Goal: Task Accomplishment & Management: Use online tool/utility

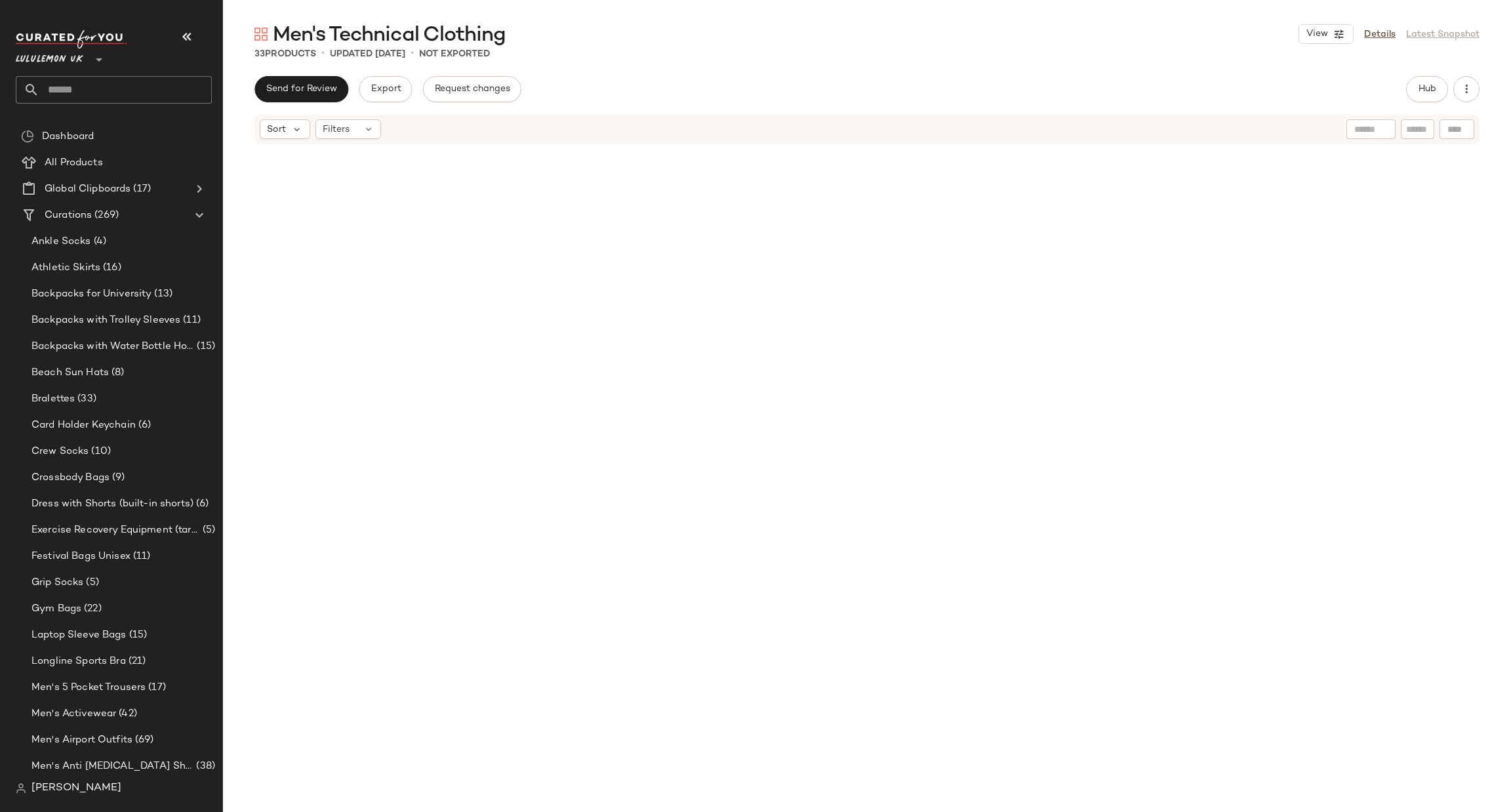
scroll to position [994, 0]
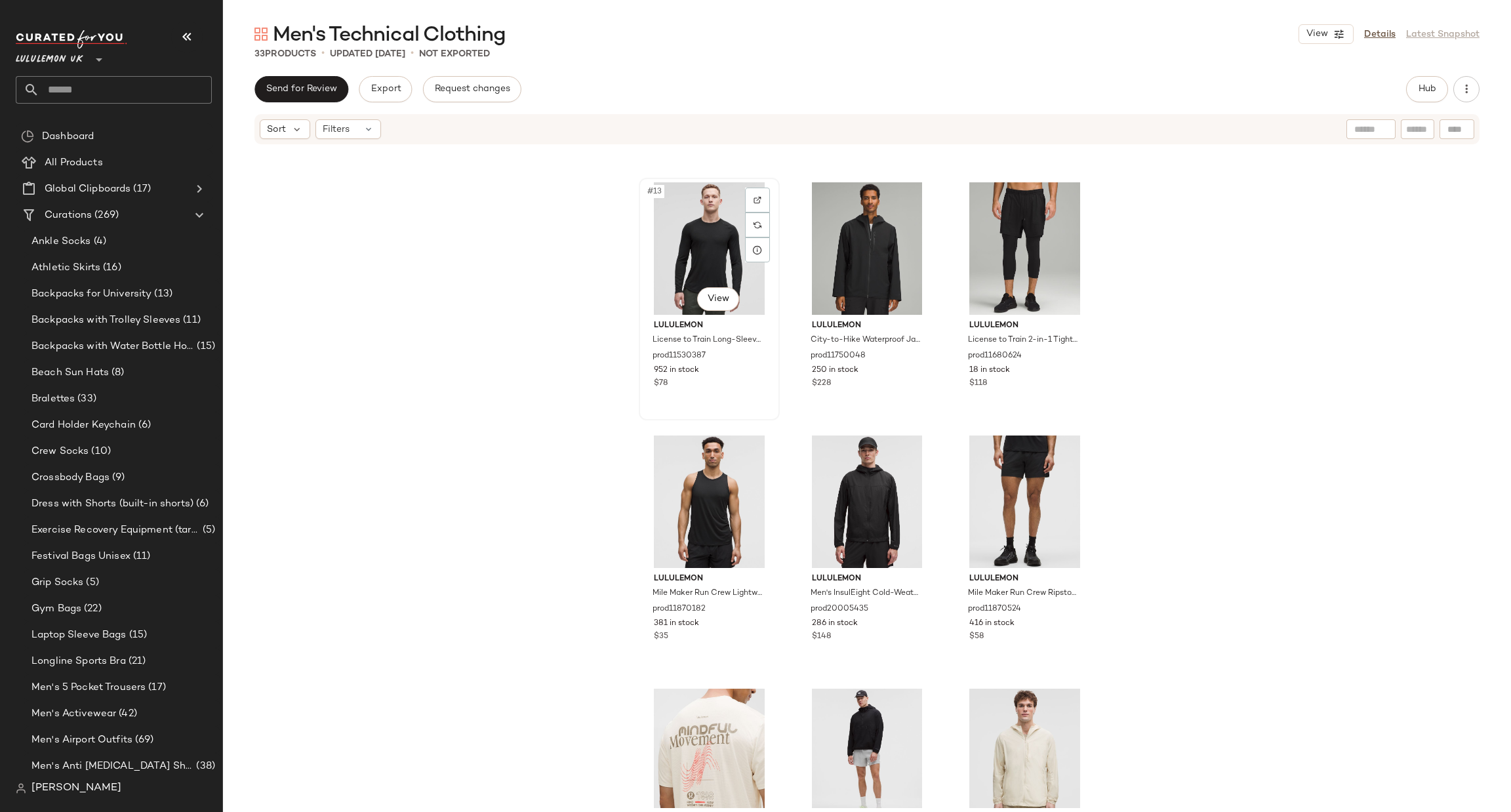
click at [703, 228] on div "#13 View" at bounding box center [709, 248] width 132 height 132
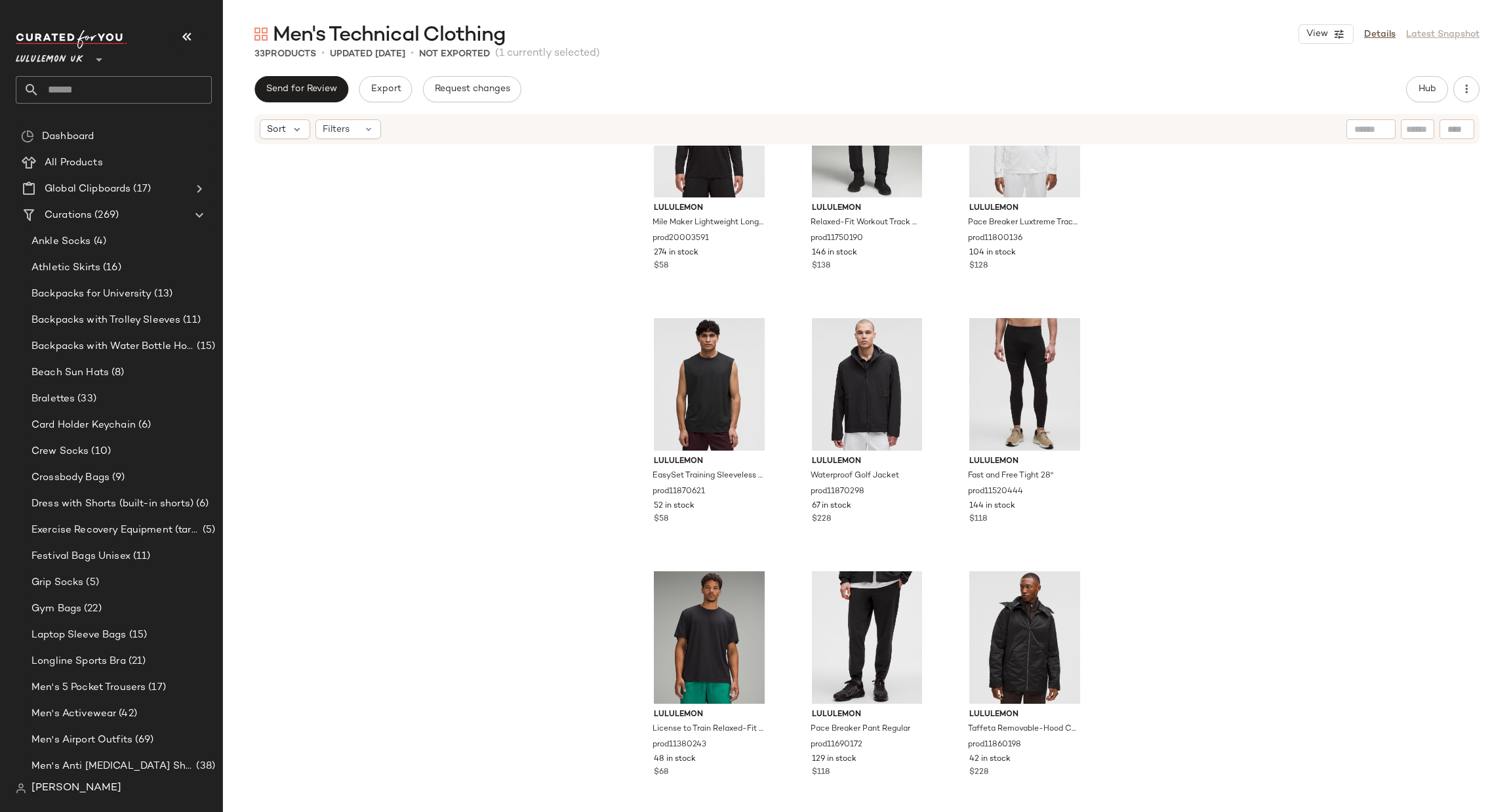
scroll to position [2124, 0]
drag, startPoint x: 1008, startPoint y: 608, endPoint x: 1021, endPoint y: 595, distance: 18.4
click at [1009, 608] on div "#33 View" at bounding box center [1024, 636] width 132 height 132
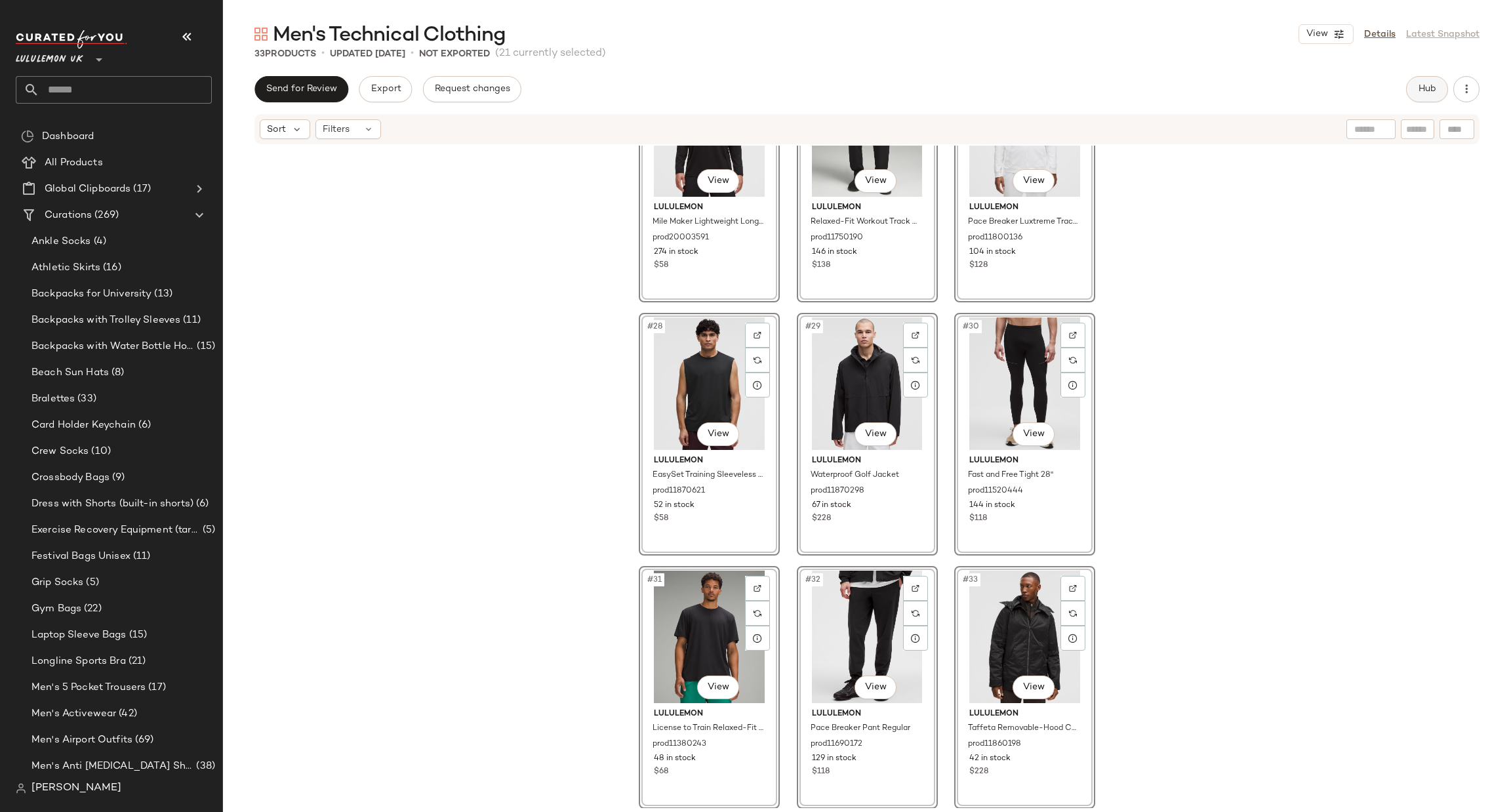
click at [1430, 80] on button "Hub" at bounding box center [1427, 89] width 42 height 26
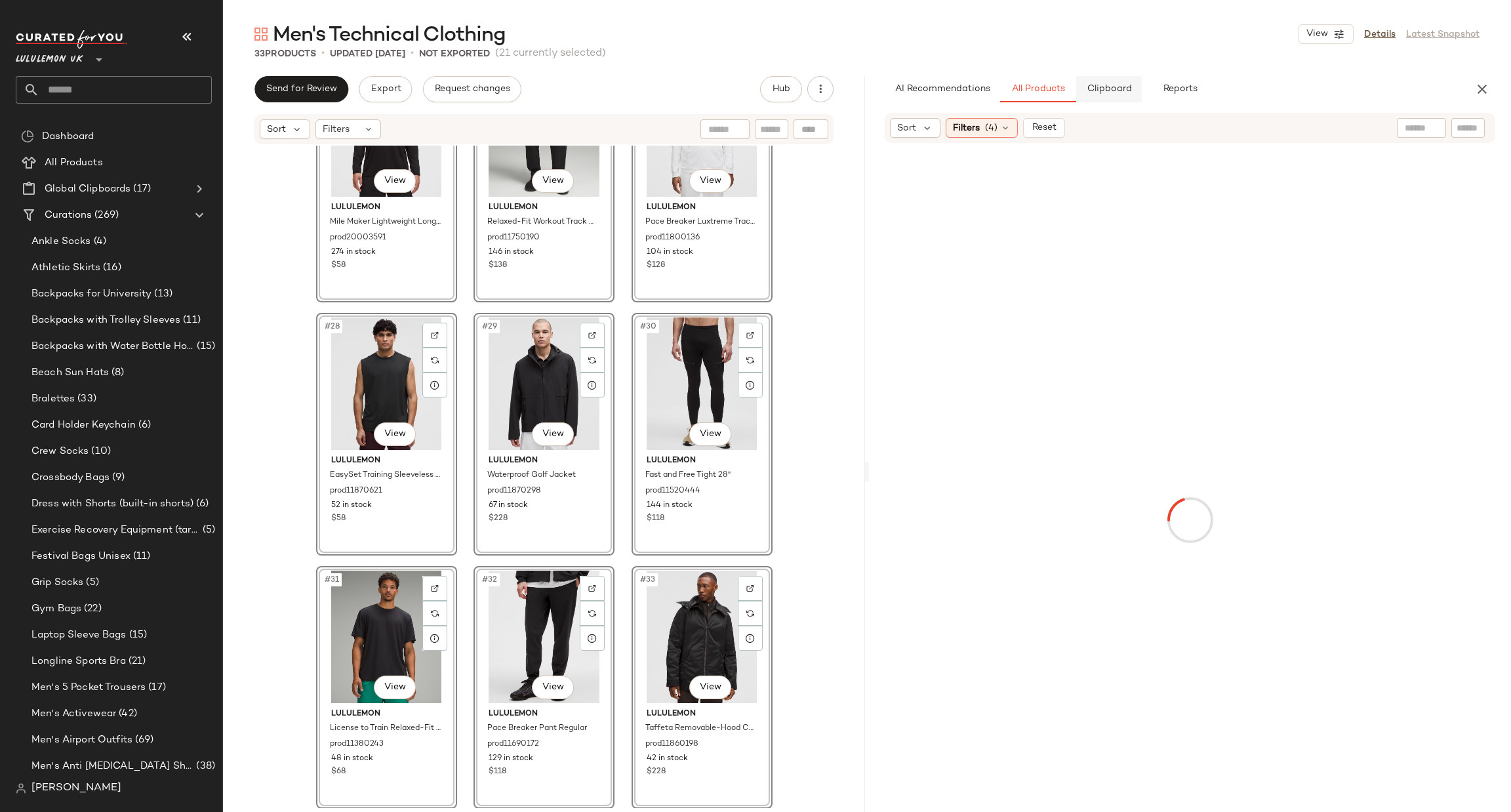
click at [1124, 95] on span "Clipboard" at bounding box center [1109, 89] width 45 height 10
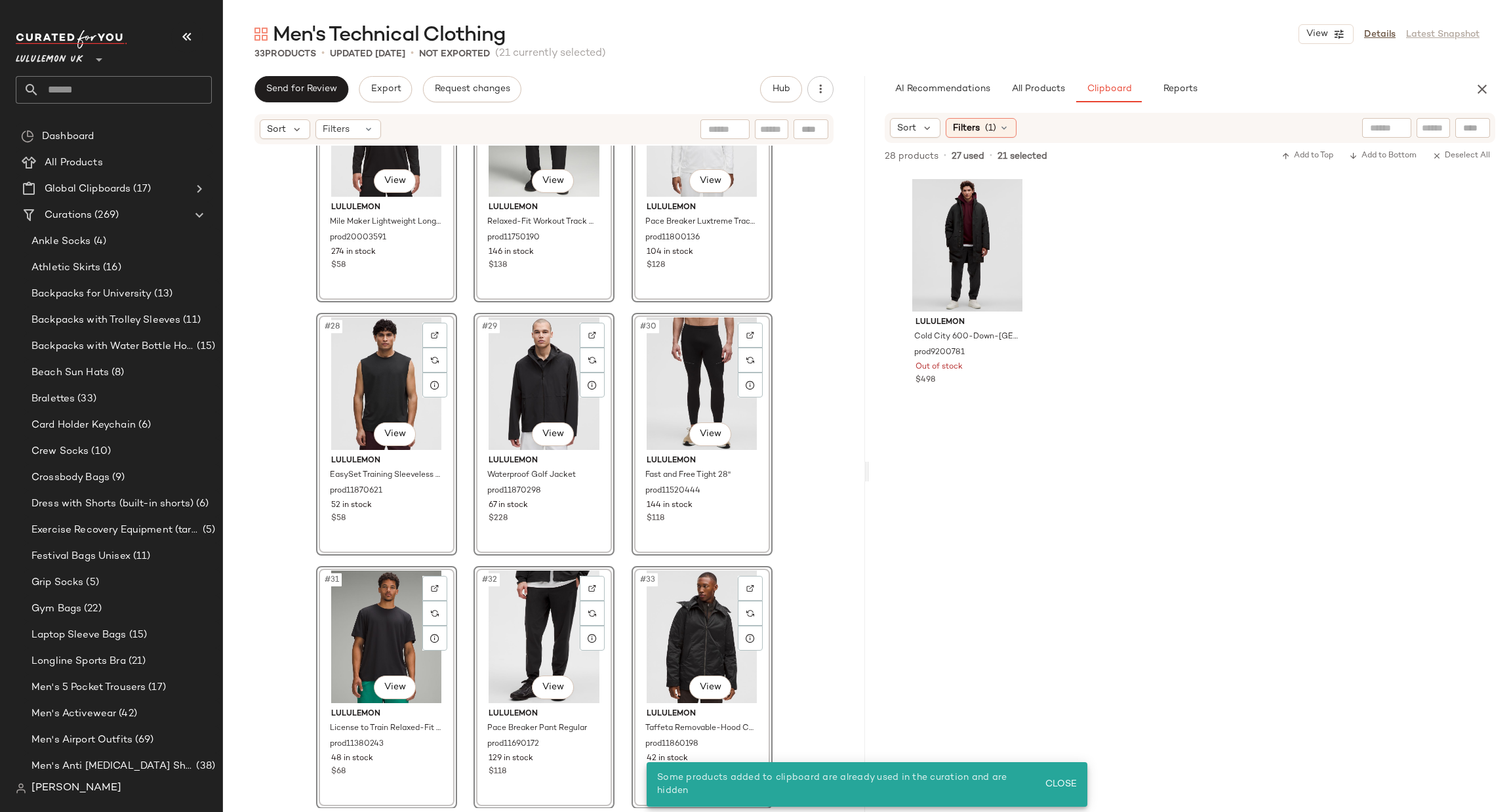
click at [806, 495] on div "#25 View lululemon Mile Maker Lightweight Long-Sleeve Shirt prod20003591 274 in…" at bounding box center [544, 476] width 642 height 662
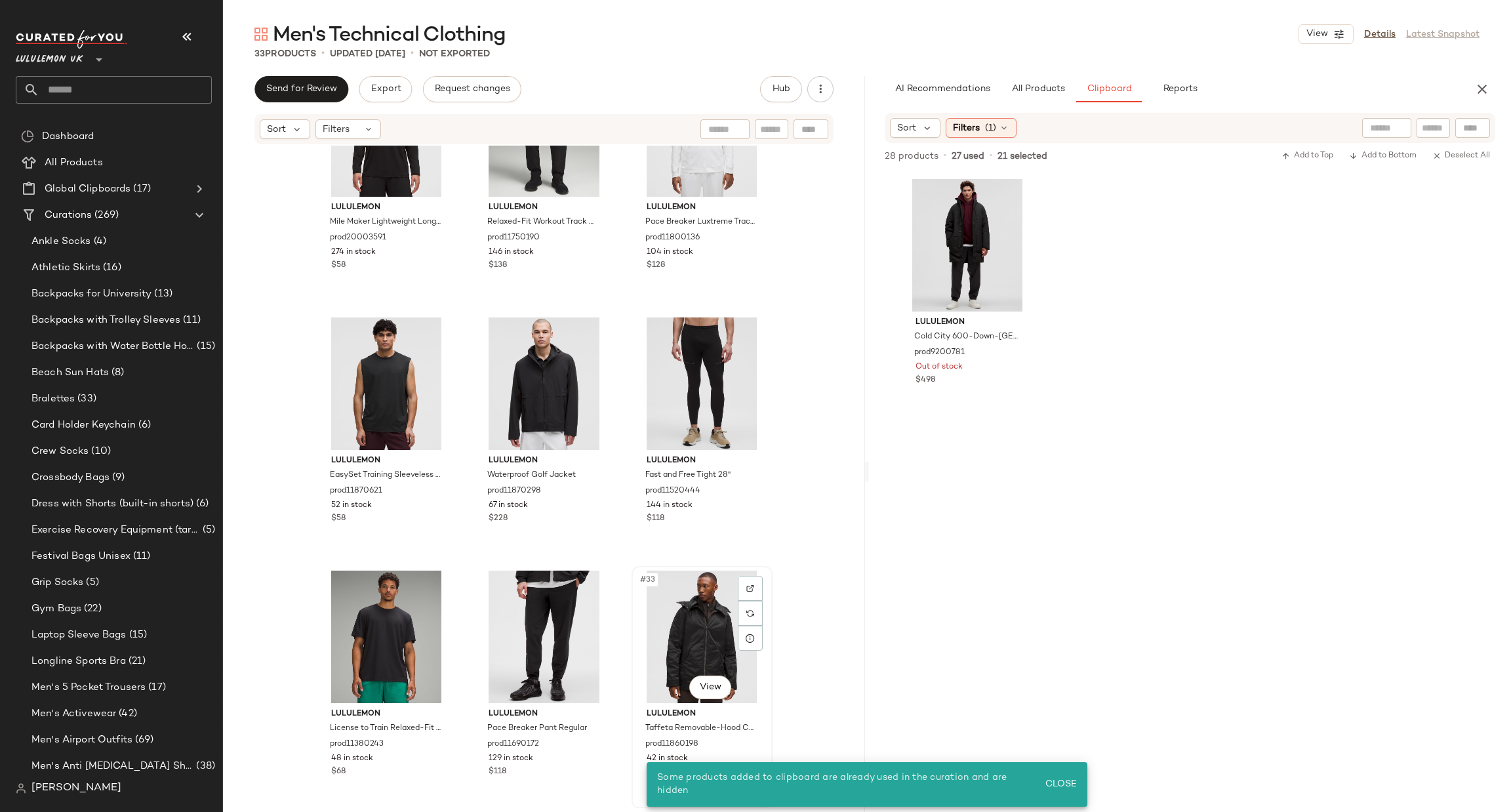
click at [710, 667] on div "#33 View" at bounding box center [702, 636] width 132 height 132
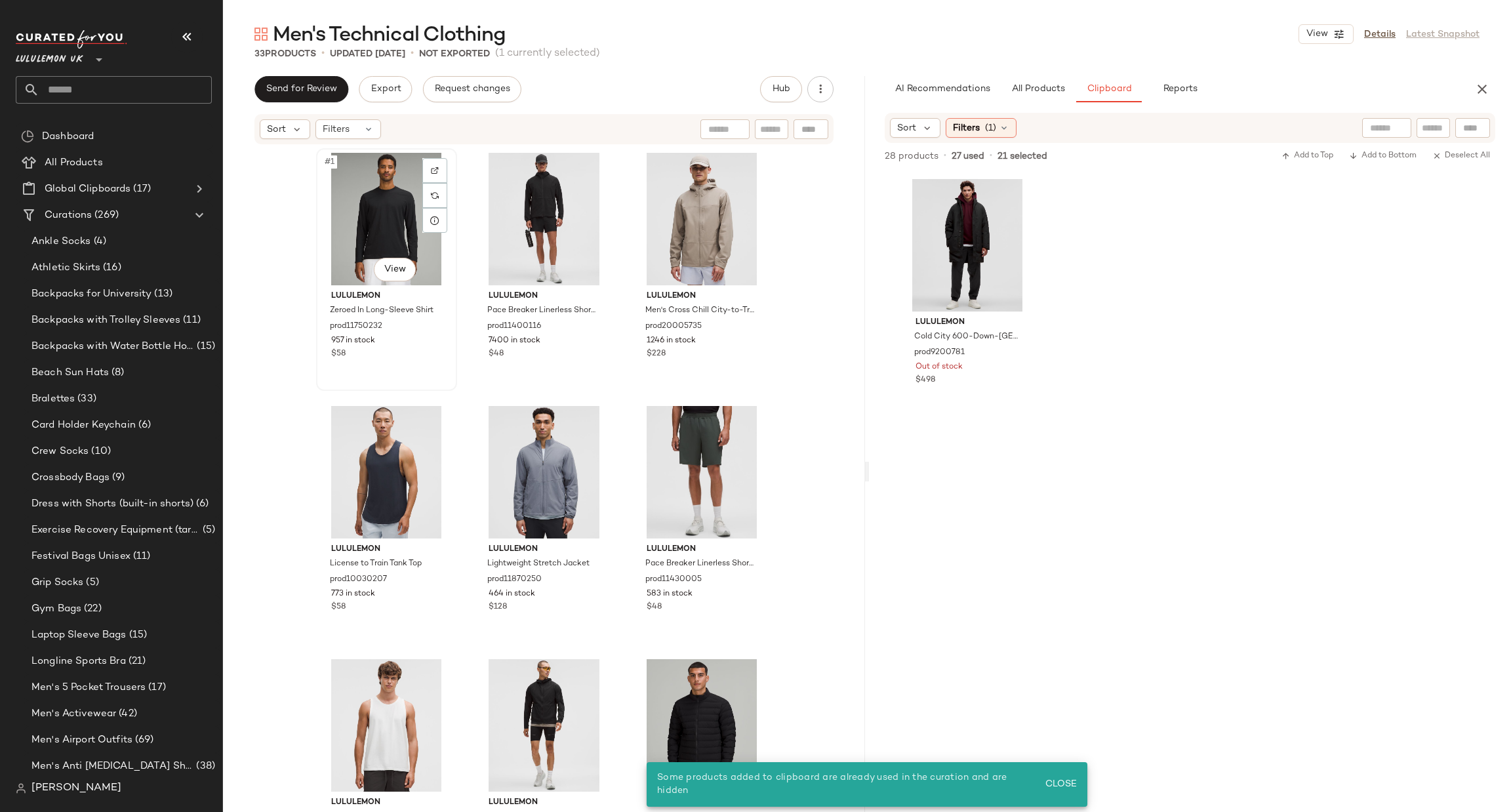
click at [356, 233] on div "#1 View" at bounding box center [386, 218] width 132 height 132
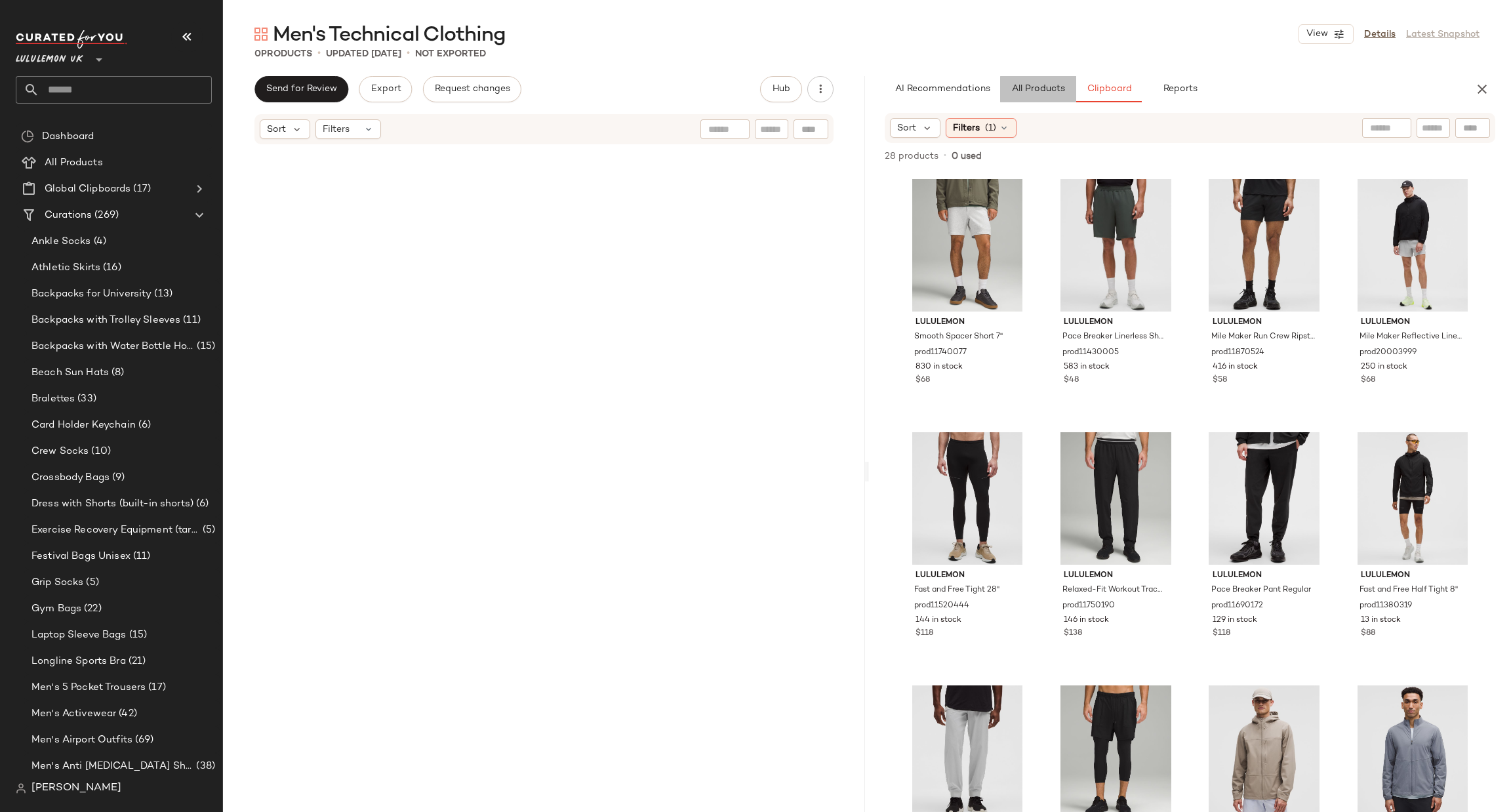
click at [1044, 91] on span "All Products" at bounding box center [1037, 89] width 53 height 10
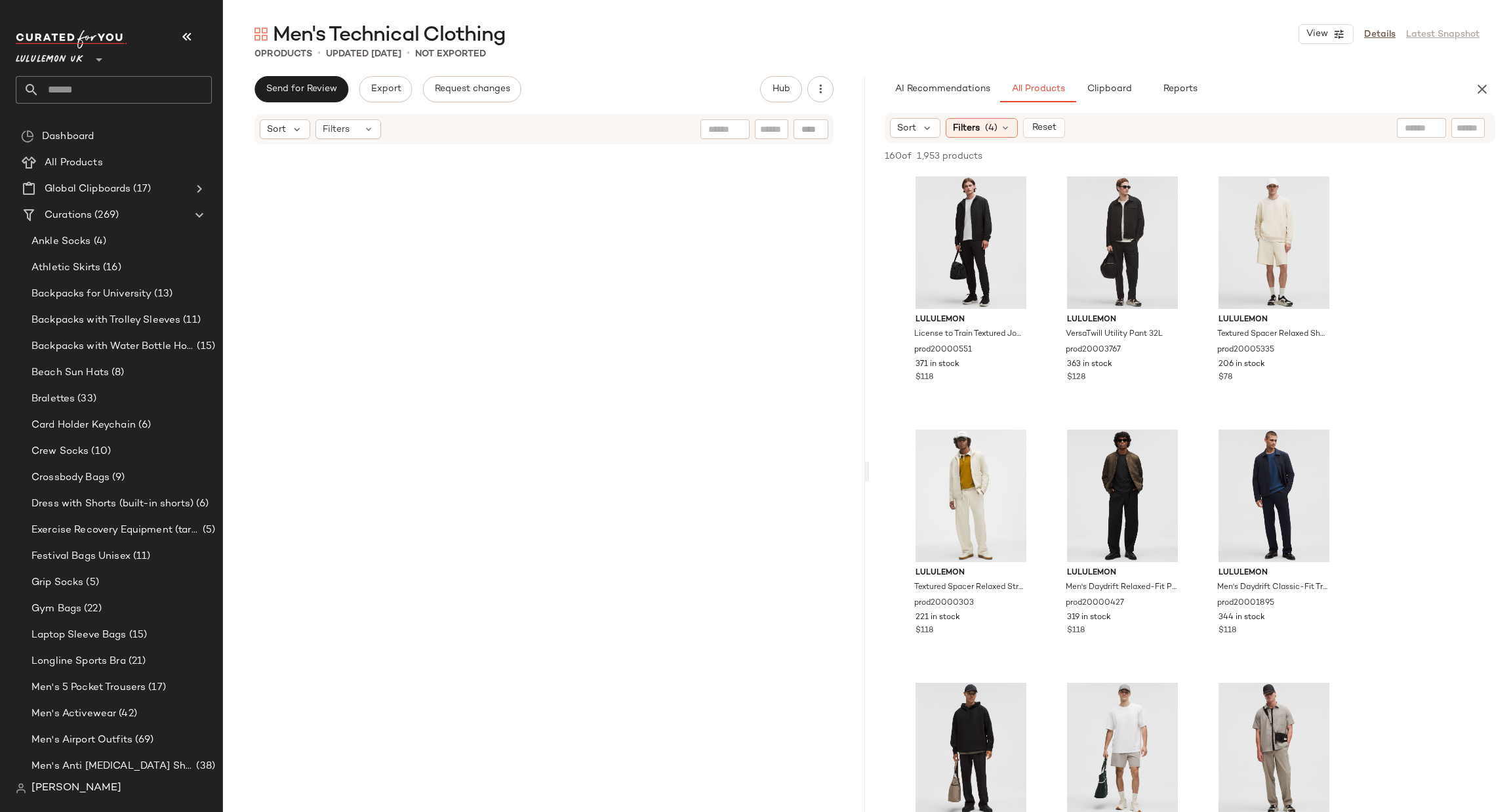
click at [1474, 128] on input "text" at bounding box center [1468, 128] width 23 height 14
type input "****"
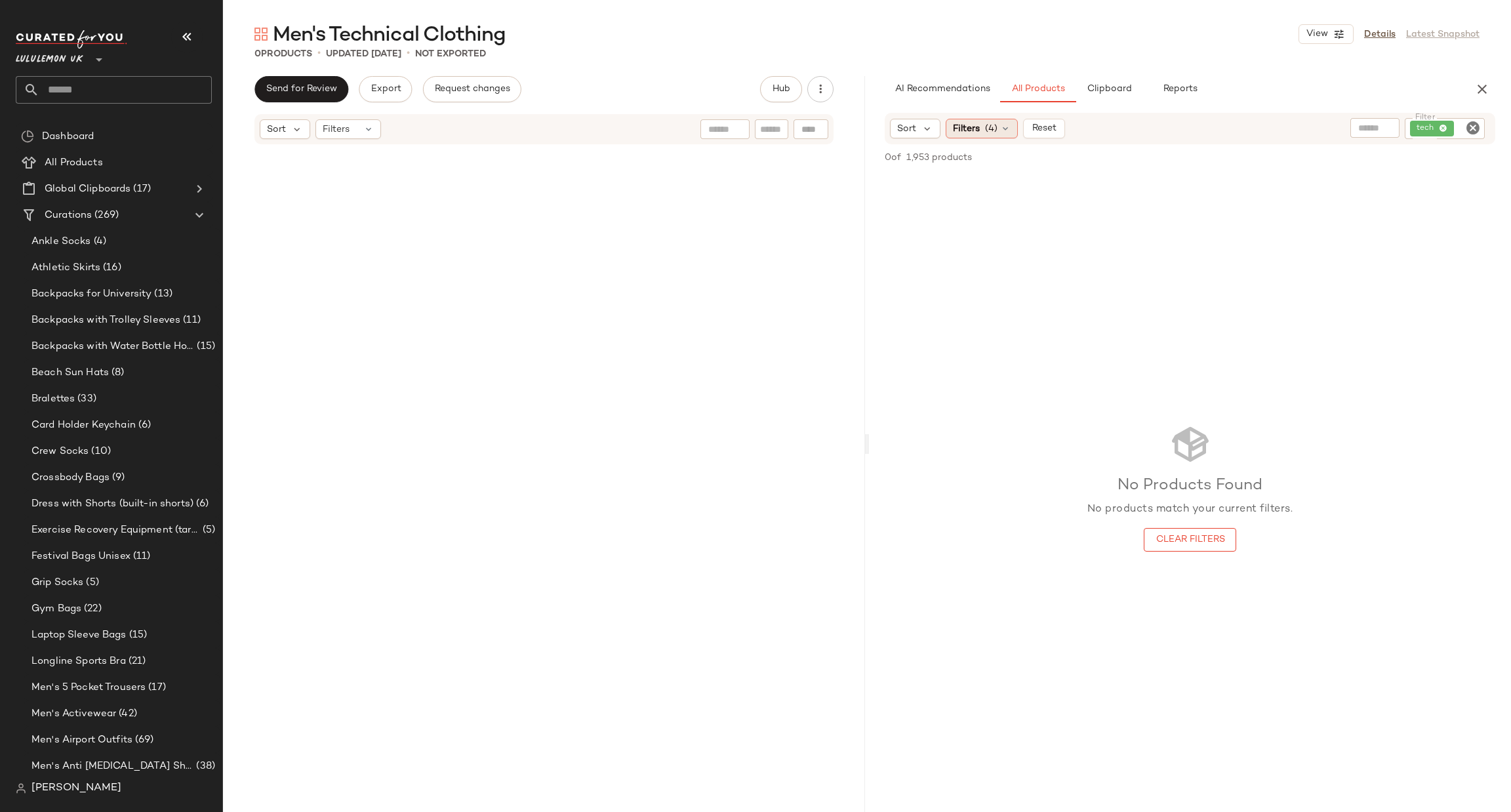
click at [965, 136] on div "Filters (4)" at bounding box center [982, 128] width 72 height 20
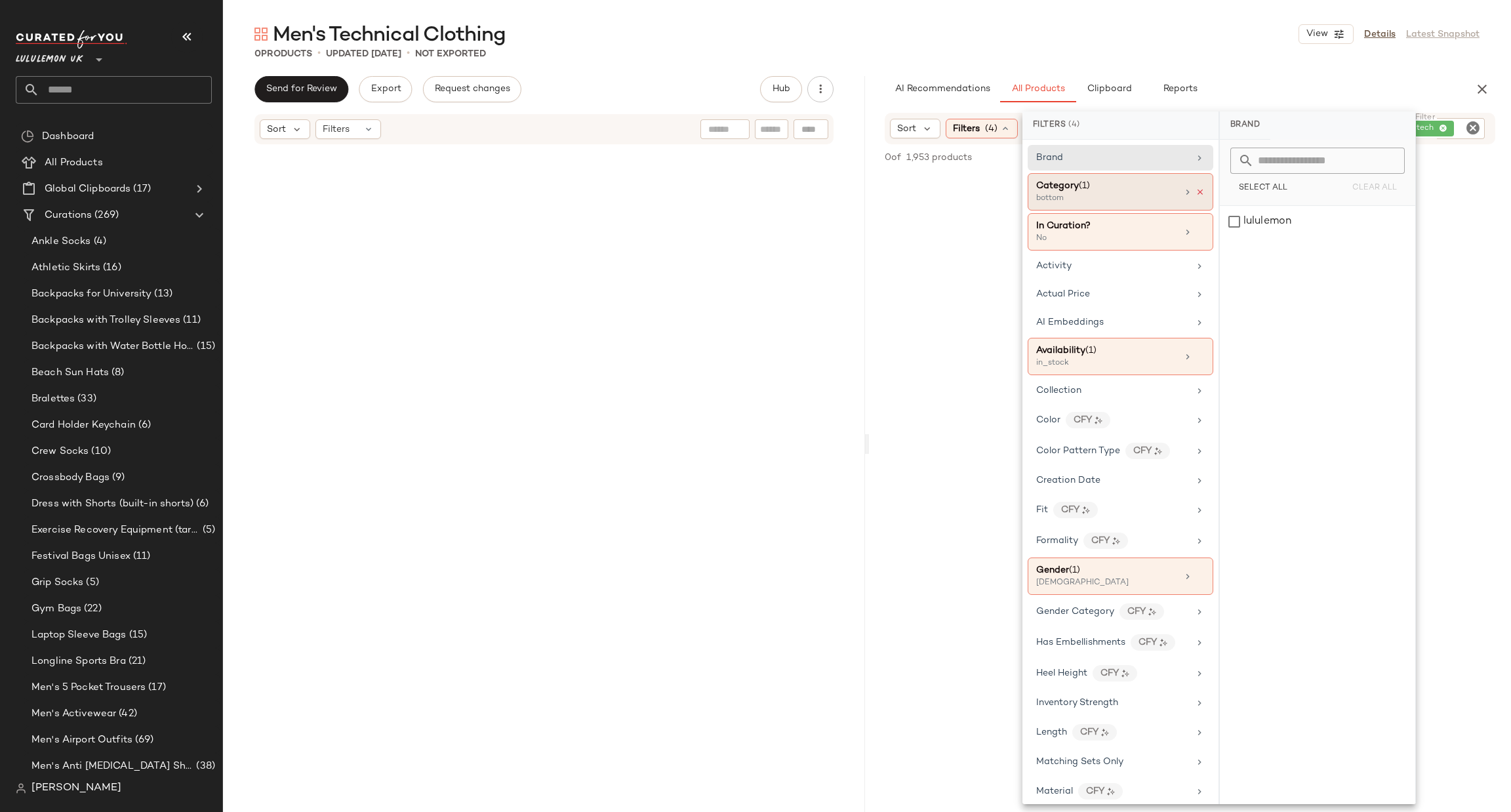
click at [1196, 194] on icon at bounding box center [1201, 192] width 9 height 9
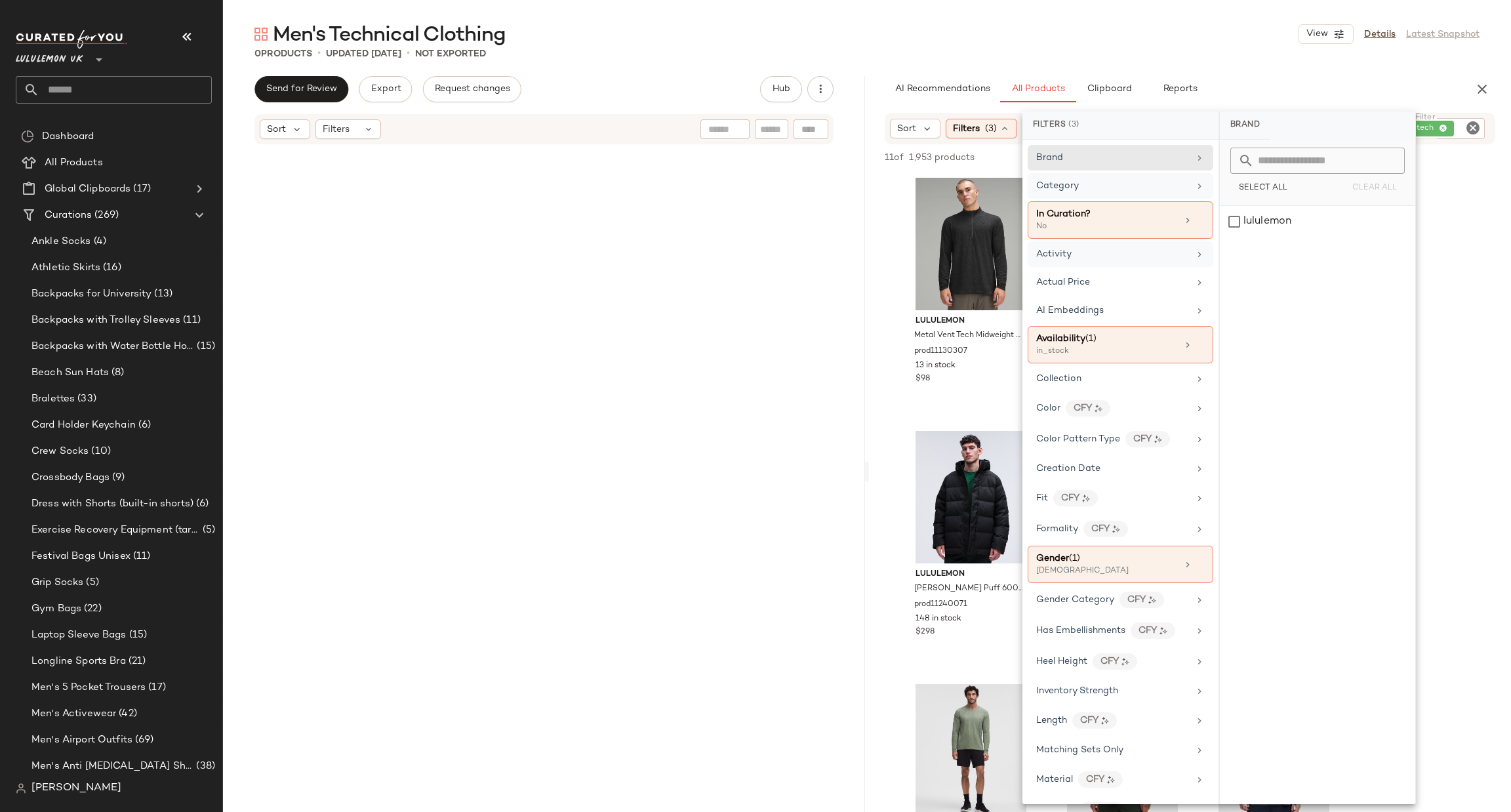
click at [1135, 258] on div "Activity" at bounding box center [1112, 254] width 153 height 14
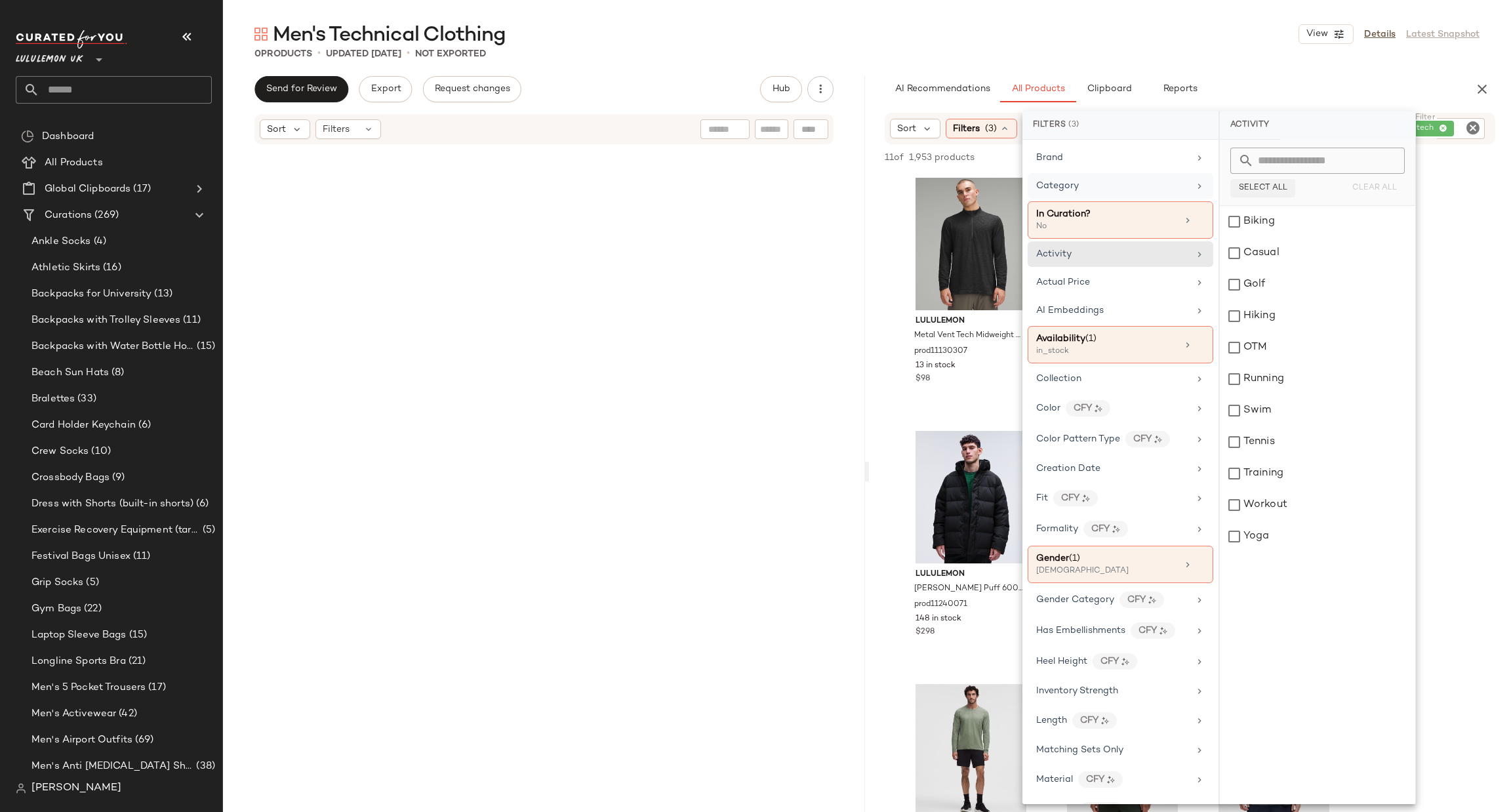
click at [1264, 191] on span "Select All" at bounding box center [1262, 188] width 49 height 9
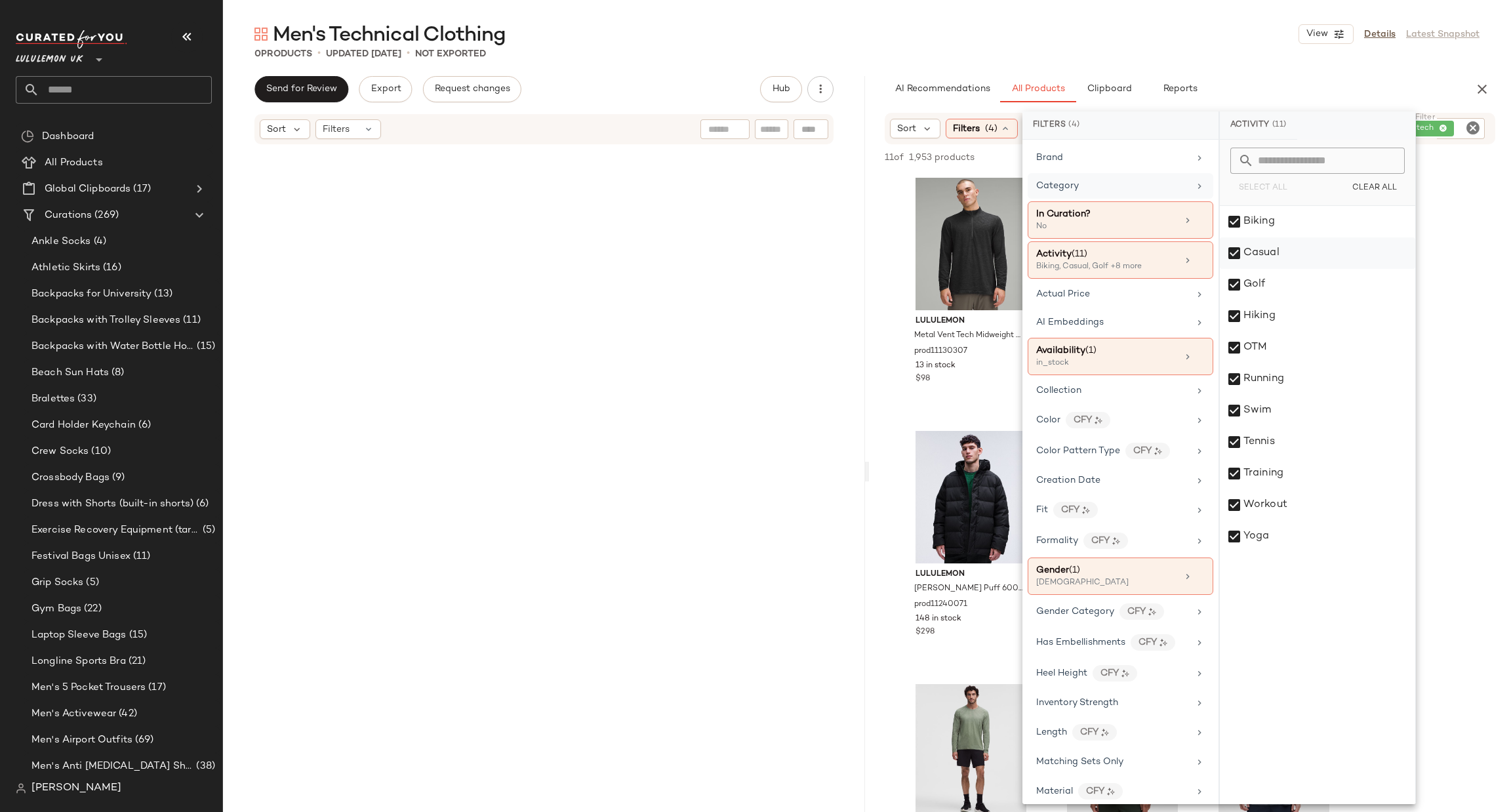
click at [1262, 248] on div "Casual" at bounding box center [1318, 253] width 195 height 32
click at [1269, 339] on div "OTM" at bounding box center [1318, 348] width 195 height 32
click at [1461, 315] on div "lululemon Metal Vent Tech Midweight Half Zip prod11130307 13 in stock $98 lulul…" at bounding box center [1190, 674] width 642 height 1002
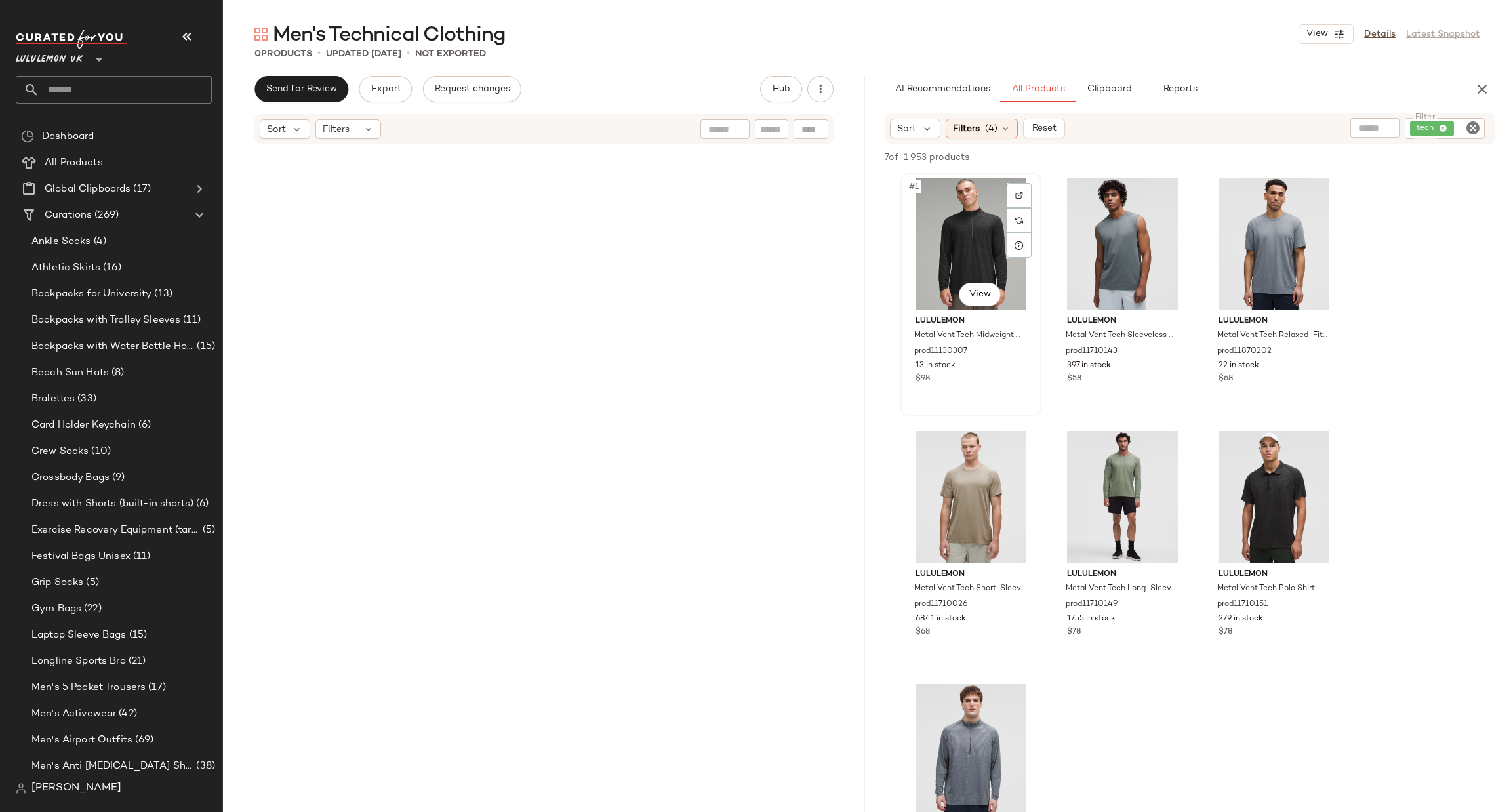
click at [981, 243] on div "#1 View" at bounding box center [971, 244] width 132 height 132
click at [1112, 479] on div "#5 View" at bounding box center [1123, 496] width 132 height 132
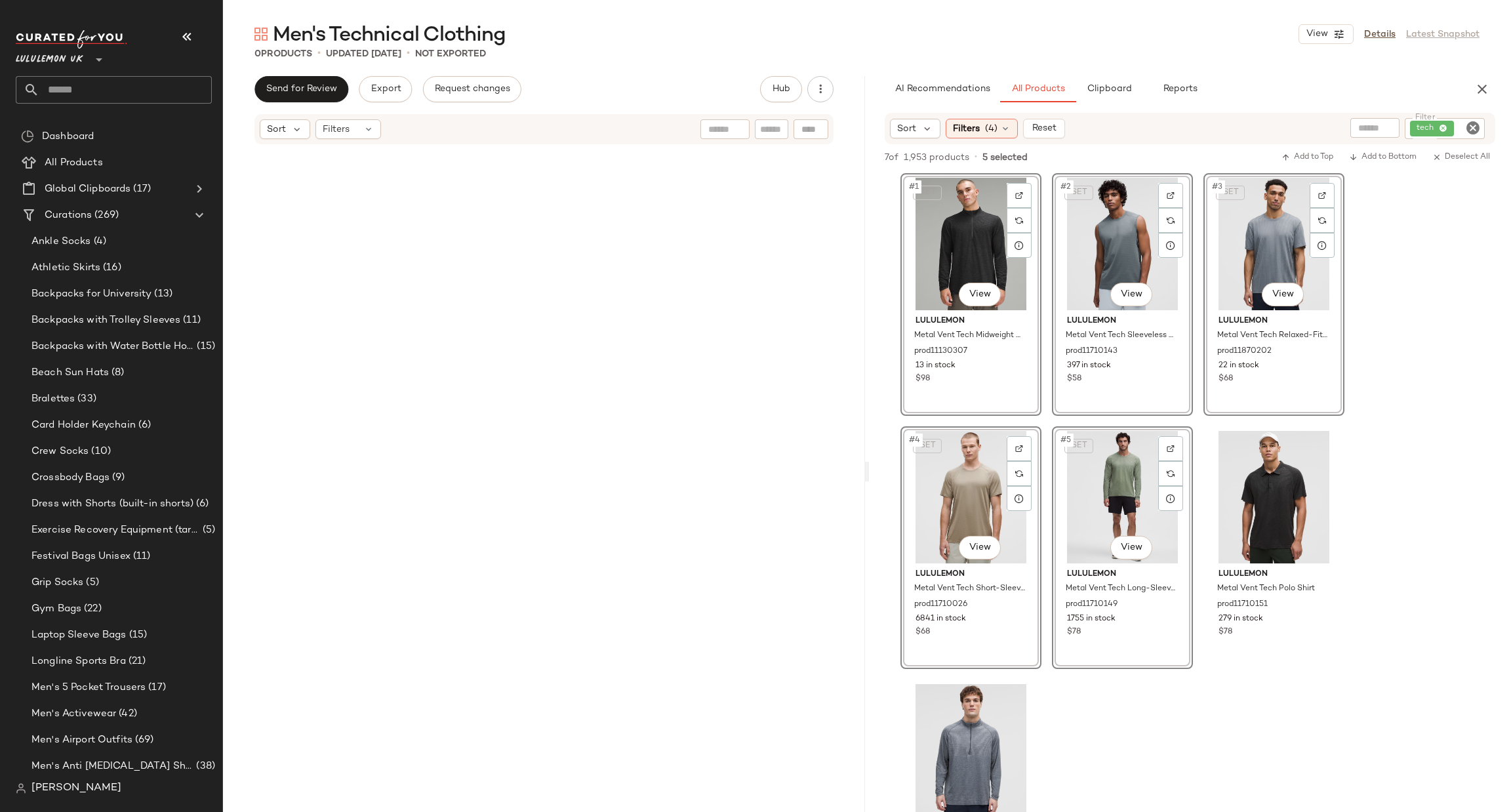
click at [1103, 226] on div "SET #2 View" at bounding box center [1123, 244] width 132 height 132
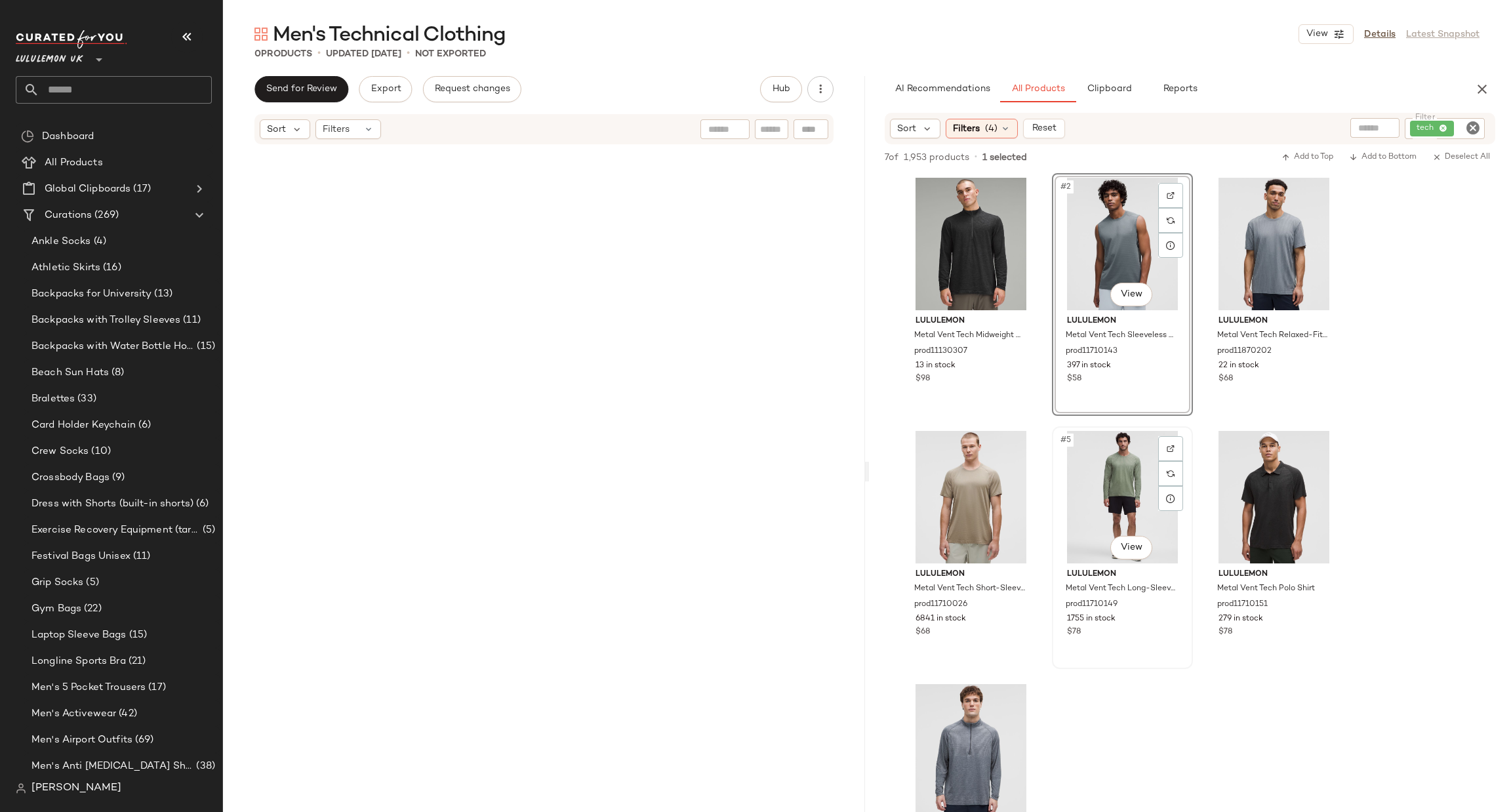
click at [1127, 518] on div "#5 View" at bounding box center [1123, 496] width 132 height 132
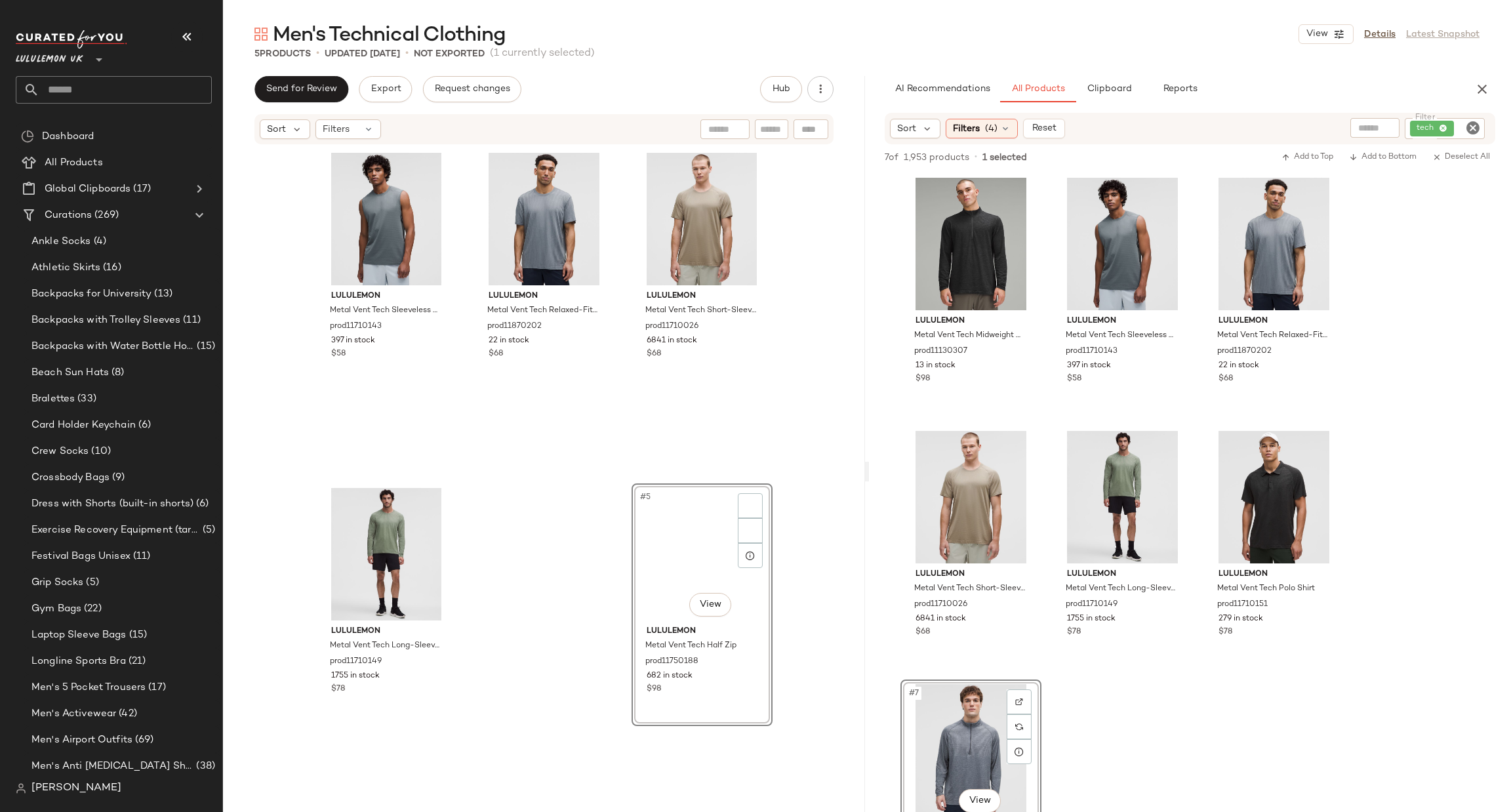
click at [675, 564] on div "#5 View" at bounding box center [702, 553] width 132 height 132
click at [761, 448] on div "lululemon Metal Vent Tech Short-Sleeve Shirt prod11710026 6841 in stock $68" at bounding box center [703, 310] width 141 height 324
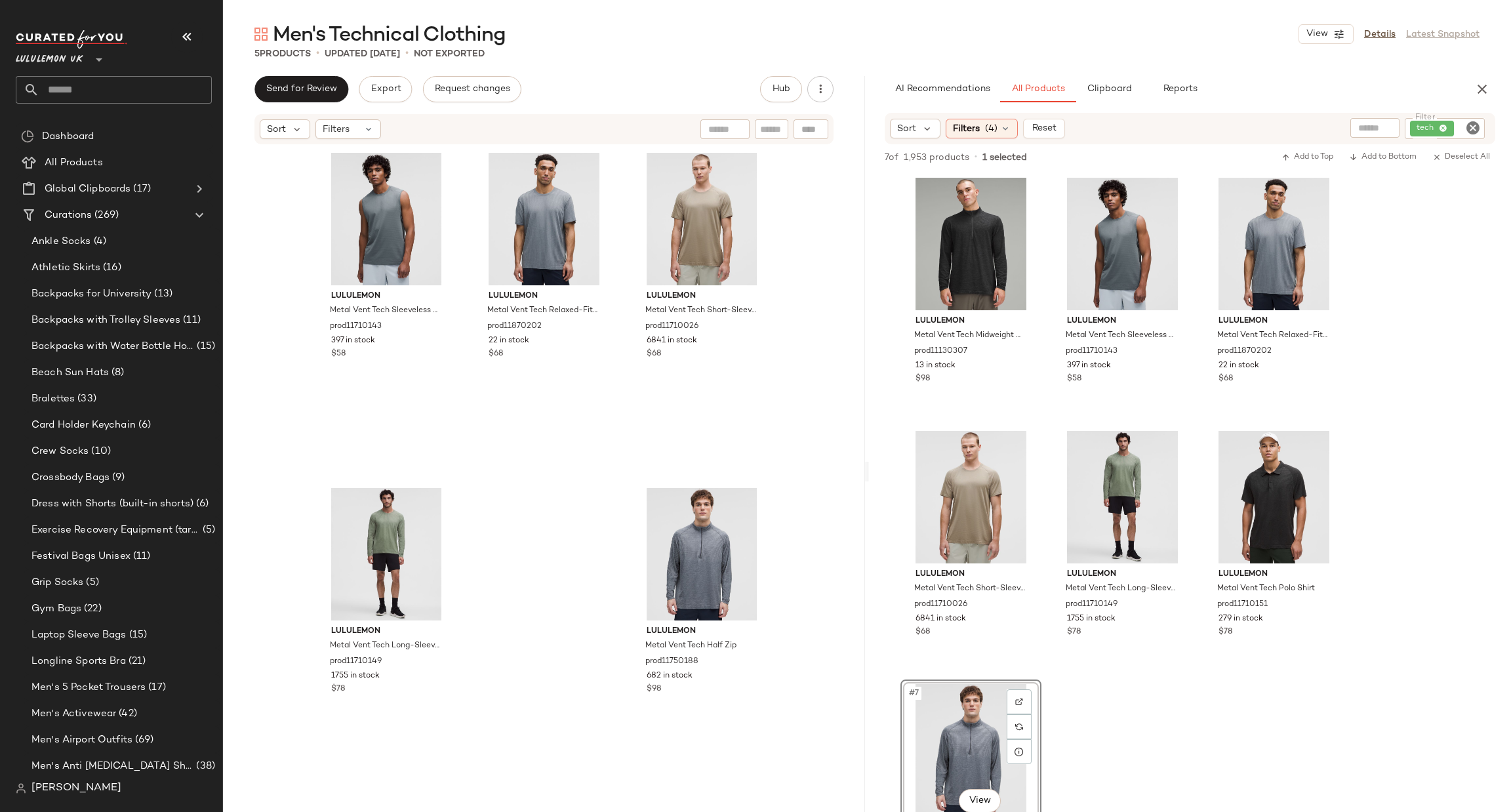
click at [1478, 130] on icon "Clear Filter" at bounding box center [1473, 128] width 16 height 16
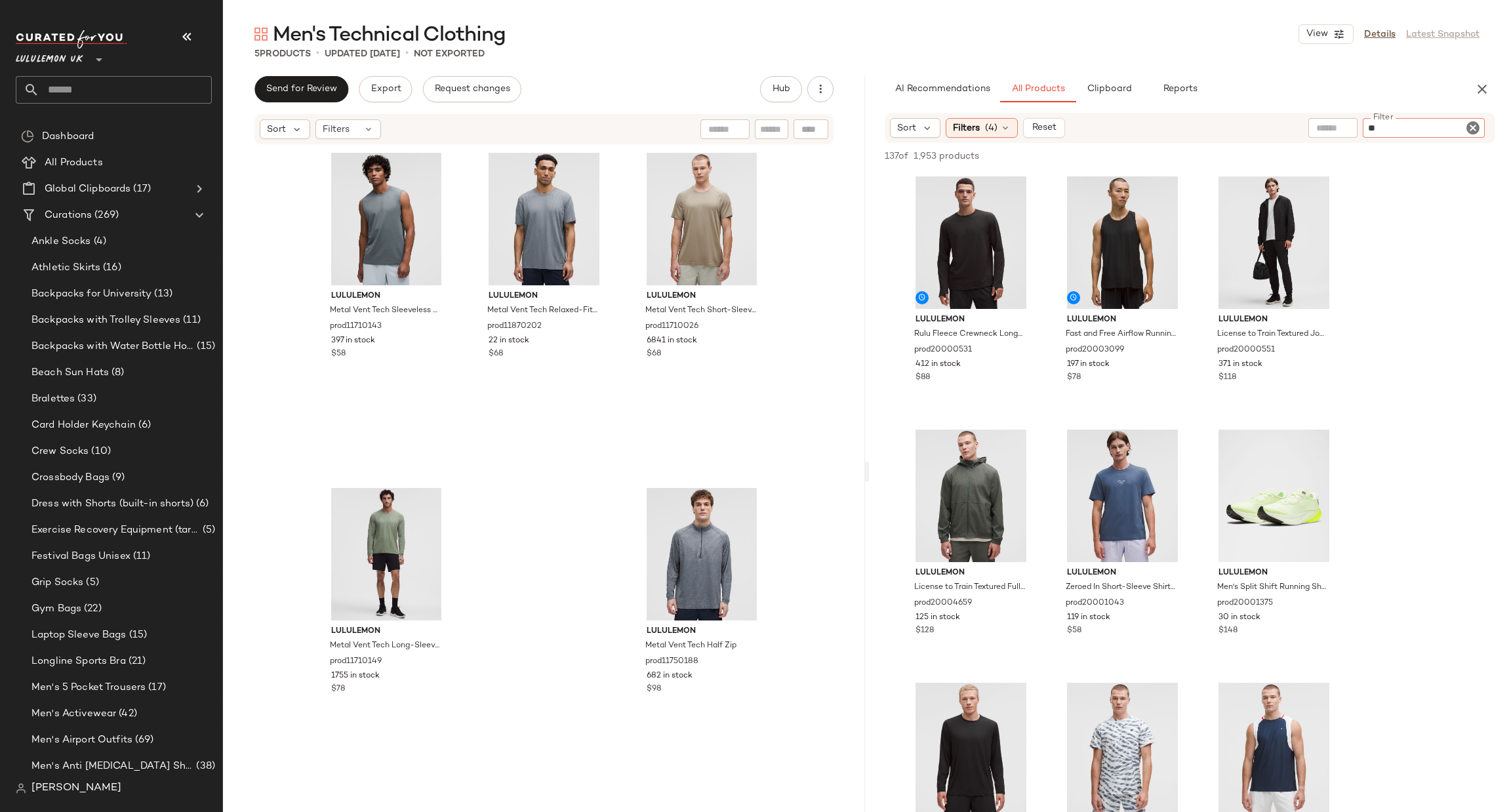
type input "*"
type input "*******"
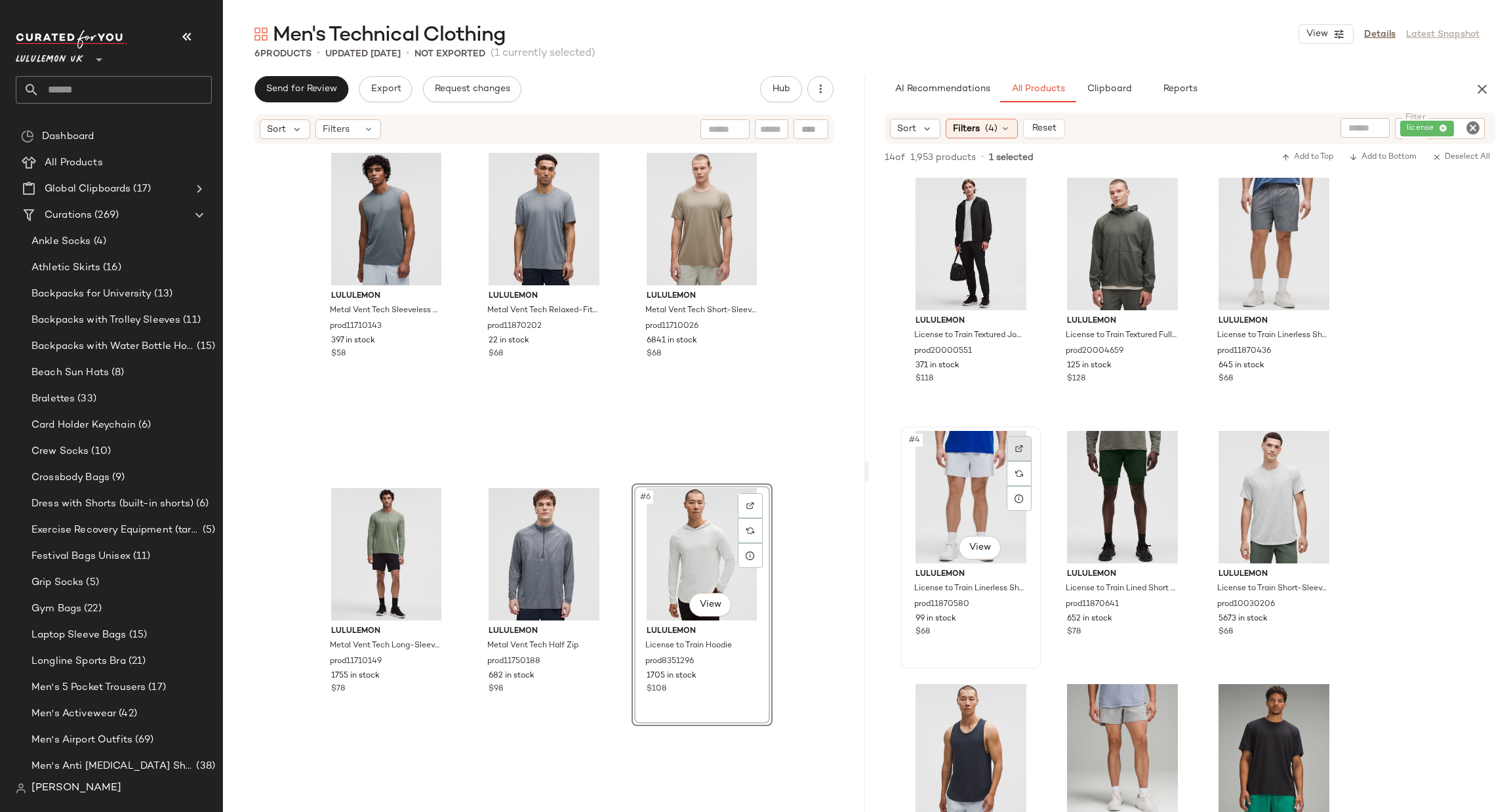
click at [1026, 446] on div at bounding box center [1020, 448] width 25 height 25
click at [747, 504] on img at bounding box center [750, 505] width 8 height 8
drag, startPoint x: 1020, startPoint y: 180, endPoint x: 1018, endPoint y: 187, distance: 7.3
click at [1018, 187] on div at bounding box center [1020, 195] width 25 height 25
click at [1328, 188] on div at bounding box center [1322, 195] width 25 height 25
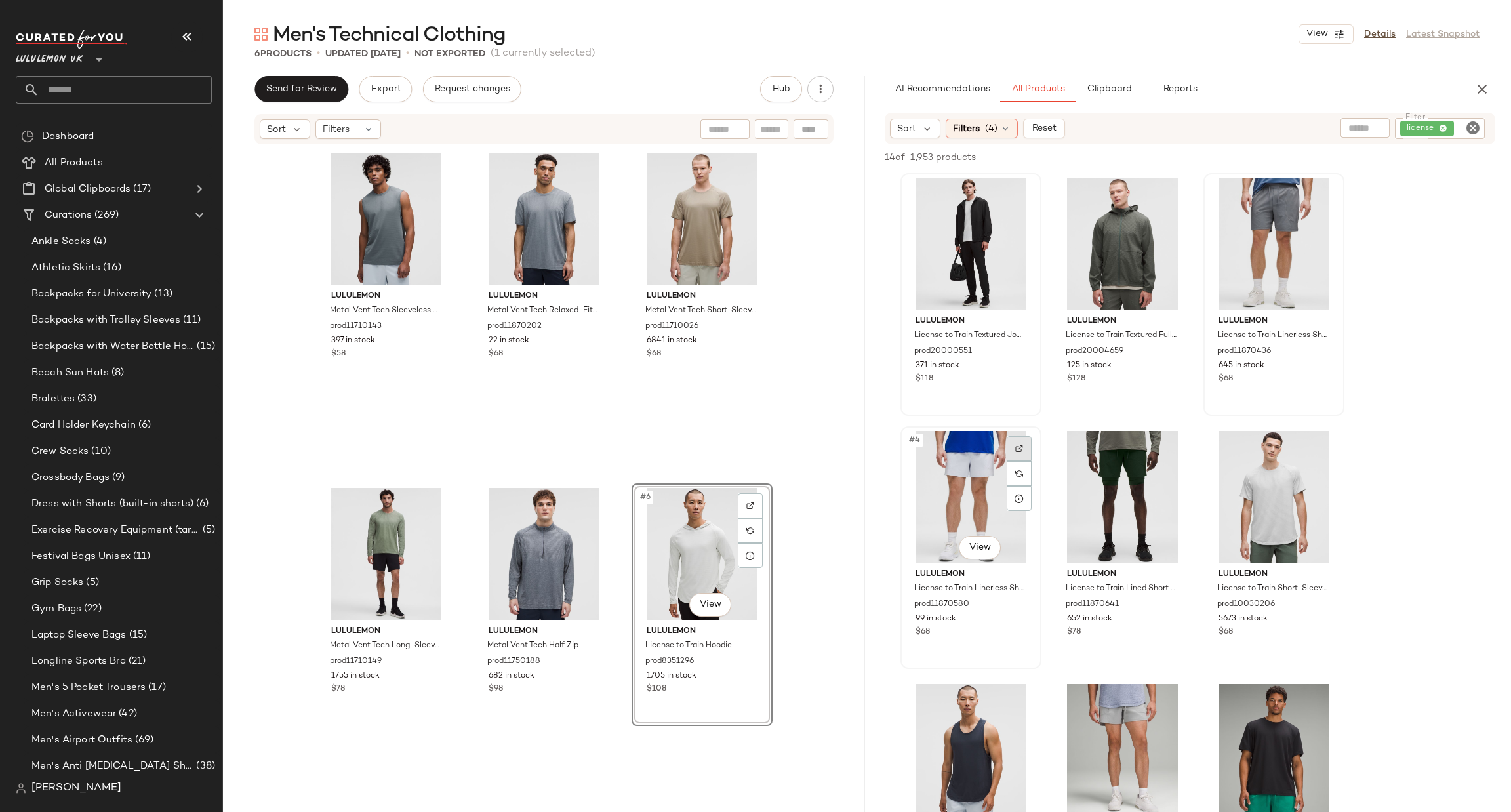
click at [1009, 442] on div at bounding box center [1020, 448] width 25 height 25
click at [1175, 454] on div at bounding box center [1171, 448] width 25 height 25
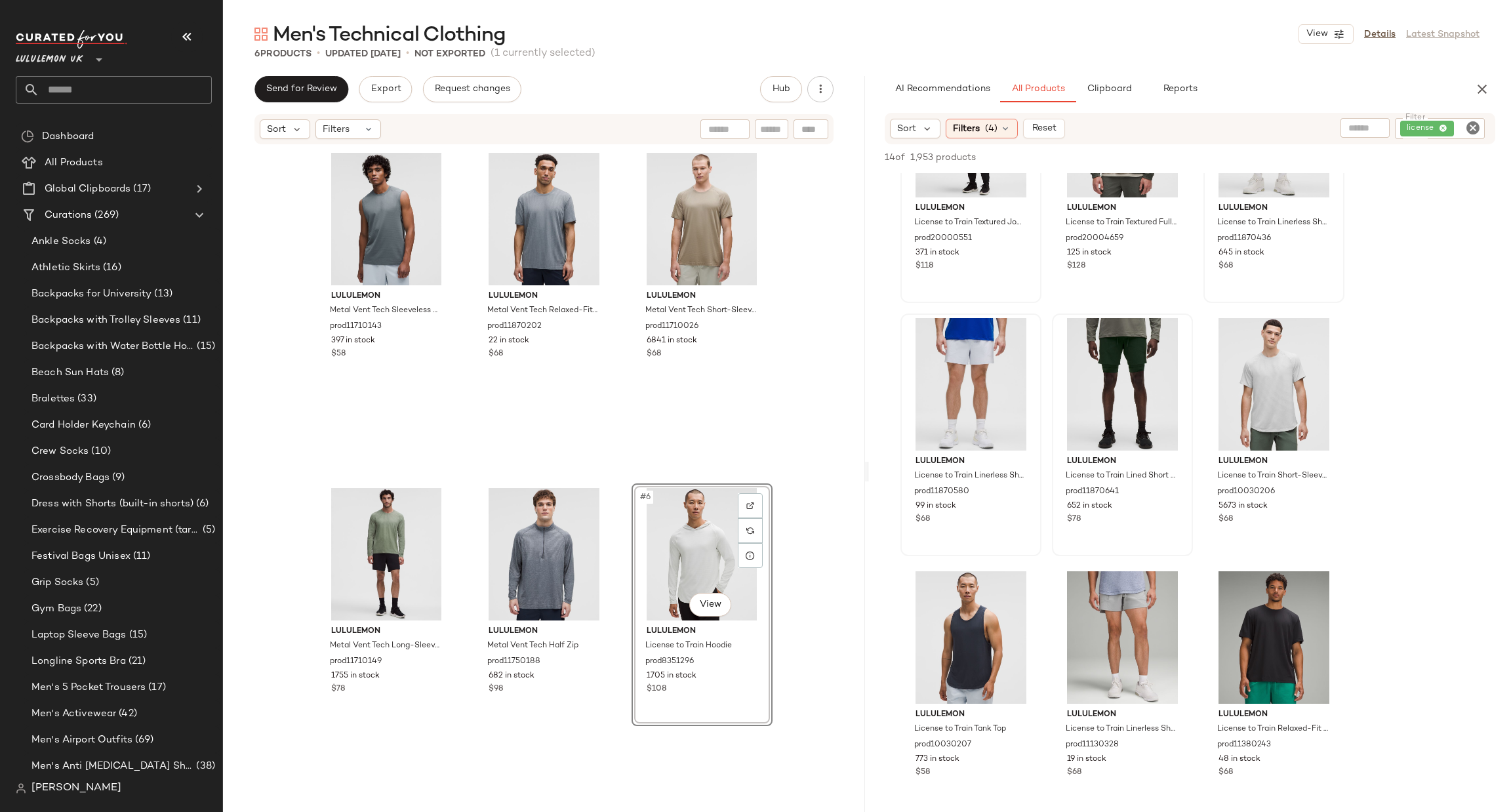
scroll to position [197, 0]
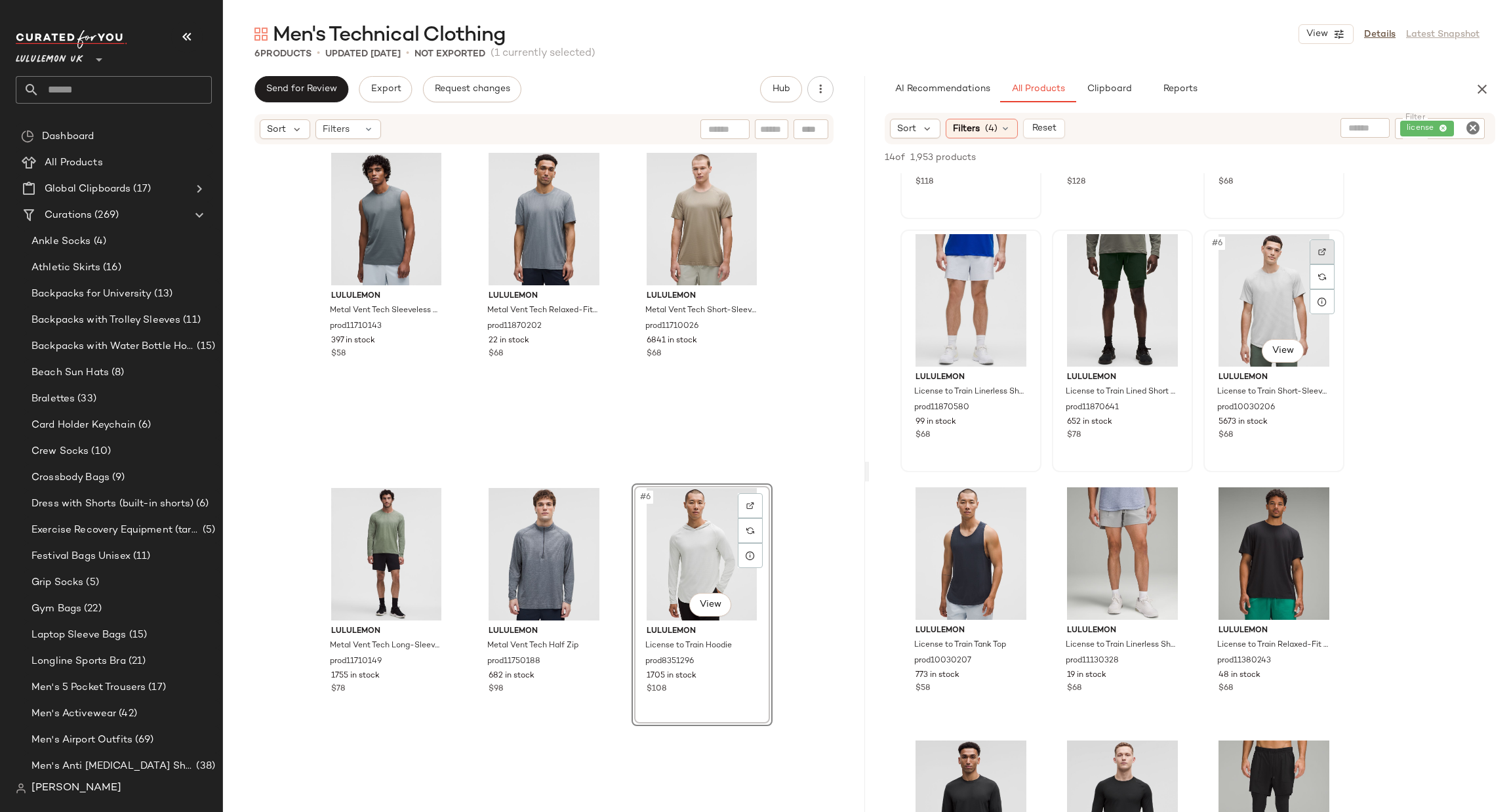
click at [1315, 251] on div at bounding box center [1322, 251] width 25 height 25
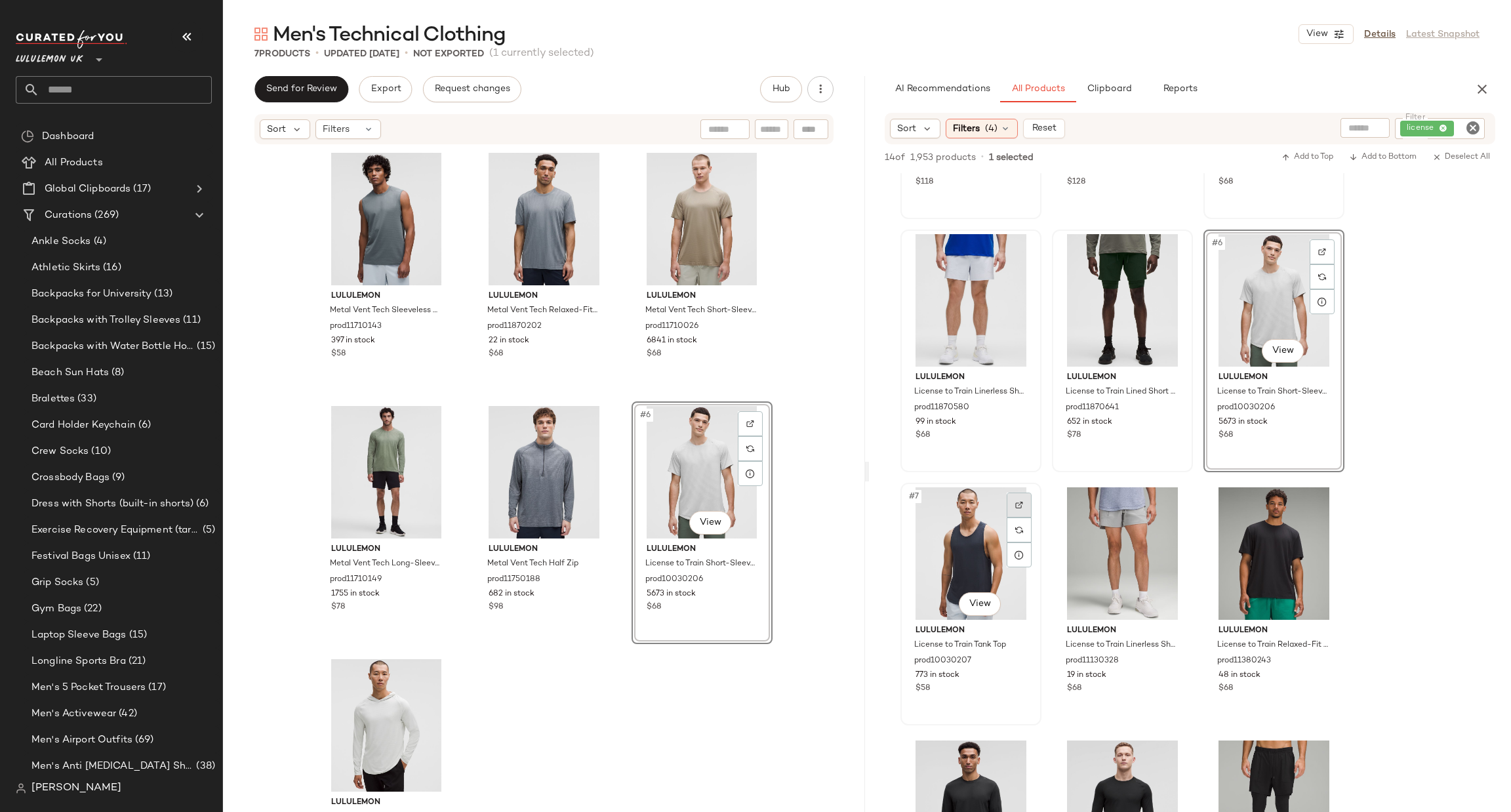
click at [1028, 494] on div at bounding box center [1020, 504] width 25 height 25
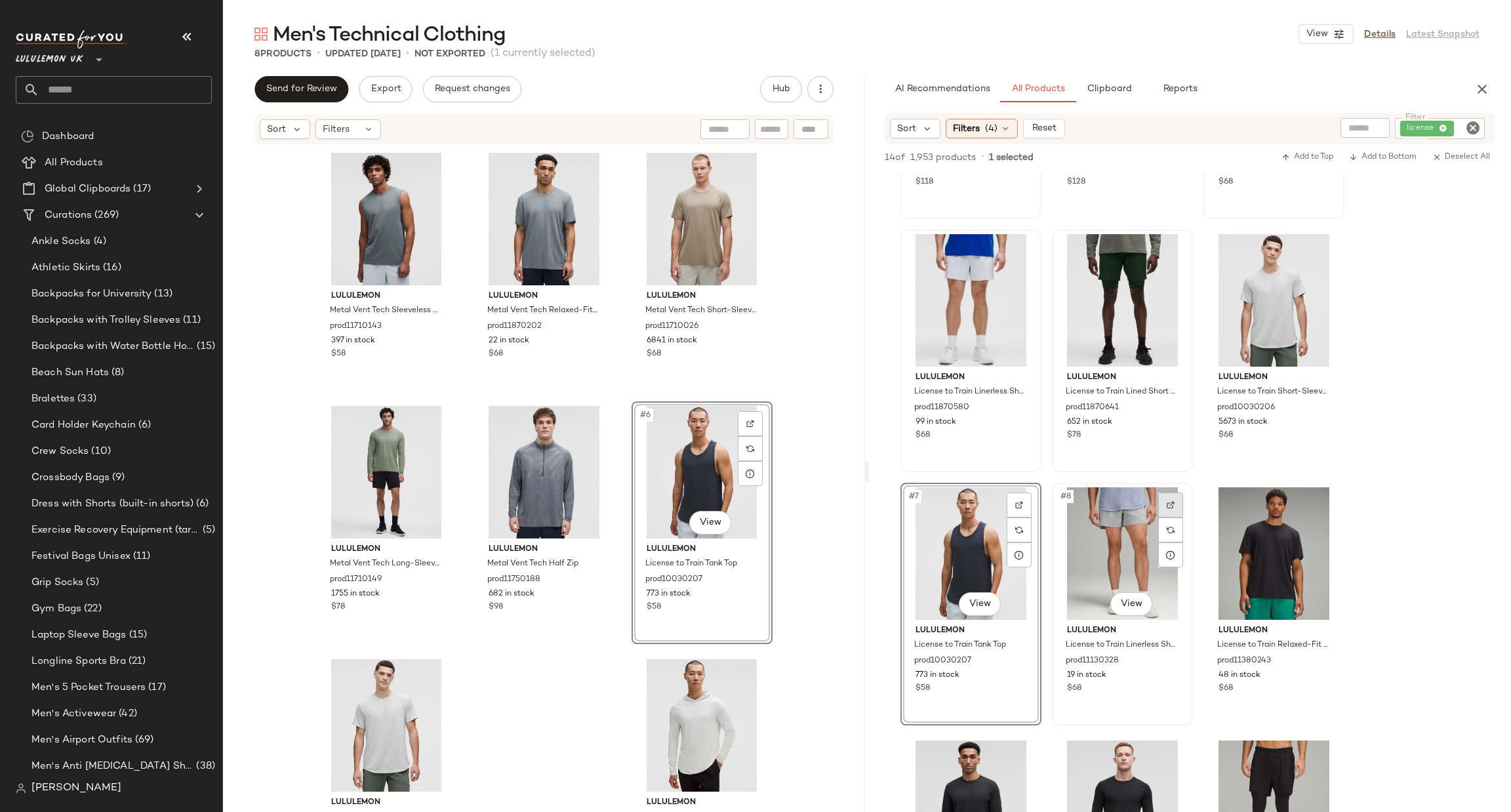
click at [1169, 504] on img at bounding box center [1171, 504] width 8 height 8
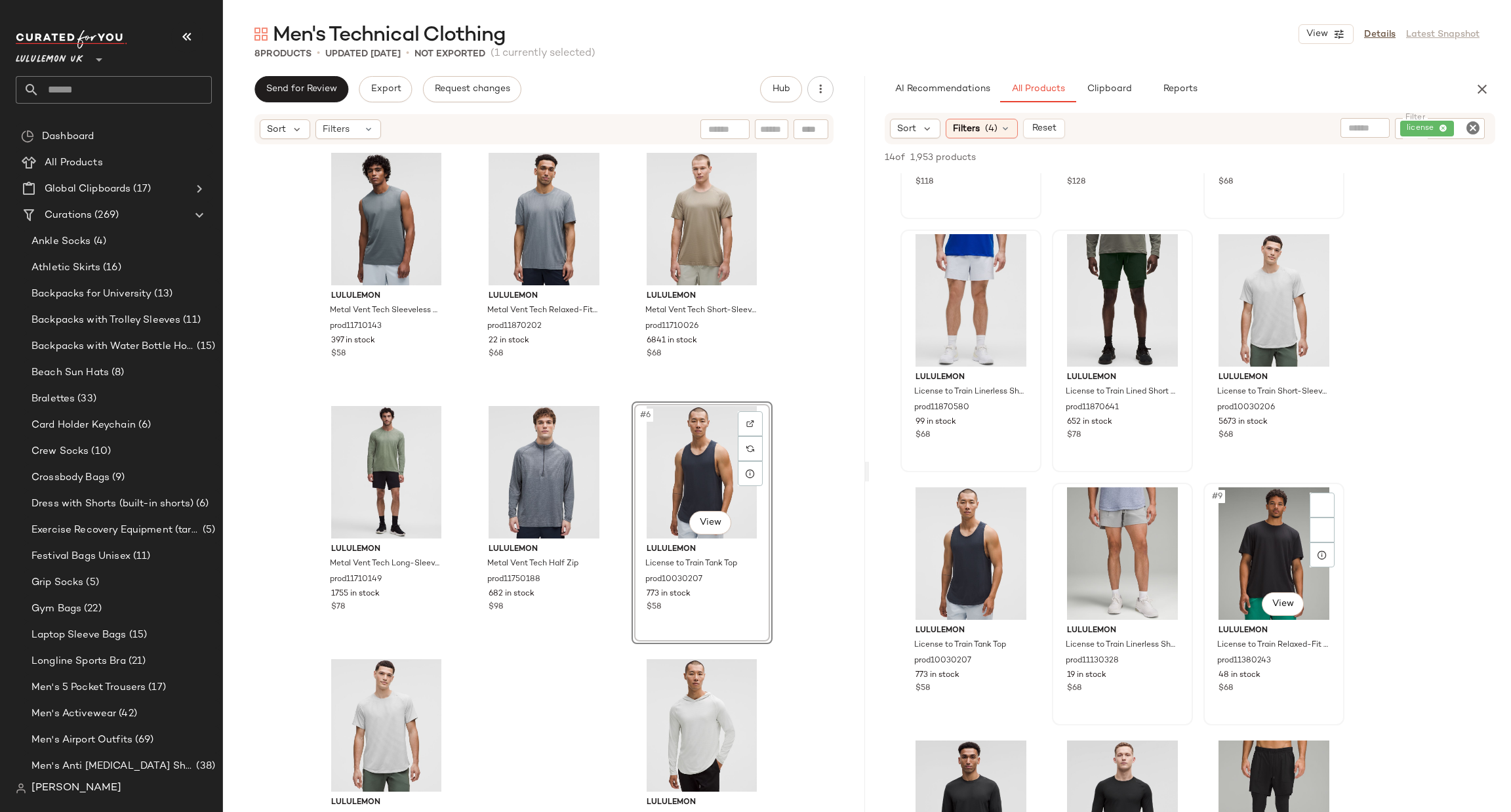
scroll to position [590, 0]
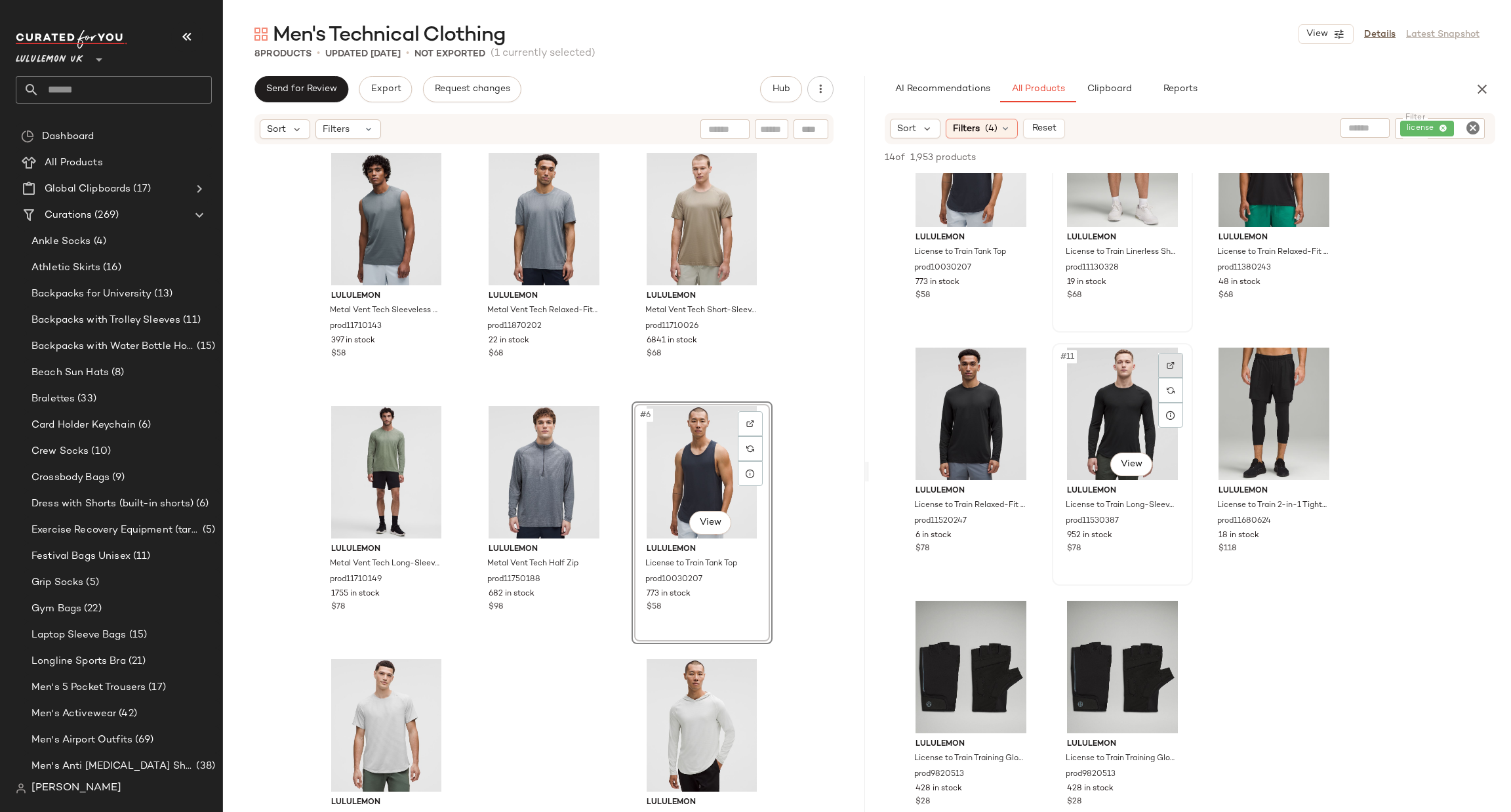
click at [1166, 359] on div at bounding box center [1171, 365] width 25 height 25
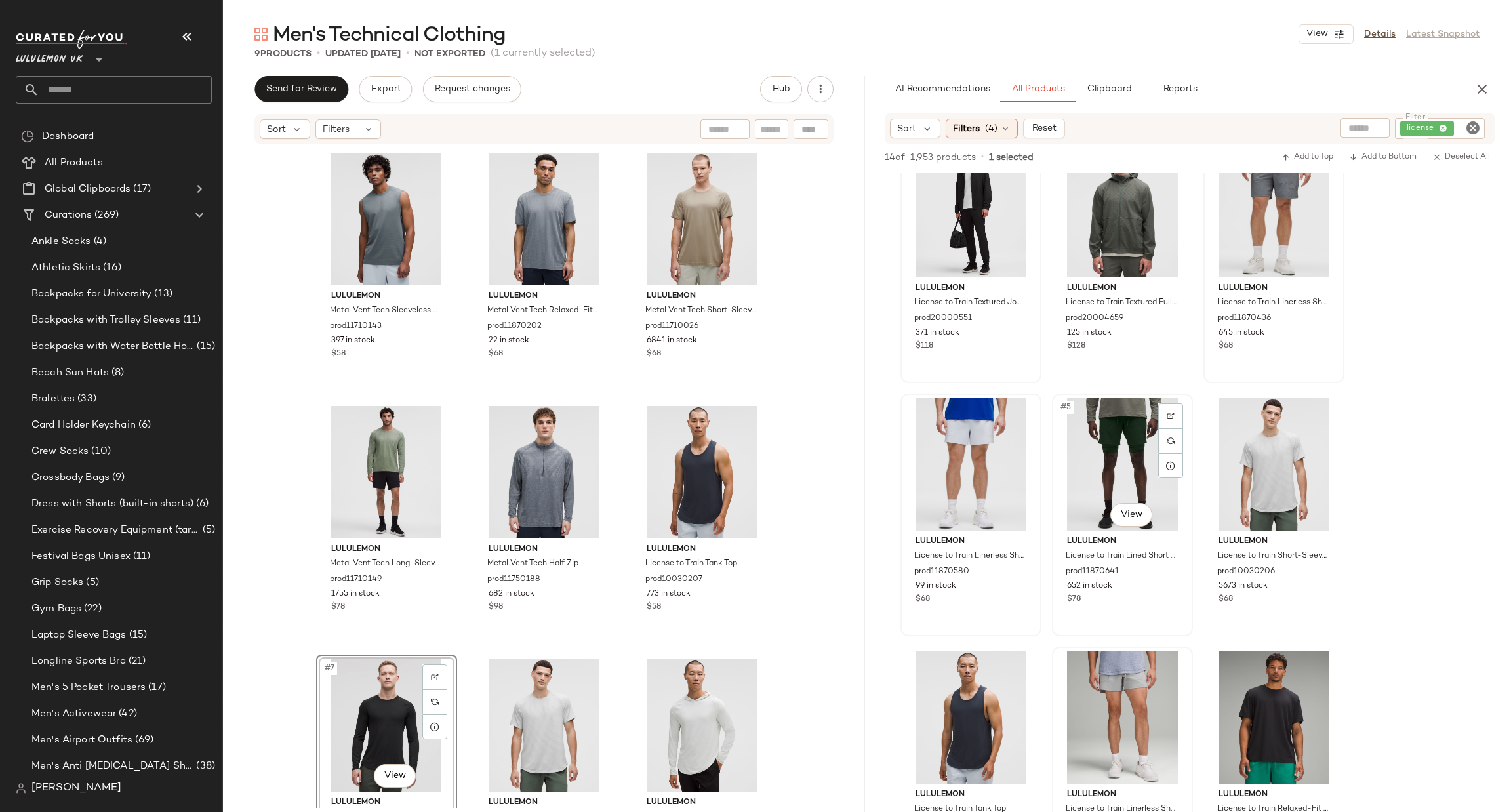
scroll to position [0, 0]
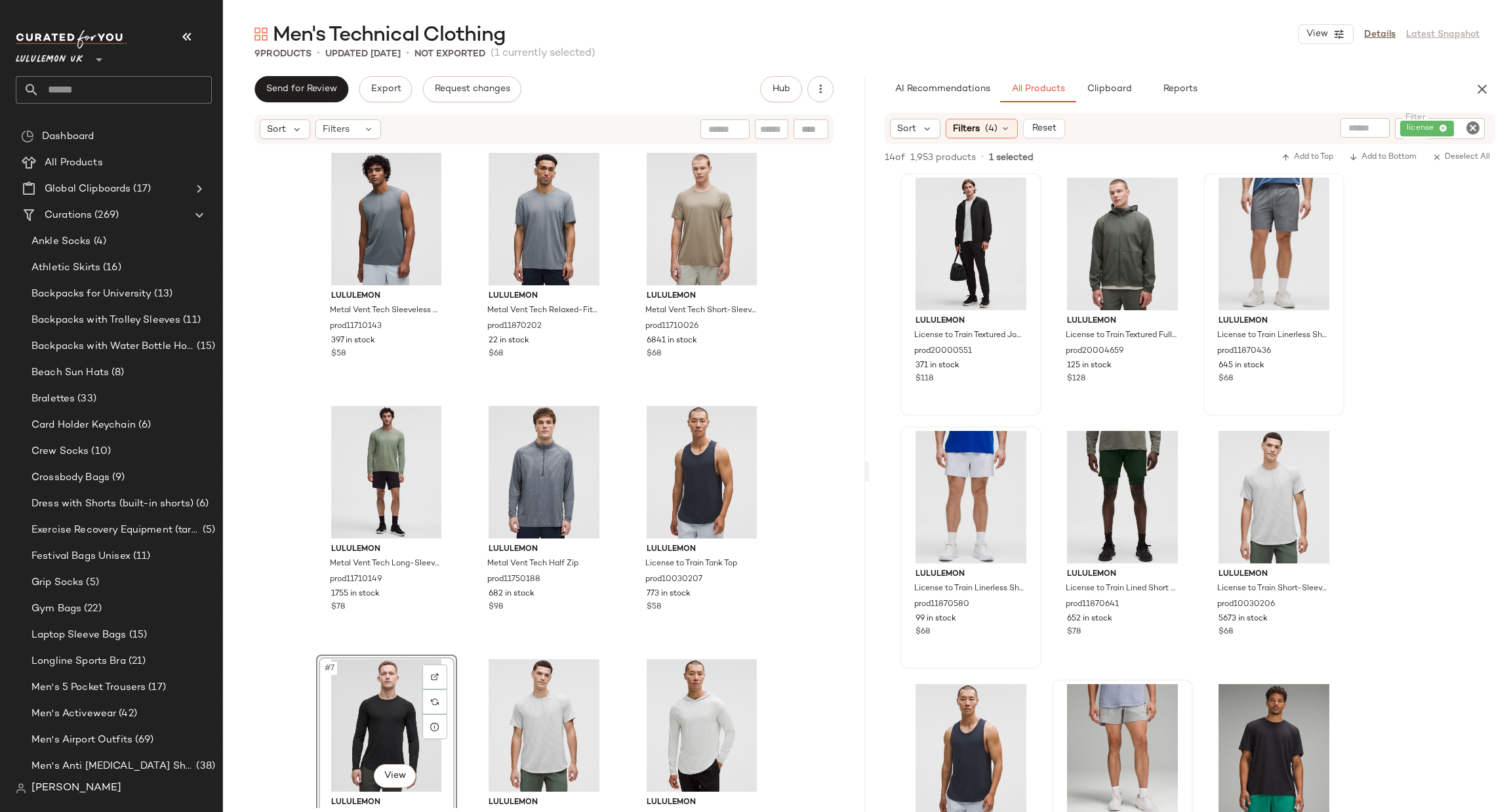
click at [1468, 132] on icon "Clear Filter" at bounding box center [1473, 128] width 16 height 16
click at [961, 119] on div "Filters (4)" at bounding box center [982, 128] width 72 height 20
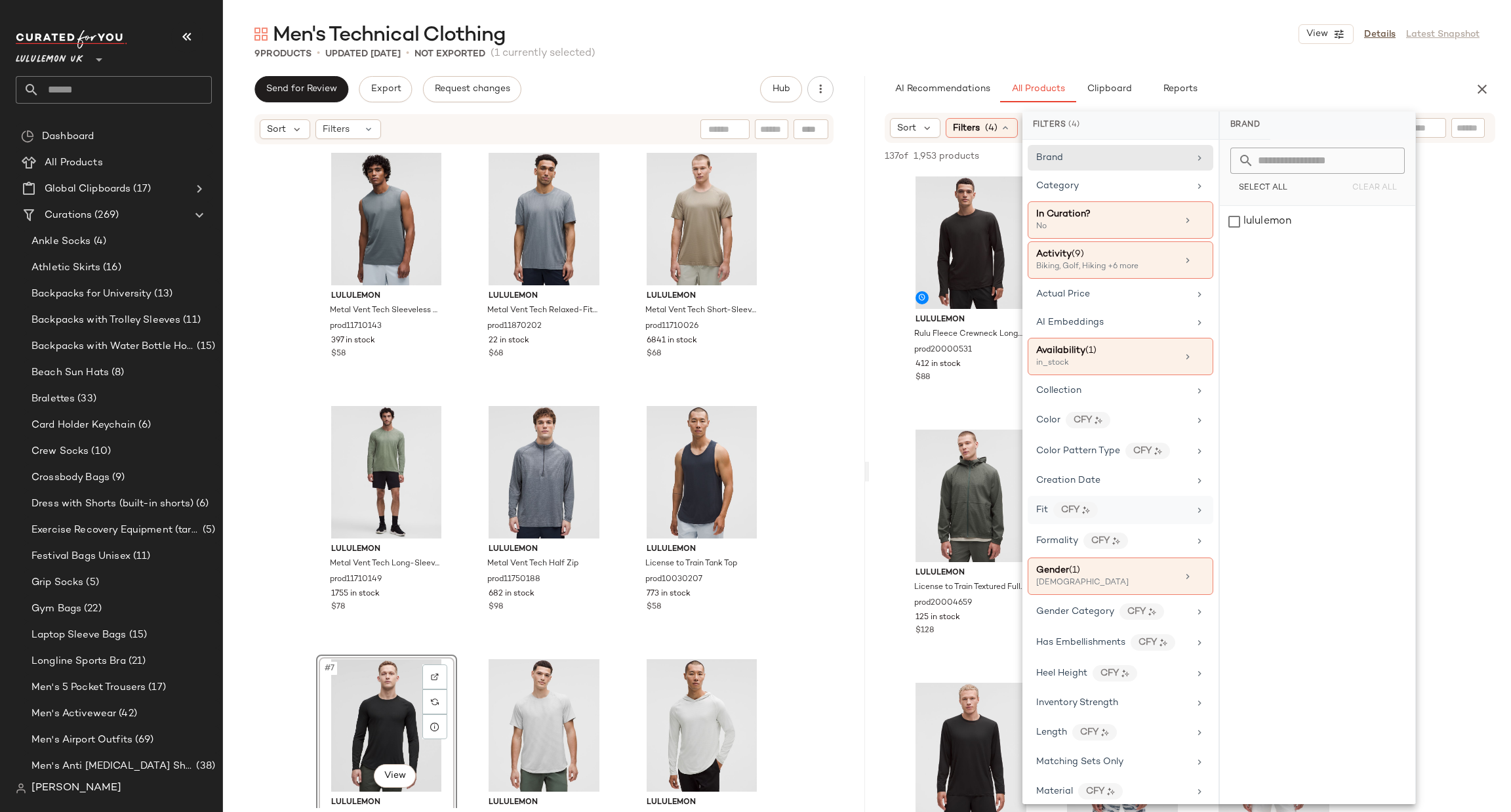
scroll to position [197, 0]
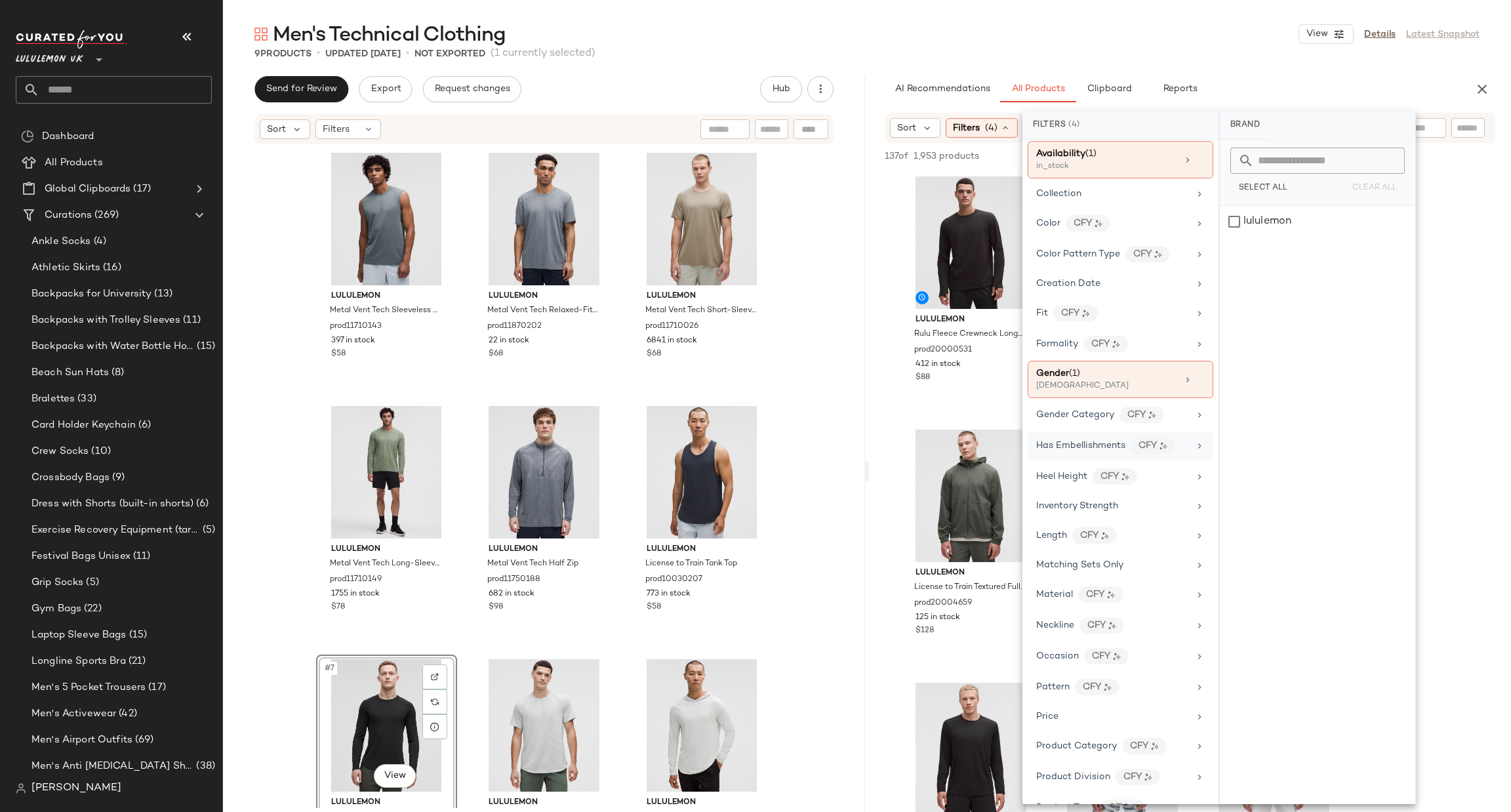
click at [1108, 448] on span "Has Embellishments" at bounding box center [1080, 445] width 89 height 9
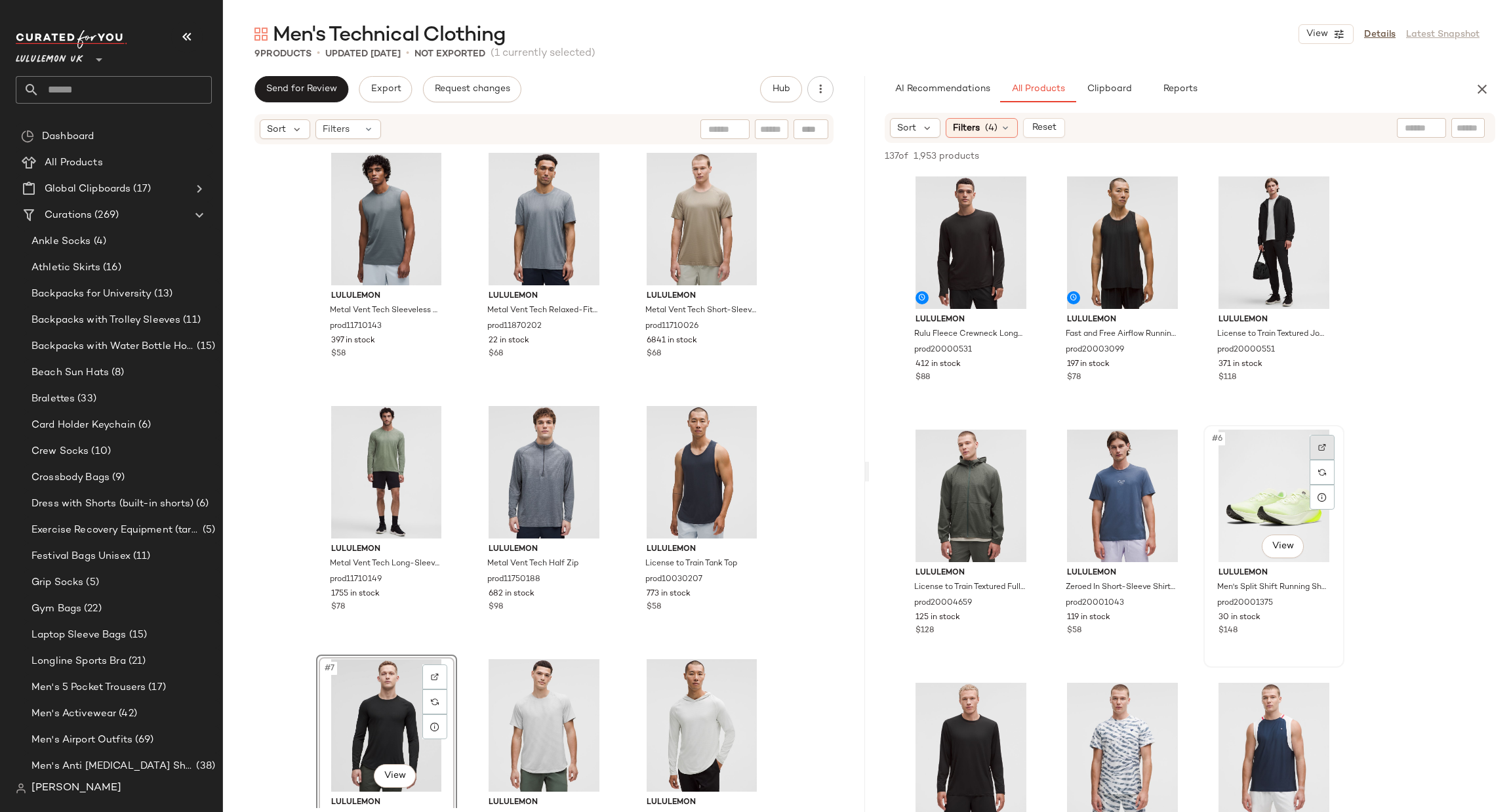
click at [1324, 444] on img at bounding box center [1322, 447] width 8 height 8
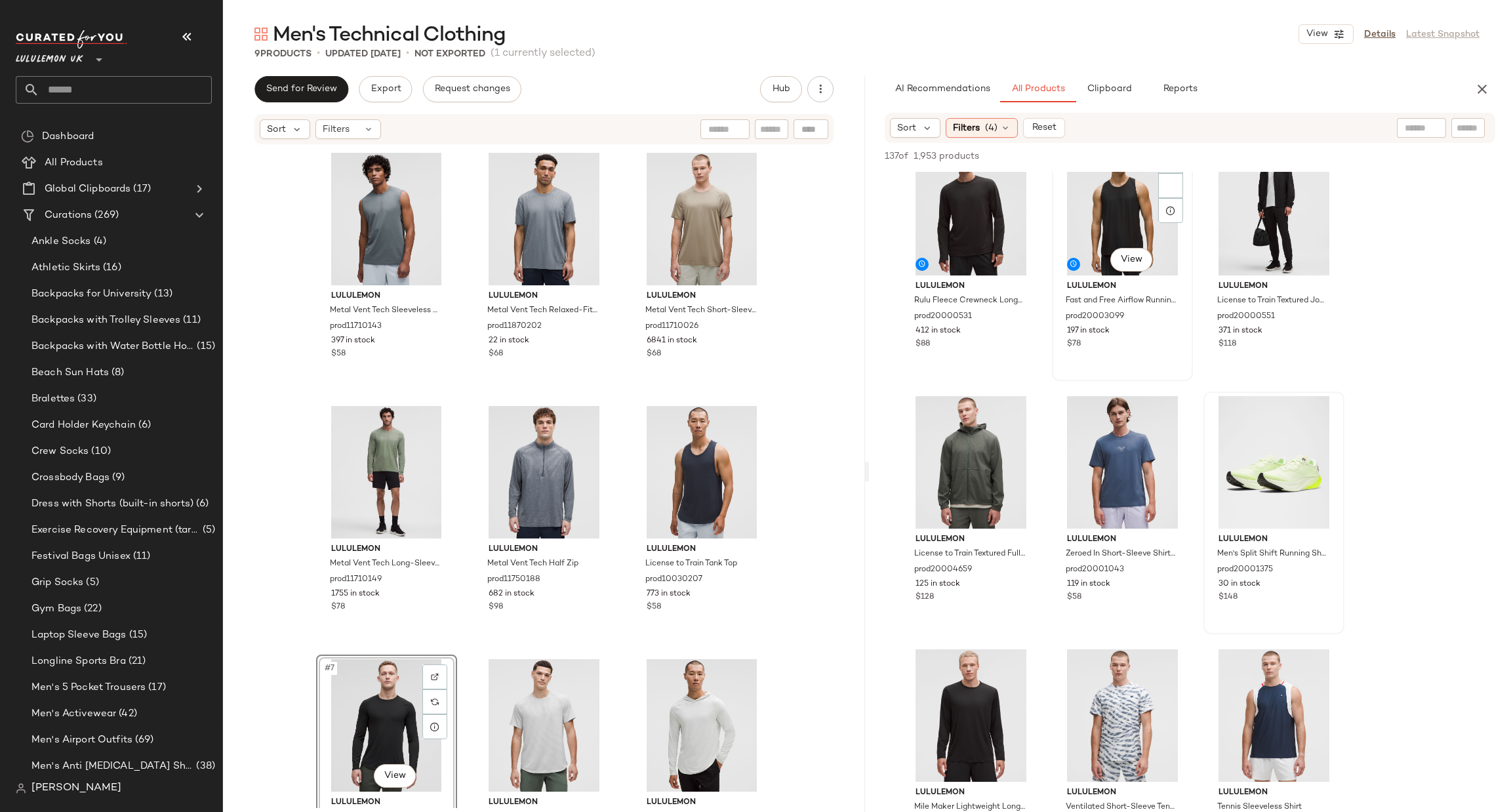
scroll to position [0, 0]
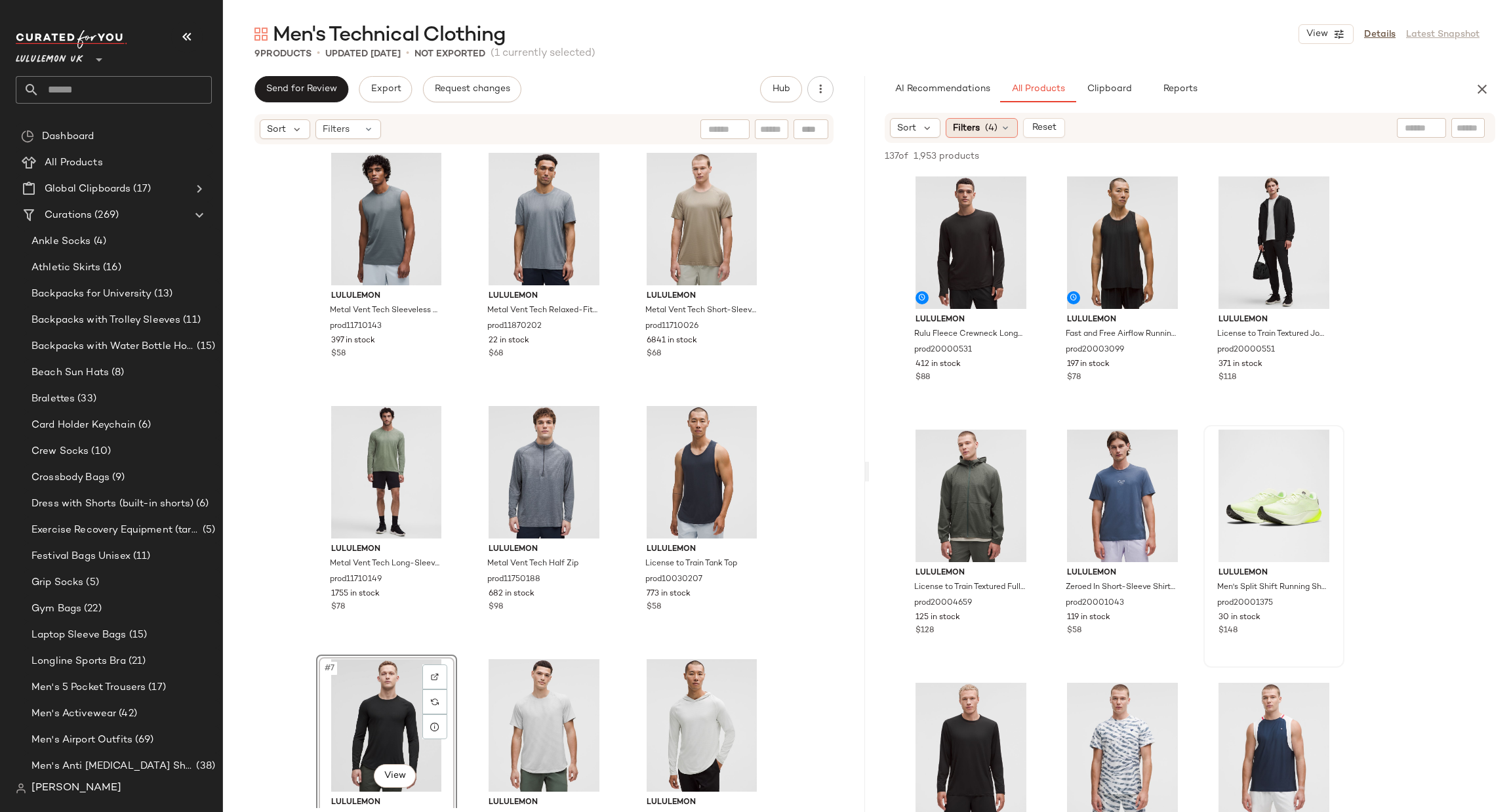
click at [973, 123] on span "Filters" at bounding box center [966, 128] width 27 height 14
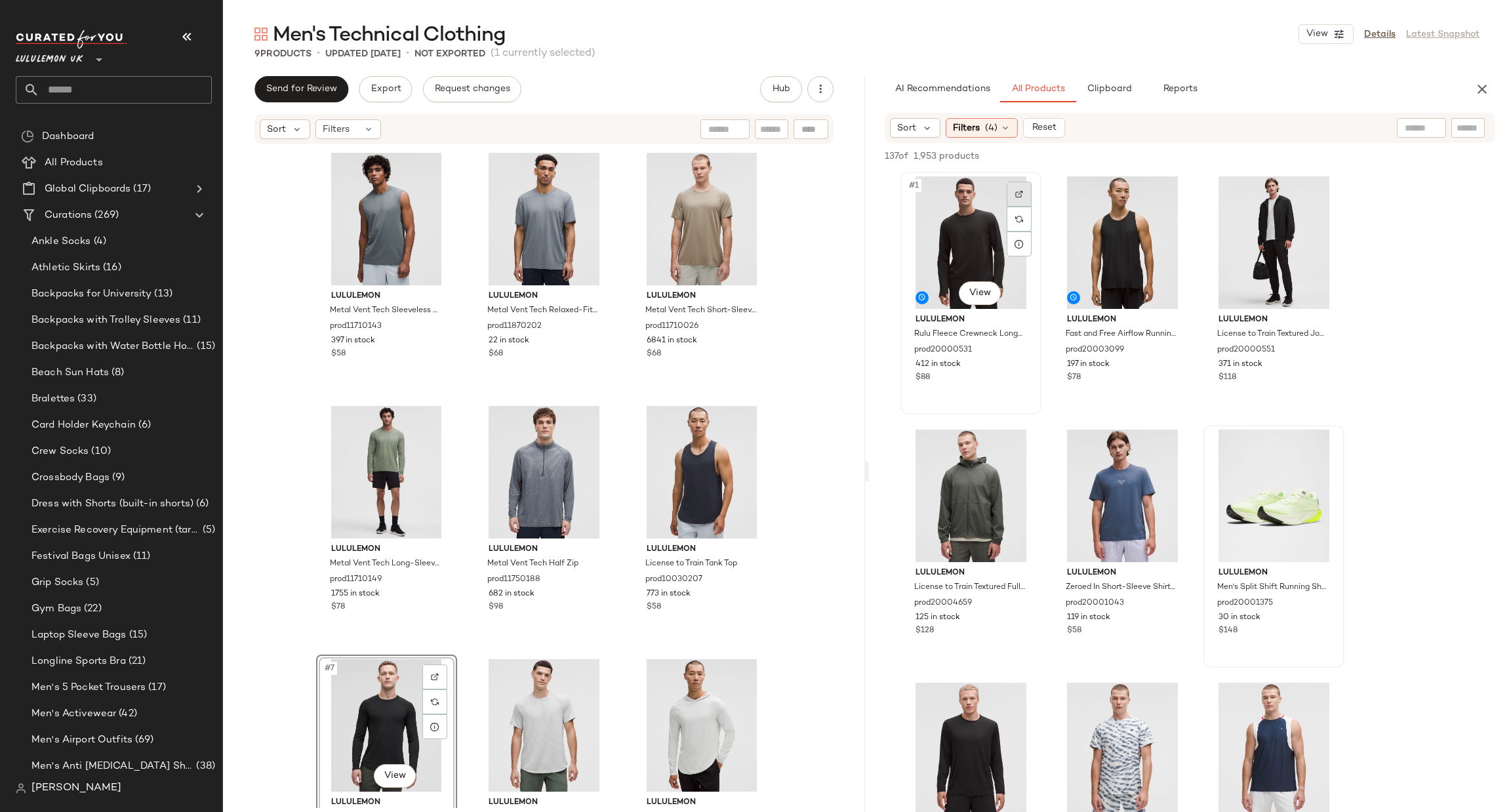
click at [1014, 189] on div at bounding box center [1020, 194] width 25 height 25
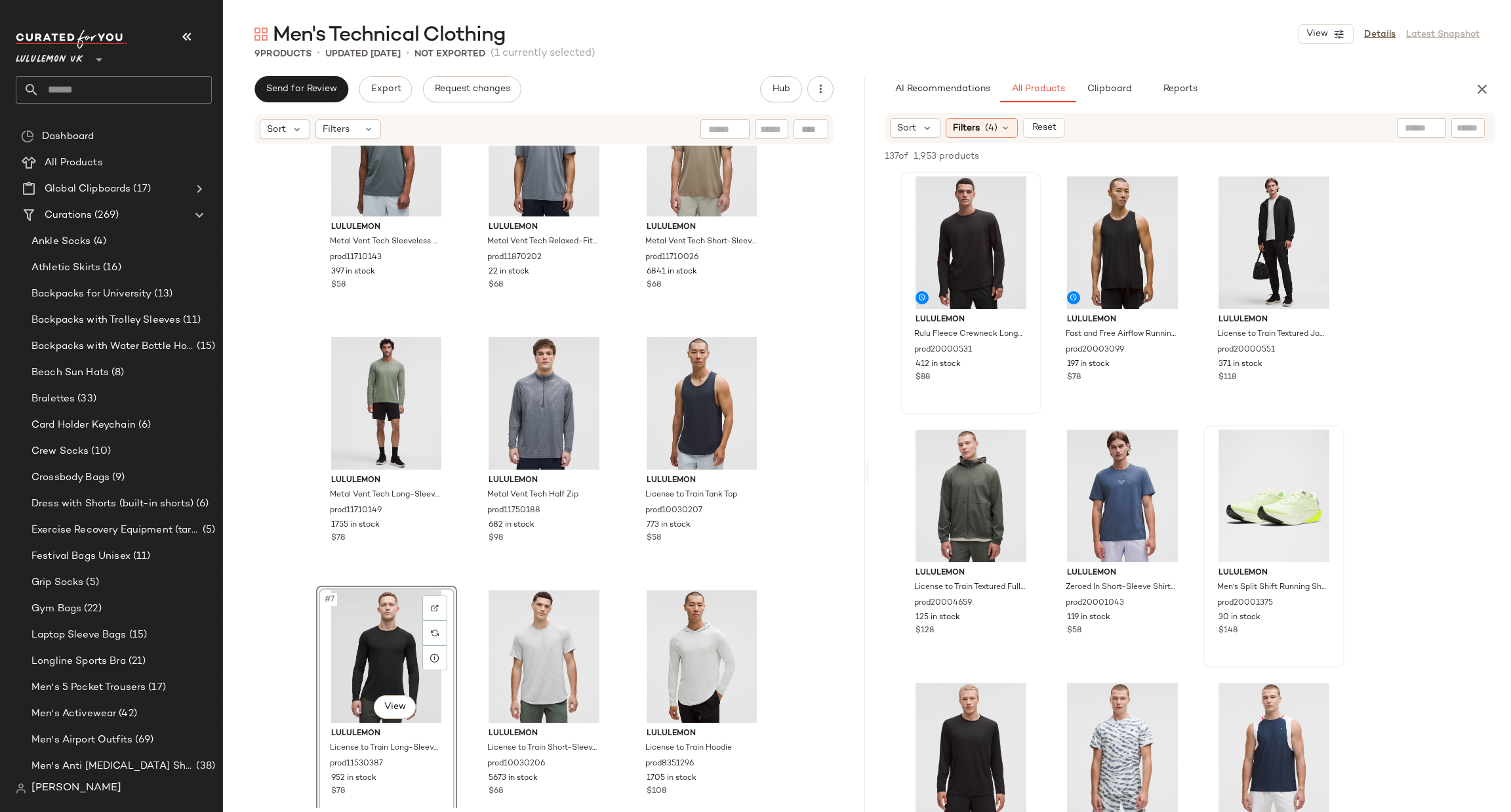
scroll to position [88, 0]
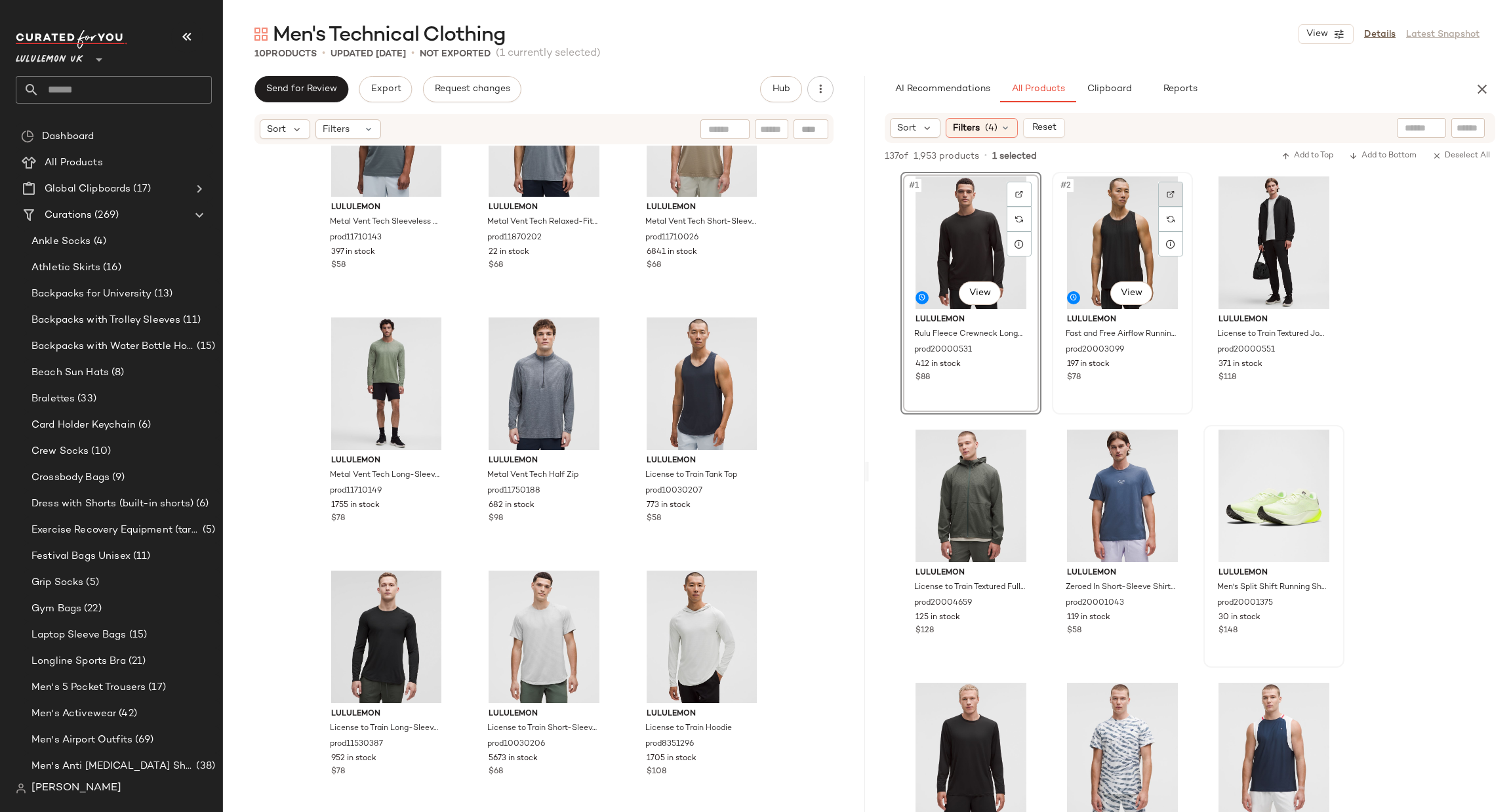
click at [1171, 190] on img at bounding box center [1171, 194] width 8 height 8
click at [1317, 192] on div at bounding box center [1322, 194] width 25 height 25
click at [1034, 444] on div "#4 View" at bounding box center [971, 495] width 132 height 132
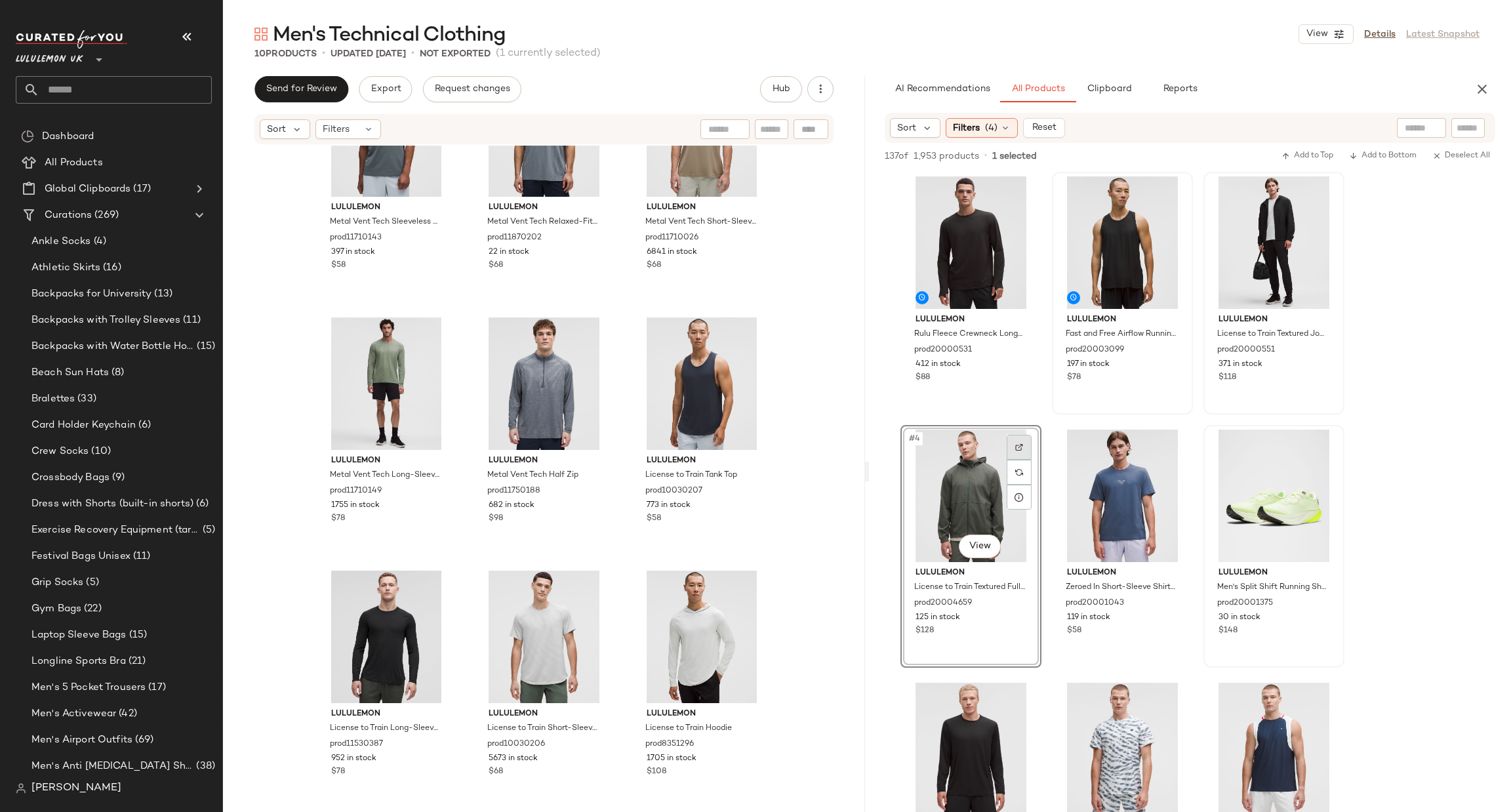
click at [1029, 445] on div at bounding box center [1020, 447] width 25 height 25
click at [1170, 448] on img at bounding box center [1171, 447] width 8 height 8
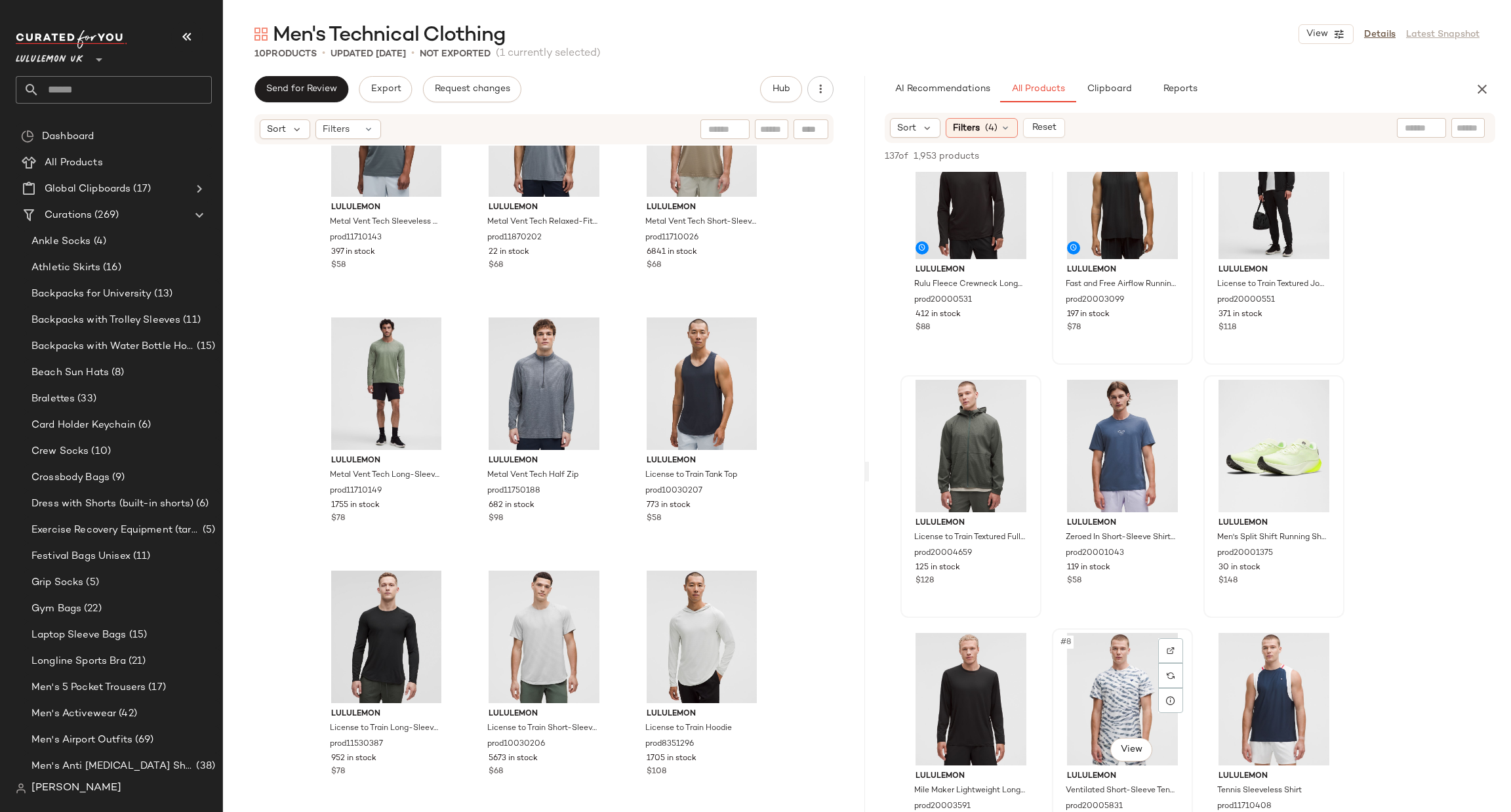
scroll to position [0, 0]
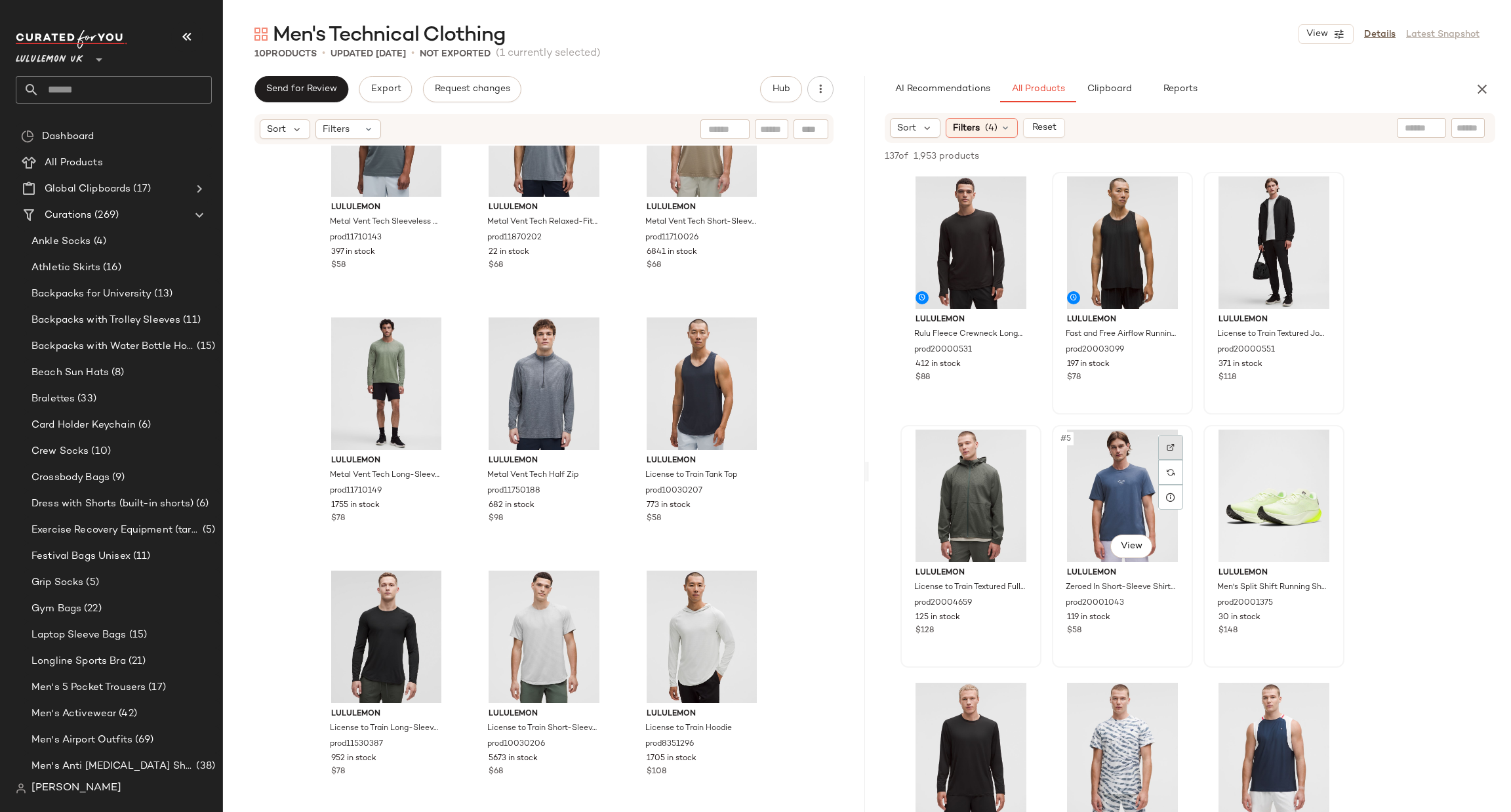
click at [1179, 443] on div at bounding box center [1171, 447] width 25 height 25
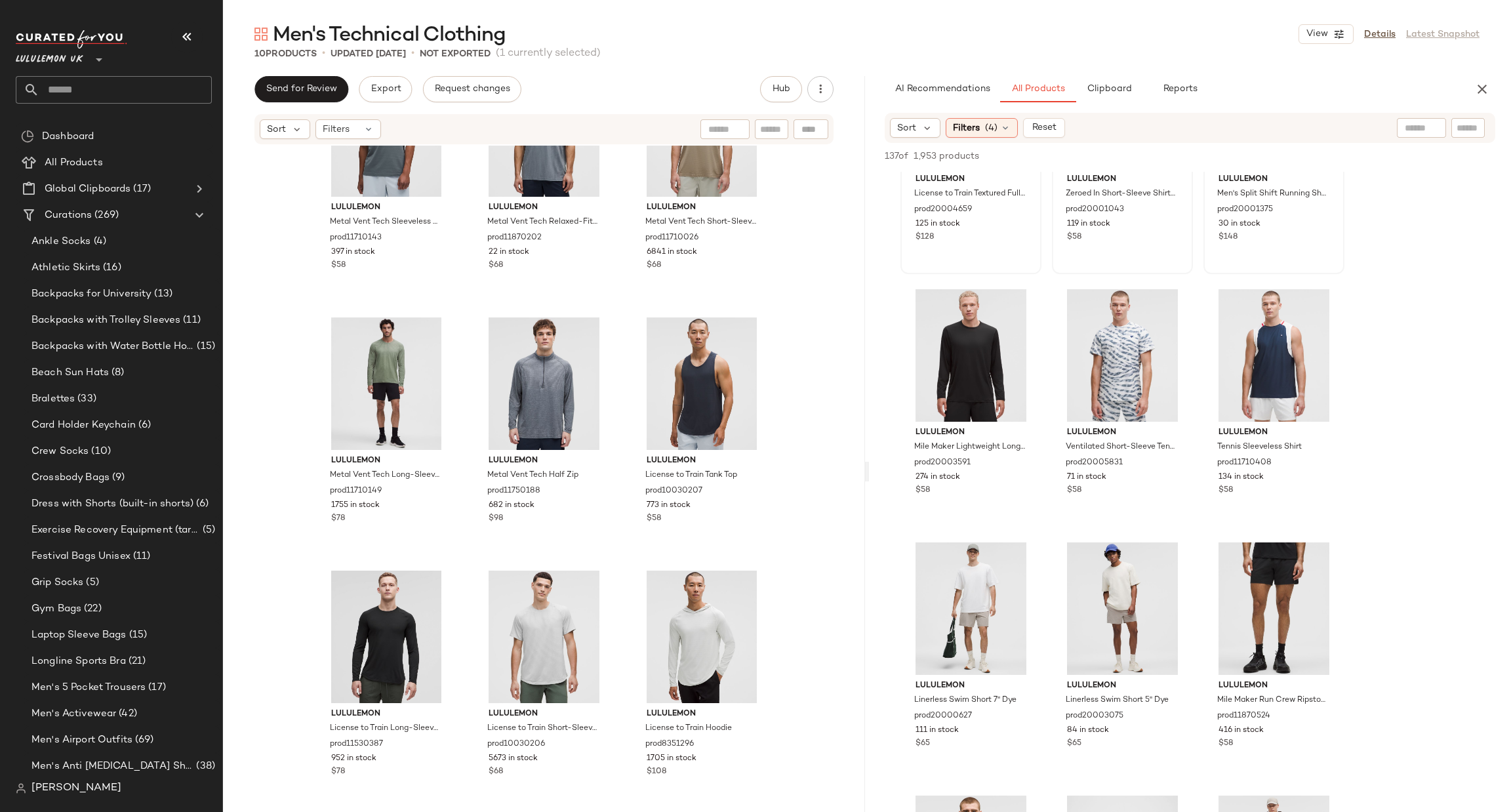
scroll to position [197, 0]
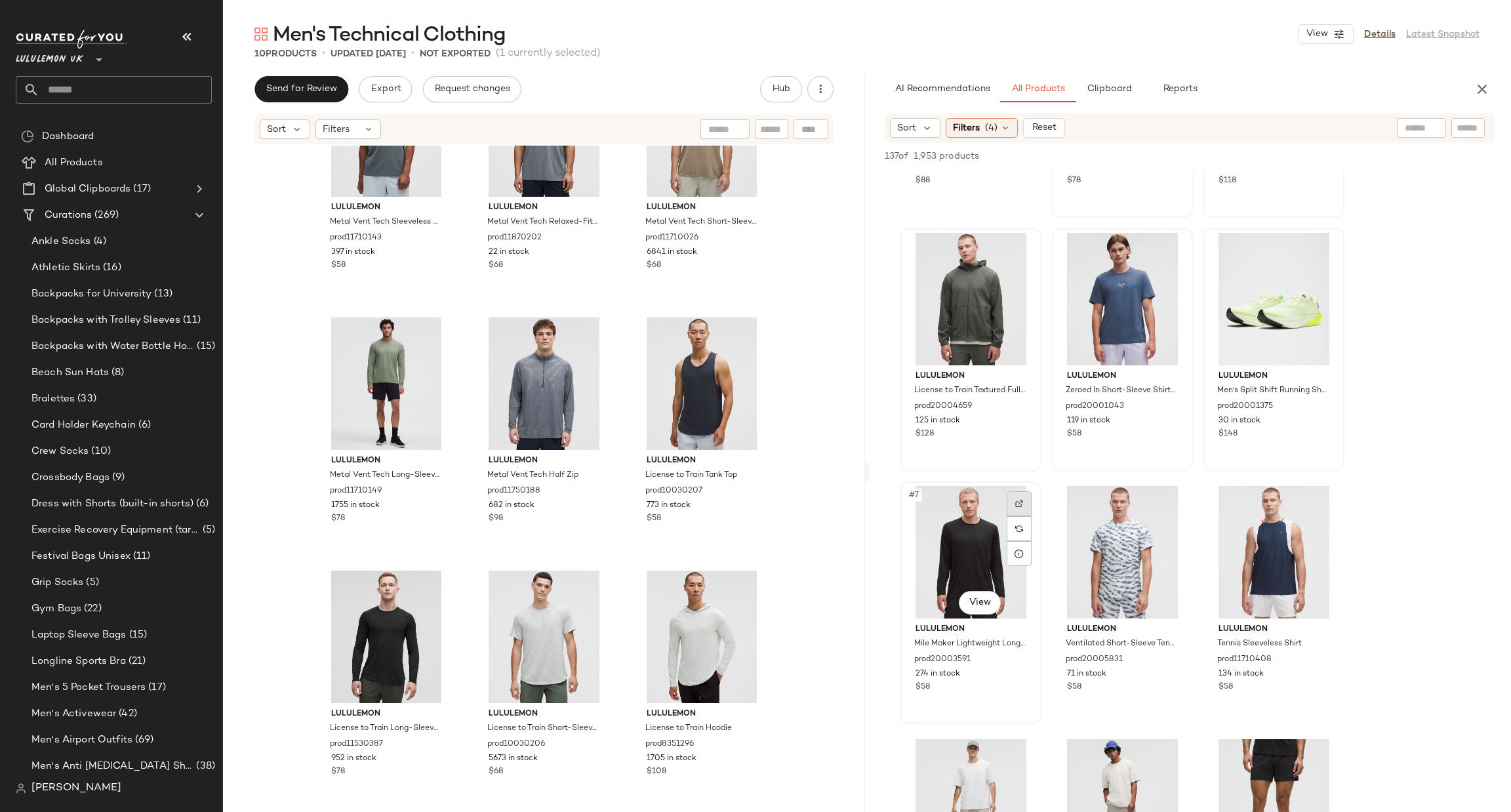
click at [1017, 513] on div at bounding box center [1020, 504] width 25 height 25
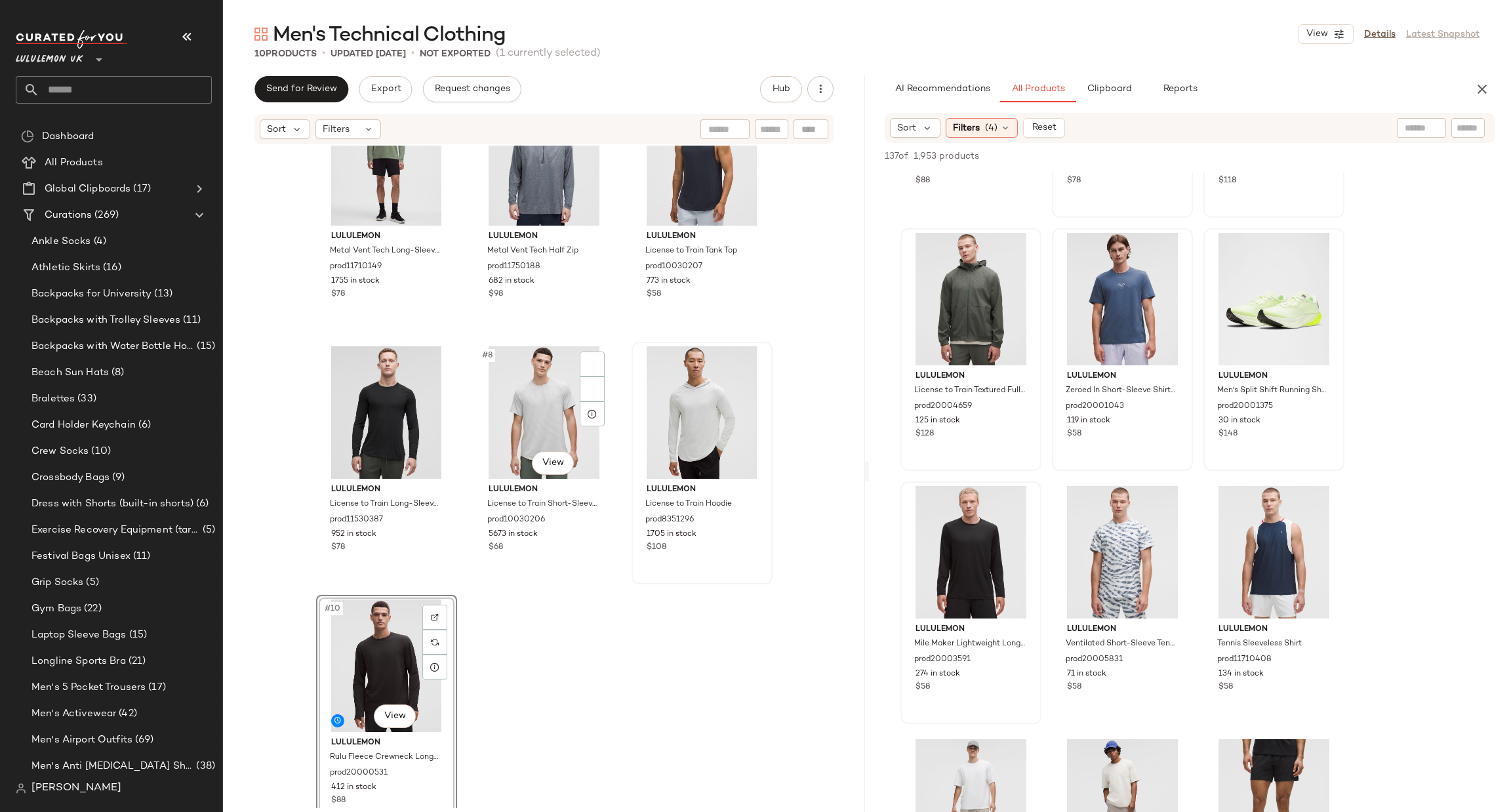
scroll to position [353, 0]
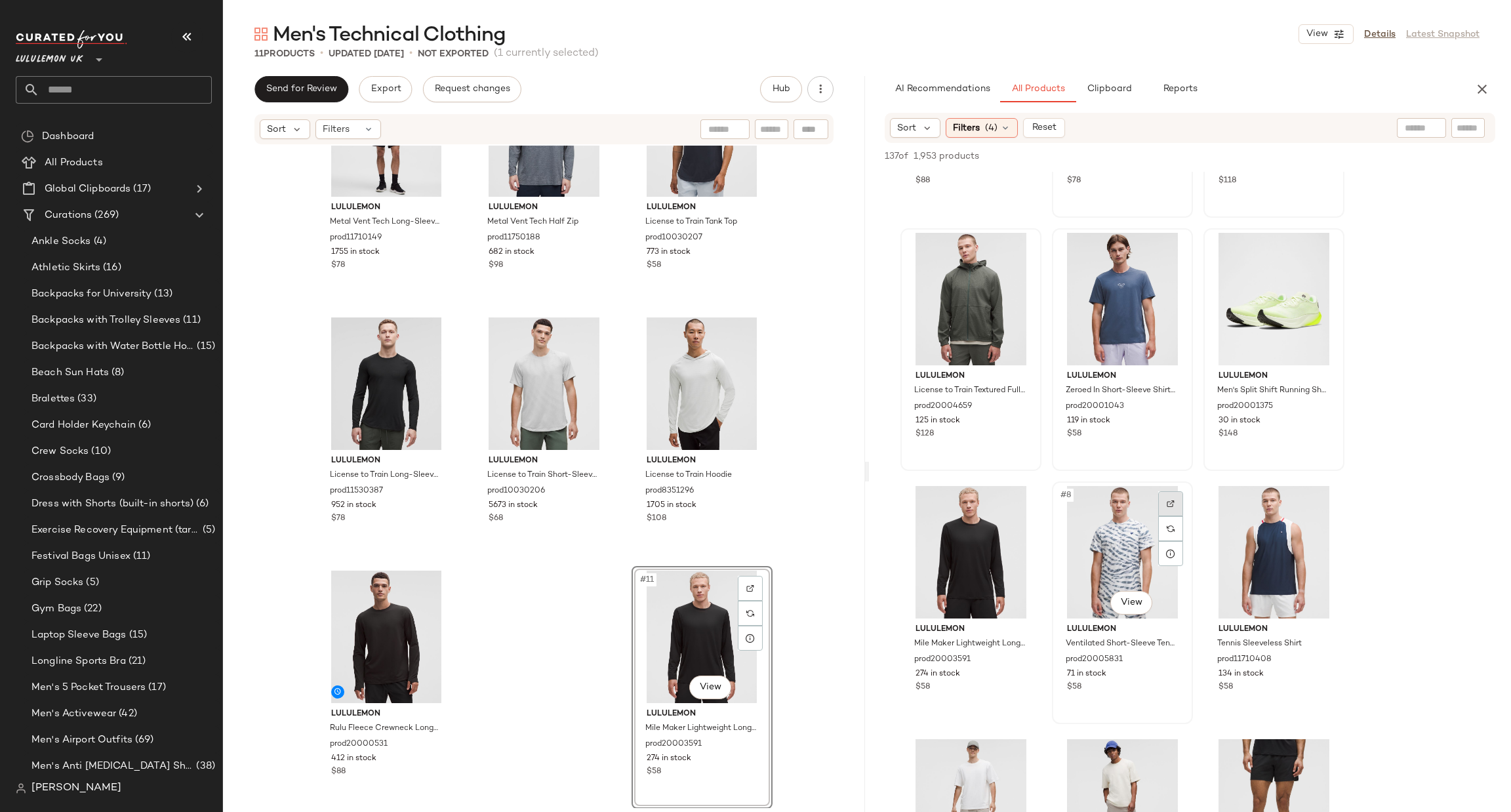
click at [1171, 500] on img at bounding box center [1171, 504] width 8 height 8
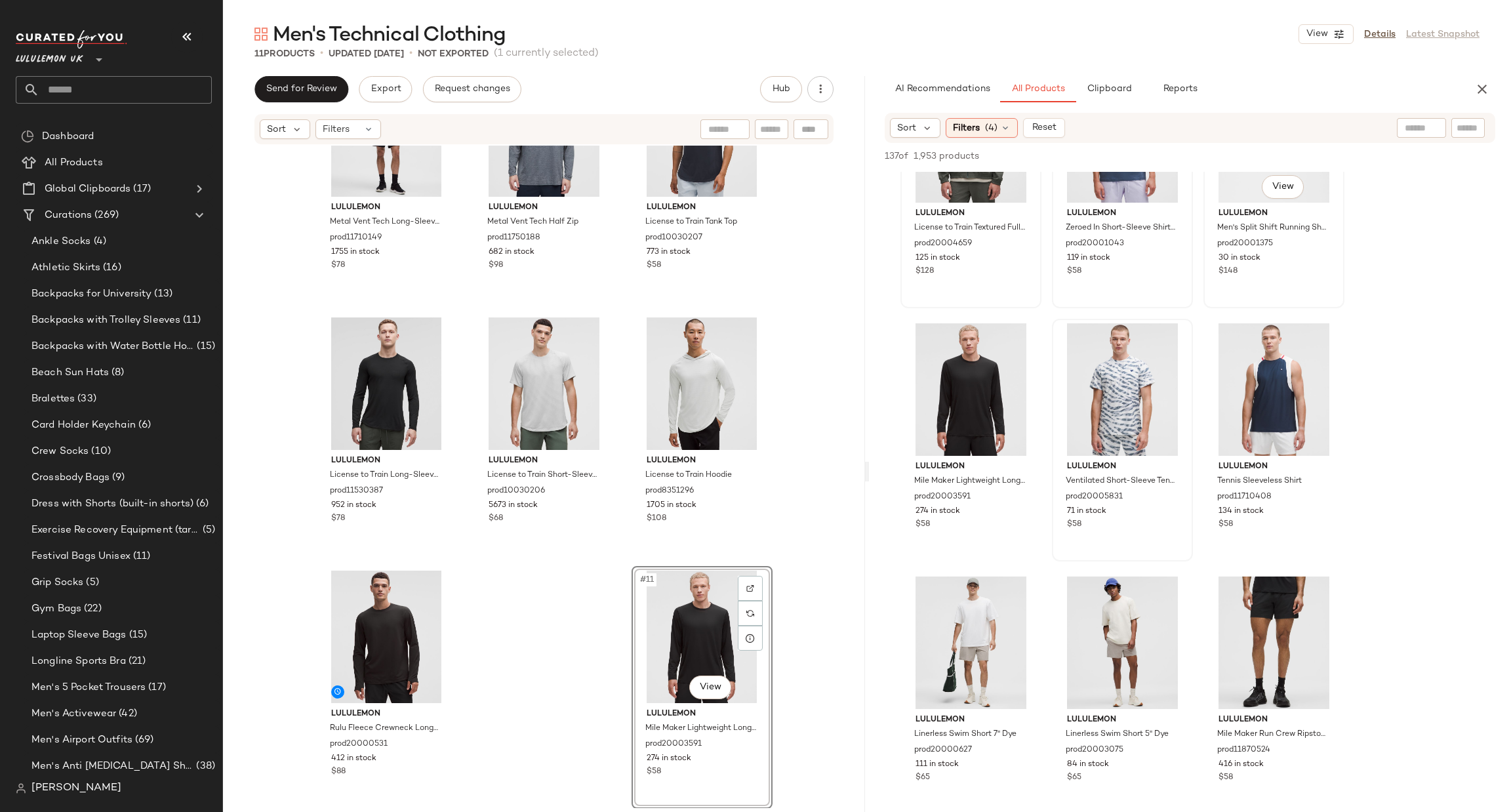
scroll to position [394, 0]
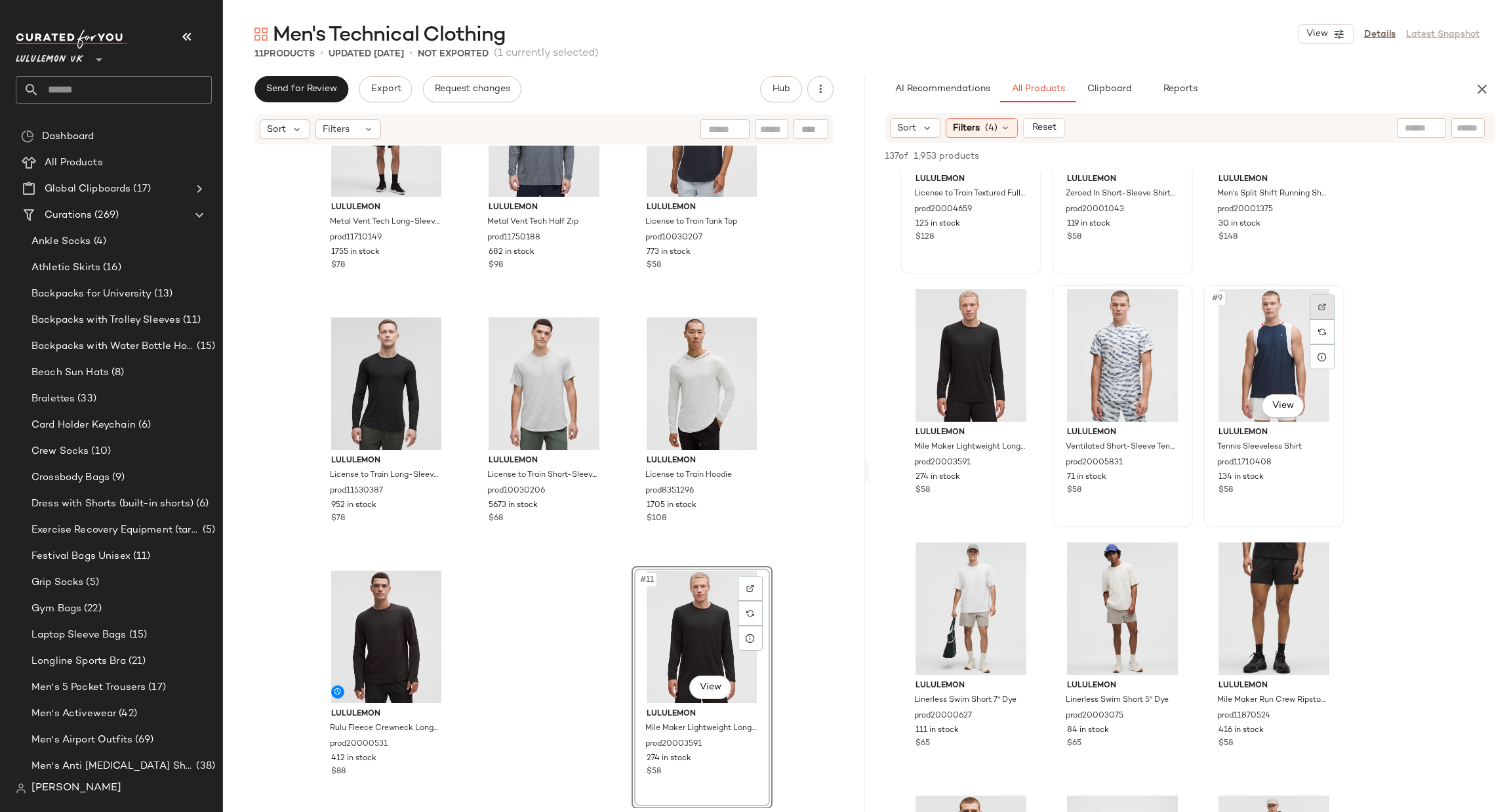
click at [1322, 305] on img at bounding box center [1322, 307] width 8 height 8
click at [1016, 559] on img at bounding box center [1020, 560] width 8 height 8
click at [1162, 553] on div at bounding box center [1171, 560] width 25 height 25
click at [1327, 564] on div at bounding box center [1322, 560] width 25 height 25
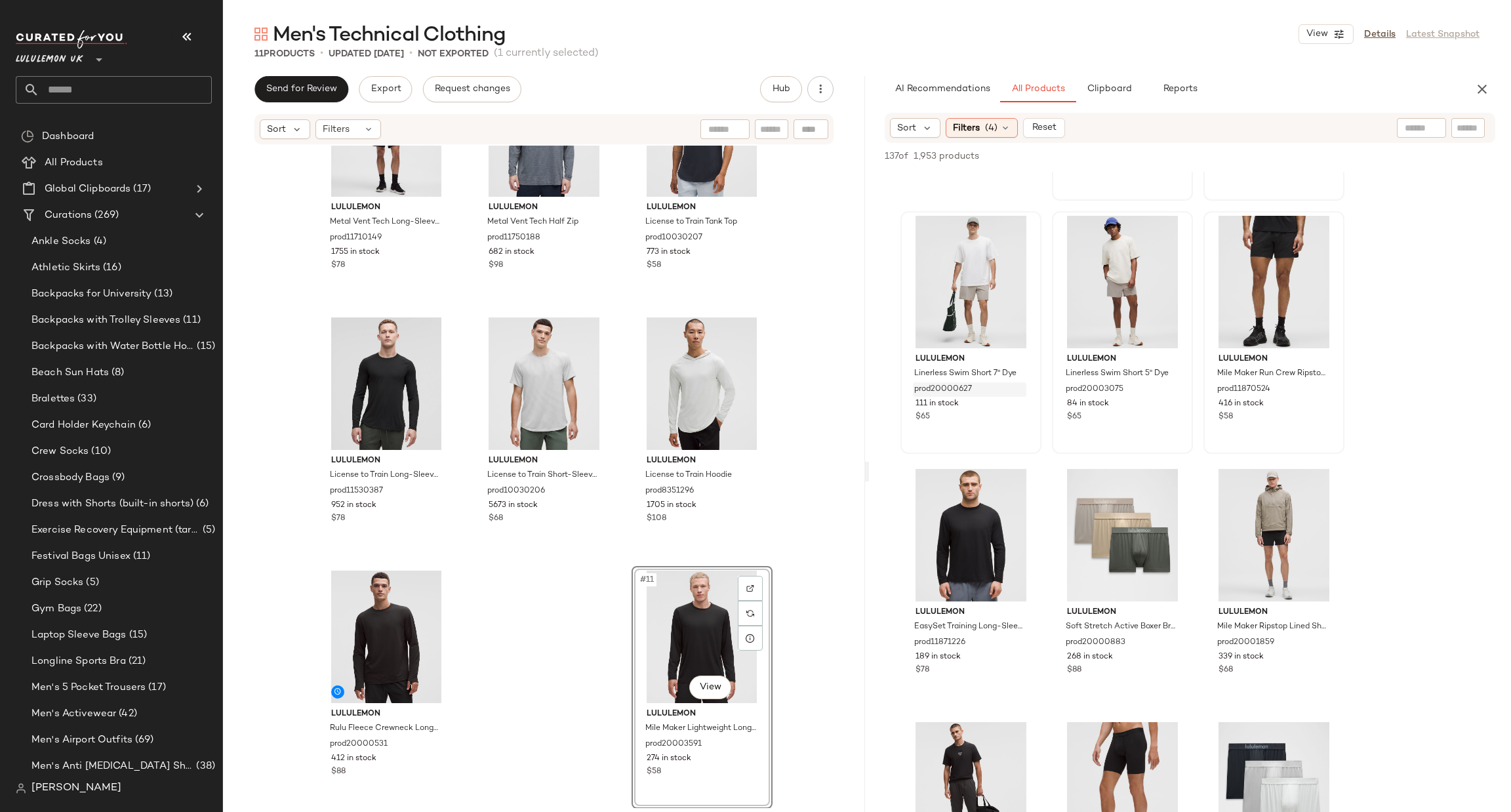
scroll to position [787, 0]
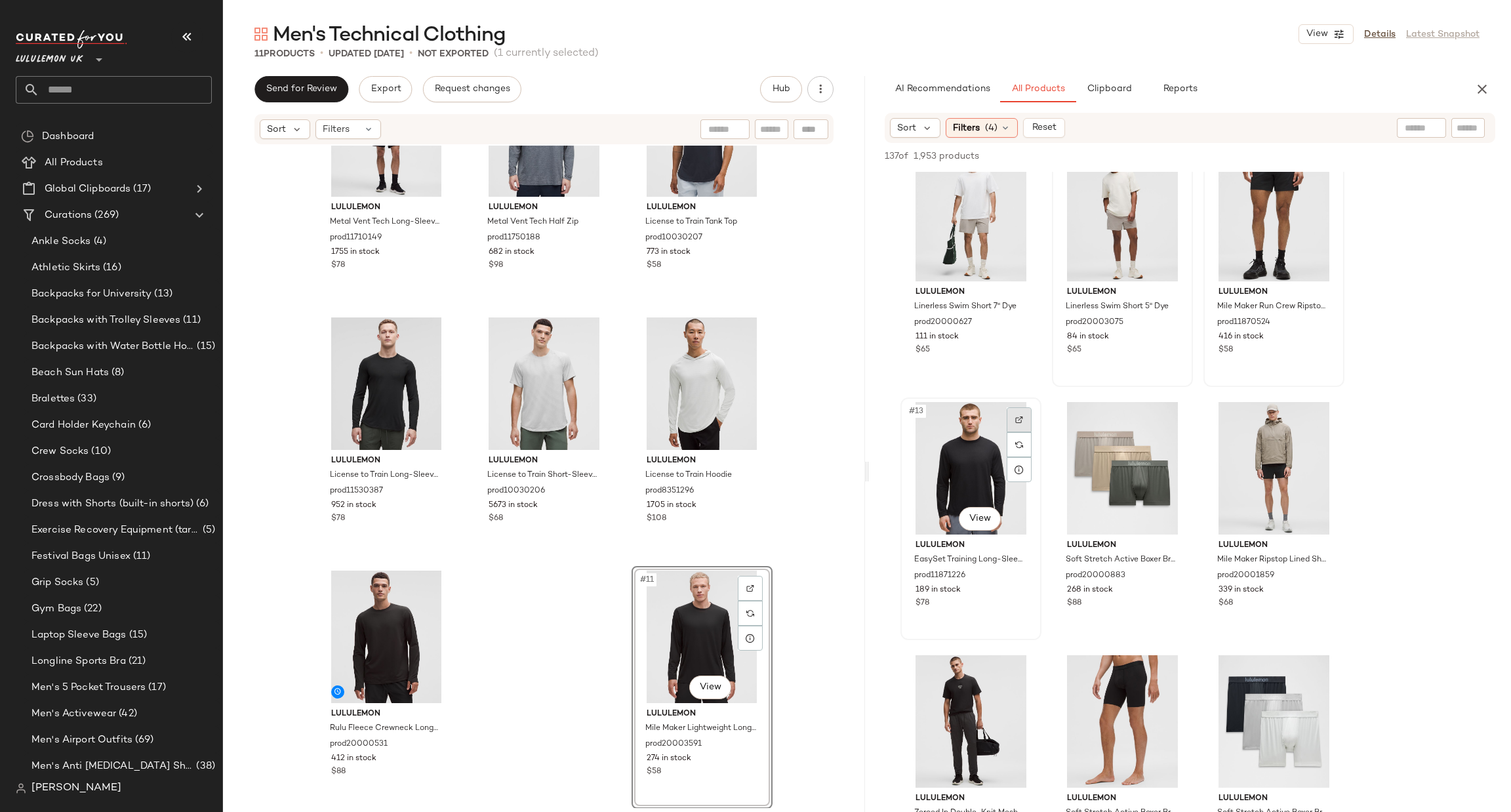
click at [1029, 423] on div at bounding box center [1020, 419] width 25 height 25
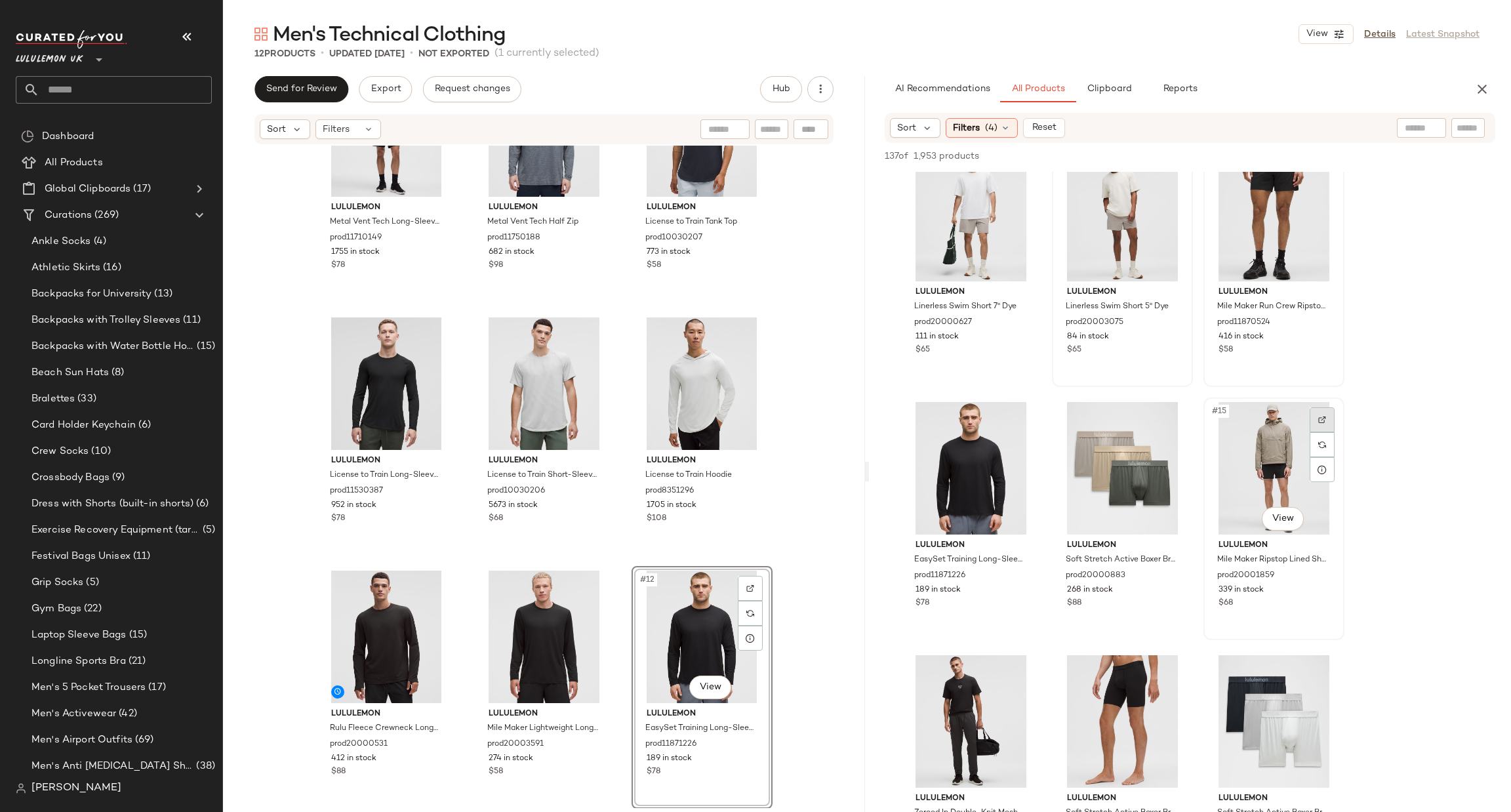
click at [1325, 421] on img at bounding box center [1322, 419] width 8 height 8
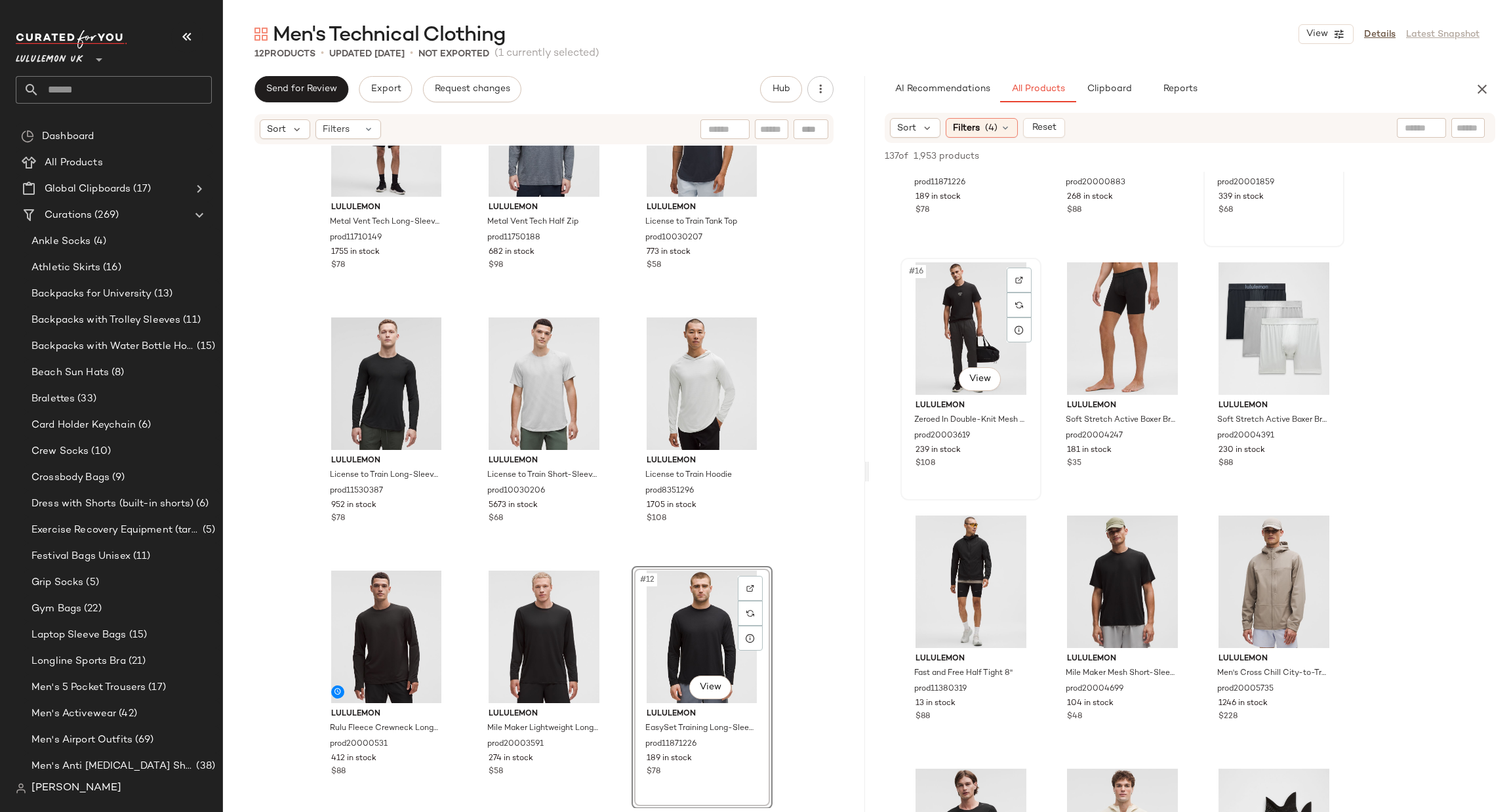
click at [1019, 281] on img at bounding box center [1020, 279] width 8 height 8
click at [1169, 540] on div at bounding box center [1171, 533] width 25 height 25
click at [1325, 529] on img at bounding box center [1322, 533] width 8 height 8
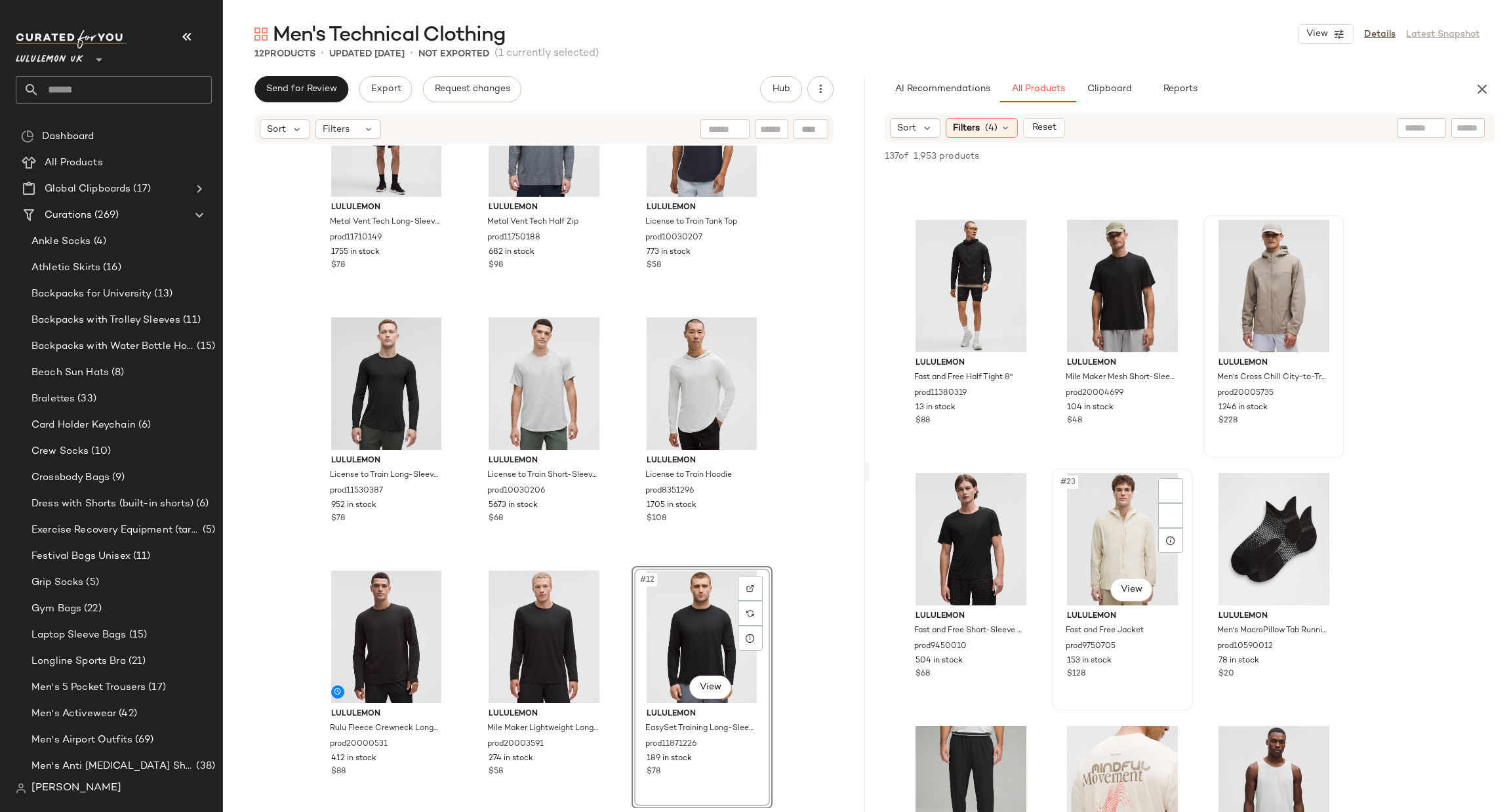
scroll to position [1574, 0]
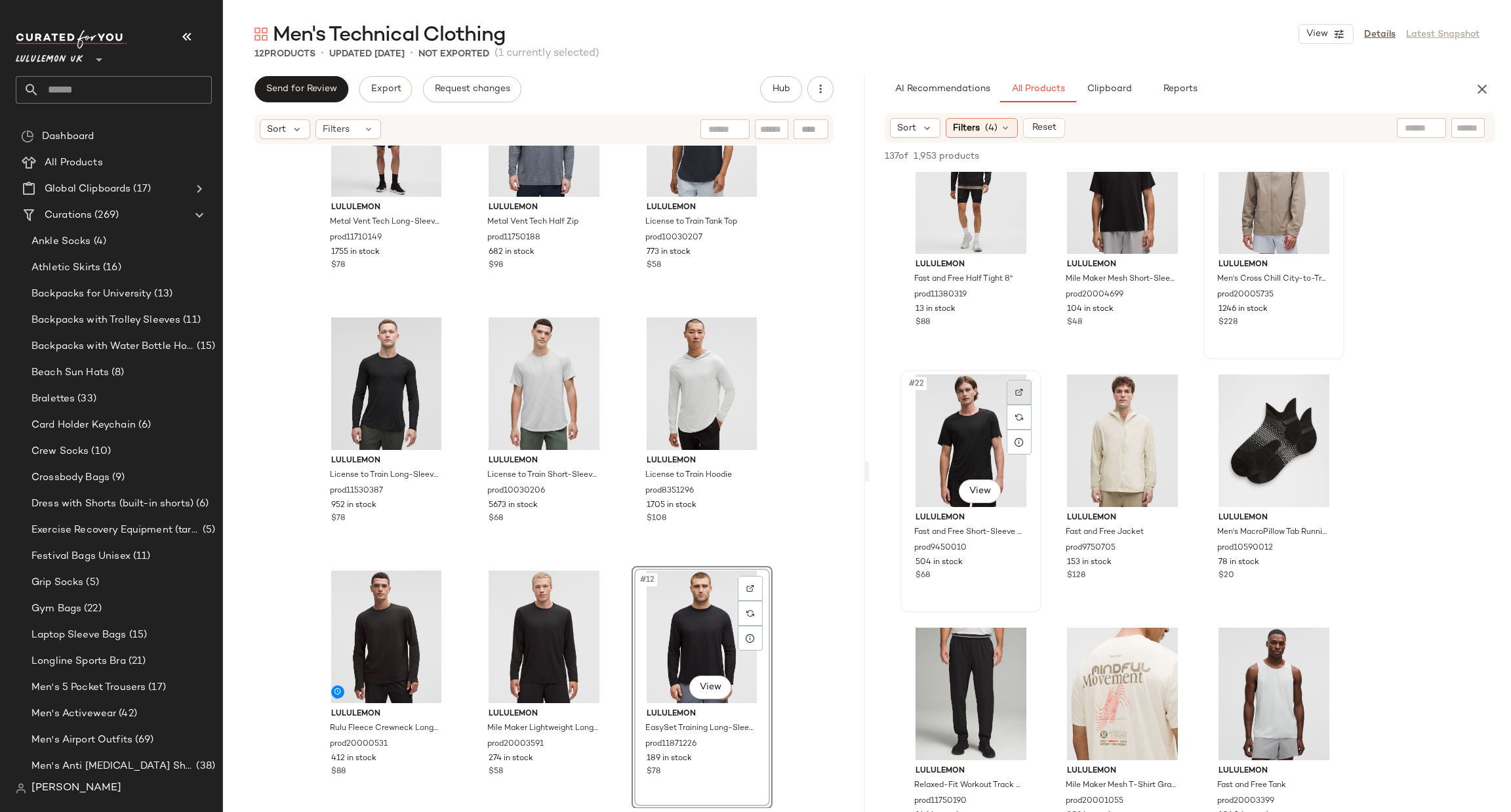
click at [1025, 389] on div at bounding box center [1020, 392] width 25 height 25
click at [1177, 387] on div at bounding box center [1171, 392] width 25 height 25
click at [1313, 389] on div at bounding box center [1322, 392] width 25 height 25
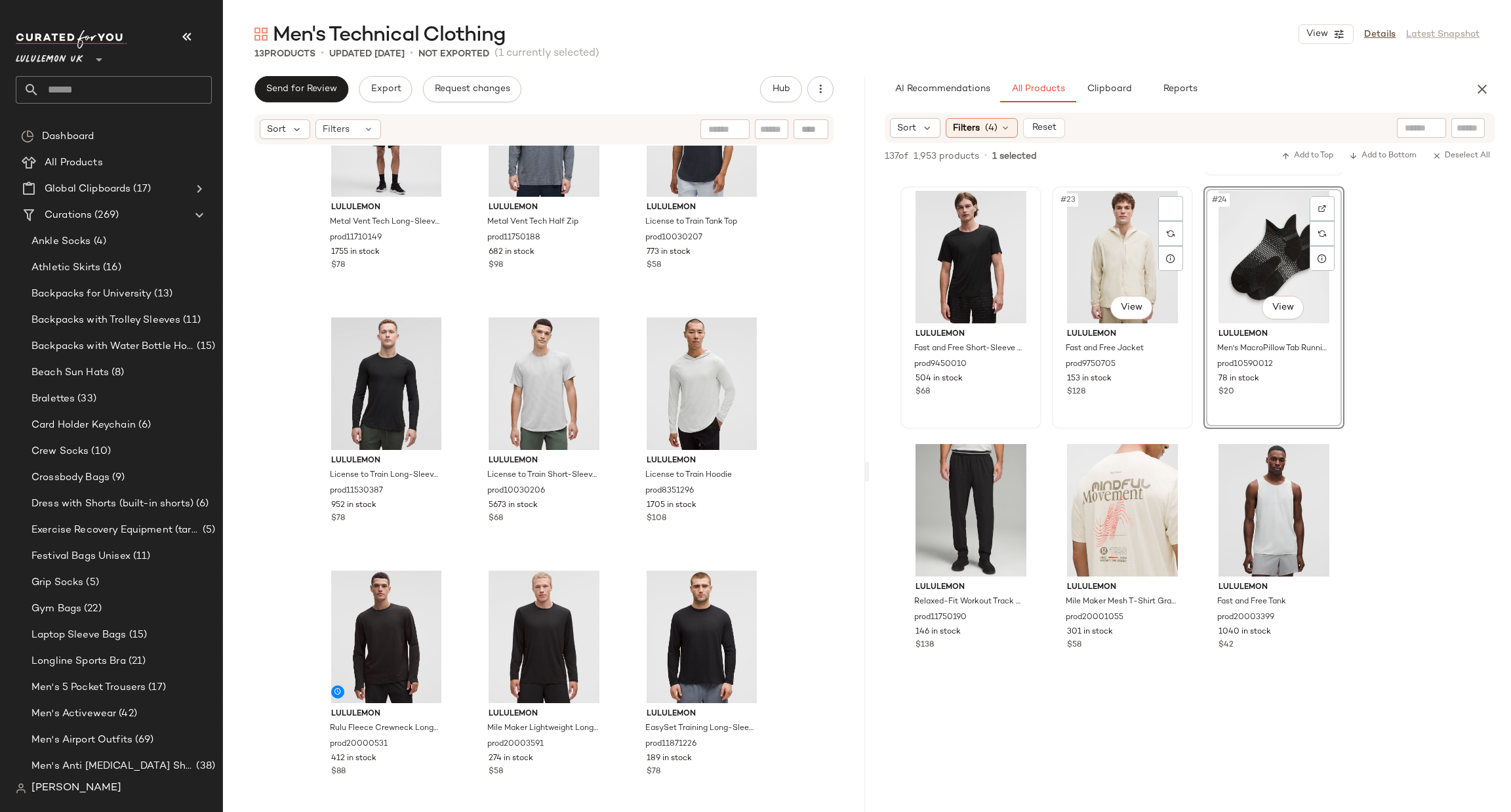
scroll to position [1770, 0]
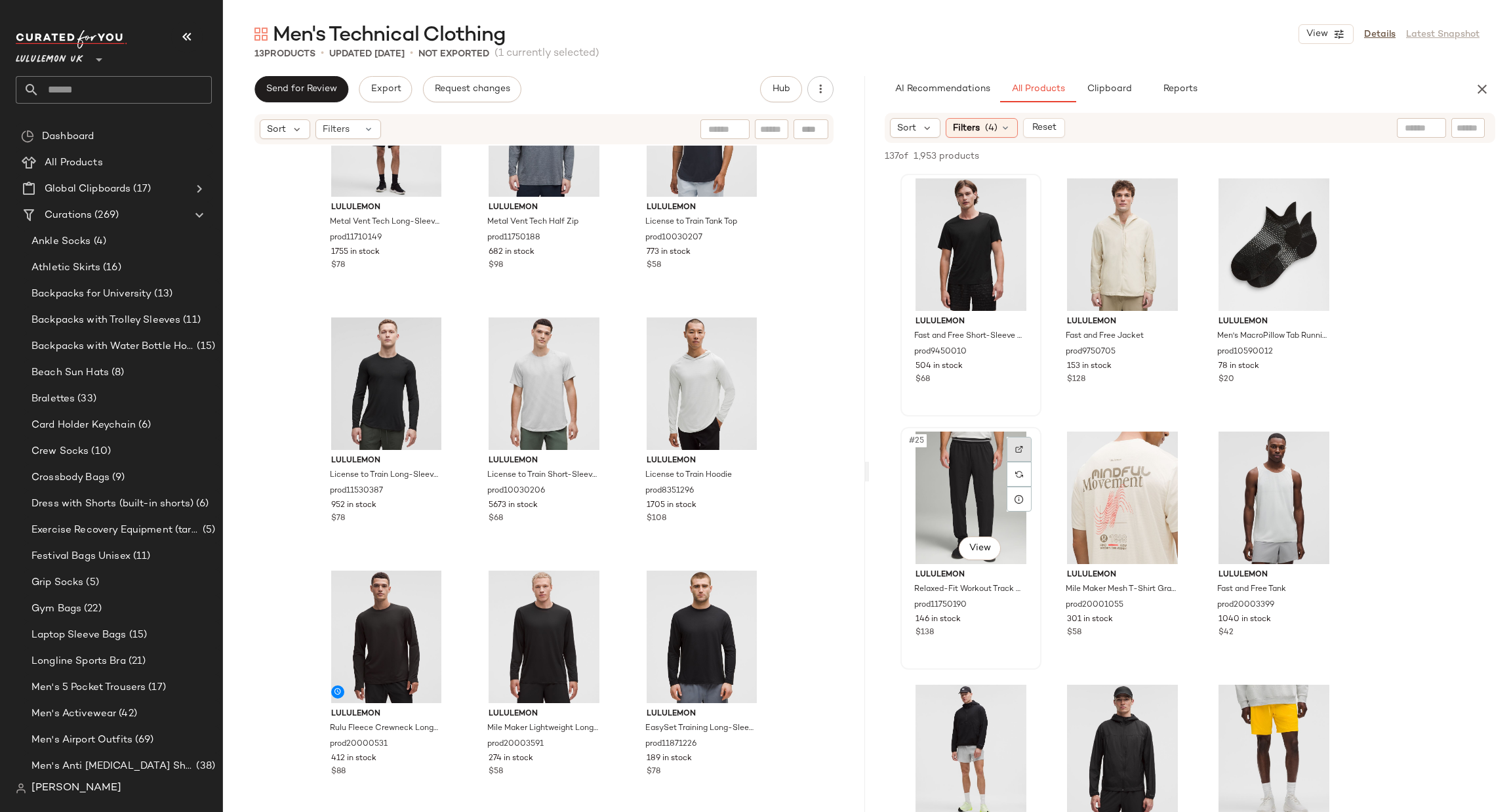
click at [1029, 446] on div at bounding box center [1020, 449] width 25 height 25
click at [1170, 433] on div "#26 View" at bounding box center [1123, 497] width 132 height 132
click at [1166, 437] on div at bounding box center [1171, 449] width 25 height 25
click at [1324, 437] on div at bounding box center [1322, 449] width 25 height 25
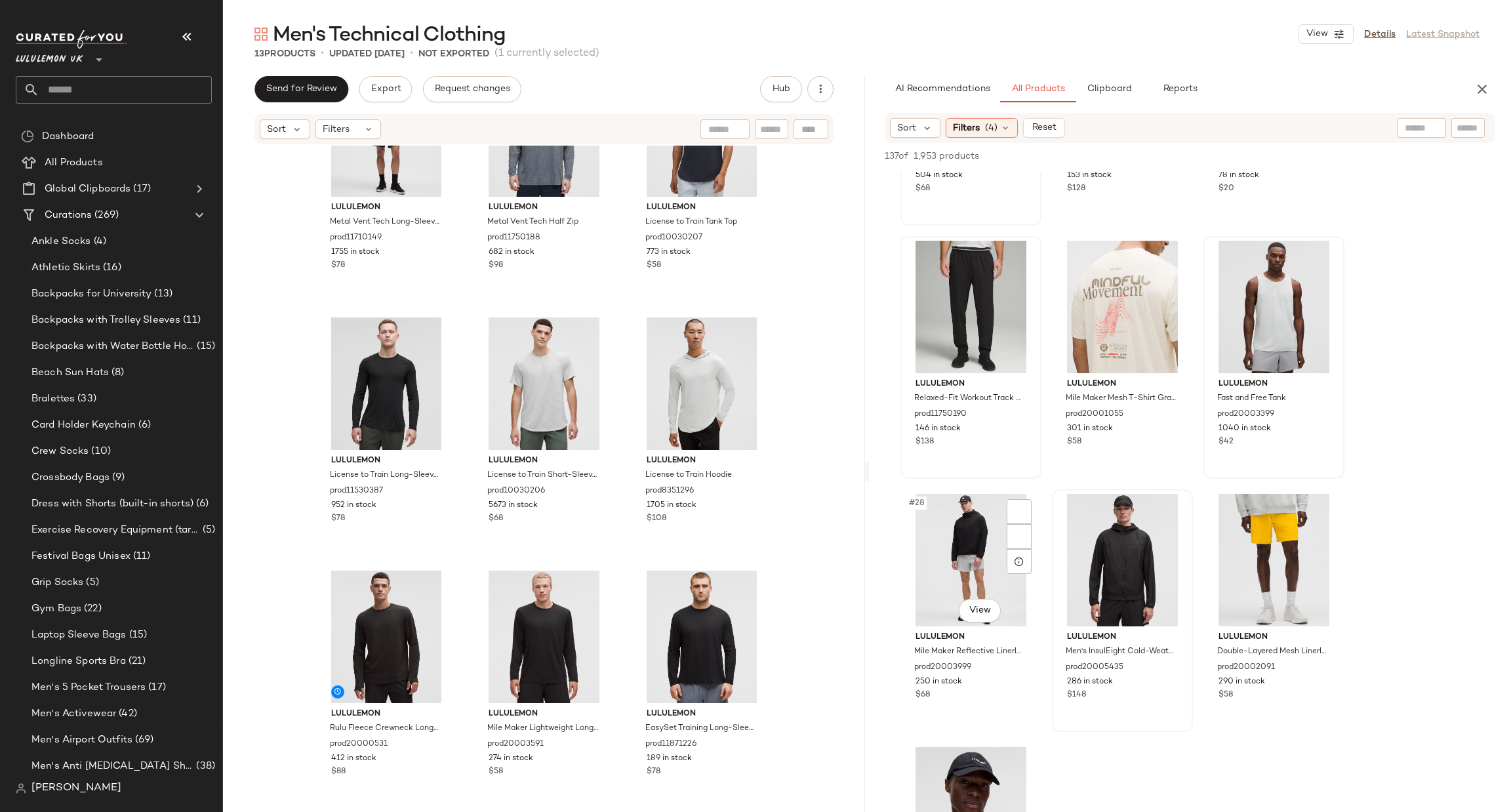
scroll to position [2163, 0]
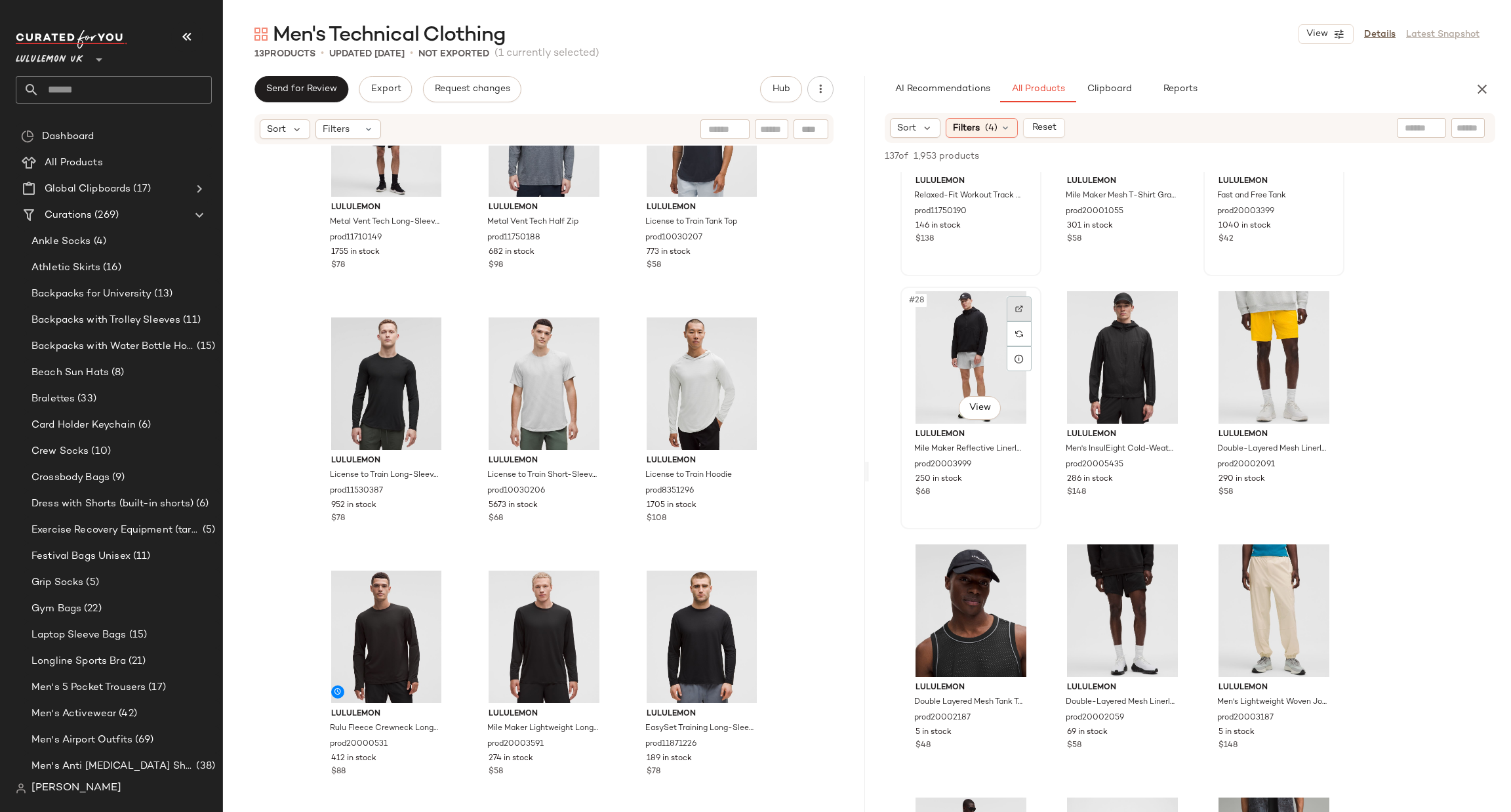
click at [1029, 308] on div at bounding box center [1020, 308] width 25 height 25
click at [1175, 557] on div at bounding box center [1171, 562] width 25 height 25
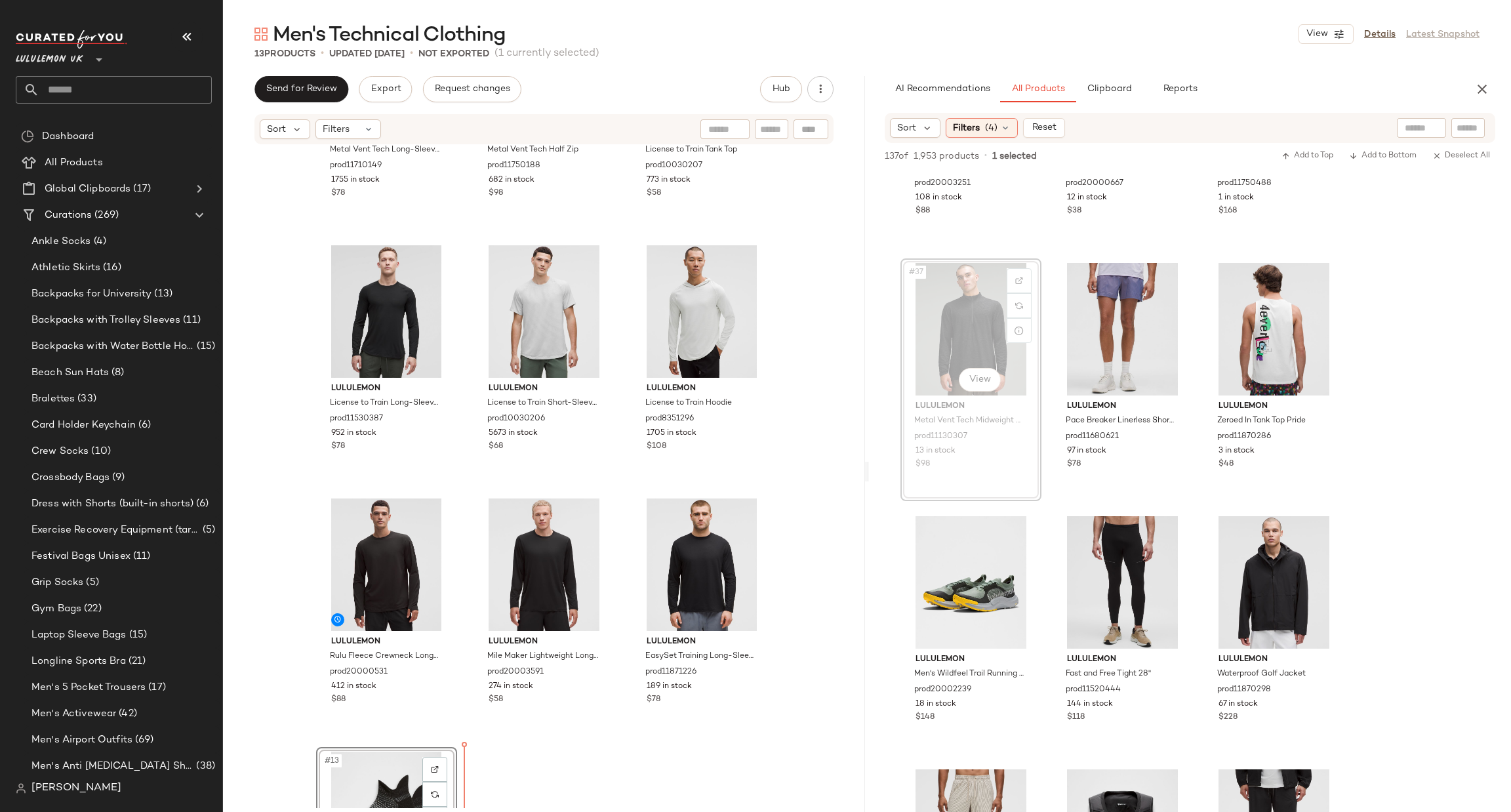
scroll to position [514, 0]
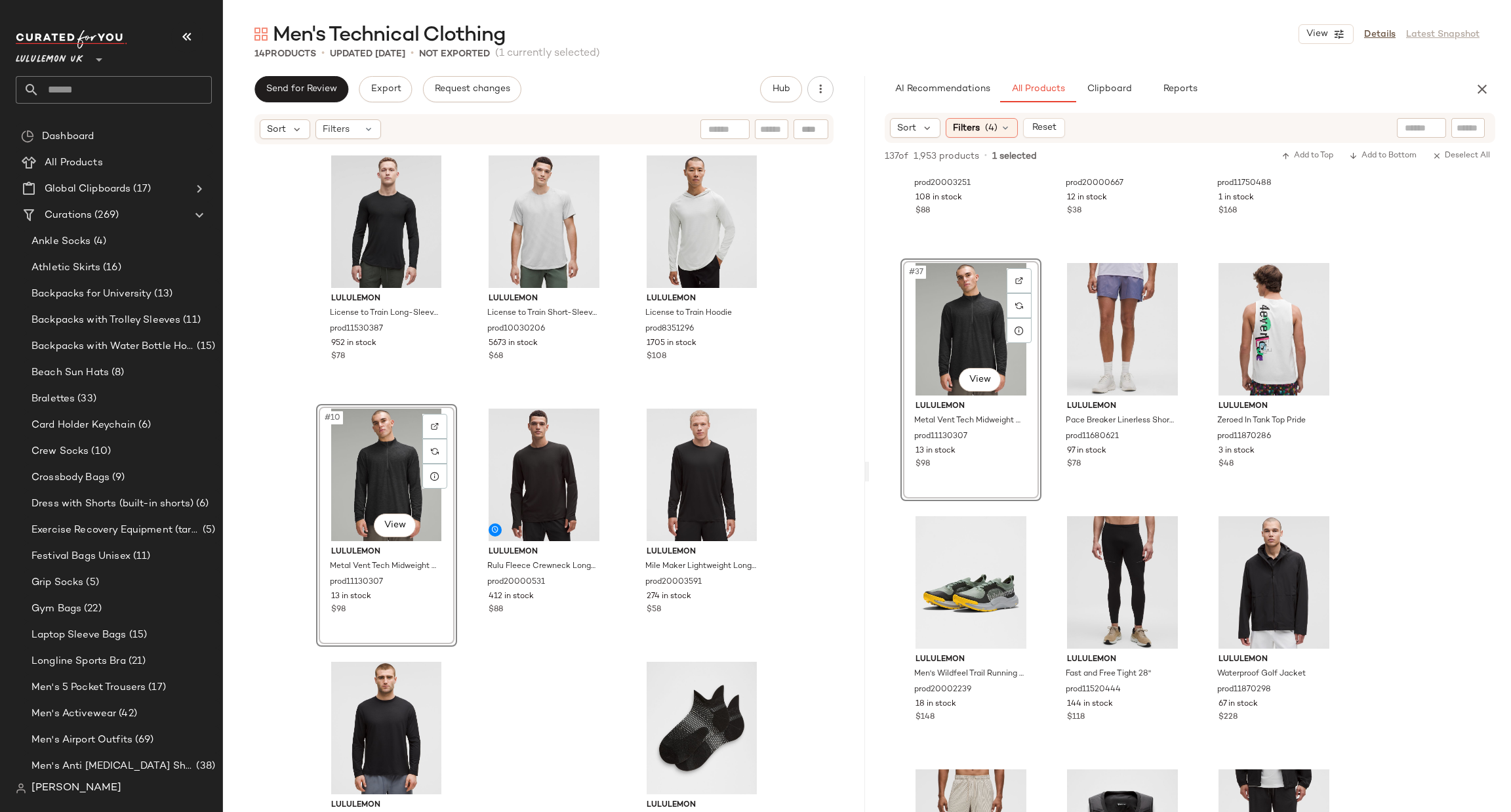
click at [429, 412] on div "#10 View" at bounding box center [386, 474] width 132 height 132
click at [437, 414] on div at bounding box center [434, 426] width 25 height 25
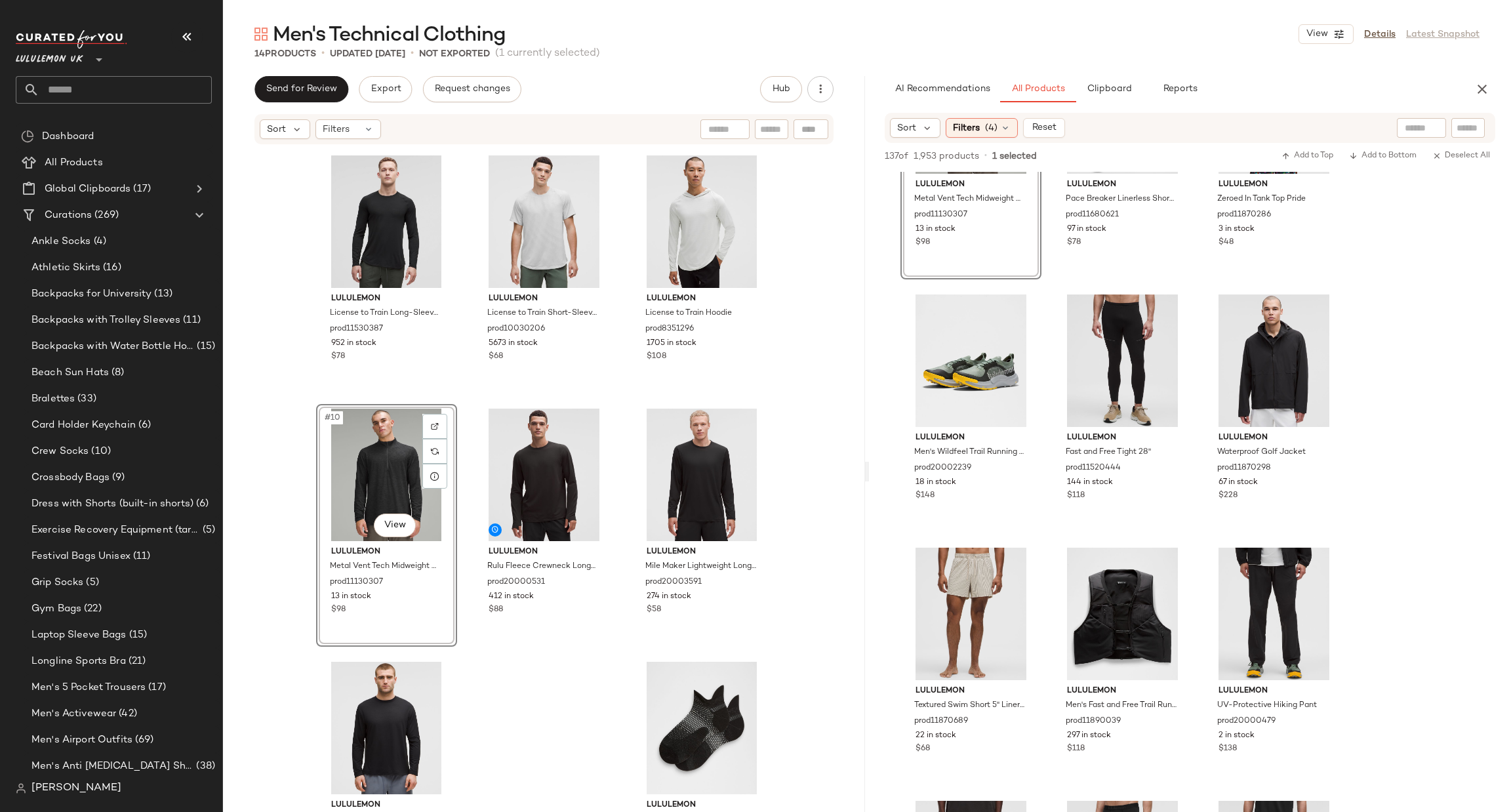
scroll to position [3148, 0]
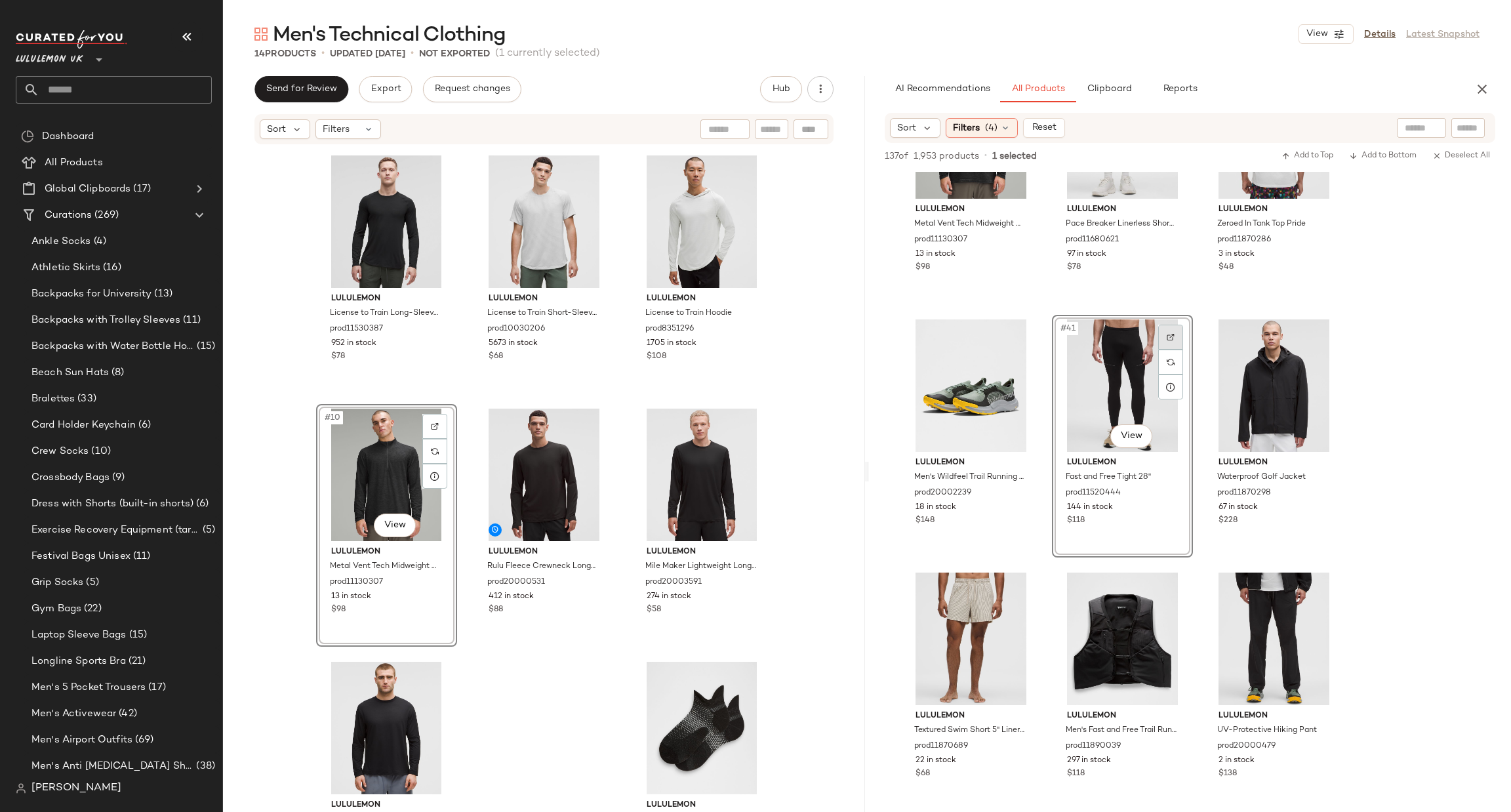
click at [1171, 333] on img at bounding box center [1171, 337] width 8 height 8
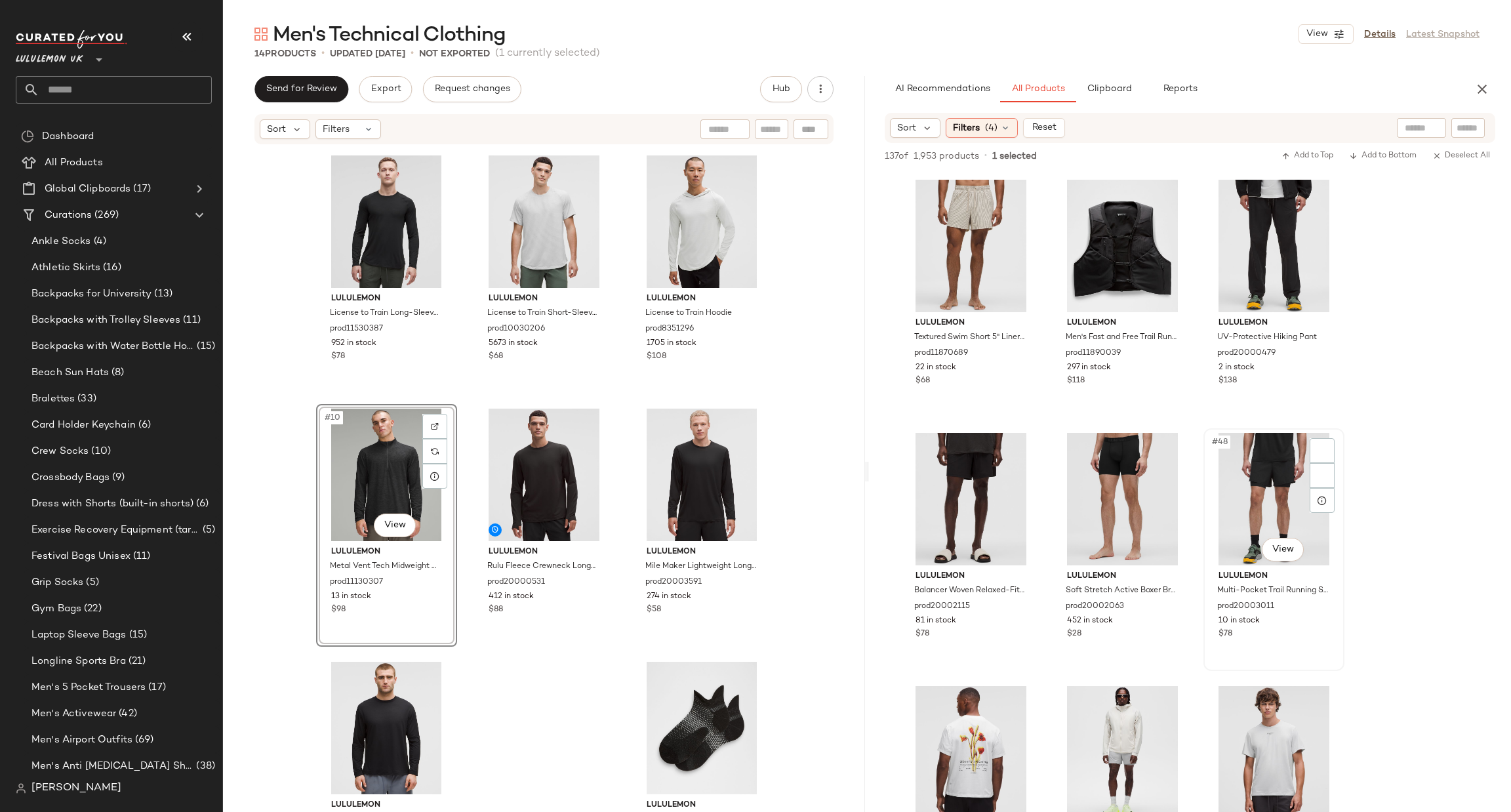
scroll to position [3737, 0]
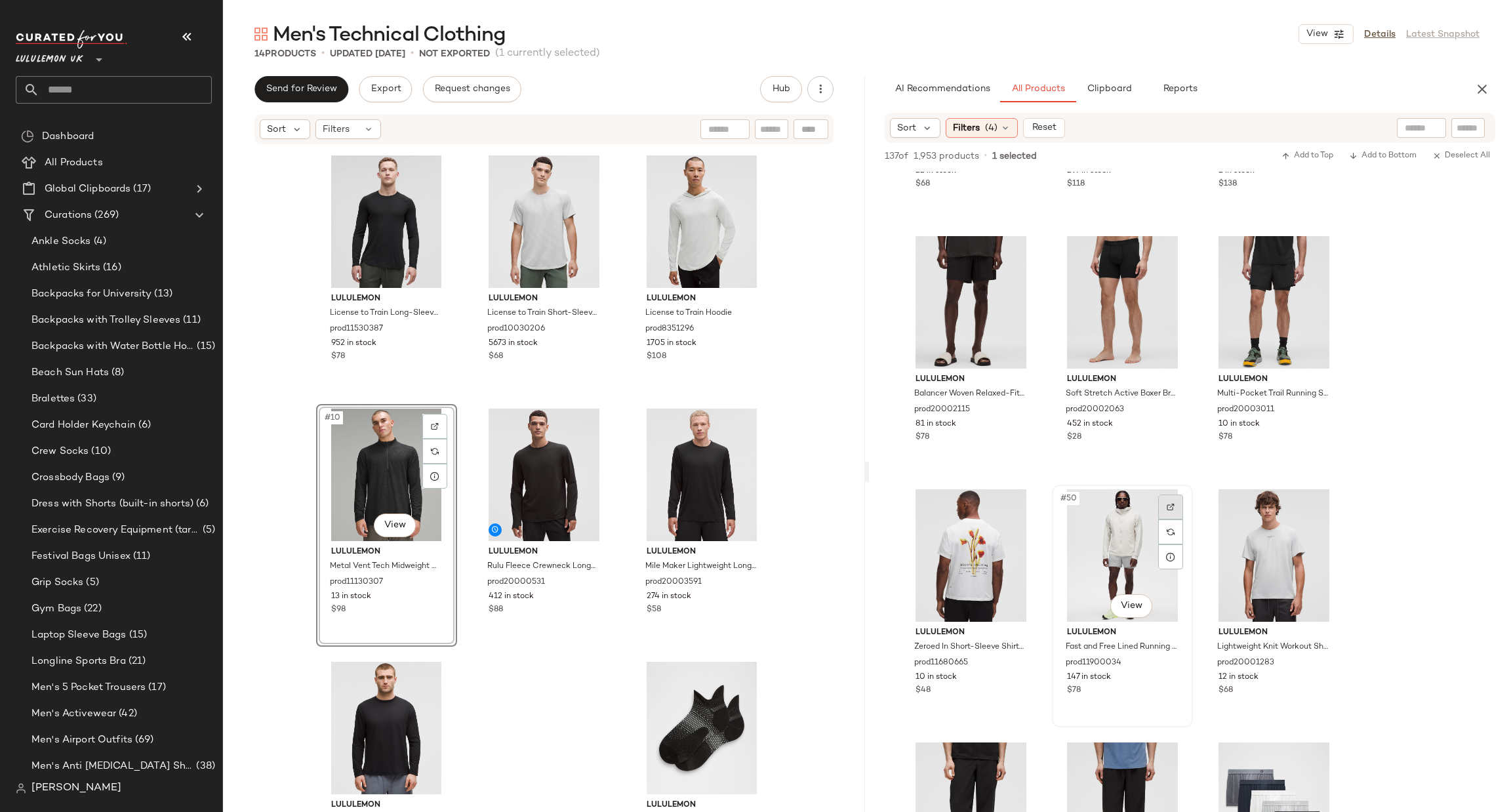
click at [1176, 499] on div at bounding box center [1171, 506] width 25 height 25
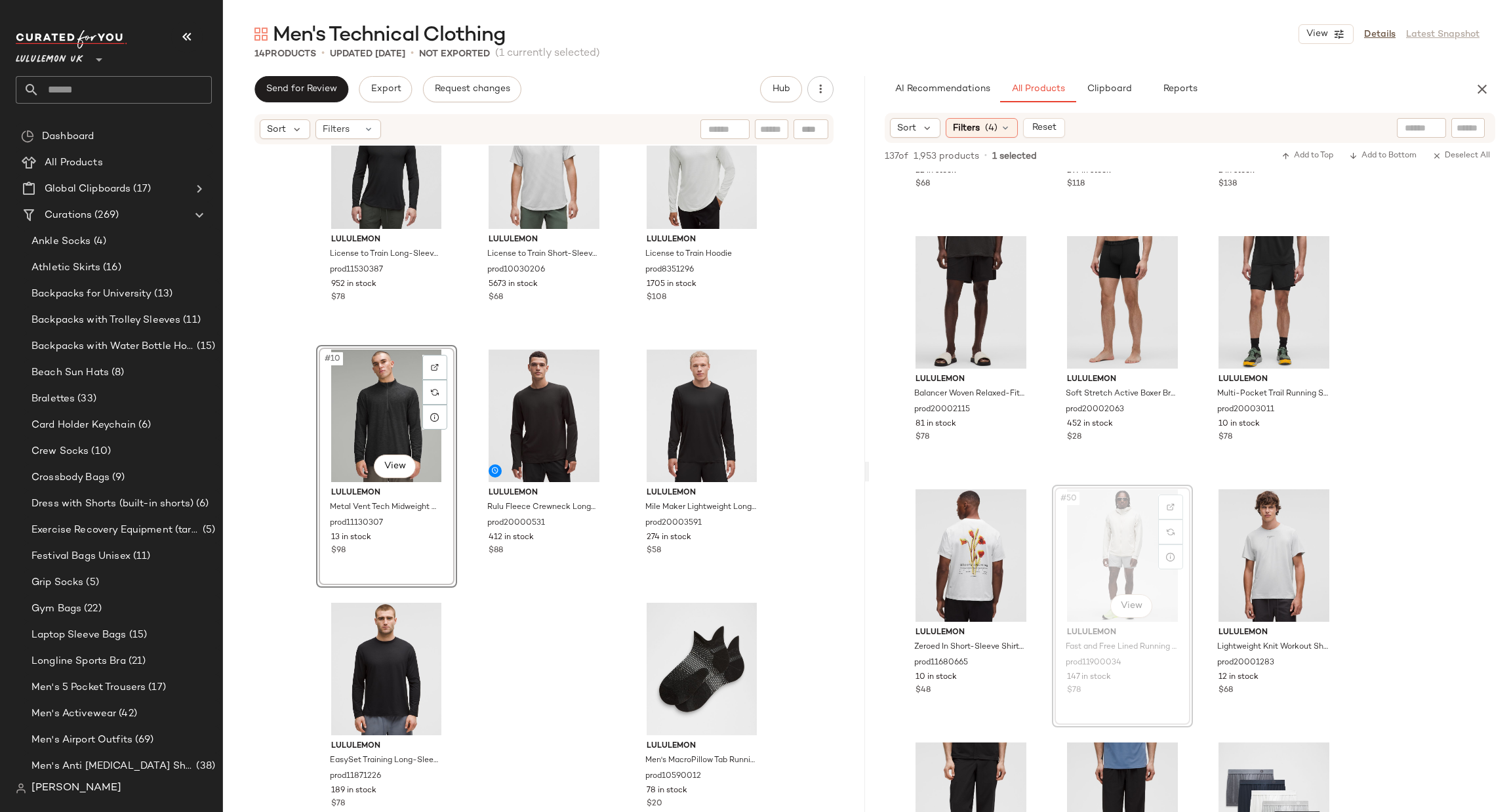
scroll to position [606, 0]
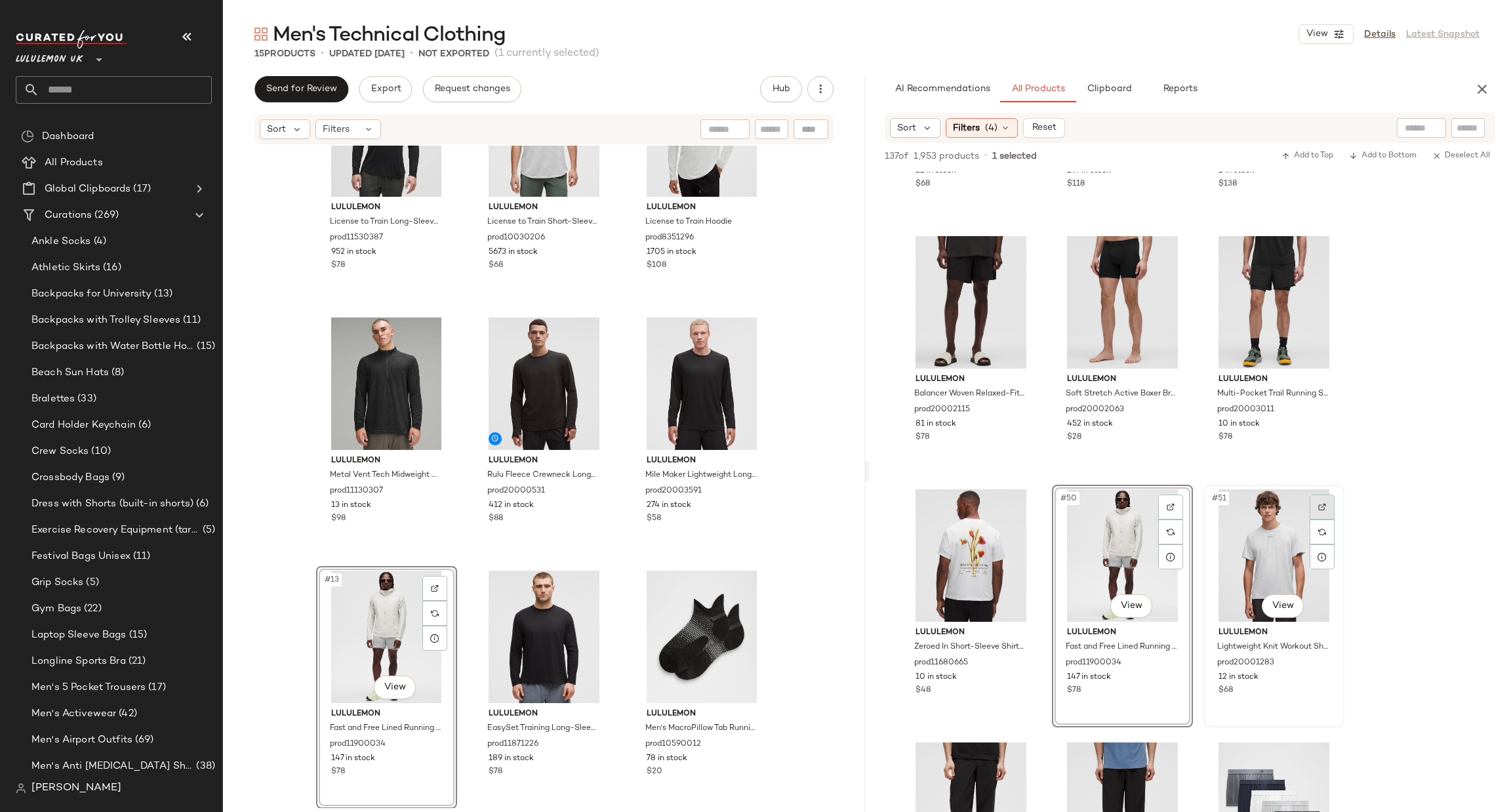
click at [1325, 504] on img at bounding box center [1322, 506] width 8 height 8
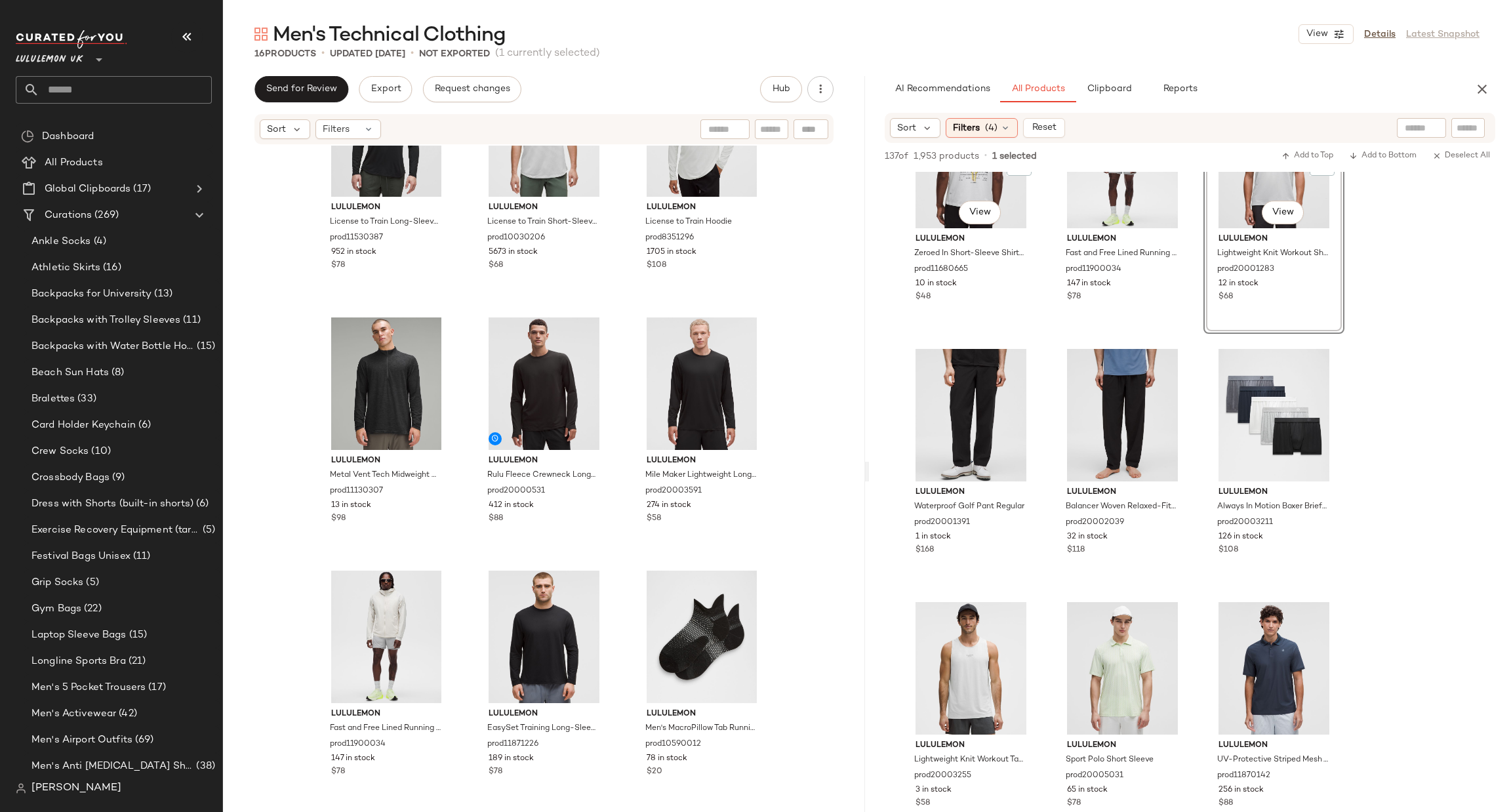
scroll to position [3934, 0]
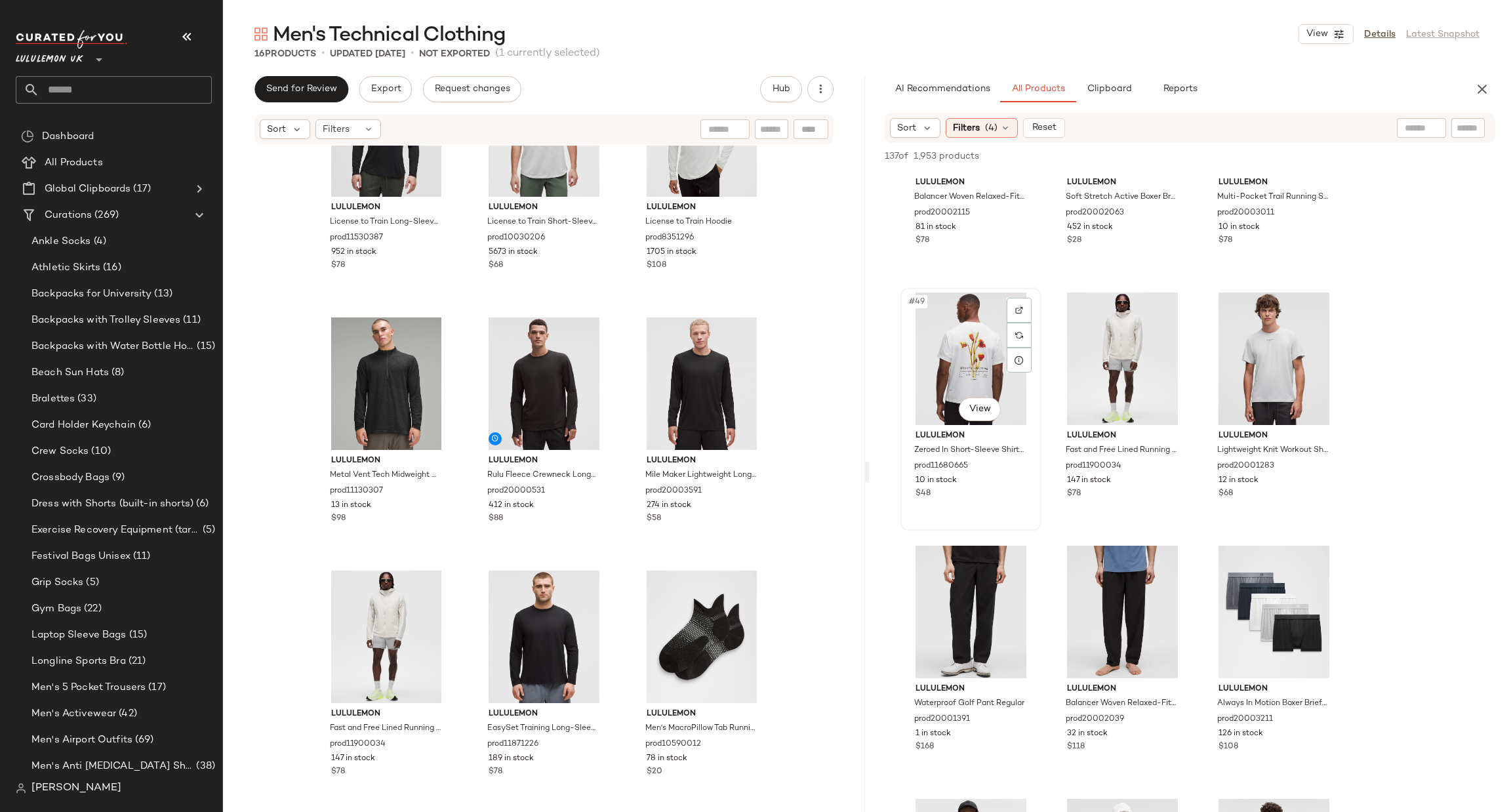
click at [1005, 308] on div "#49 View" at bounding box center [971, 358] width 132 height 132
click at [1011, 308] on div at bounding box center [1020, 310] width 25 height 25
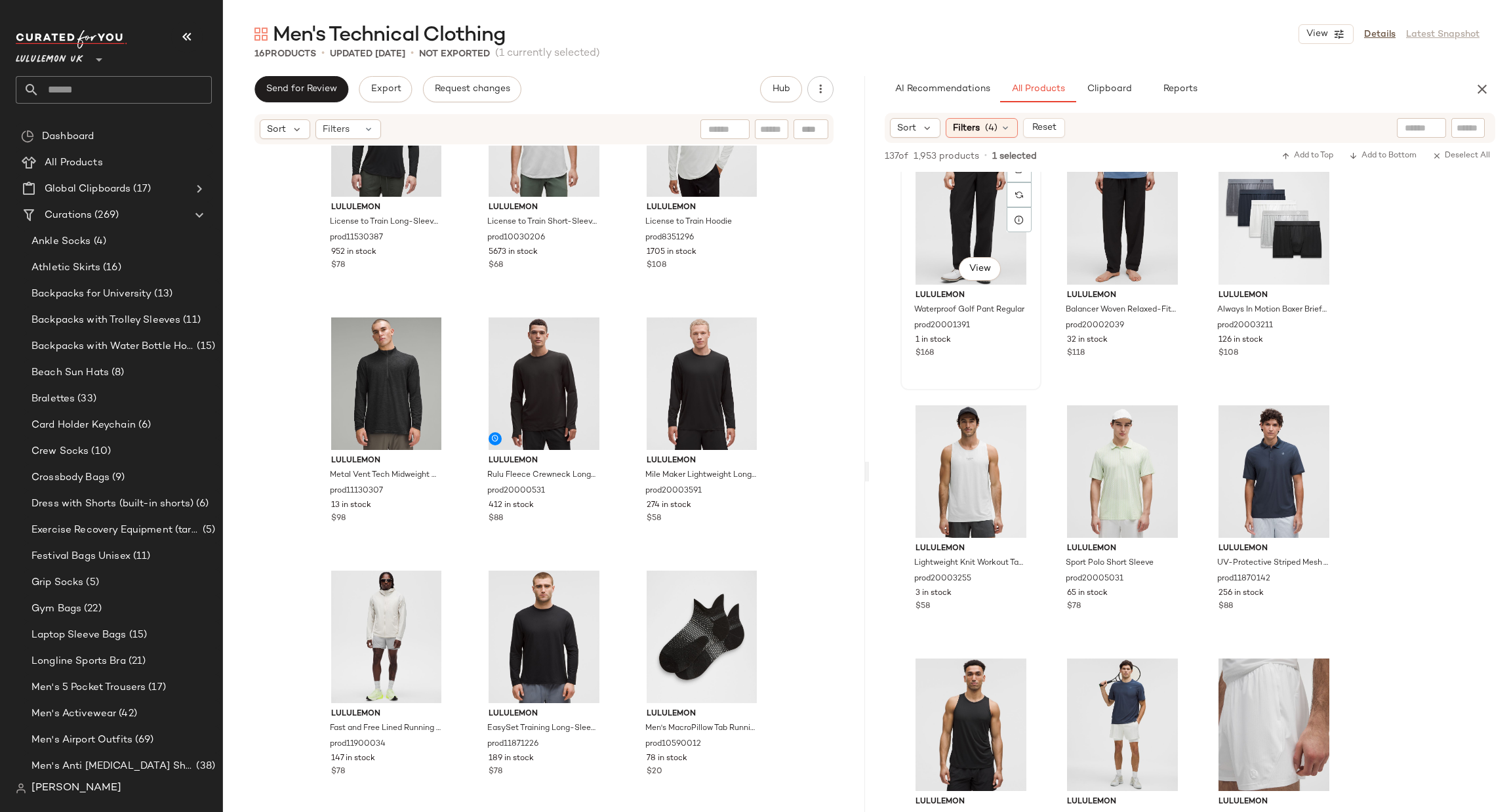
scroll to position [4130, 0]
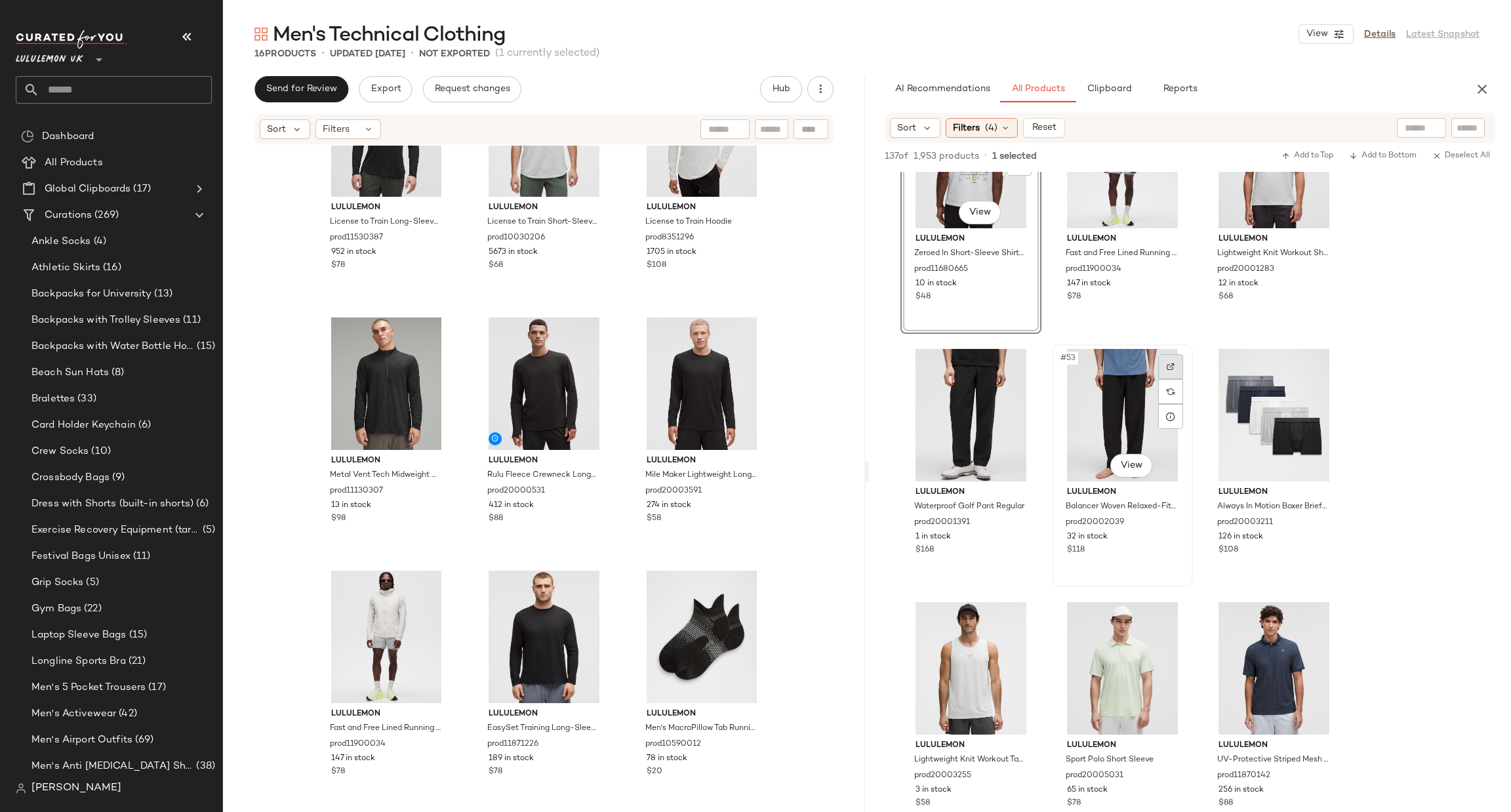
click at [1171, 354] on div at bounding box center [1171, 367] width 25 height 25
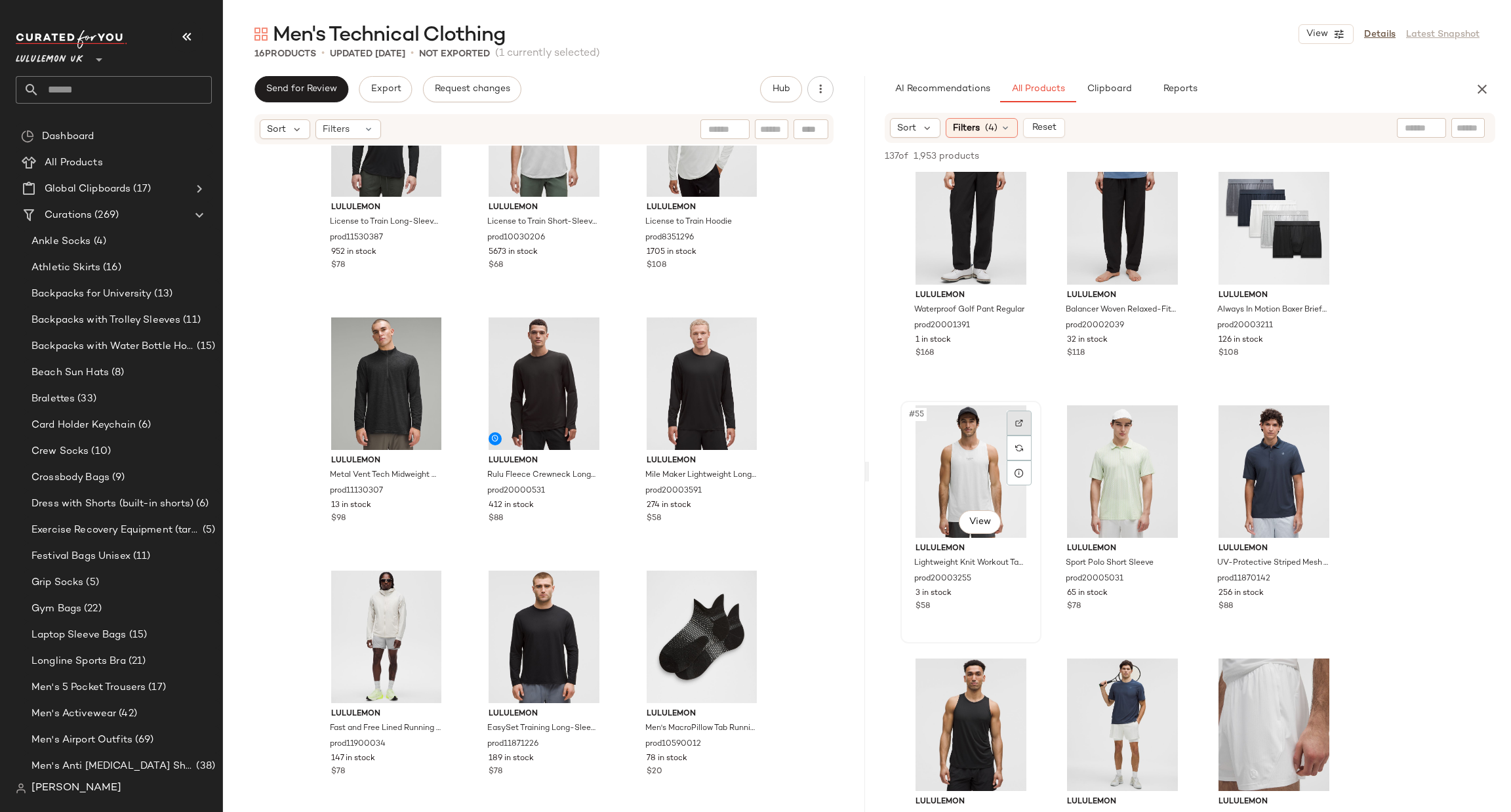
click at [1018, 421] on img at bounding box center [1020, 423] width 8 height 8
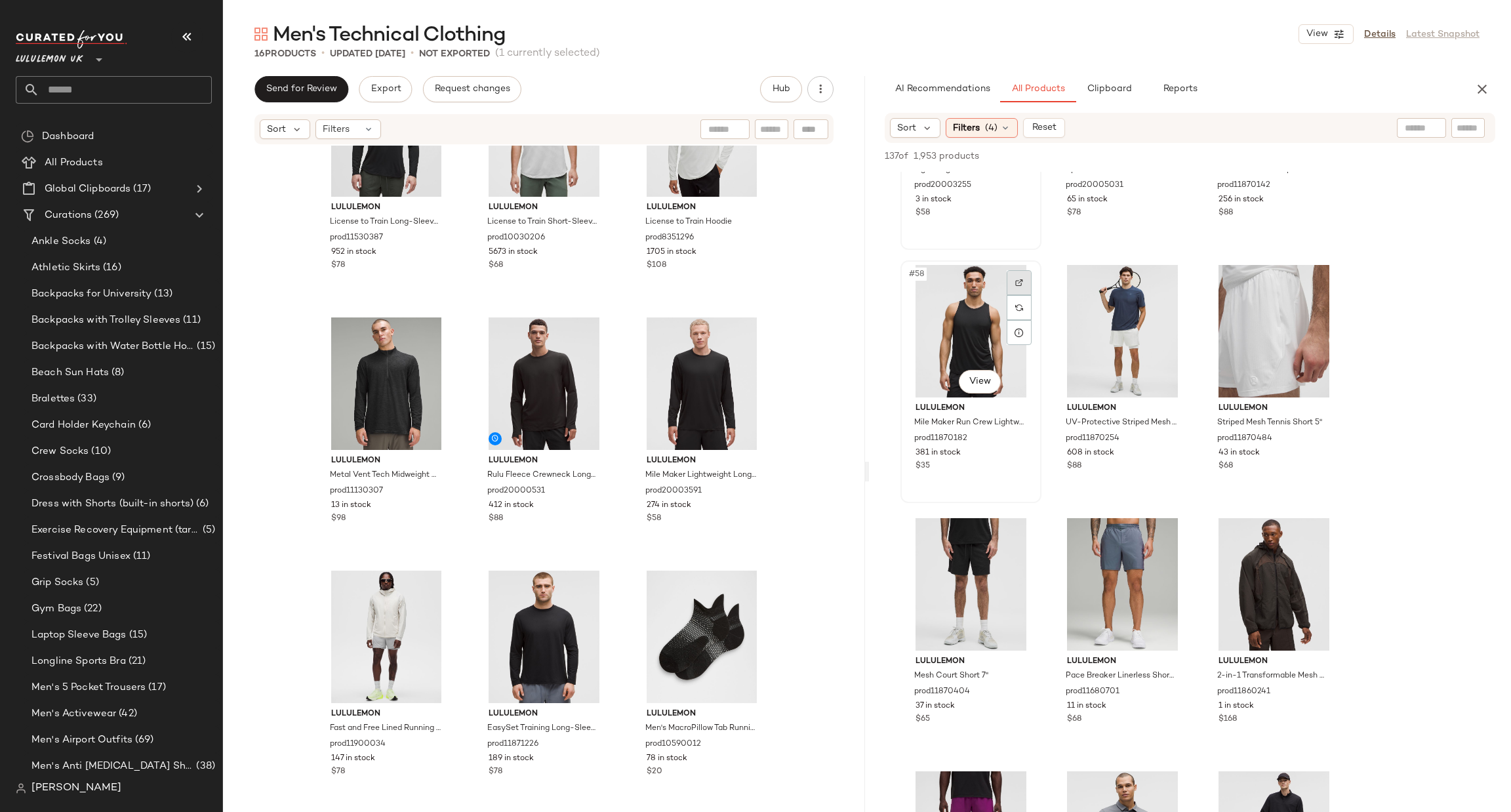
click at [1027, 282] on div at bounding box center [1020, 282] width 25 height 25
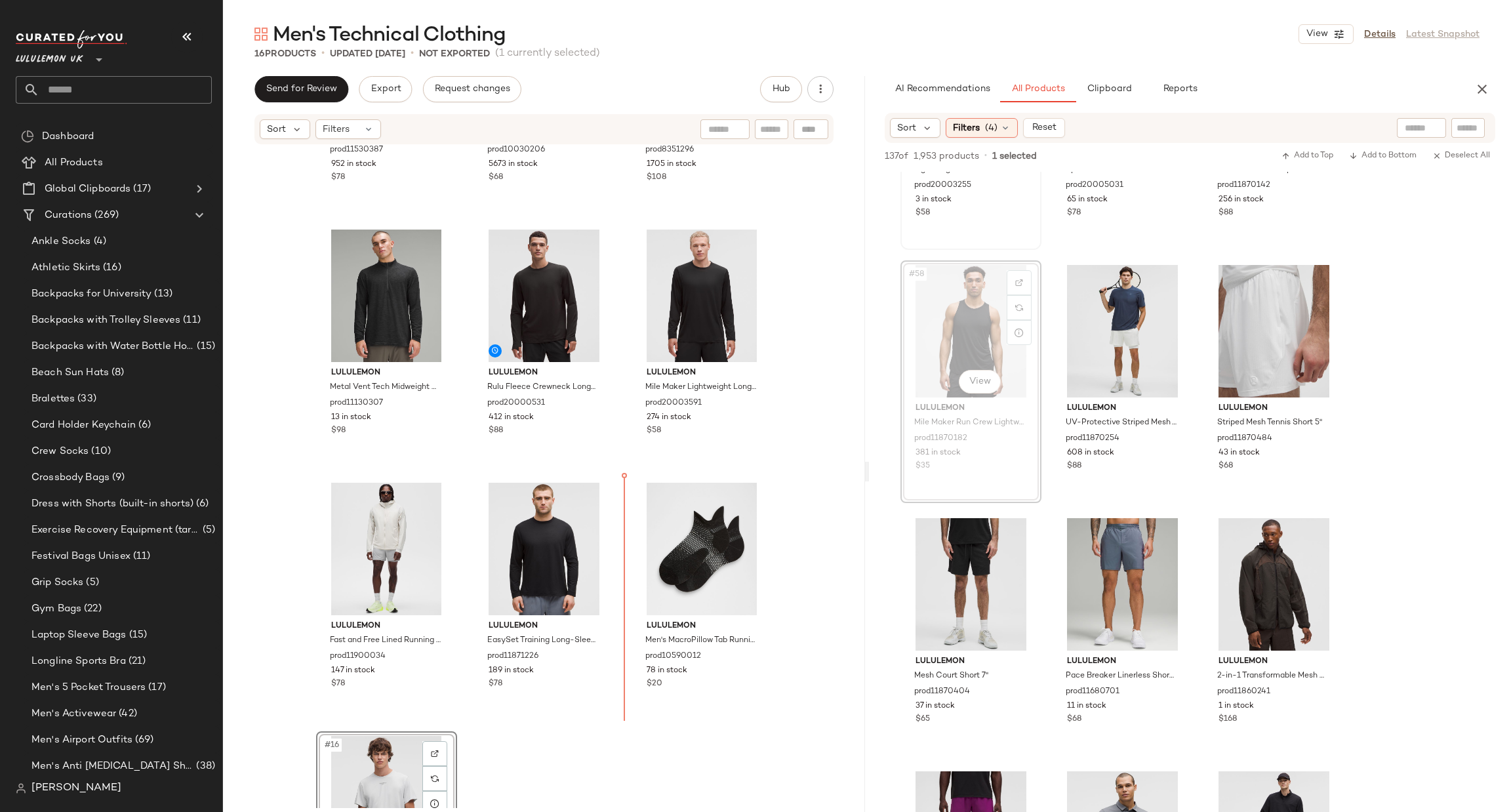
scroll to position [767, 0]
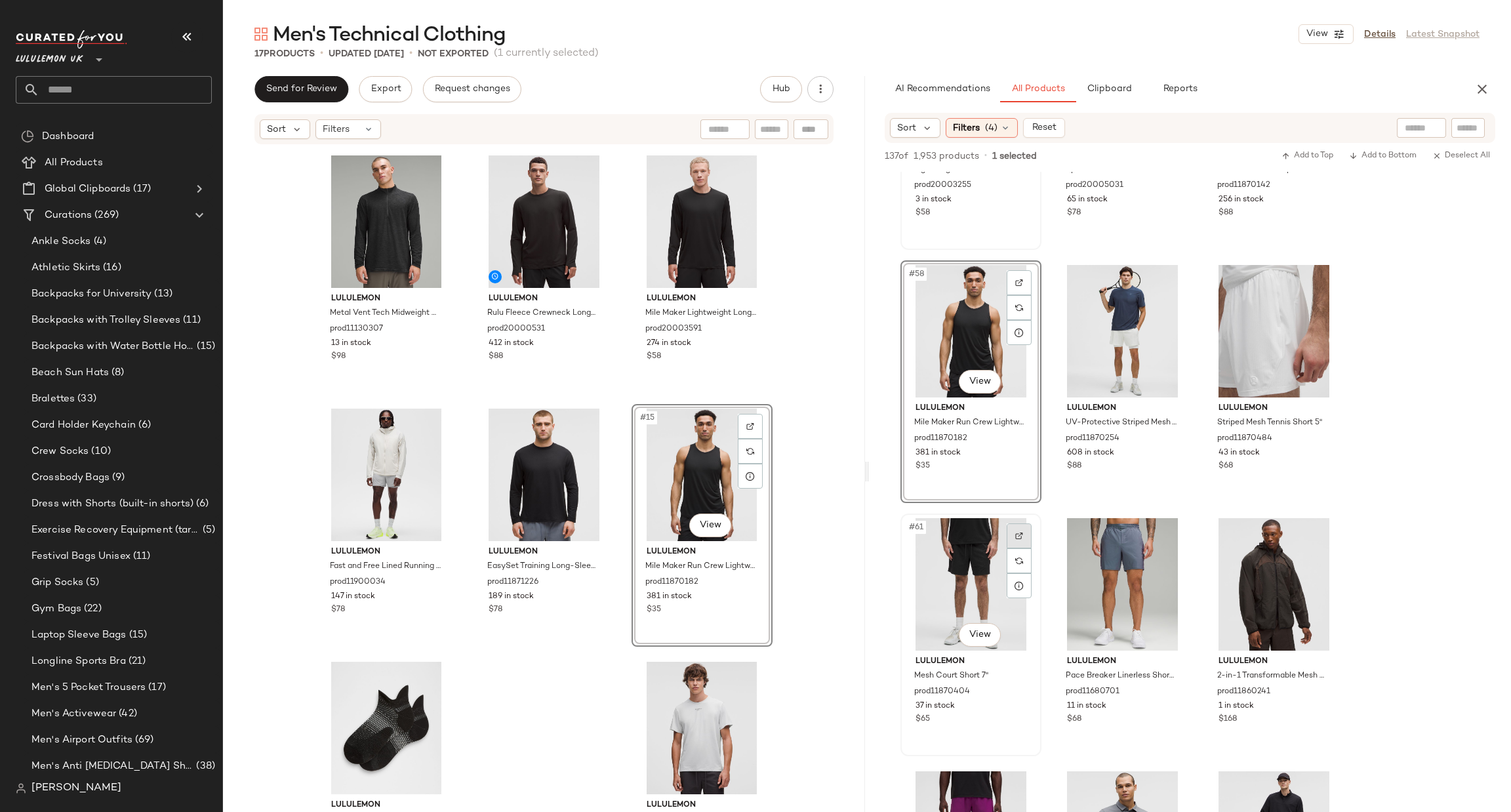
click at [1016, 532] on img at bounding box center [1020, 535] width 8 height 8
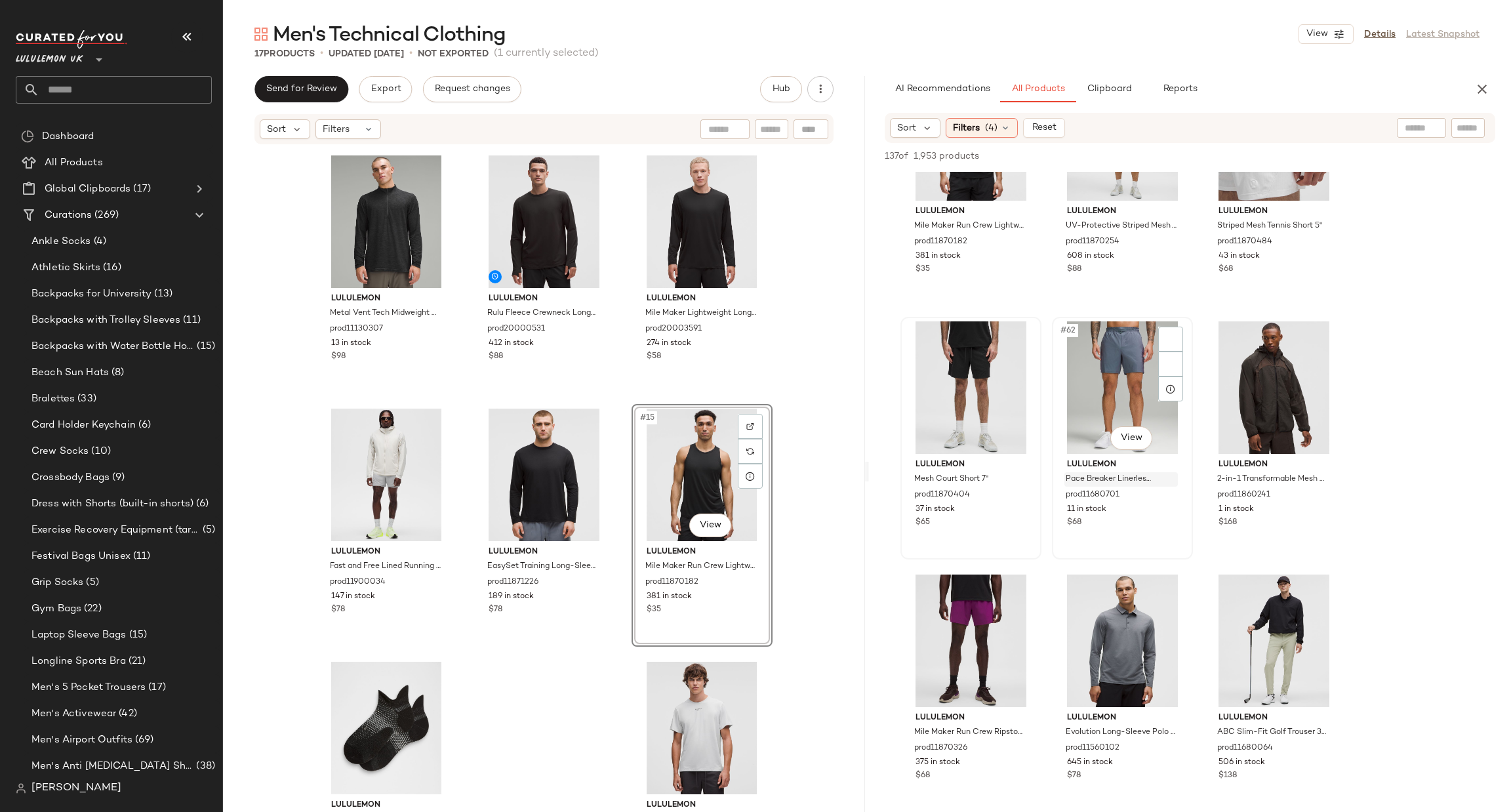
scroll to position [5114, 0]
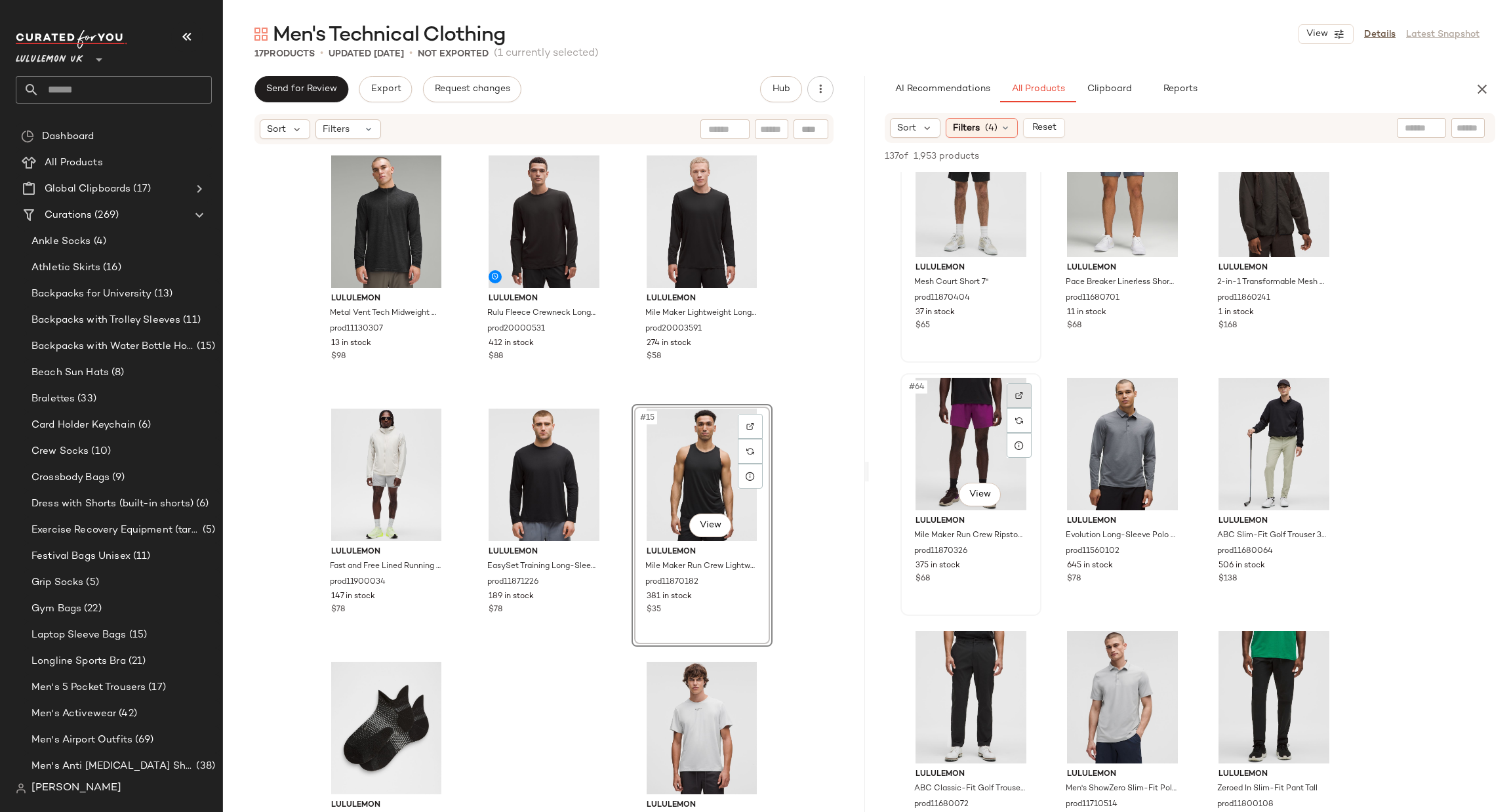
click at [1011, 398] on div at bounding box center [1020, 395] width 25 height 25
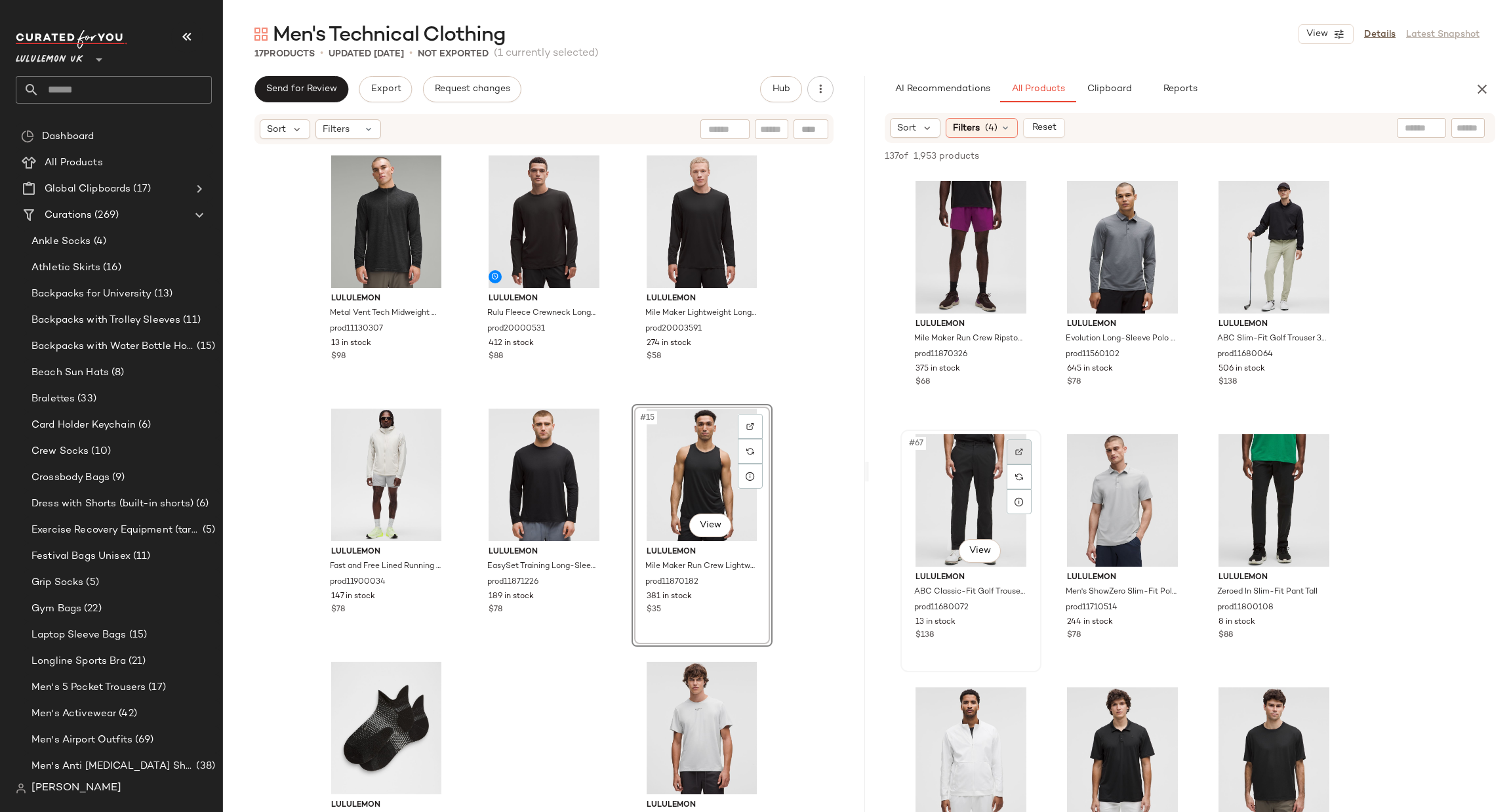
click at [1020, 457] on div at bounding box center [1020, 452] width 25 height 25
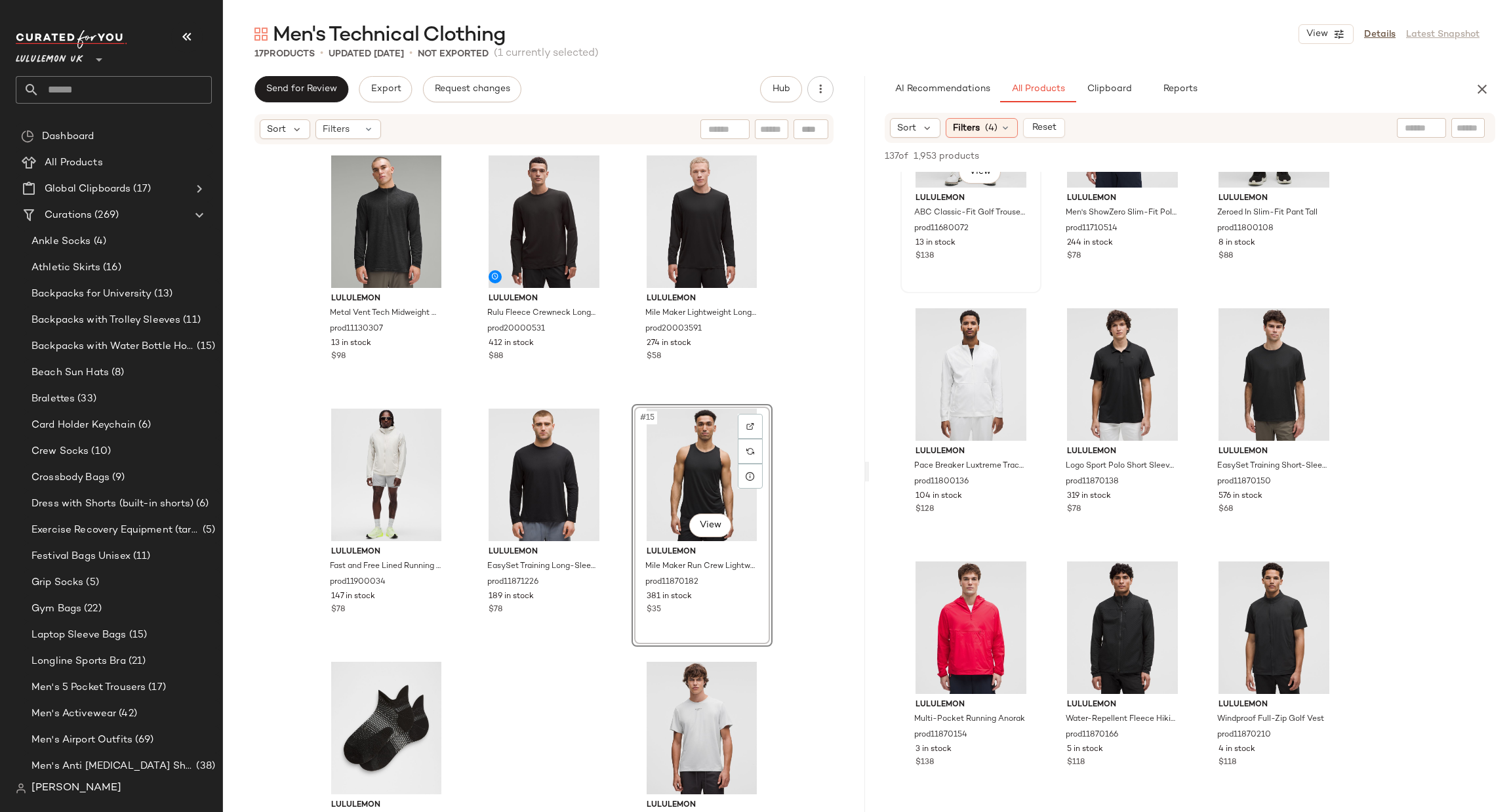
scroll to position [5706, 0]
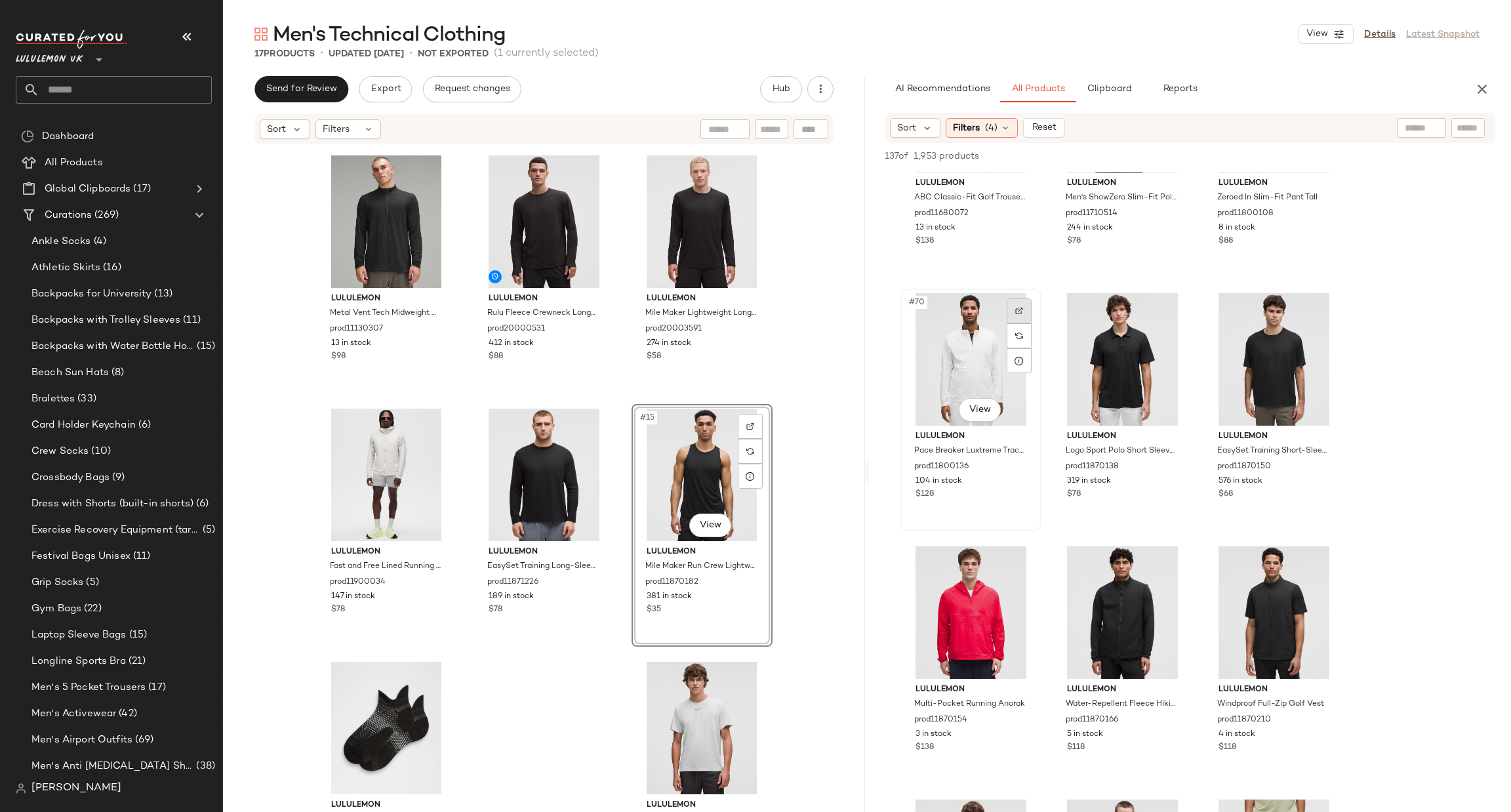
click at [1021, 315] on div at bounding box center [1020, 310] width 25 height 25
click at [972, 122] on span "Filters" at bounding box center [966, 128] width 27 height 14
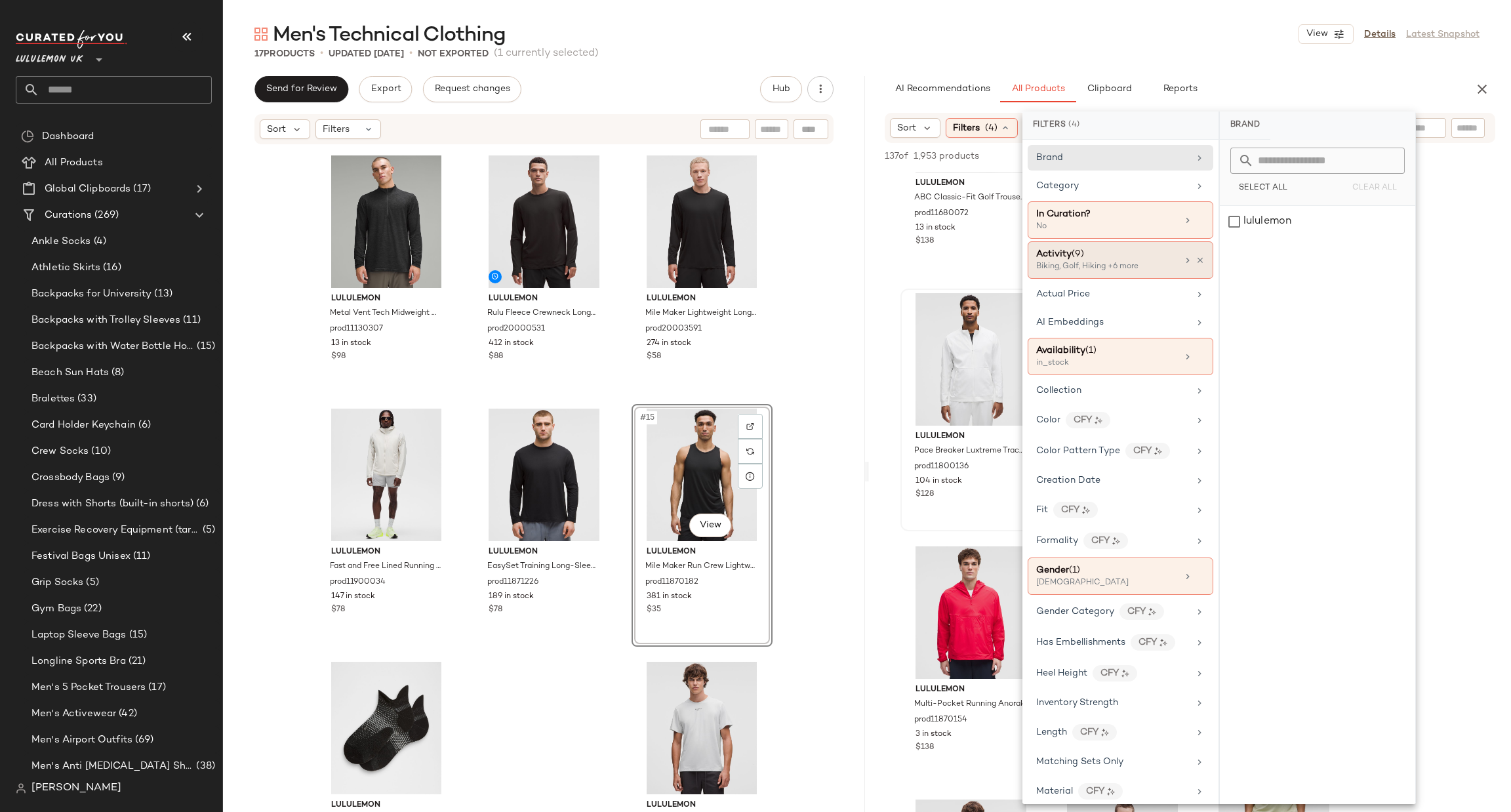
click at [1101, 267] on div "Biking, Golf, Hiking +6 more" at bounding box center [1102, 266] width 131 height 12
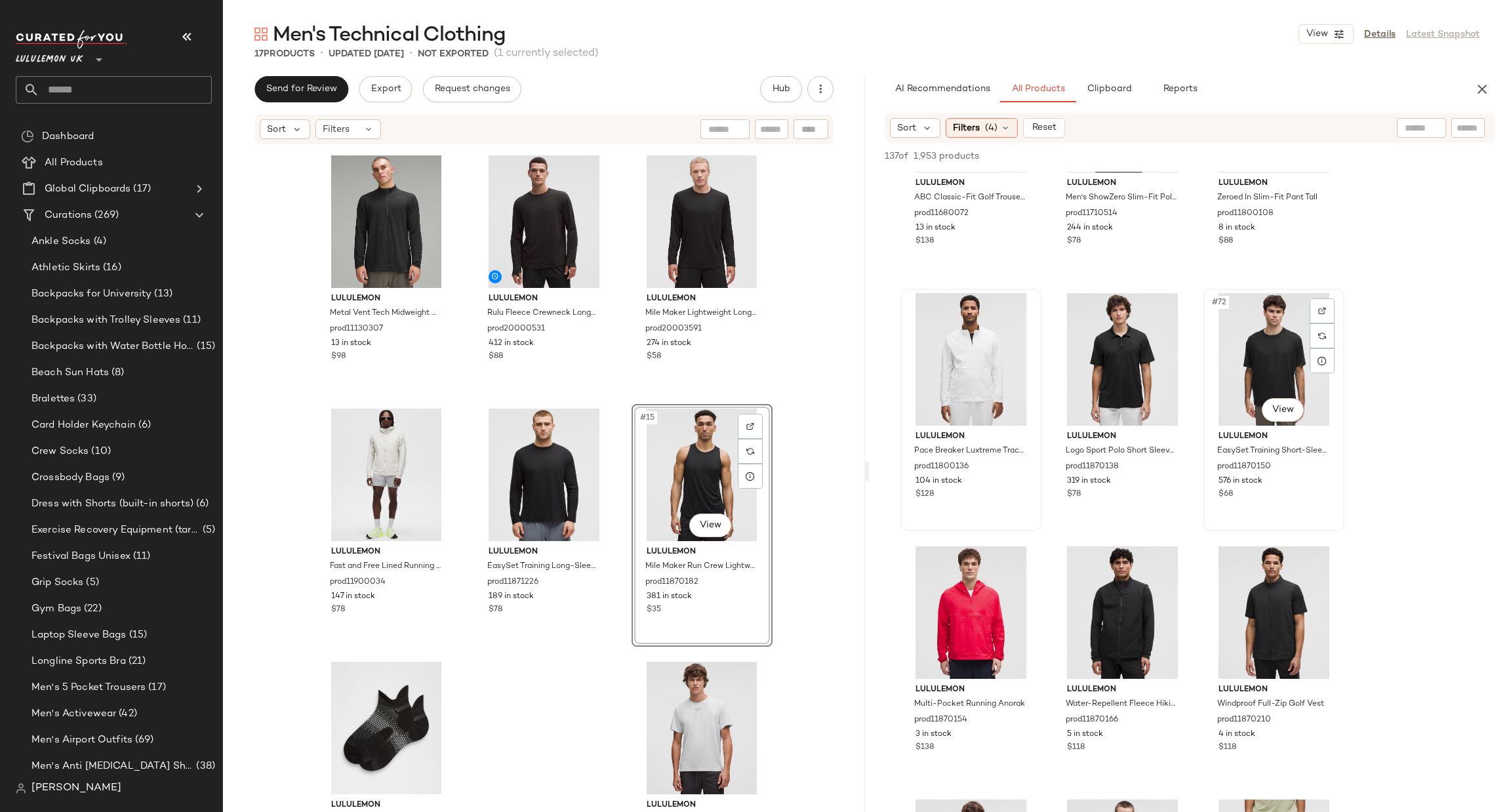
click at [1323, 308] on img at bounding box center [1322, 310] width 8 height 8
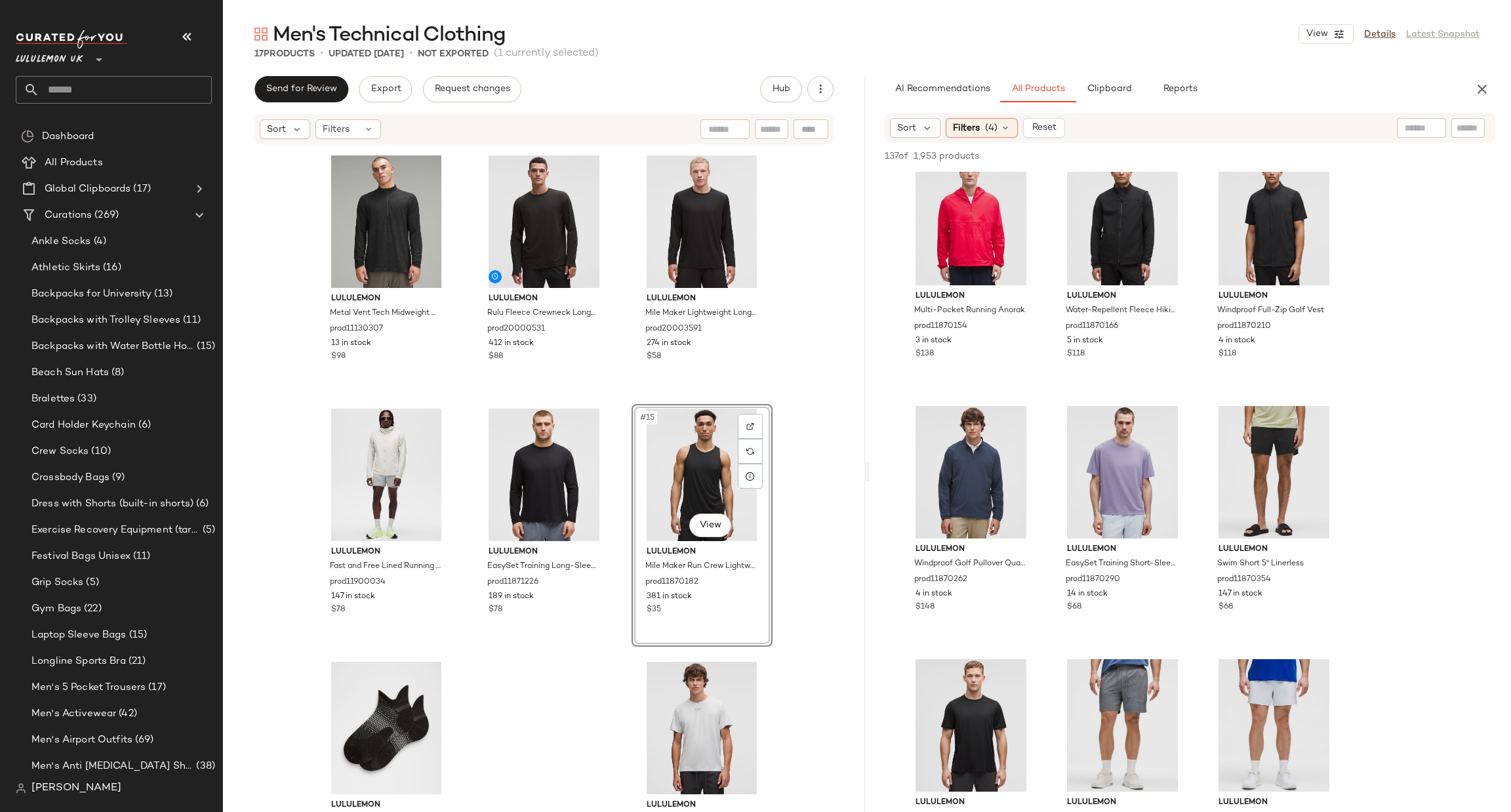
click at [1172, 171] on div "137 of 1,953 products • 0 selected Add to Top Add to Bottom Deselect All" at bounding box center [1190, 157] width 642 height 29
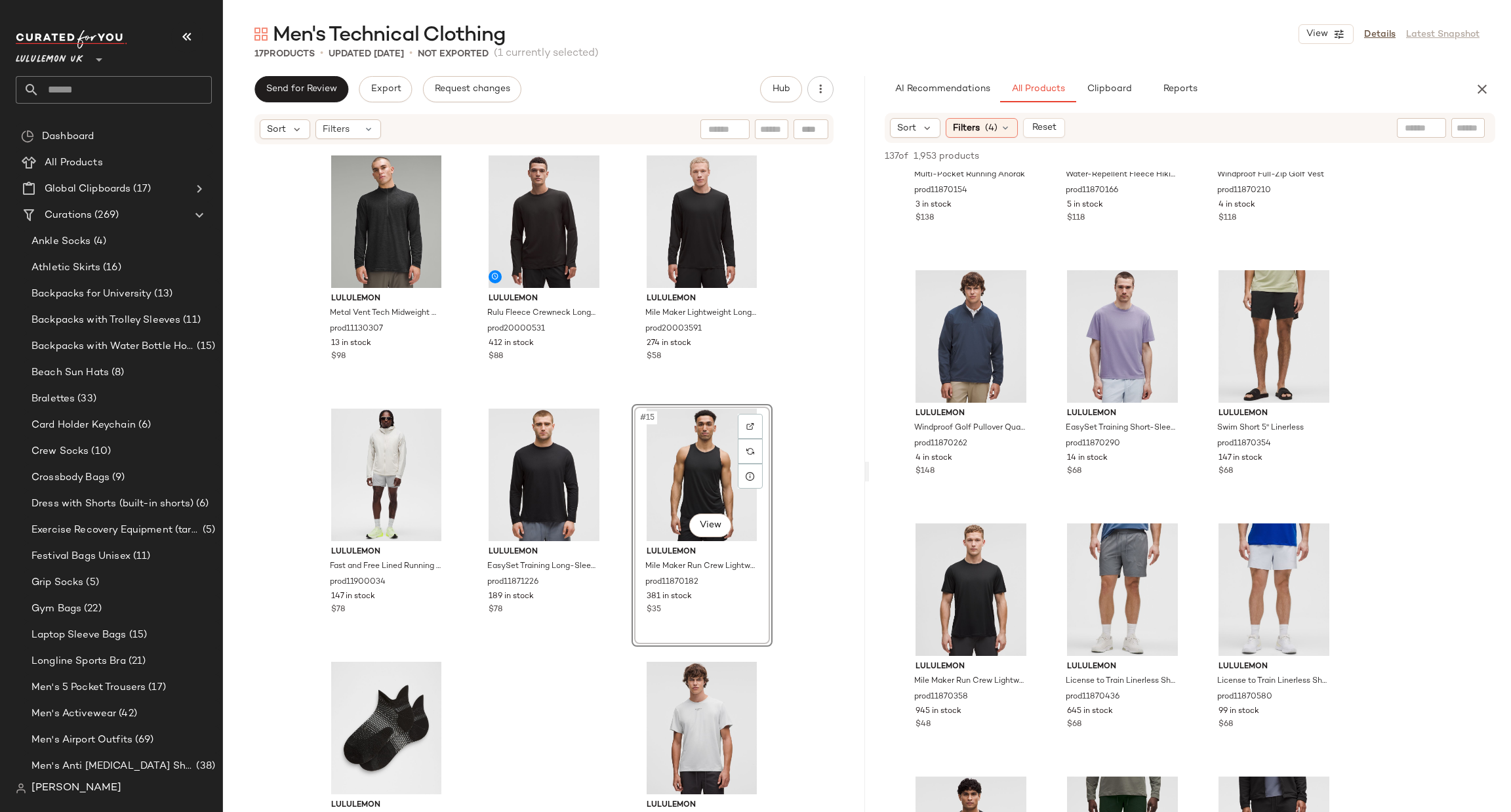
scroll to position [6295, 0]
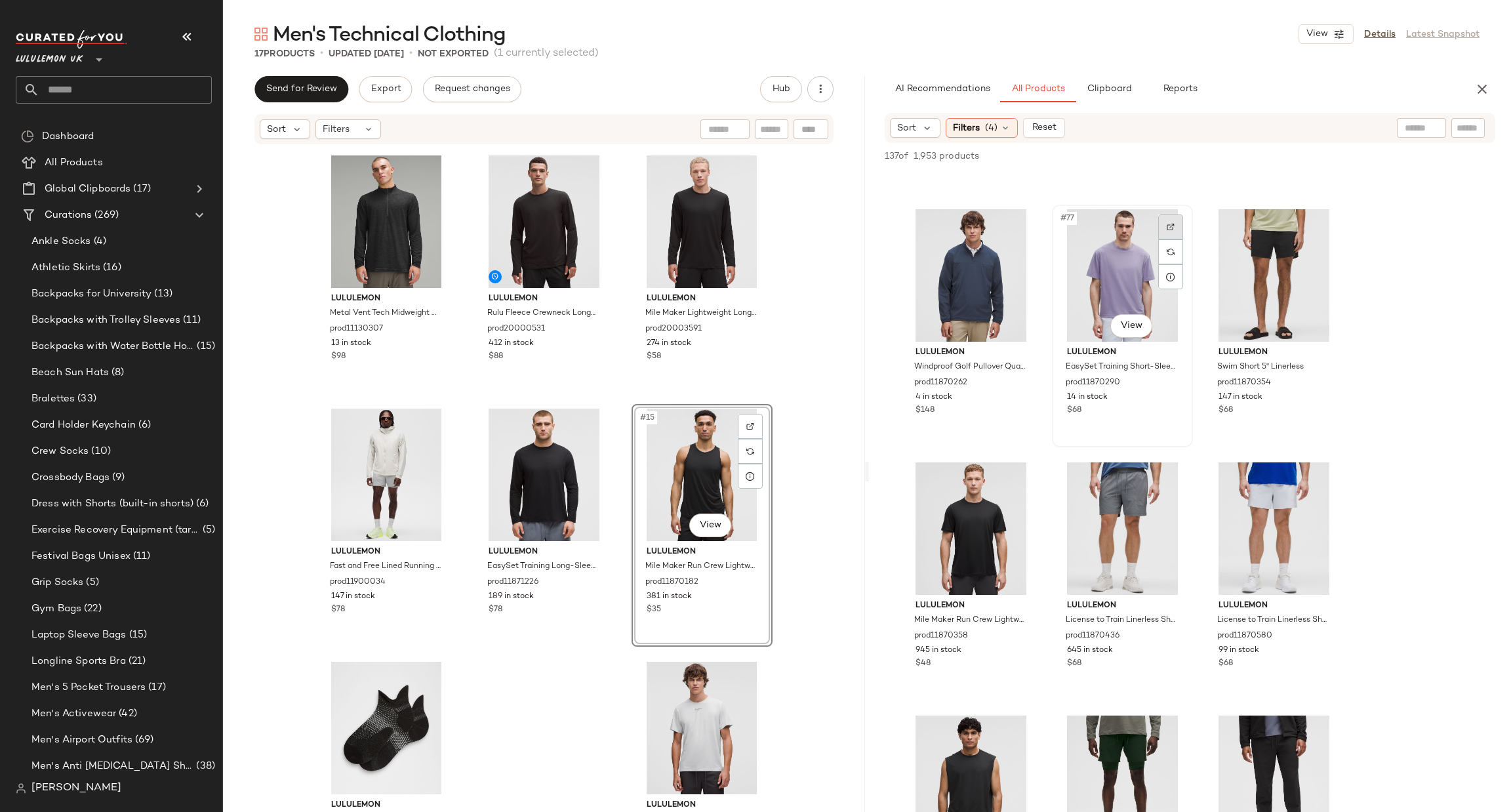
click at [1167, 225] on img at bounding box center [1171, 227] width 8 height 8
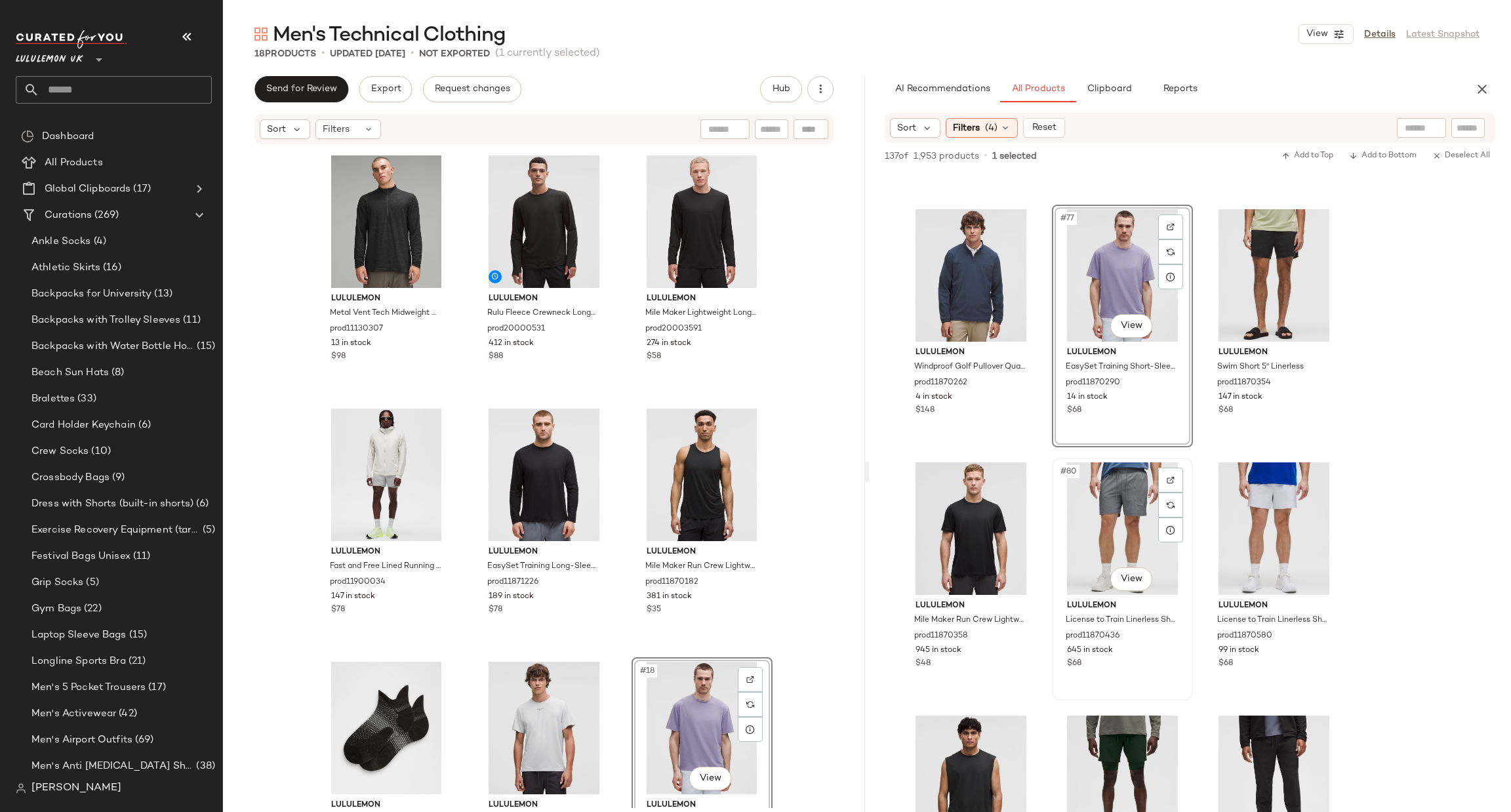
click at [1178, 473] on div at bounding box center [1171, 480] width 25 height 25
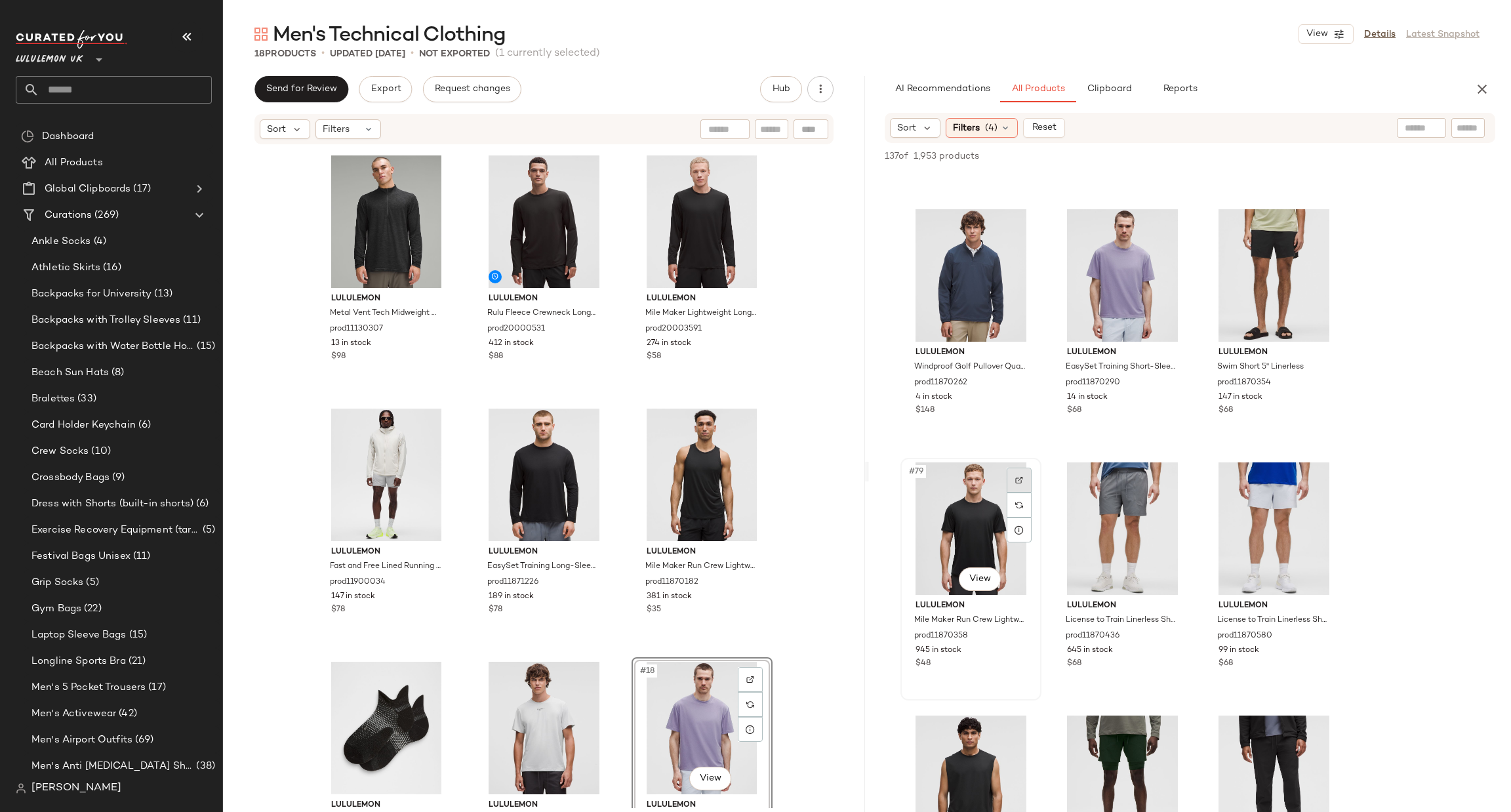
click at [1019, 481] on img at bounding box center [1020, 480] width 8 height 8
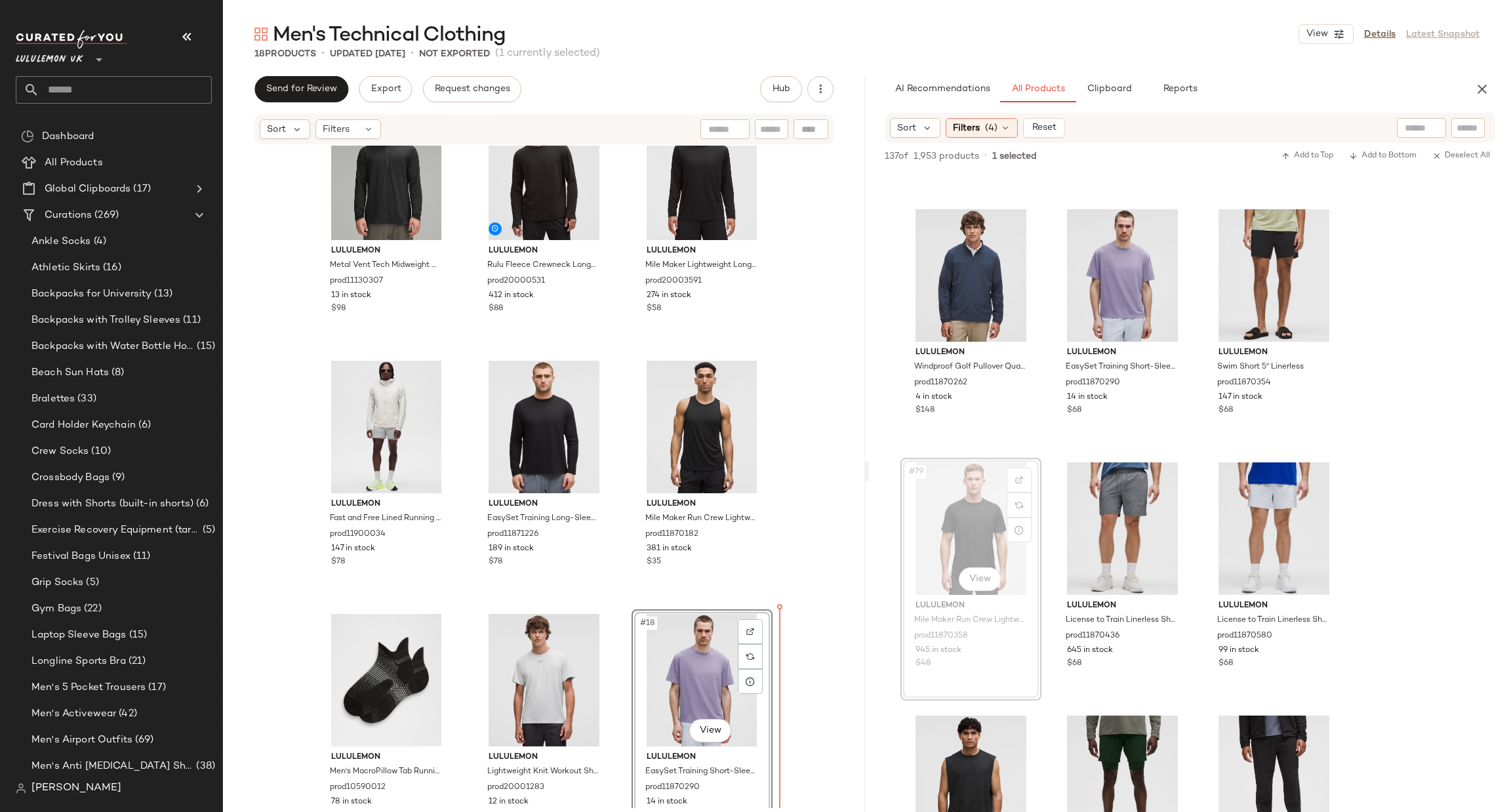
scroll to position [858, 0]
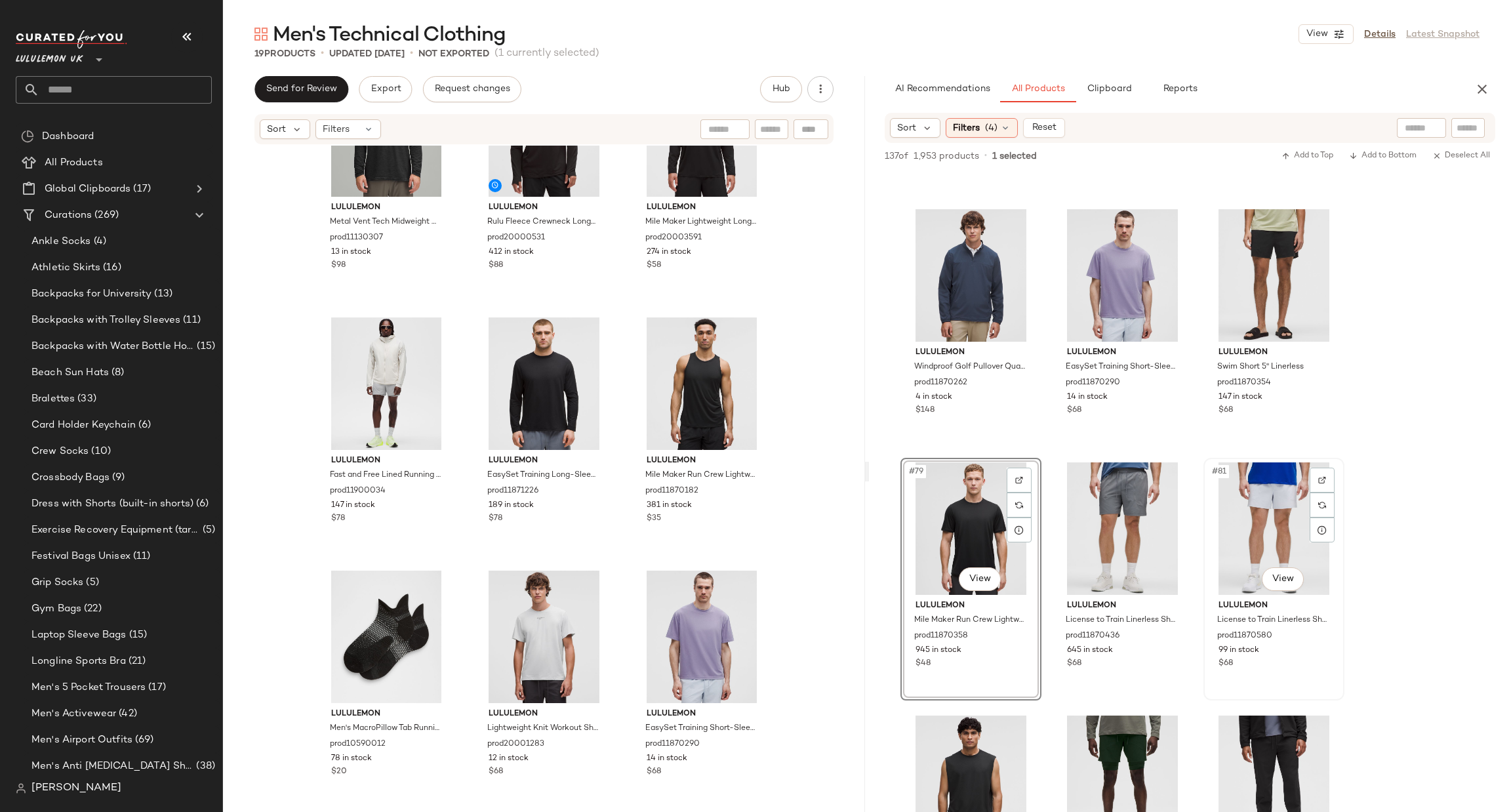
click at [1314, 475] on div at bounding box center [1322, 480] width 25 height 25
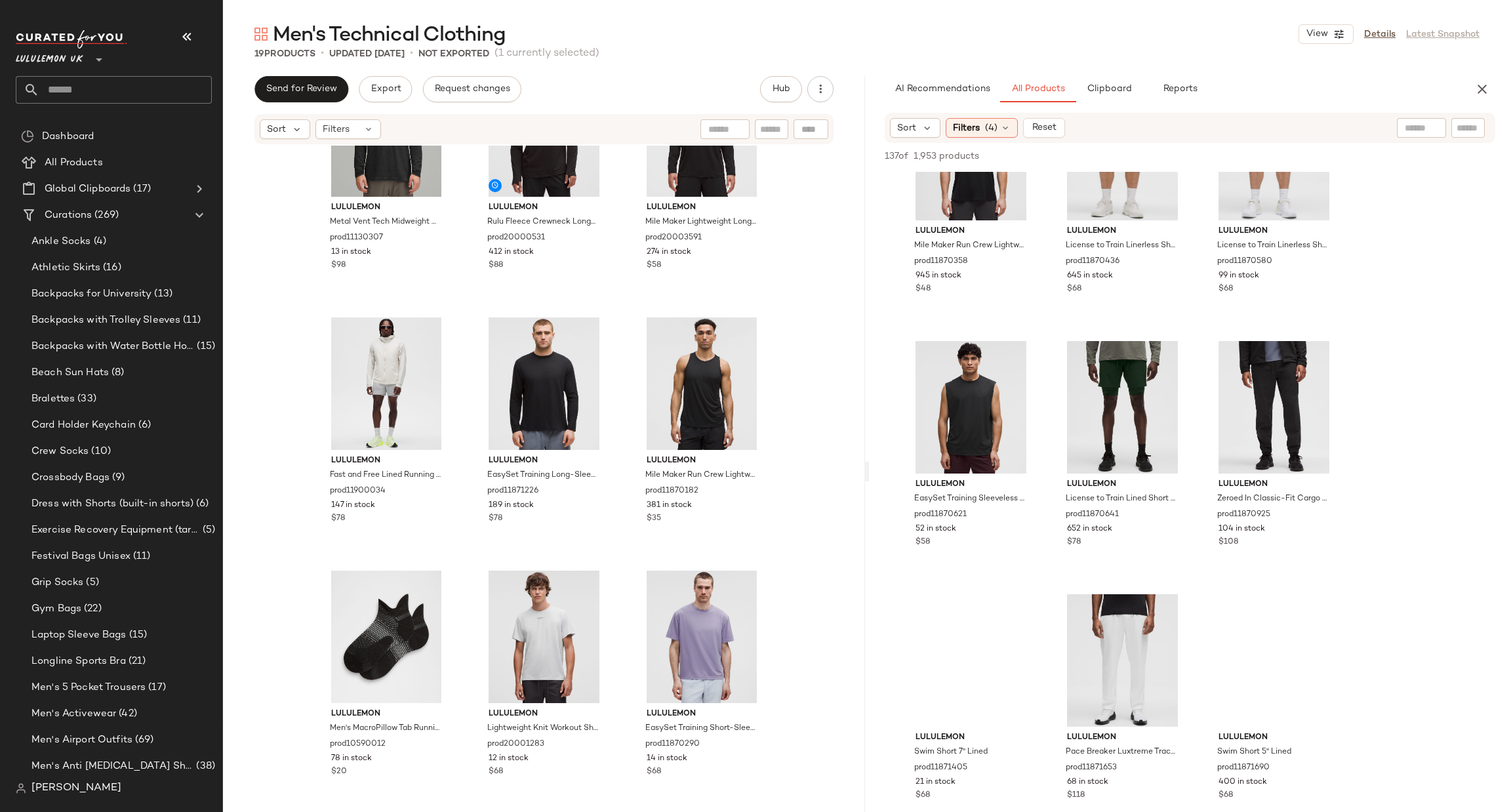
scroll to position [6689, 0]
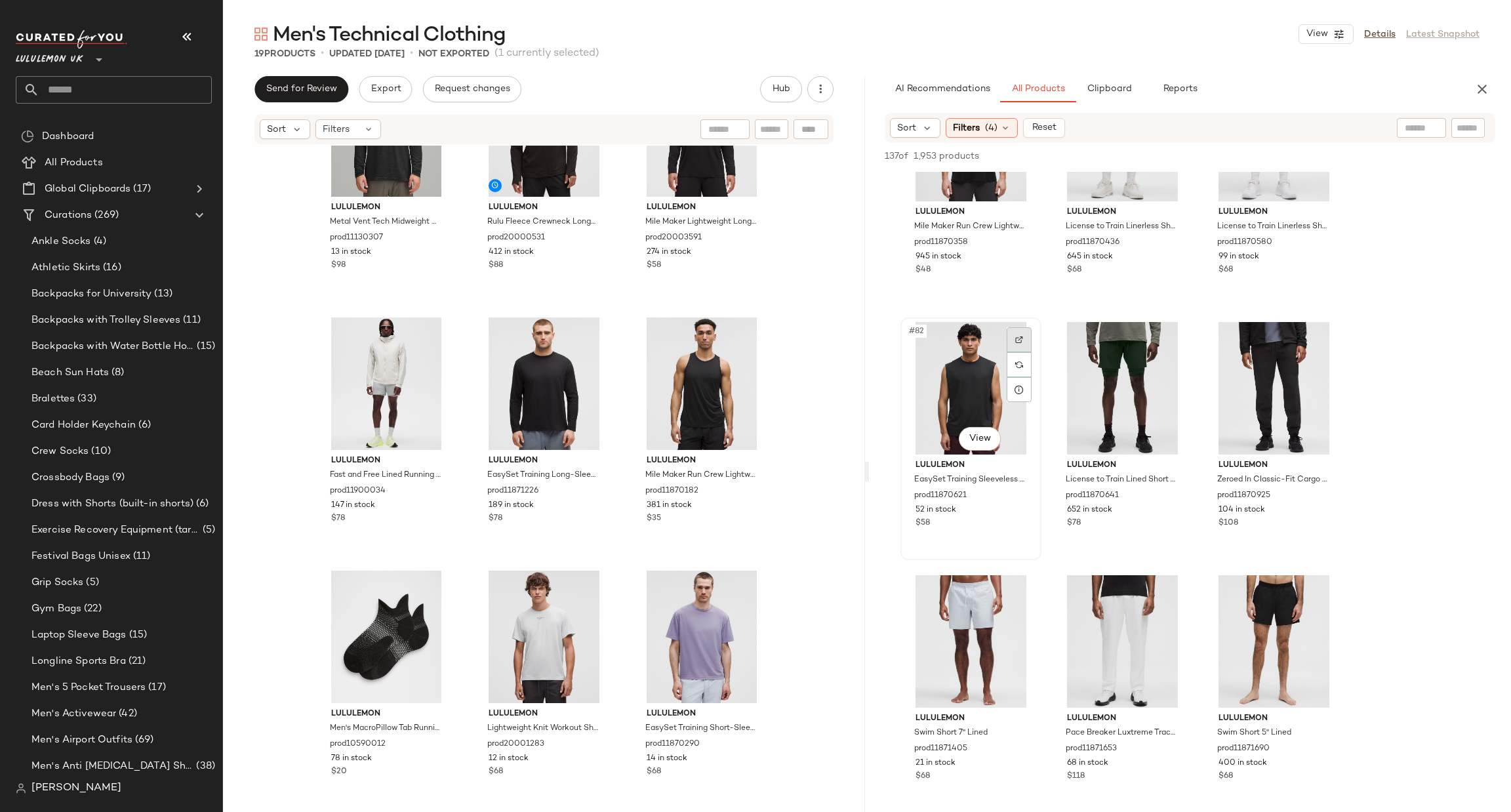
click at [1024, 332] on div at bounding box center [1020, 339] width 25 height 25
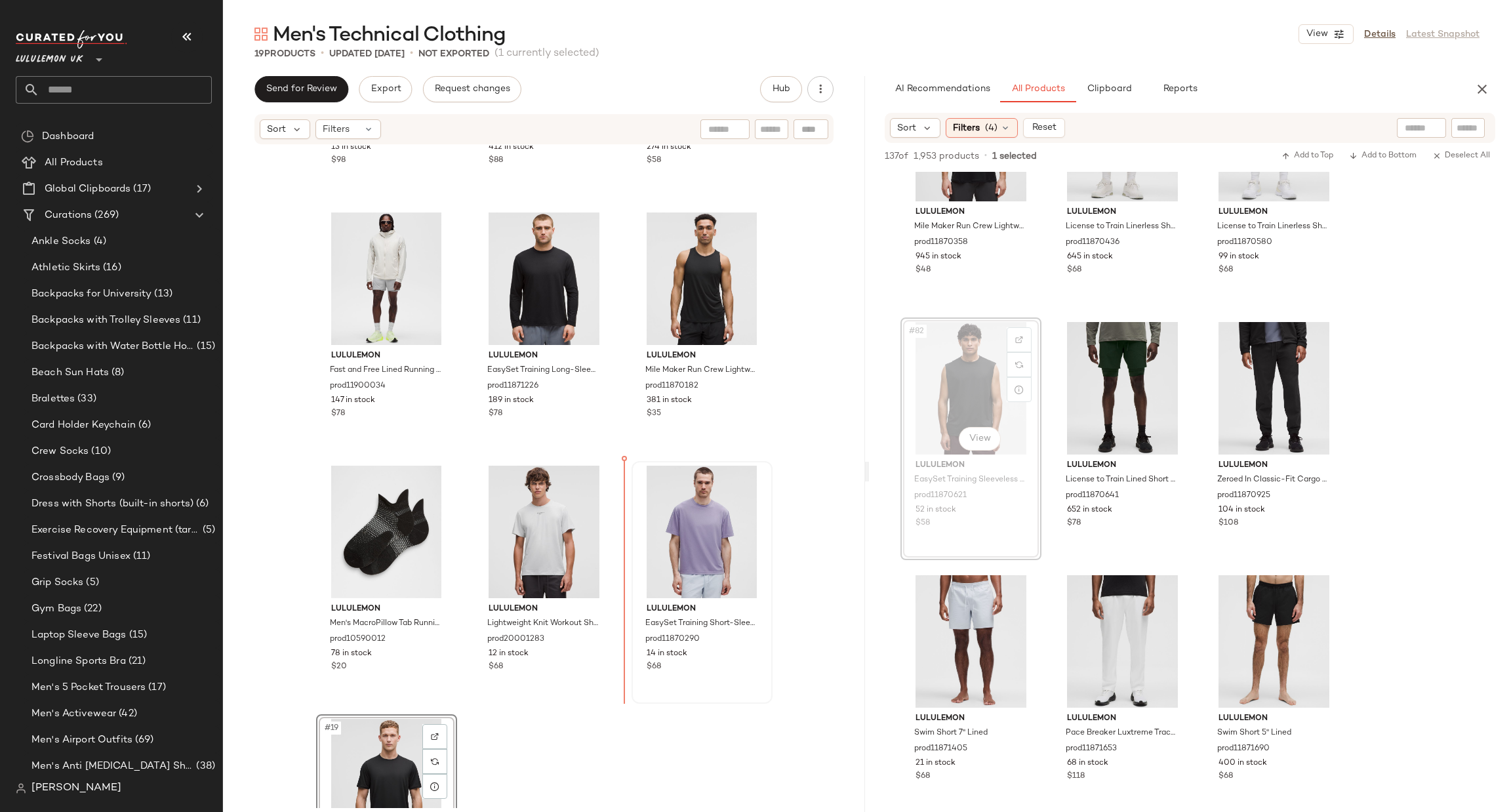
scroll to position [970, 0]
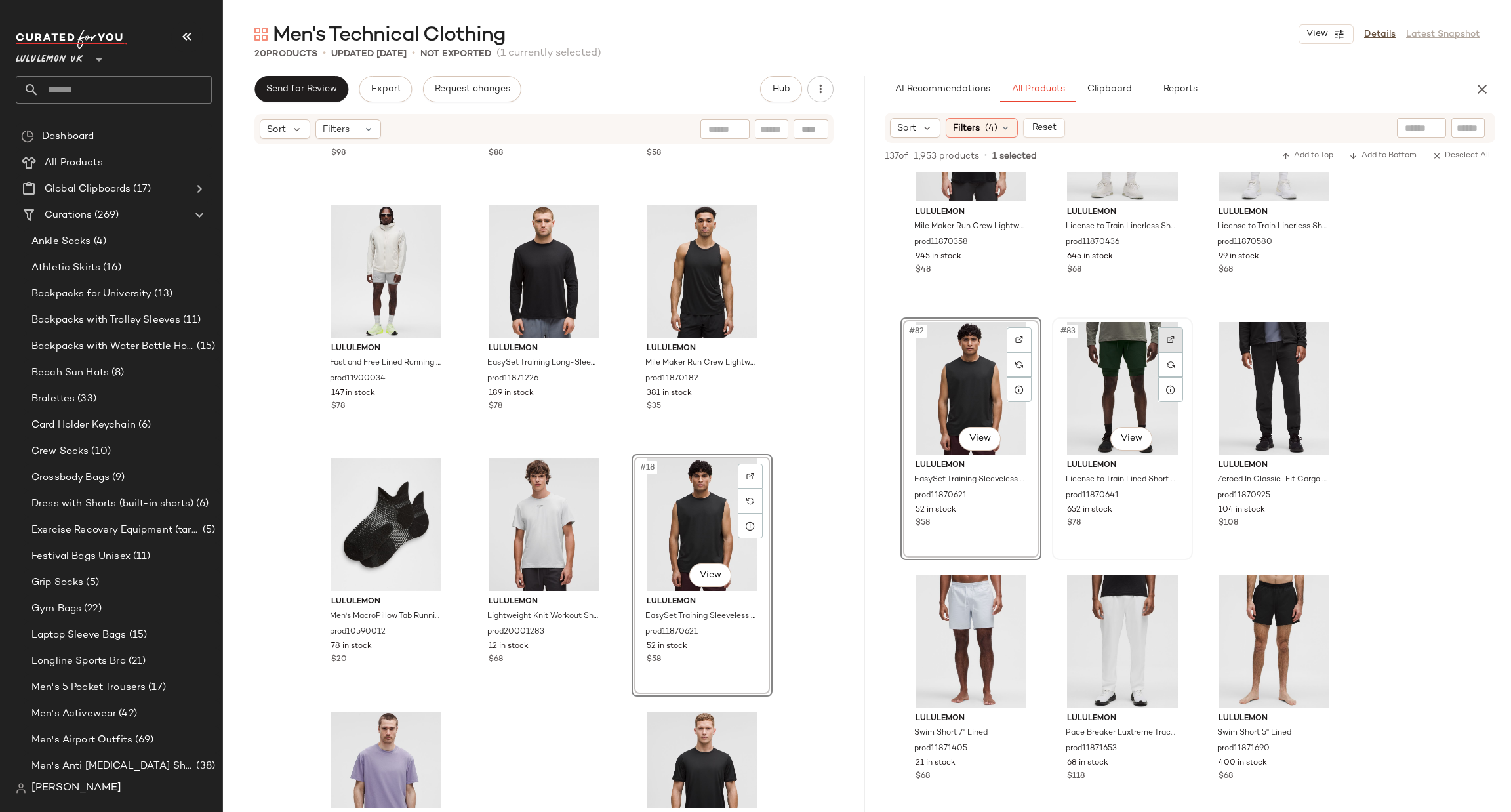
click at [1171, 337] on img at bounding box center [1171, 339] width 8 height 8
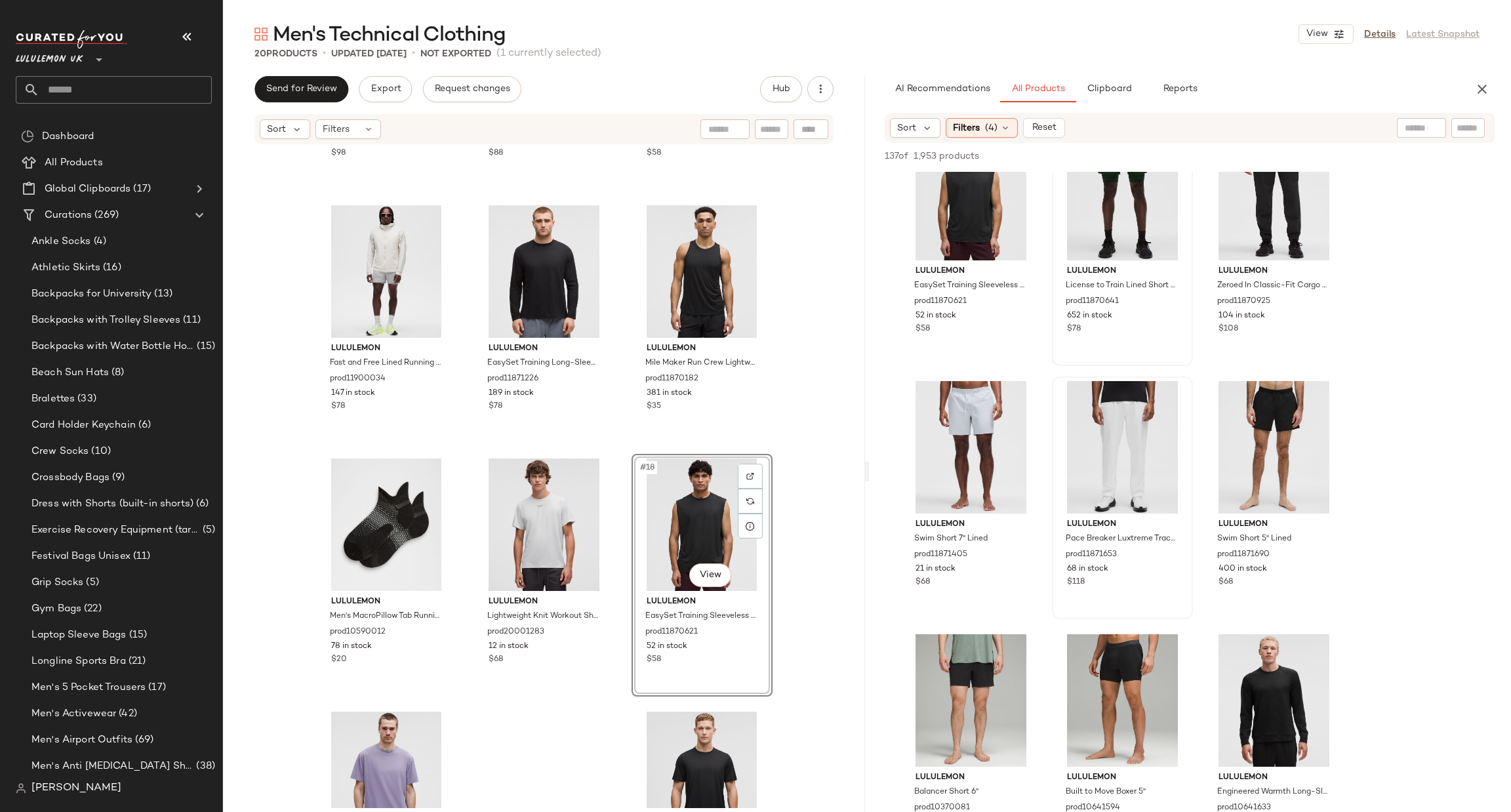
scroll to position [6885, 0]
click at [1168, 389] on div at bounding box center [1171, 397] width 25 height 25
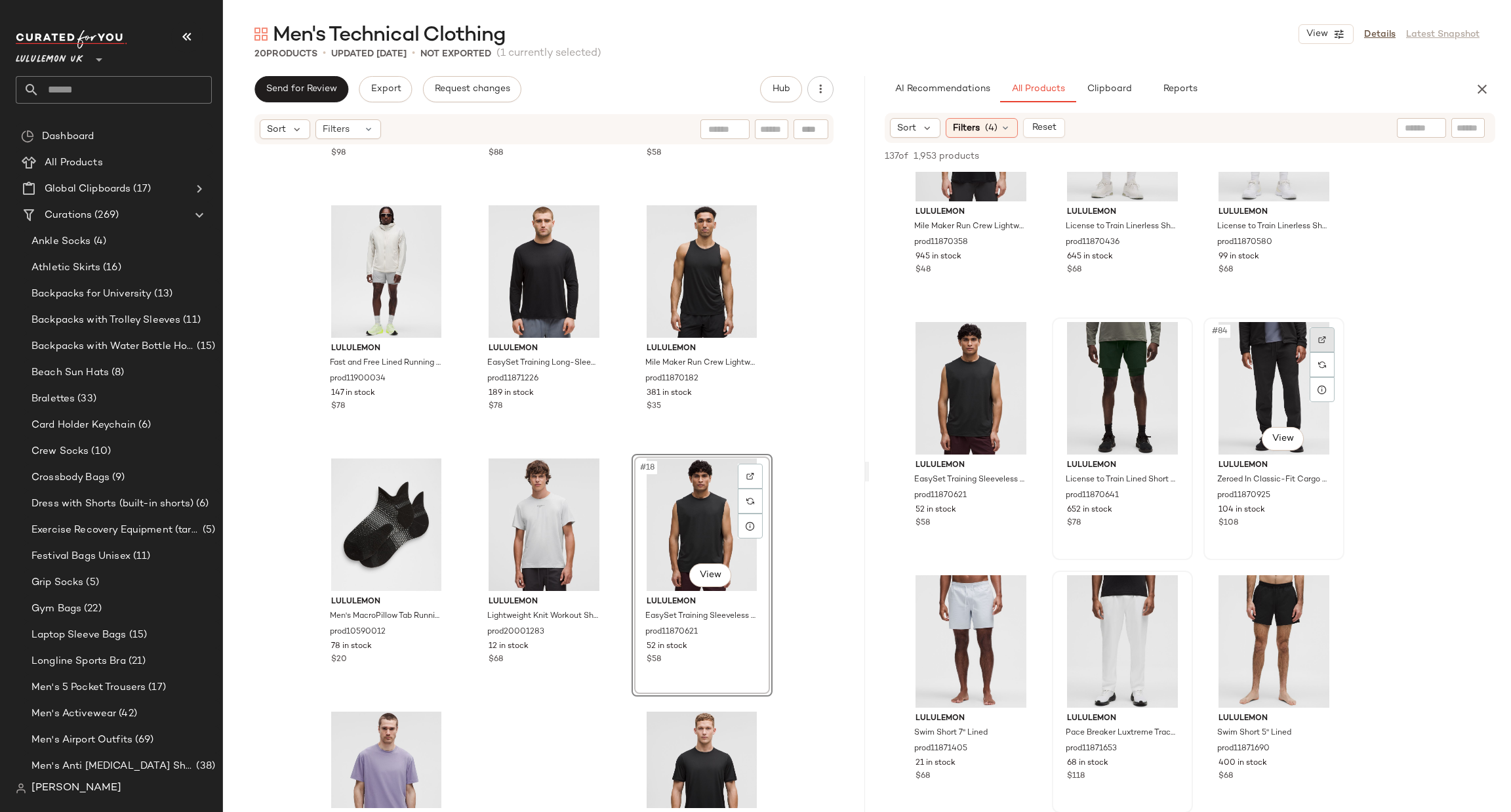
click at [1313, 338] on div at bounding box center [1322, 339] width 25 height 25
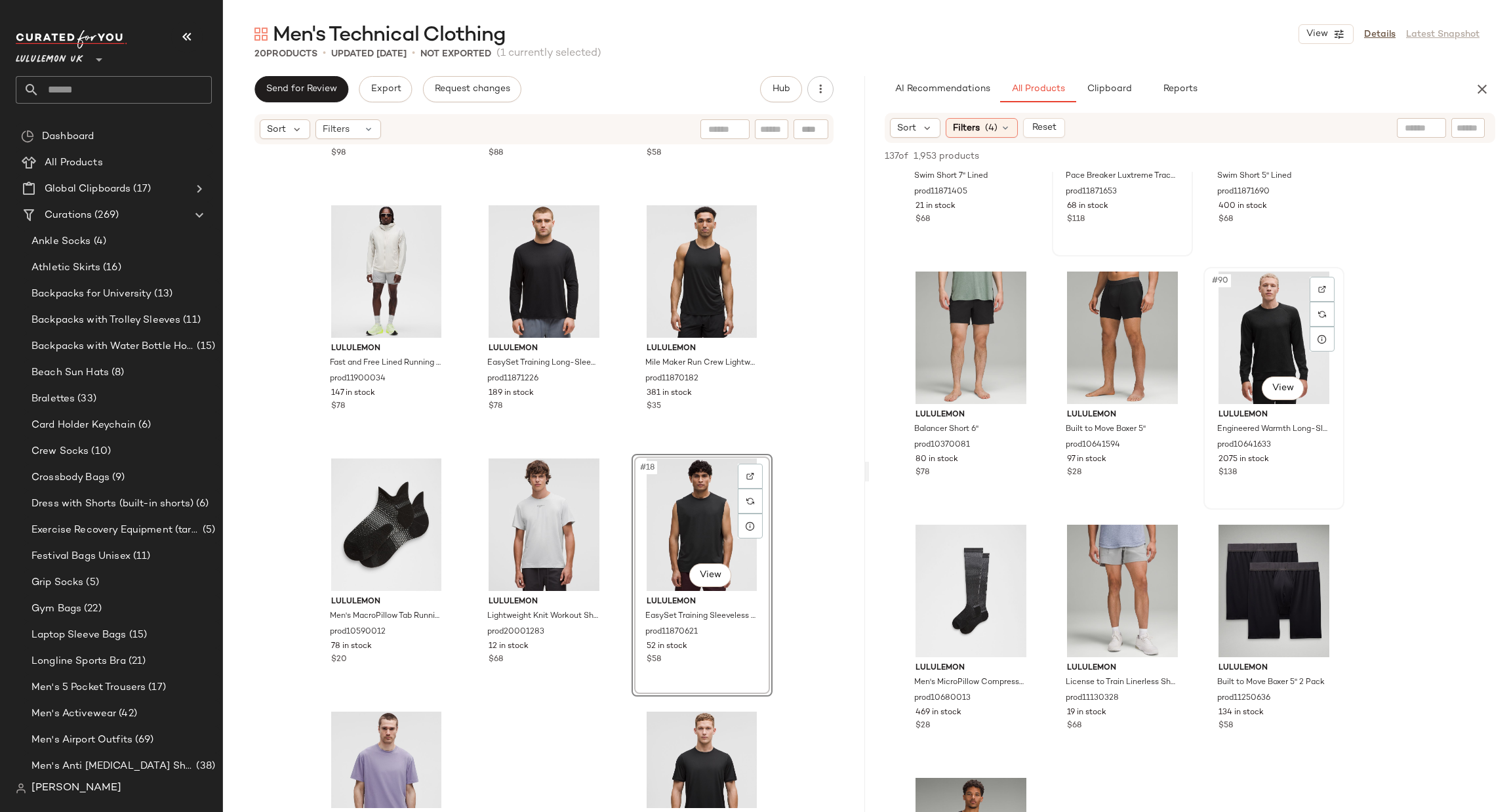
scroll to position [7278, 0]
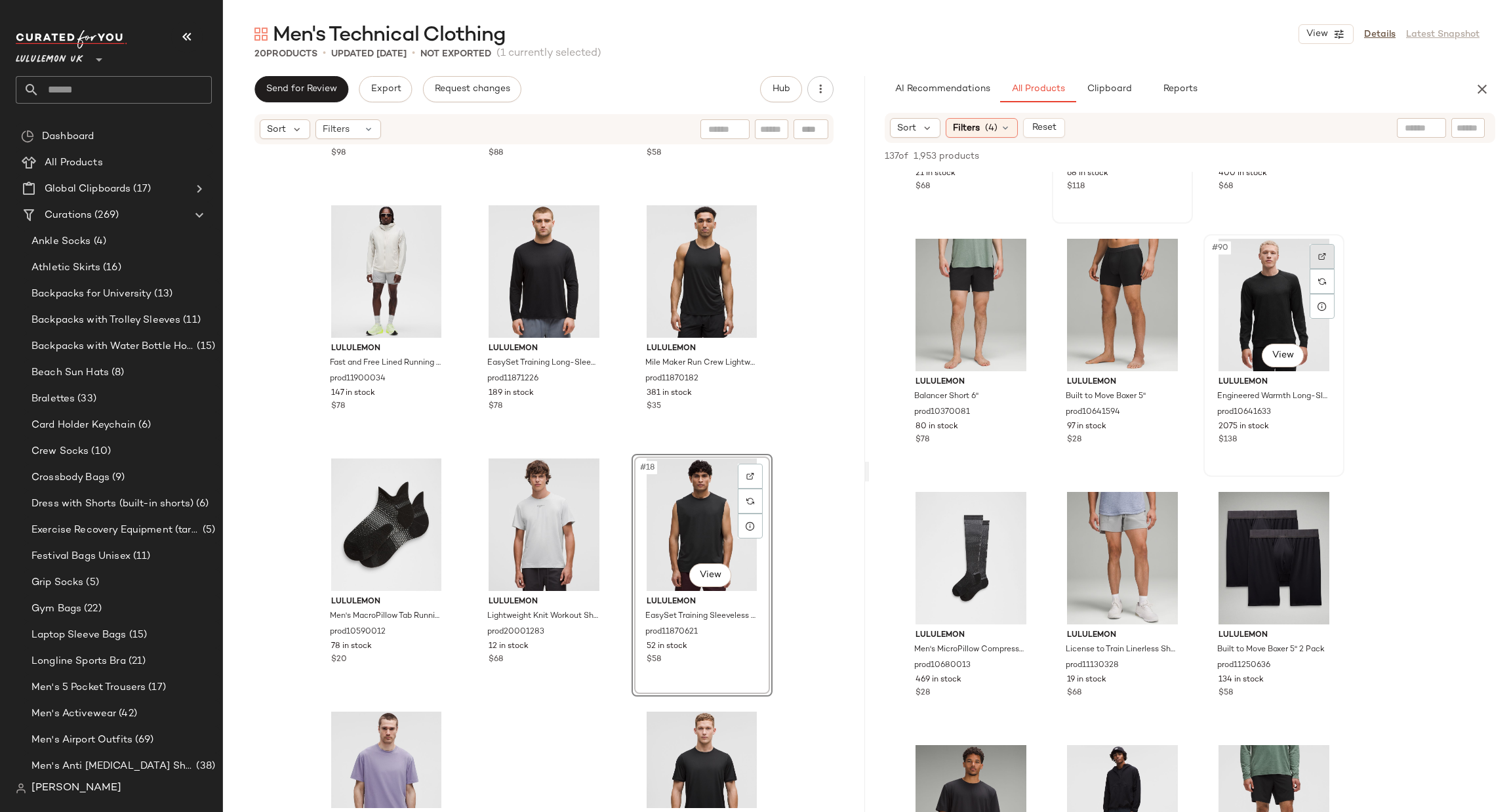
click at [1328, 252] on div at bounding box center [1322, 256] width 25 height 25
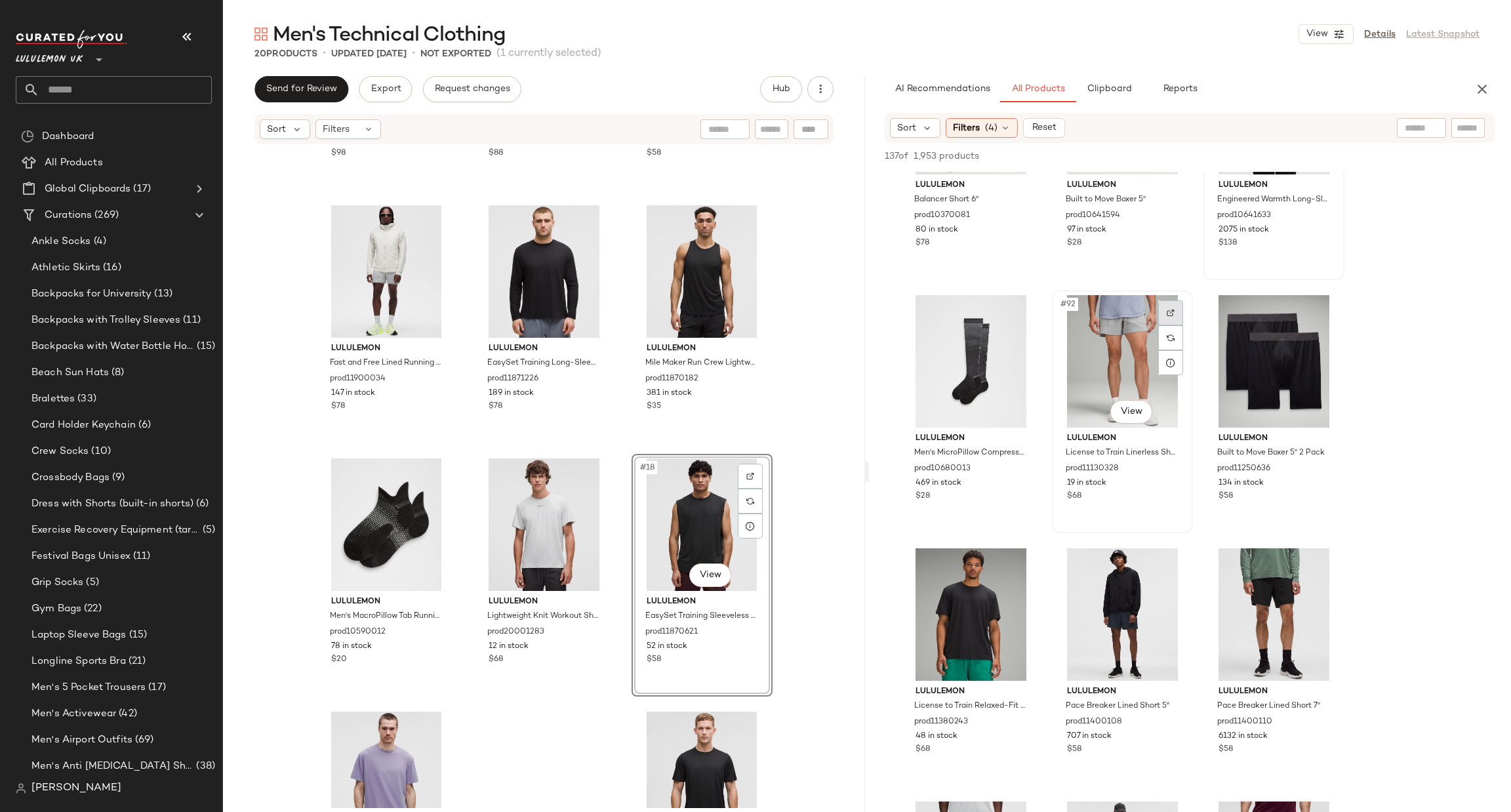
click at [1179, 311] on div at bounding box center [1171, 312] width 25 height 25
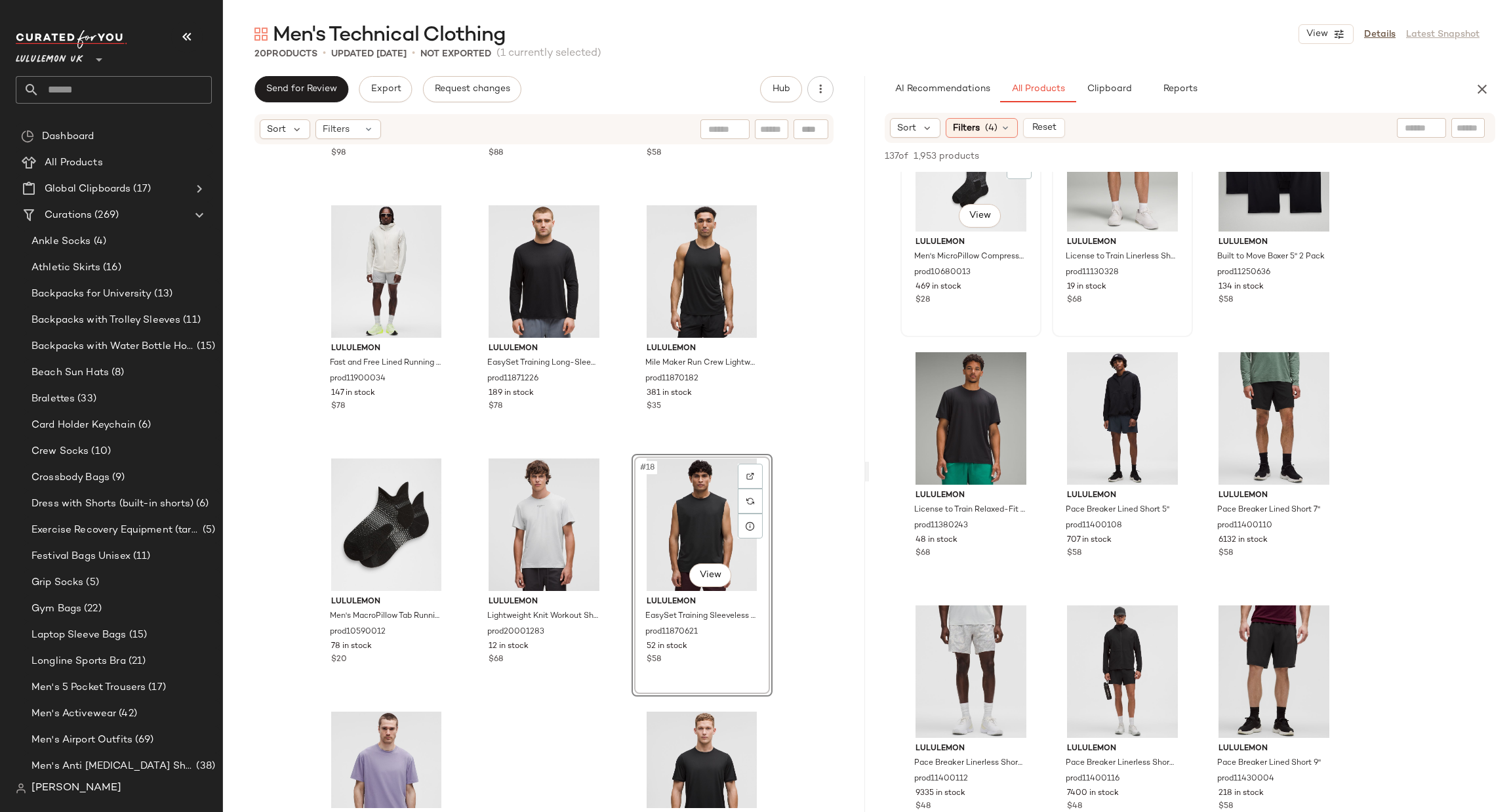
scroll to position [7672, 0]
click at [1027, 368] on div at bounding box center [1020, 368] width 25 height 25
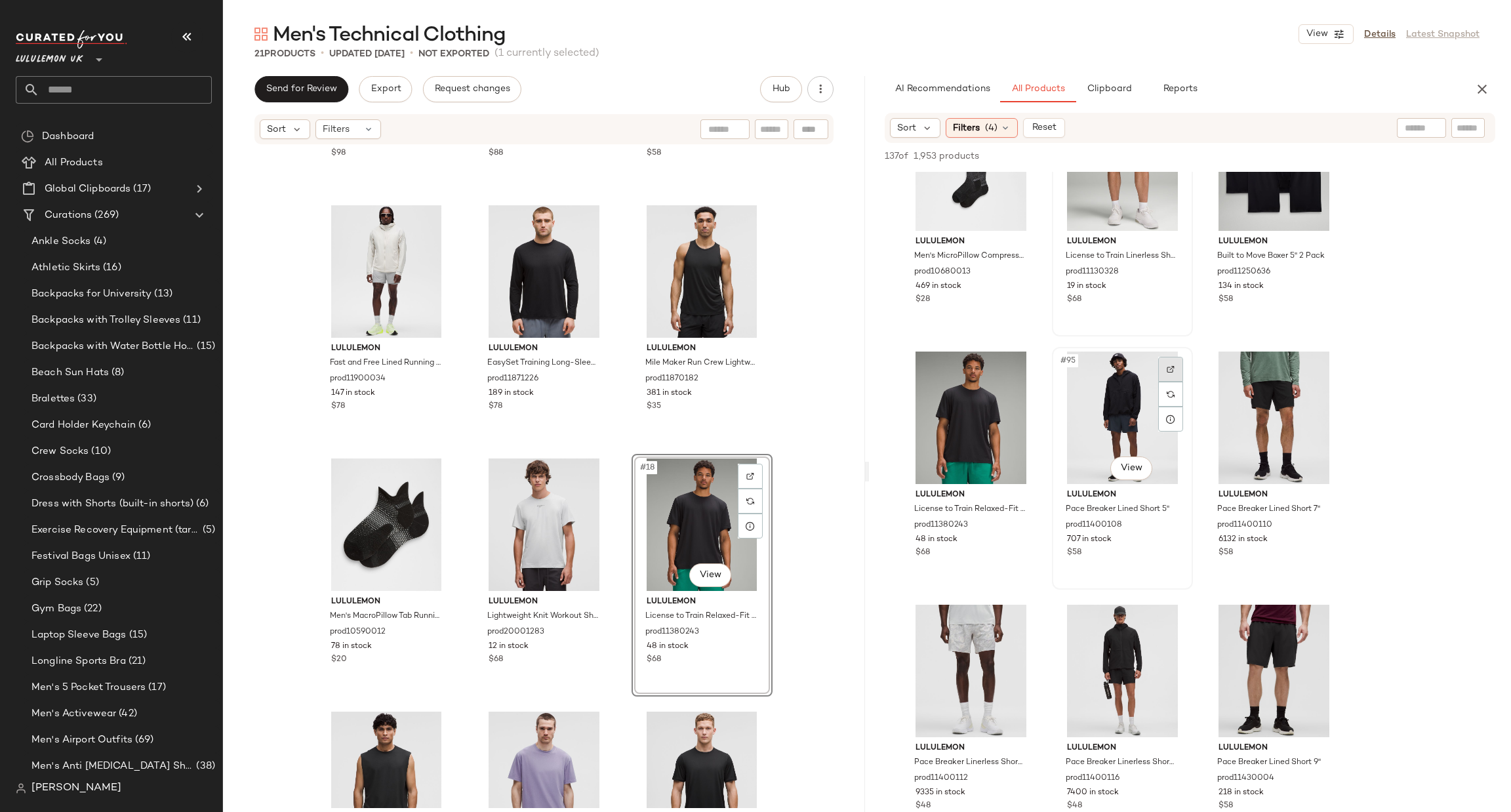
click at [1171, 362] on div at bounding box center [1171, 368] width 25 height 25
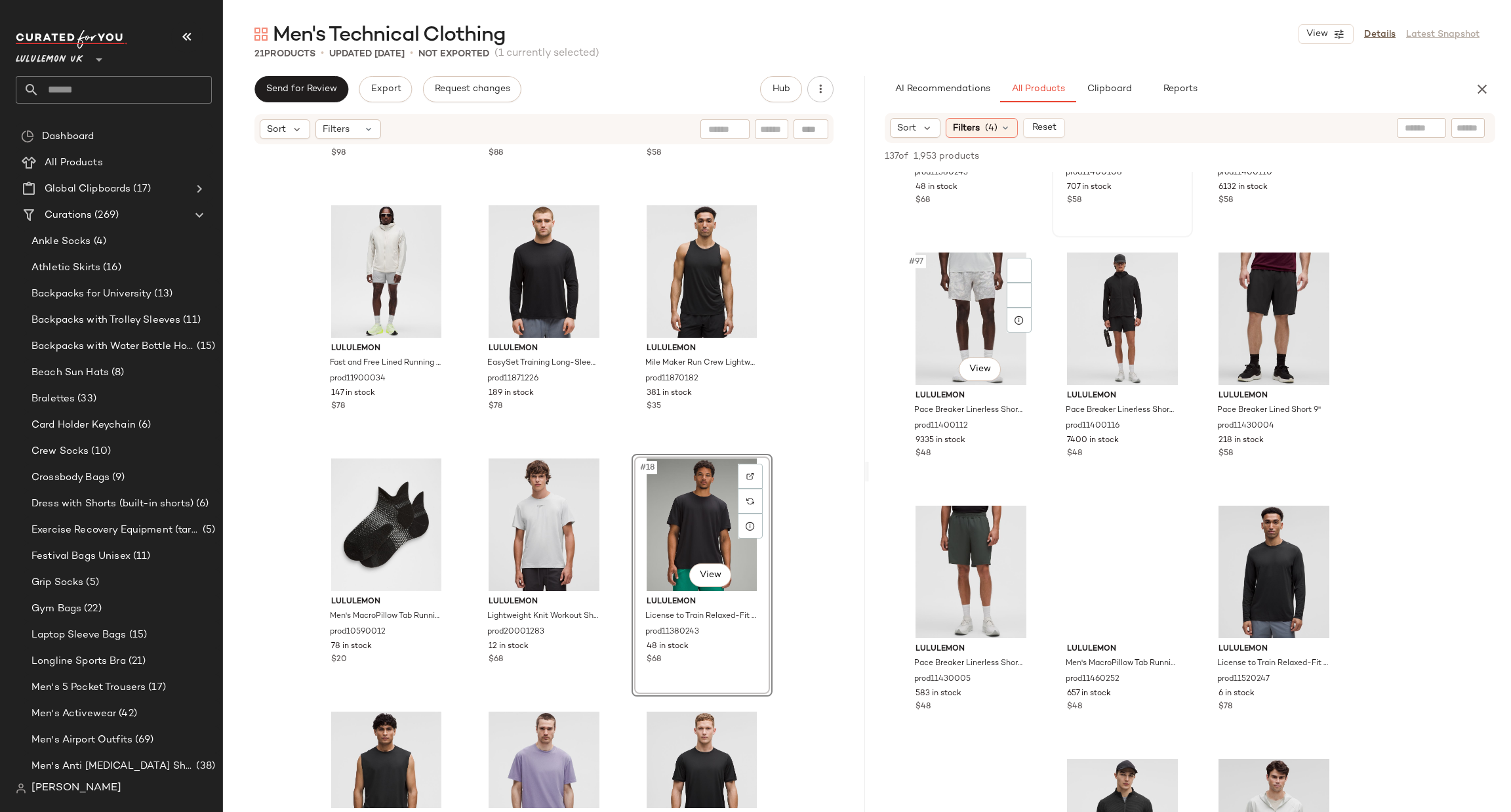
scroll to position [8066, 0]
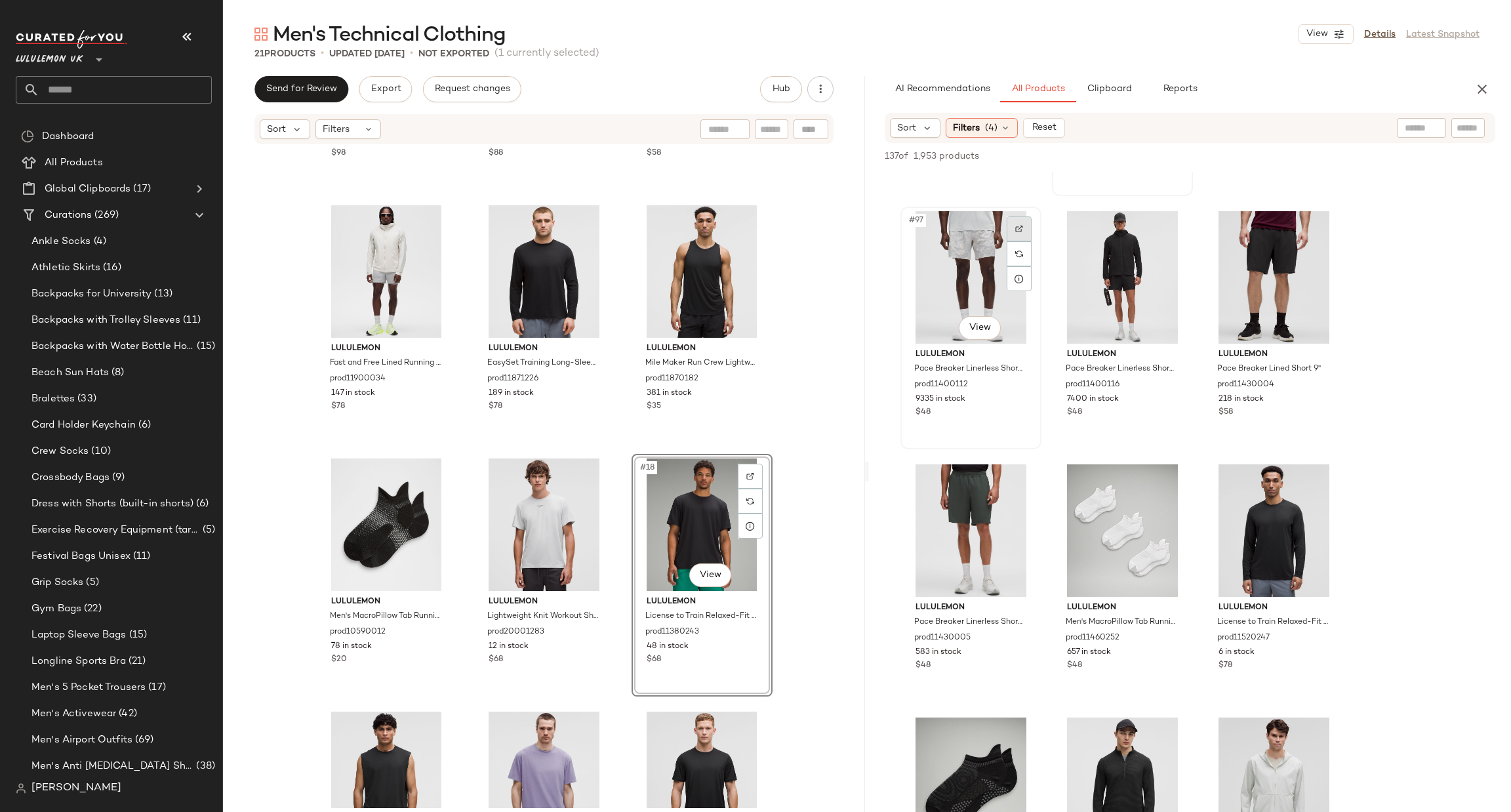
click at [1016, 226] on img at bounding box center [1020, 229] width 8 height 8
click at [1179, 226] on div at bounding box center [1171, 229] width 25 height 25
click at [1328, 217] on div at bounding box center [1322, 229] width 25 height 25
click at [1012, 476] on div at bounding box center [1020, 482] width 25 height 25
click at [1322, 478] on img at bounding box center [1322, 482] width 8 height 8
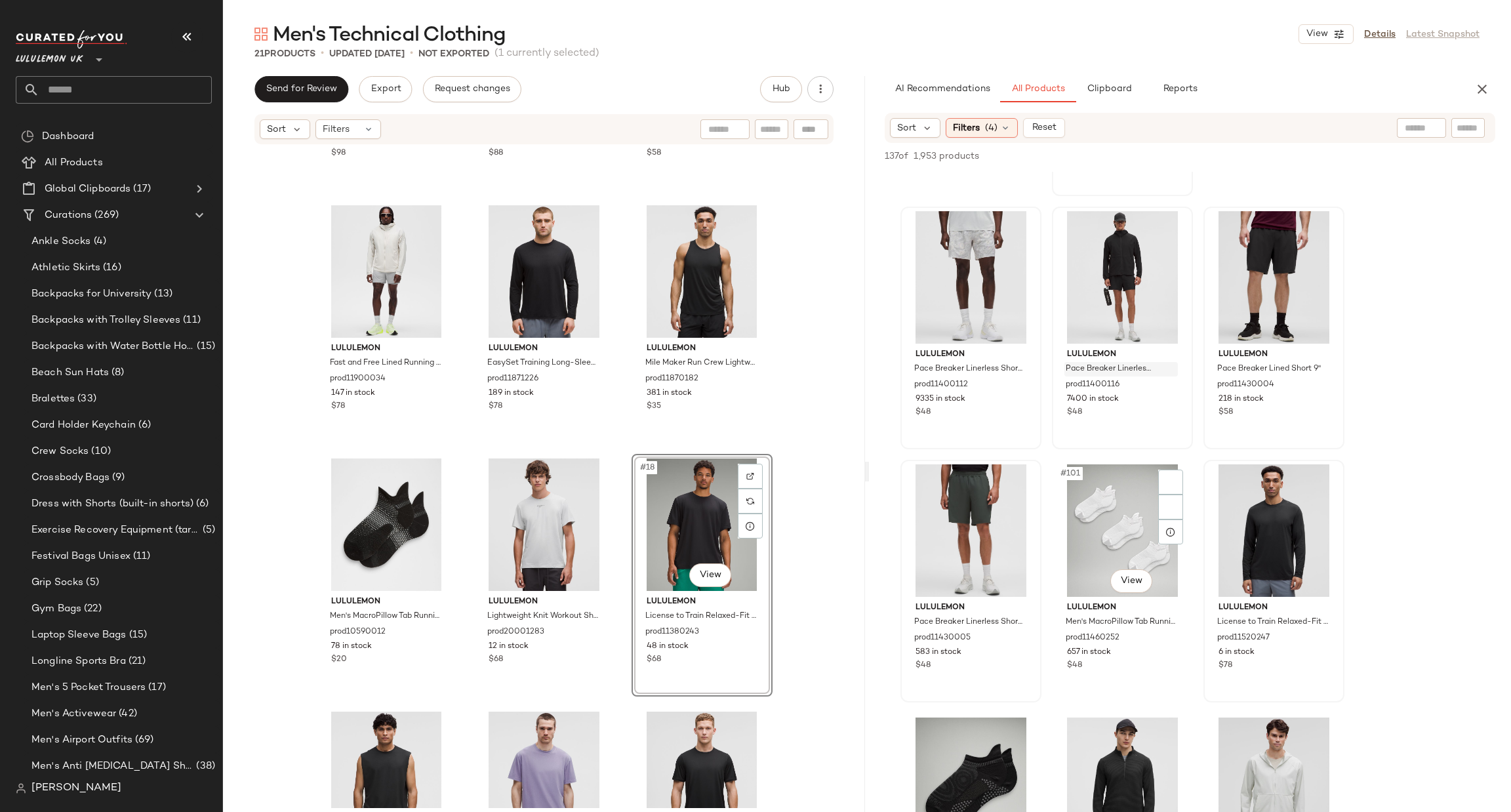
scroll to position [8458, 0]
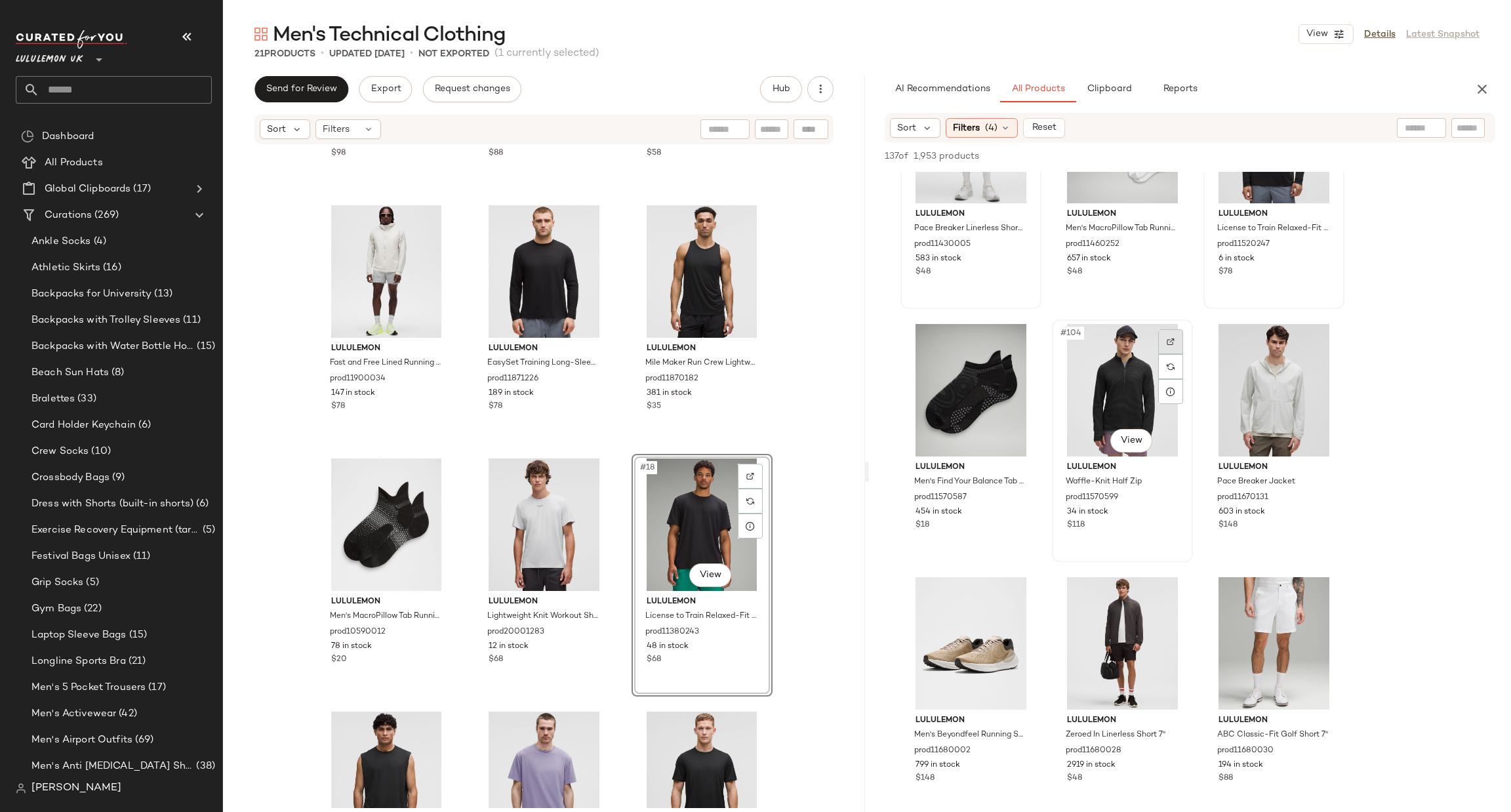
click at [1172, 338] on img at bounding box center [1171, 341] width 8 height 8
click at [1319, 343] on img at bounding box center [1322, 341] width 8 height 8
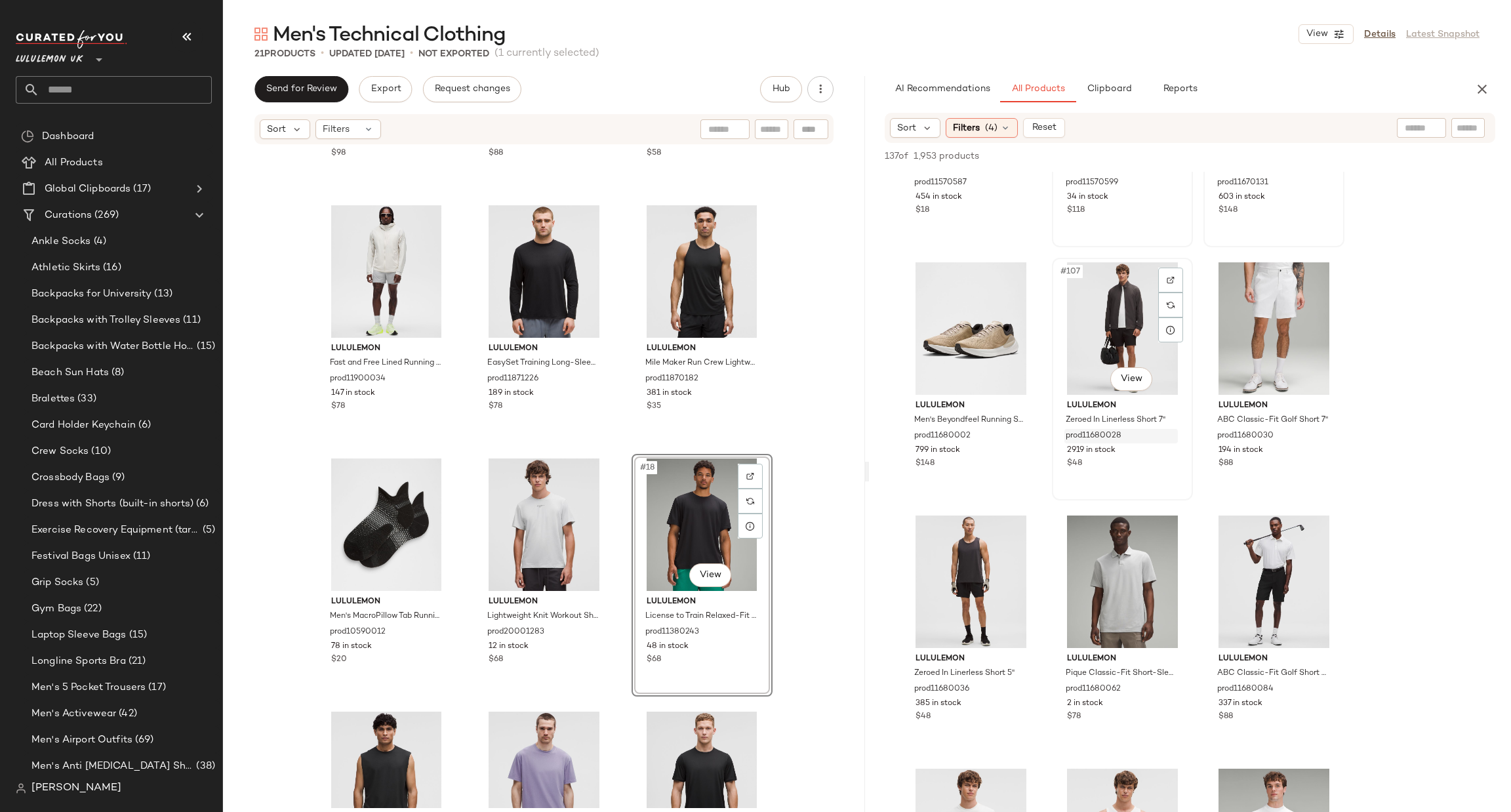
scroll to position [8852, 0]
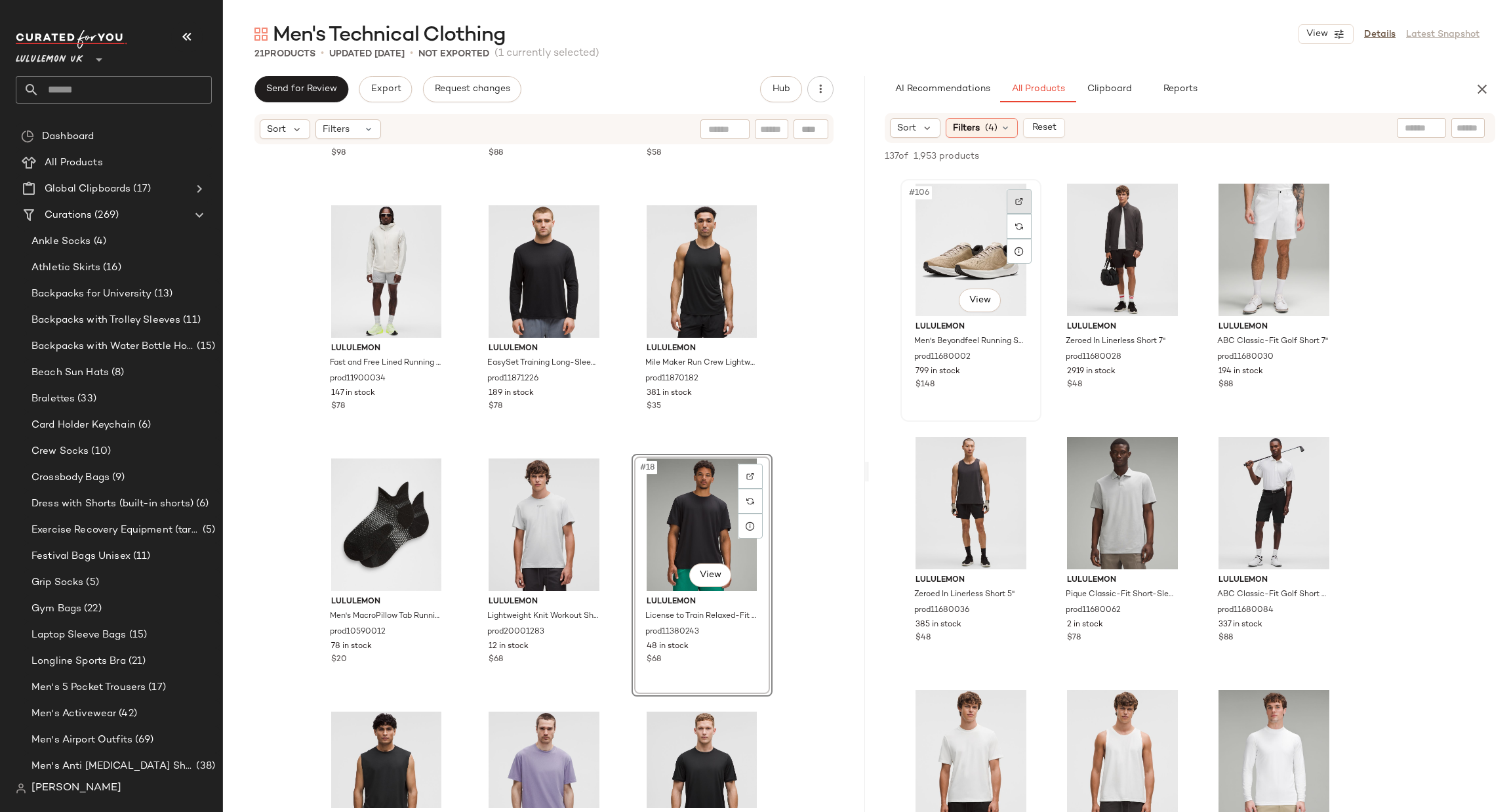
click at [1024, 193] on div at bounding box center [1020, 201] width 25 height 25
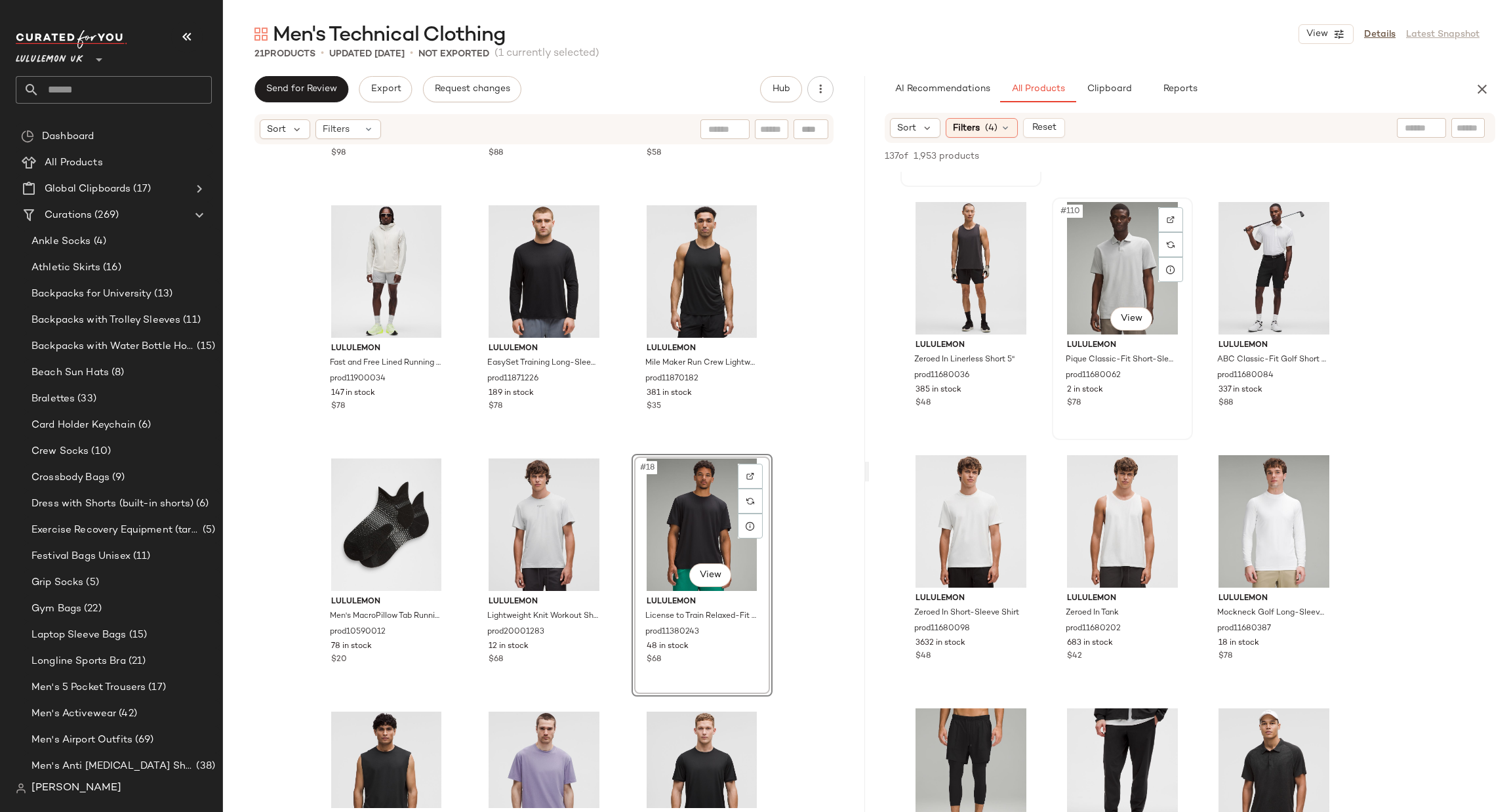
scroll to position [9246, 0]
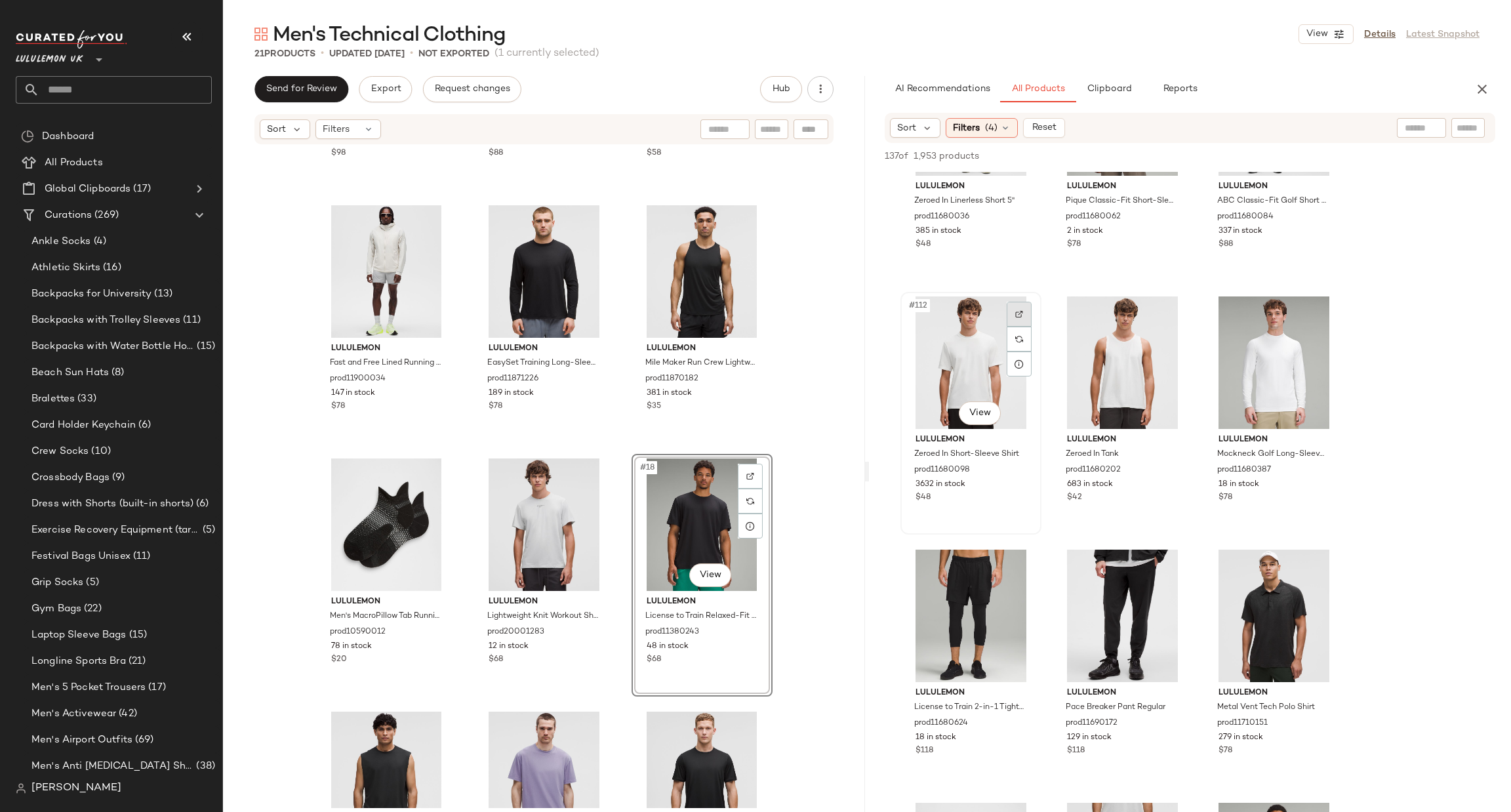
click at [1018, 311] on img at bounding box center [1020, 314] width 8 height 8
click at [1174, 311] on img at bounding box center [1171, 314] width 8 height 8
click at [1322, 320] on div at bounding box center [1322, 314] width 25 height 25
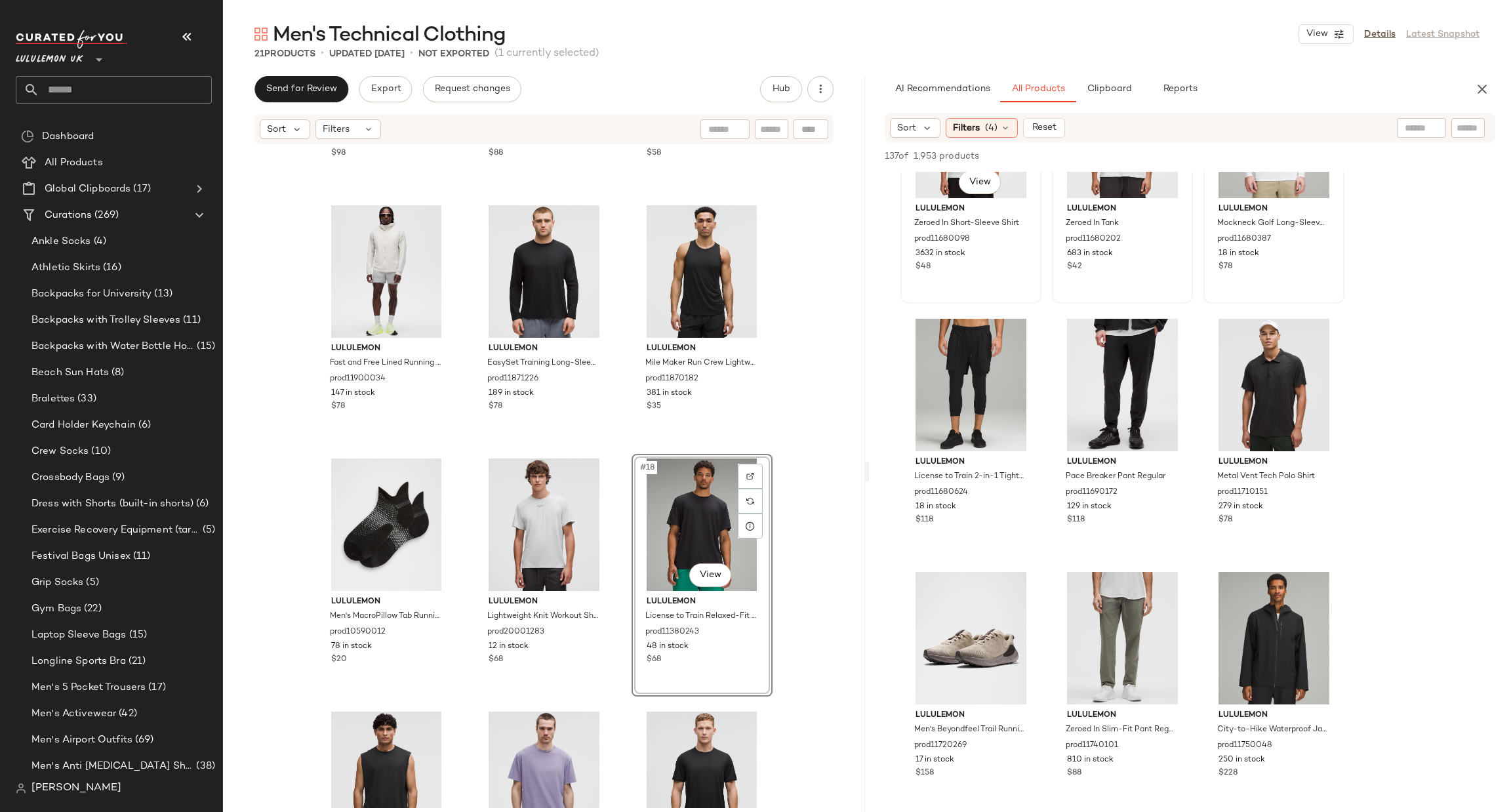
scroll to position [9442, 0]
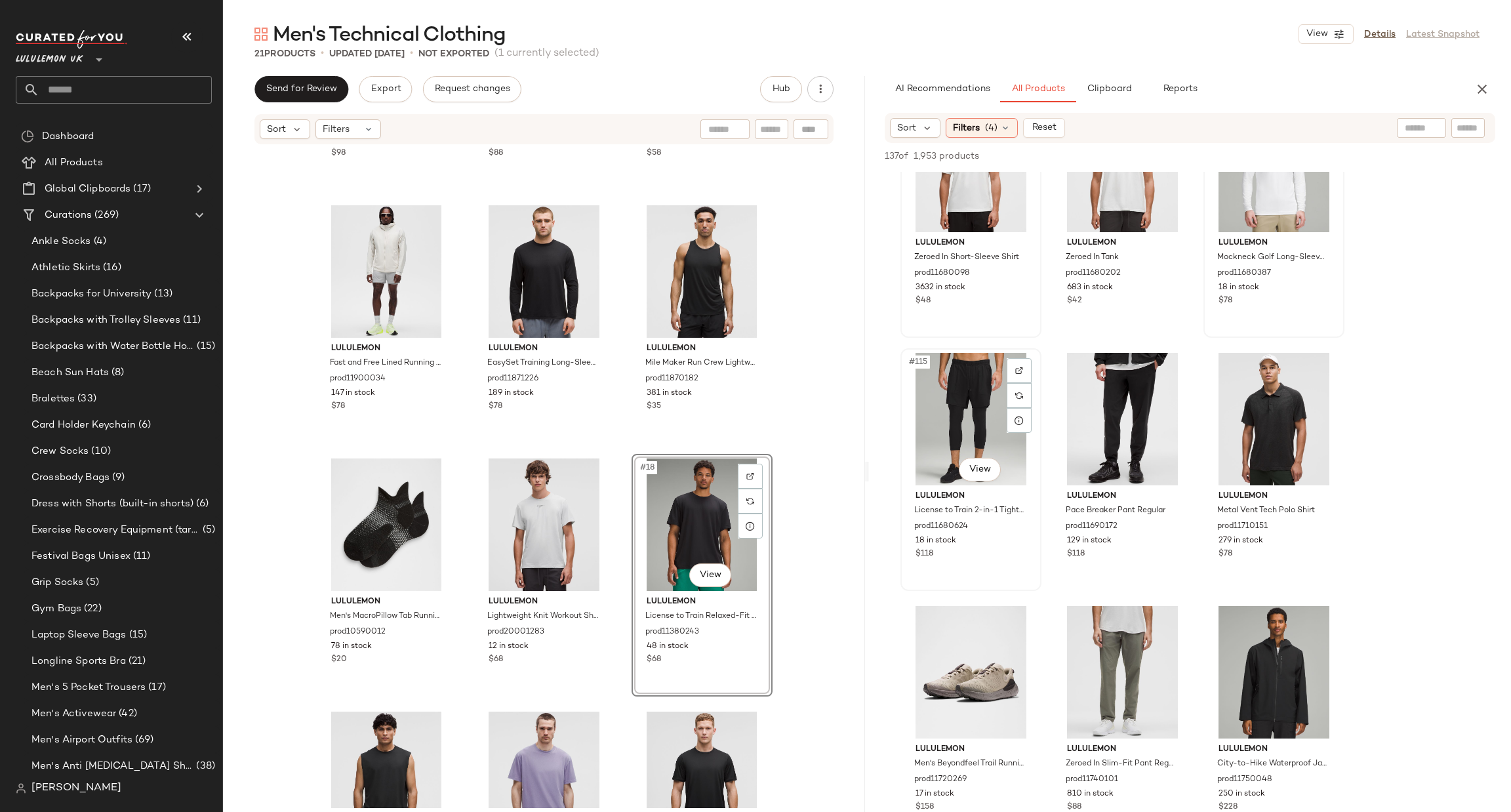
click at [1024, 364] on div at bounding box center [1020, 370] width 25 height 25
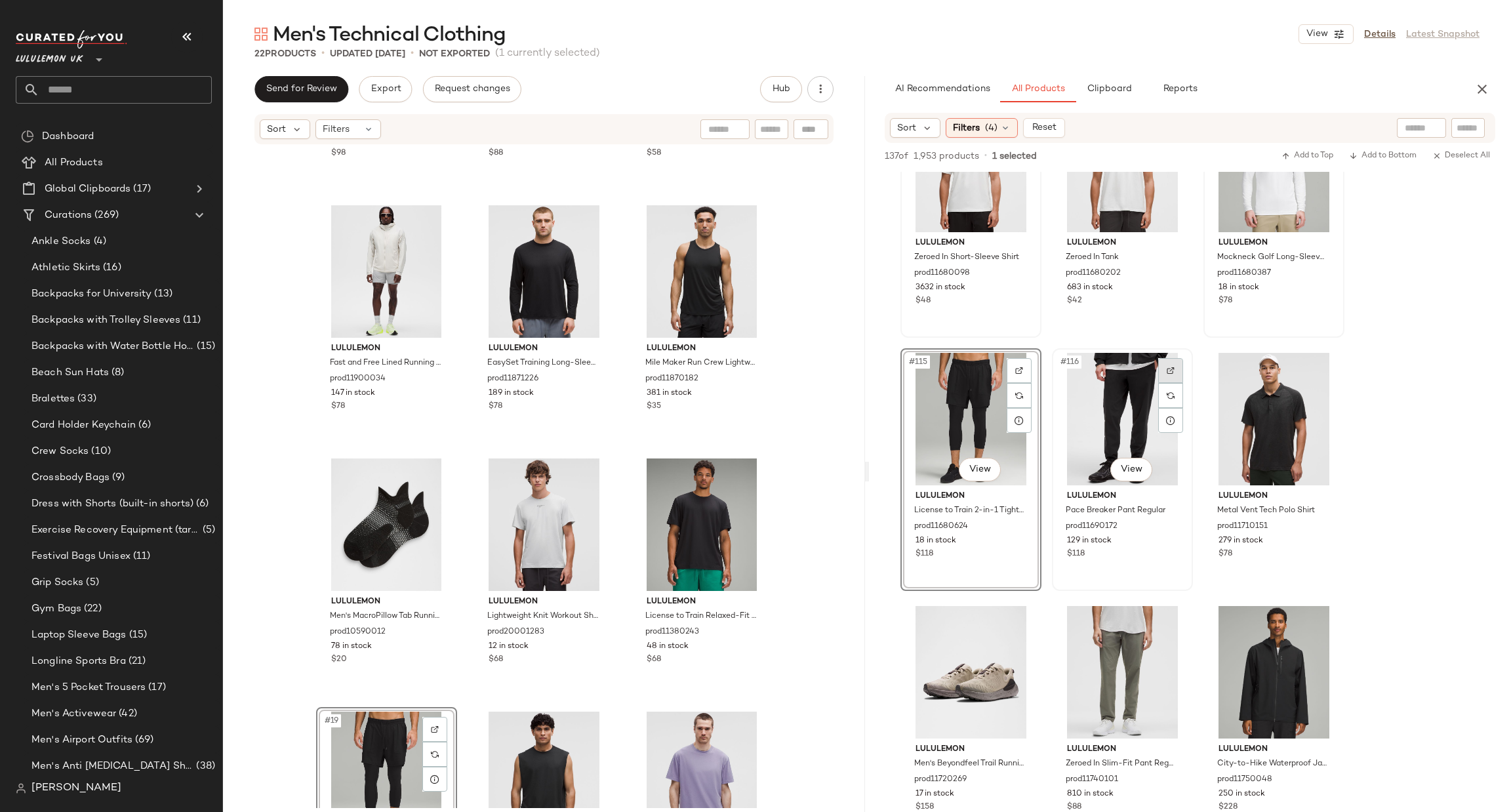
click at [1179, 363] on div at bounding box center [1171, 370] width 25 height 25
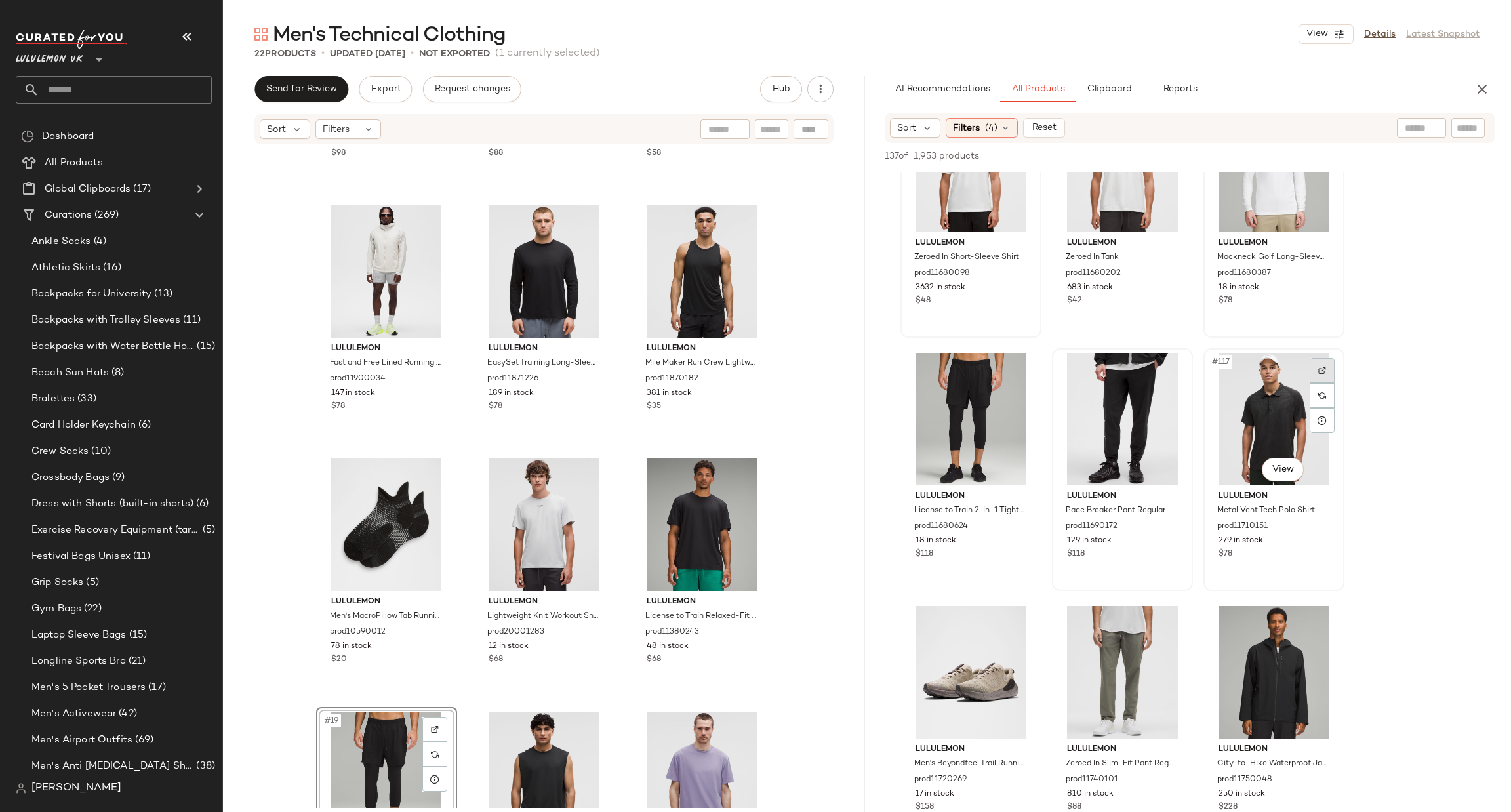
click at [1321, 368] on img at bounding box center [1322, 370] width 8 height 8
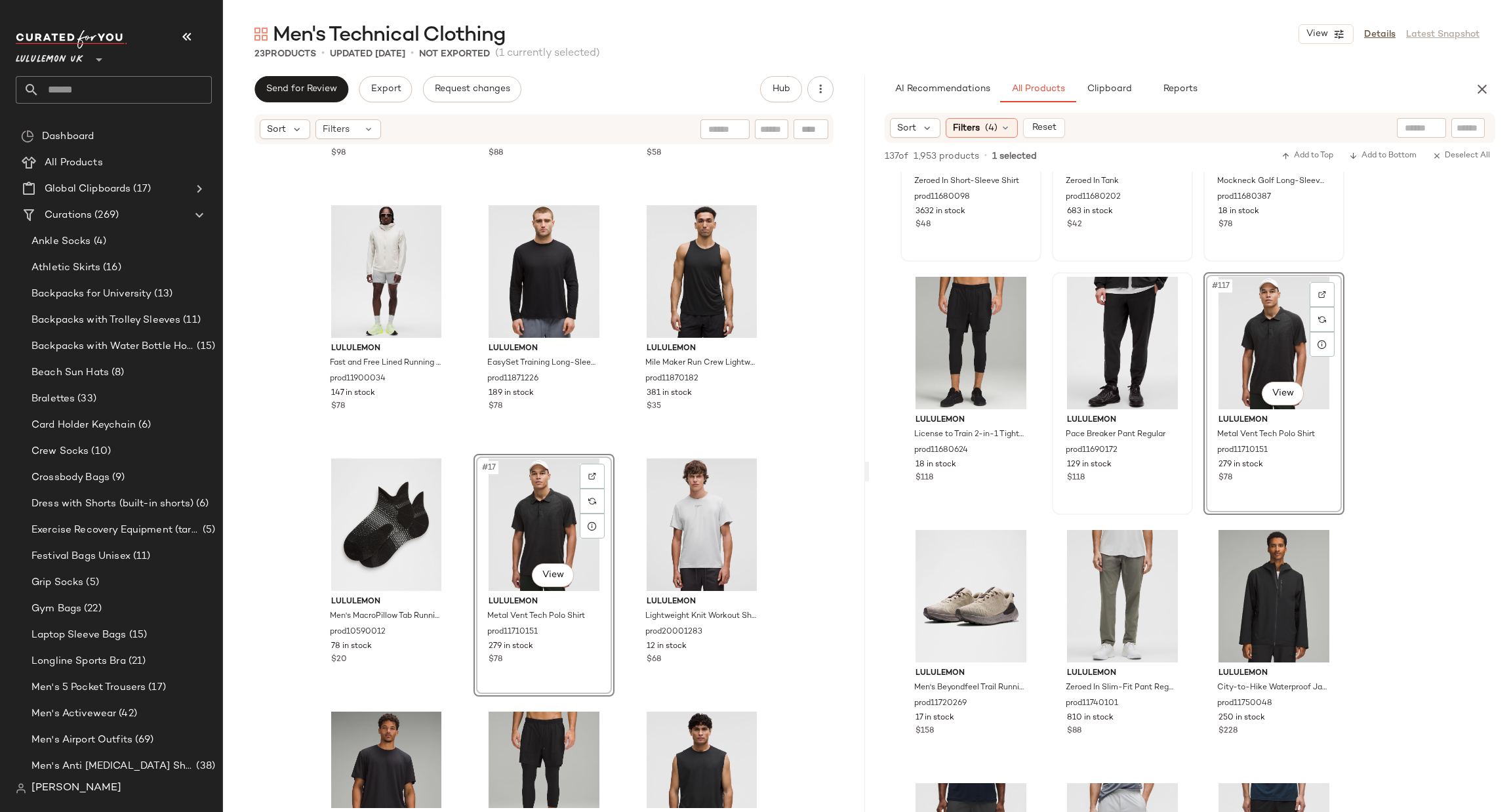
scroll to position [9836, 0]
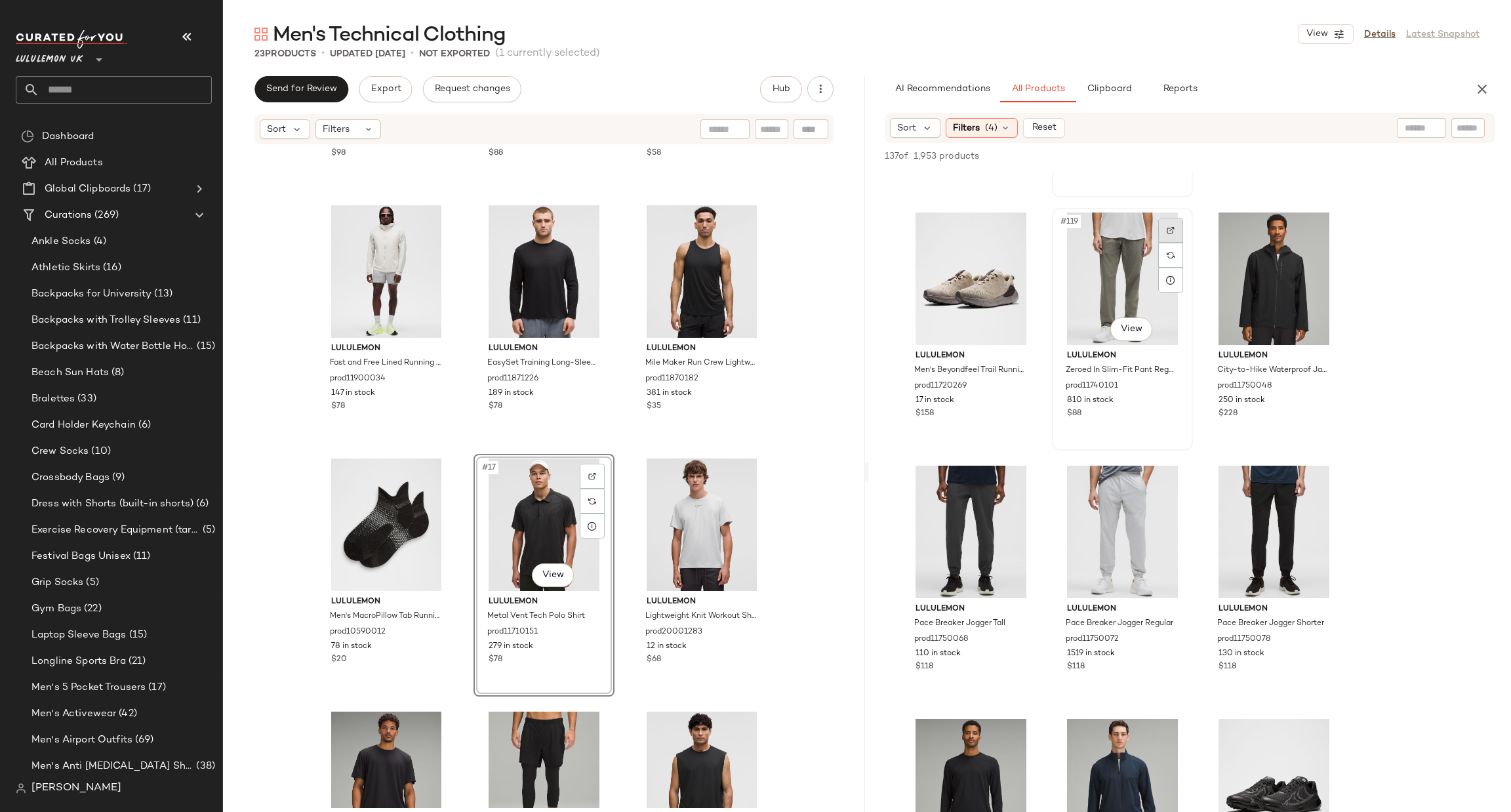
click at [1175, 230] on div at bounding box center [1171, 230] width 25 height 25
click at [1322, 221] on div at bounding box center [1322, 230] width 25 height 25
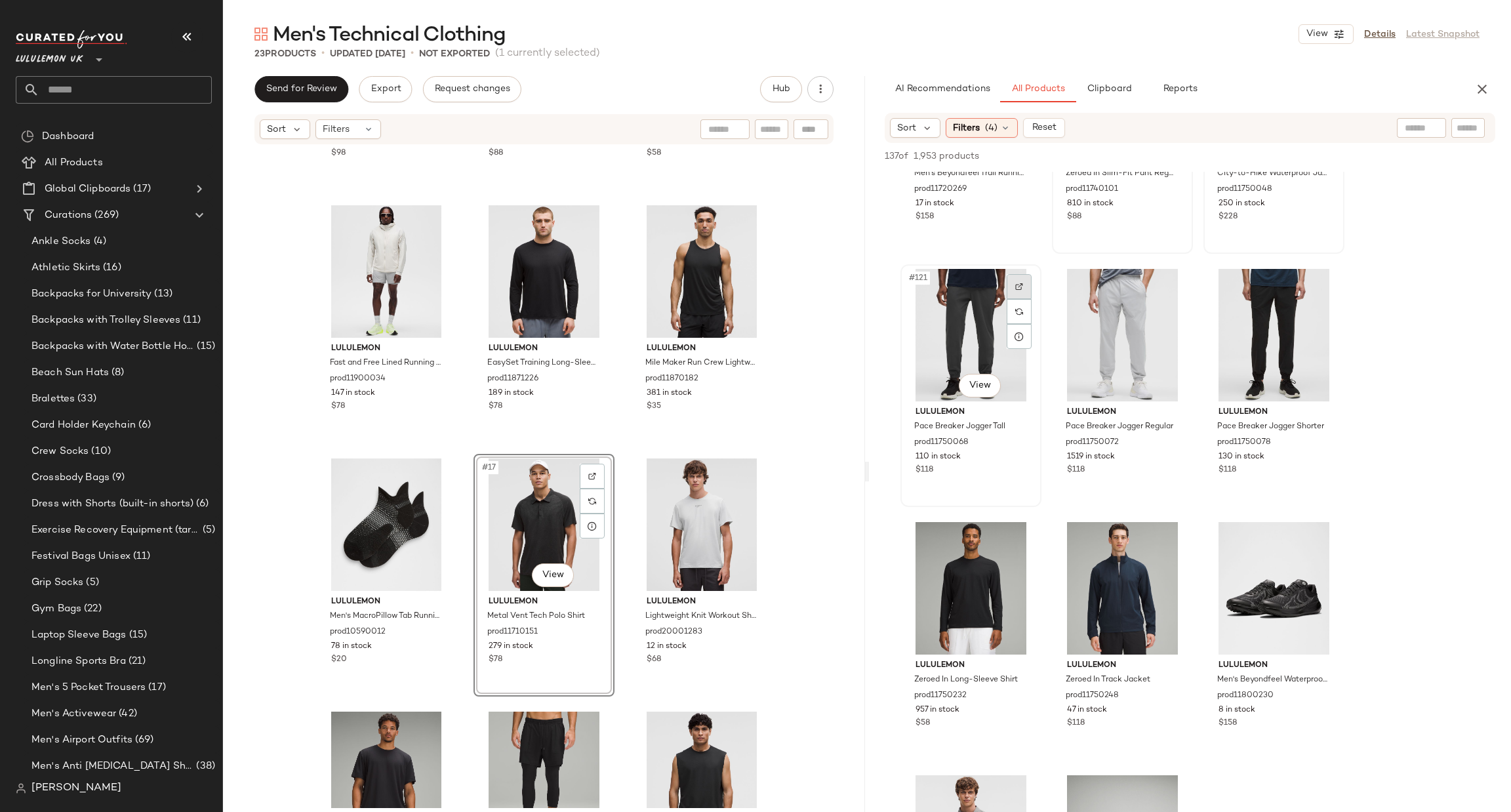
click at [1016, 282] on img at bounding box center [1020, 286] width 8 height 8
click at [1179, 279] on div at bounding box center [1171, 286] width 25 height 25
click at [1325, 278] on div at bounding box center [1322, 286] width 25 height 25
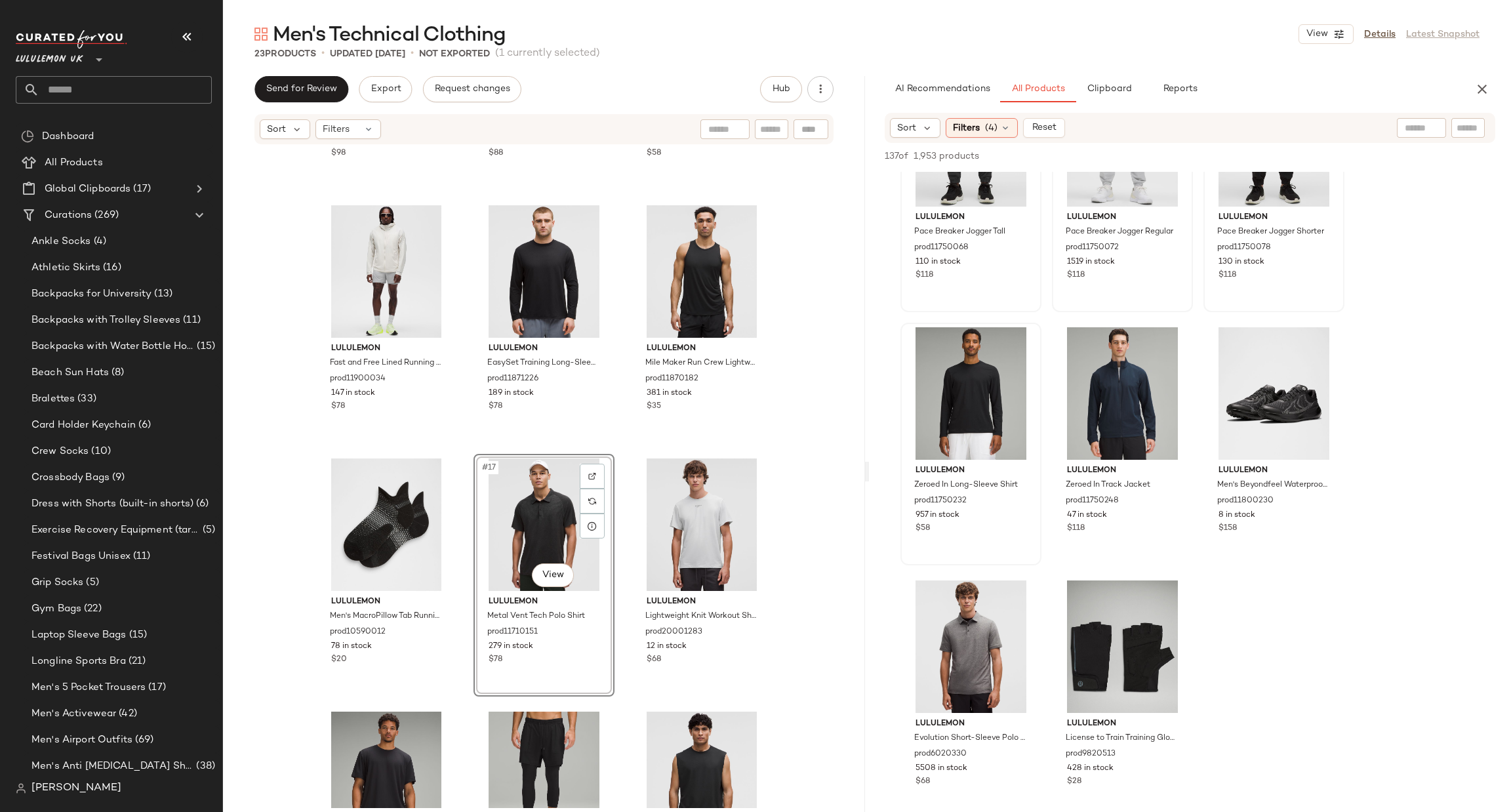
scroll to position [10230, 0]
click at [1011, 339] on div at bounding box center [1020, 342] width 25 height 25
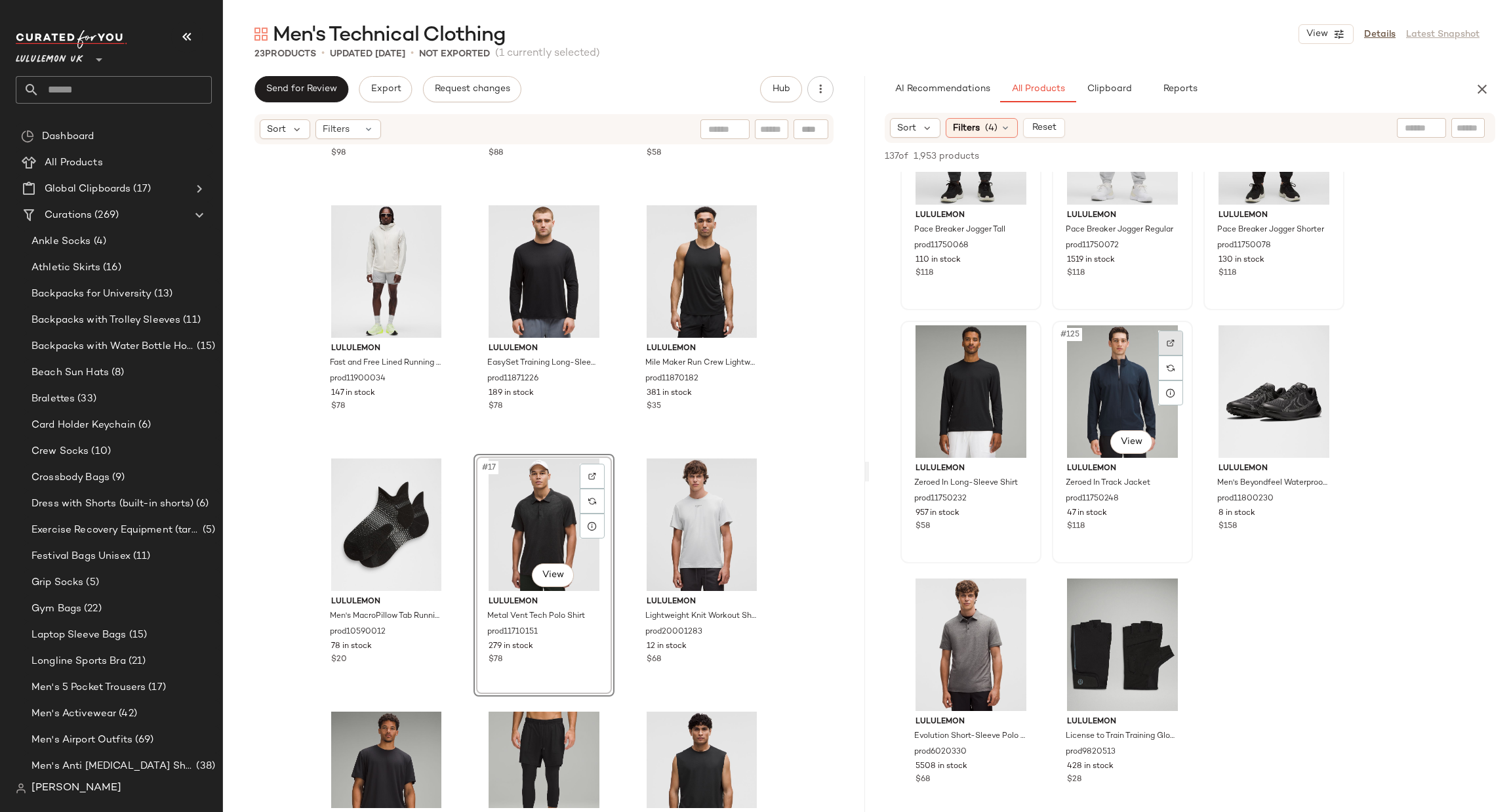
click at [1170, 341] on img at bounding box center [1171, 343] width 8 height 8
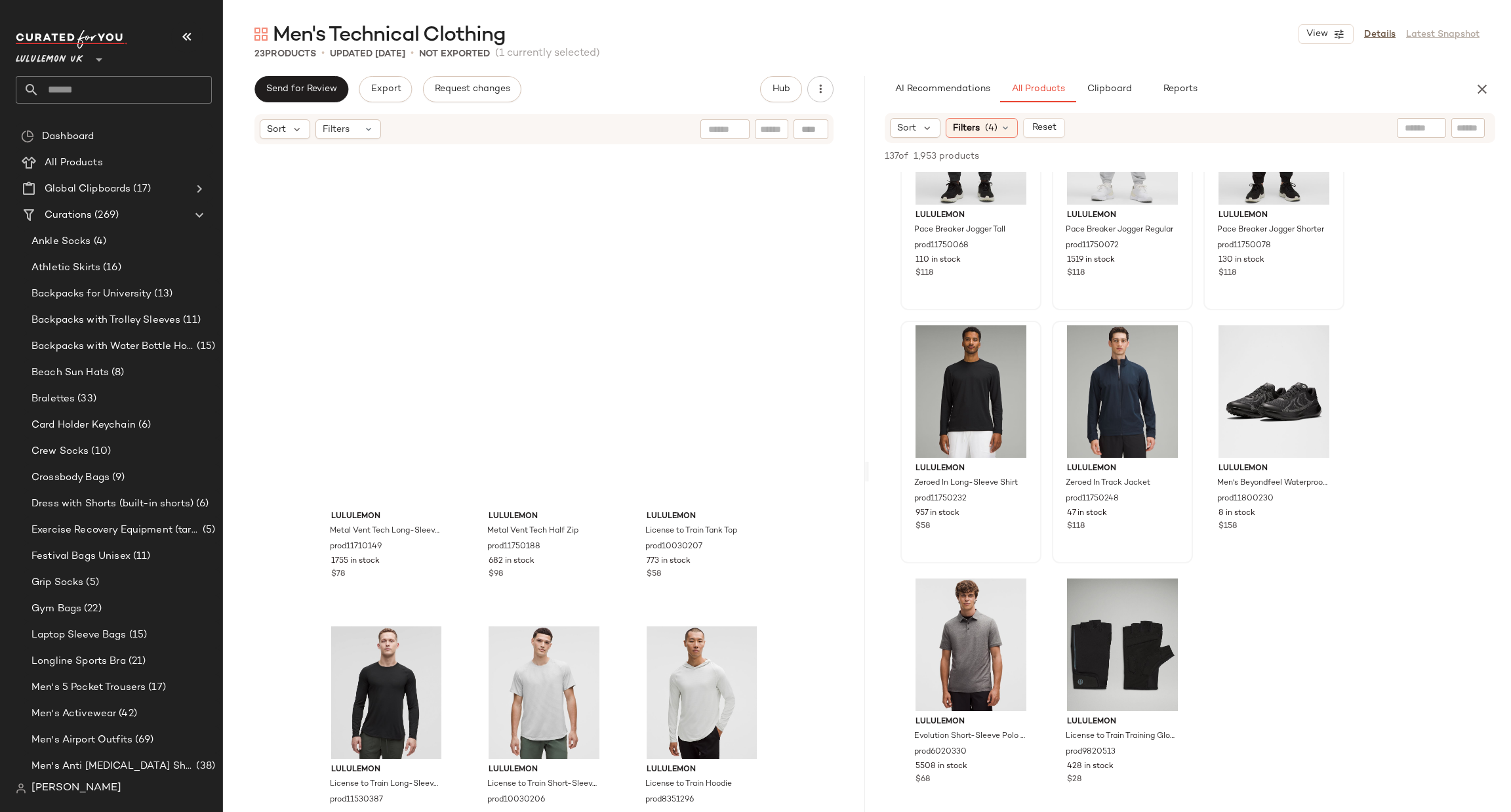
scroll to position [0, 0]
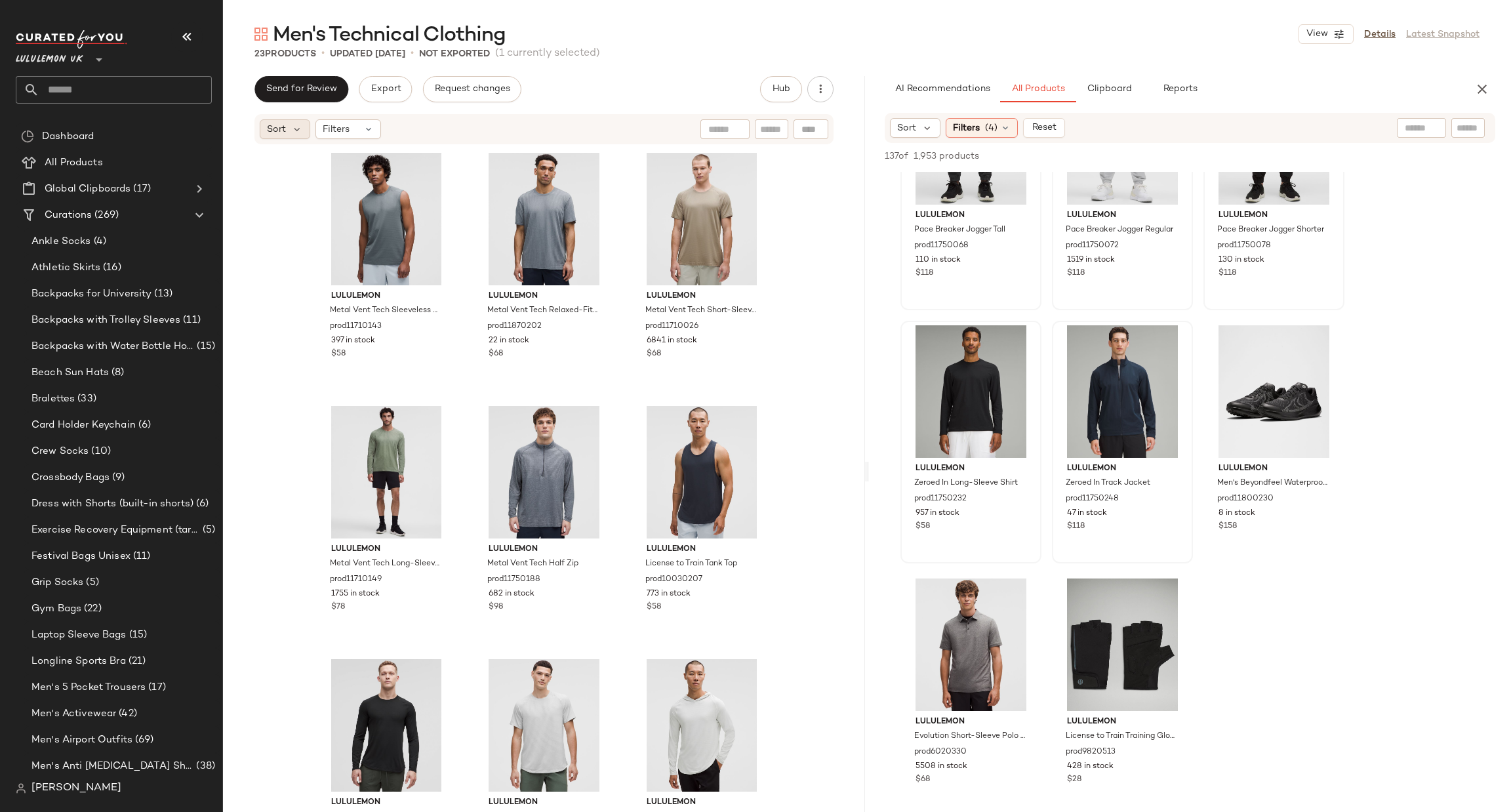
click at [278, 129] on span "Sort" at bounding box center [277, 129] width 19 height 14
click at [353, 191] on span "Highest Inventory" at bounding box center [331, 193] width 80 height 14
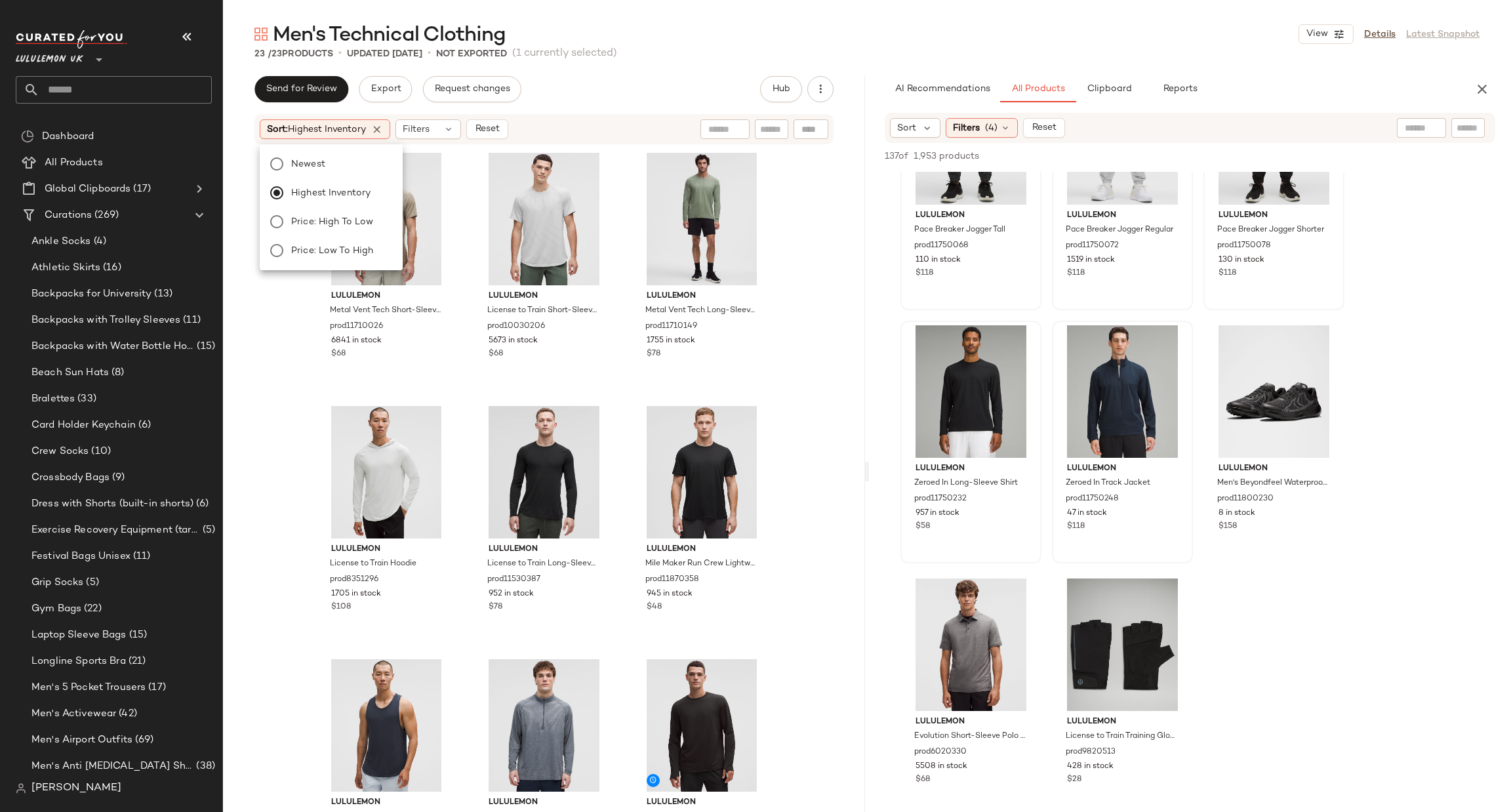
click at [282, 409] on div "lululemon Metal Vent Tech Short-Sleeve Shirt prod11710026 6841 in stock $68 lul…" at bounding box center [544, 476] width 642 height 662
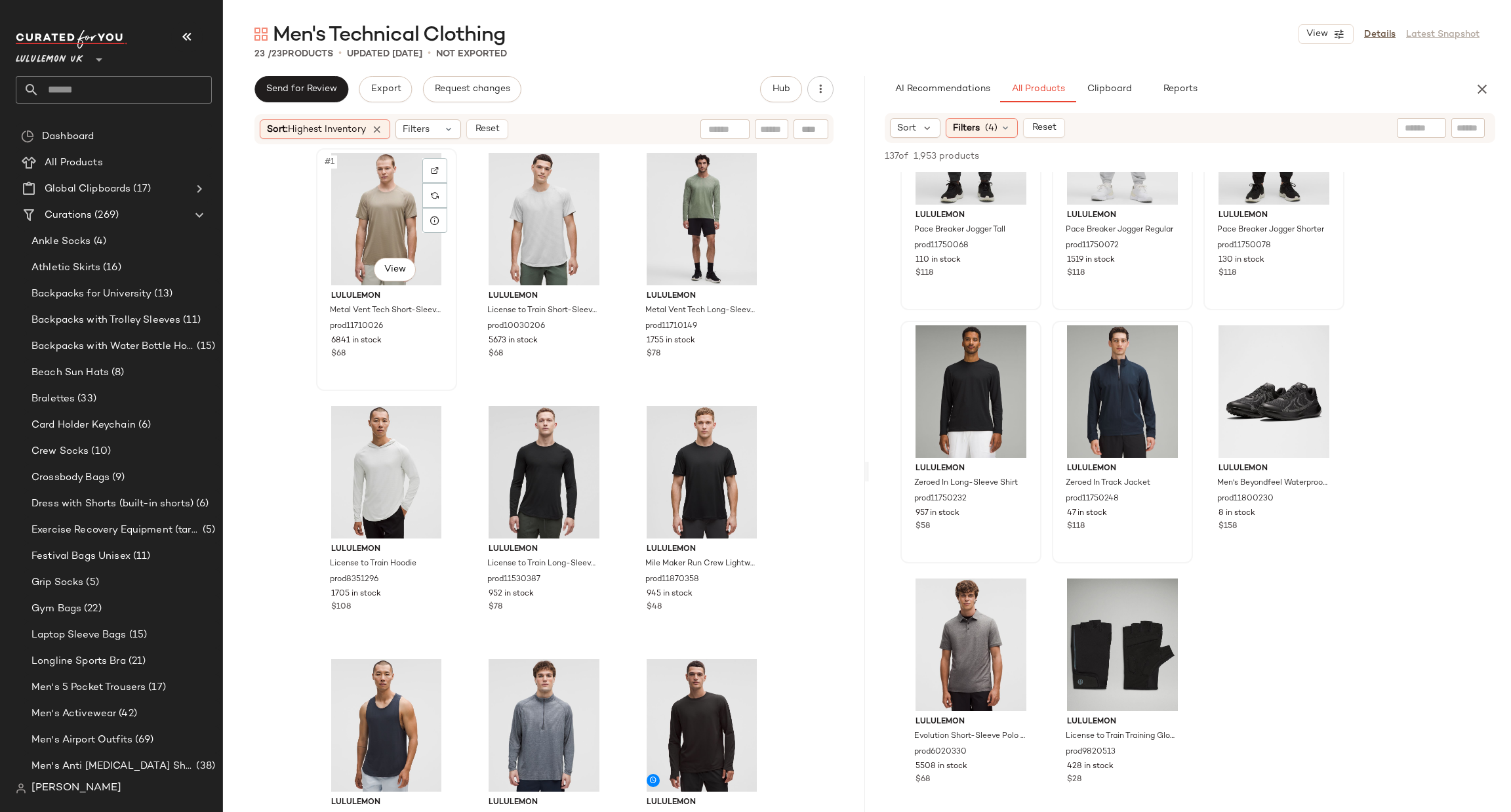
click at [383, 215] on div "#1 View" at bounding box center [386, 218] width 132 height 132
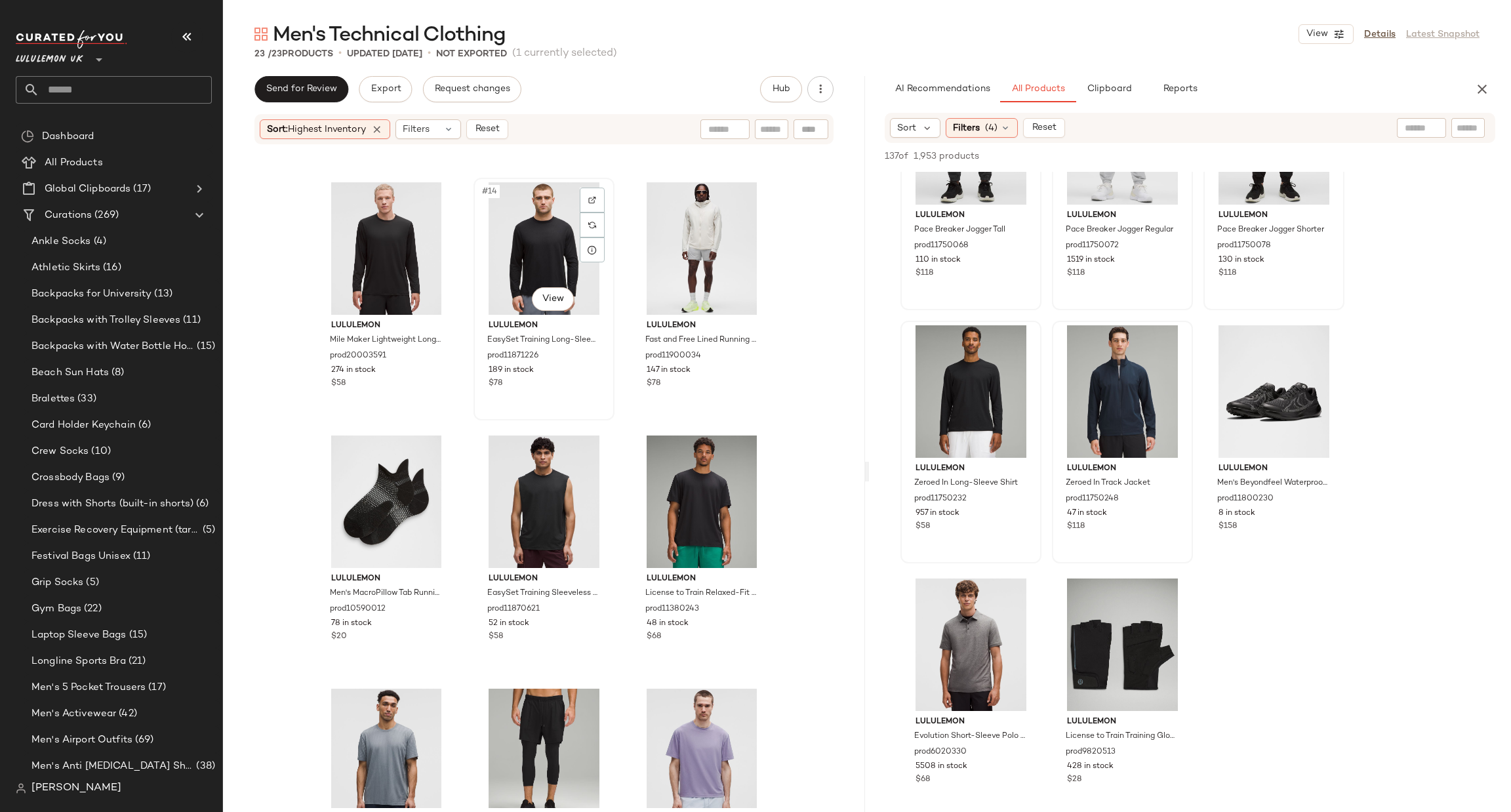
scroll to position [1365, 0]
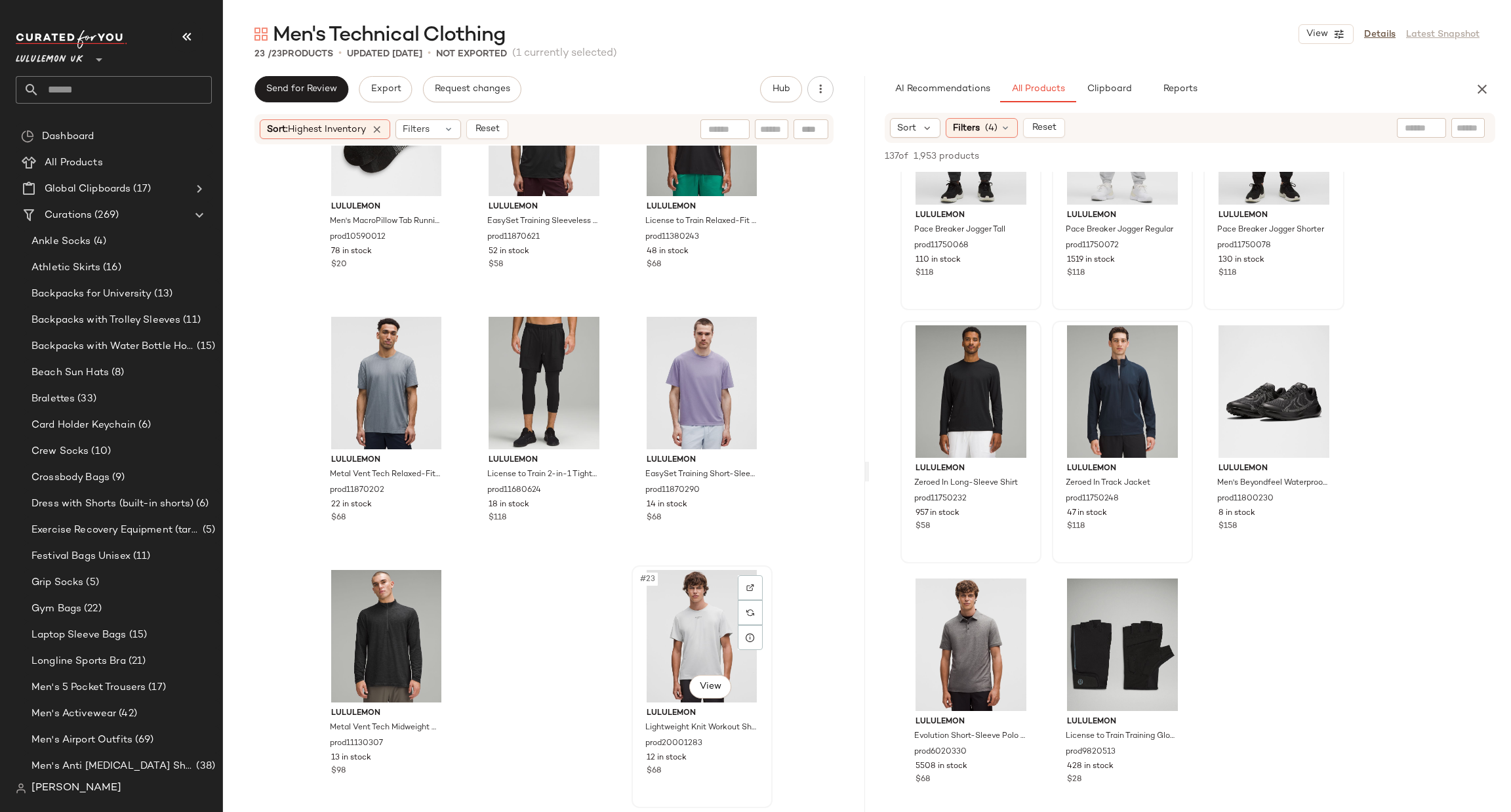
click at [696, 612] on div "#23 View" at bounding box center [702, 636] width 132 height 132
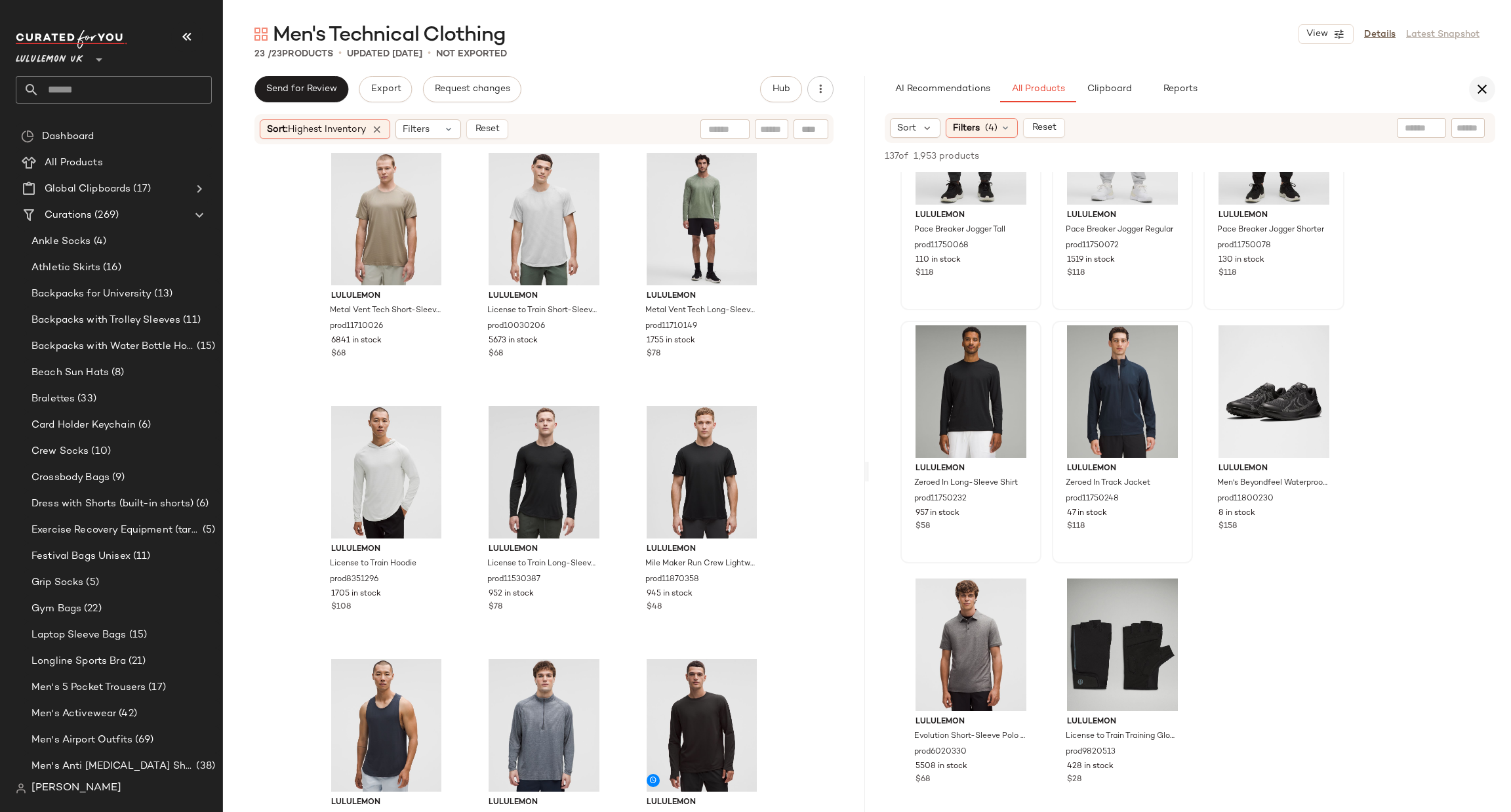
click at [1481, 88] on icon "button" at bounding box center [1482, 89] width 16 height 16
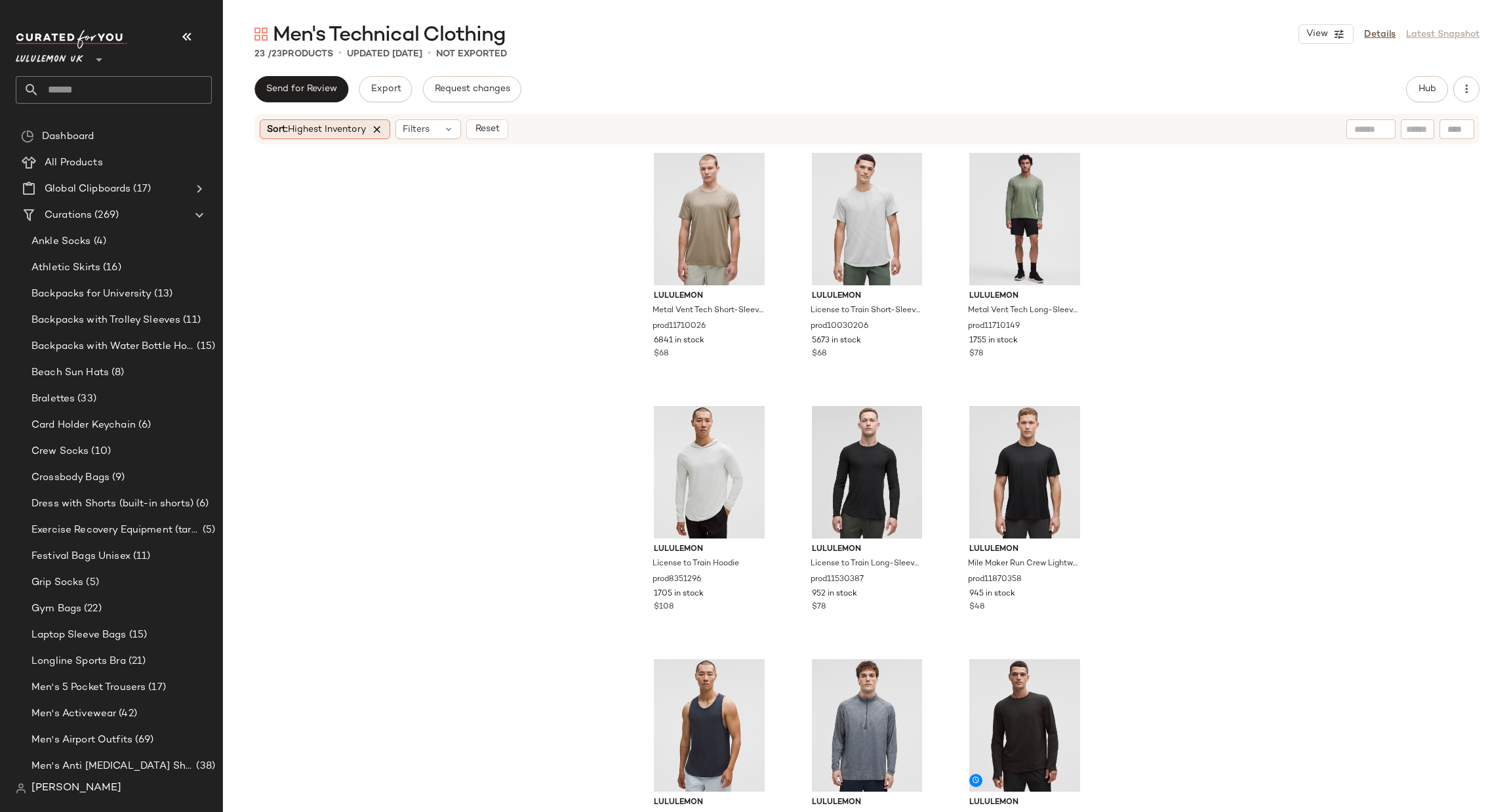
click at [375, 129] on icon at bounding box center [377, 128] width 12 height 12
click at [746, 170] on div at bounding box center [757, 171] width 25 height 25
click at [907, 170] on div at bounding box center [915, 171] width 25 height 25
click at [761, 418] on div at bounding box center [757, 424] width 25 height 25
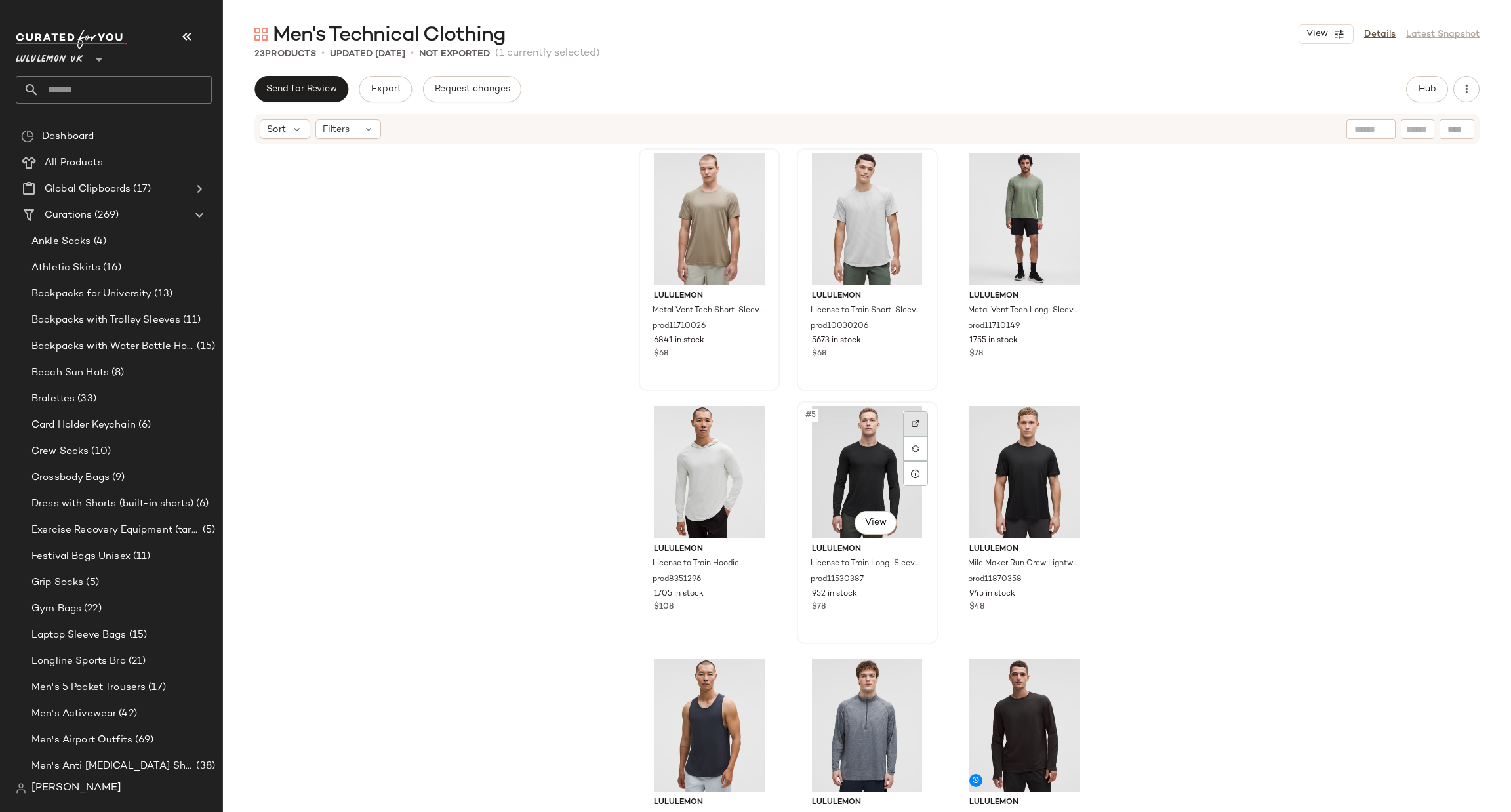
click at [915, 423] on img at bounding box center [915, 424] width 8 height 8
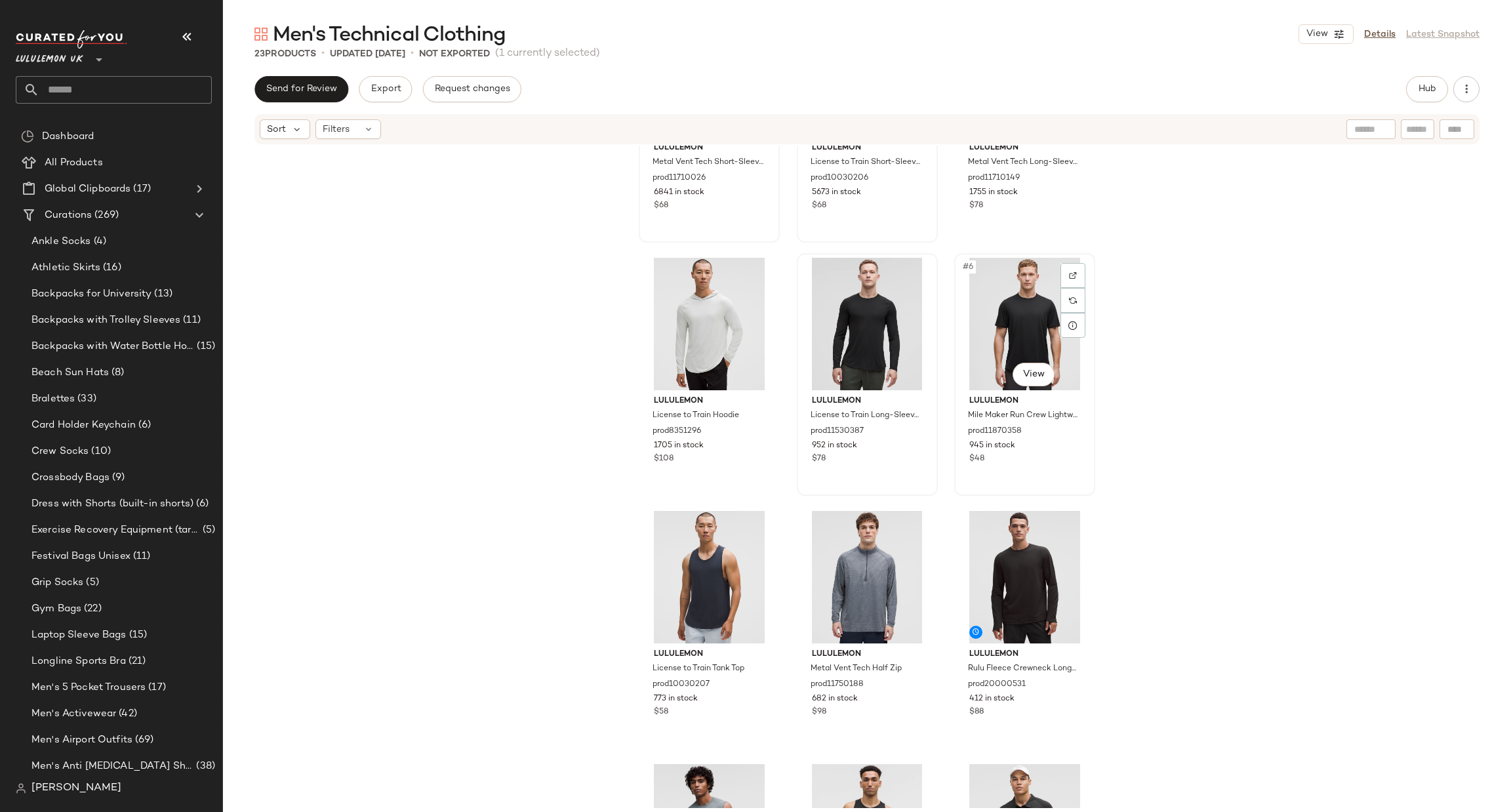
scroll to position [197, 0]
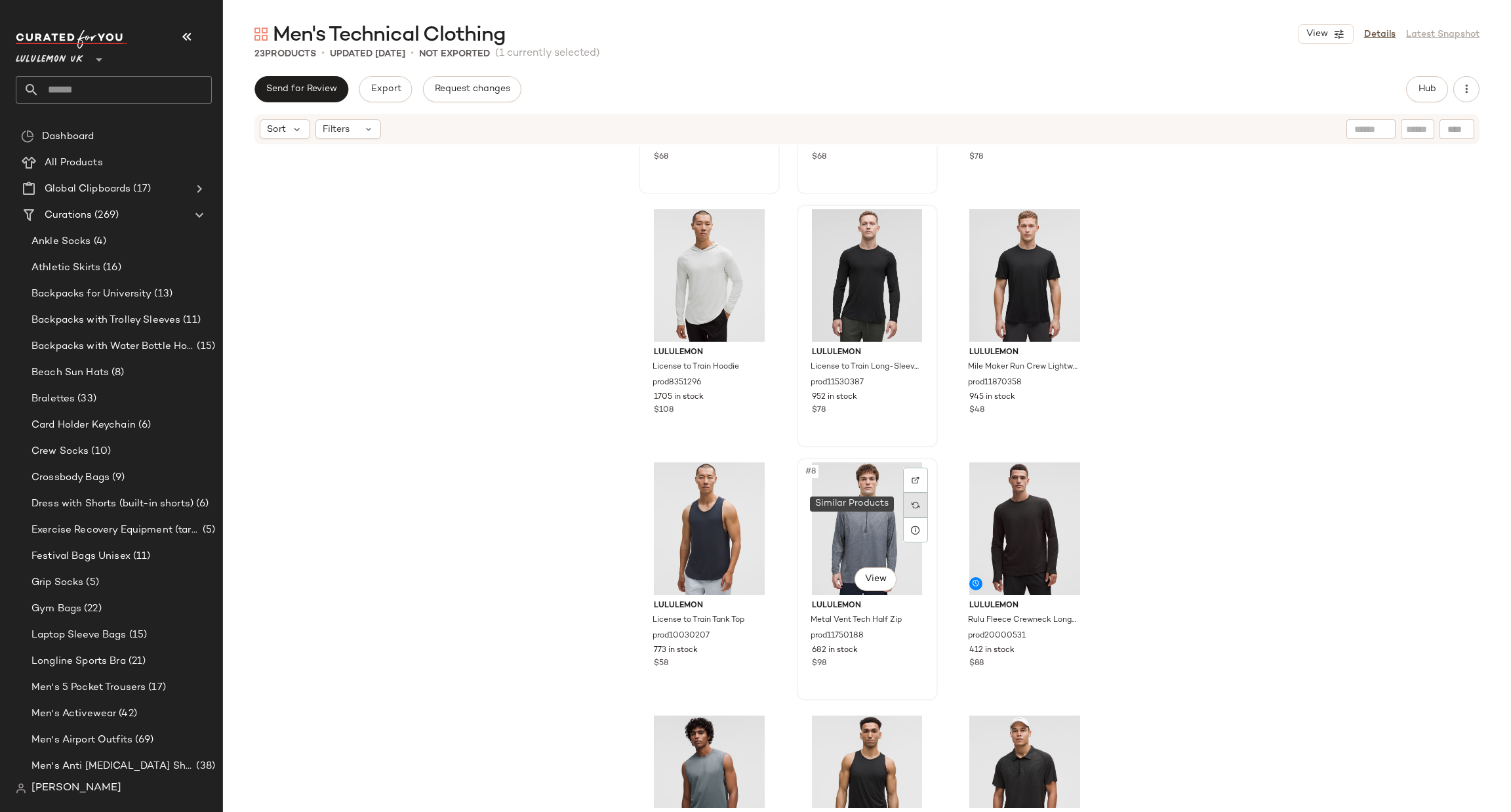
click at [914, 492] on div at bounding box center [915, 504] width 25 height 25
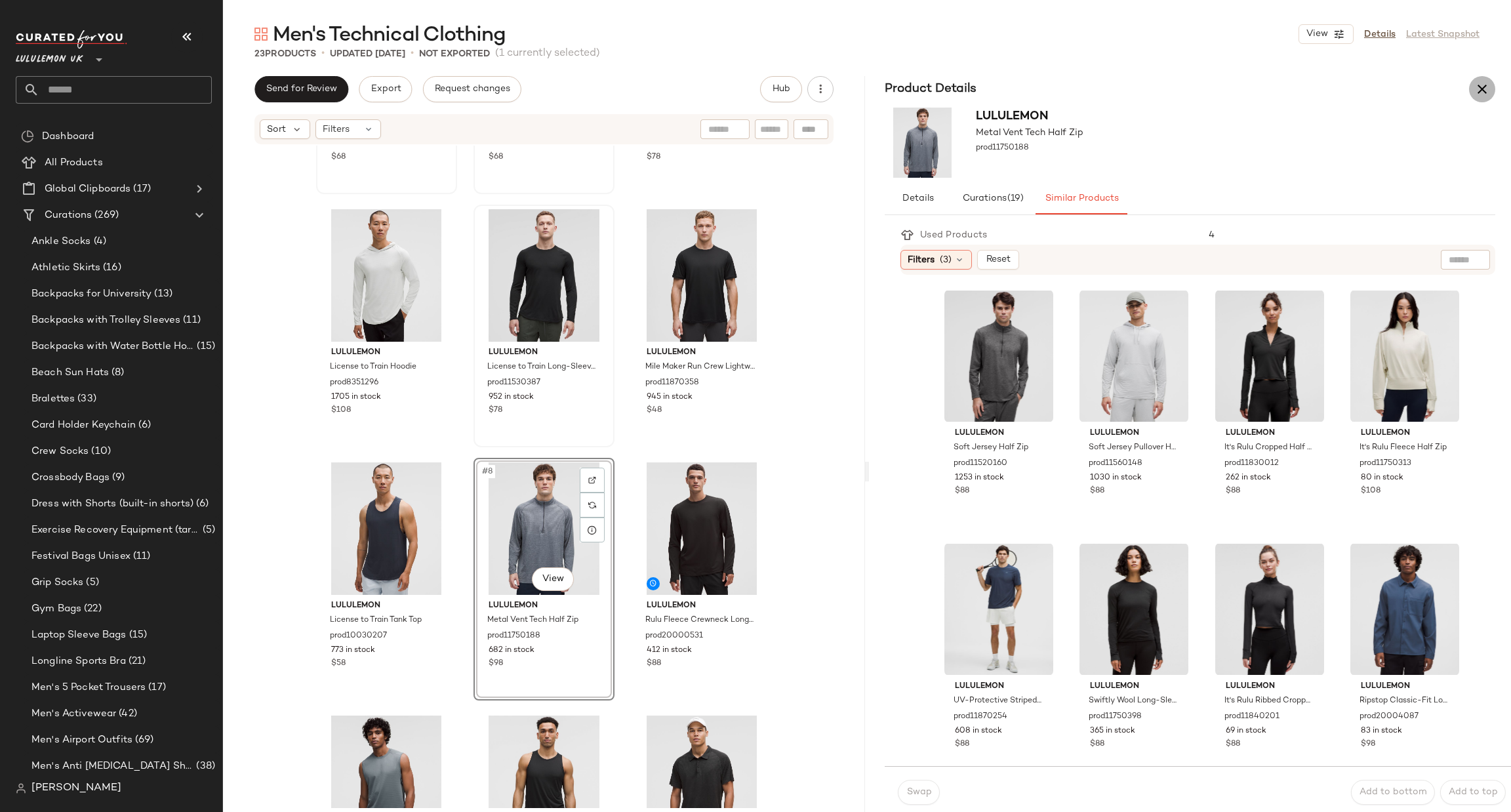
click at [1481, 83] on icon "button" at bounding box center [1482, 89] width 16 height 16
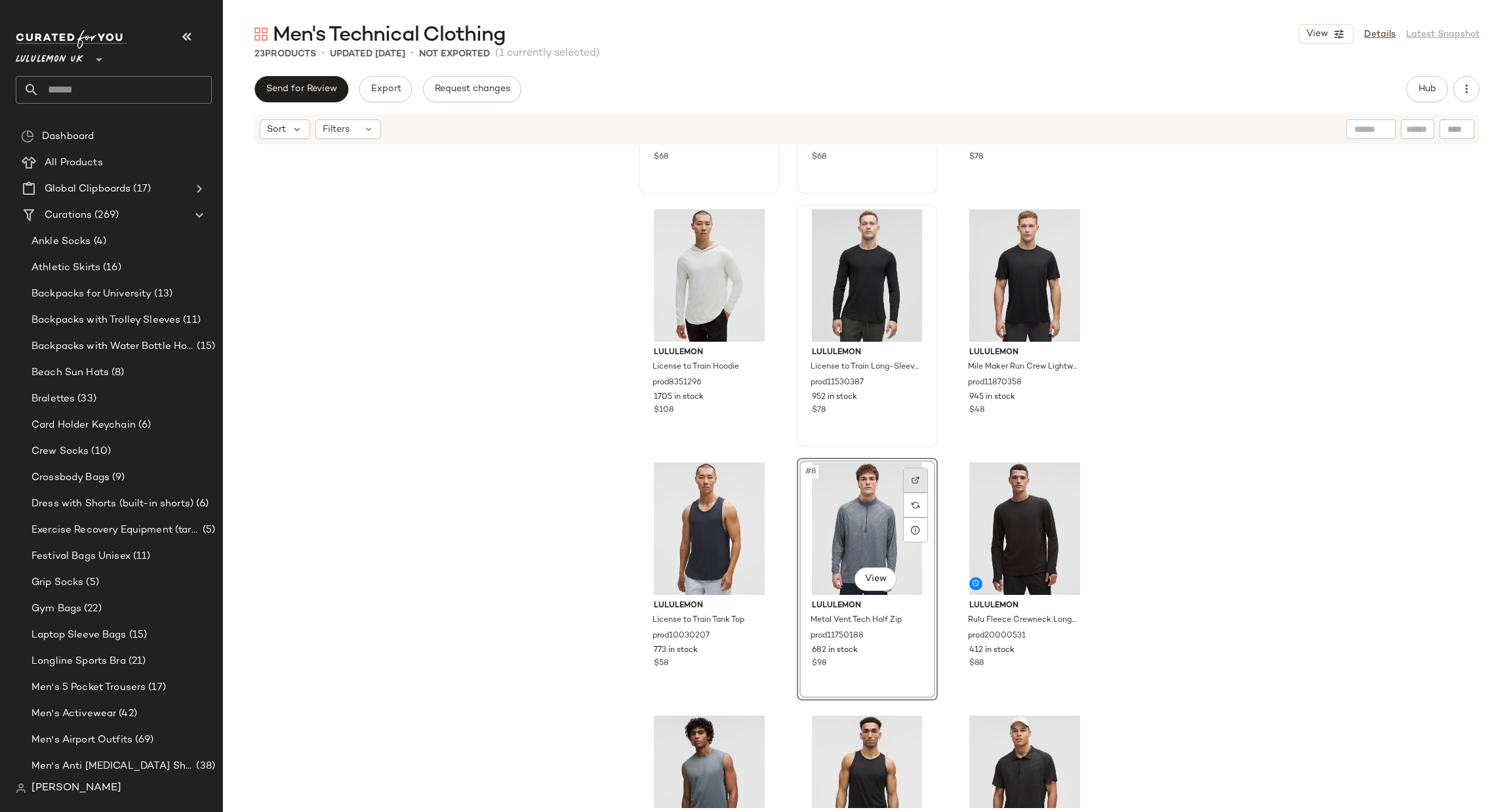
click at [916, 476] on div at bounding box center [915, 480] width 25 height 25
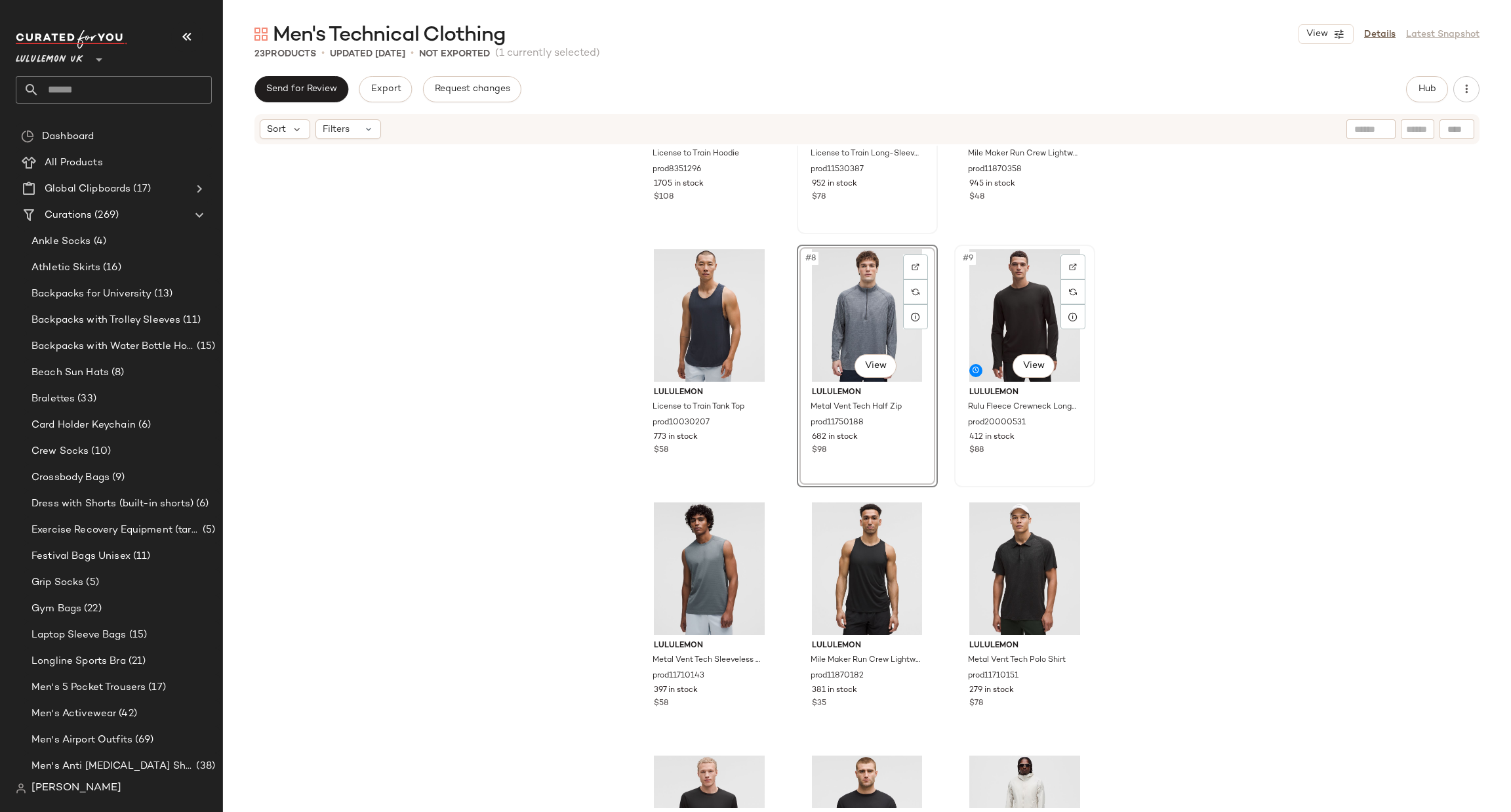
scroll to position [600, 0]
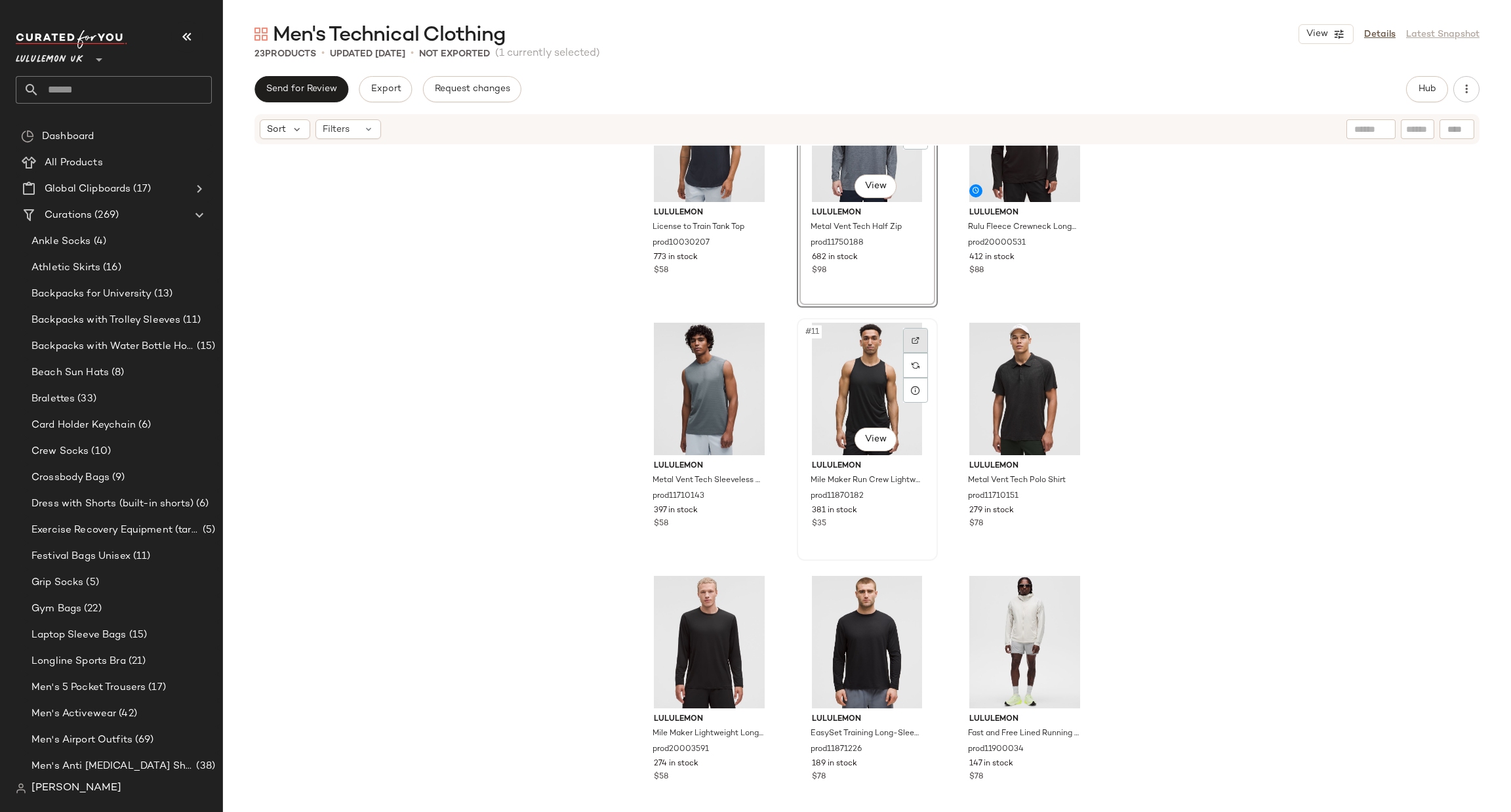
click at [913, 337] on img at bounding box center [915, 340] width 8 height 8
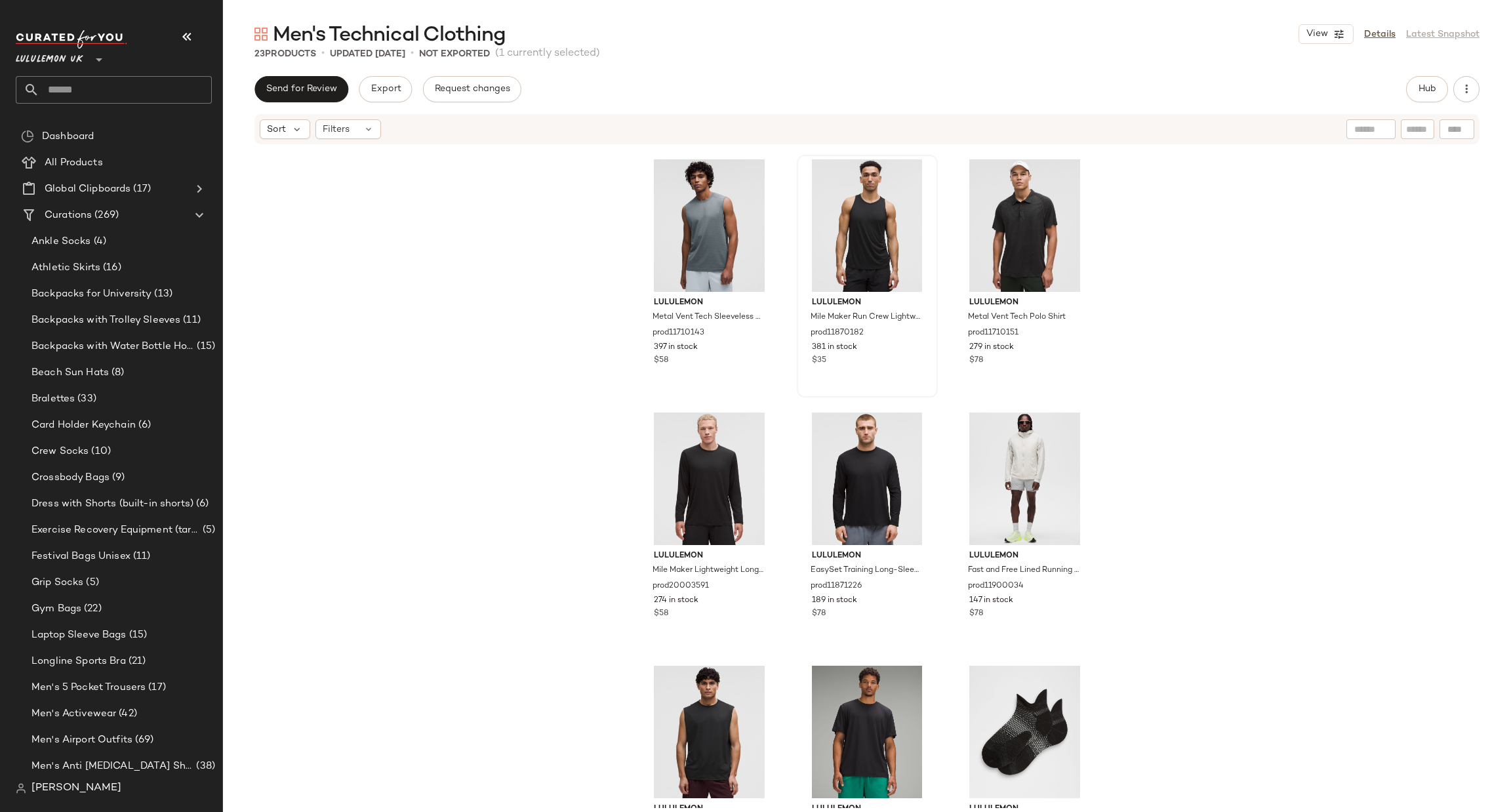
scroll to position [797, 0]
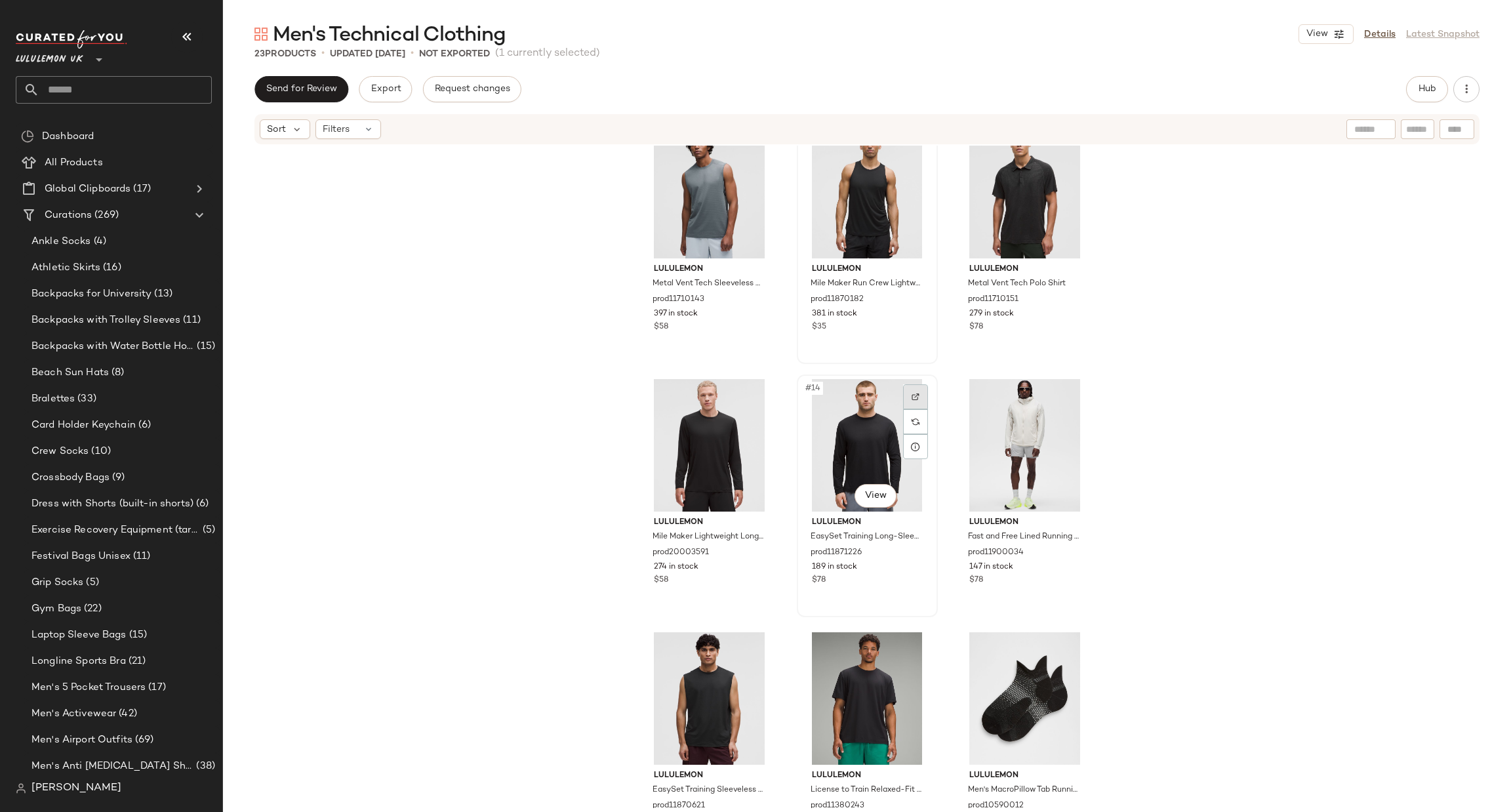
click at [907, 390] on div at bounding box center [915, 397] width 25 height 25
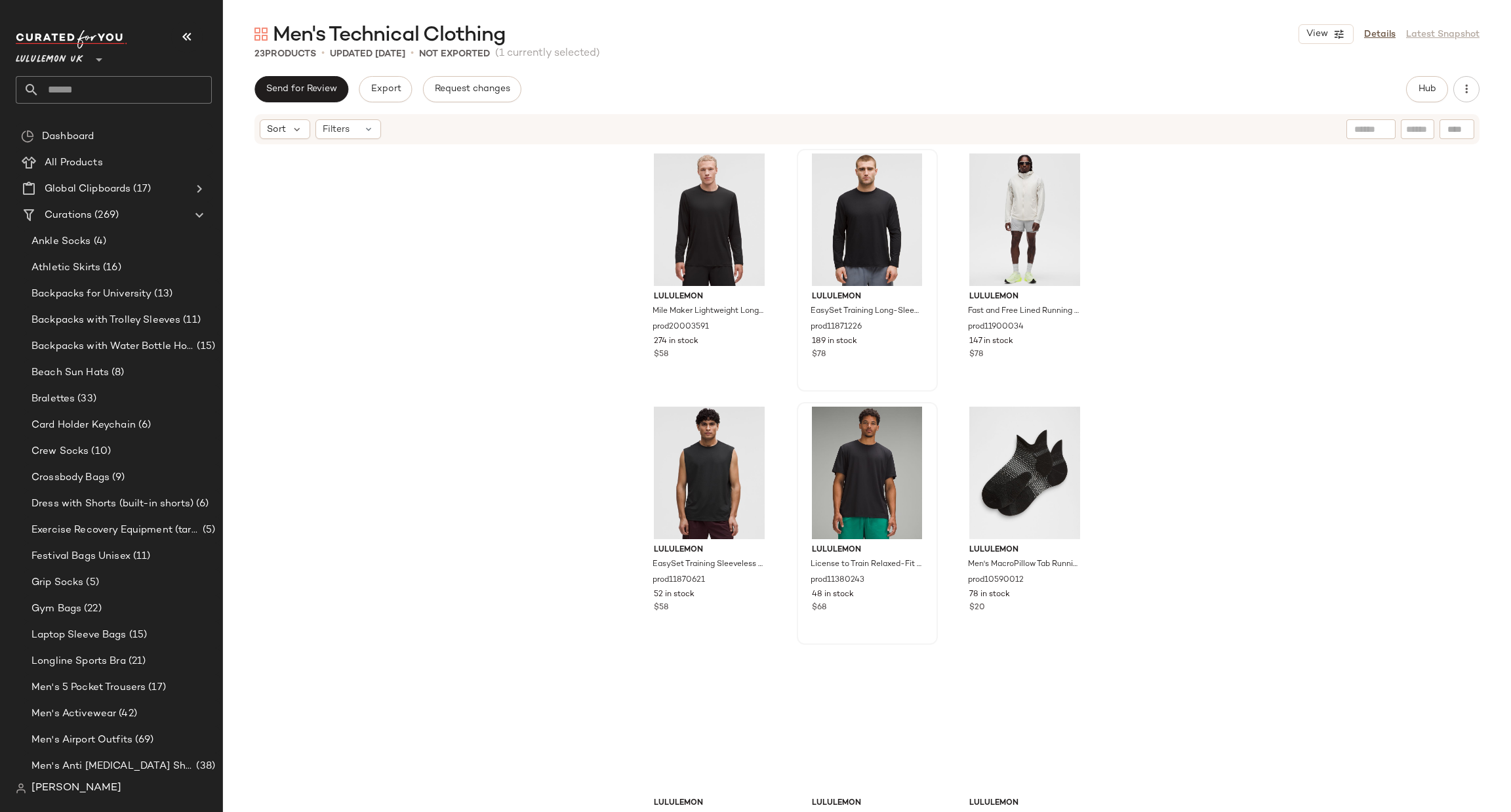
scroll to position [1190, 0]
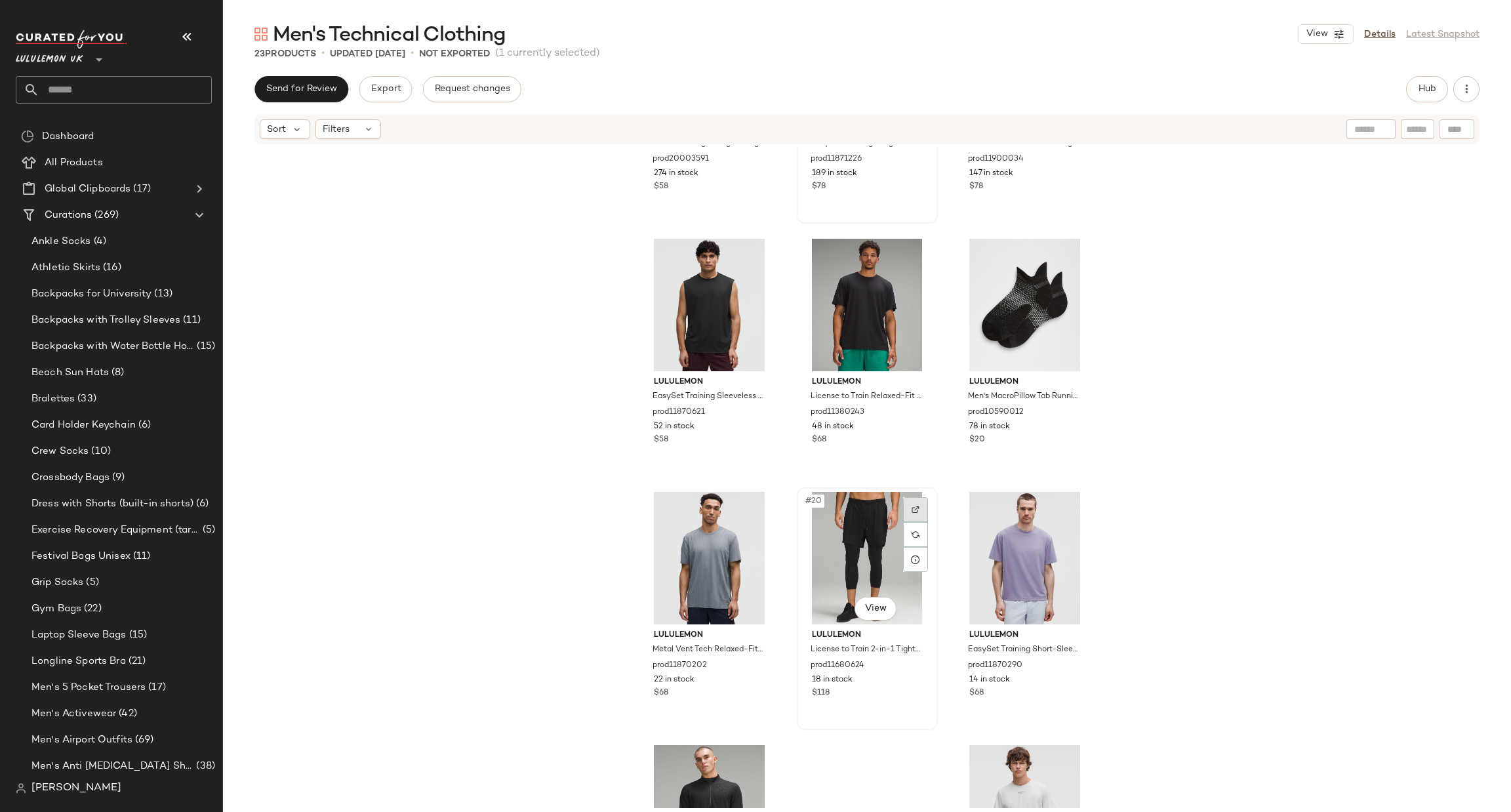
click at [915, 502] on div at bounding box center [915, 509] width 25 height 25
click at [851, 544] on div "#20 View" at bounding box center [868, 558] width 132 height 132
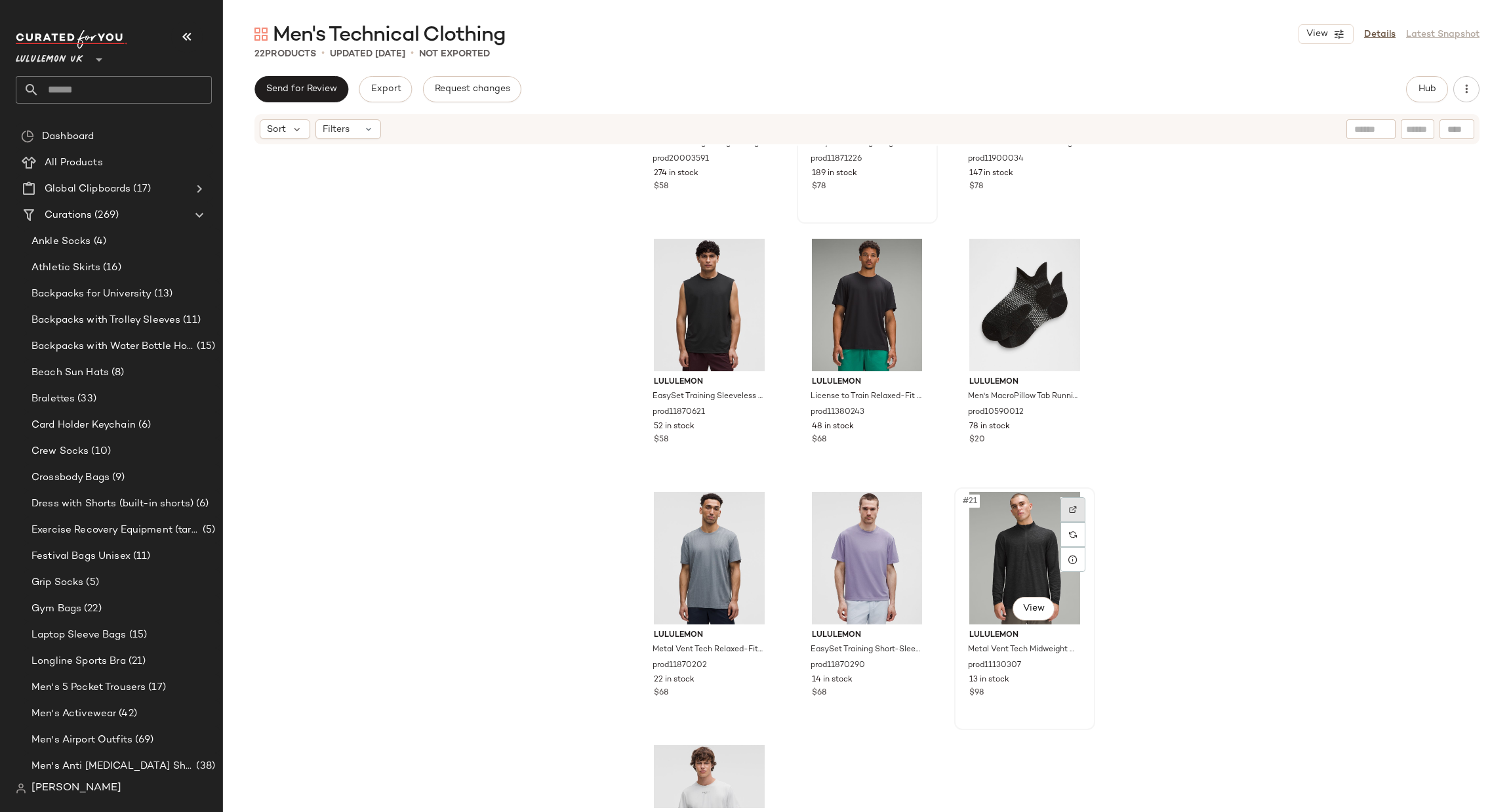
click at [1069, 509] on img at bounding box center [1073, 509] width 8 height 8
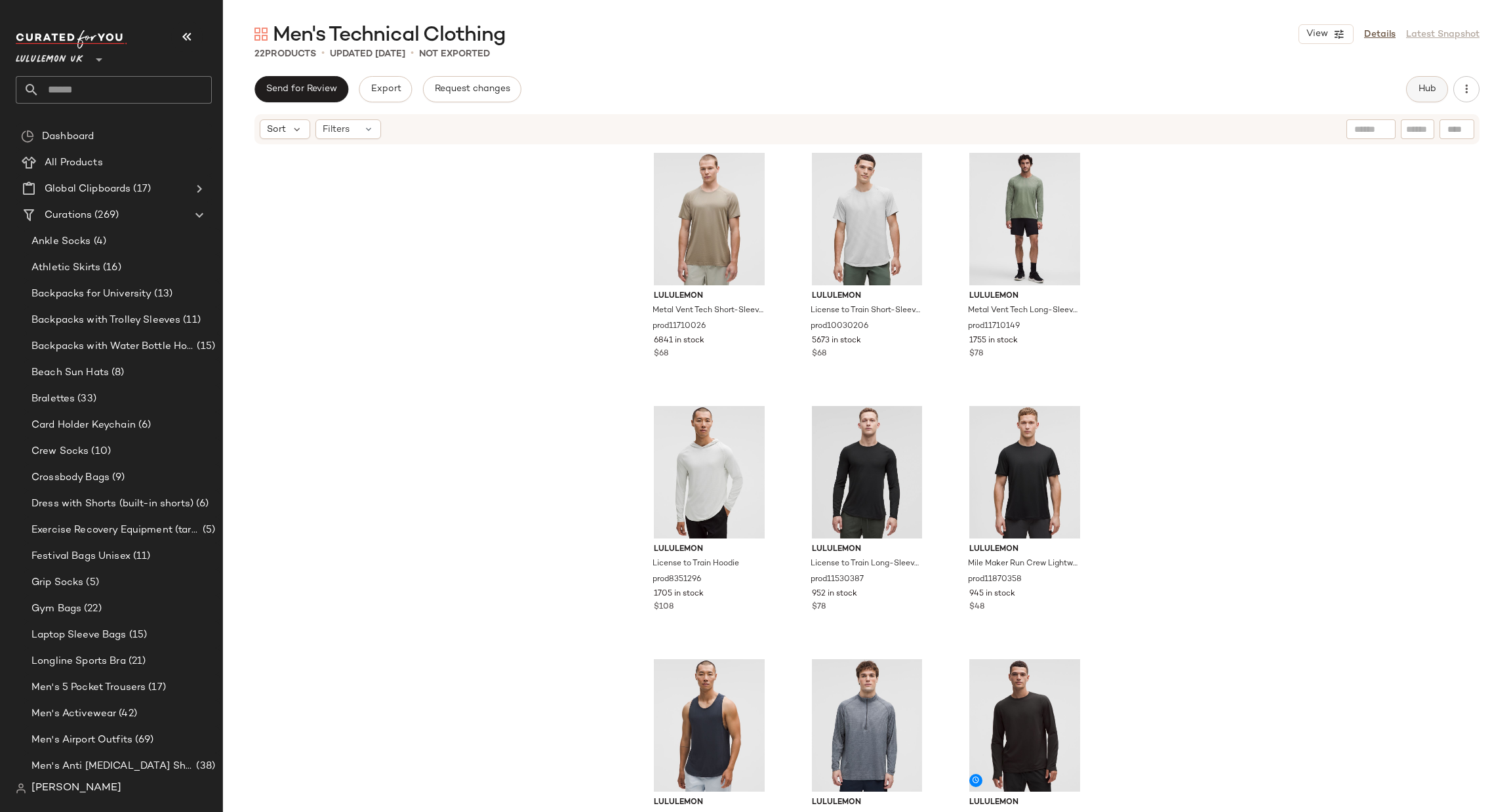
click at [1442, 99] on button "Hub" at bounding box center [1427, 89] width 42 height 26
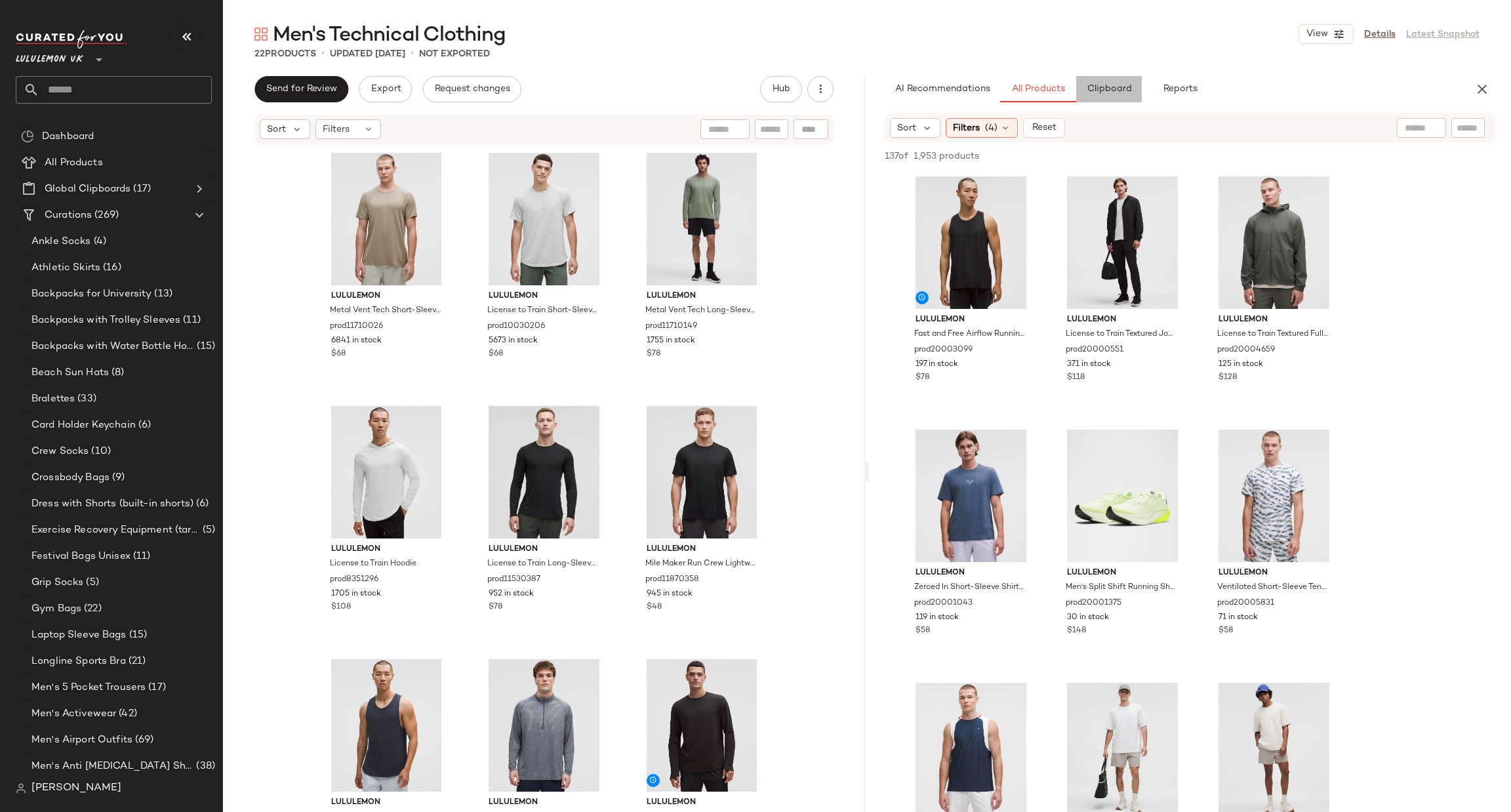
click at [1100, 80] on button "Clipboard" at bounding box center [1110, 89] width 66 height 26
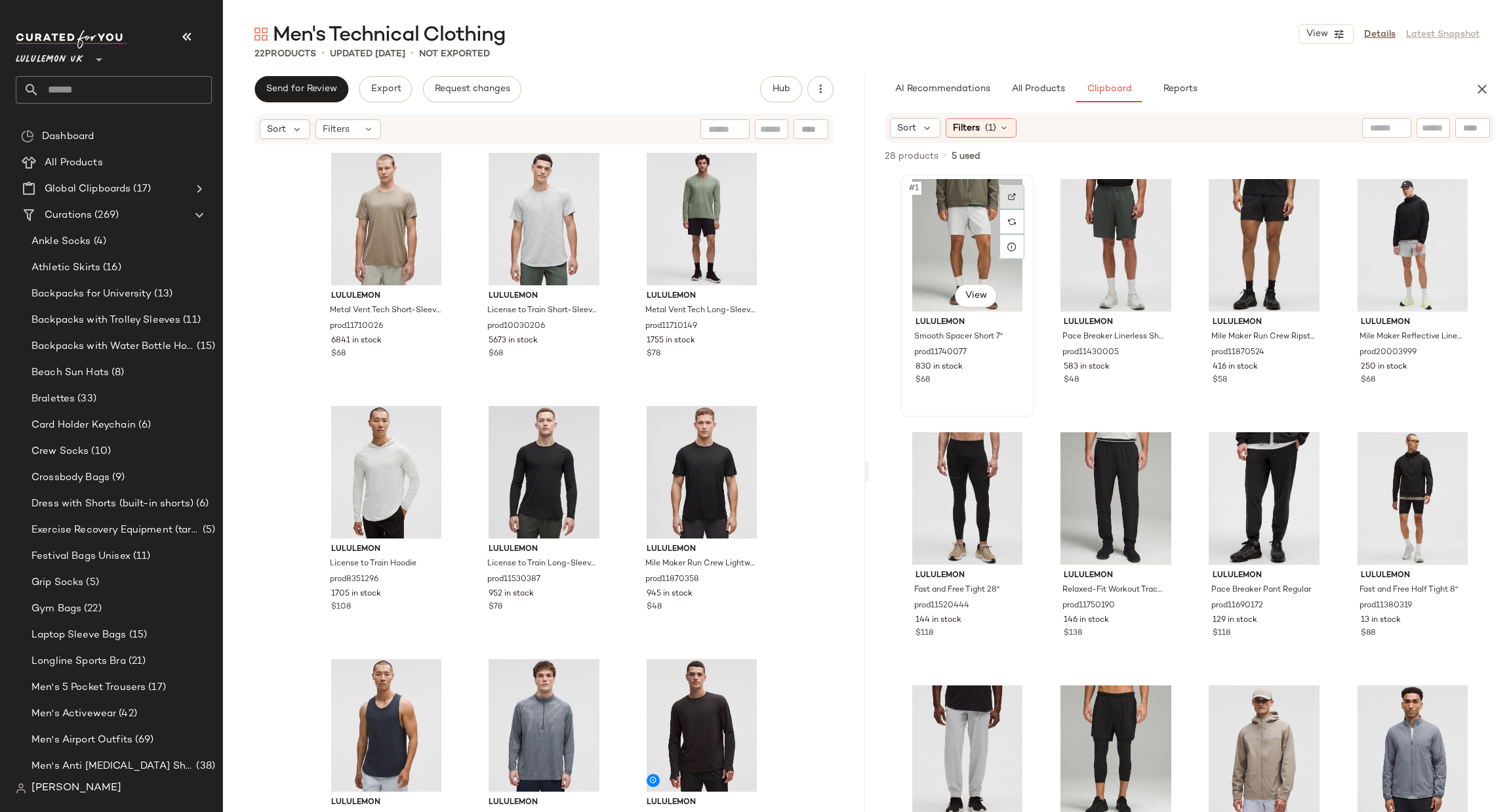
click at [1019, 193] on div at bounding box center [1012, 197] width 25 height 25
click at [1162, 454] on div at bounding box center [1160, 449] width 25 height 25
click at [1012, 455] on div at bounding box center [1012, 449] width 25 height 25
click at [1473, 84] on button "button" at bounding box center [1483, 89] width 26 height 26
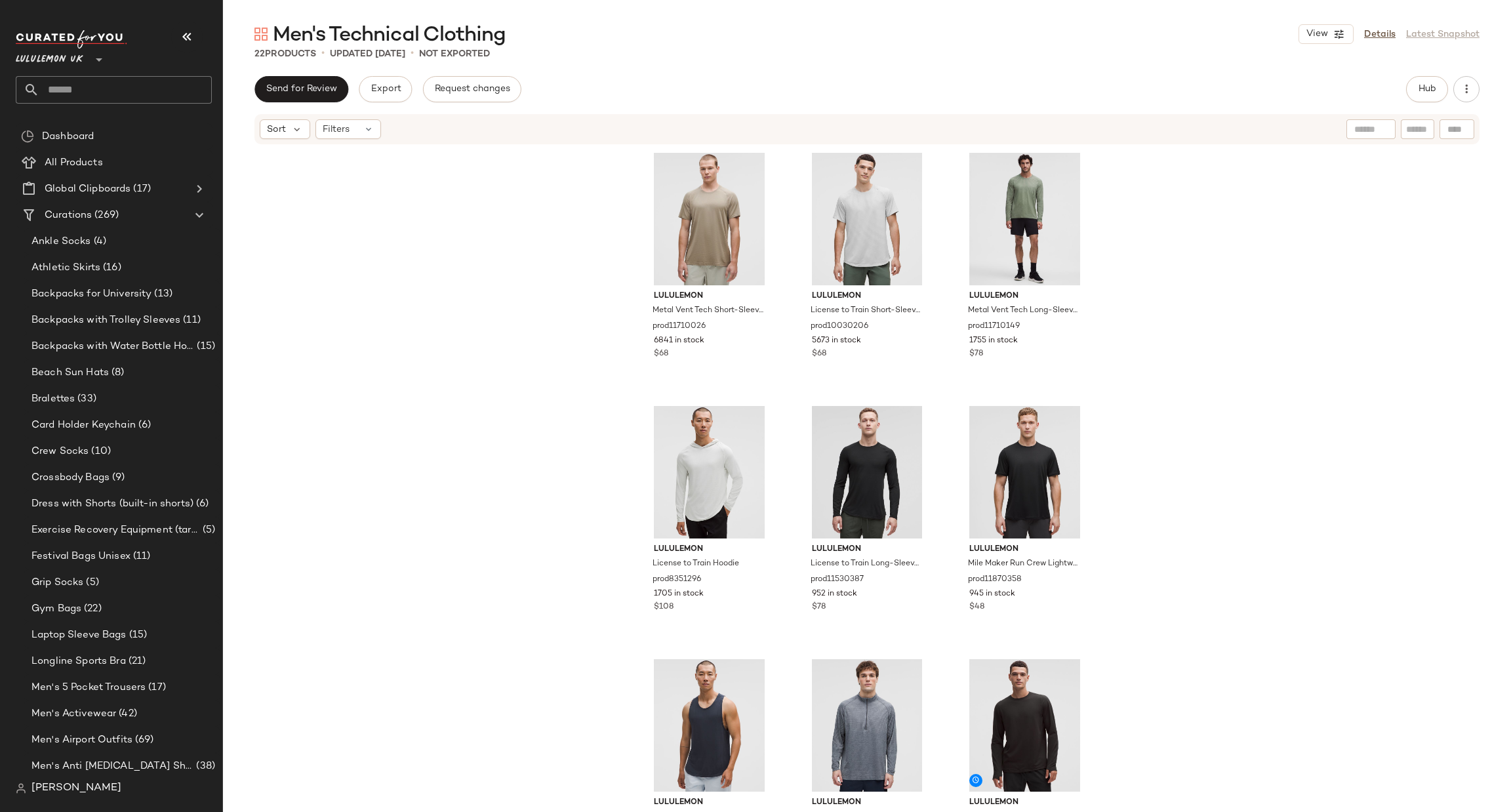
click at [119, 104] on div "Lululemon UK **" at bounding box center [119, 67] width 206 height 82
click at [112, 91] on input "text" at bounding box center [126, 89] width 173 height 27
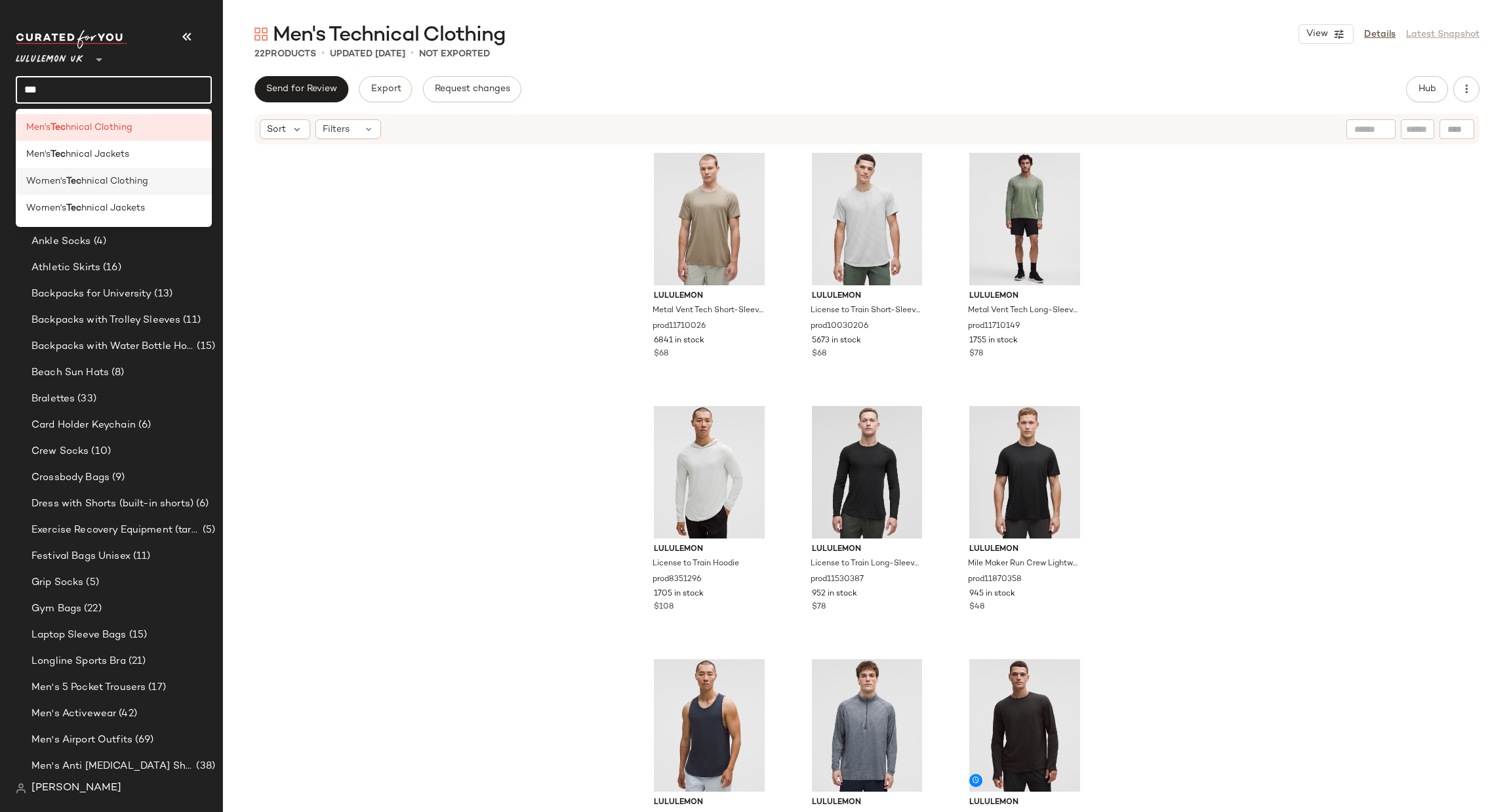
type input "***"
click at [156, 185] on div "Women's Tec hnical Clothing" at bounding box center [113, 181] width 175 height 14
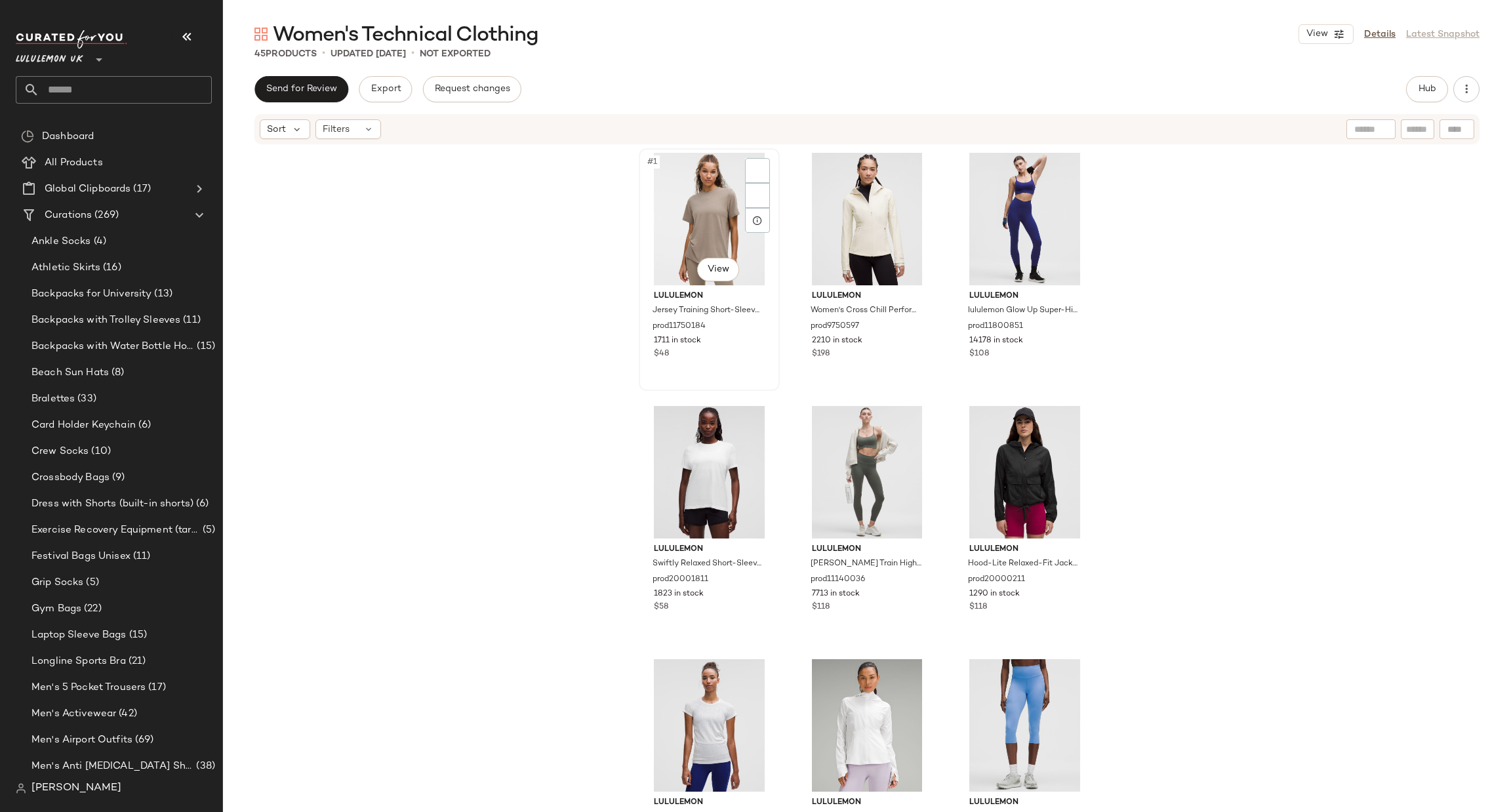
click at [694, 205] on div "#1 View" at bounding box center [709, 218] width 132 height 132
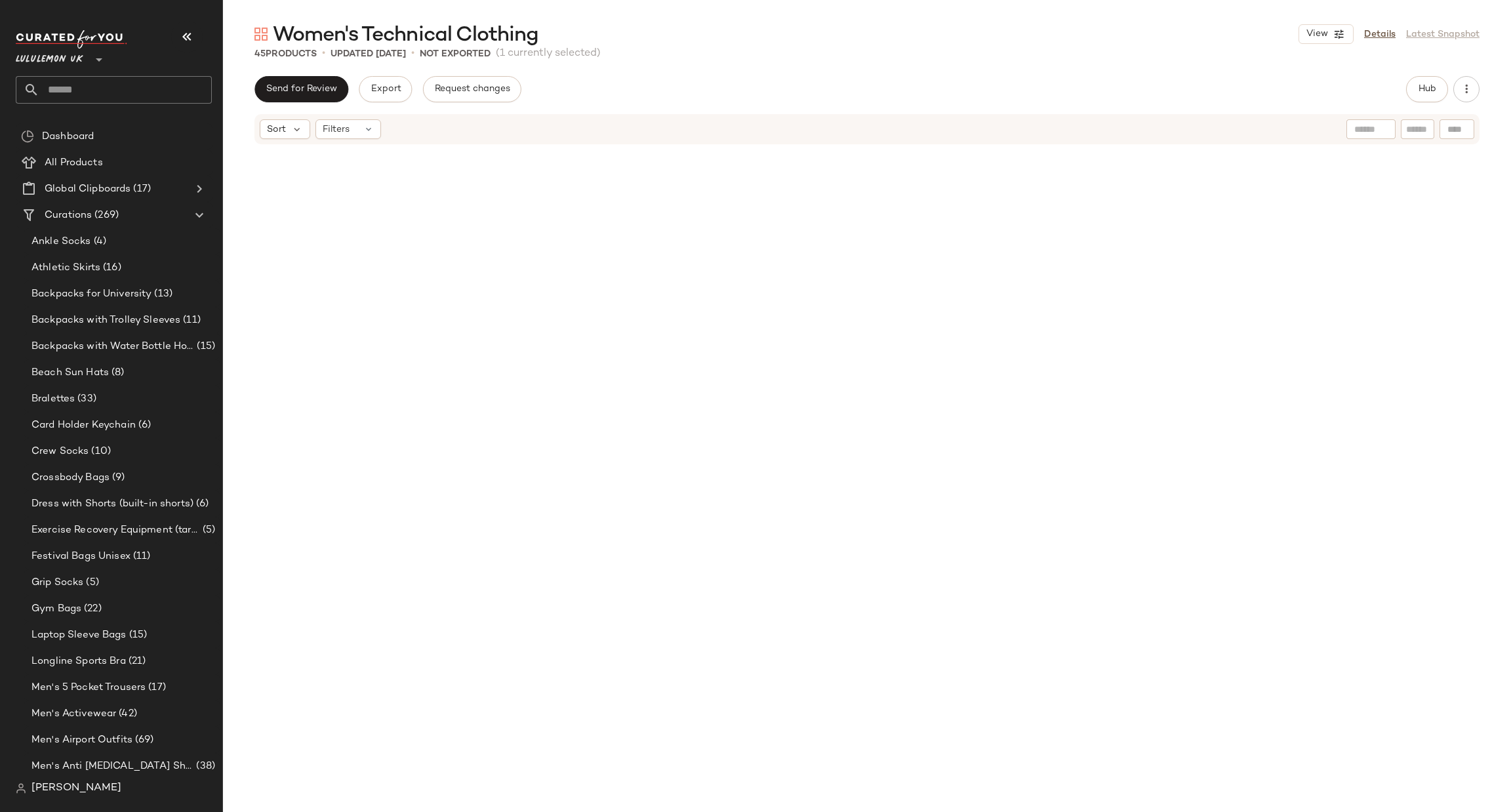
scroll to position [3136, 0]
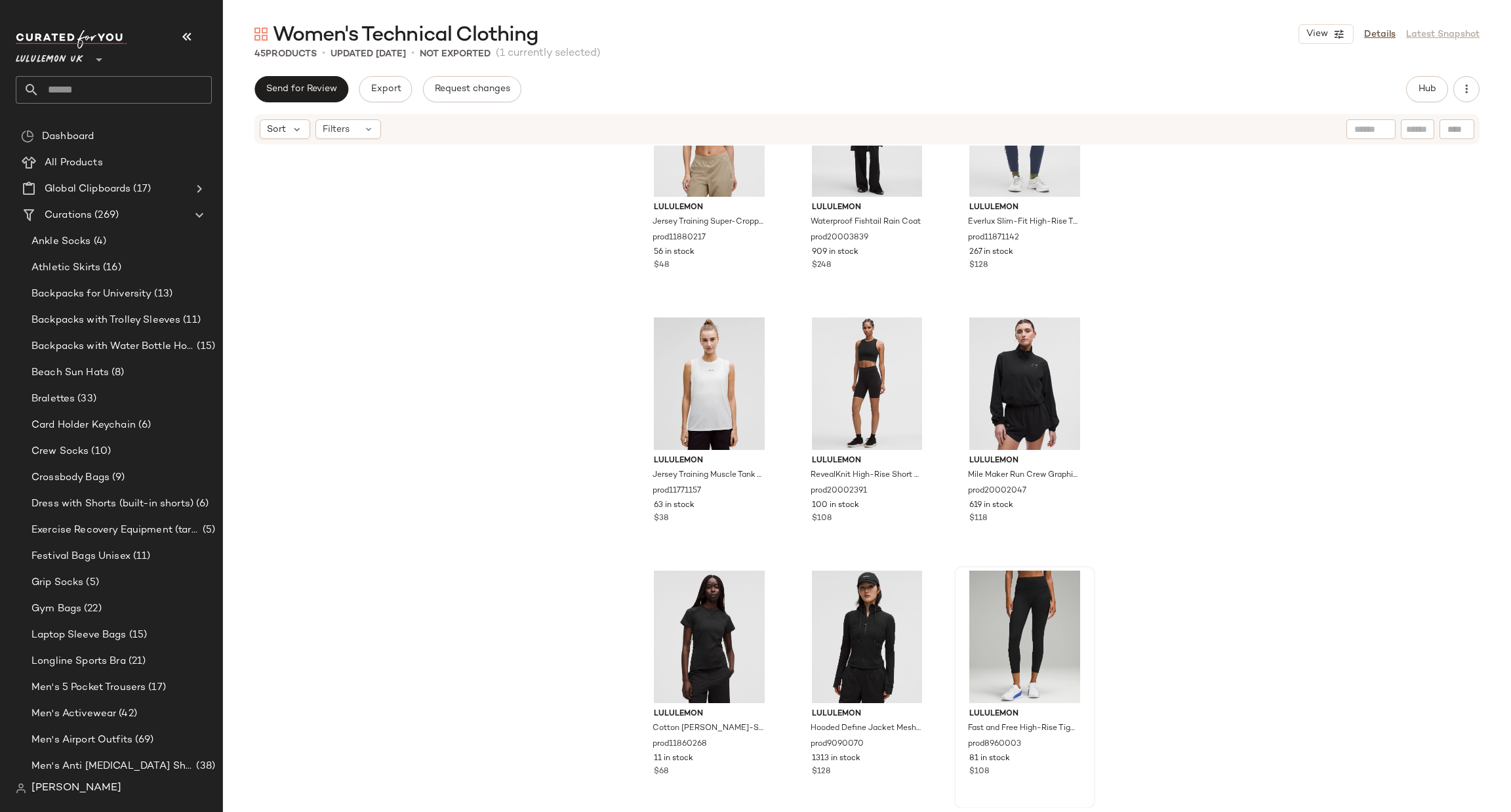
click at [1003, 583] on div at bounding box center [1024, 636] width 132 height 132
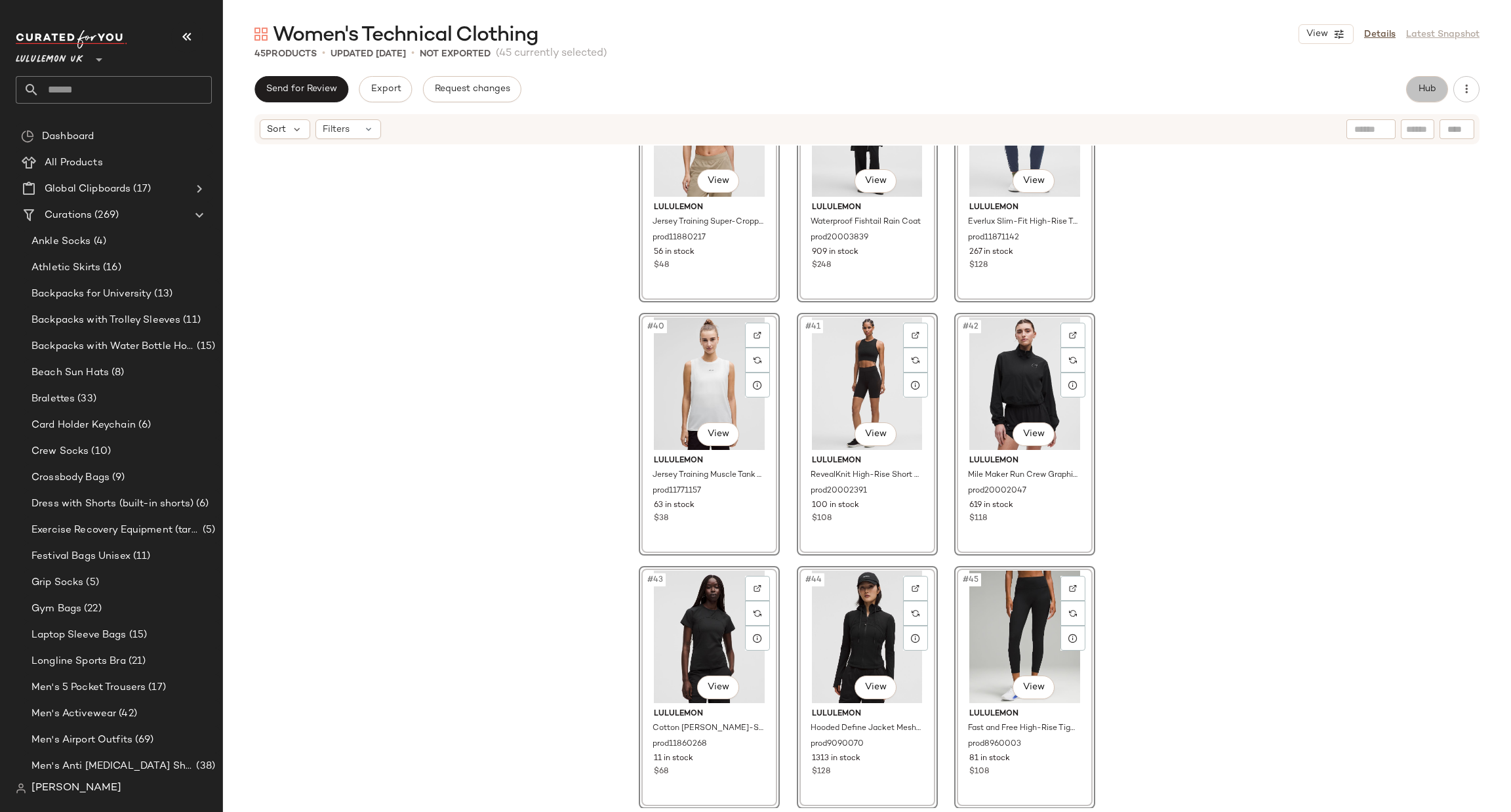
click at [1436, 86] on span "Hub" at bounding box center [1428, 89] width 19 height 10
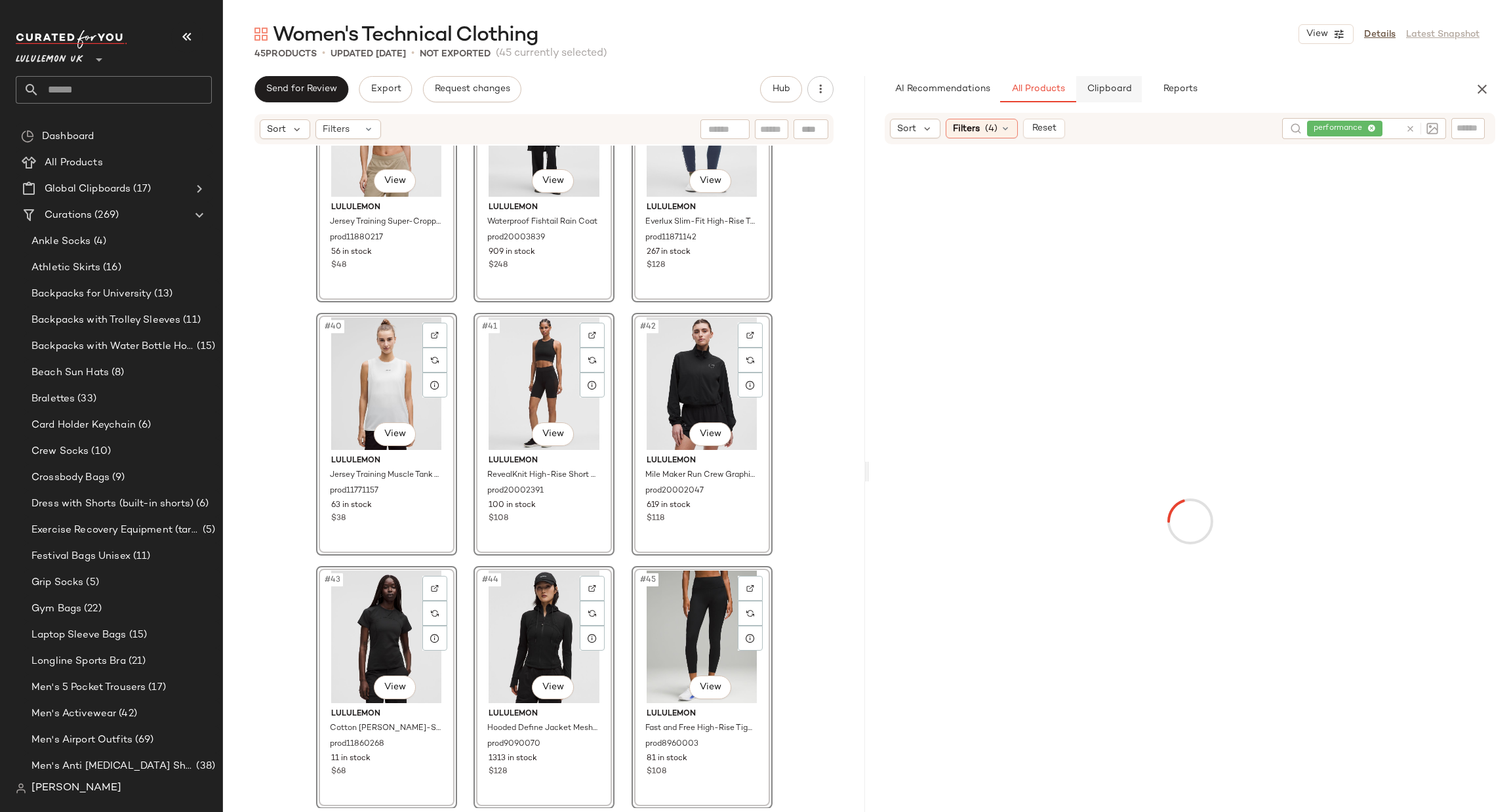
click at [1107, 94] on span "Clipboard" at bounding box center [1109, 89] width 45 height 10
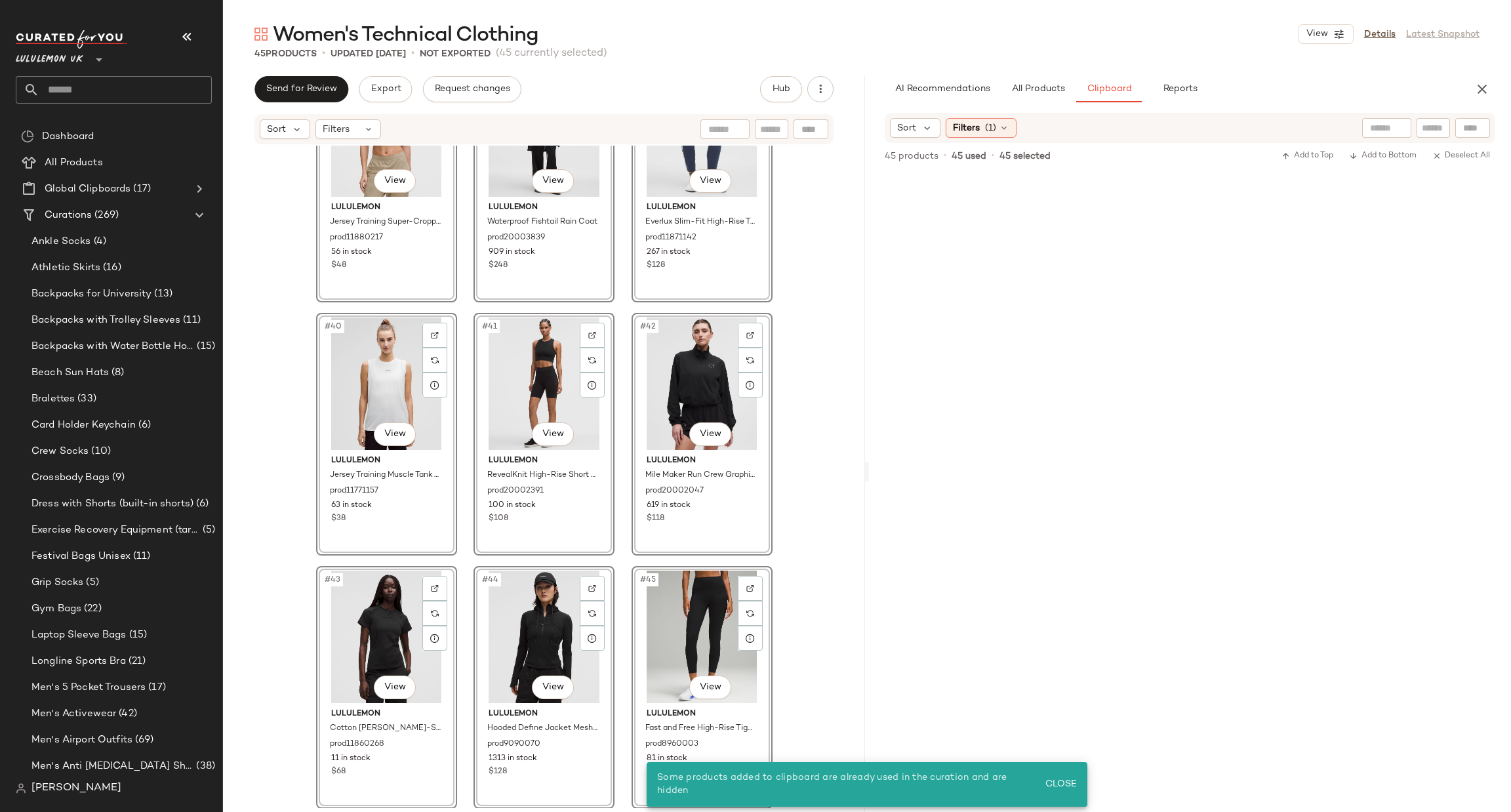
drag, startPoint x: 822, startPoint y: 405, endPoint x: 806, endPoint y: 409, distance: 16.5
click at [821, 405] on div "#37 View lululemon Jersey Training Super-Cropped Short-Sleeve Shirt prod1188021…" at bounding box center [544, 476] width 642 height 662
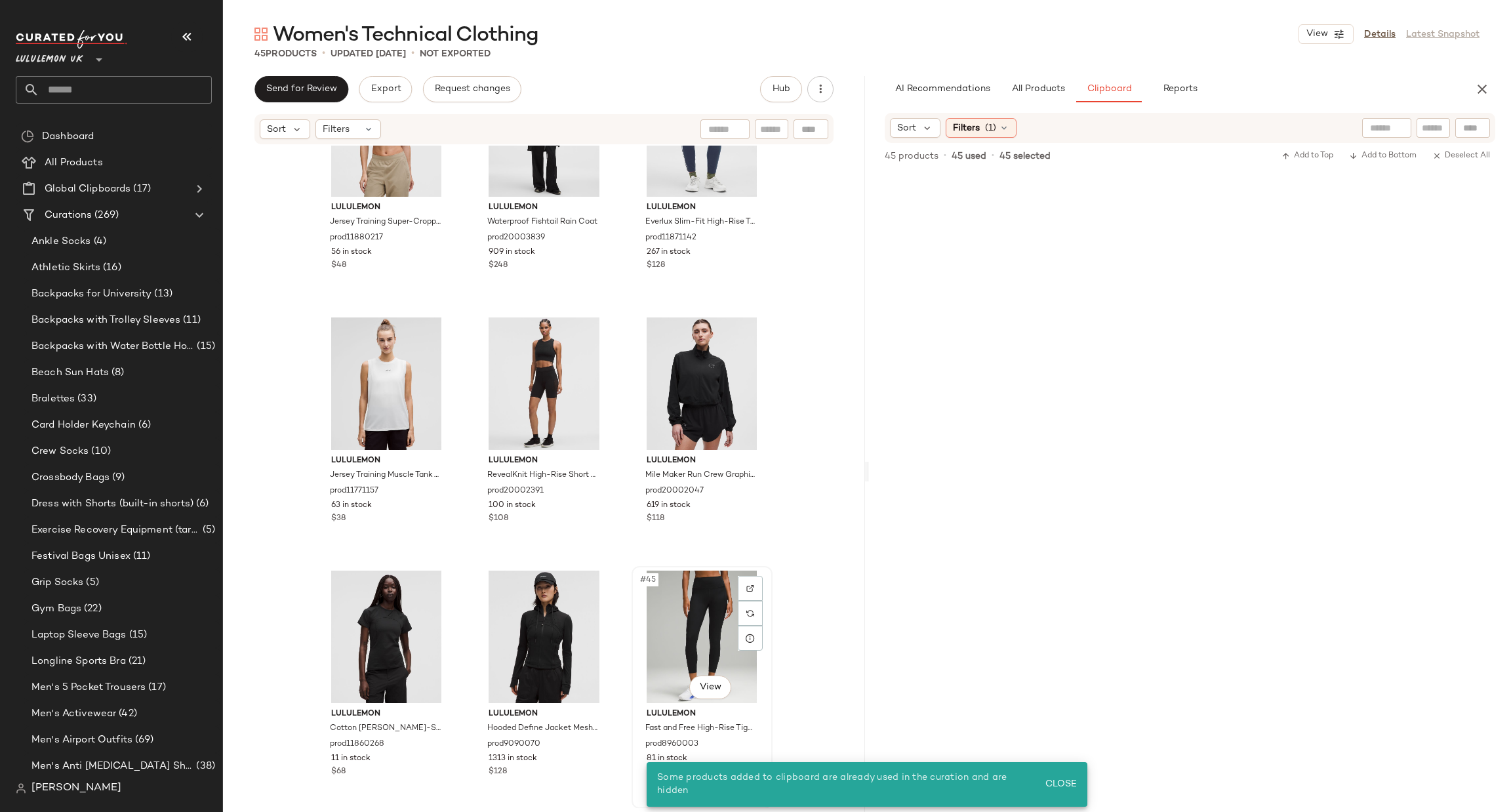
click at [717, 632] on div "#45 View" at bounding box center [702, 636] width 132 height 132
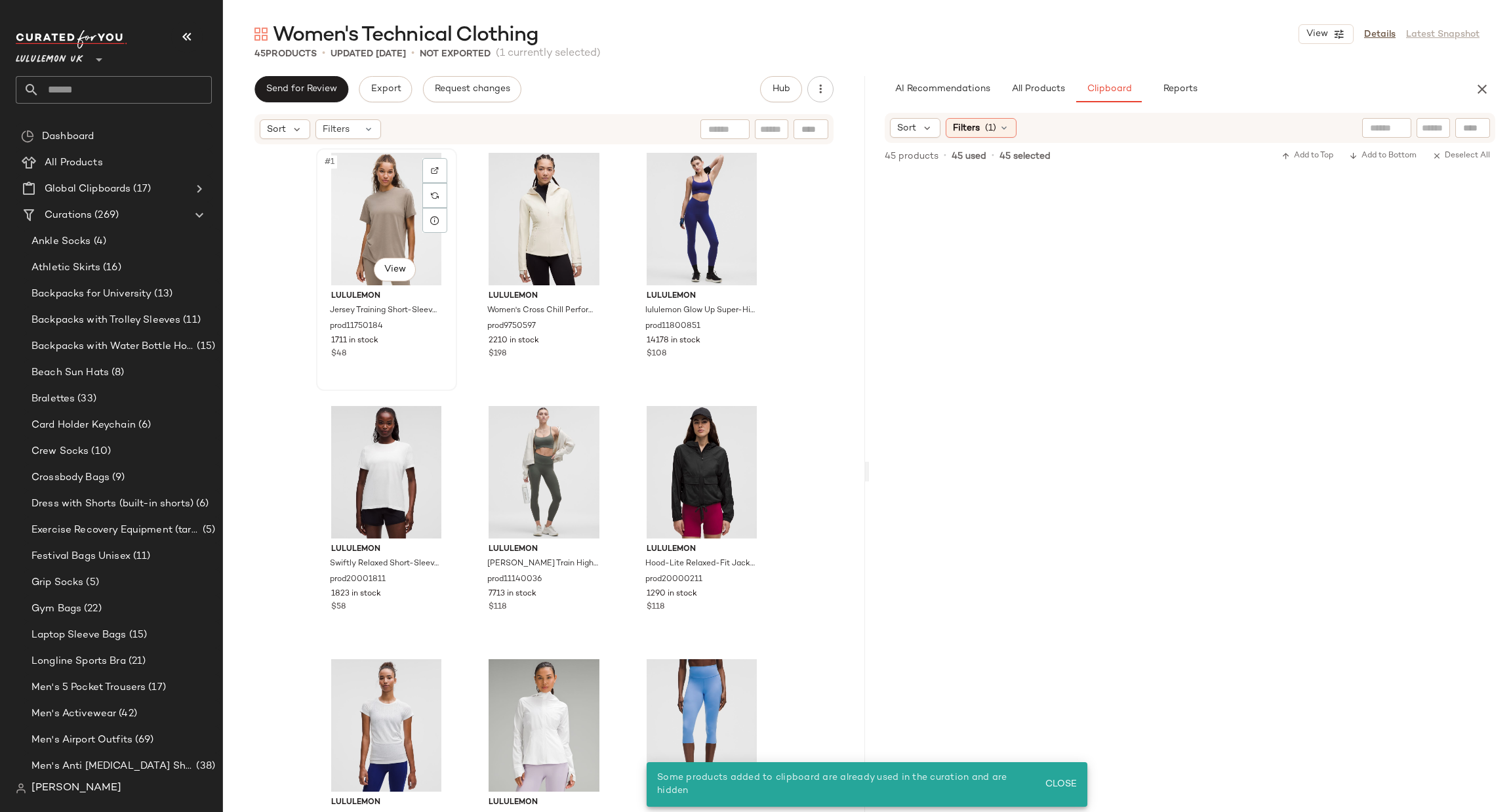
click at [412, 235] on div "#1 View" at bounding box center [386, 218] width 132 height 132
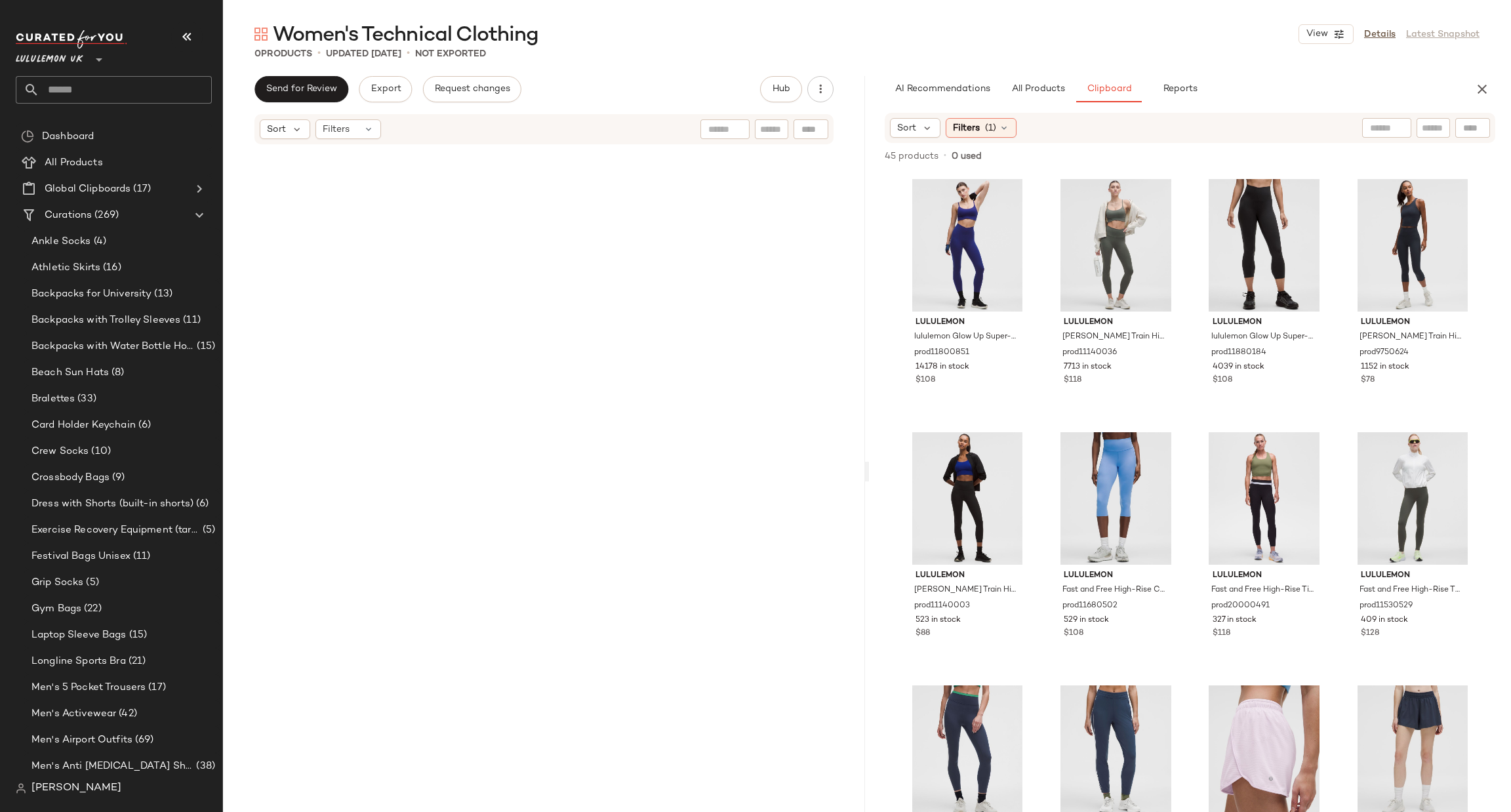
click at [1430, 127] on input "text" at bounding box center [1433, 128] width 23 height 14
click at [1029, 79] on button "All Products" at bounding box center [1038, 89] width 76 height 26
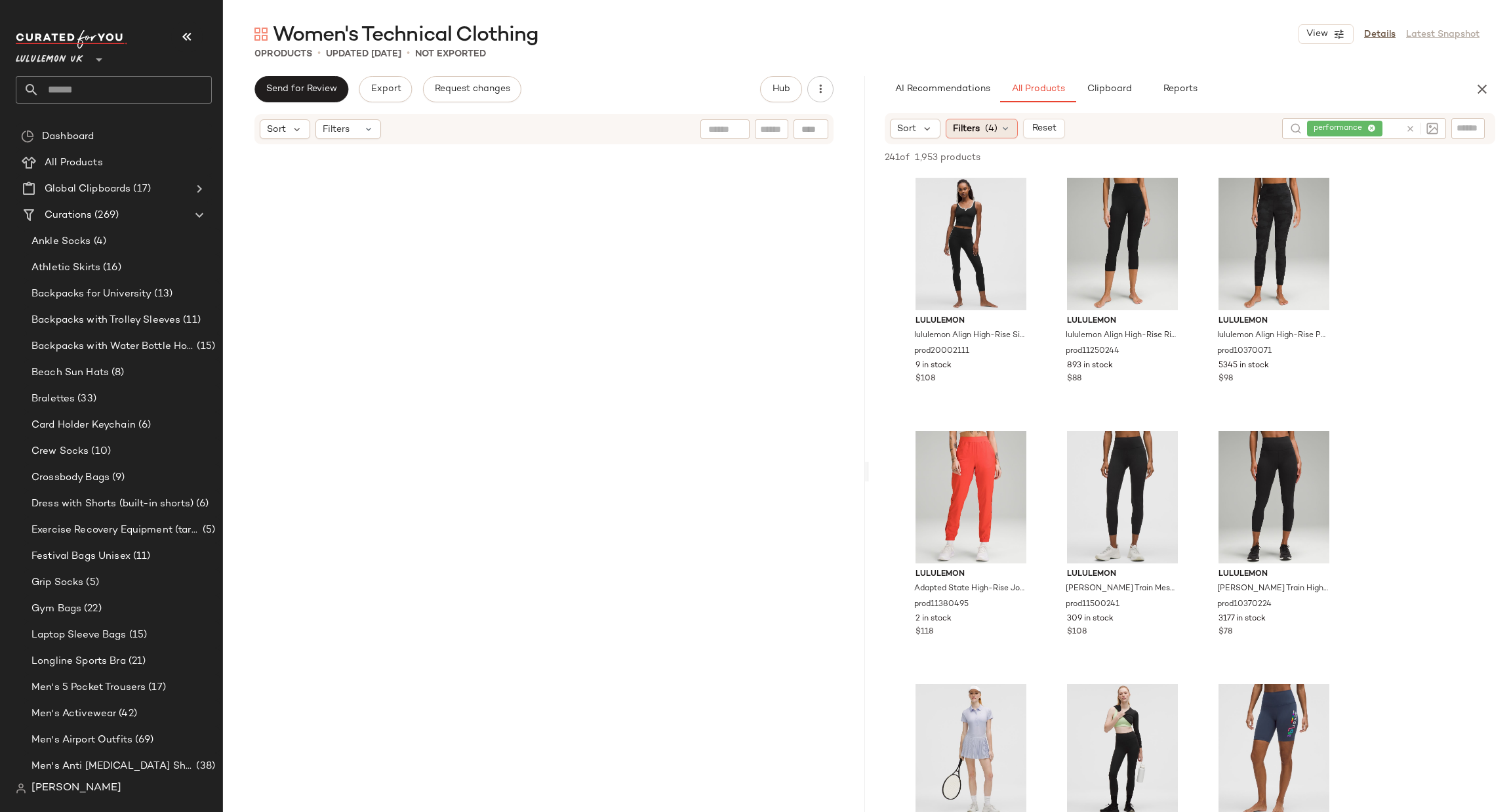
click at [975, 123] on span "Filters" at bounding box center [966, 128] width 27 height 14
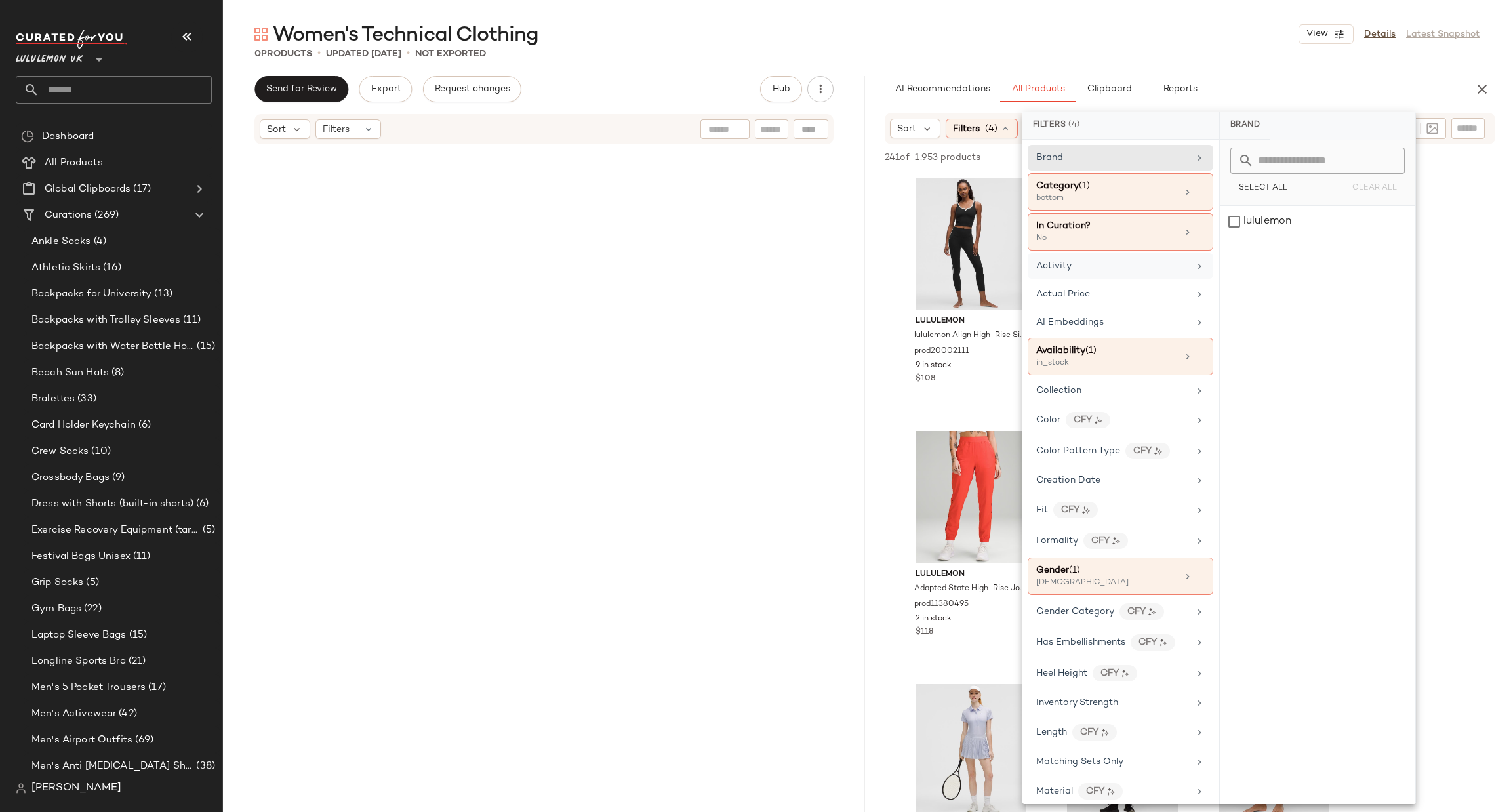
click at [1121, 272] on div "Activity" at bounding box center [1112, 265] width 153 height 14
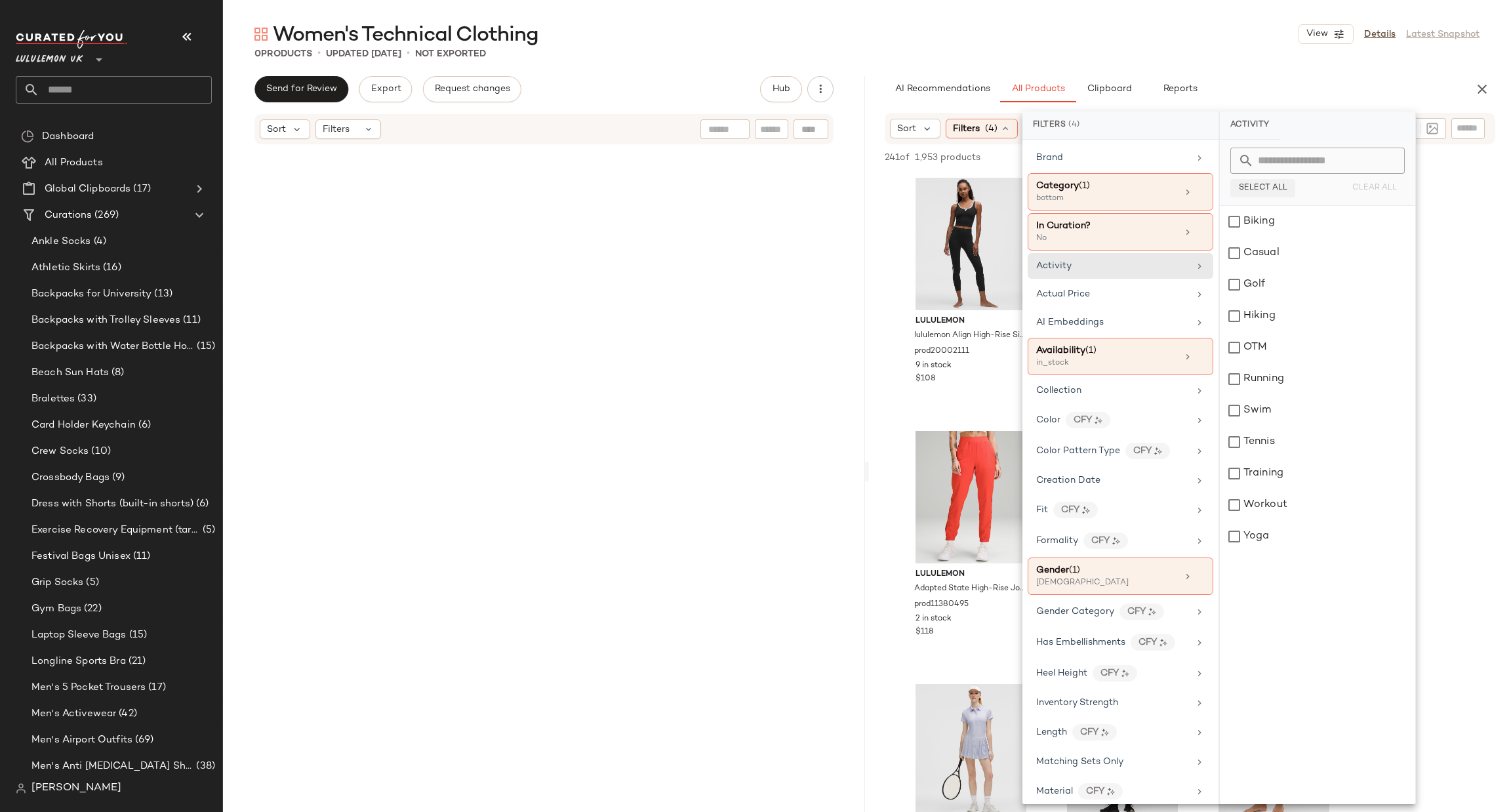
click at [1268, 185] on span "Select All" at bounding box center [1262, 188] width 49 height 9
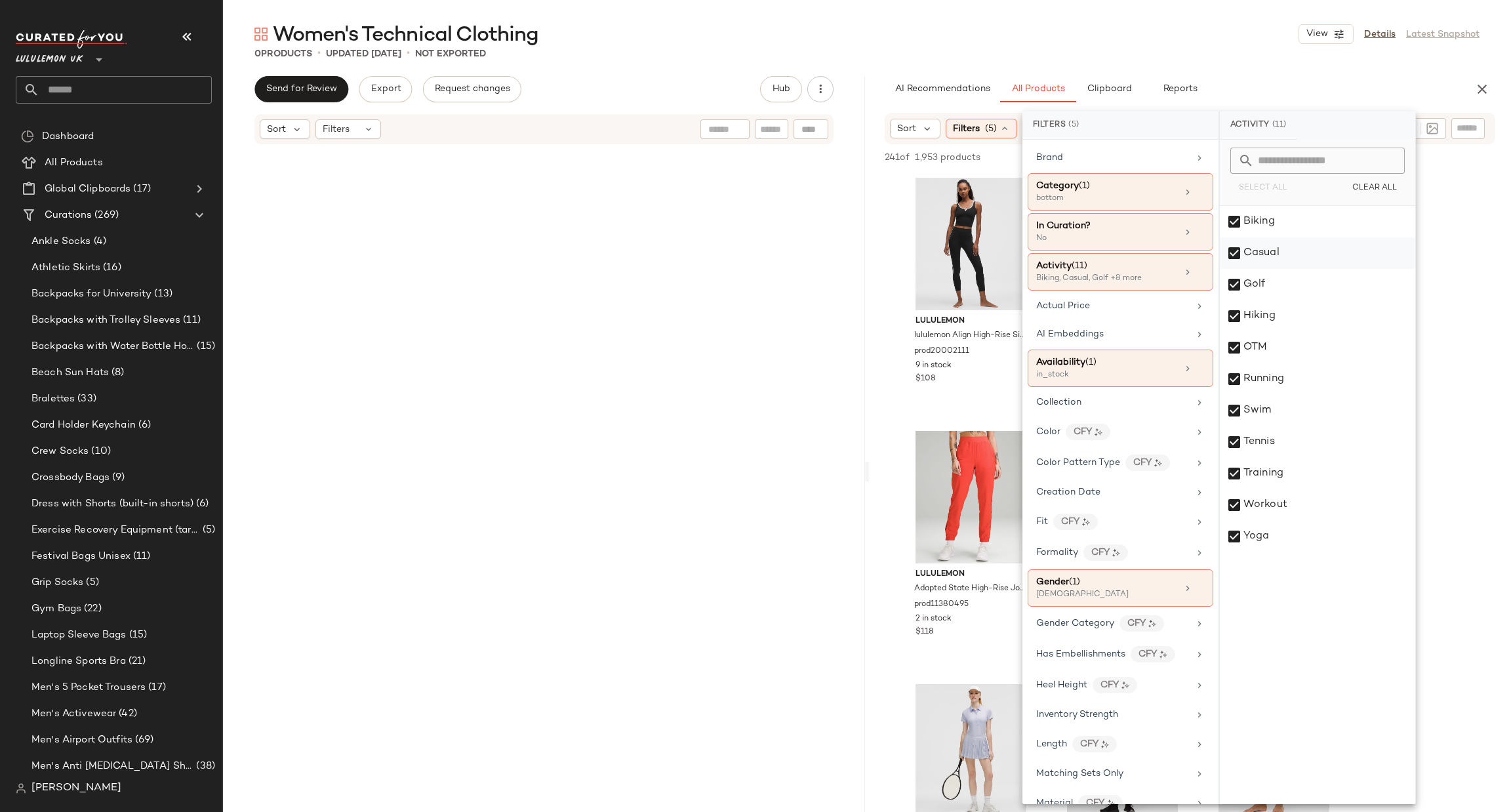
click at [1272, 252] on div "Casual" at bounding box center [1318, 253] width 195 height 32
click at [1279, 346] on div "OTM" at bounding box center [1318, 348] width 195 height 32
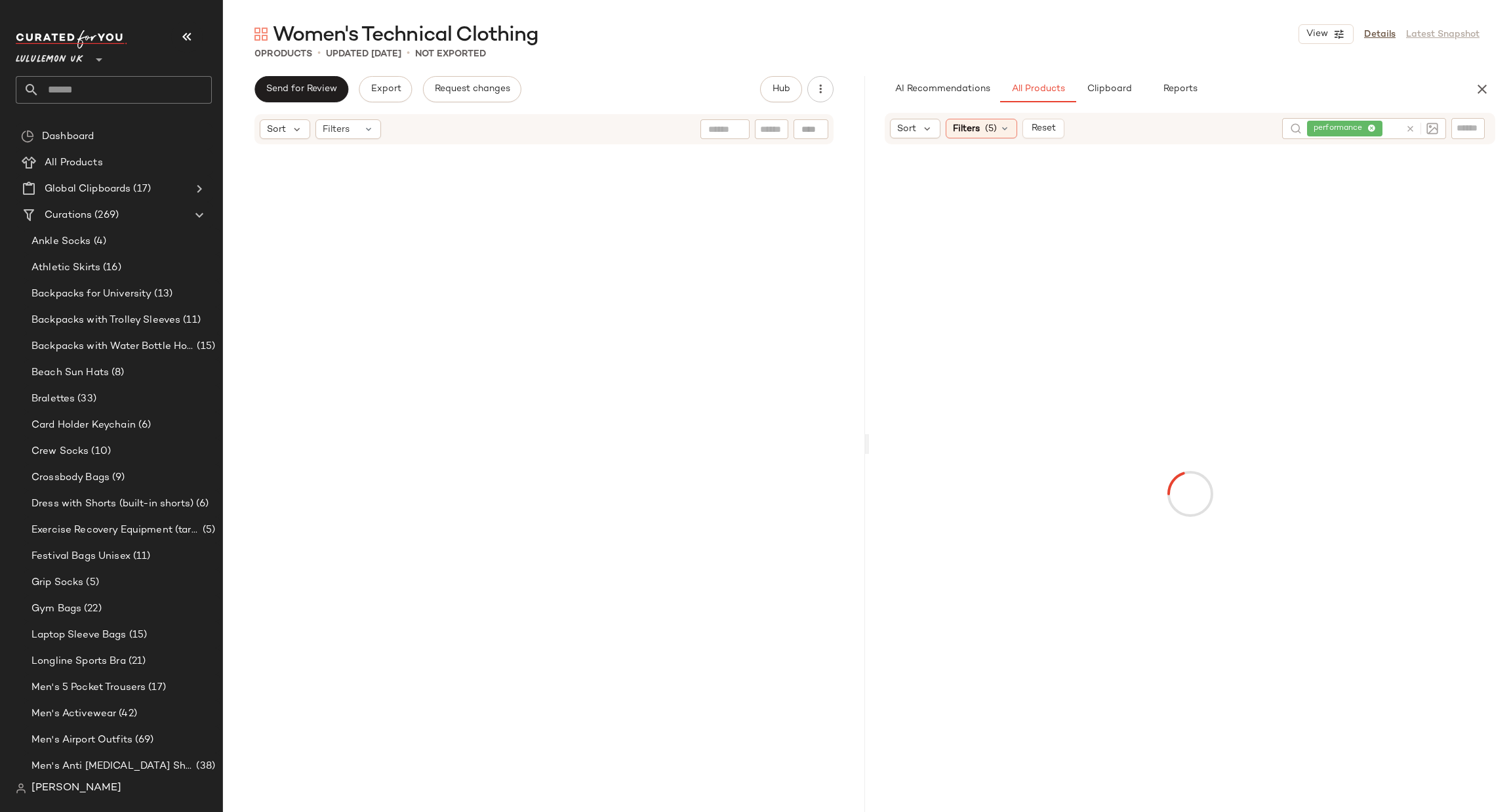
click at [1407, 124] on icon at bounding box center [1411, 128] width 9 height 9
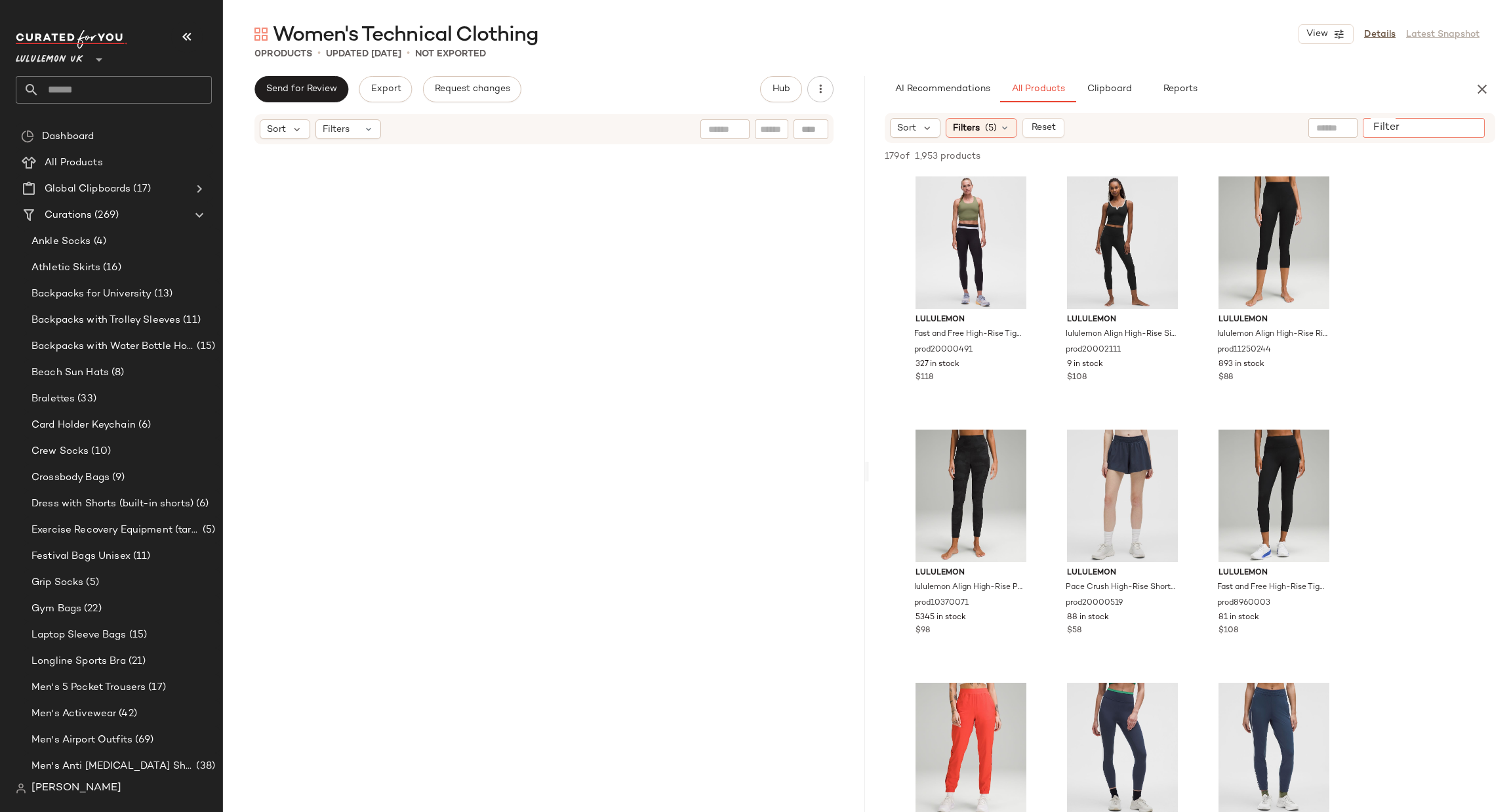
click at [1461, 129] on input "Filter" at bounding box center [1424, 128] width 112 height 14
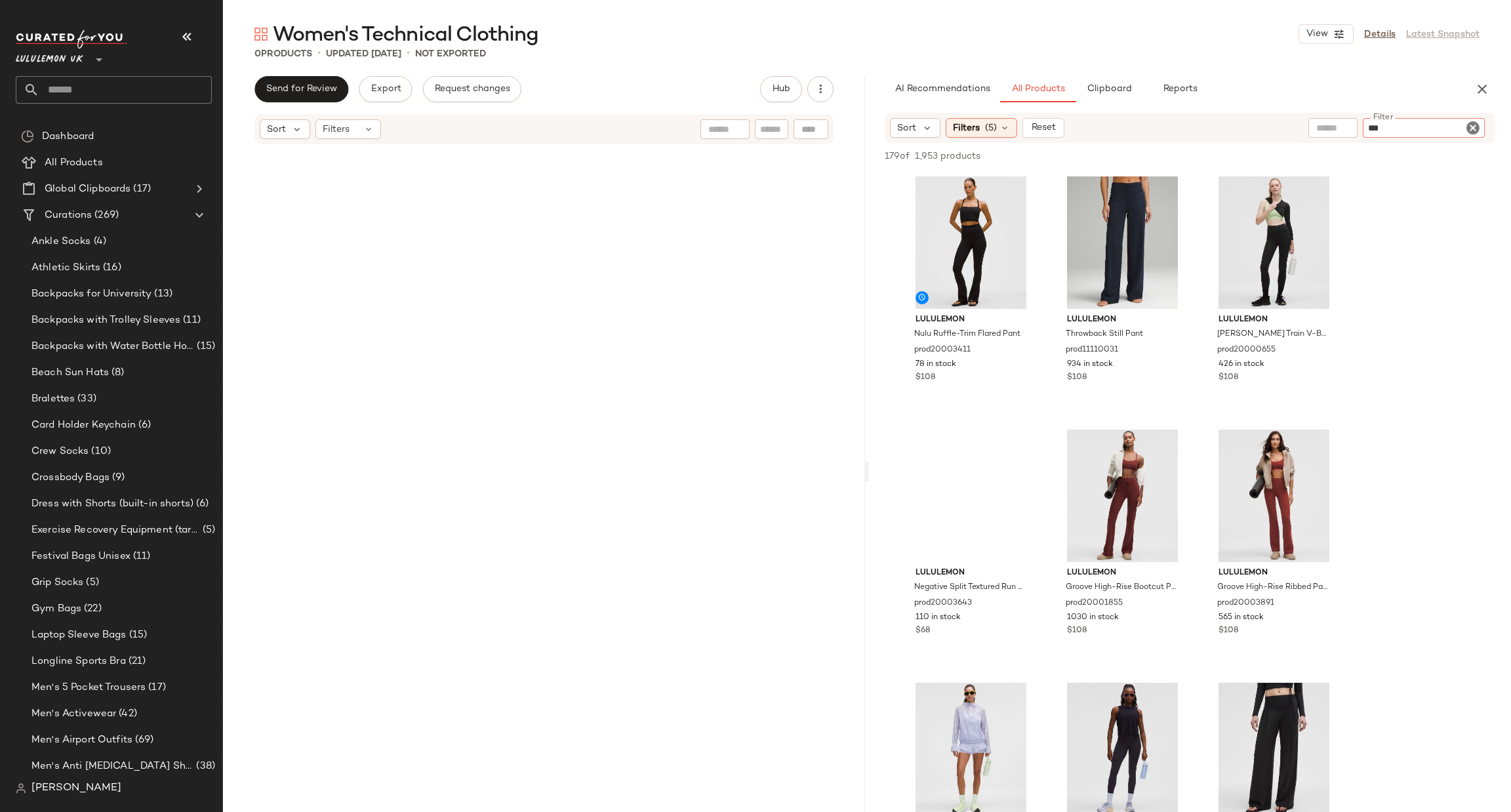
type input "****"
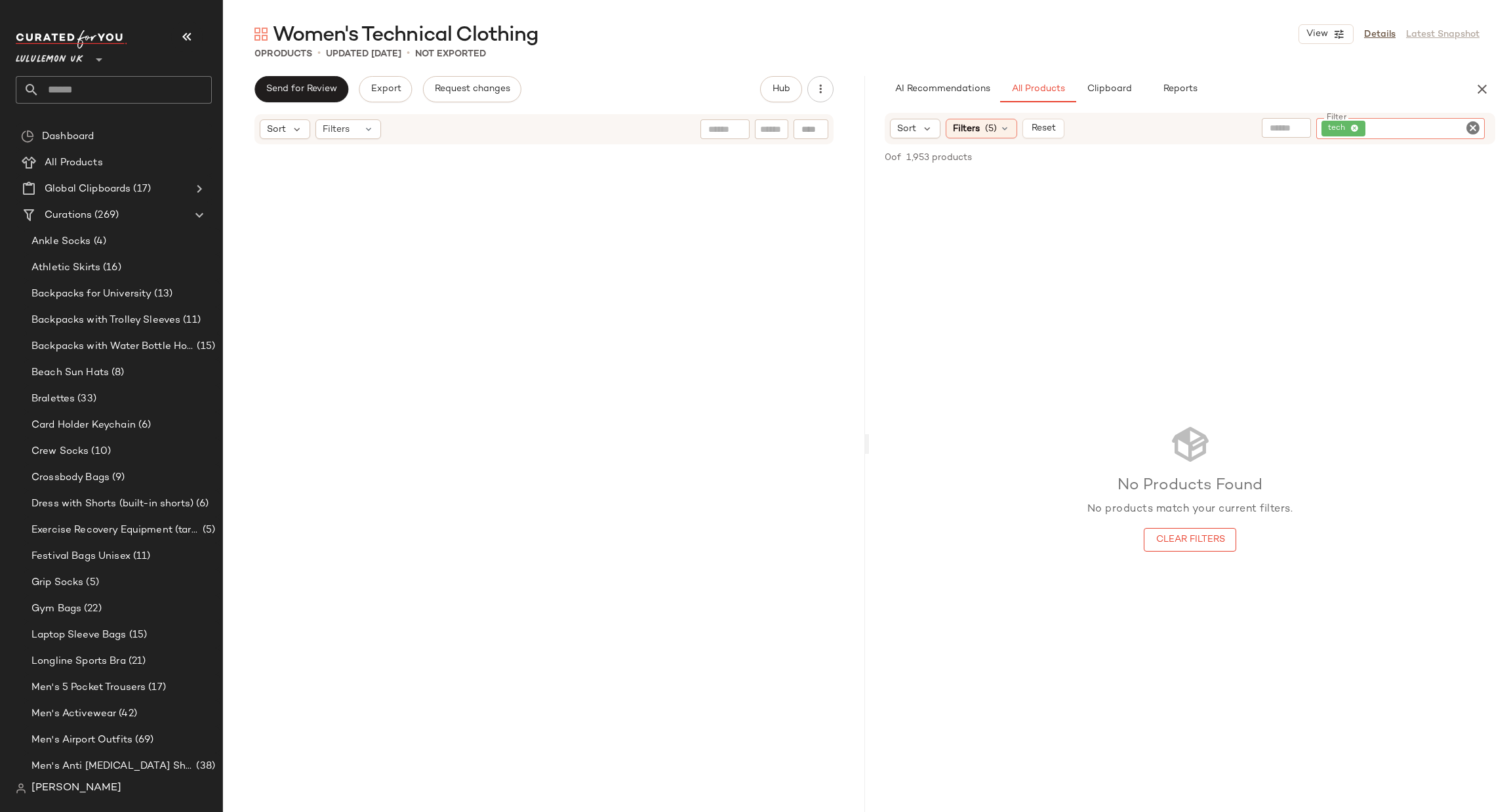
click at [1473, 129] on icon "Clear Filter" at bounding box center [1473, 128] width 16 height 16
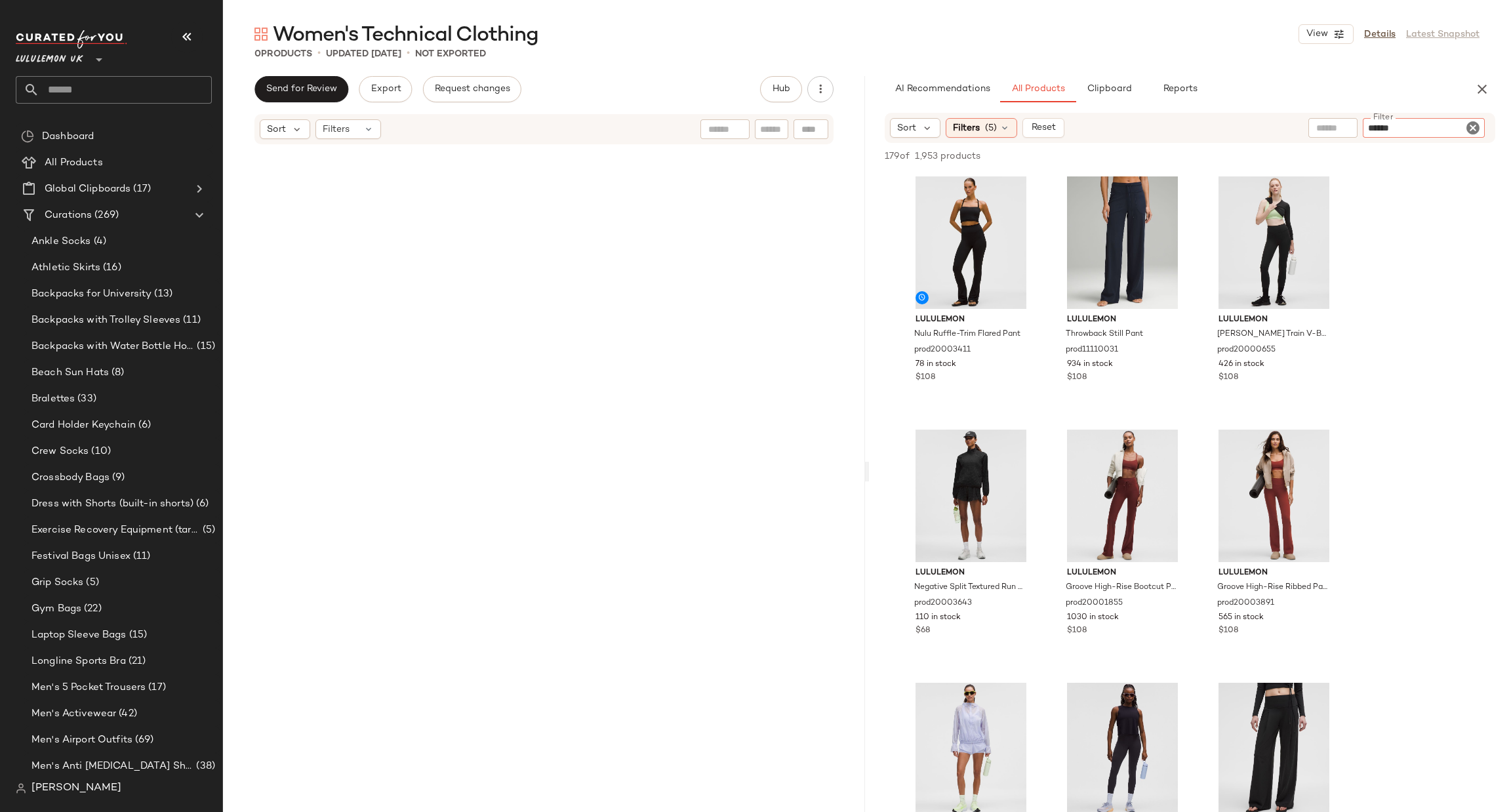
type input "*******"
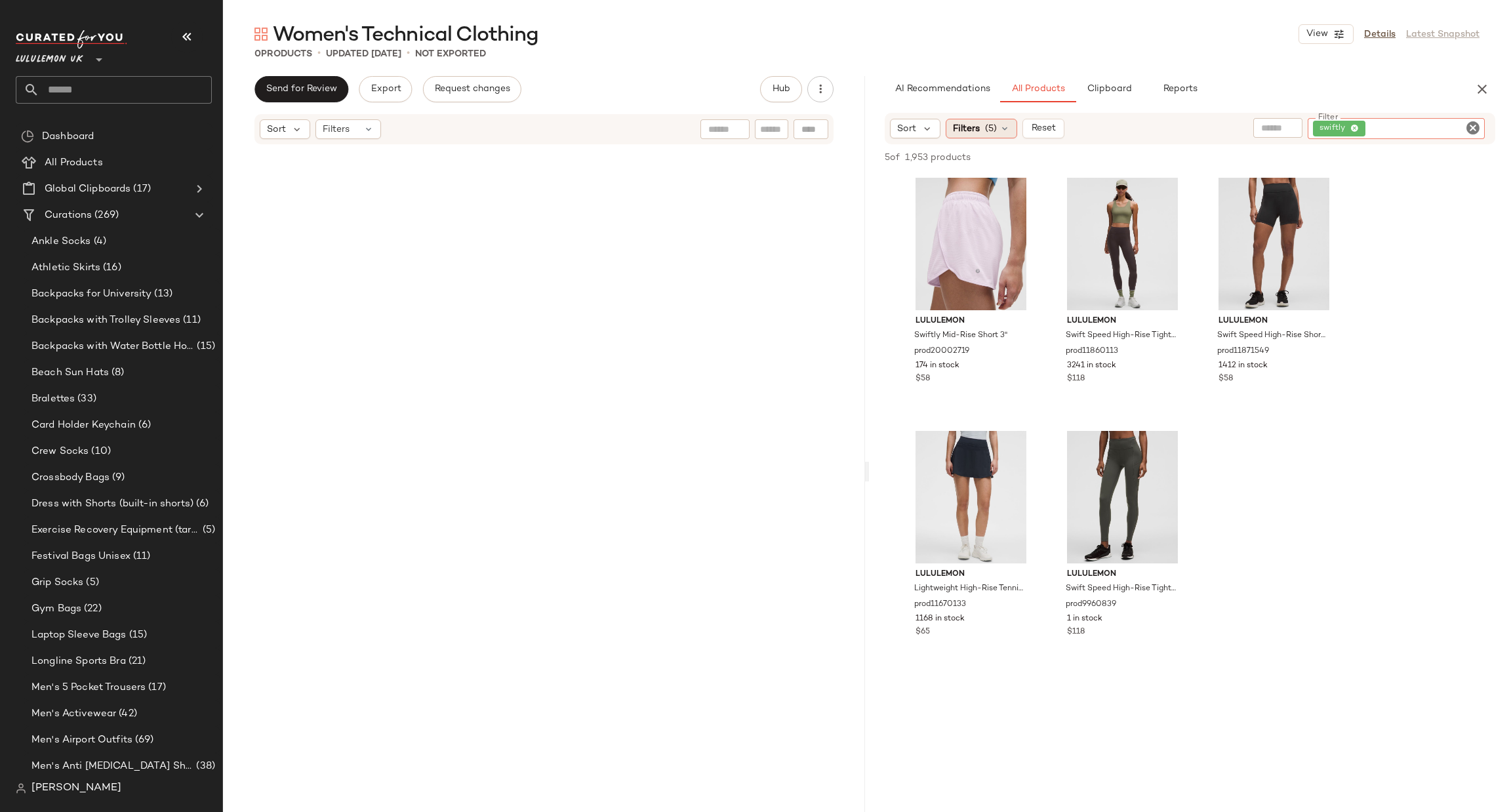
click at [978, 122] on span "Filters" at bounding box center [966, 128] width 27 height 14
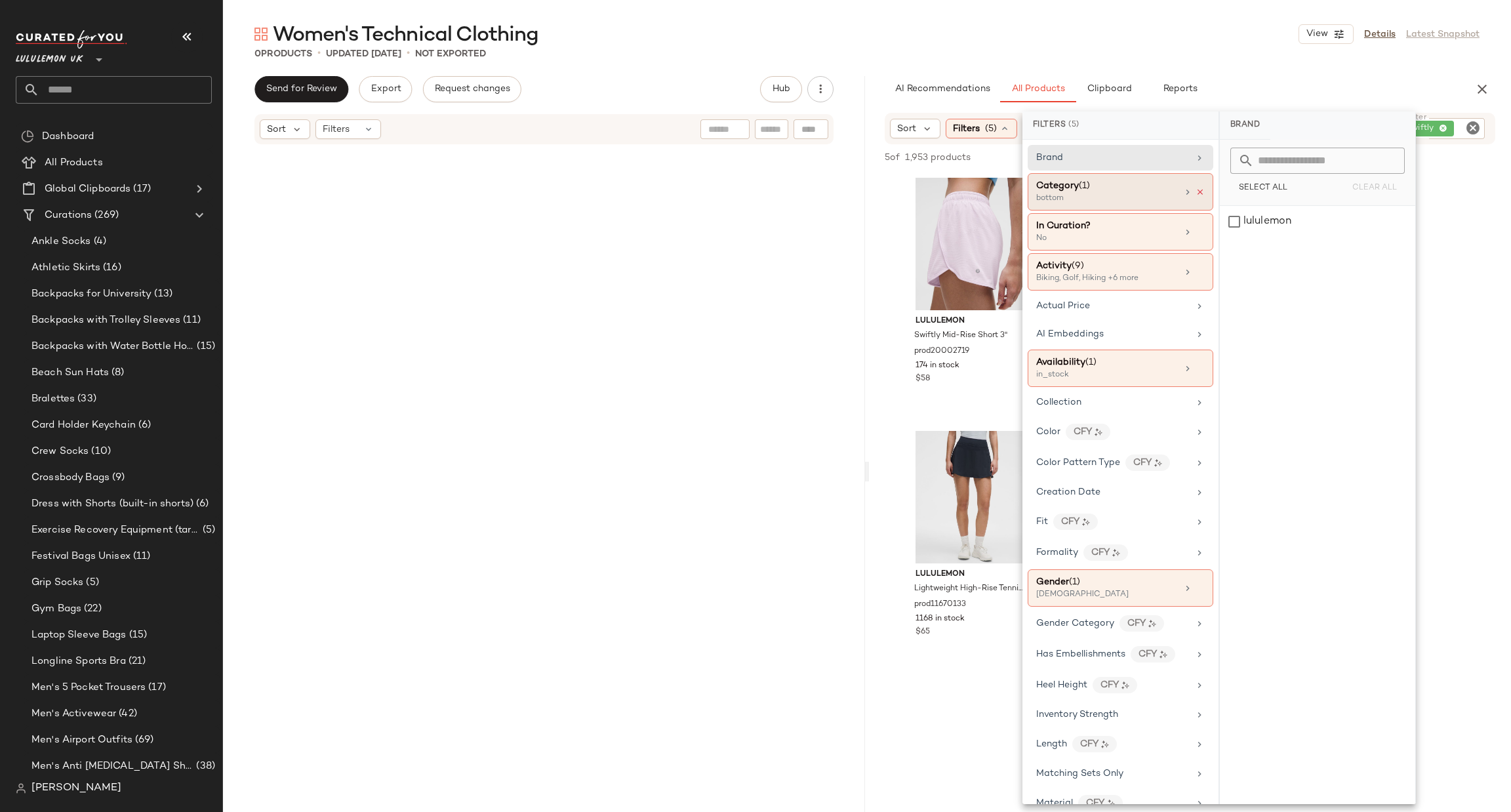
click at [1196, 188] on icon at bounding box center [1201, 192] width 9 height 9
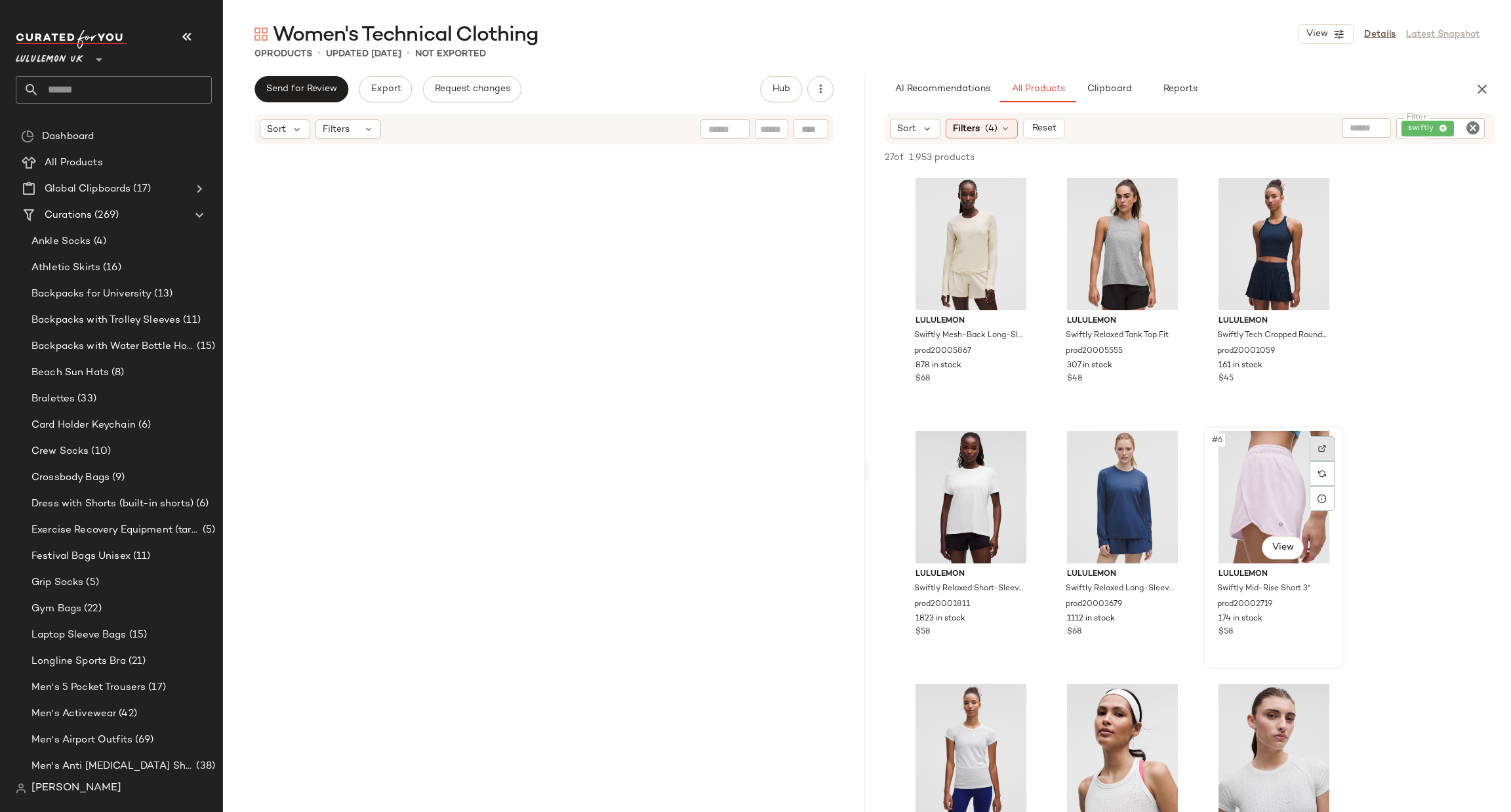
click at [1325, 444] on img at bounding box center [1322, 448] width 8 height 8
click at [1021, 185] on div at bounding box center [1020, 195] width 25 height 25
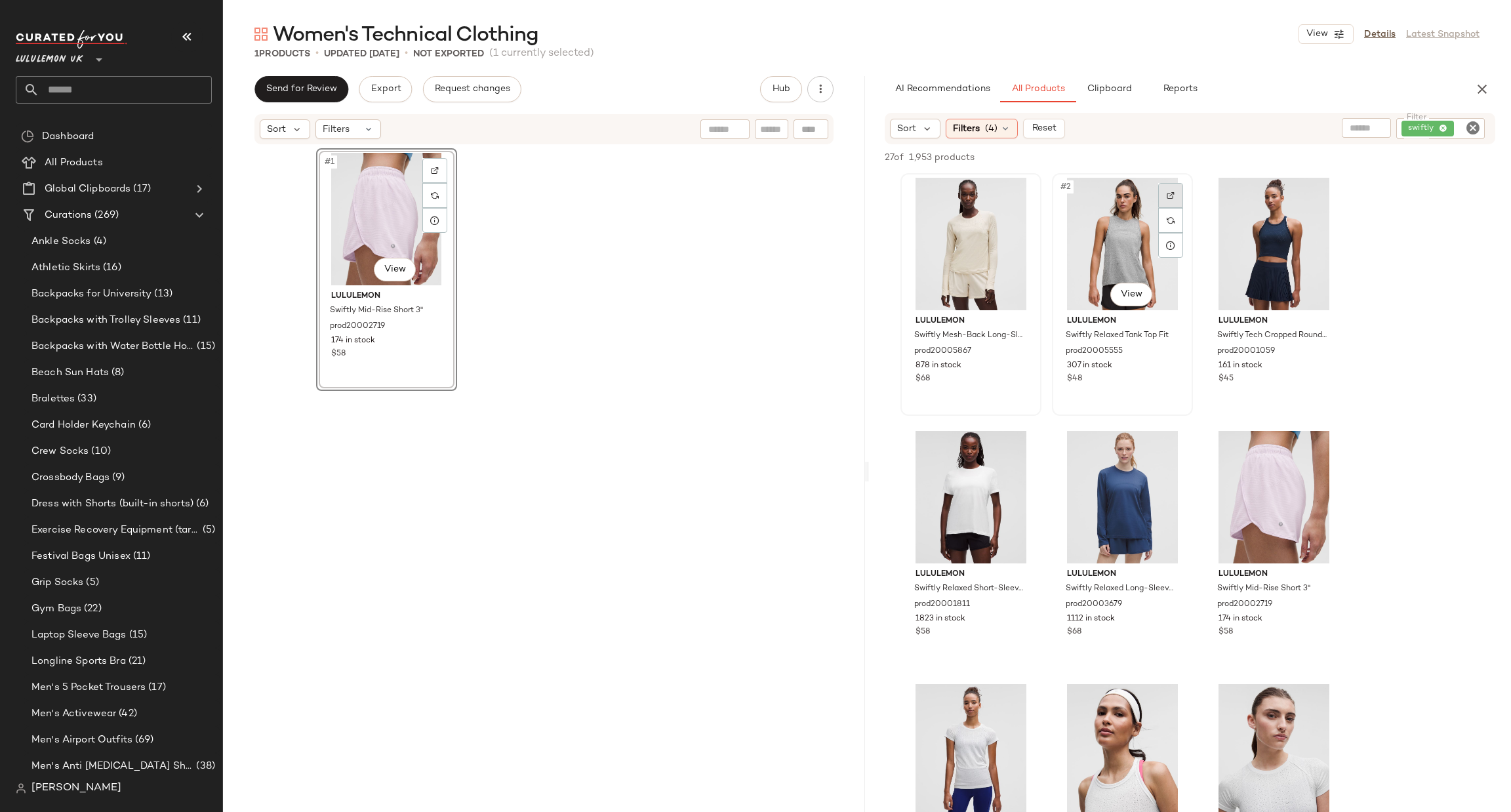
click at [1171, 200] on div at bounding box center [1171, 195] width 25 height 25
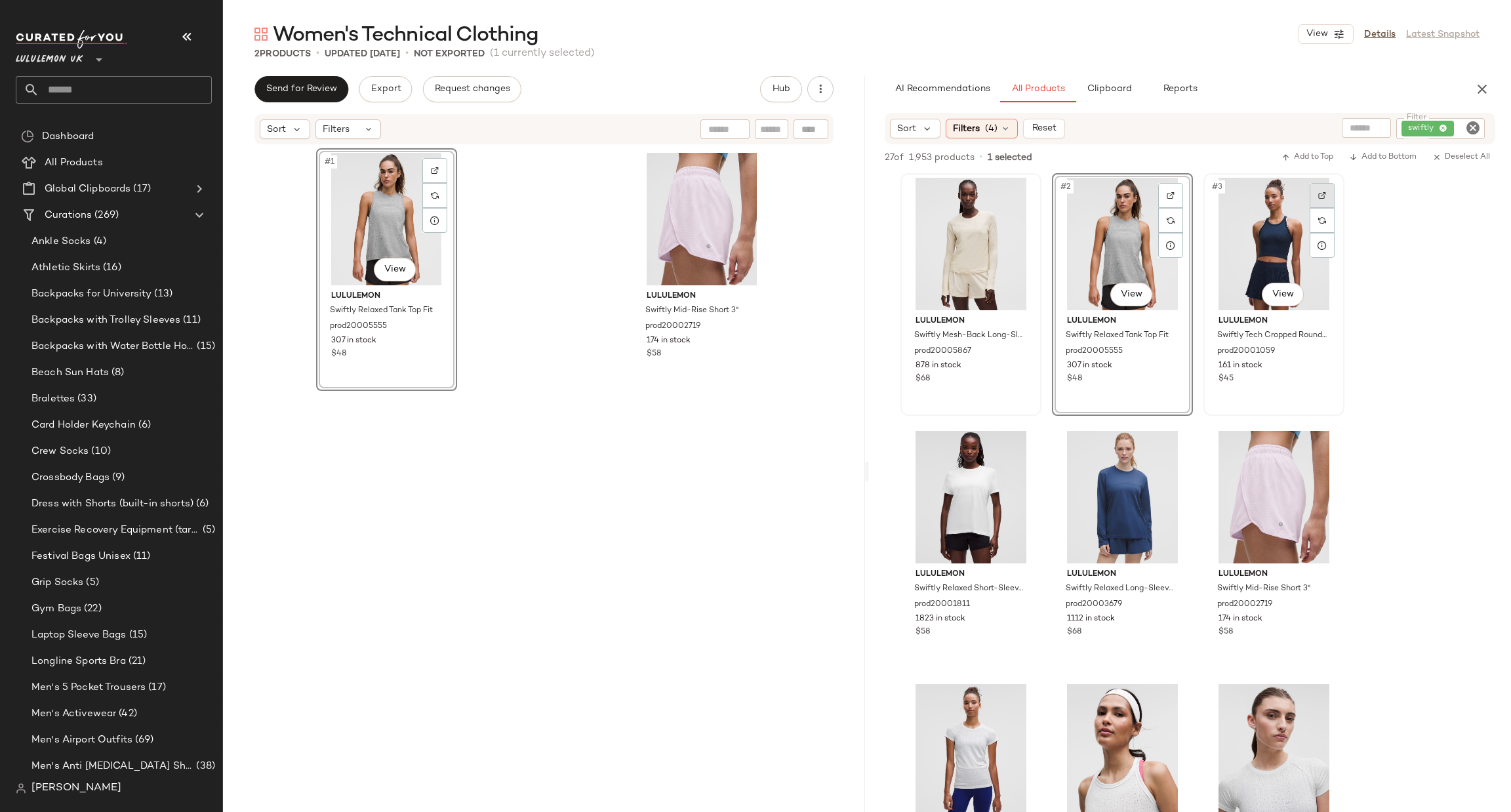
click at [1317, 199] on div at bounding box center [1322, 195] width 25 height 25
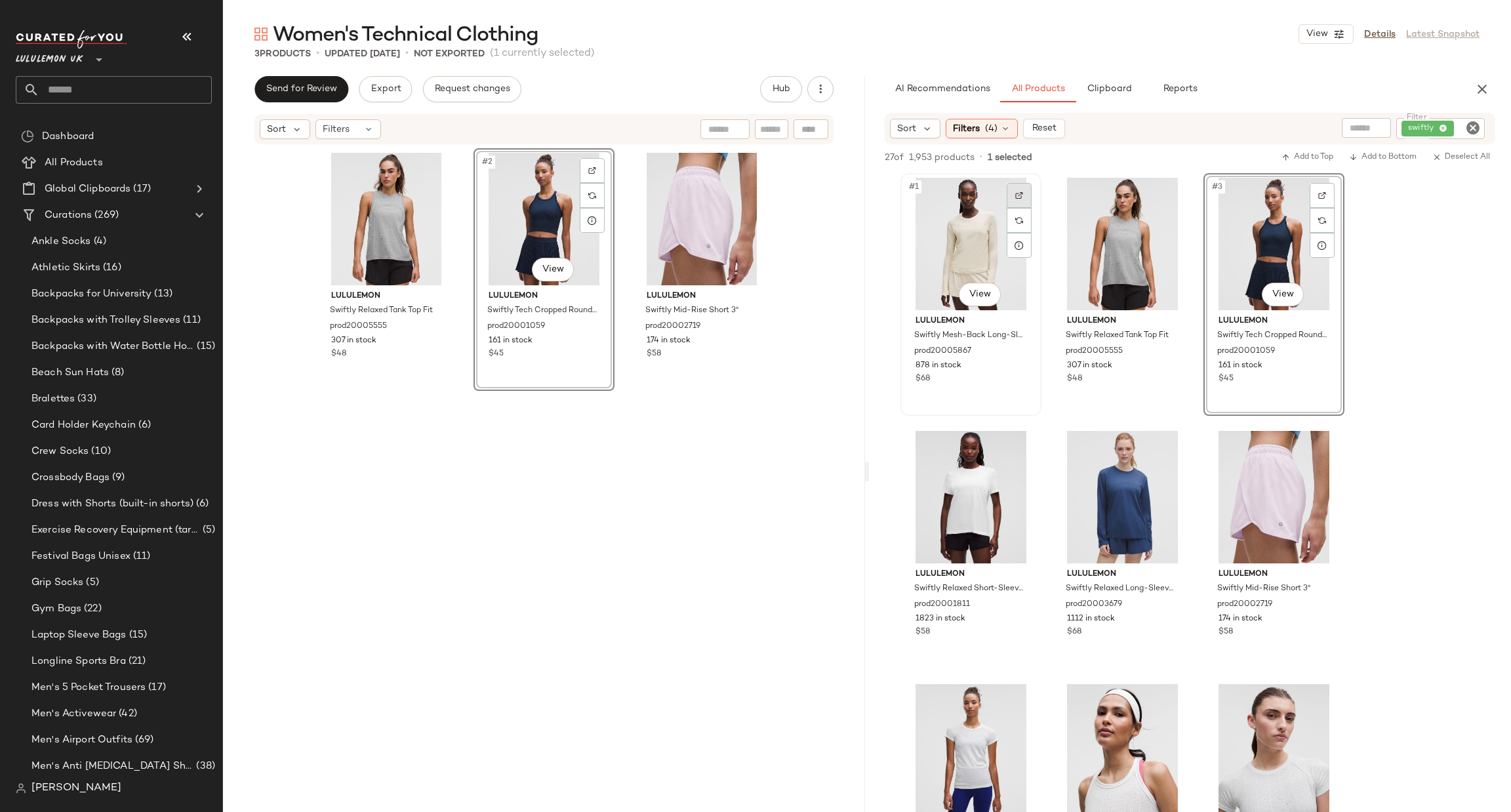
click at [1014, 193] on div at bounding box center [1020, 195] width 25 height 25
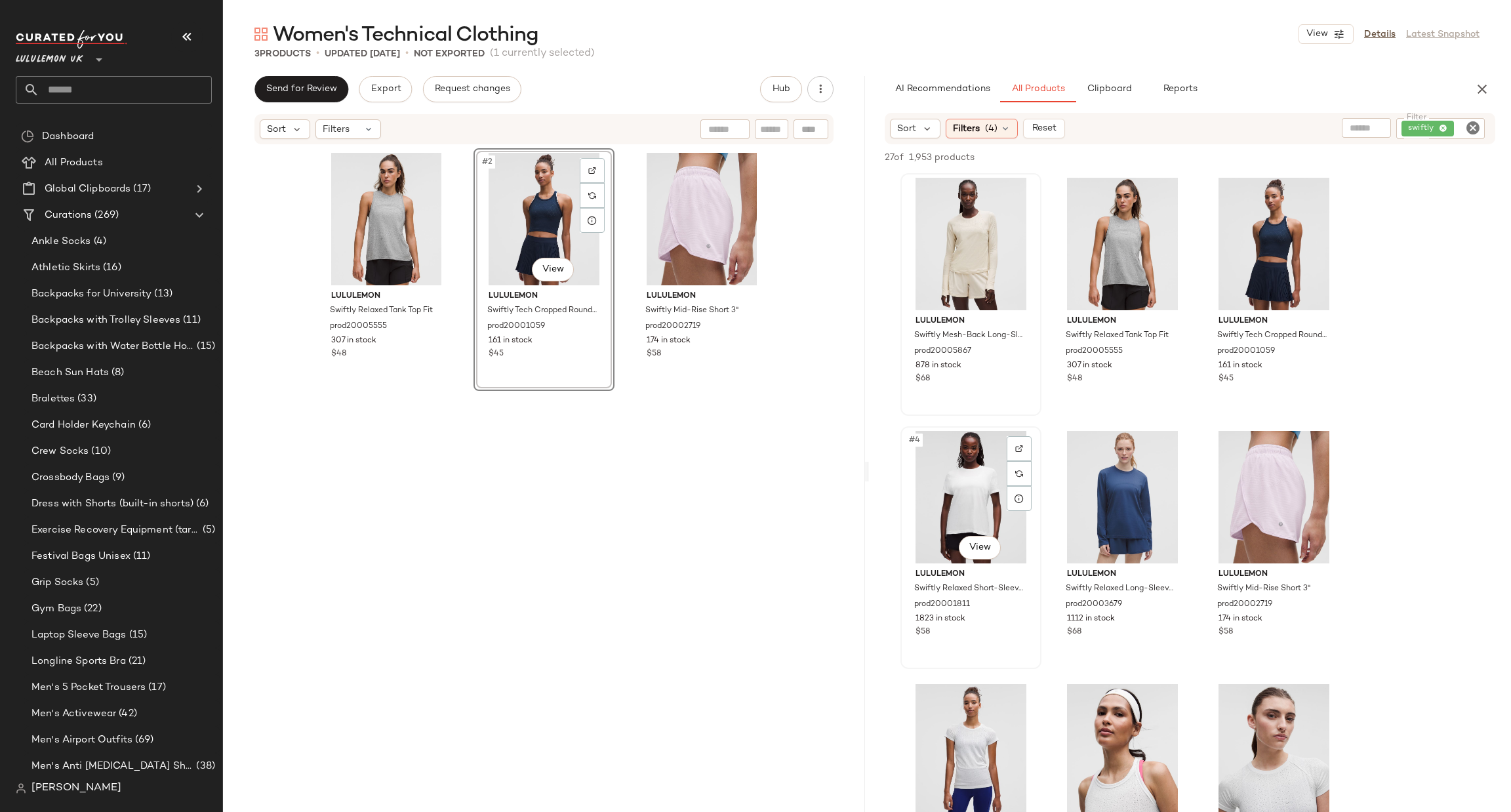
click at [1033, 445] on div "#4 View" at bounding box center [971, 496] width 132 height 132
click at [1012, 450] on div at bounding box center [1020, 448] width 25 height 25
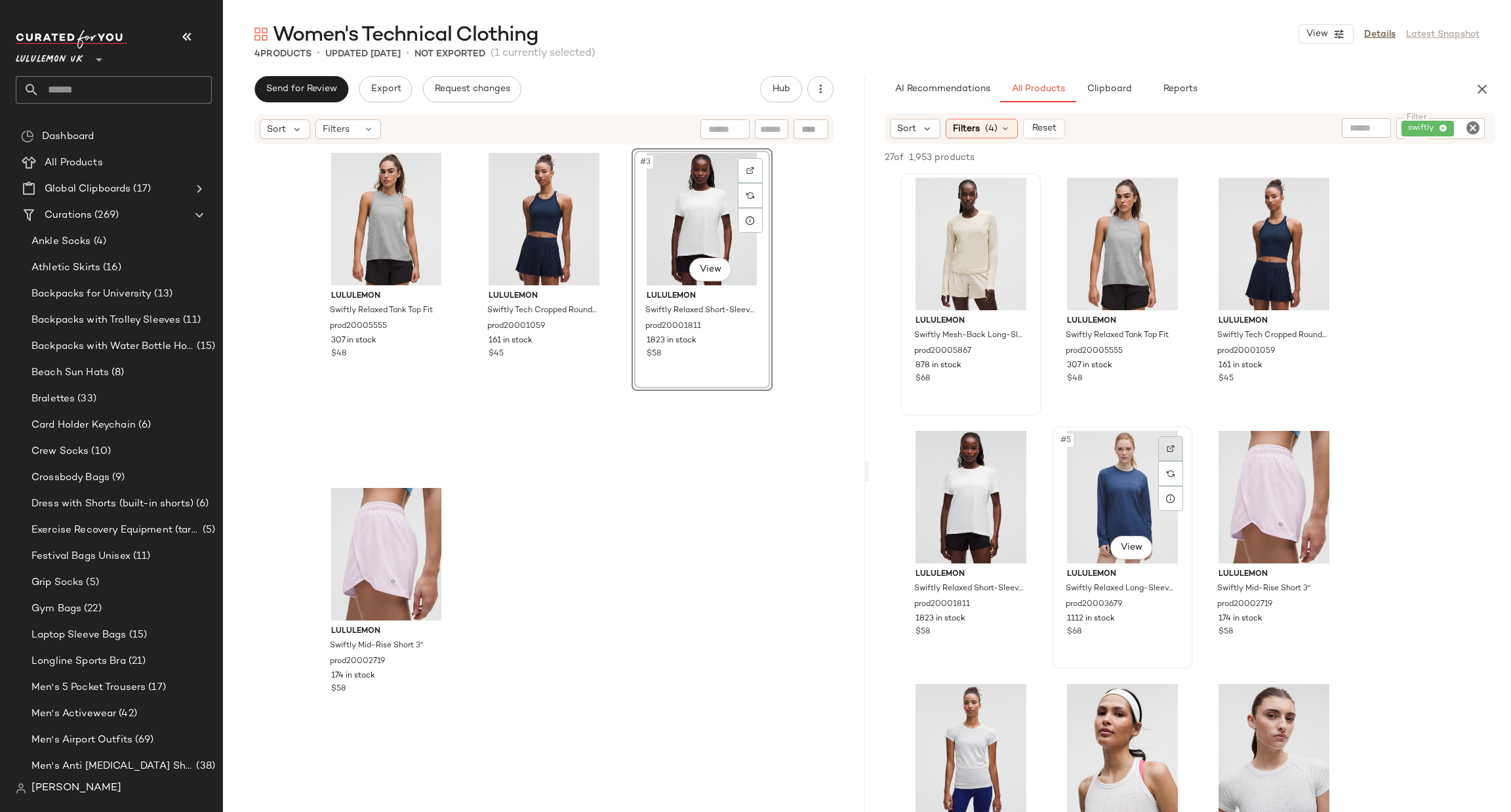
click at [1164, 445] on div at bounding box center [1171, 448] width 25 height 25
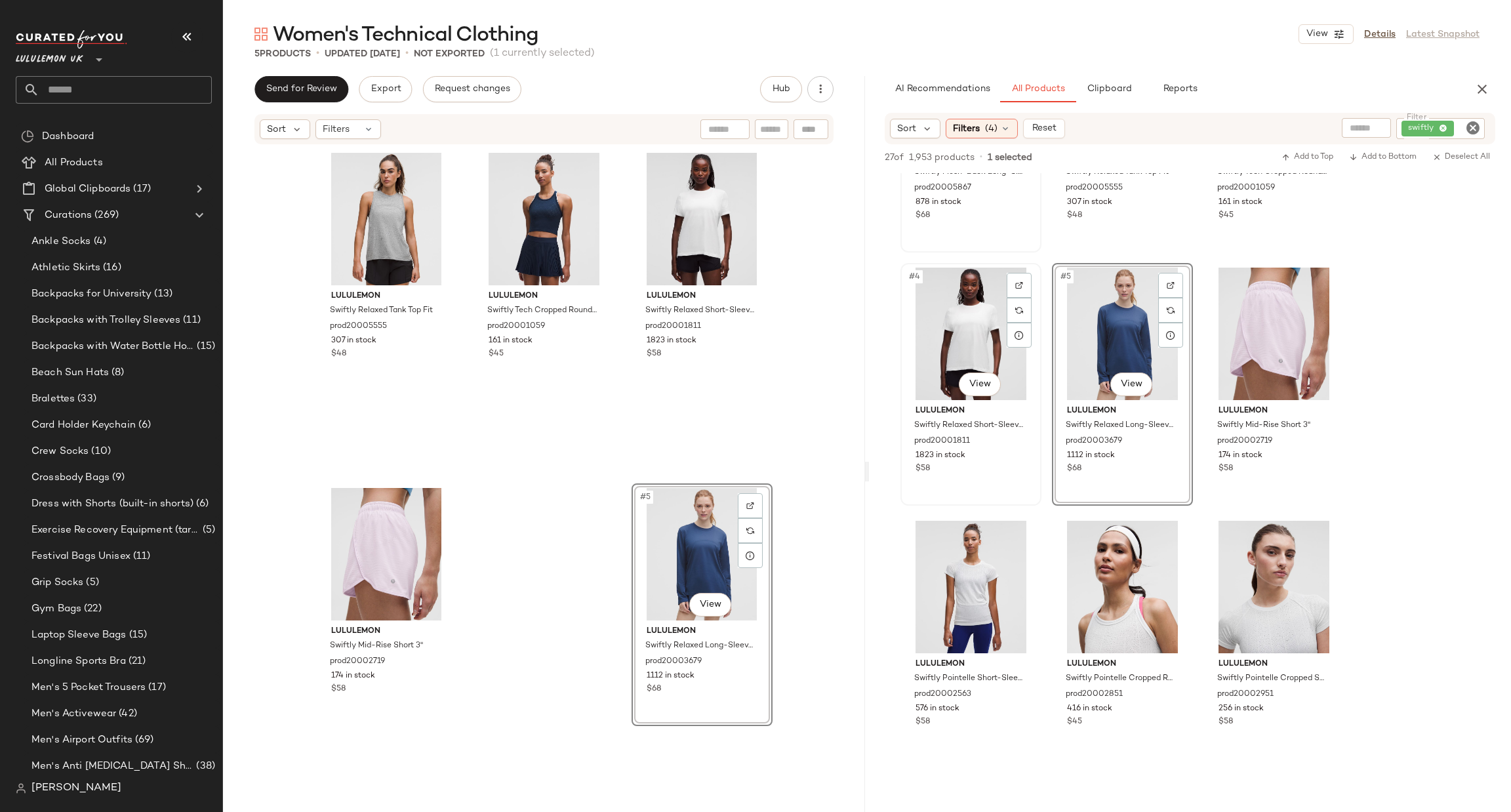
scroll to position [197, 0]
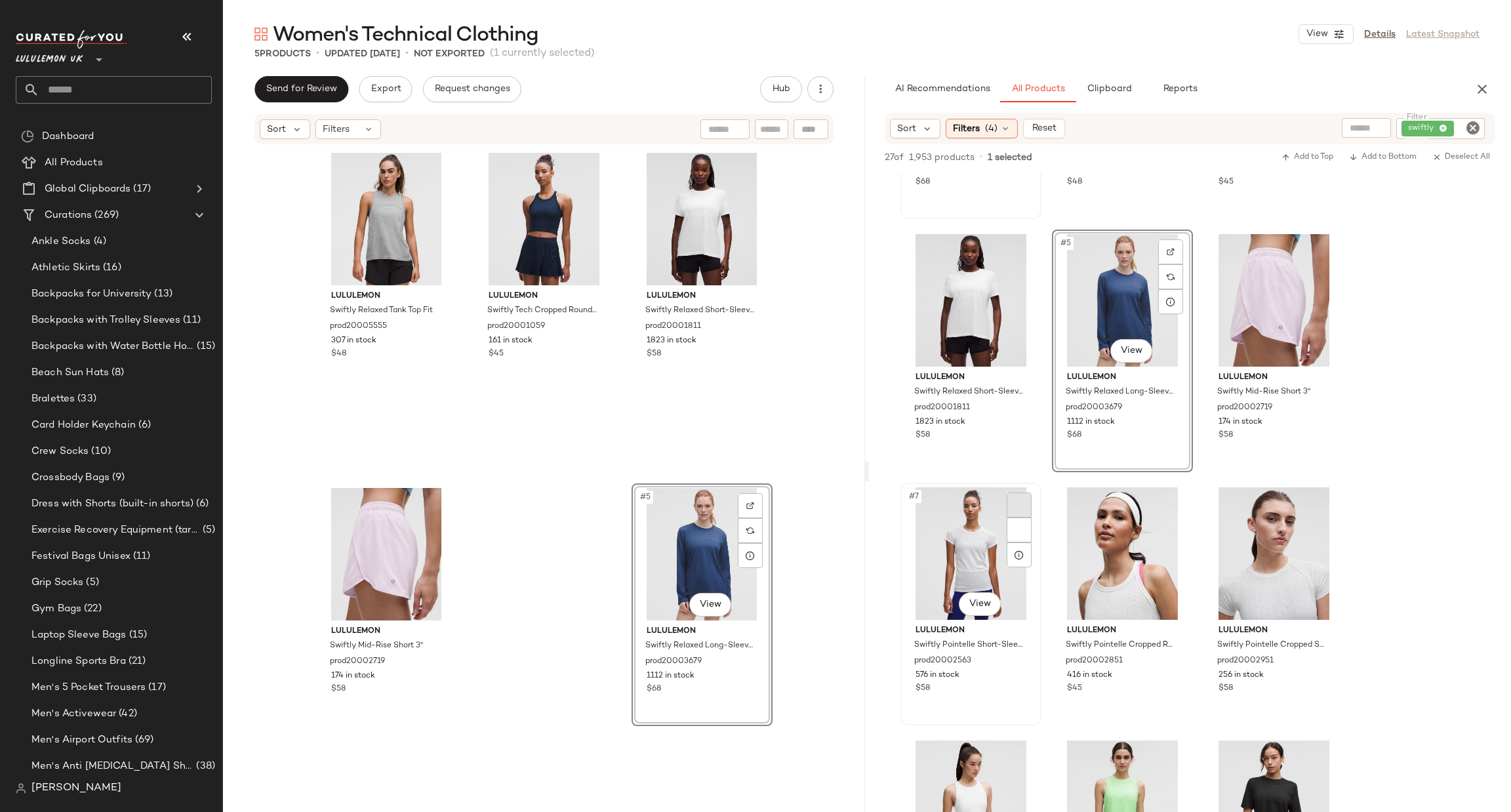
click at [1013, 499] on div at bounding box center [1020, 504] width 25 height 25
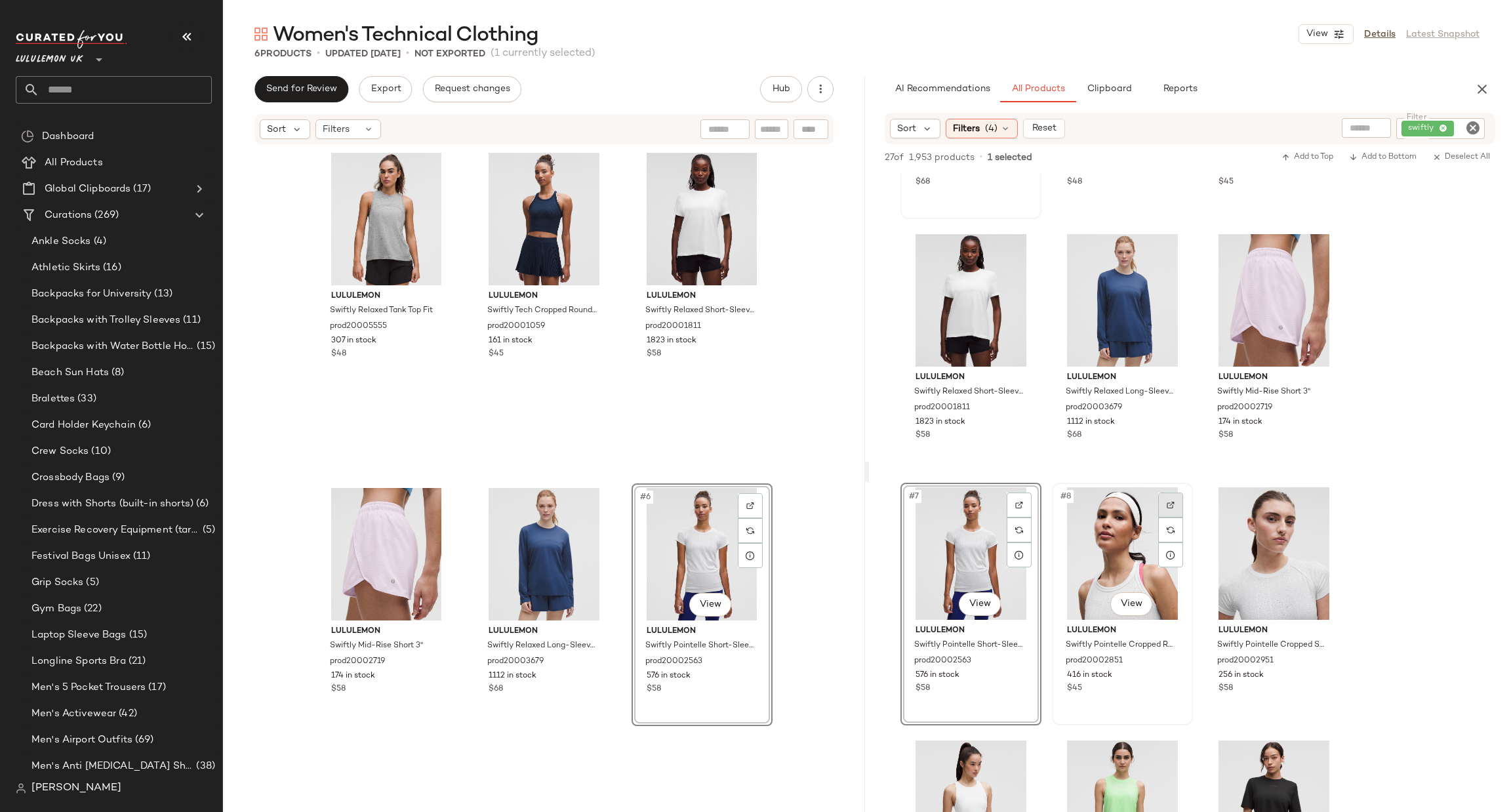
click at [1176, 503] on div at bounding box center [1171, 504] width 25 height 25
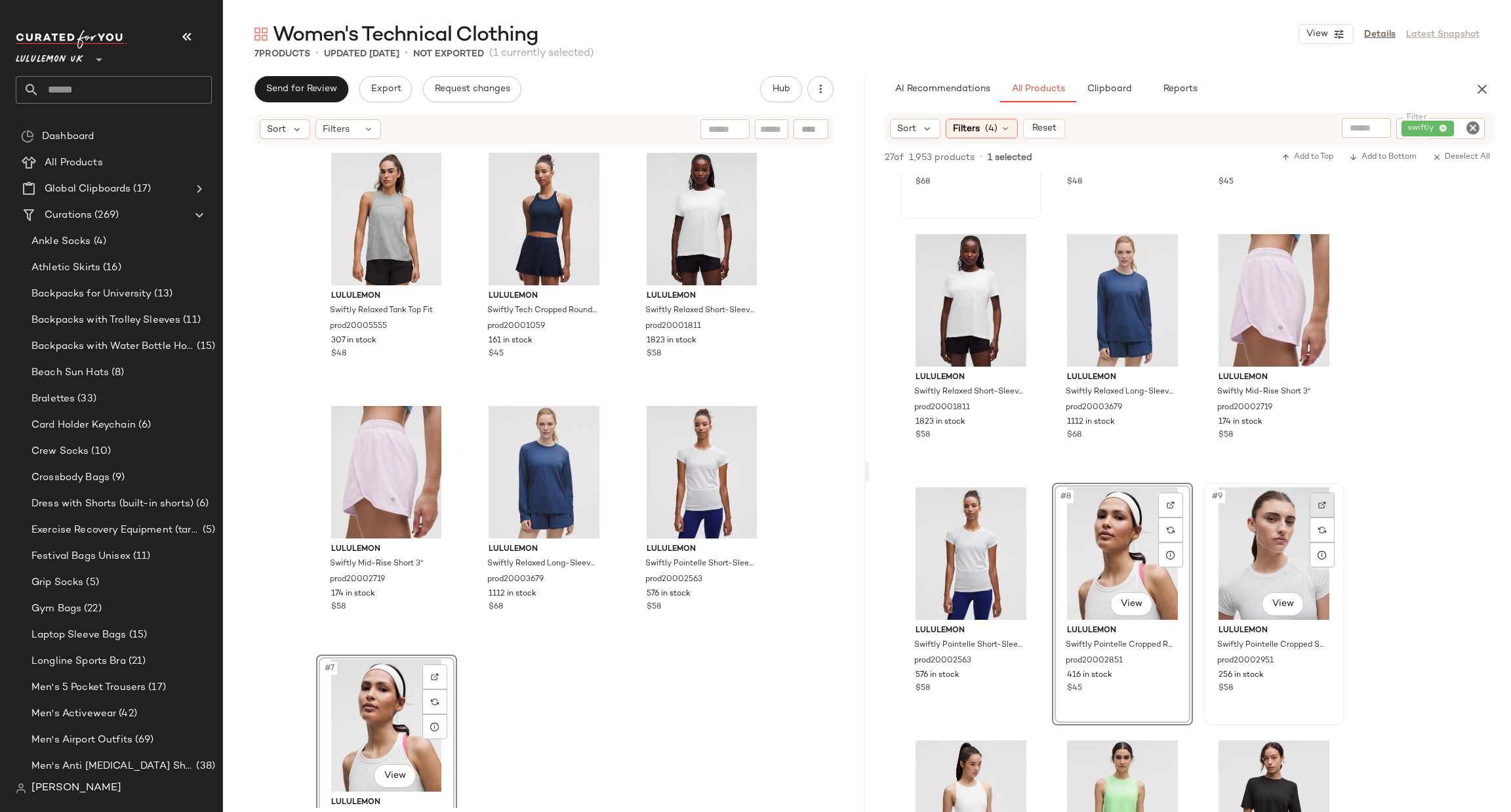
click at [1331, 503] on div at bounding box center [1322, 504] width 25 height 25
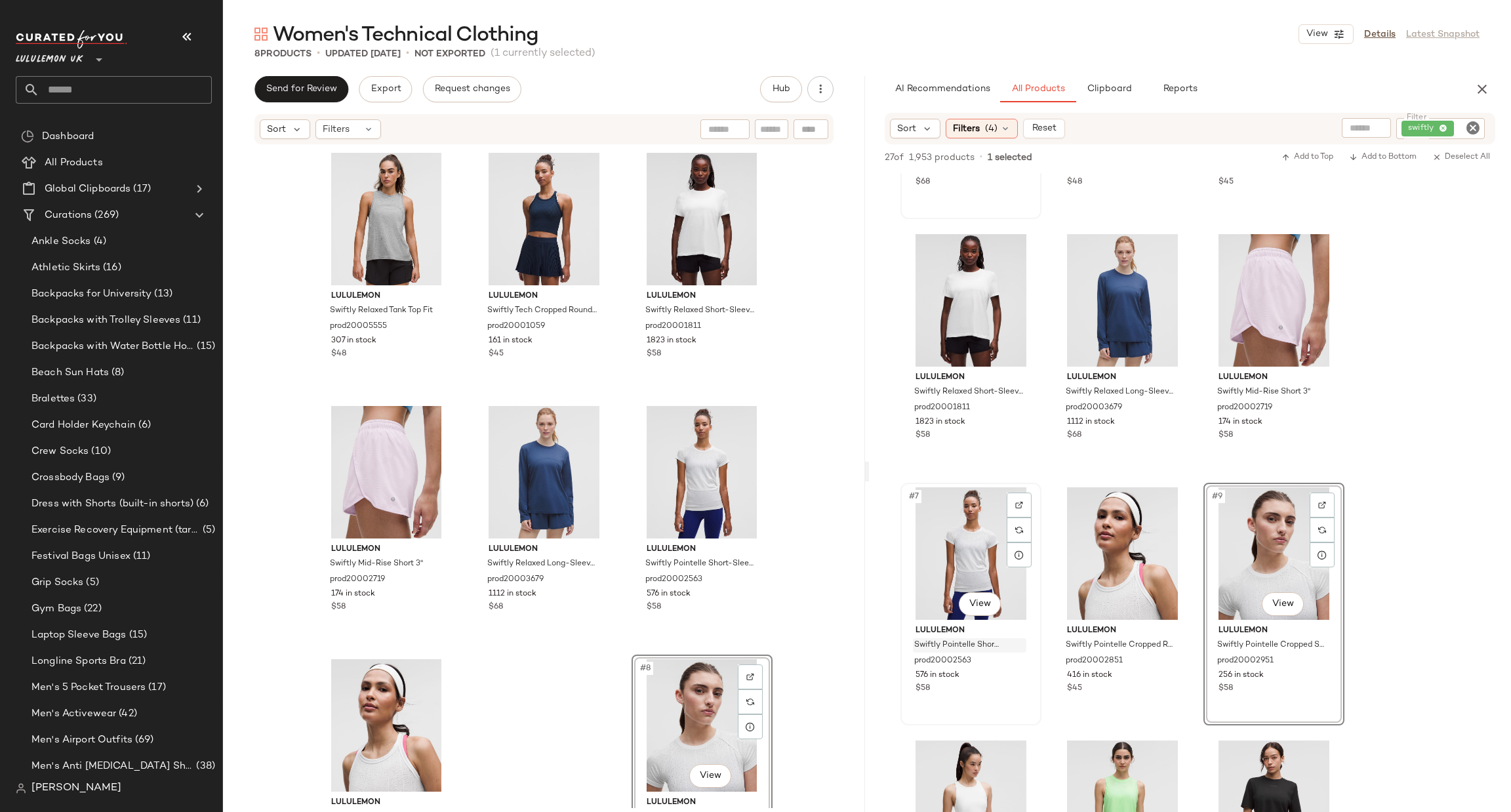
scroll to position [394, 0]
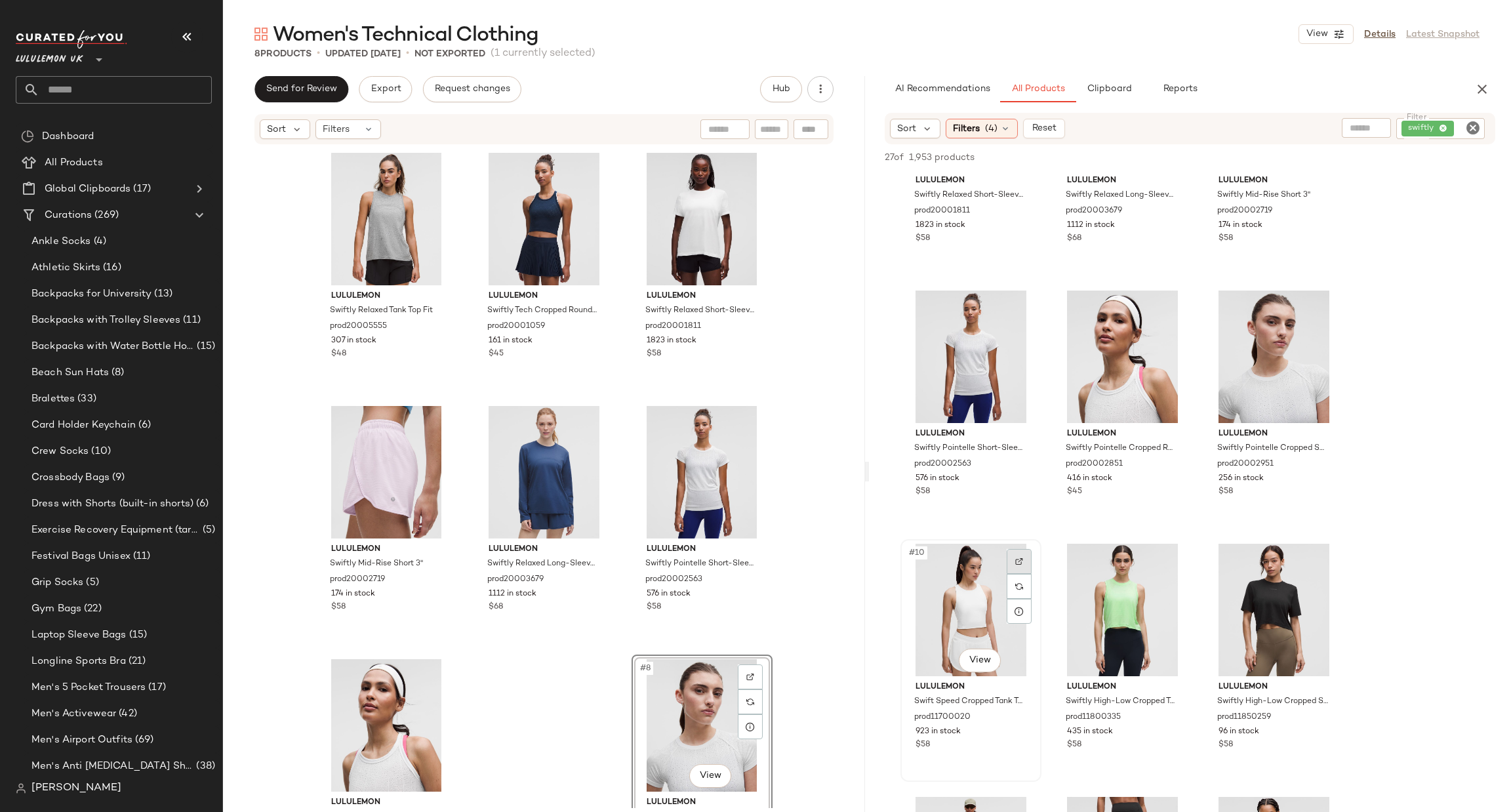
drag, startPoint x: 1265, startPoint y: 559, endPoint x: 1020, endPoint y: 564, distance: 245.1
click at [1020, 564] on div at bounding box center [1020, 561] width 25 height 25
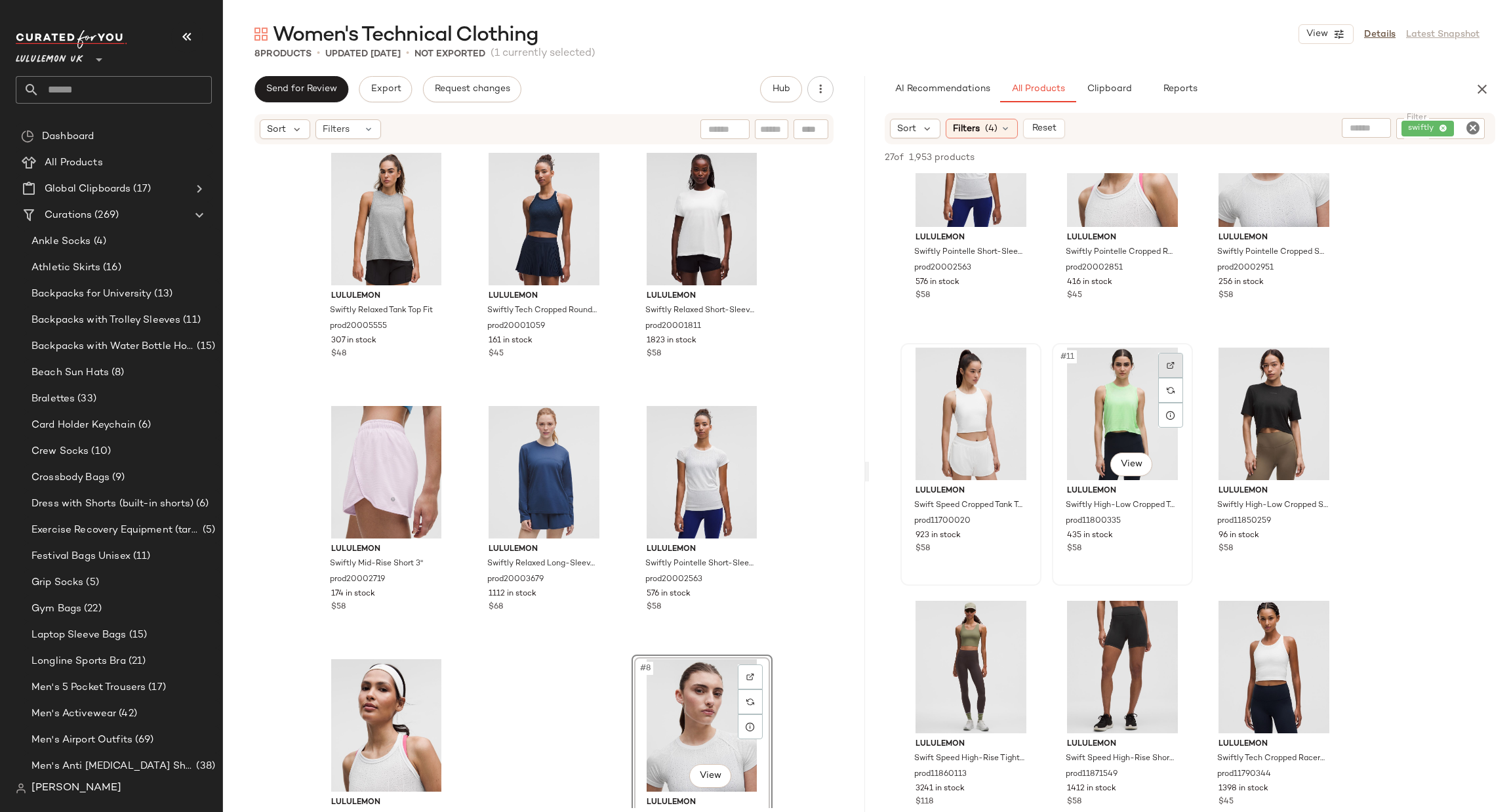
click at [1171, 354] on div at bounding box center [1171, 365] width 25 height 25
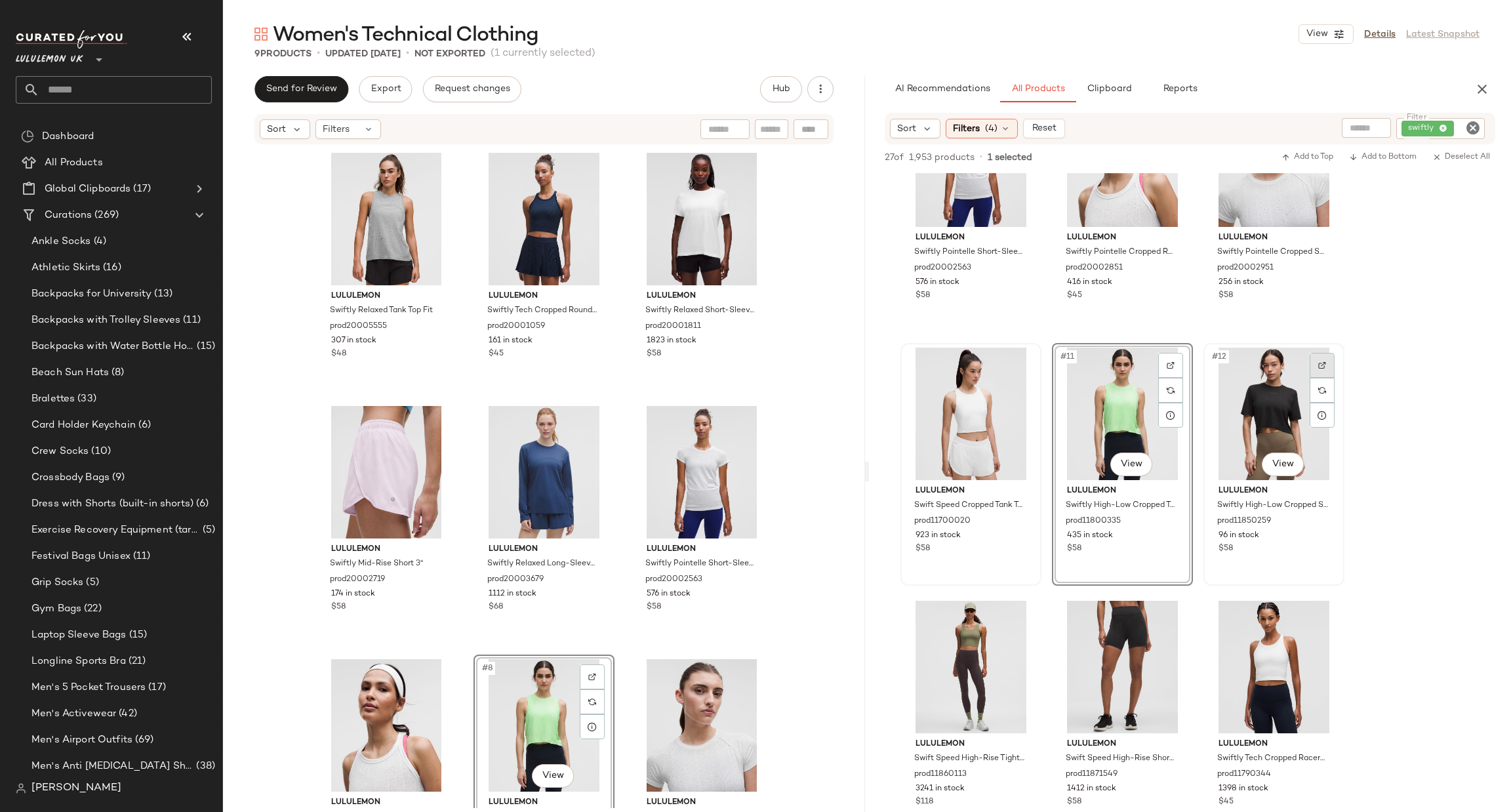
click at [1328, 364] on div at bounding box center [1322, 365] width 25 height 25
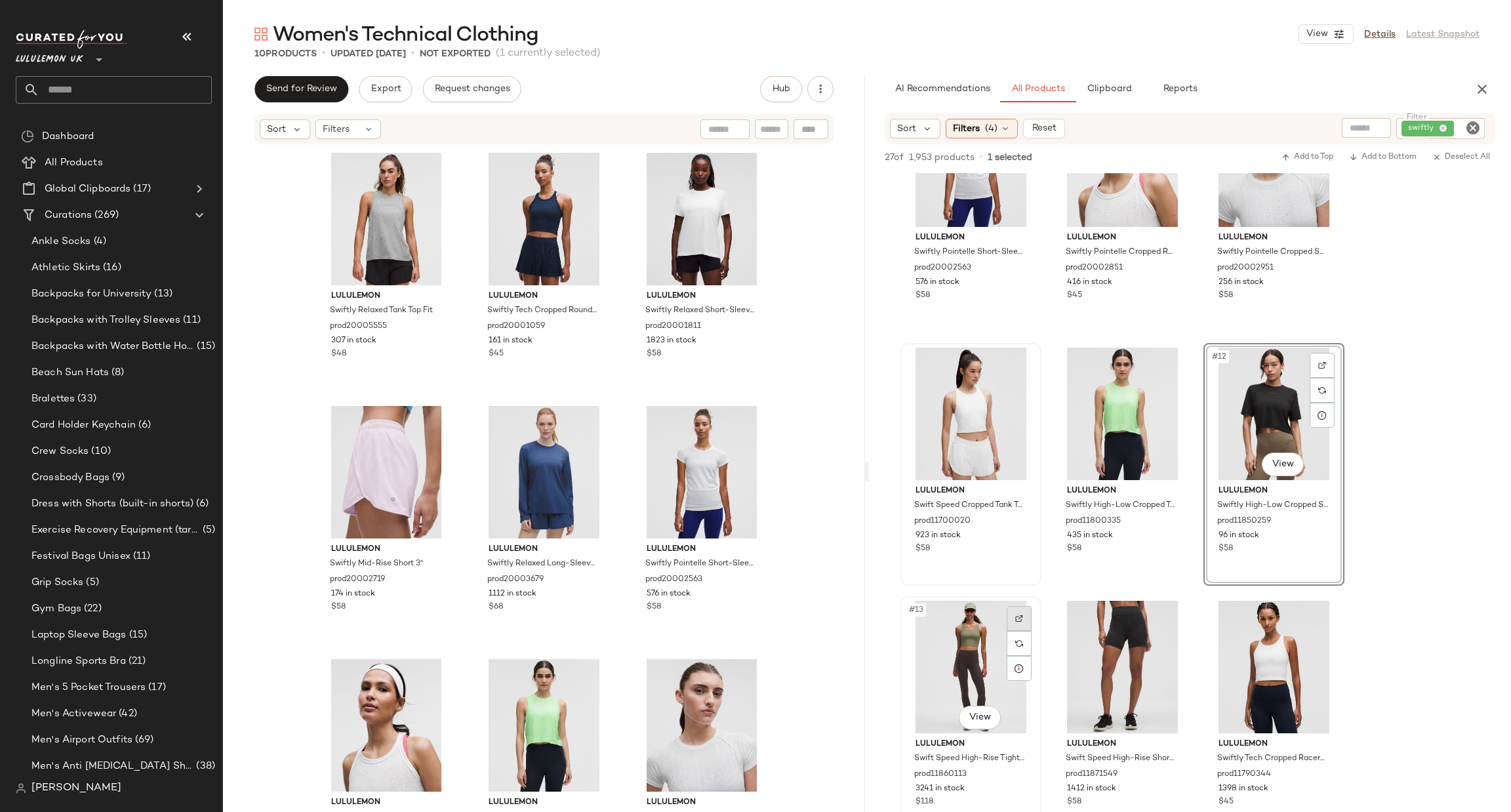
click at [1024, 609] on div at bounding box center [1020, 618] width 25 height 25
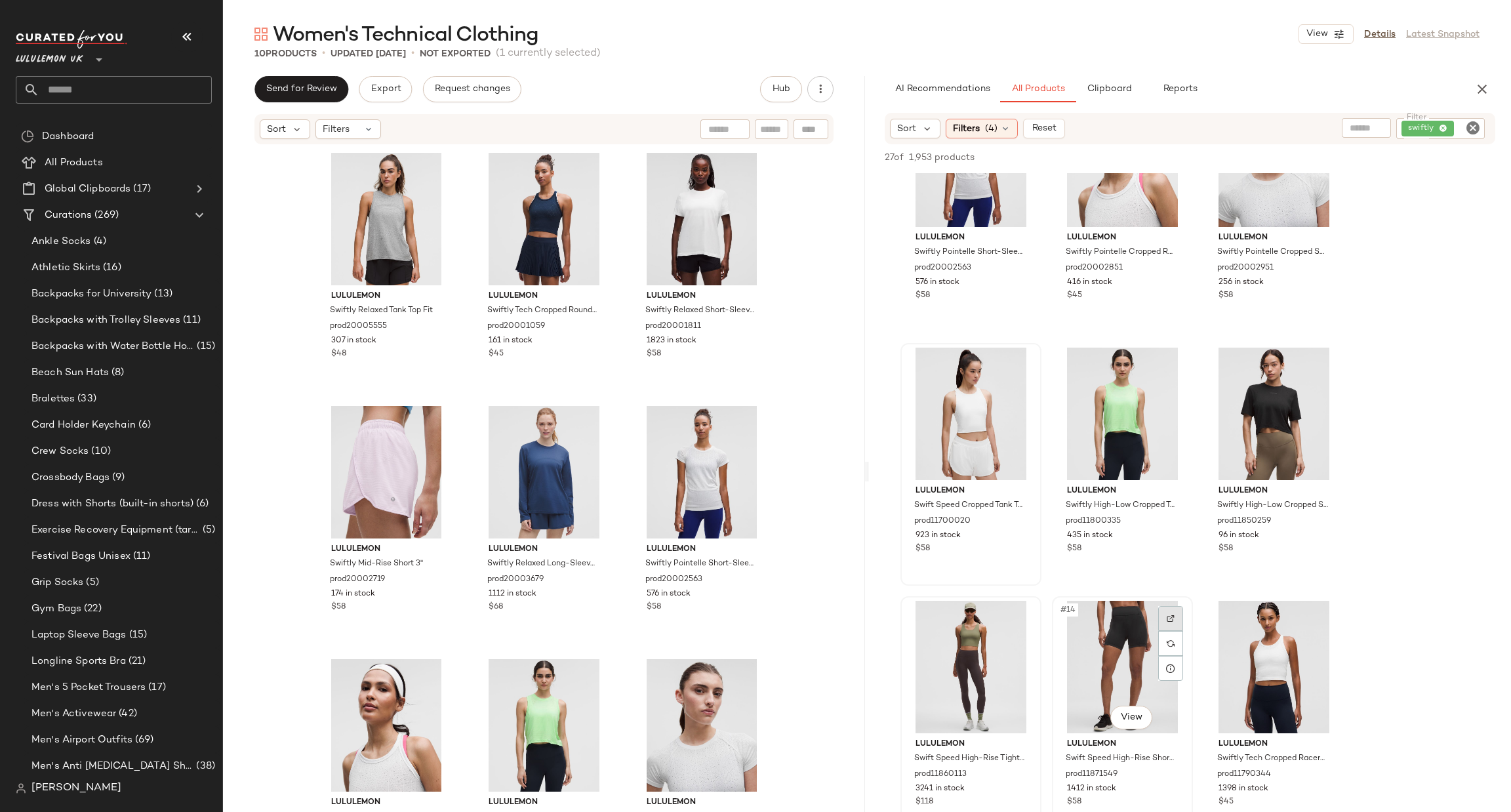
click at [1171, 616] on img at bounding box center [1171, 618] width 8 height 8
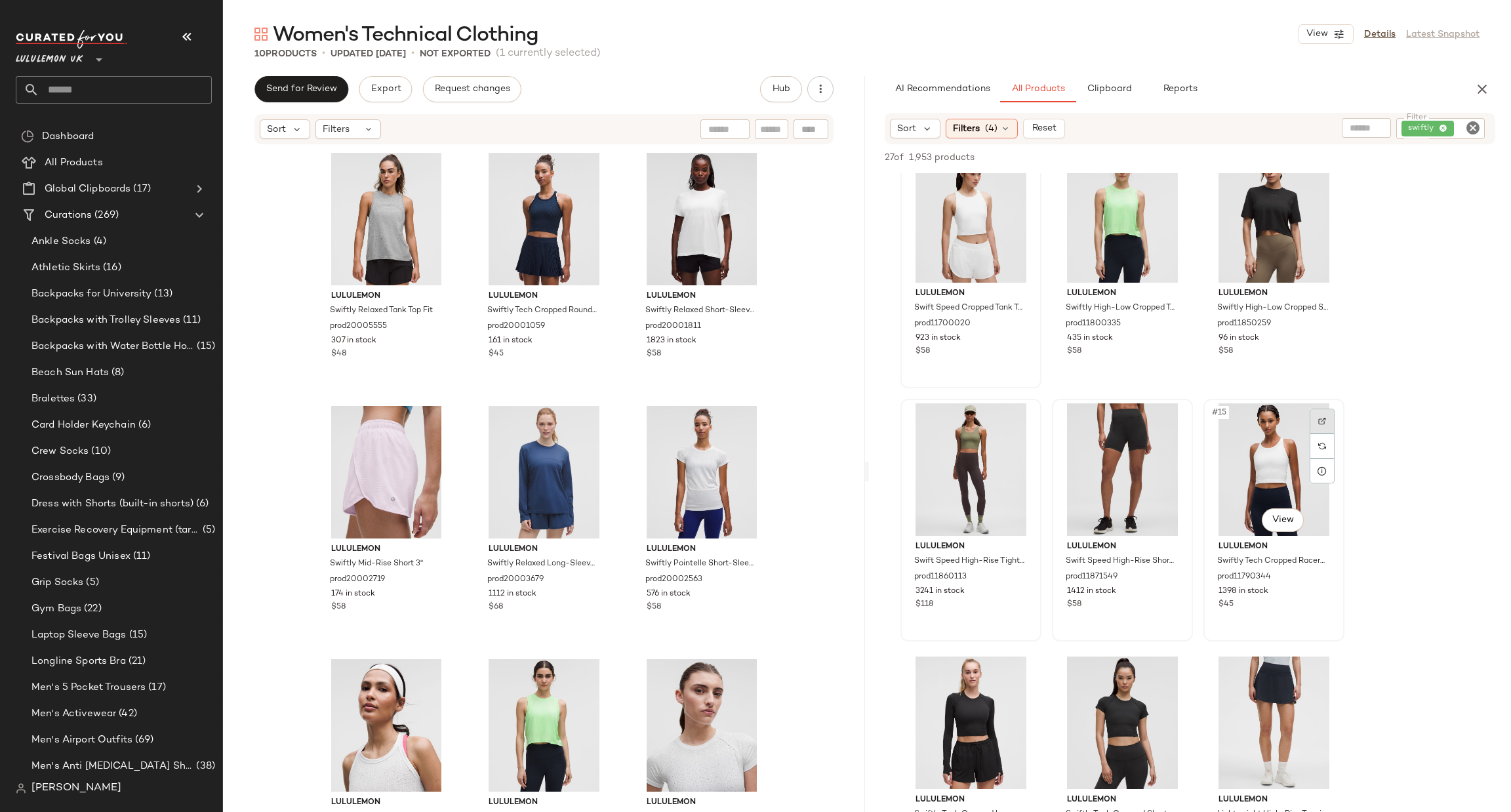
click at [1327, 421] on div at bounding box center [1322, 421] width 25 height 25
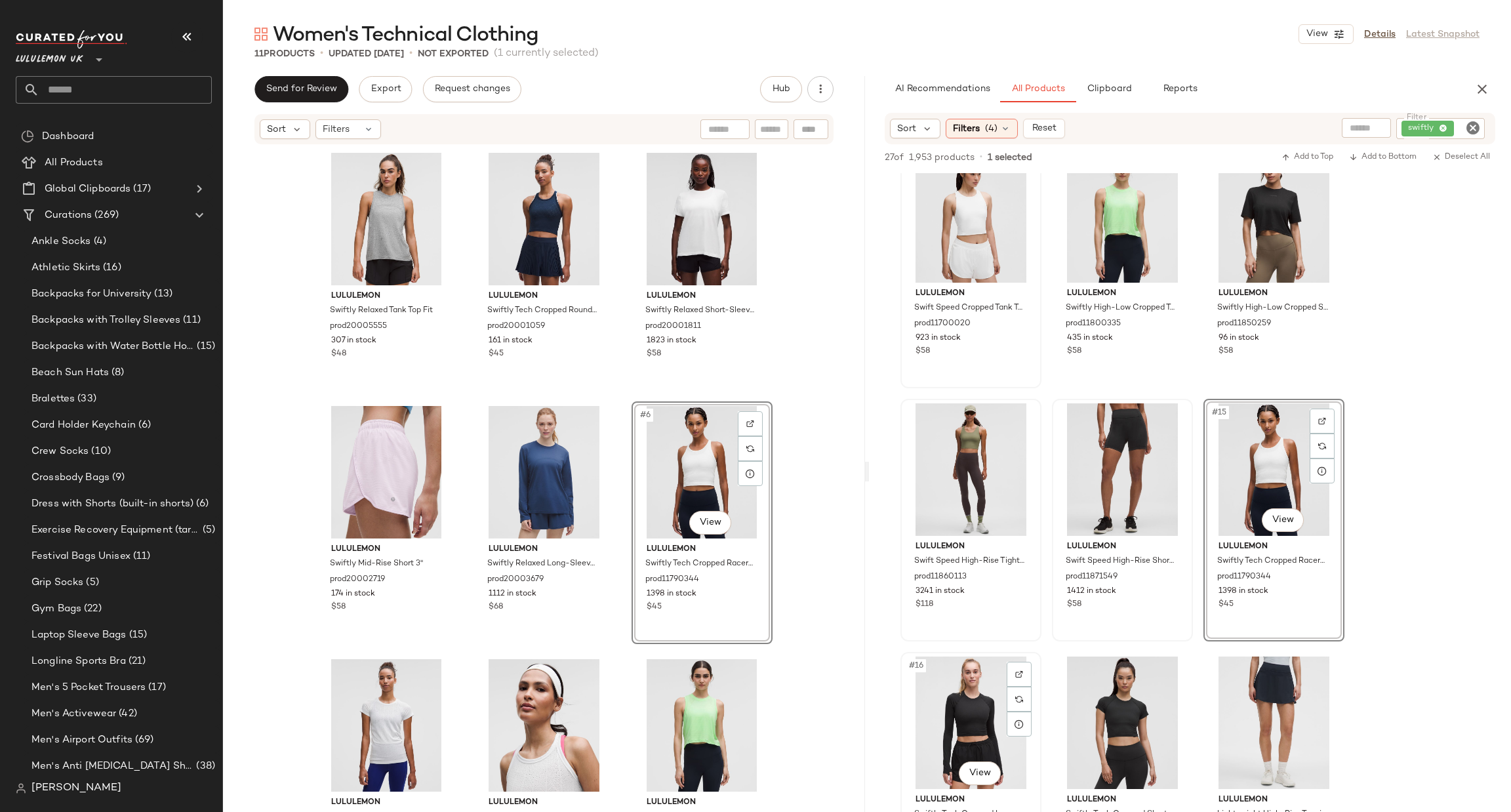
click at [1018, 677] on img at bounding box center [1020, 674] width 8 height 8
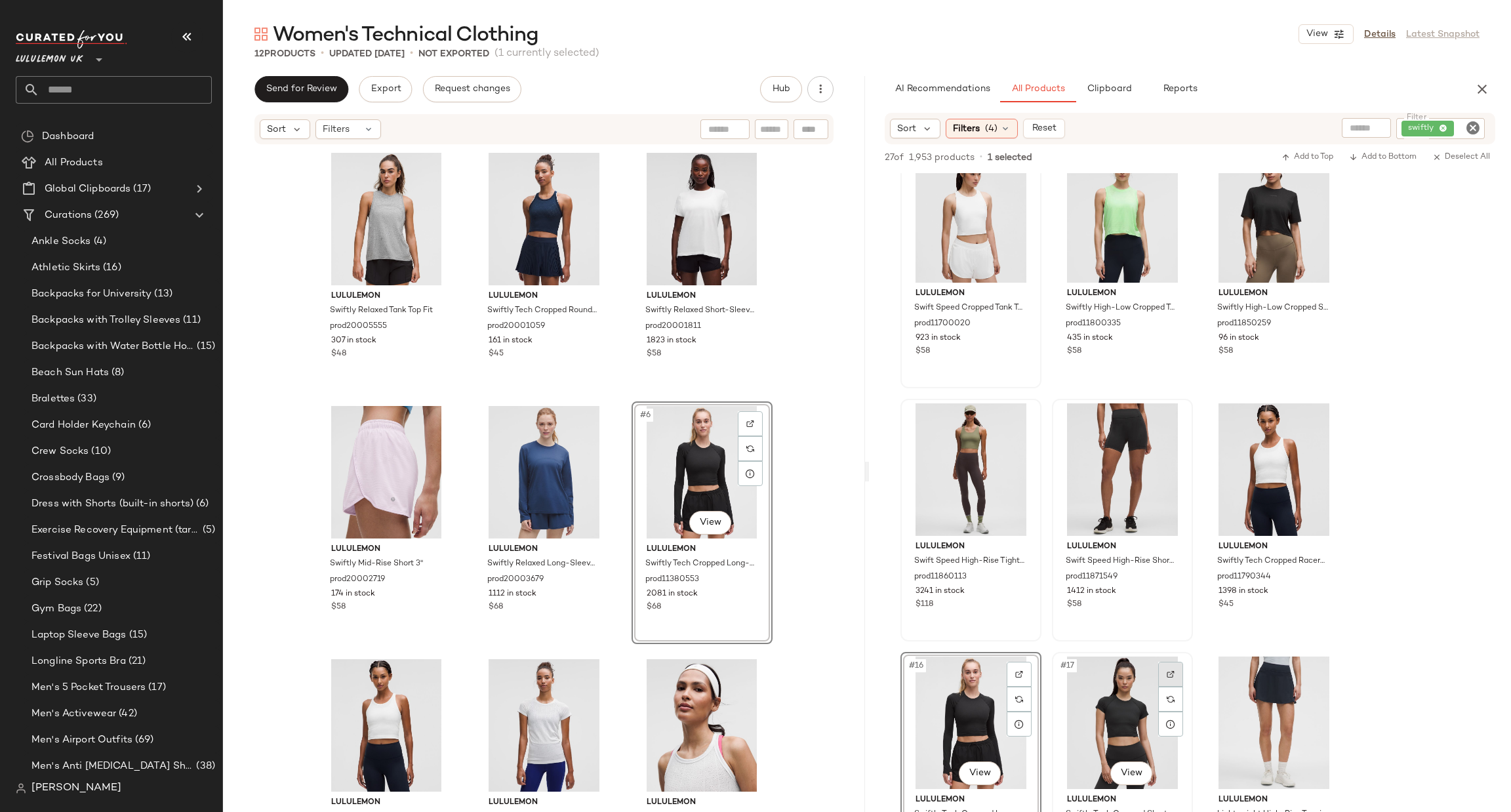
click at [1177, 664] on div at bounding box center [1171, 674] width 25 height 25
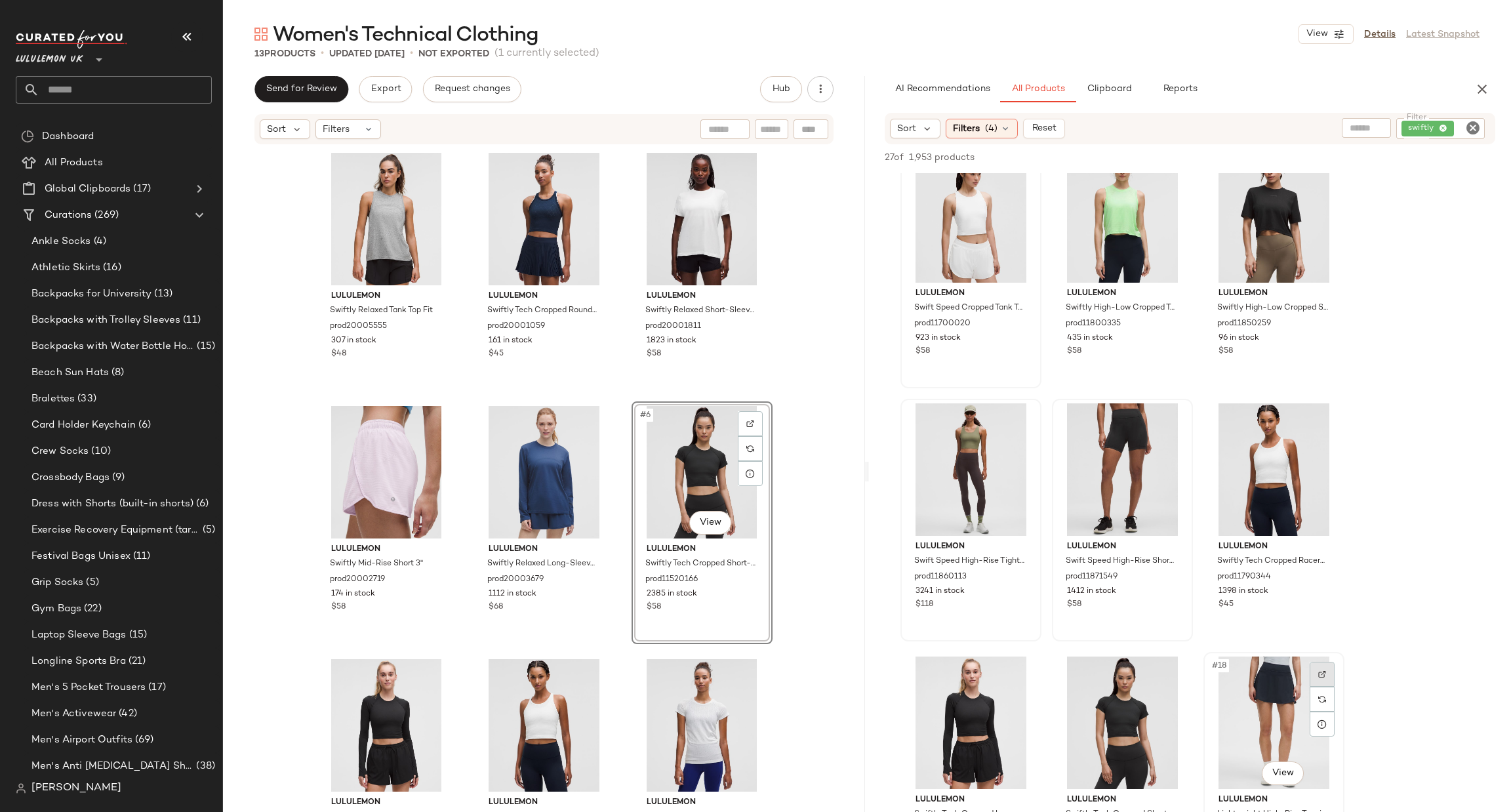
click at [1327, 667] on div at bounding box center [1322, 674] width 25 height 25
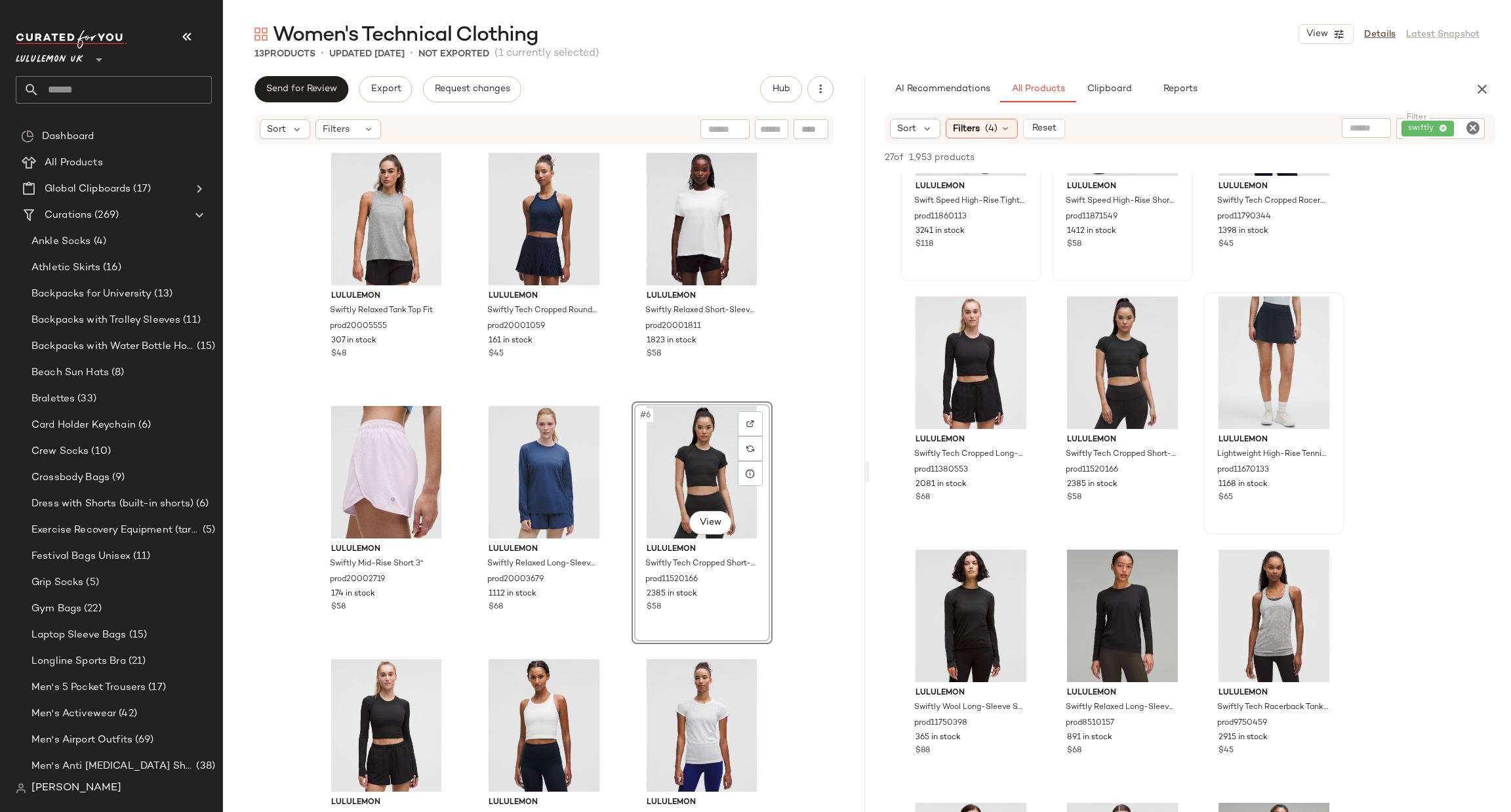
scroll to position [1180, 0]
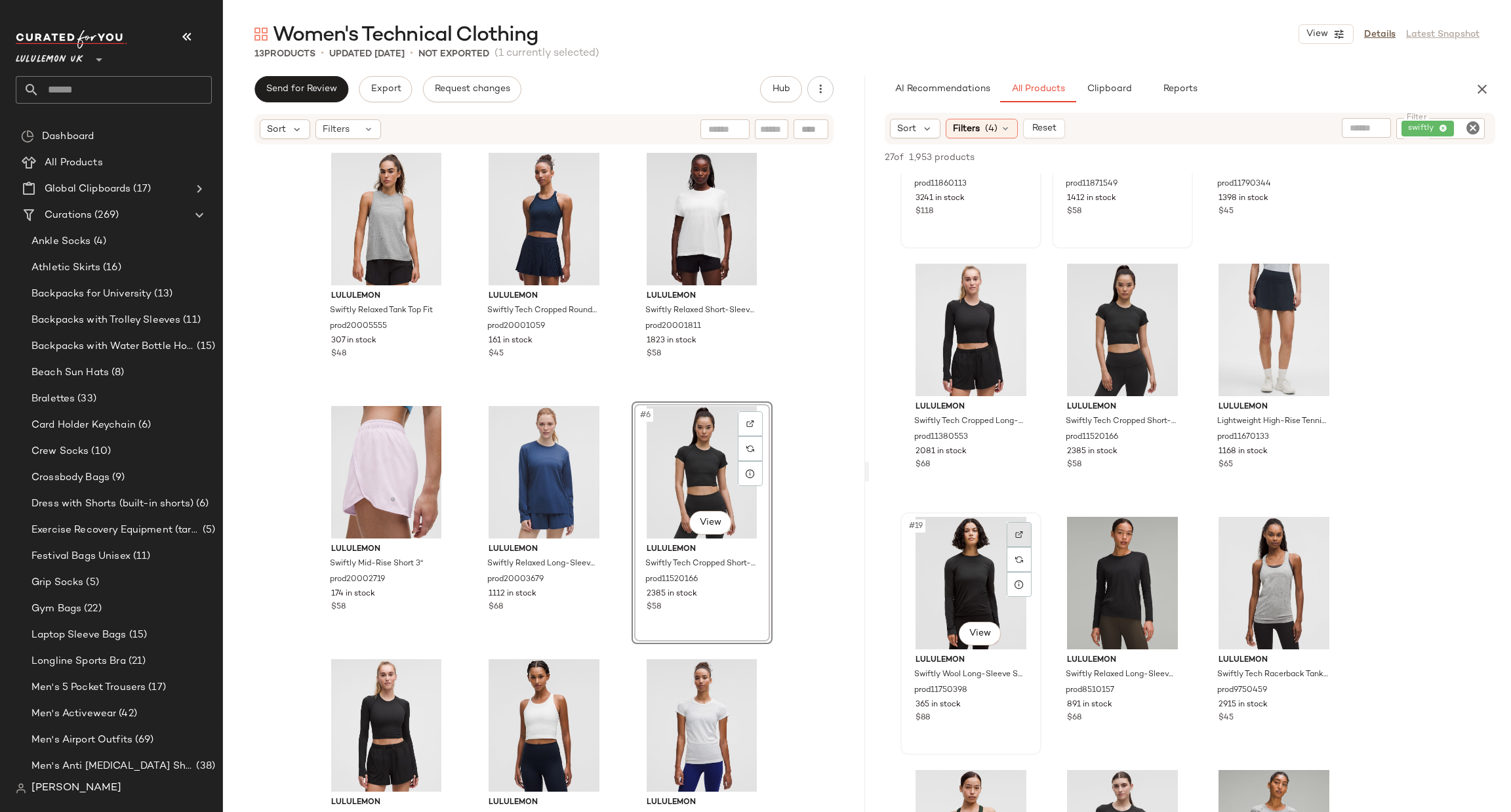
click at [1015, 539] on div at bounding box center [1020, 534] width 25 height 25
click at [1179, 529] on div at bounding box center [1171, 534] width 25 height 25
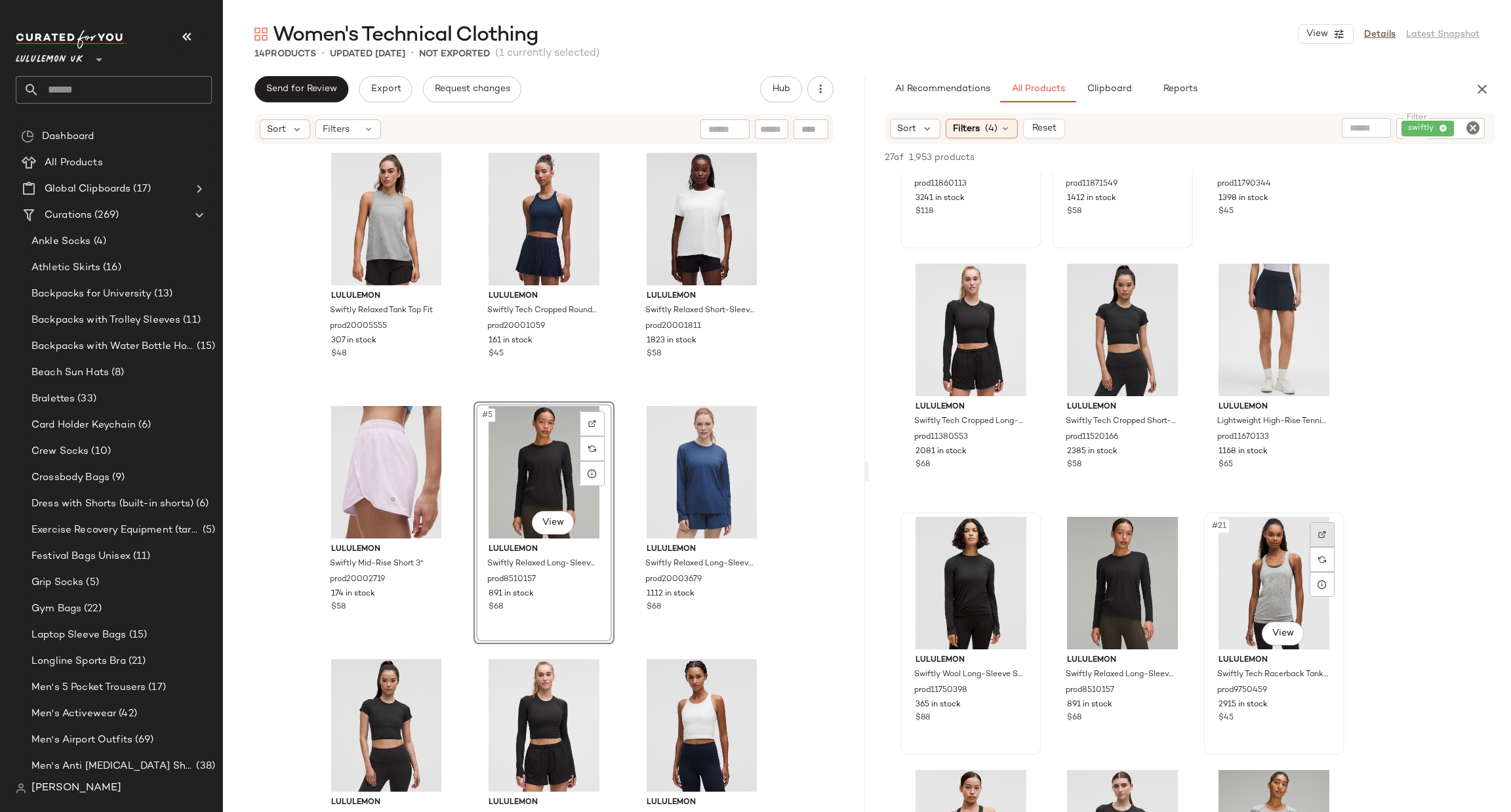
click at [1332, 534] on div at bounding box center [1322, 534] width 25 height 25
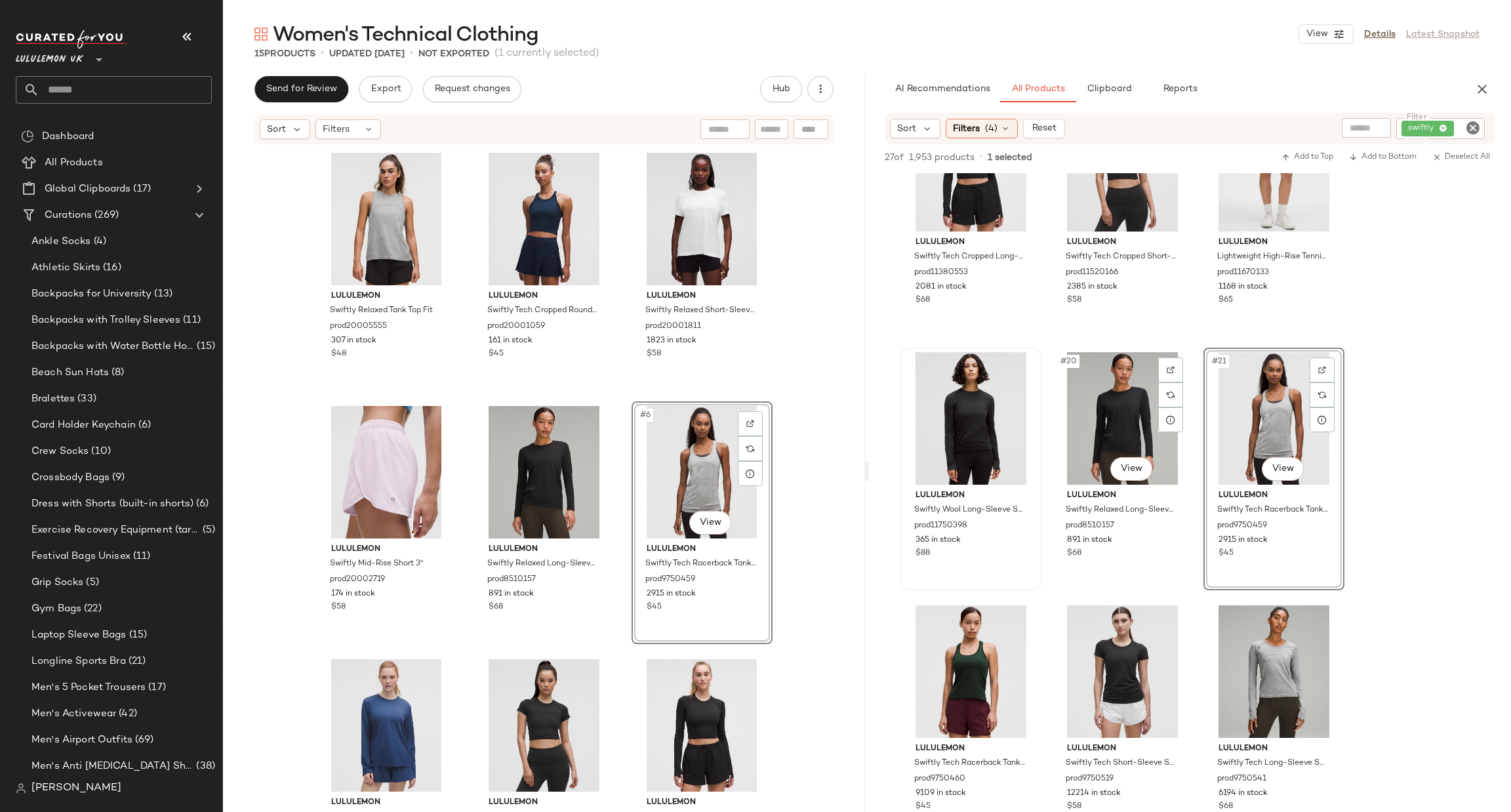
scroll to position [1377, 0]
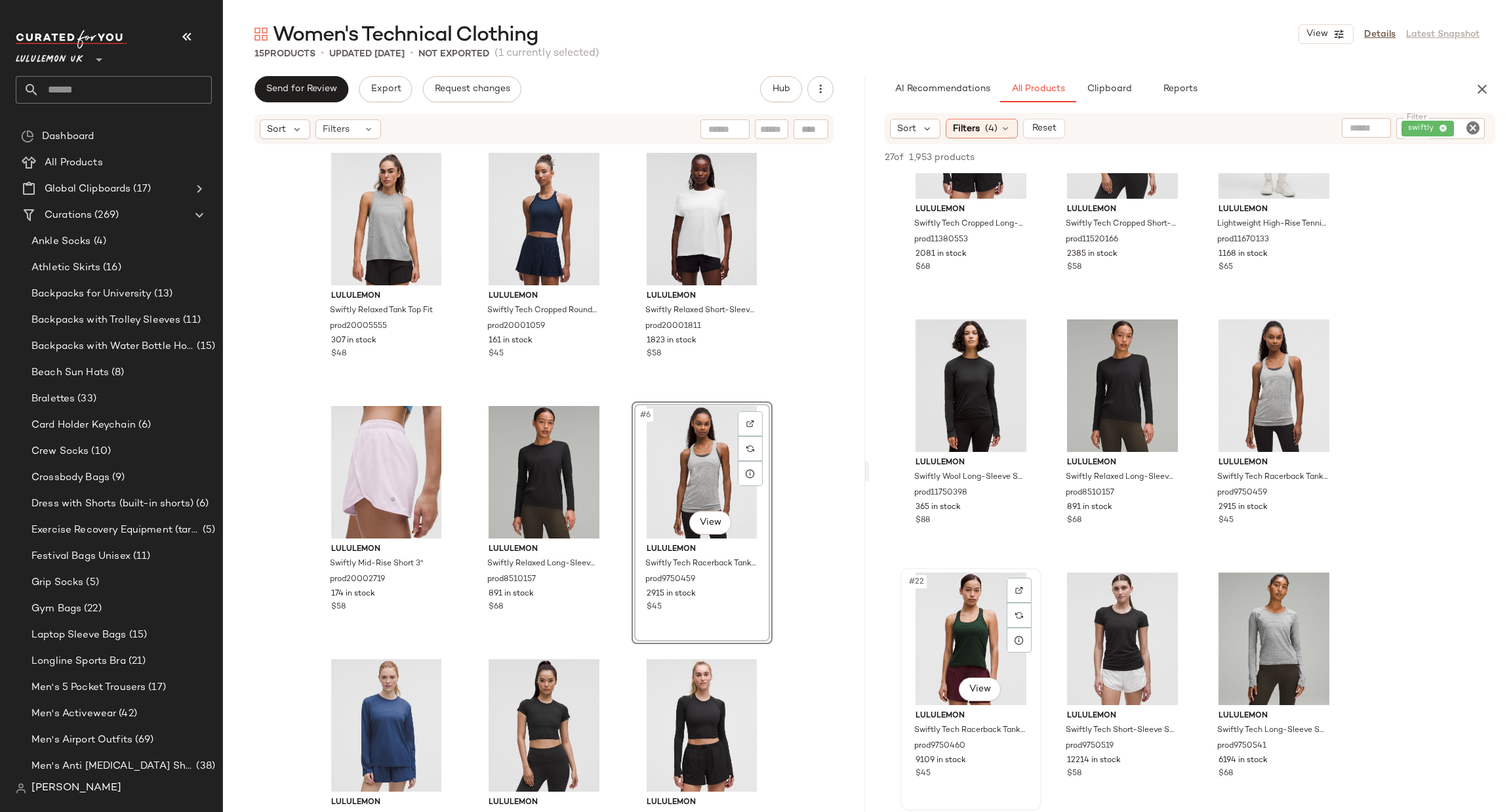
drag, startPoint x: 1278, startPoint y: 555, endPoint x: 1010, endPoint y: 576, distance: 268.8
click at [1014, 581] on div at bounding box center [1020, 590] width 25 height 25
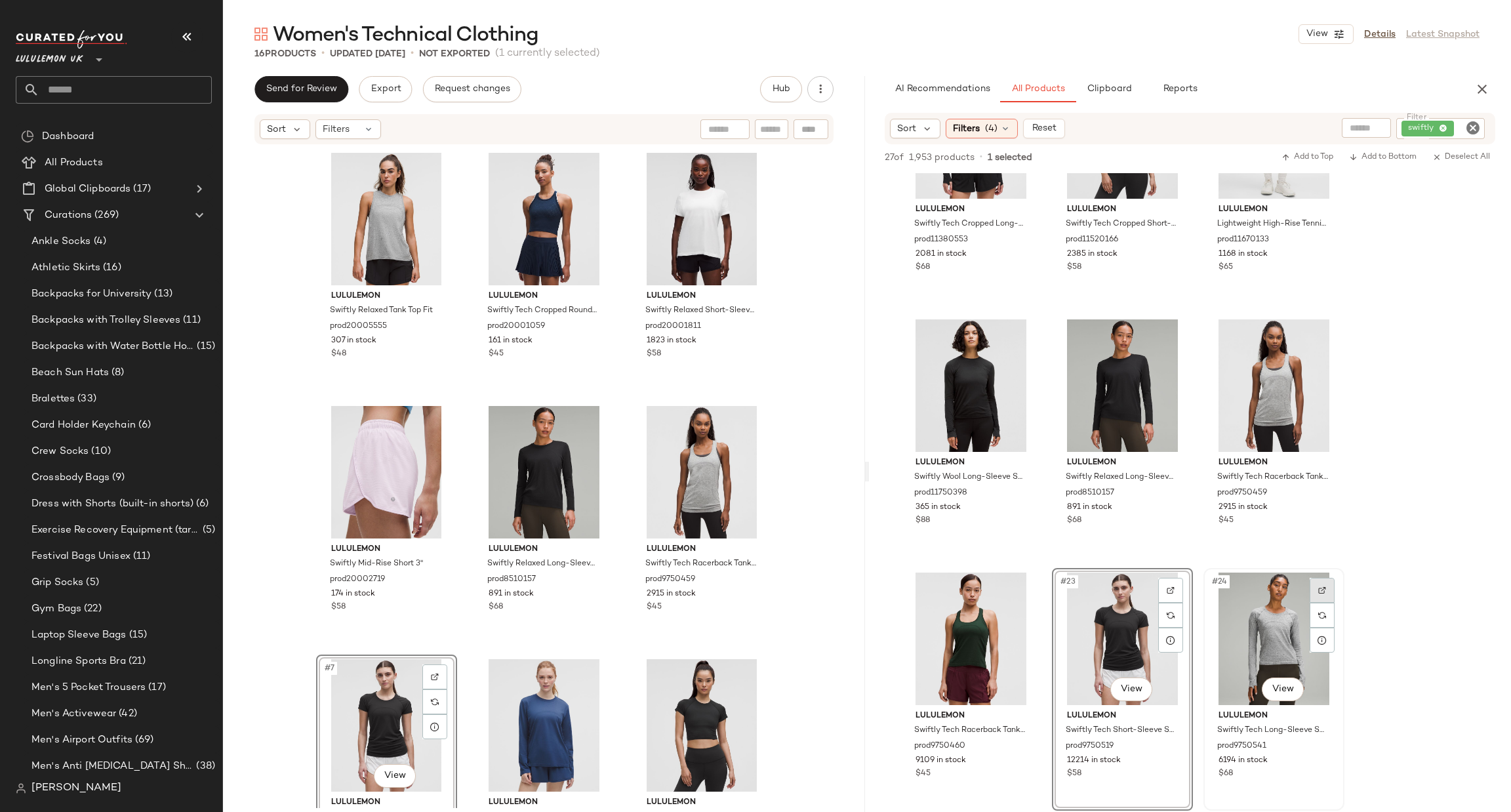
click at [1315, 580] on div at bounding box center [1322, 590] width 25 height 25
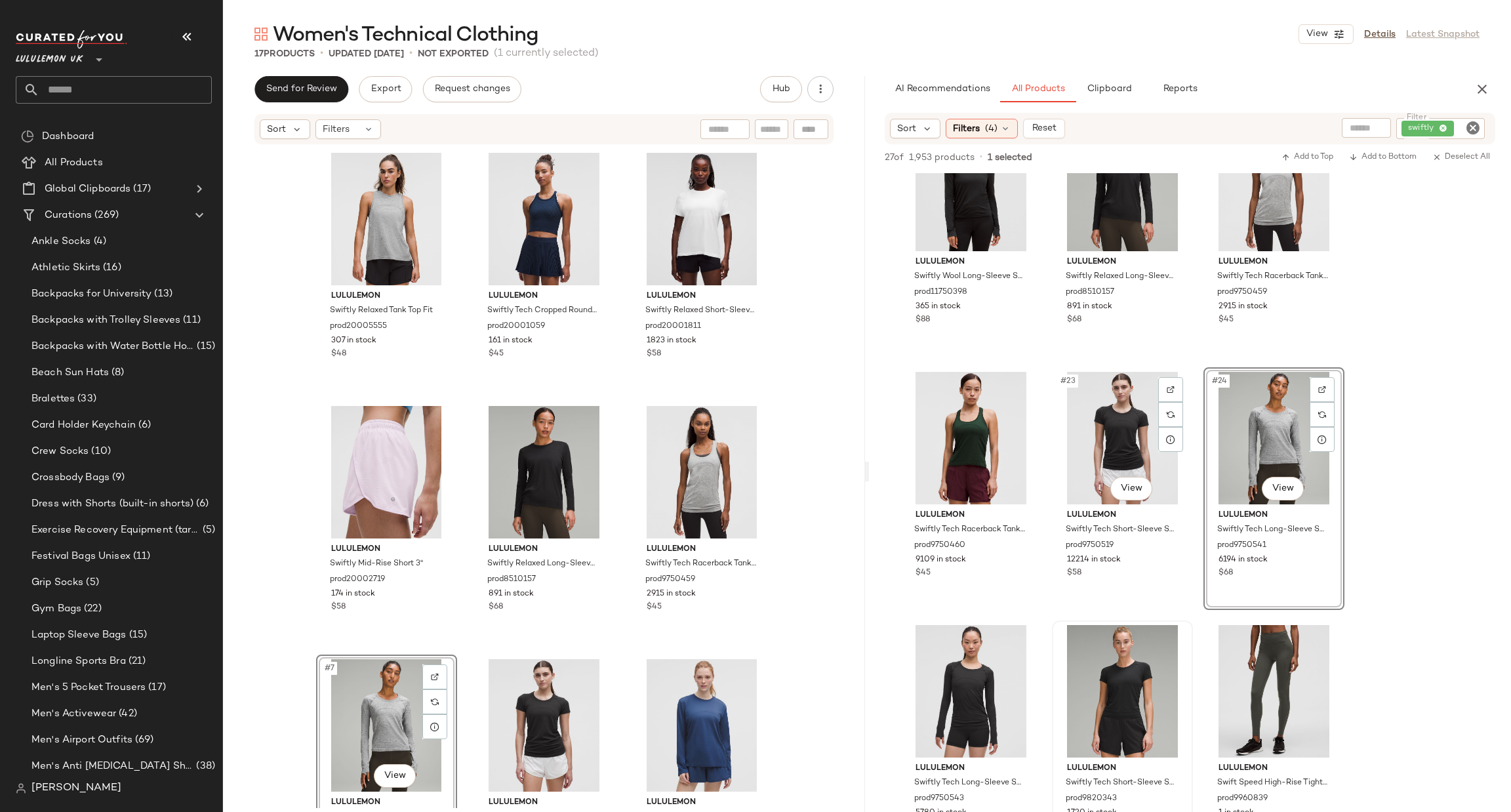
scroll to position [1770, 0]
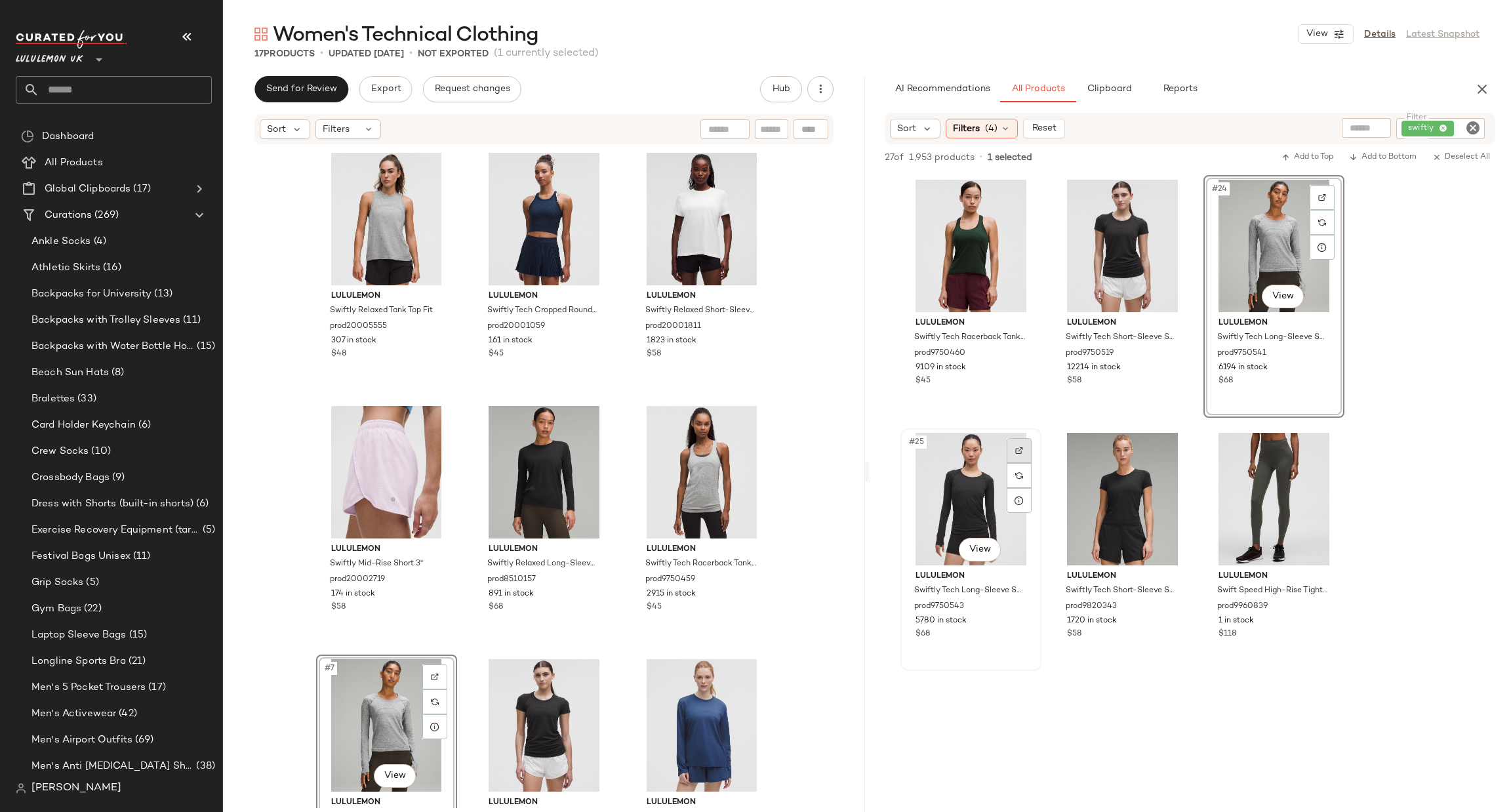
click at [1014, 453] on div at bounding box center [1020, 450] width 25 height 25
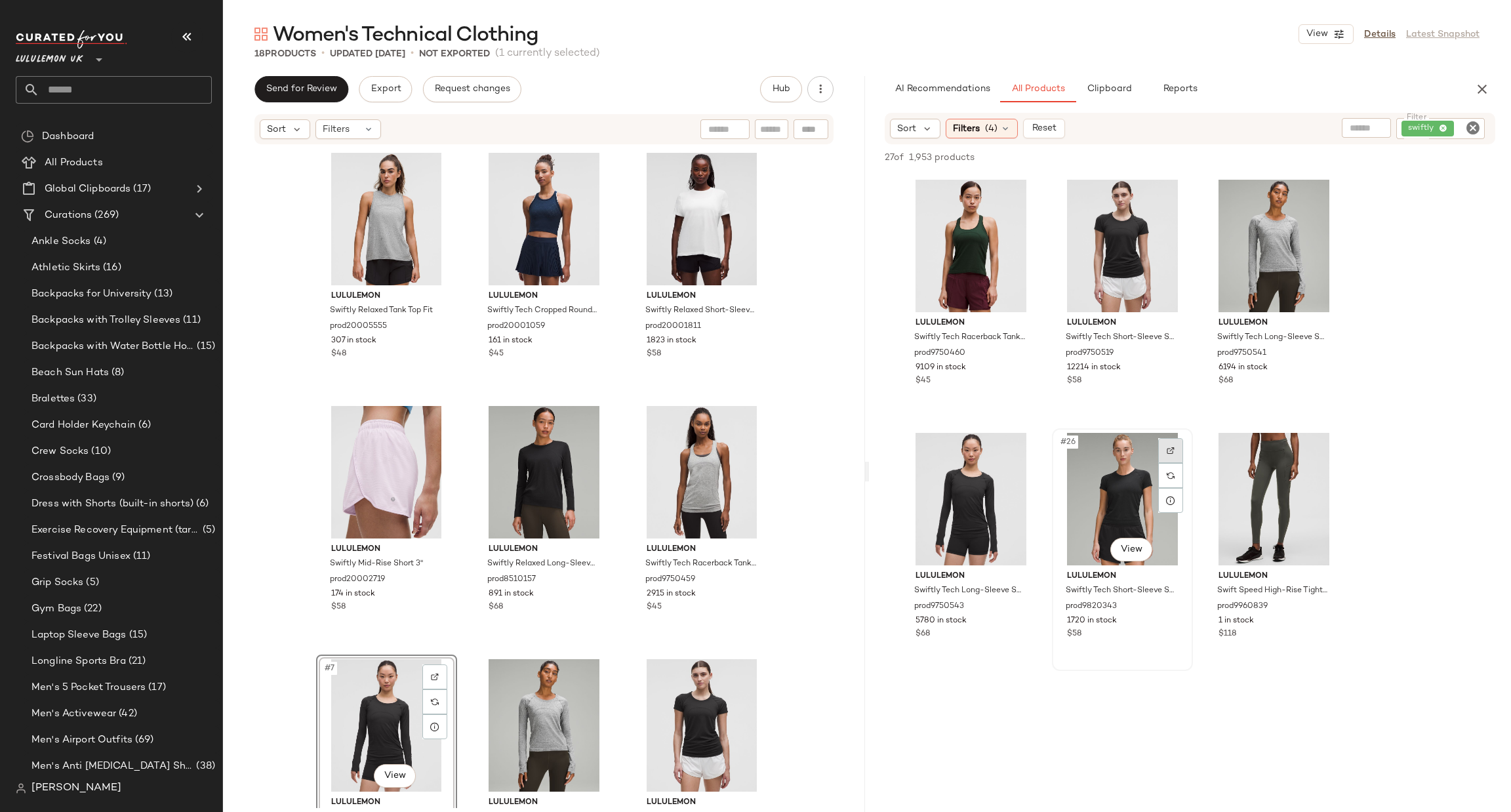
click at [1169, 454] on div at bounding box center [1171, 450] width 25 height 25
click at [1324, 440] on div at bounding box center [1322, 450] width 25 height 25
click at [1470, 127] on icon "Clear Filter" at bounding box center [1473, 128] width 16 height 16
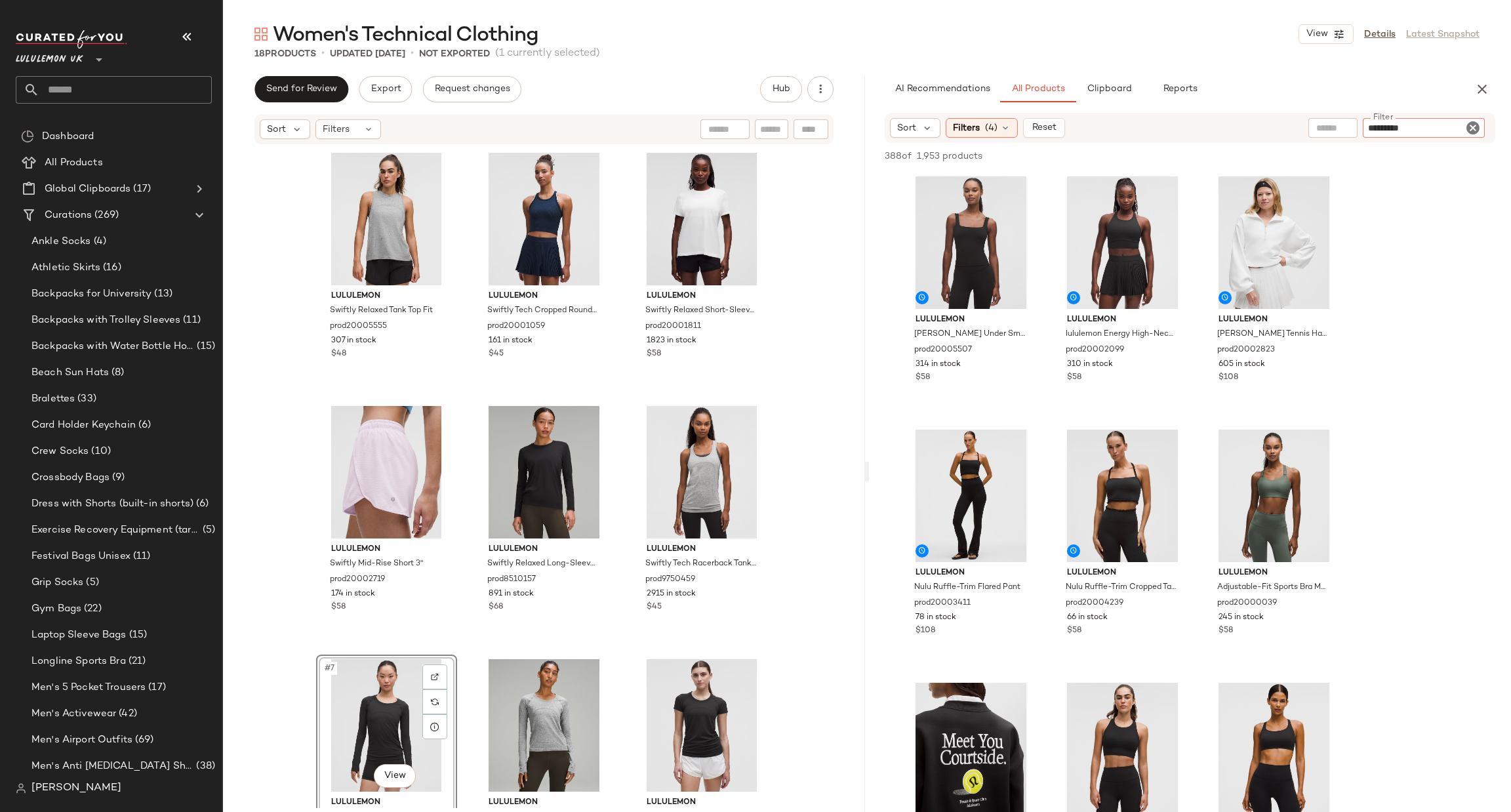
type input "**********"
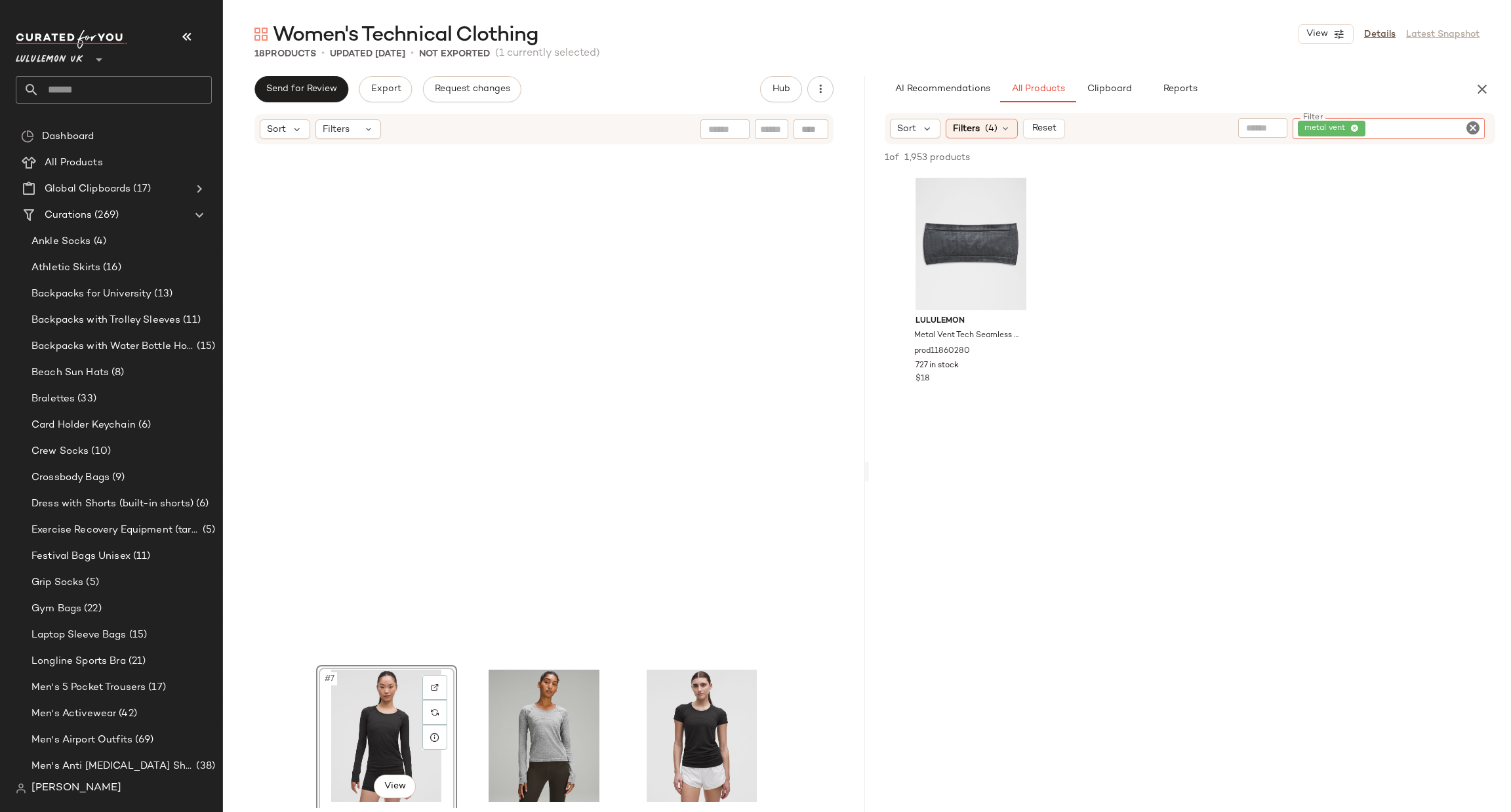
scroll to position [858, 0]
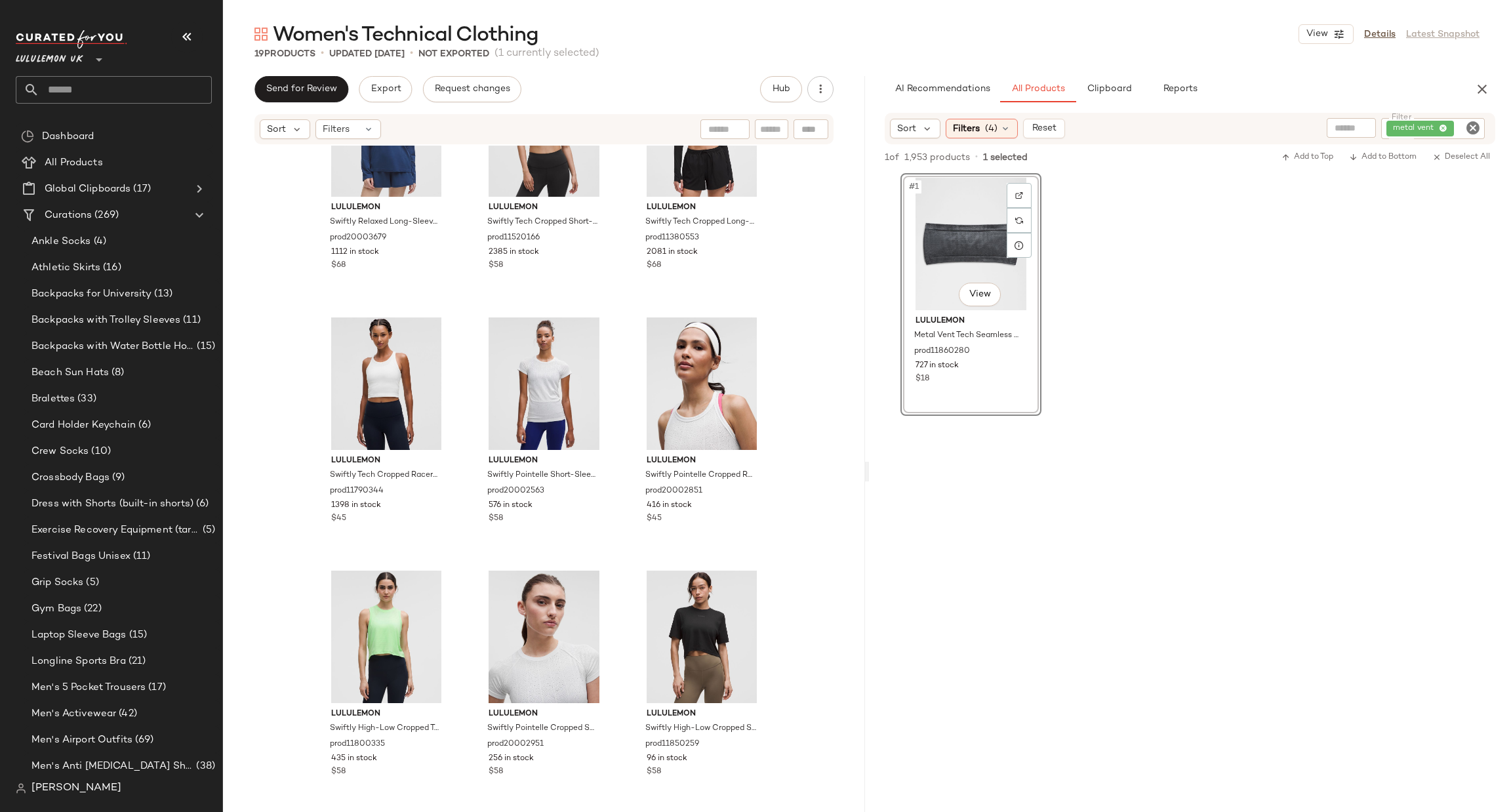
click at [1474, 129] on icon "Clear Filter" at bounding box center [1473, 128] width 16 height 16
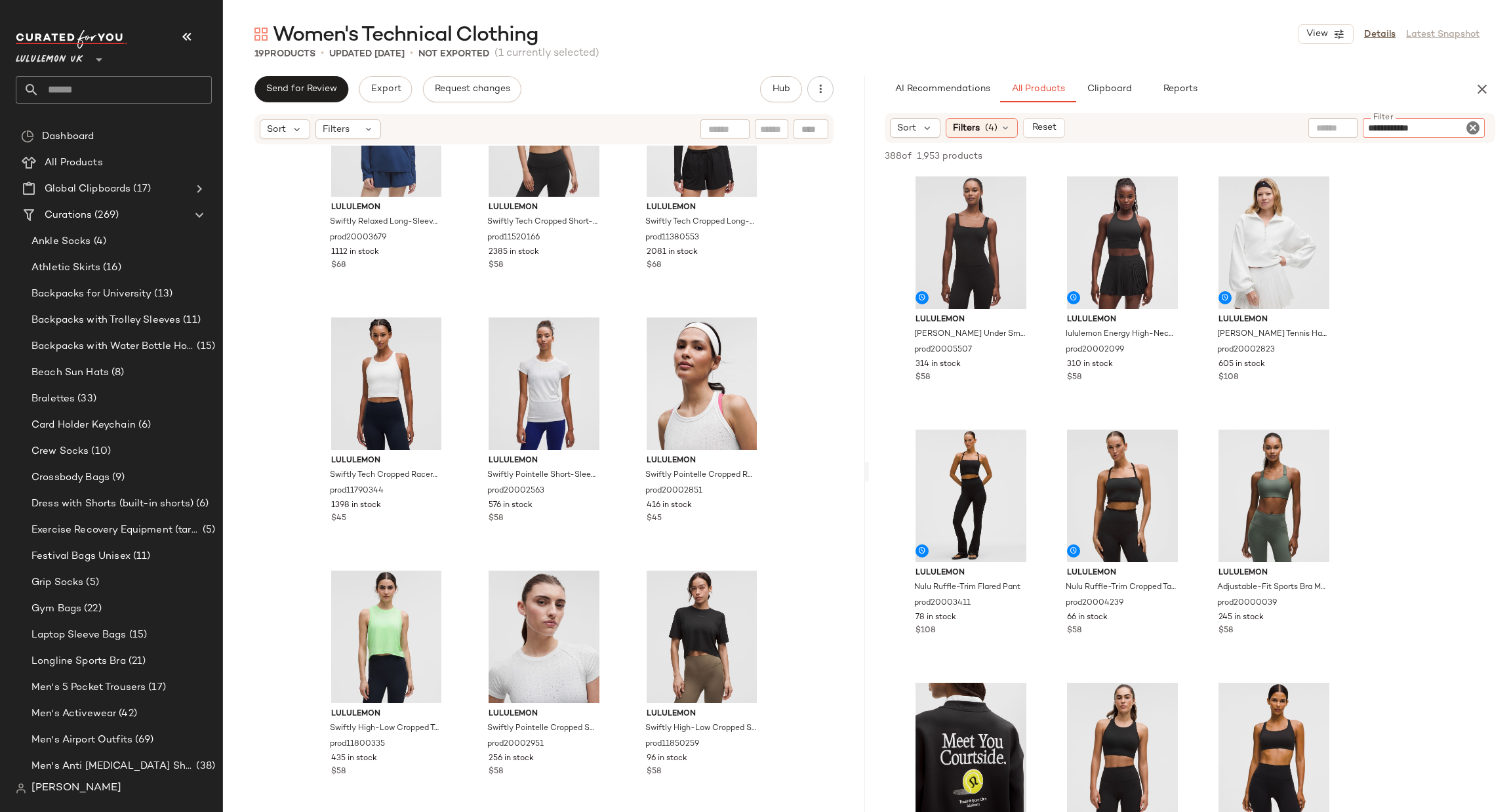
type input "**********"
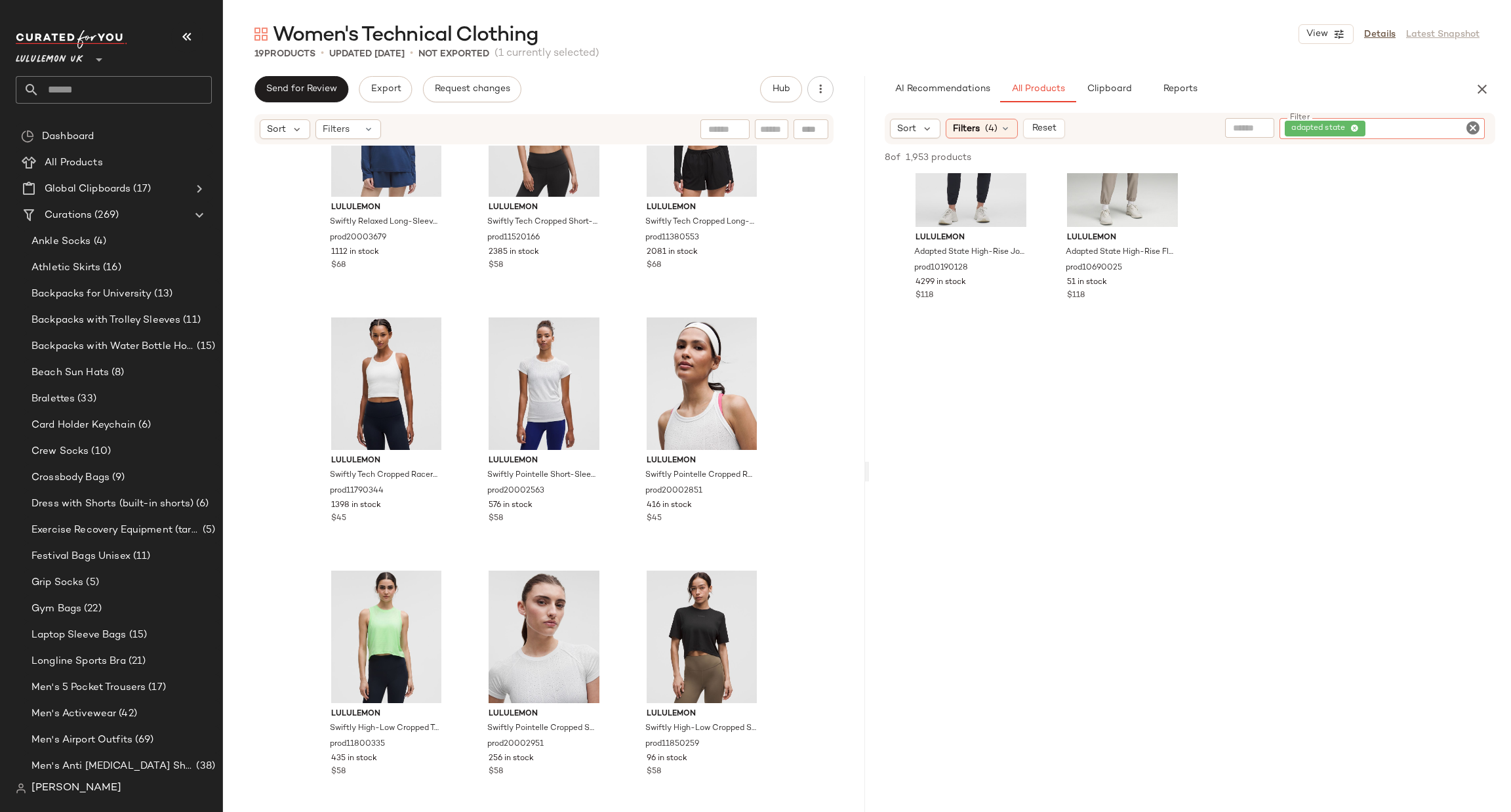
scroll to position [0, 0]
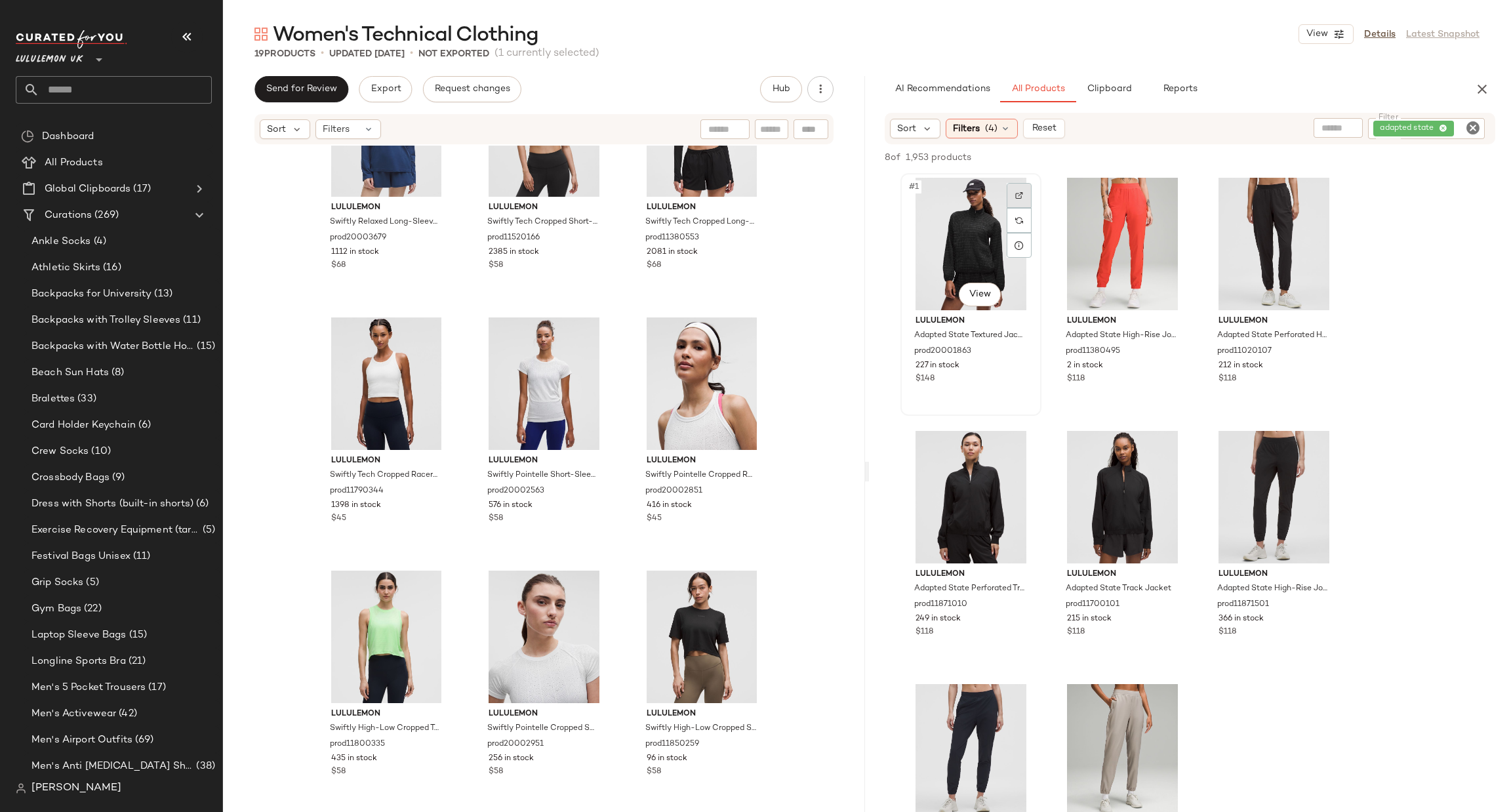
click at [1022, 196] on img at bounding box center [1020, 195] width 8 height 8
click at [1174, 198] on img at bounding box center [1171, 195] width 8 height 8
click at [1333, 193] on div at bounding box center [1322, 195] width 25 height 25
click at [1019, 448] on img at bounding box center [1020, 448] width 8 height 8
click at [1160, 436] on div at bounding box center [1171, 448] width 25 height 25
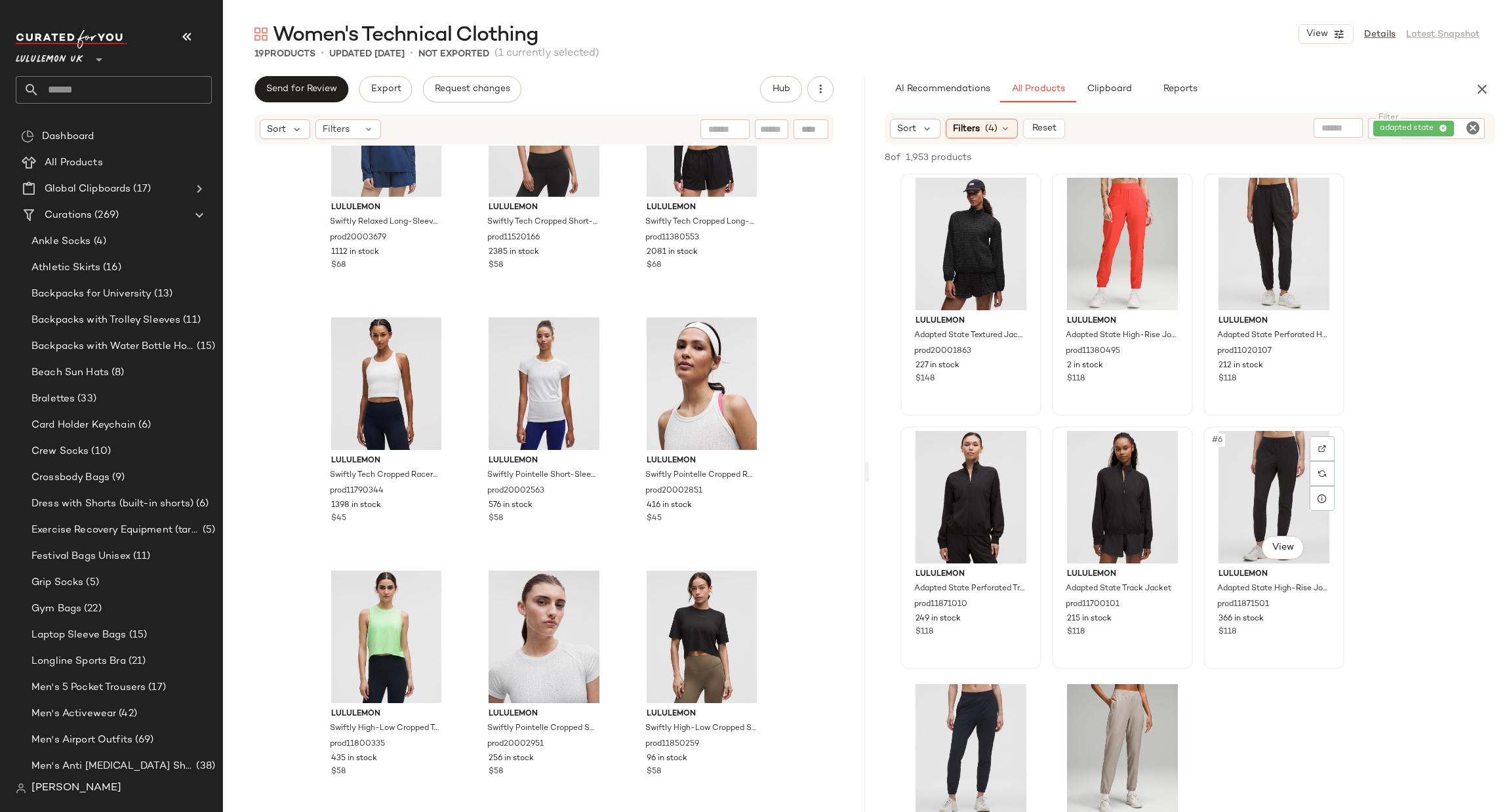
click at [1328, 442] on div at bounding box center [1322, 448] width 25 height 25
click at [1028, 696] on div at bounding box center [1020, 701] width 25 height 25
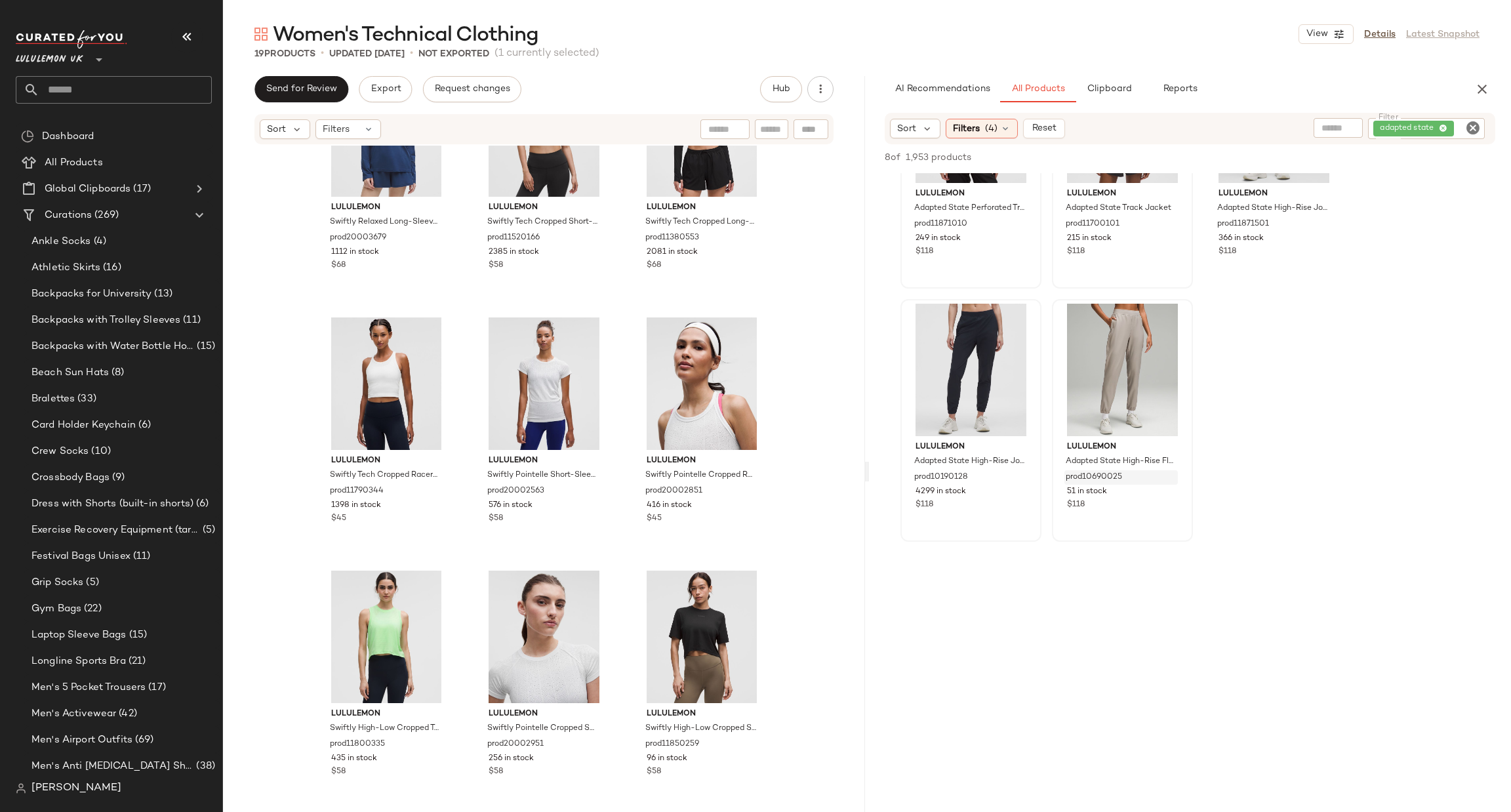
scroll to position [394, 0]
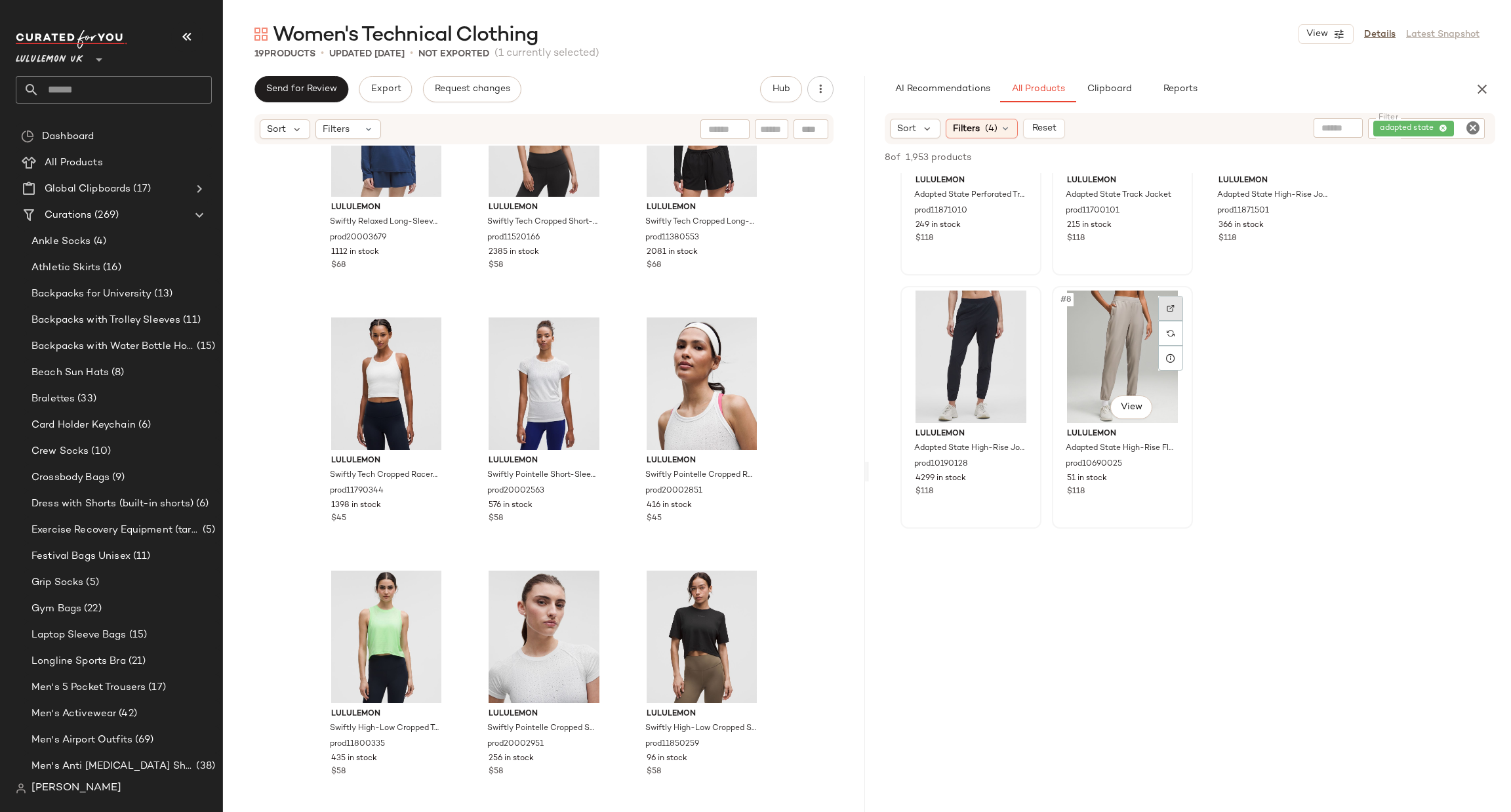
click at [1178, 300] on div at bounding box center [1171, 308] width 25 height 25
click at [1470, 128] on icon "Clear Filter" at bounding box center [1473, 128] width 16 height 16
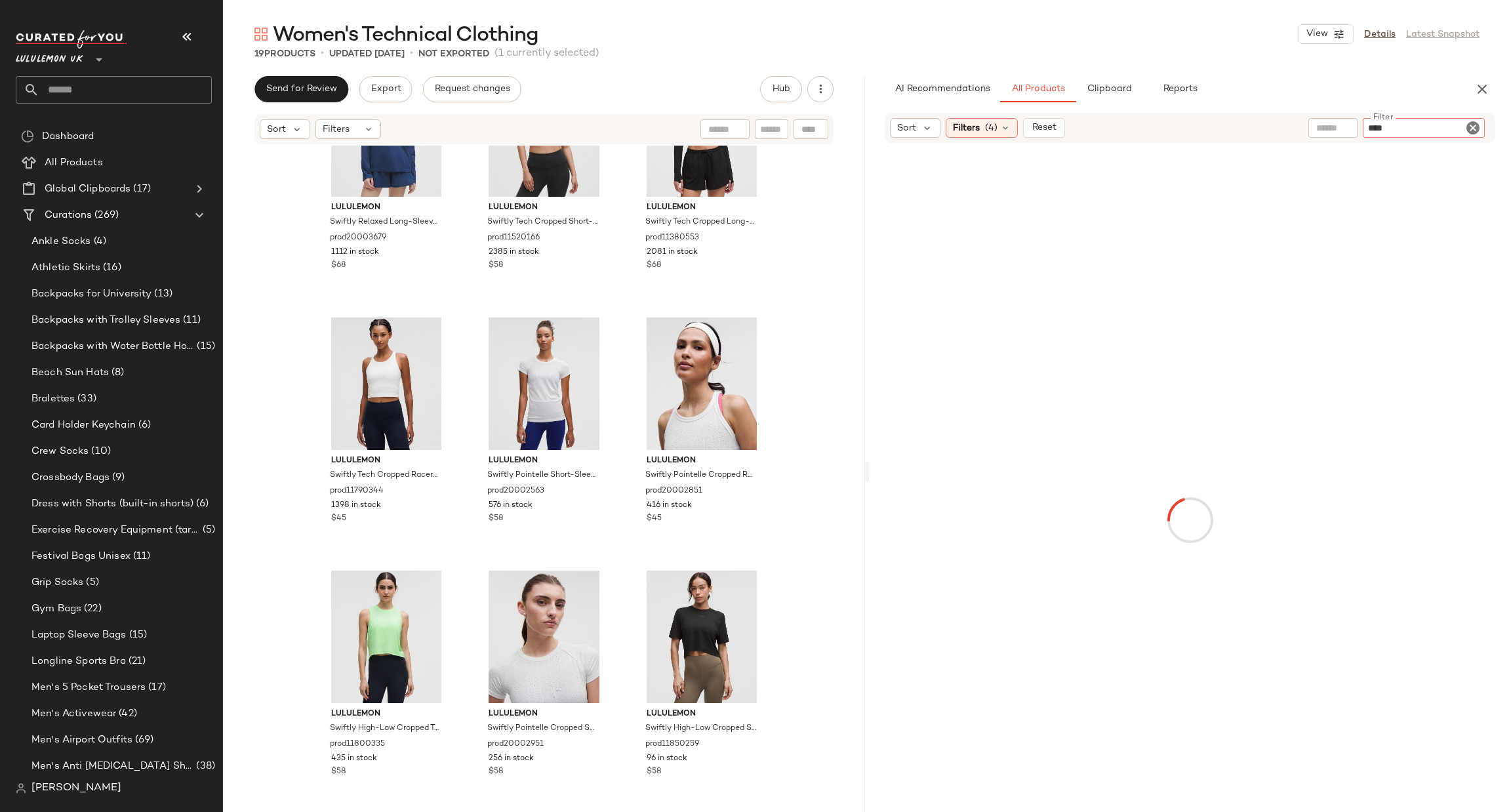
type input "*****"
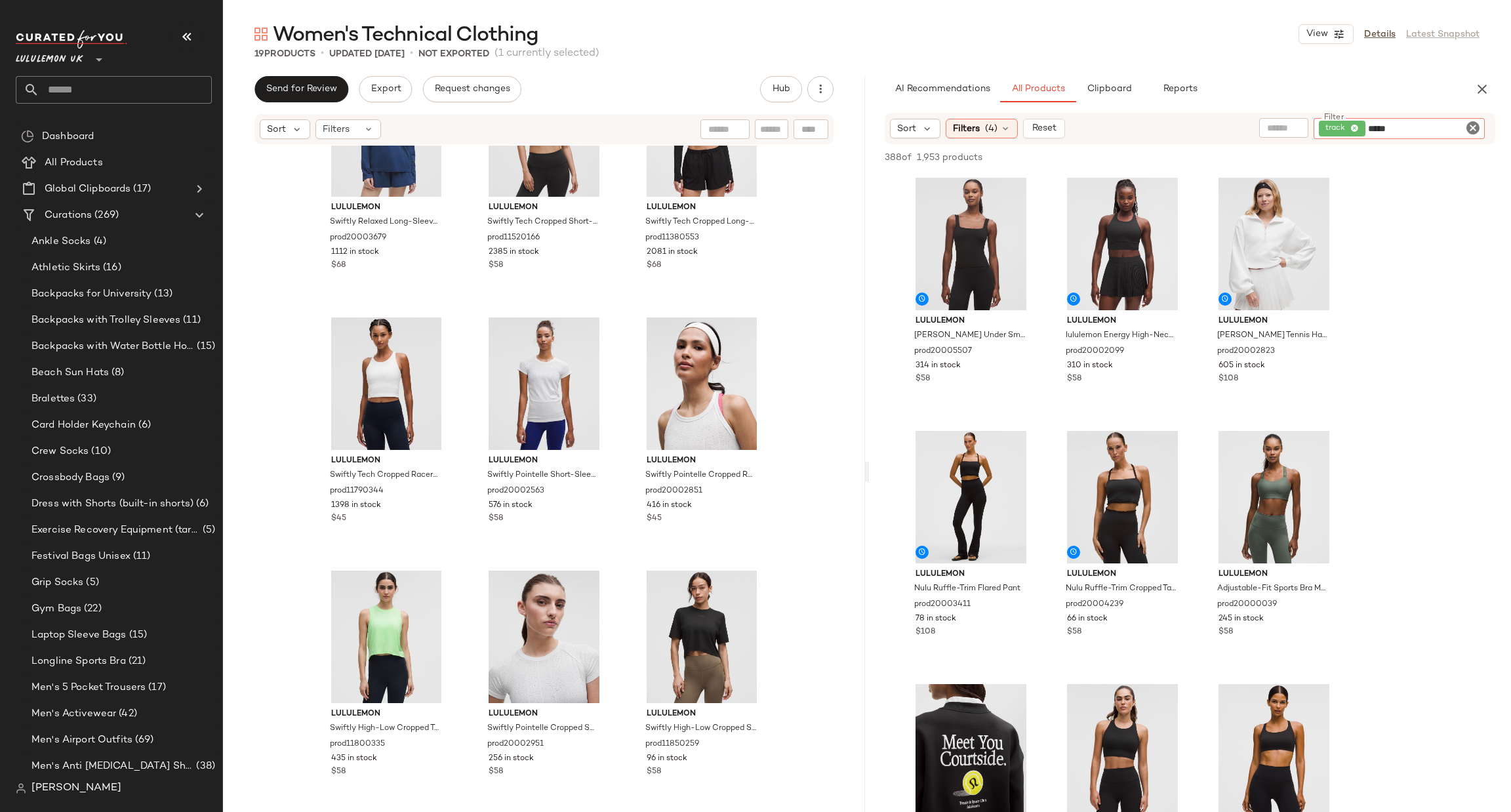
type input "******"
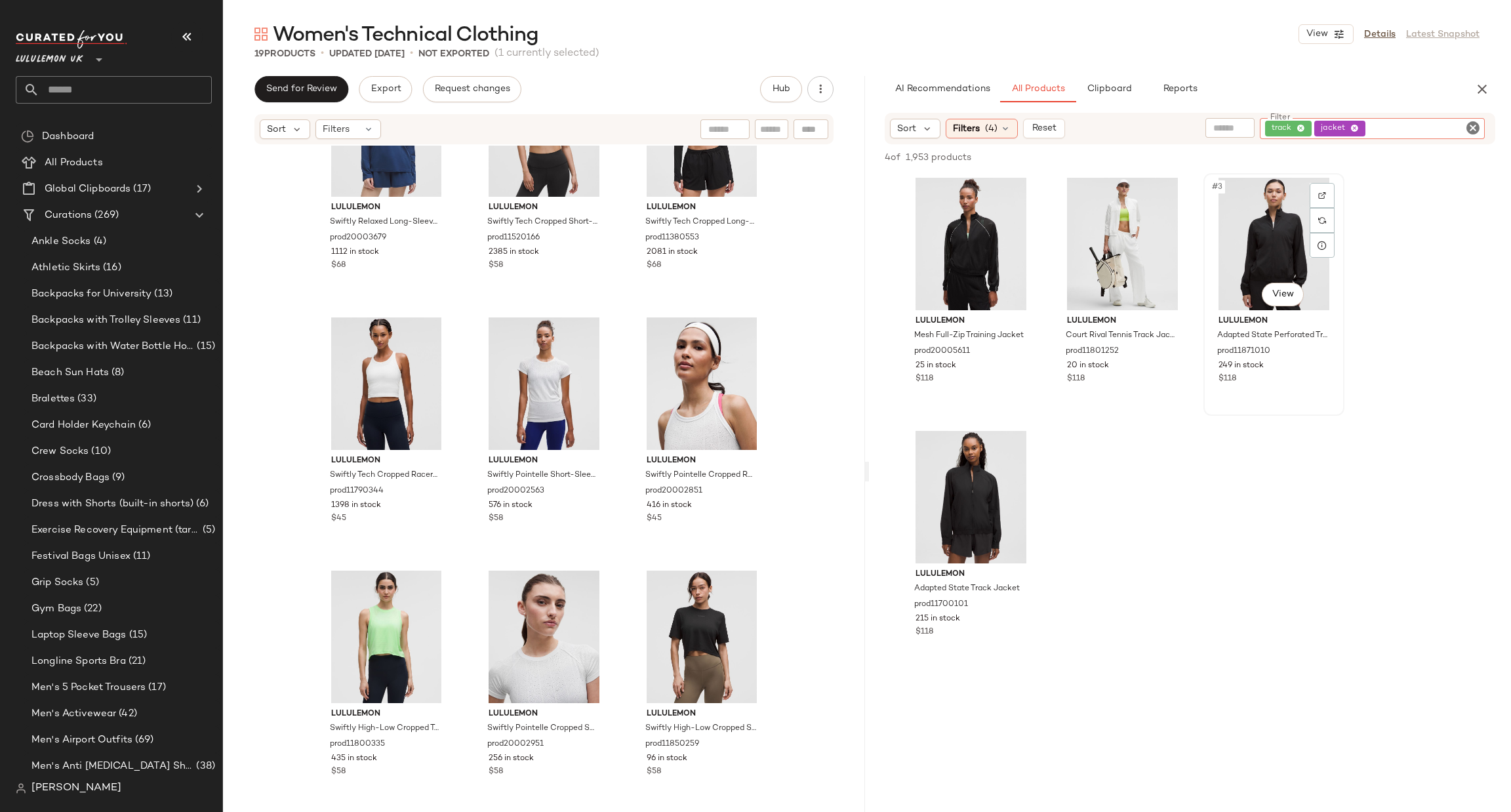
click at [1325, 185] on div at bounding box center [1322, 195] width 25 height 25
click at [1249, 241] on div "#3 View" at bounding box center [1274, 244] width 132 height 132
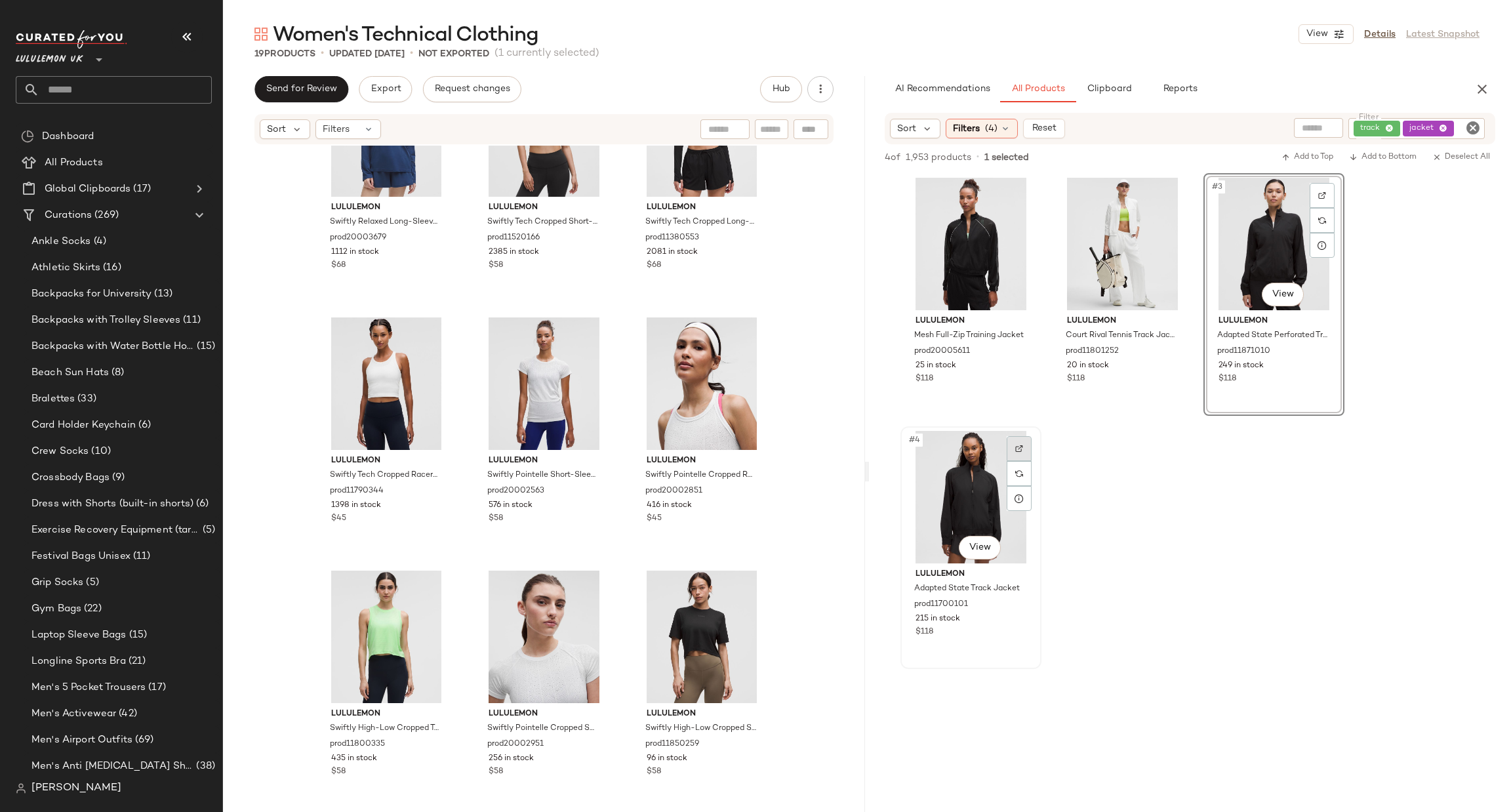
click at [1007, 450] on div at bounding box center [1020, 448] width 25 height 25
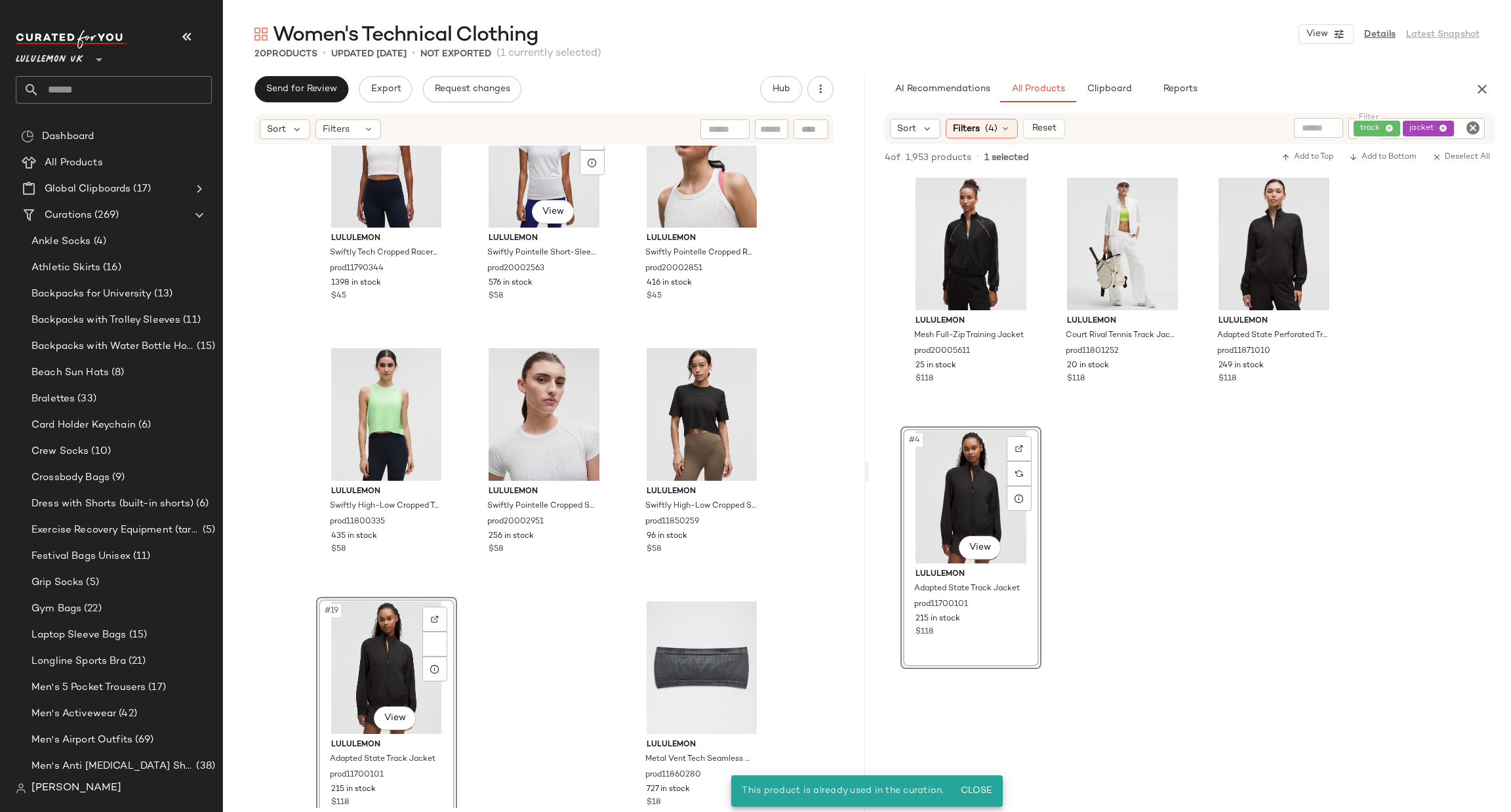
scroll to position [1111, 0]
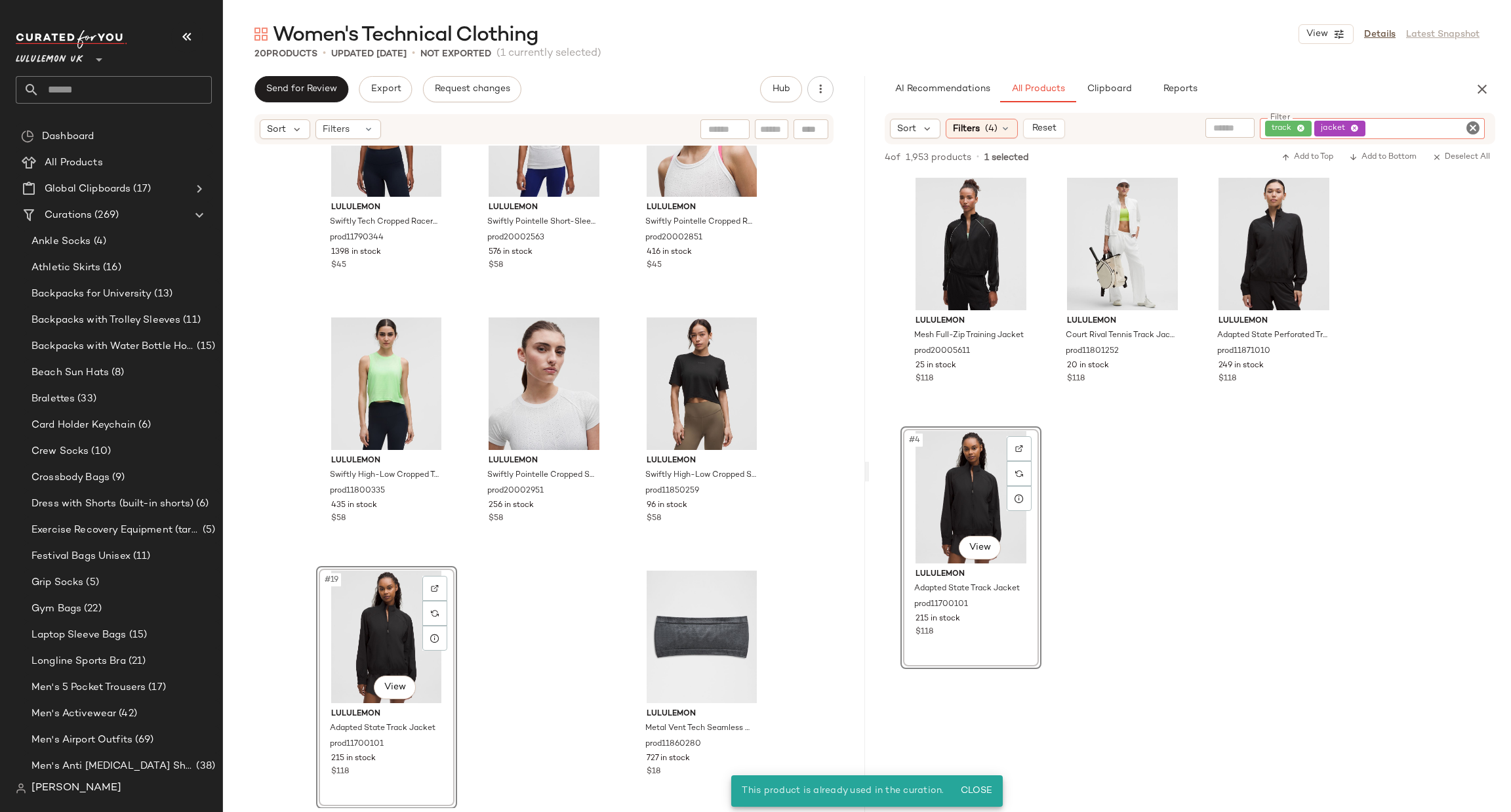
click at [1459, 123] on input "Filter" at bounding box center [1424, 128] width 112 height 14
drag, startPoint x: 1477, startPoint y: 129, endPoint x: 1470, endPoint y: 122, distance: 9.9
click at [1477, 129] on icon "Clear Filter" at bounding box center [1473, 128] width 16 height 16
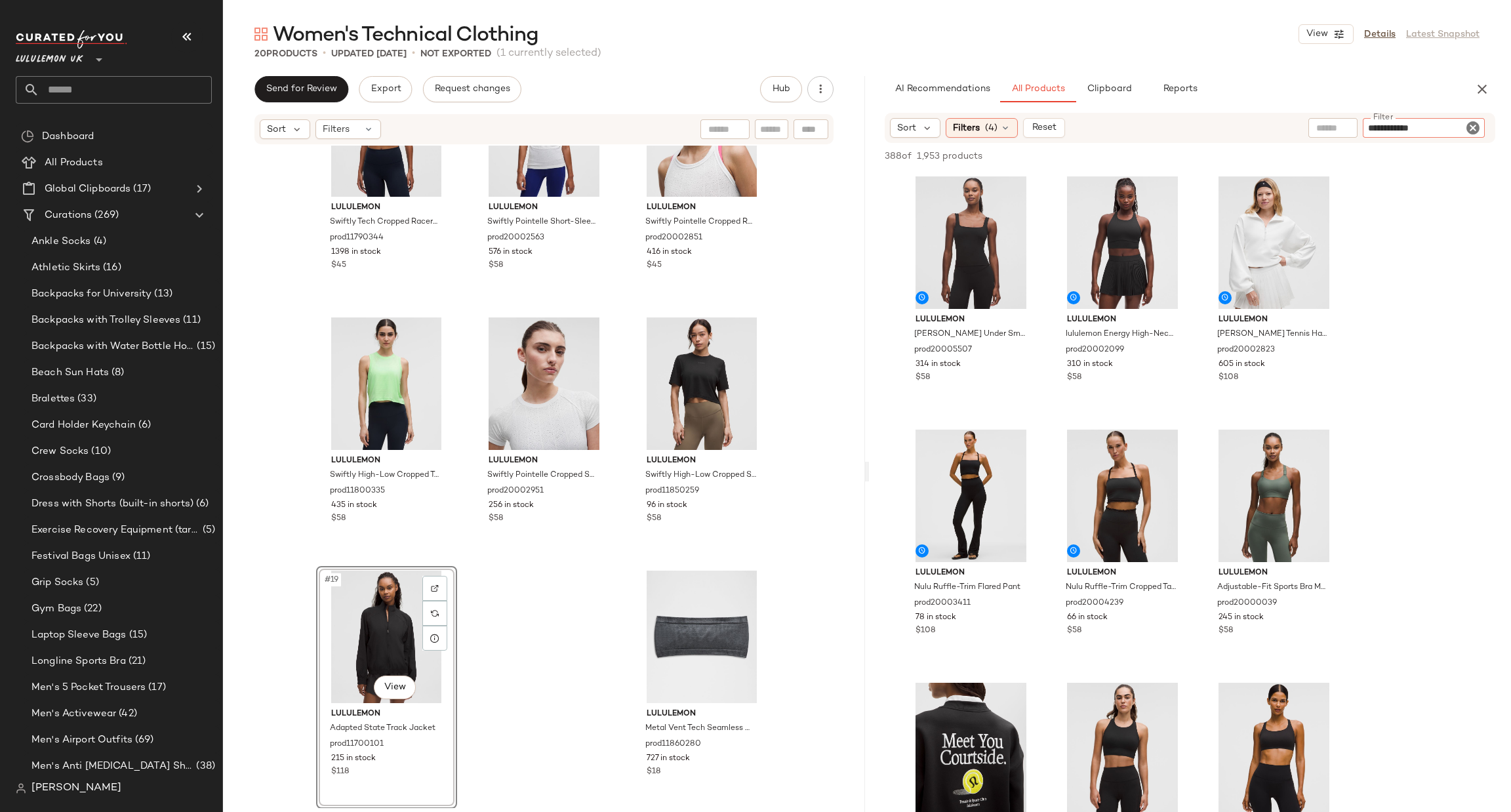
type input "**********"
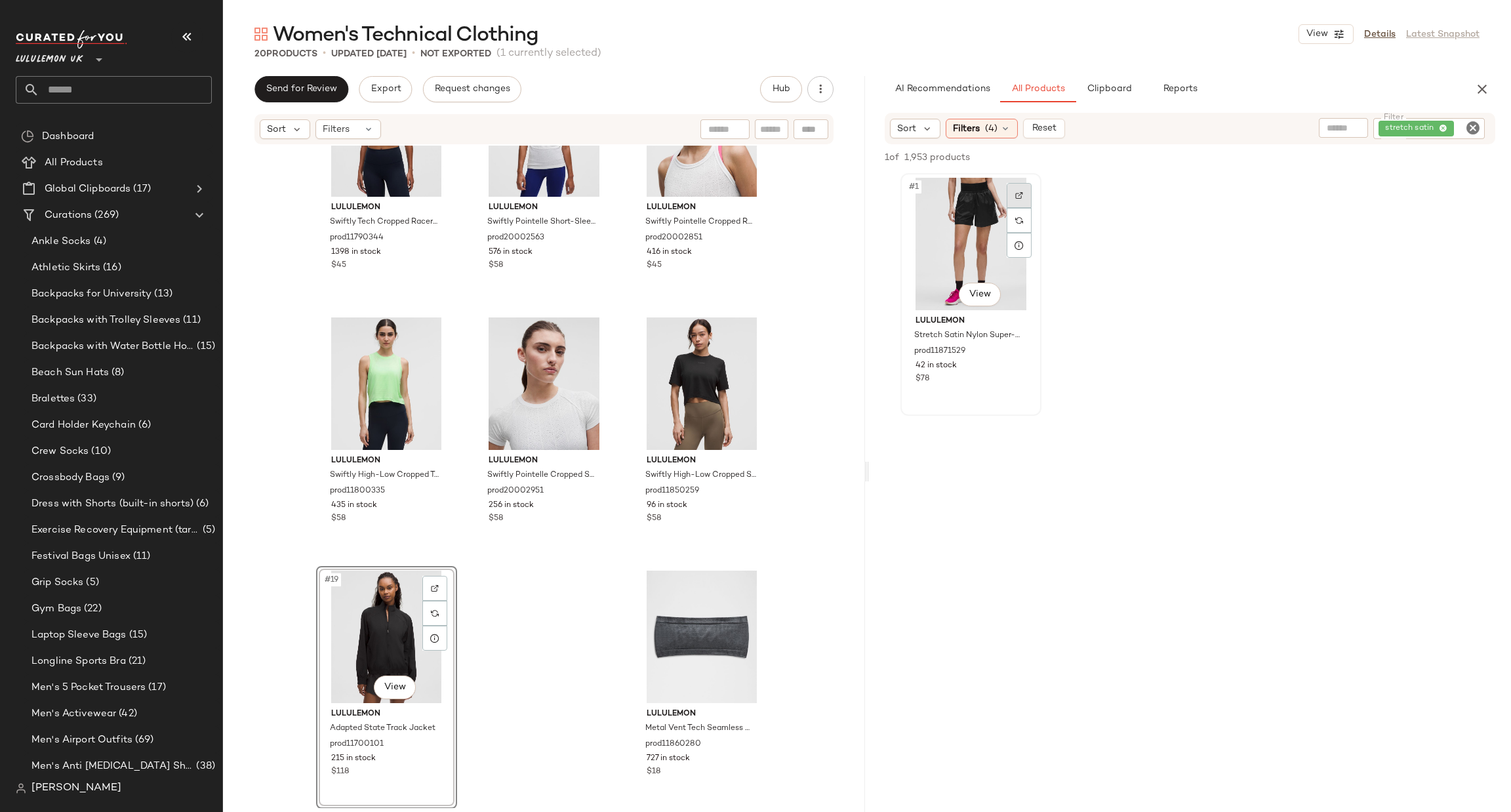
click at [1019, 195] on img at bounding box center [1020, 195] width 8 height 8
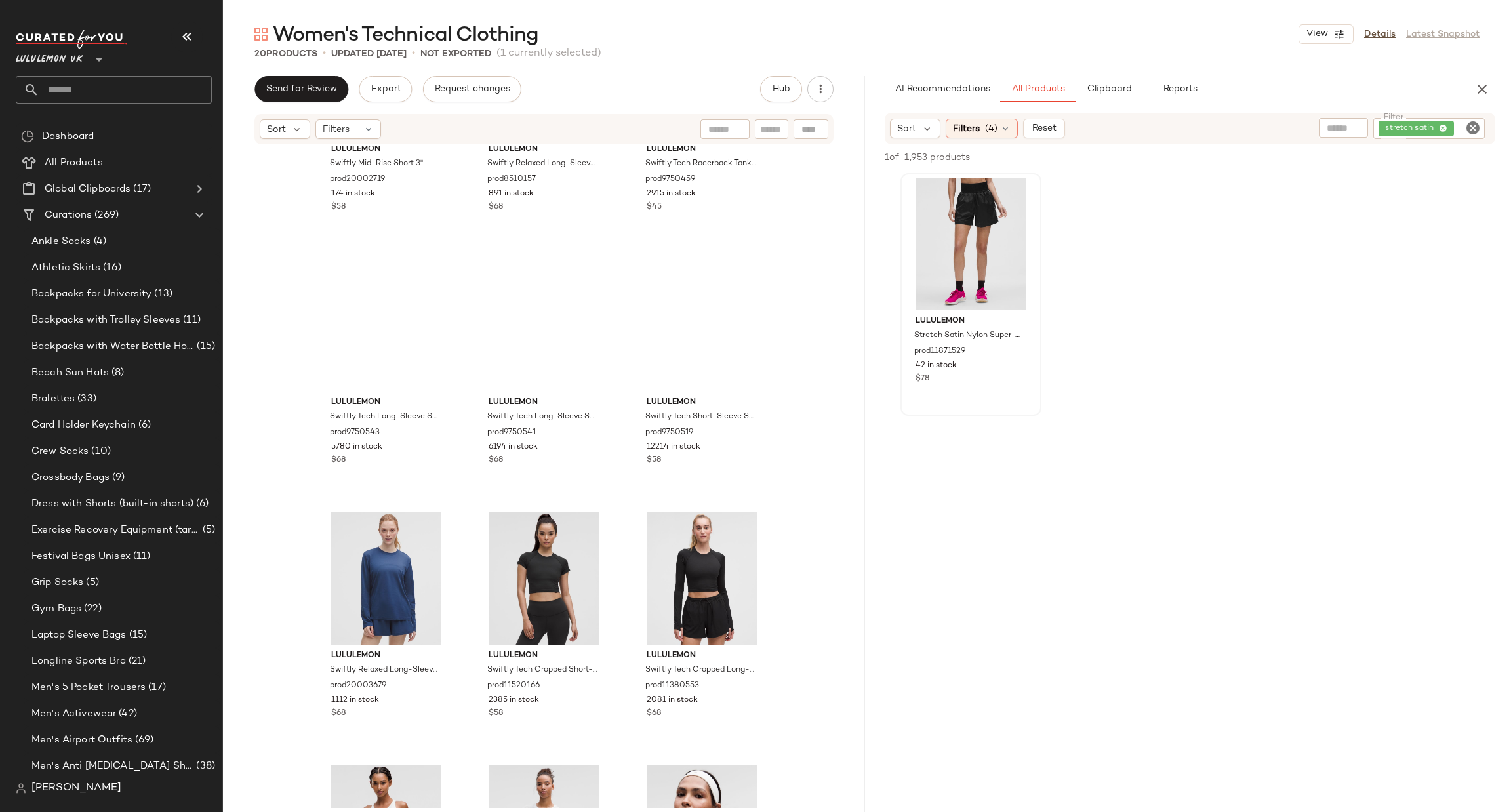
scroll to position [324, 0]
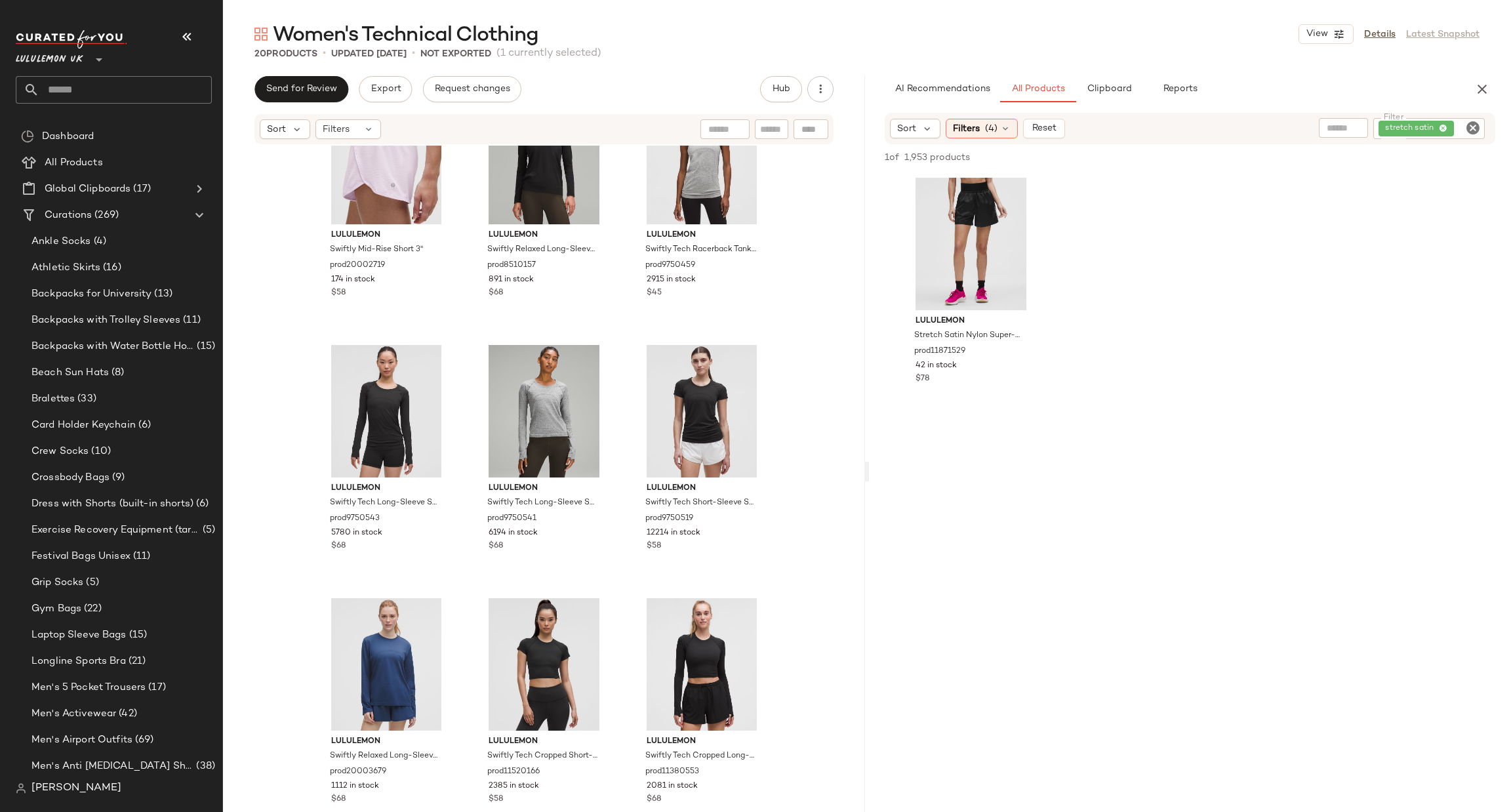
click at [1469, 127] on icon "Clear Filter" at bounding box center [1473, 128] width 16 height 16
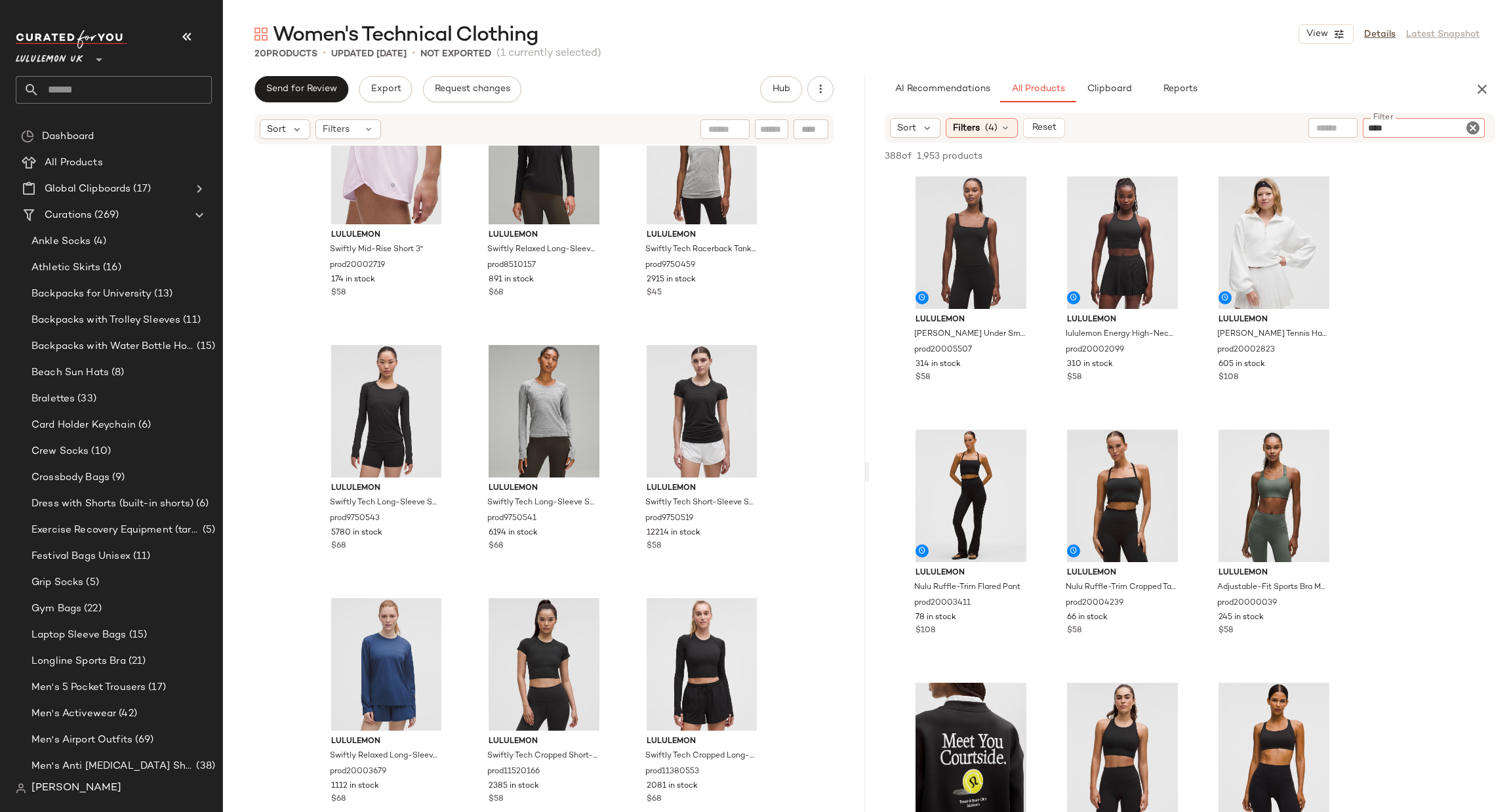
type input "*****"
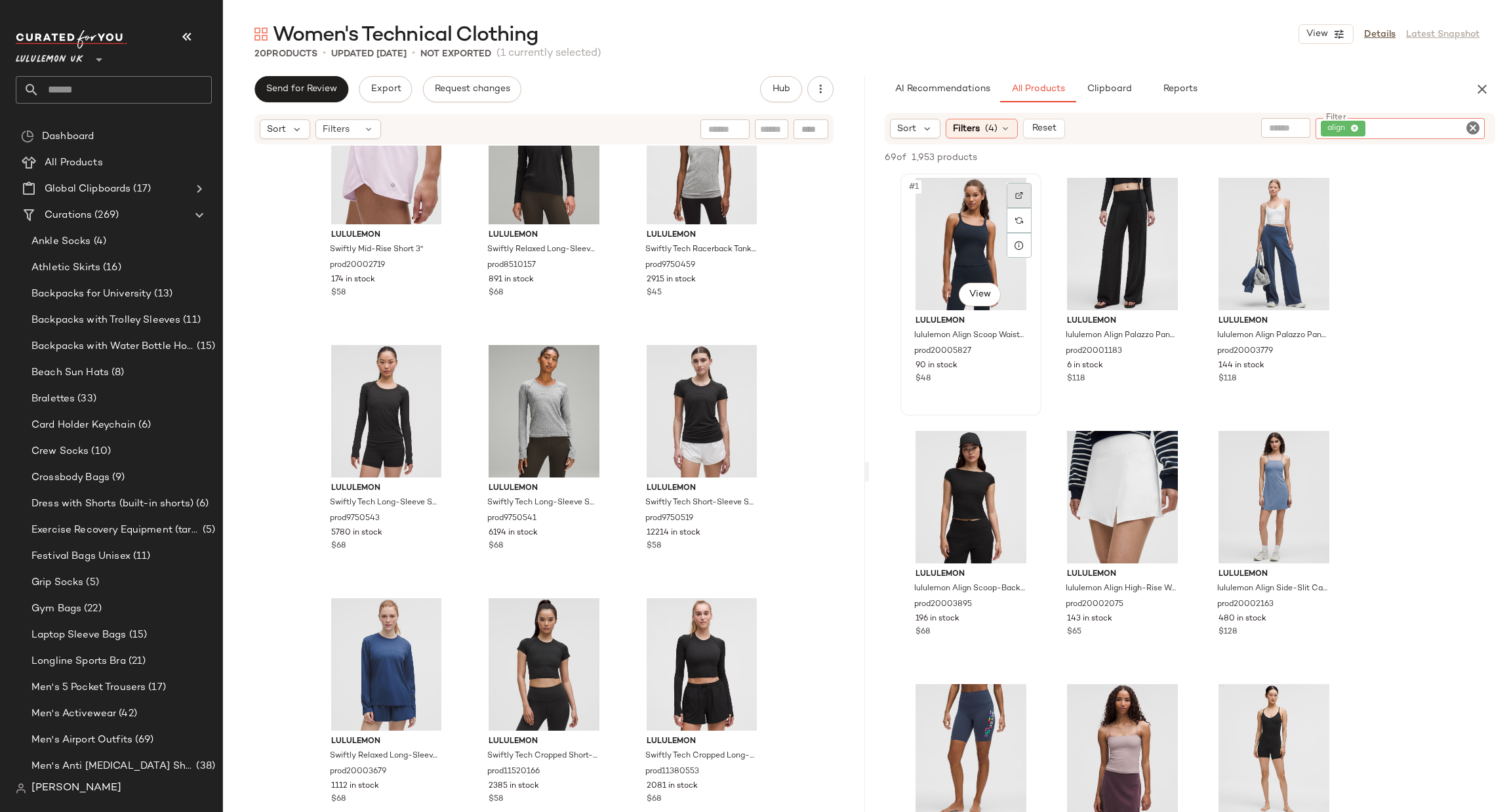
click at [1012, 191] on div at bounding box center [1020, 195] width 25 height 25
click at [1020, 443] on div at bounding box center [1020, 448] width 25 height 25
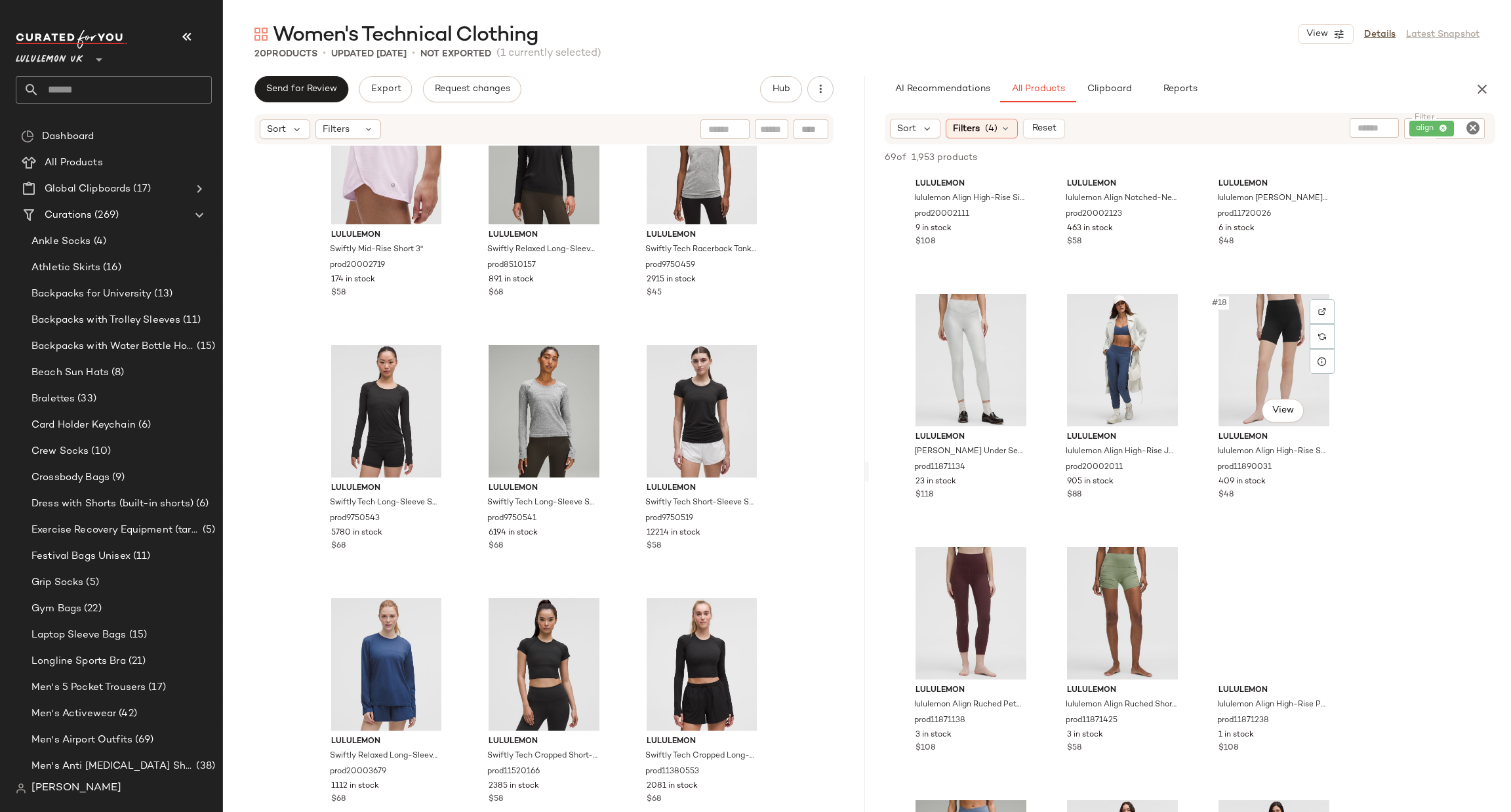
scroll to position [1180, 0]
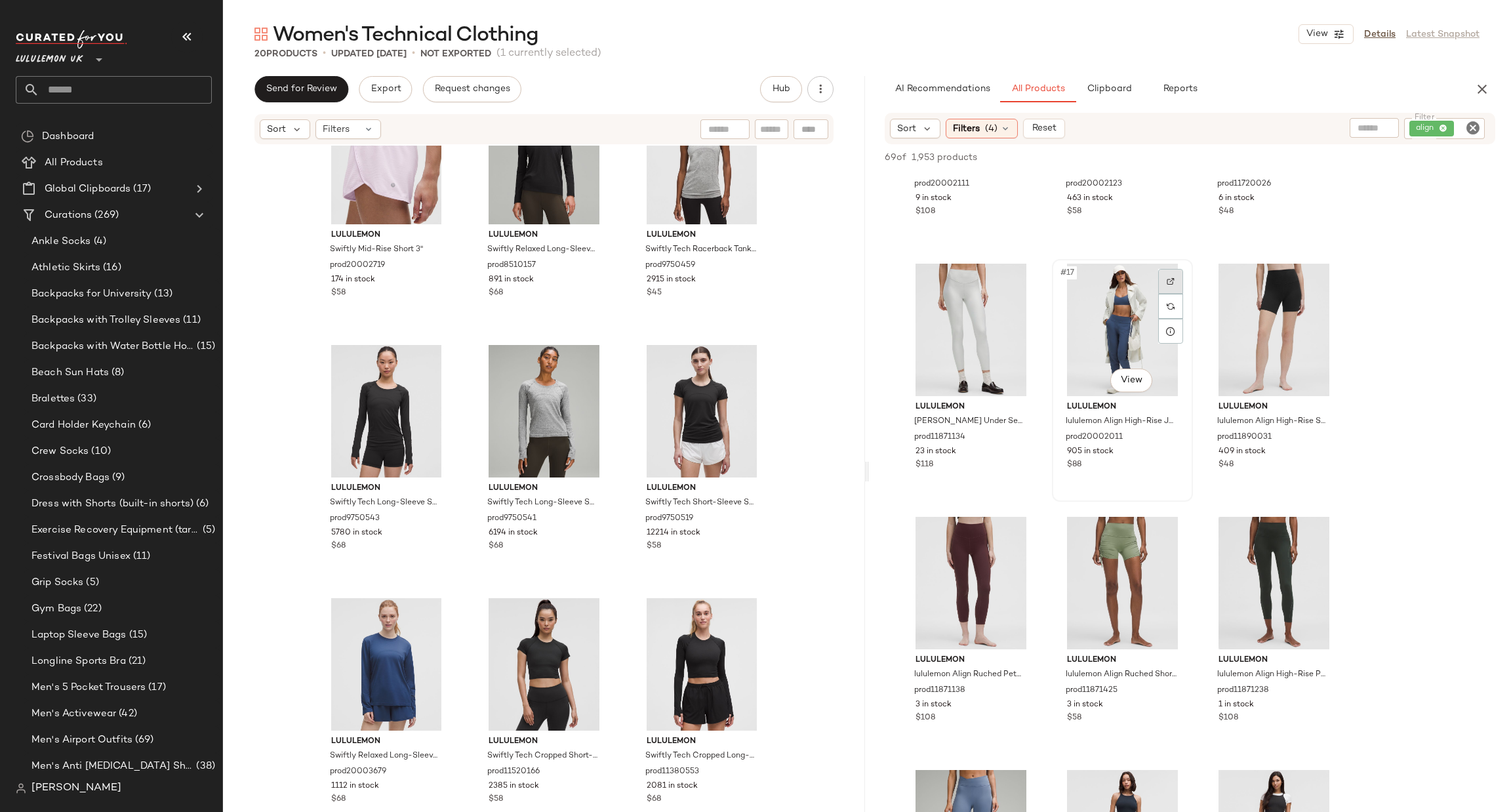
click at [1160, 272] on div at bounding box center [1171, 281] width 25 height 25
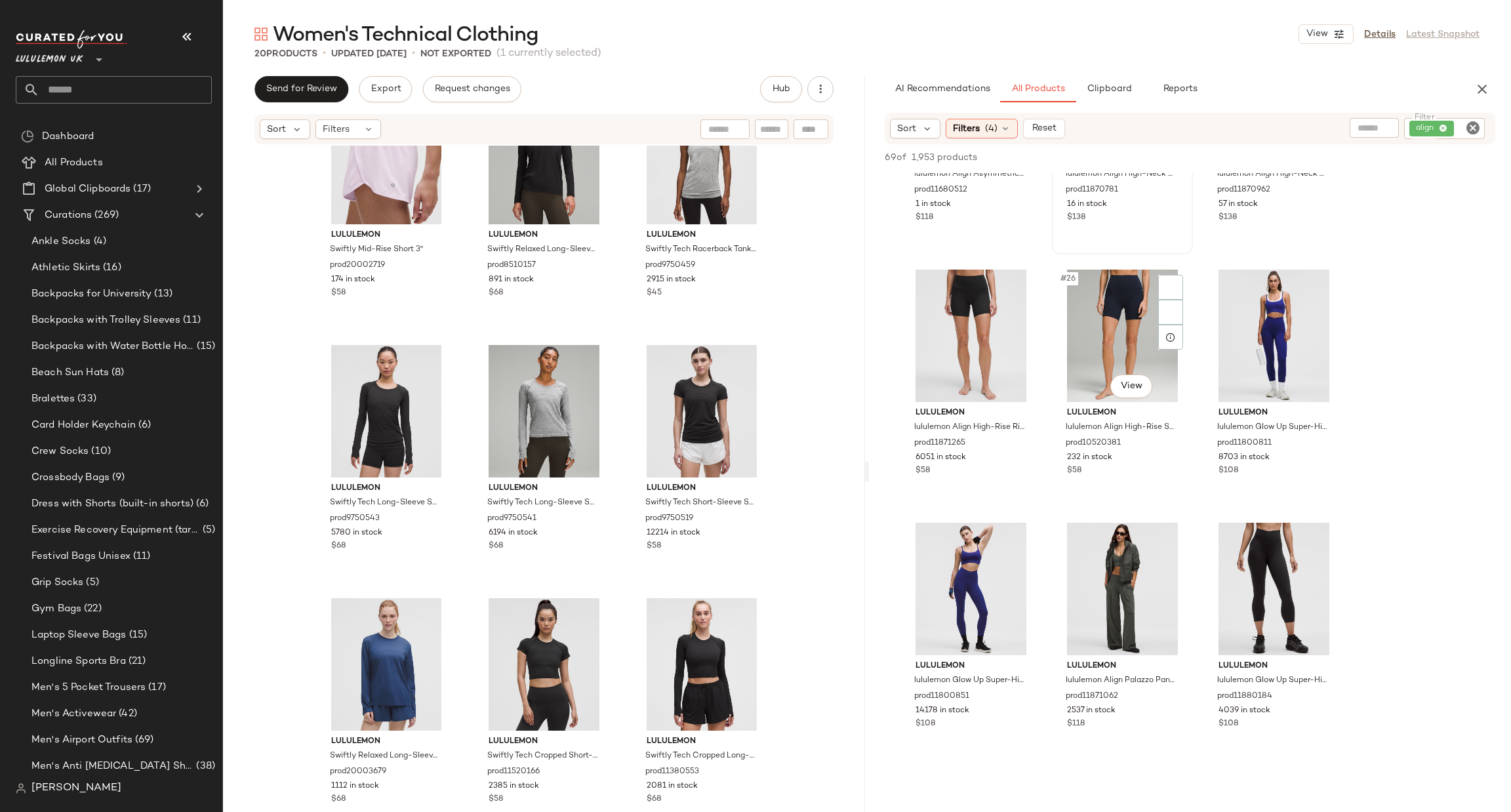
scroll to position [1966, 0]
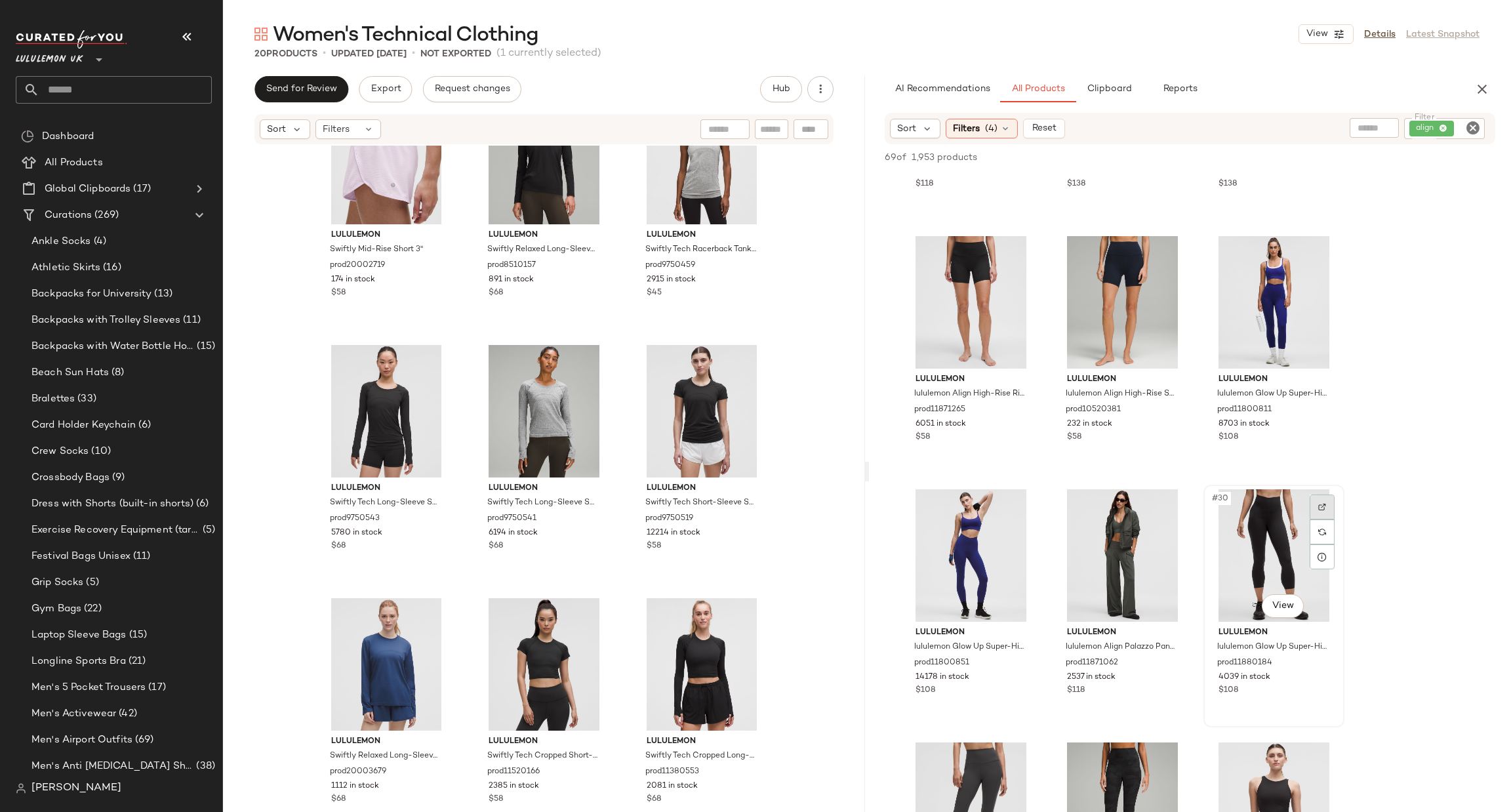
click at [1312, 507] on div at bounding box center [1322, 506] width 25 height 25
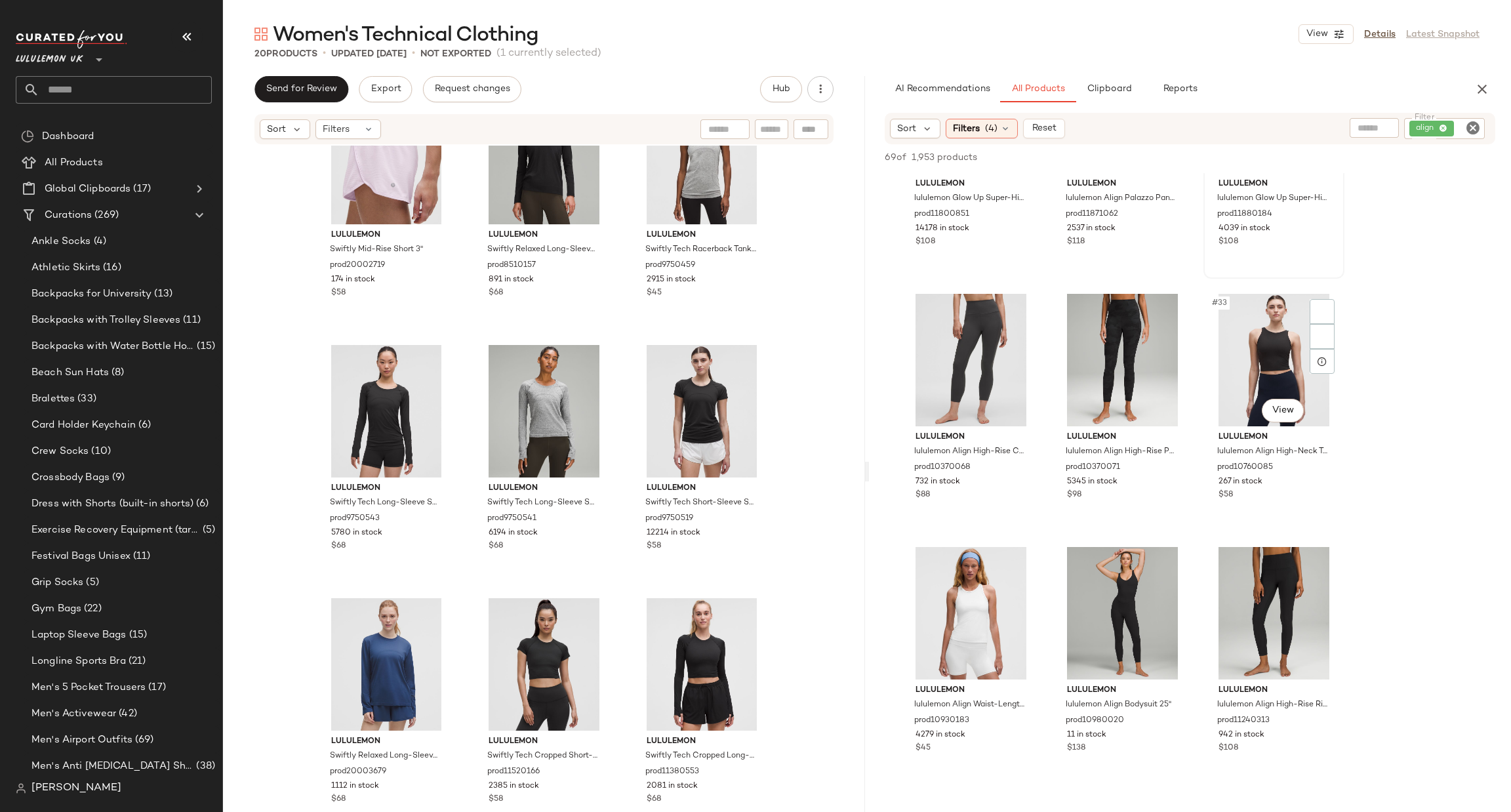
scroll to position [2557, 0]
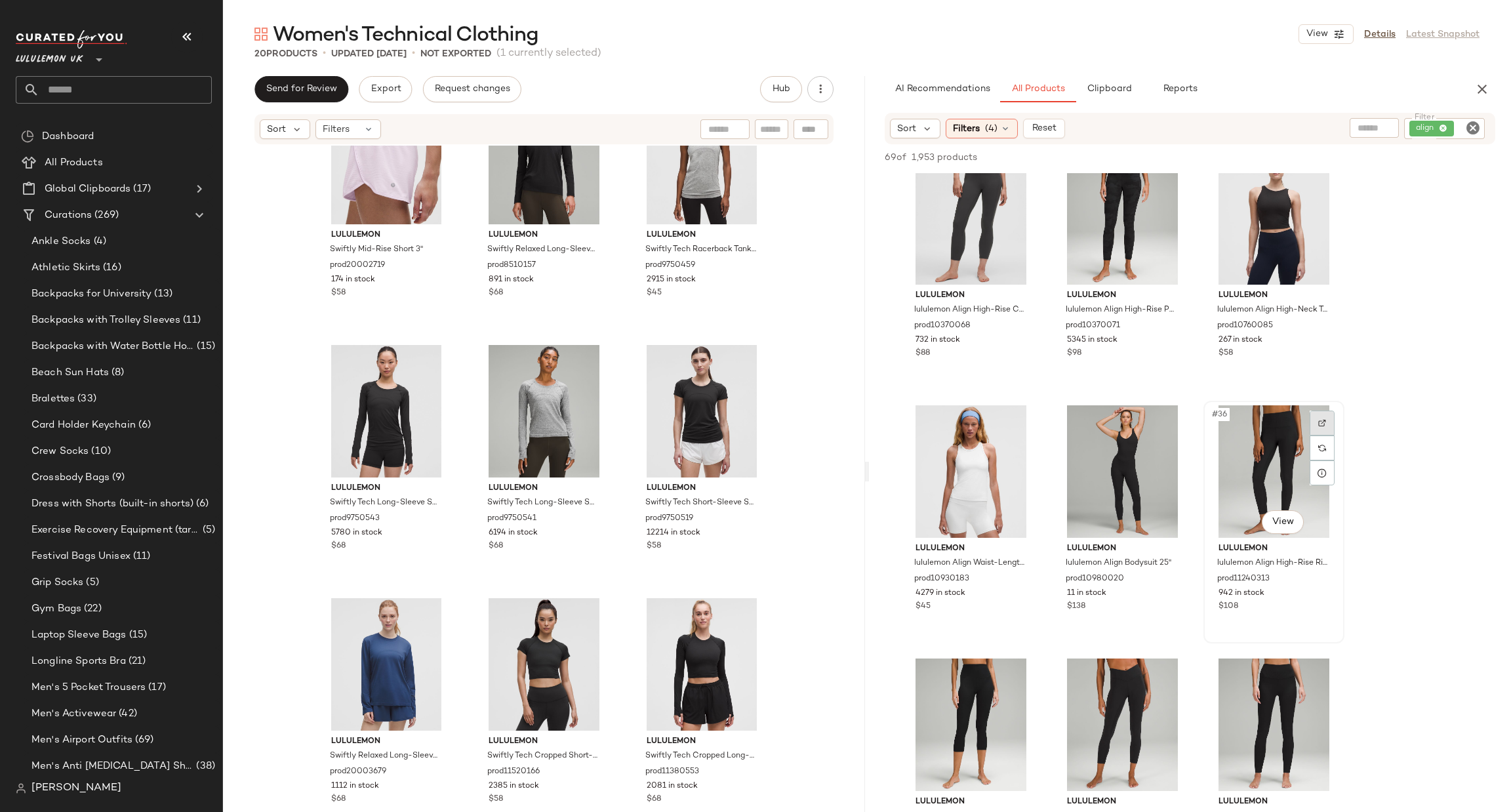
click at [1319, 416] on div at bounding box center [1322, 423] width 25 height 25
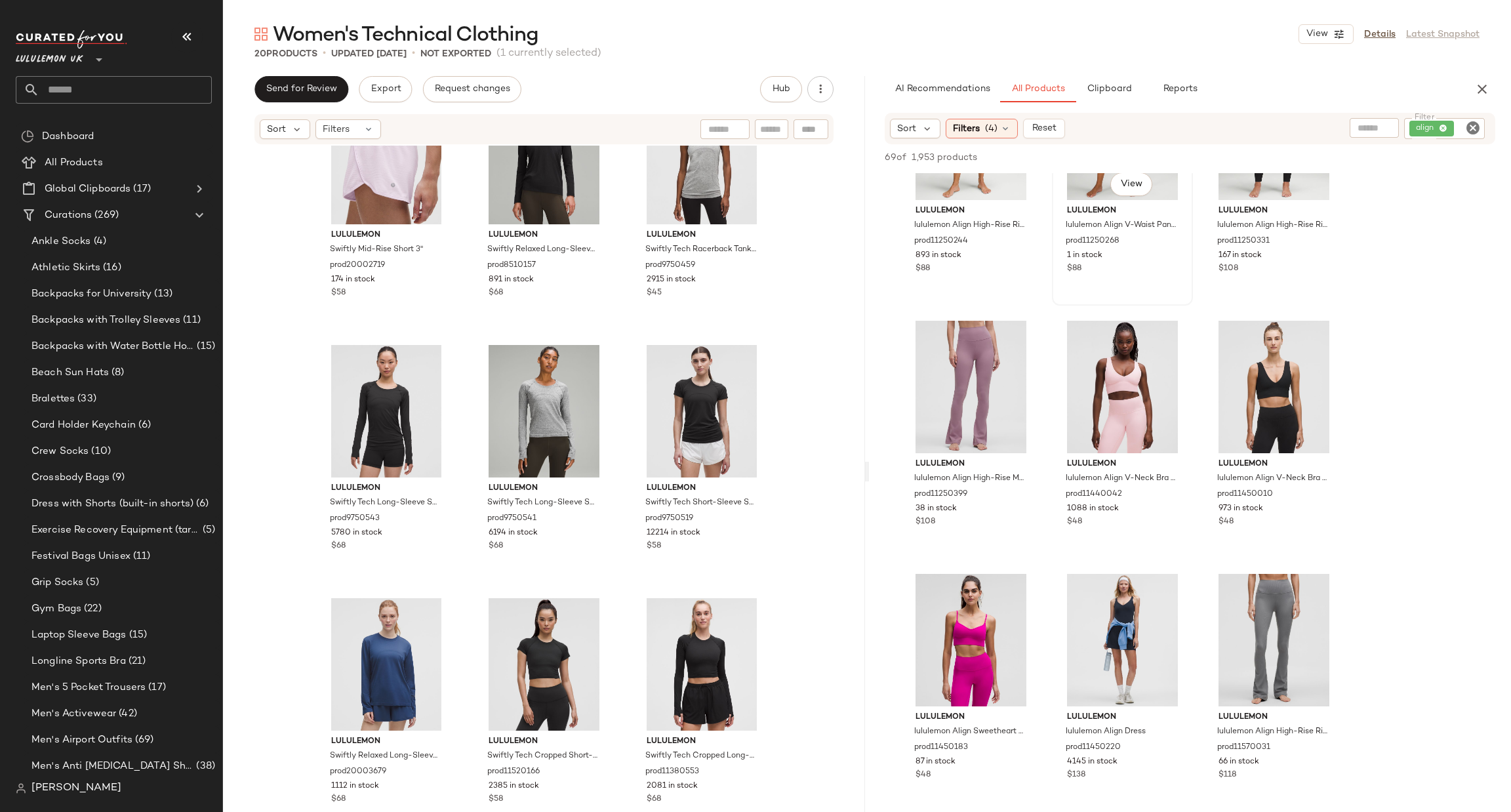
scroll to position [3541, 0]
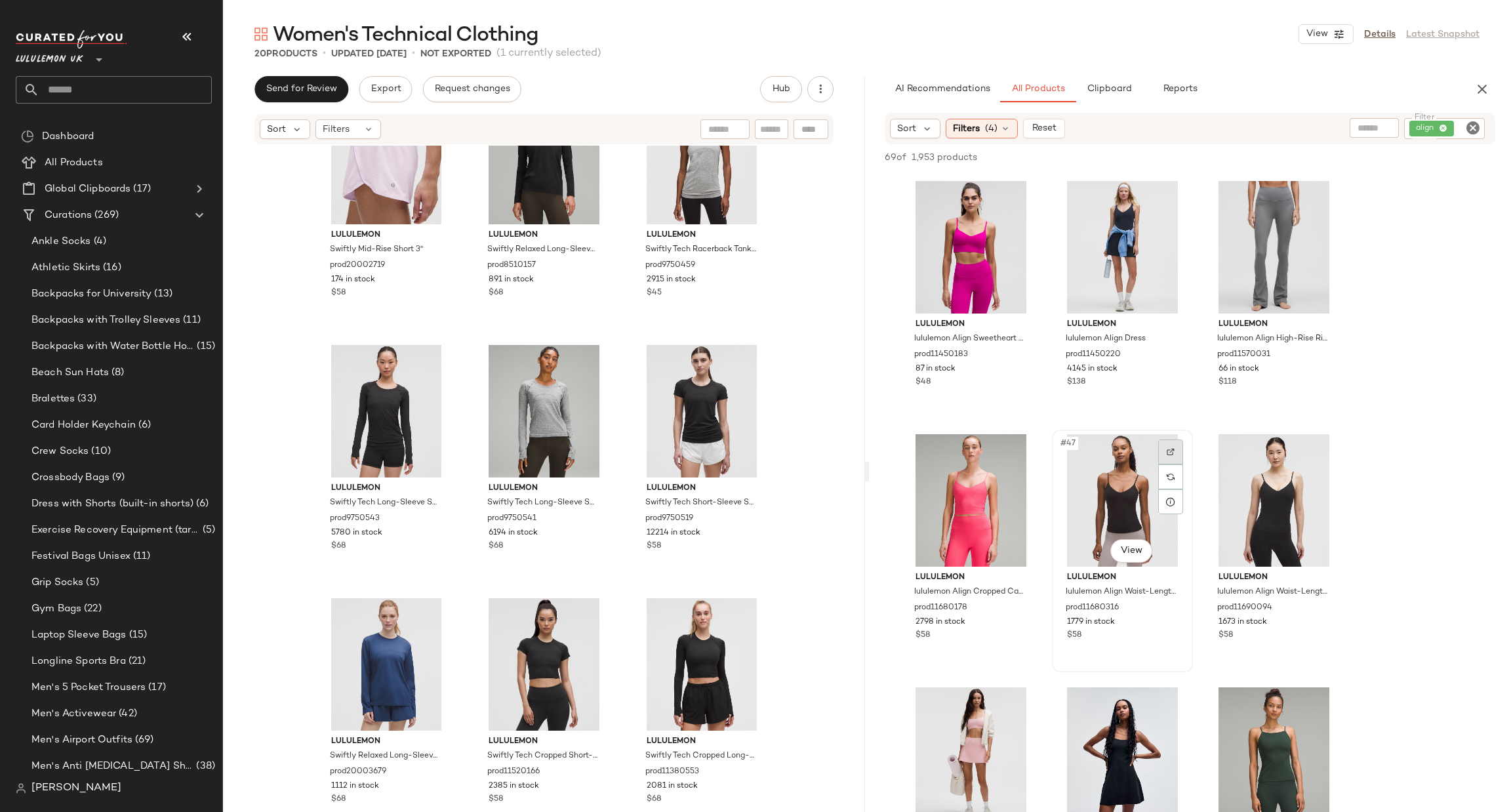
click at [1180, 446] on div at bounding box center [1171, 452] width 25 height 25
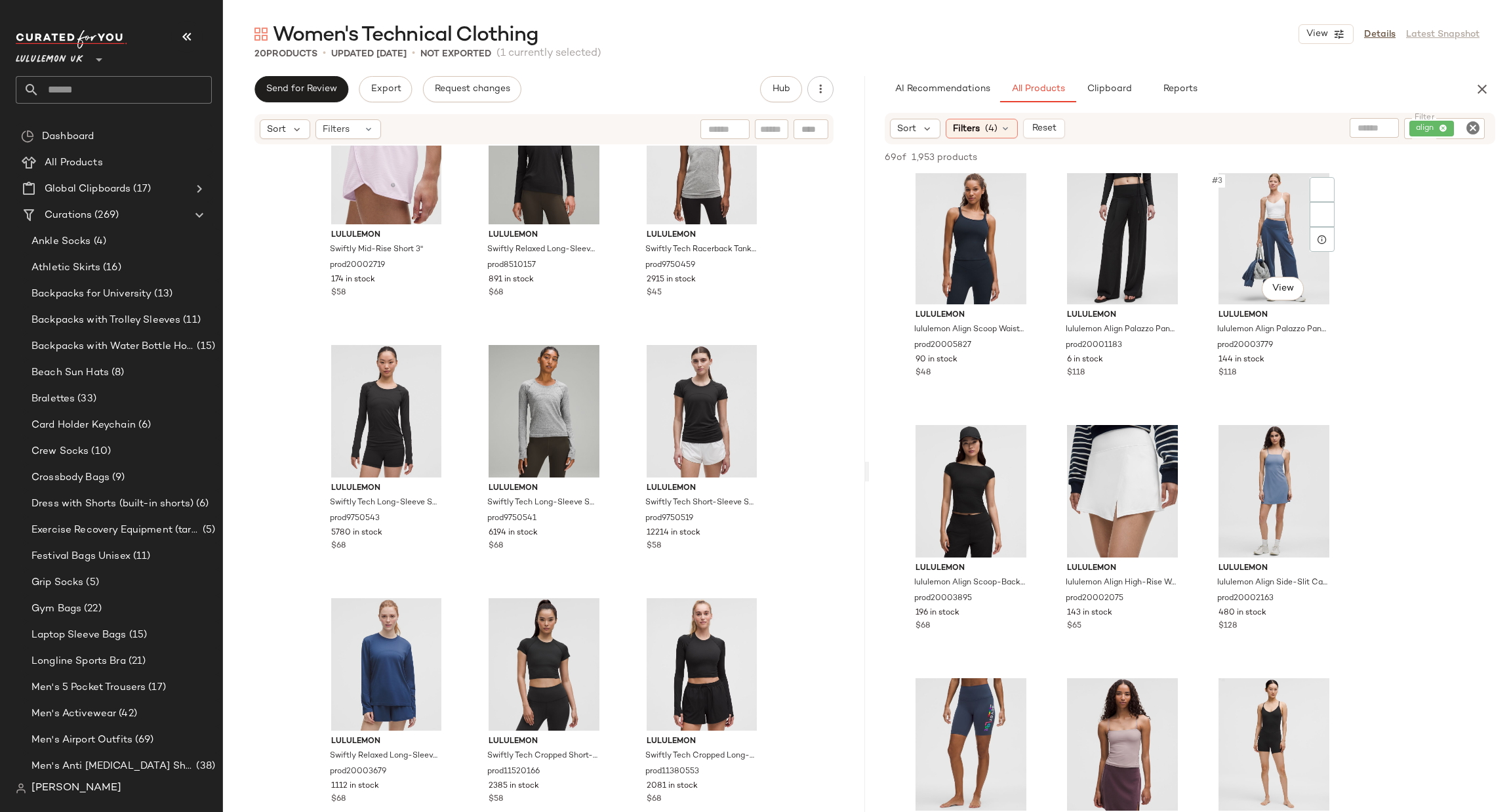
scroll to position [0, 0]
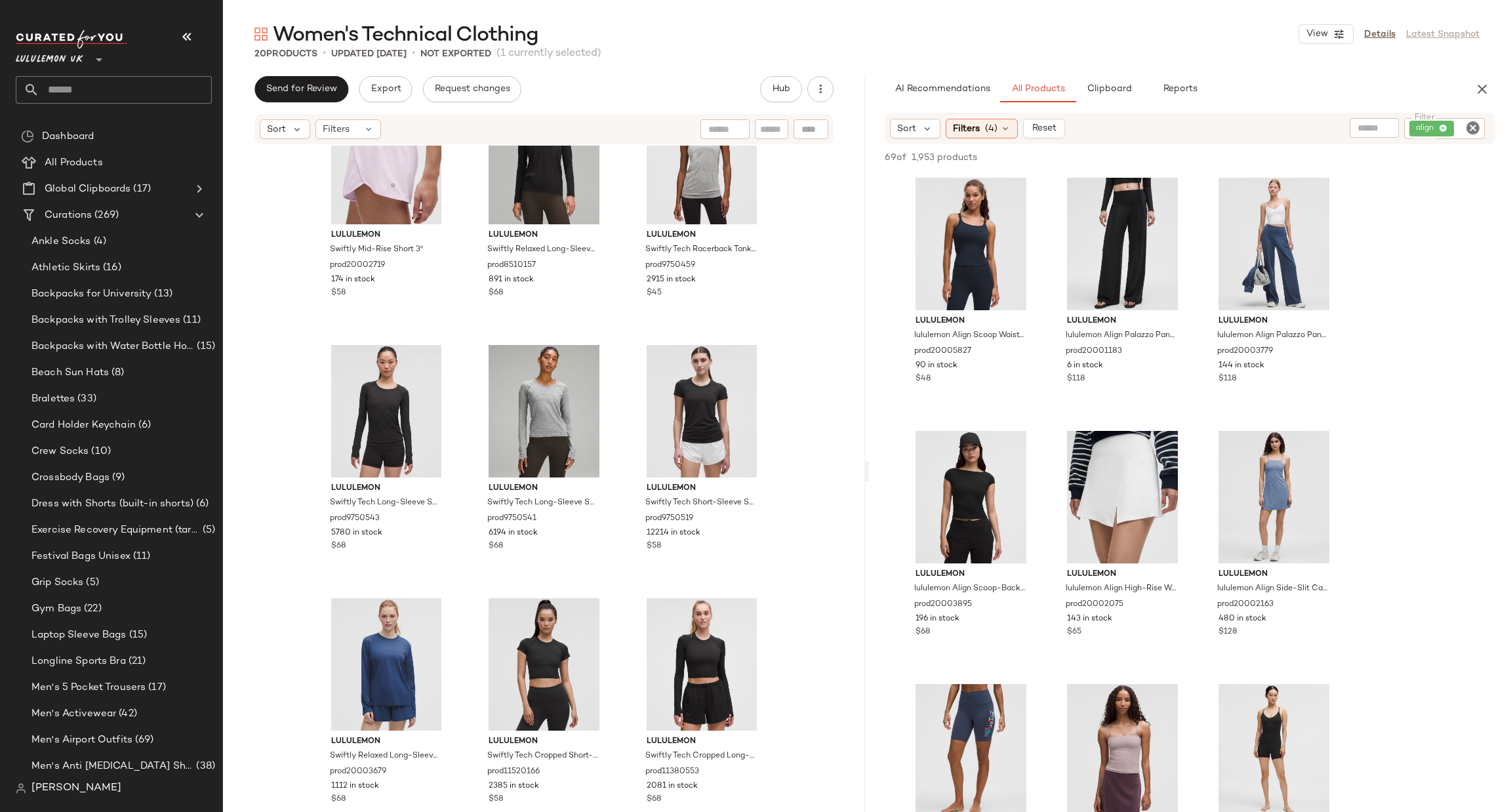
click at [1469, 126] on icon "Clear Filter" at bounding box center [1473, 128] width 16 height 16
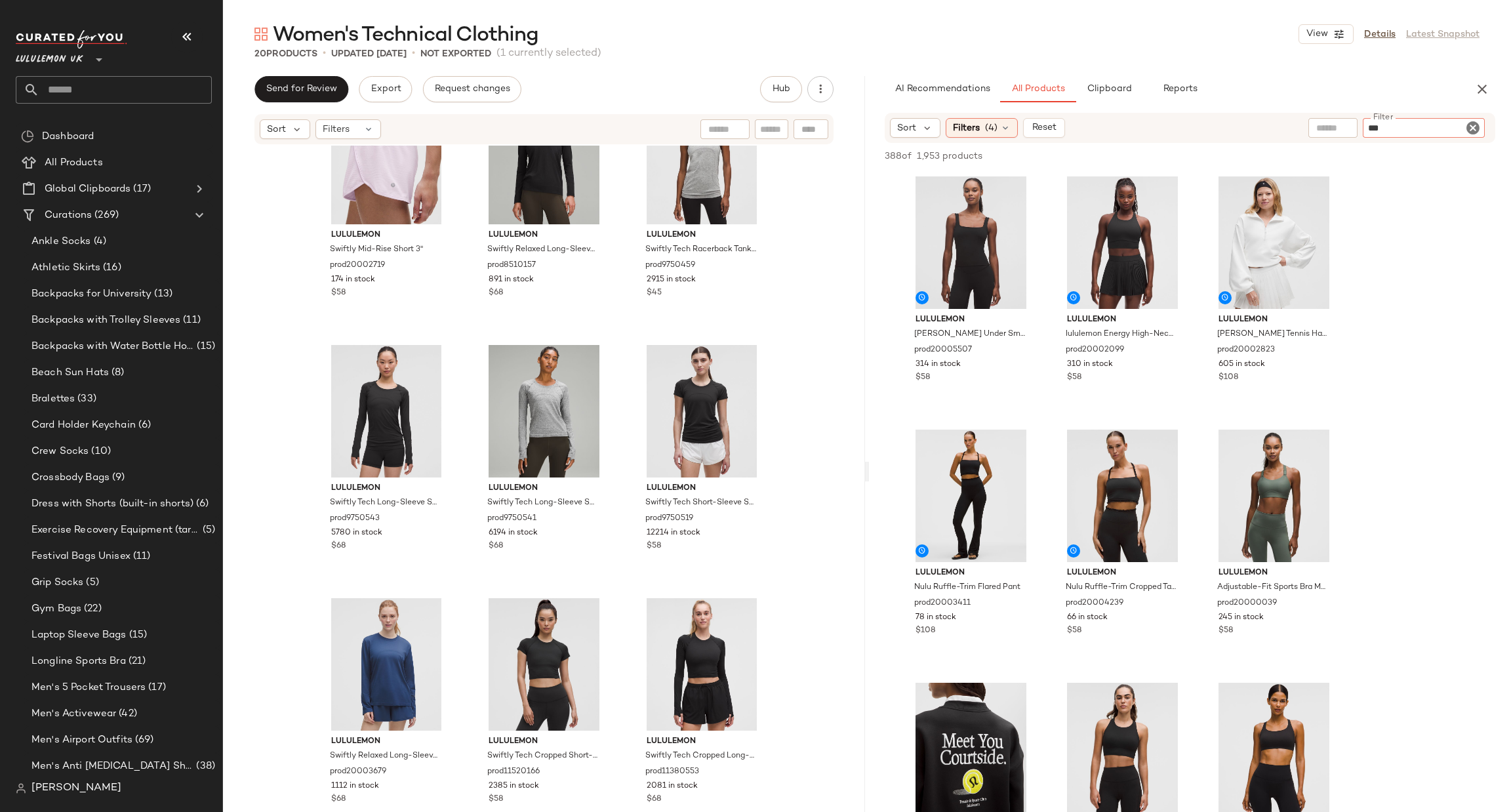
type input "****"
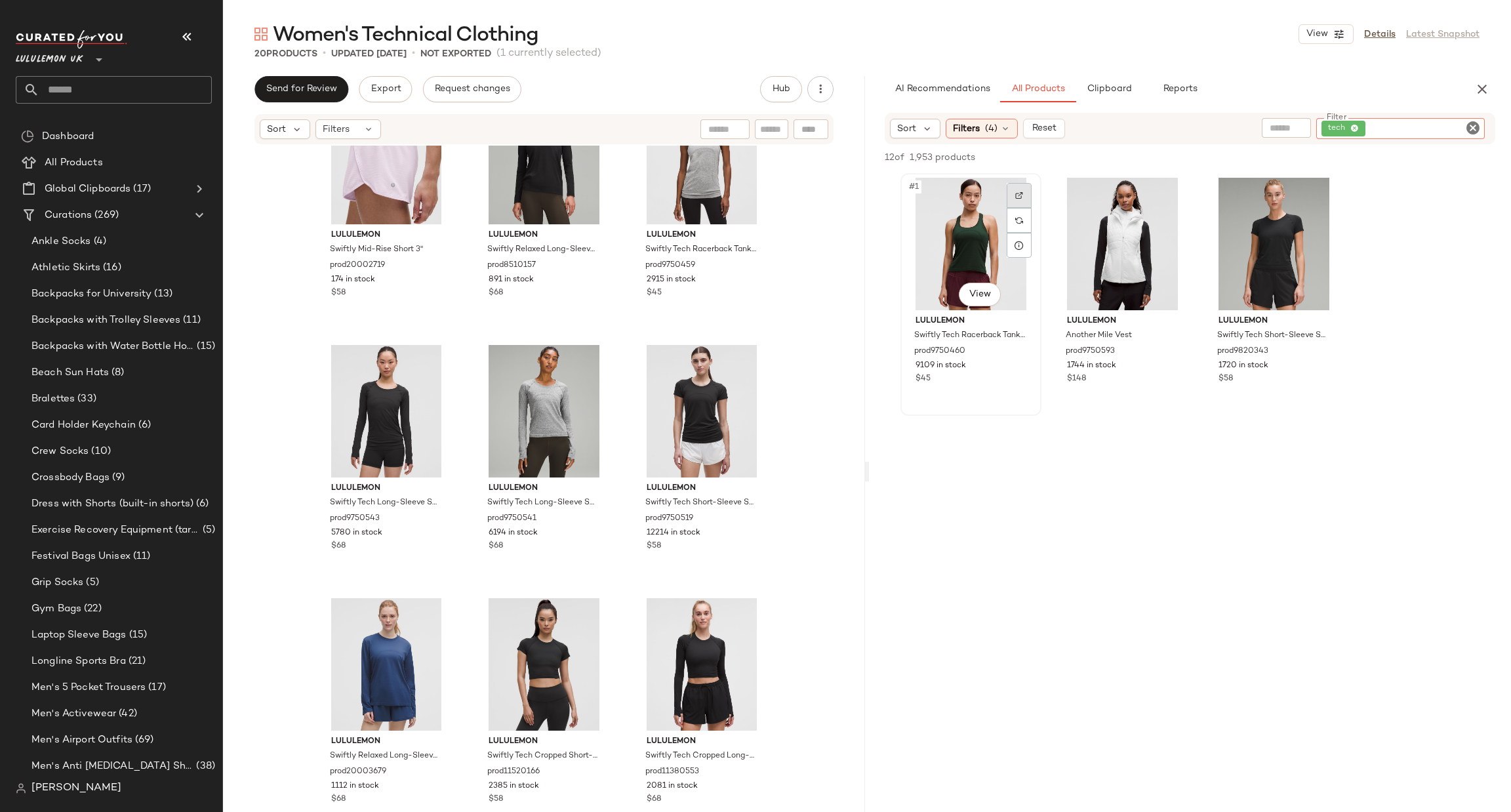
click at [1014, 198] on div at bounding box center [1020, 195] width 25 height 25
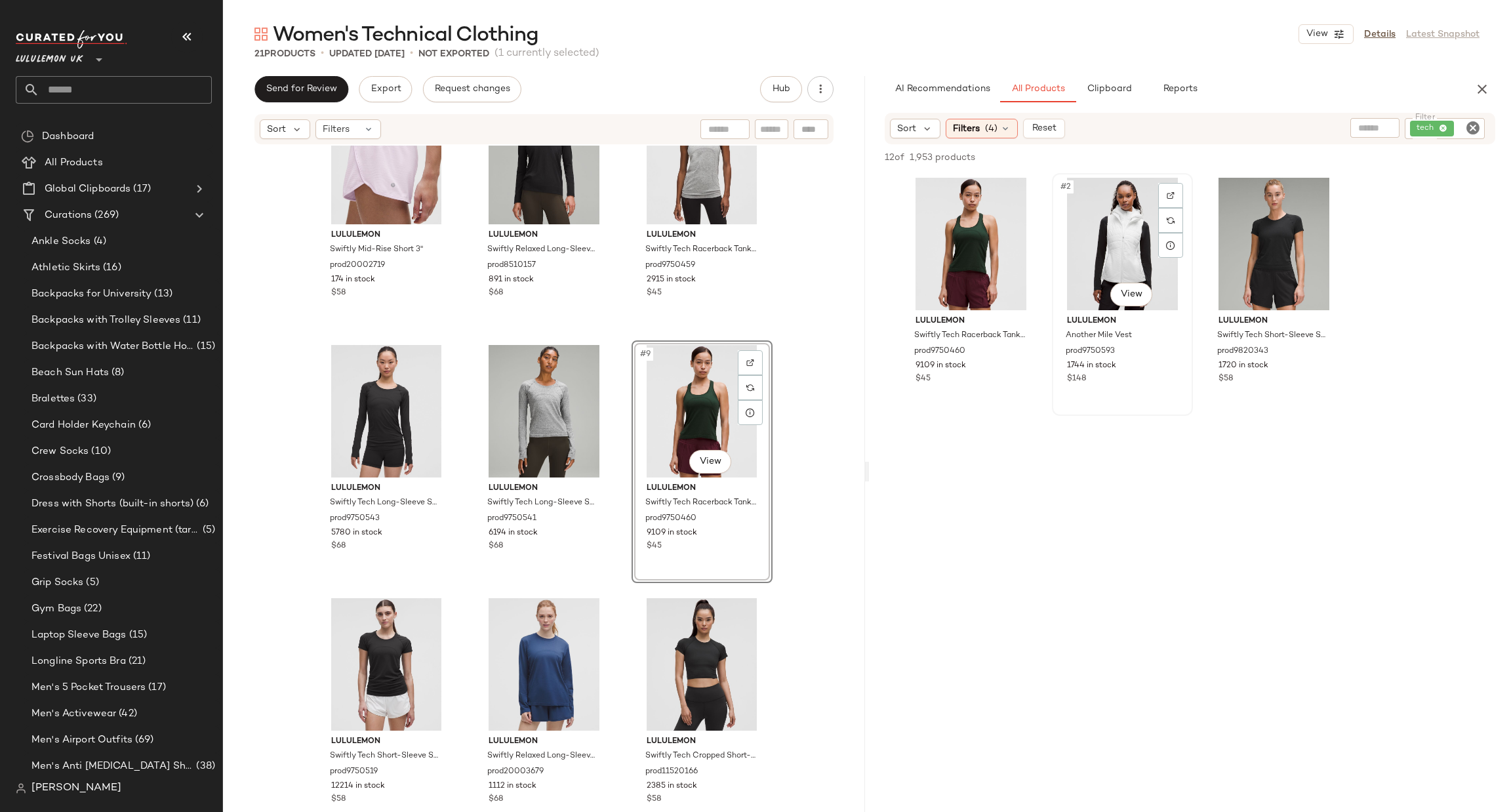
drag, startPoint x: 904, startPoint y: 240, endPoint x: 1178, endPoint y: 175, distance: 281.6
click at [1173, 187] on div at bounding box center [1171, 195] width 25 height 25
click at [1322, 193] on img at bounding box center [1322, 195] width 8 height 8
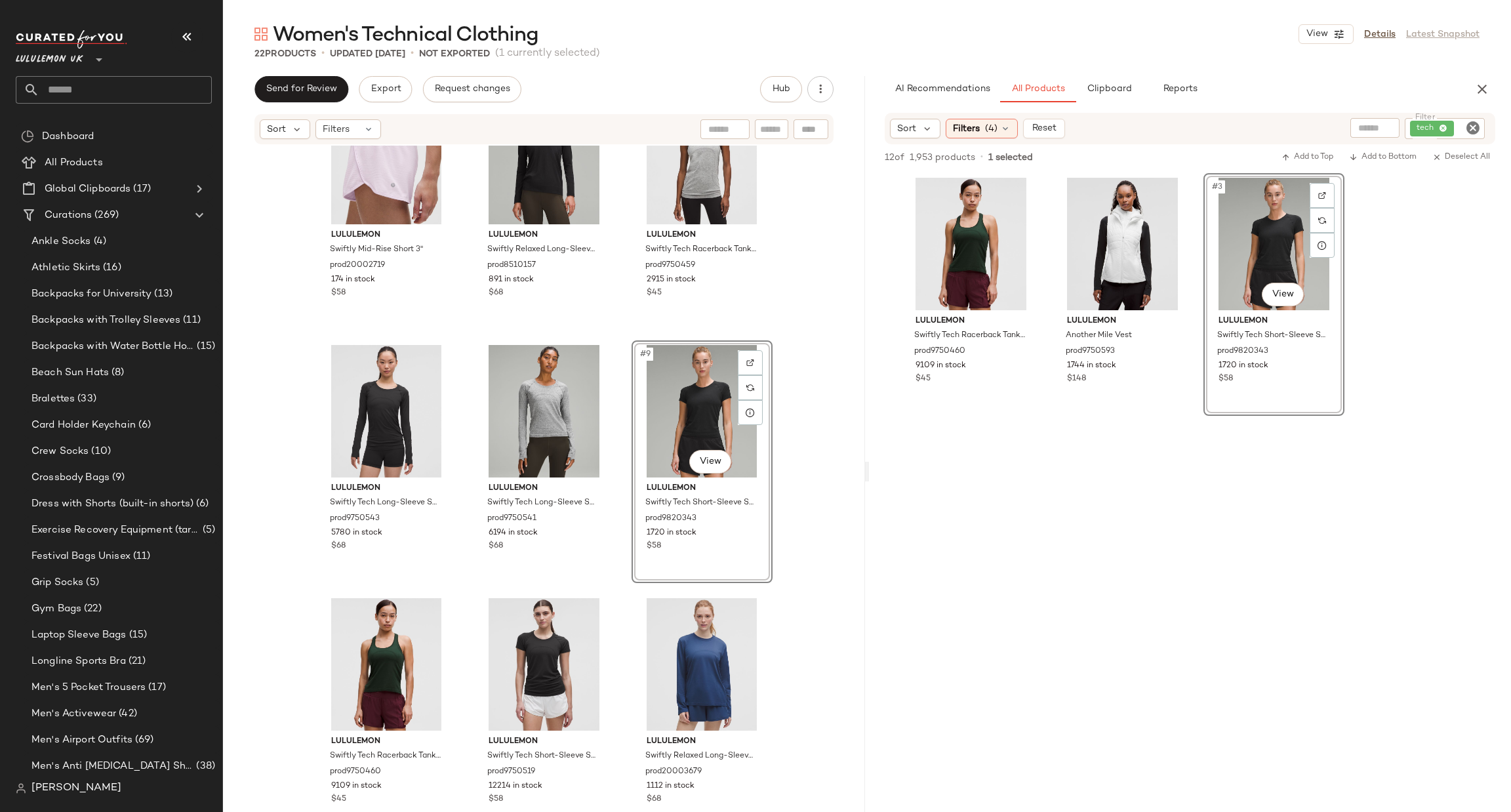
click at [1473, 129] on icon "Clear Filter" at bounding box center [1473, 128] width 16 height 16
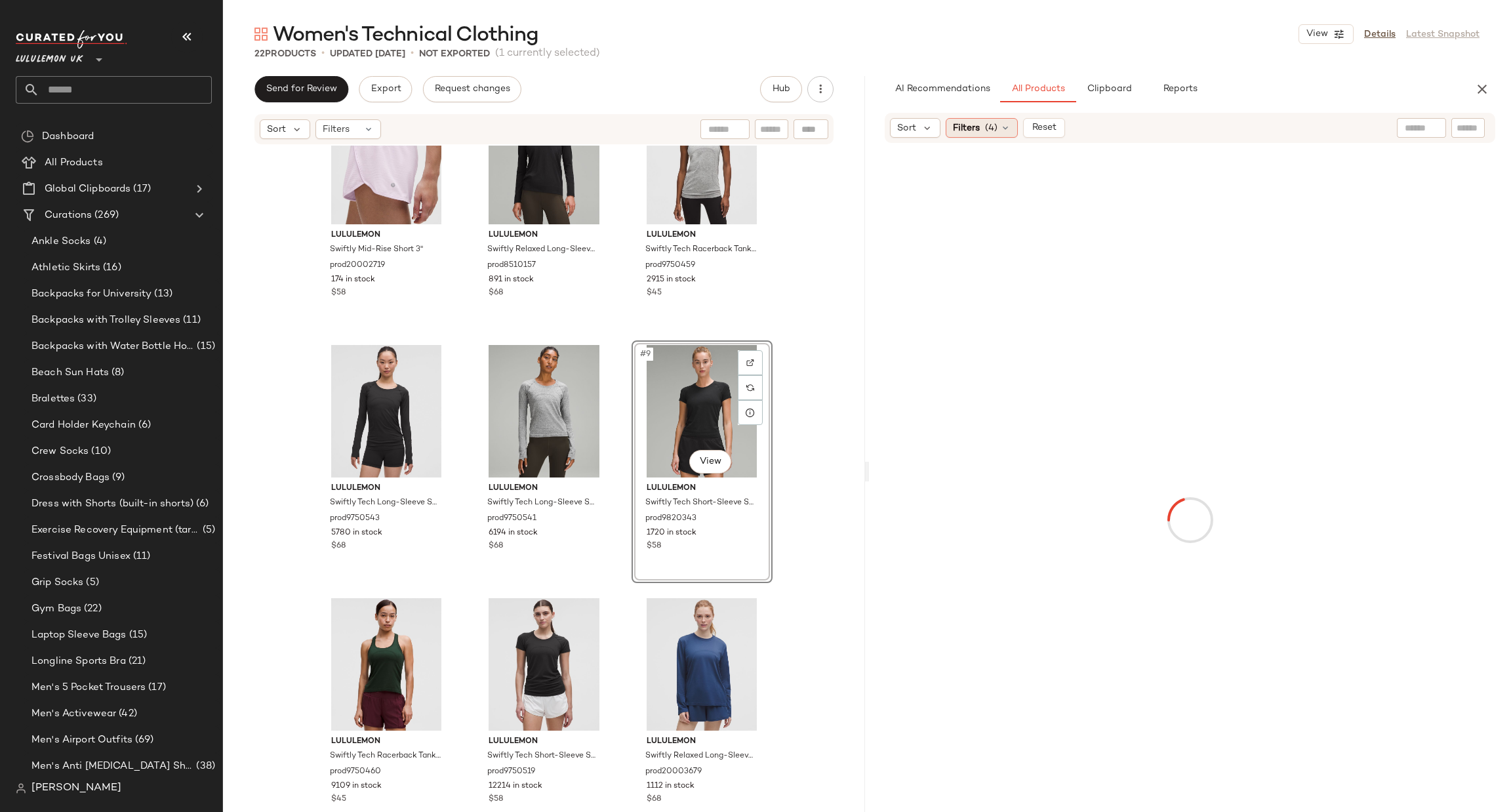
click at [961, 123] on span "Filters" at bounding box center [966, 128] width 27 height 14
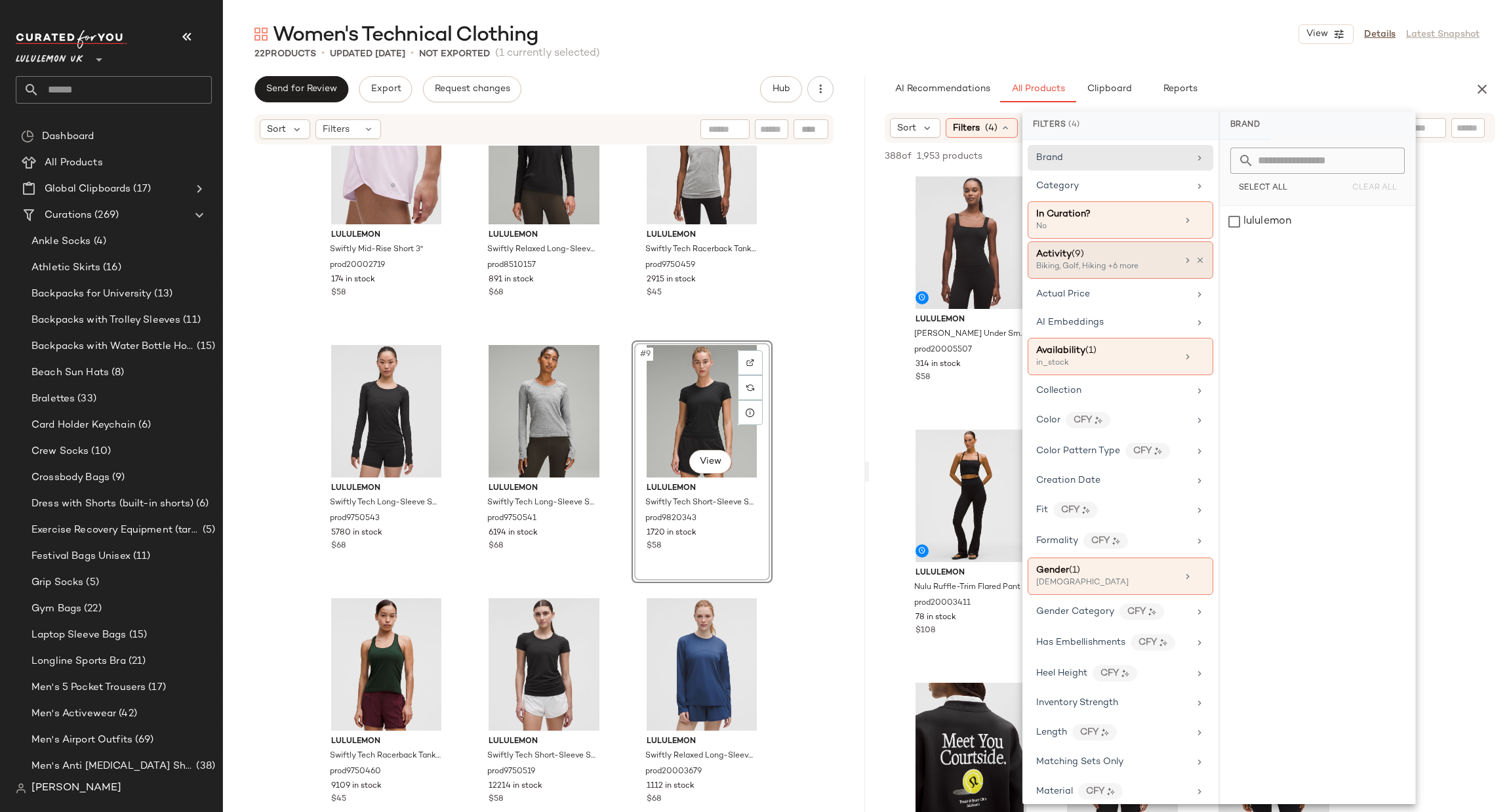
scroll to position [197, 0]
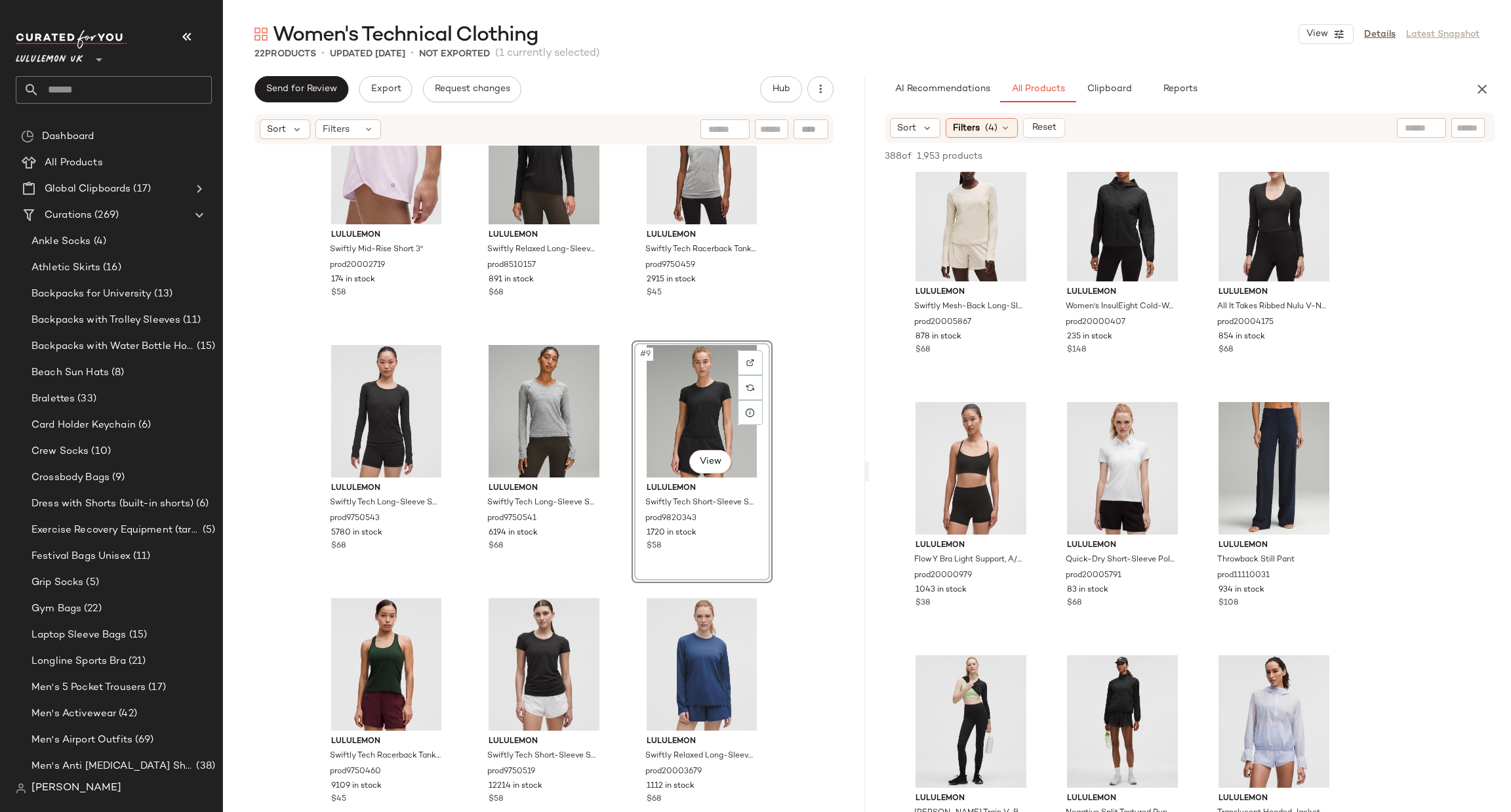
scroll to position [1180, 0]
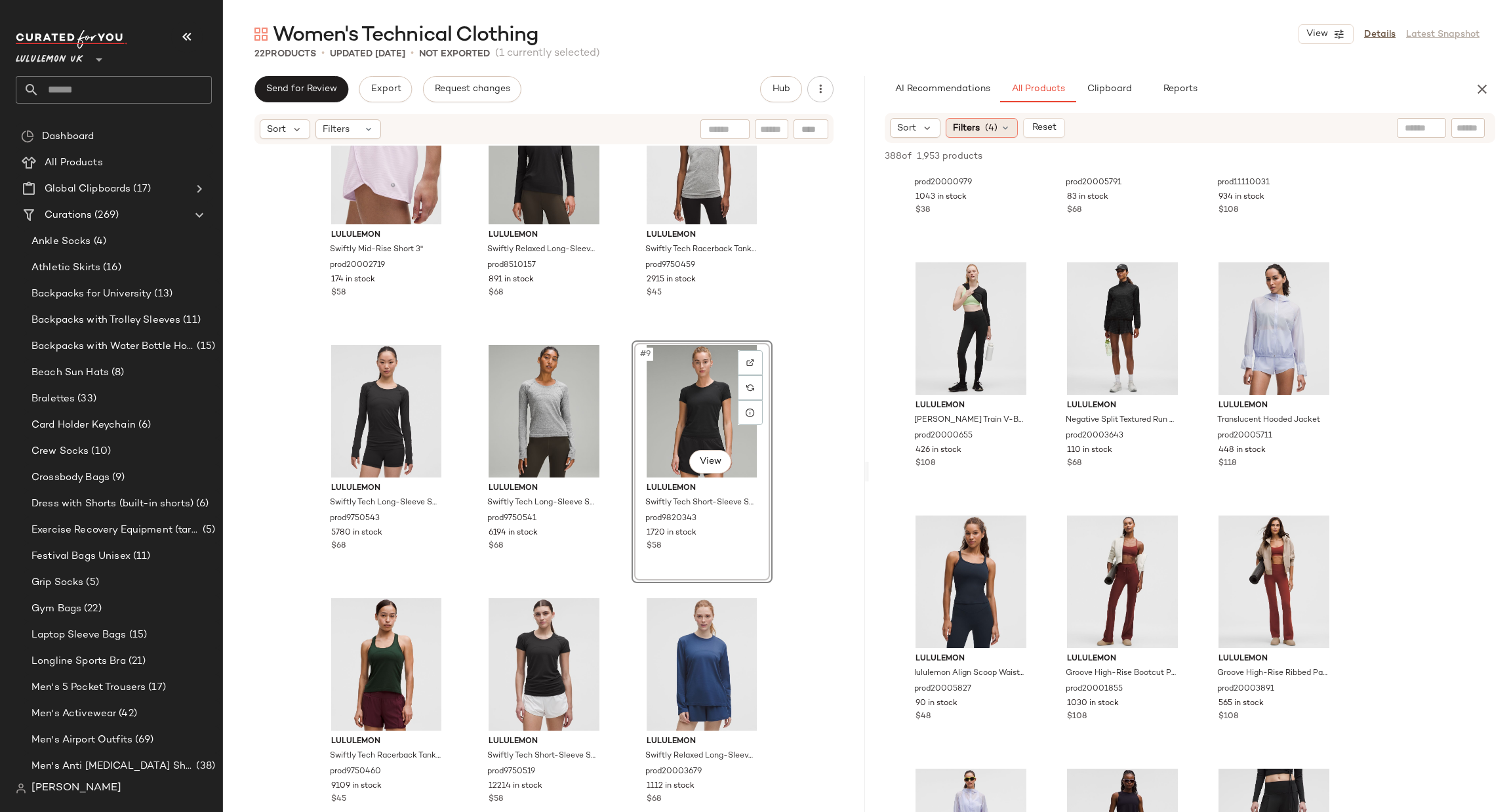
click at [973, 134] on span "Filters" at bounding box center [966, 128] width 27 height 14
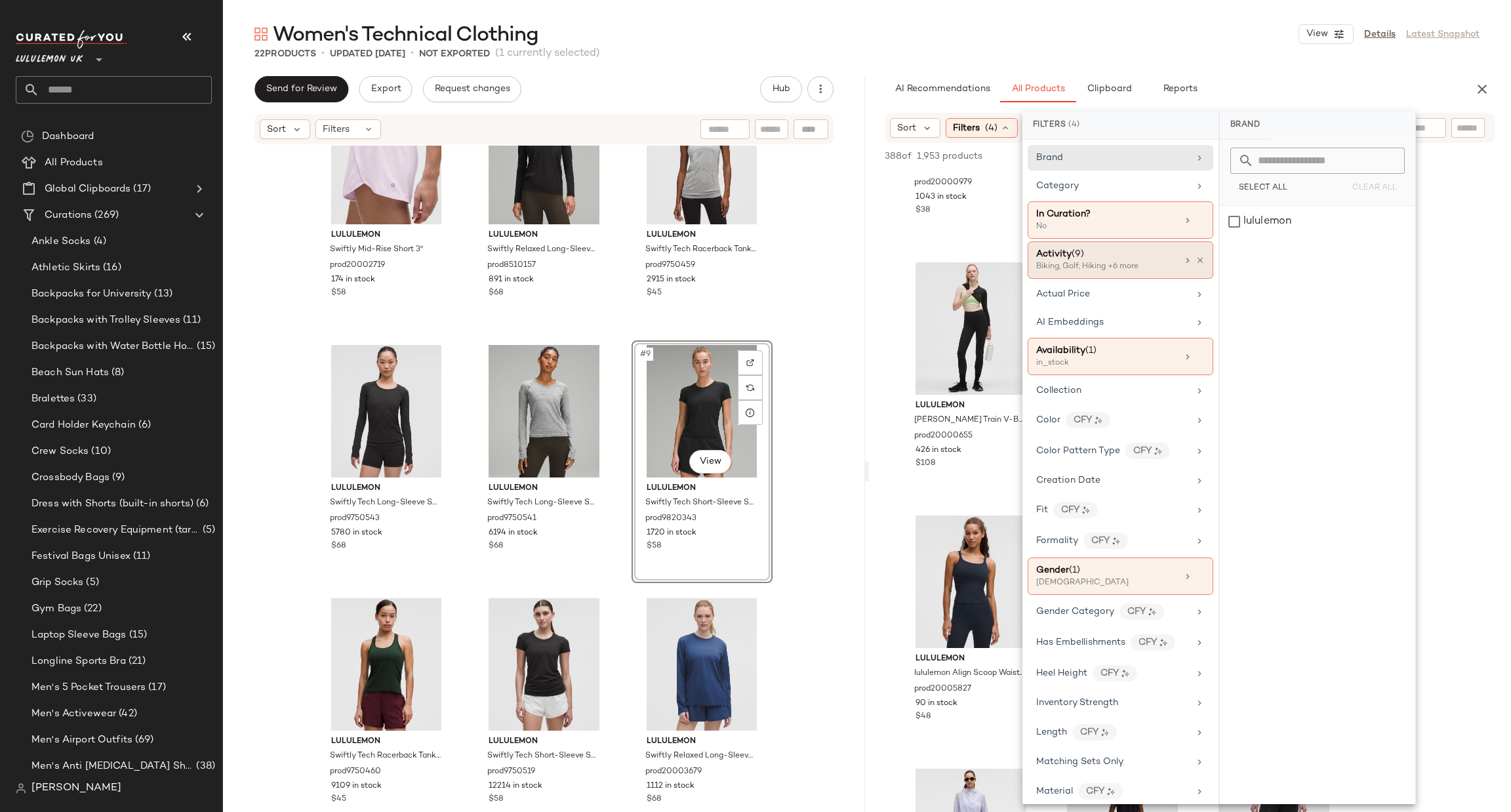
click at [1118, 261] on div "Activity (9)" at bounding box center [1107, 254] width 141 height 14
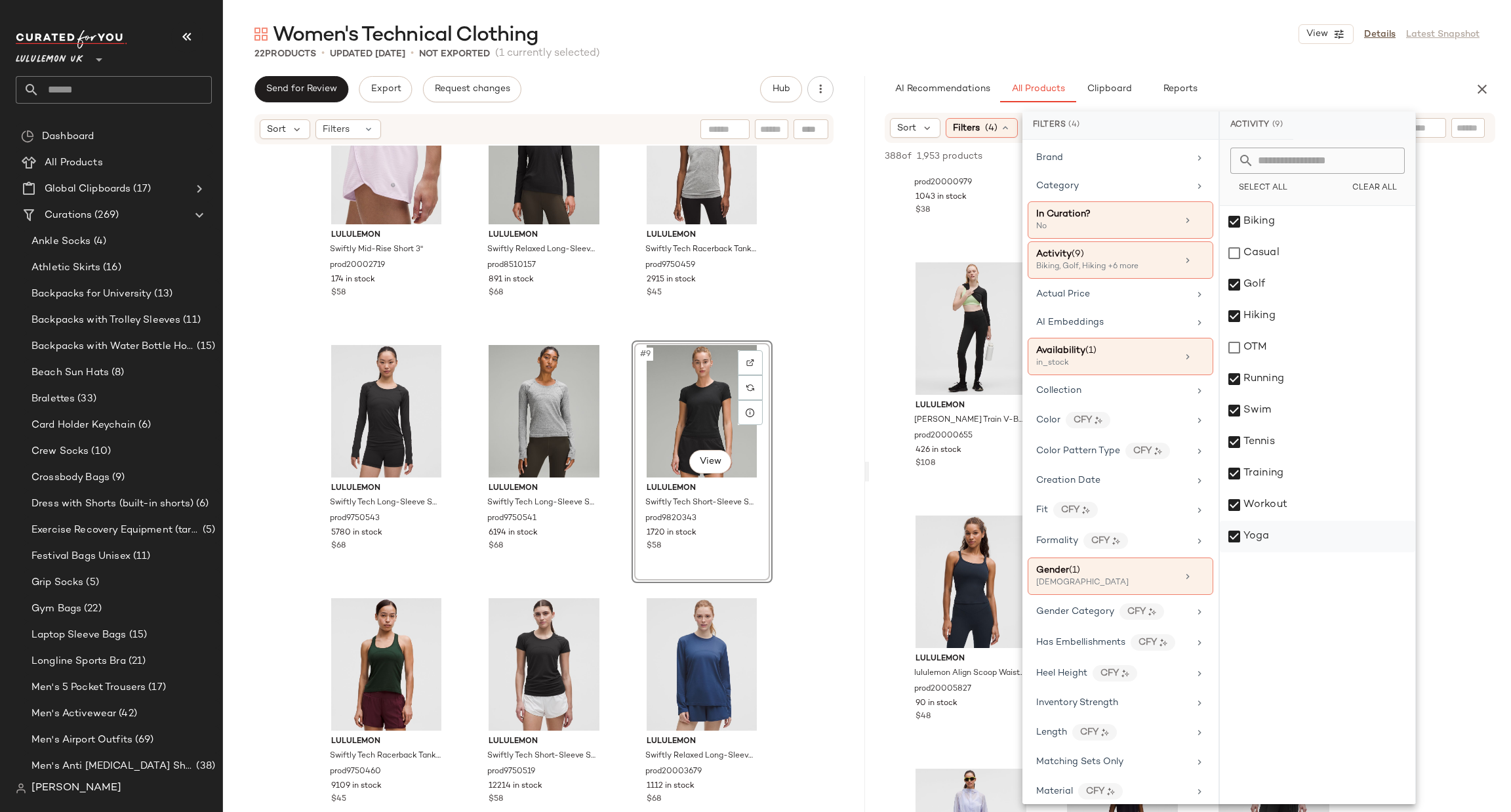
click at [1286, 529] on div "Yoga" at bounding box center [1318, 536] width 195 height 32
click at [1282, 441] on div "Tennis" at bounding box center [1318, 443] width 195 height 32
click at [1292, 411] on div "Swim" at bounding box center [1318, 411] width 195 height 32
click at [1306, 368] on div "Running" at bounding box center [1318, 379] width 195 height 32
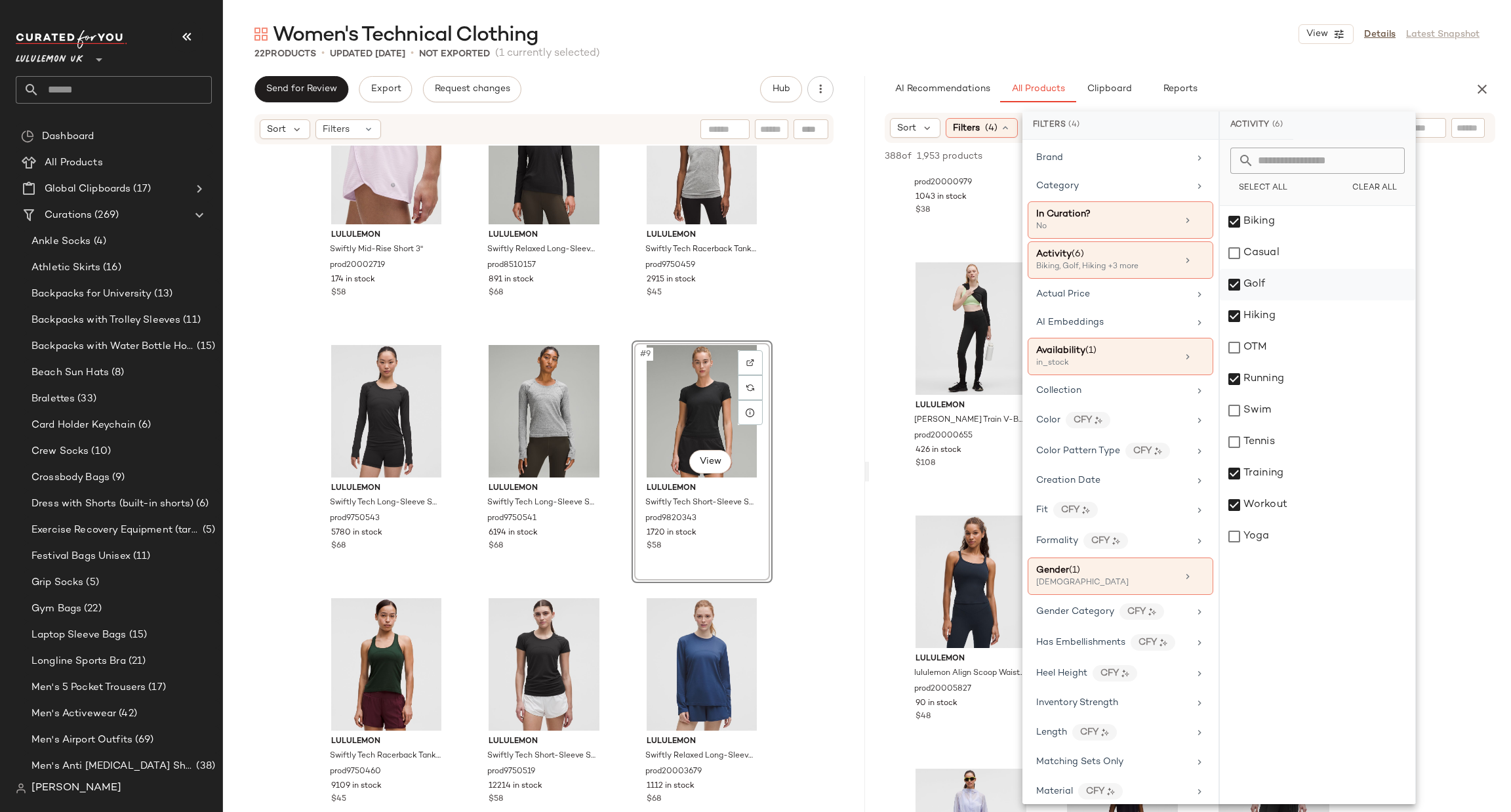
click at [1308, 273] on div "Golf" at bounding box center [1318, 285] width 195 height 32
click at [1305, 225] on div "Biking" at bounding box center [1318, 222] width 195 height 32
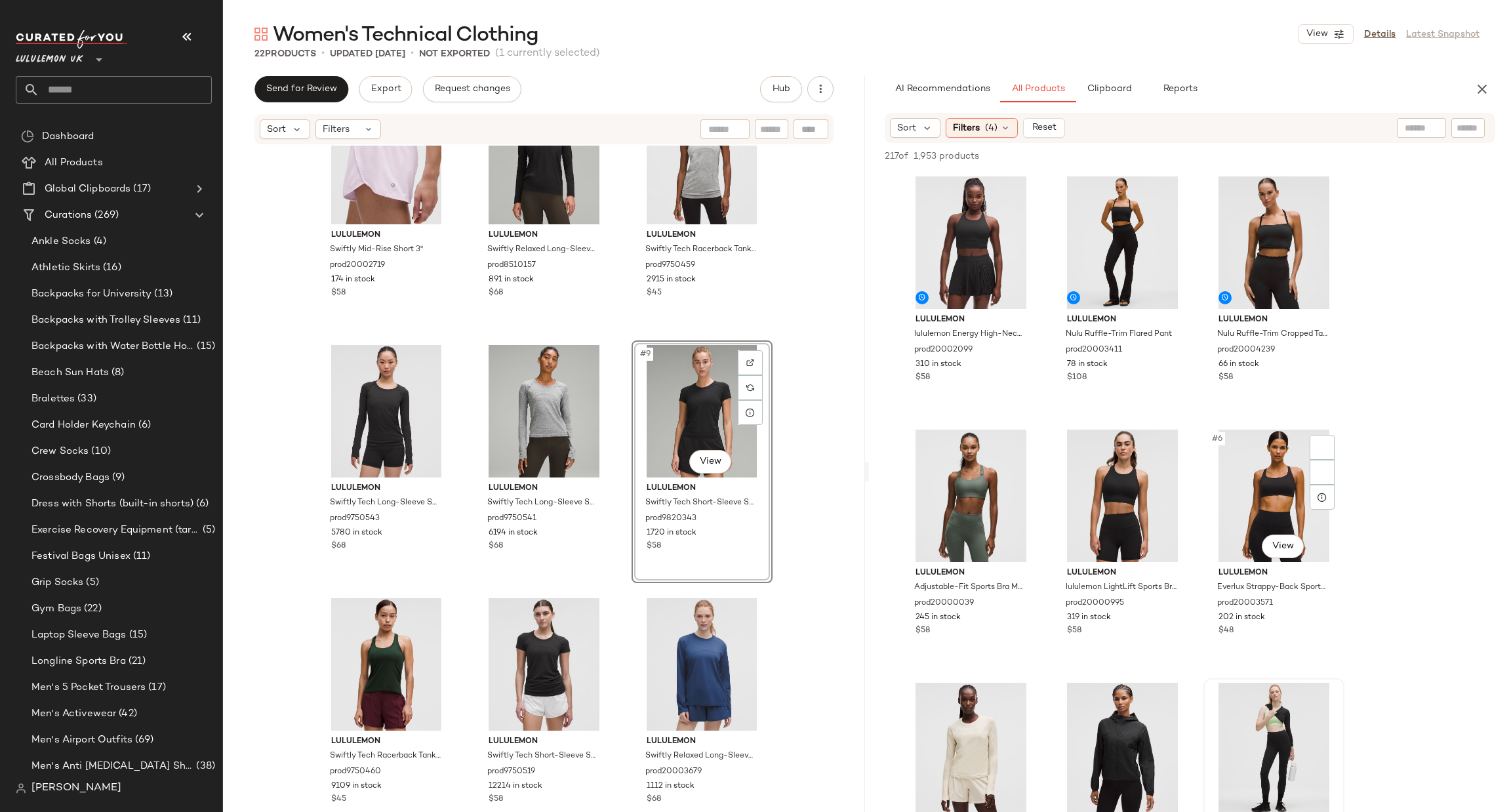
scroll to position [394, 0]
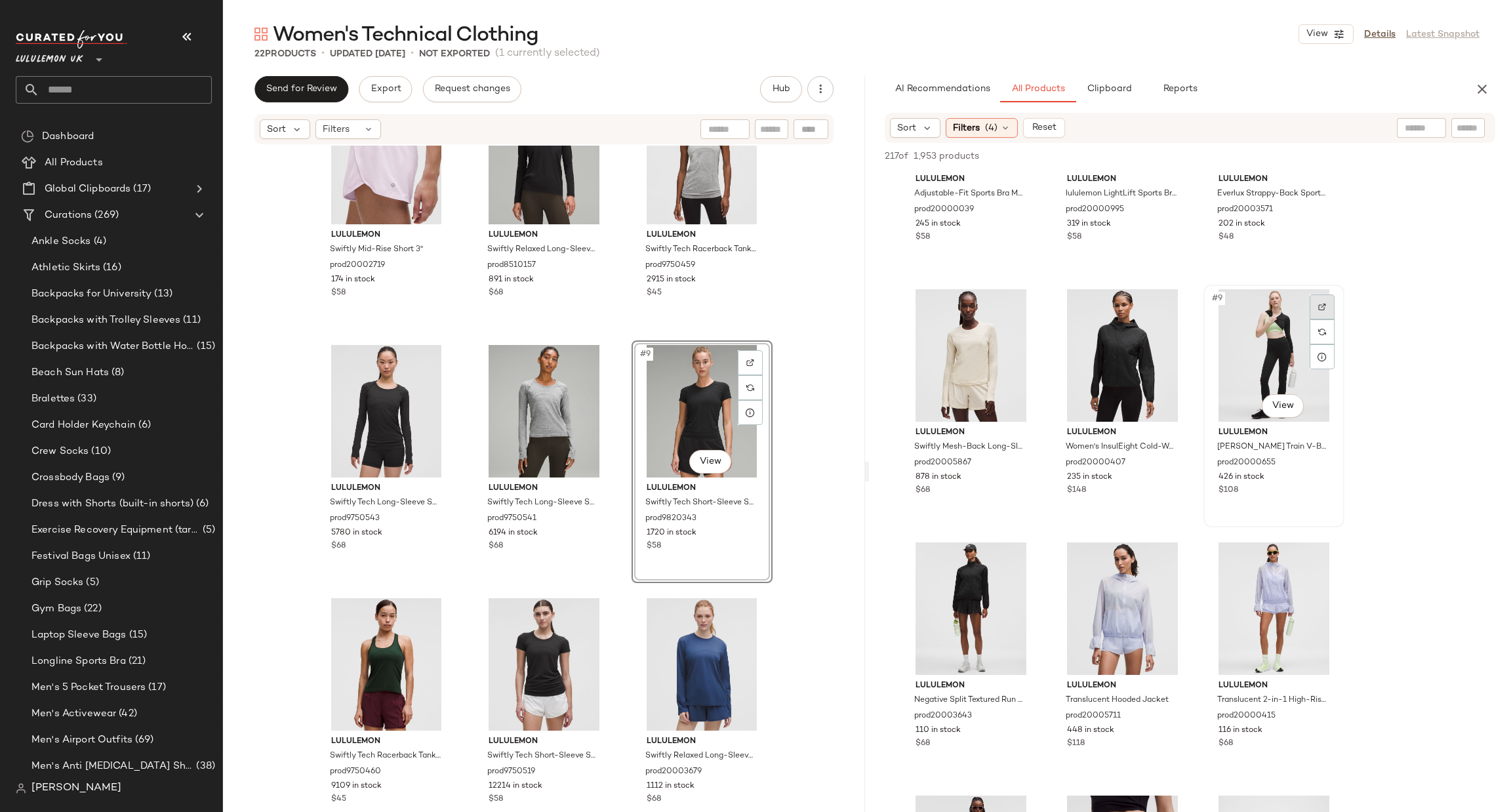
click at [1329, 301] on div at bounding box center [1322, 307] width 25 height 25
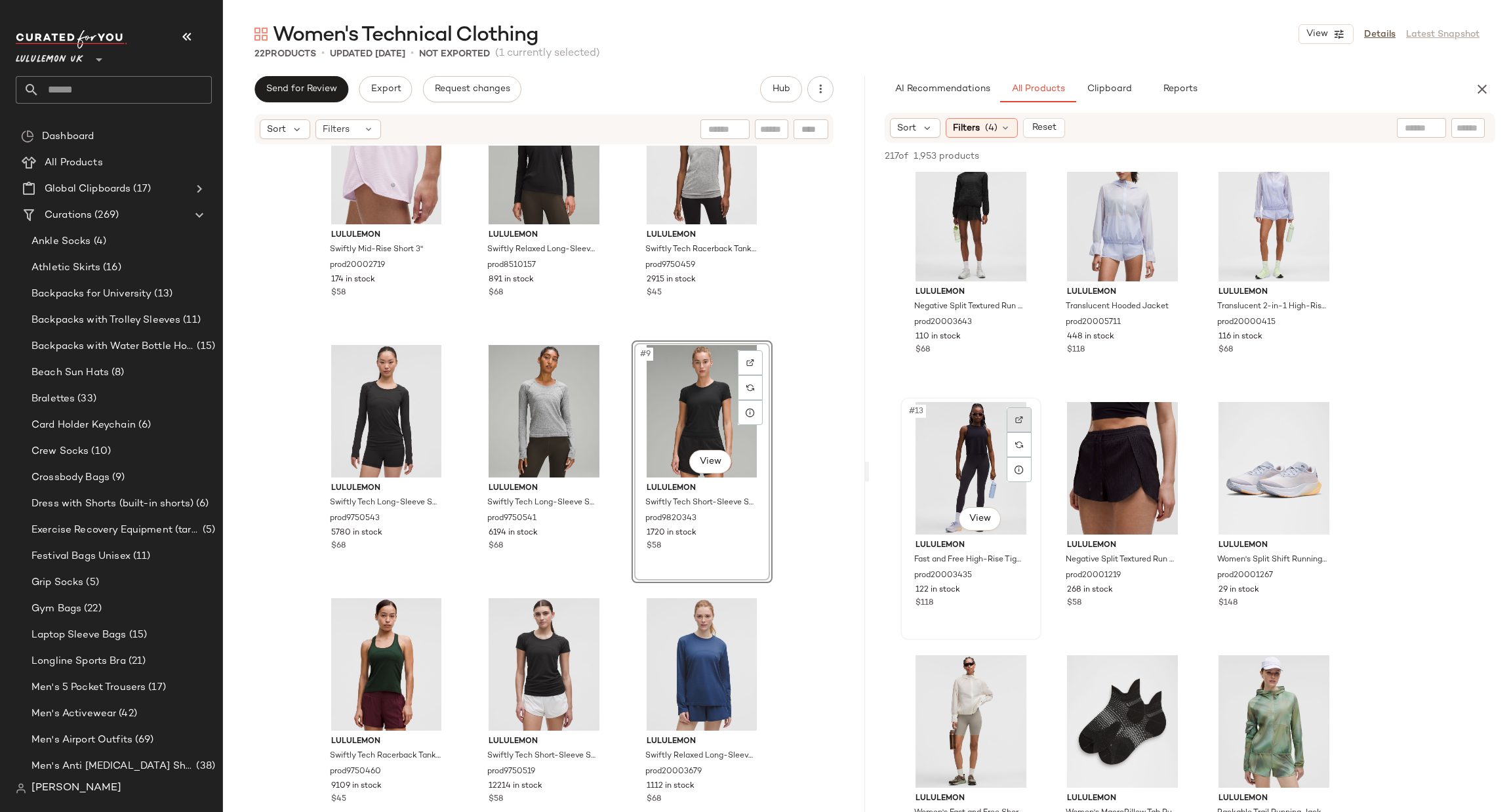
click at [1022, 427] on div at bounding box center [1020, 419] width 25 height 25
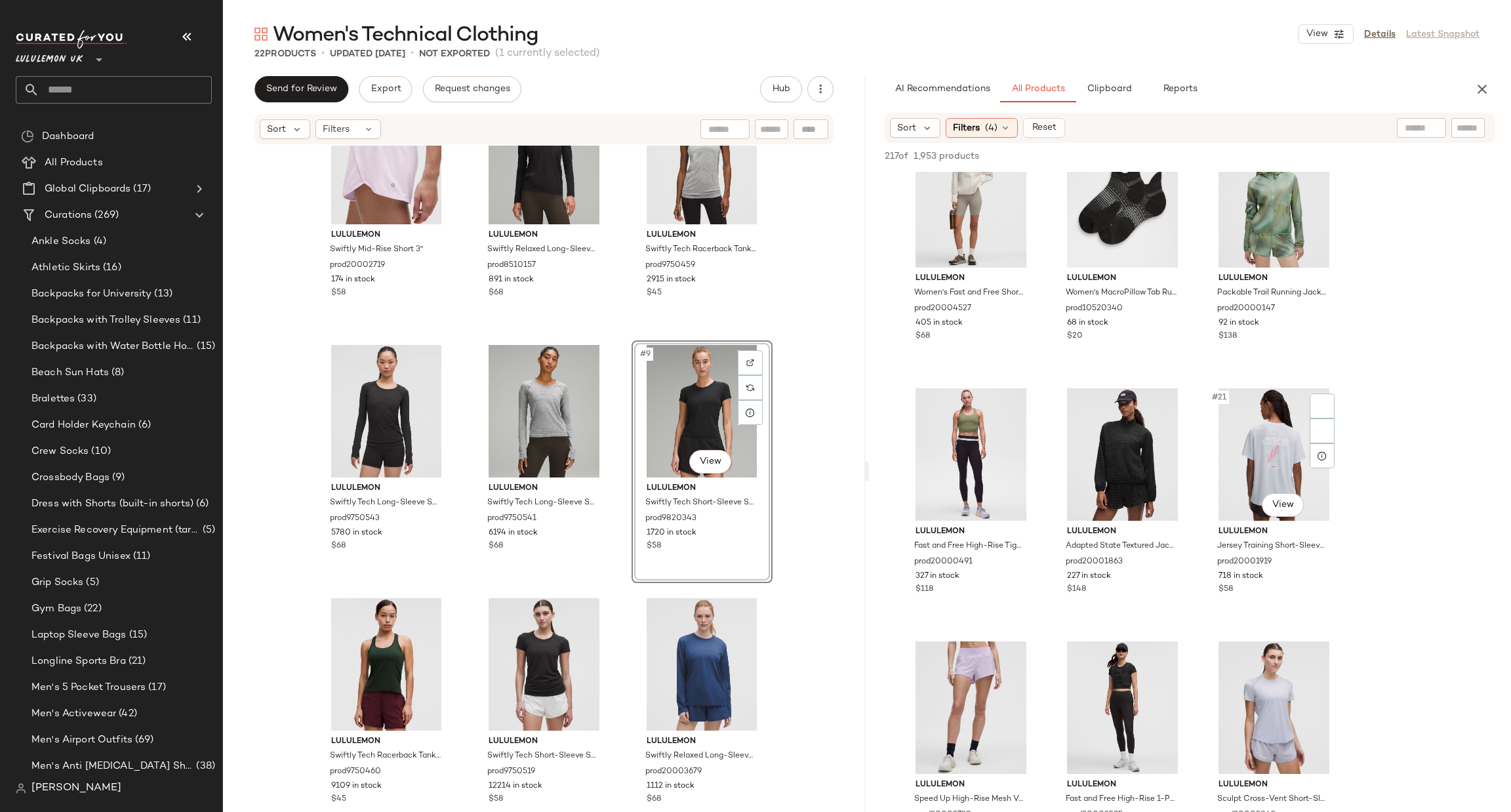
scroll to position [983, 0]
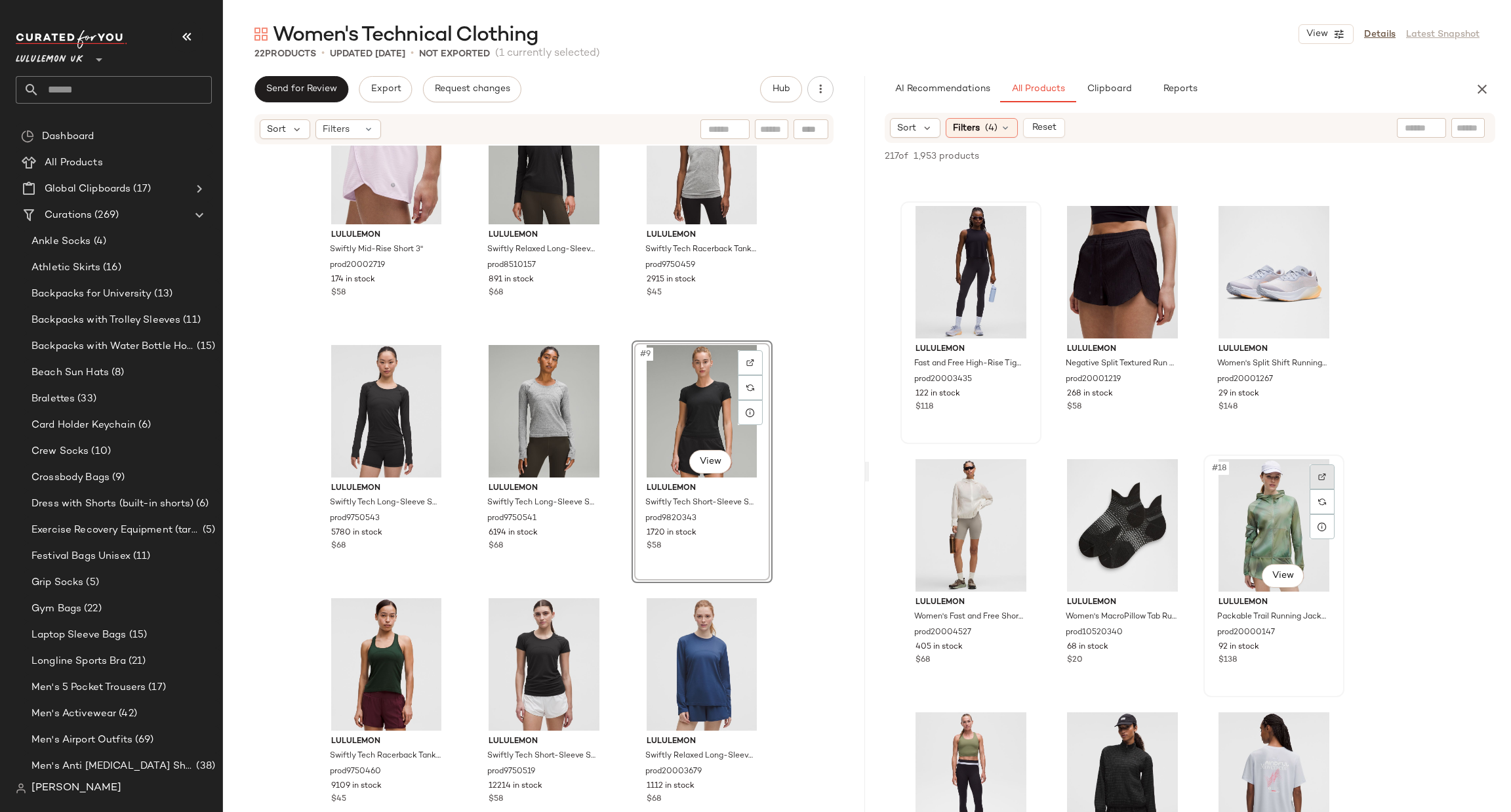
click at [1319, 476] on img at bounding box center [1322, 476] width 8 height 8
drag, startPoint x: 1419, startPoint y: 272, endPoint x: 1399, endPoint y: 302, distance: 36.1
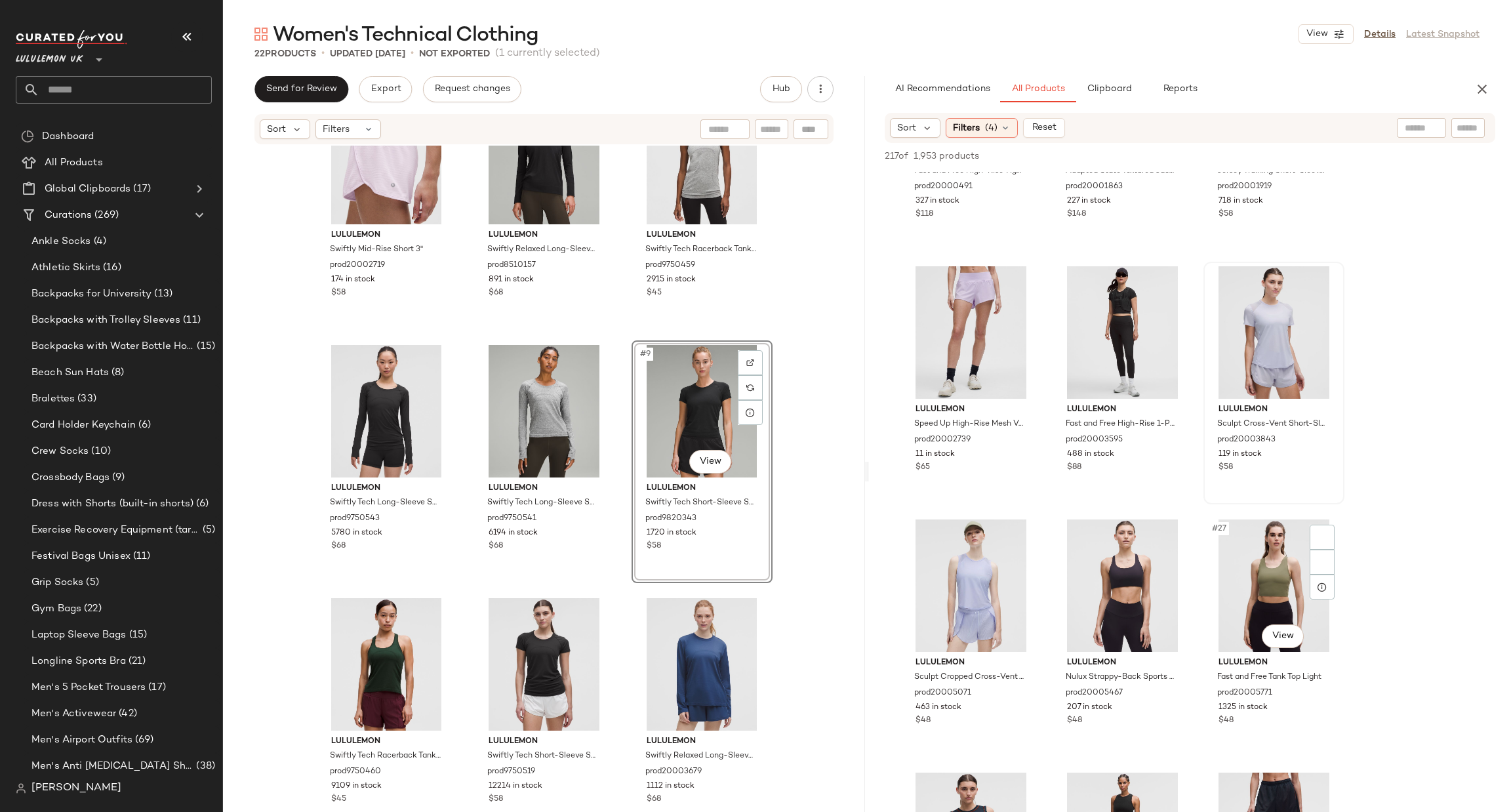
scroll to position [1770, 0]
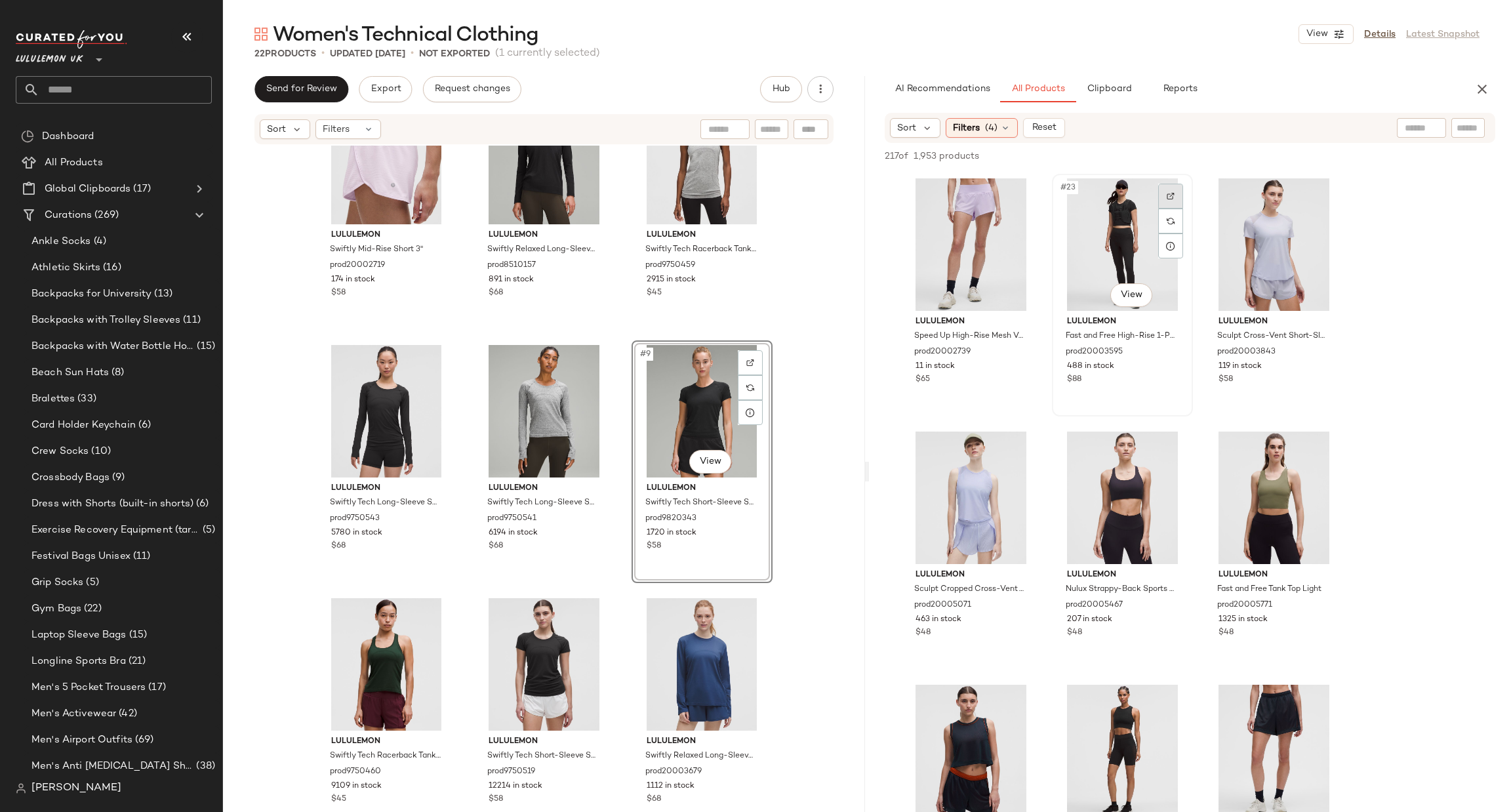
click at [1158, 196] on div at bounding box center [1171, 196] width 25 height 25
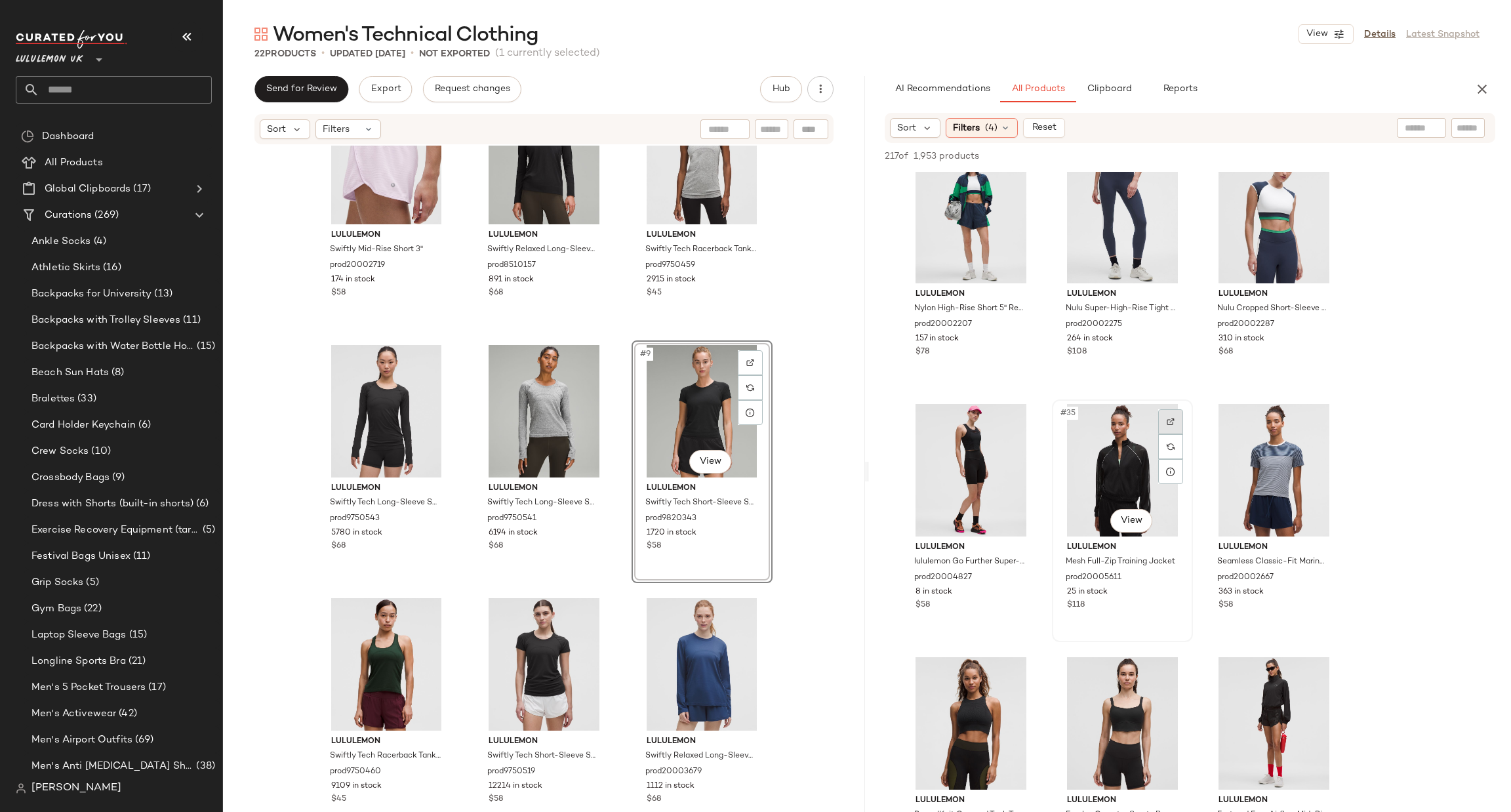
click at [1182, 411] on div at bounding box center [1171, 421] width 25 height 25
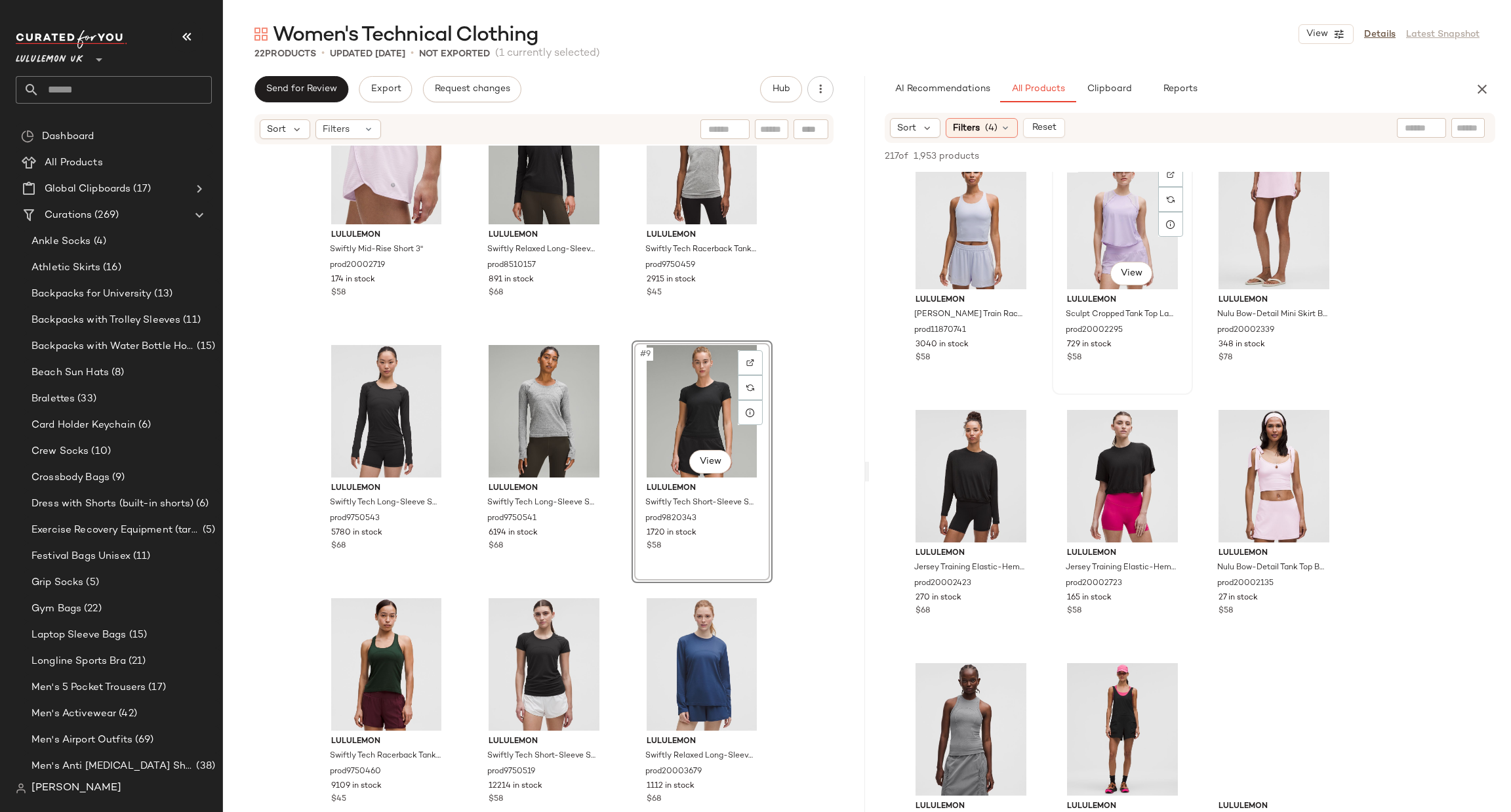
scroll to position [3345, 0]
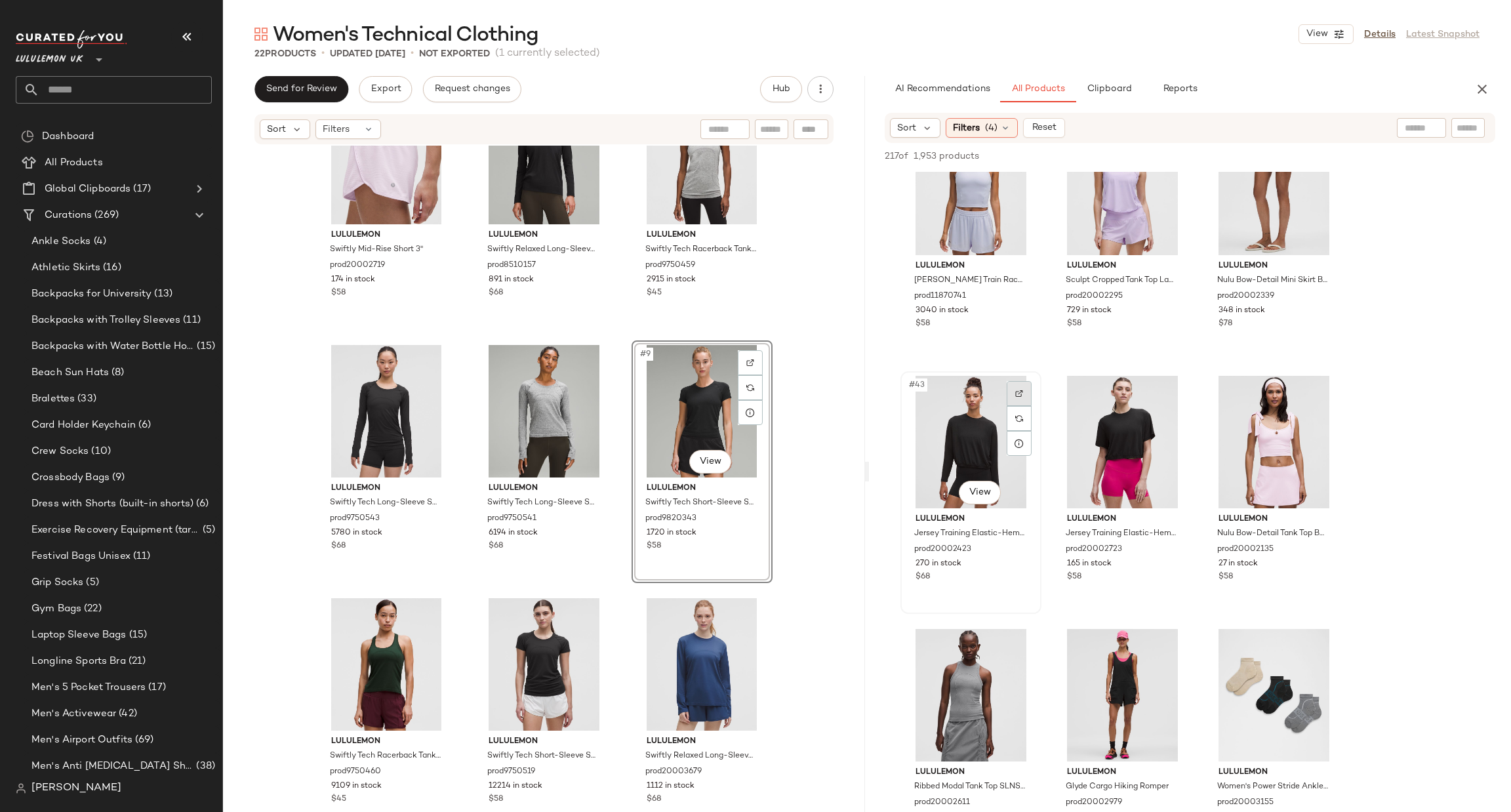
click at [1018, 393] on img at bounding box center [1020, 393] width 8 height 8
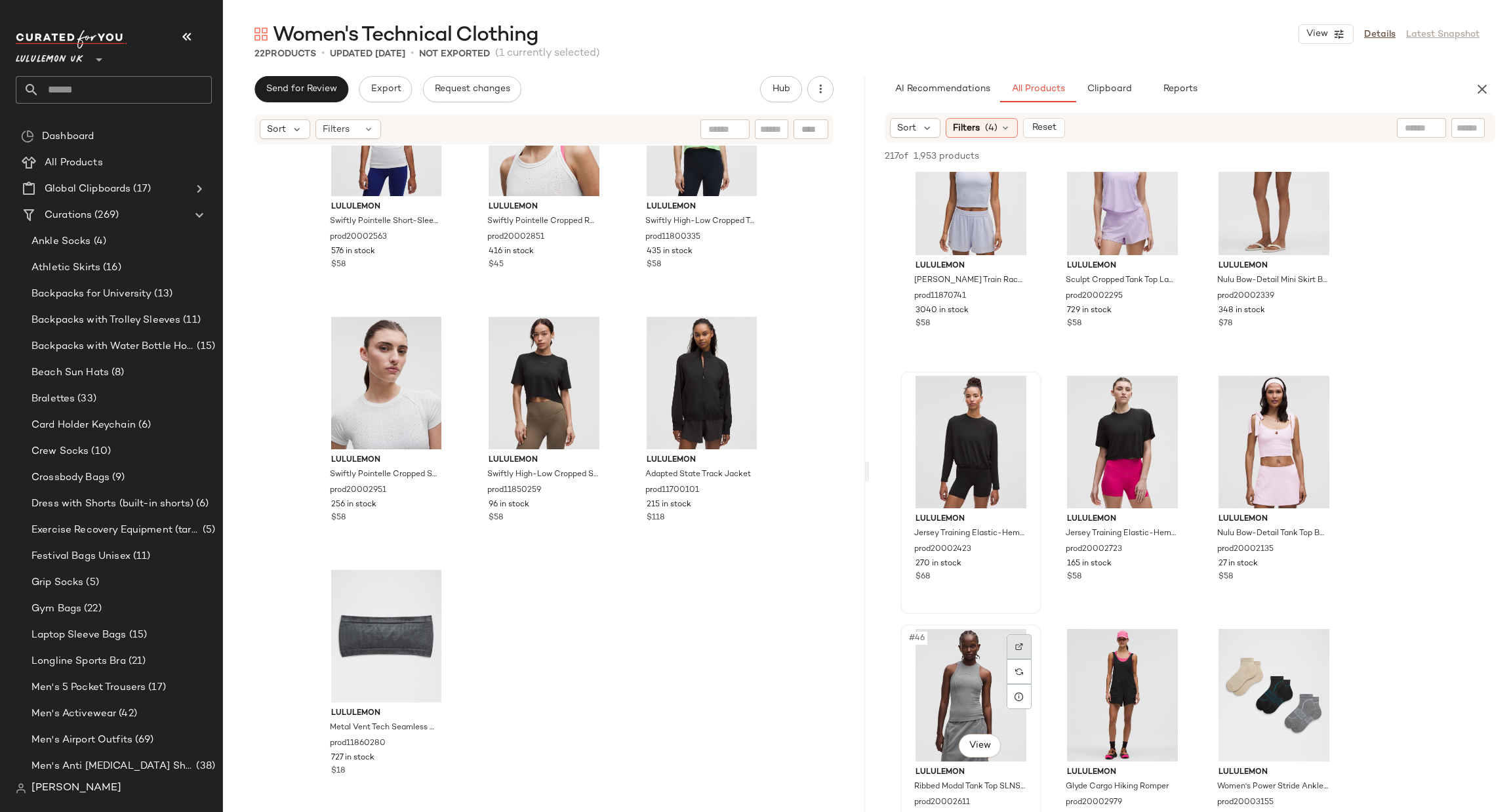
click at [1020, 639] on div at bounding box center [1020, 646] width 25 height 25
click at [1325, 642] on img at bounding box center [1322, 646] width 8 height 8
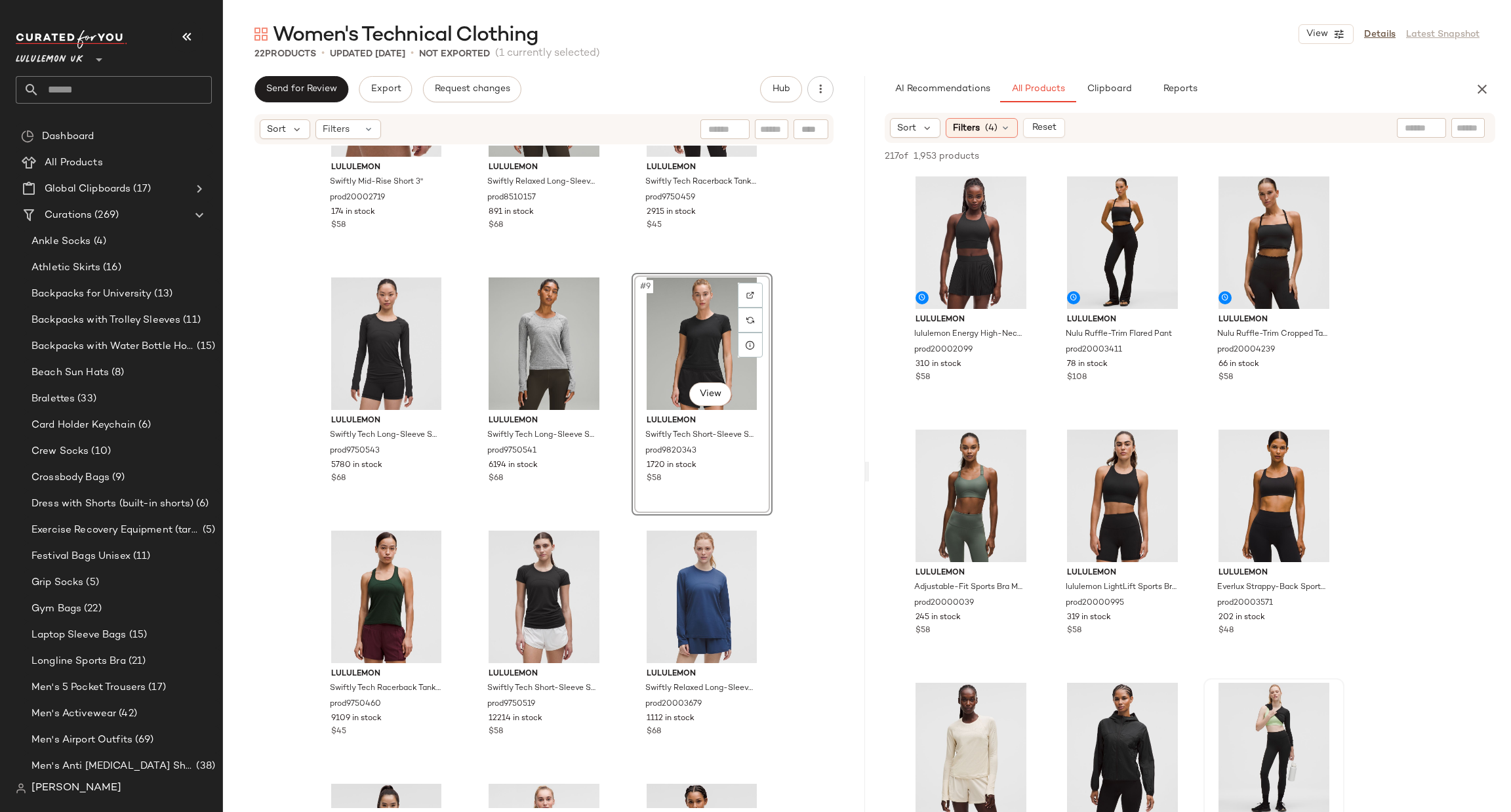
scroll to position [9, 0]
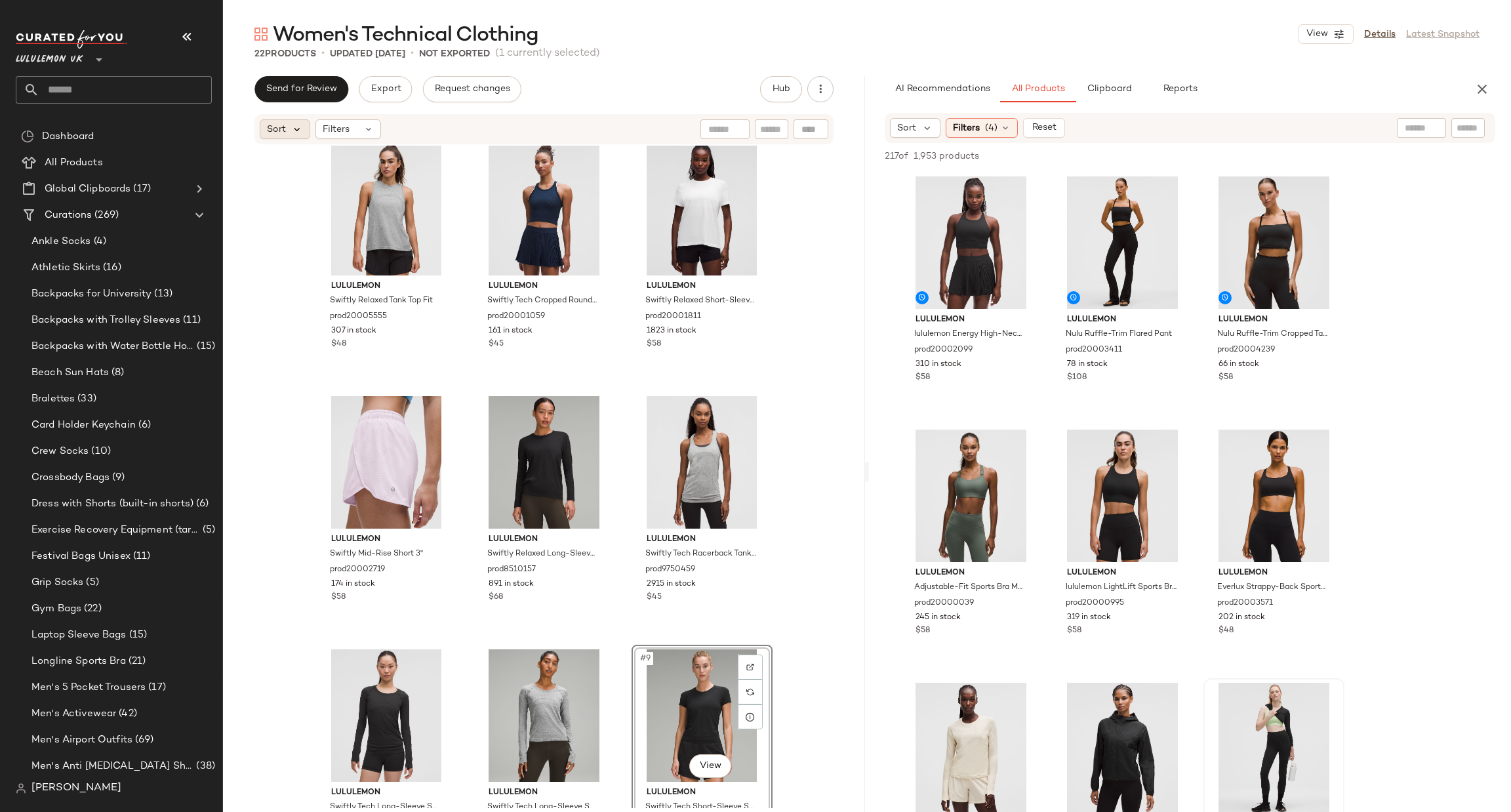
click at [300, 126] on icon at bounding box center [297, 128] width 12 height 12
click at [372, 189] on label "Highest Inventory" at bounding box center [339, 193] width 106 height 19
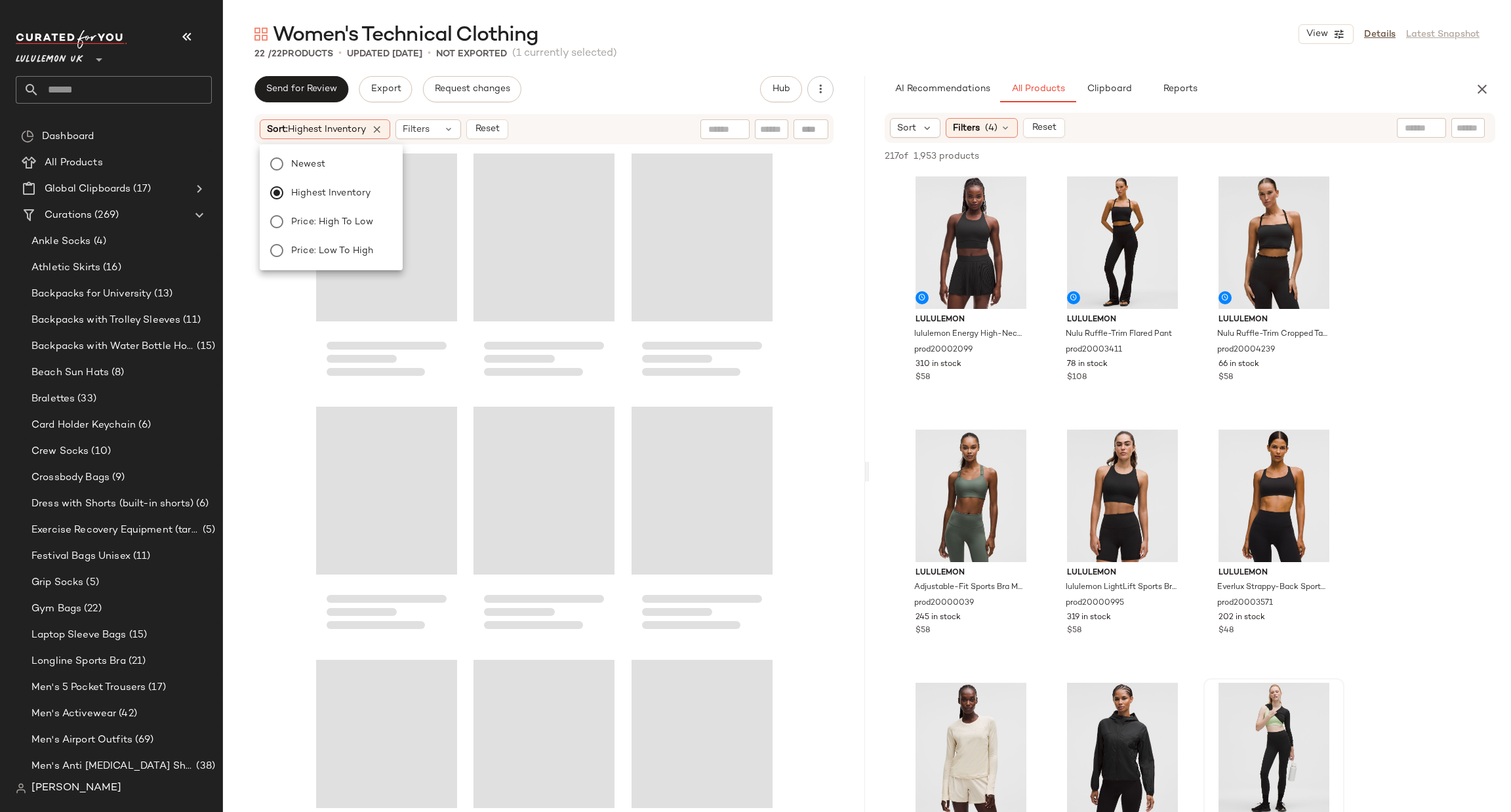
click at [802, 323] on div at bounding box center [544, 476] width 642 height 662
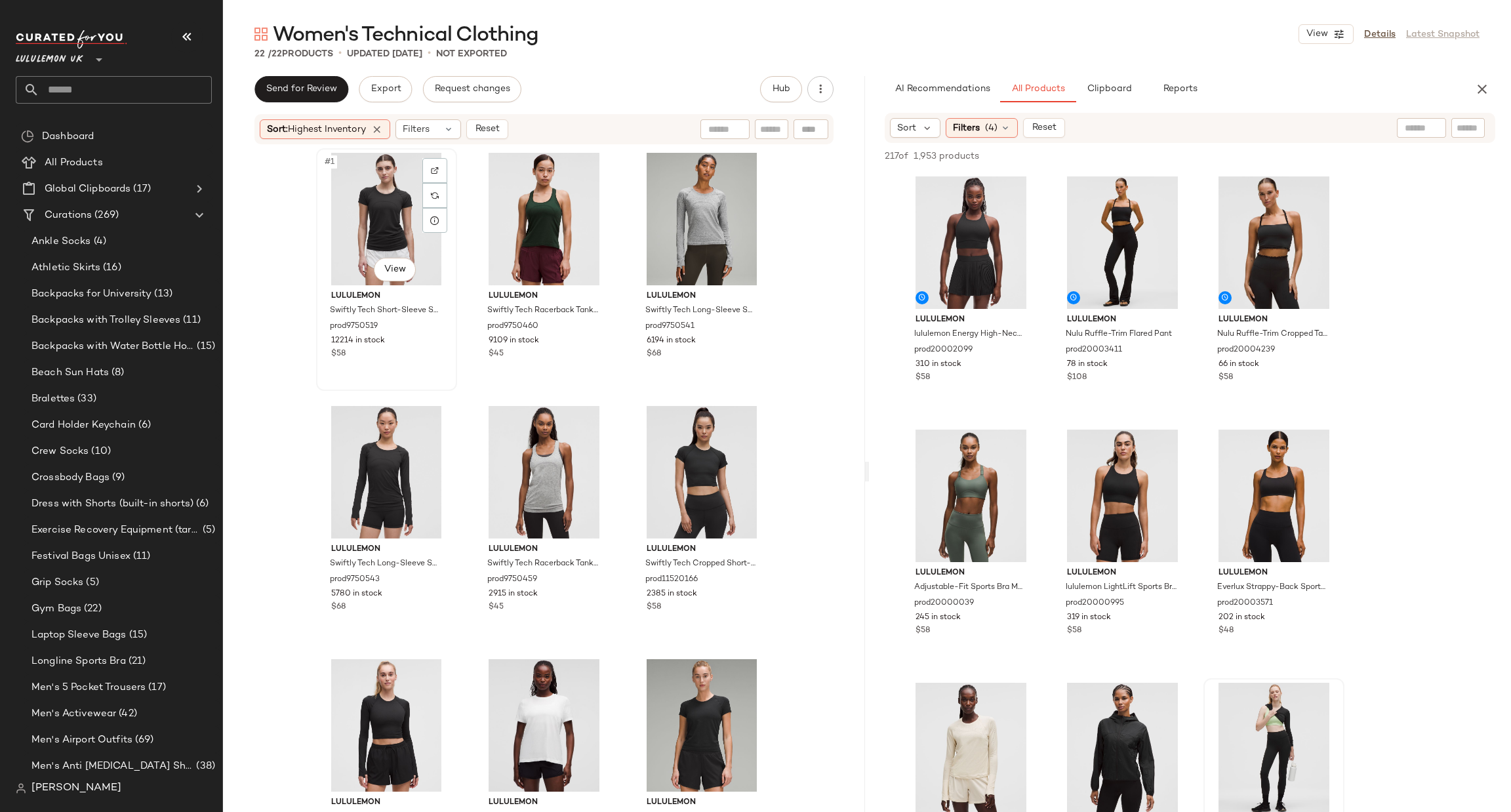
click at [394, 203] on div "#1 View" at bounding box center [386, 218] width 132 height 132
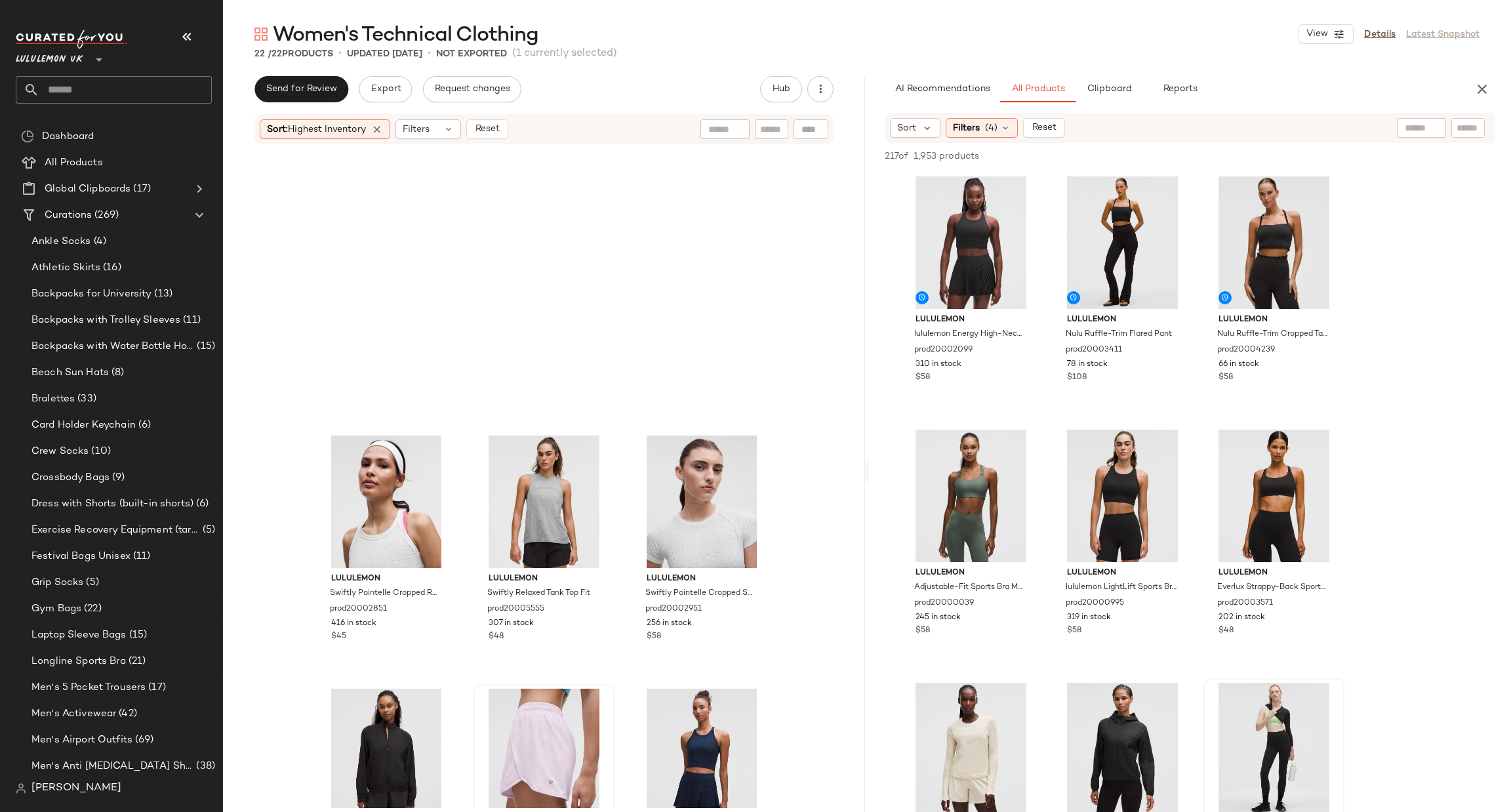
scroll to position [1365, 0]
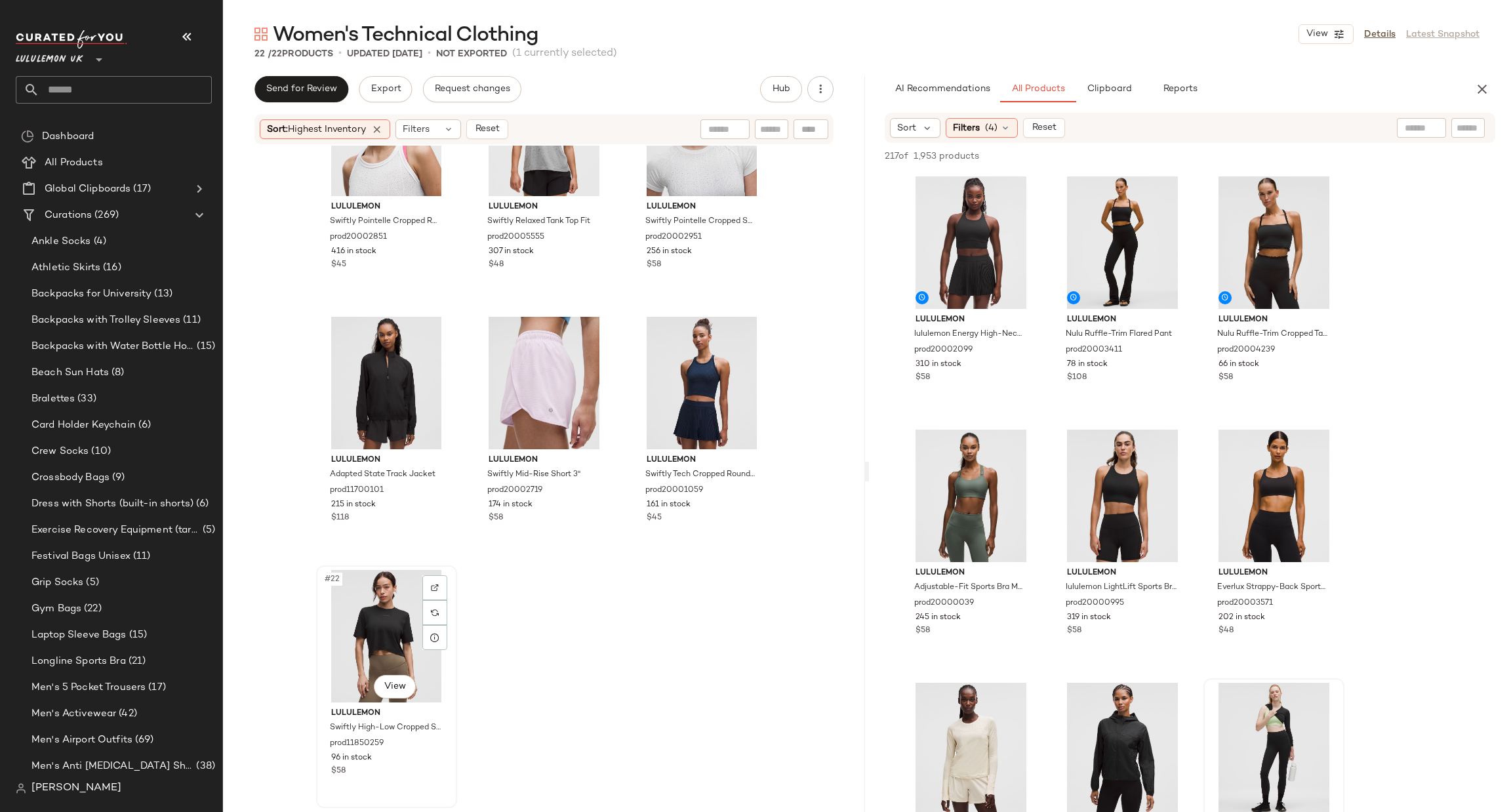
click at [399, 617] on div "#22 View" at bounding box center [386, 636] width 132 height 132
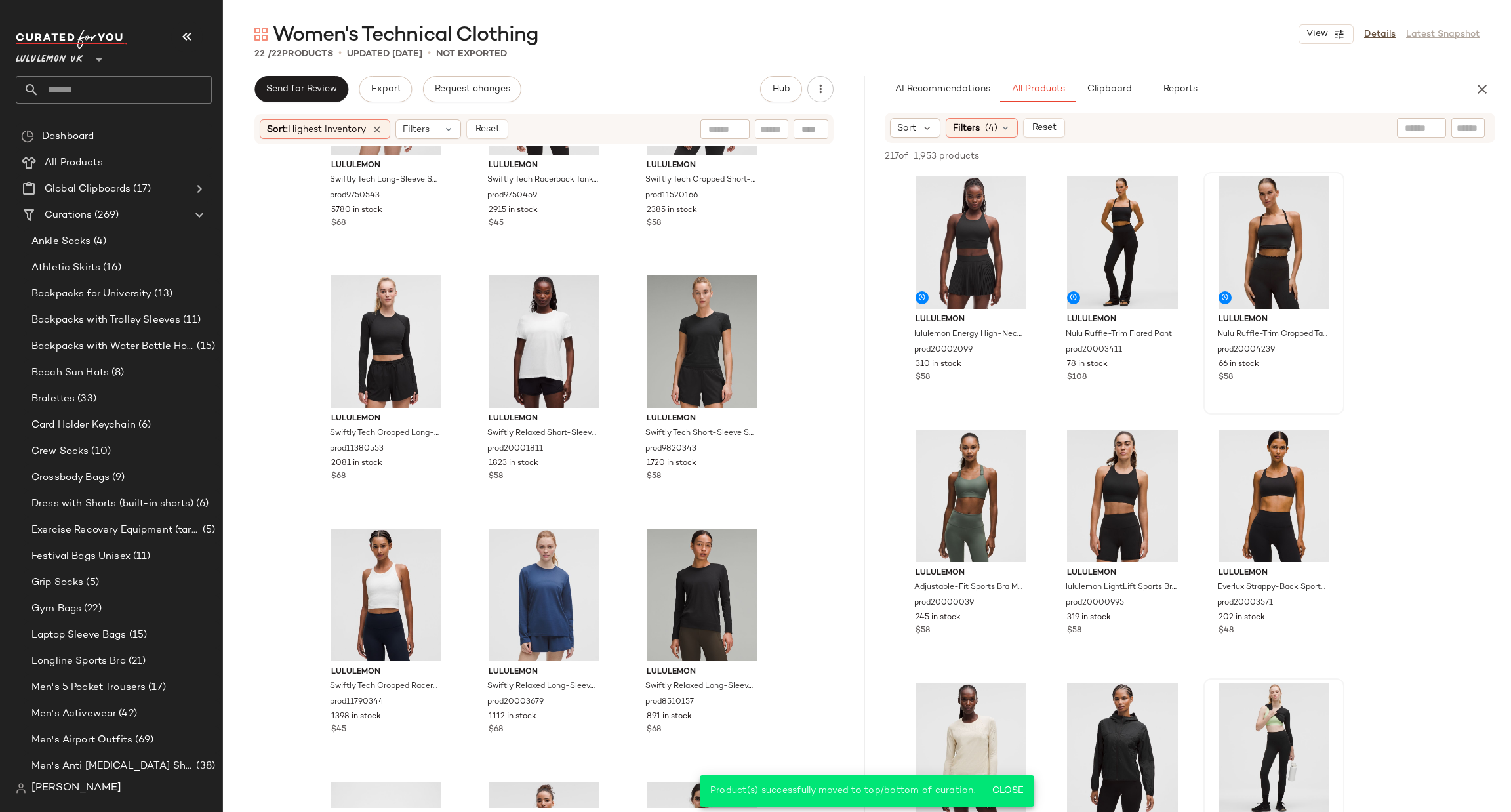
scroll to position [382, 0]
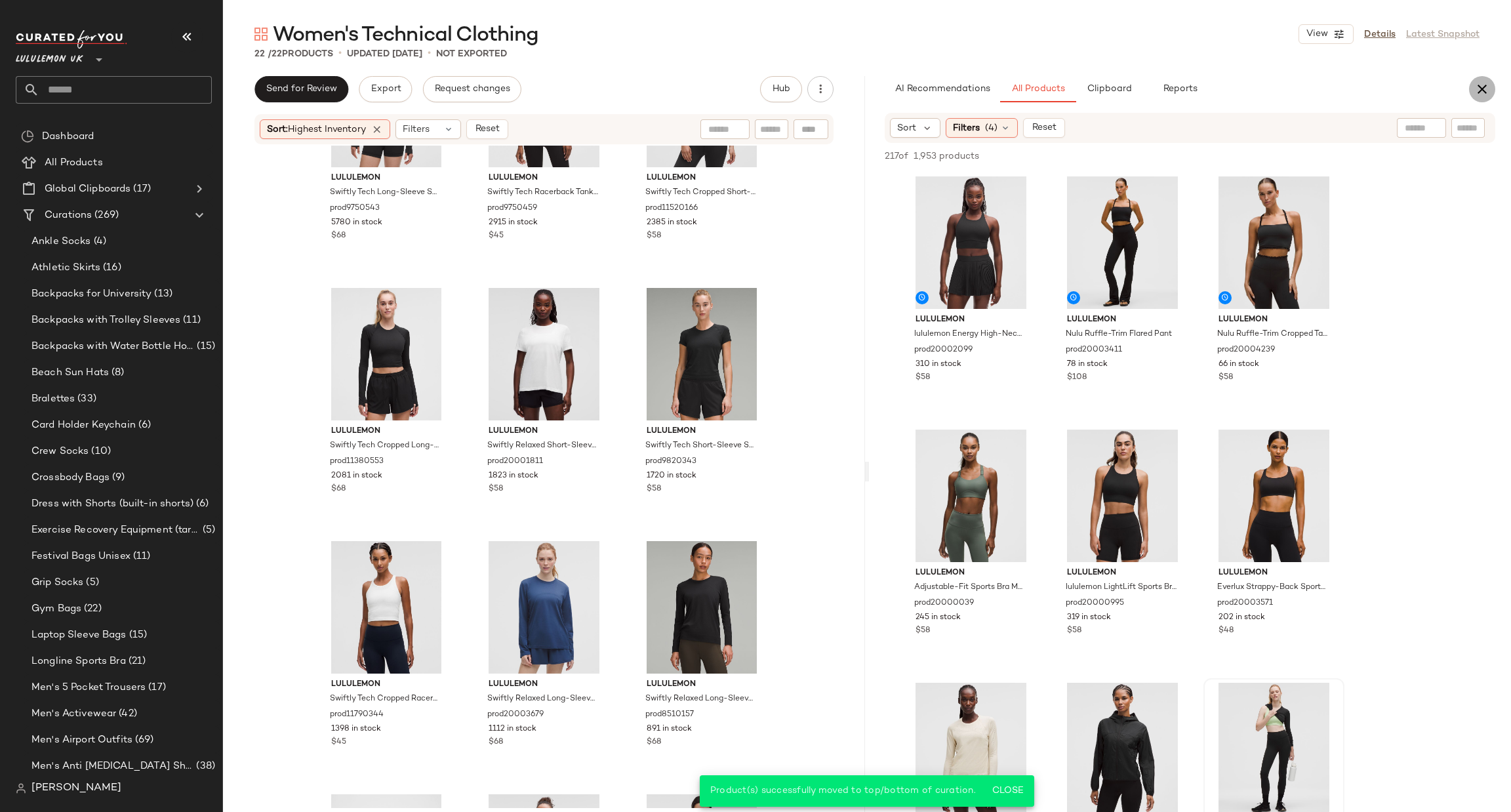
click at [1476, 88] on icon "button" at bounding box center [1482, 89] width 16 height 16
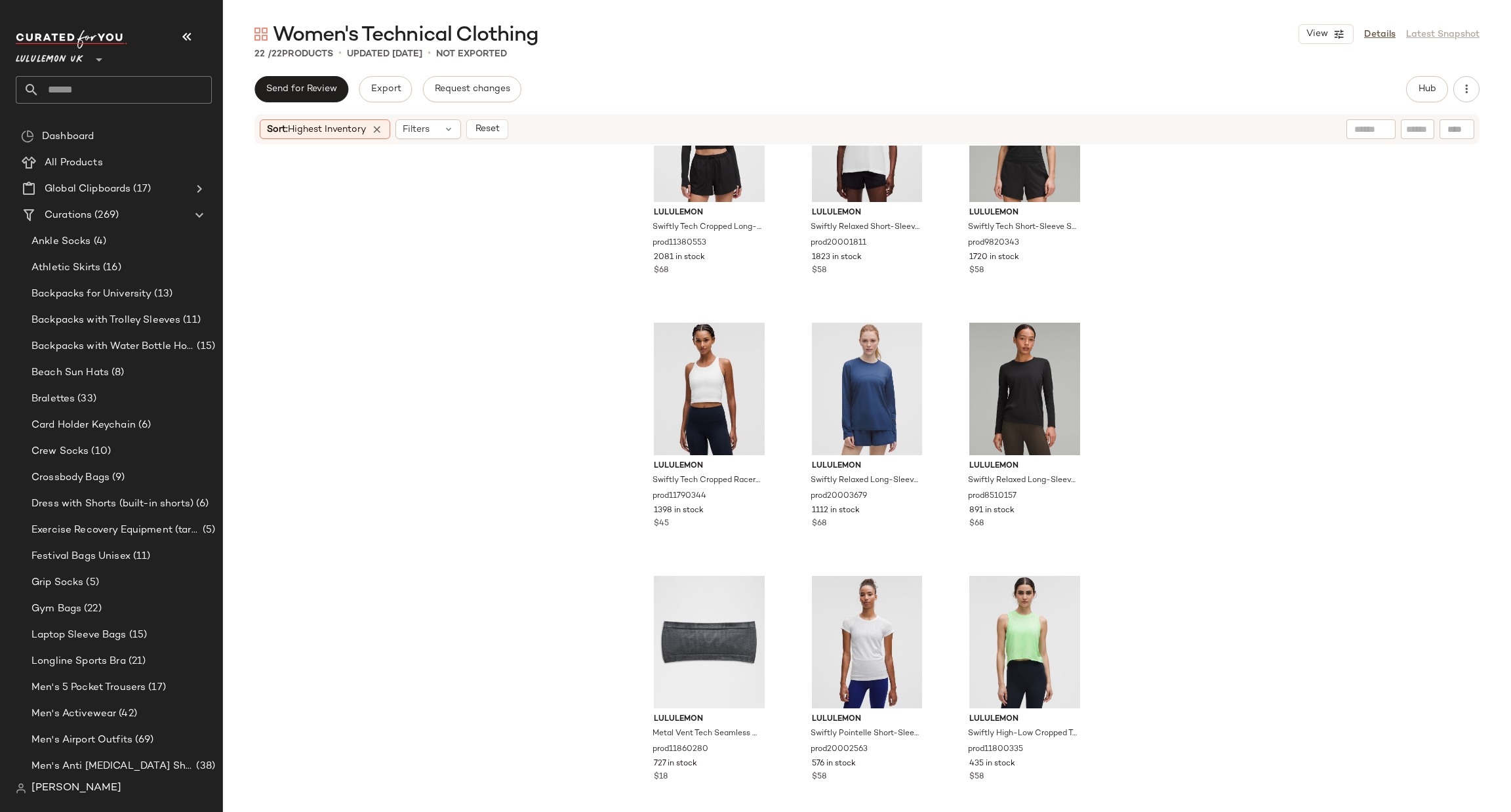
scroll to position [994, 0]
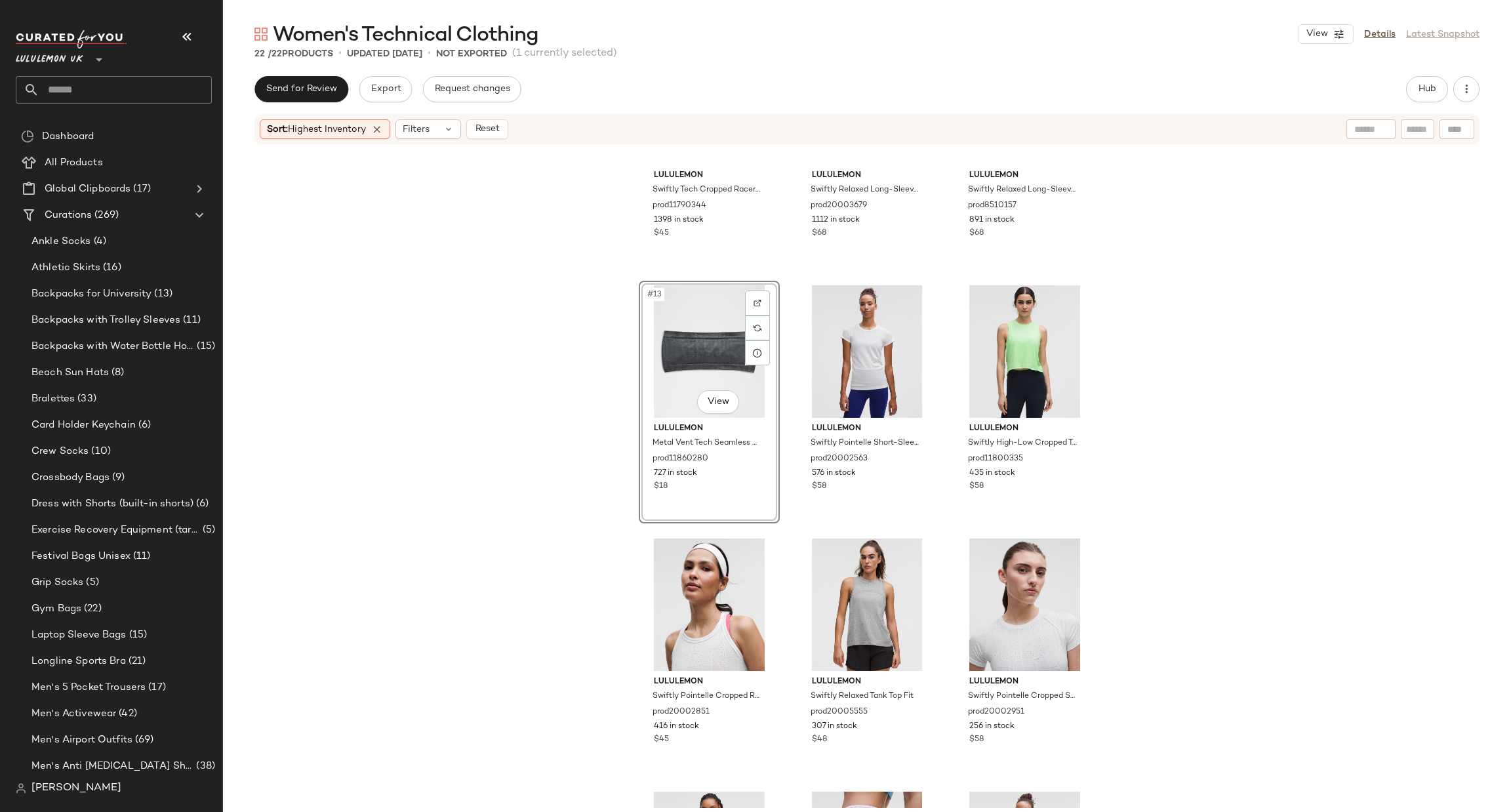
scroll to position [765, 0]
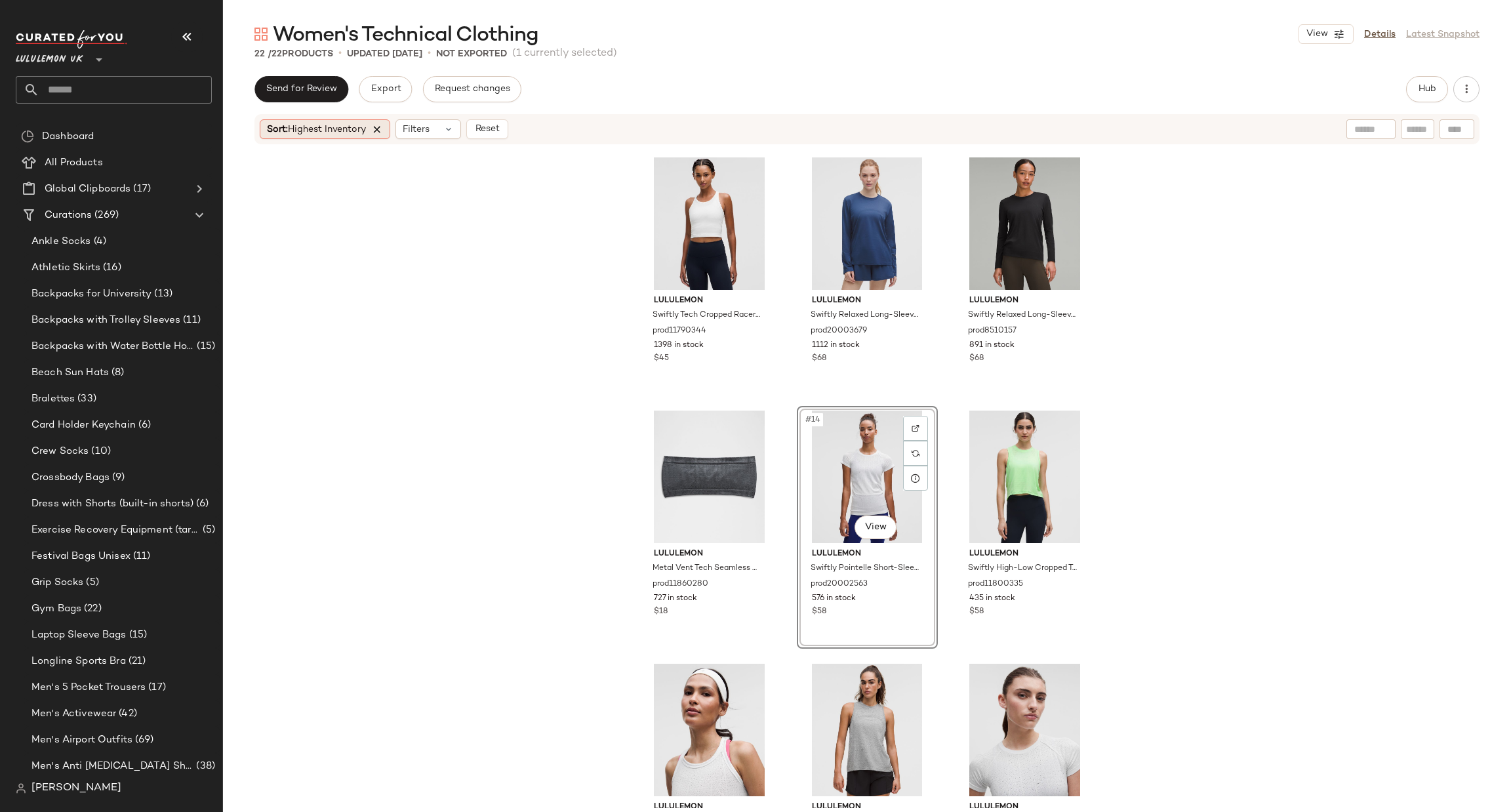
click at [381, 128] on icon at bounding box center [377, 128] width 12 height 12
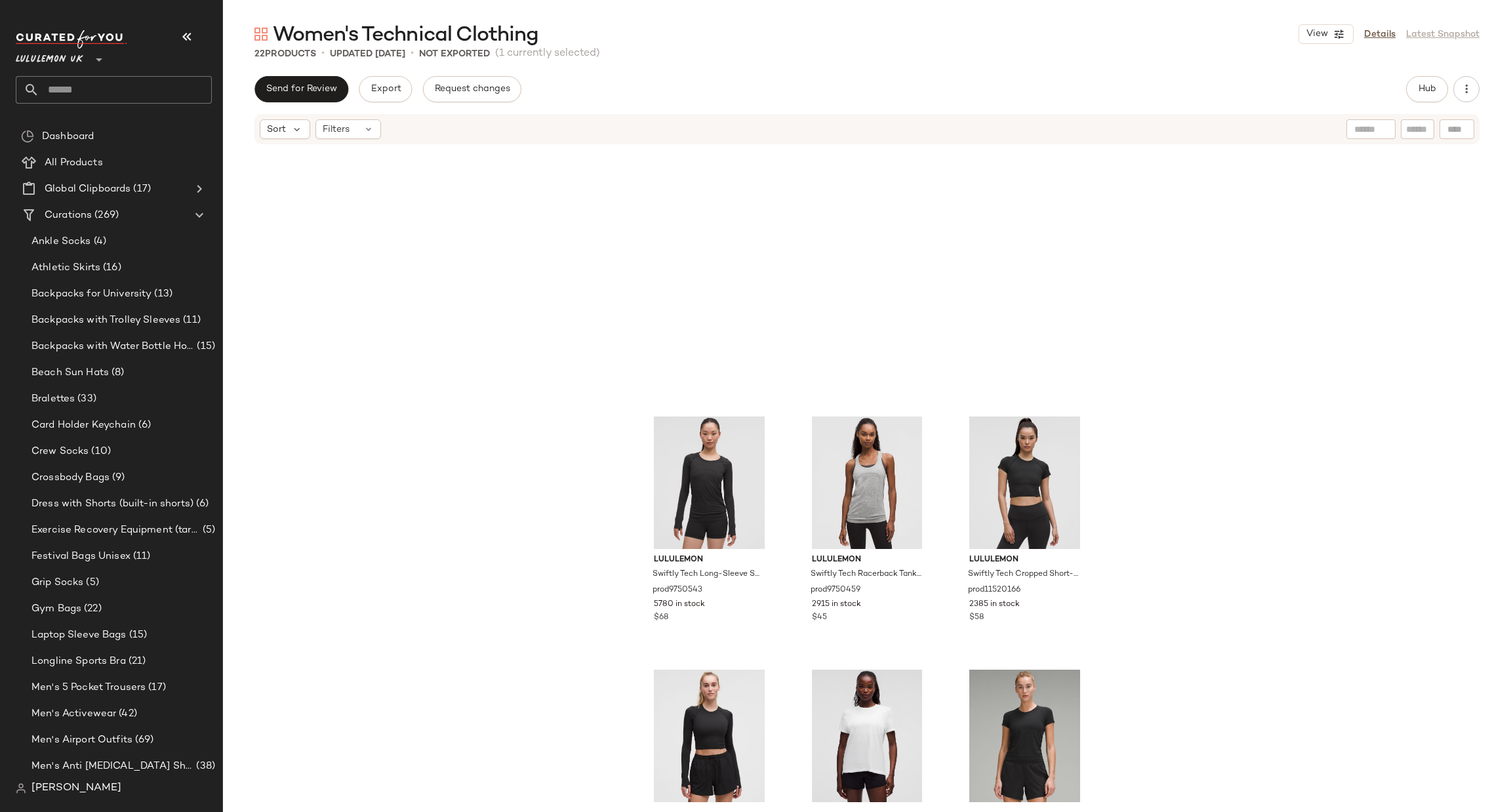
scroll to position [797, 0]
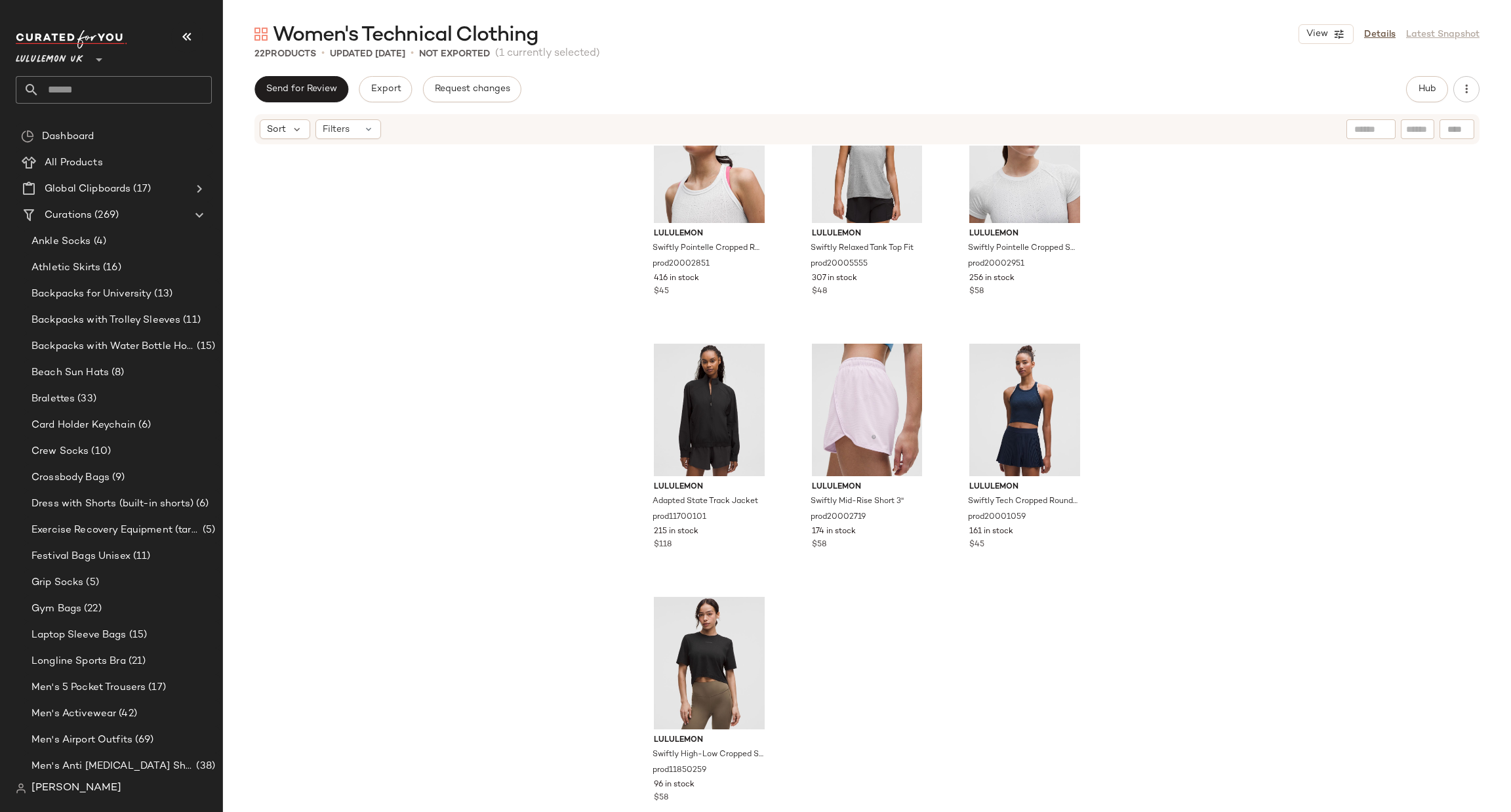
scroll to position [1365, 0]
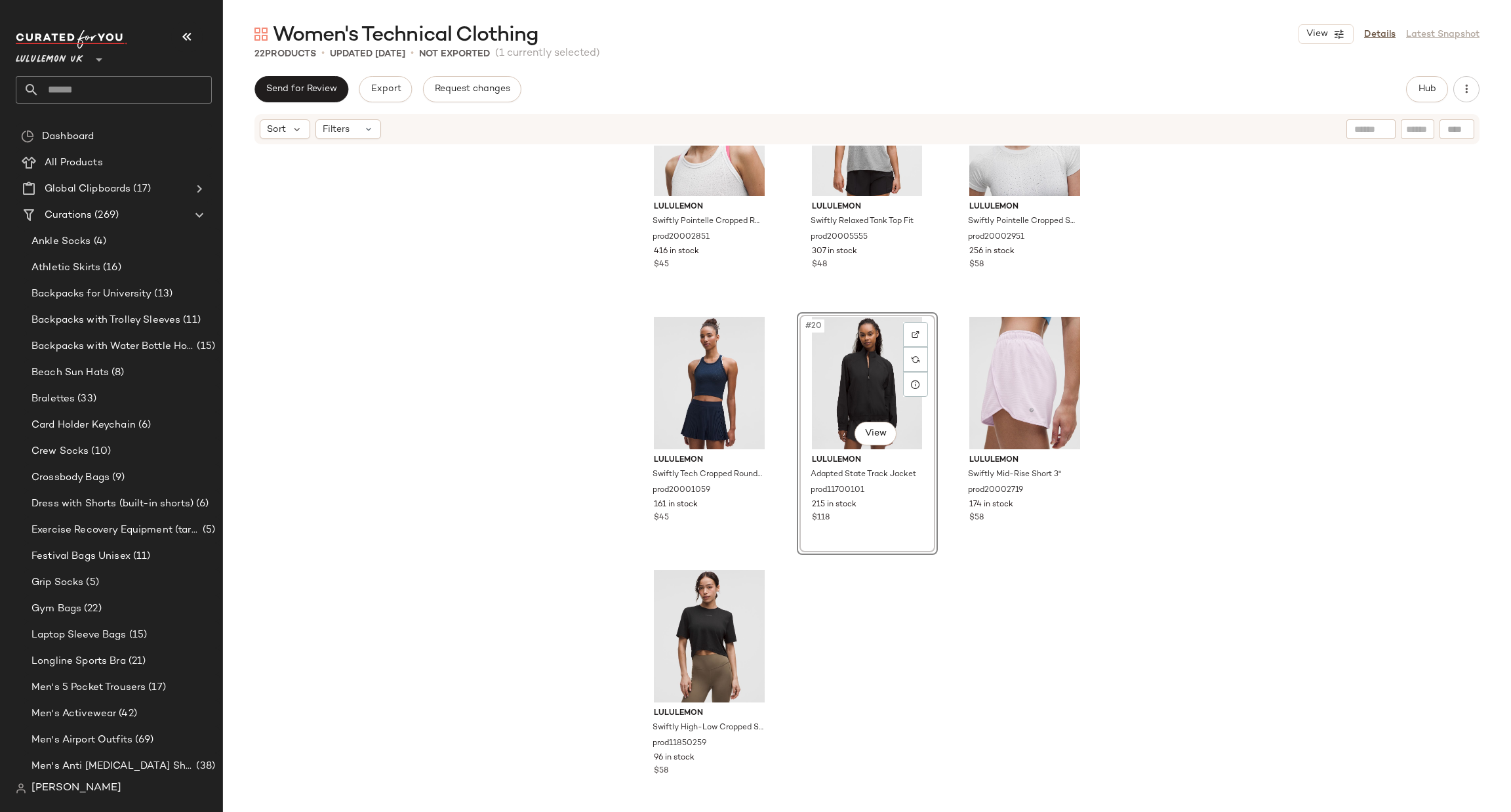
click at [1166, 442] on div "lululemon Swiftly Pointelle Short-Sleeve Shirt Hip Length prod20002563 576 in s…" at bounding box center [868, 476] width 1289 height 662
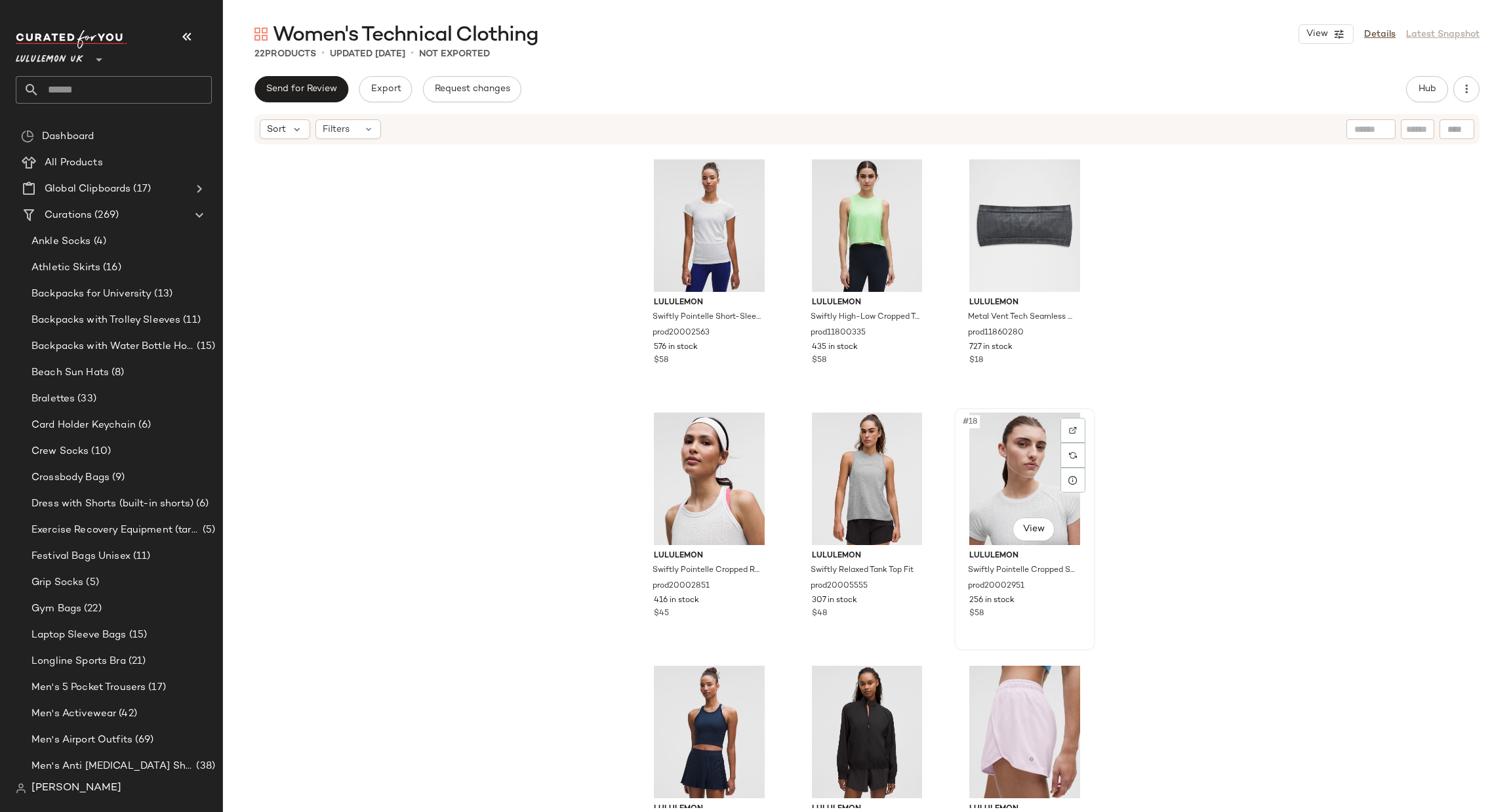
scroll to position [797, 0]
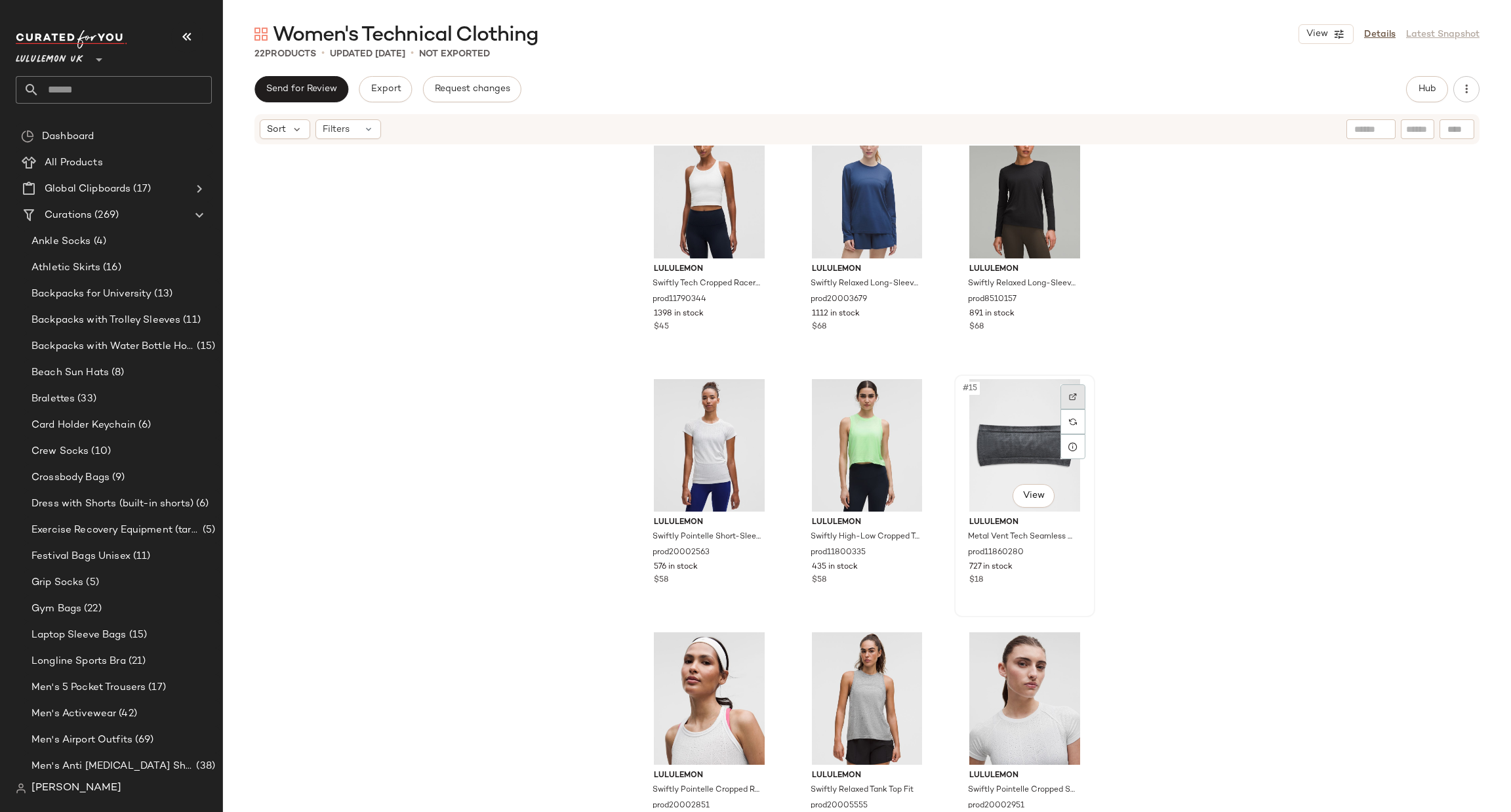
click at [1072, 393] on img at bounding box center [1073, 397] width 8 height 8
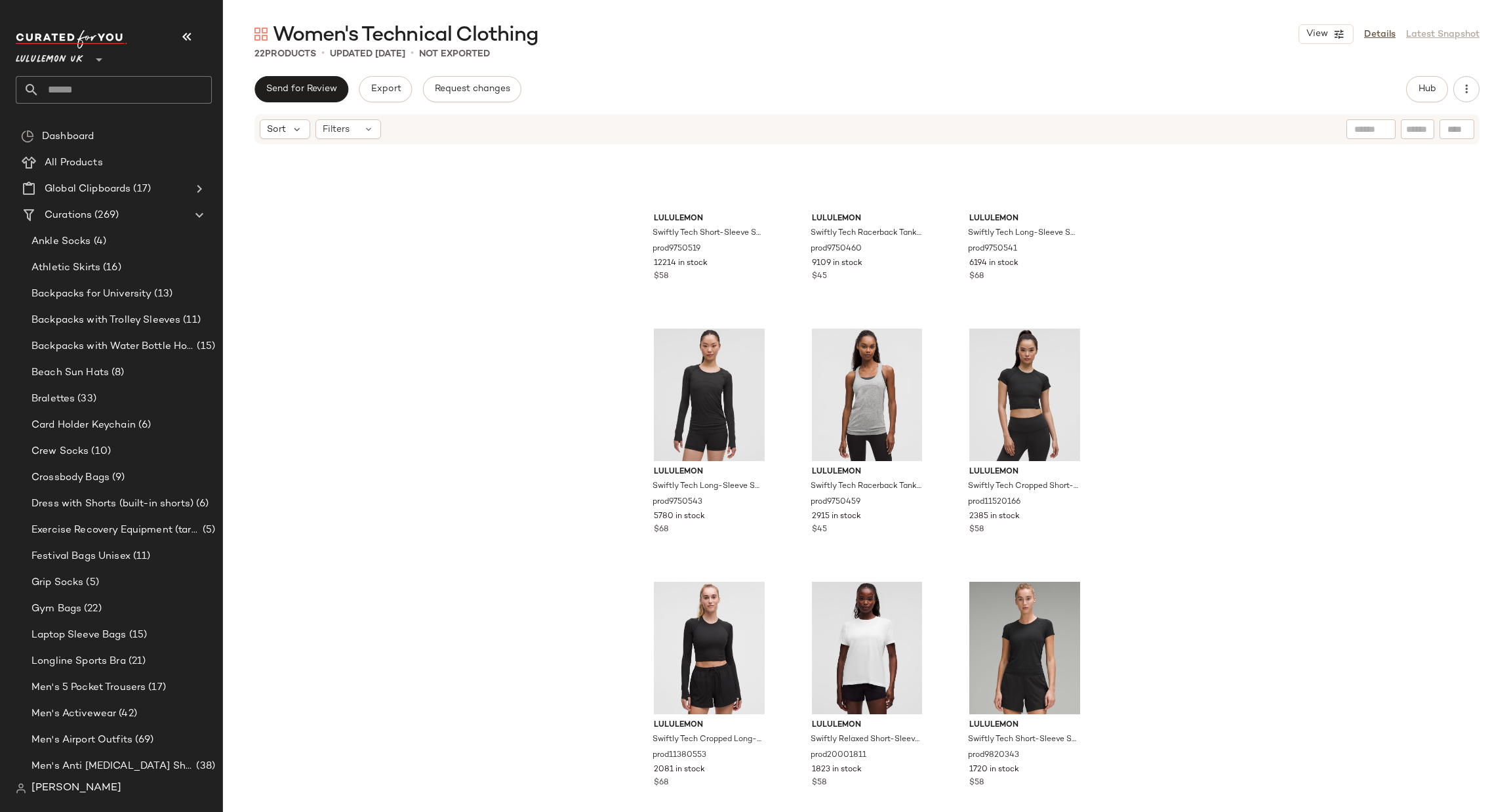
scroll to position [0, 0]
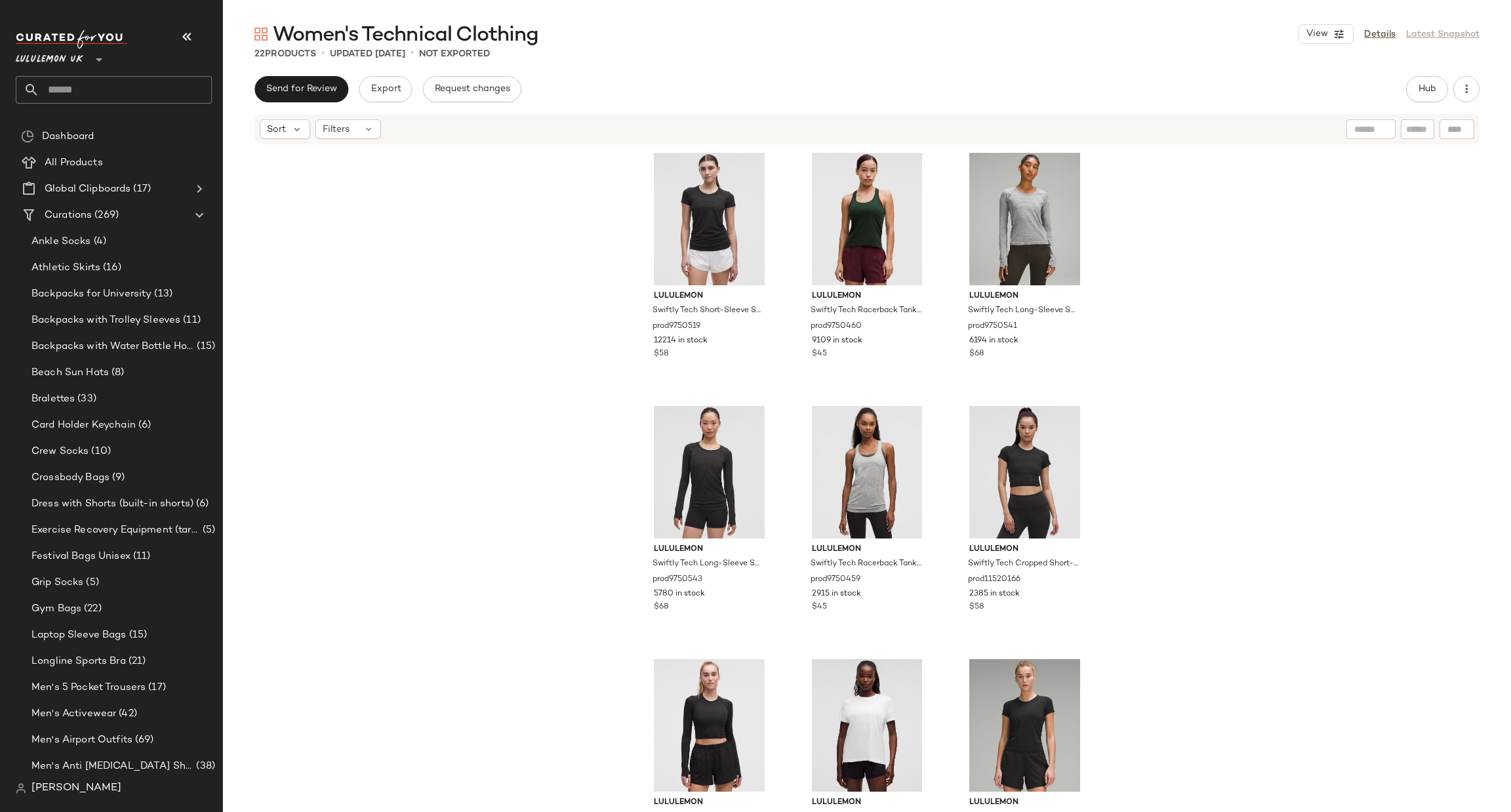
click at [174, 84] on input "text" at bounding box center [126, 89] width 173 height 27
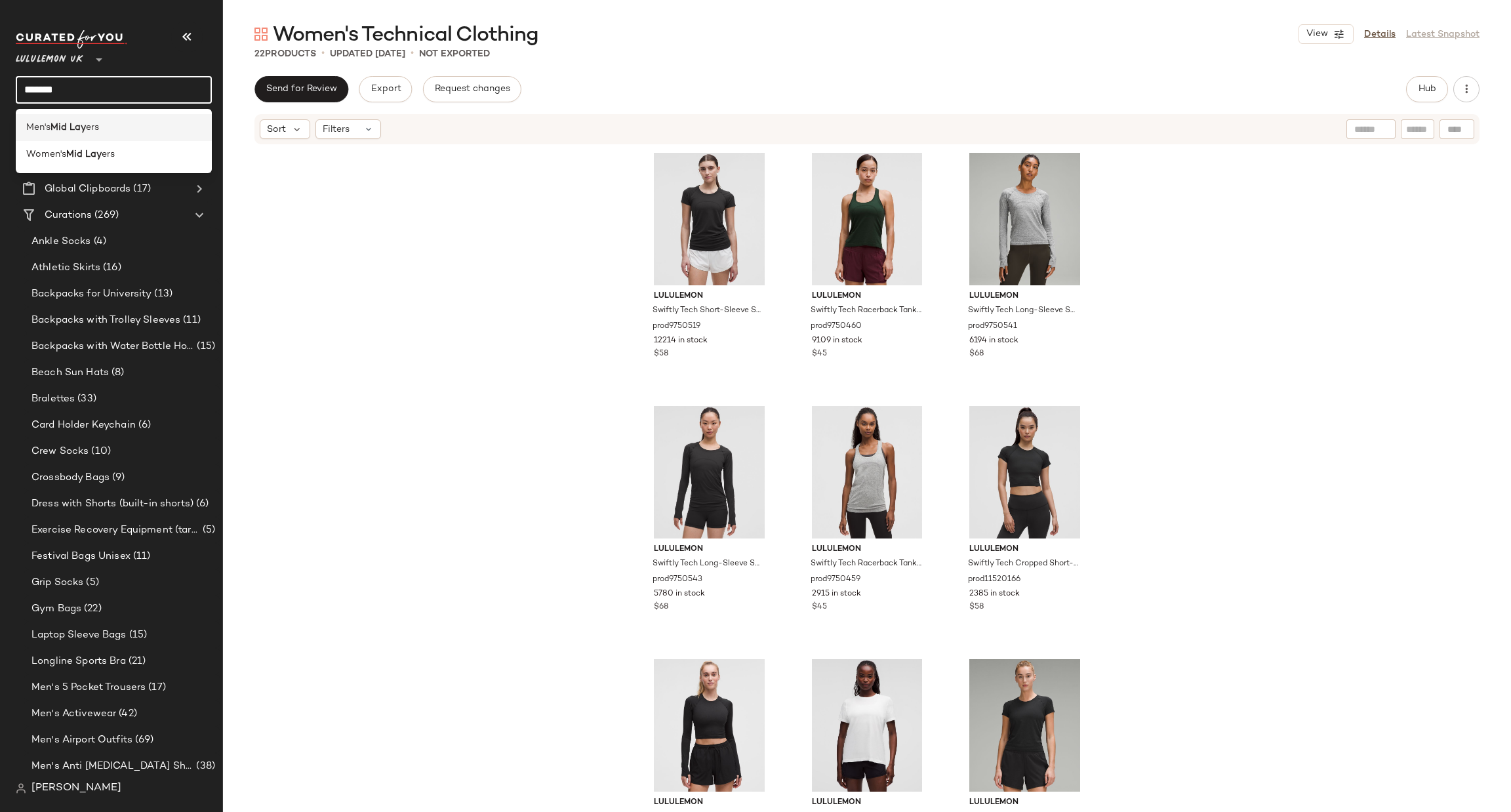
type input "*******"
click at [155, 130] on div "Men's Mid Lay ers" at bounding box center [113, 128] width 175 height 14
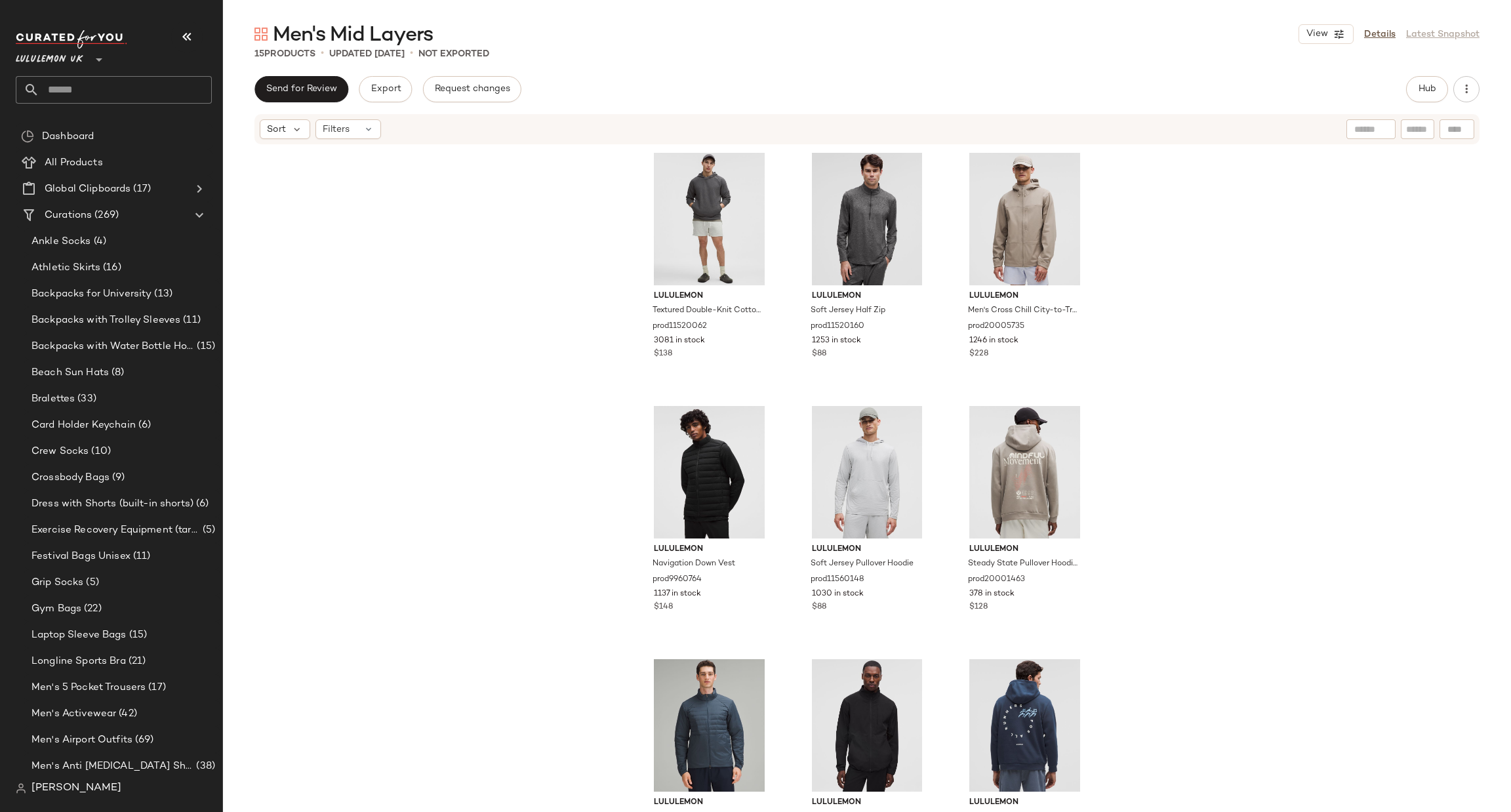
click at [168, 88] on input "text" at bounding box center [126, 89] width 173 height 27
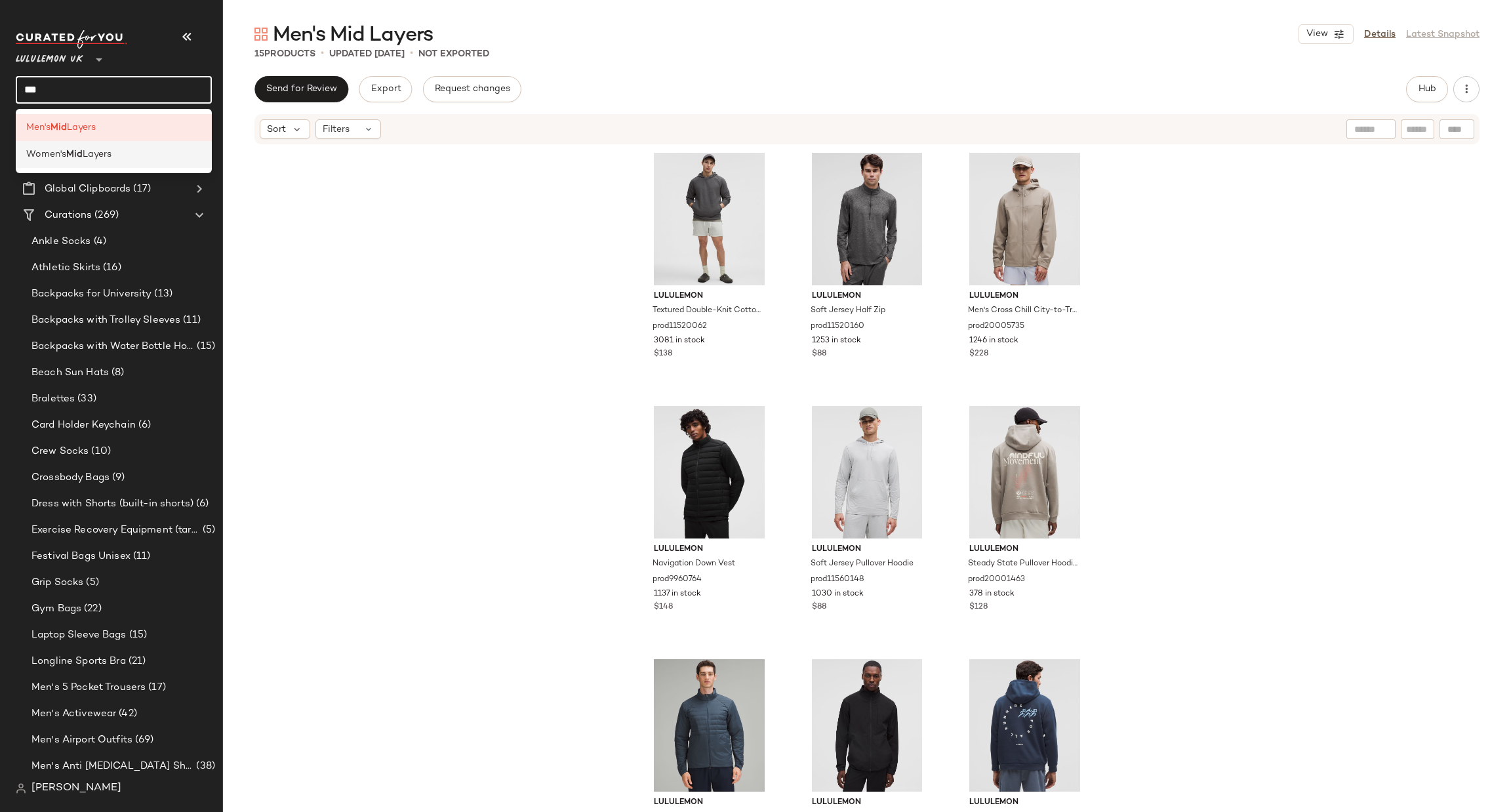
type input "***"
click at [183, 158] on div "Women's Mid Layers" at bounding box center [113, 154] width 175 height 14
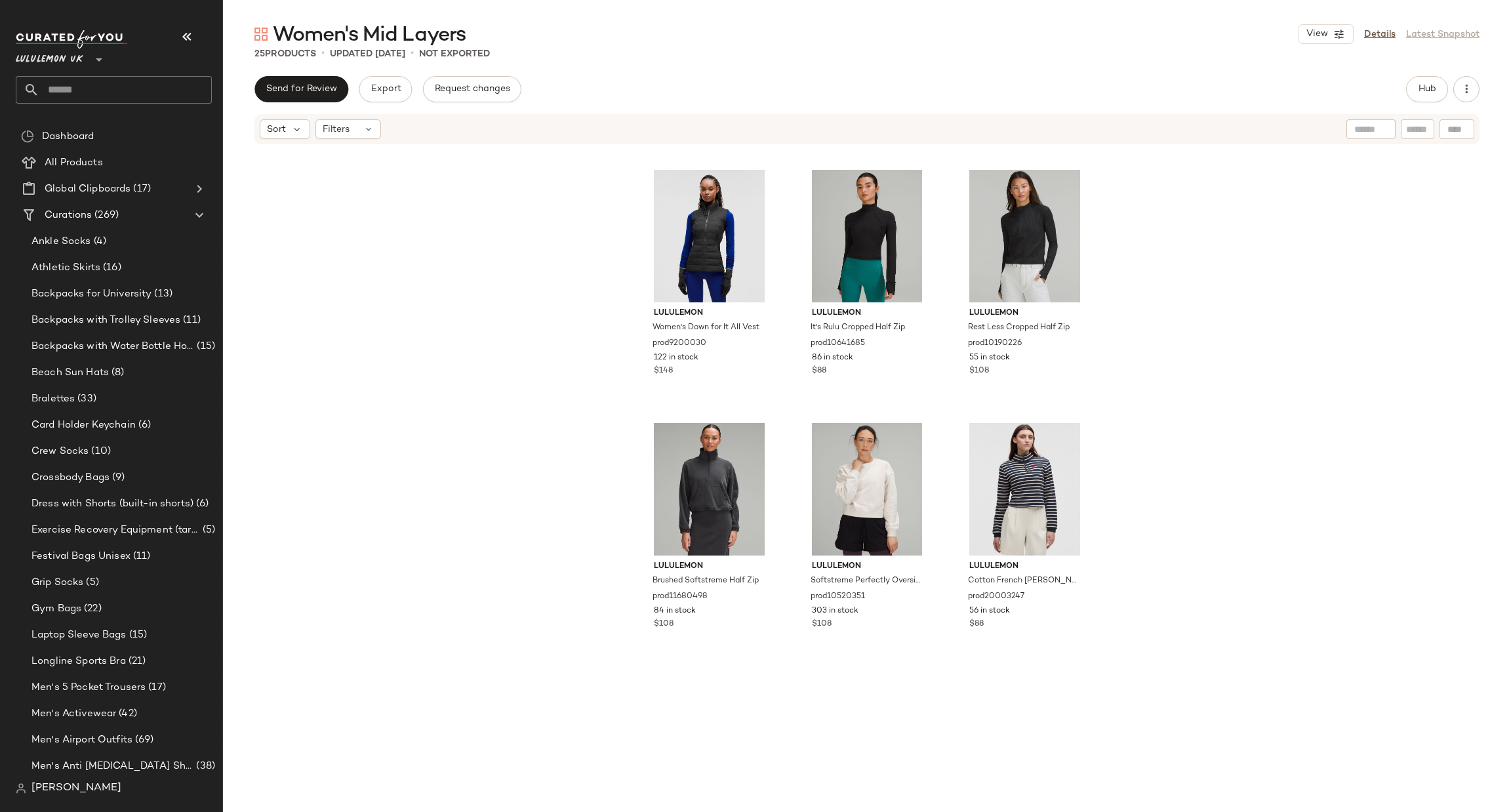
scroll to position [1617, 0]
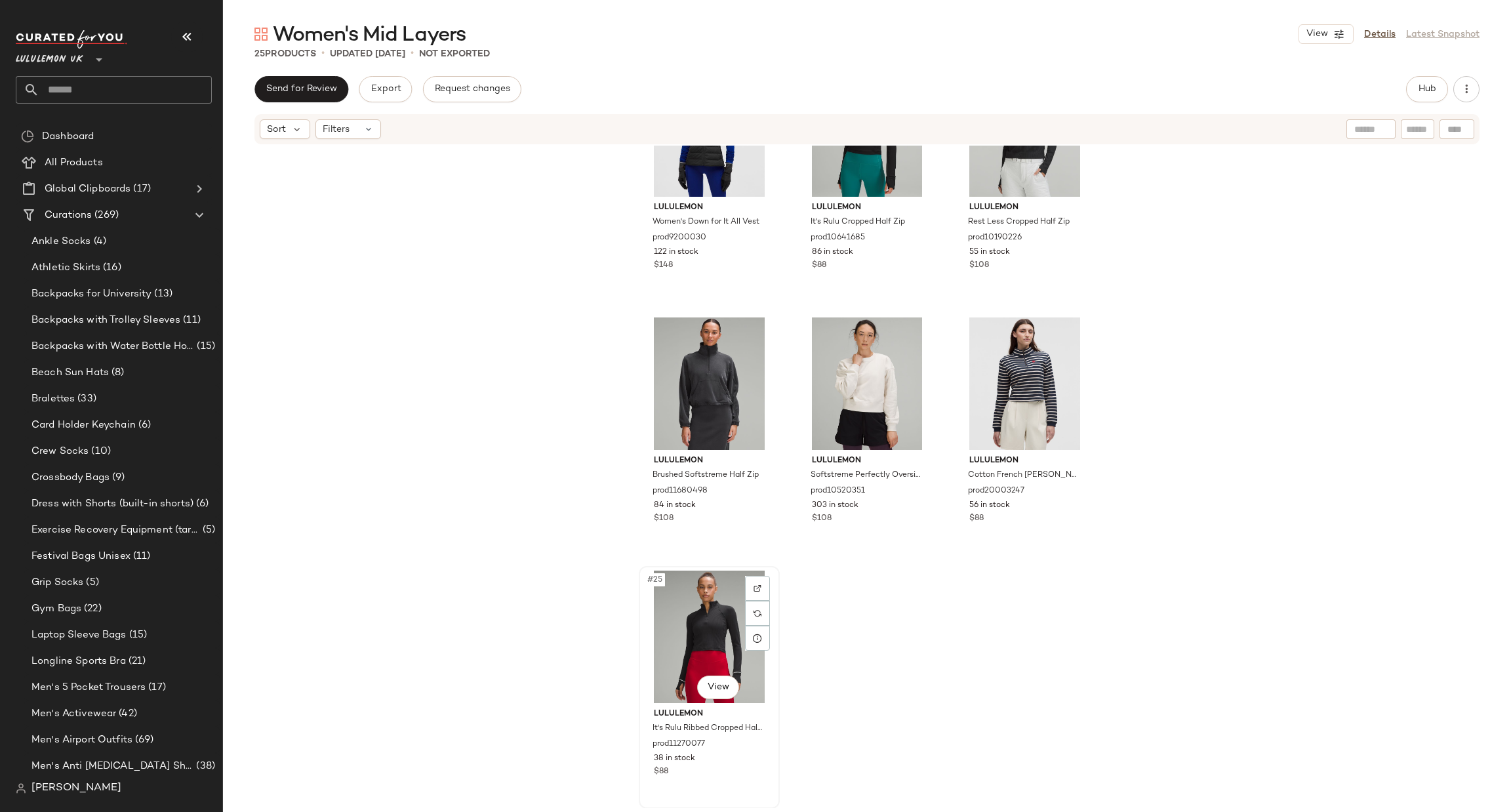
click at [691, 595] on div "#25 View" at bounding box center [709, 636] width 132 height 132
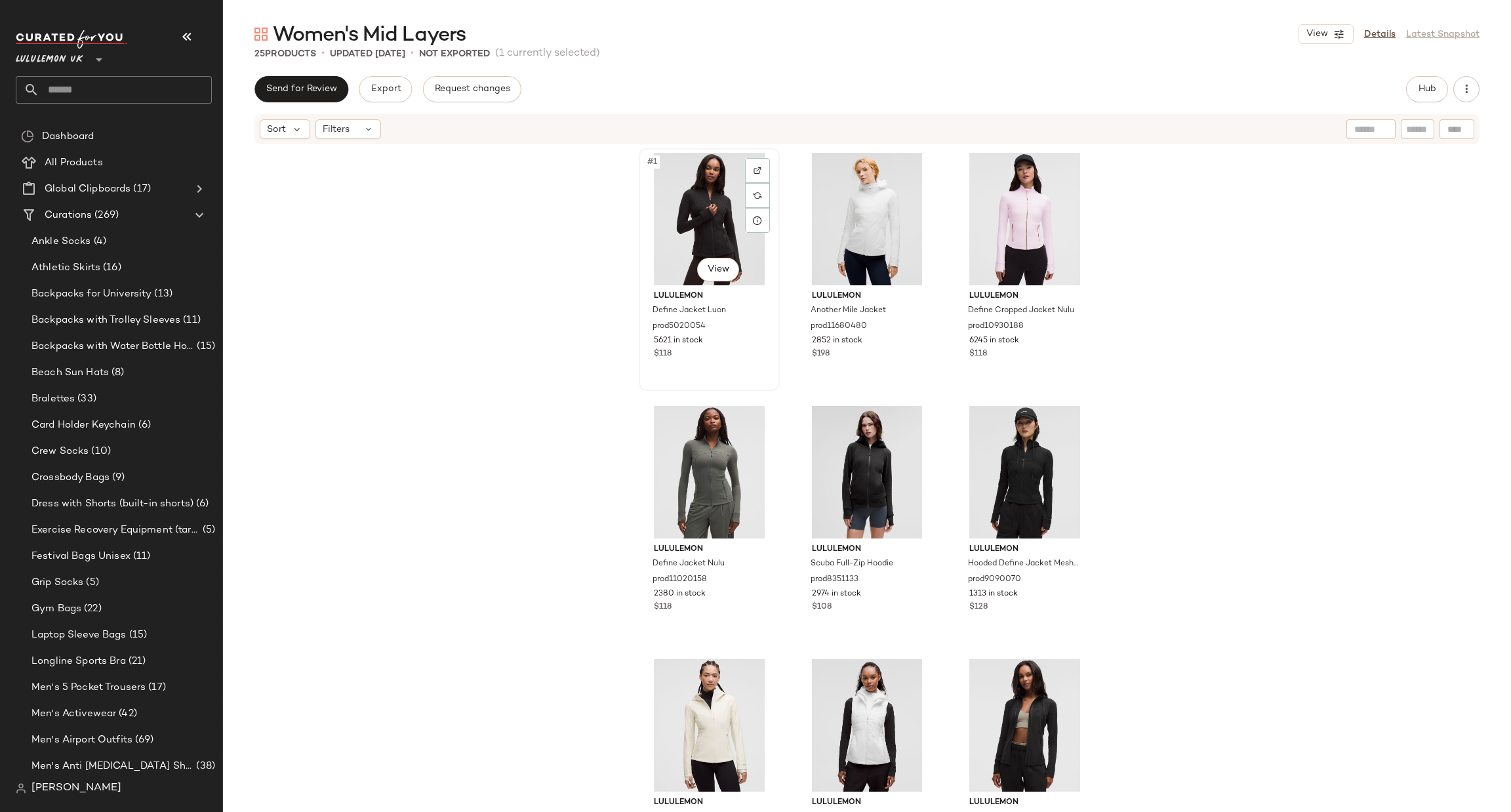
click at [713, 216] on div "#1 View" at bounding box center [709, 218] width 132 height 132
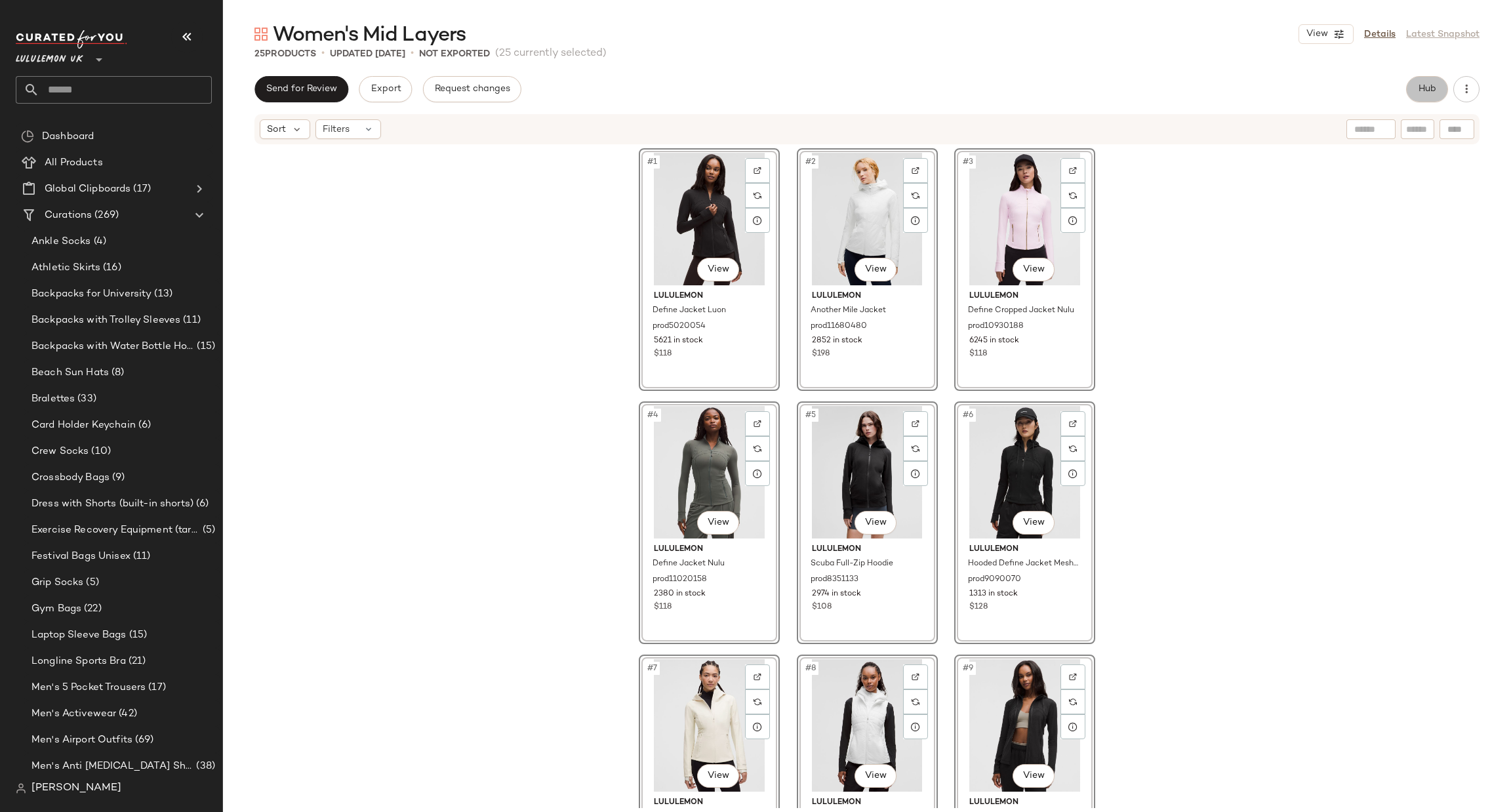
click at [1422, 88] on span "Hub" at bounding box center [1428, 89] width 19 height 10
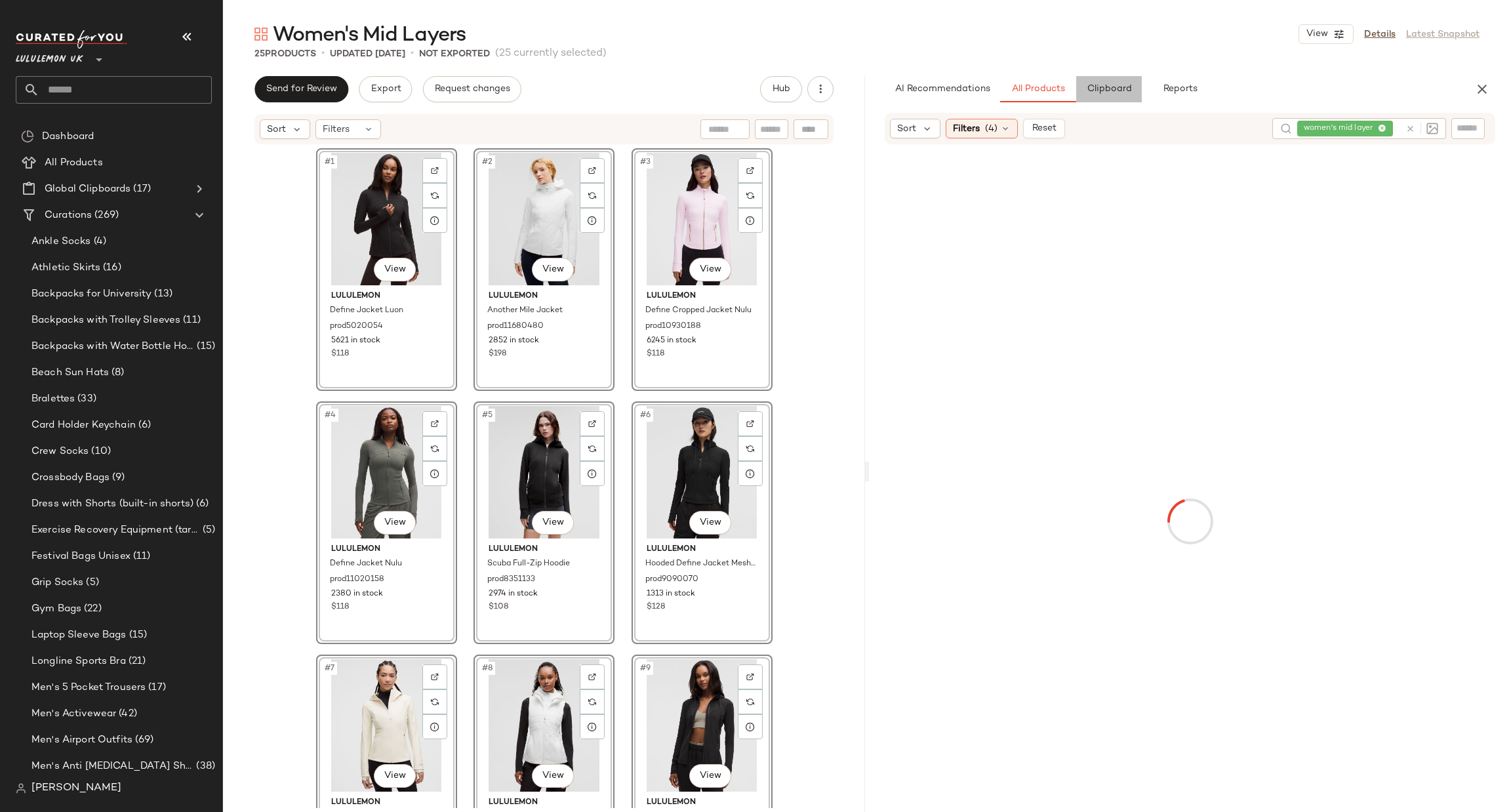
click at [1105, 88] on span "Clipboard" at bounding box center [1109, 89] width 45 height 10
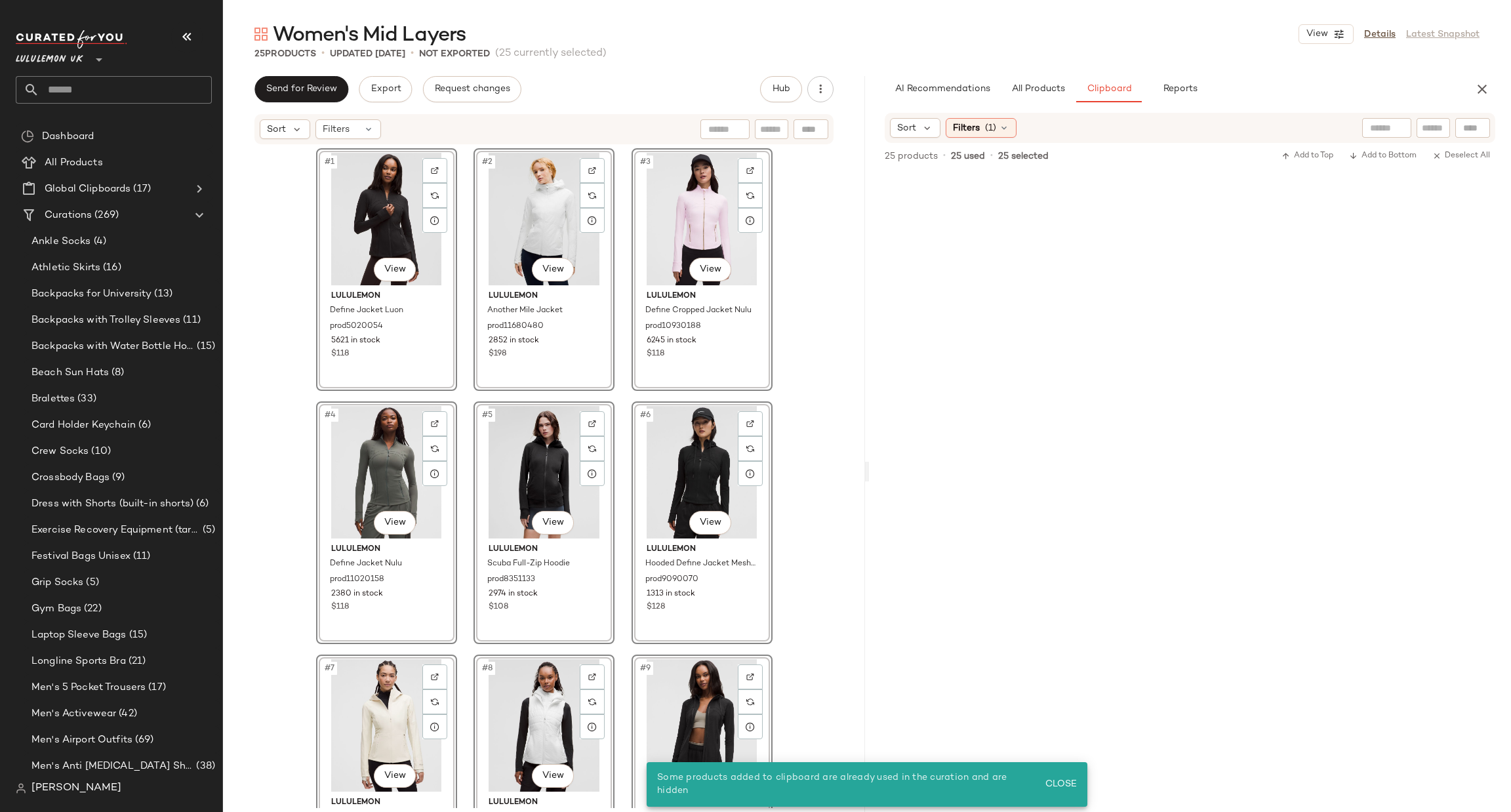
click at [809, 248] on div "#1 View lululemon Define Jacket Luon prod5020054 5621 in stock $118 #2 View lul…" at bounding box center [544, 476] width 642 height 662
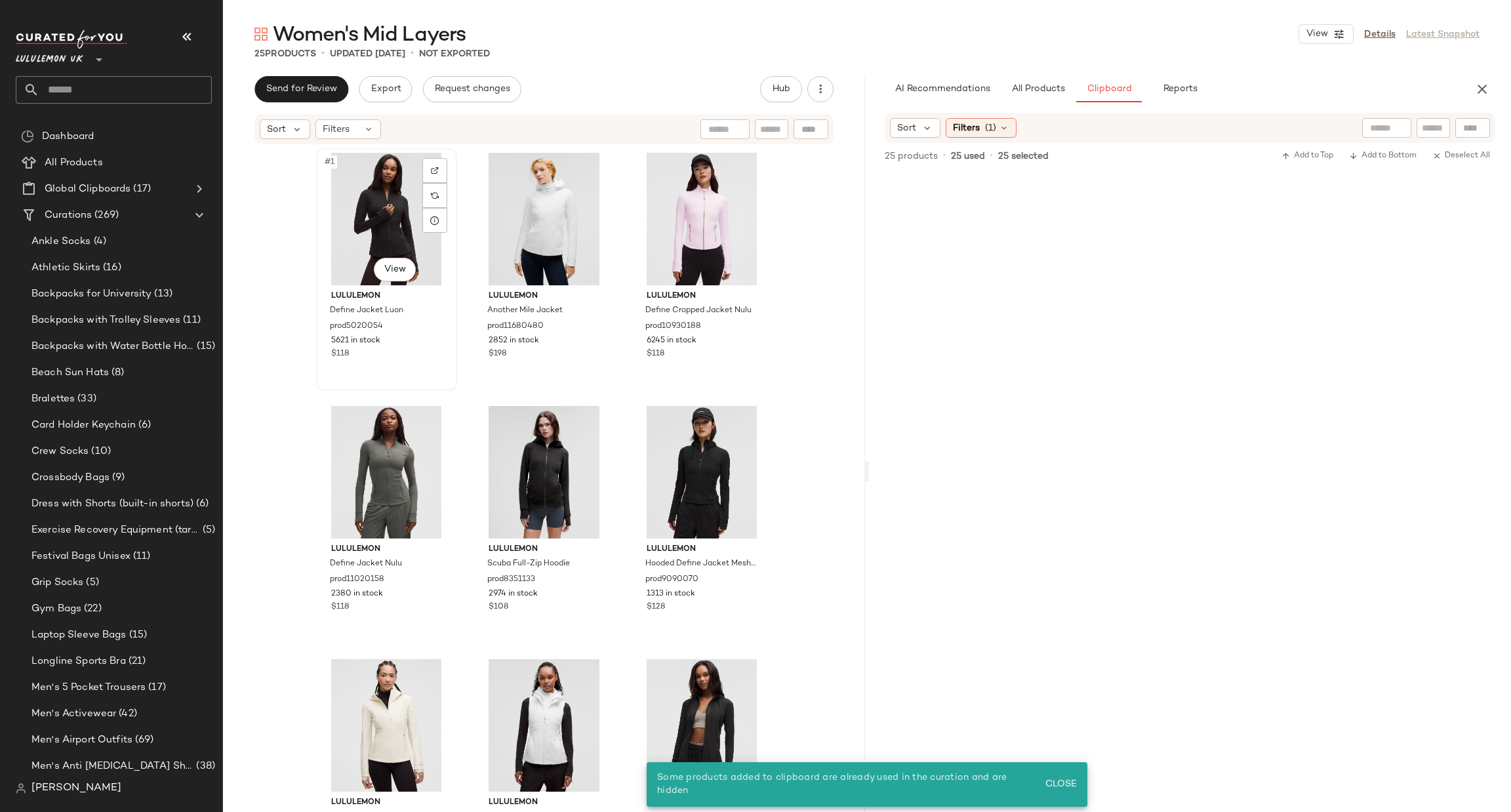
click at [369, 248] on div "#1 View" at bounding box center [386, 218] width 132 height 132
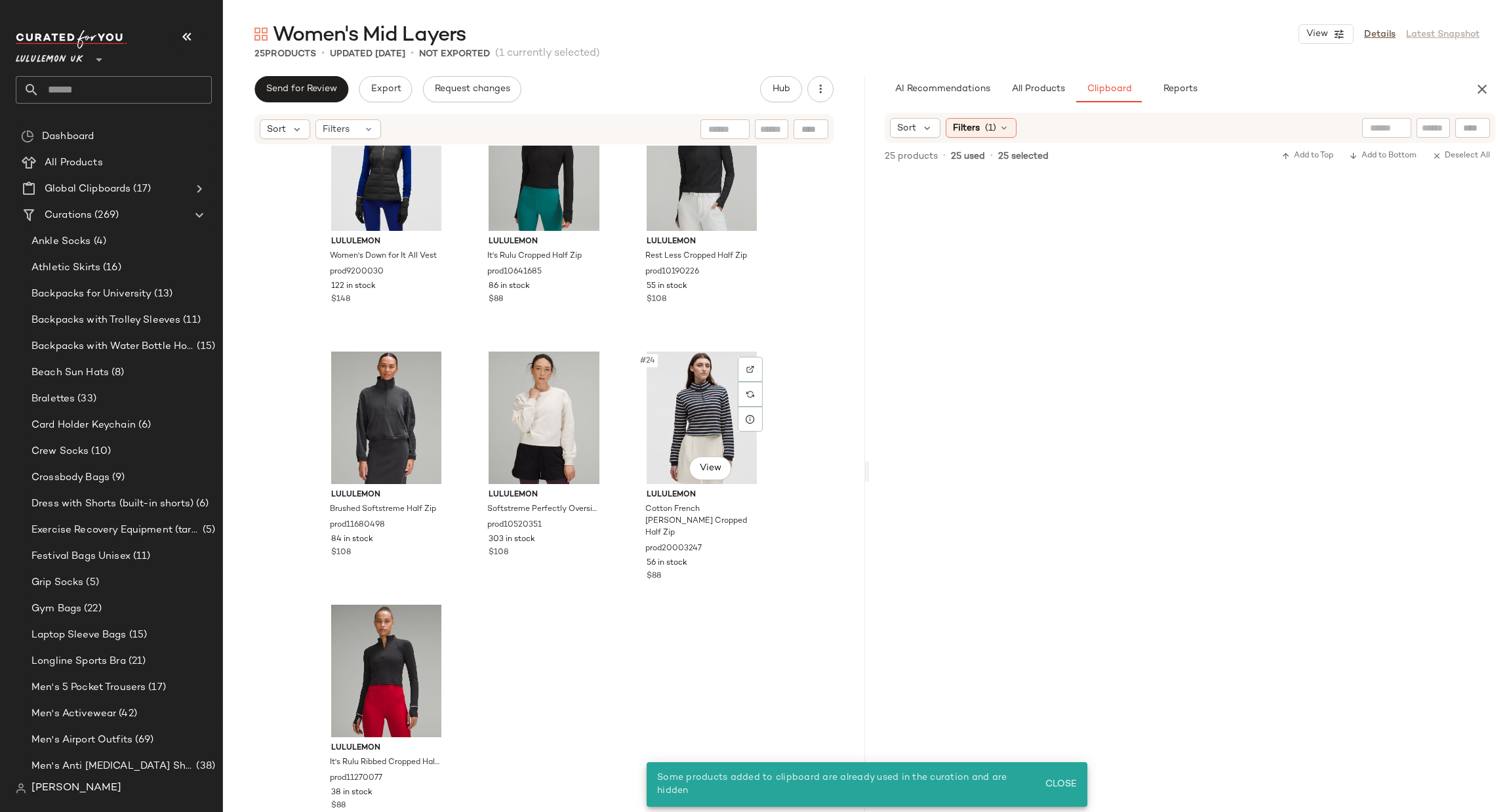
scroll to position [1617, 0]
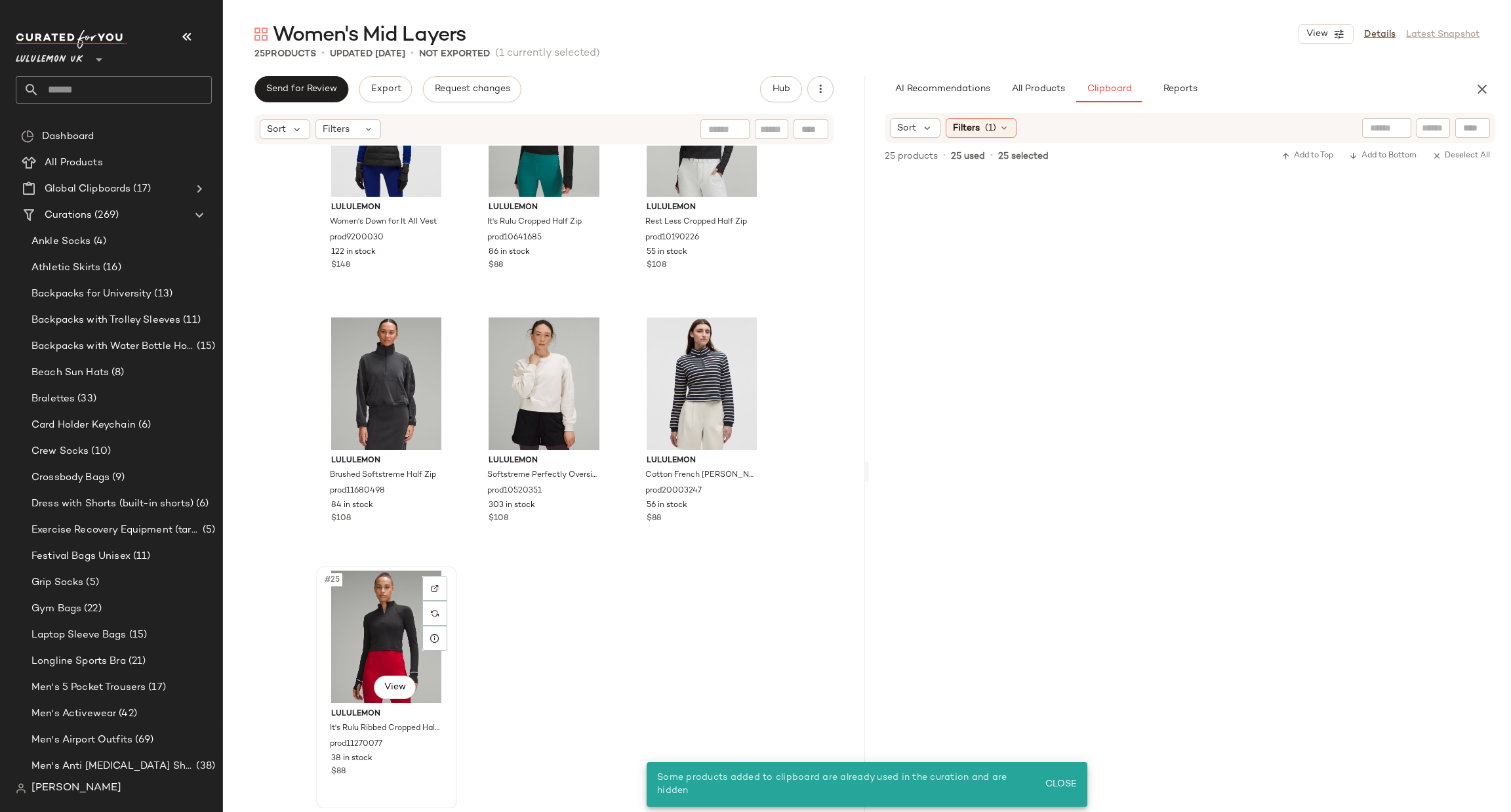
click at [376, 600] on div "#25 View" at bounding box center [386, 636] width 132 height 132
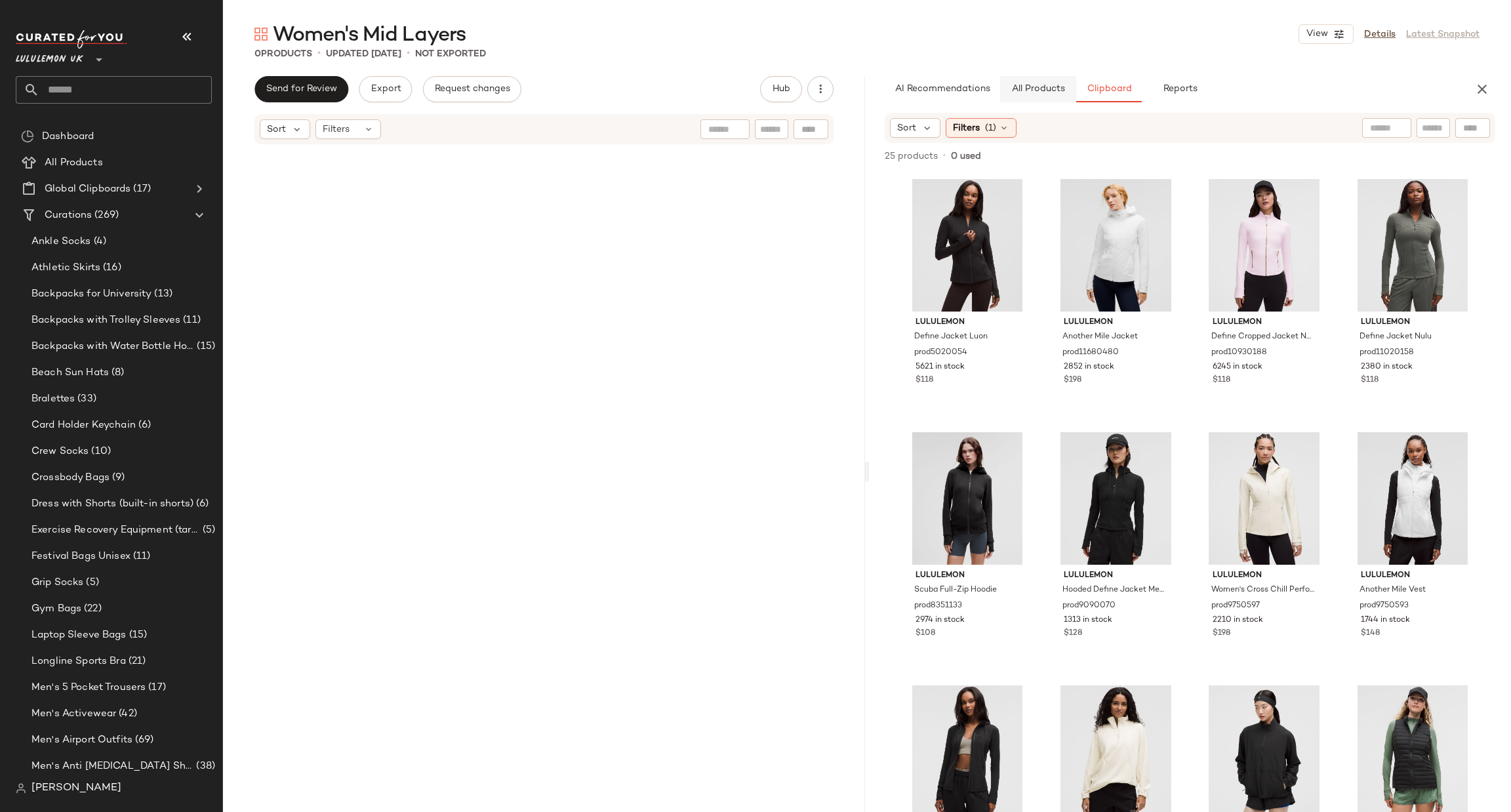
click at [1050, 84] on span "All Products" at bounding box center [1037, 89] width 53 height 10
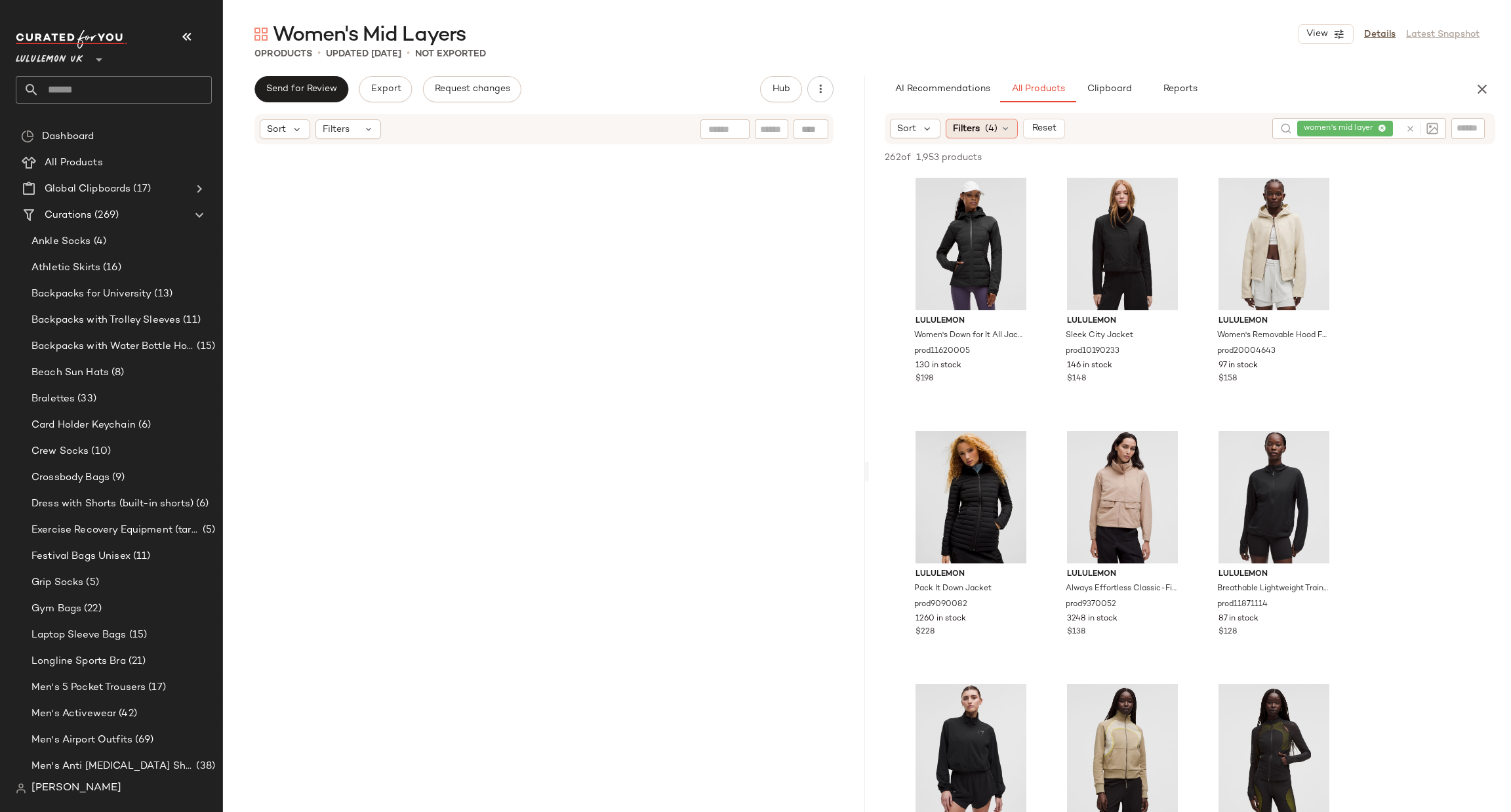
click at [975, 120] on div "Filters (4)" at bounding box center [982, 128] width 72 height 20
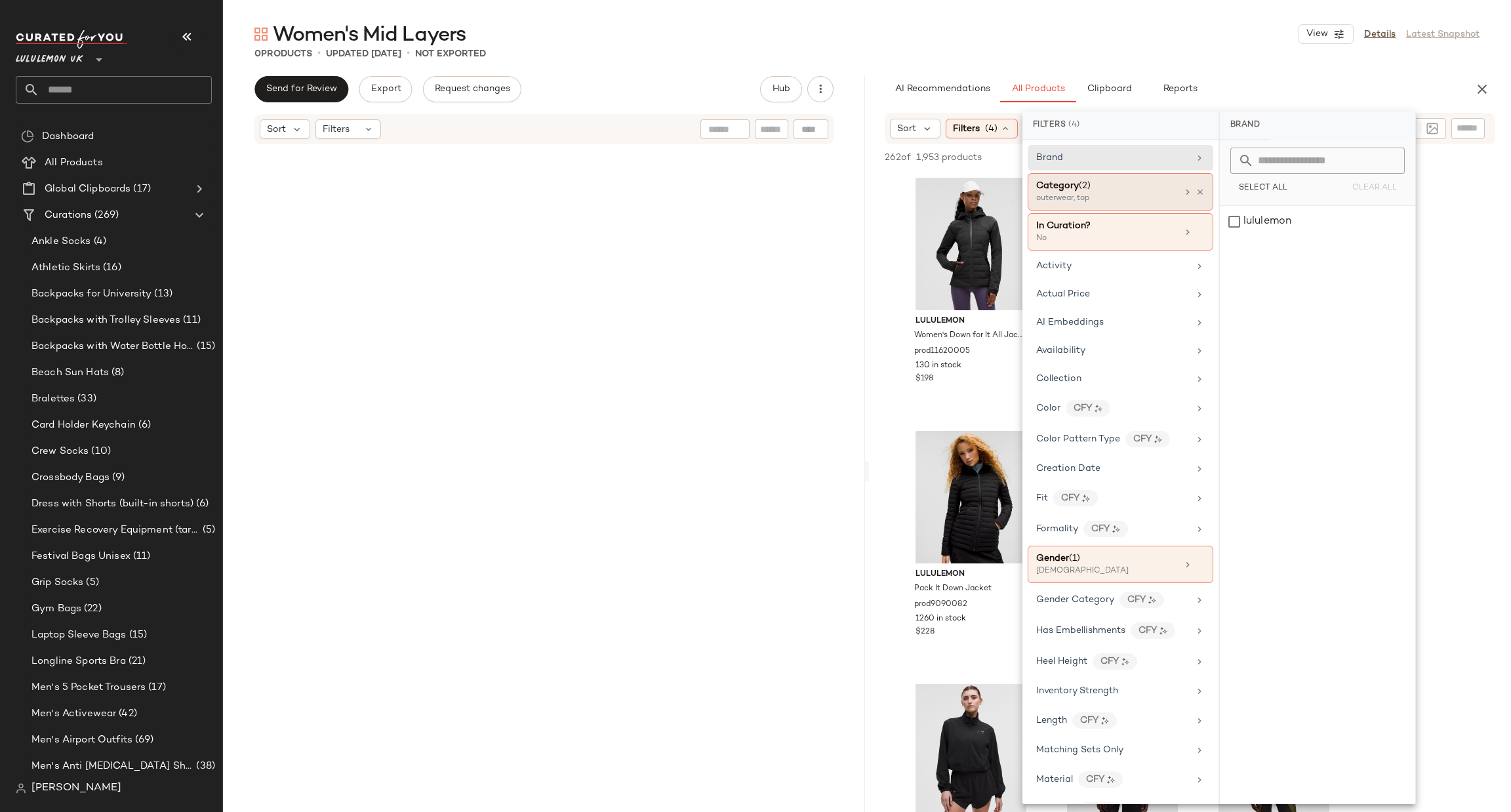
click at [1143, 198] on div "outerwear, top" at bounding box center [1102, 199] width 131 height 12
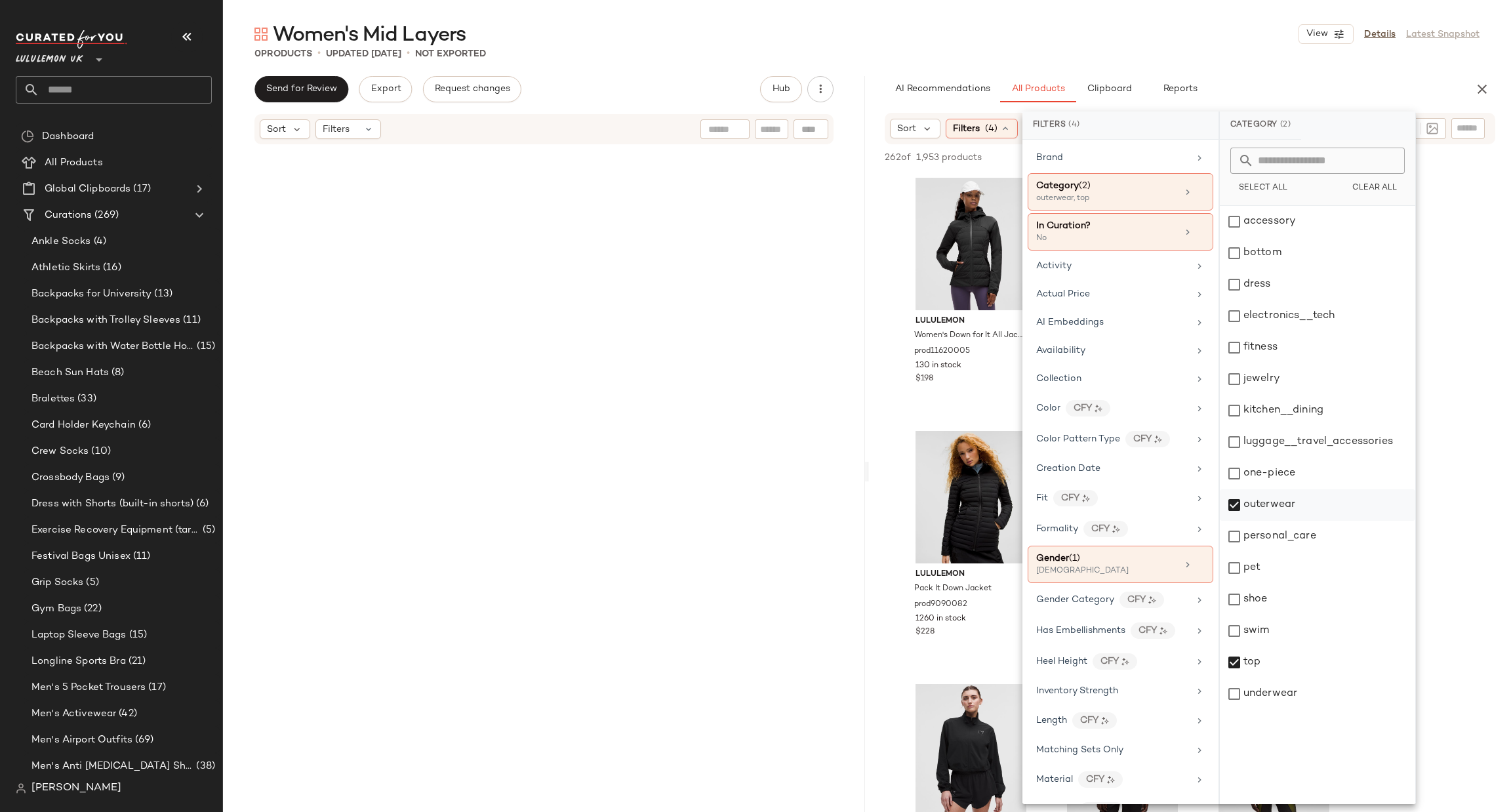
click at [1297, 505] on div "outerwear" at bounding box center [1318, 505] width 195 height 32
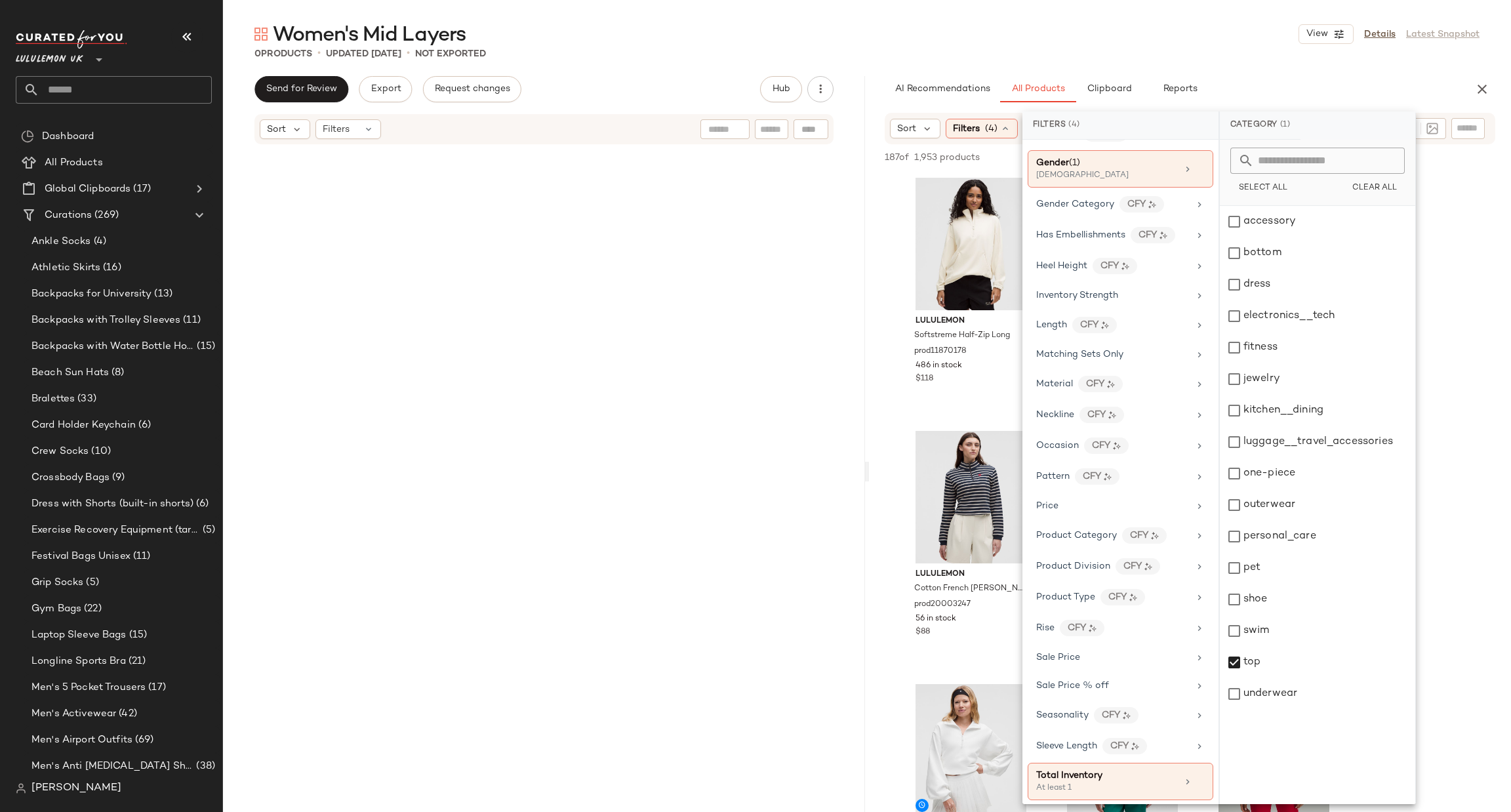
scroll to position [438, 0]
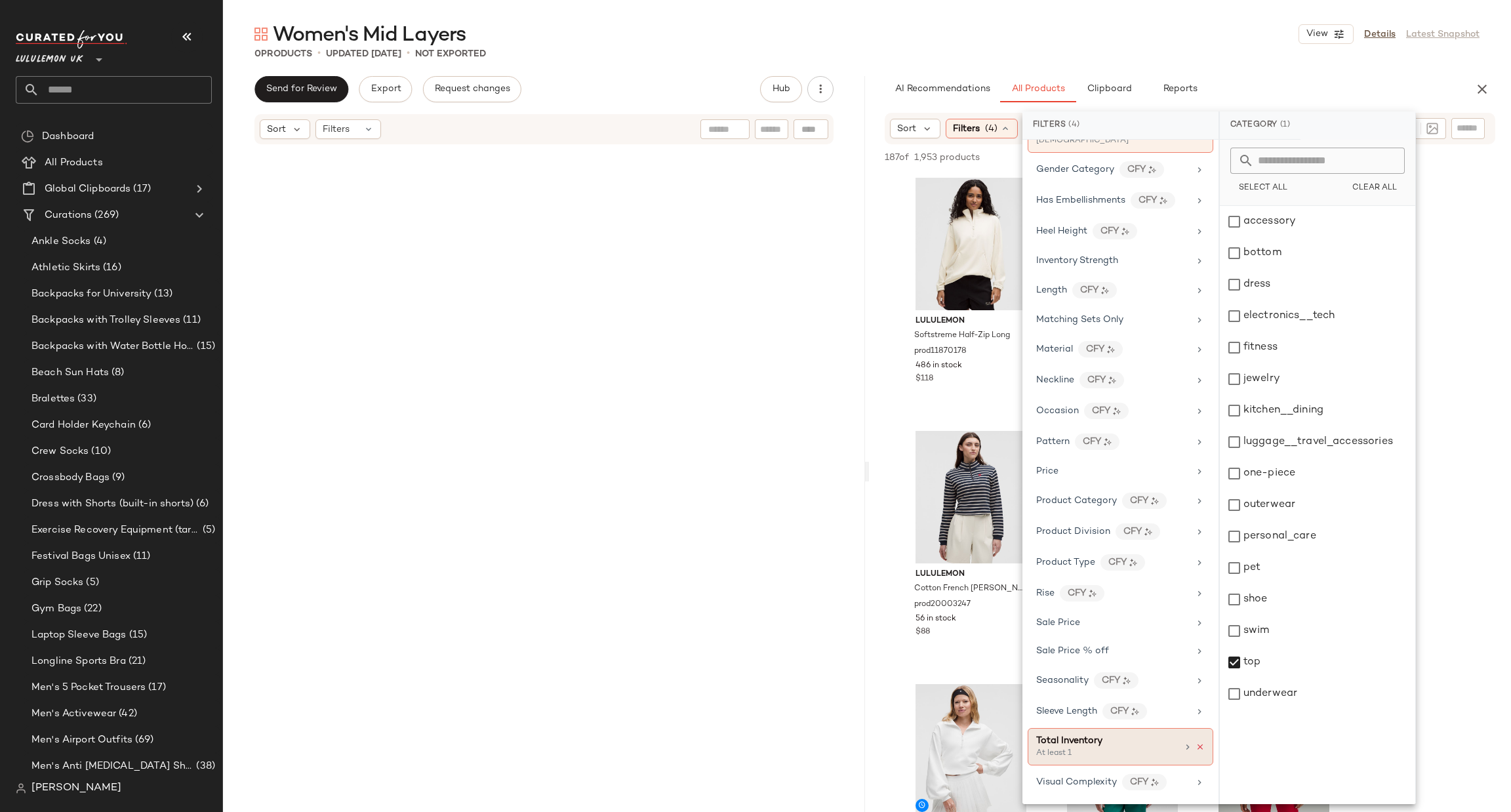
click at [1196, 745] on icon at bounding box center [1201, 747] width 9 height 9
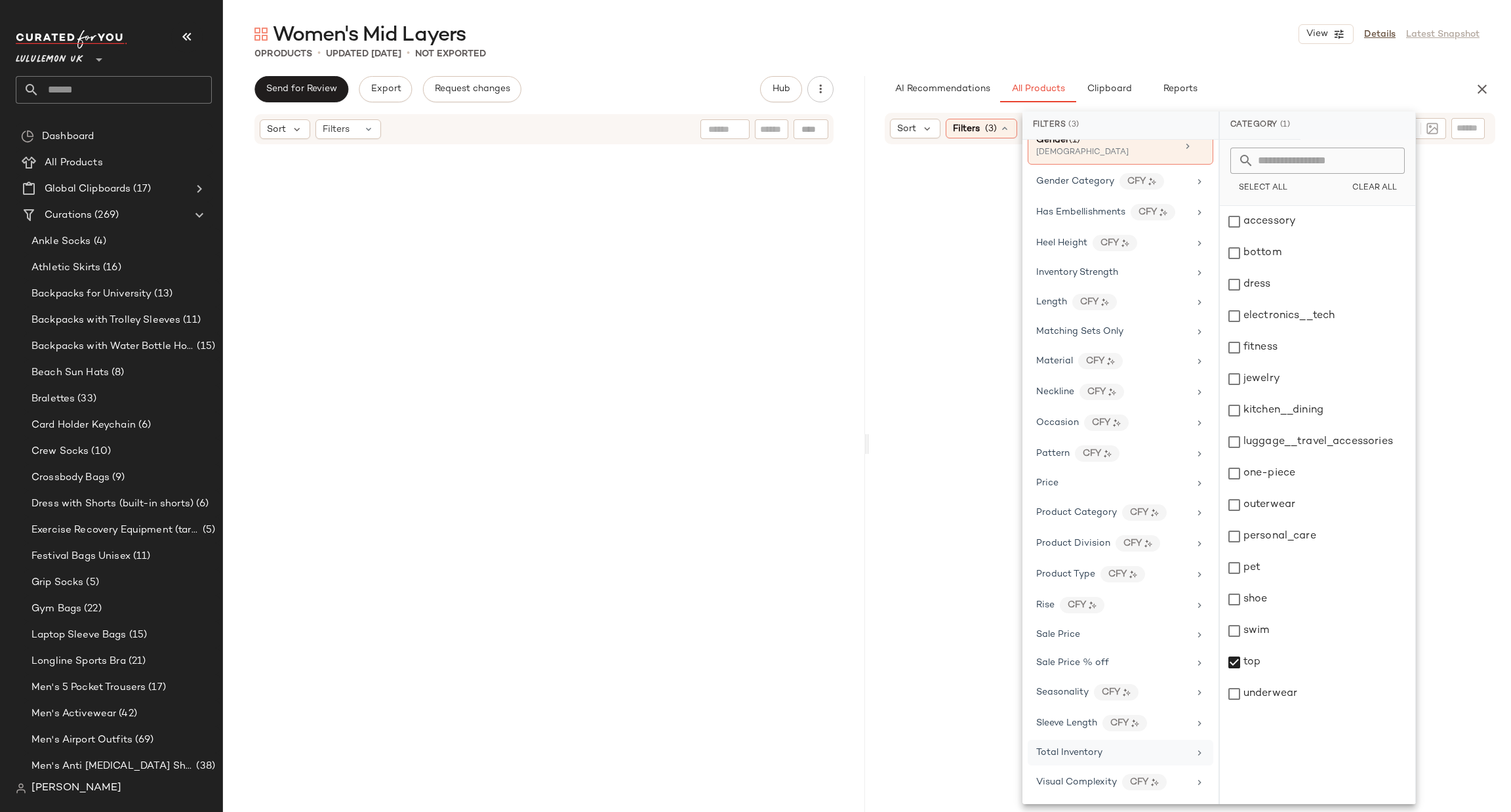
scroll to position [427, 0]
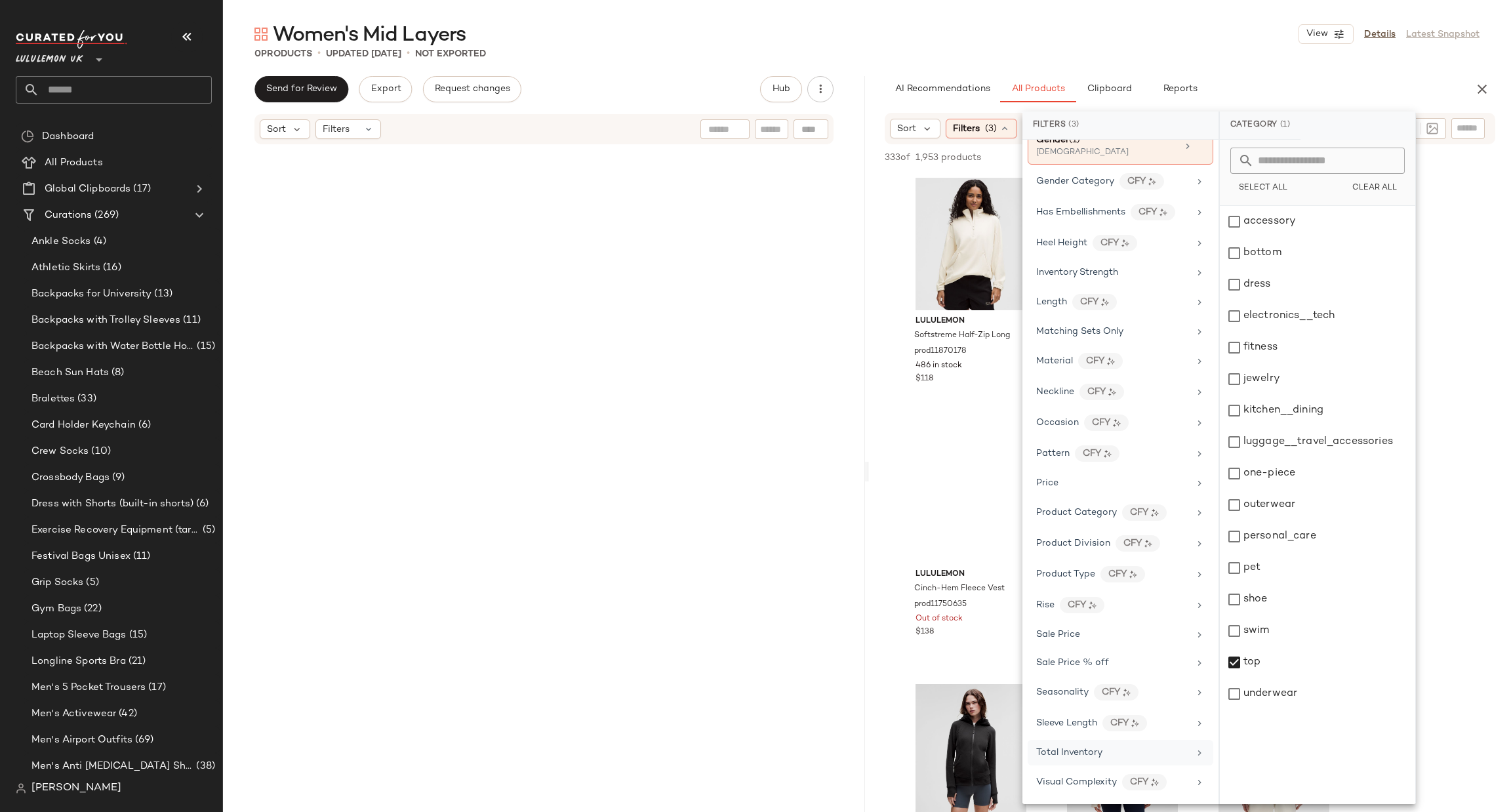
click at [1195, 747] on icon at bounding box center [1200, 752] width 10 height 10
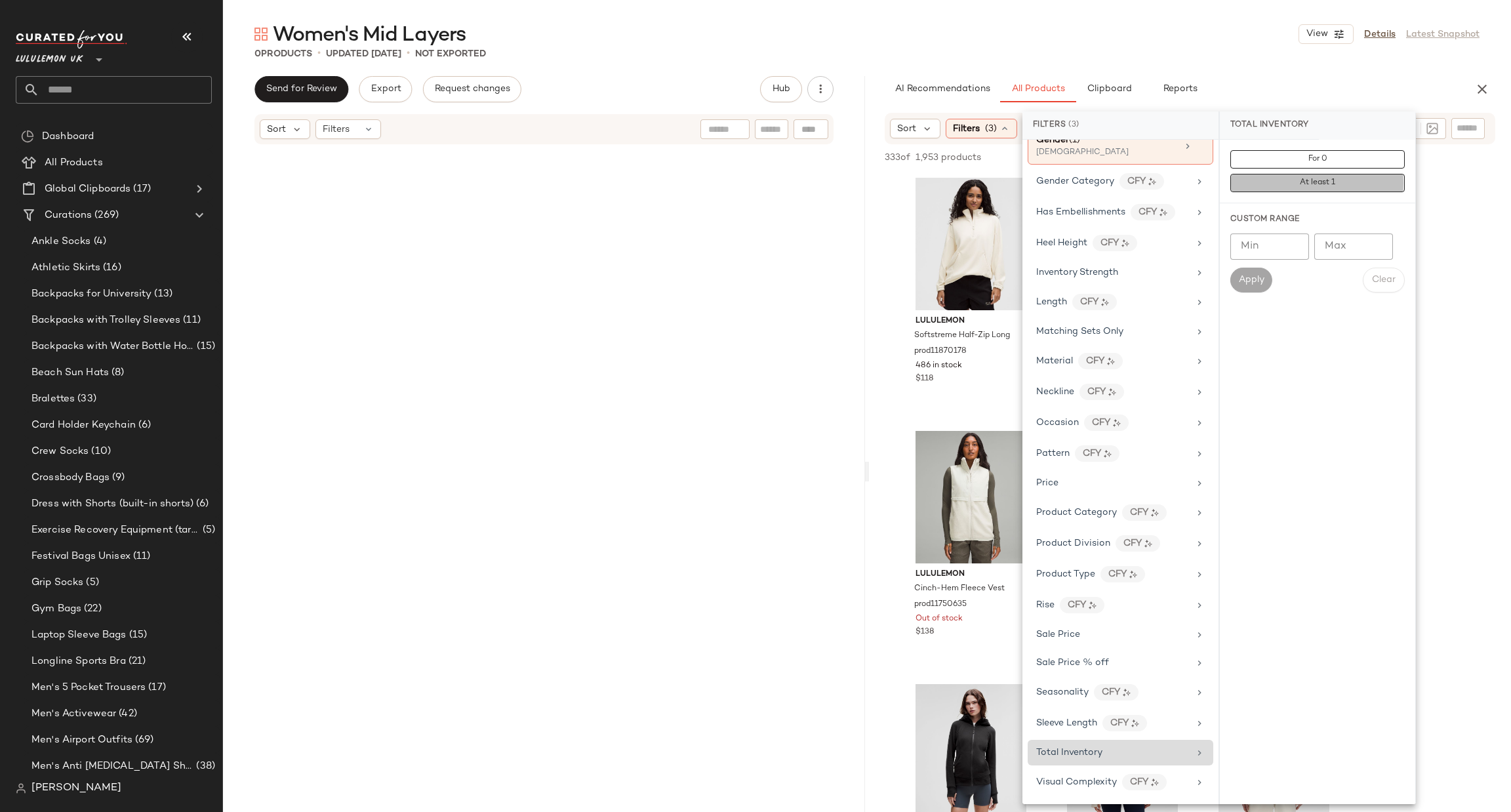
click at [1343, 192] on button "At least 1" at bounding box center [1318, 183] width 174 height 19
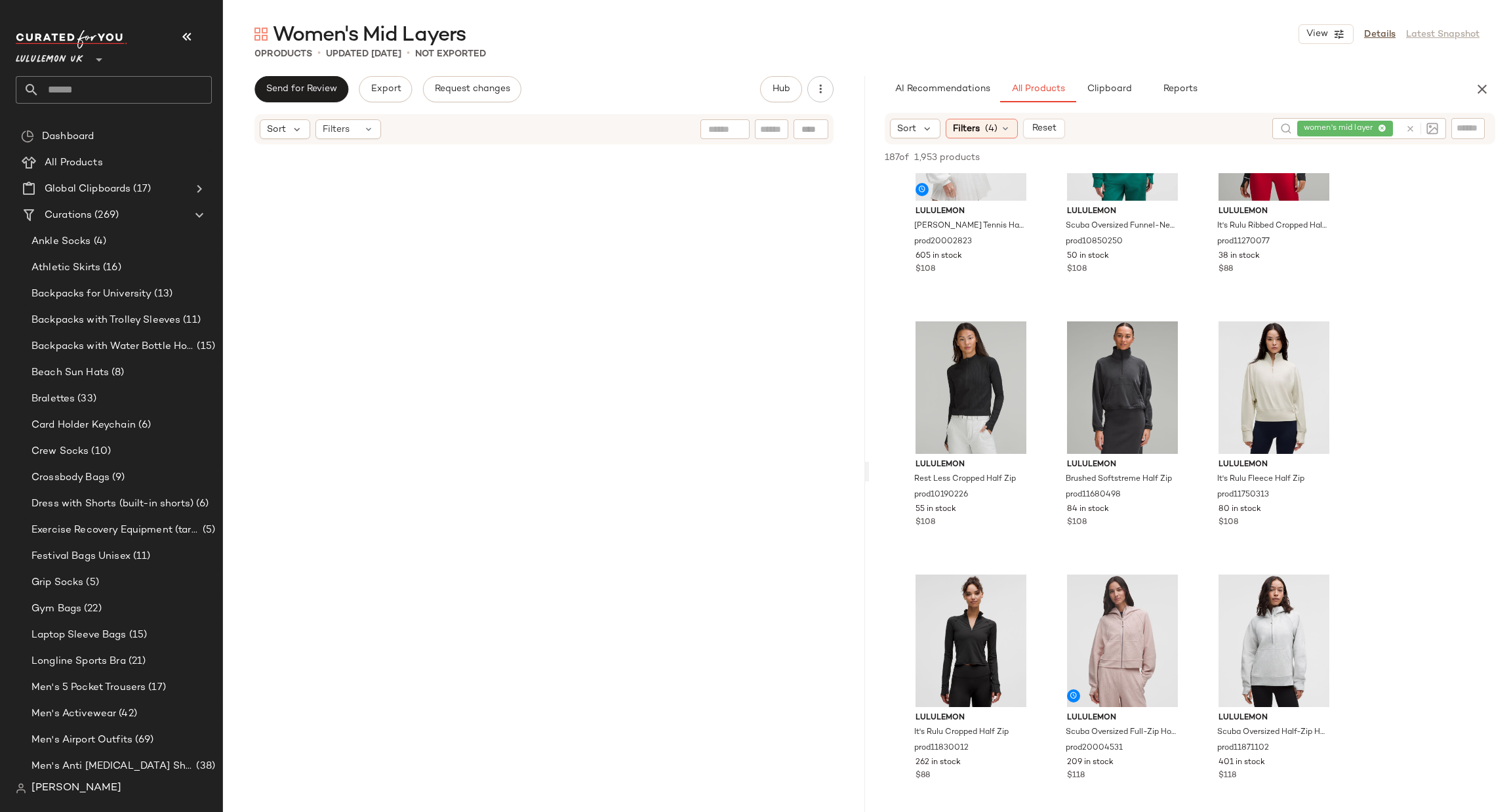
scroll to position [590, 0]
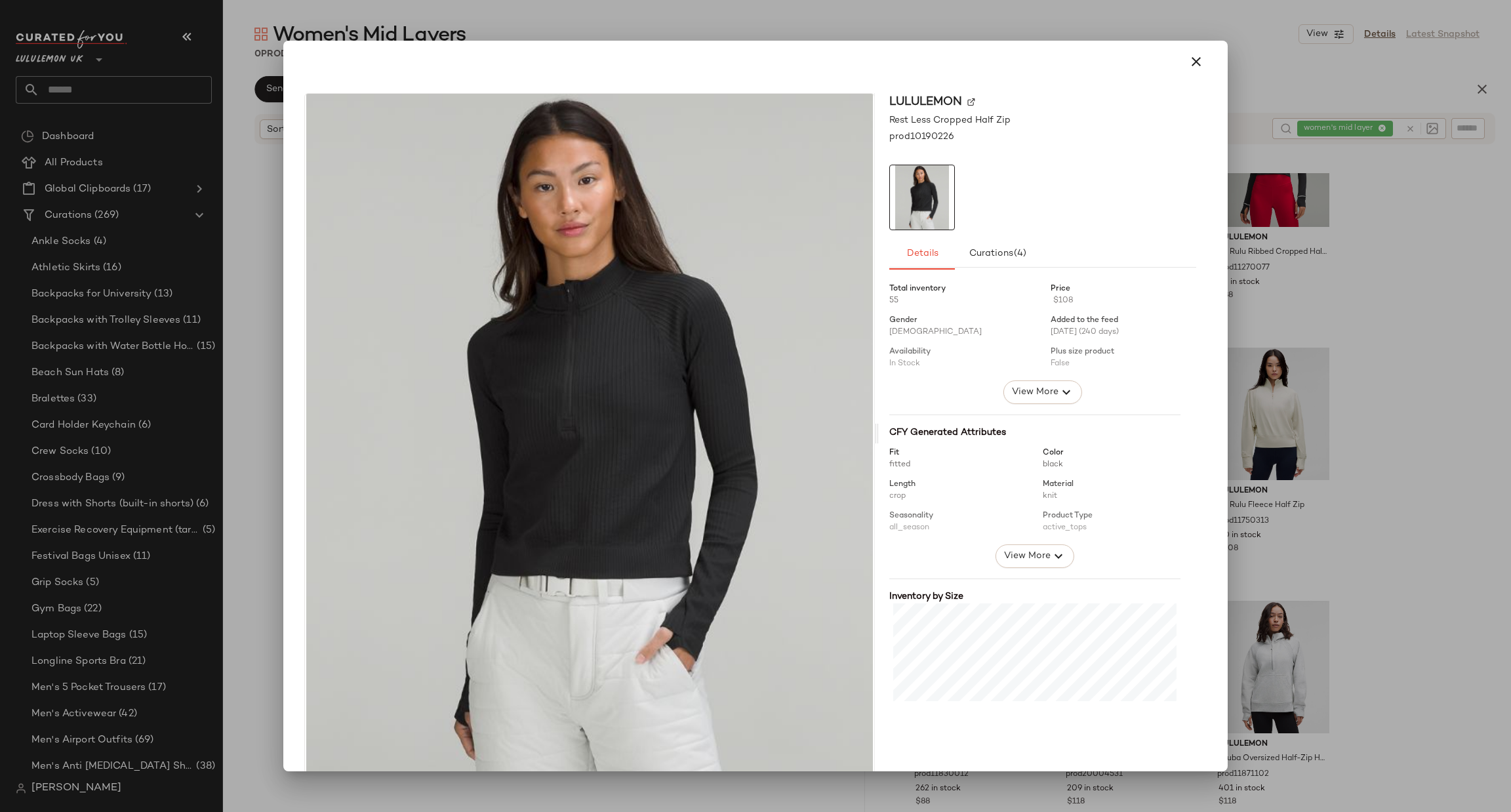
click at [1350, 457] on div at bounding box center [755, 406] width 1511 height 812
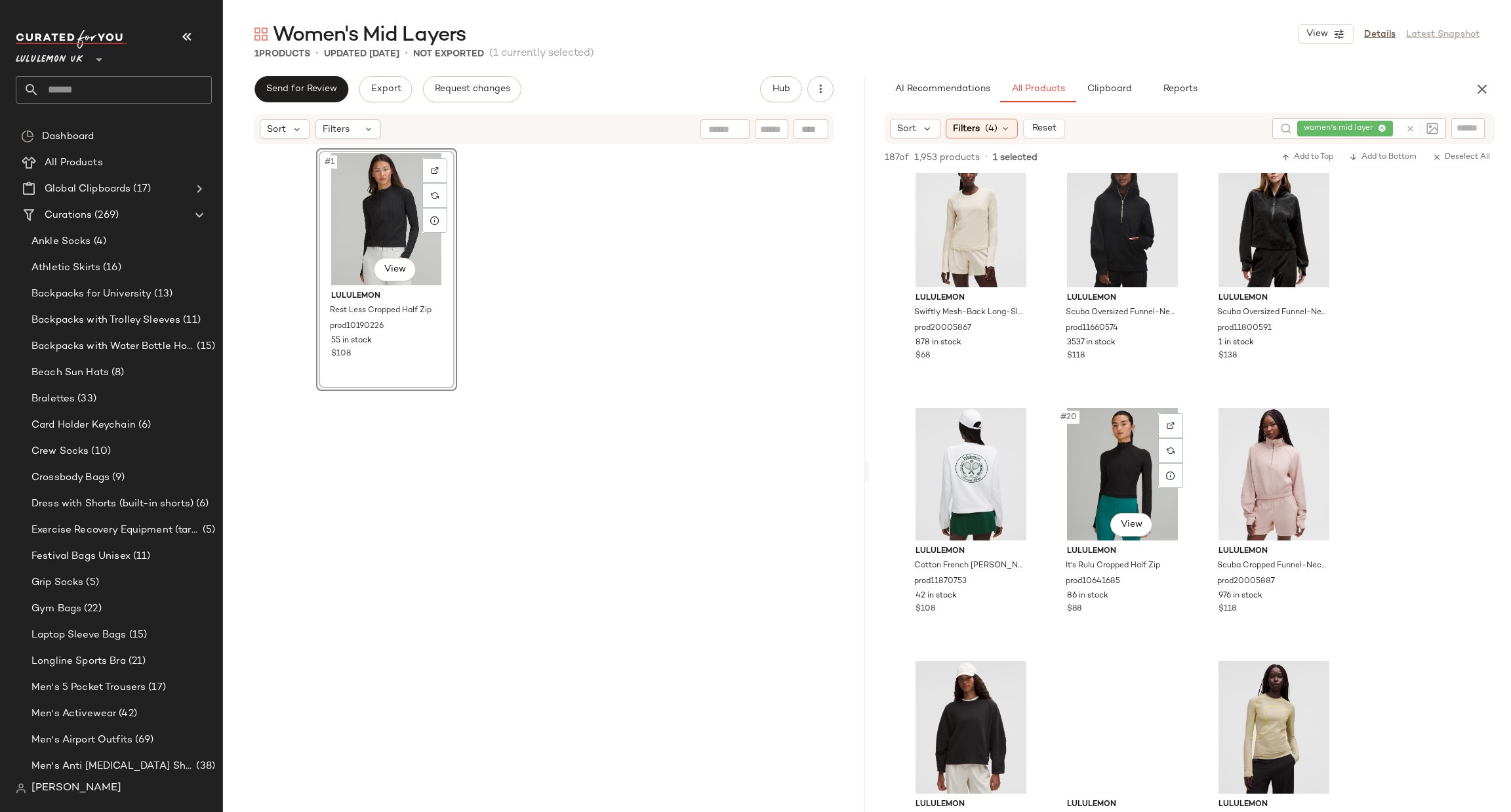
scroll to position [1377, 0]
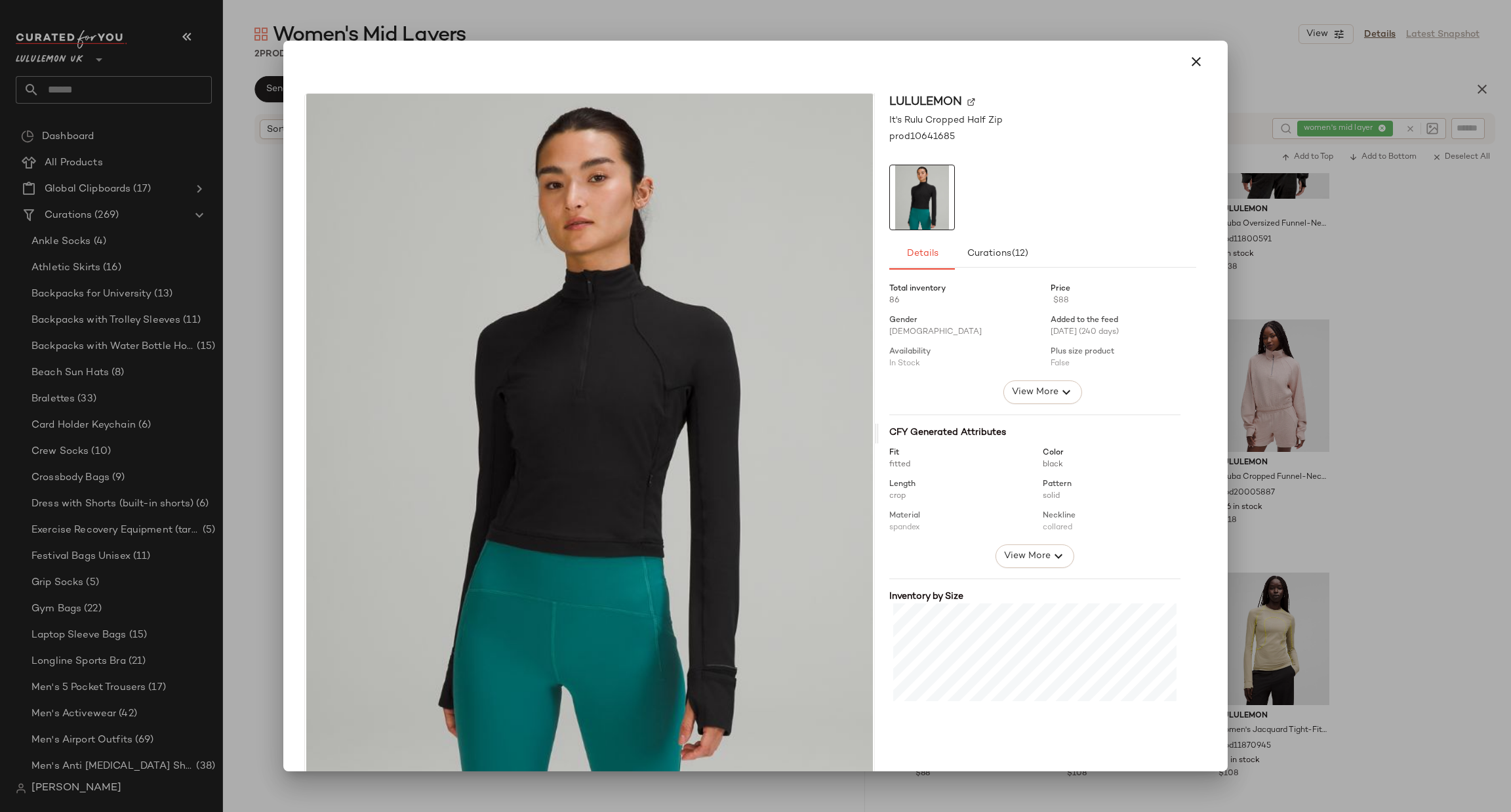
click at [1351, 458] on div at bounding box center [755, 406] width 1511 height 812
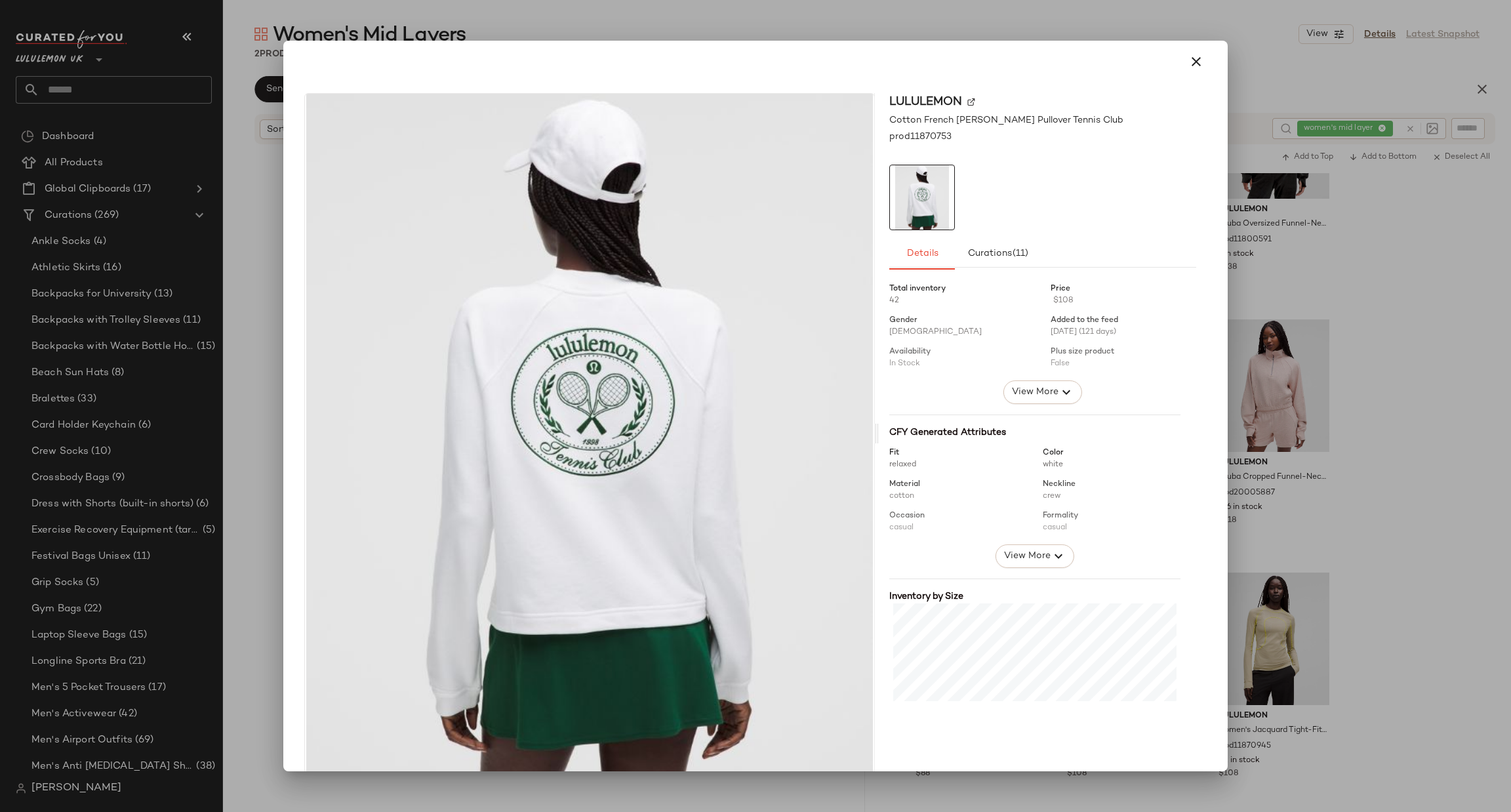
click at [1329, 426] on div at bounding box center [755, 406] width 1511 height 812
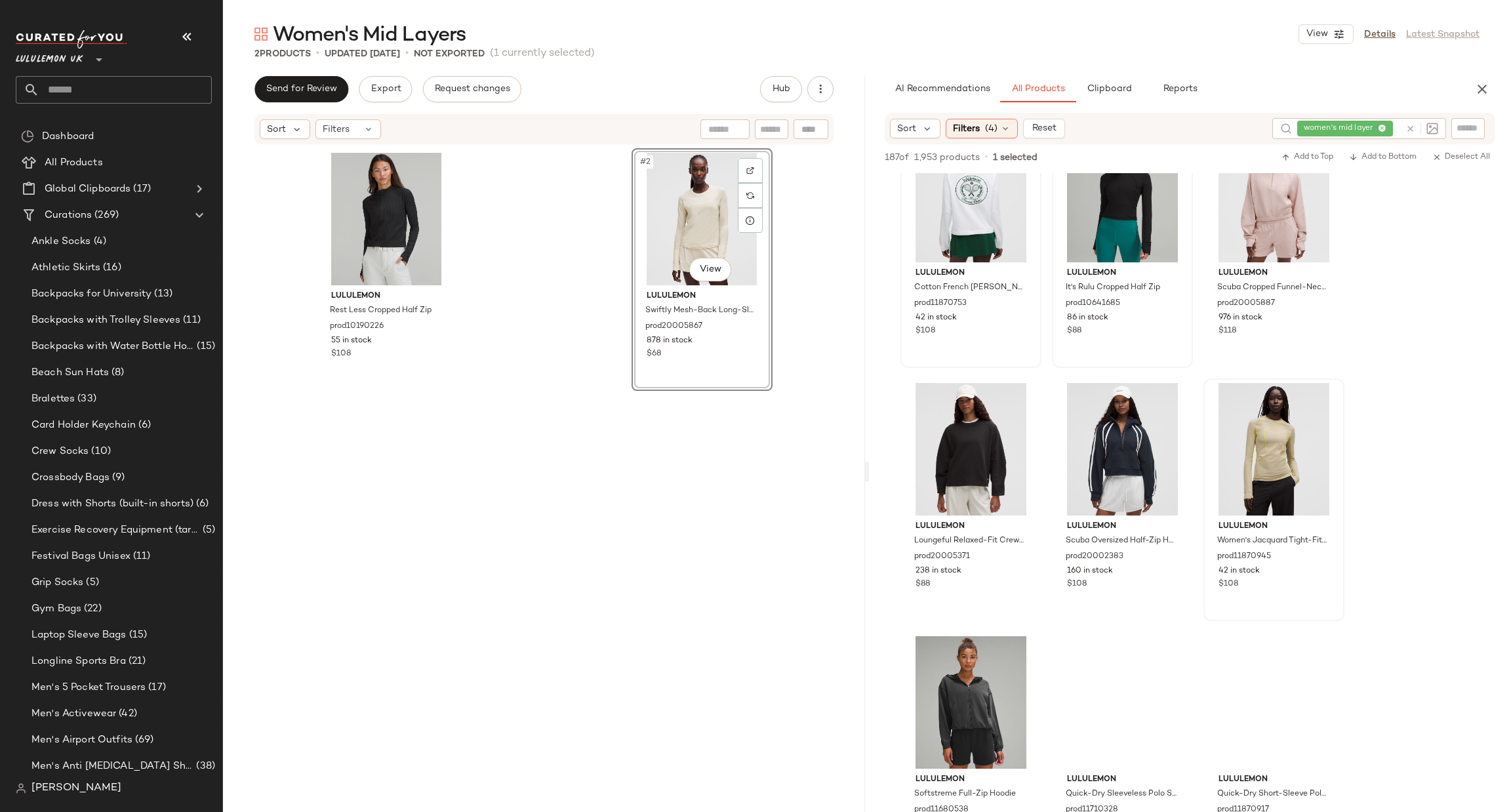
scroll to position [1574, 0]
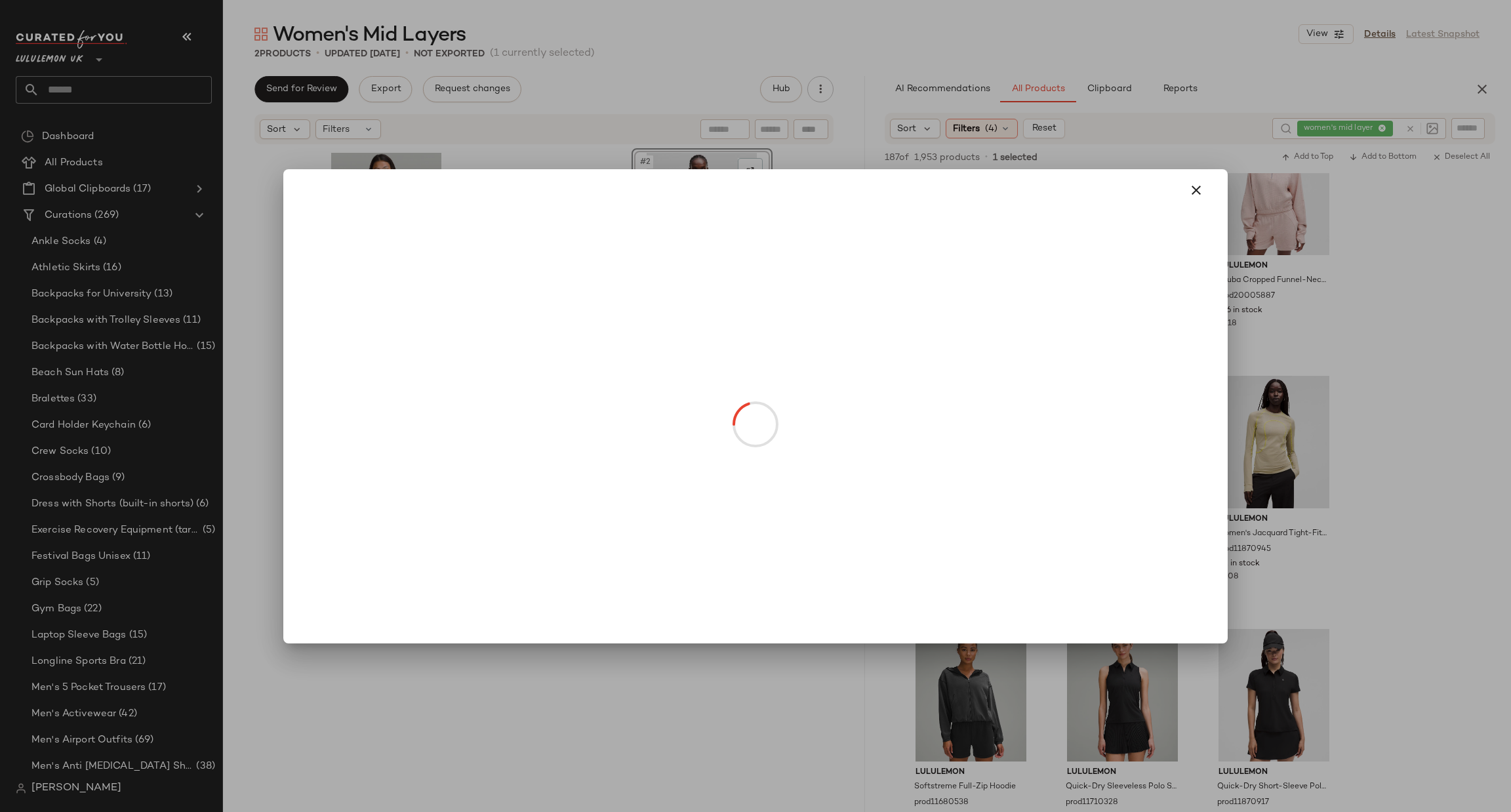
drag, startPoint x: 947, startPoint y: 222, endPoint x: 693, endPoint y: 323, distance: 273.3
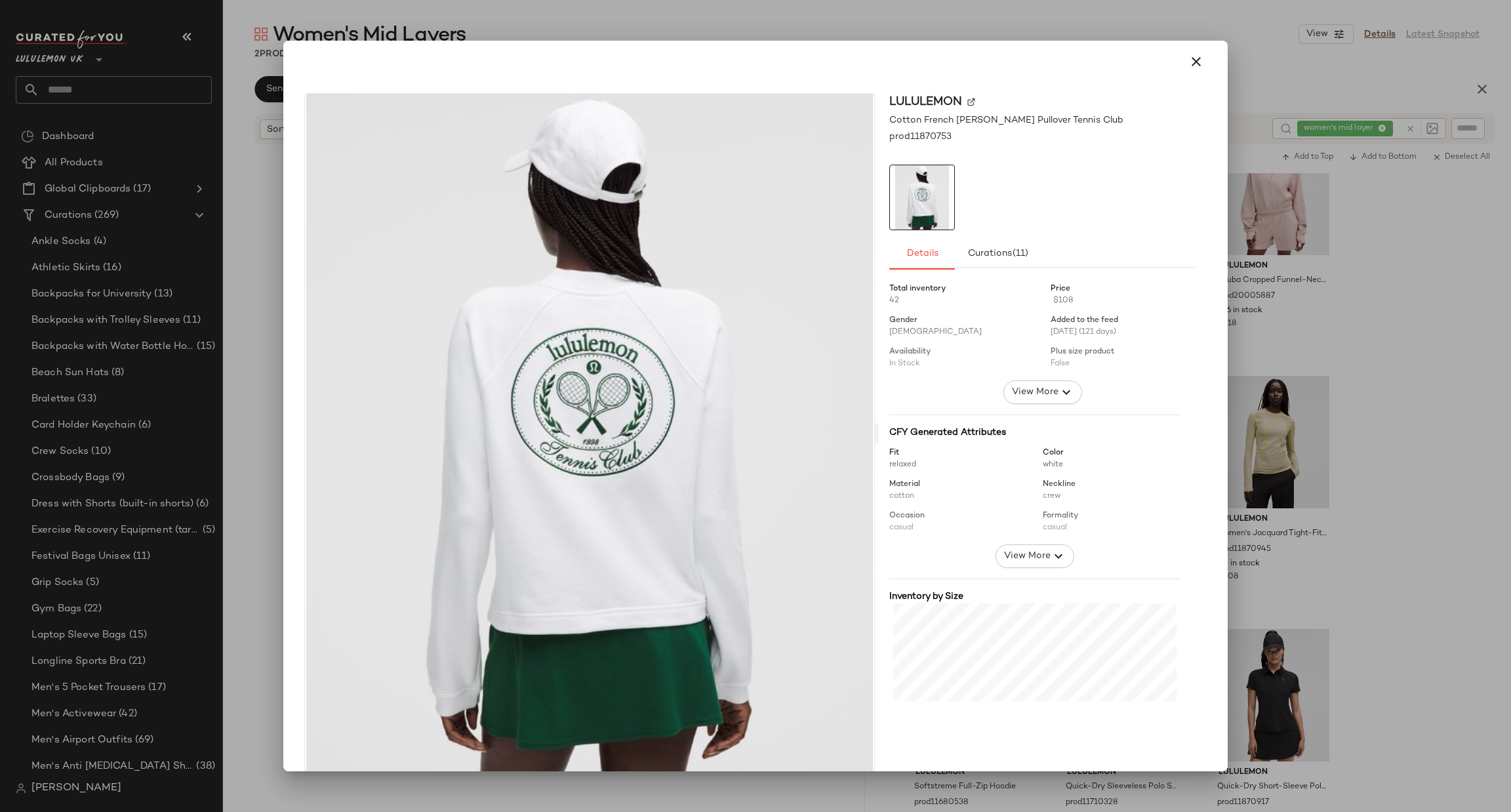
click at [1376, 372] on div at bounding box center [755, 406] width 1511 height 812
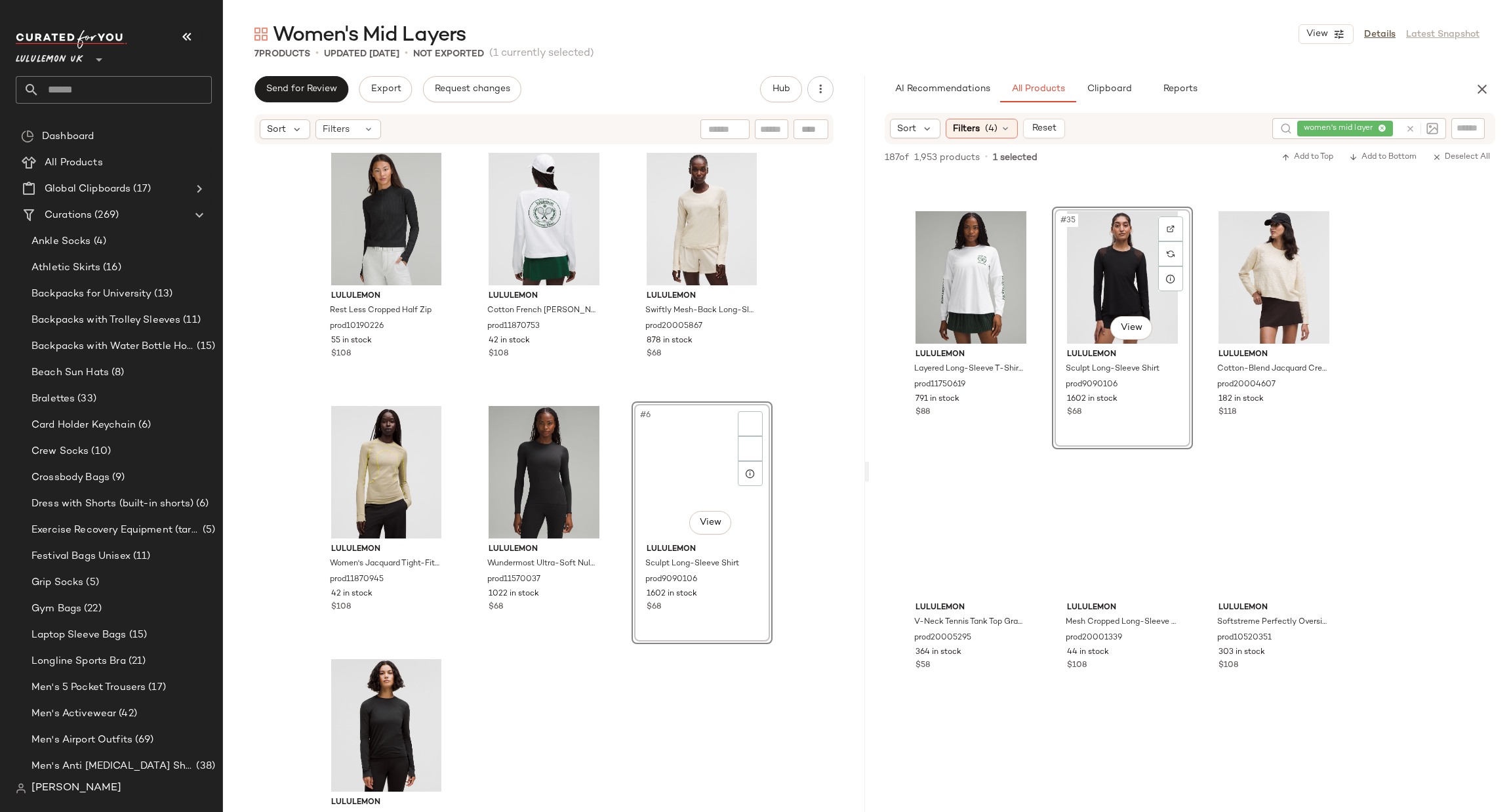
scroll to position [2754, 0]
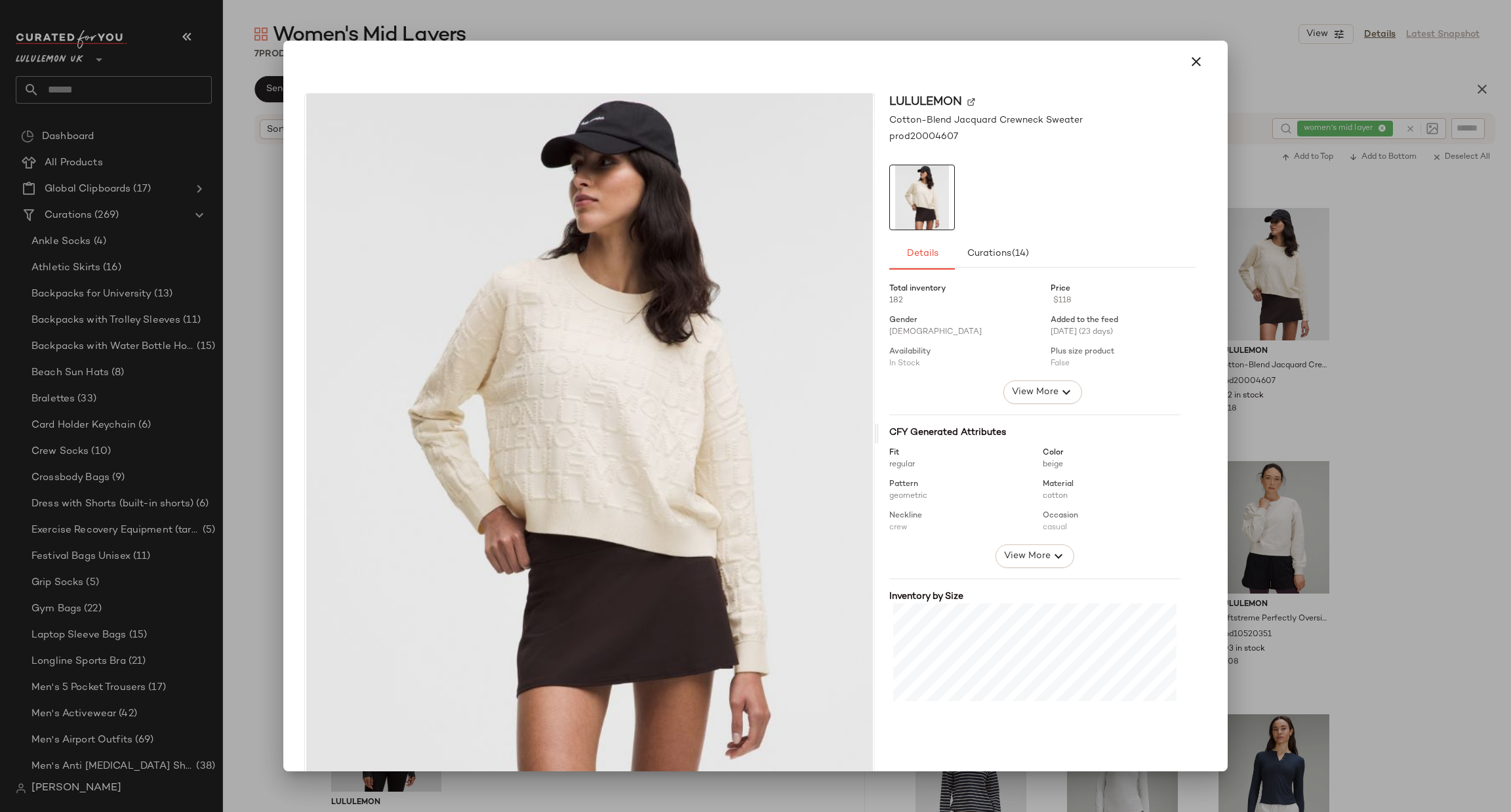
click at [1474, 456] on div at bounding box center [755, 406] width 1511 height 812
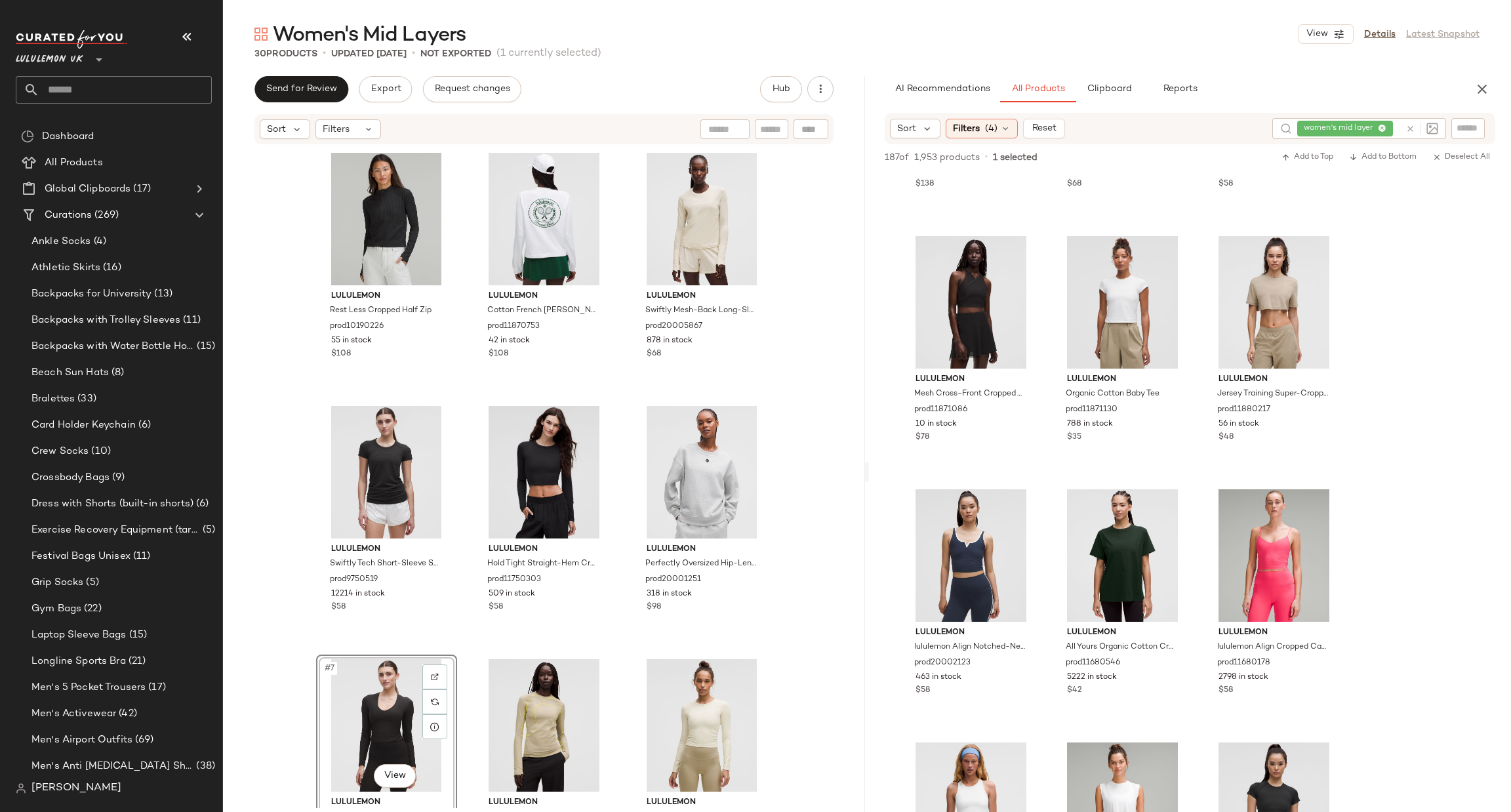
scroll to position [7058, 0]
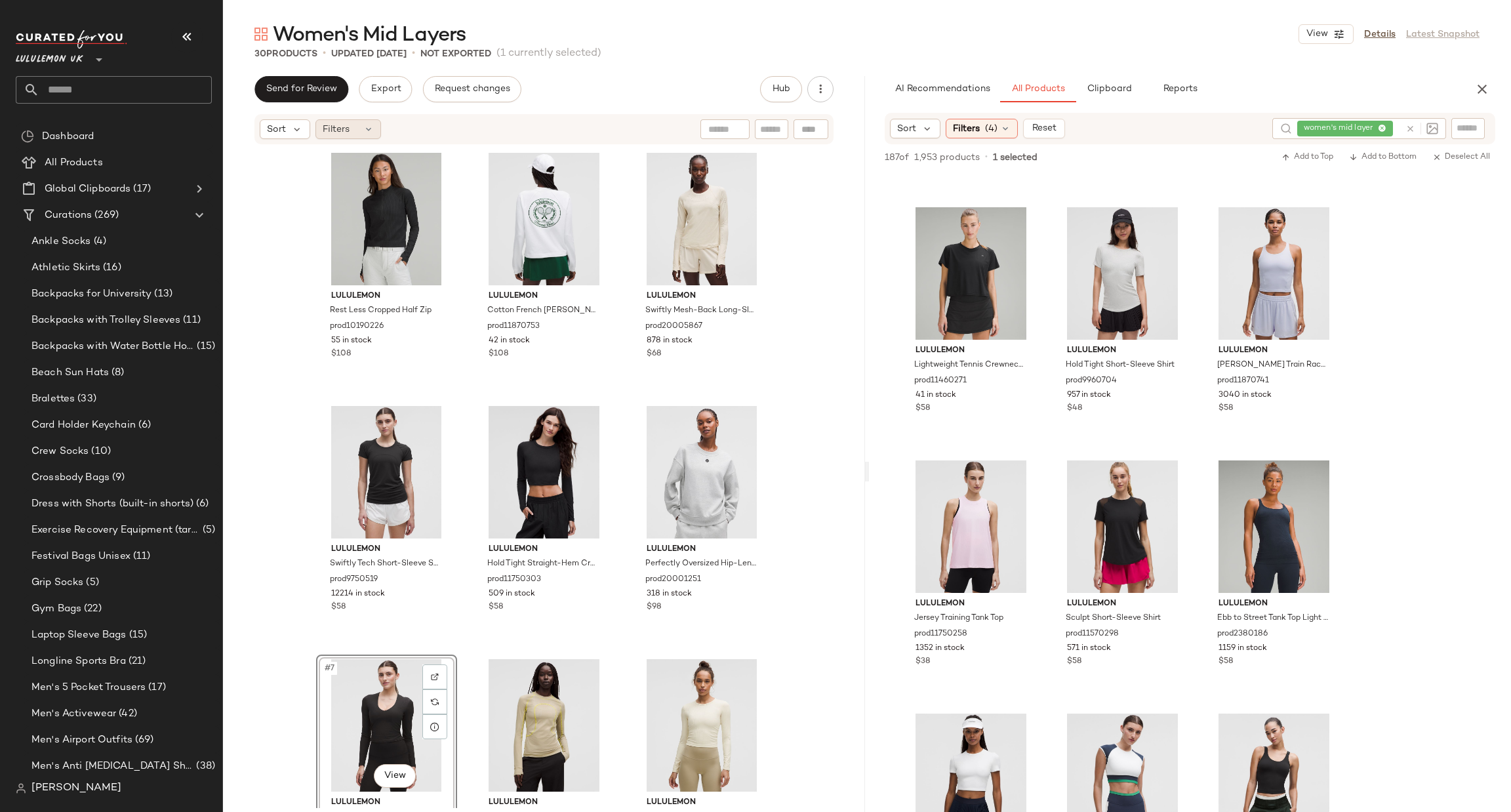
click at [331, 130] on span "Filters" at bounding box center [336, 129] width 27 height 14
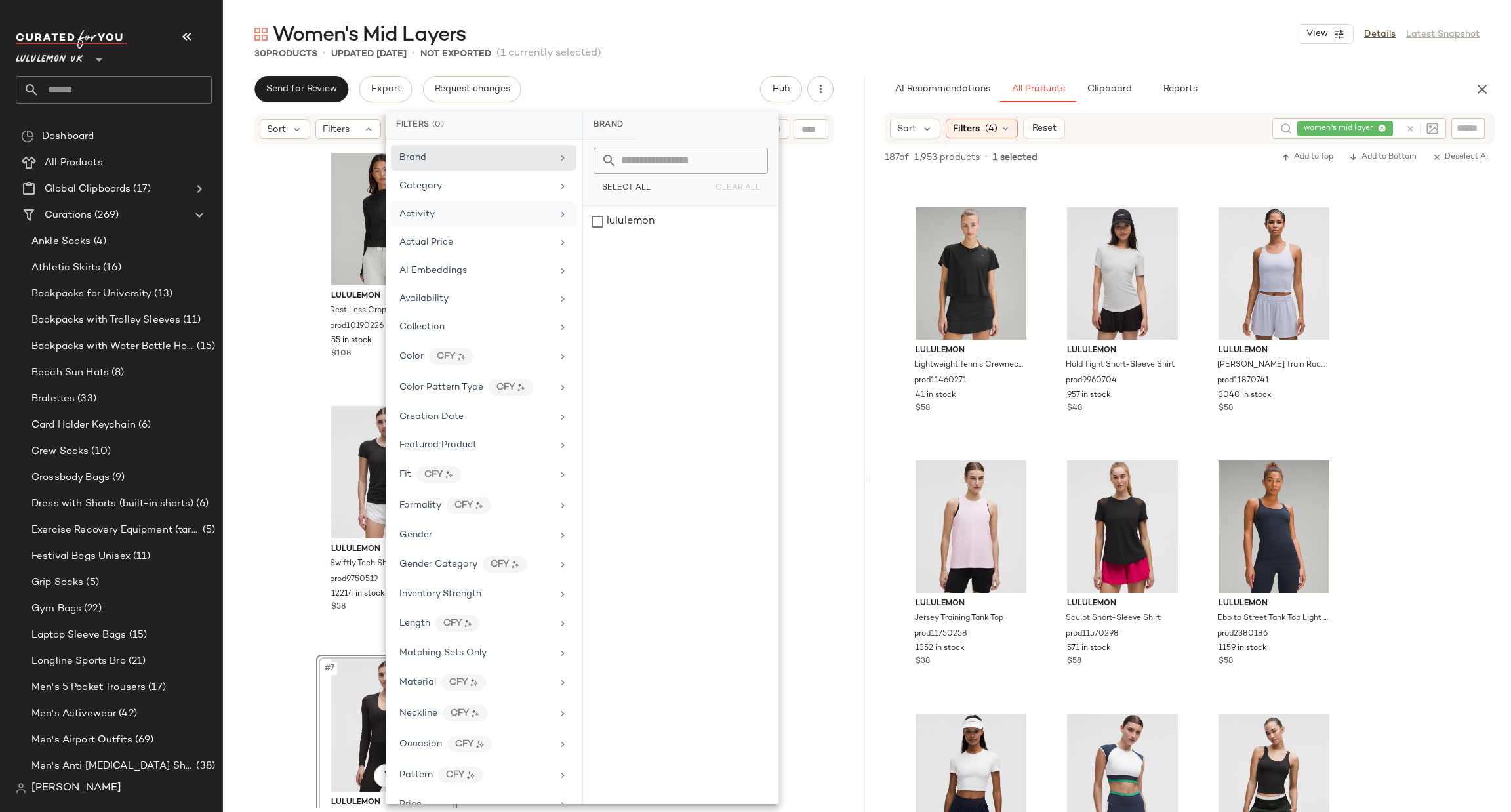
click at [440, 216] on div "Activity" at bounding box center [476, 214] width 153 height 14
click at [627, 257] on div "Casual" at bounding box center [681, 253] width 195 height 32
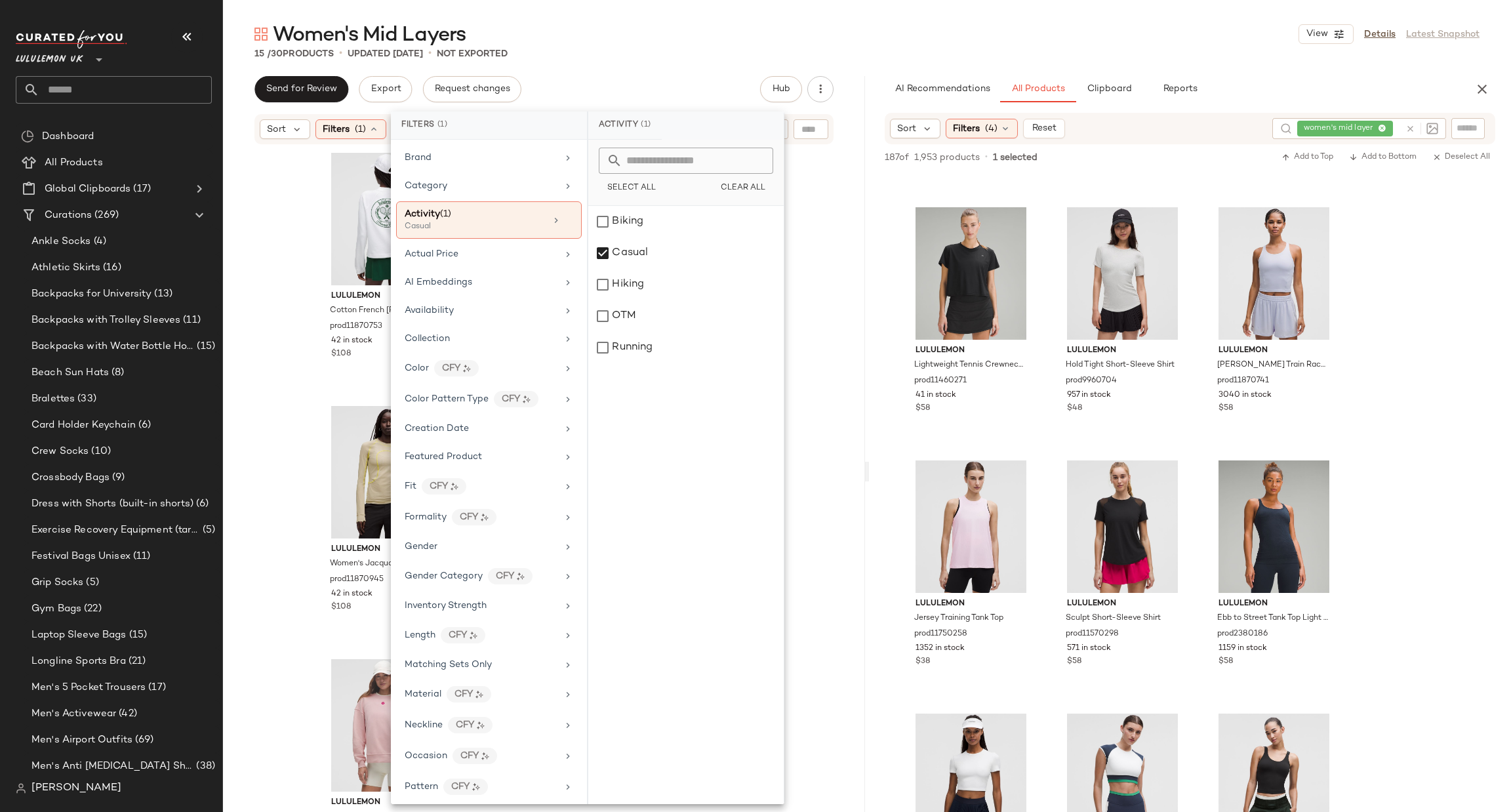
click at [805, 269] on div "lululemon Cotton French Terry Crewneck Pullover Tennis Club prod11870753 42 in …" at bounding box center [544, 476] width 642 height 662
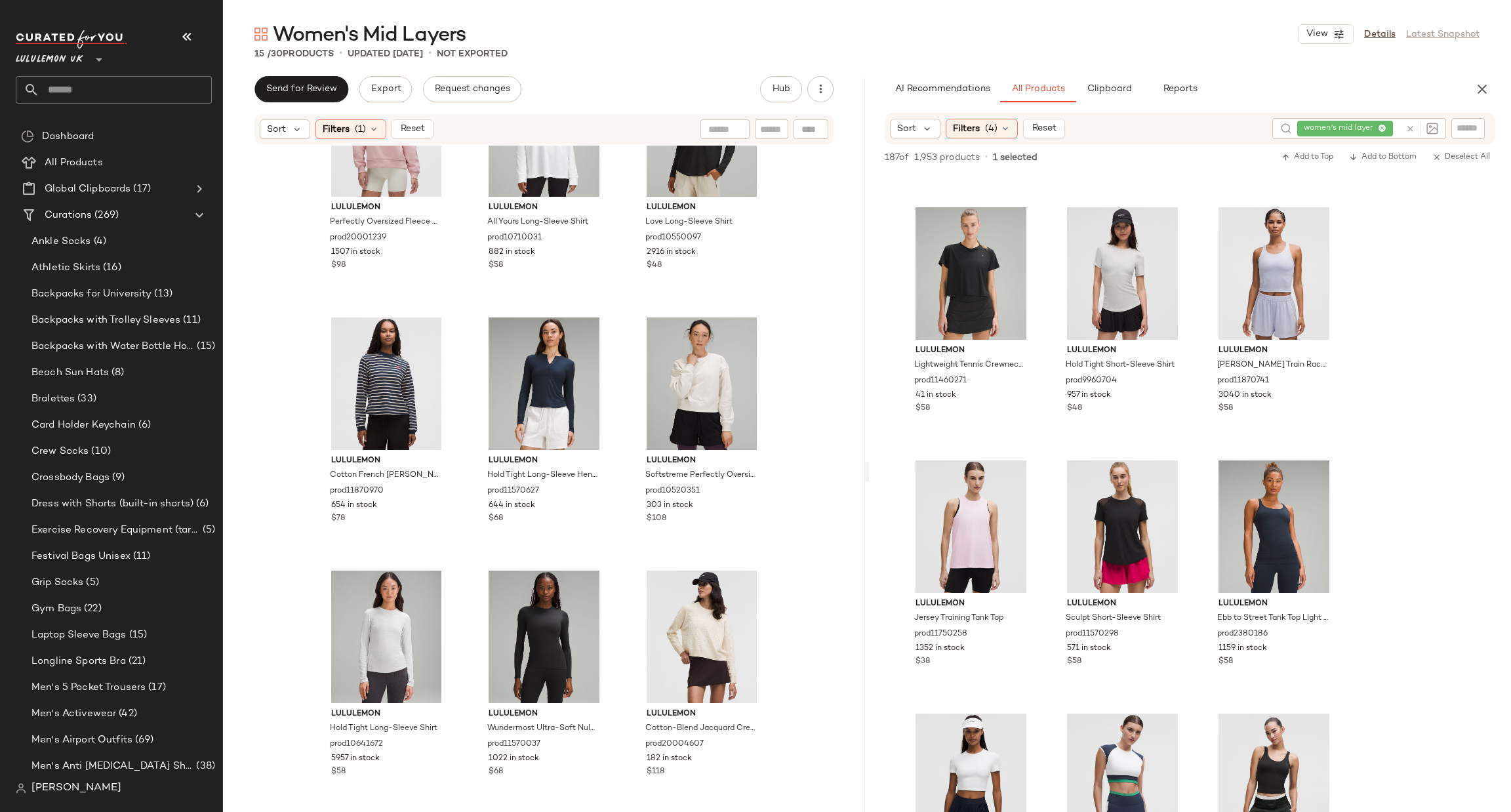
scroll to position [0, 0]
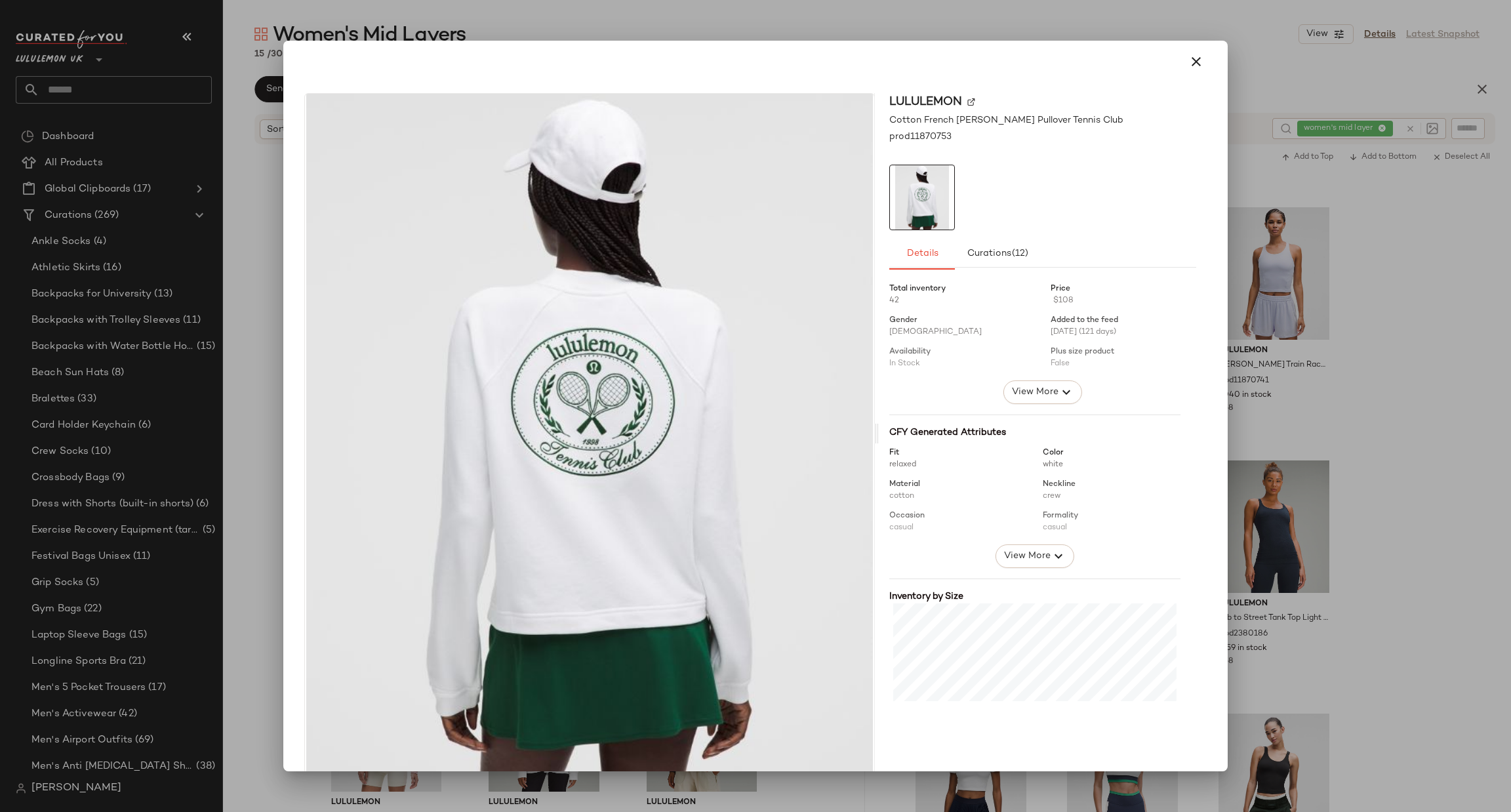
click at [1391, 292] on div at bounding box center [755, 406] width 1511 height 812
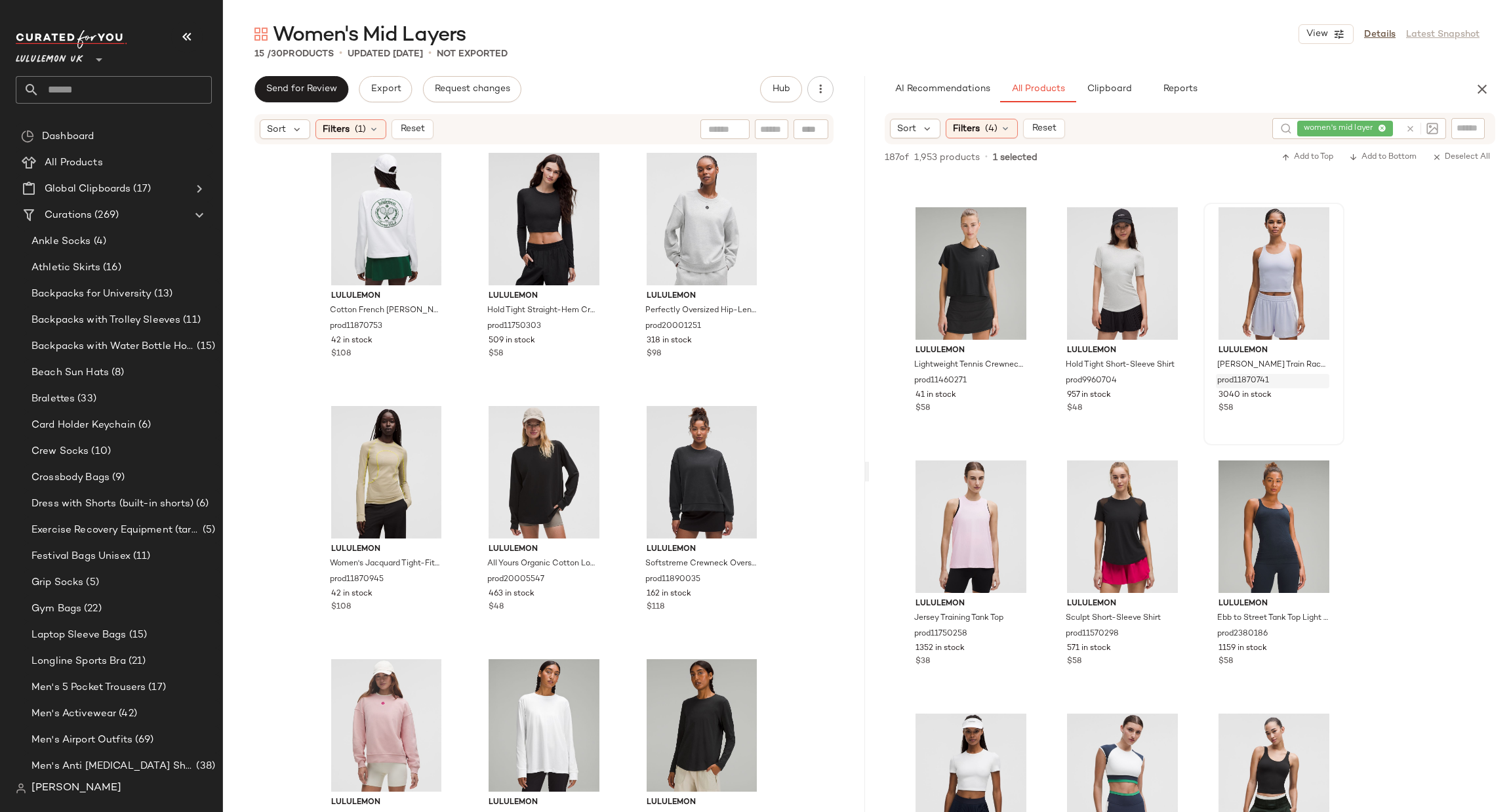
scroll to position [6666, 0]
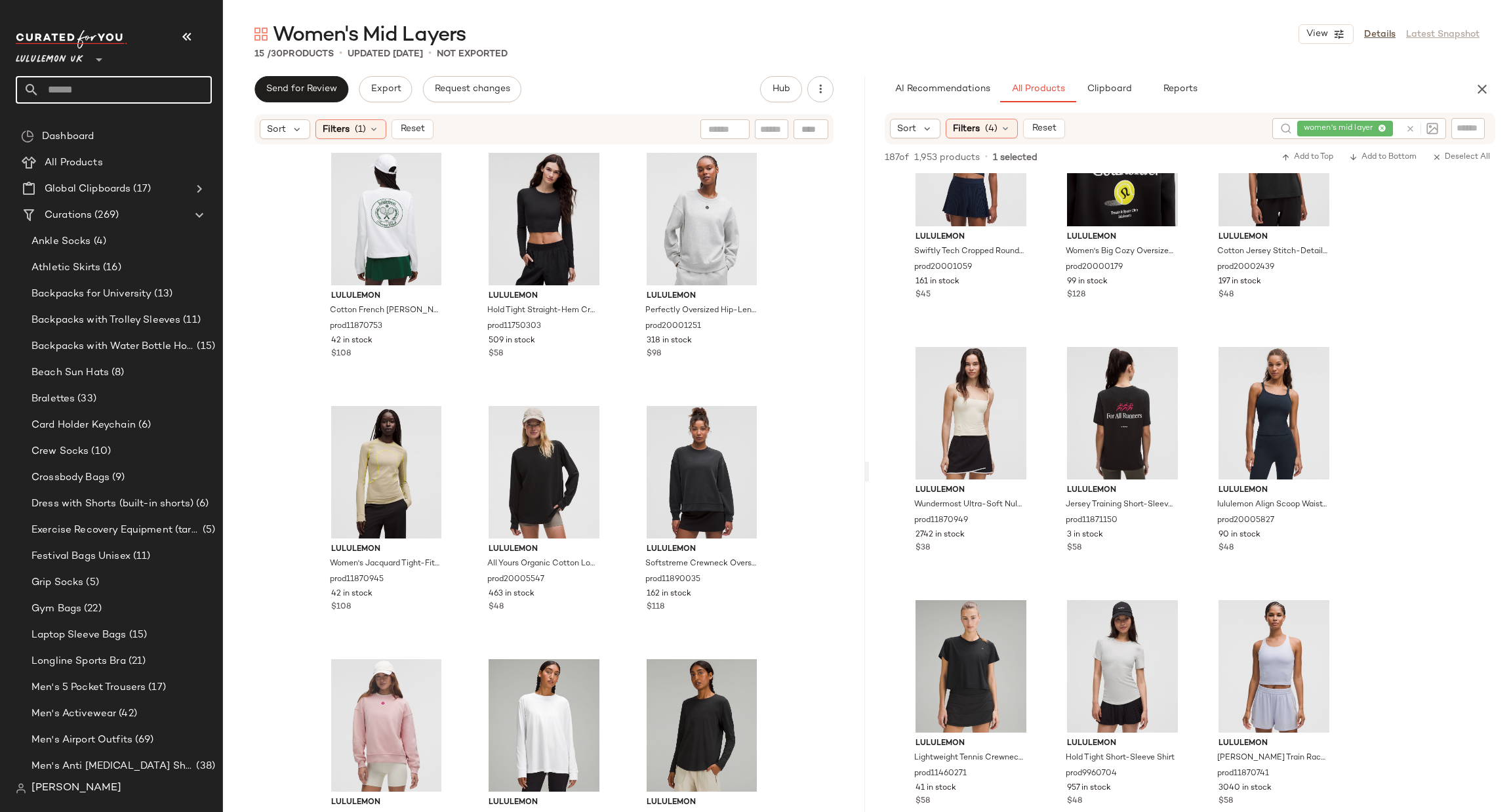
click at [70, 95] on input "text" at bounding box center [126, 89] width 173 height 27
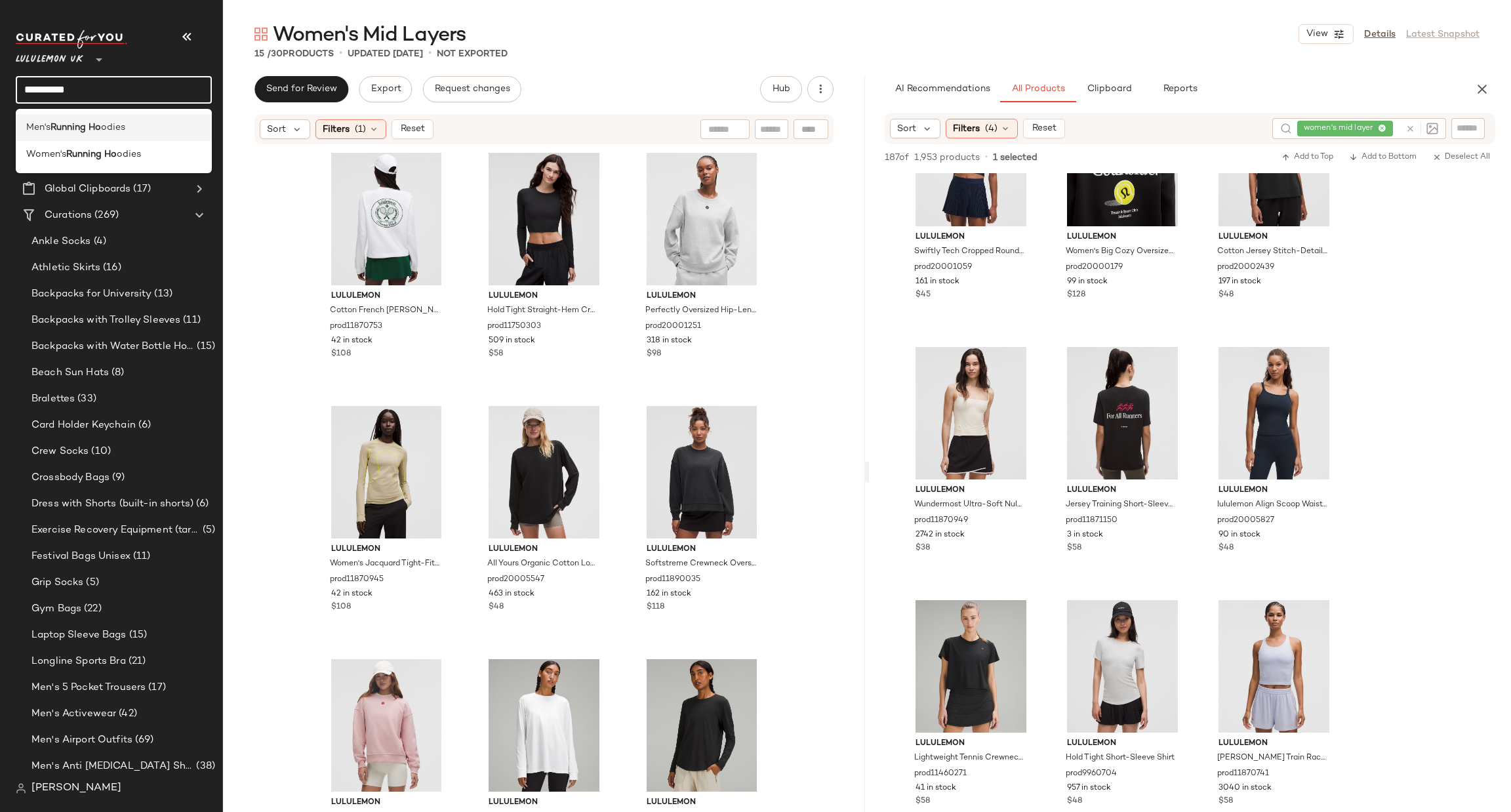
type input "**********"
click at [89, 128] on b "Running Ho" at bounding box center [76, 128] width 51 height 14
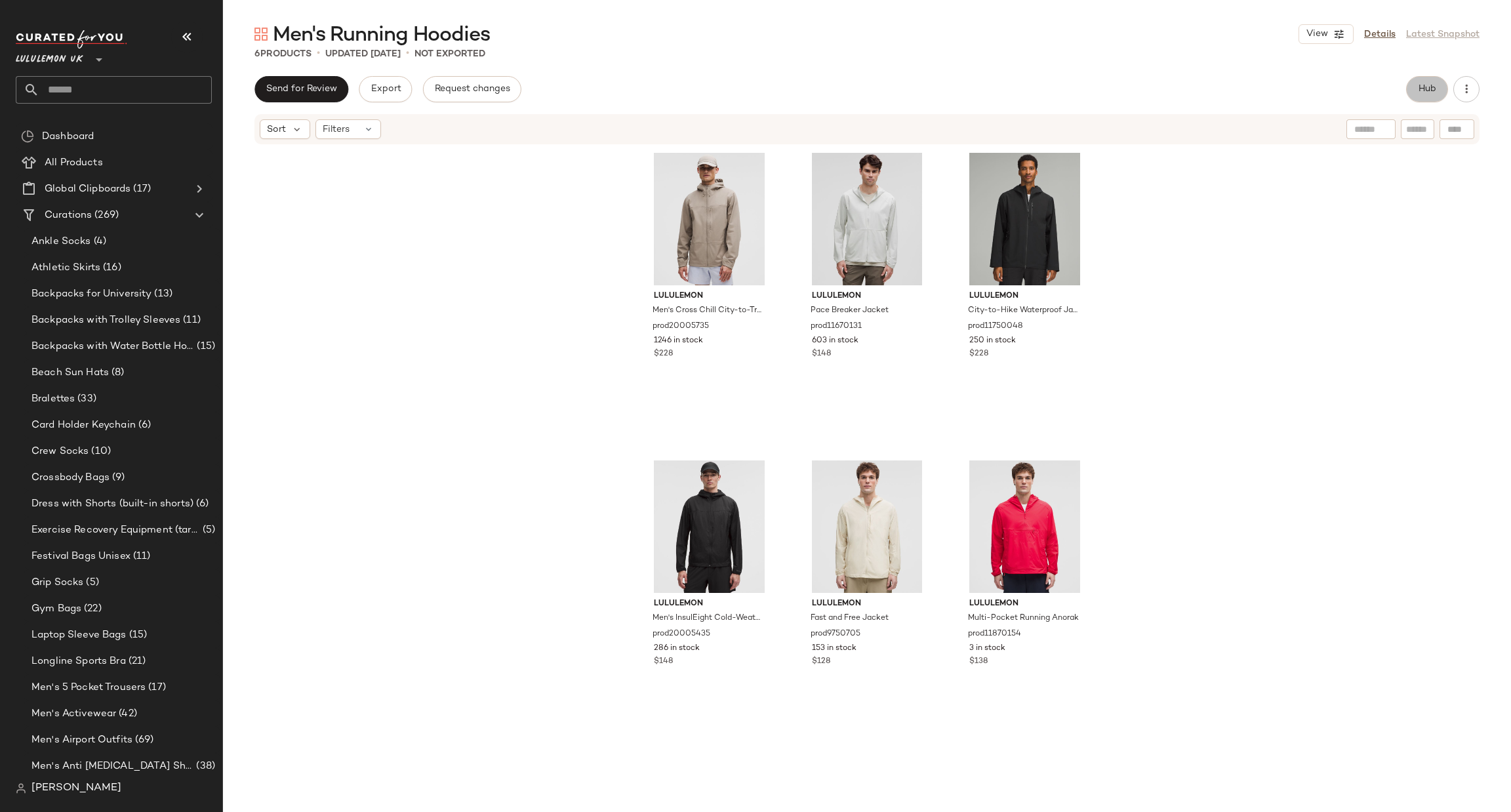
click at [1443, 84] on button "Hub" at bounding box center [1427, 89] width 42 height 26
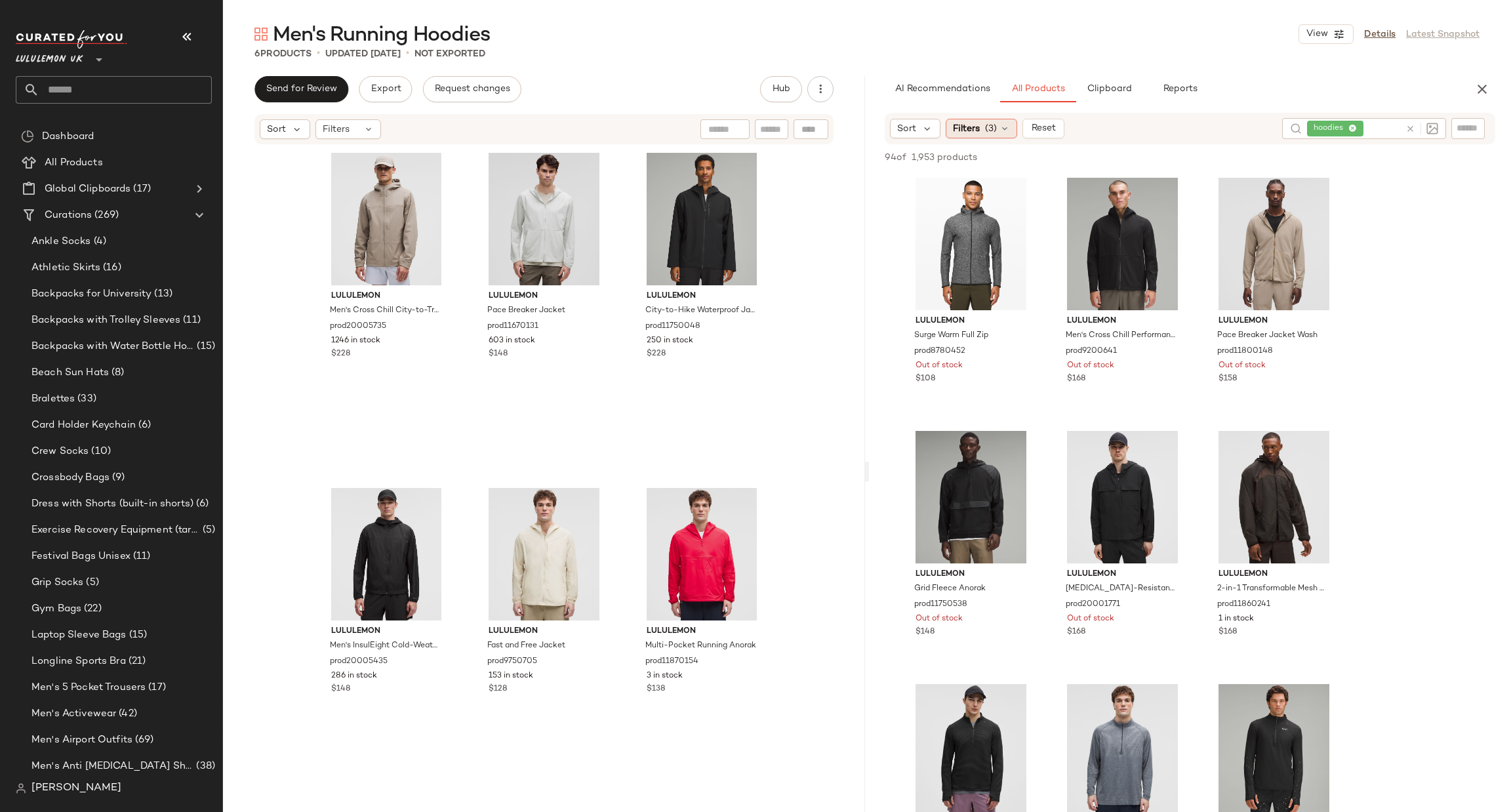
click at [955, 128] on span "Filters" at bounding box center [966, 128] width 27 height 14
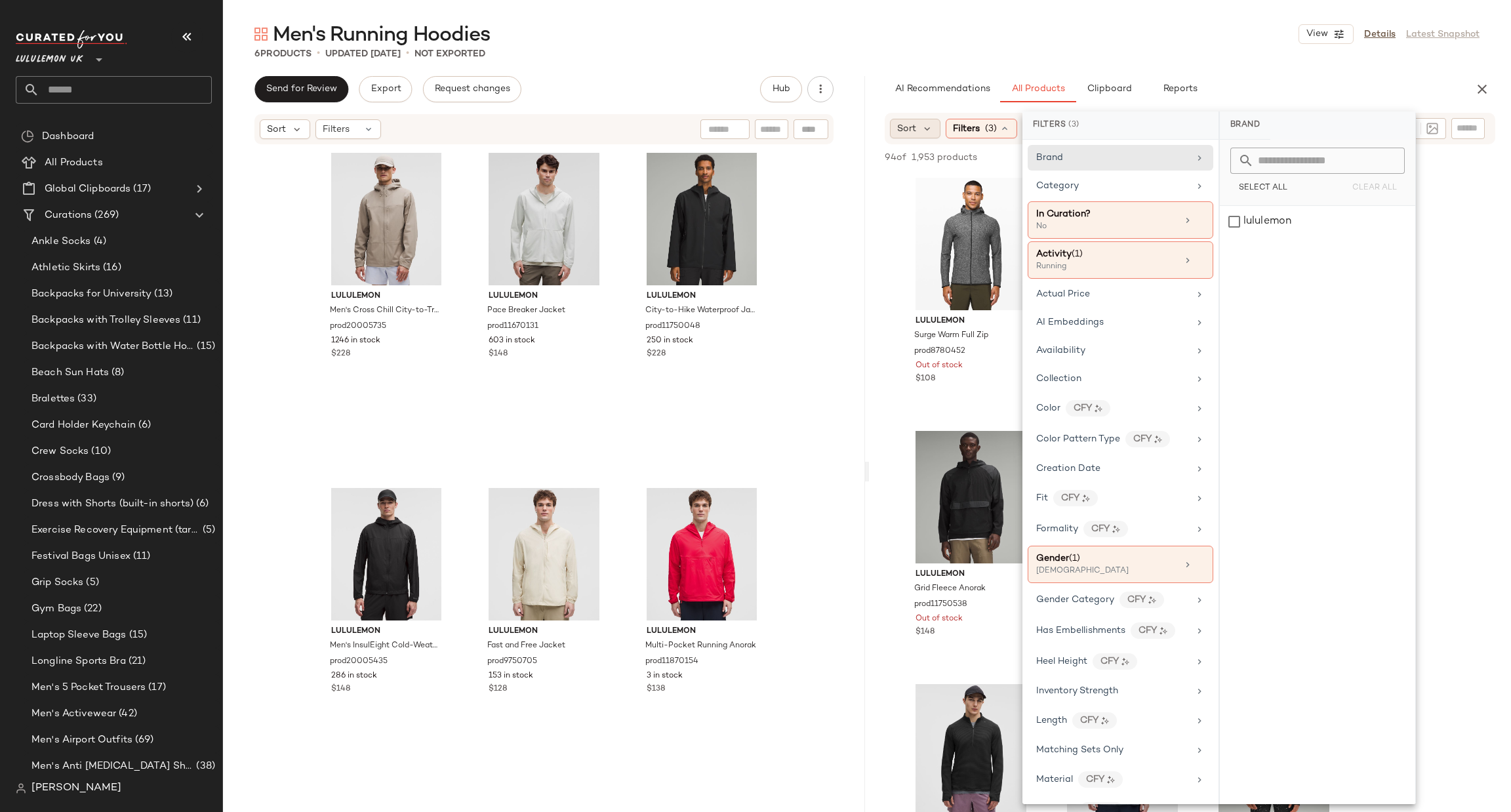
click at [909, 126] on span "Sort" at bounding box center [907, 128] width 19 height 14
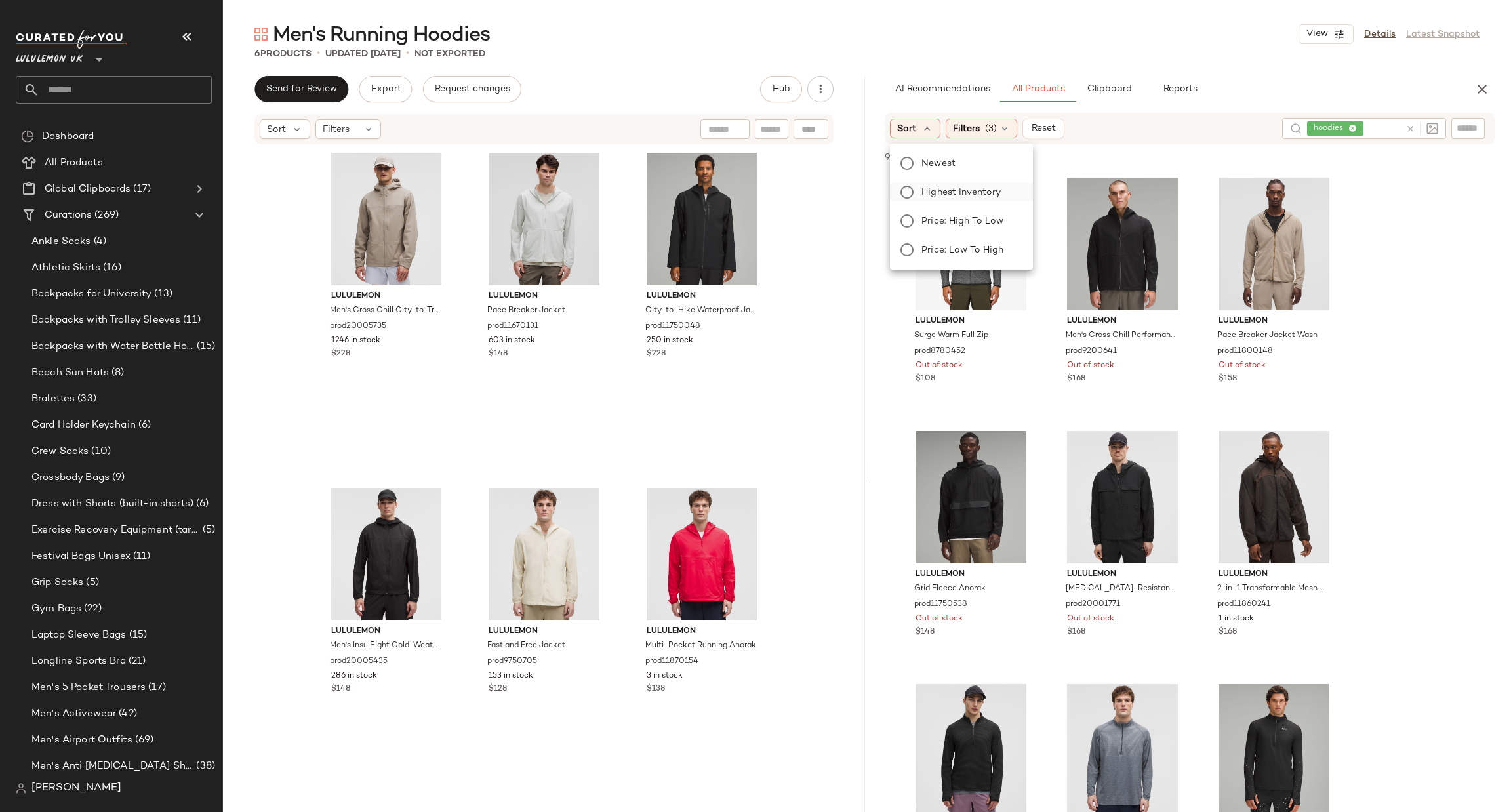
click at [972, 187] on span "Highest Inventory" at bounding box center [961, 192] width 80 height 14
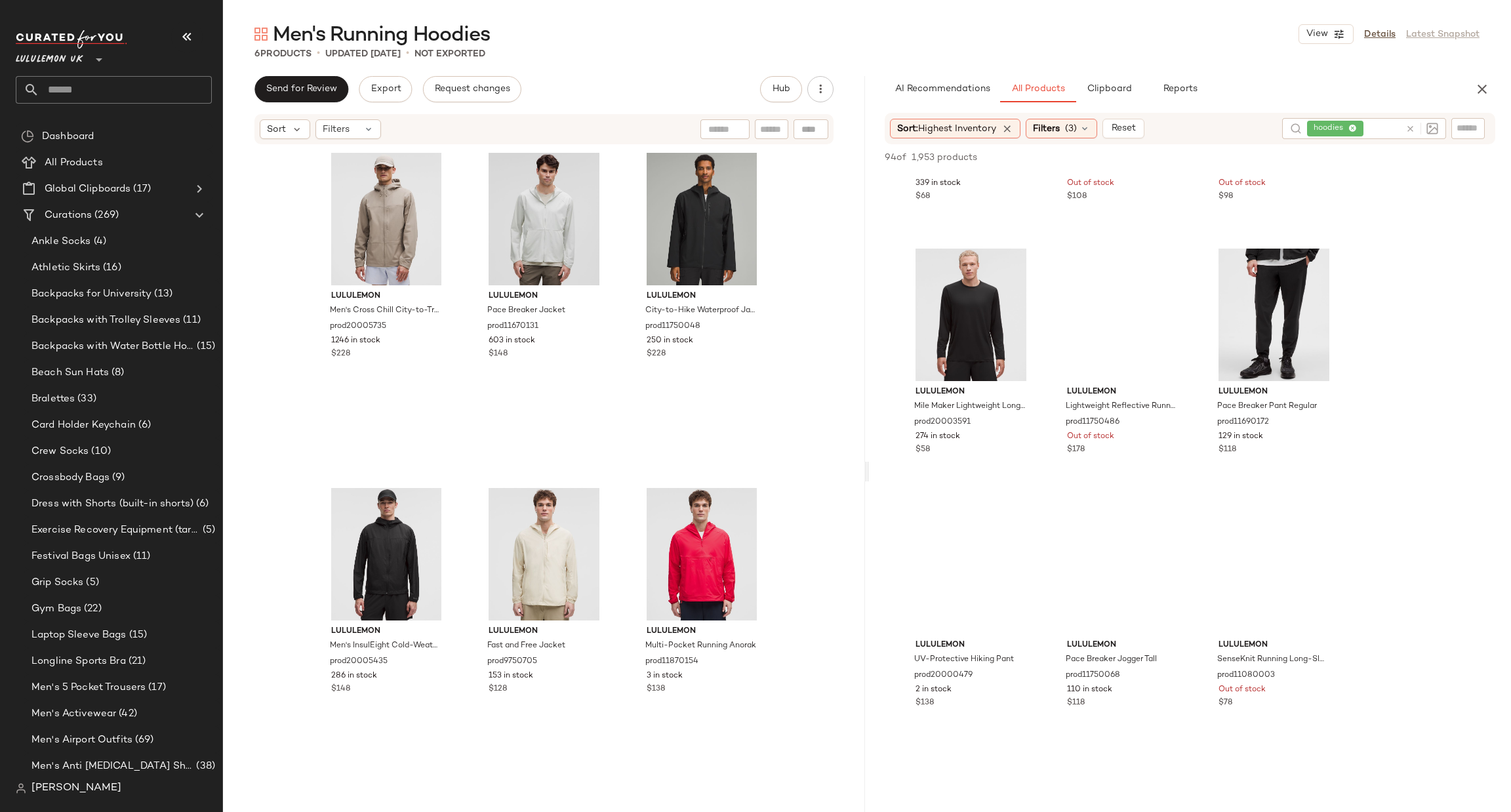
scroll to position [1966, 0]
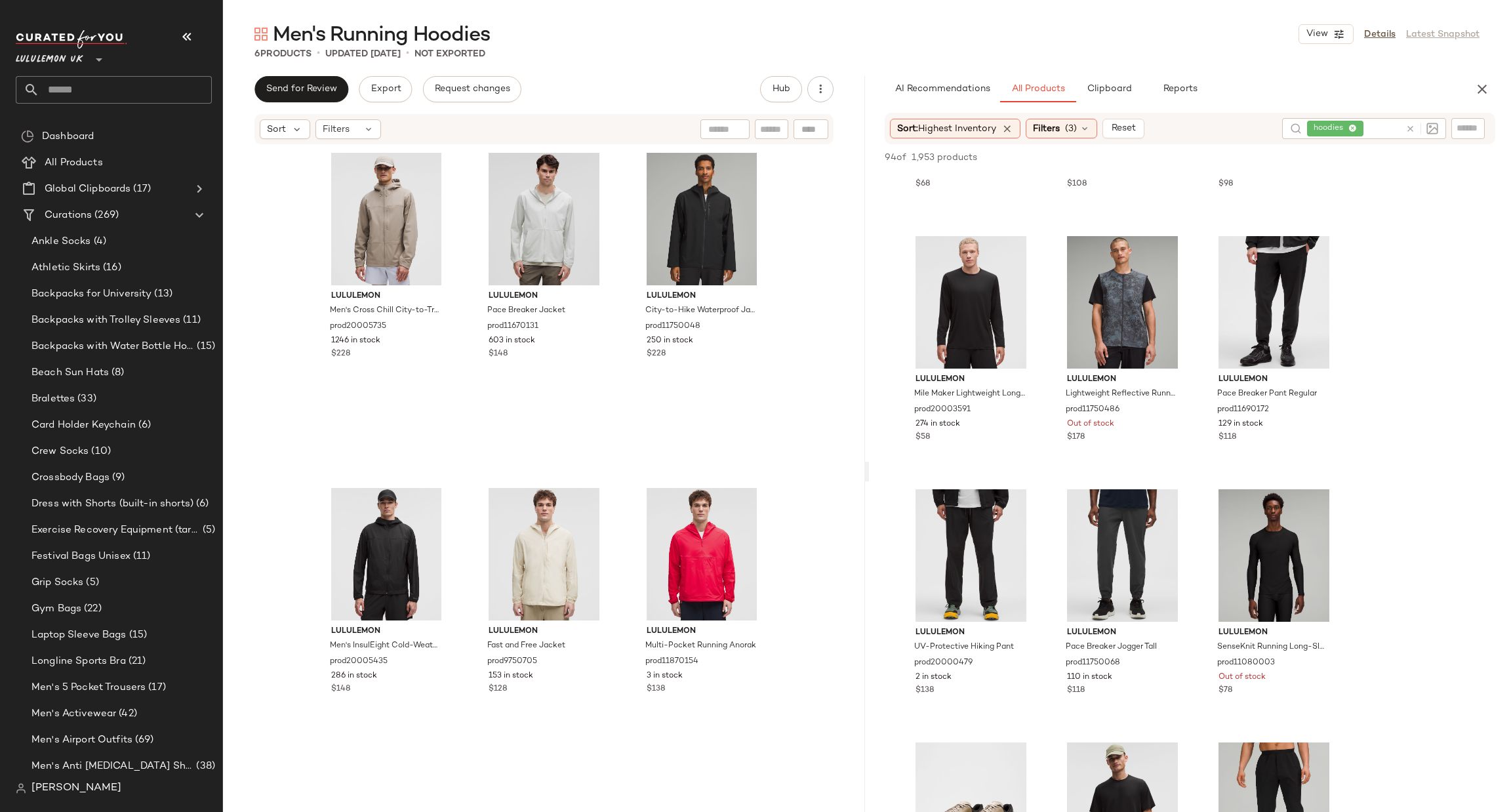
click at [1406, 124] on icon at bounding box center [1411, 128] width 9 height 9
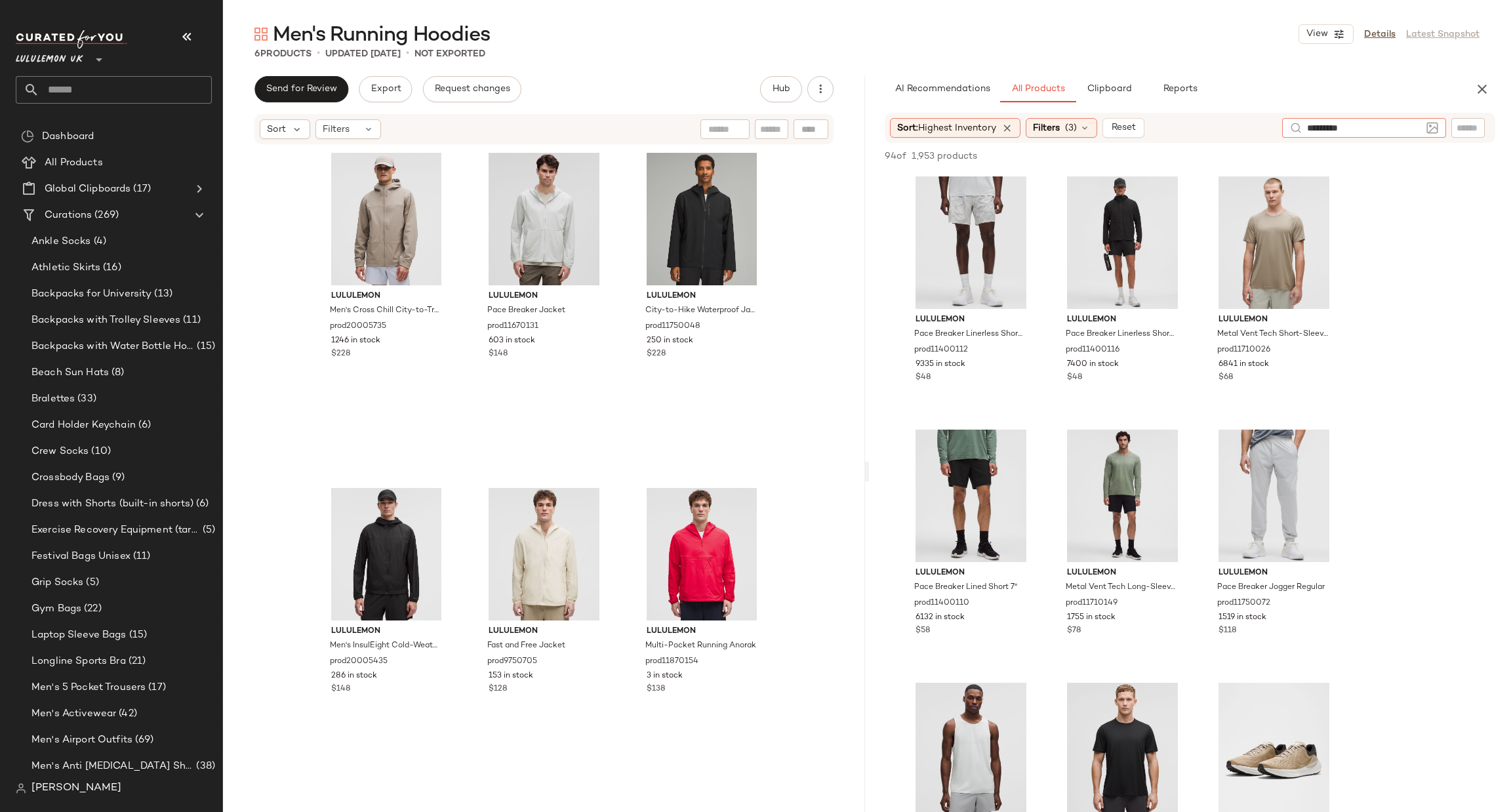
type input "**********"
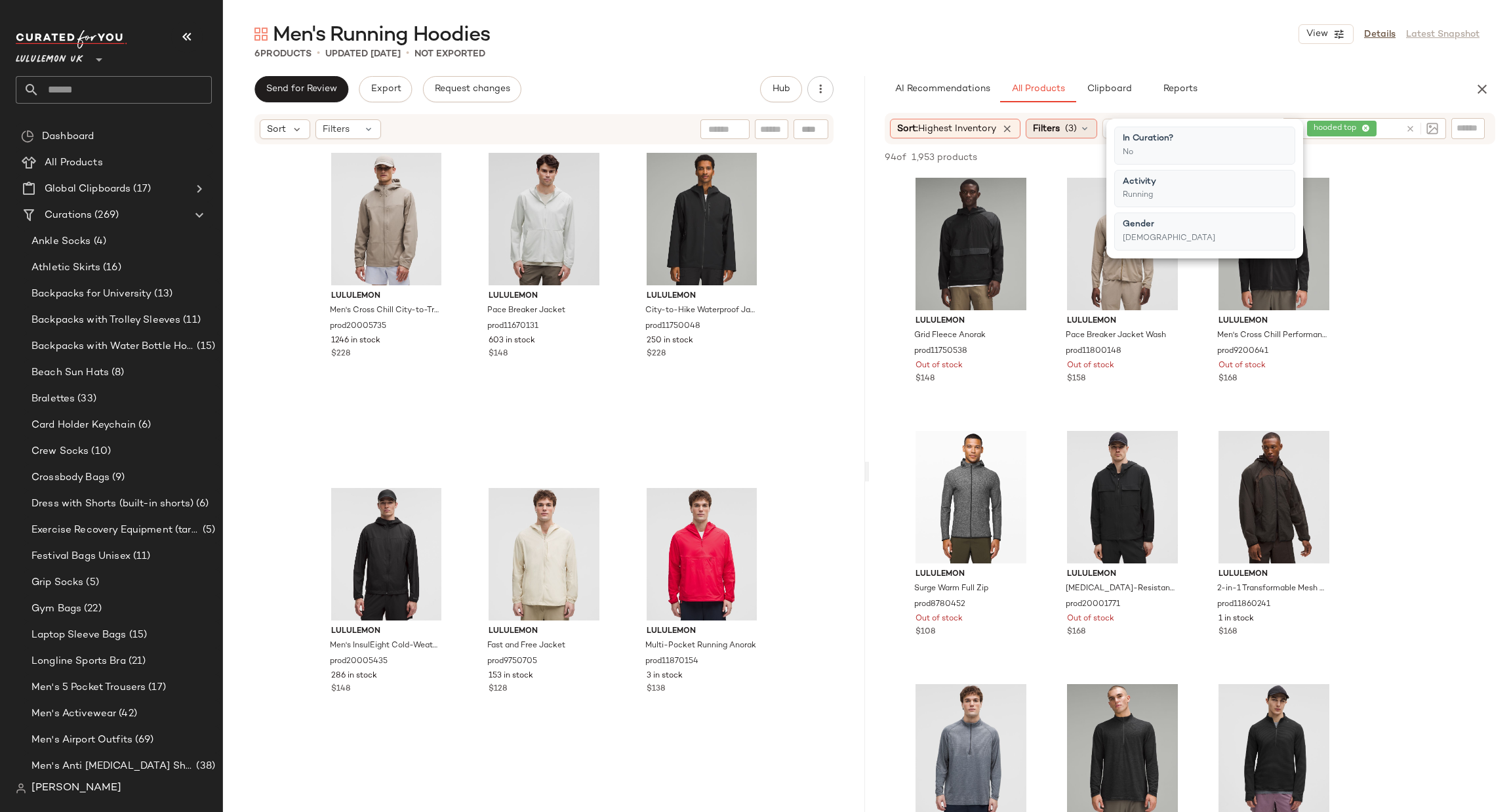
click at [1055, 129] on span "Filters" at bounding box center [1047, 128] width 27 height 14
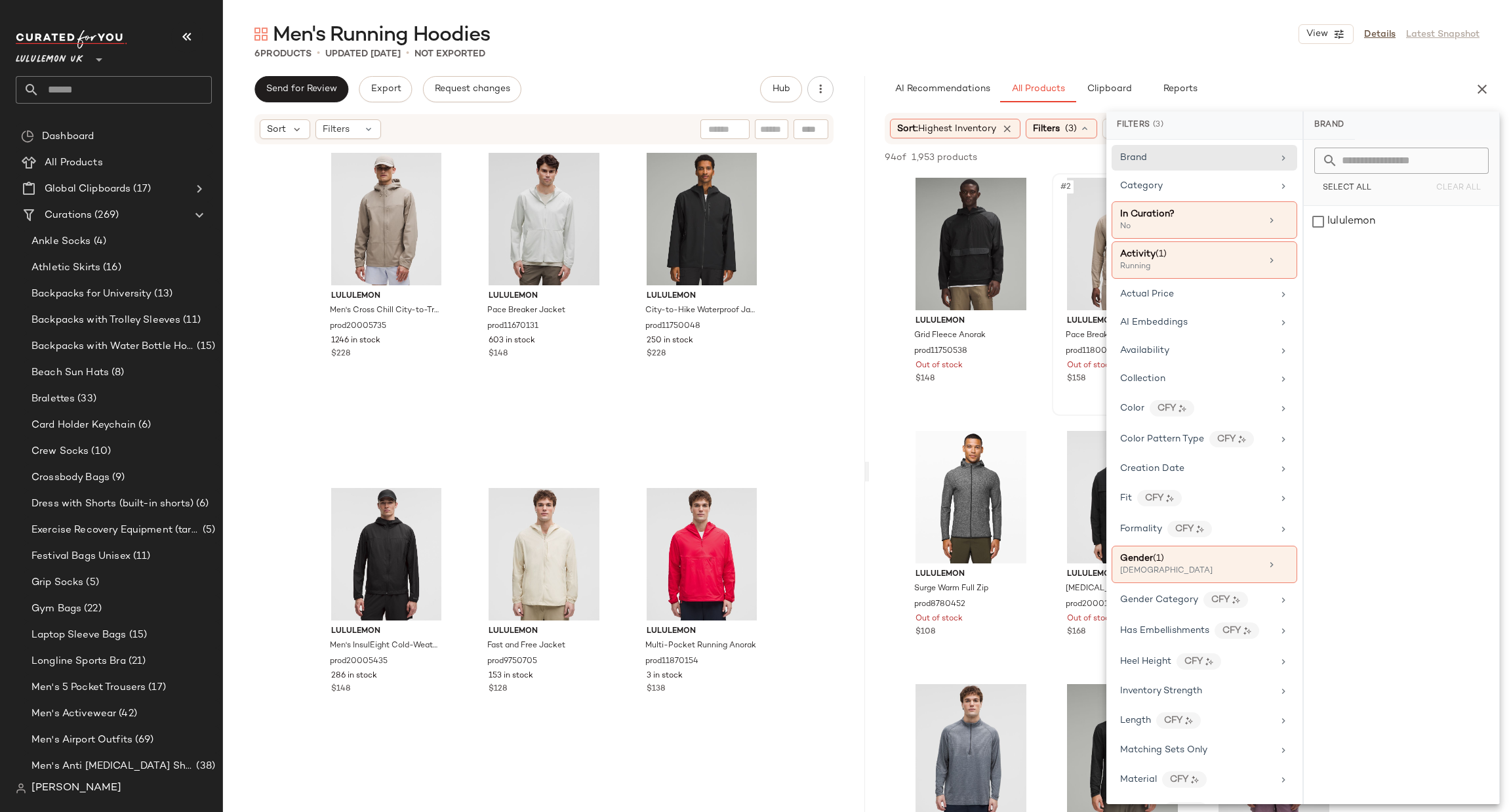
scroll to position [197, 0]
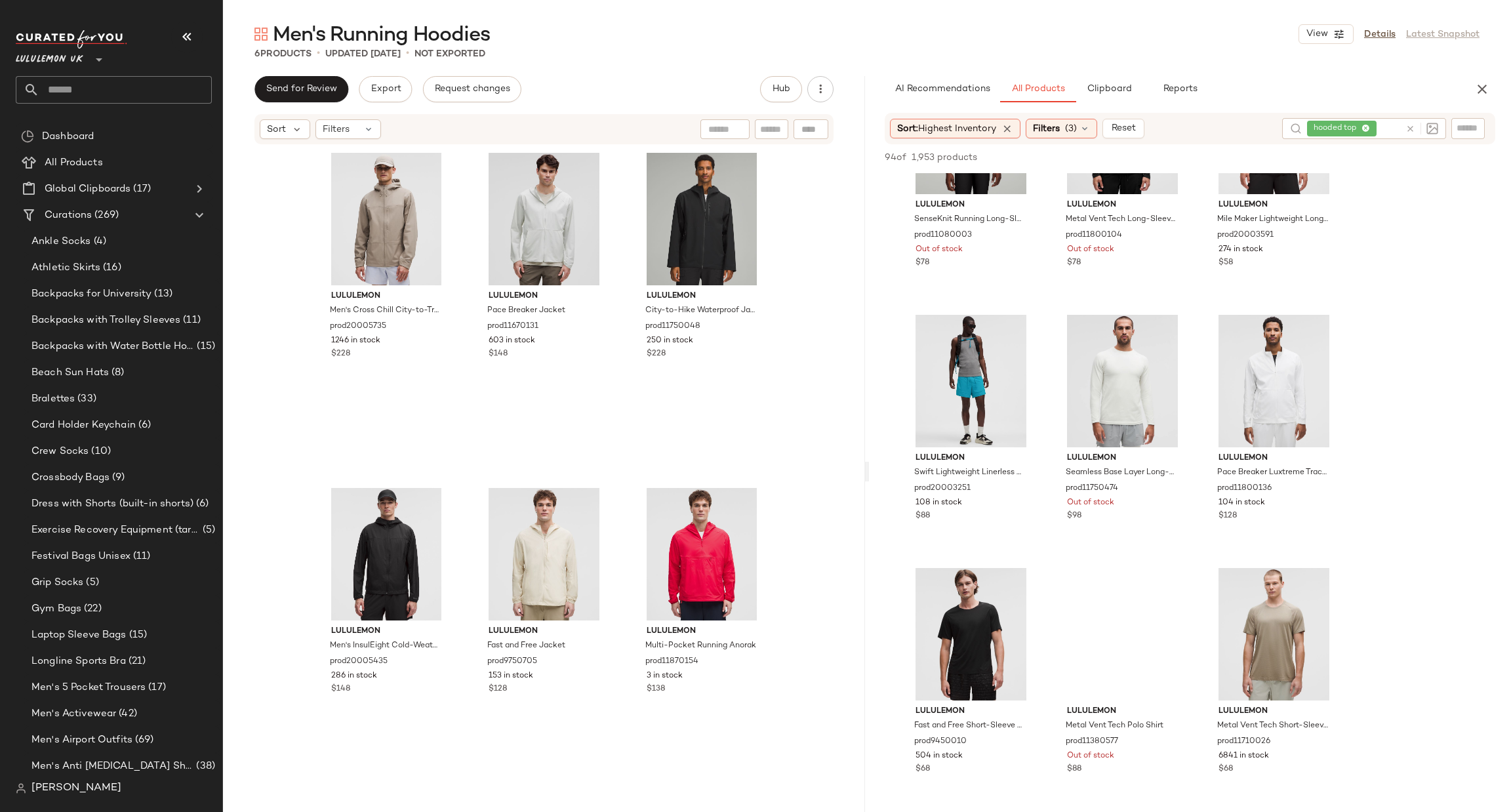
scroll to position [1377, 0]
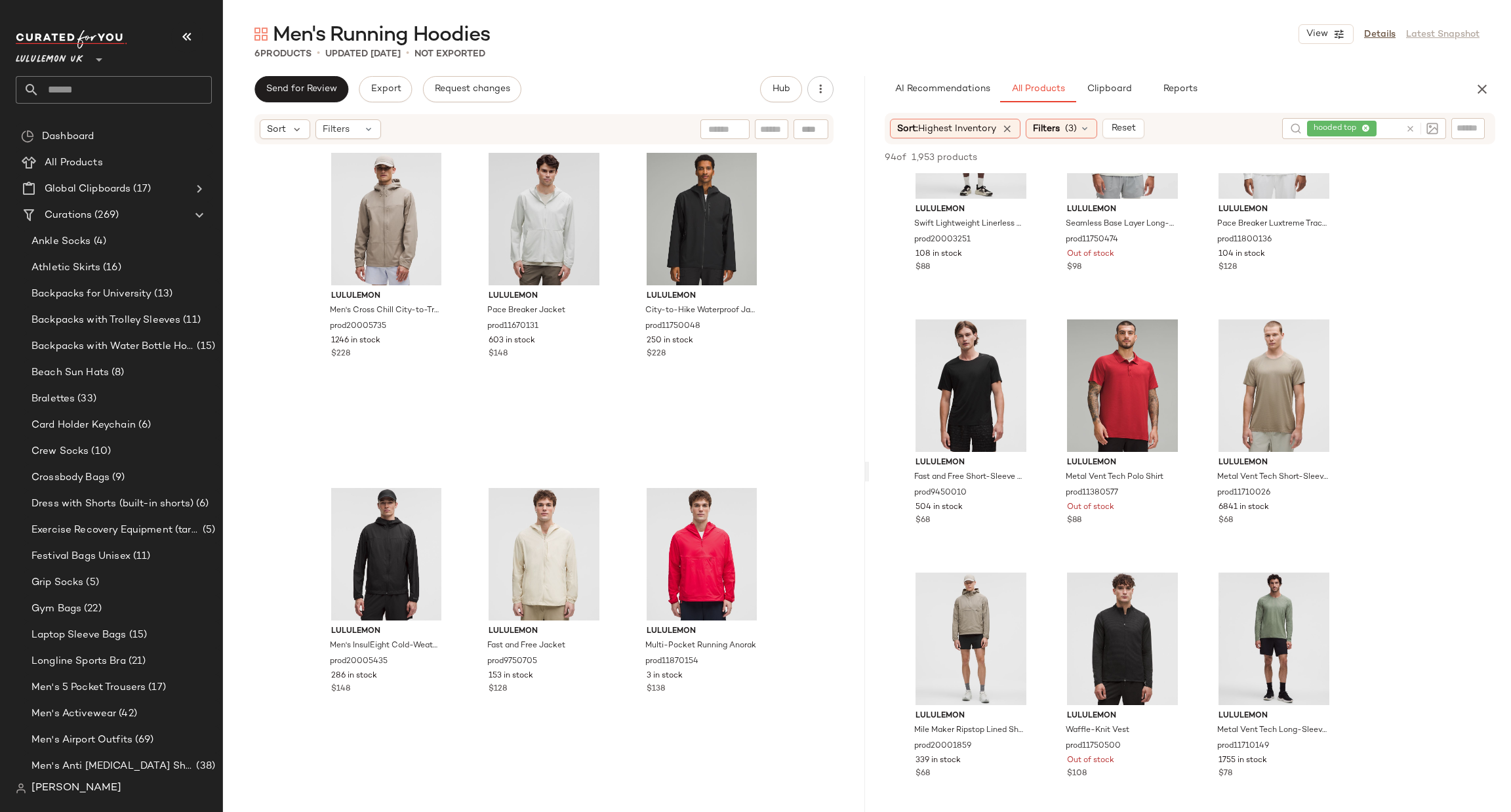
click at [1406, 126] on icon at bounding box center [1411, 128] width 9 height 9
click at [1468, 130] on input "Filter" at bounding box center [1424, 128] width 112 height 14
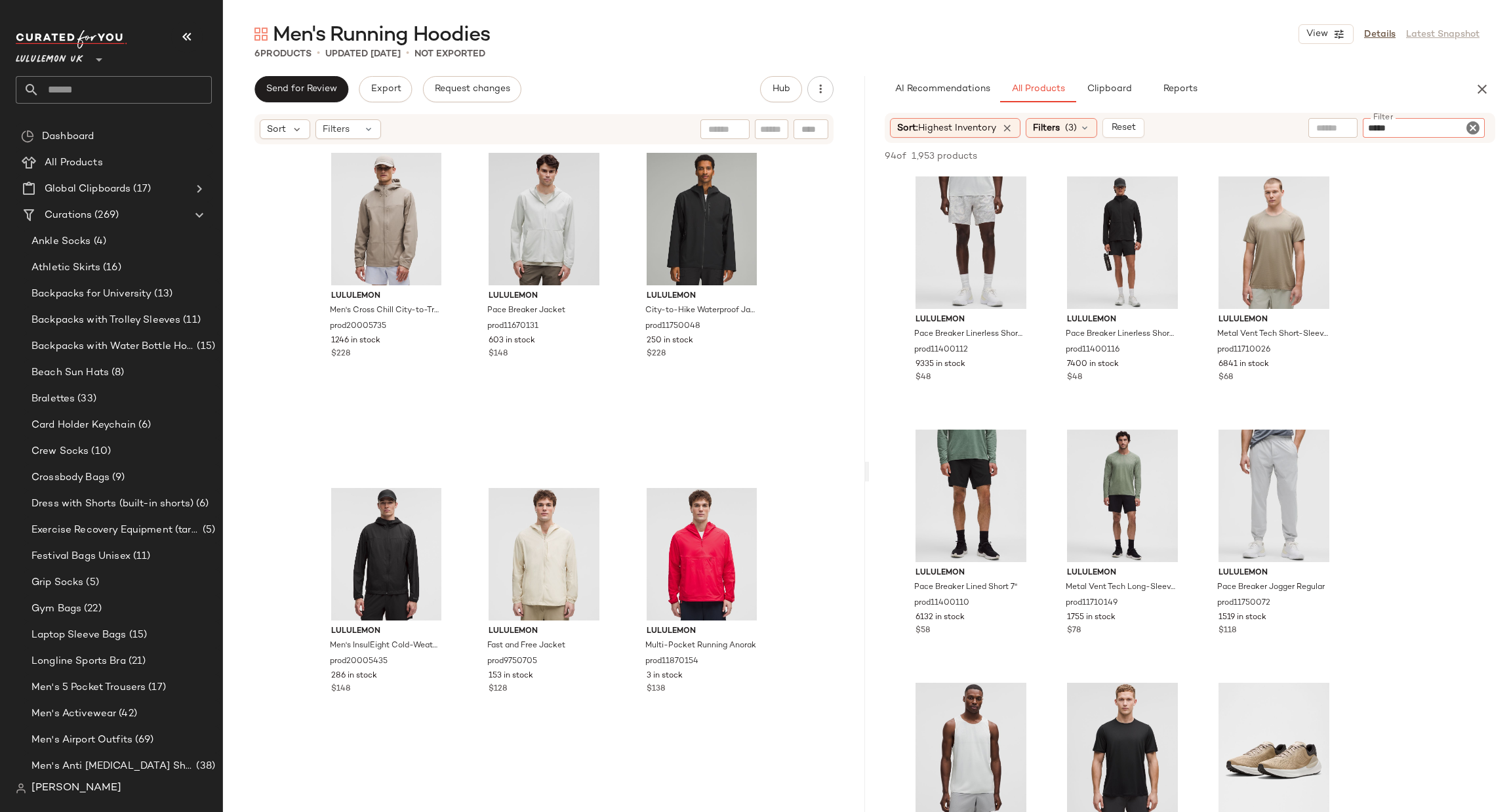
type input "******"
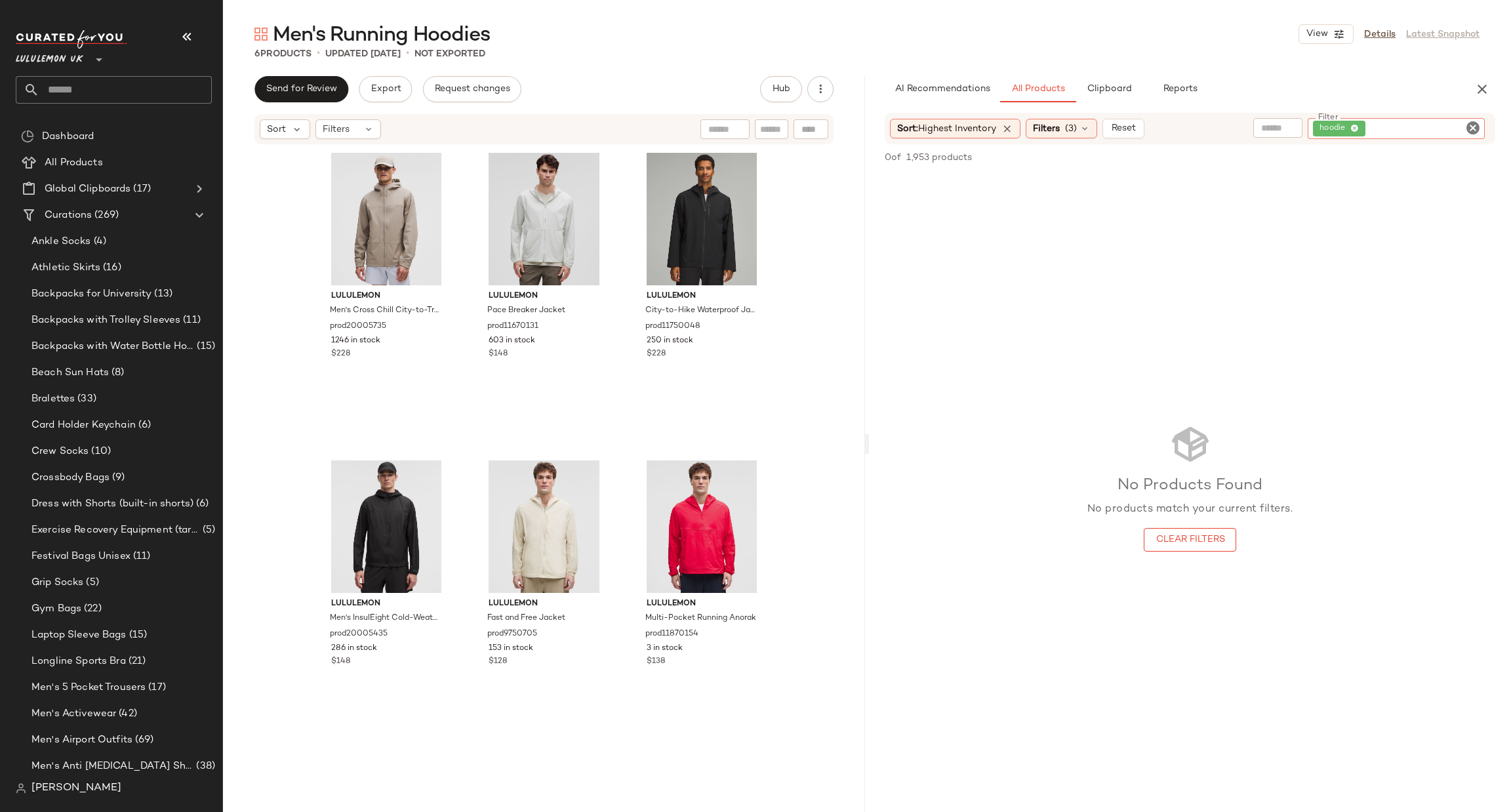
click at [1473, 126] on icon "Clear Filter" at bounding box center [1473, 128] width 16 height 16
type input "****"
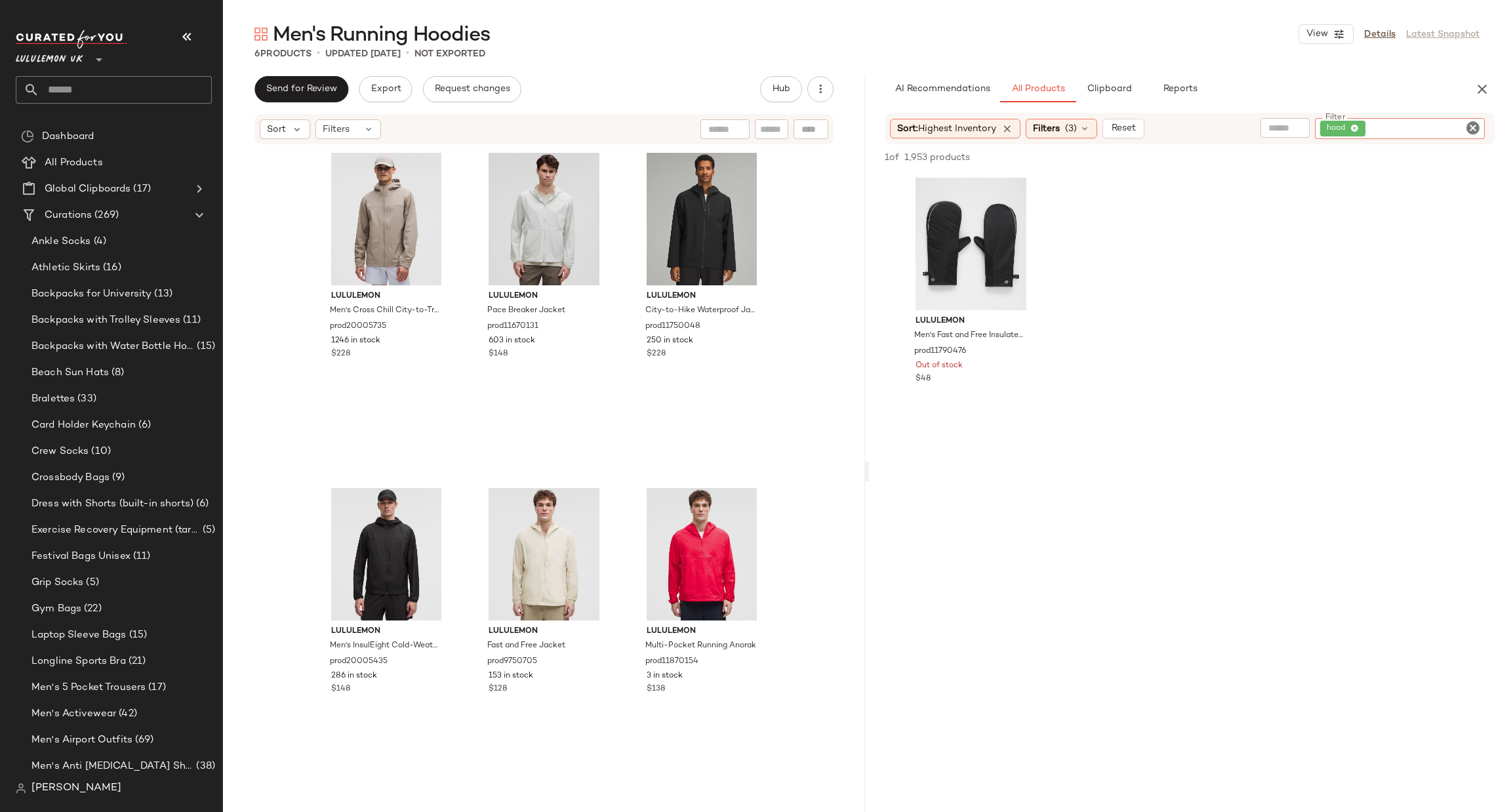
click at [1476, 129] on icon "Clear Filter" at bounding box center [1473, 128] width 16 height 16
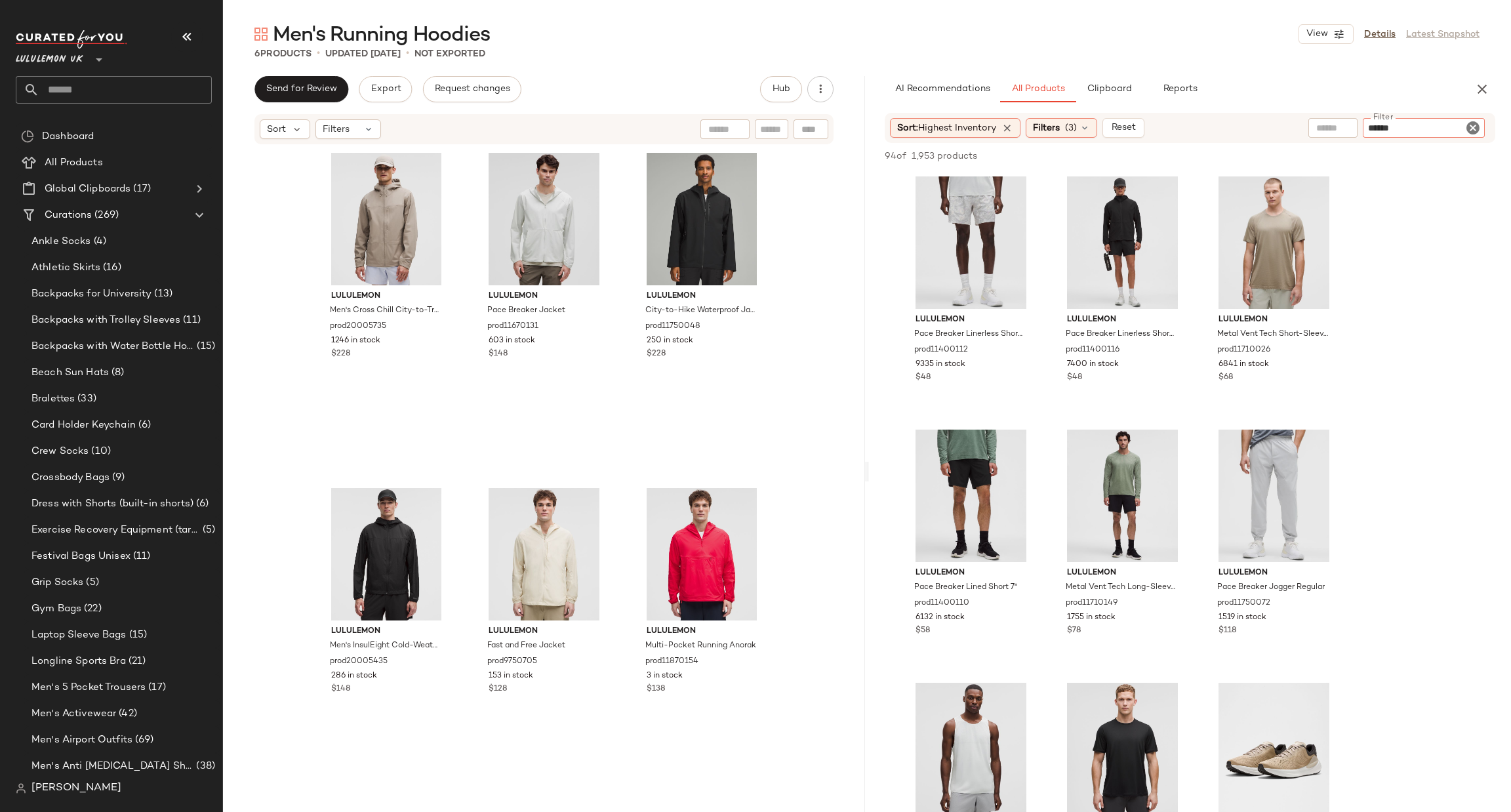
type input "*******"
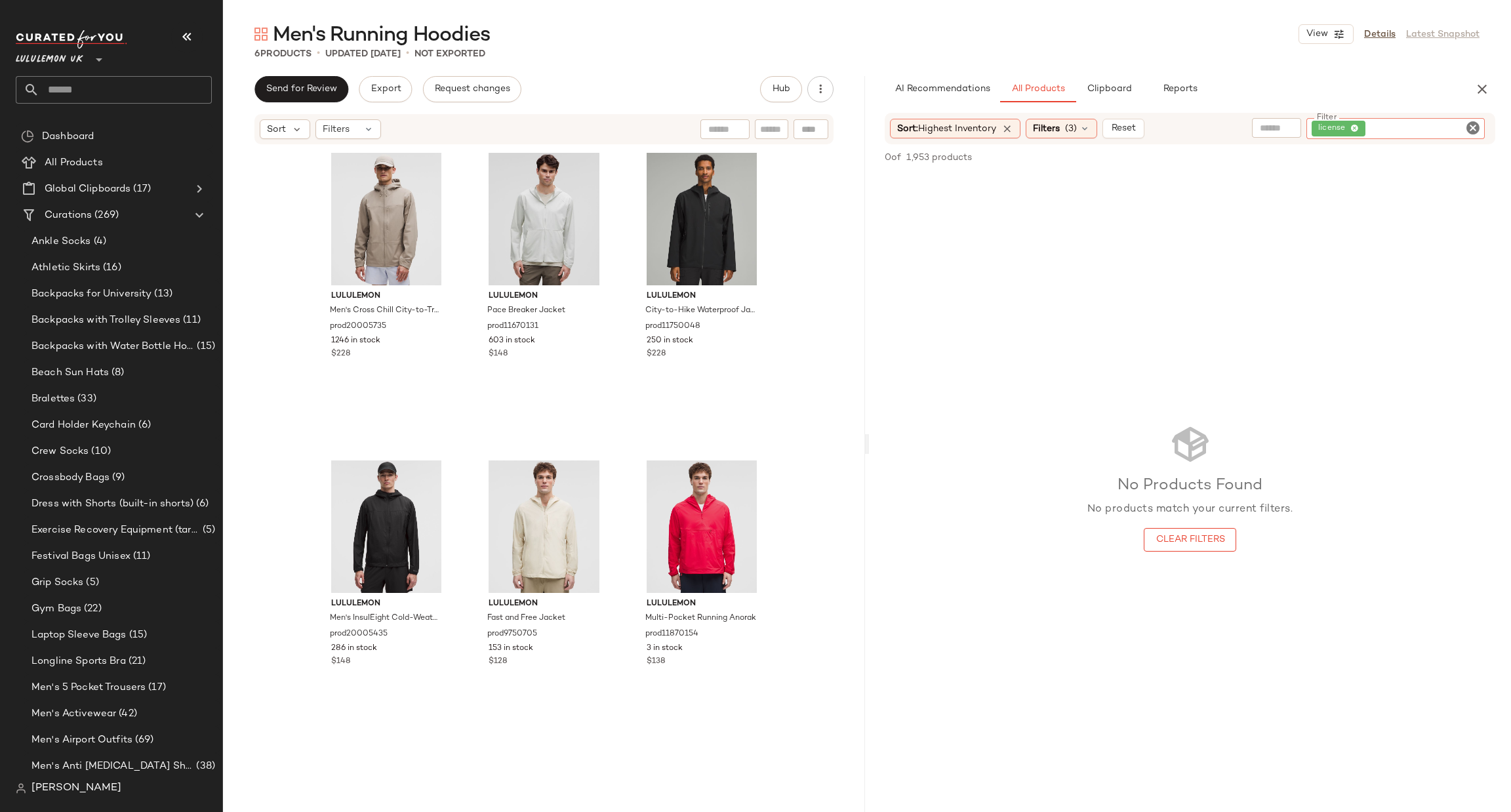
click at [1470, 114] on div "Sort: Highest Inventory Filters (3) Reset Filter license Filter" at bounding box center [1189, 128] width 611 height 32
click at [1471, 121] on icon "Clear Filter" at bounding box center [1473, 128] width 16 height 16
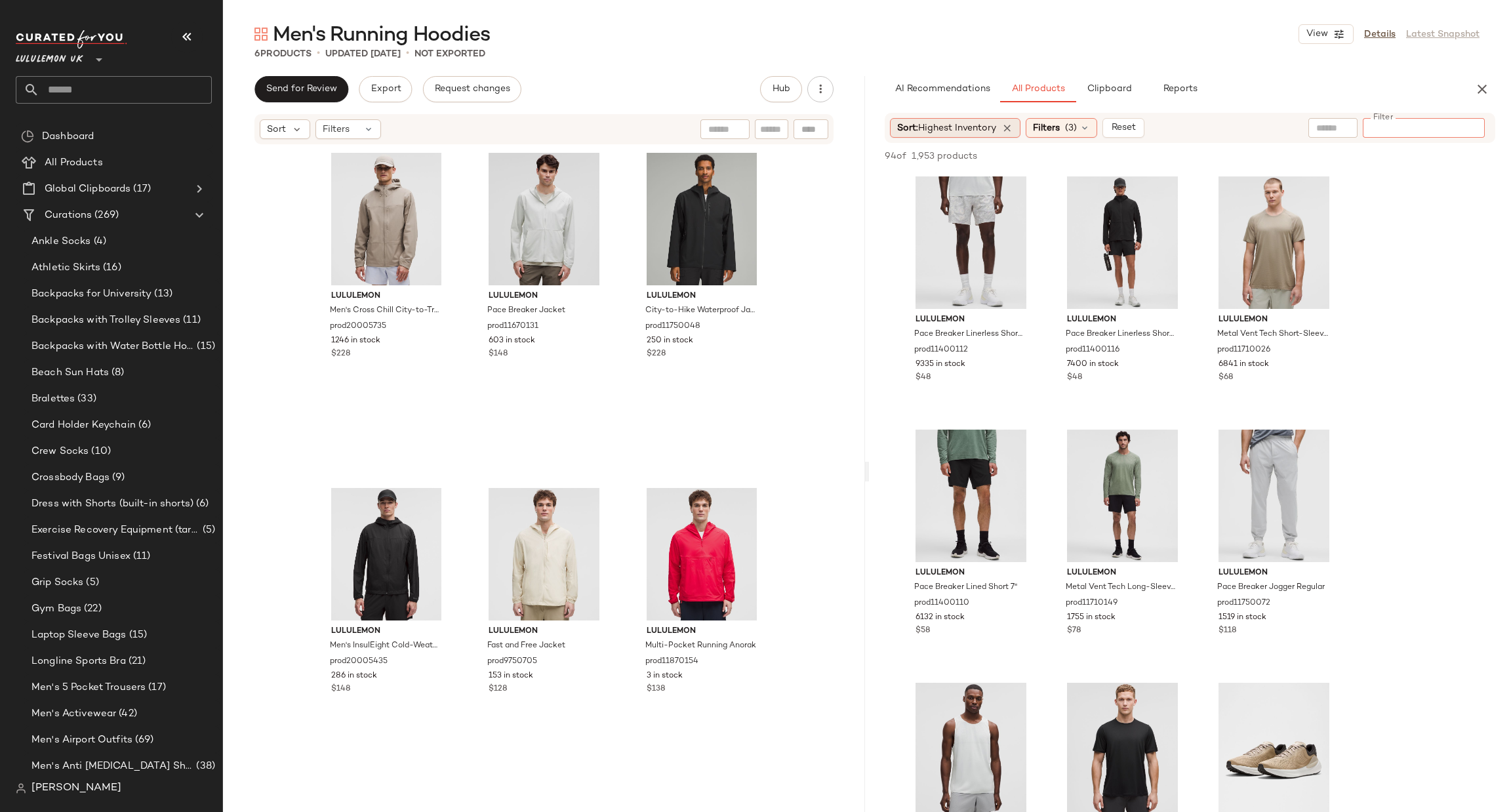
click at [1019, 131] on div "Sort: Highest Inventory" at bounding box center [955, 128] width 130 height 20
click at [1008, 128] on icon at bounding box center [1007, 128] width 12 height 12
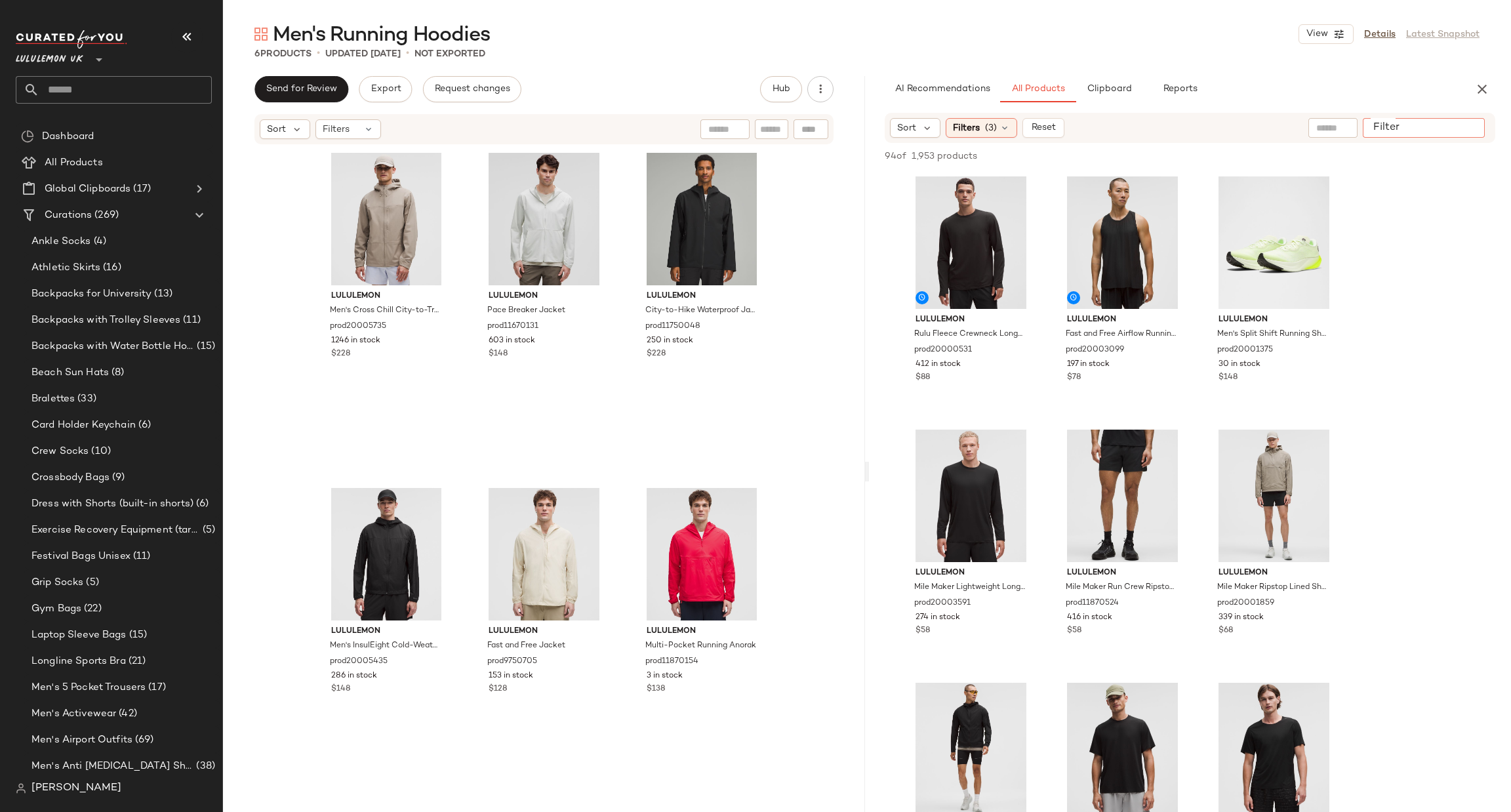
click at [1475, 123] on input "Filter" at bounding box center [1424, 128] width 112 height 14
type input "*******"
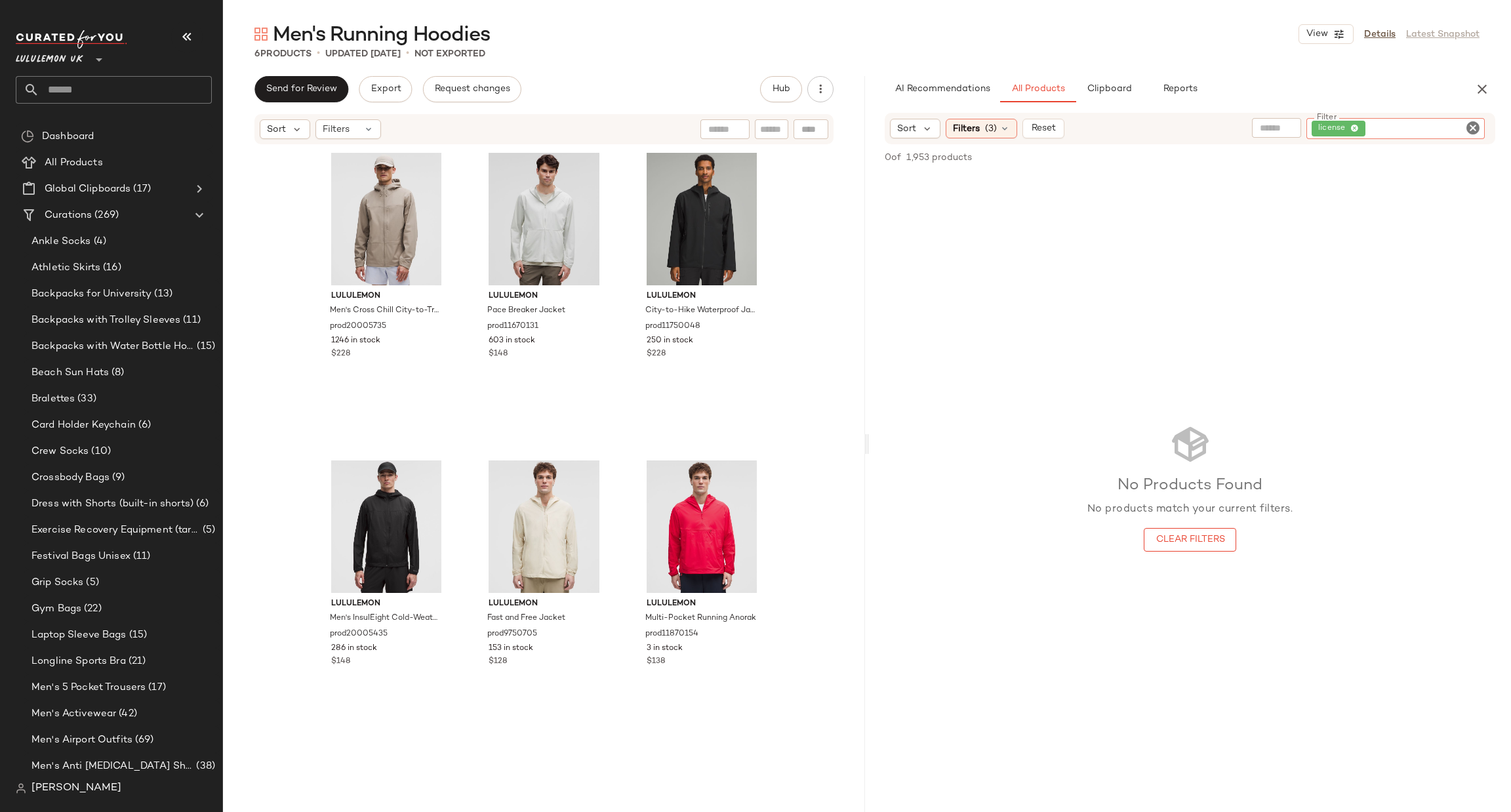
click at [1482, 126] on div "license" at bounding box center [1396, 128] width 178 height 21
click at [1474, 116] on div "Sort Filters (3) Reset Filter license Filter" at bounding box center [1189, 128] width 611 height 32
click at [1470, 129] on icon "Clear Filter" at bounding box center [1473, 128] width 16 height 16
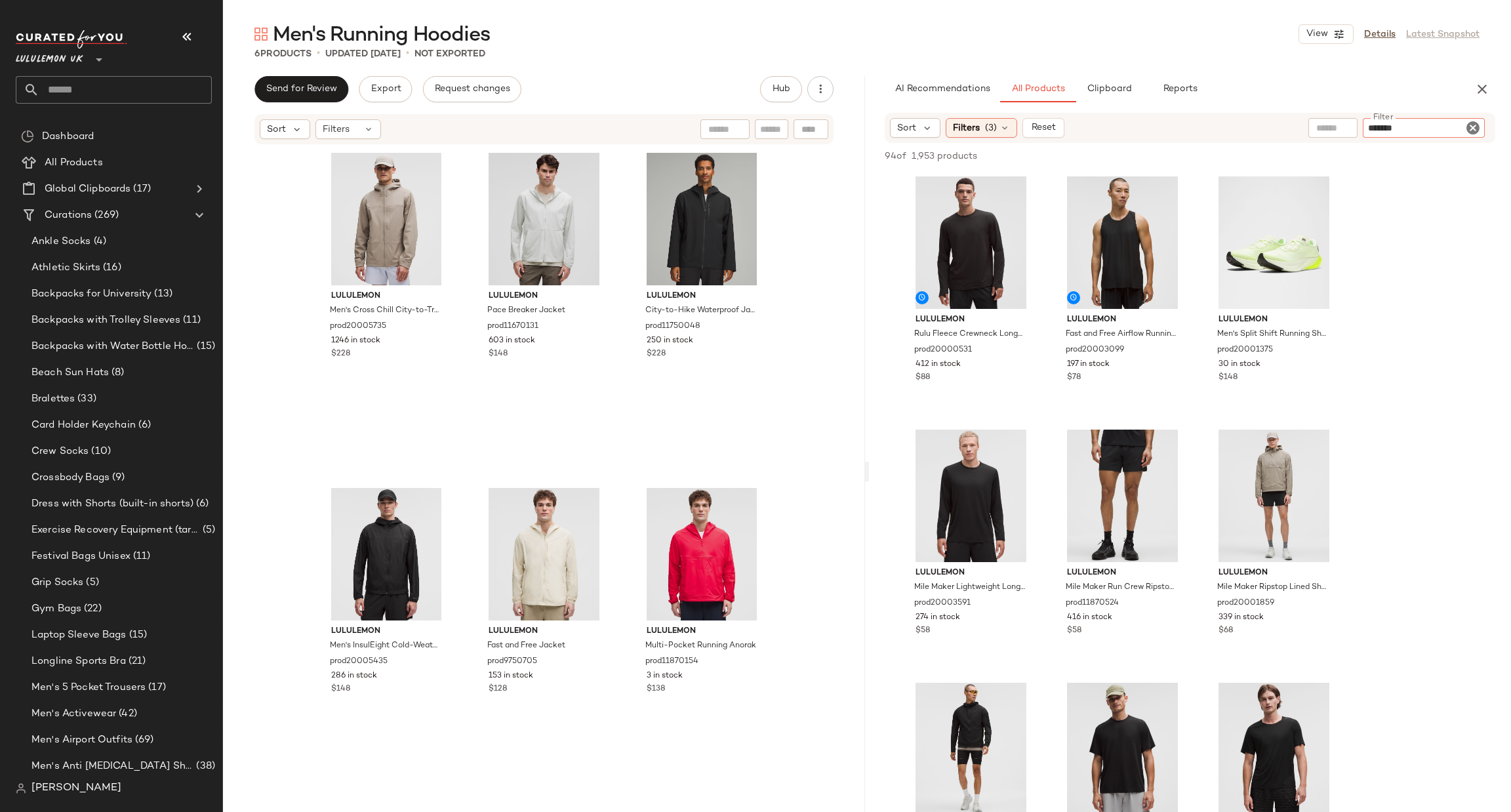
type input "********"
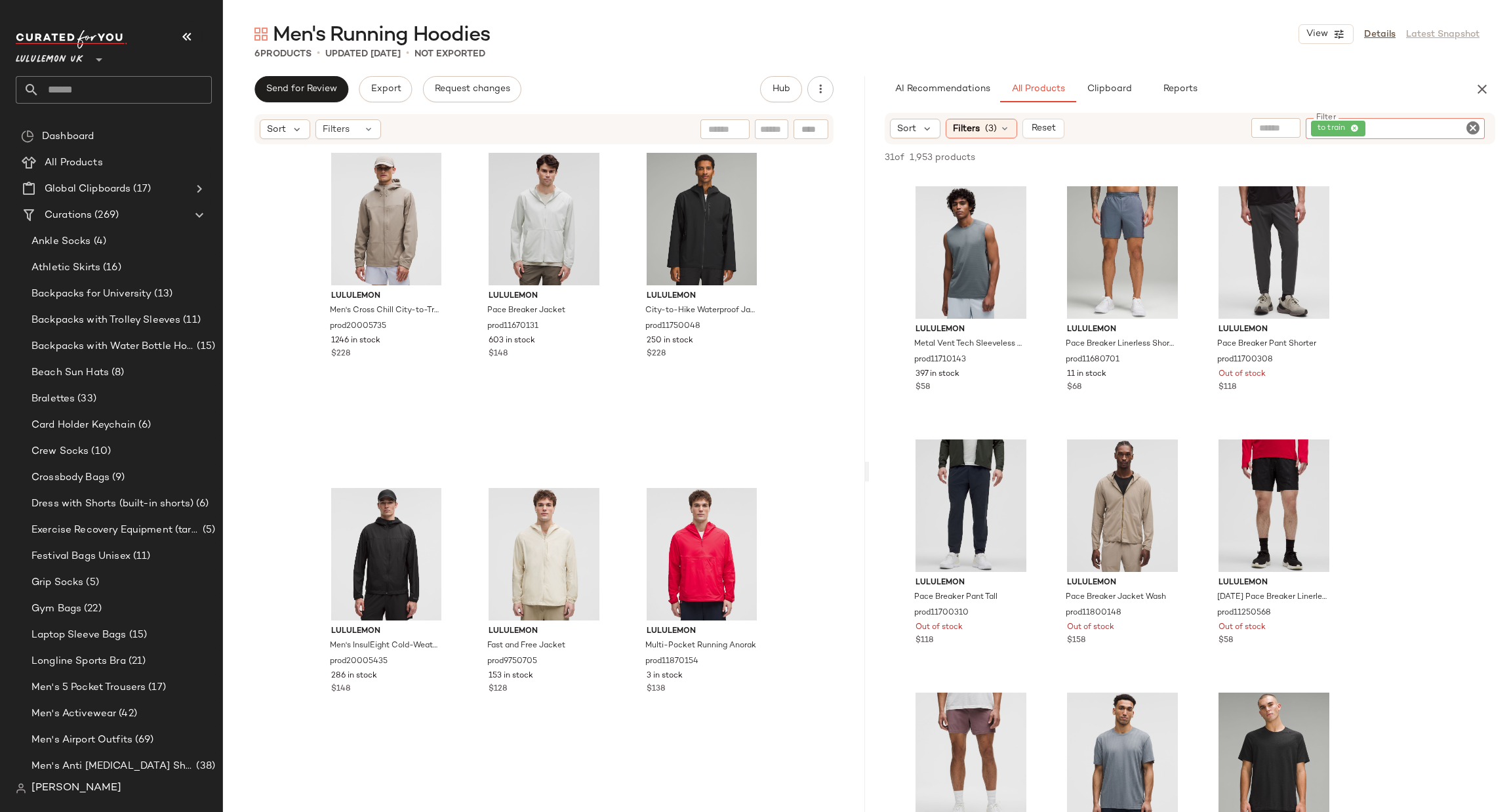
scroll to position [394, 0]
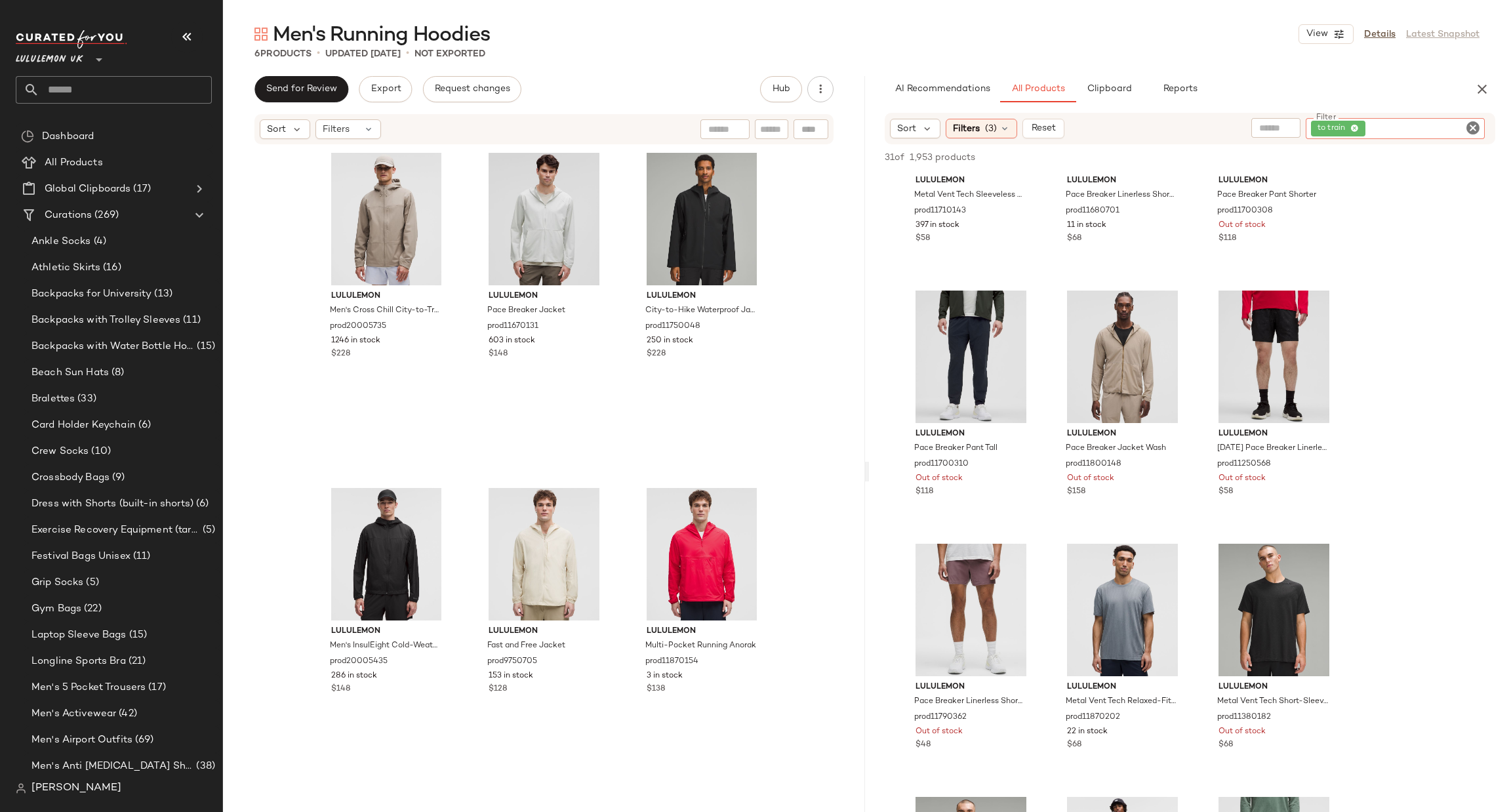
click at [1470, 128] on icon "Clear Filter" at bounding box center [1473, 128] width 16 height 16
click at [1058, 126] on button "Reset" at bounding box center [1043, 128] width 42 height 20
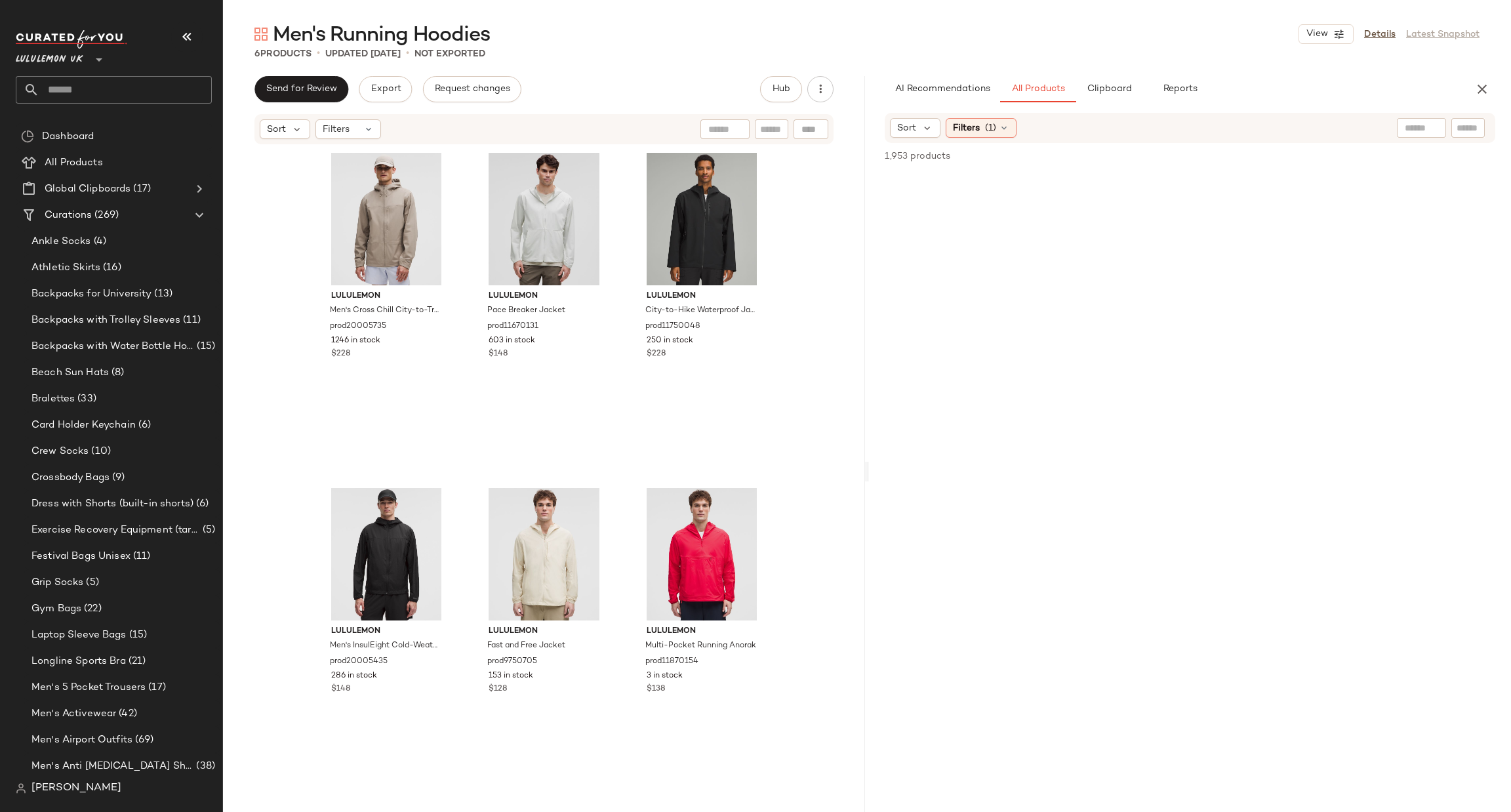
click at [1500, 129] on div "Sort Filters (1)" at bounding box center [1190, 128] width 642 height 30
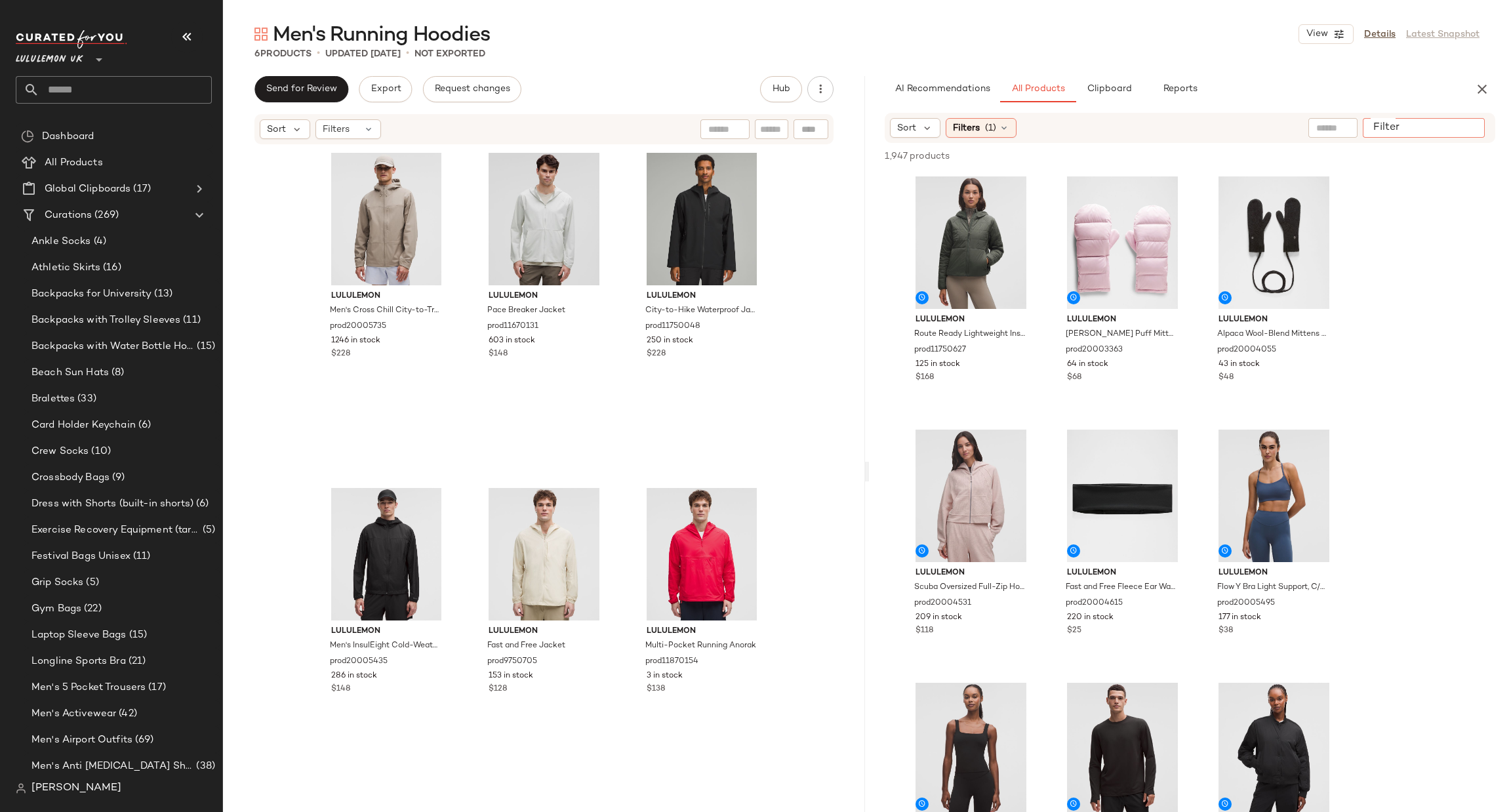
click at [1478, 128] on input "Filter" at bounding box center [1424, 128] width 112 height 14
type input "*******"
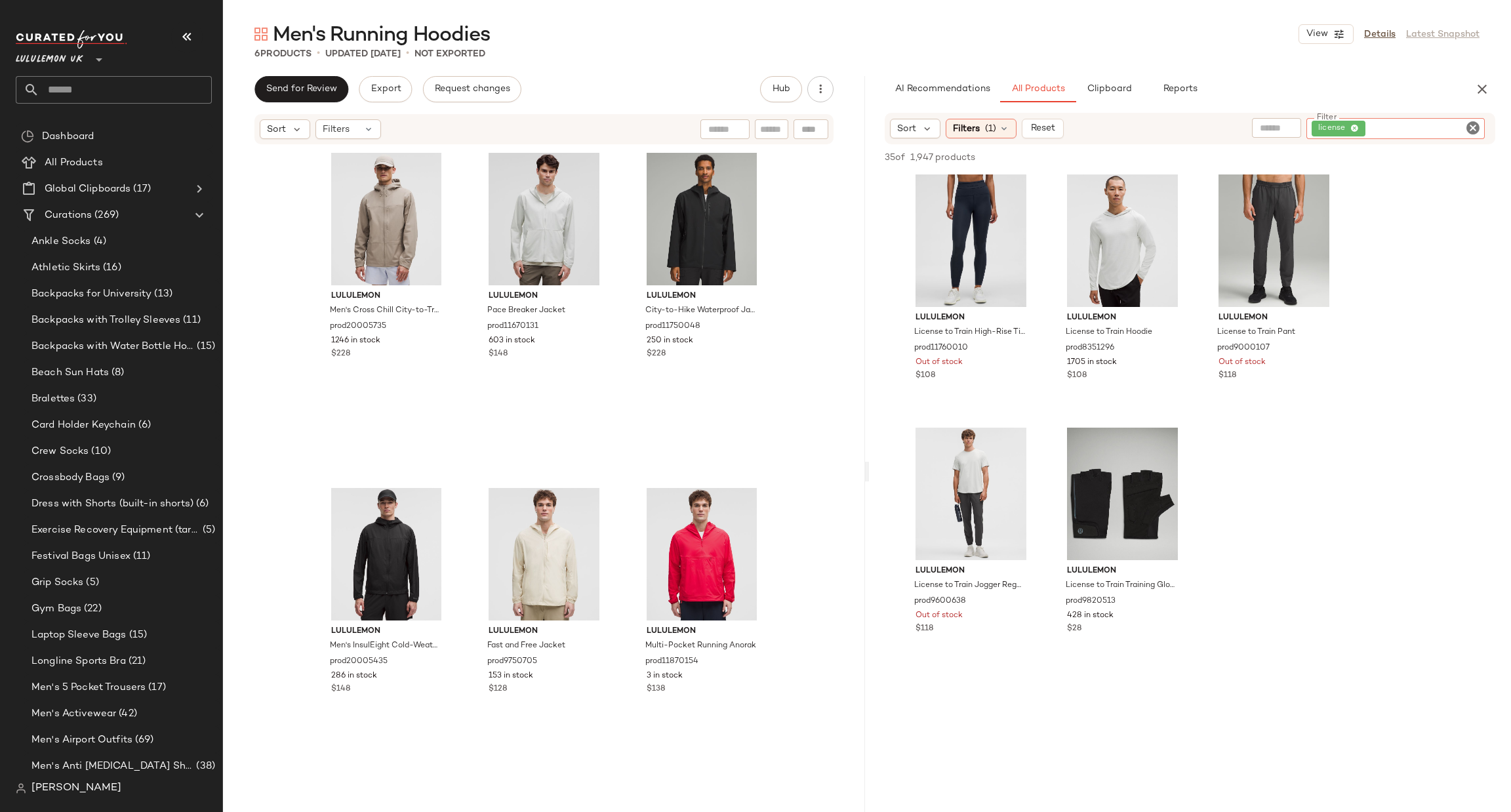
scroll to position [2557, 0]
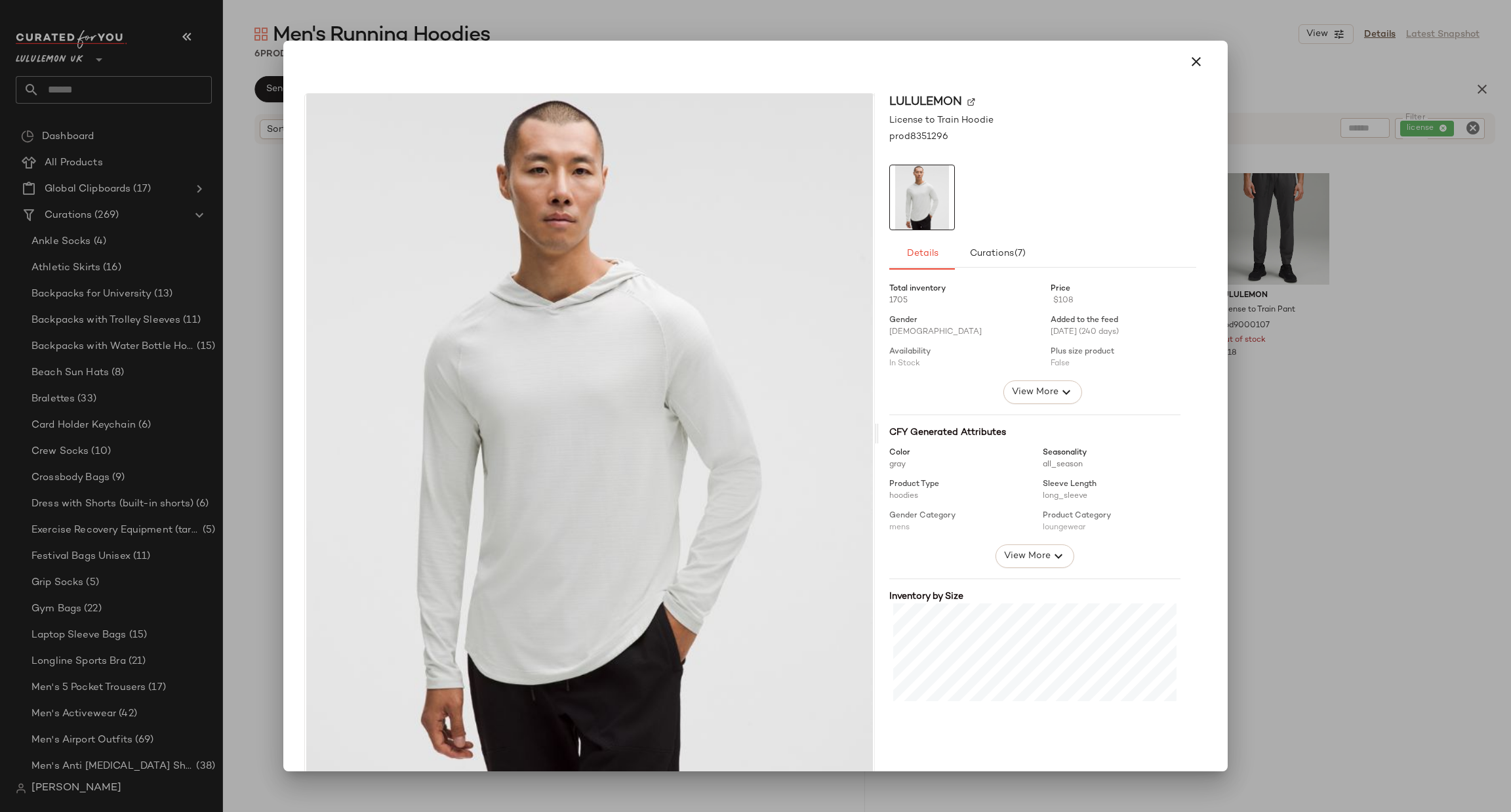
click at [1339, 273] on div at bounding box center [755, 406] width 1511 height 812
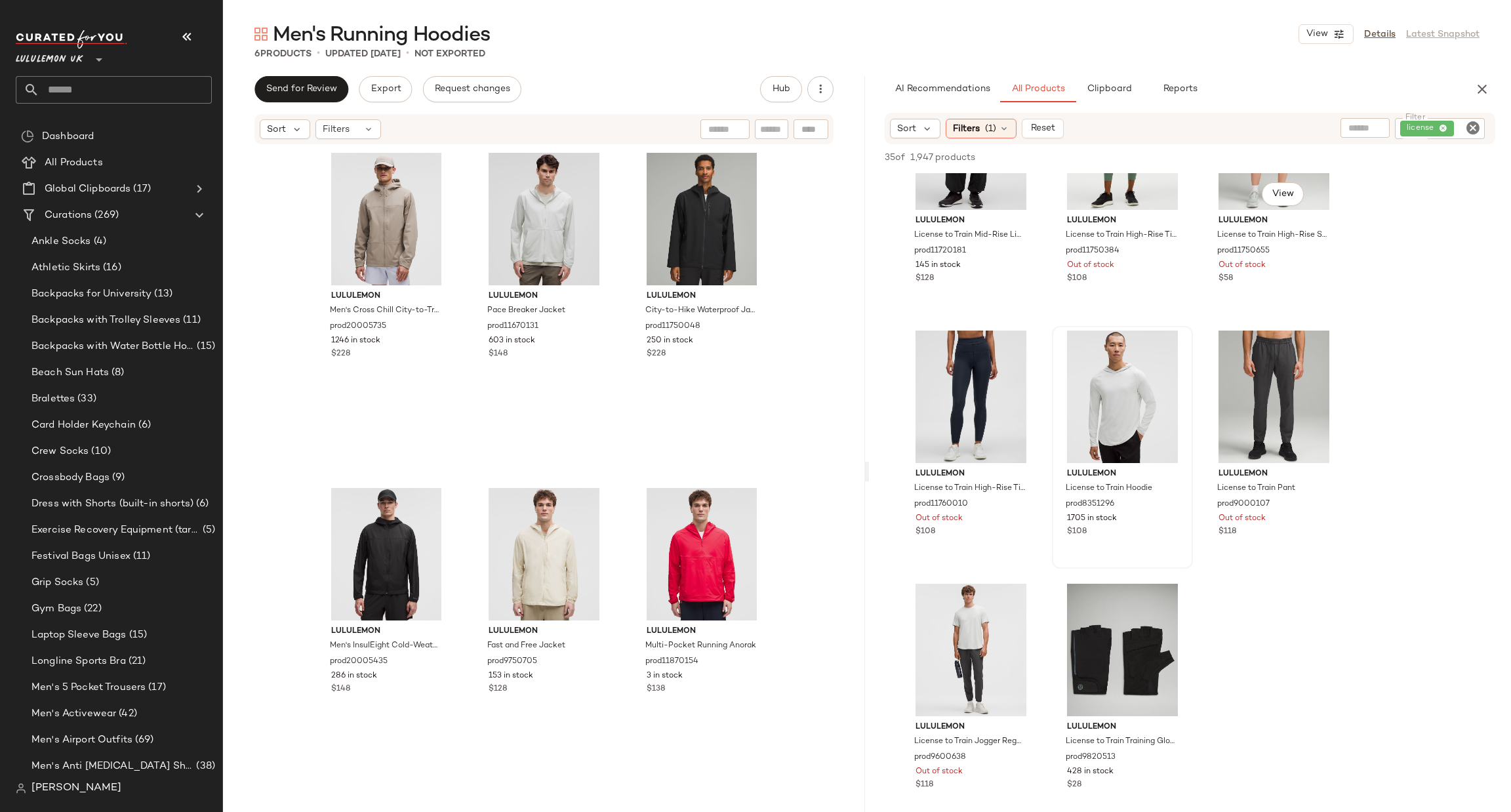
scroll to position [2163, 0]
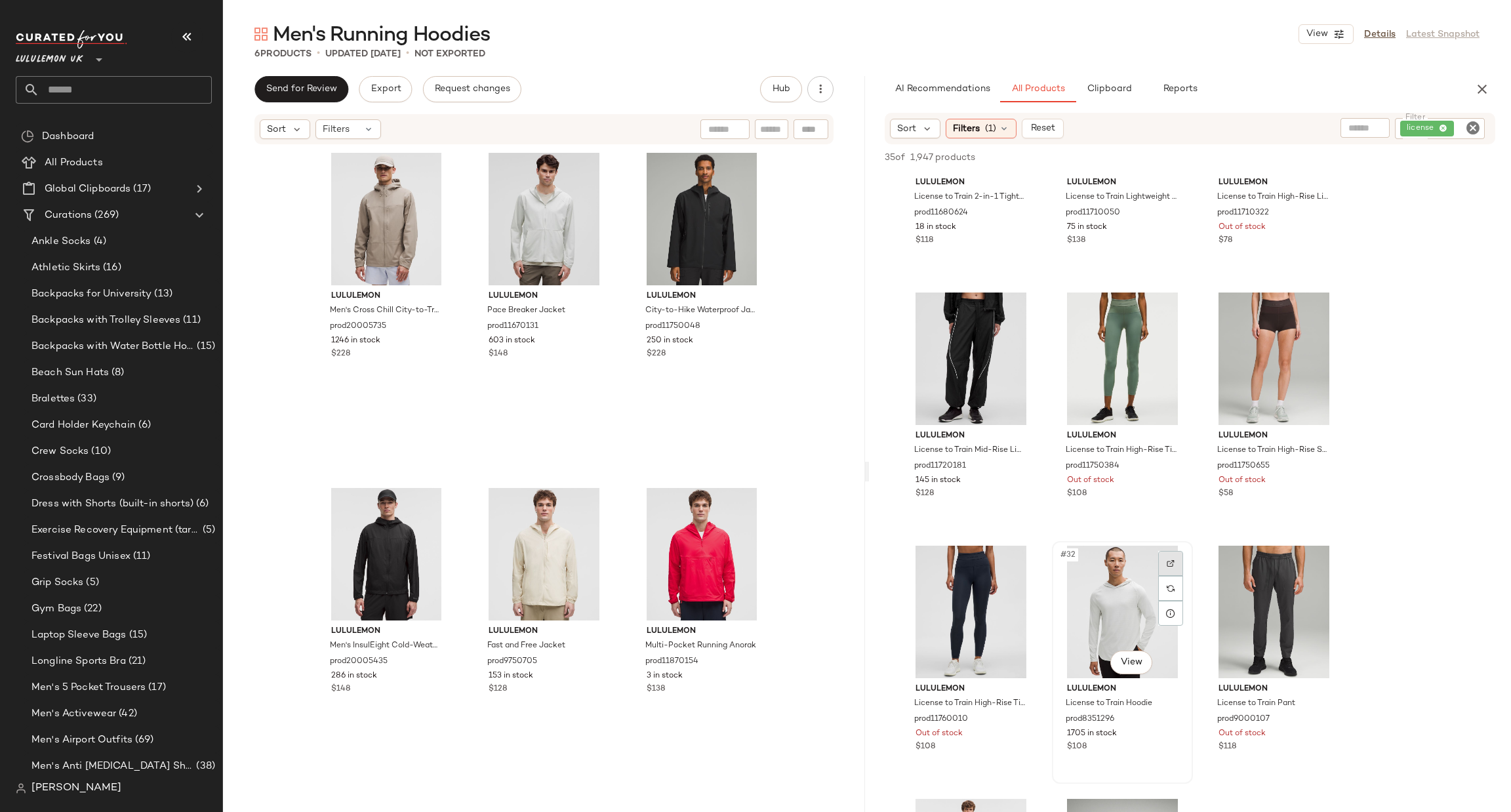
click at [1169, 563] on img at bounding box center [1171, 564] width 8 height 8
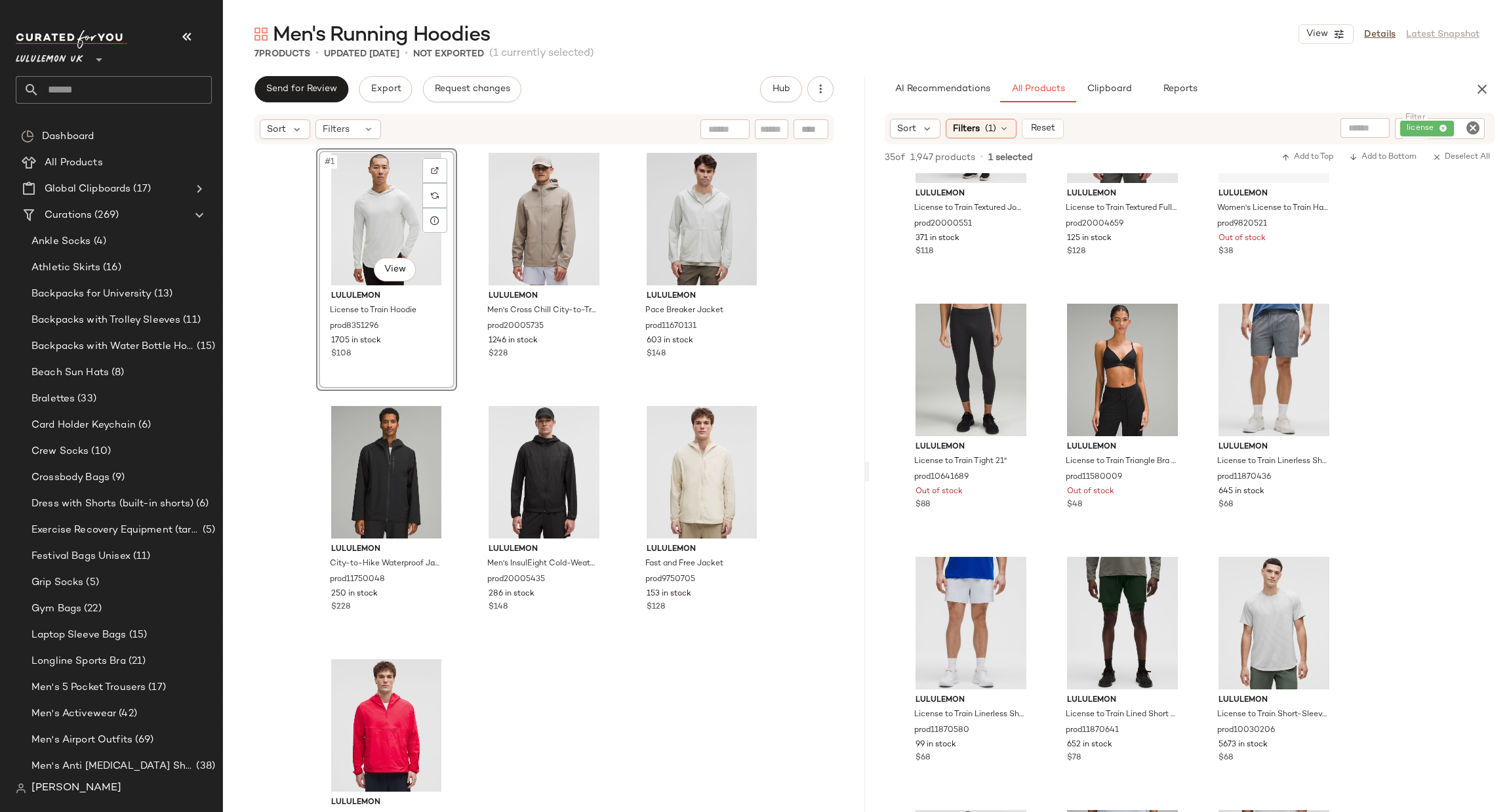
scroll to position [0, 0]
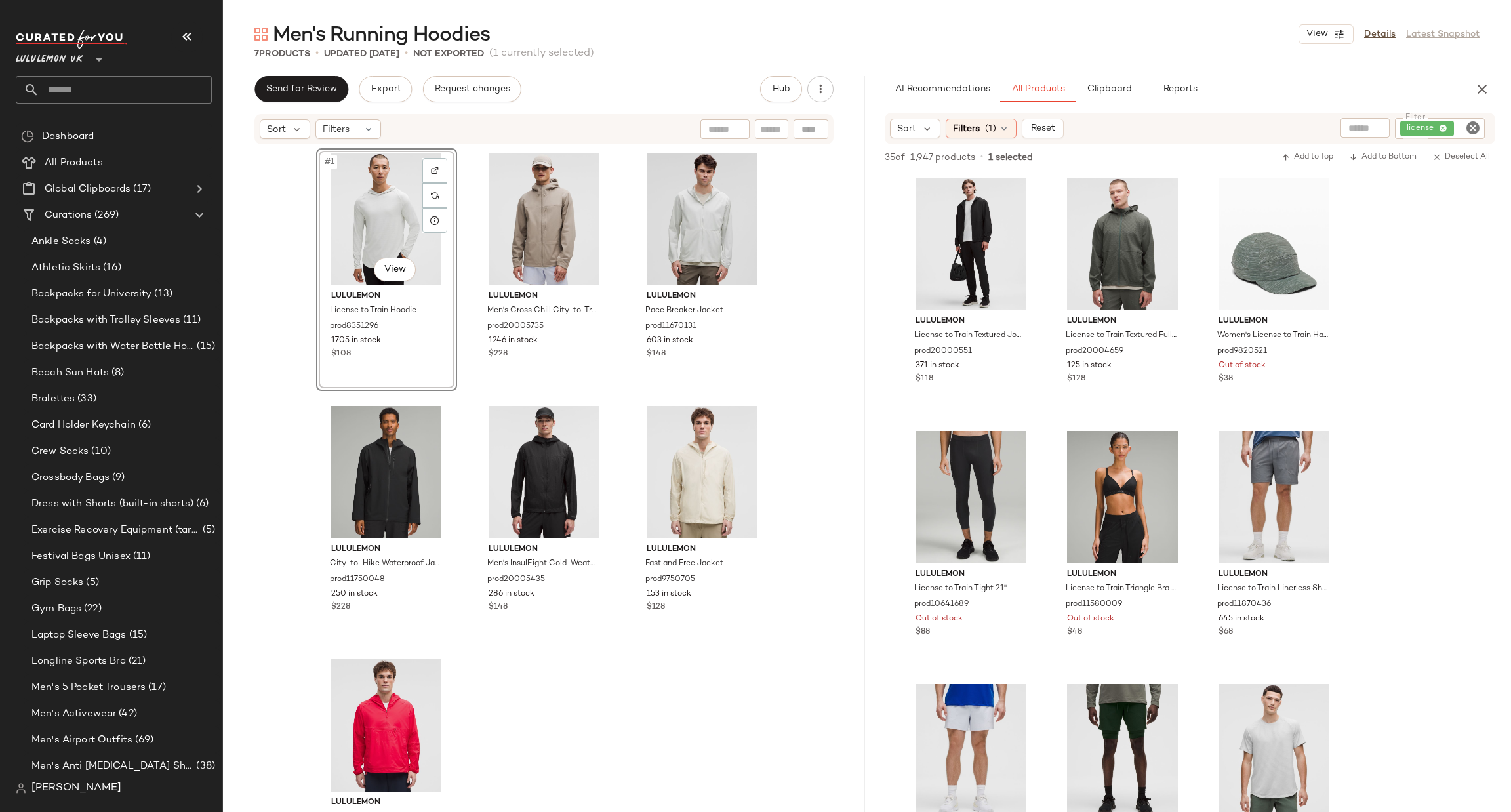
click at [1468, 126] on icon "Clear Filter" at bounding box center [1473, 128] width 16 height 16
click at [1330, 129] on input "text" at bounding box center [1334, 128] width 34 height 14
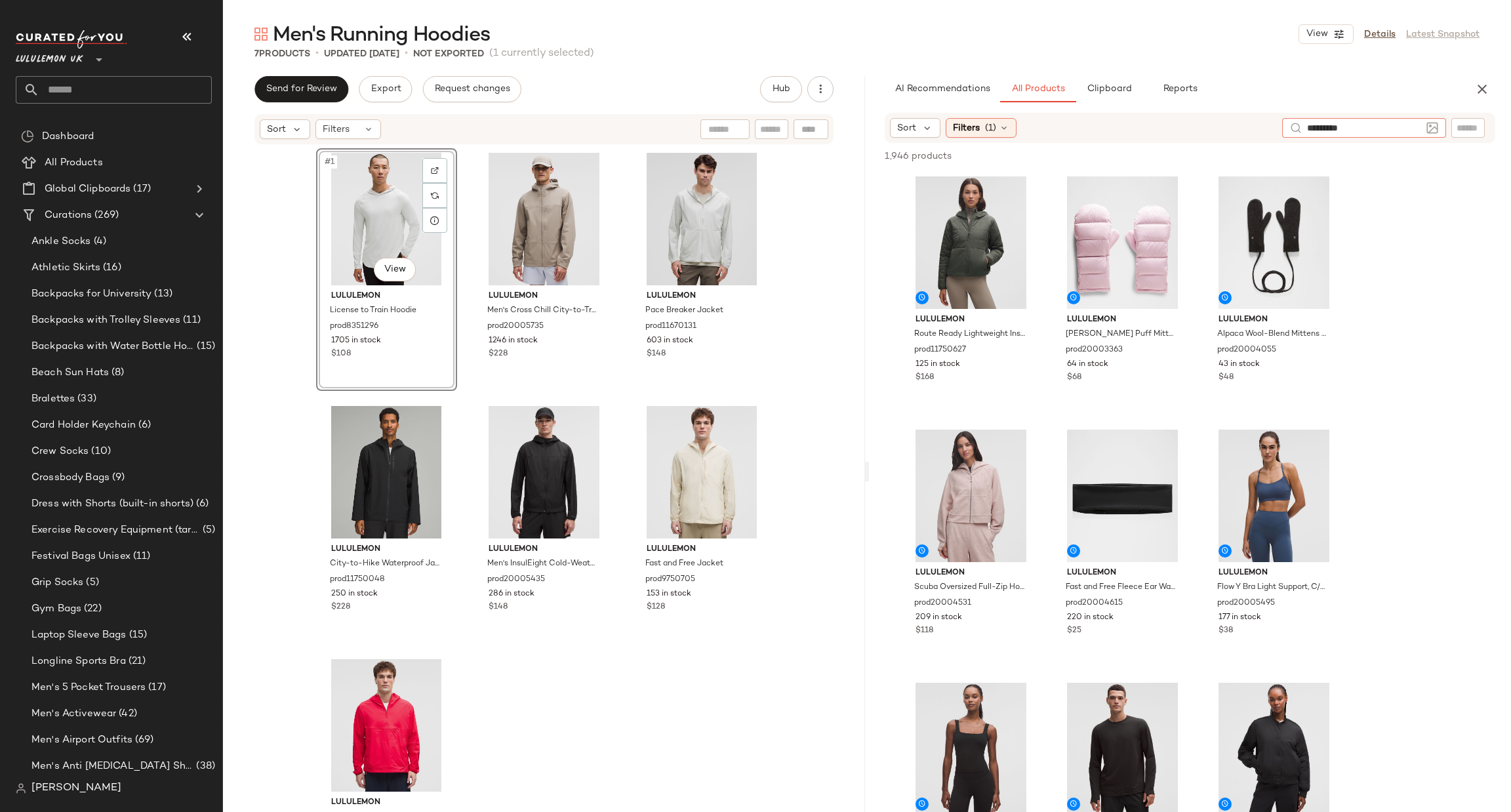
type input "**********"
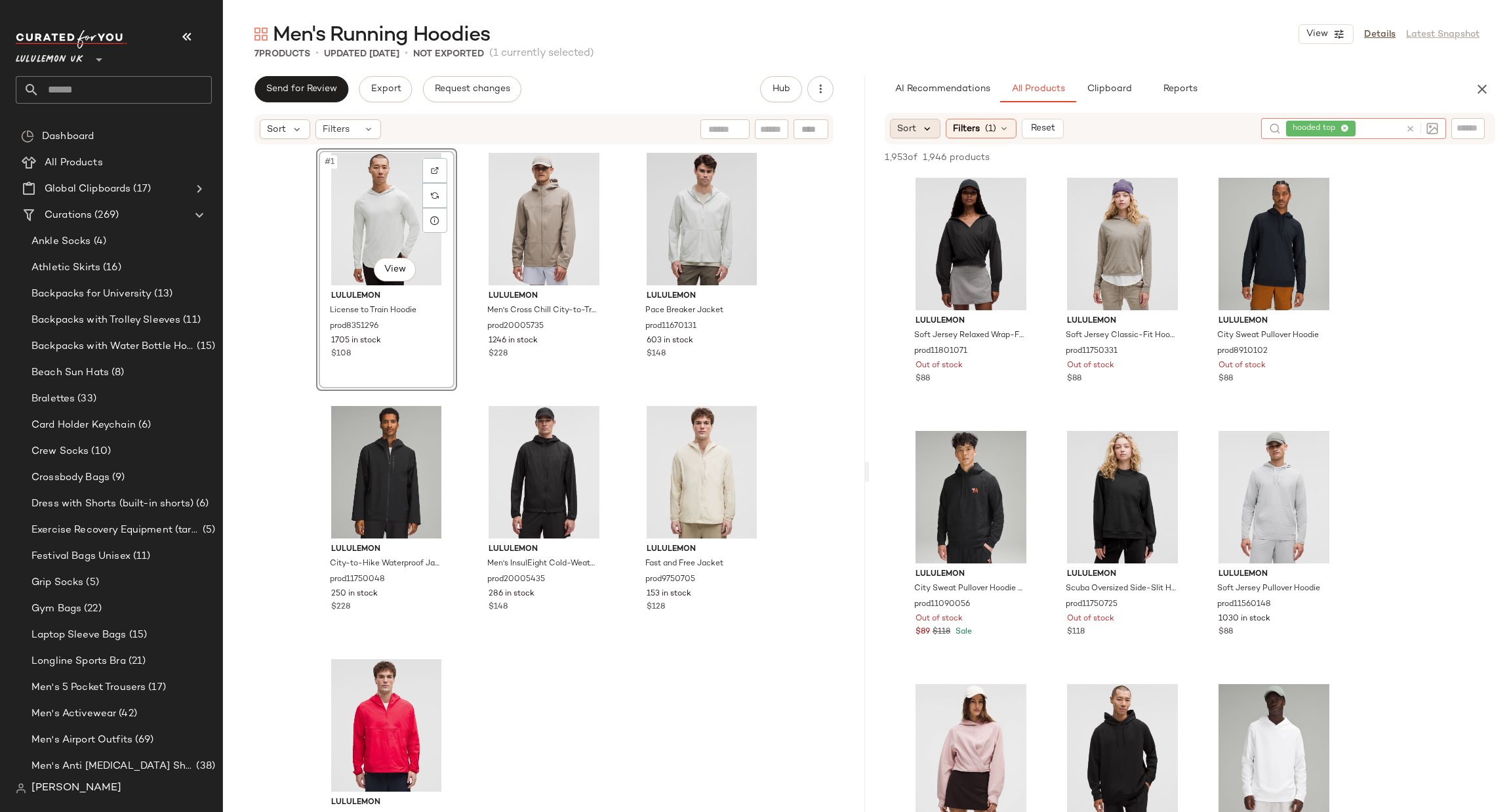
click at [924, 124] on icon at bounding box center [928, 128] width 12 height 12
click at [981, 187] on span "Highest Inventory" at bounding box center [961, 192] width 80 height 14
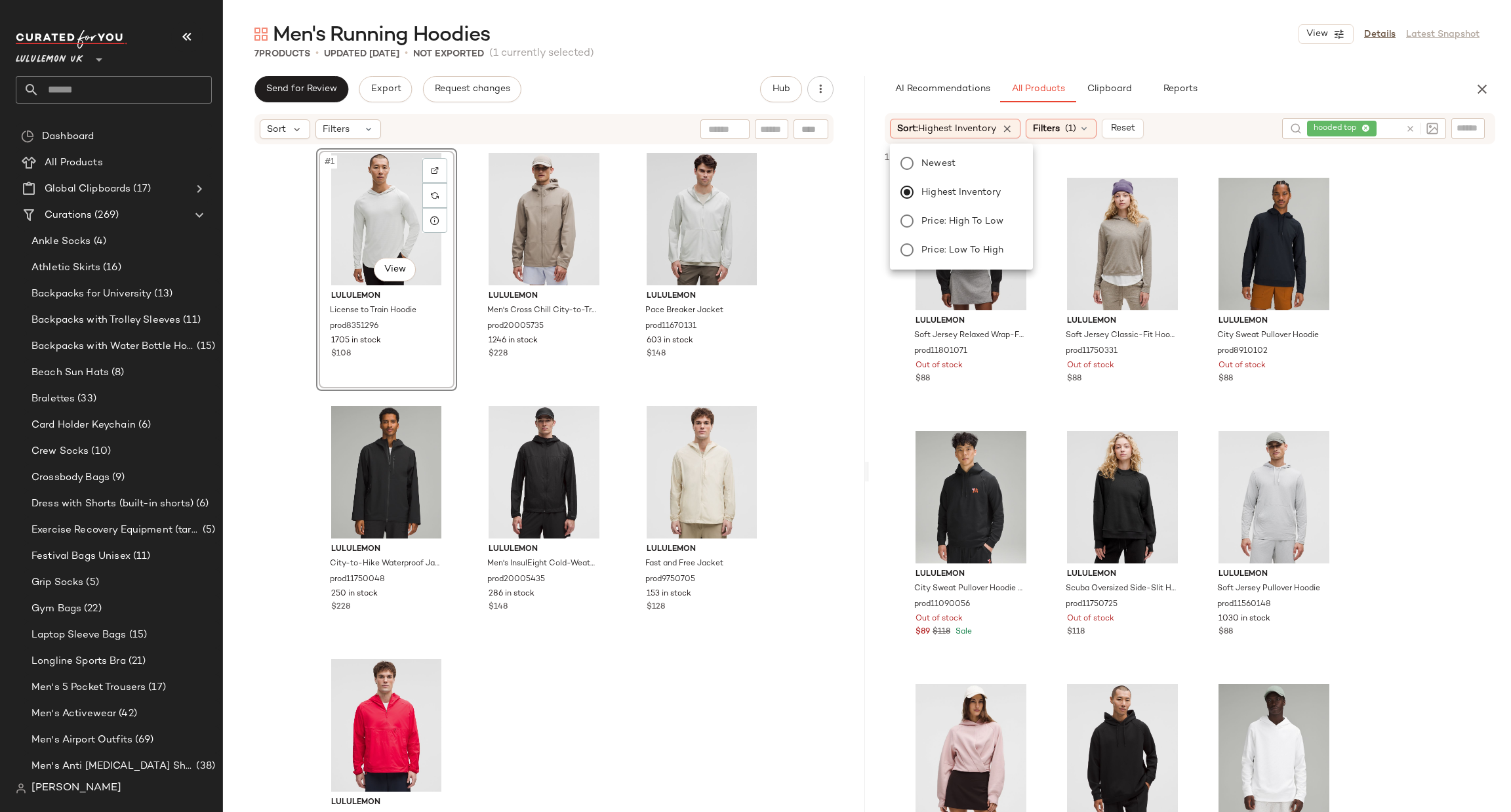
click at [1325, 443] on div at bounding box center [1322, 448] width 25 height 25
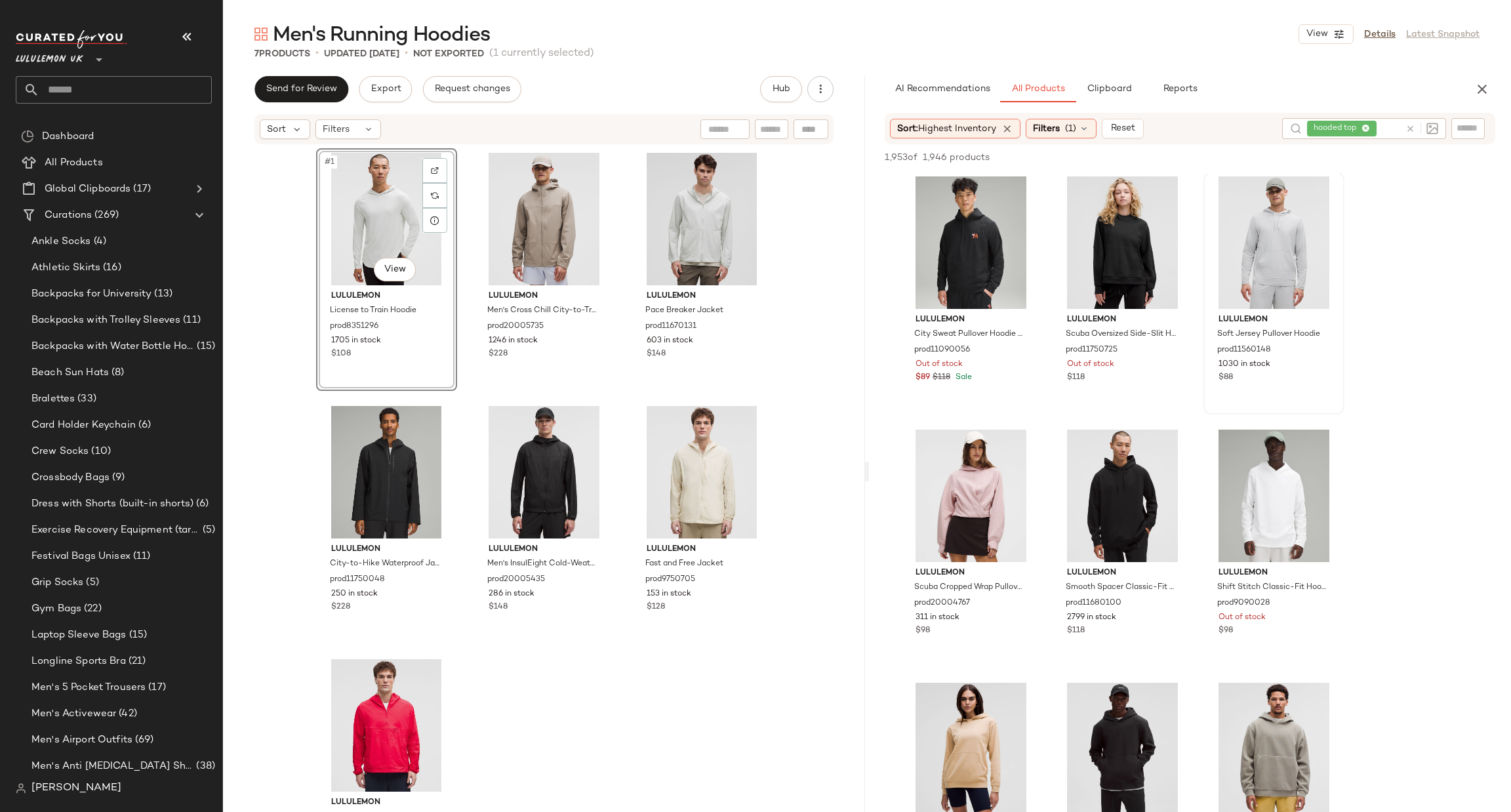
scroll to position [394, 0]
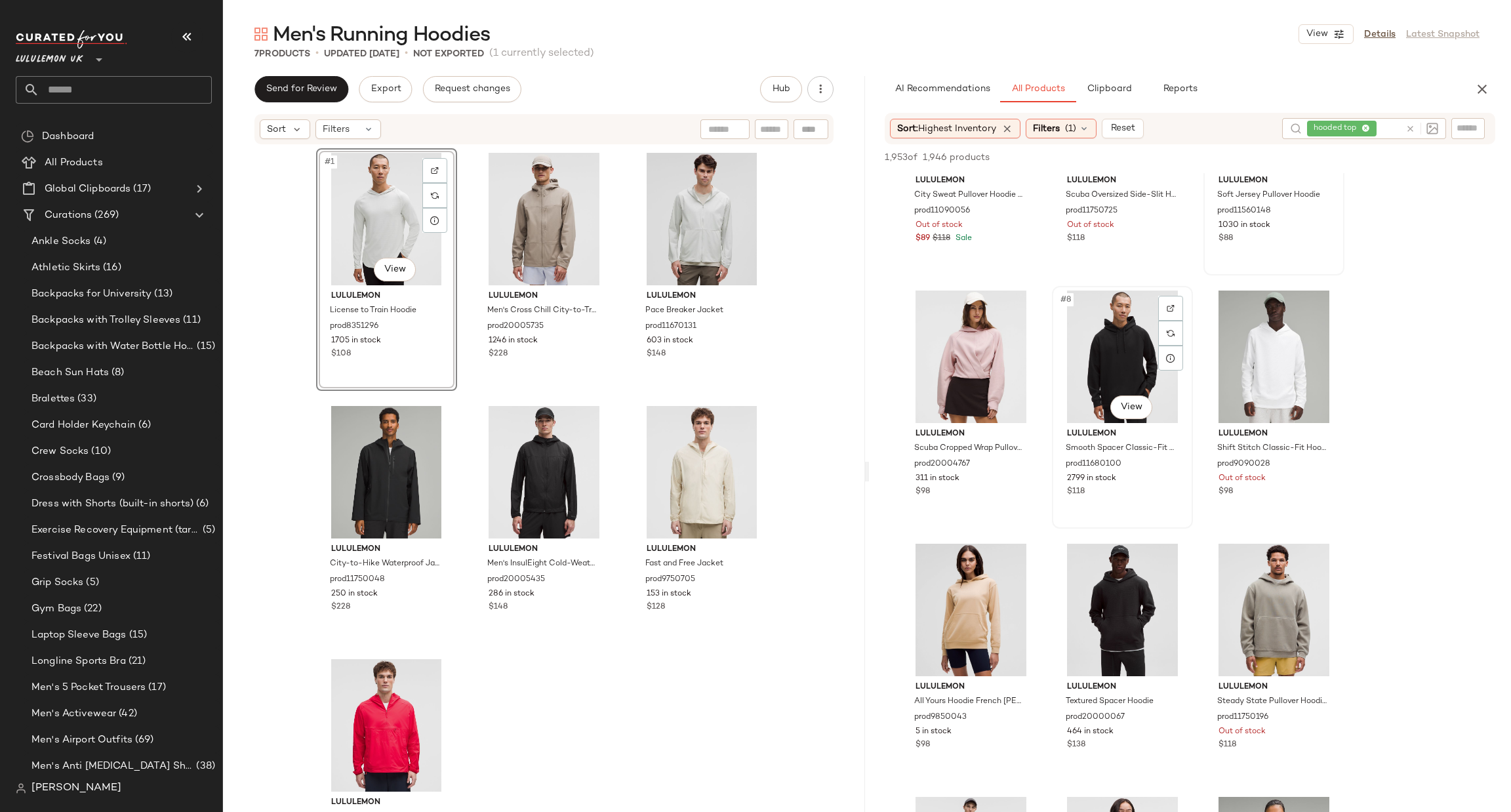
click at [1170, 293] on div "#8 View" at bounding box center [1123, 356] width 132 height 132
click at [1171, 298] on div at bounding box center [1171, 308] width 25 height 25
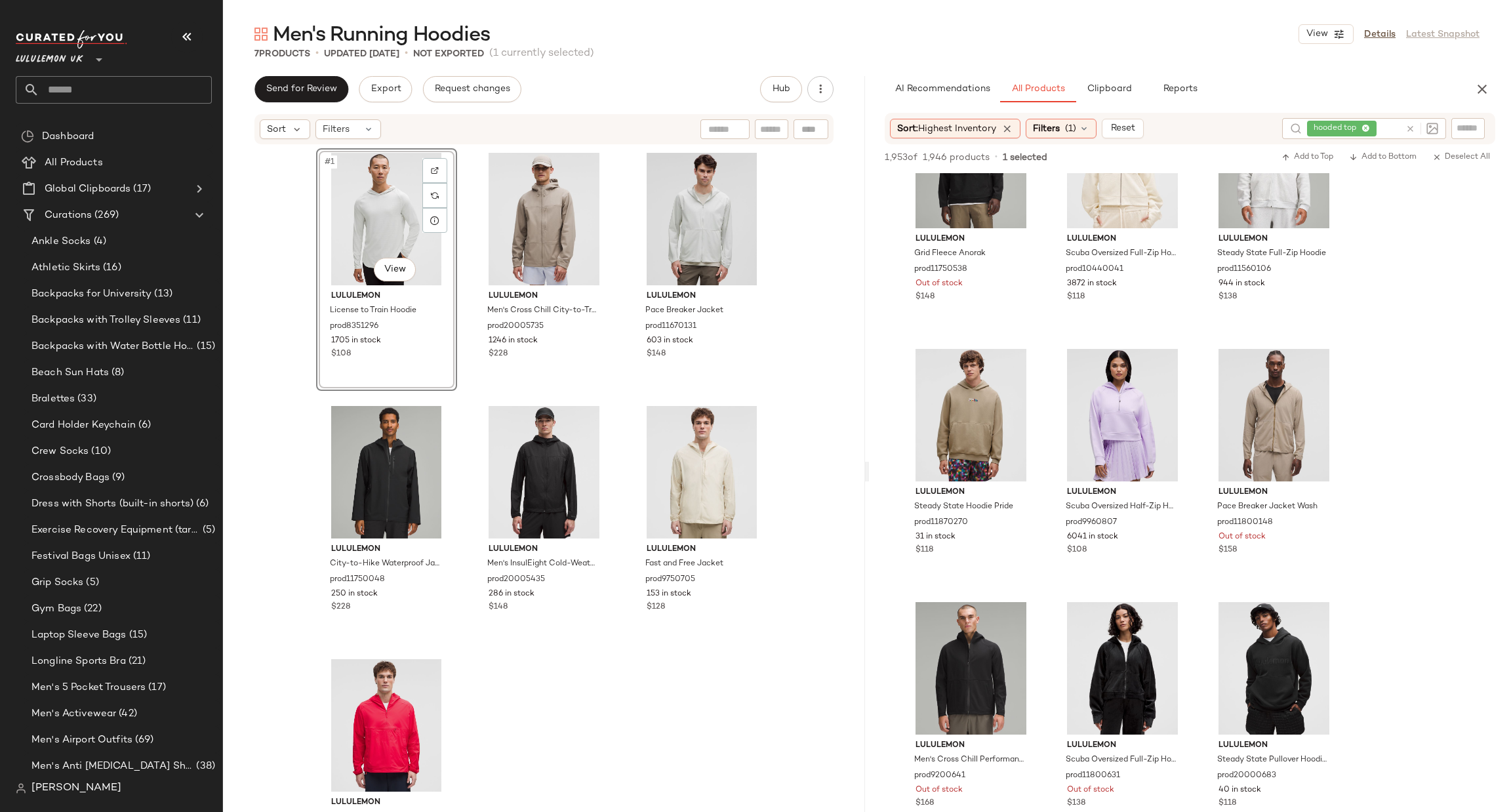
scroll to position [2754, 0]
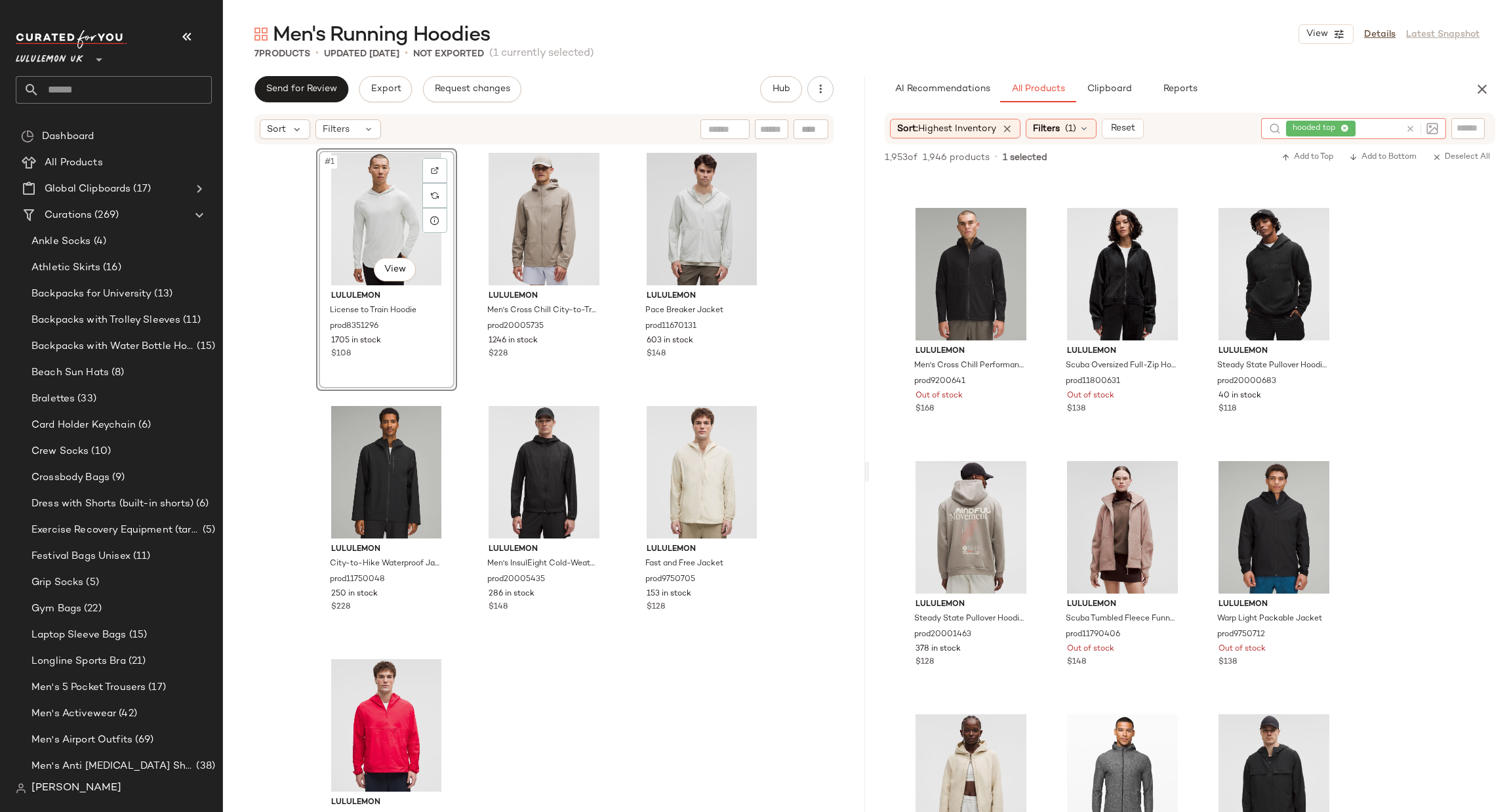
click at [1410, 132] on icon at bounding box center [1411, 128] width 9 height 9
click at [1488, 84] on icon "button" at bounding box center [1482, 89] width 16 height 16
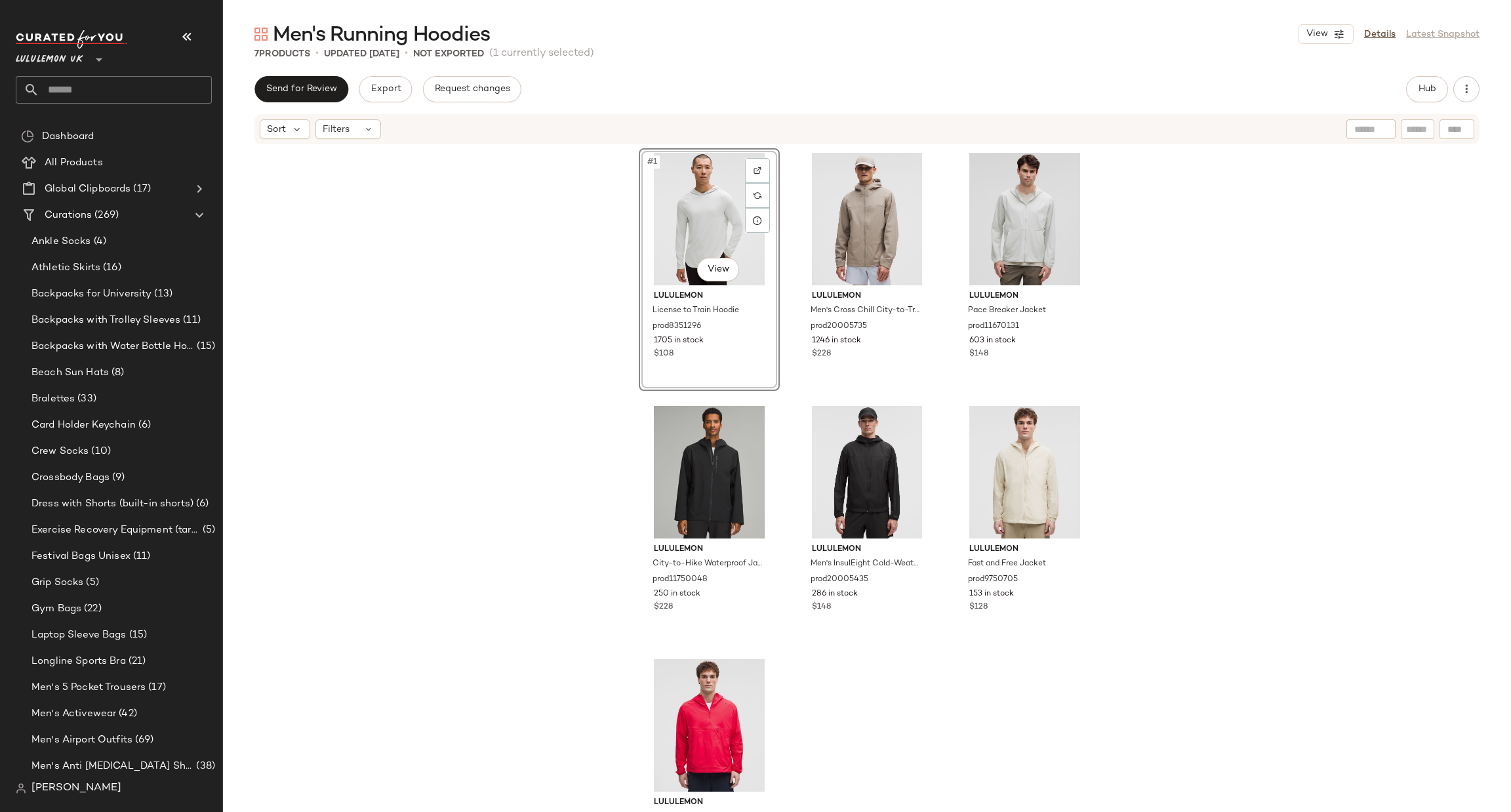
click at [168, 80] on input "text" at bounding box center [126, 89] width 173 height 27
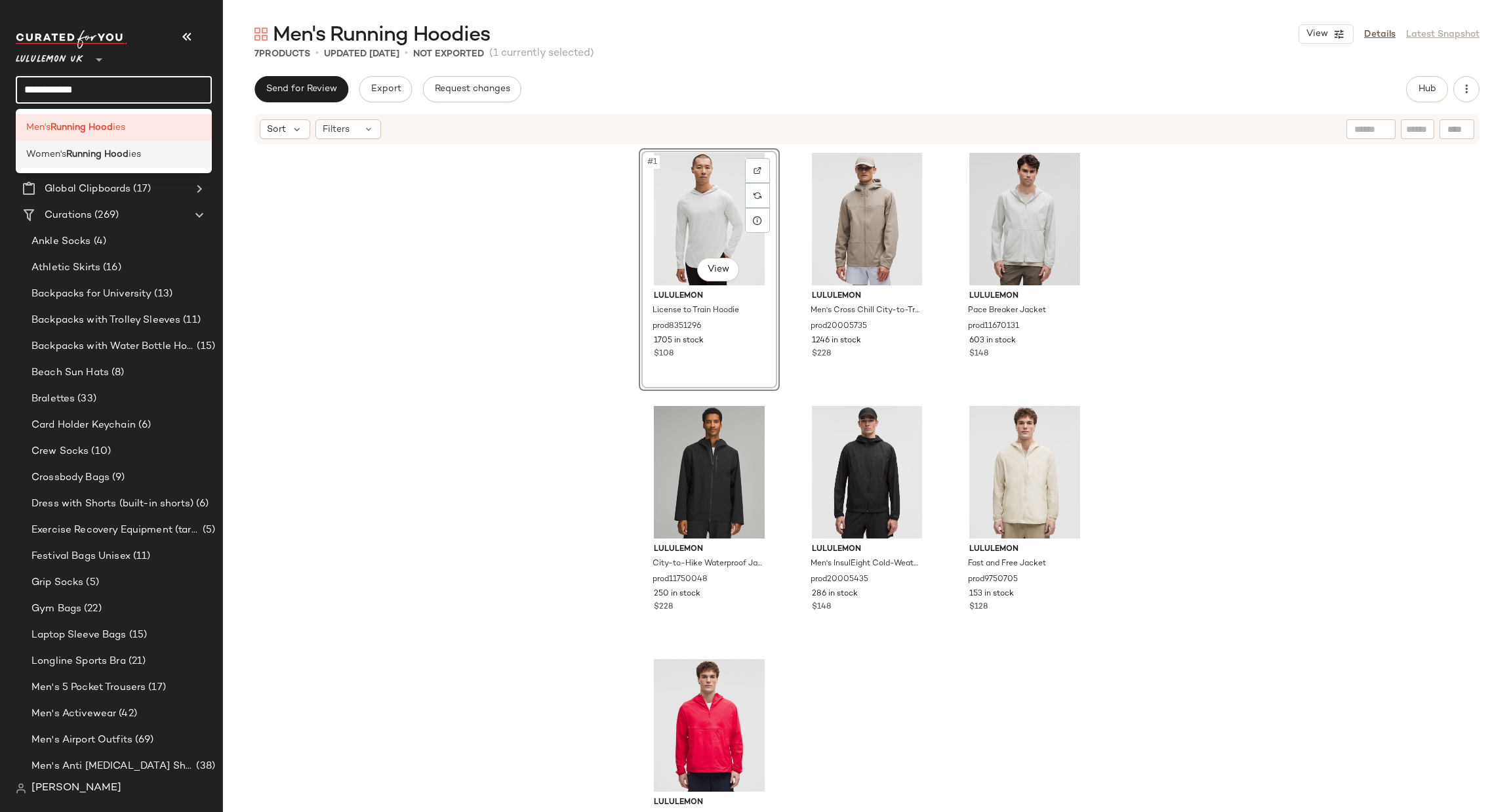
type input "**********"
click at [182, 153] on div "Women's Running Hood ies" at bounding box center [113, 154] width 175 height 14
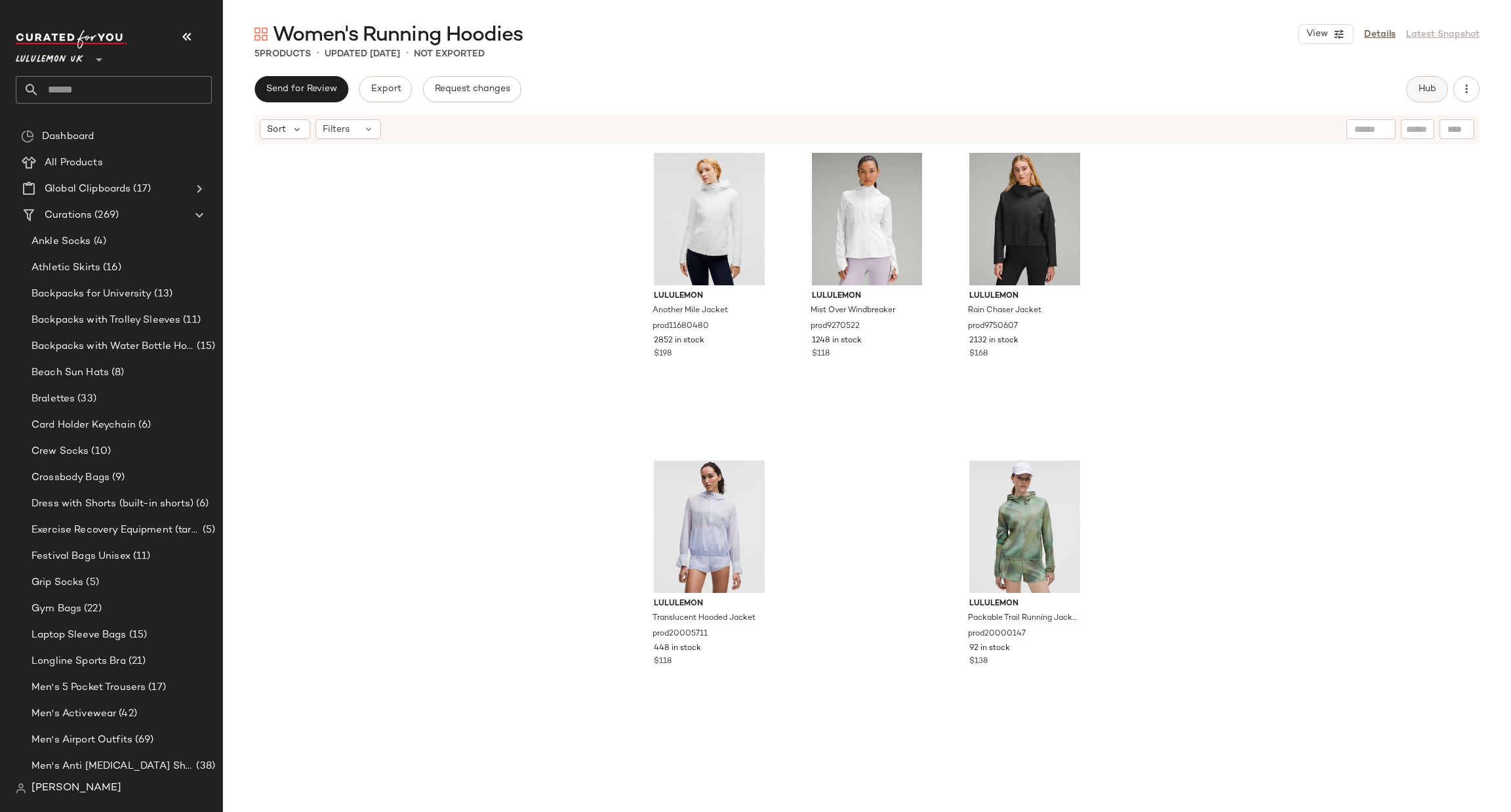
click at [1426, 88] on span "Hub" at bounding box center [1428, 89] width 19 height 10
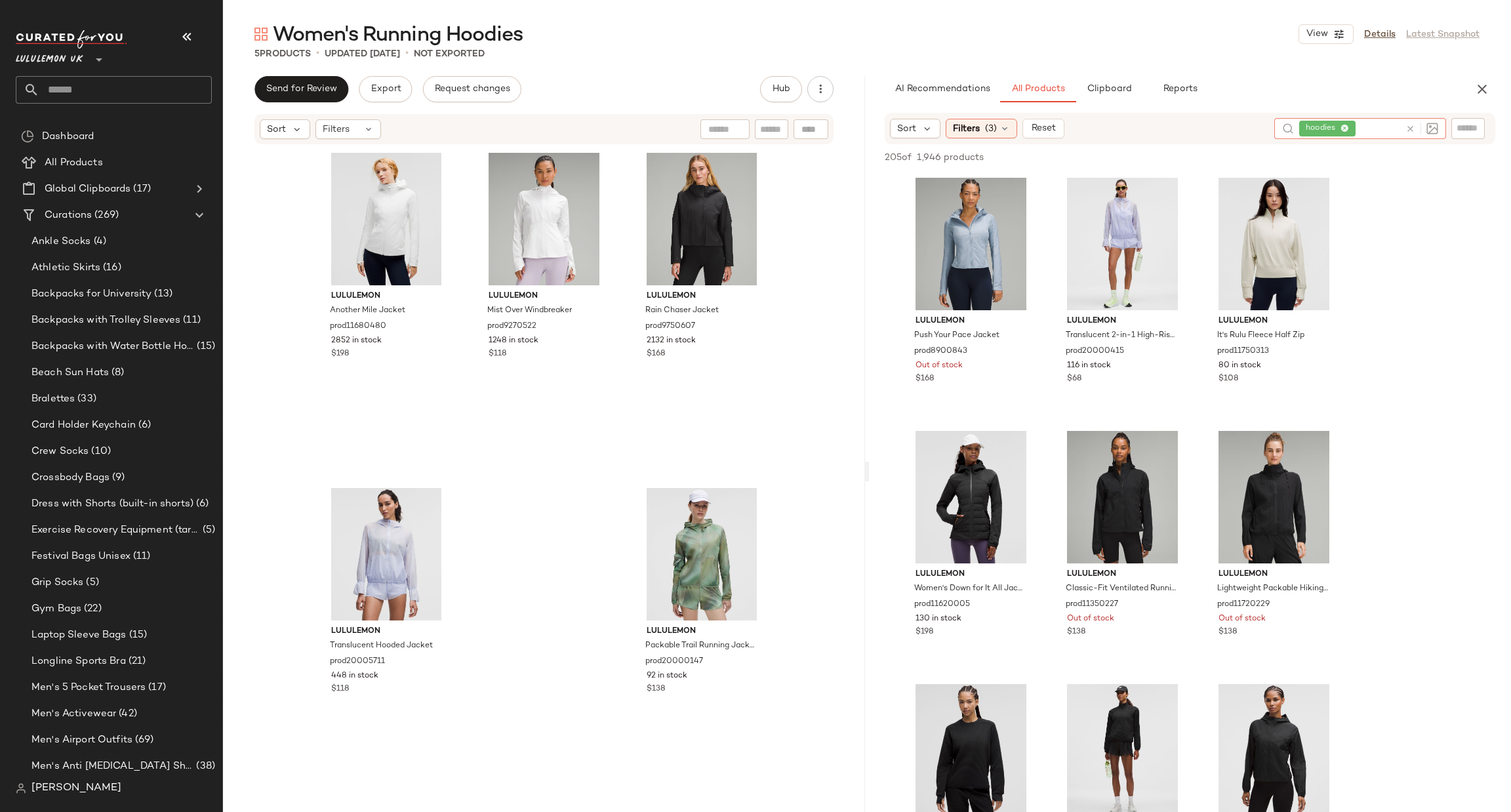
click at [1414, 126] on icon at bounding box center [1411, 128] width 9 height 9
click at [983, 135] on div "Filters (3)" at bounding box center [982, 128] width 71 height 20
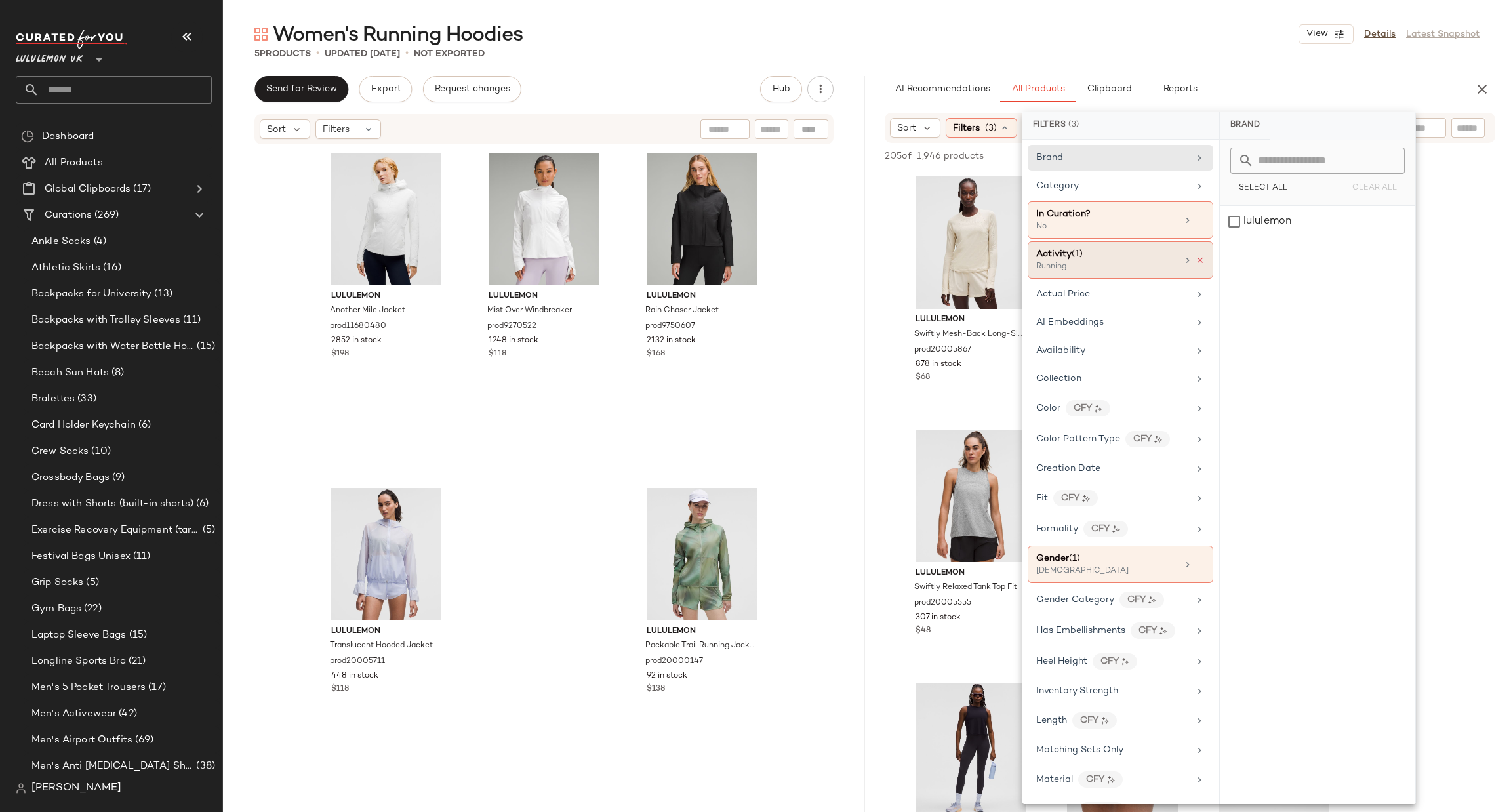
click at [1198, 260] on icon at bounding box center [1201, 261] width 9 height 9
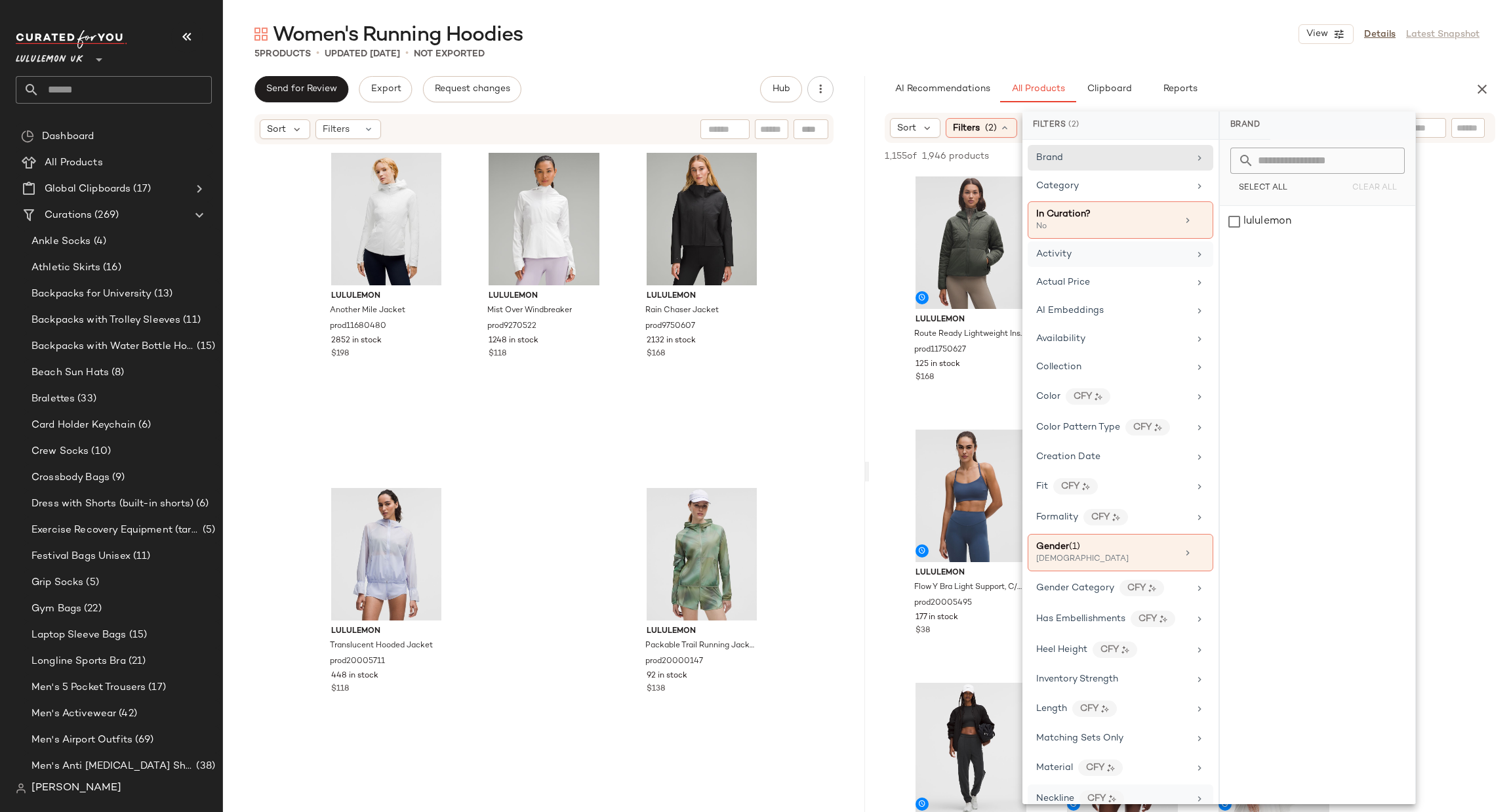
scroll to position [414, 0]
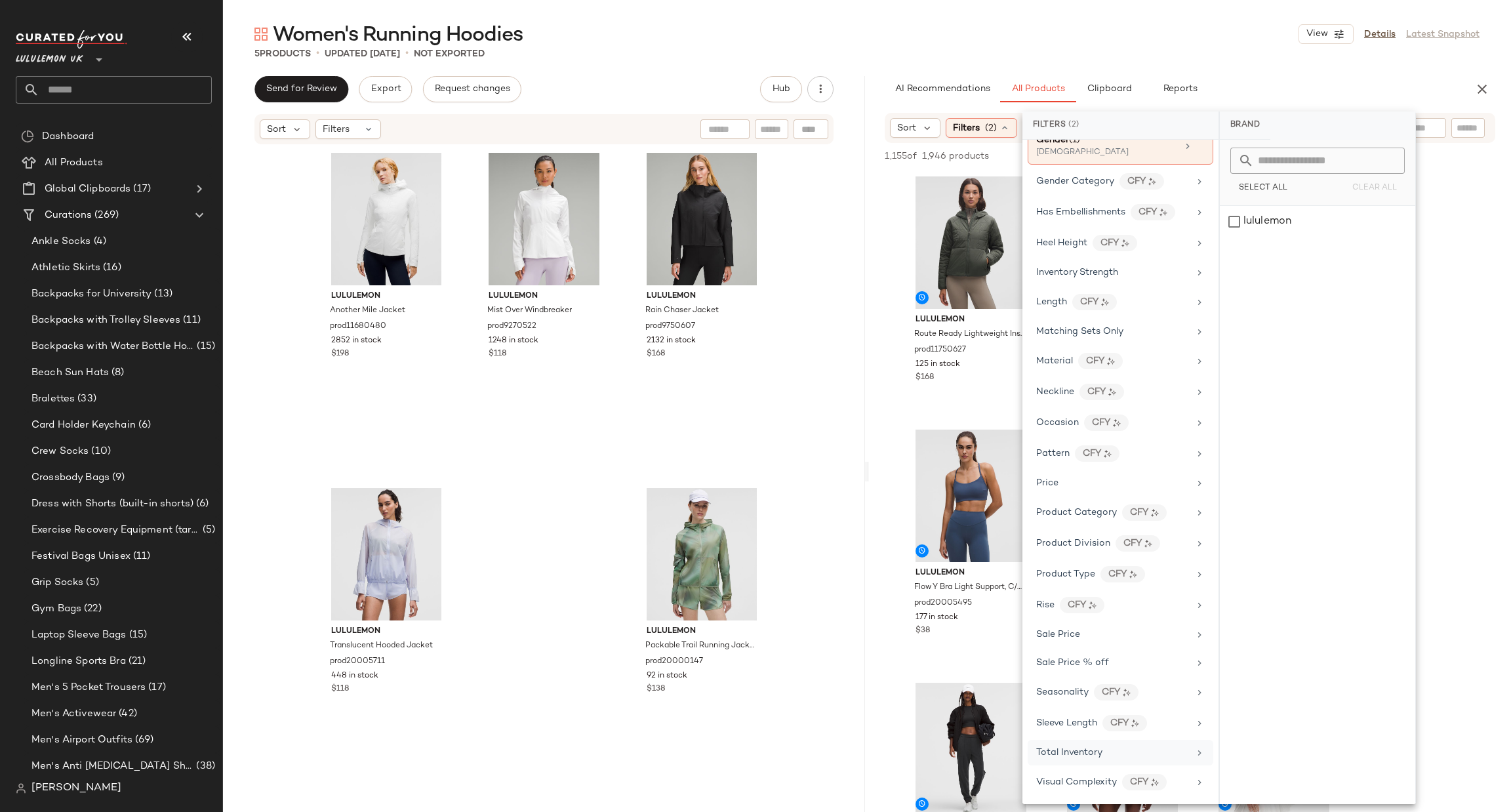
click at [1143, 747] on div "Total Inventory" at bounding box center [1112, 752] width 153 height 14
click at [1313, 178] on span "At least 1" at bounding box center [1317, 183] width 36 height 9
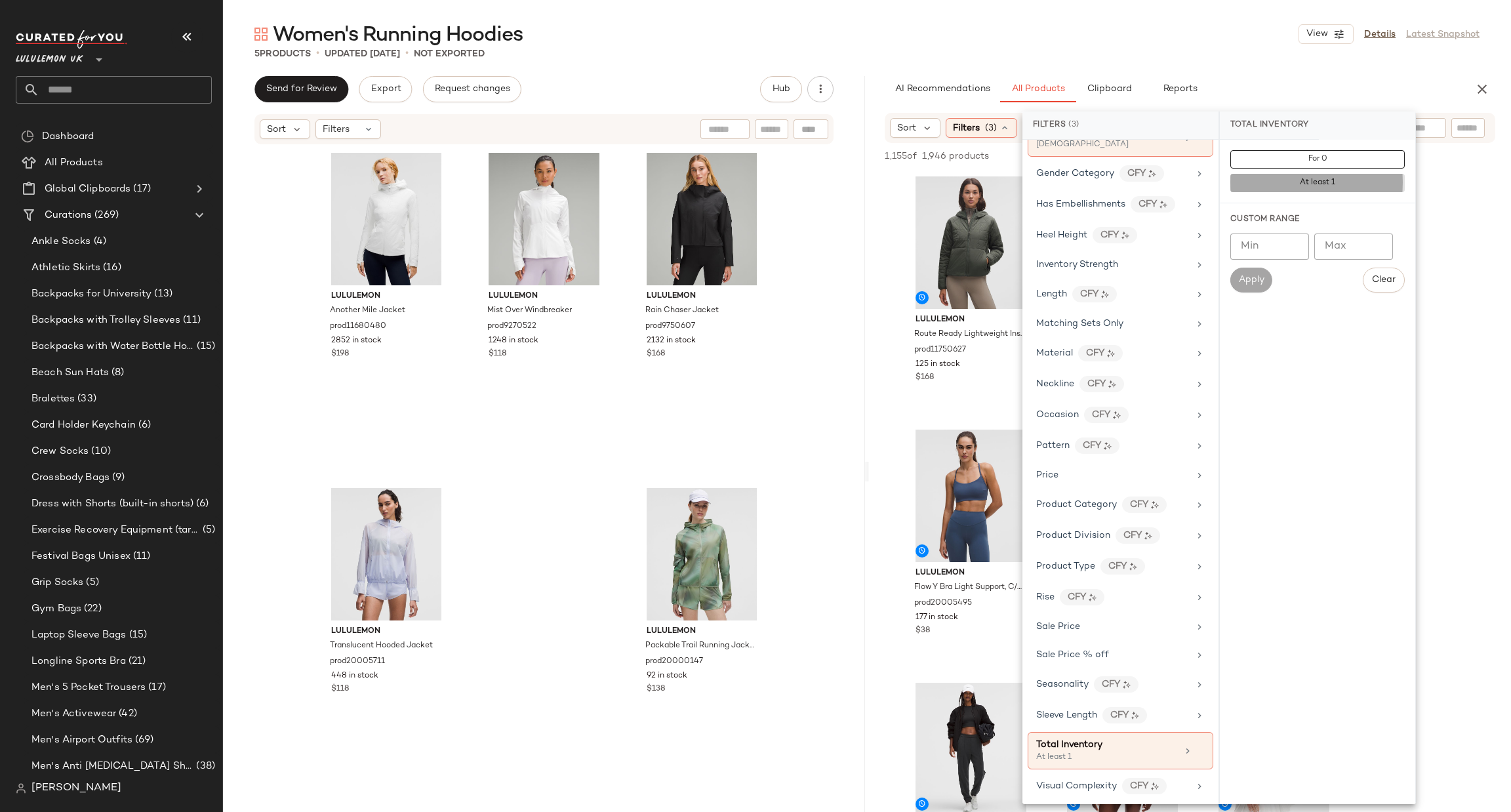
scroll to position [597, 0]
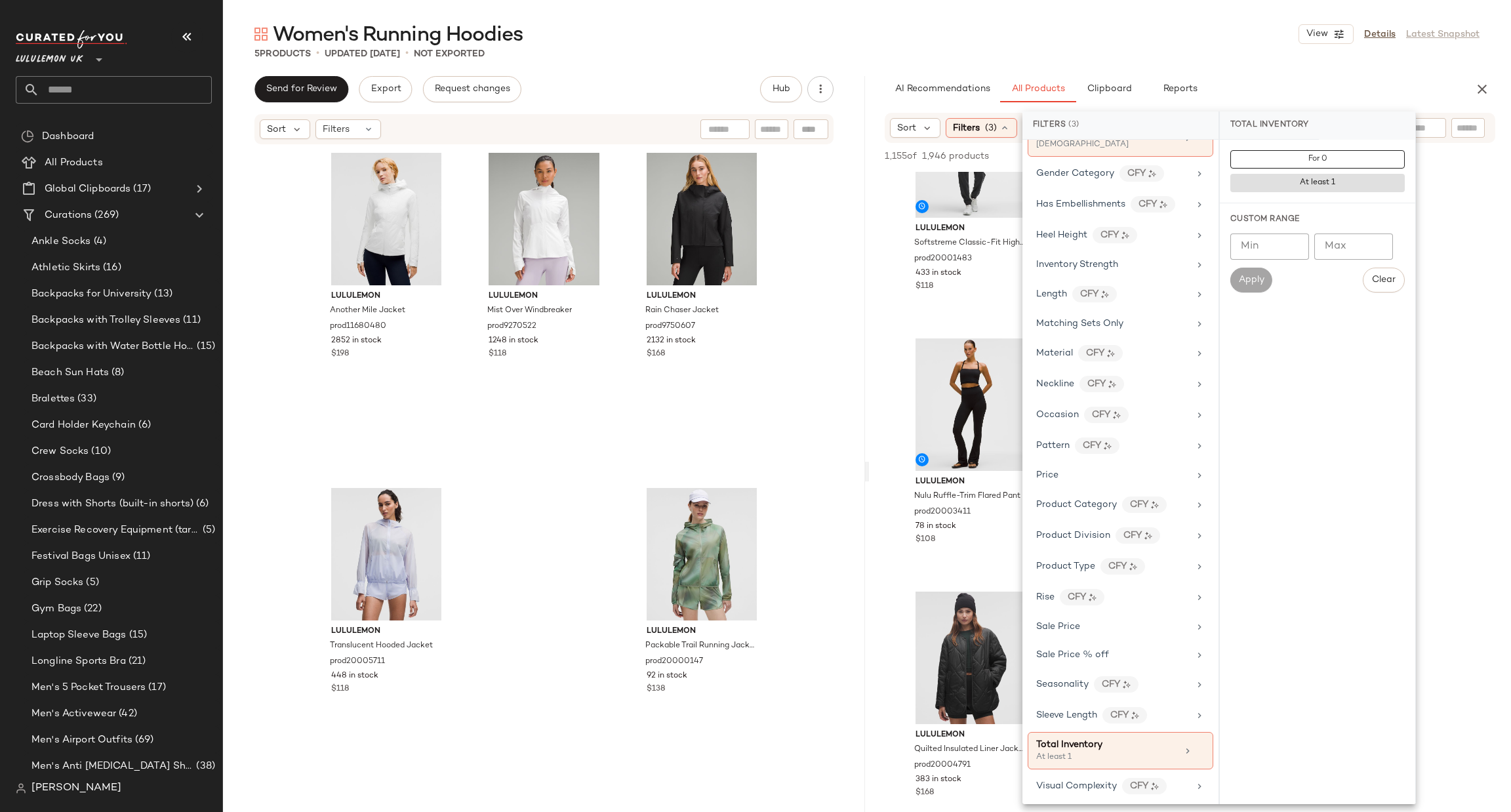
drag, startPoint x: 1461, startPoint y: 194, endPoint x: 1422, endPoint y: 115, distance: 88.1
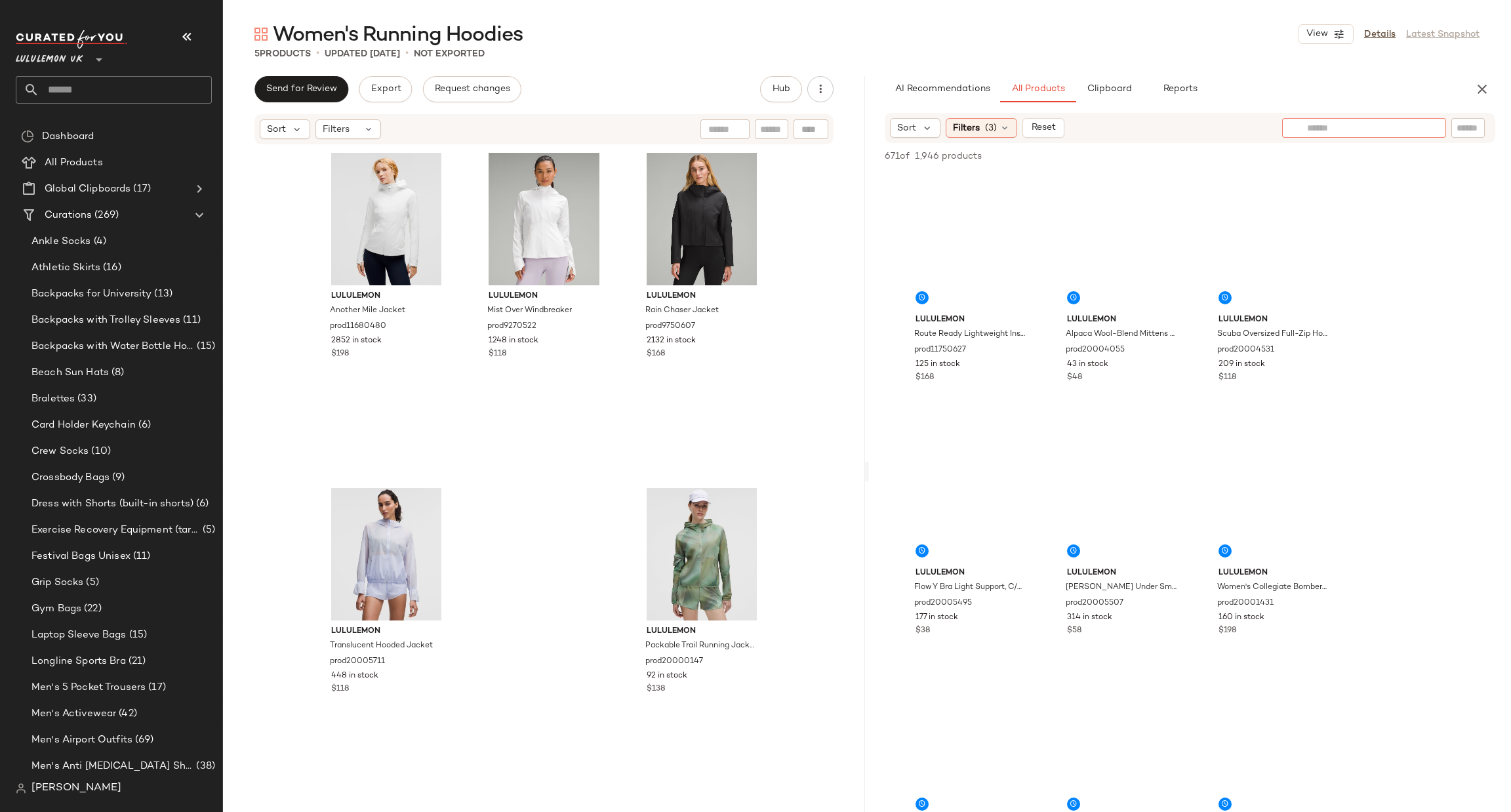
click at [1418, 127] on input "text" at bounding box center [1365, 128] width 114 height 14
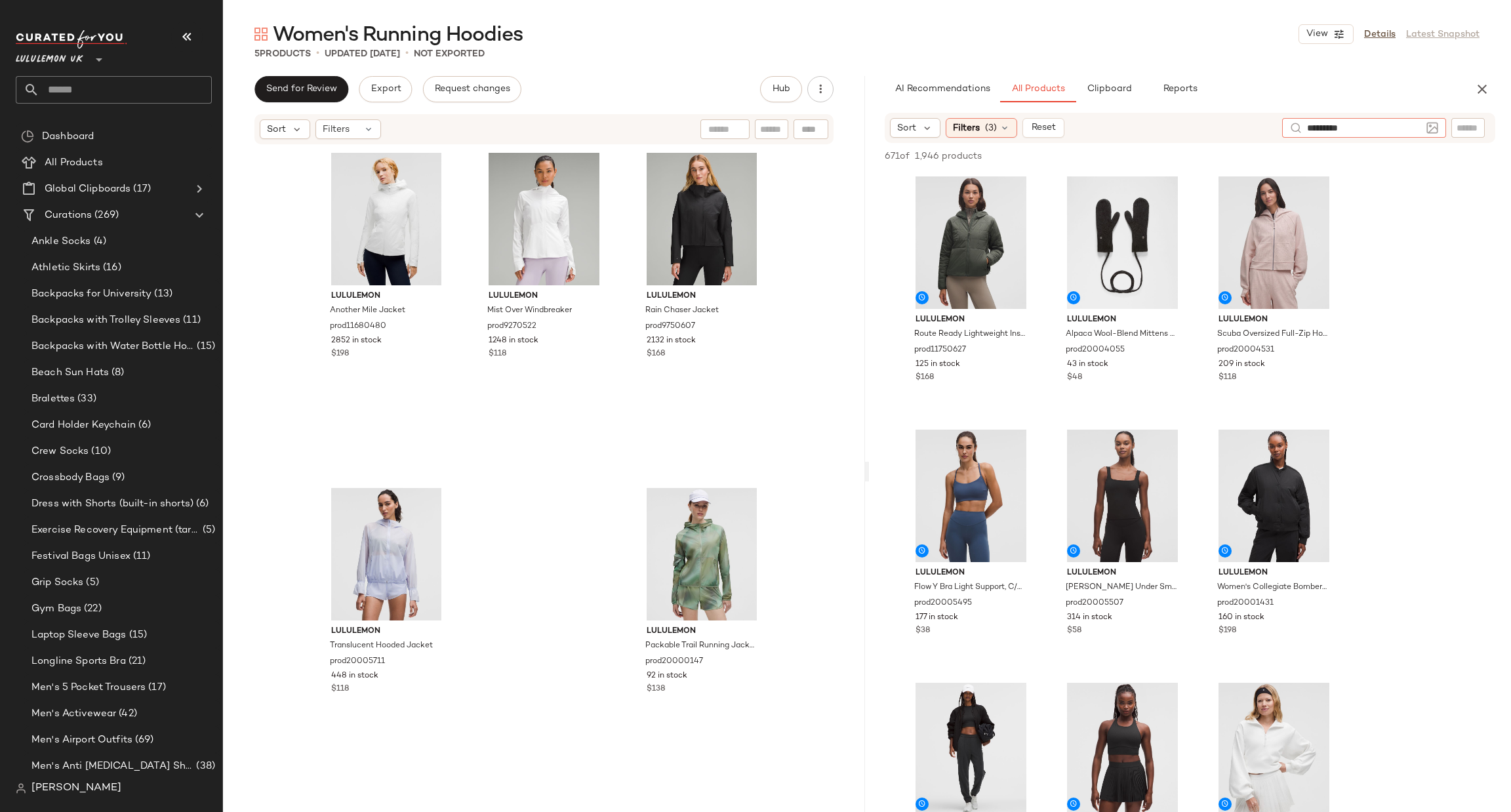
type input "**********"
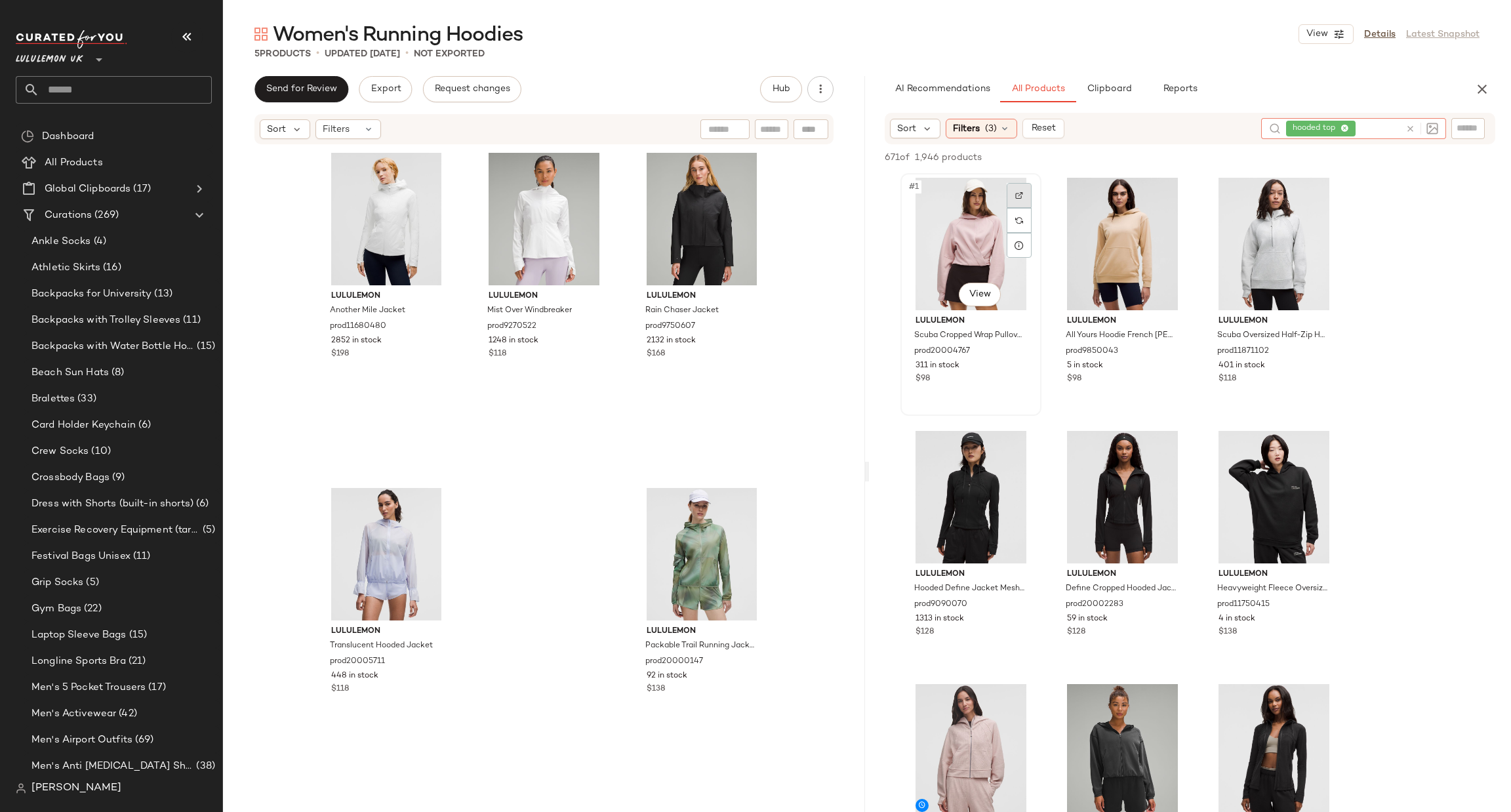
click at [1020, 191] on img at bounding box center [1020, 195] width 8 height 8
click at [1324, 191] on img at bounding box center [1322, 195] width 8 height 8
click at [1167, 444] on img at bounding box center [1171, 448] width 8 height 8
click at [1019, 448] on img at bounding box center [1020, 448] width 8 height 8
click at [1324, 441] on div at bounding box center [1322, 448] width 25 height 25
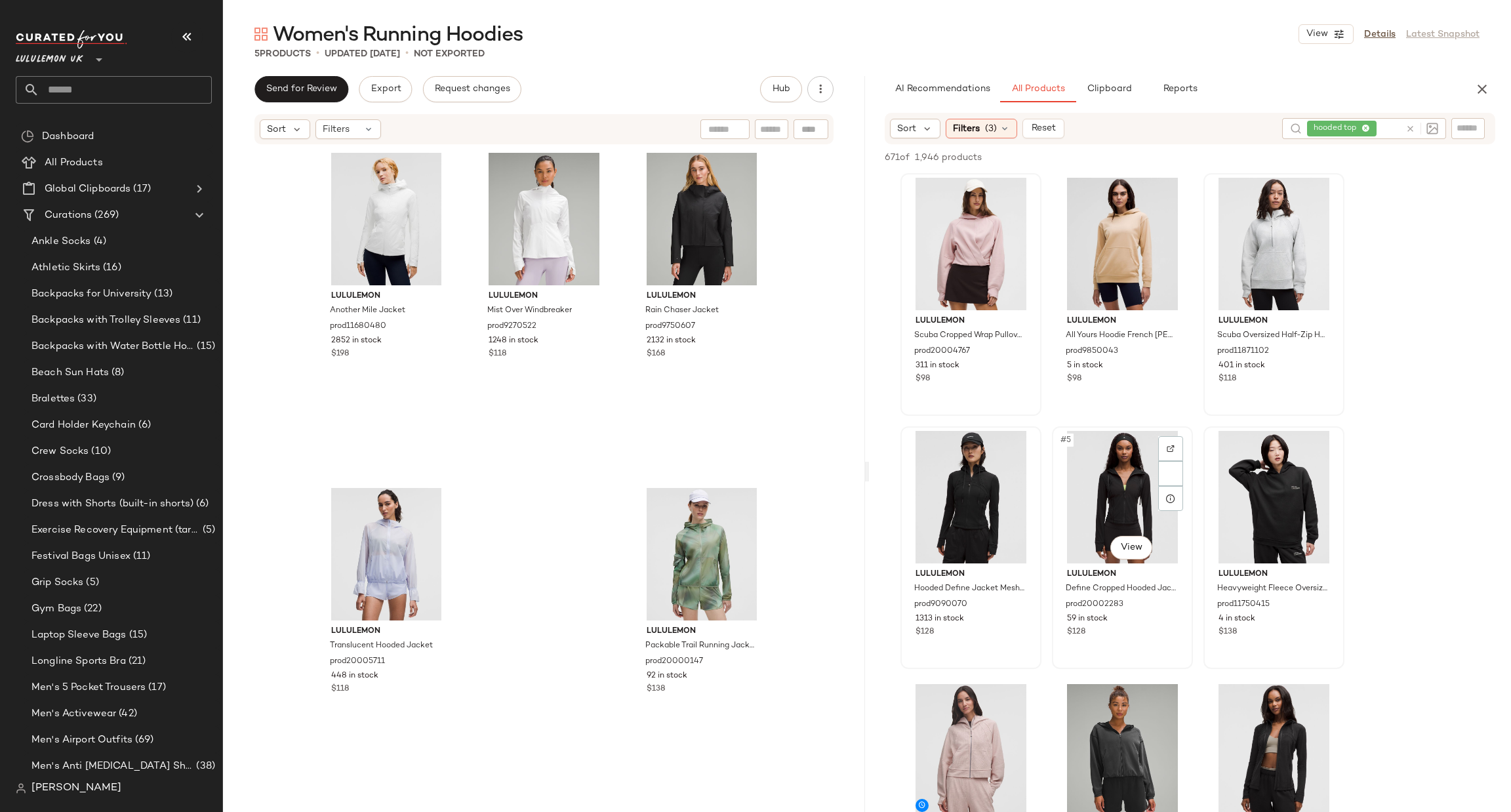
scroll to position [197, 0]
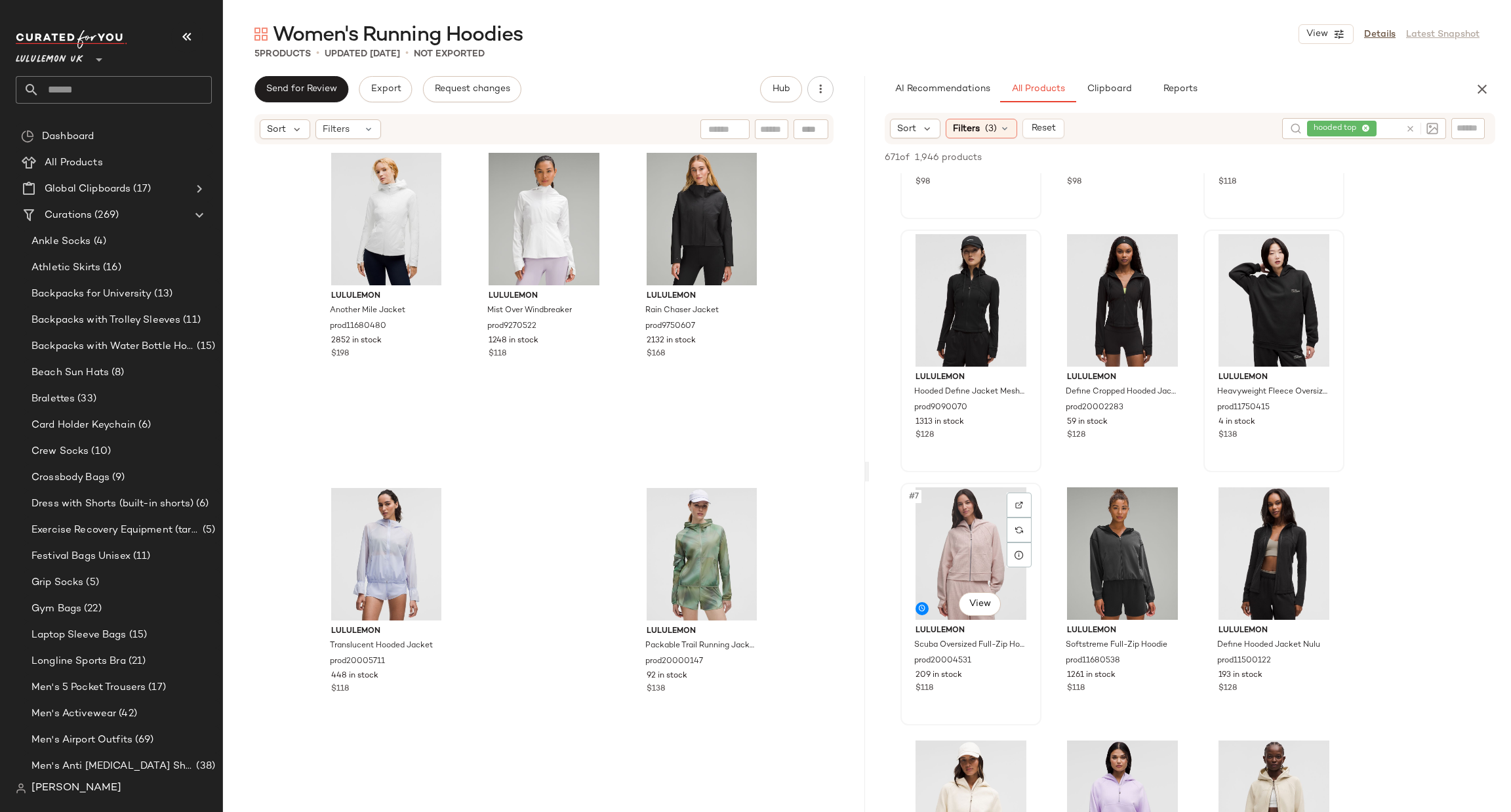
click at [1031, 498] on div at bounding box center [1020, 504] width 25 height 25
click at [1171, 509] on div at bounding box center [1171, 504] width 25 height 25
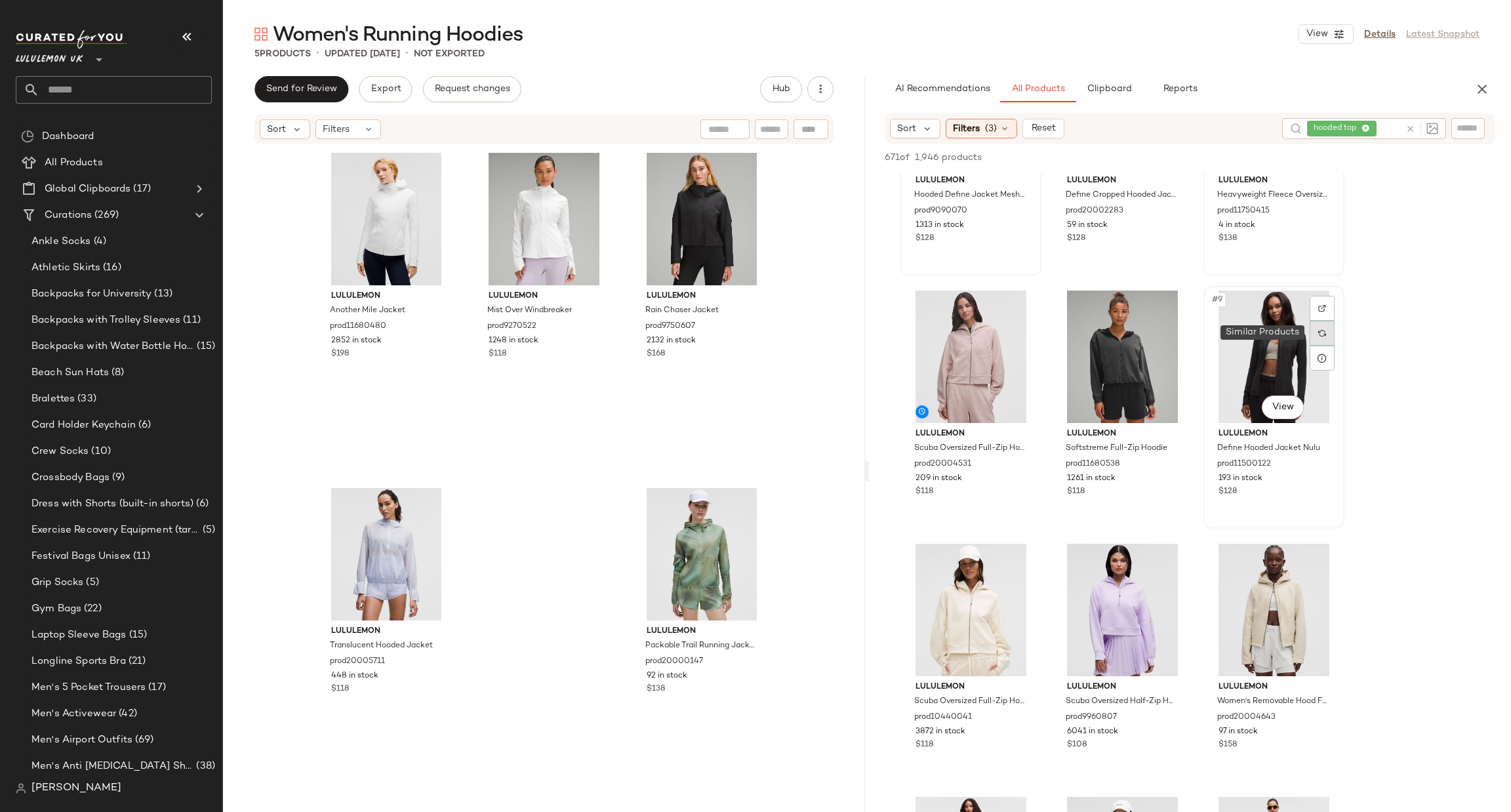
click at [1321, 321] on div at bounding box center [1322, 333] width 25 height 25
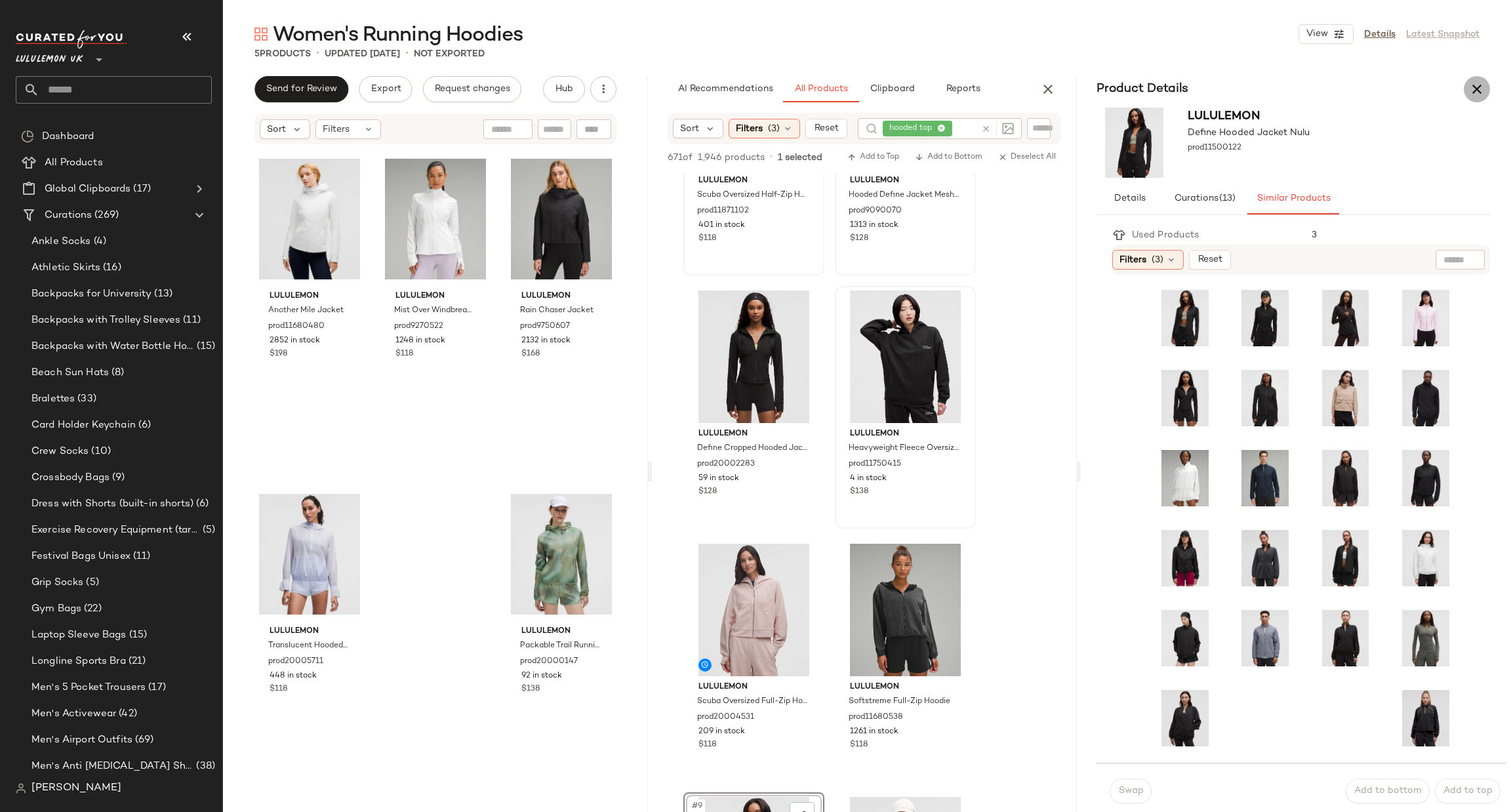
click at [1472, 82] on icon "button" at bounding box center [1477, 89] width 16 height 16
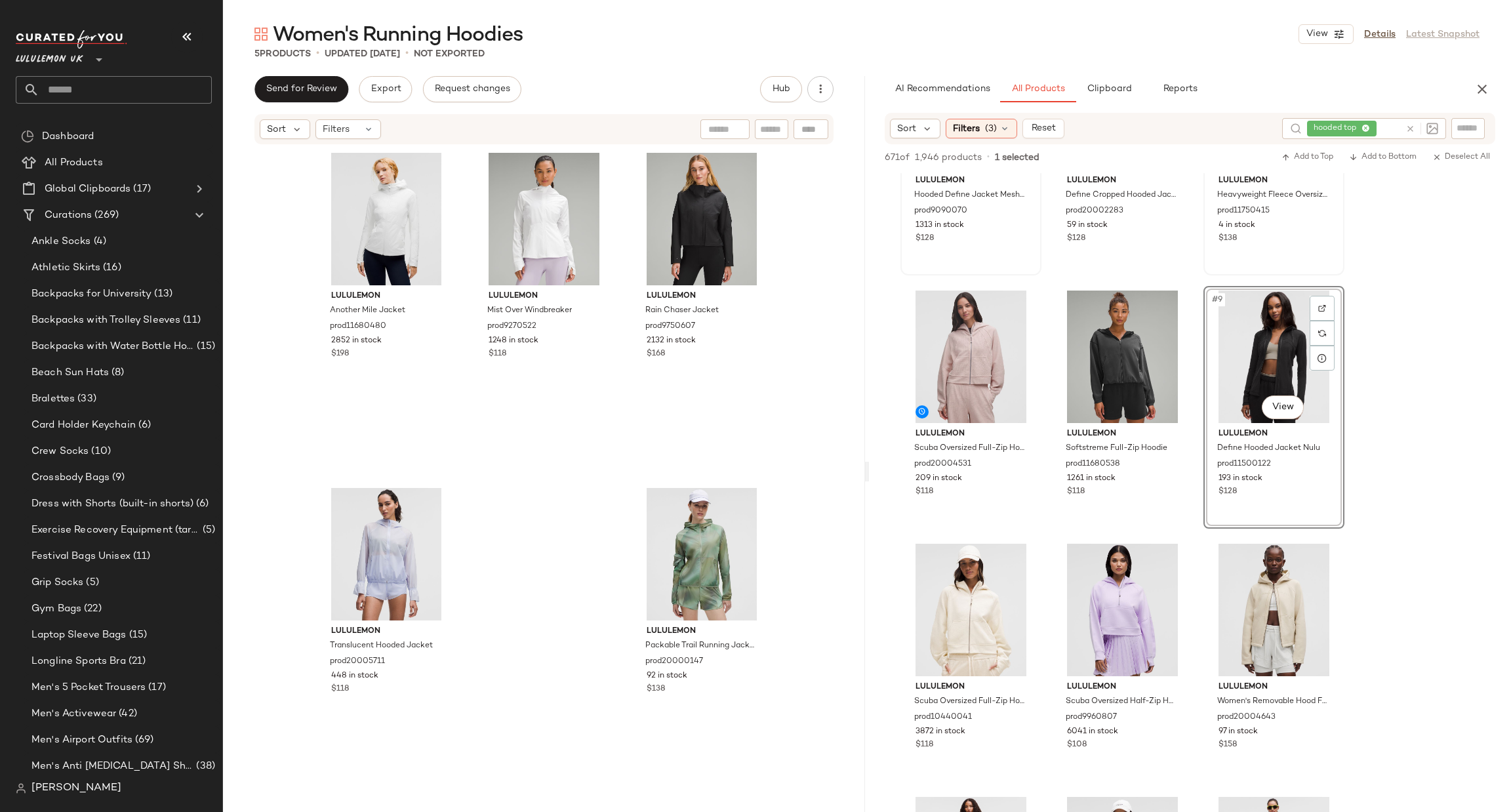
scroll to position [140, 0]
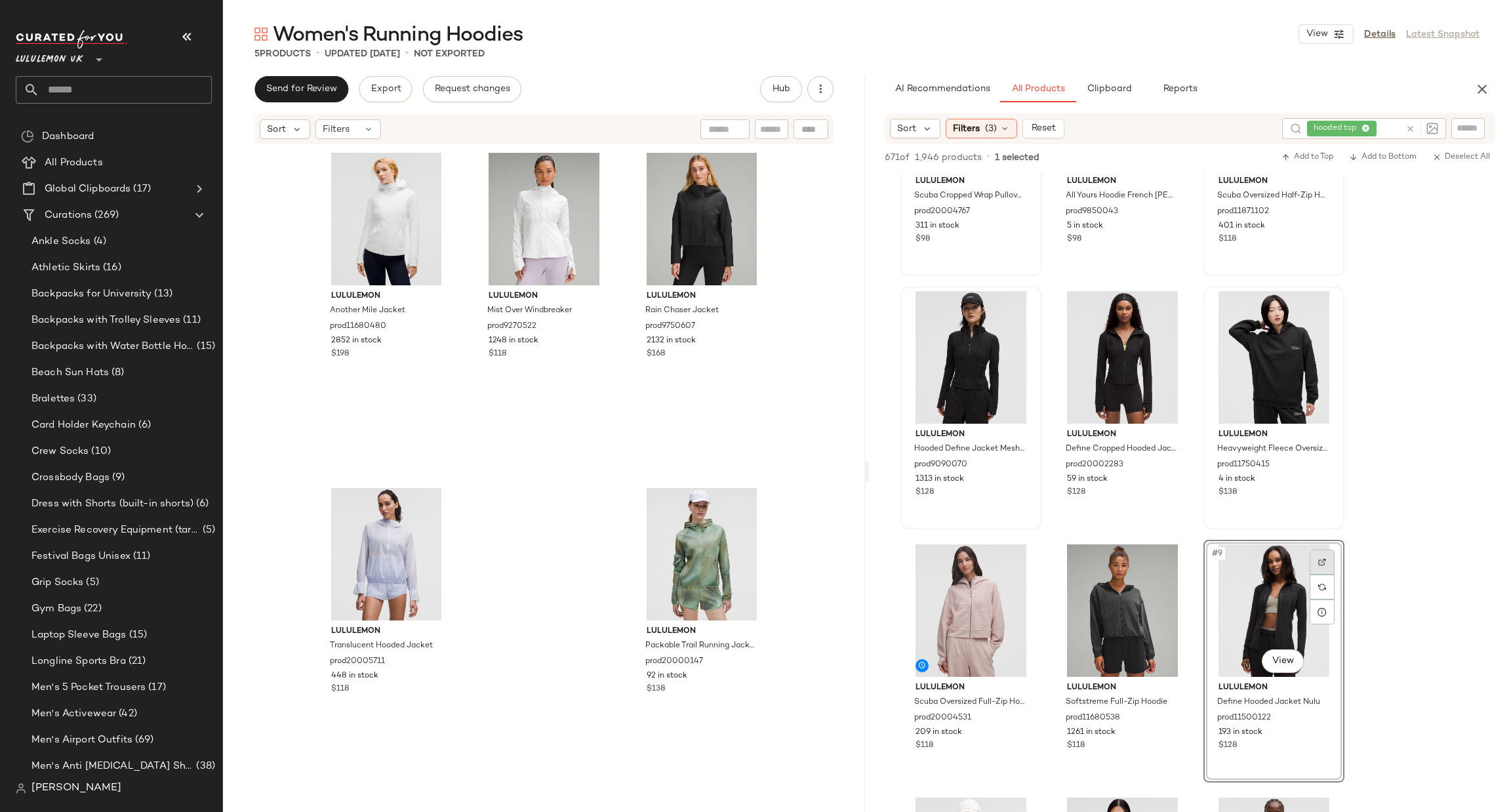
click at [1322, 560] on img at bounding box center [1322, 562] width 8 height 8
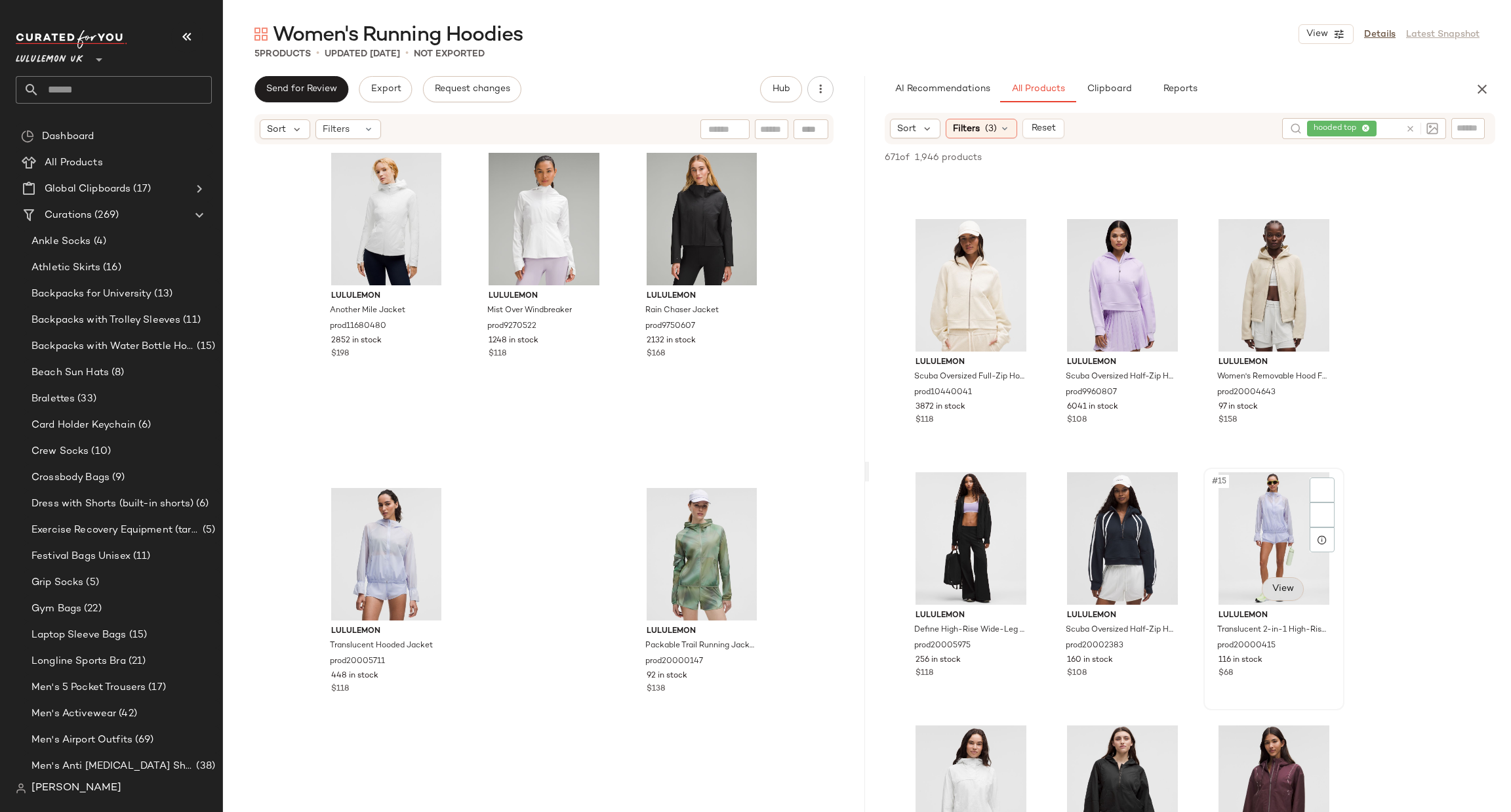
scroll to position [915, 0]
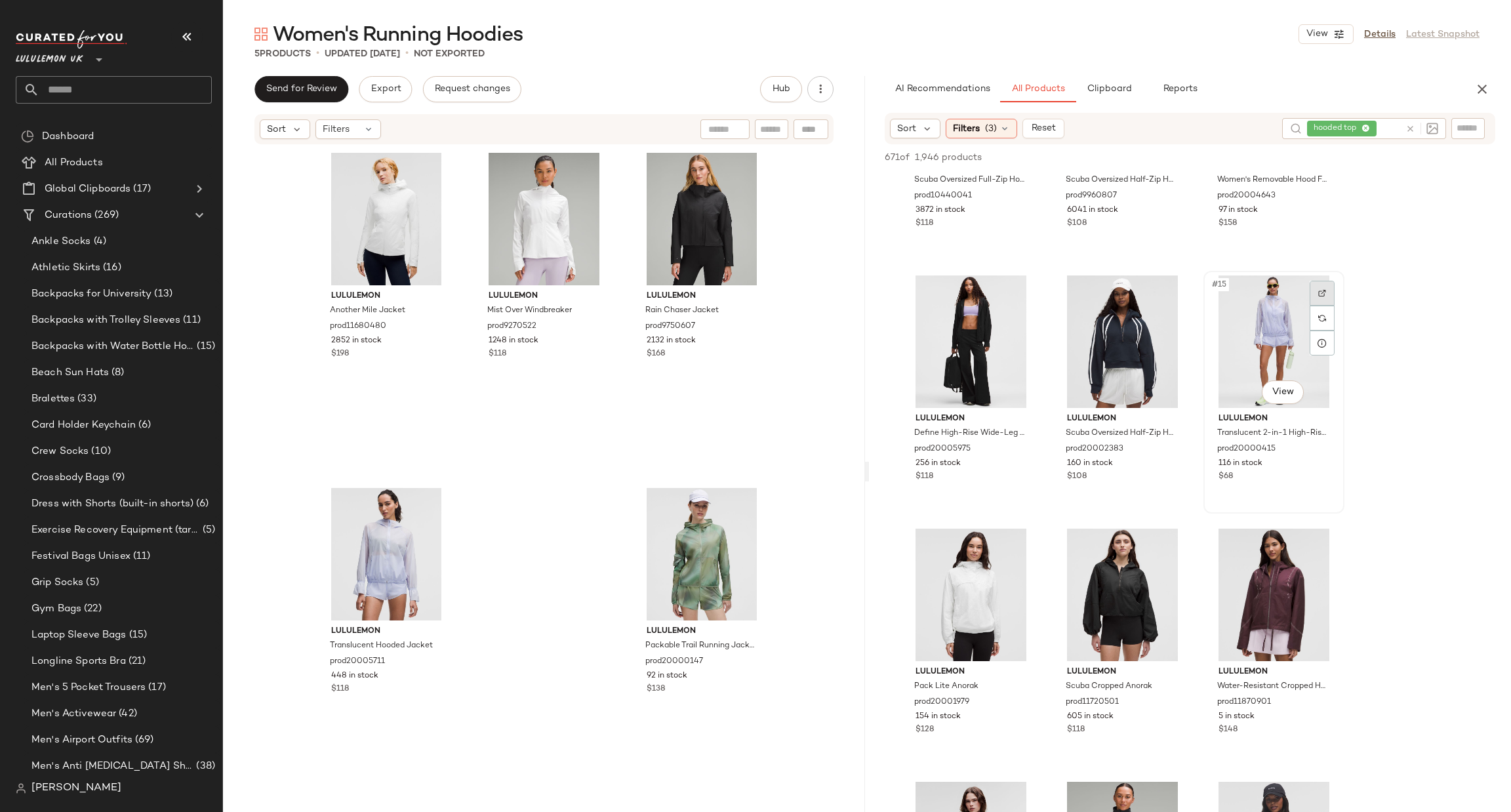
click at [1325, 292] on img at bounding box center [1322, 293] width 8 height 8
click at [1013, 549] on div at bounding box center [1020, 546] width 25 height 25
click at [1335, 547] on div at bounding box center [1322, 546] width 25 height 25
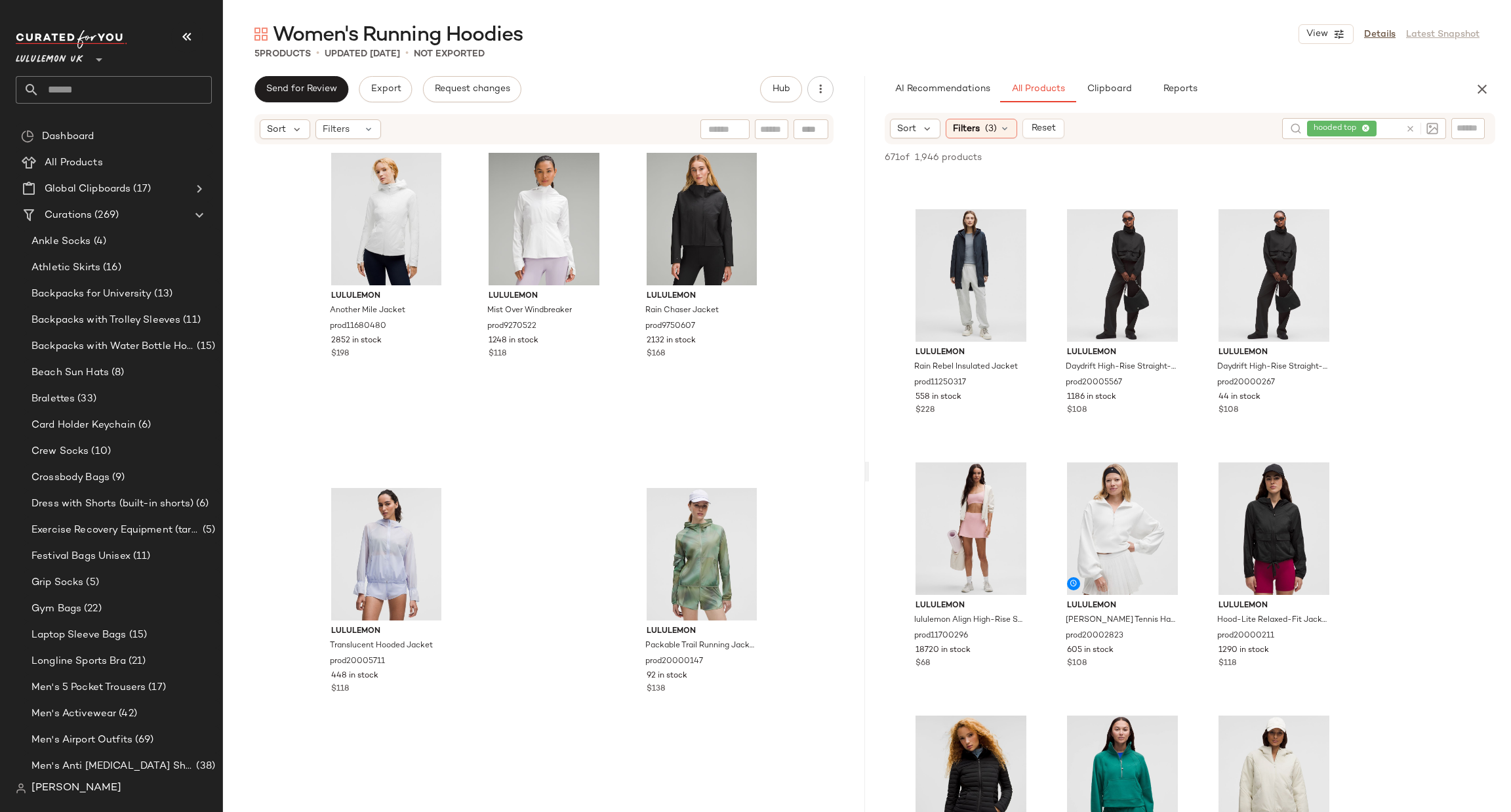
scroll to position [1899, 0]
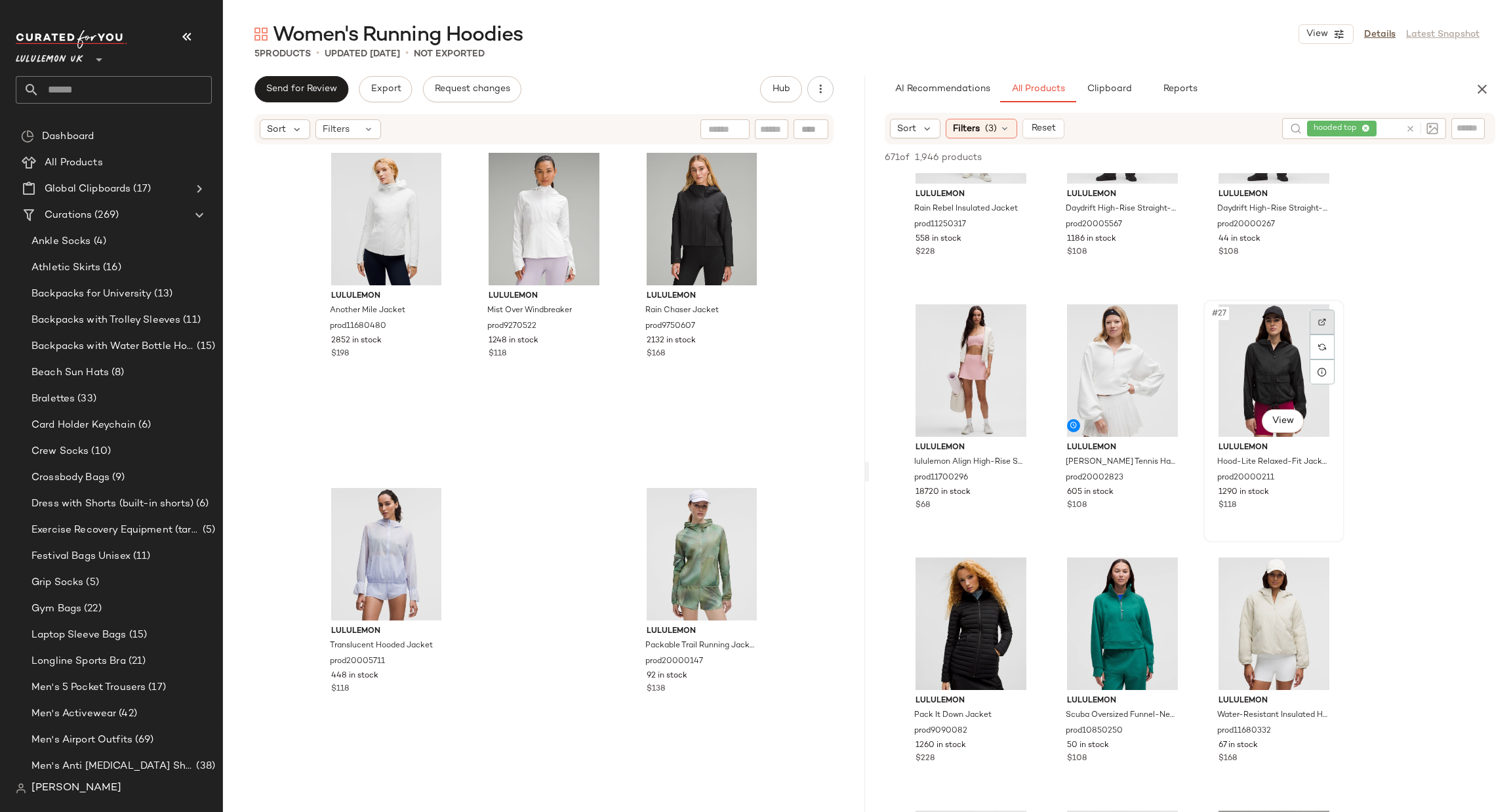
click at [1323, 313] on div at bounding box center [1322, 322] width 25 height 25
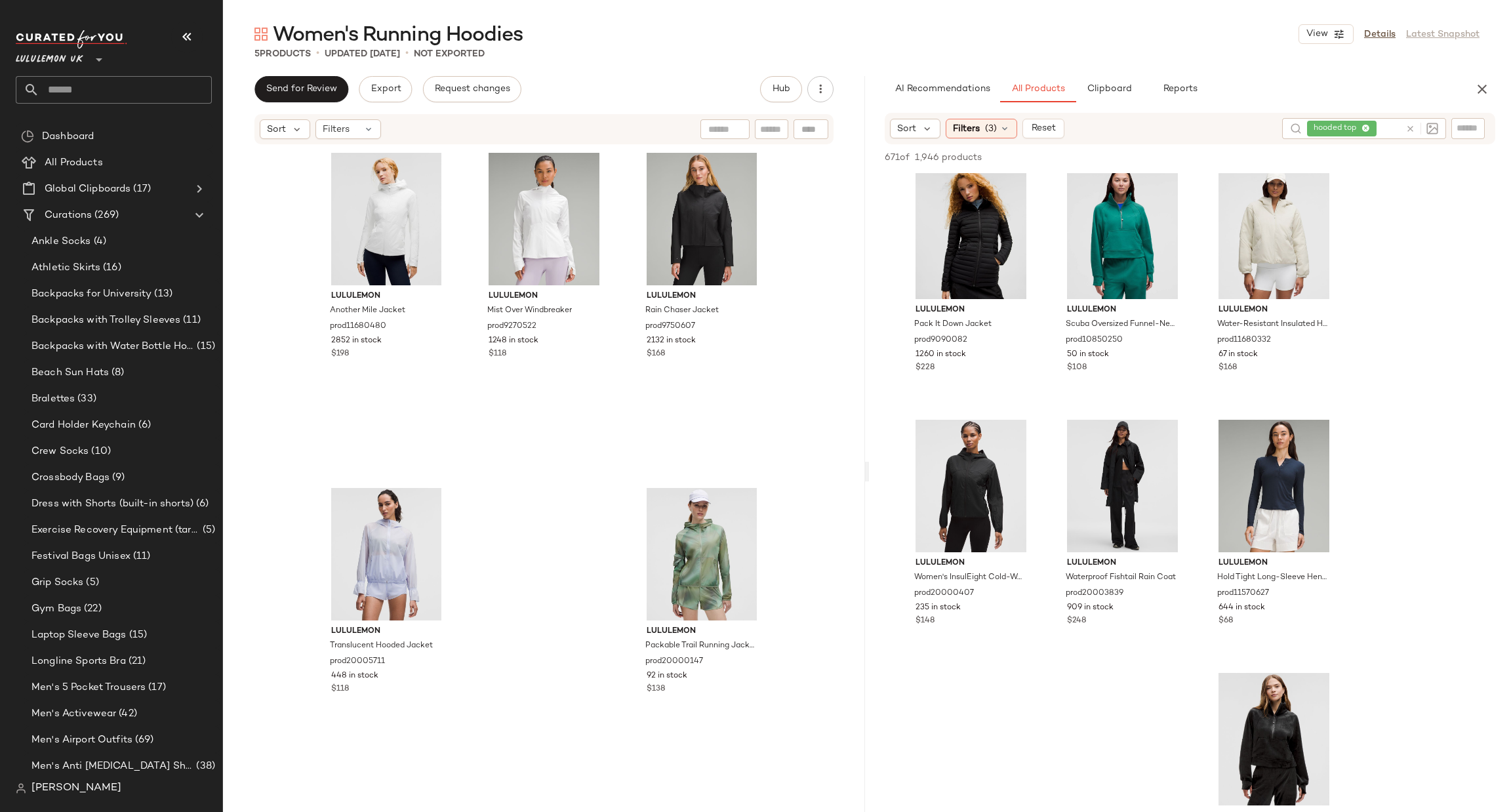
scroll to position [2292, 0]
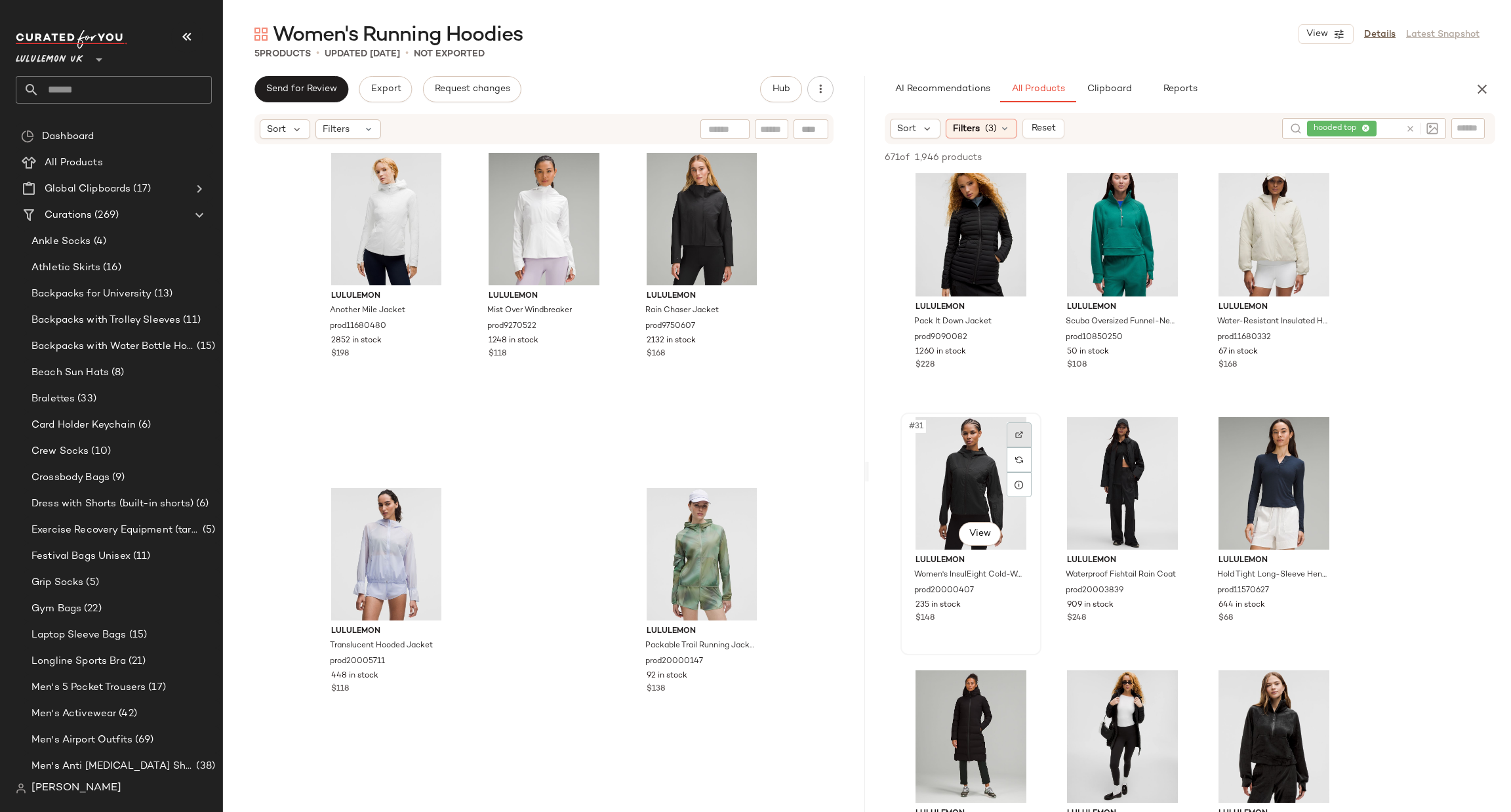
click at [1008, 441] on div at bounding box center [1020, 434] width 25 height 25
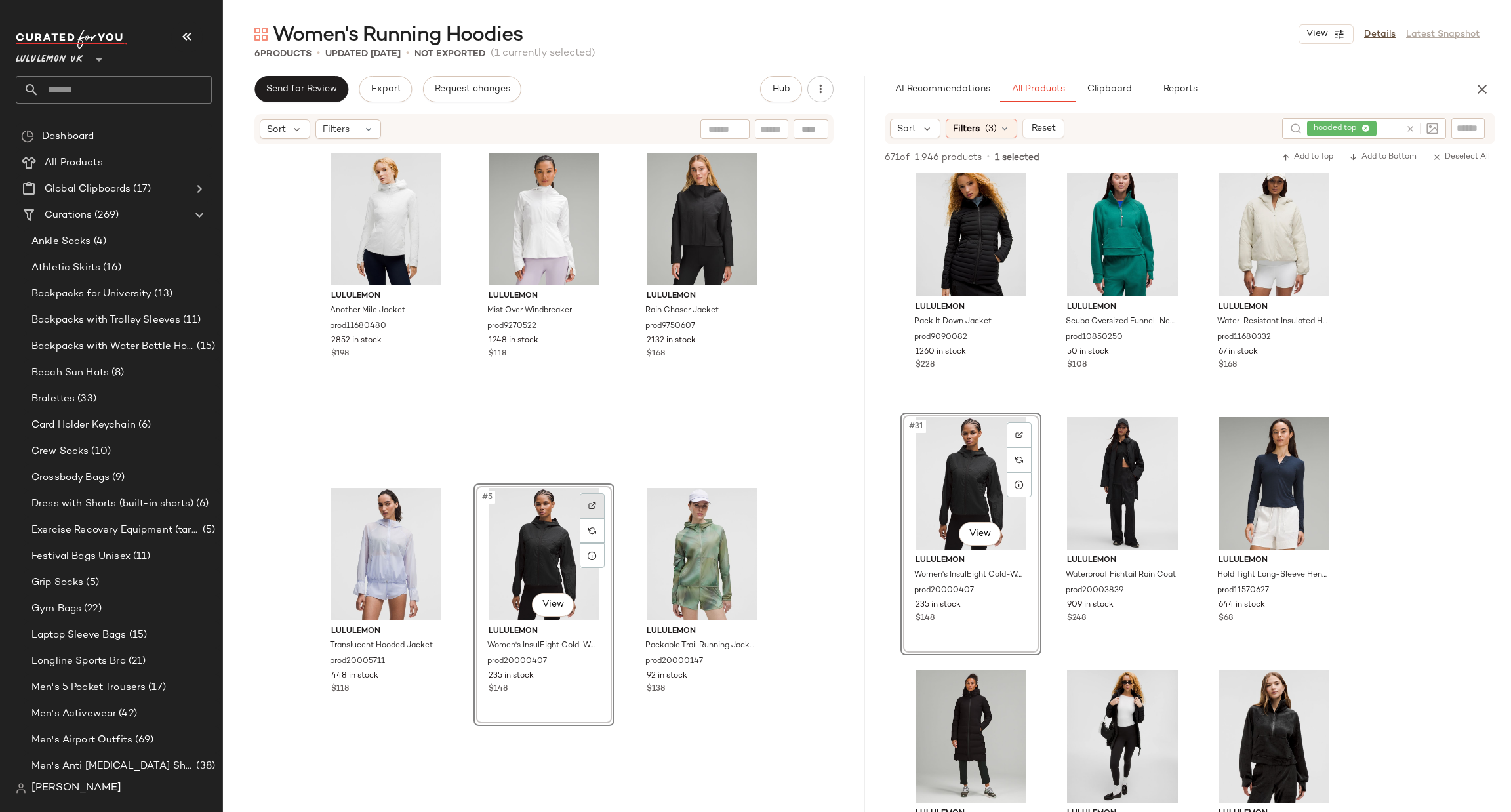
click at [588, 502] on img at bounding box center [592, 505] width 8 height 8
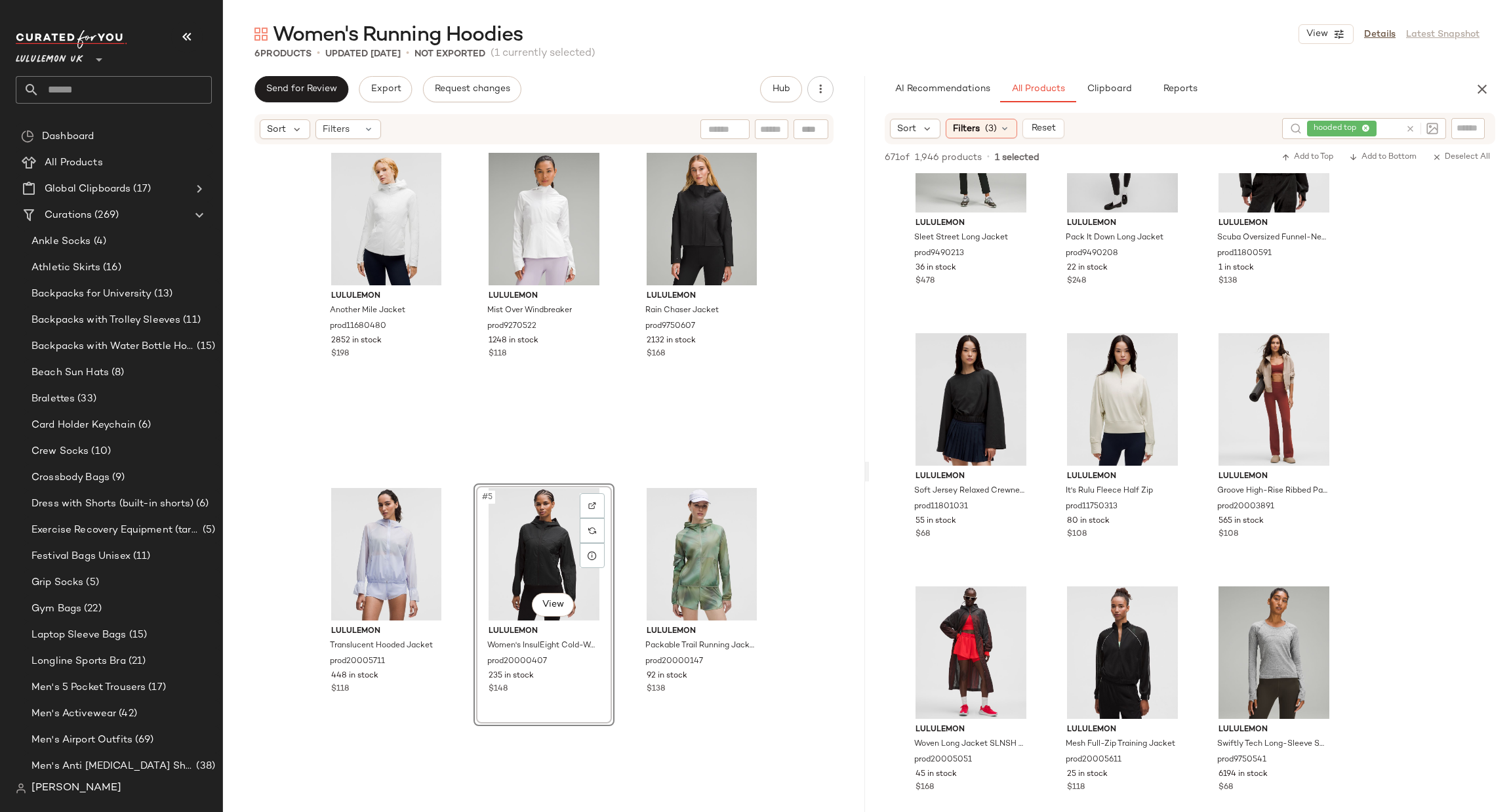
scroll to position [3079, 0]
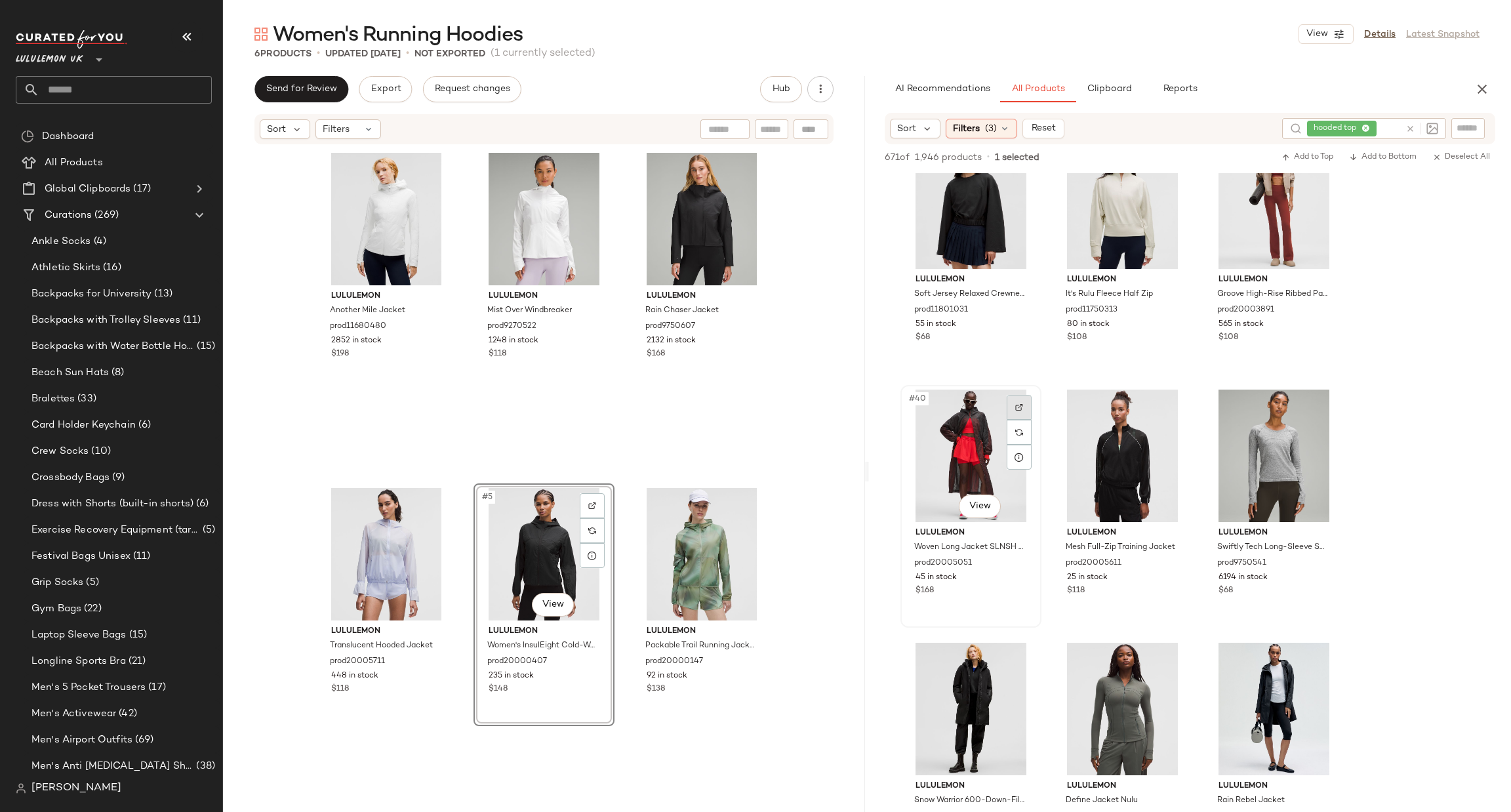
click at [1011, 398] on div at bounding box center [1020, 407] width 25 height 25
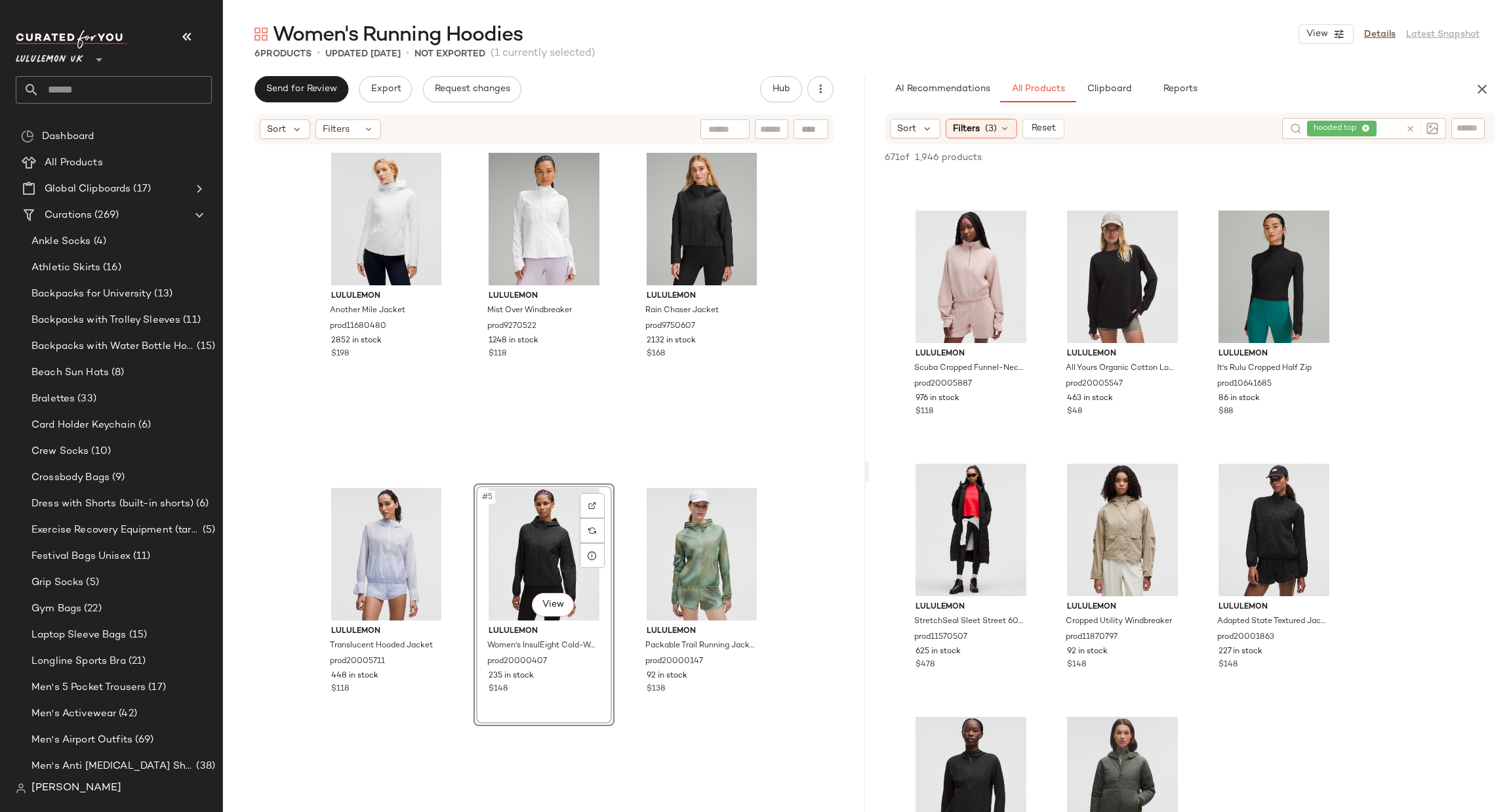
scroll to position [4653, 0]
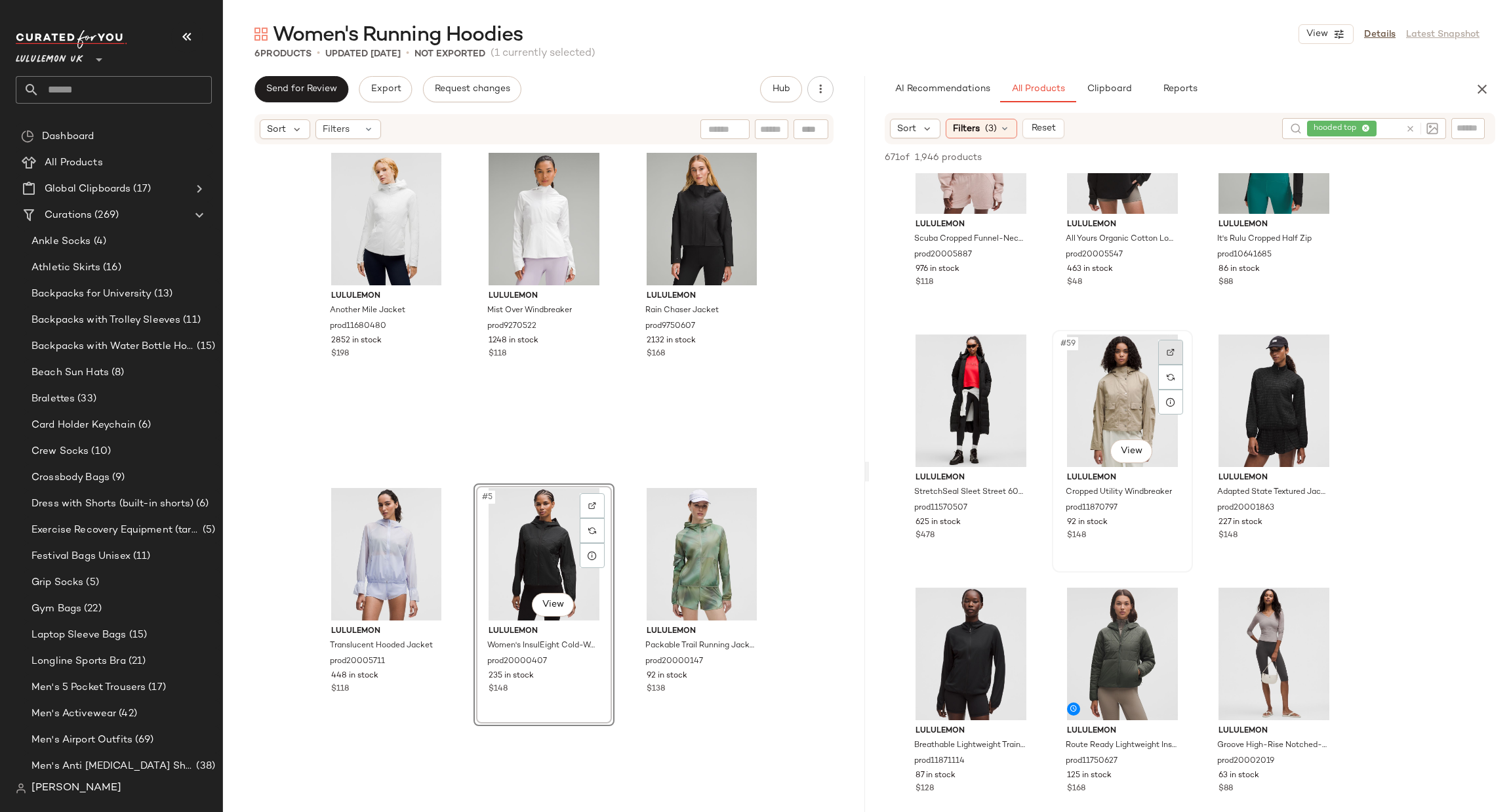
click at [1170, 352] on img at bounding box center [1171, 352] width 8 height 8
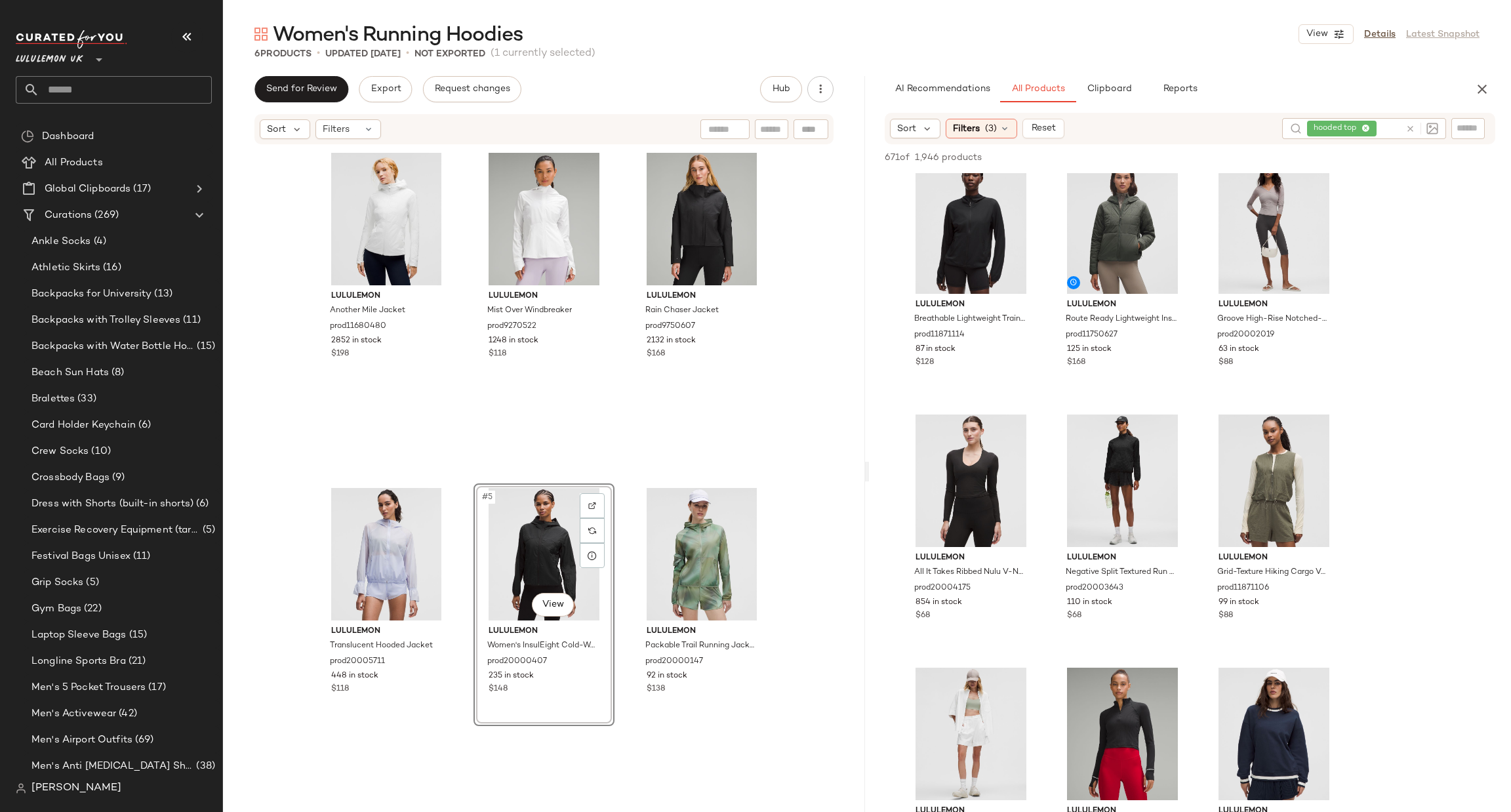
scroll to position [5046, 0]
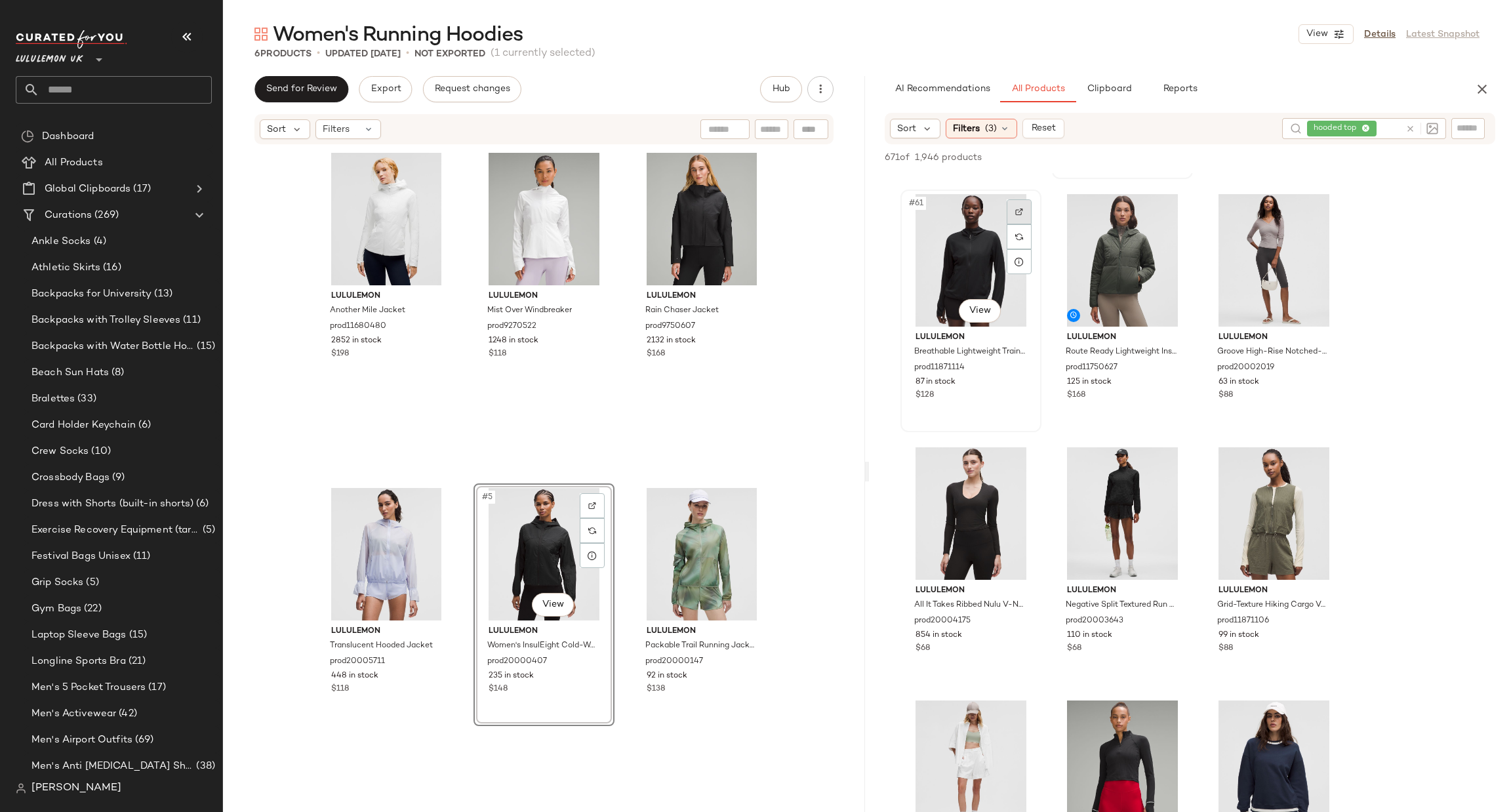
click at [1022, 217] on div at bounding box center [1020, 212] width 25 height 25
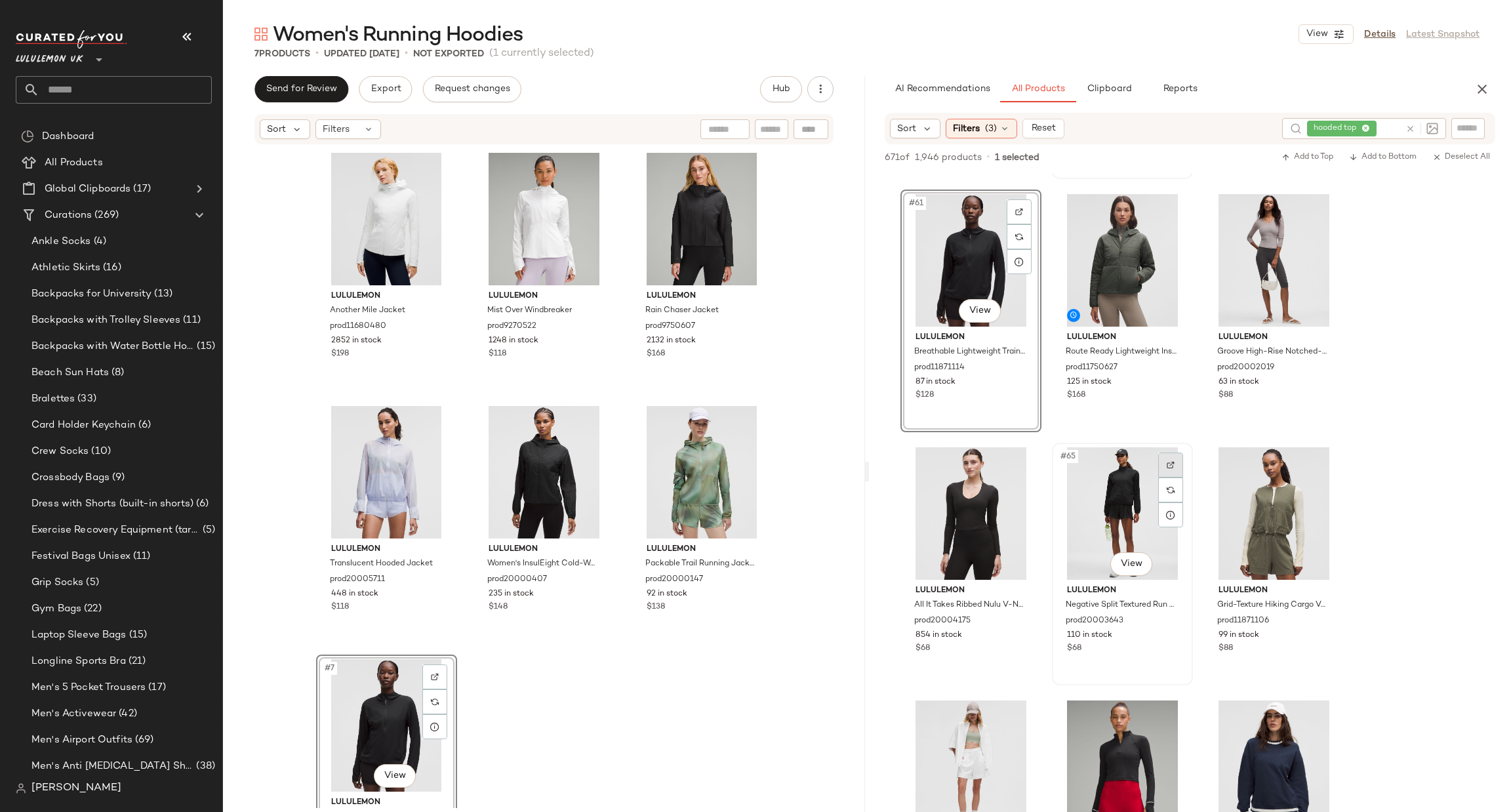
click at [1174, 461] on img at bounding box center [1171, 465] width 8 height 8
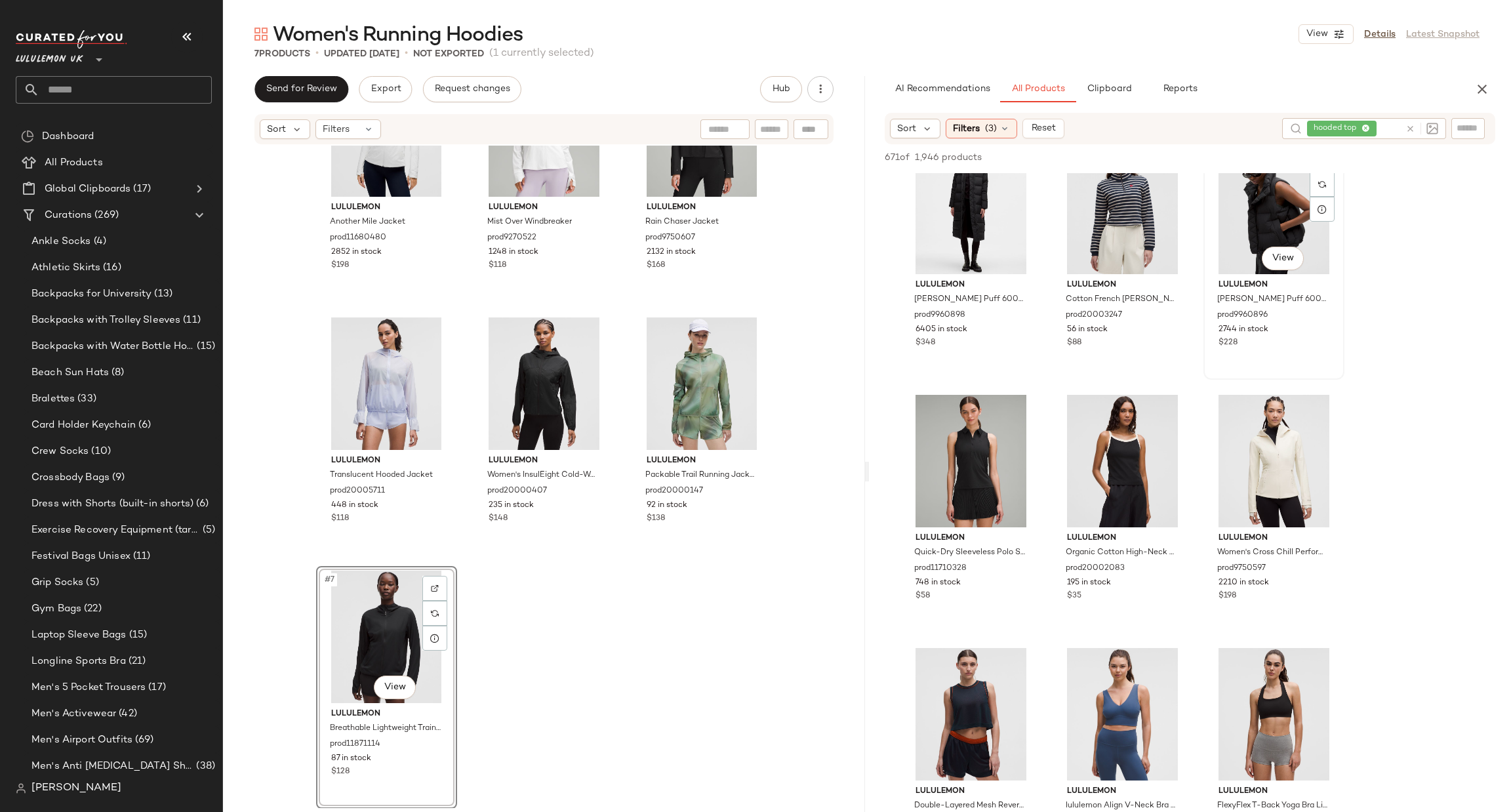
scroll to position [10358, 0]
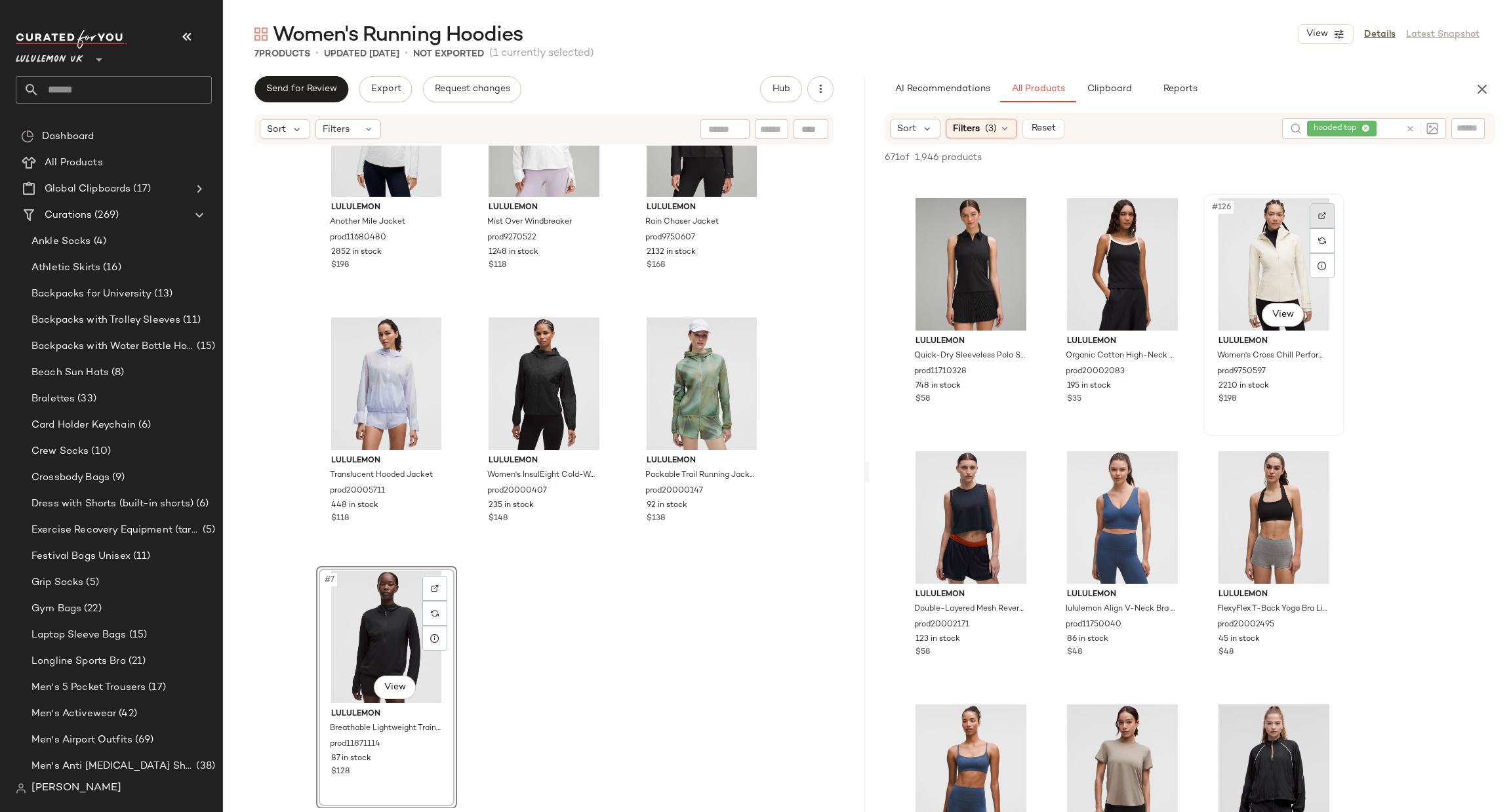
click at [1323, 219] on div at bounding box center [1322, 216] width 25 height 25
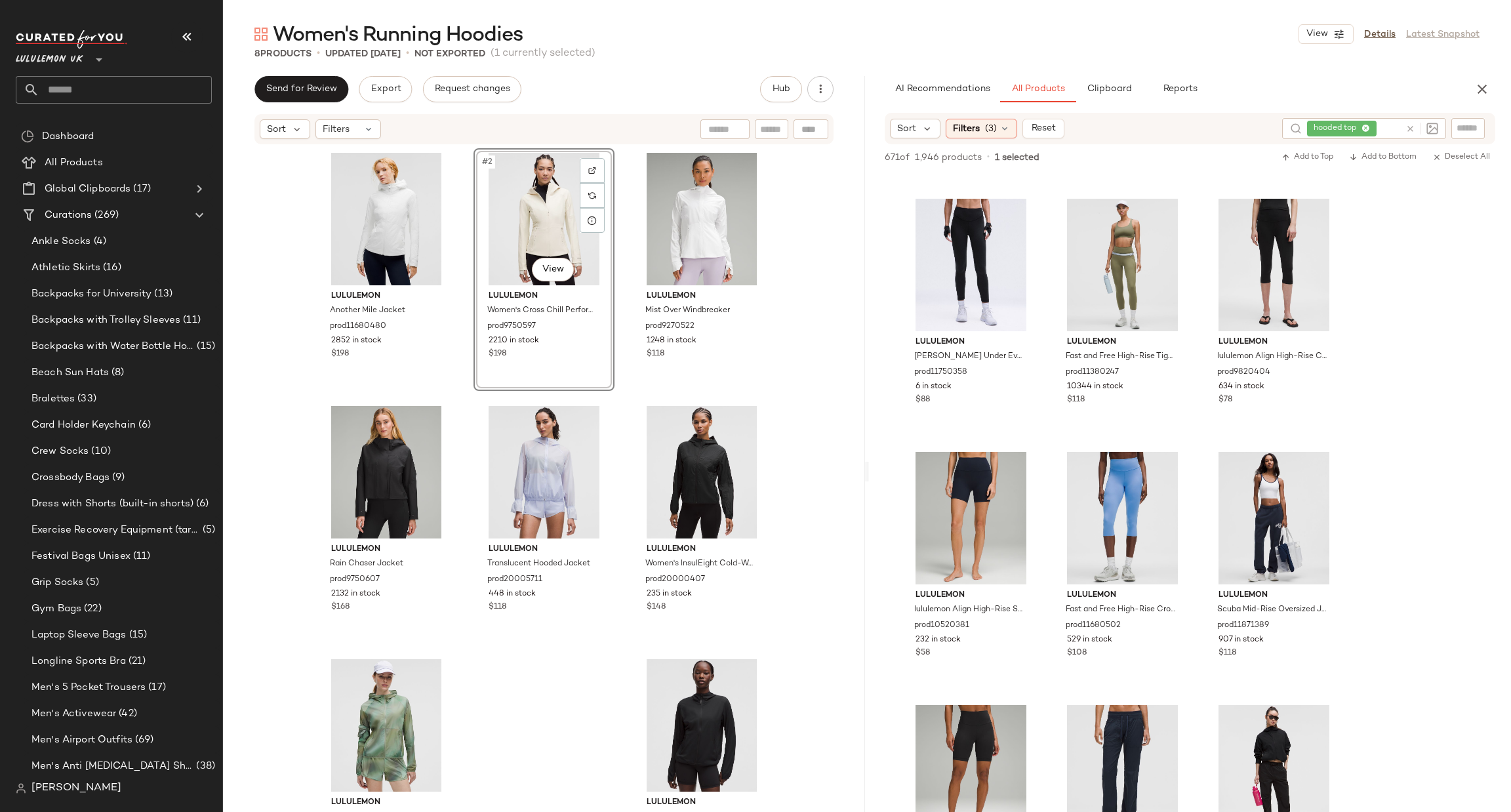
scroll to position [30452, 0]
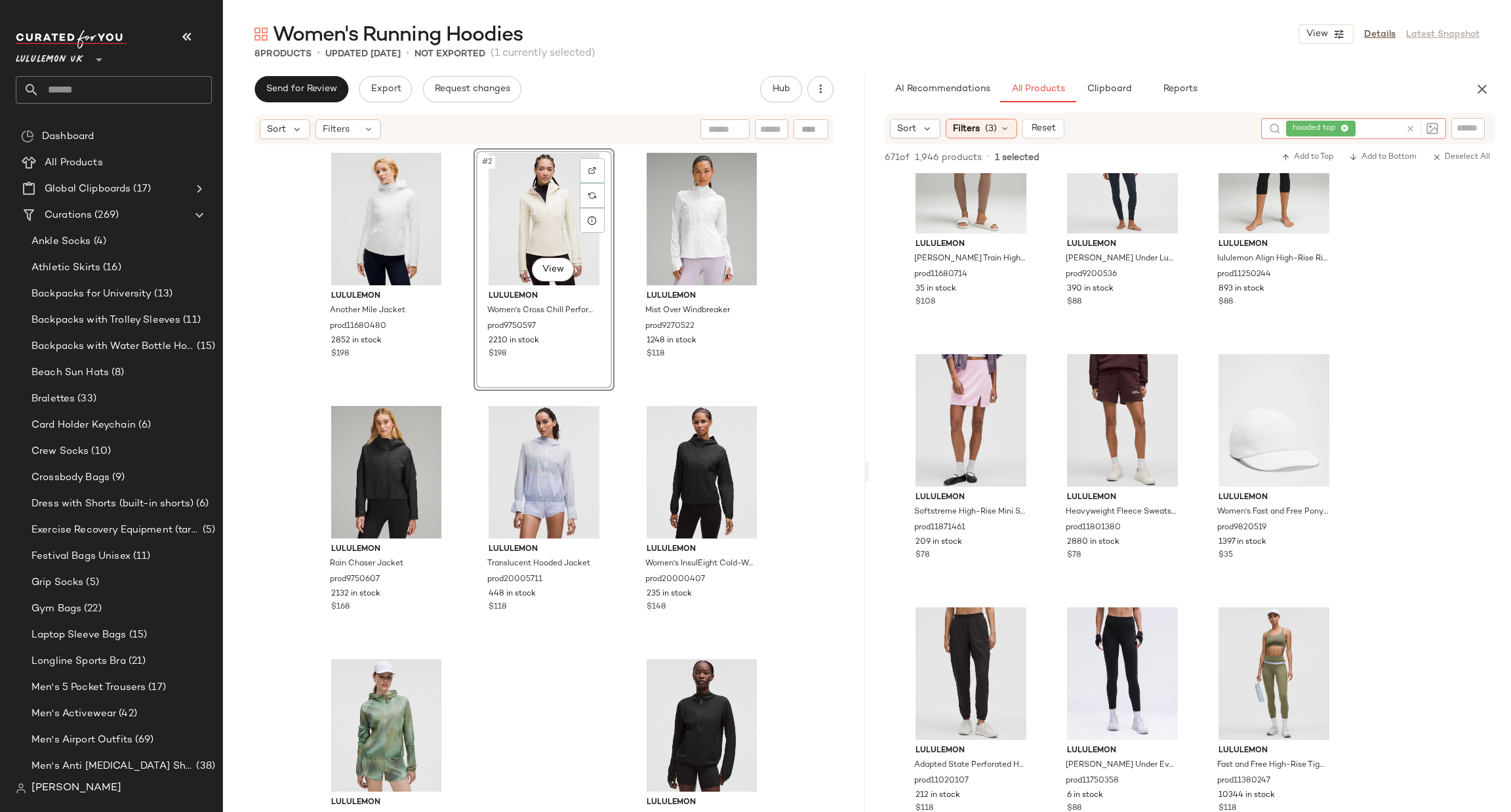
click at [1410, 136] on div at bounding box center [1419, 128] width 38 height 21
click at [1473, 94] on button "button" at bounding box center [1483, 89] width 26 height 26
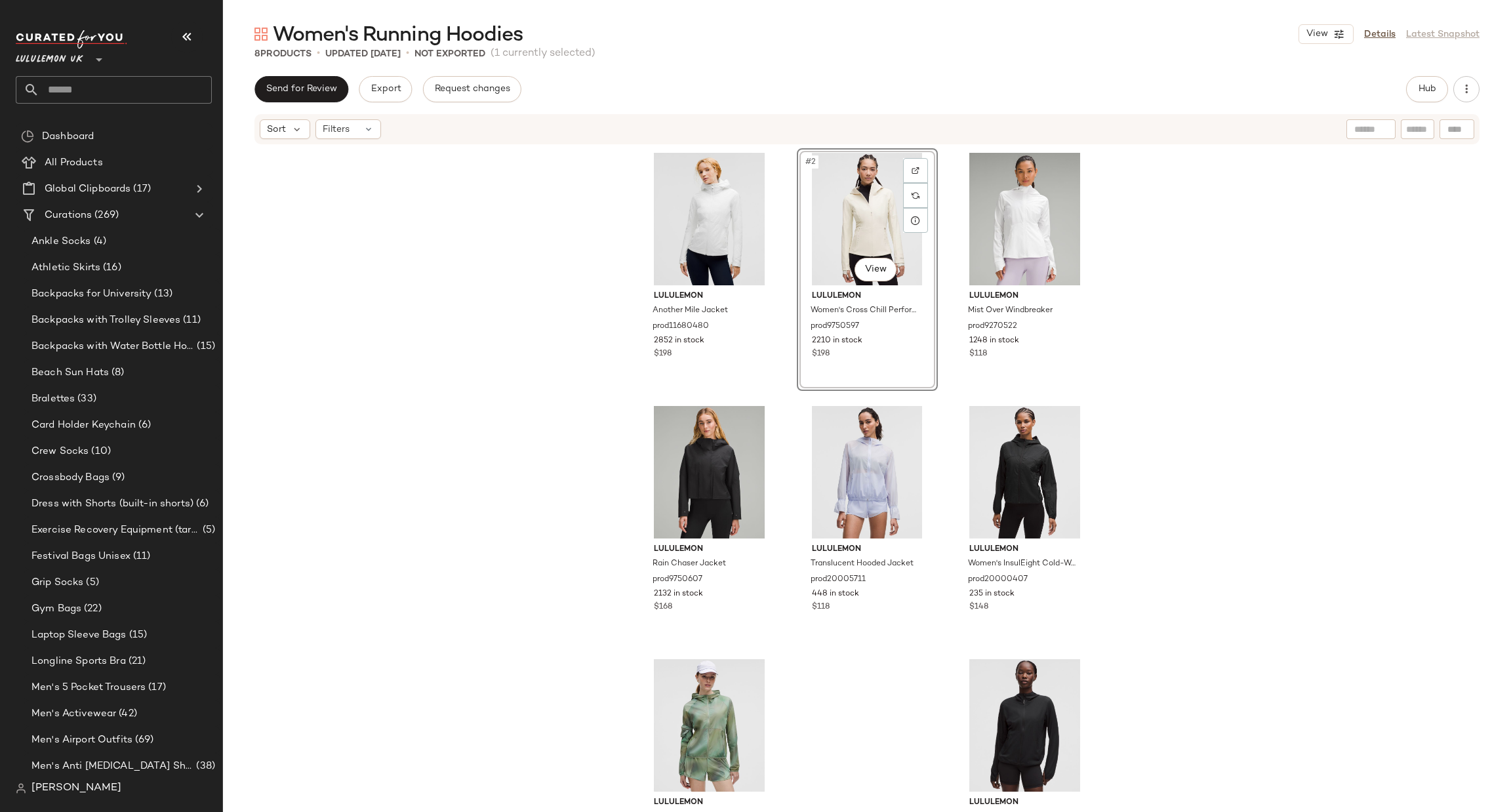
click at [160, 87] on input "text" at bounding box center [126, 89] width 173 height 27
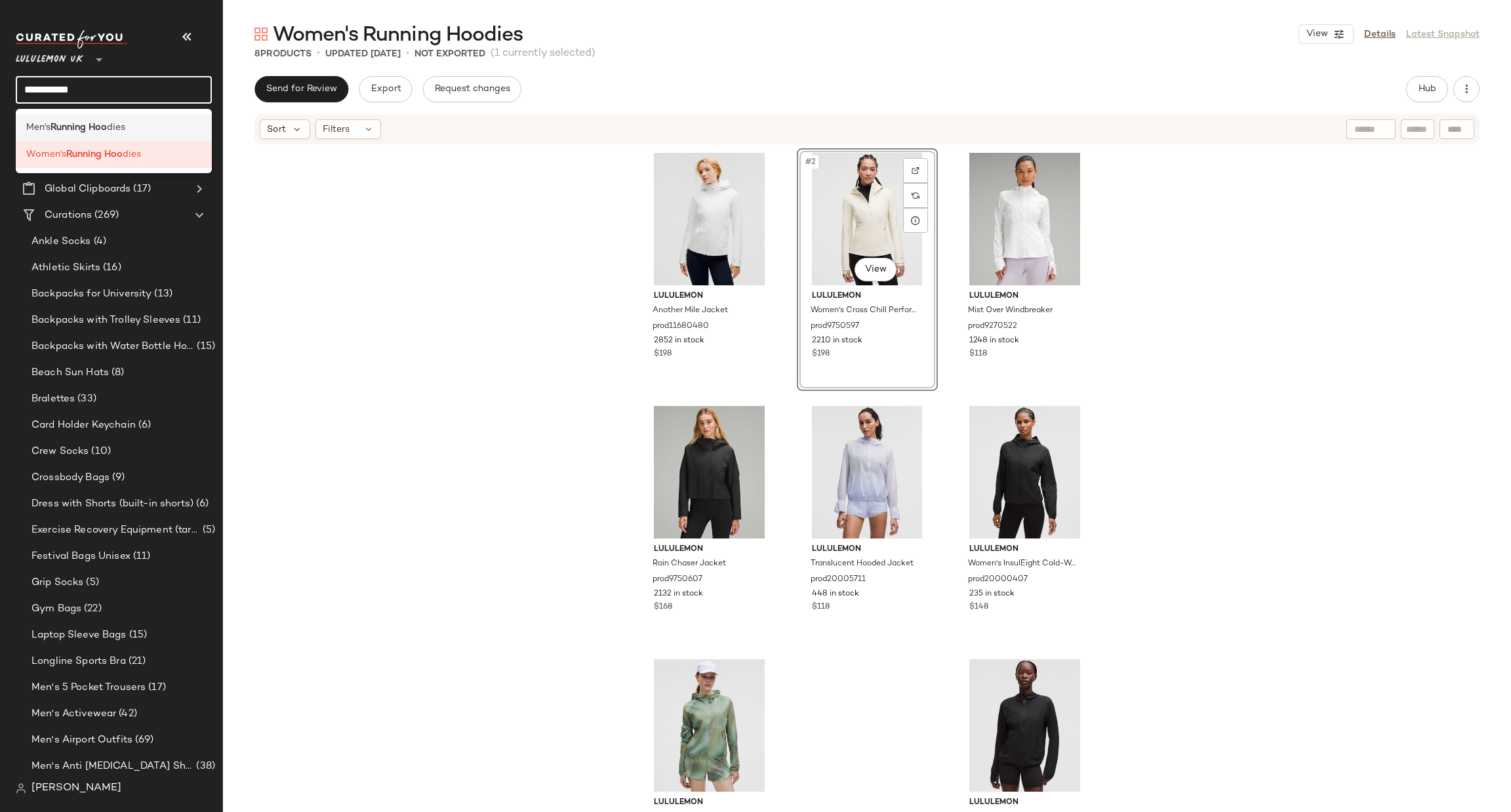
type input "**********"
click at [169, 132] on div "Men's Running Hoo dies" at bounding box center [113, 128] width 175 height 14
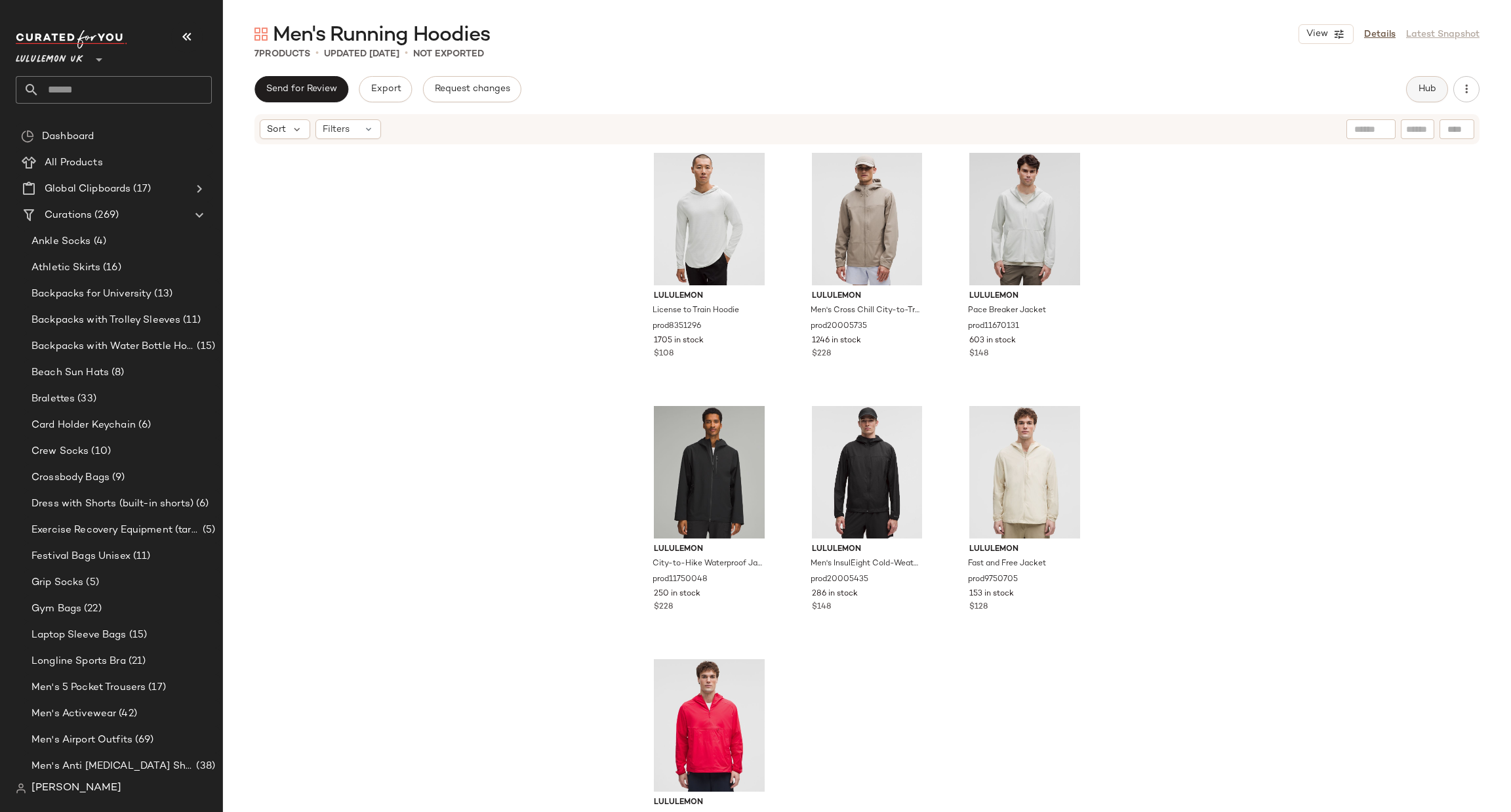
click at [1424, 99] on button "Hub" at bounding box center [1427, 89] width 42 height 26
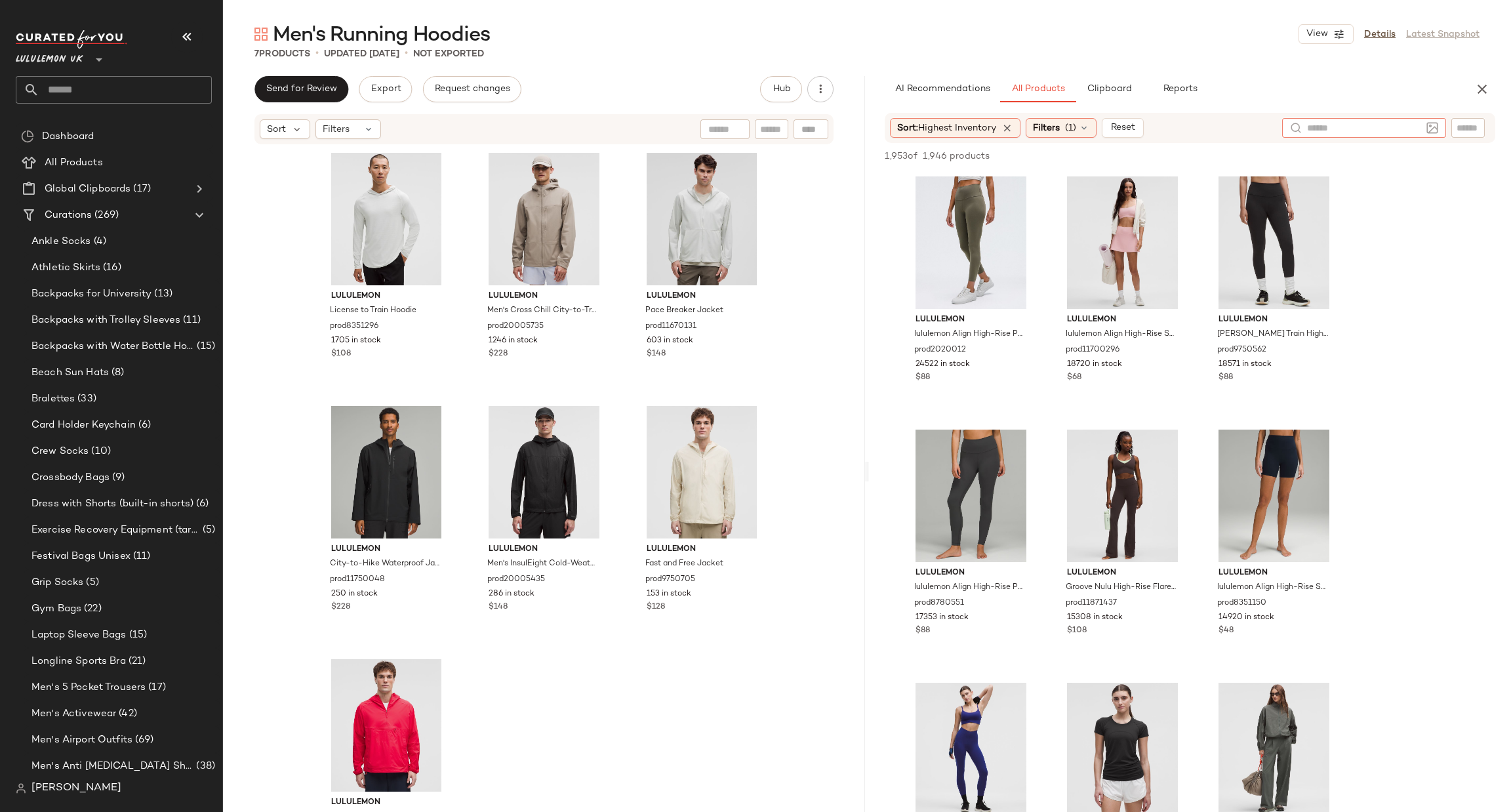
click at [1428, 126] on div at bounding box center [1364, 128] width 164 height 20
type input "*"
type input "**********"
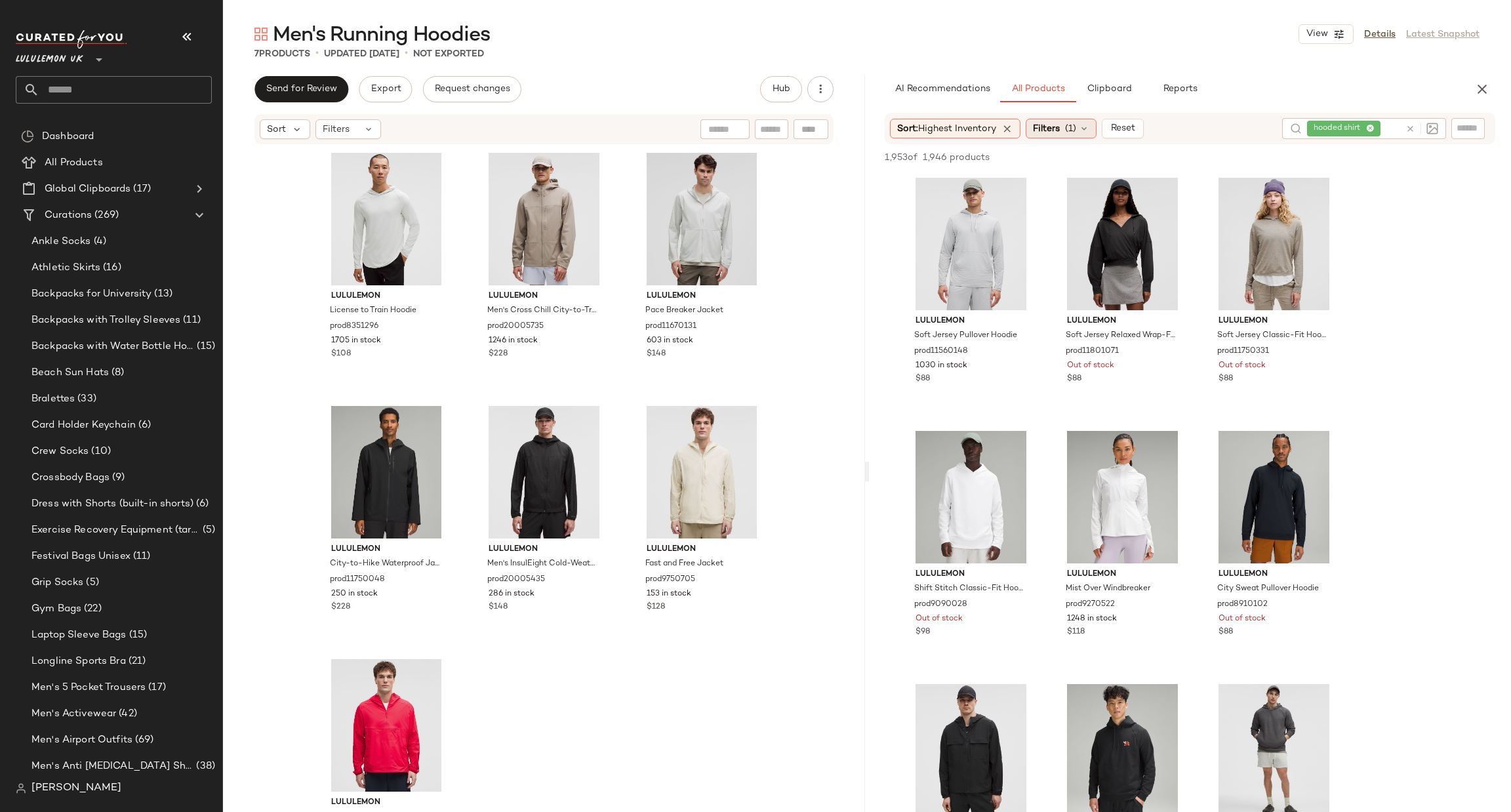
click at [1050, 132] on span "Filters" at bounding box center [1047, 128] width 27 height 14
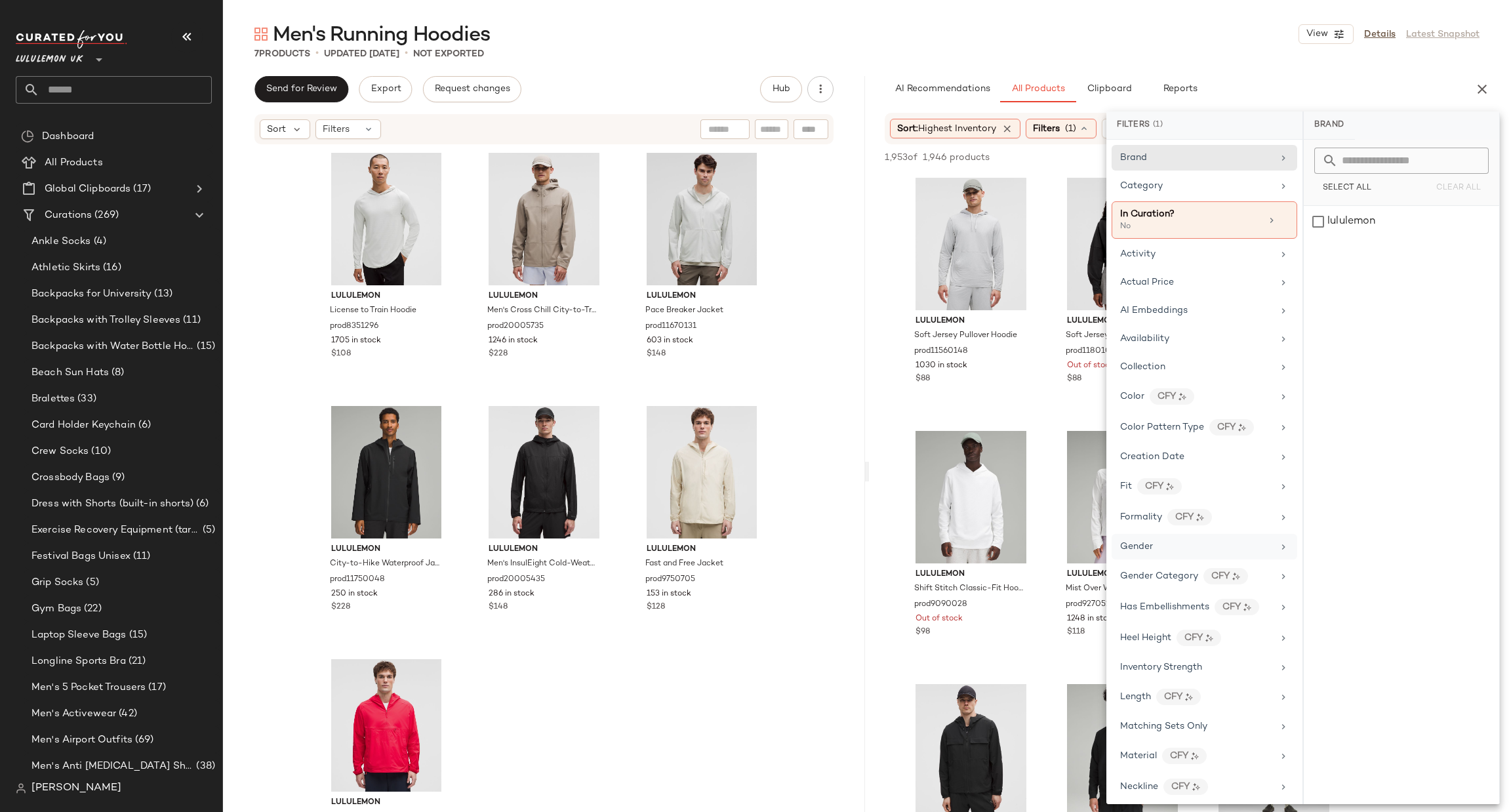
click at [1178, 544] on div "Gender" at bounding box center [1197, 547] width 153 height 14
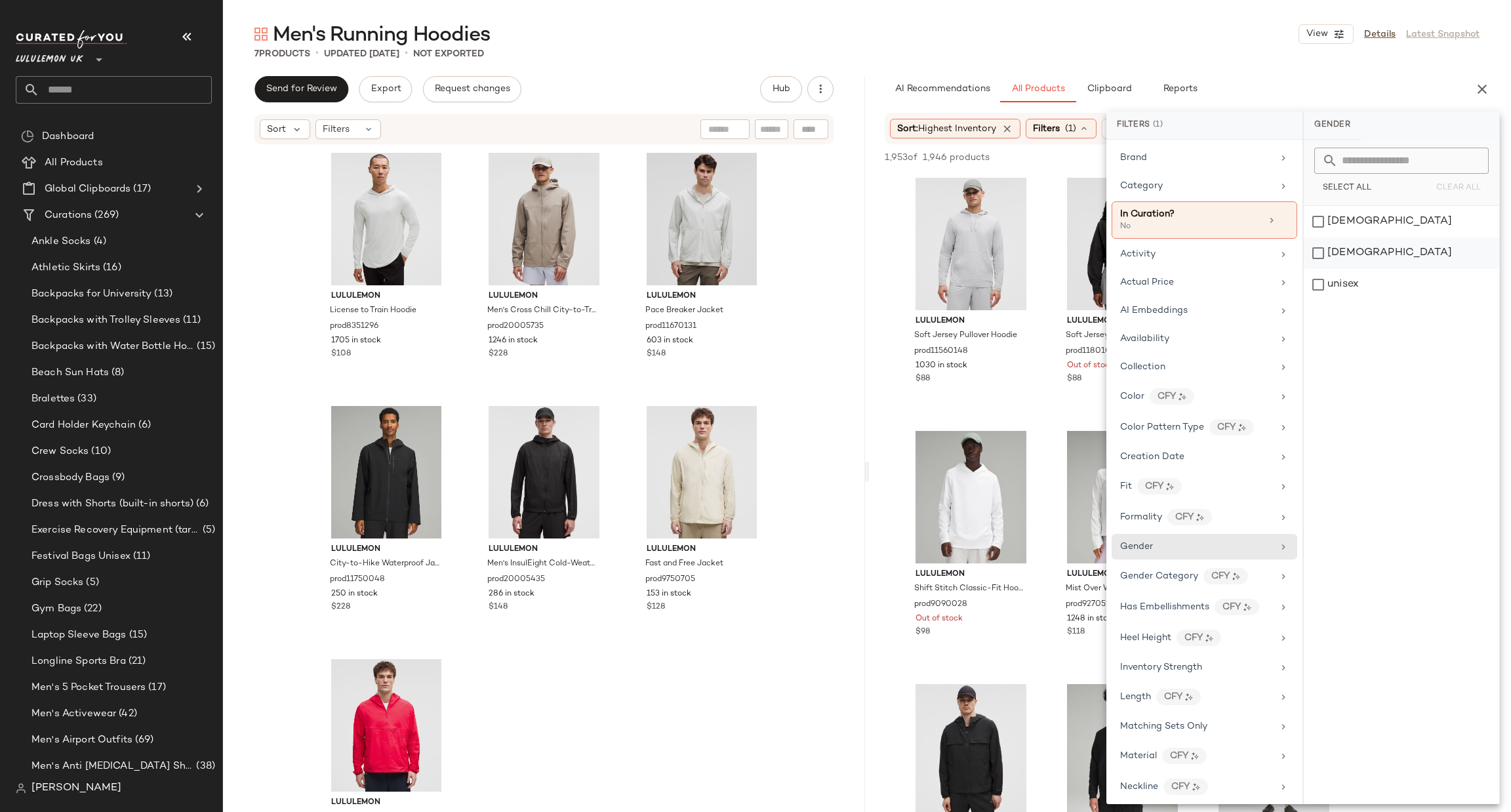
click at [1369, 253] on div "[DEMOGRAPHIC_DATA]" at bounding box center [1401, 253] width 195 height 32
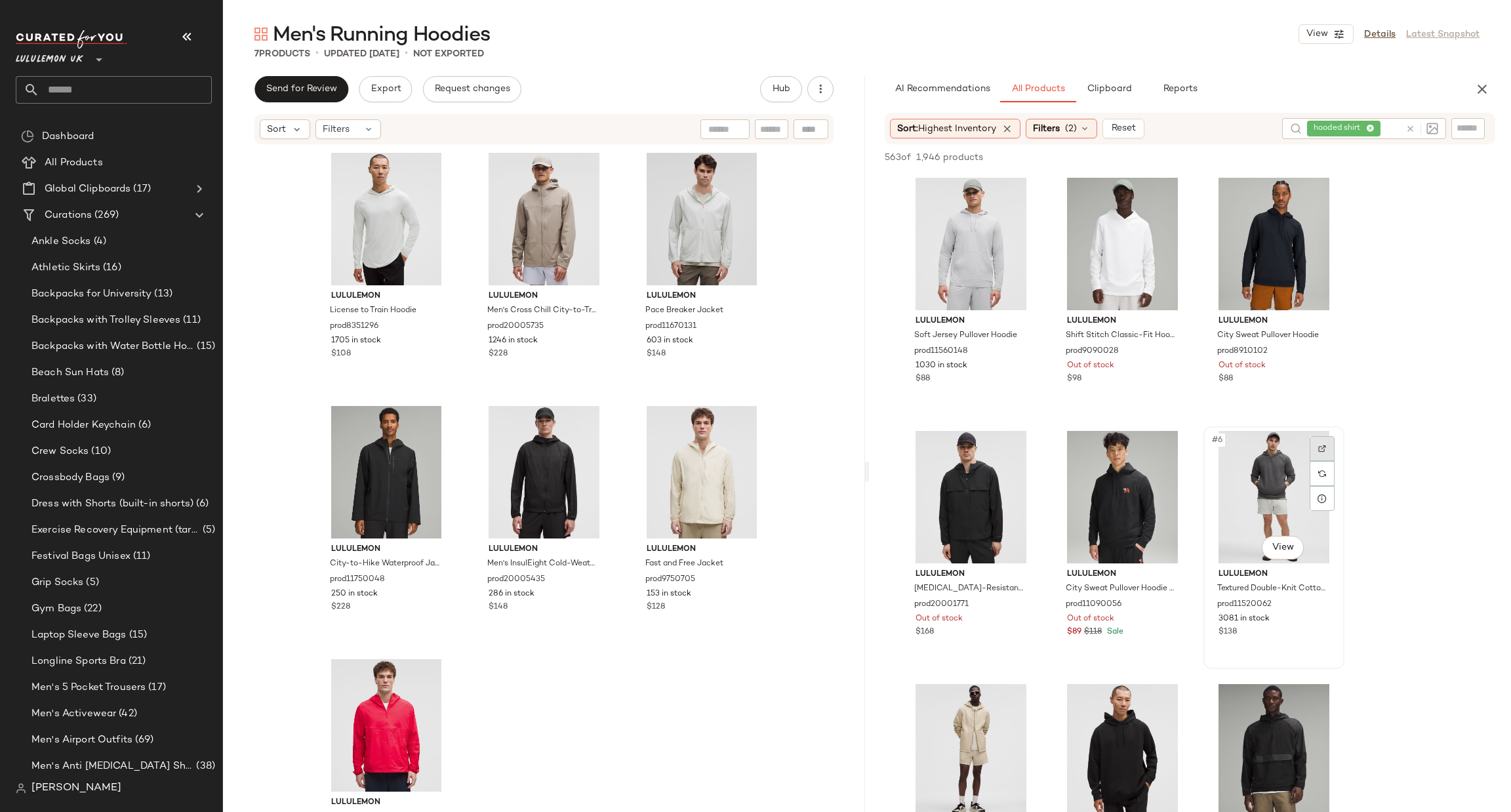
click at [1315, 448] on div at bounding box center [1322, 448] width 25 height 25
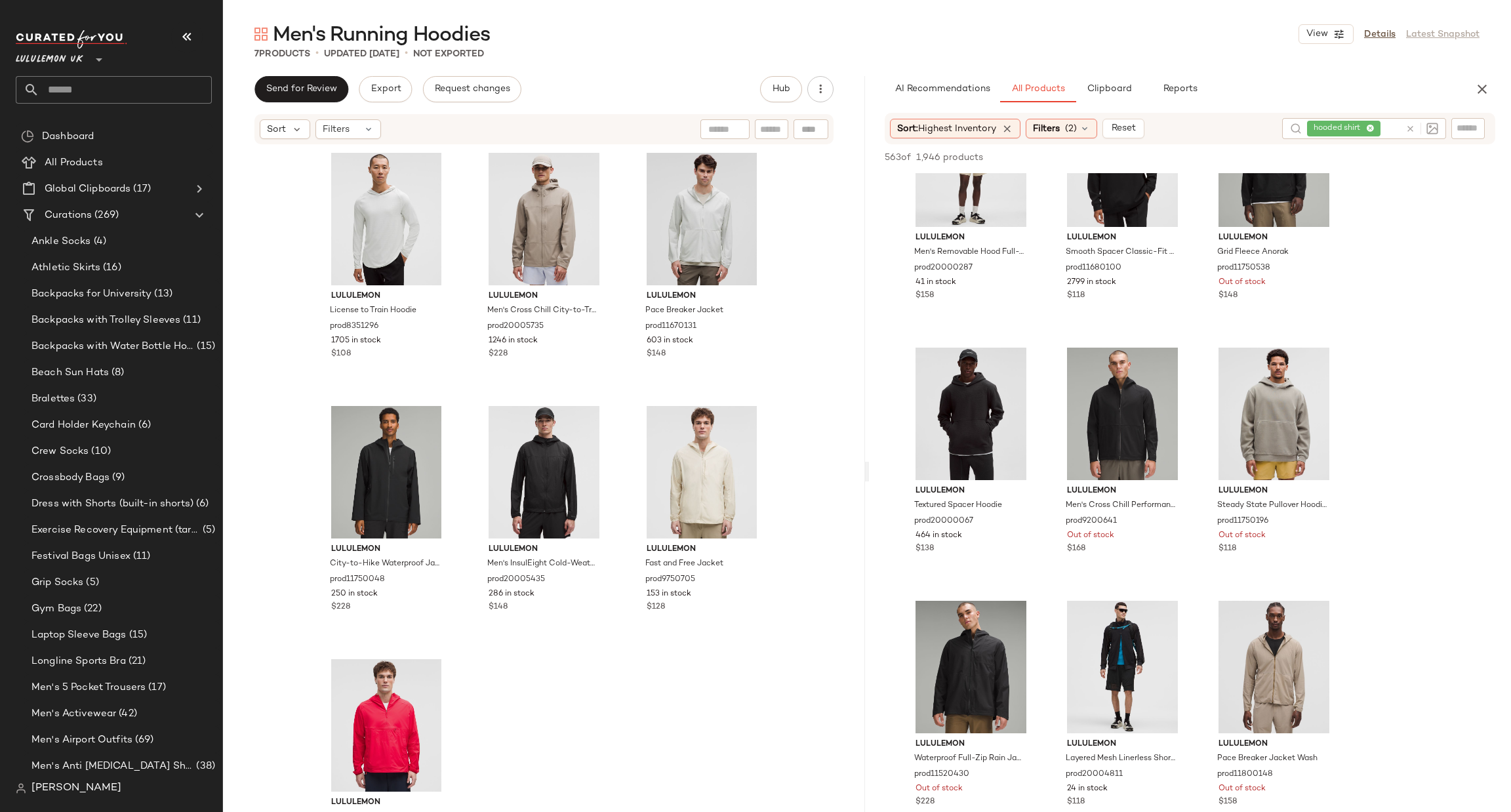
scroll to position [1180, 0]
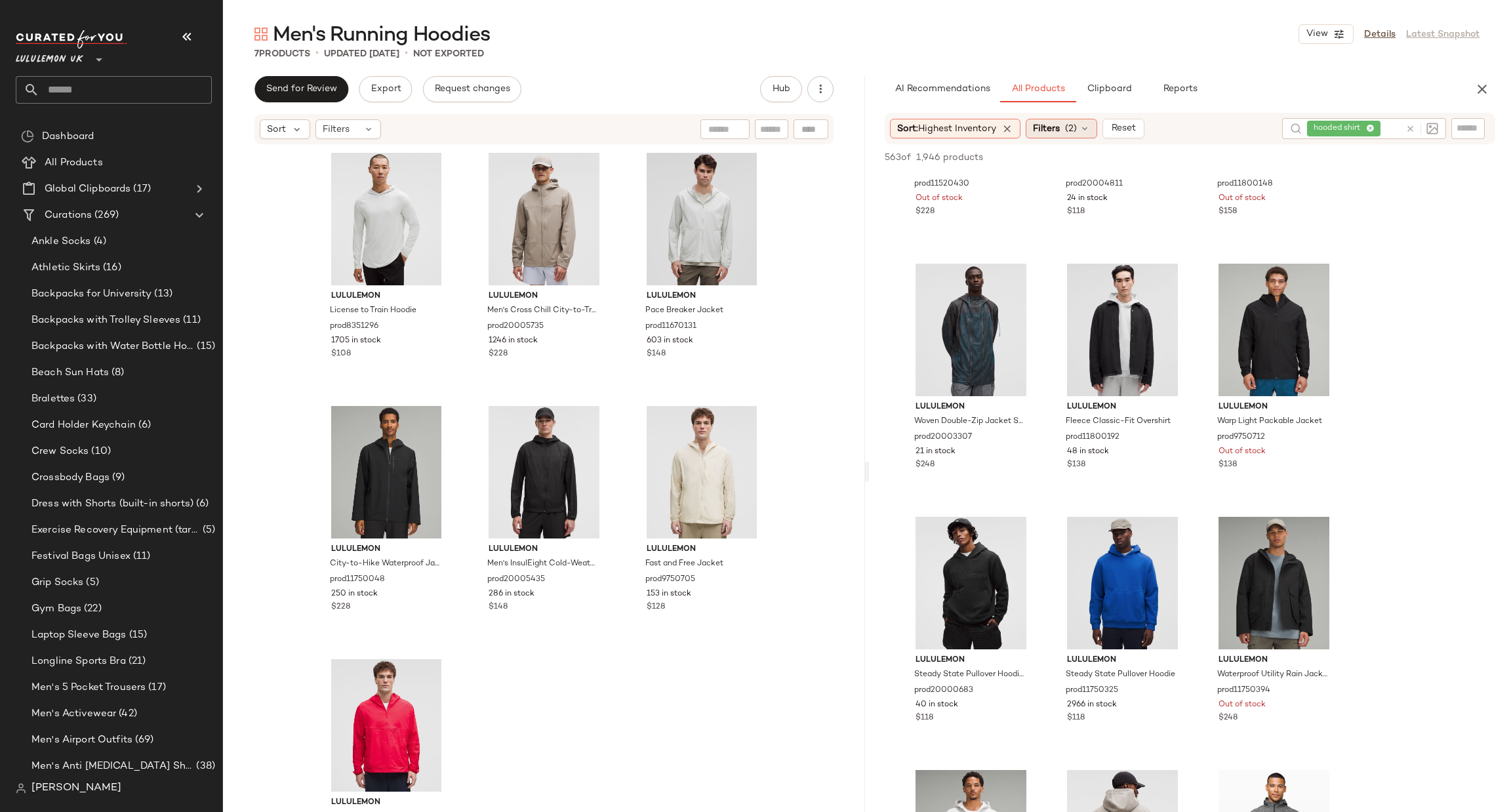
click at [1048, 131] on span "Filters" at bounding box center [1047, 128] width 27 height 14
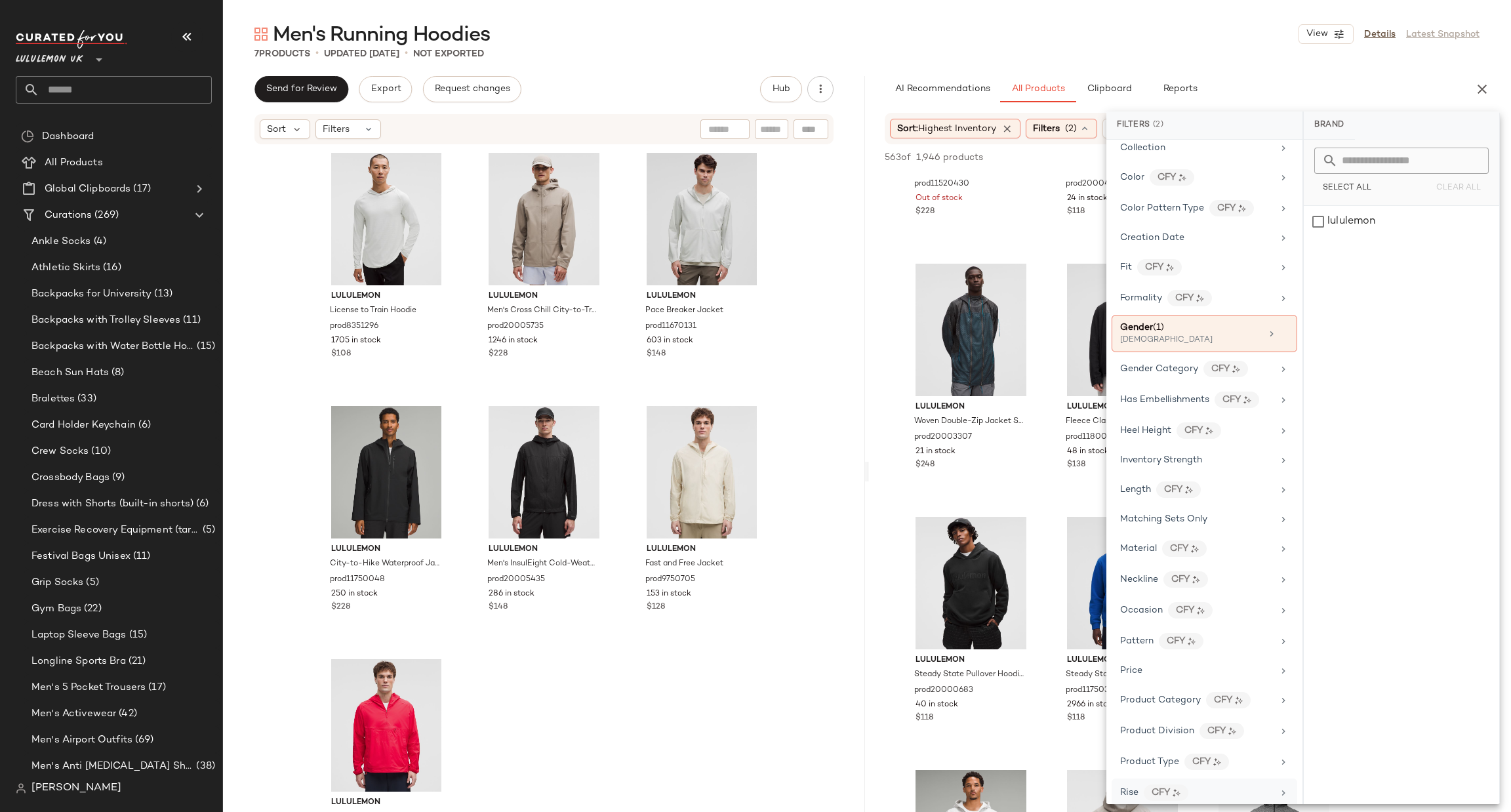
scroll to position [414, 0]
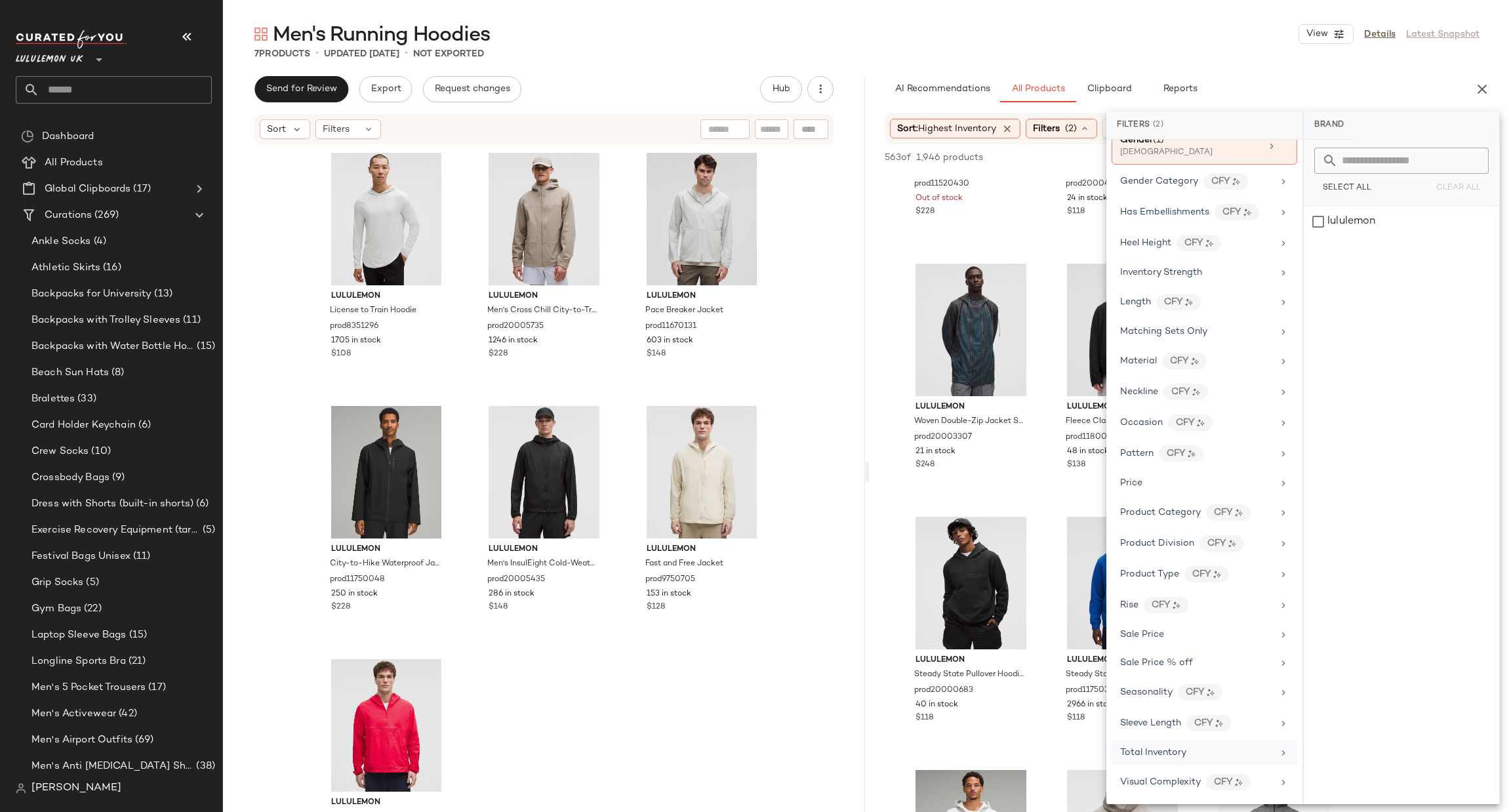
click at [1176, 764] on div "Total Inventory" at bounding box center [1204, 752] width 186 height 25
click at [1365, 185] on button "At least 1" at bounding box center [1402, 183] width 174 height 19
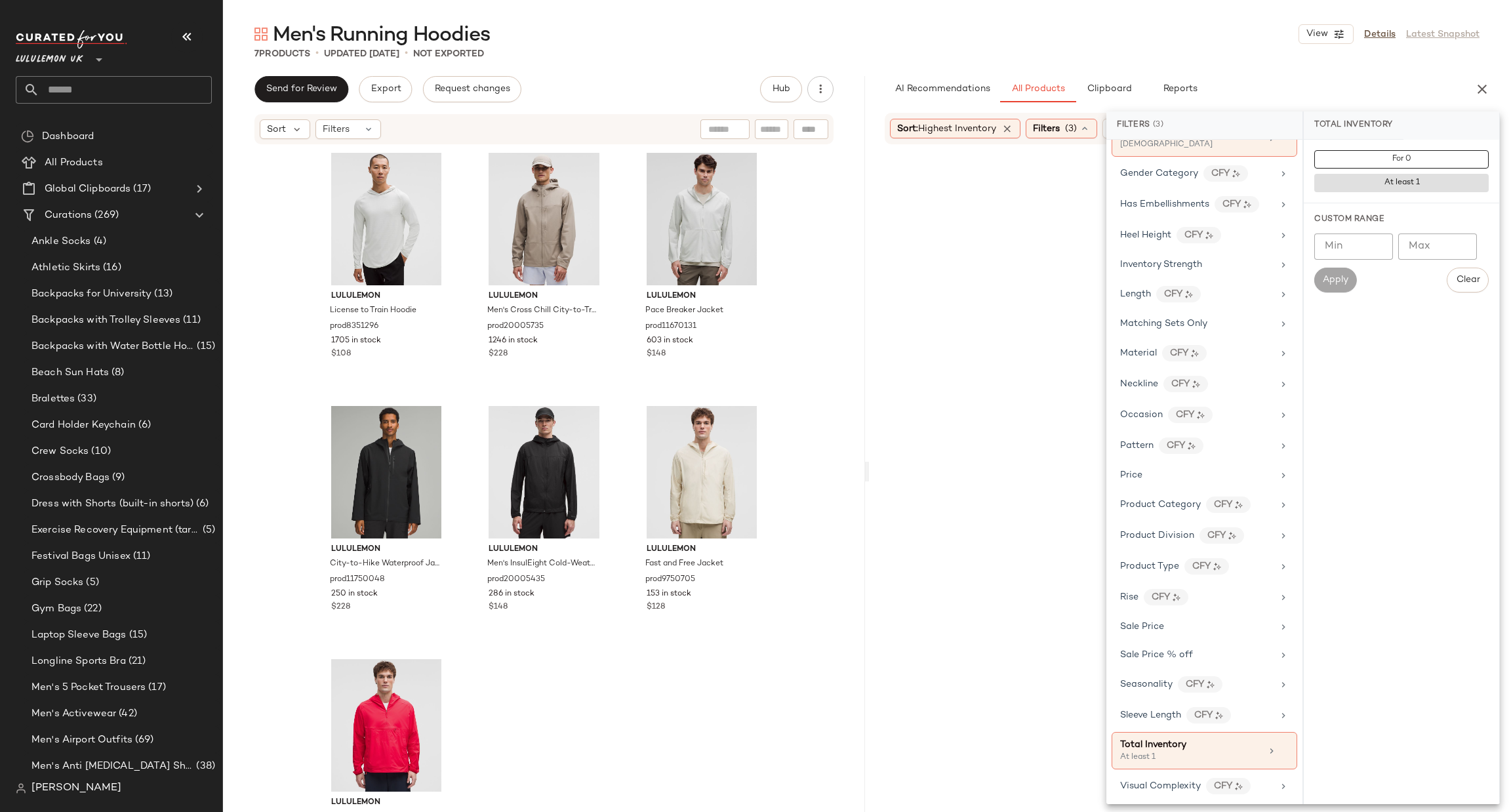
click at [893, 249] on div at bounding box center [1189, 521] width 637 height 749
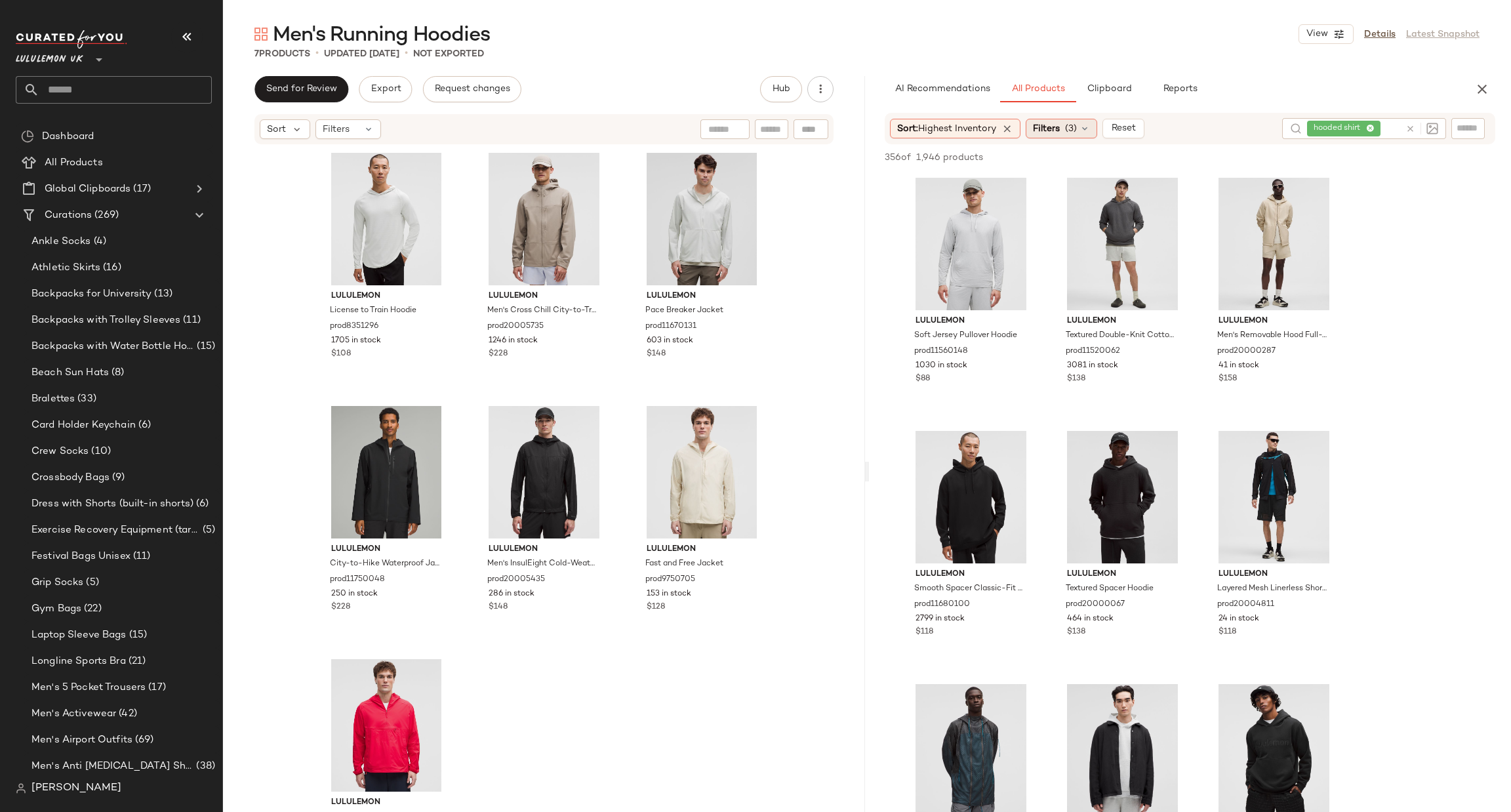
click at [1036, 129] on span "Filters" at bounding box center [1047, 128] width 27 height 14
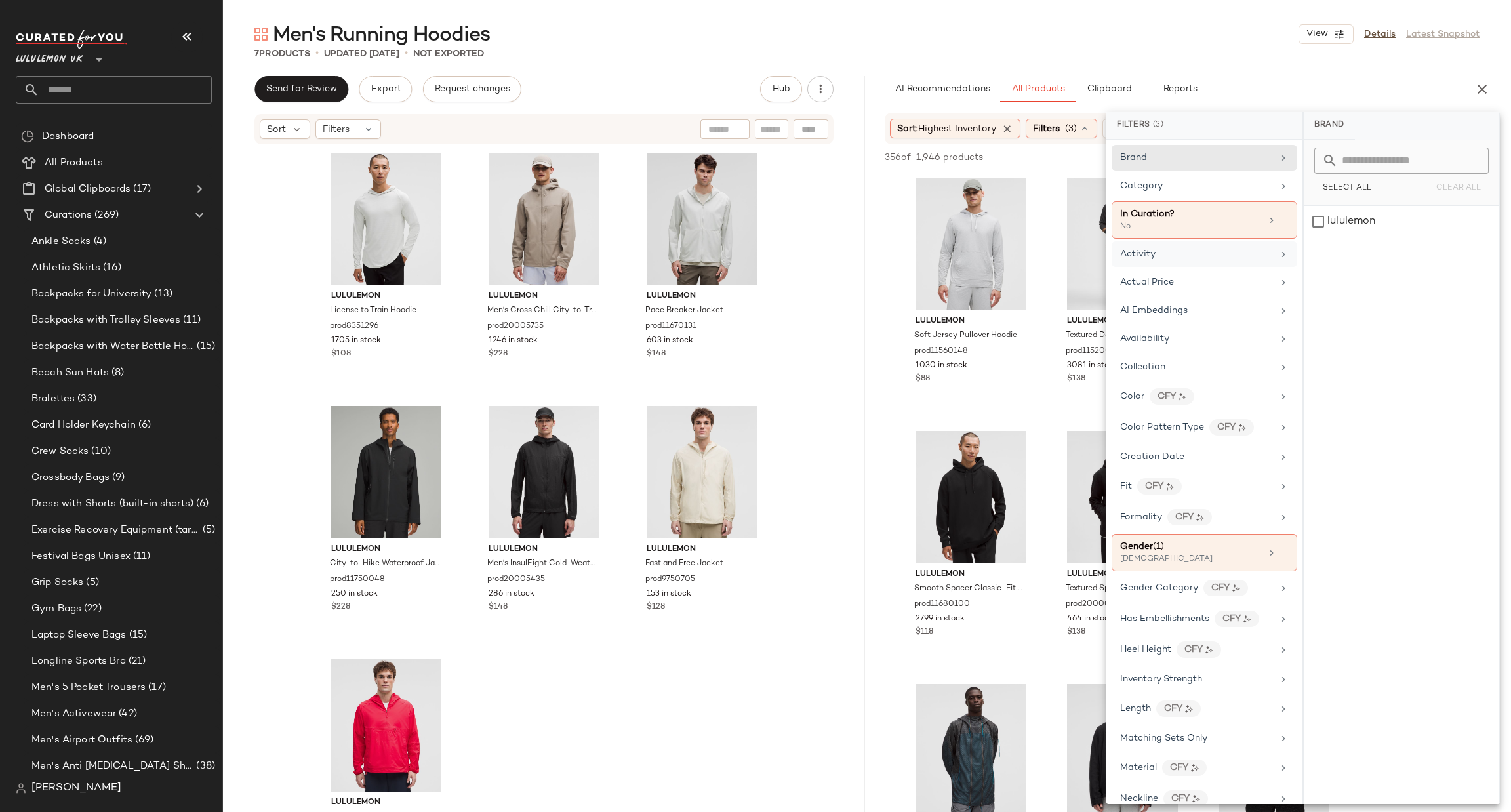
click at [1158, 253] on div "Activity" at bounding box center [1197, 254] width 153 height 14
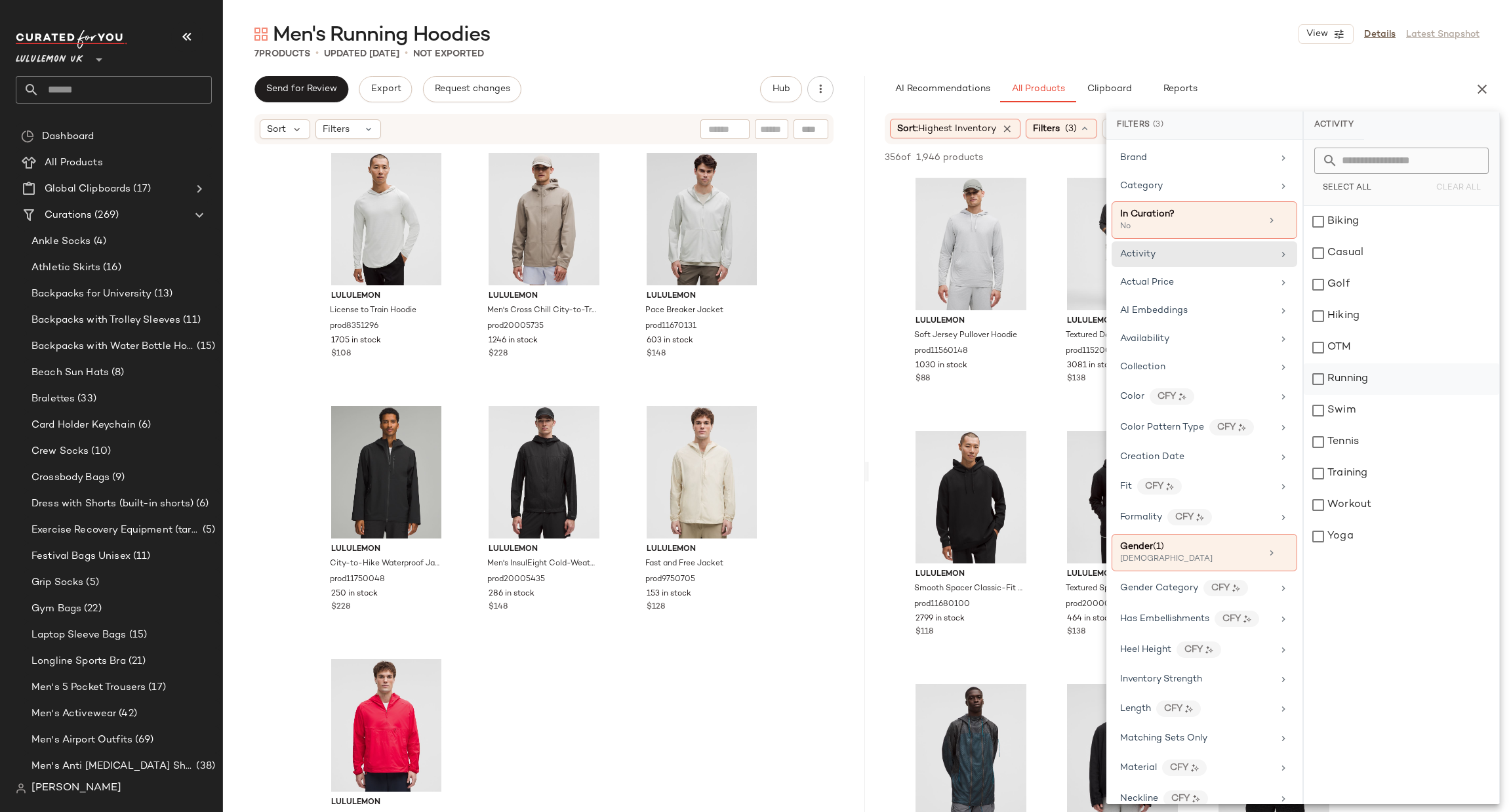
click at [1377, 371] on div "Running" at bounding box center [1401, 379] width 195 height 32
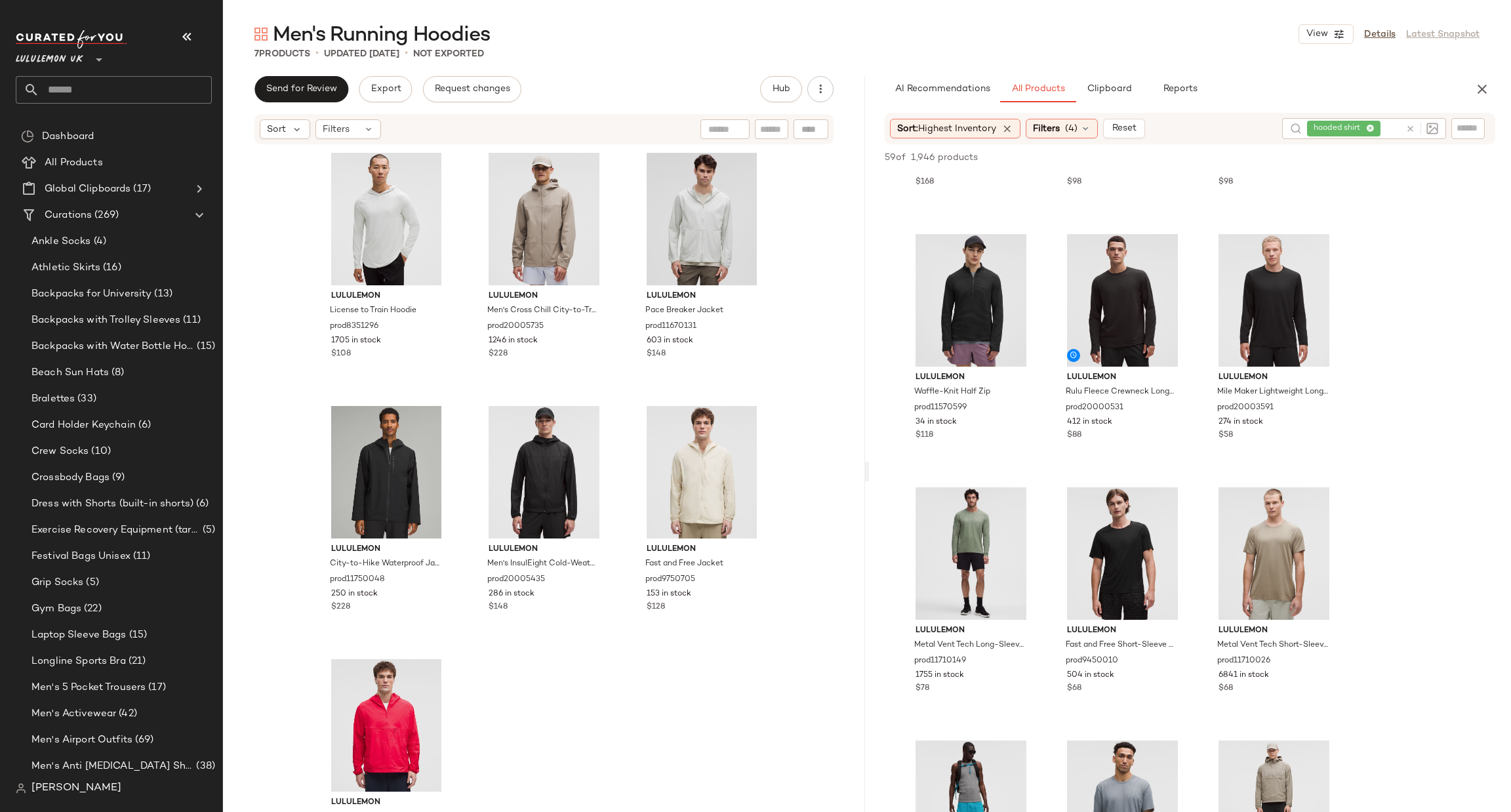
scroll to position [590, 0]
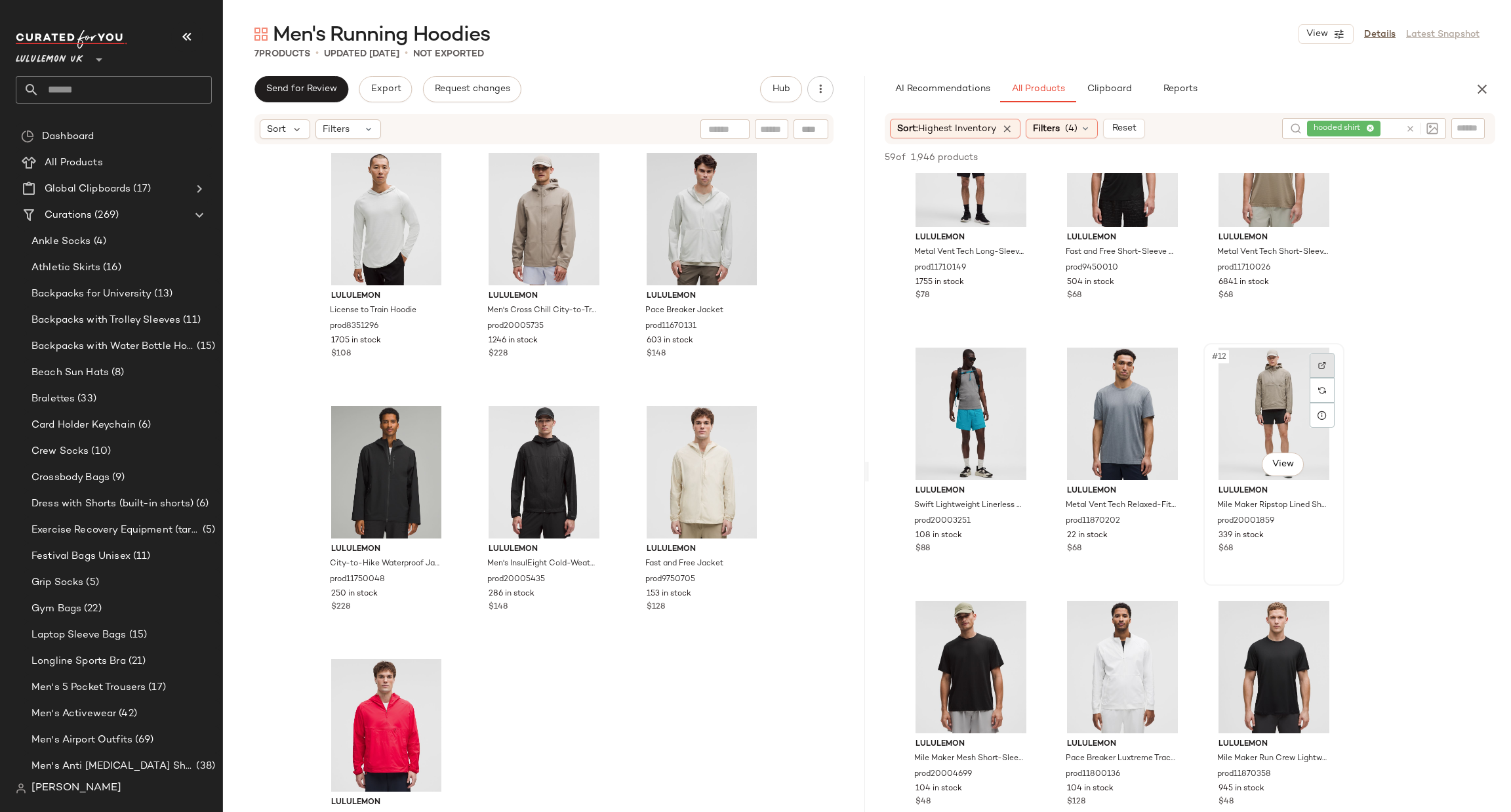
click at [1315, 357] on div at bounding box center [1322, 365] width 25 height 25
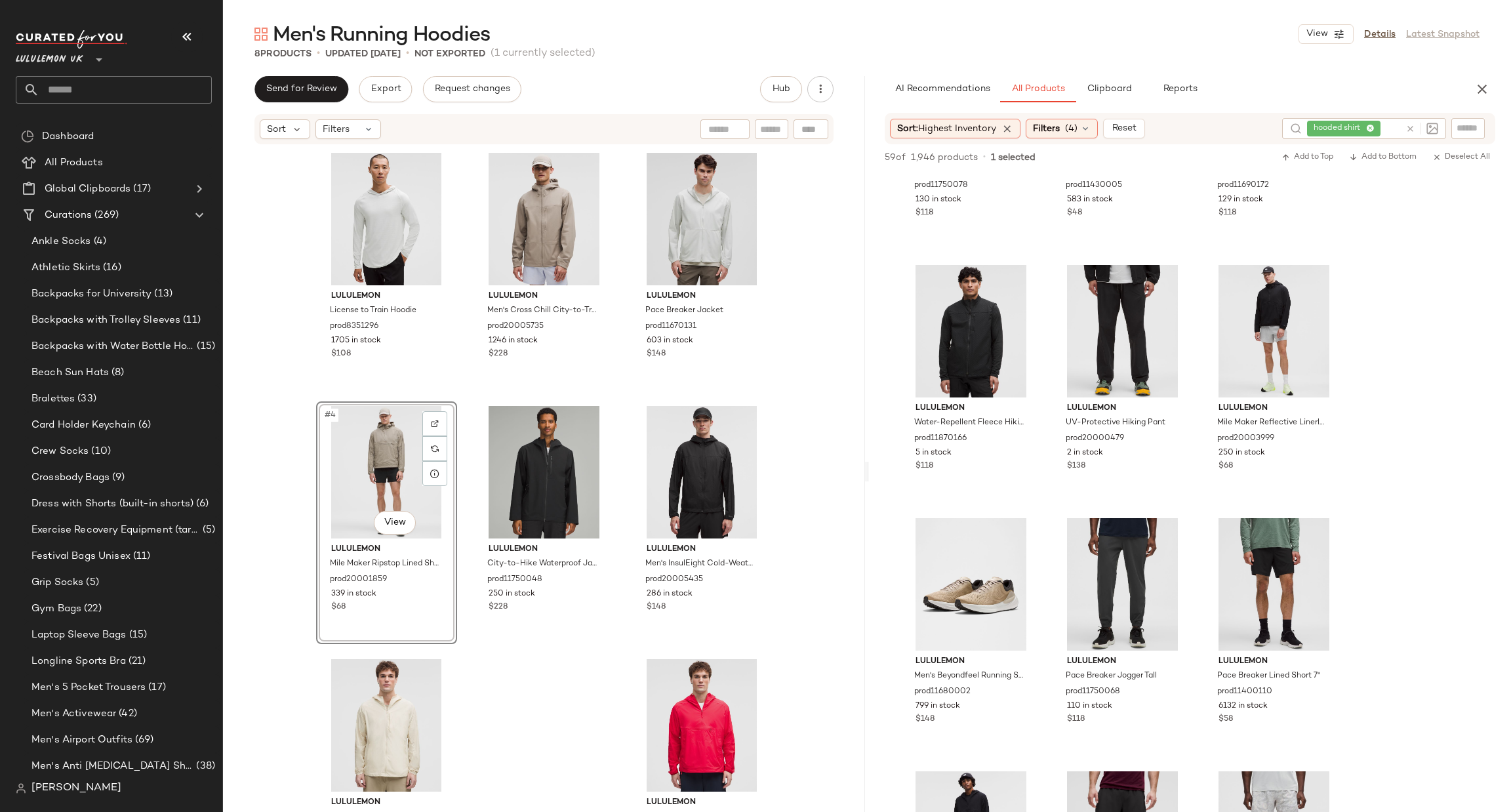
scroll to position [1966, 0]
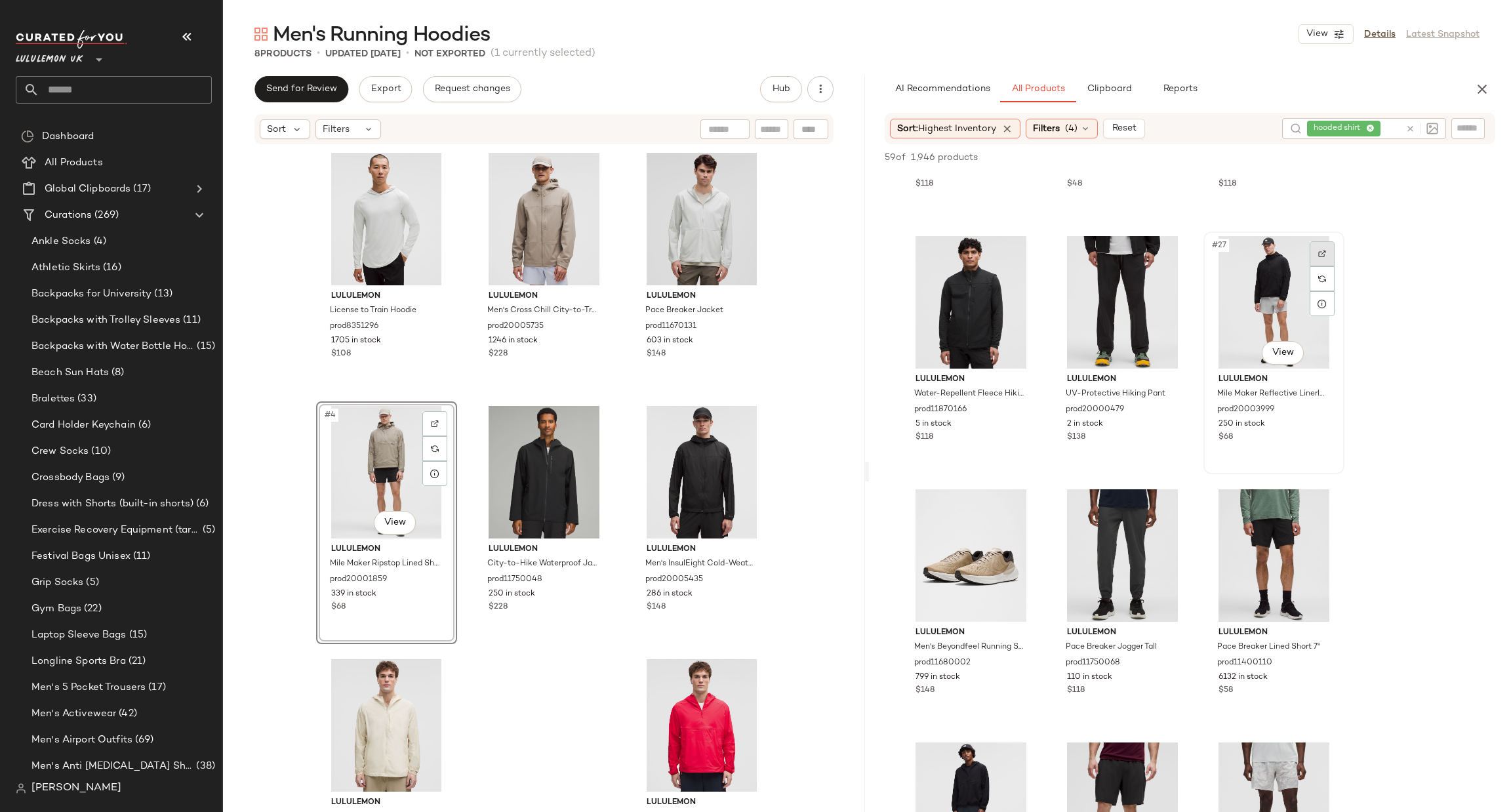
click at [1324, 249] on img at bounding box center [1322, 253] width 8 height 8
click at [359, 464] on div "#4 View" at bounding box center [386, 472] width 132 height 132
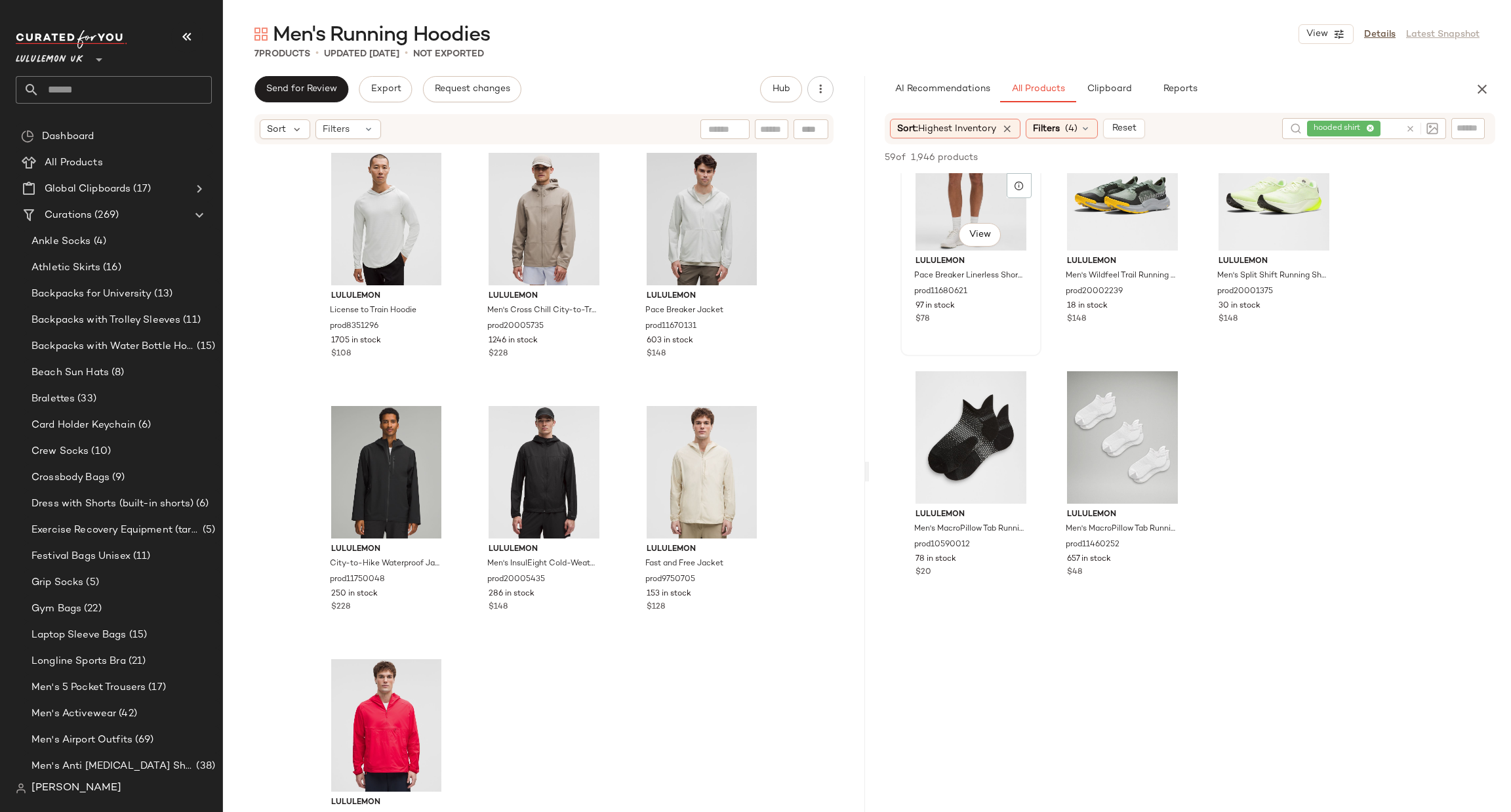
scroll to position [4130, 0]
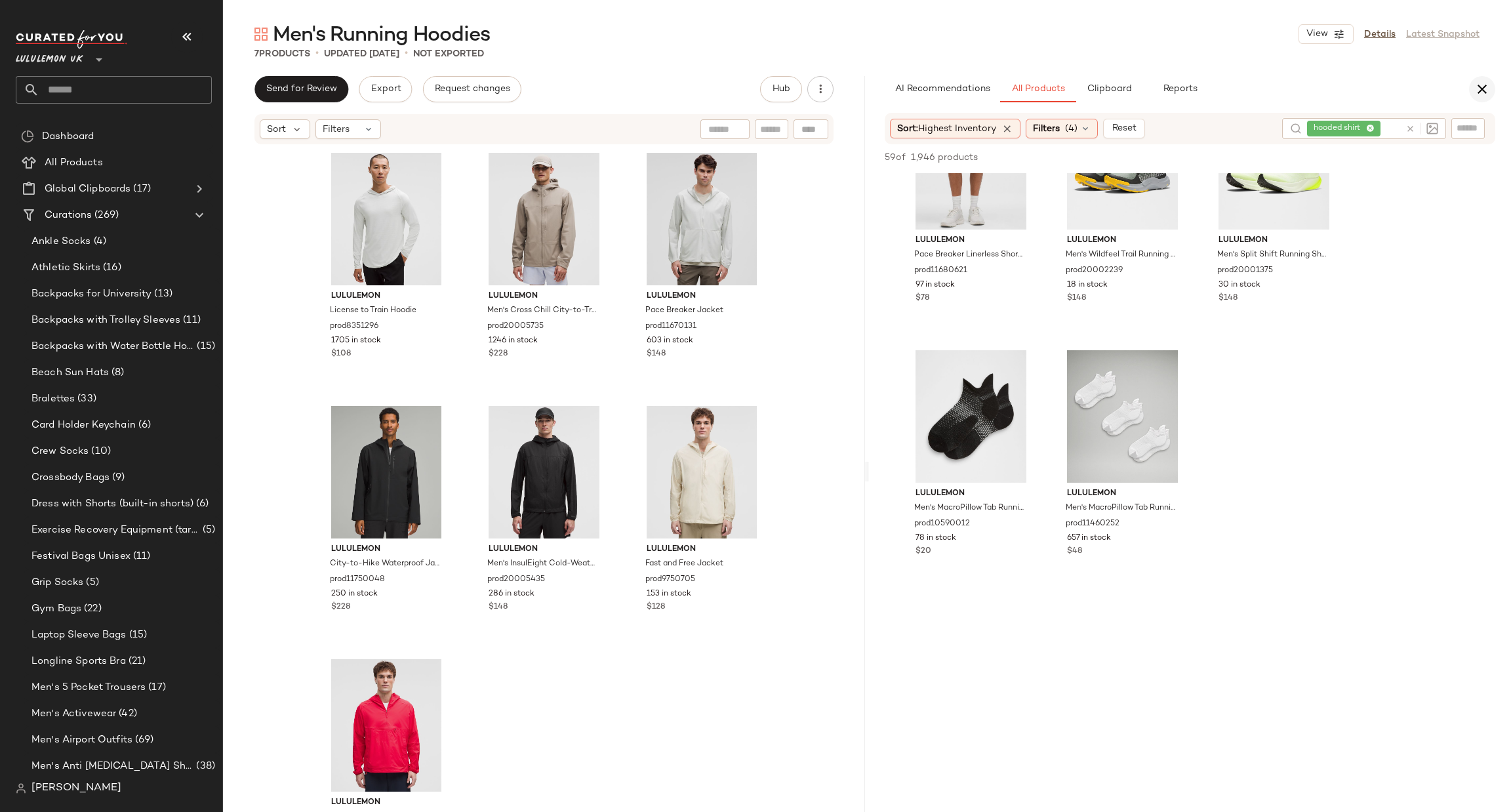
click at [1485, 98] on button "button" at bounding box center [1483, 89] width 26 height 26
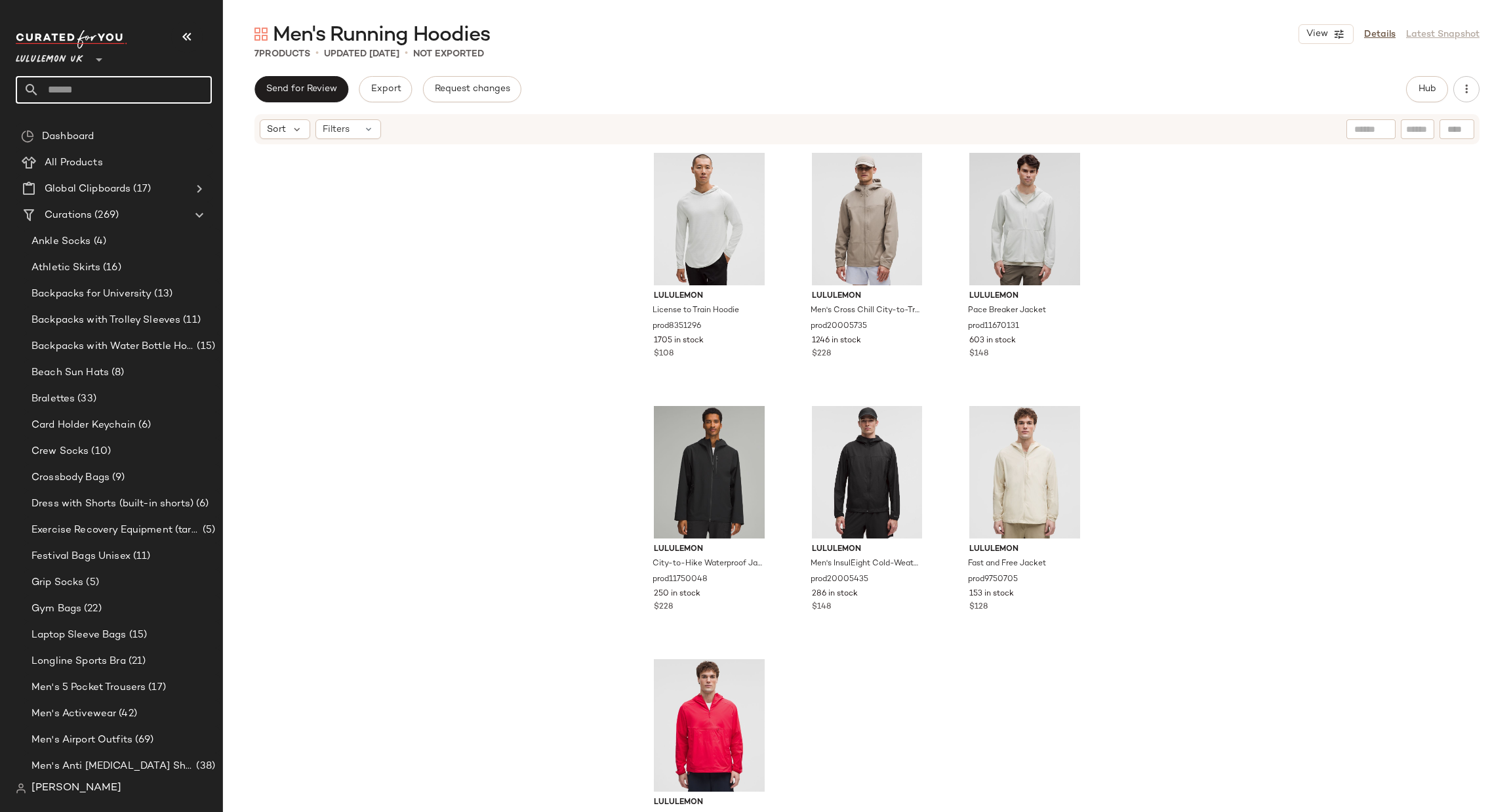
click at [150, 78] on input "text" at bounding box center [126, 89] width 173 height 27
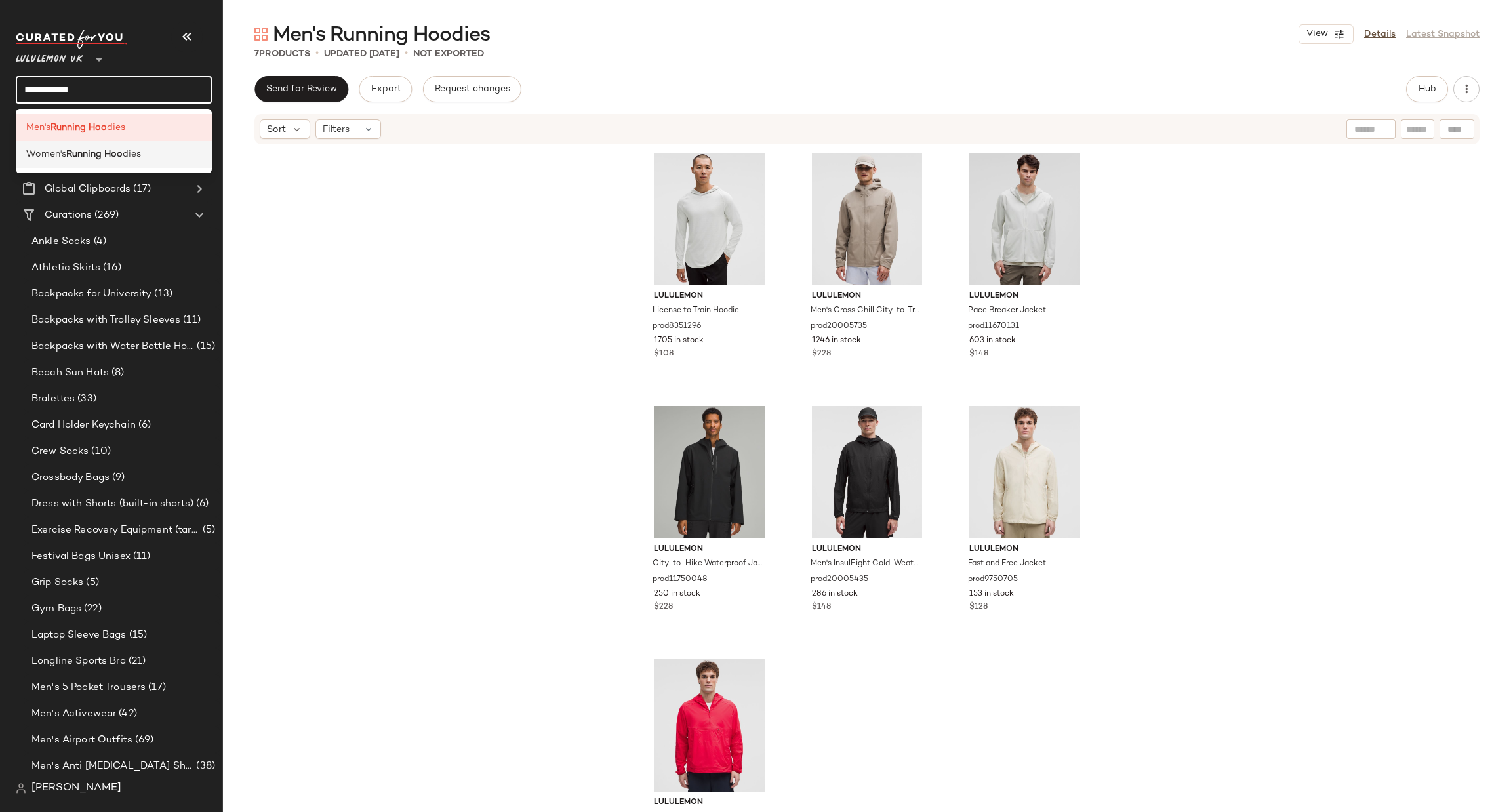
type input "**********"
click at [172, 156] on div "Women's Running Hoo dies" at bounding box center [113, 154] width 175 height 14
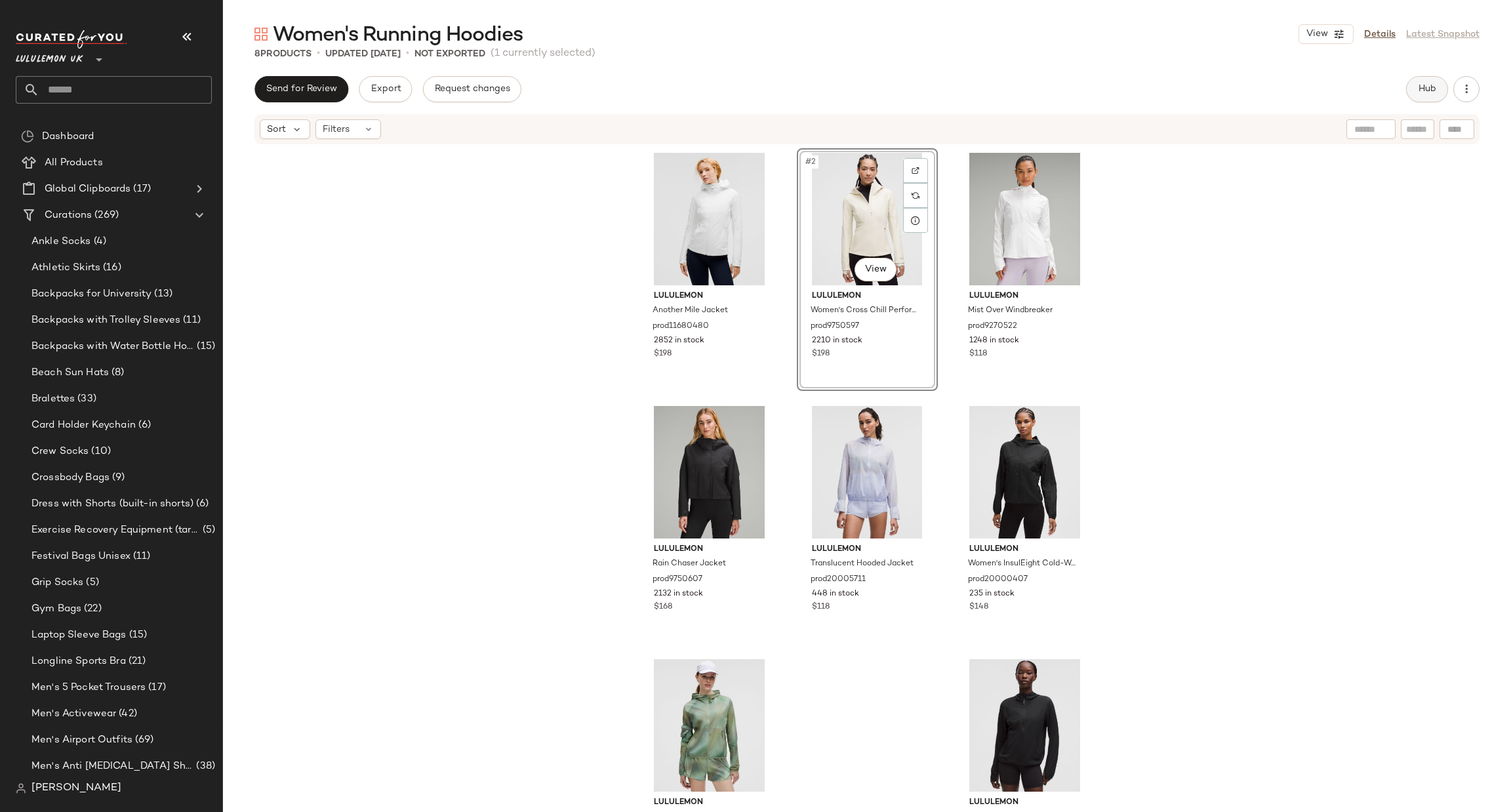
click at [1435, 98] on button "Hub" at bounding box center [1427, 89] width 42 height 26
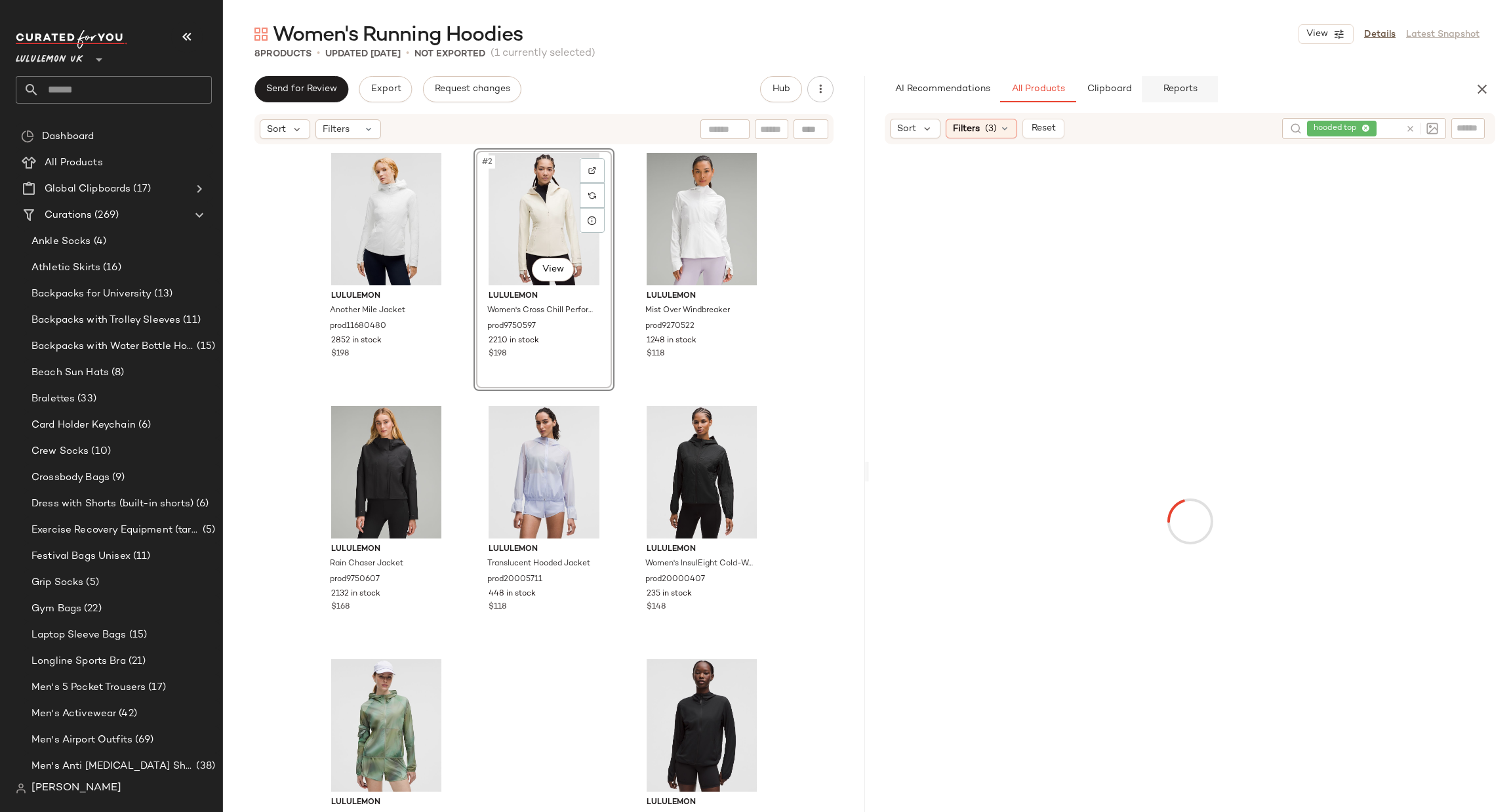
click at [1210, 93] on button "Reports" at bounding box center [1180, 89] width 76 height 26
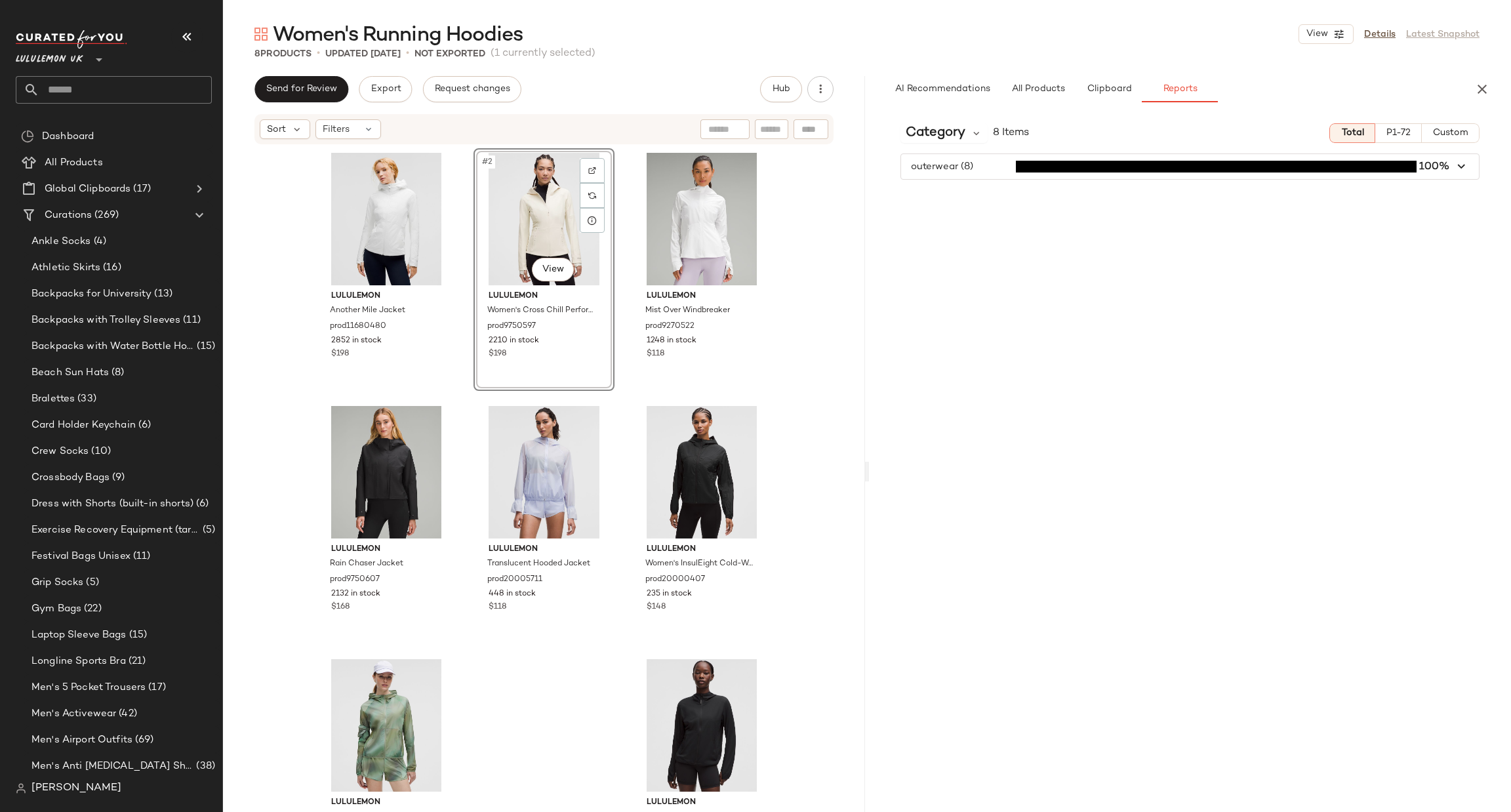
click at [1169, 157] on span "button" at bounding box center [1190, 166] width 578 height 25
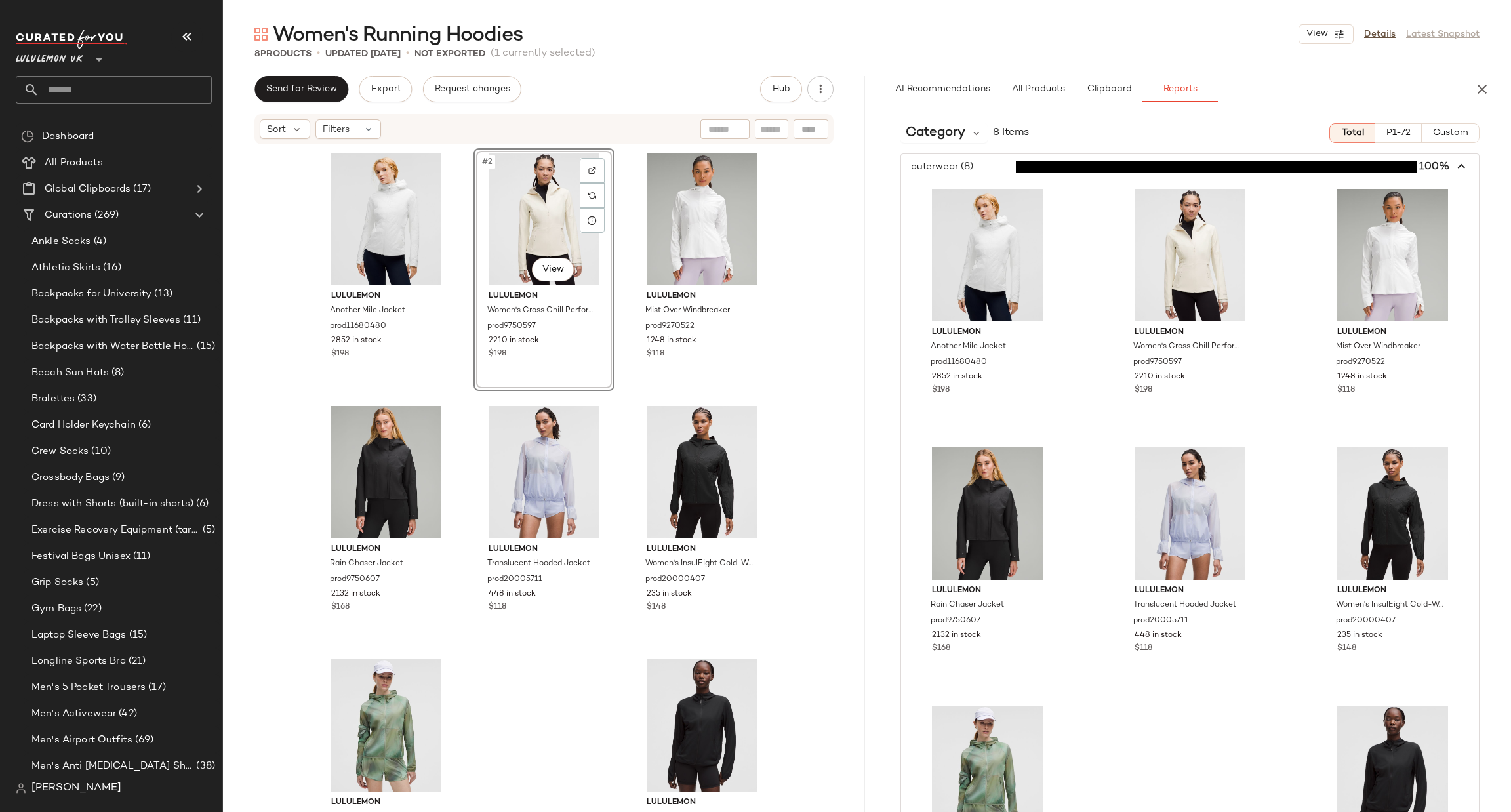
click at [1169, 157] on span "button" at bounding box center [1190, 166] width 578 height 25
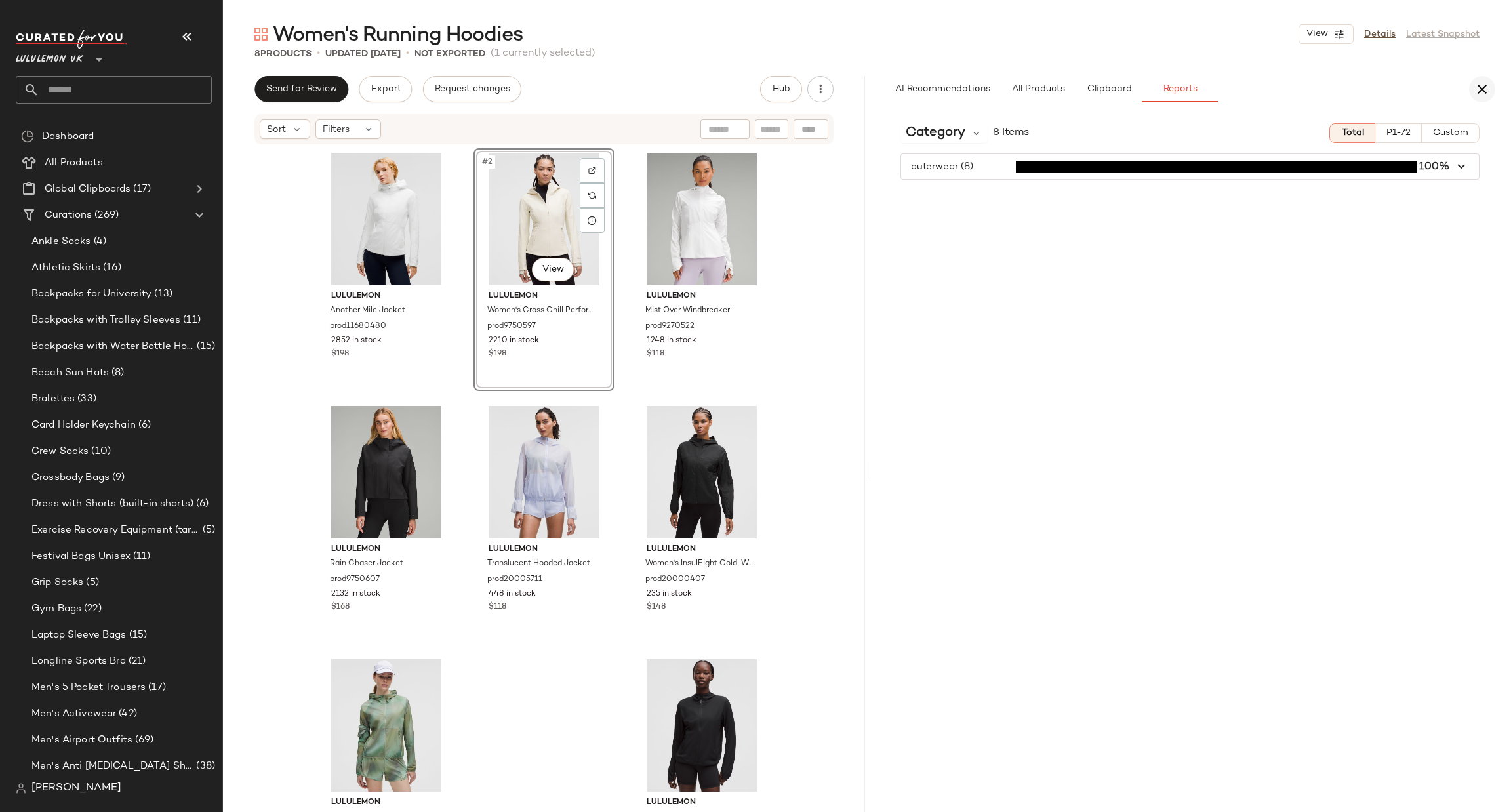
click at [1479, 80] on button "button" at bounding box center [1483, 89] width 26 height 26
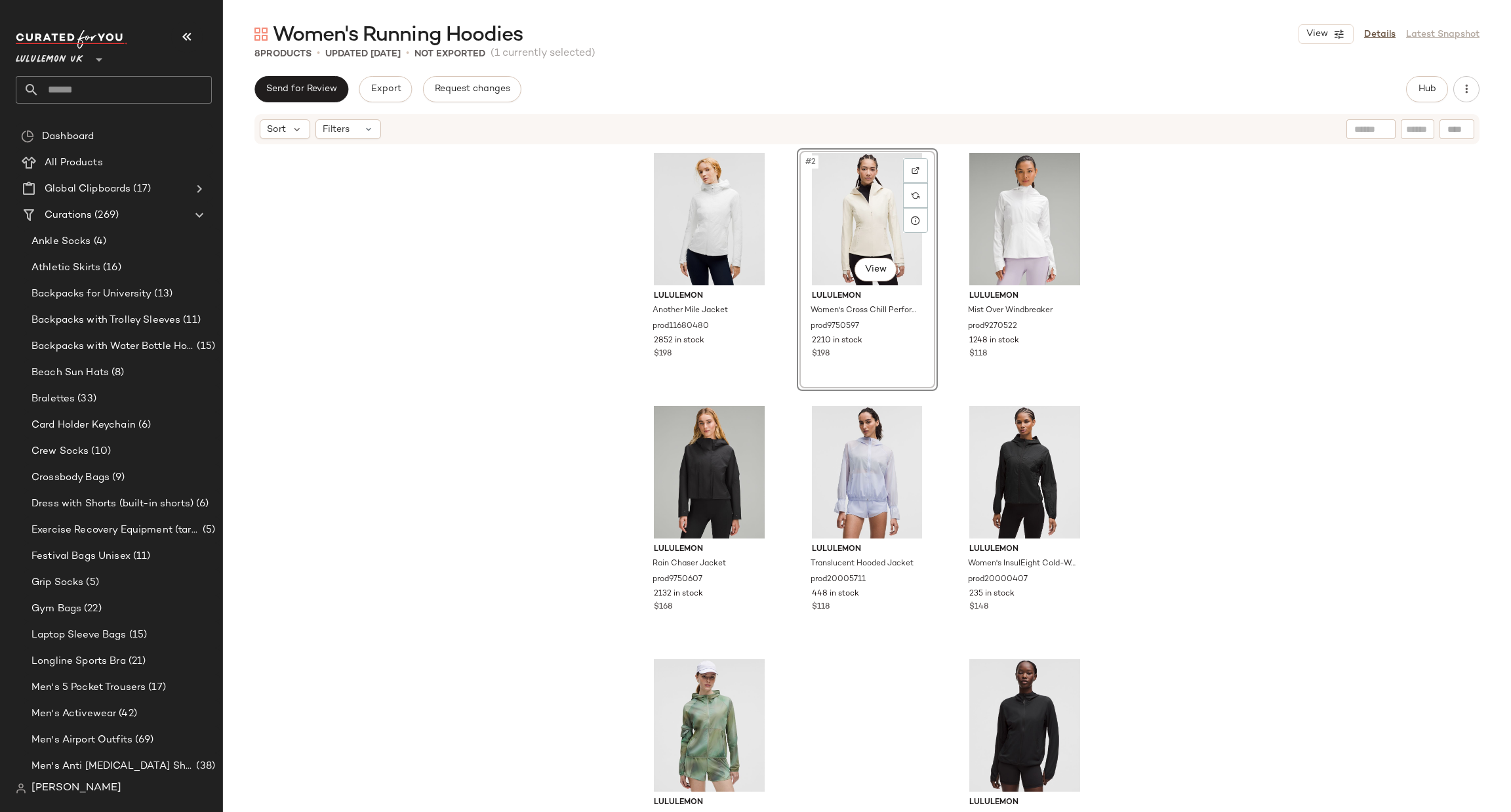
click at [452, 338] on div "lululemon Another Mile Jacket prod11680480 2852 in stock $198 #2 View lululemon…" at bounding box center [868, 476] width 1289 height 662
click at [92, 83] on input "text" at bounding box center [126, 89] width 173 height 27
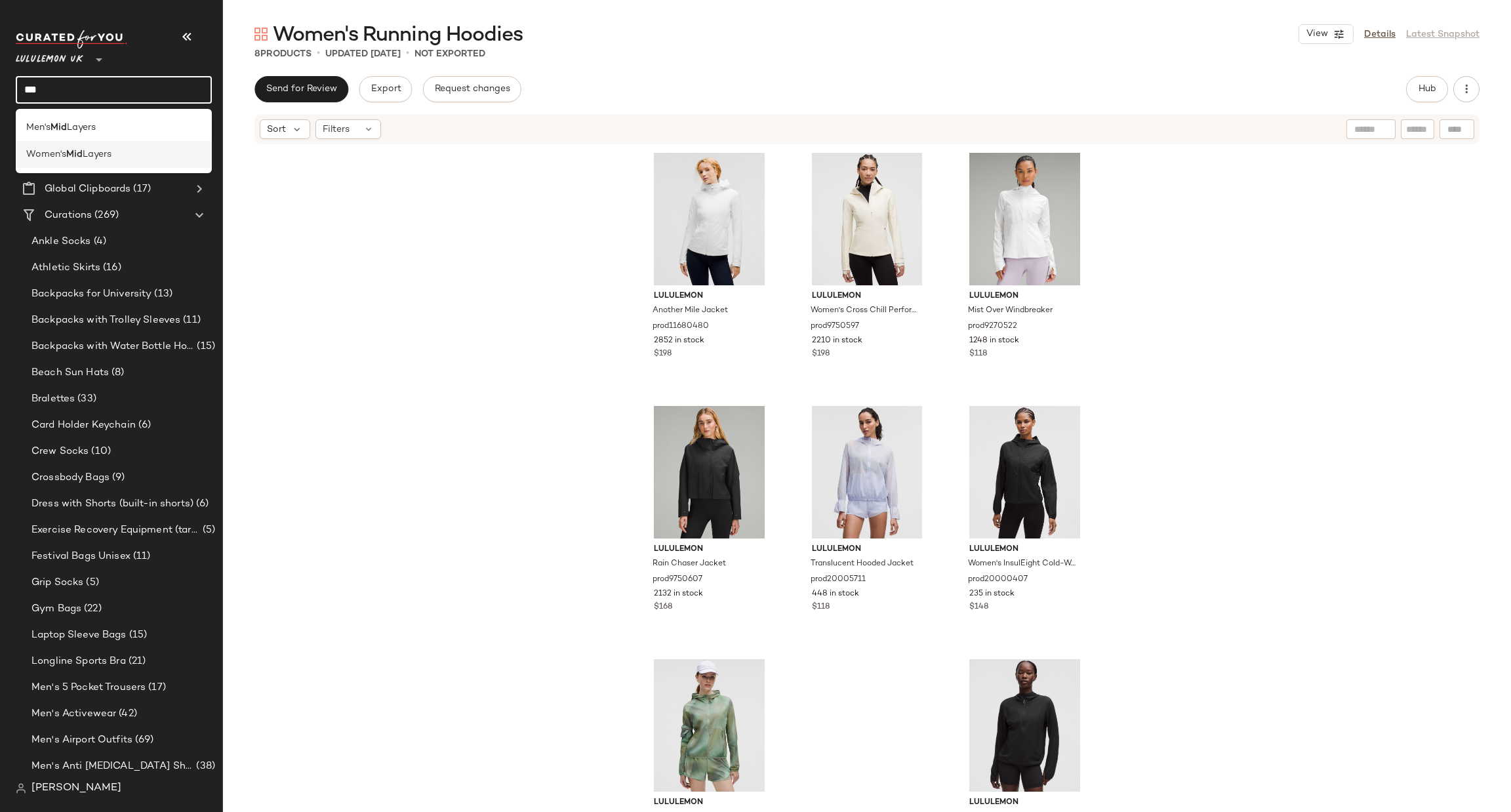
type input "***"
click at [145, 149] on div "Women's Mid Layers" at bounding box center [113, 154] width 175 height 14
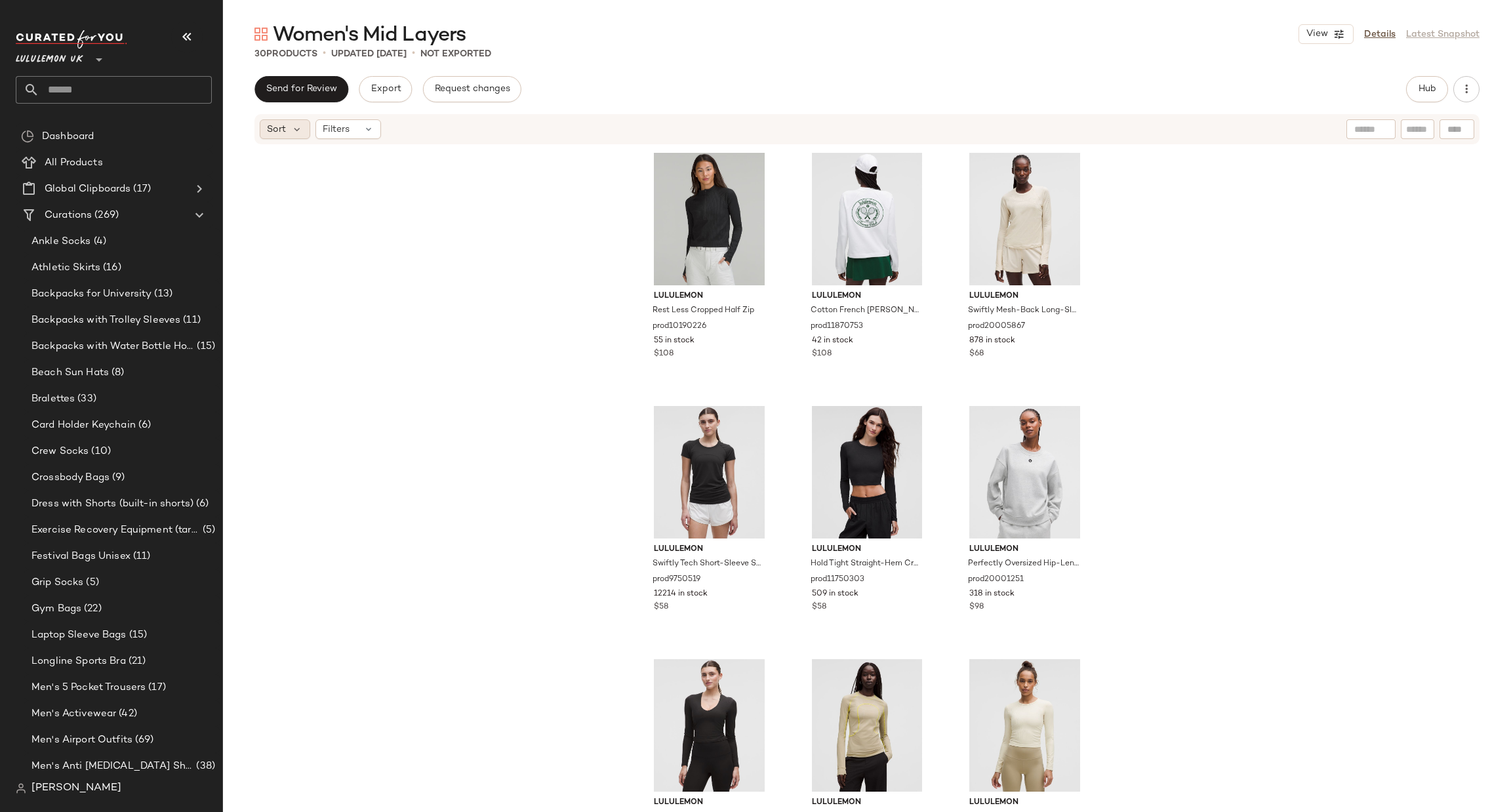
click at [301, 136] on div "Sort" at bounding box center [285, 128] width 51 height 20
click at [359, 190] on span "Highest Inventory" at bounding box center [331, 193] width 80 height 14
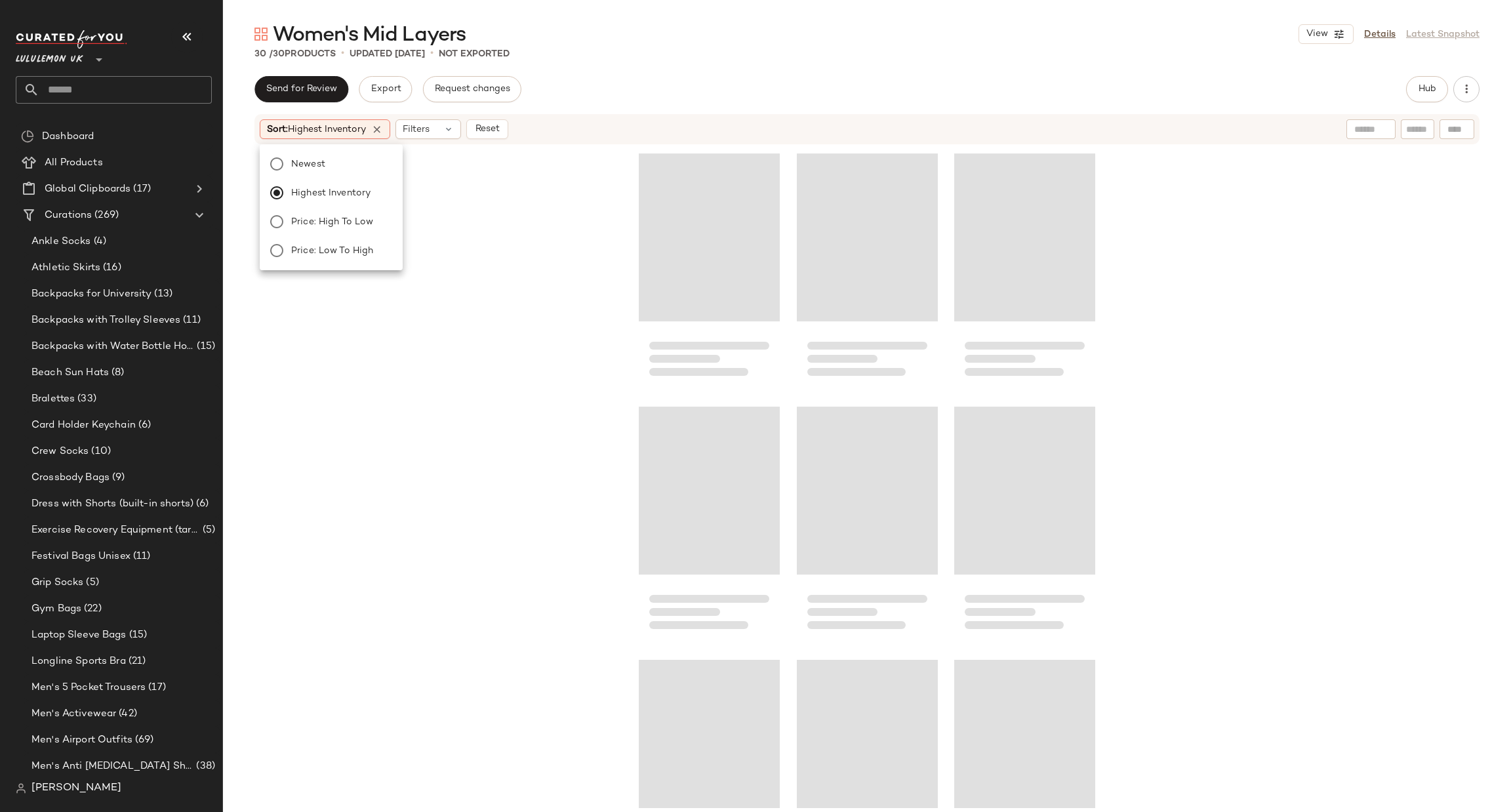
click at [534, 226] on div at bounding box center [868, 476] width 1289 height 662
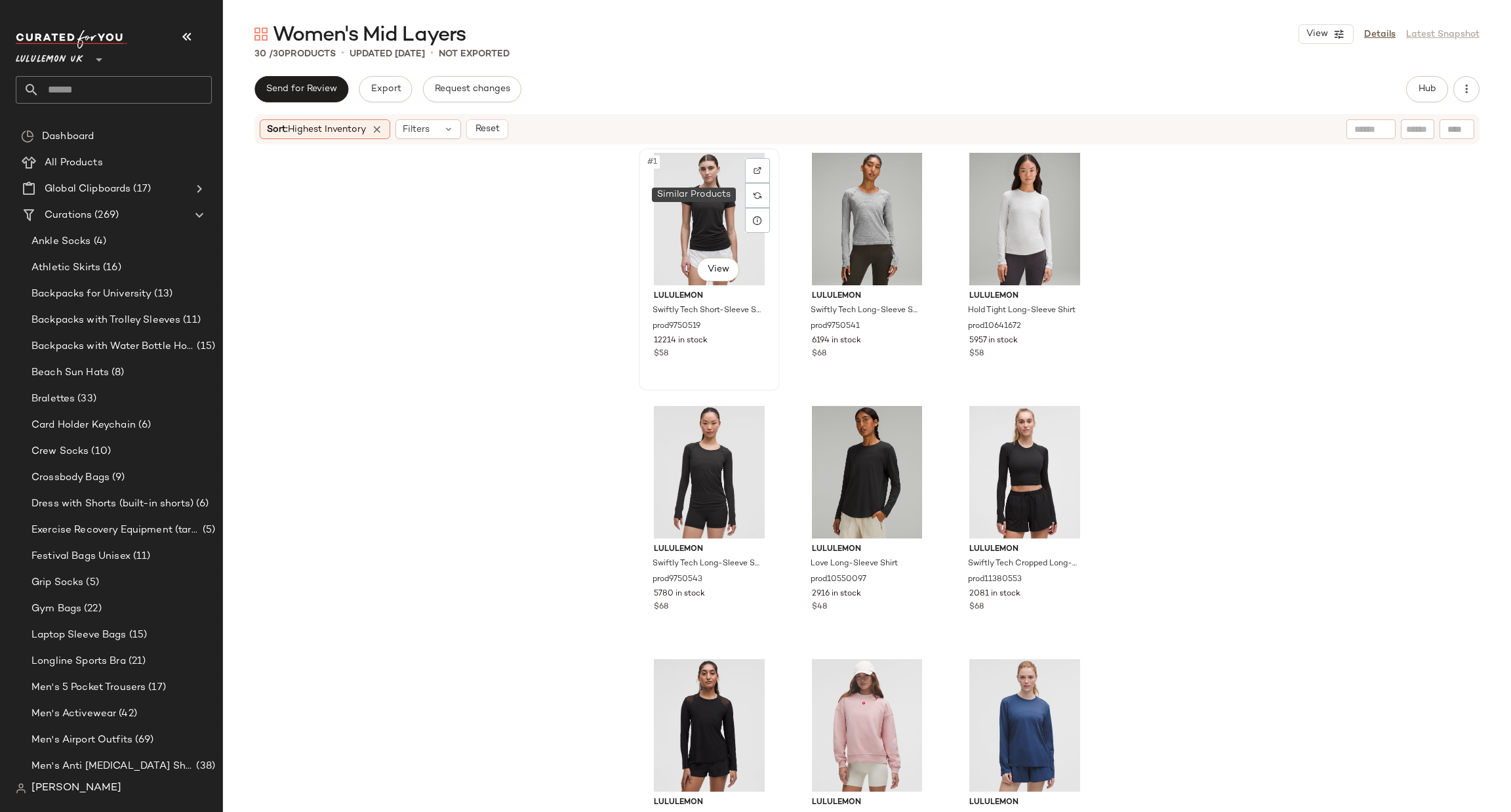
click at [754, 187] on div at bounding box center [757, 195] width 25 height 25
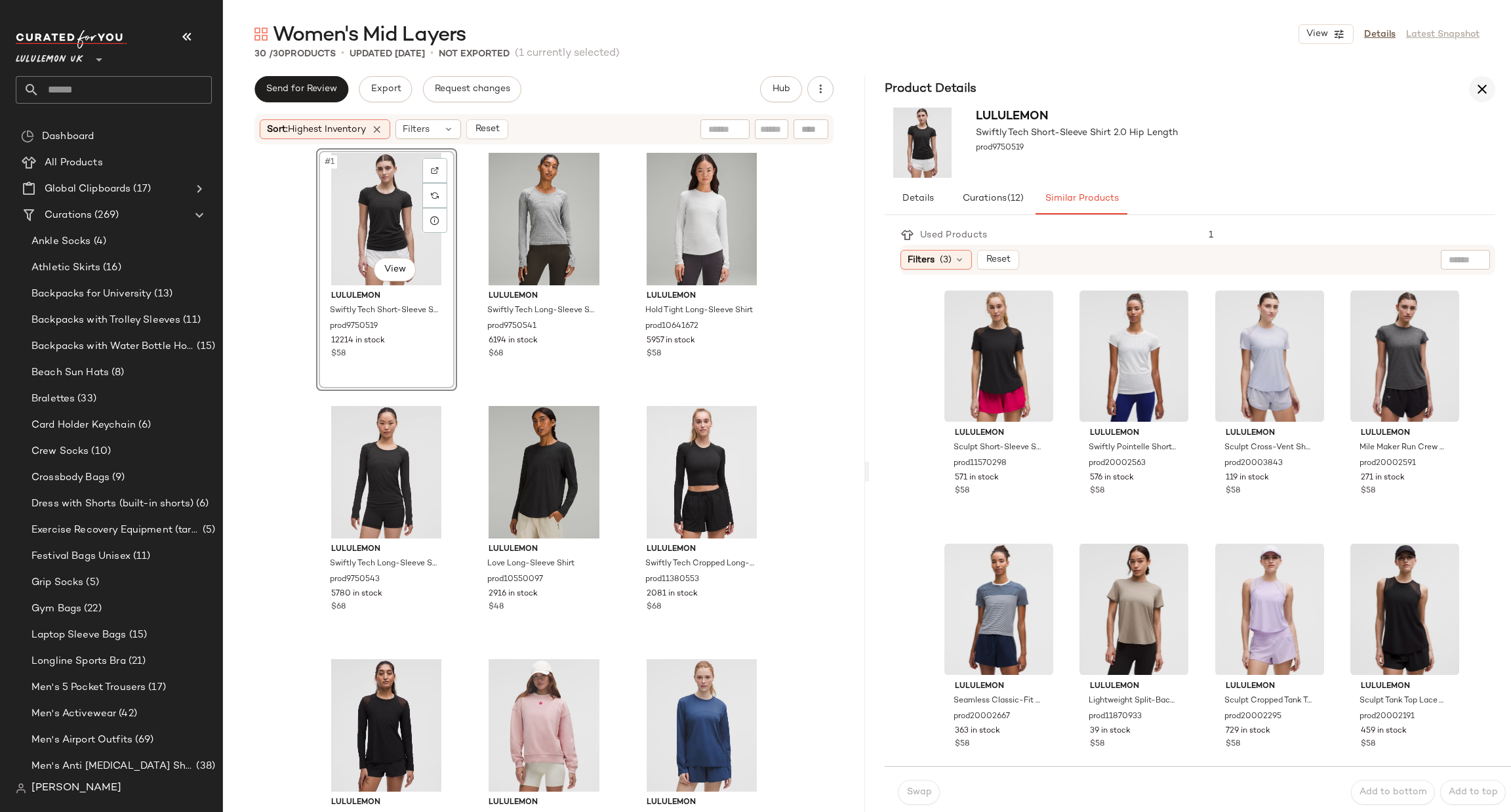
click at [1478, 84] on icon "button" at bounding box center [1482, 89] width 16 height 16
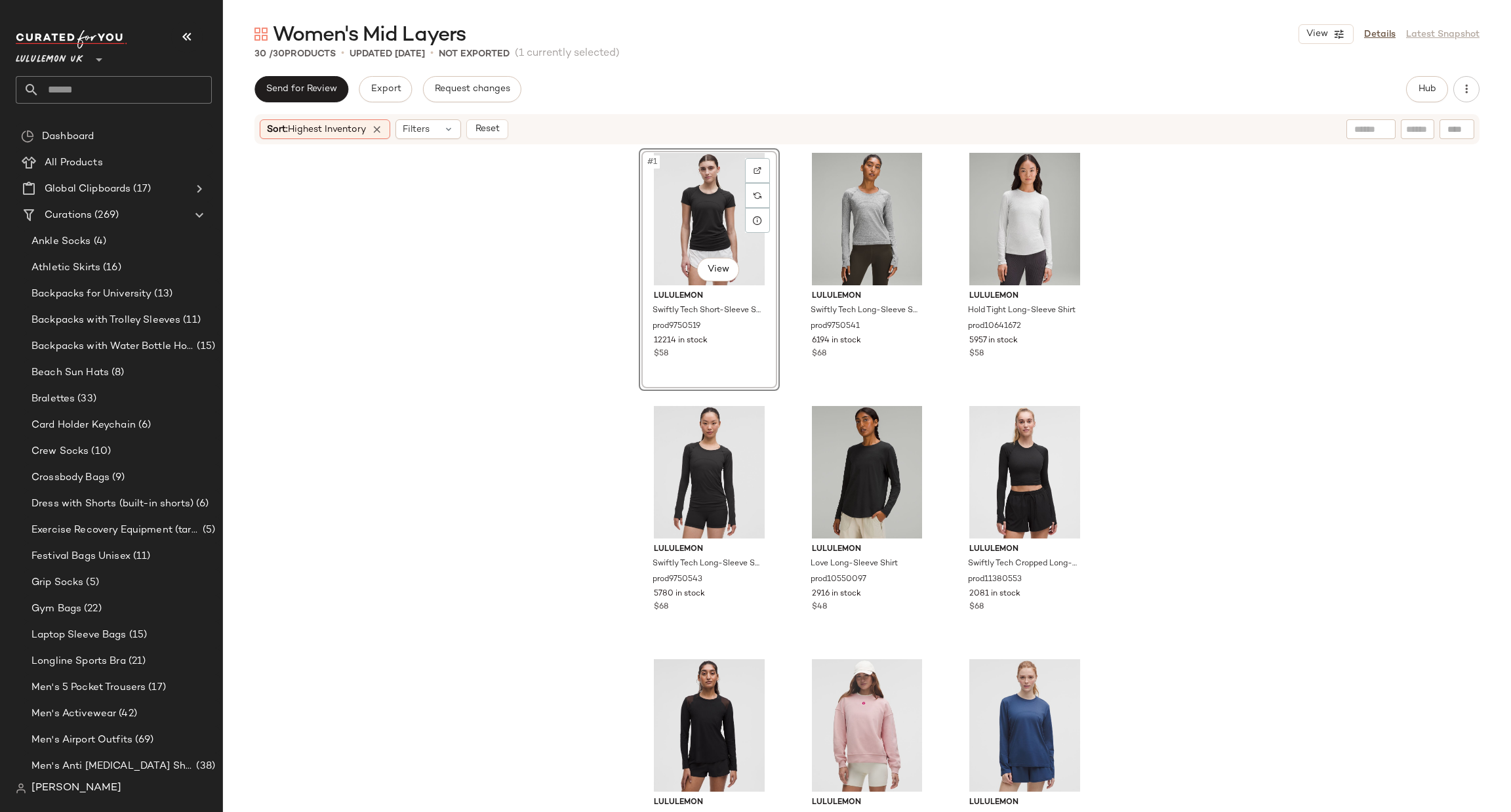
click at [698, 202] on div "#1 View" at bounding box center [709, 218] width 132 height 132
click at [708, 213] on div "#1 View" at bounding box center [709, 218] width 132 height 132
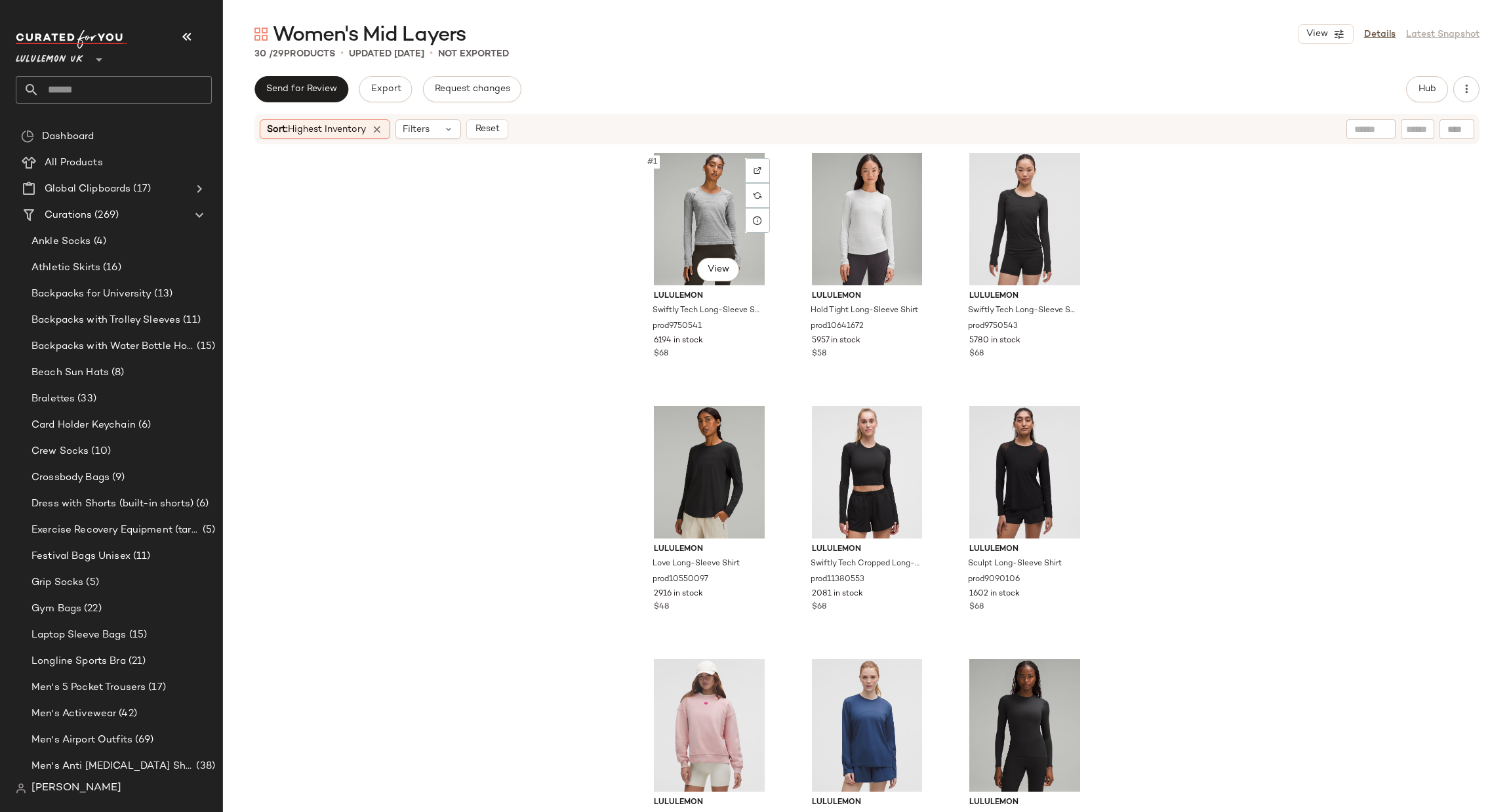
click at [708, 213] on div "#1 View" at bounding box center [709, 218] width 132 height 132
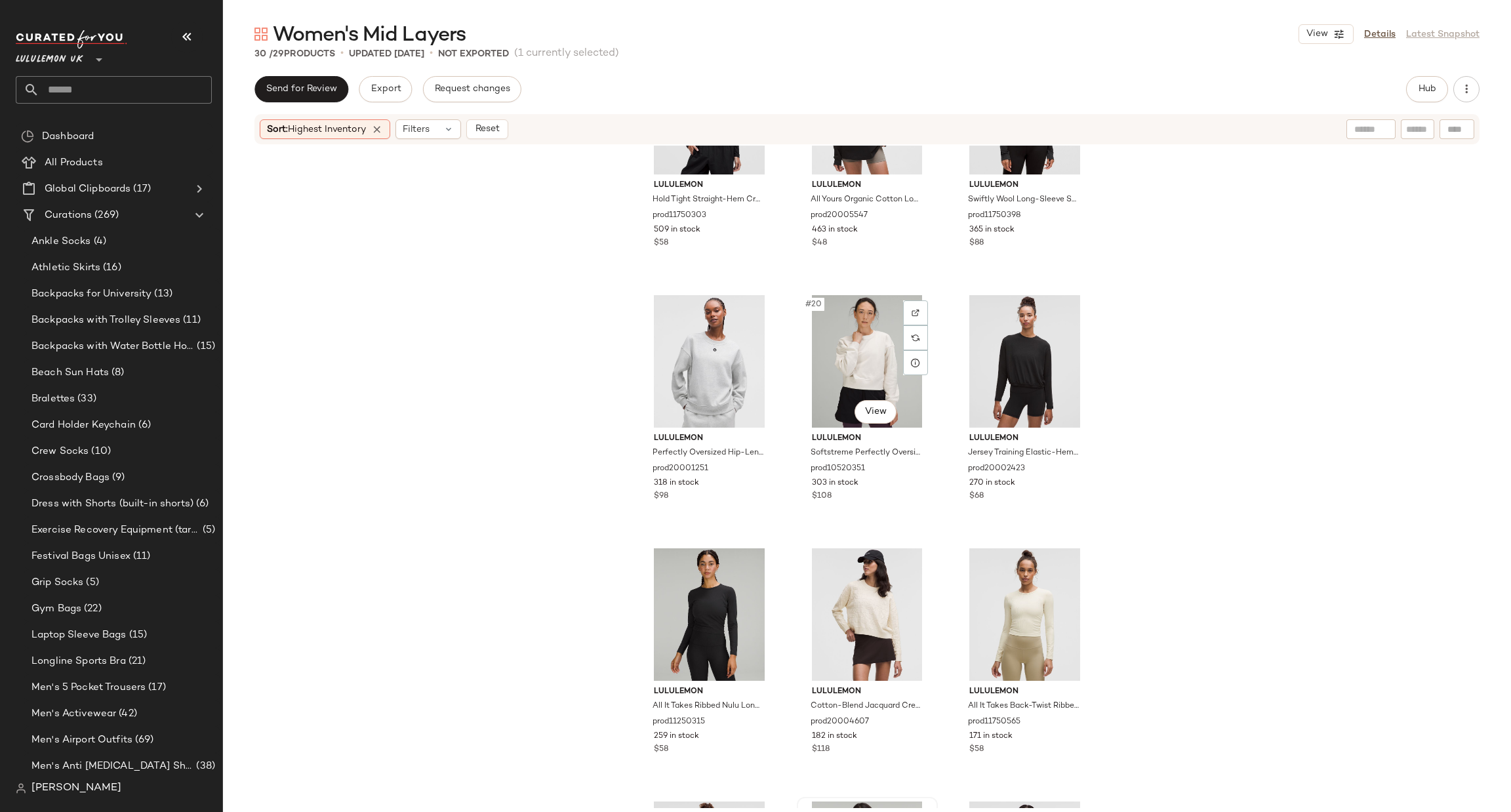
scroll to position [1871, 0]
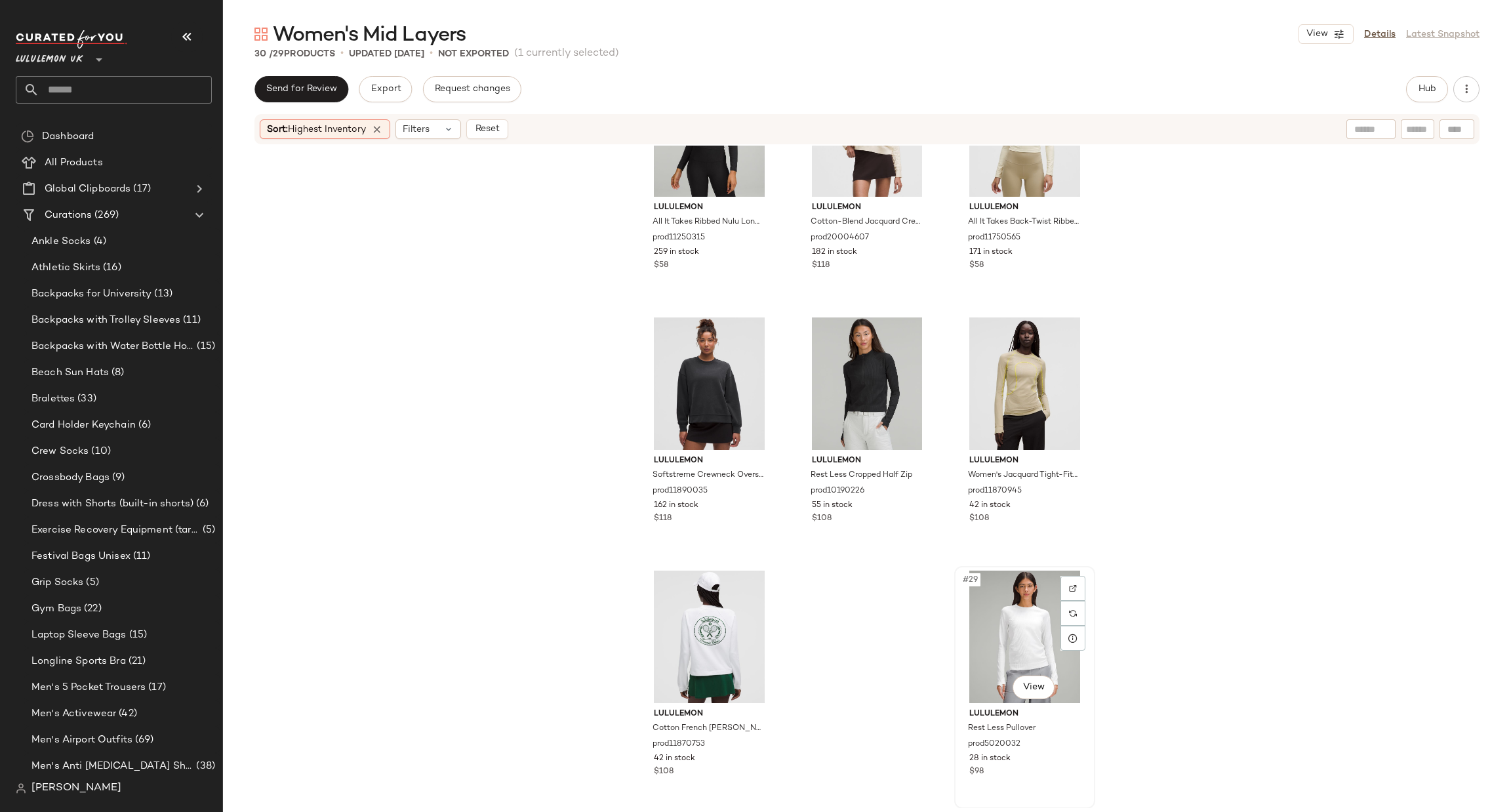
click at [1002, 619] on div "#29 View" at bounding box center [1024, 636] width 132 height 132
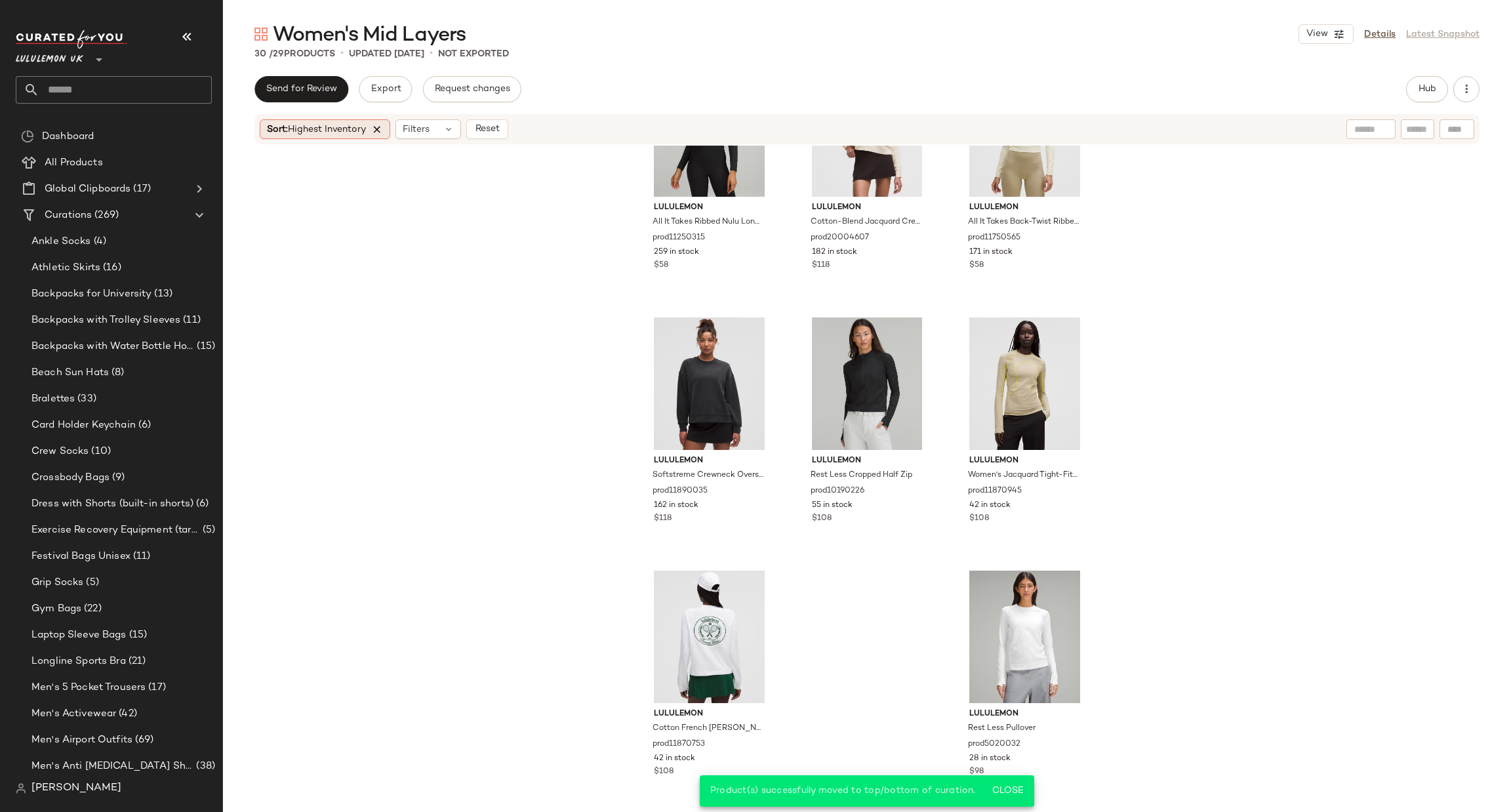
click at [380, 126] on icon at bounding box center [377, 128] width 12 height 12
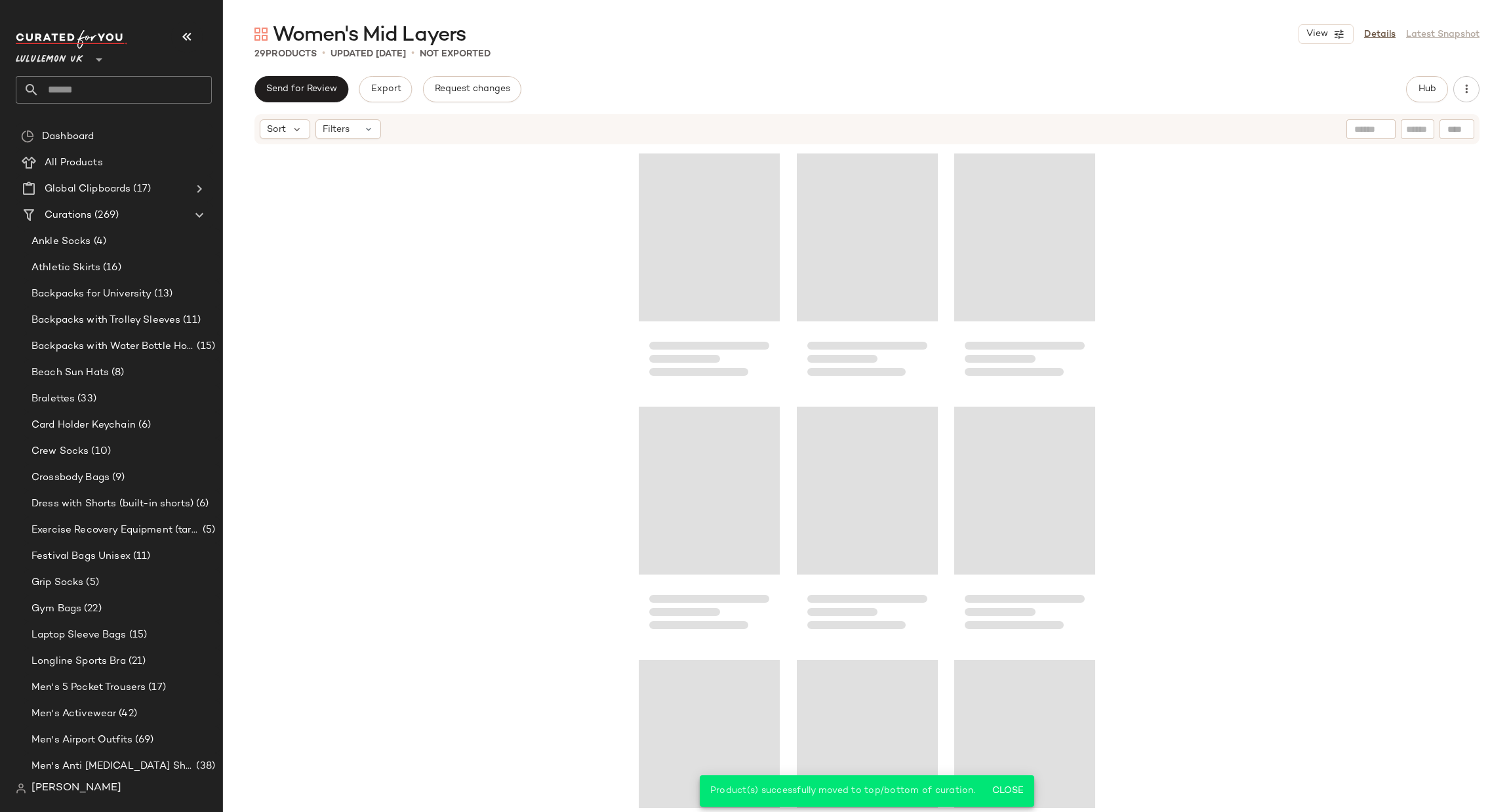
click at [422, 273] on div at bounding box center [868, 476] width 1289 height 662
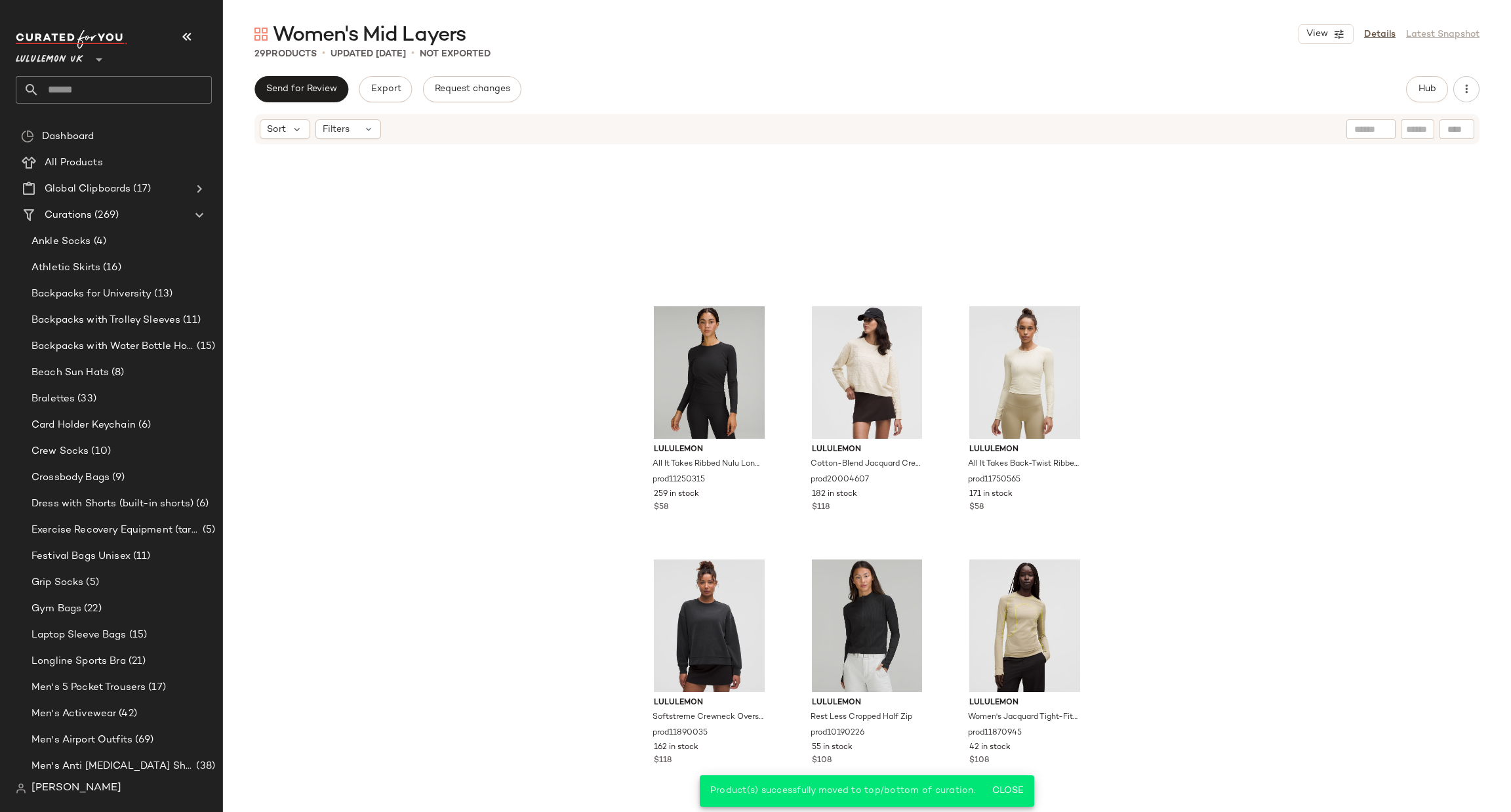
scroll to position [1871, 0]
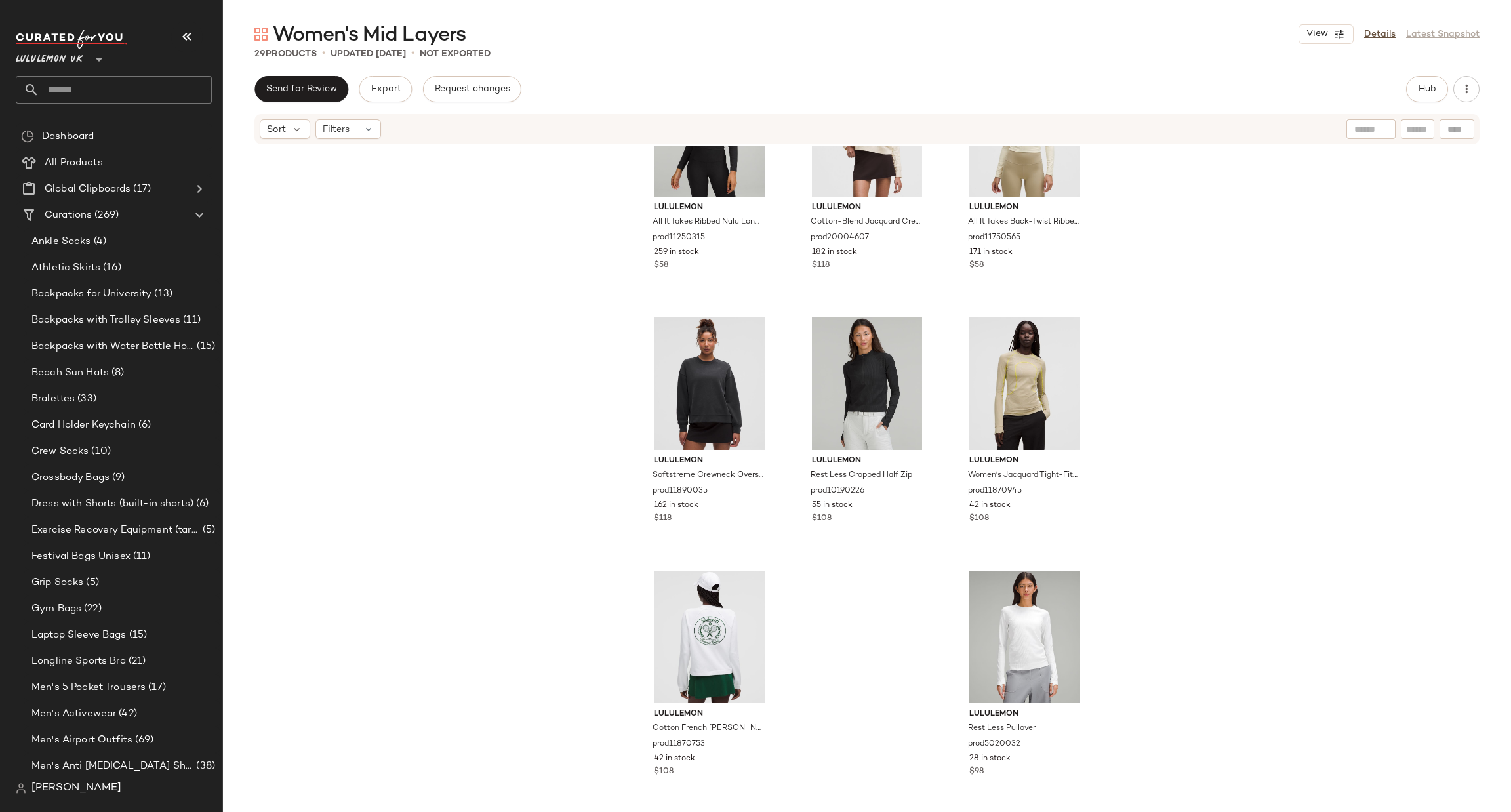
click at [167, 103] on input "text" at bounding box center [126, 89] width 173 height 27
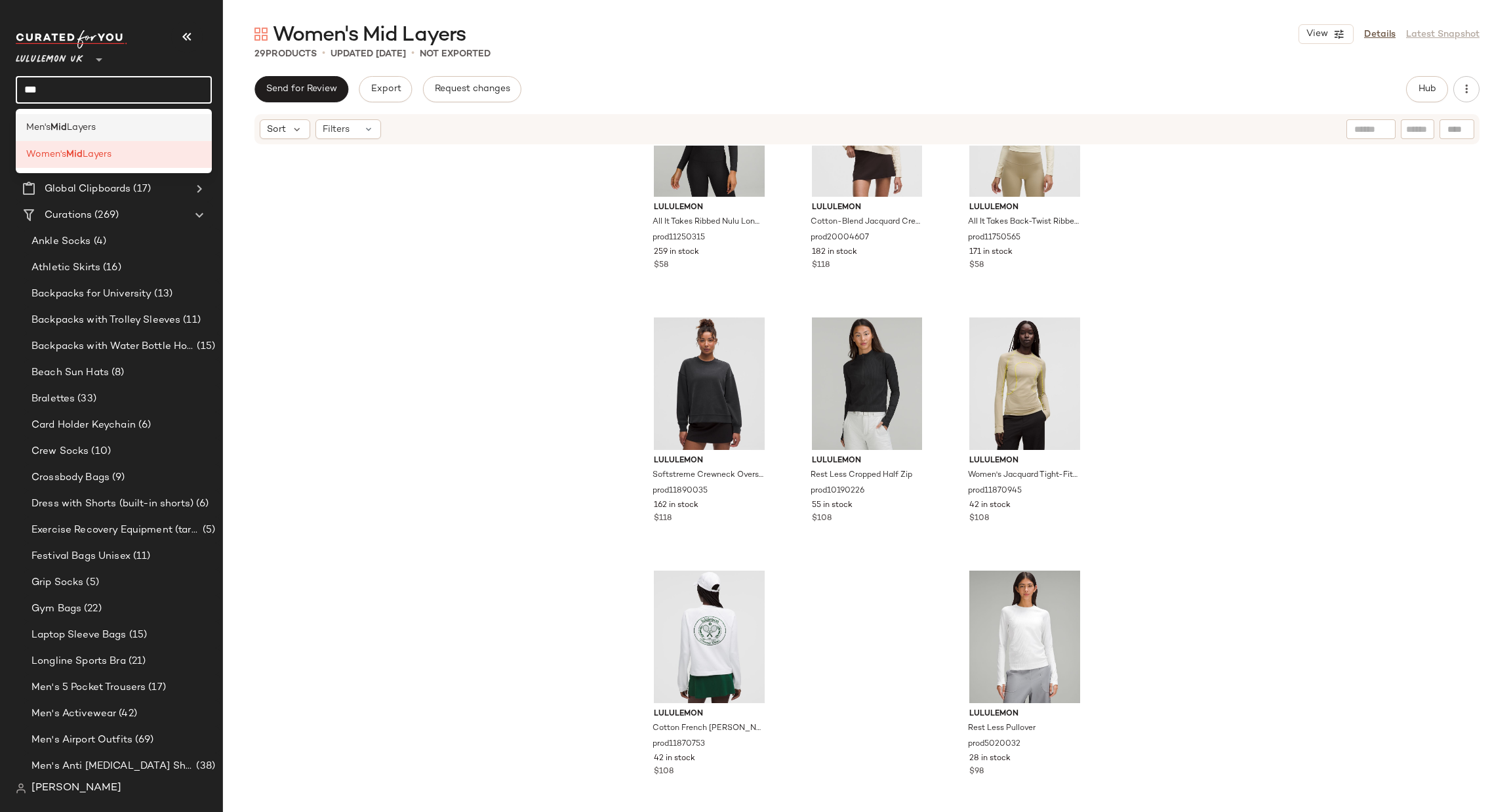
type input "***"
click at [140, 129] on div "Men's Mid Layers" at bounding box center [113, 128] width 175 height 14
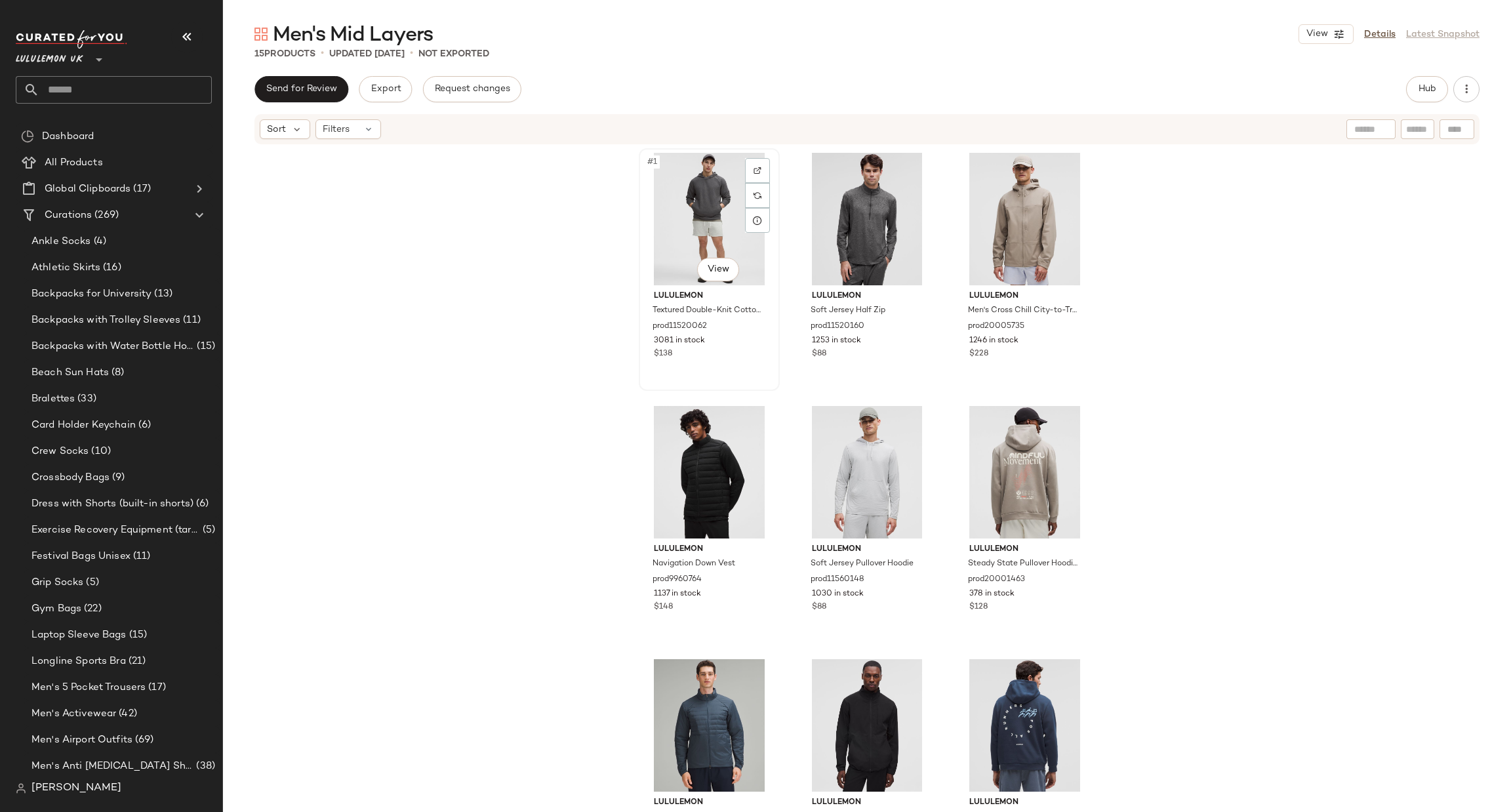
click at [698, 233] on div "#1 View" at bounding box center [709, 218] width 132 height 132
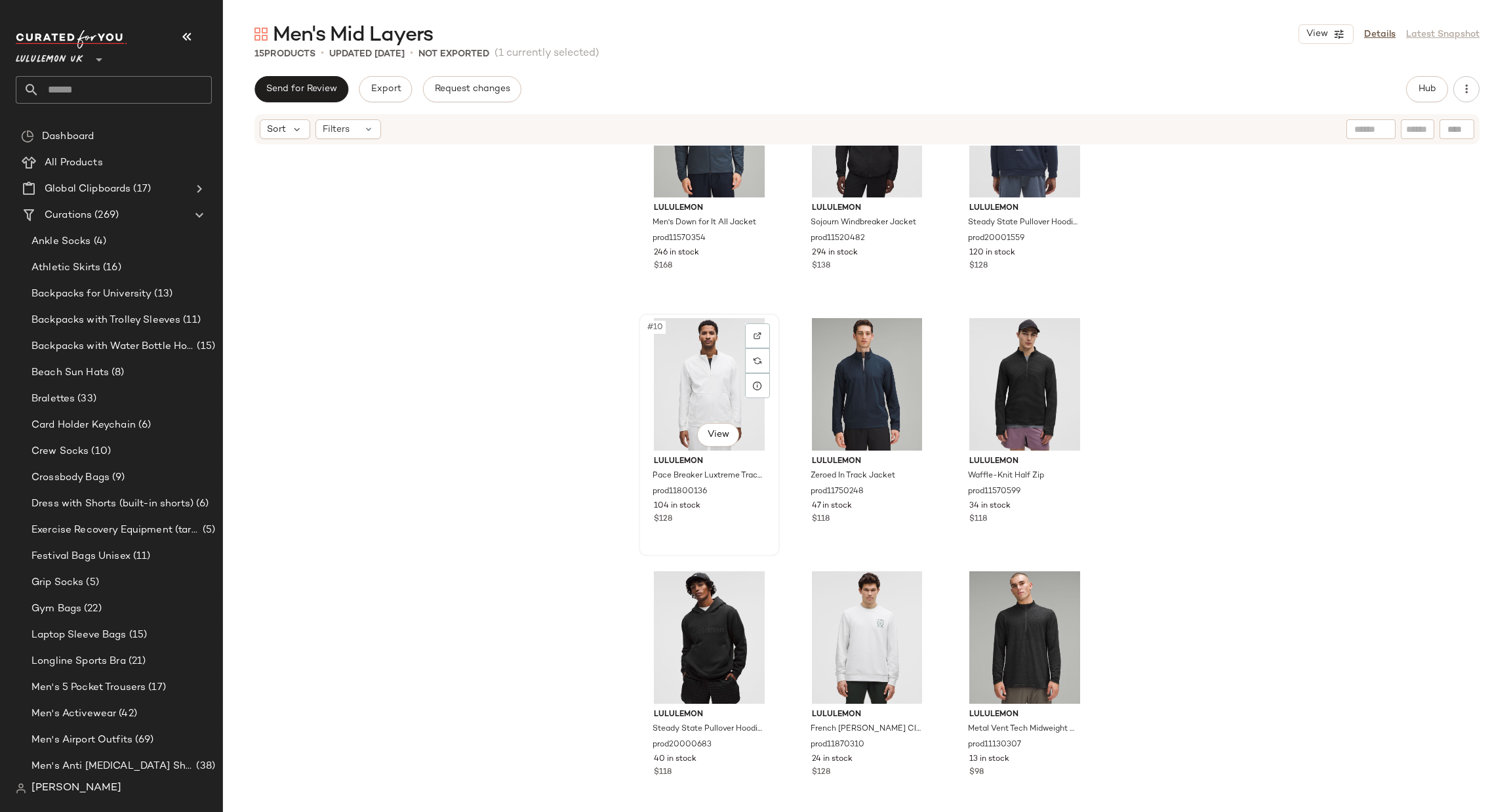
scroll to position [606, 0]
click at [1016, 593] on div "#15 View" at bounding box center [1024, 636] width 132 height 132
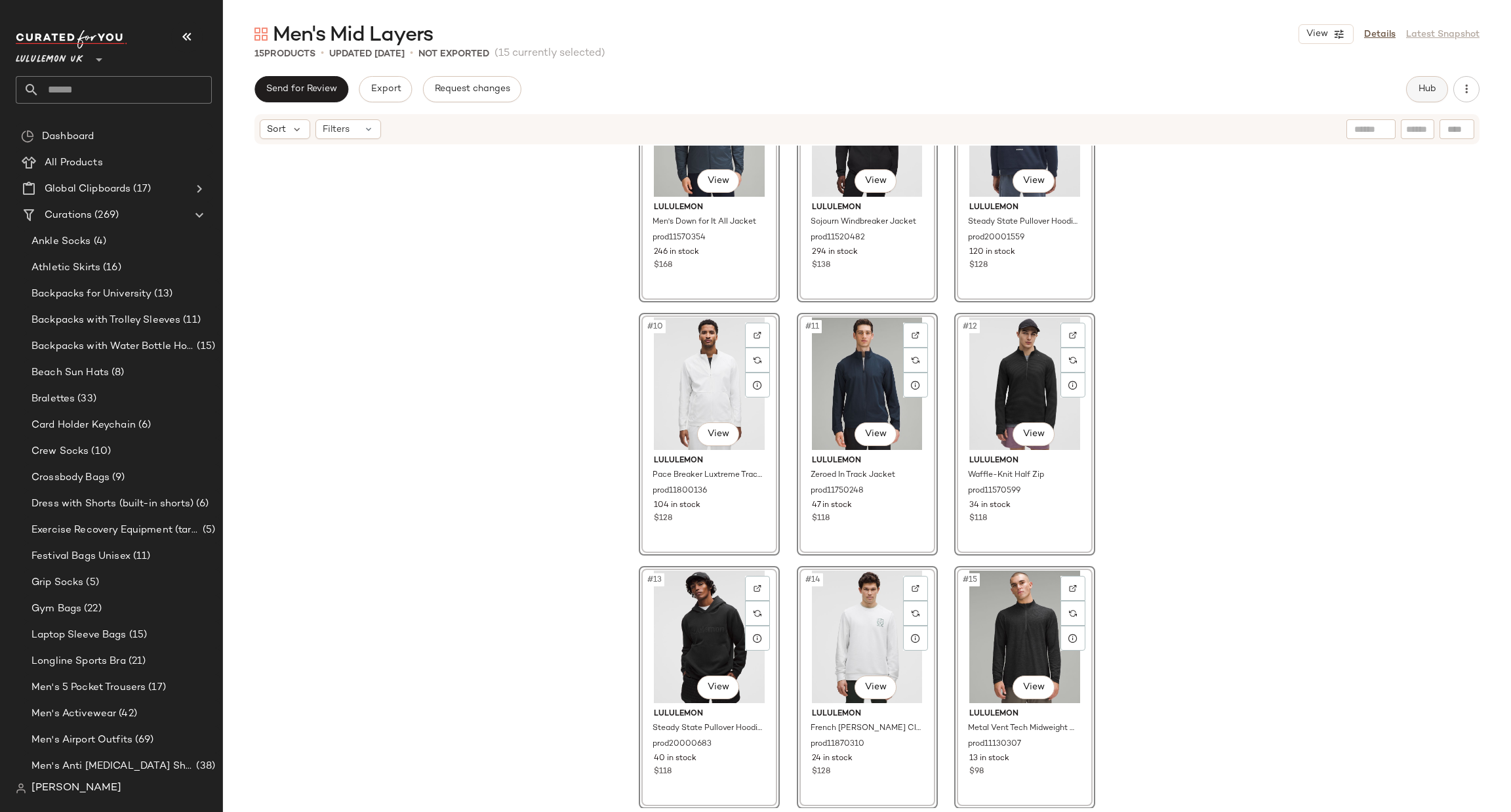
click at [1409, 86] on button "Hub" at bounding box center [1427, 89] width 42 height 26
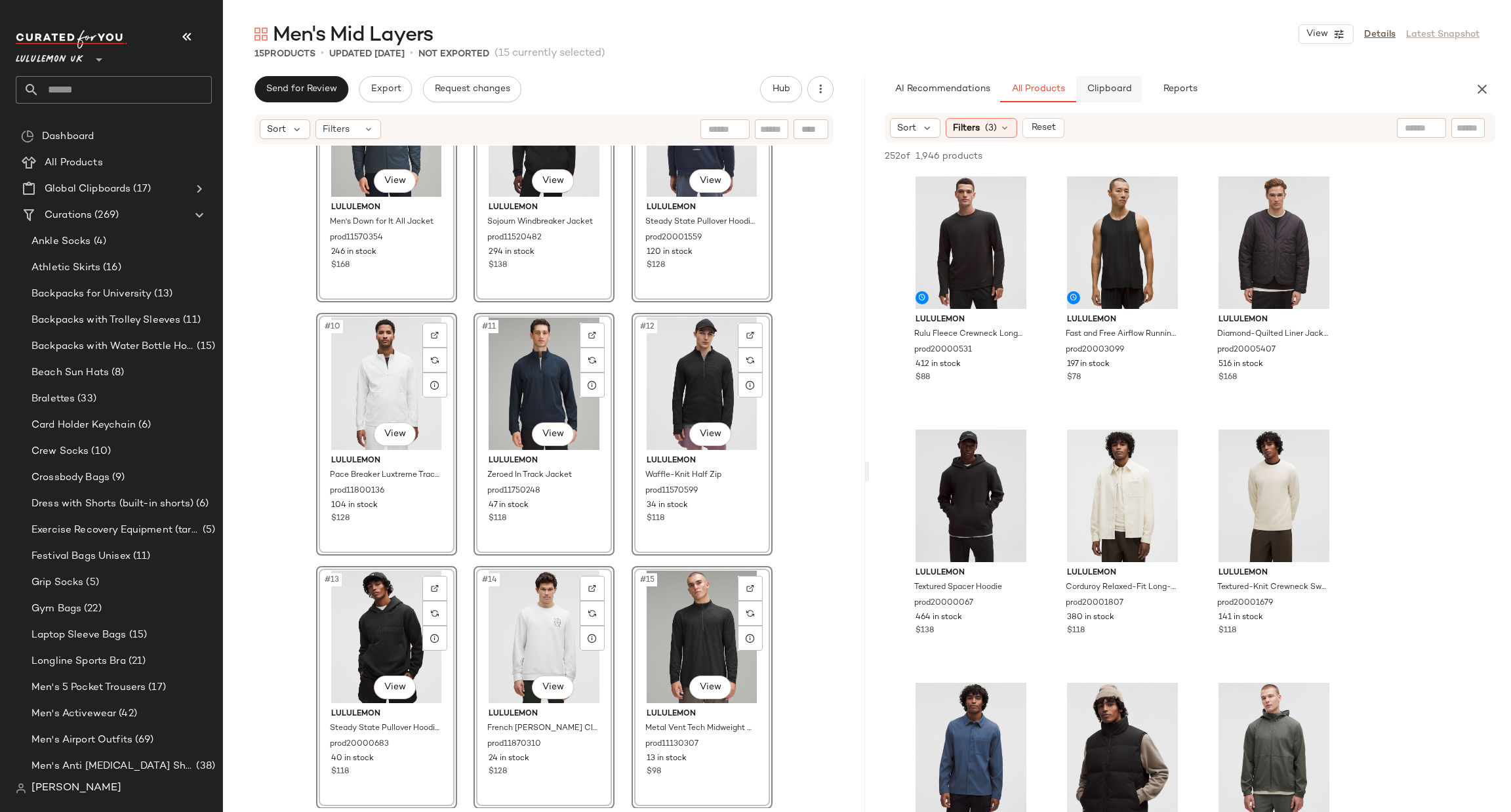
click at [1136, 84] on button "Clipboard" at bounding box center [1110, 89] width 66 height 26
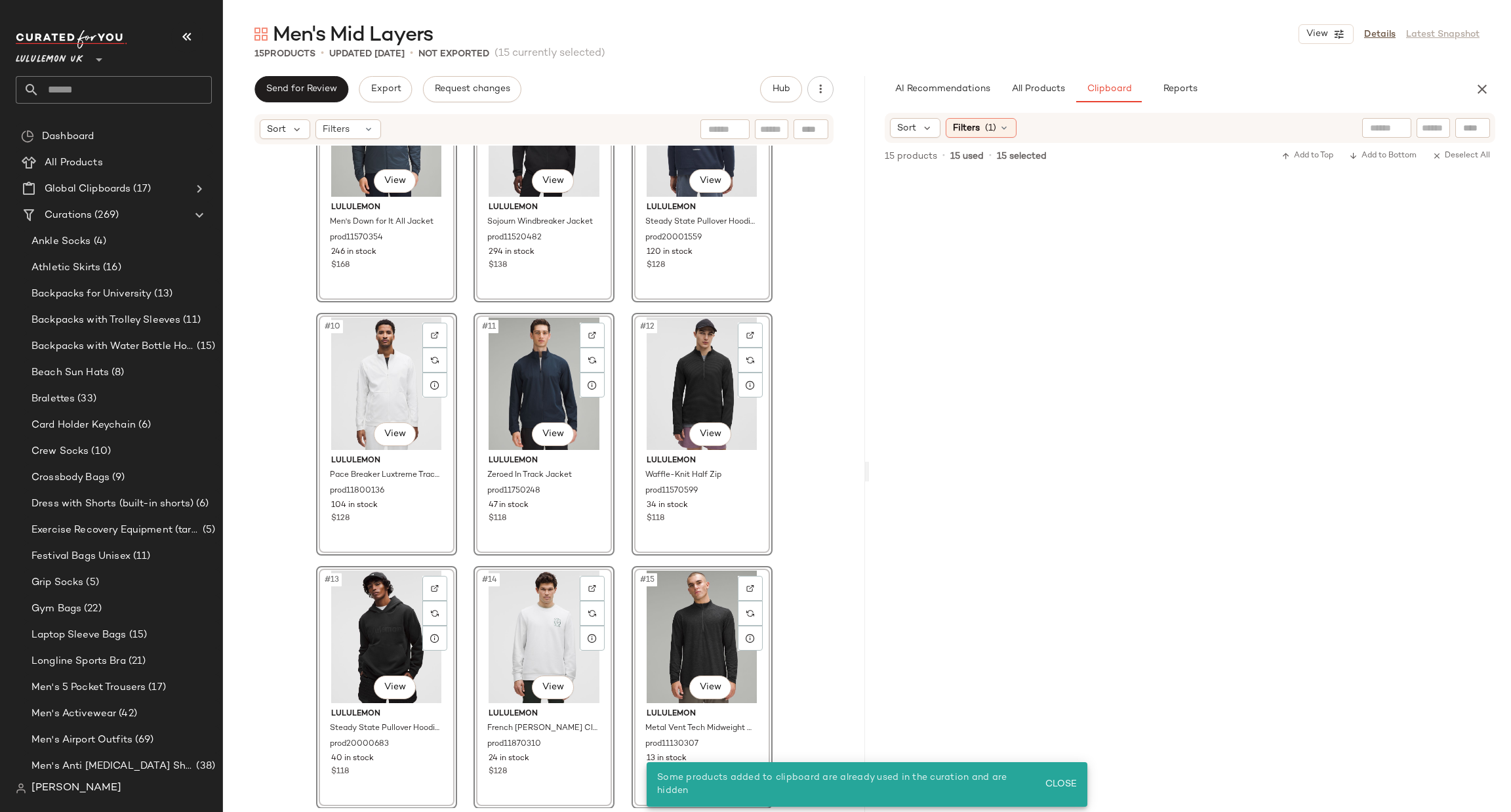
click at [780, 430] on div "#7 View lululemon Men's Down for It All Jacket prod11570354 246 in stock $168 #…" at bounding box center [544, 476] width 642 height 662
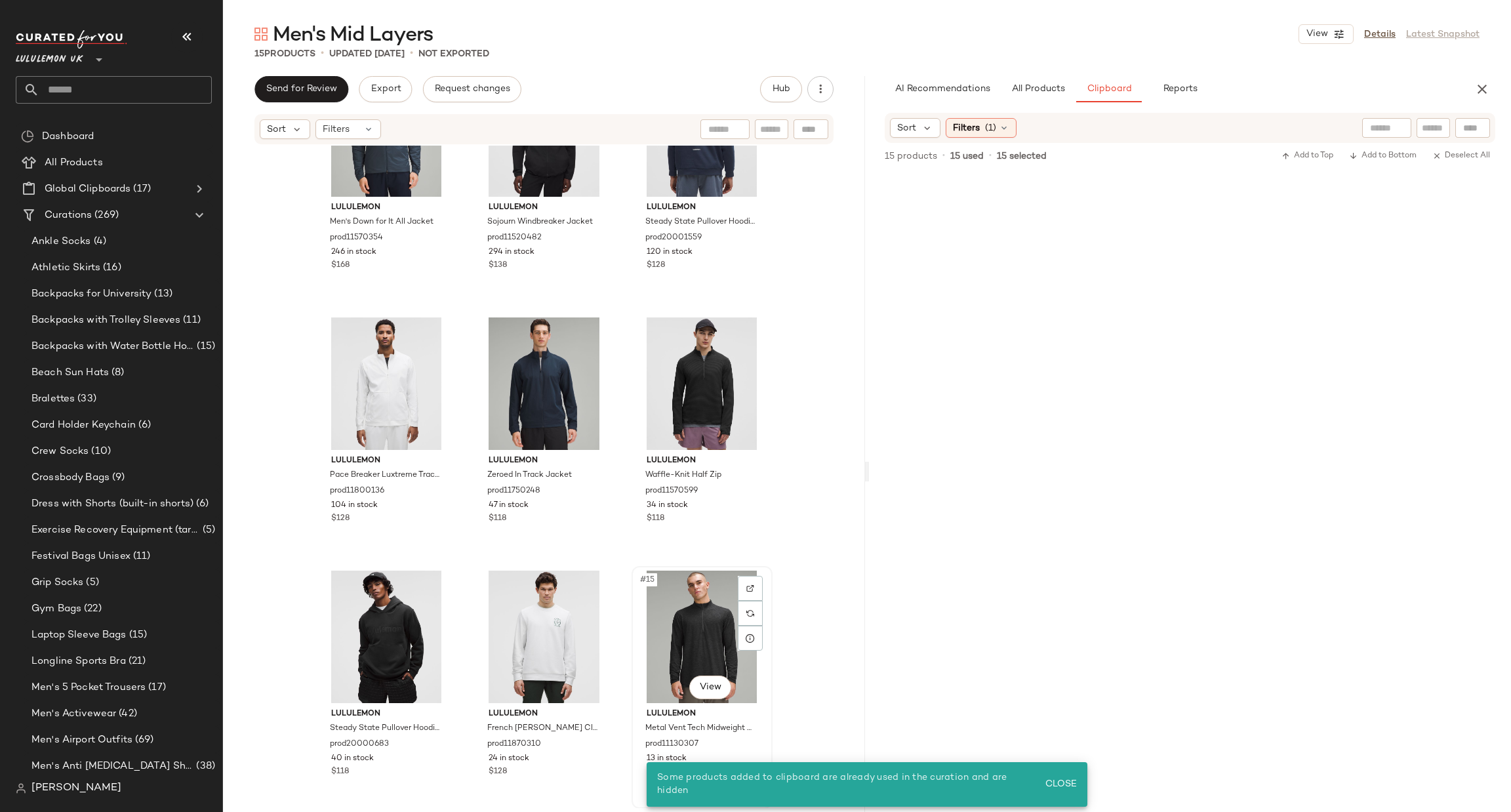
click at [676, 638] on div "#15 View" at bounding box center [702, 636] width 132 height 132
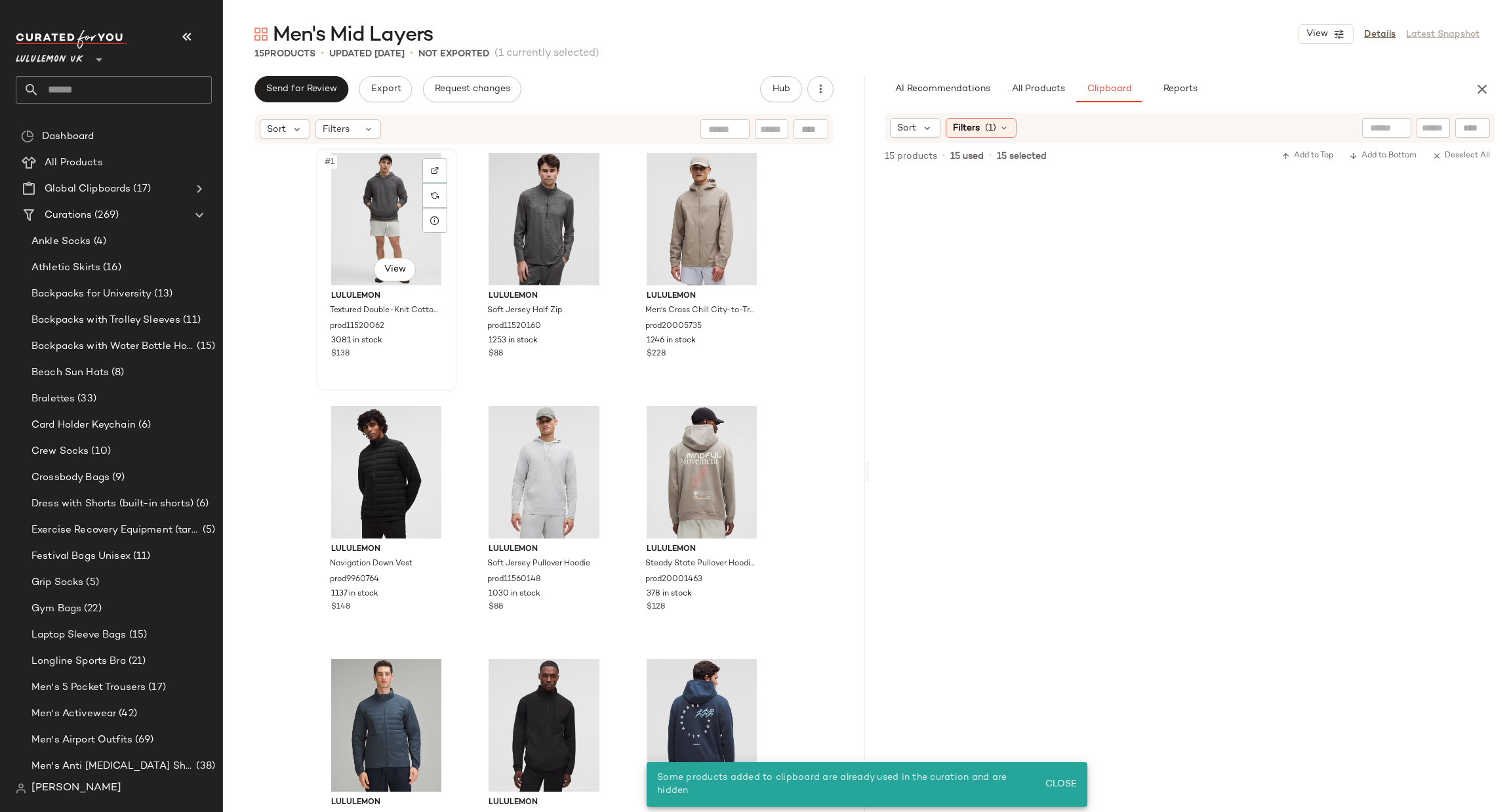
click at [379, 220] on div "#1 View" at bounding box center [386, 218] width 132 height 132
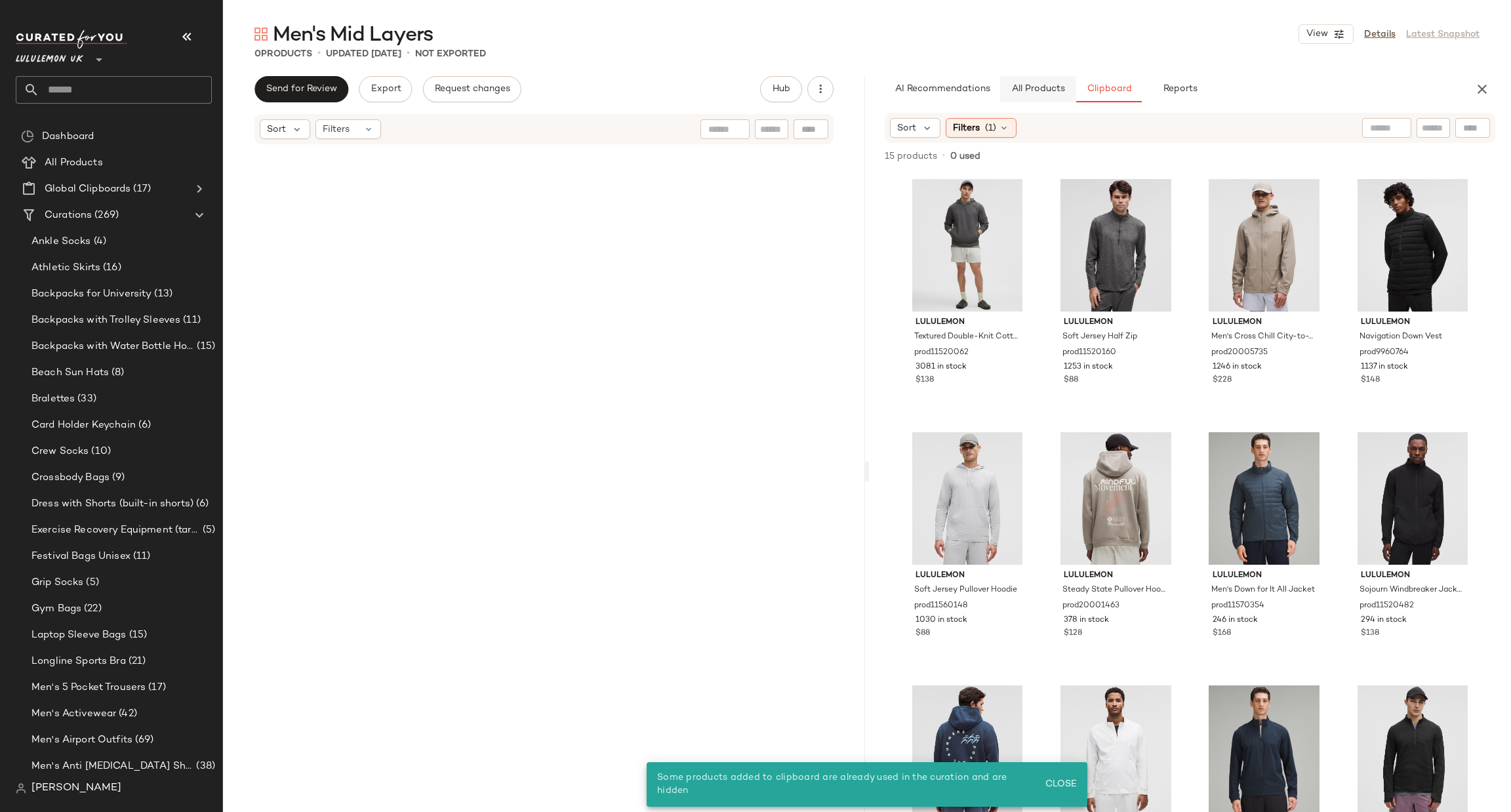
click at [1070, 80] on button "All Products" at bounding box center [1038, 89] width 76 height 26
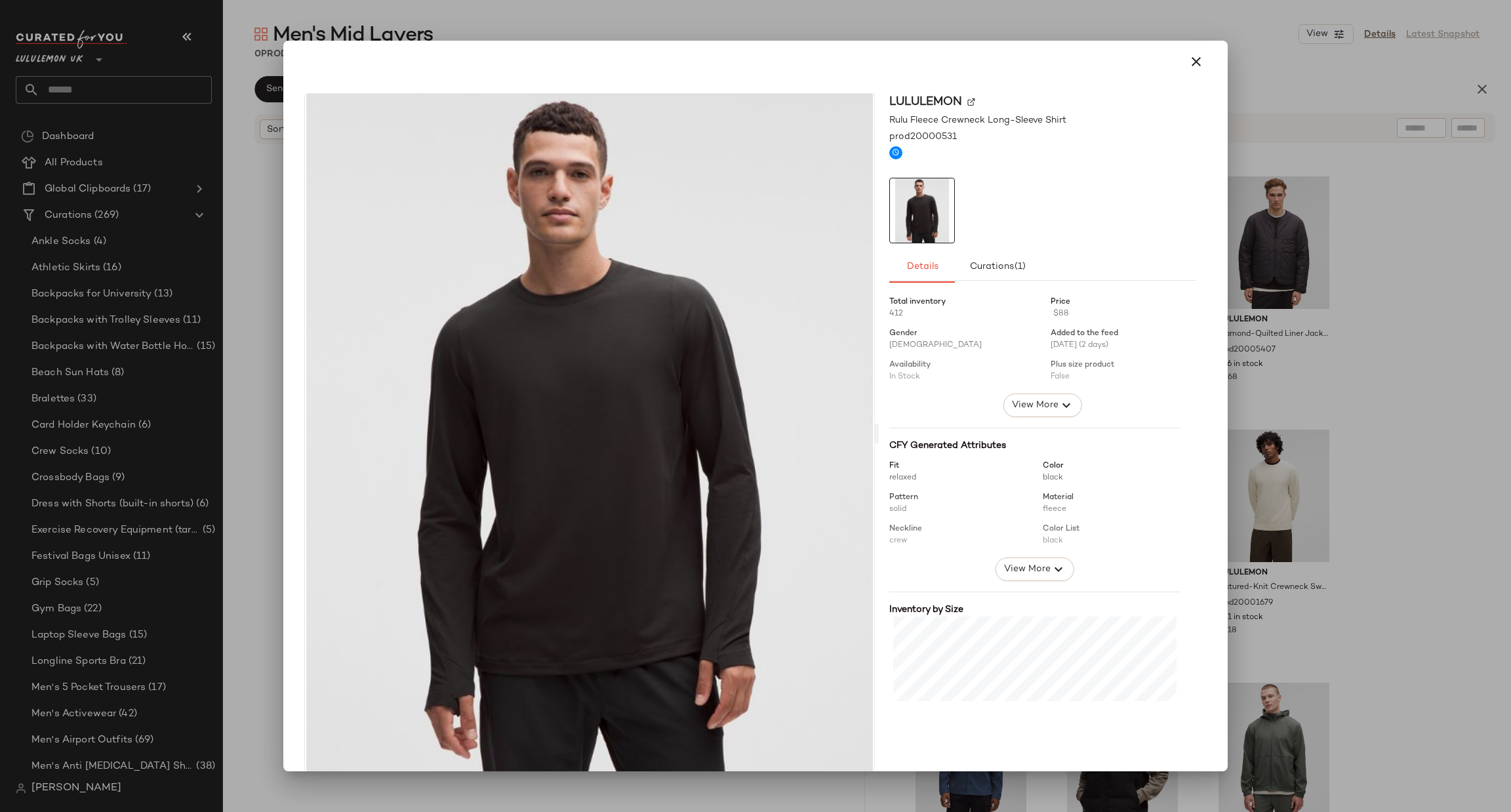
click at [1348, 239] on div at bounding box center [755, 406] width 1511 height 812
click at [1272, 230] on div at bounding box center [755, 406] width 1511 height 812
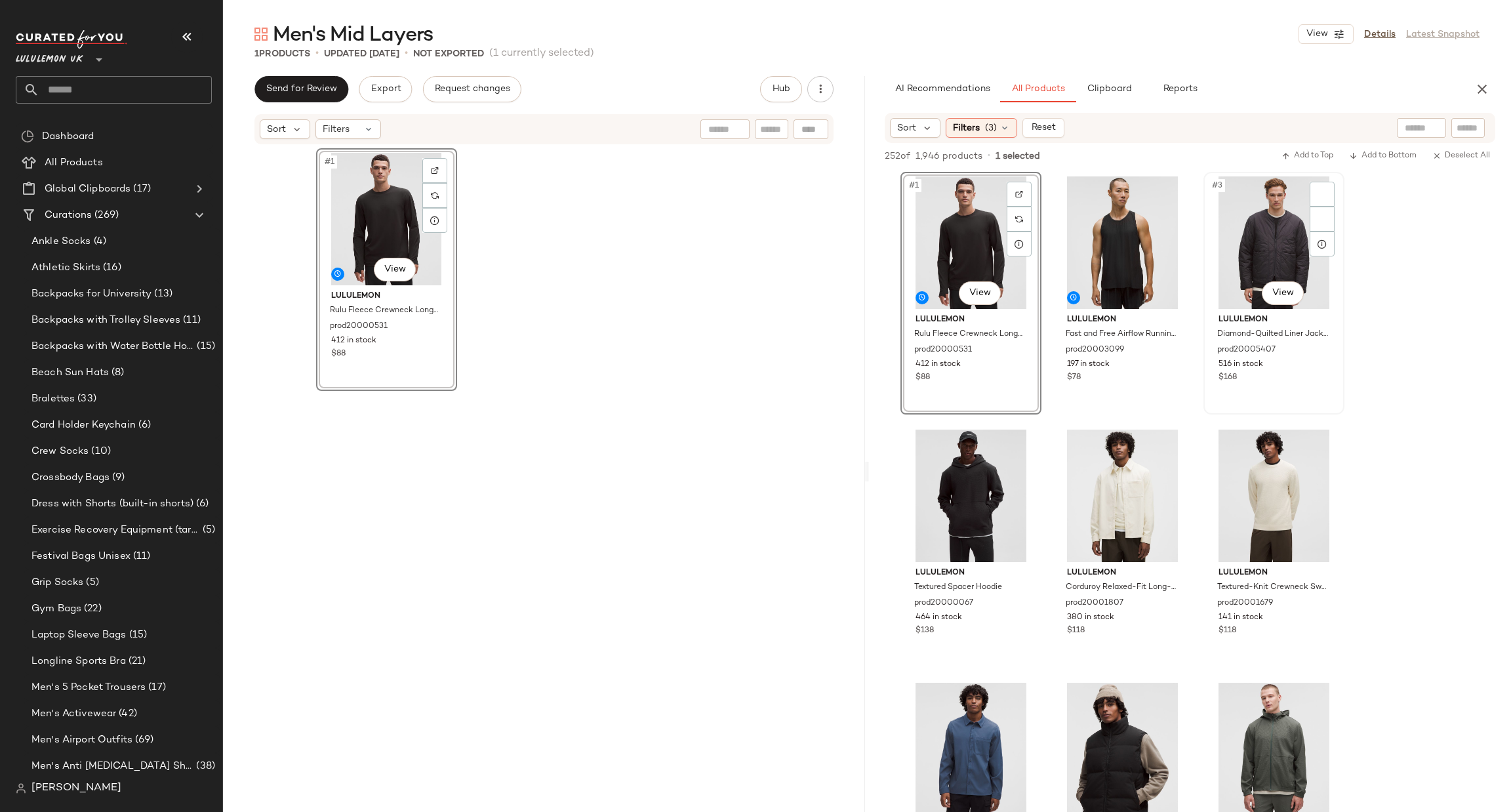
click at [1310, 271] on div "#3 View" at bounding box center [1274, 242] width 132 height 132
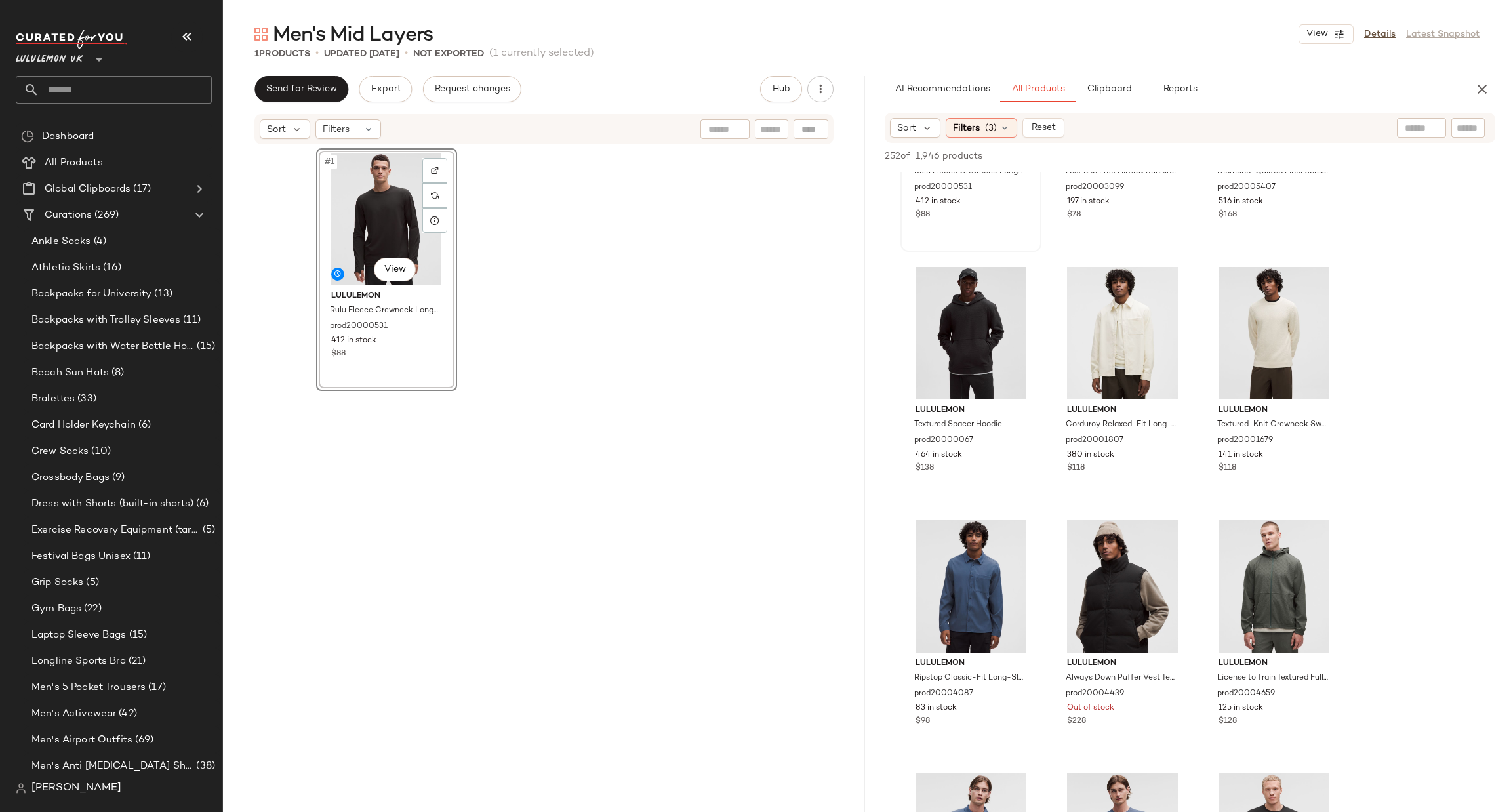
scroll to position [197, 0]
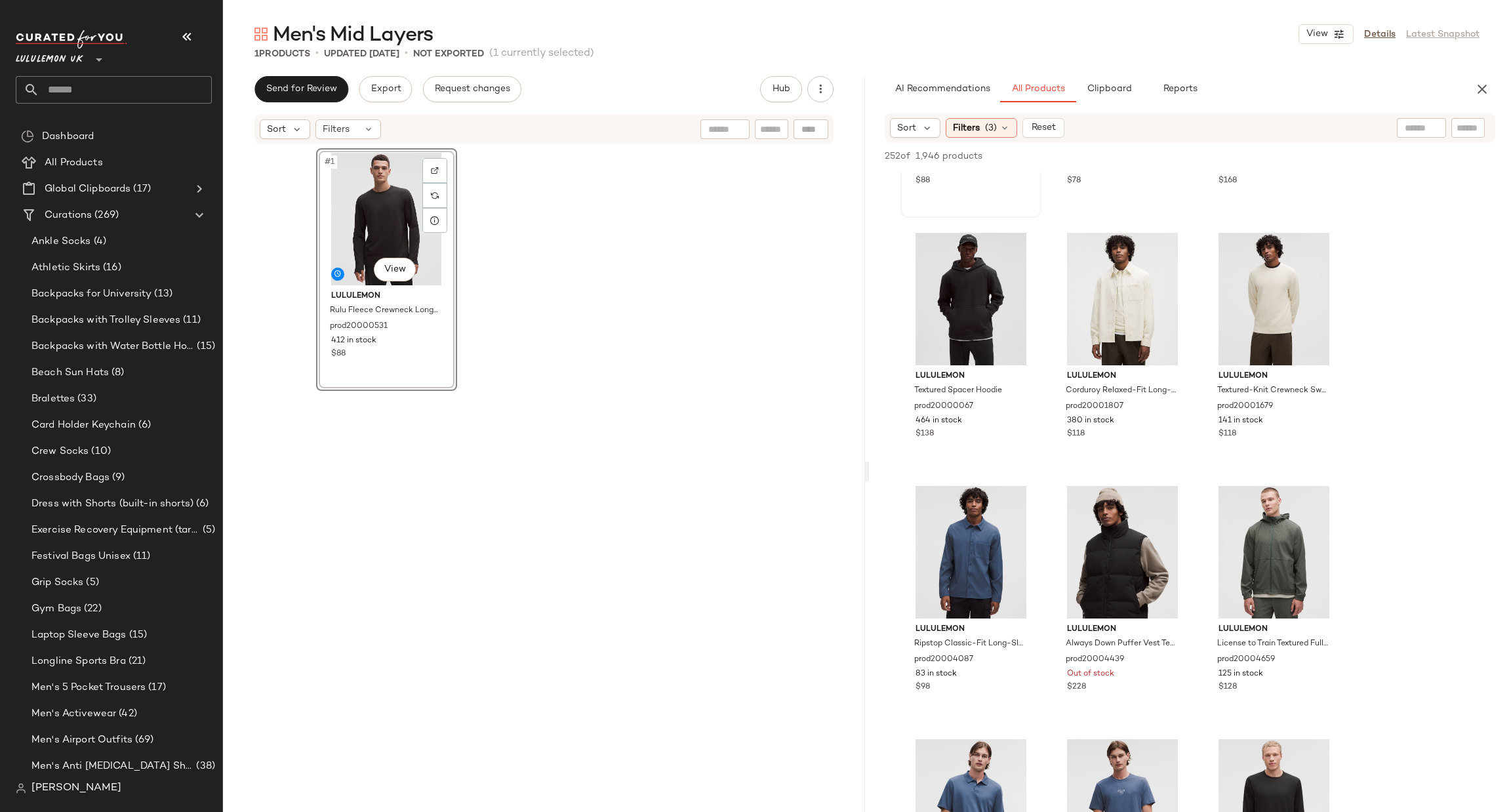
click at [994, 138] on div "Sort Filters (3) Reset" at bounding box center [1189, 128] width 611 height 30
click at [991, 133] on span "(3)" at bounding box center [990, 128] width 12 height 14
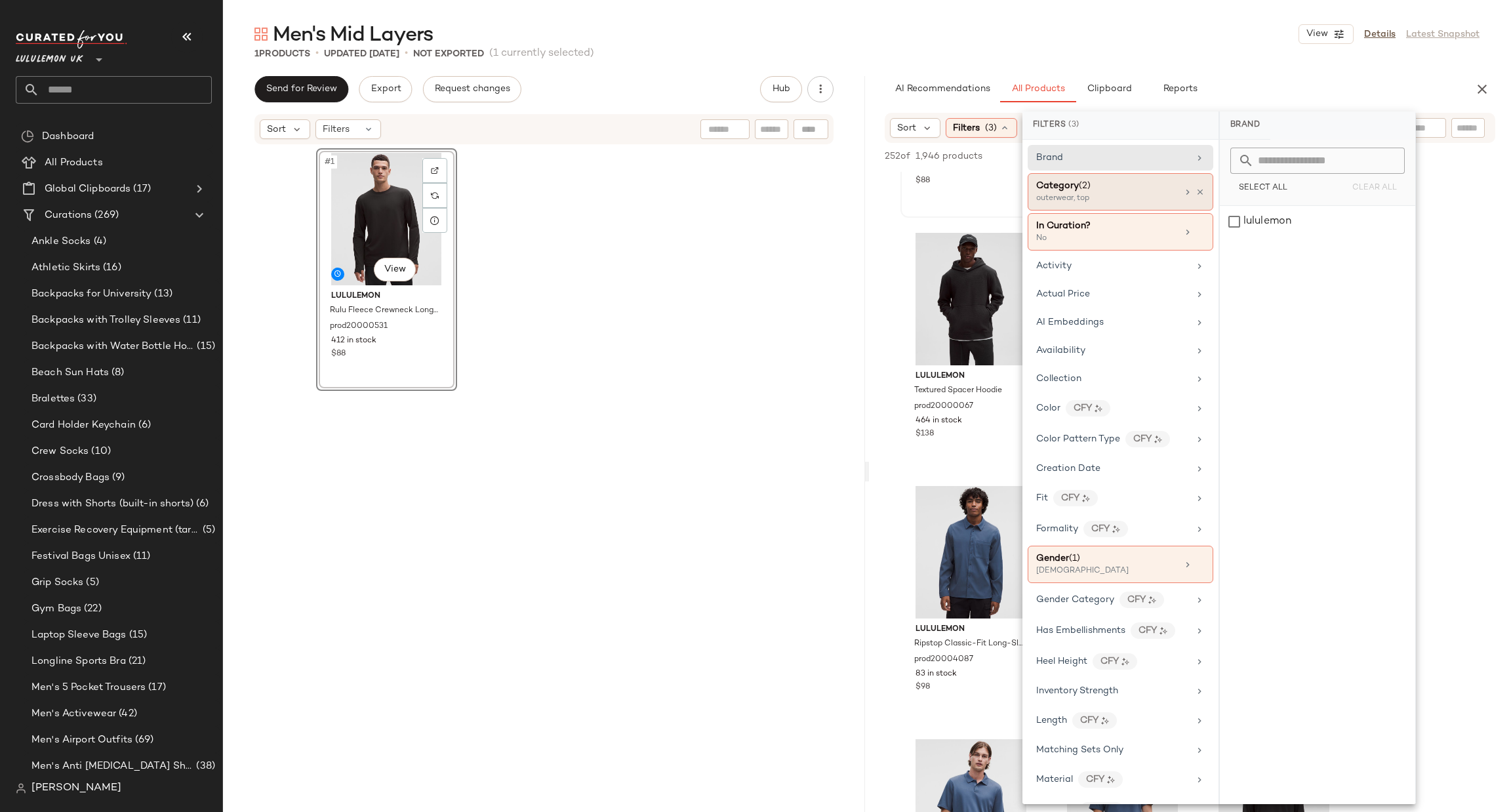
click at [1116, 187] on div "Category (2)" at bounding box center [1107, 186] width 141 height 14
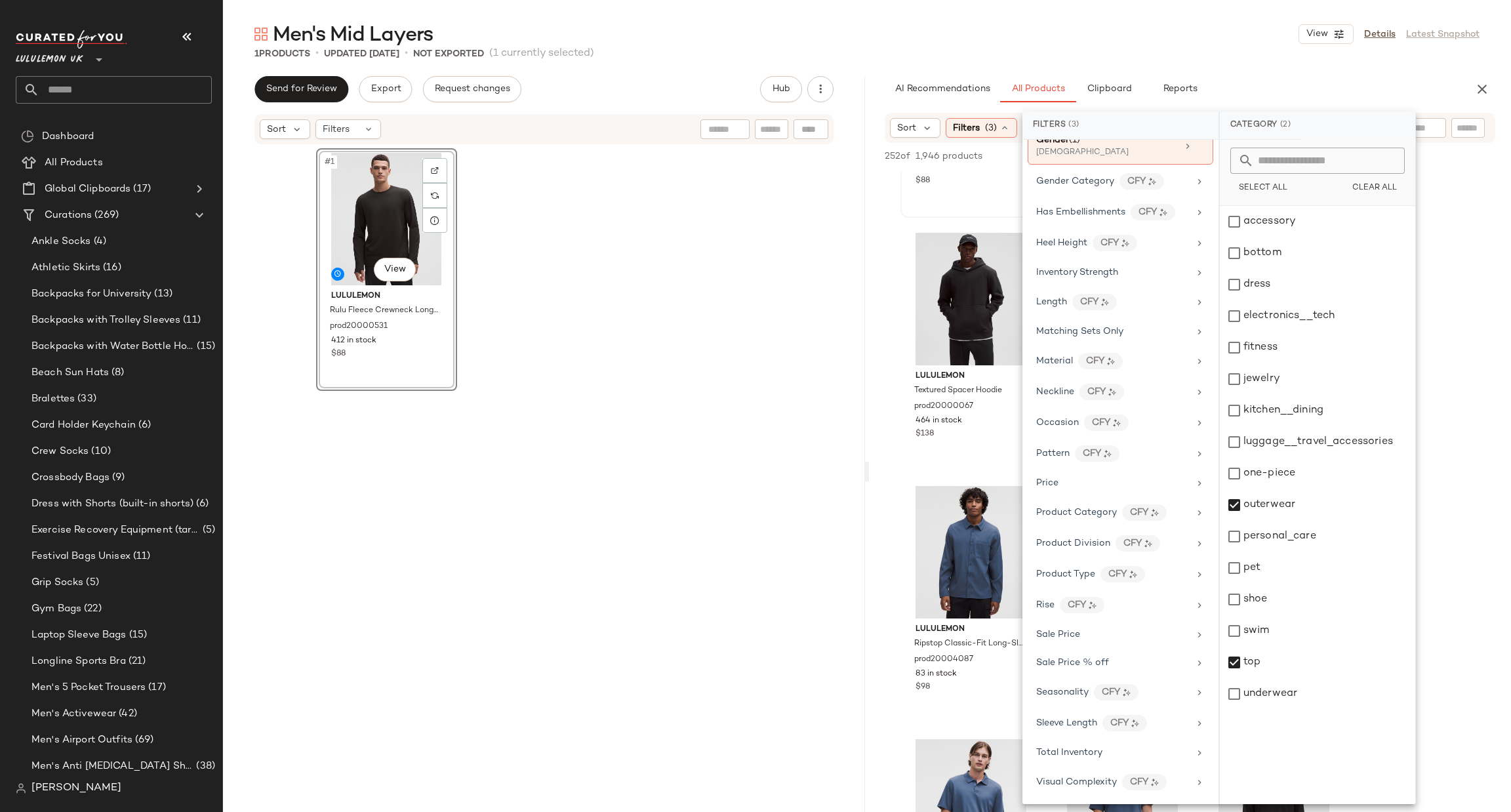
scroll to position [427, 0]
click at [1108, 759] on div "Total Inventory" at bounding box center [1112, 752] width 153 height 14
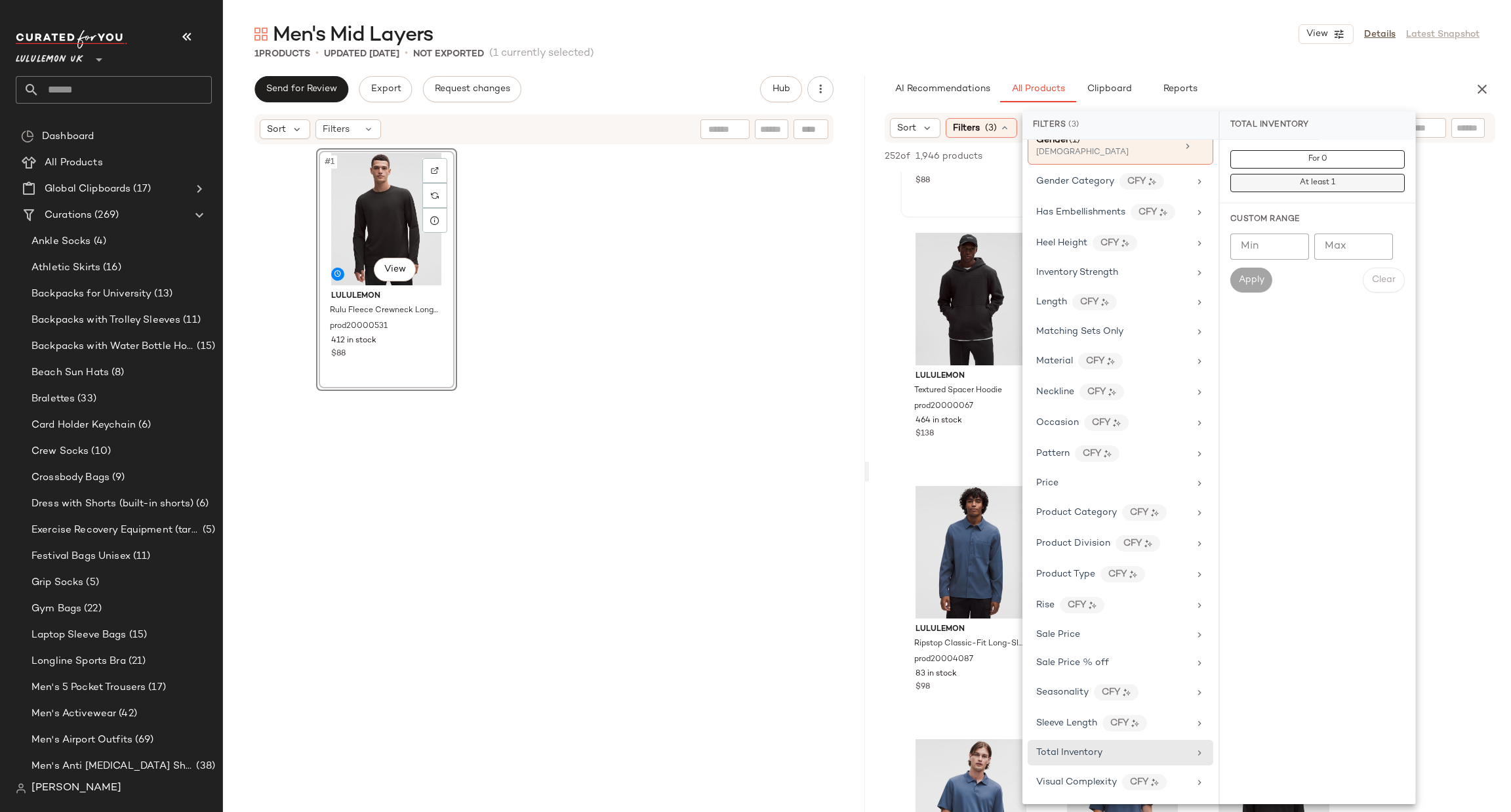
click at [1339, 188] on button "At least 1" at bounding box center [1318, 183] width 174 height 19
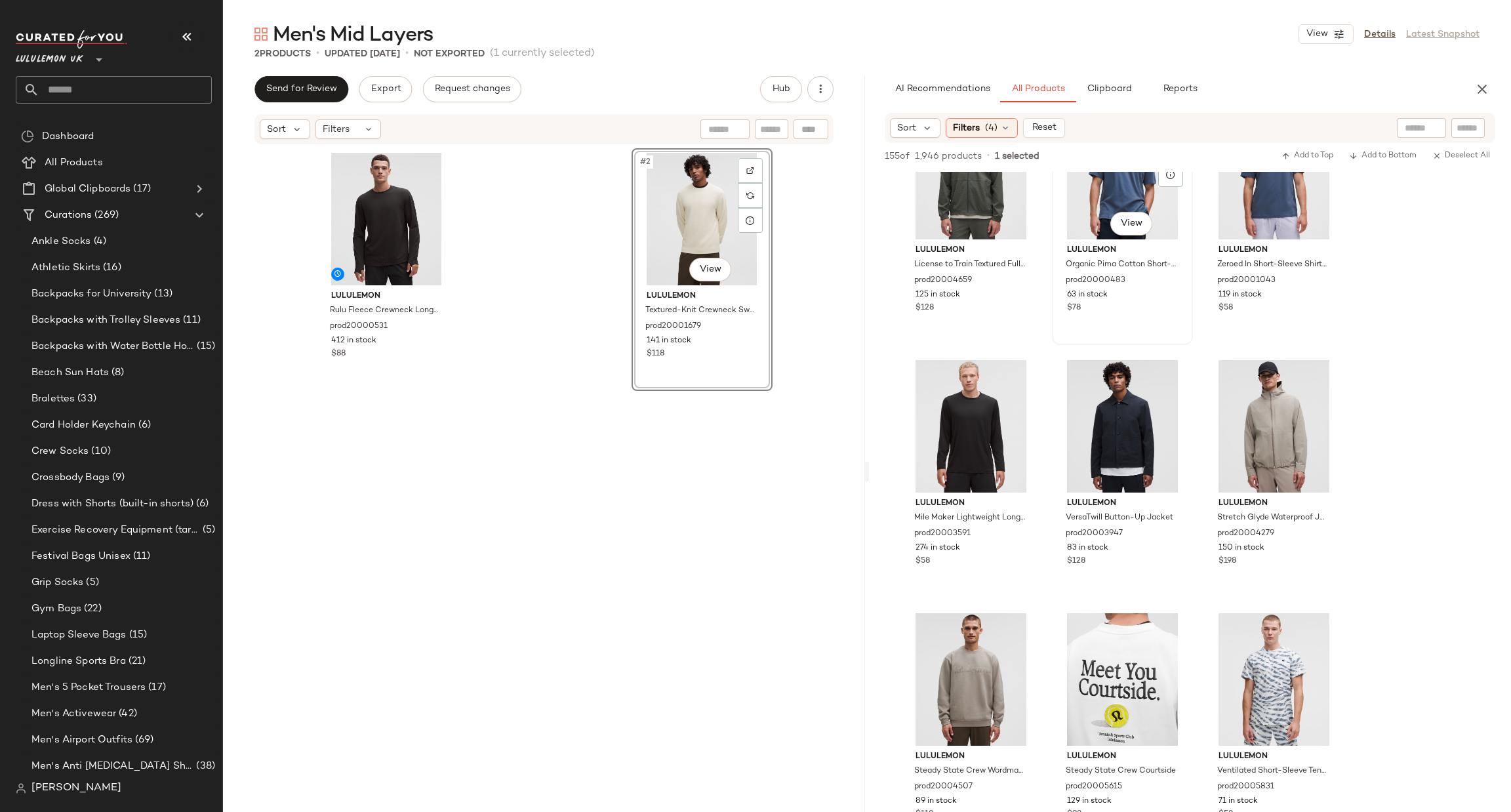
scroll to position [590, 0]
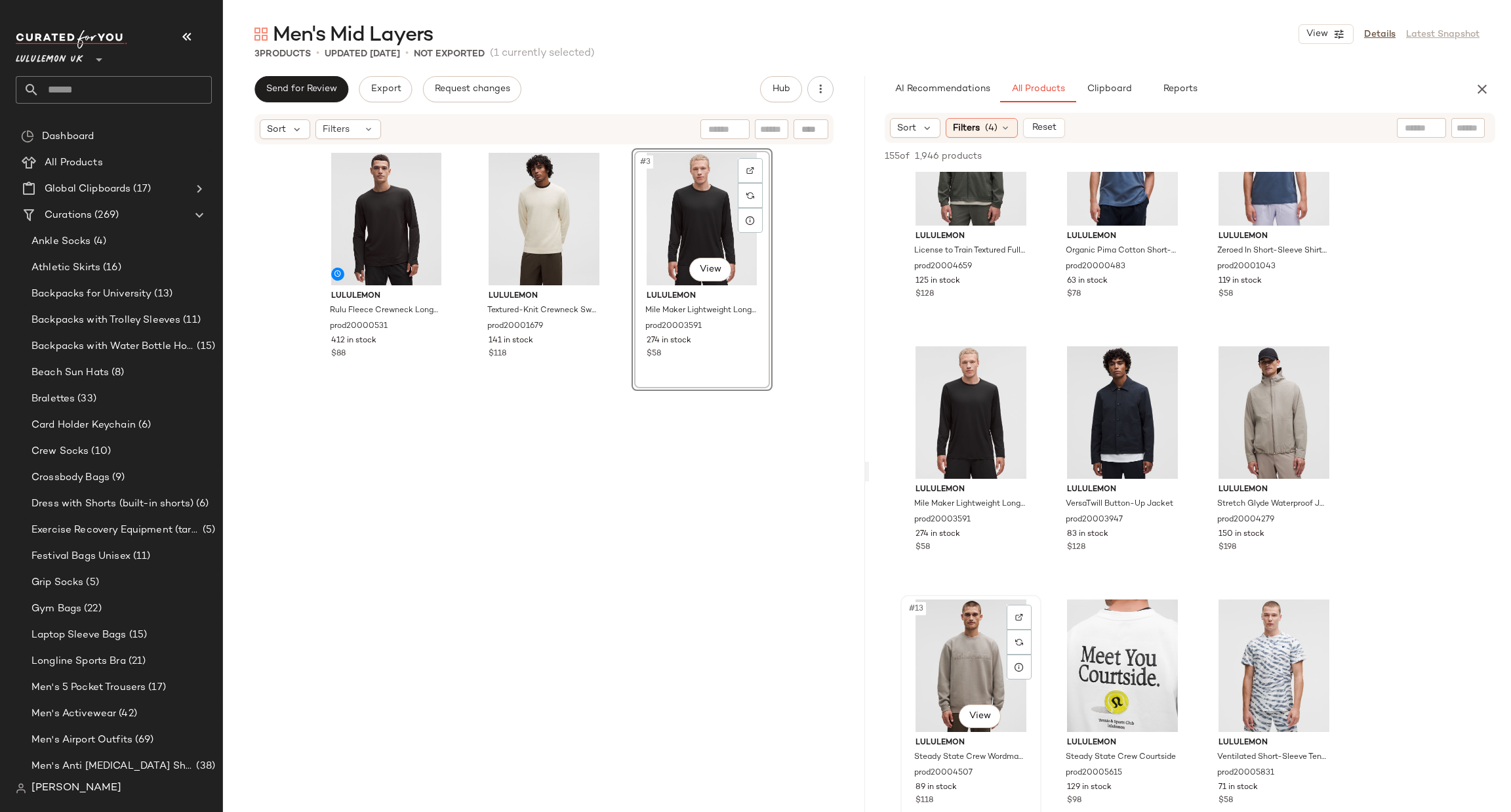
click at [959, 625] on div "#13 View" at bounding box center [971, 665] width 132 height 132
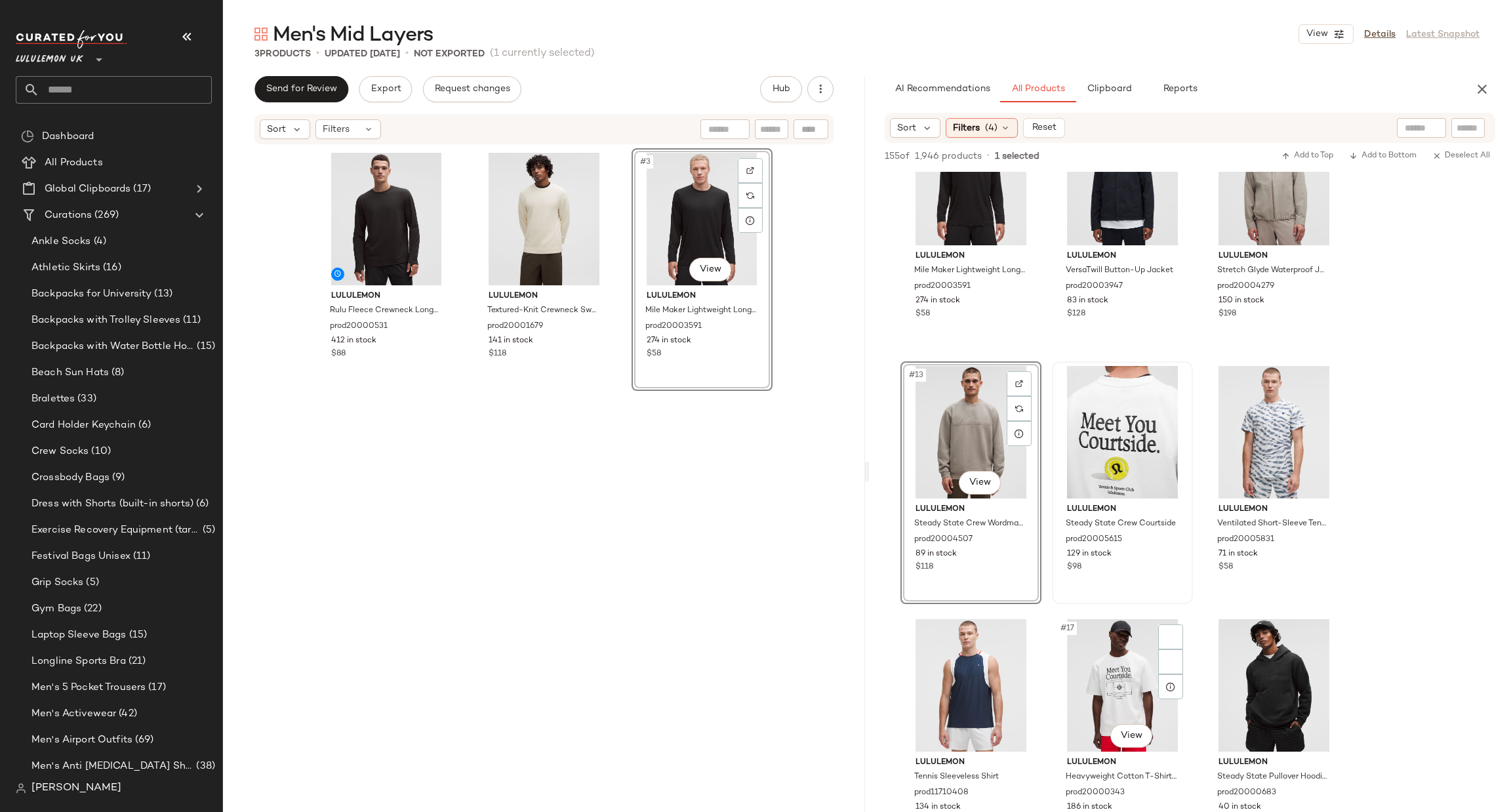
scroll to position [983, 0]
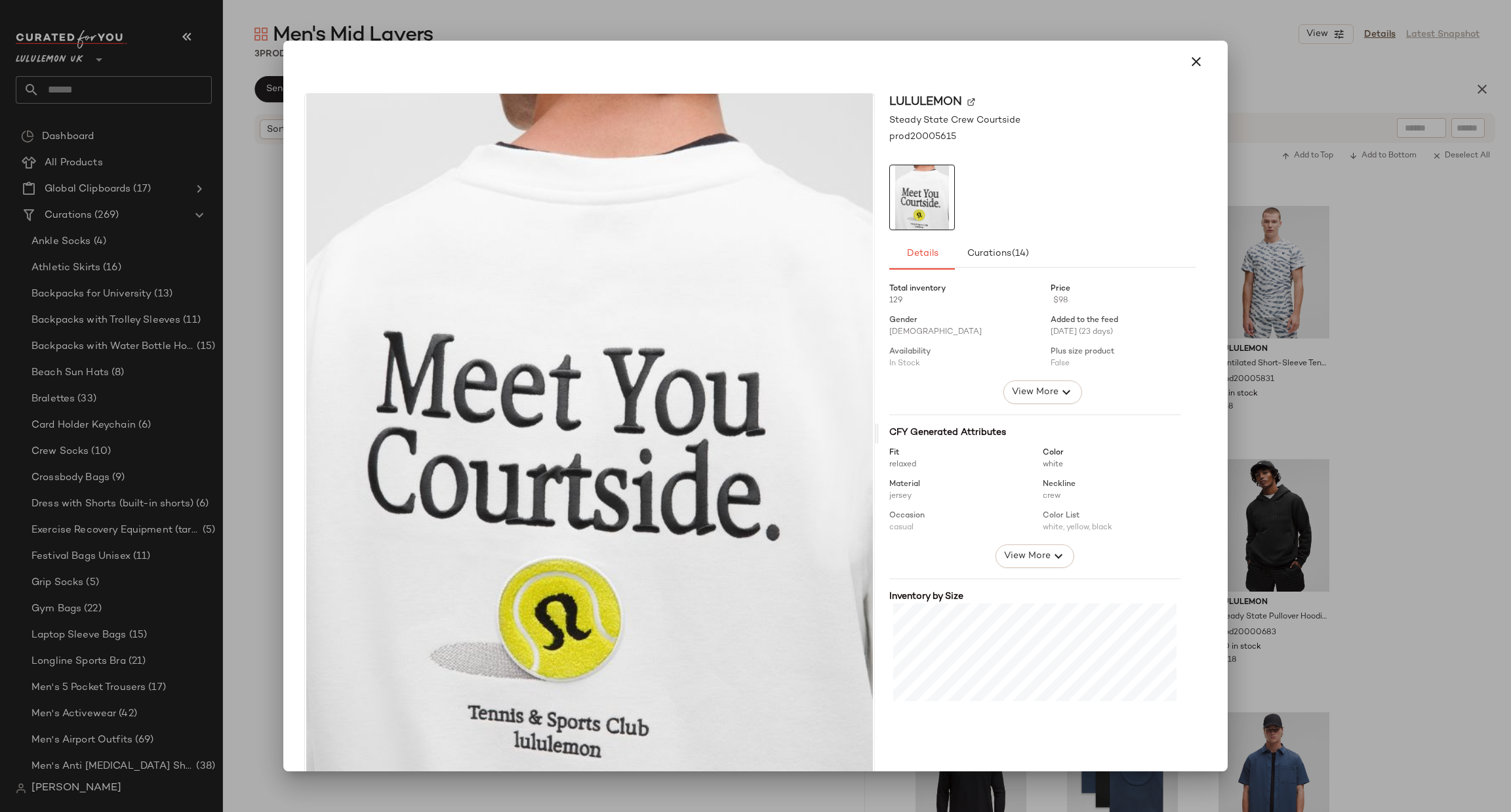
click at [1369, 272] on div at bounding box center [755, 406] width 1511 height 812
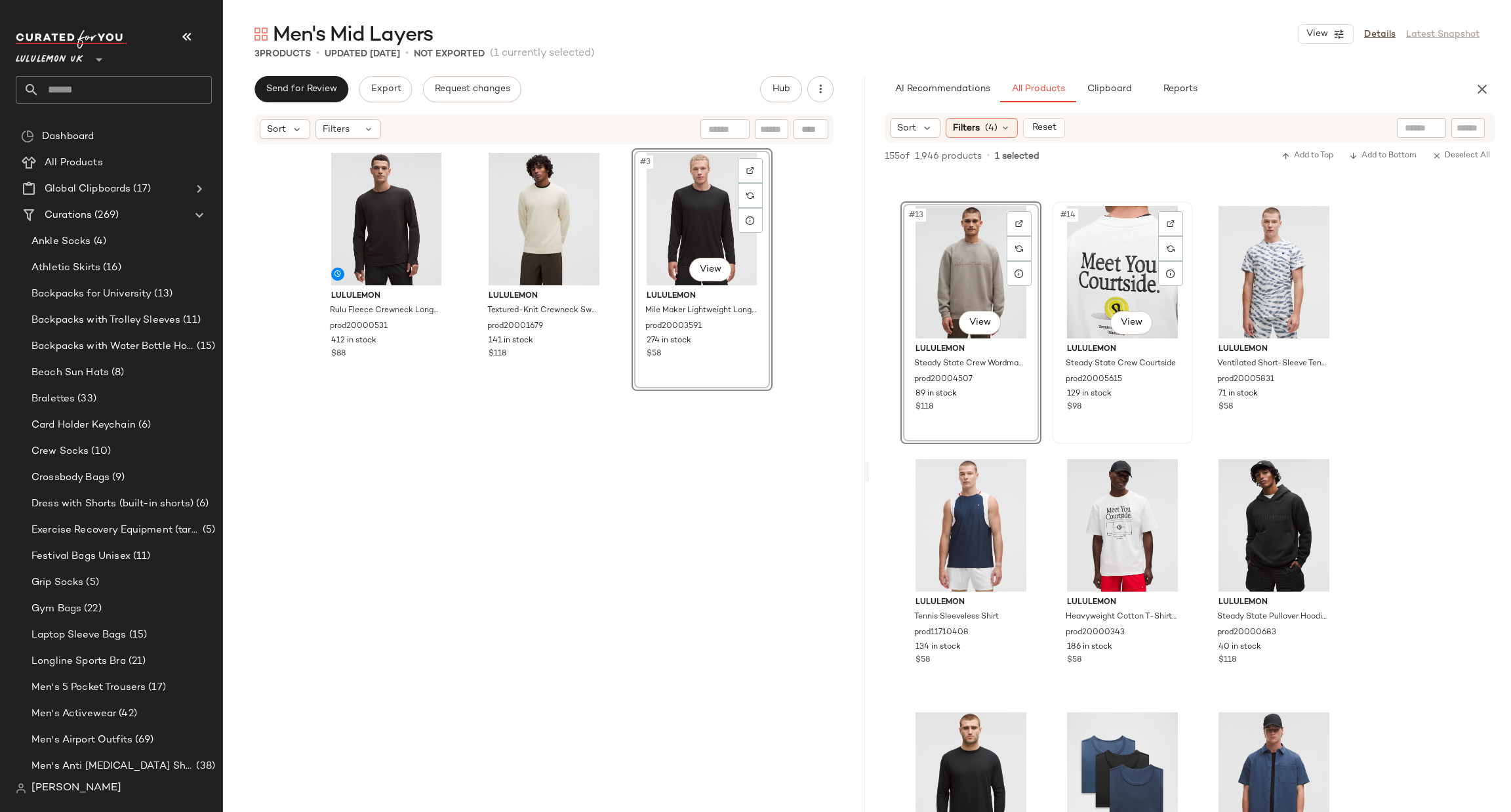
click at [1126, 287] on div "#14 View" at bounding box center [1123, 272] width 132 height 132
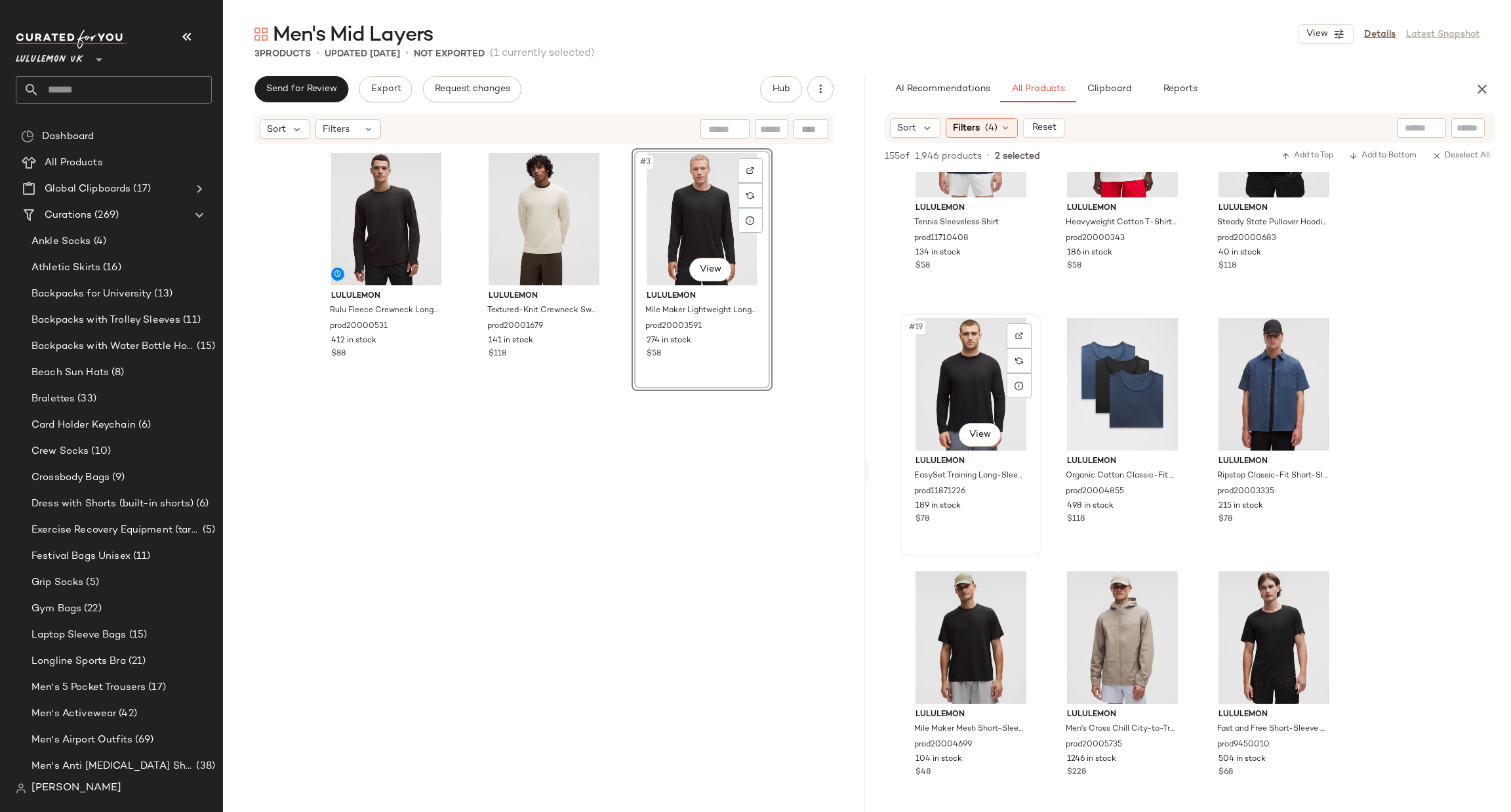
click at [975, 369] on div "#19 View" at bounding box center [971, 383] width 132 height 132
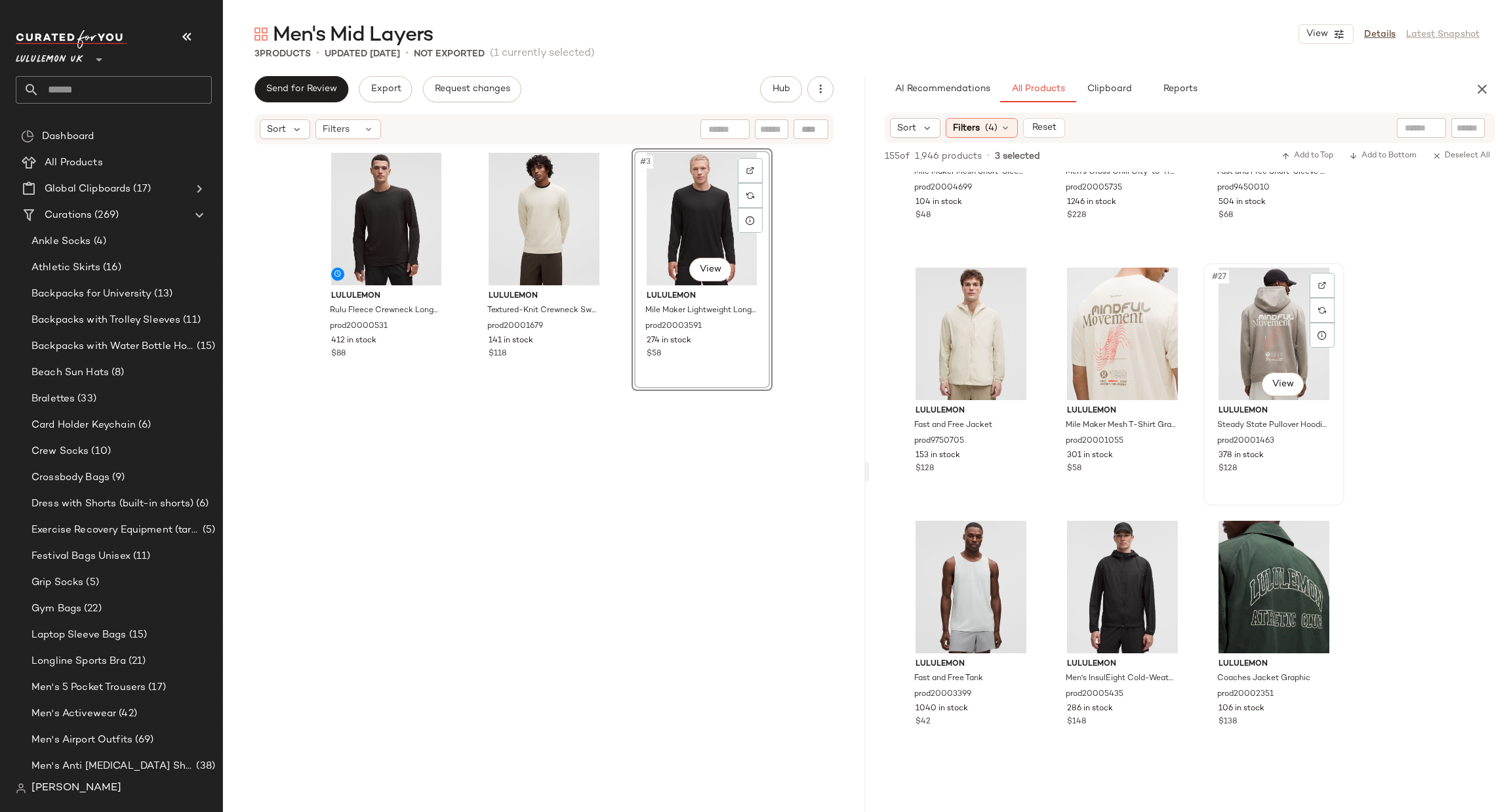
scroll to position [1966, 0]
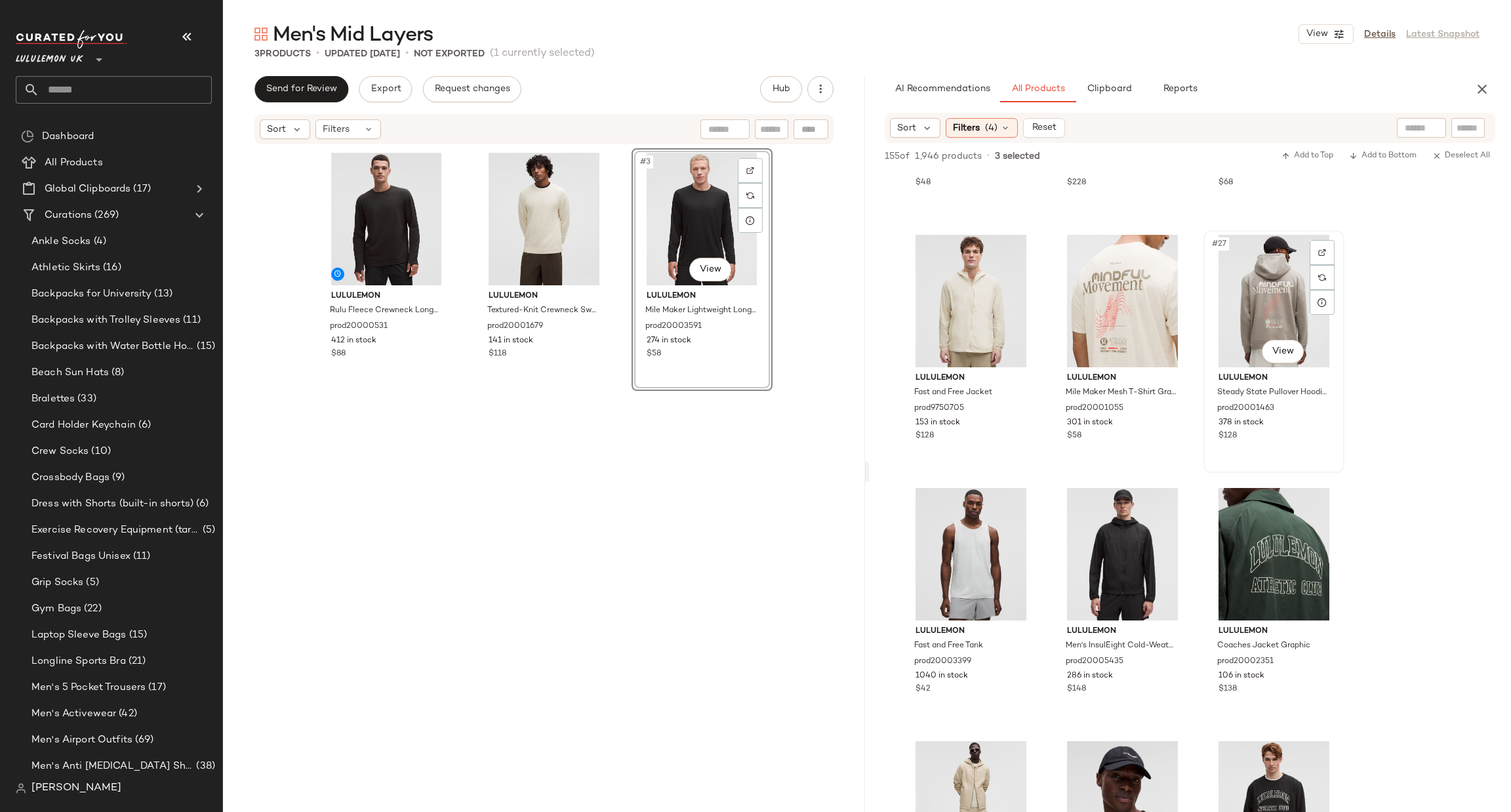
click at [1284, 297] on div "#27 View" at bounding box center [1274, 300] width 132 height 132
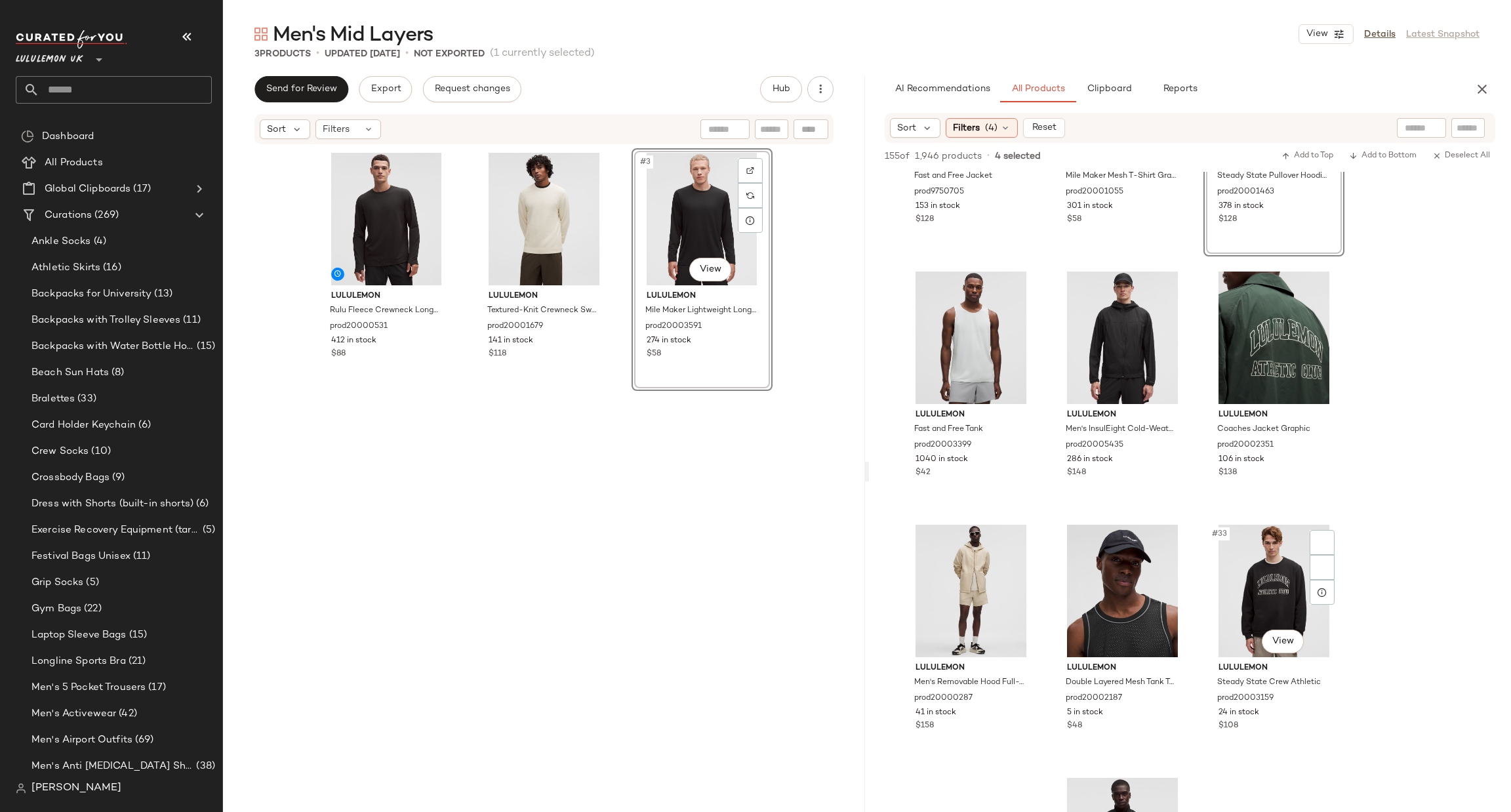
scroll to position [2360, 0]
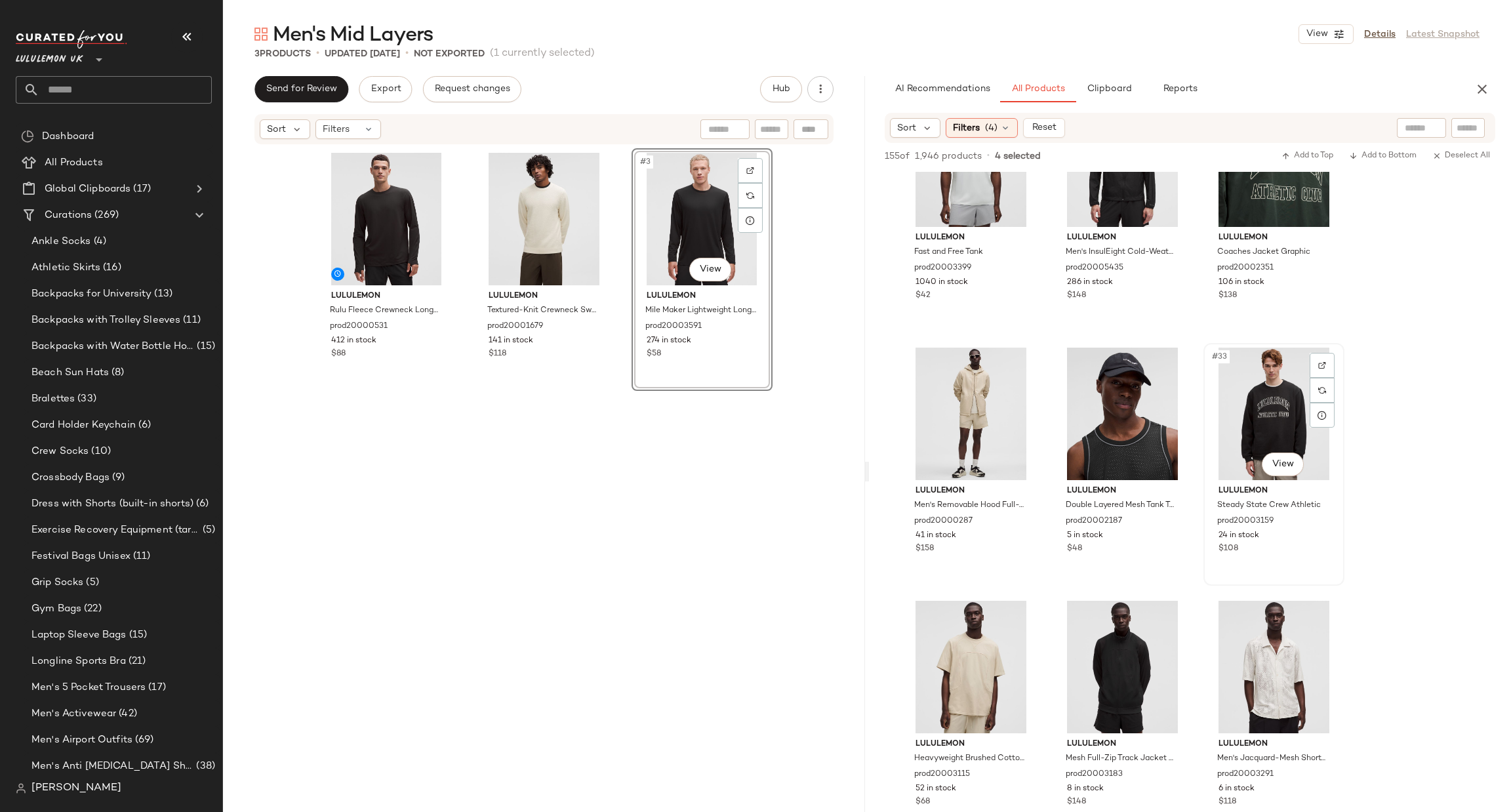
click at [1264, 407] on div "#33 View" at bounding box center [1274, 414] width 132 height 132
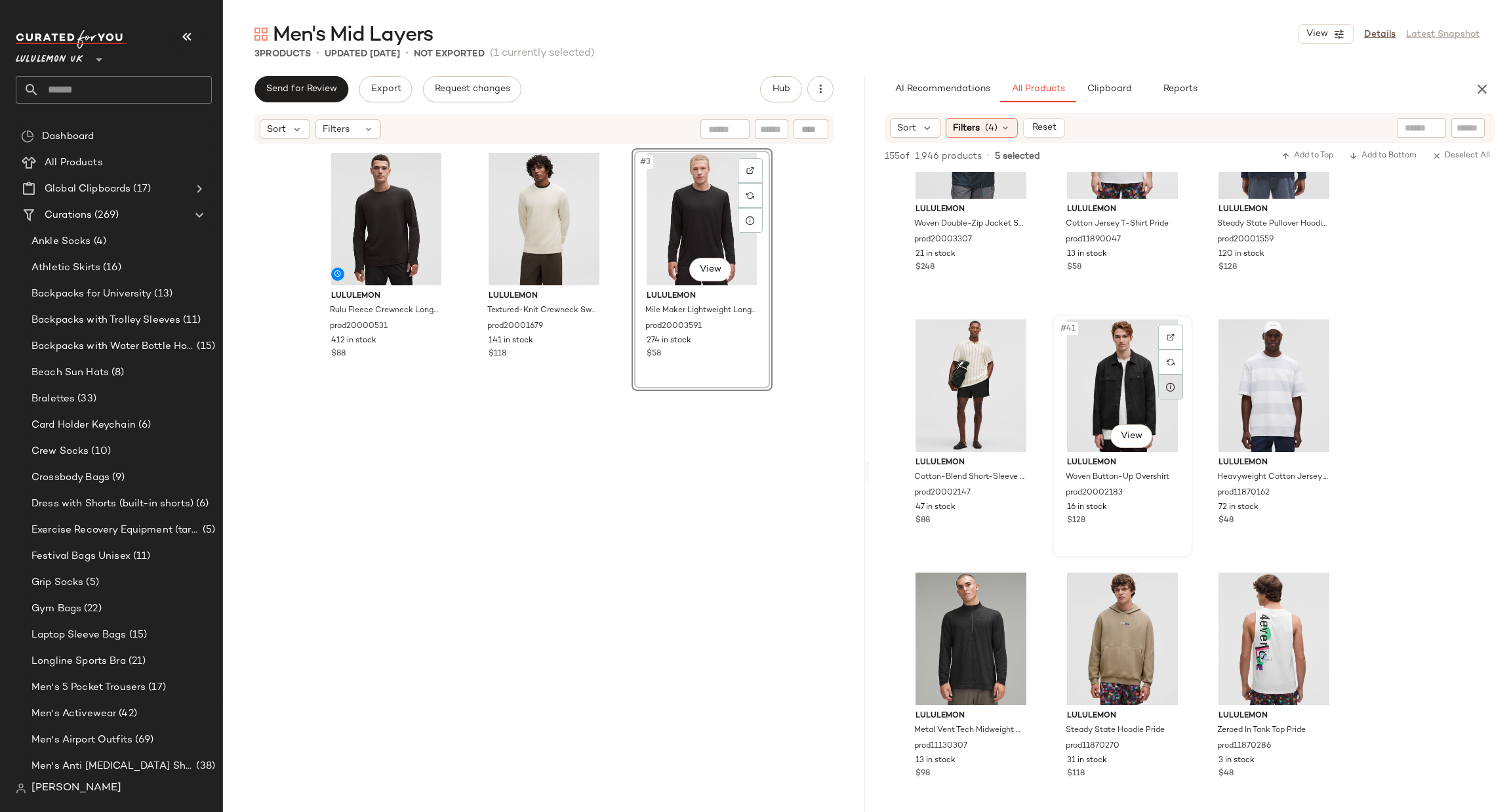
scroll to position [3345, 0]
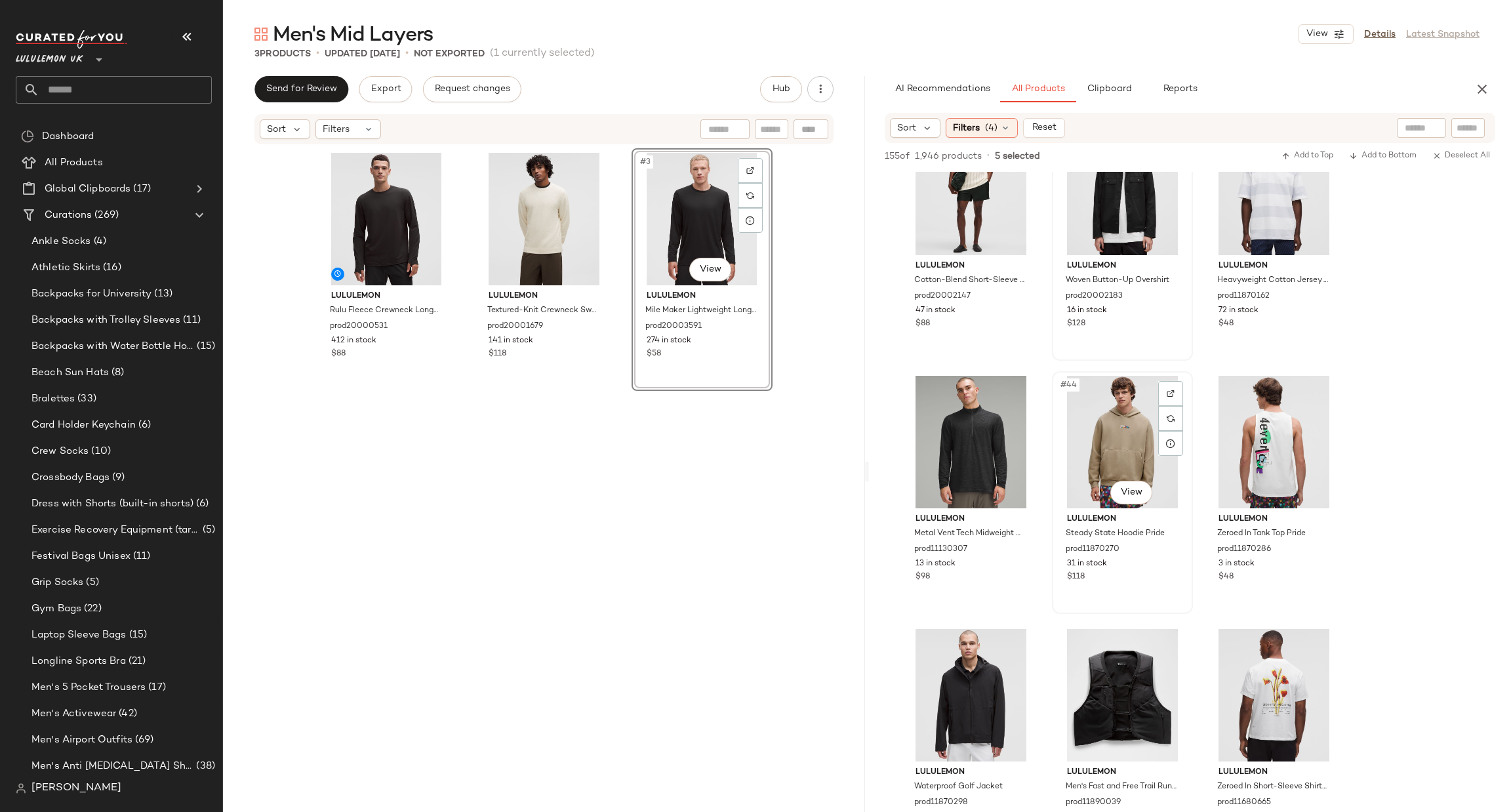
click at [1133, 426] on div "#44 View" at bounding box center [1123, 442] width 132 height 132
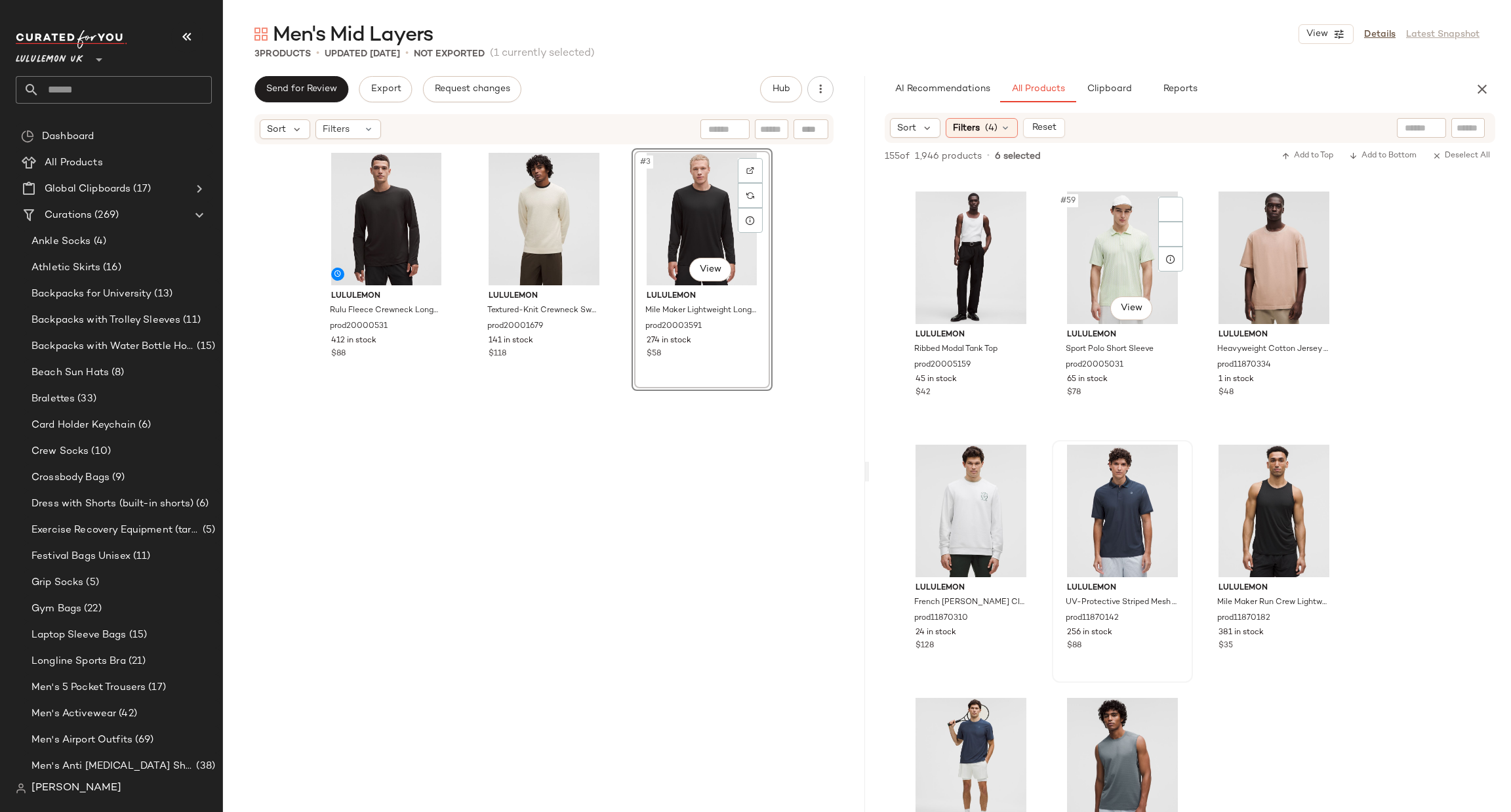
scroll to position [4918, 0]
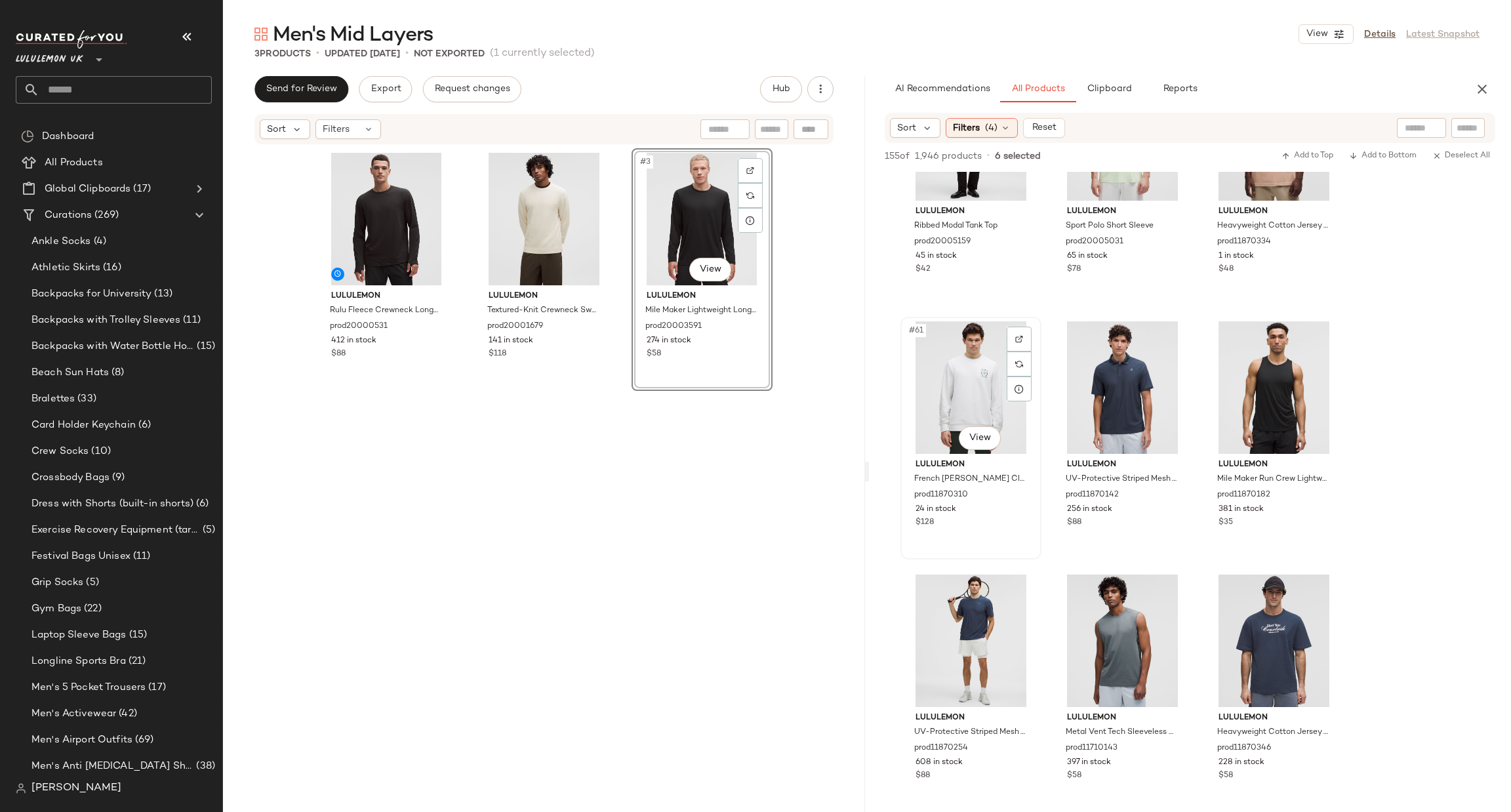
click at [975, 396] on div "#61 View" at bounding box center [971, 387] width 132 height 132
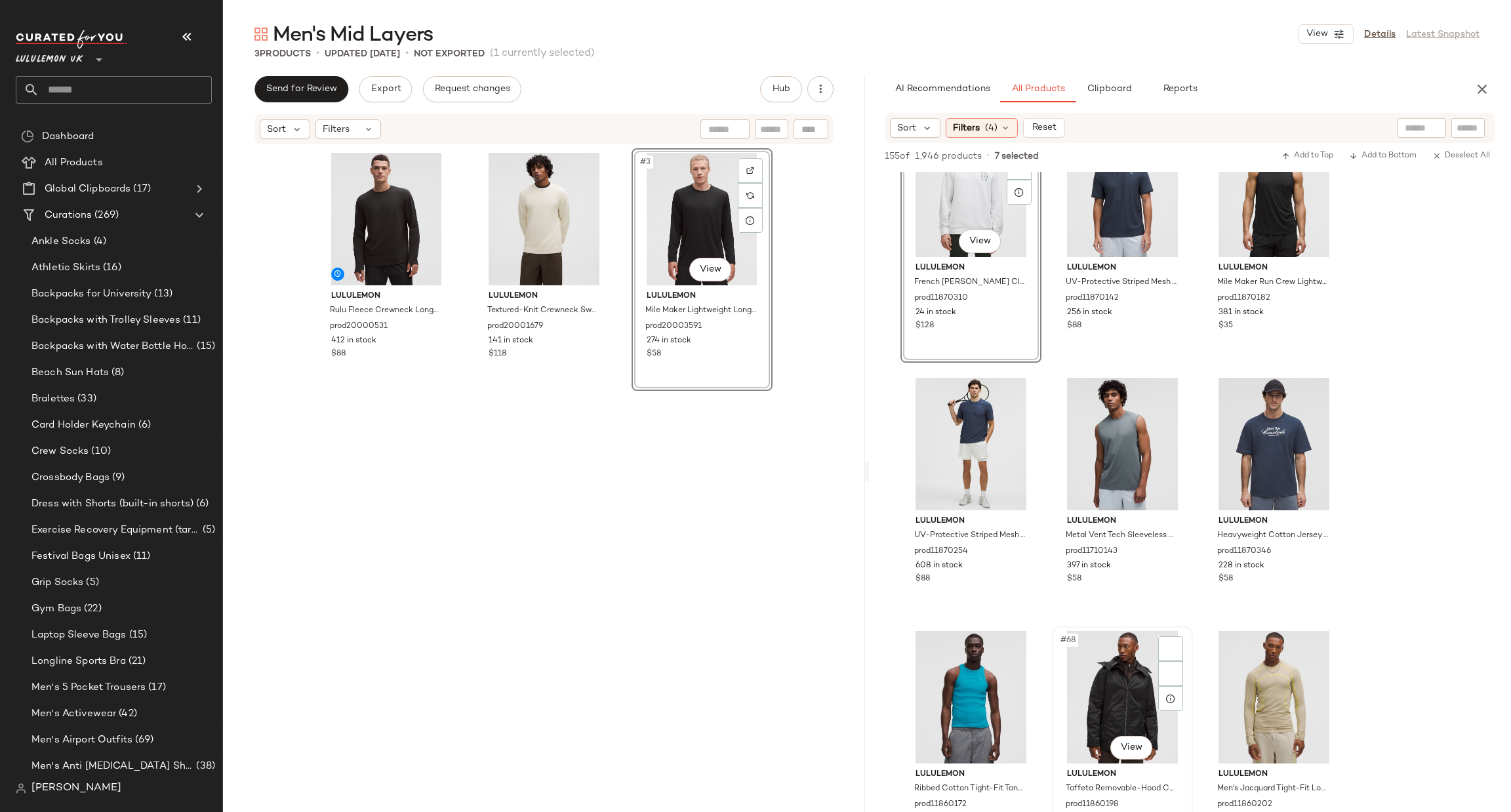
scroll to position [5509, 0]
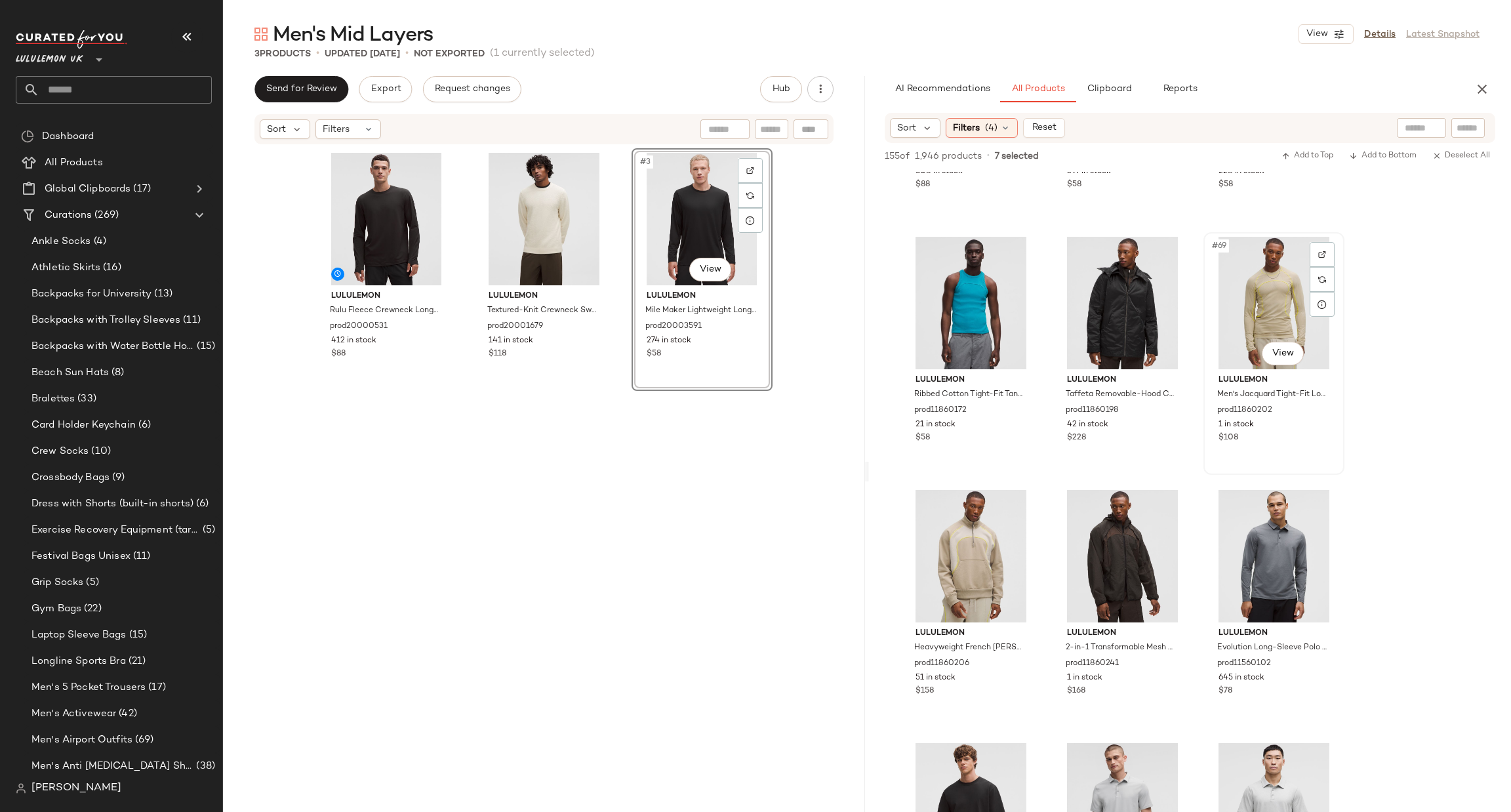
click at [1266, 296] on div "#69 View" at bounding box center [1274, 302] width 132 height 132
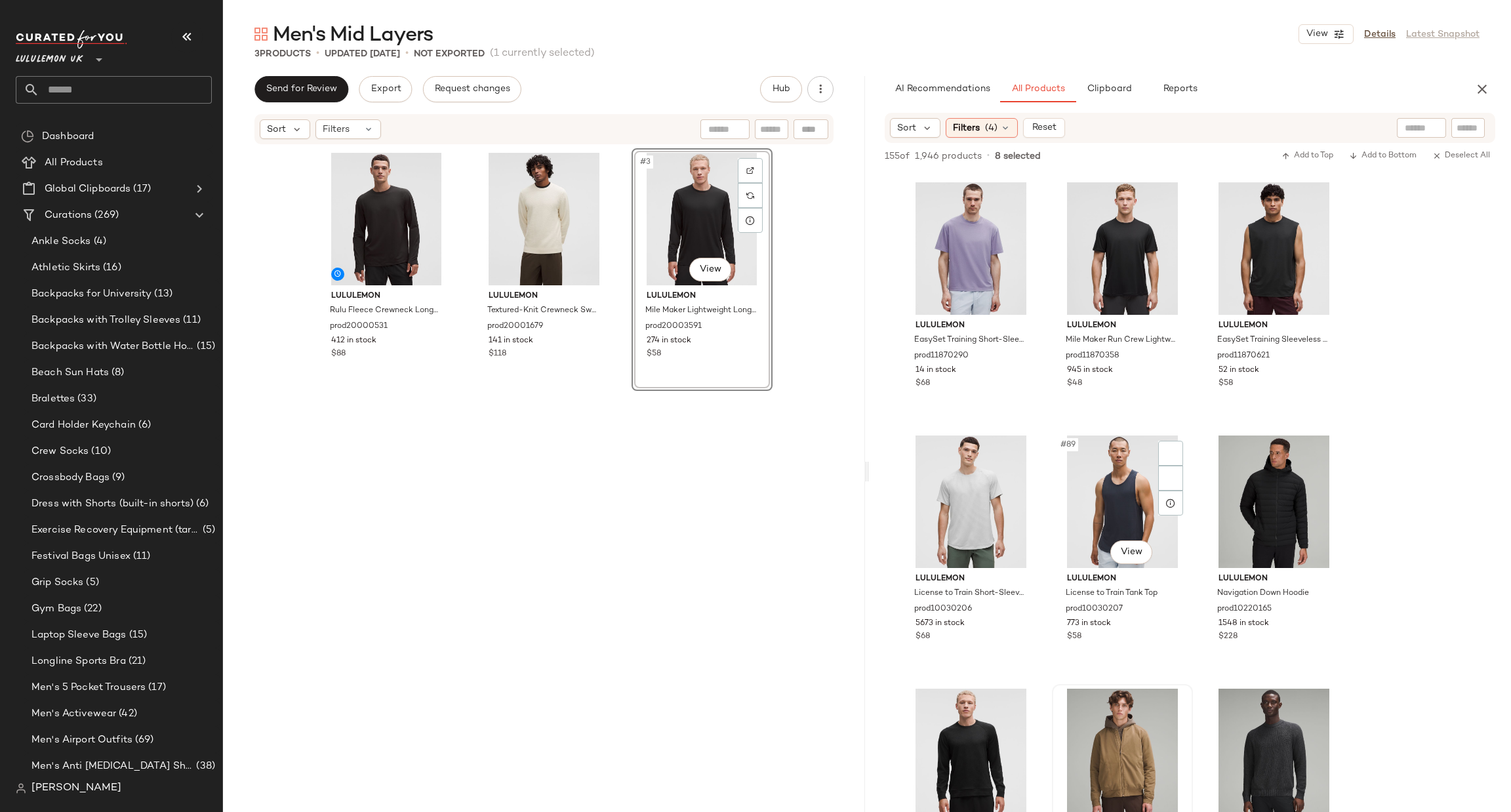
scroll to position [7475, 0]
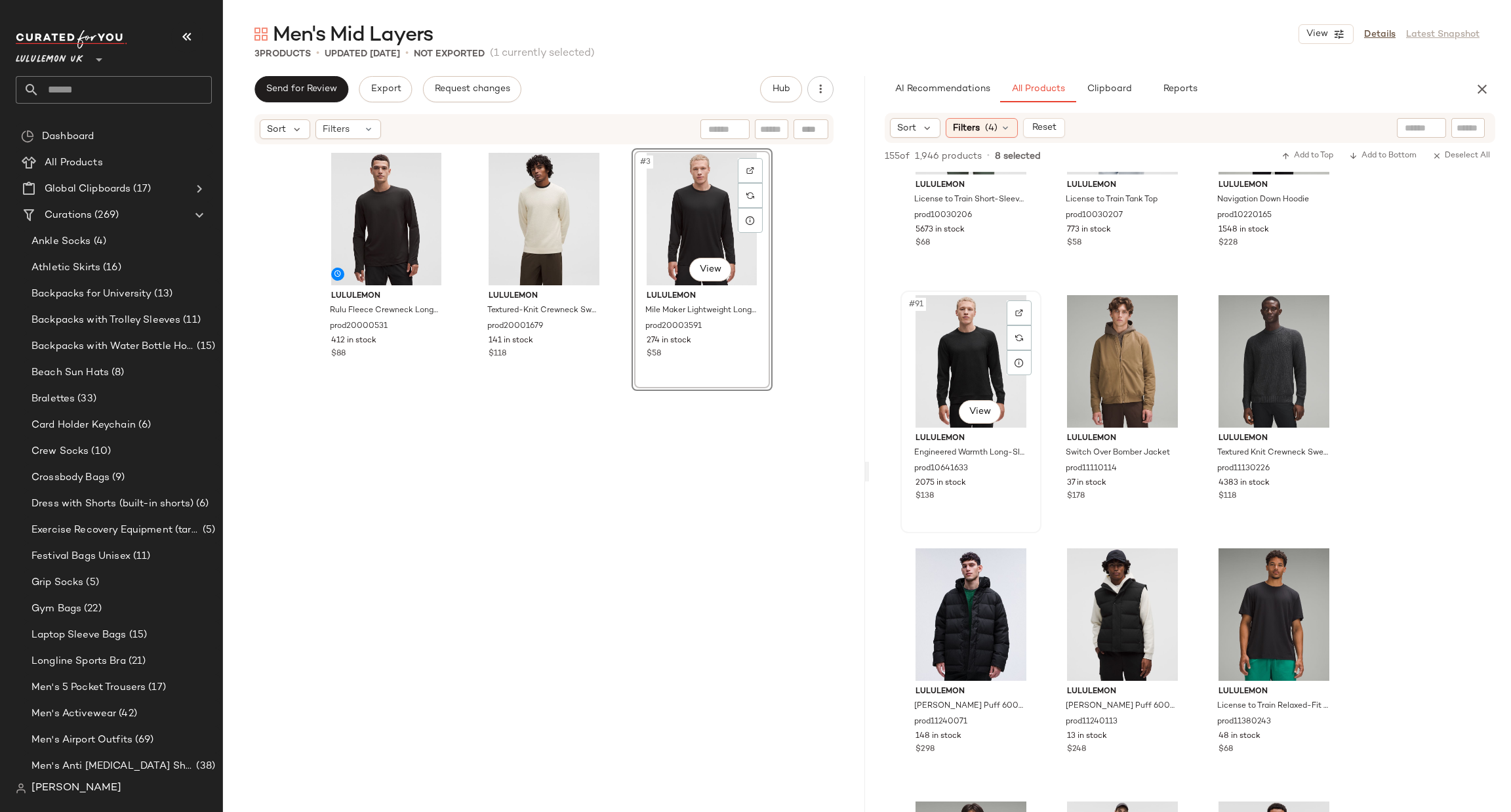
click at [987, 359] on div "#91 View" at bounding box center [971, 361] width 132 height 132
click at [1286, 368] on div "#93 View" at bounding box center [1274, 361] width 132 height 132
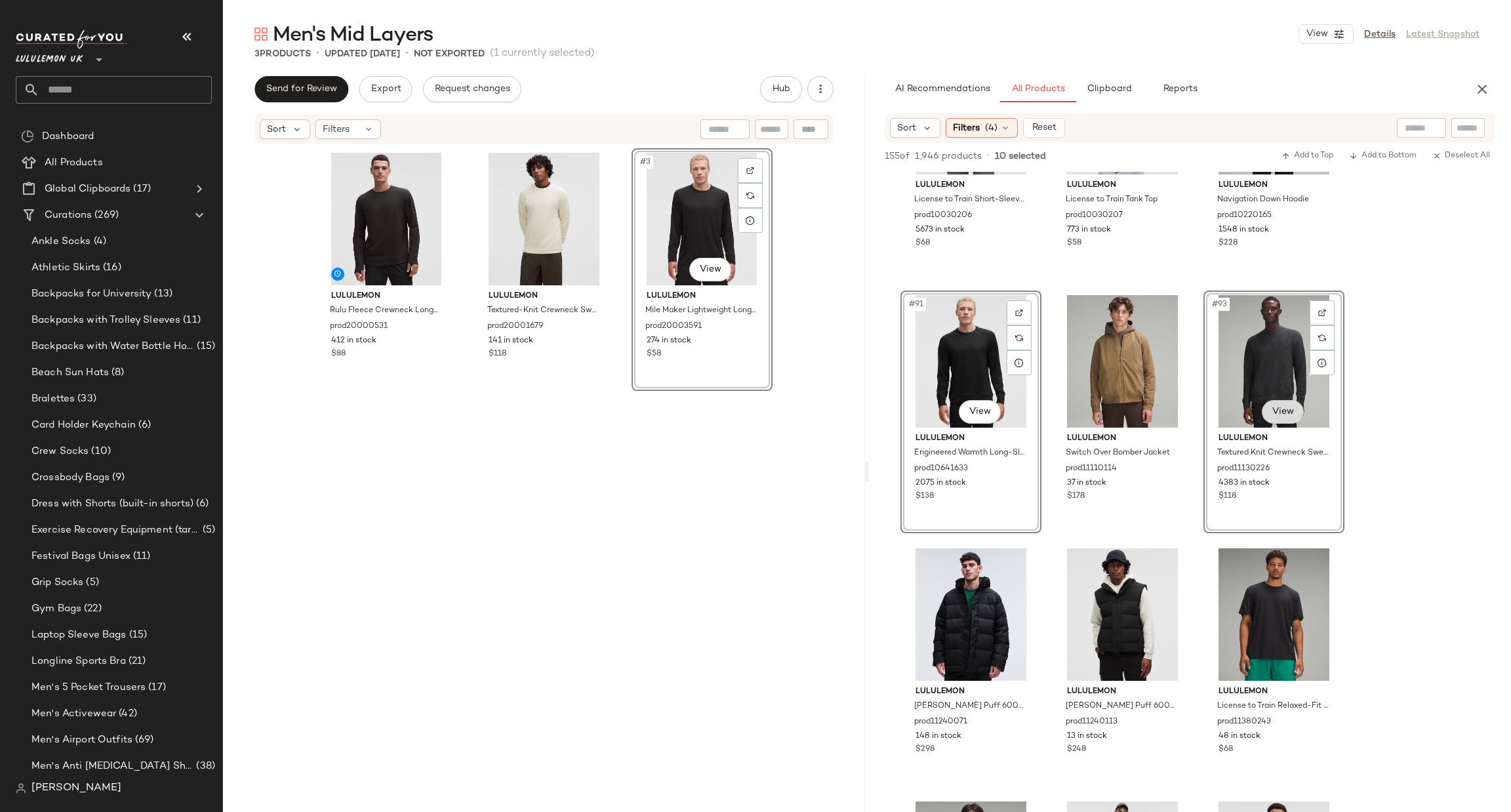
click at [1277, 405] on body "Lululemon UK ** Dashboard All Products Global Clipboards (17) Curations (269) A…" at bounding box center [755, 406] width 1511 height 812
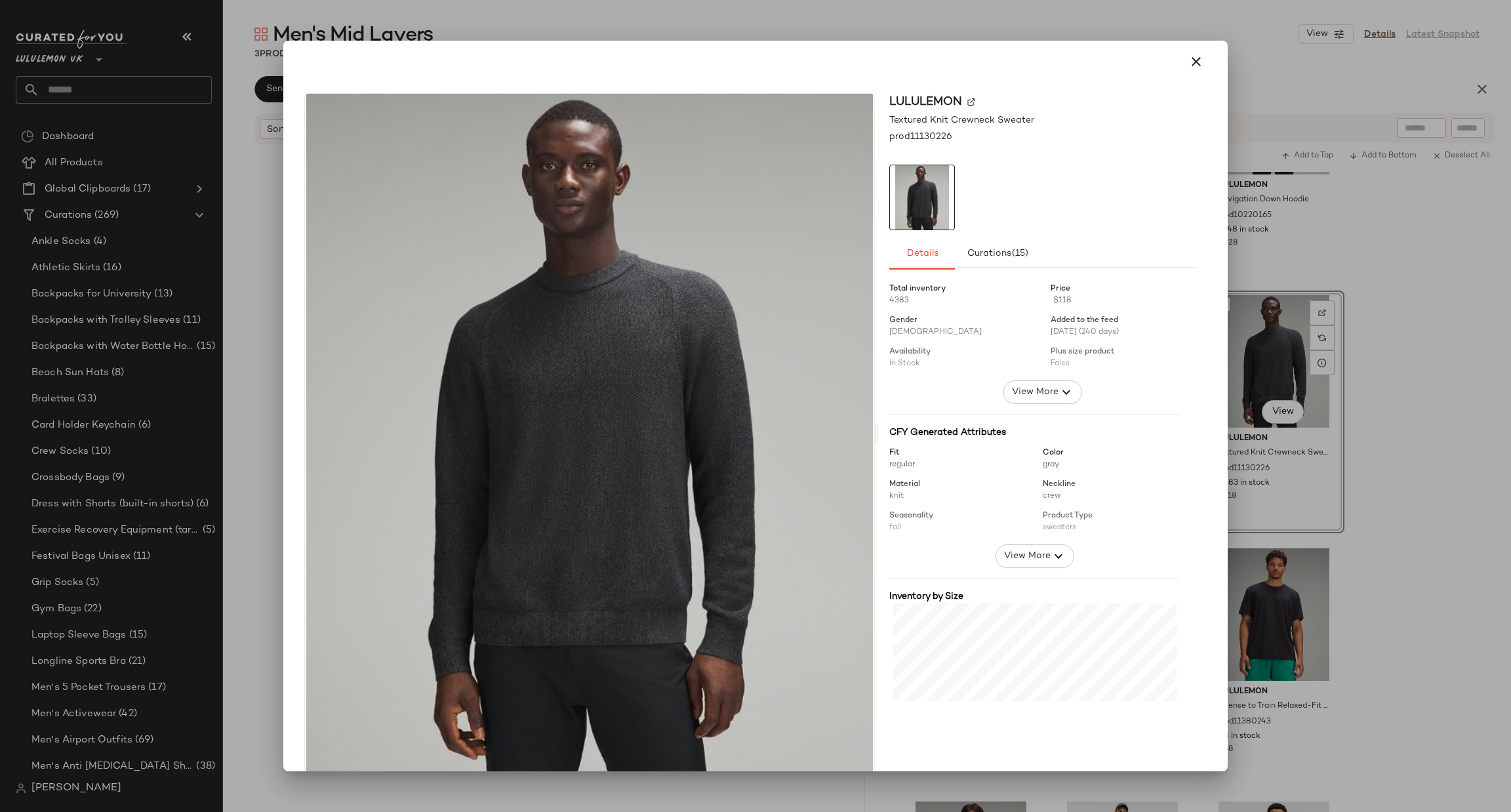
click at [1397, 354] on div at bounding box center [755, 406] width 1511 height 812
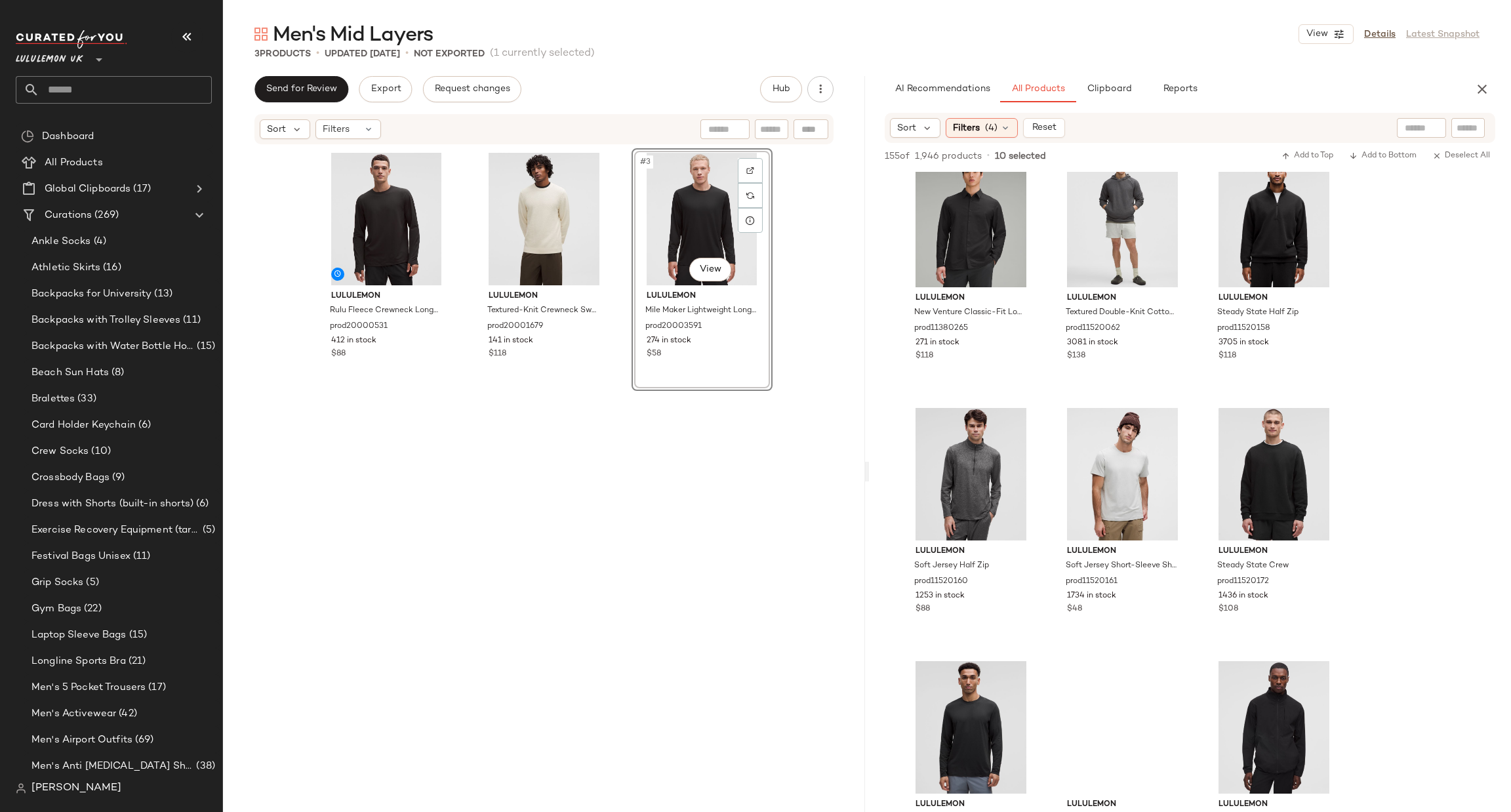
scroll to position [8262, 0]
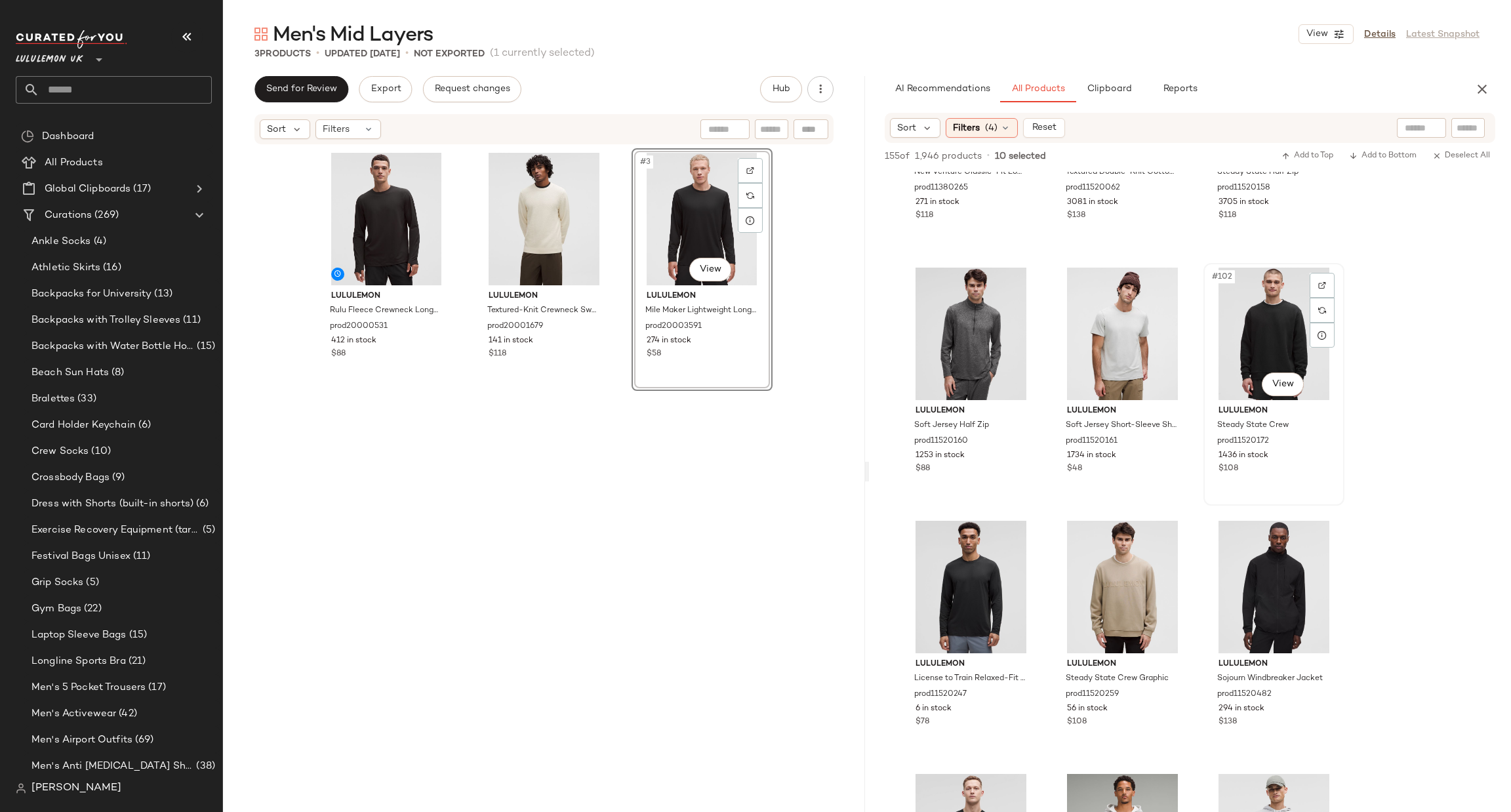
click at [1273, 336] on div "#102 View" at bounding box center [1274, 333] width 132 height 132
click at [968, 590] on div "#103 View" at bounding box center [971, 586] width 132 height 132
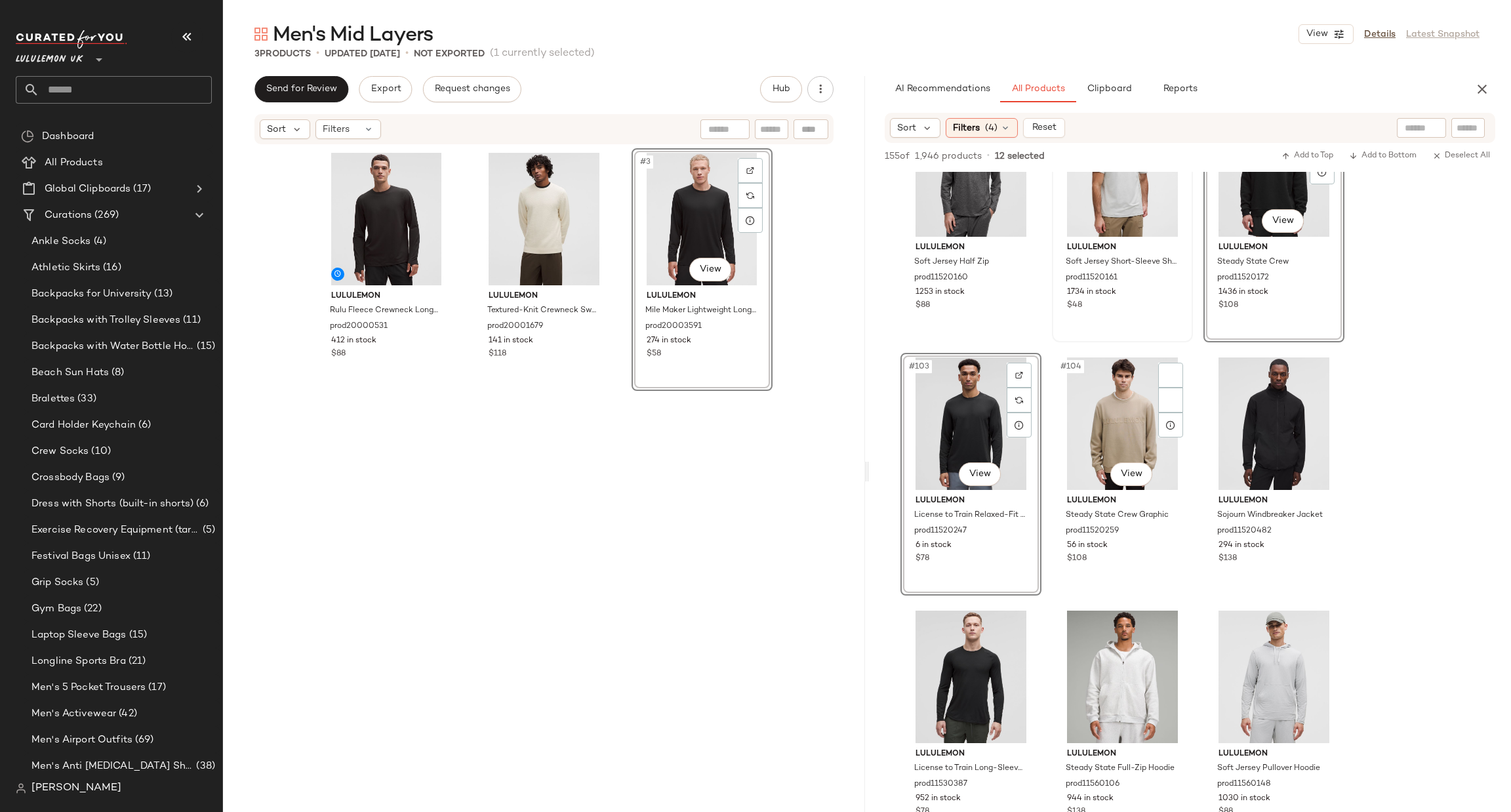
scroll to position [8655, 0]
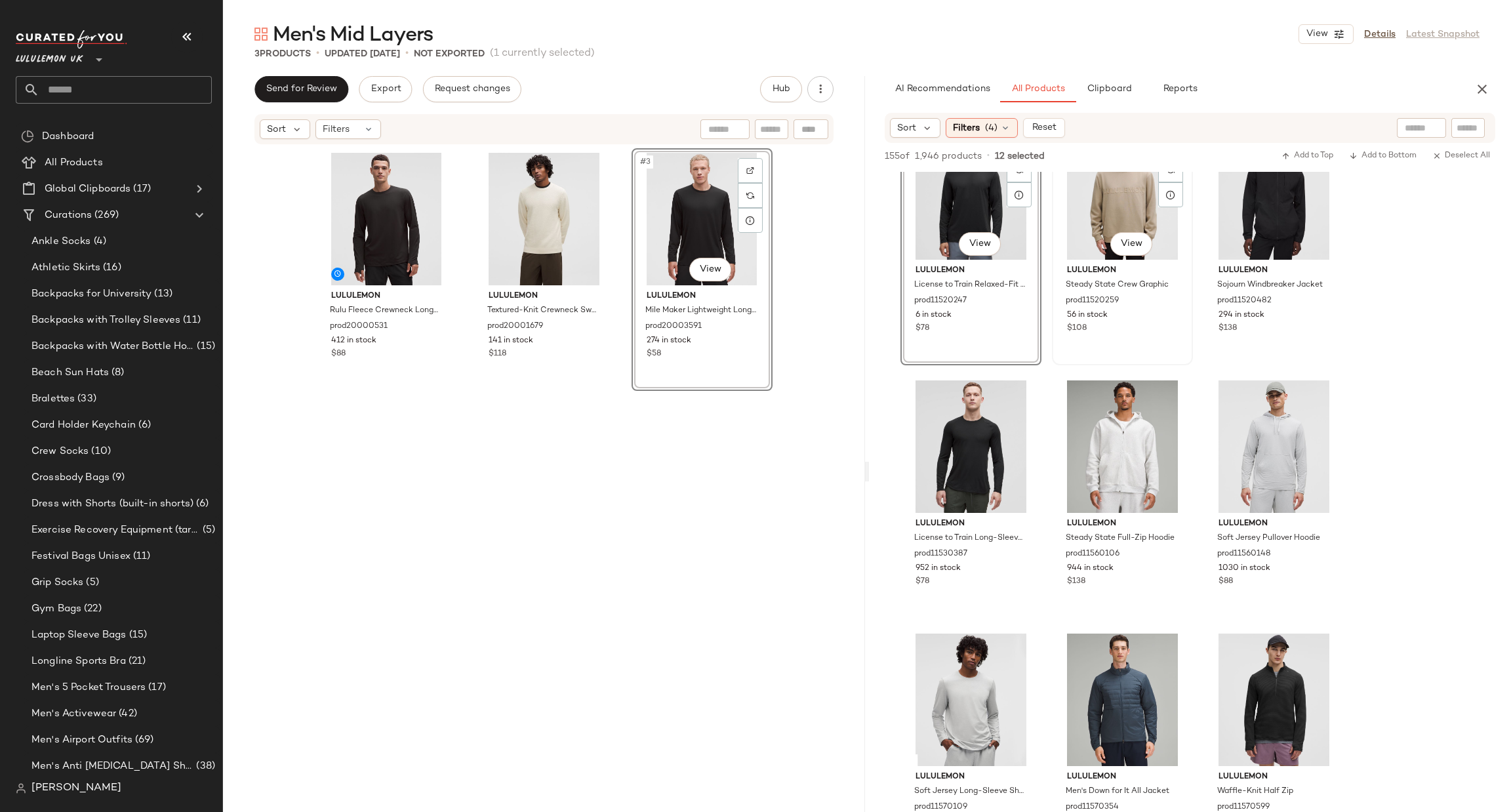
click at [1109, 218] on div "#104 View" at bounding box center [1123, 193] width 132 height 132
click at [974, 454] on div "#106 View" at bounding box center [971, 446] width 132 height 132
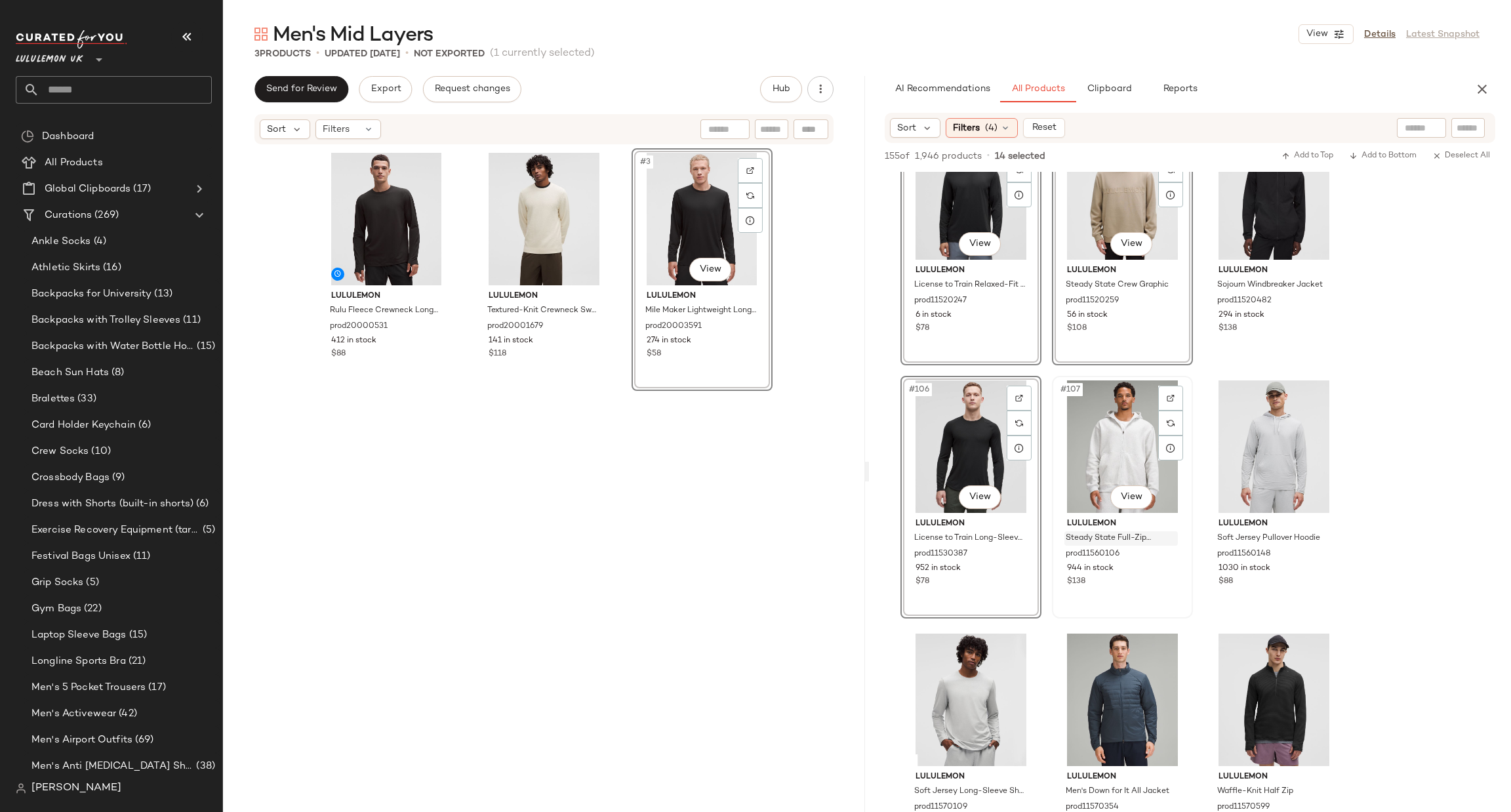
scroll to position [8852, 0]
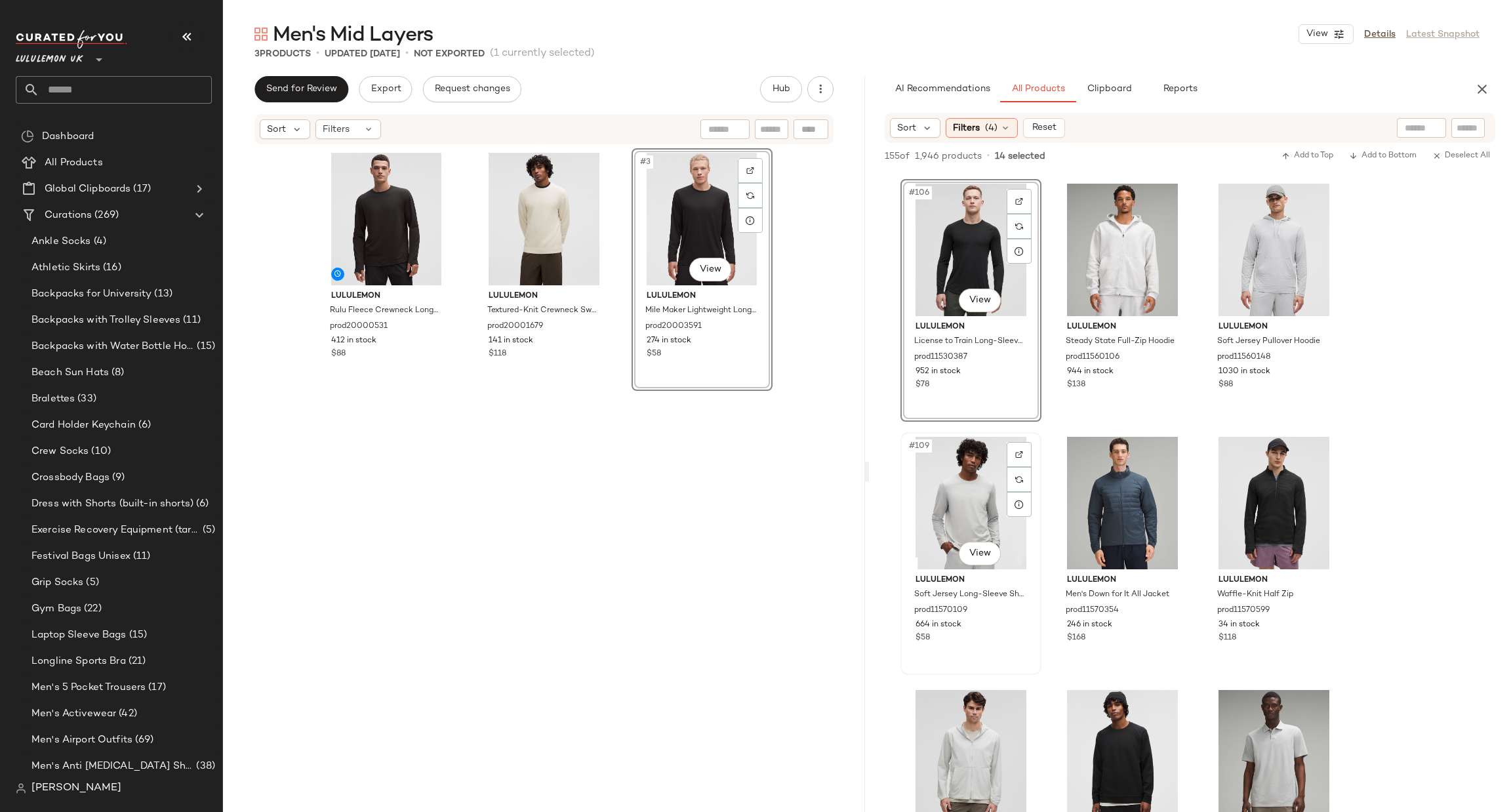
click at [953, 504] on div "#109 View" at bounding box center [971, 503] width 132 height 132
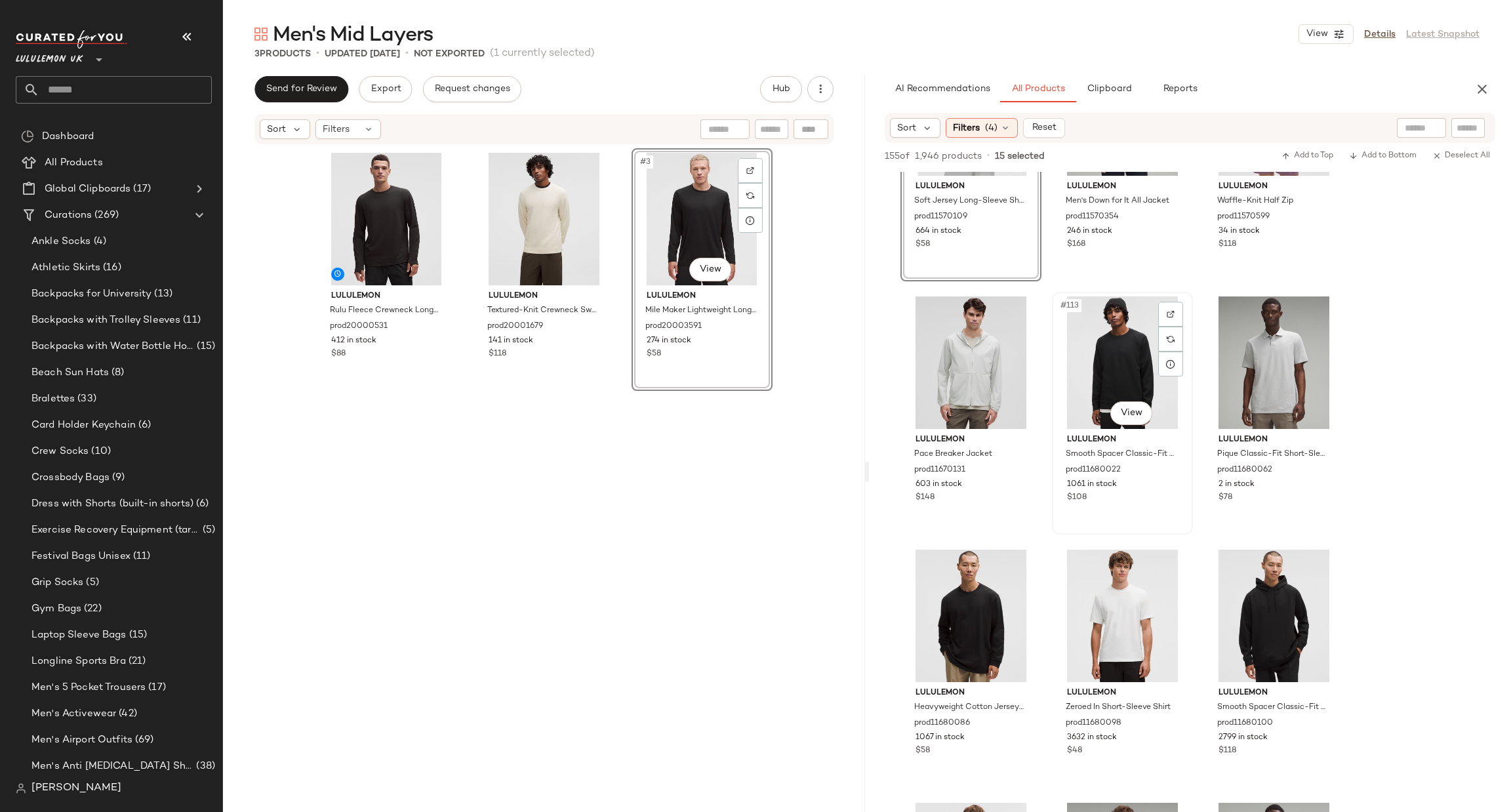
click at [1118, 367] on div "#113 View" at bounding box center [1123, 362] width 132 height 132
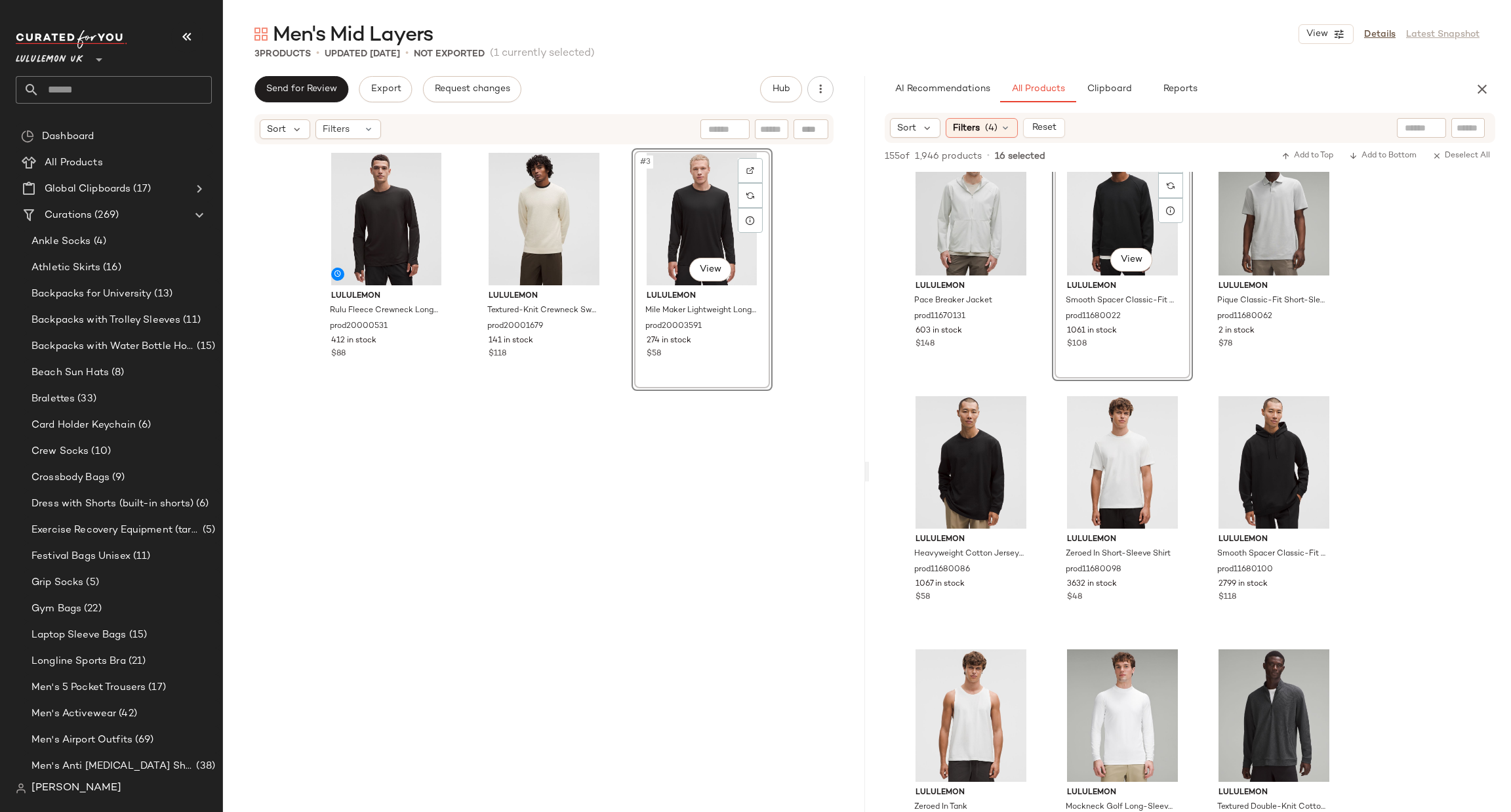
scroll to position [9639, 0]
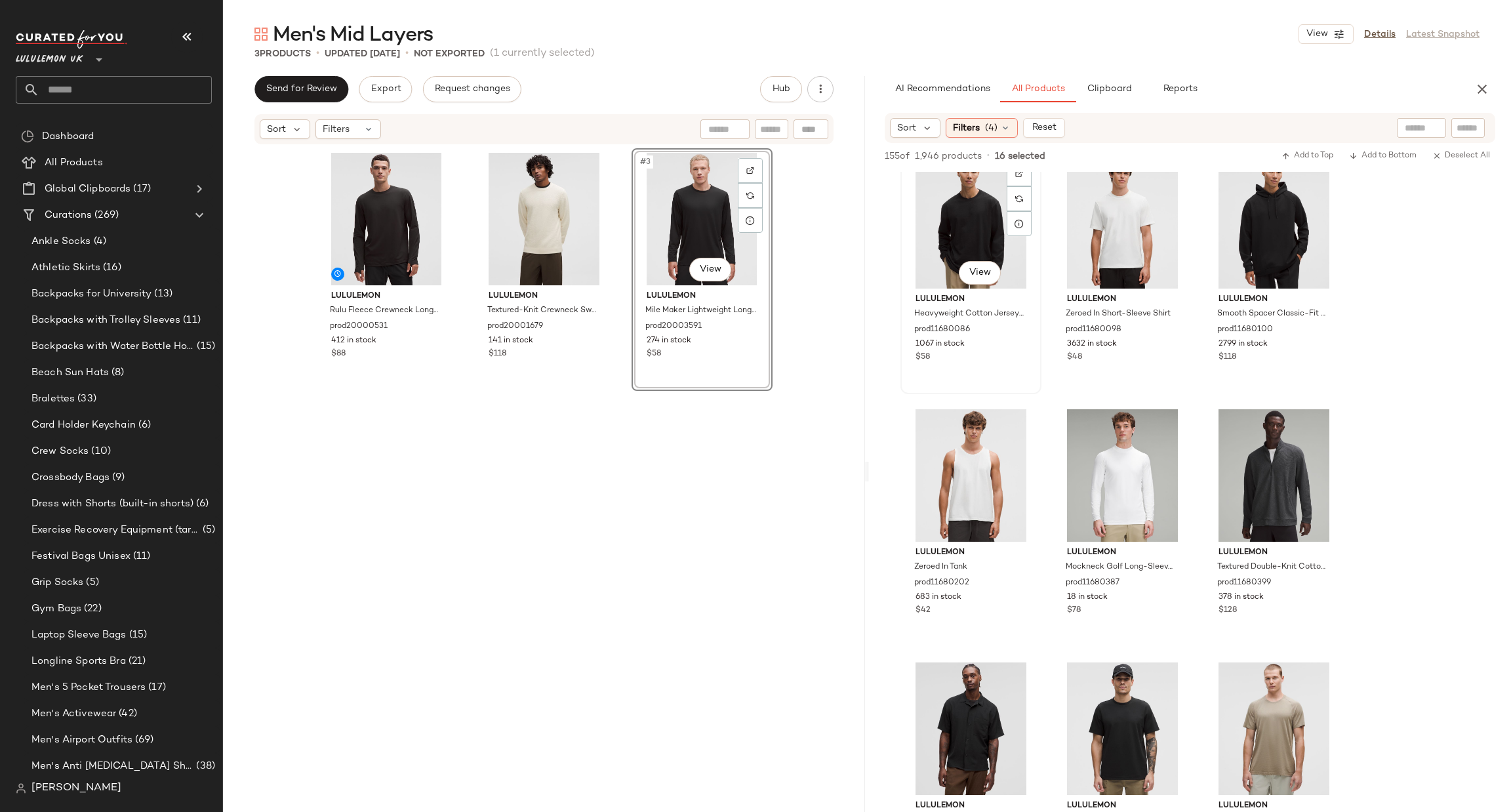
click at [969, 230] on div "#115 View" at bounding box center [971, 221] width 132 height 132
click at [1117, 448] on div "#119 View" at bounding box center [1123, 474] width 132 height 132
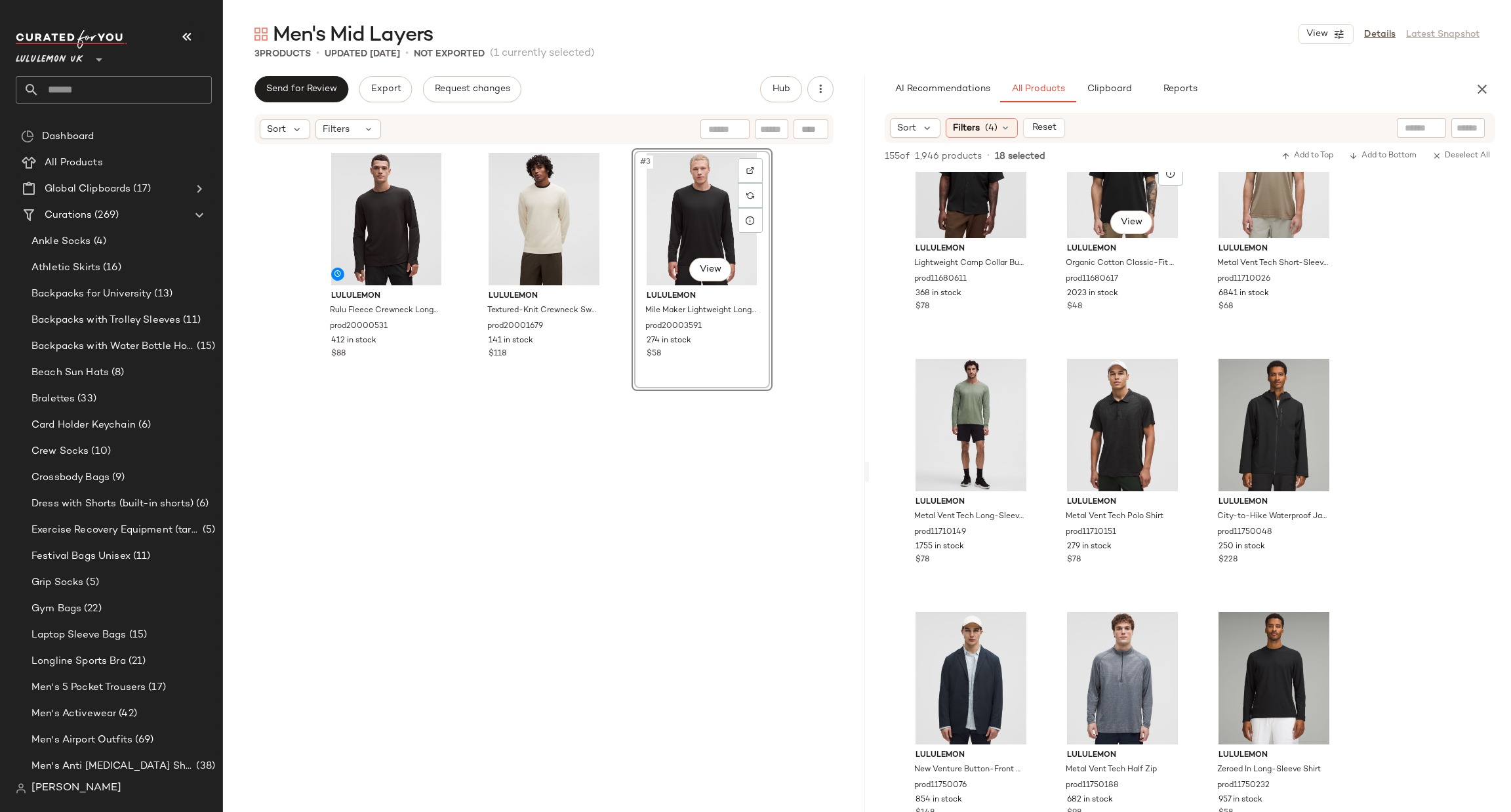
scroll to position [10230, 0]
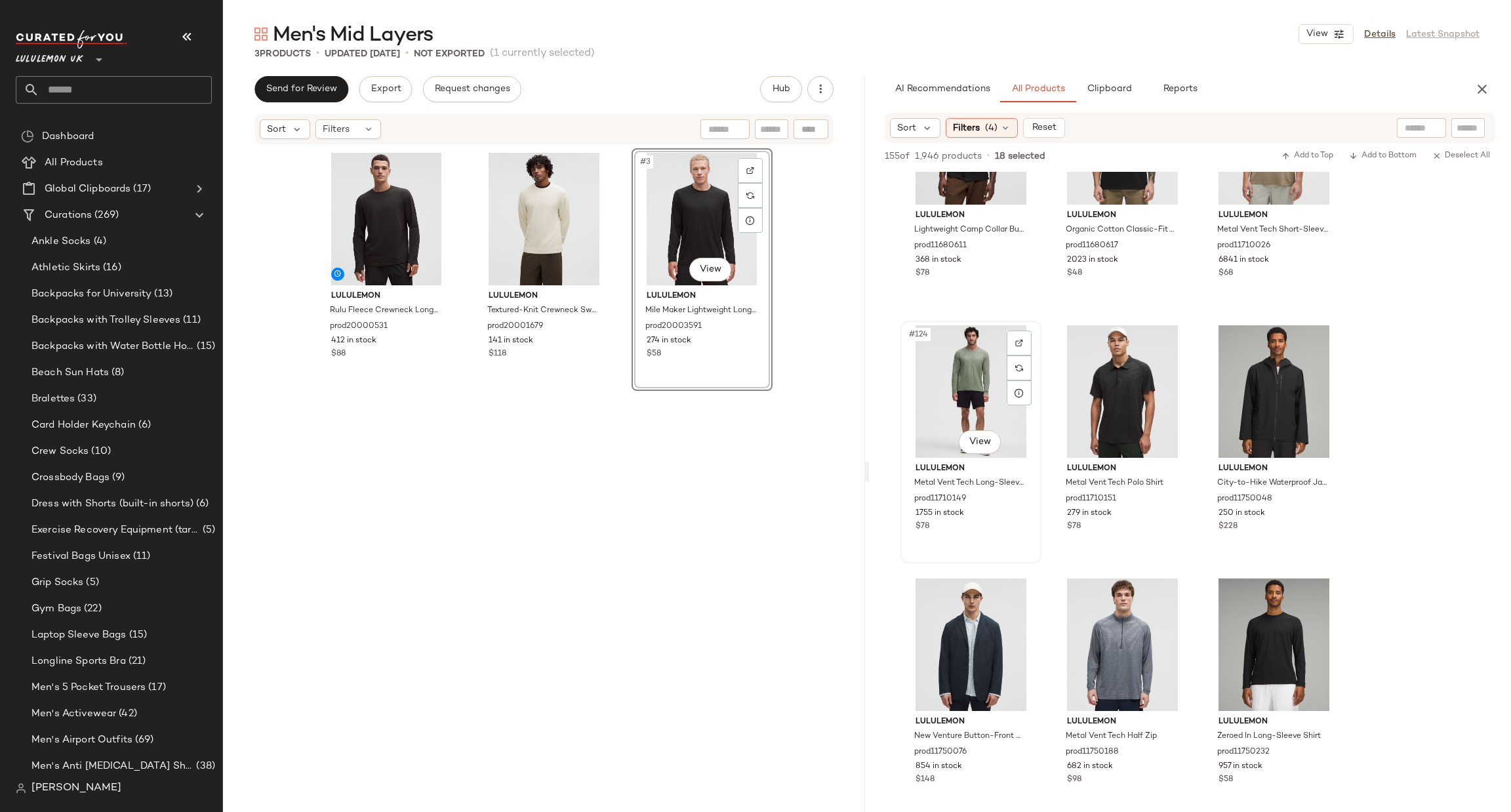
click at [981, 382] on div "#124 View" at bounding box center [971, 391] width 132 height 132
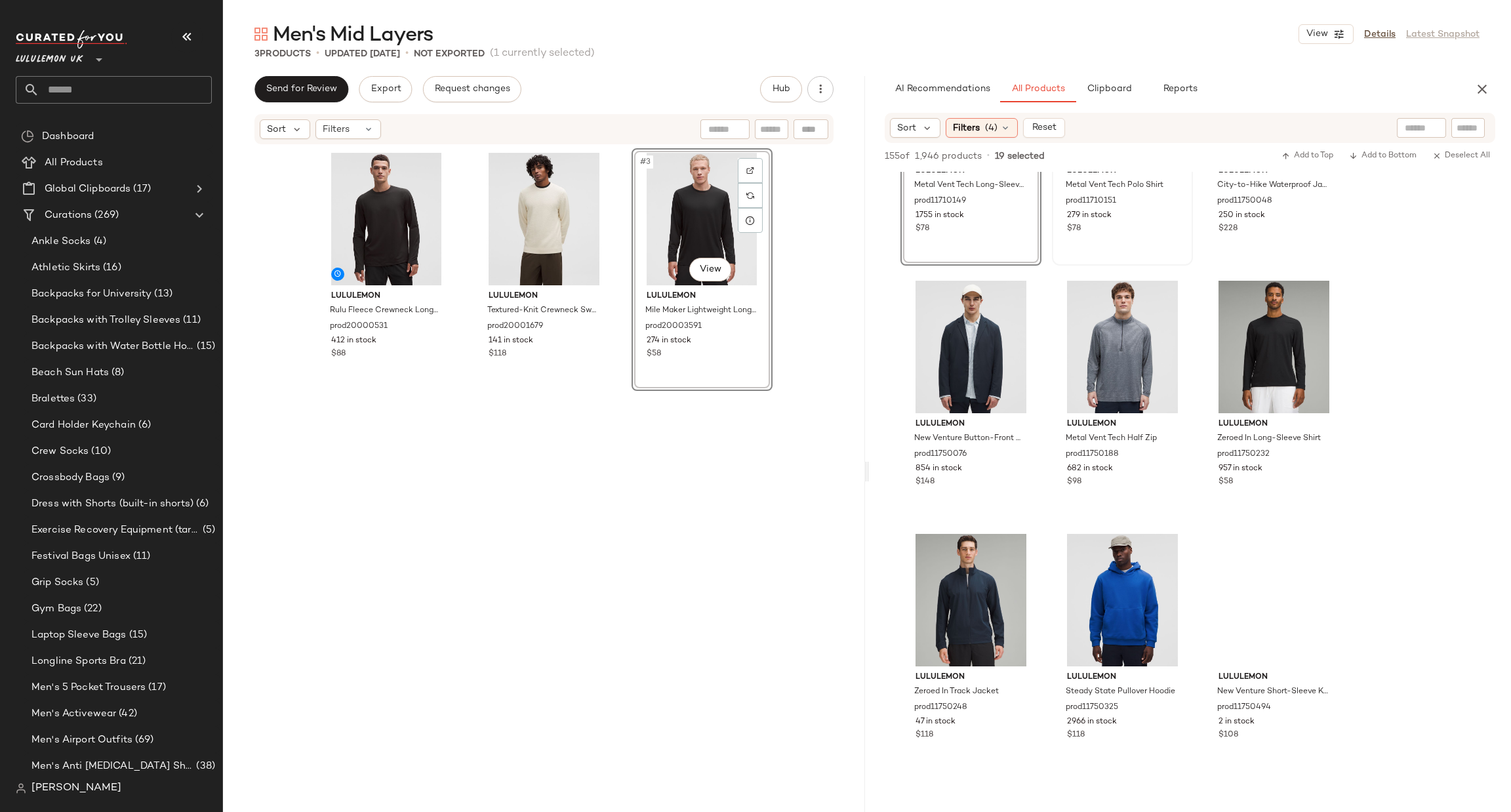
scroll to position [10623, 0]
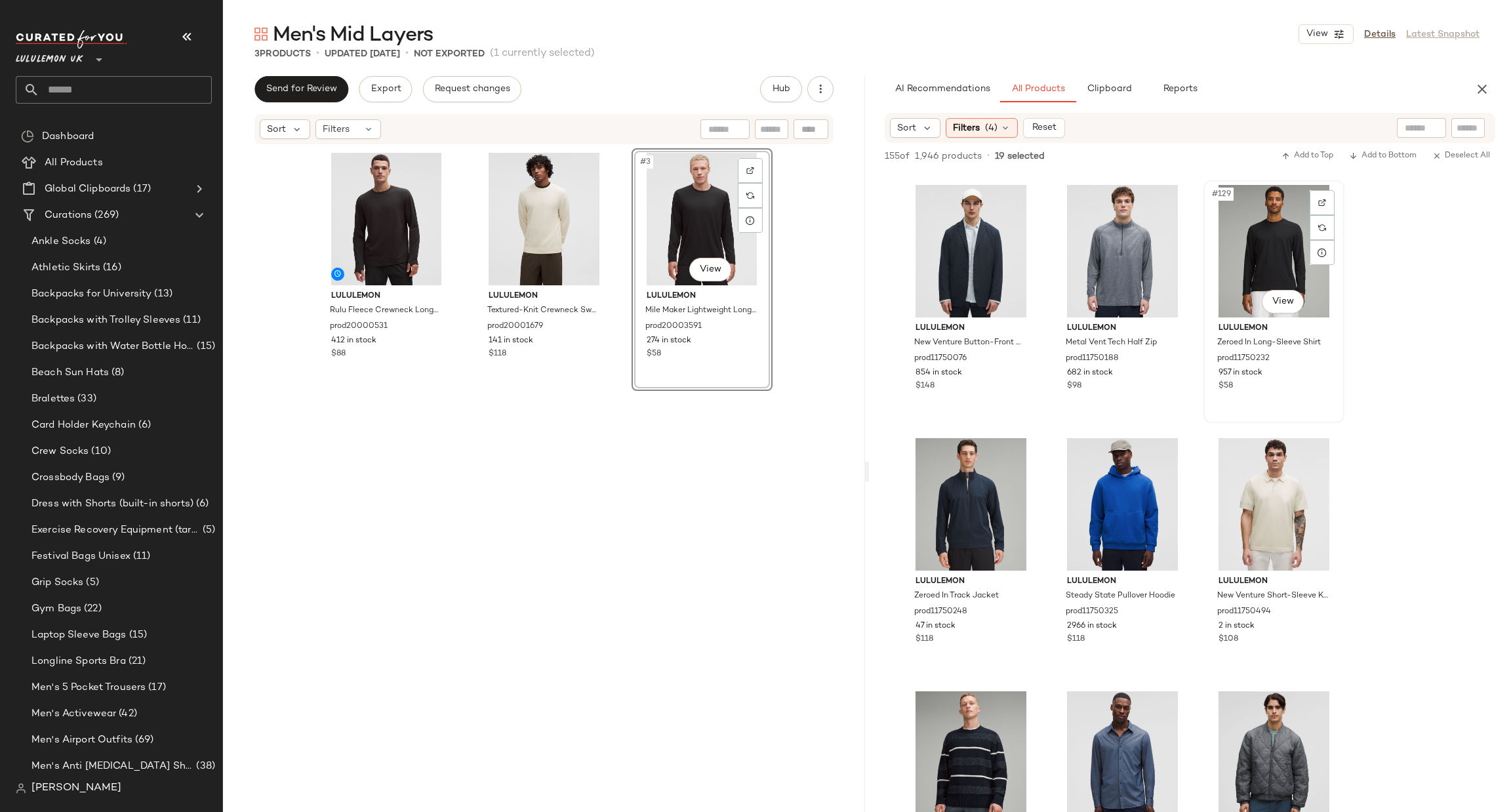
click at [1258, 257] on div "#129 View" at bounding box center [1274, 250] width 132 height 132
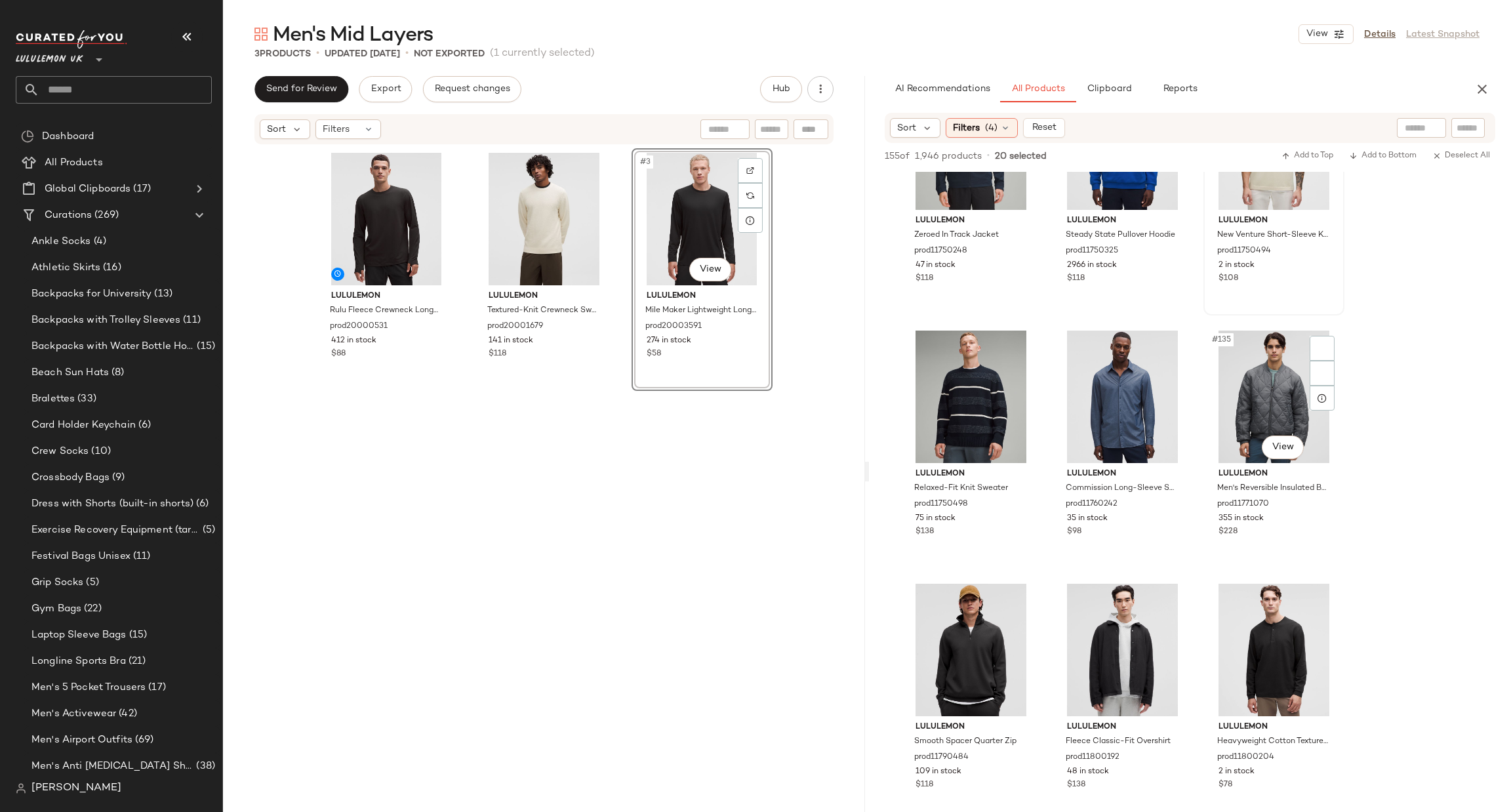
scroll to position [11017, 0]
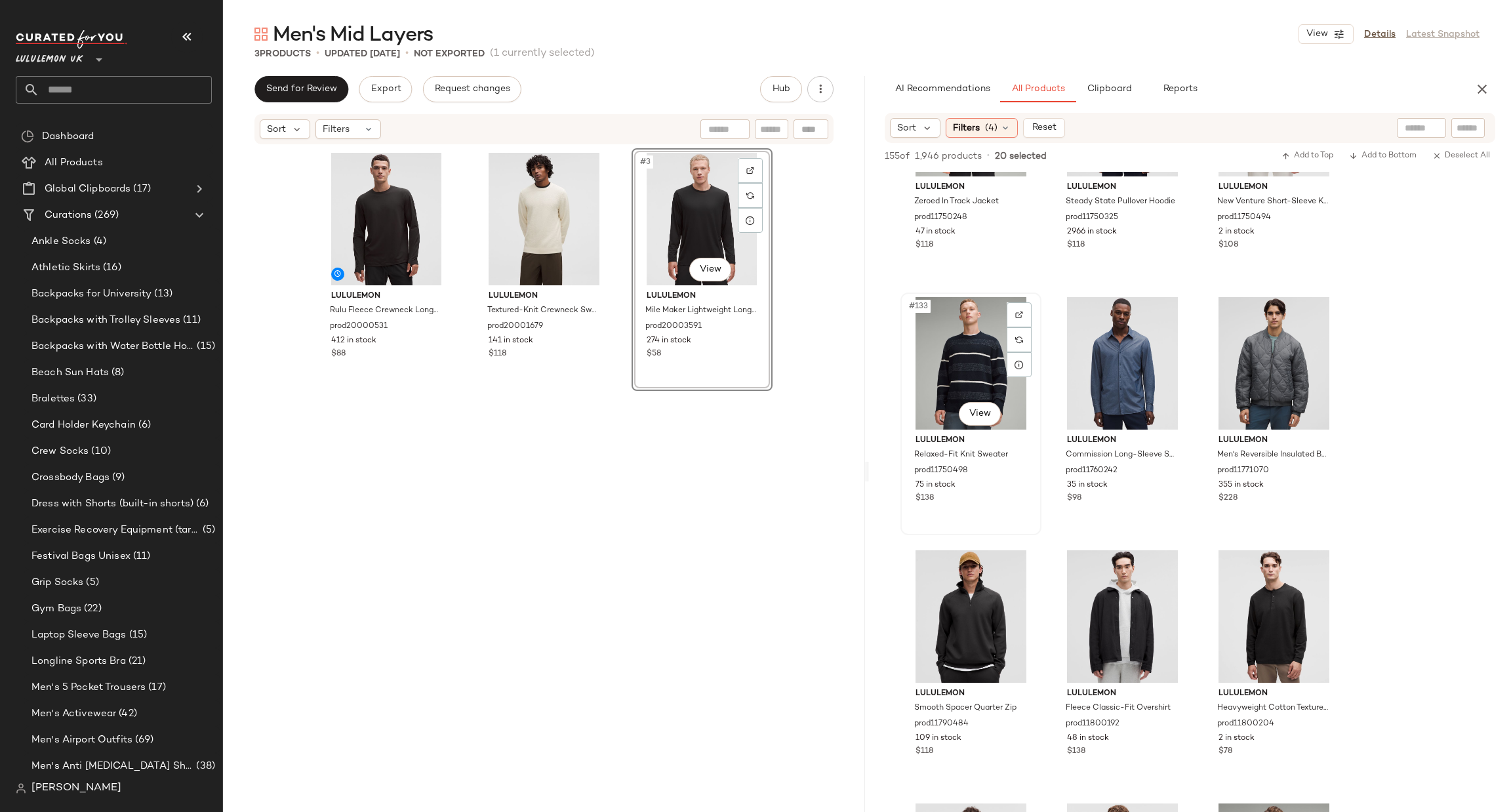
click at [963, 370] on div "#133 View" at bounding box center [971, 363] width 132 height 132
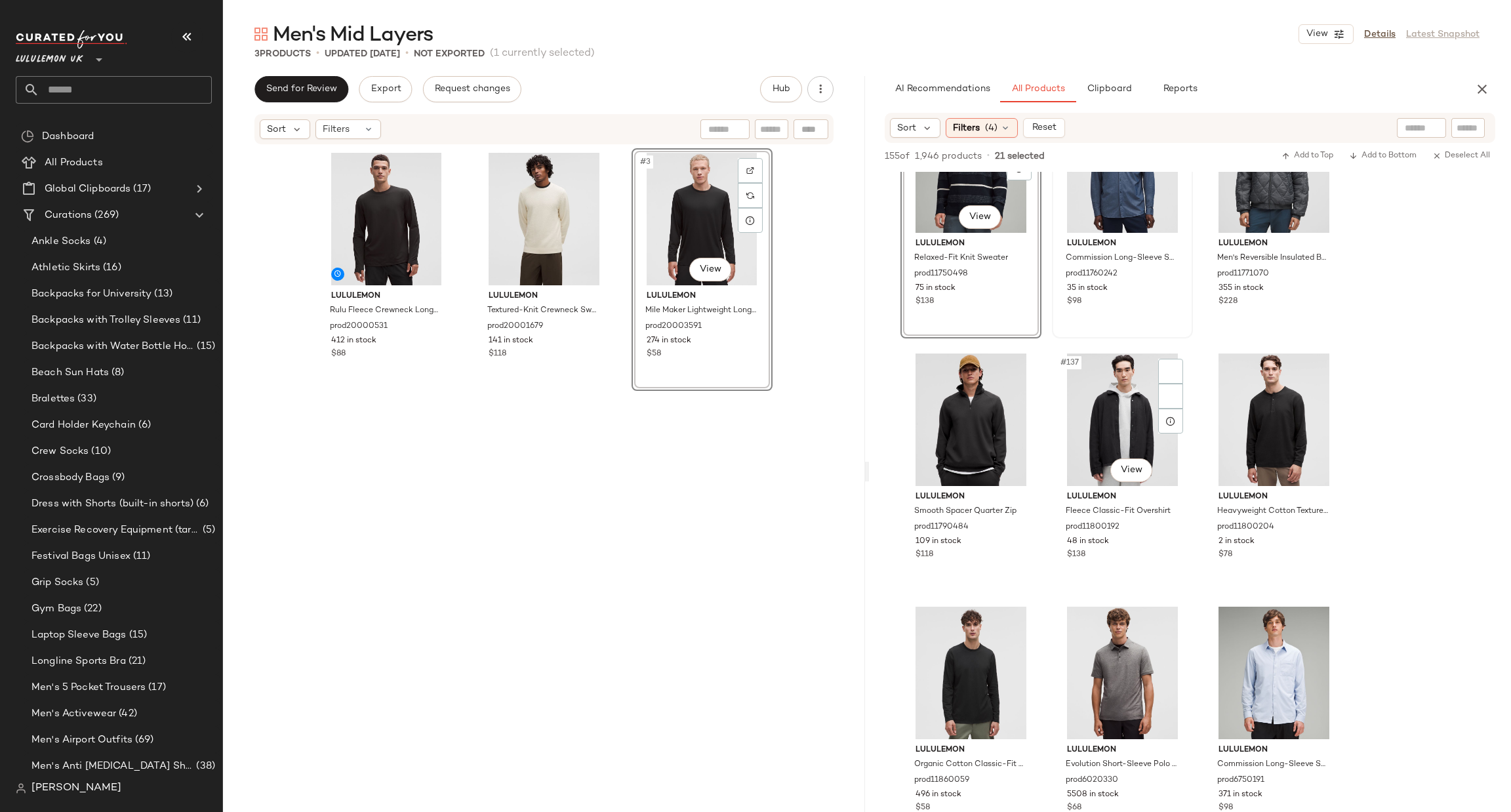
scroll to position [11410, 0]
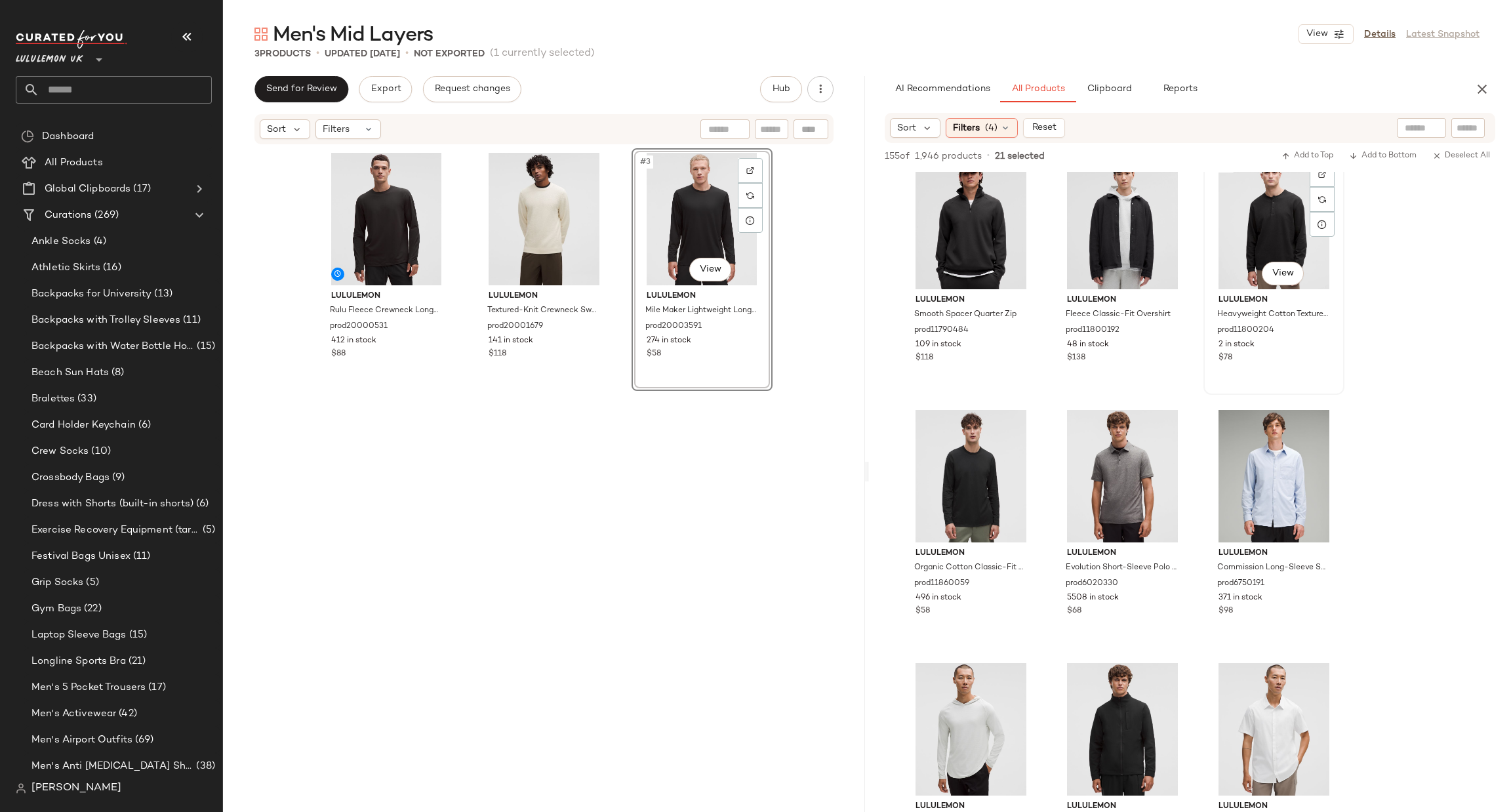
click at [1274, 222] on div "#138 View" at bounding box center [1274, 222] width 132 height 132
click at [978, 449] on div "#139 View" at bounding box center [971, 475] width 132 height 132
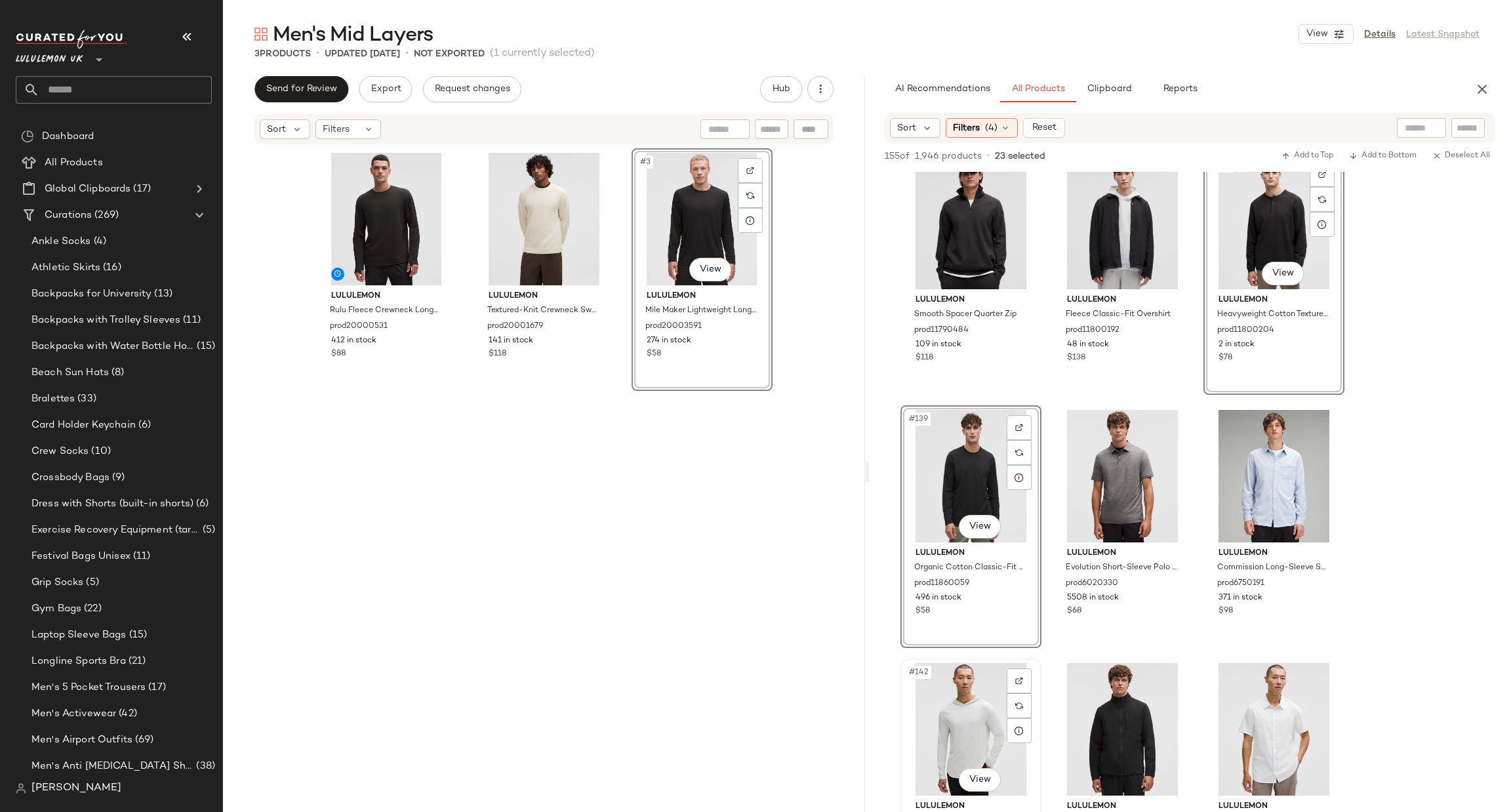
click at [963, 696] on div "#142 View" at bounding box center [971, 729] width 132 height 132
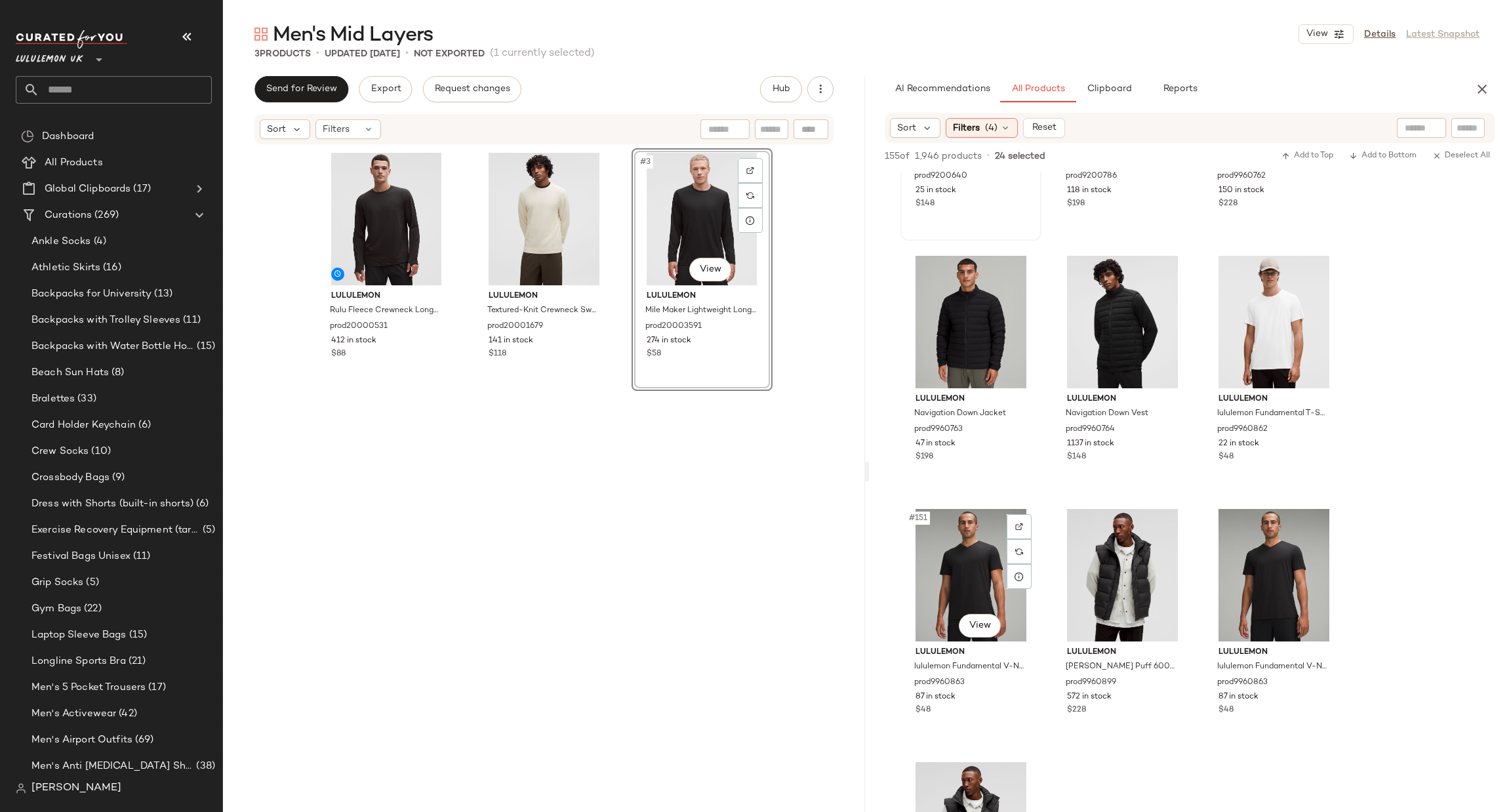
scroll to position [12001, 0]
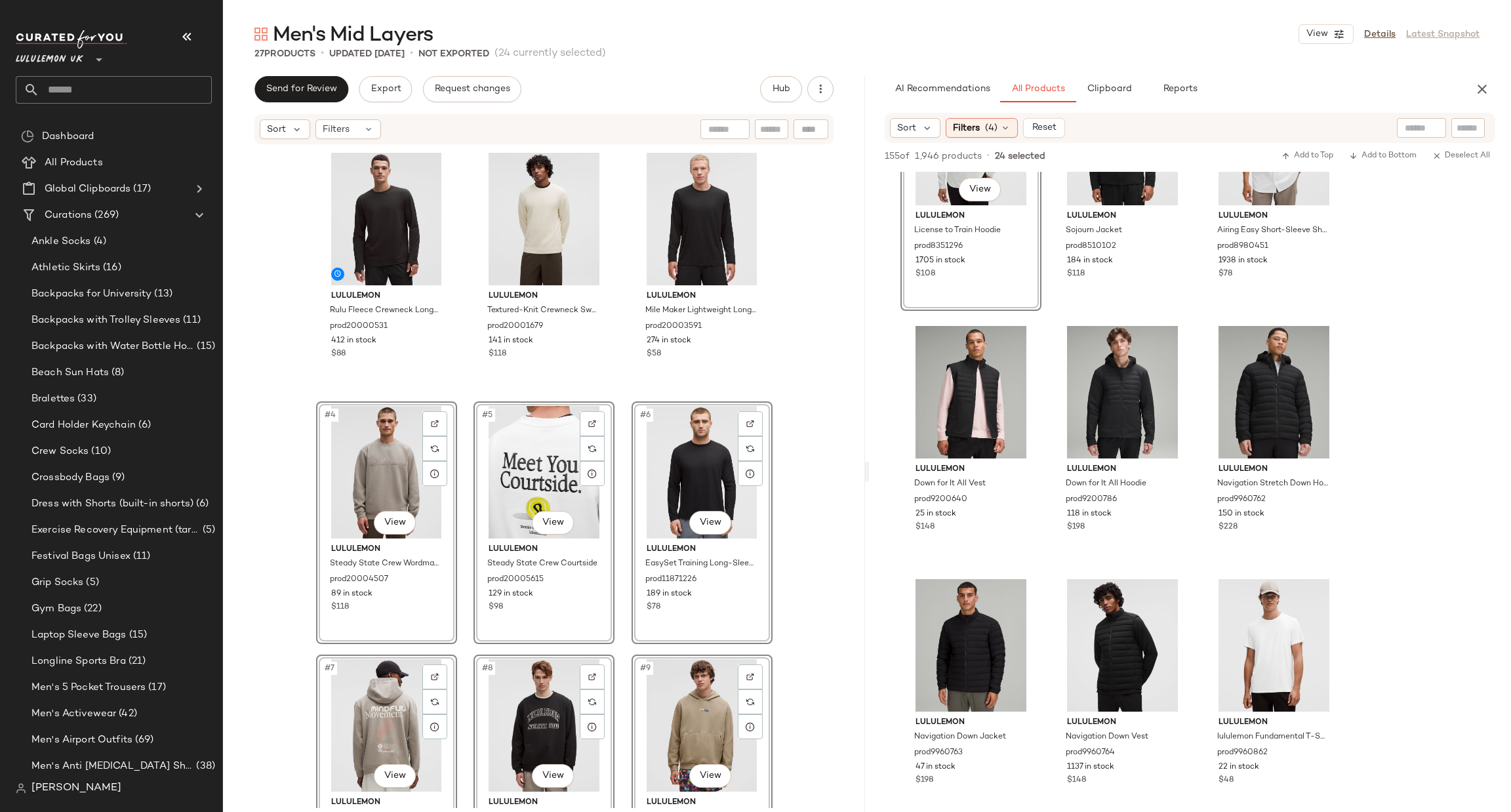
click at [822, 378] on div "lululemon Rulu Fleece Crewneck Long-Sleeve Shirt prod20000531 412 in stock $88 …" at bounding box center [544, 476] width 642 height 662
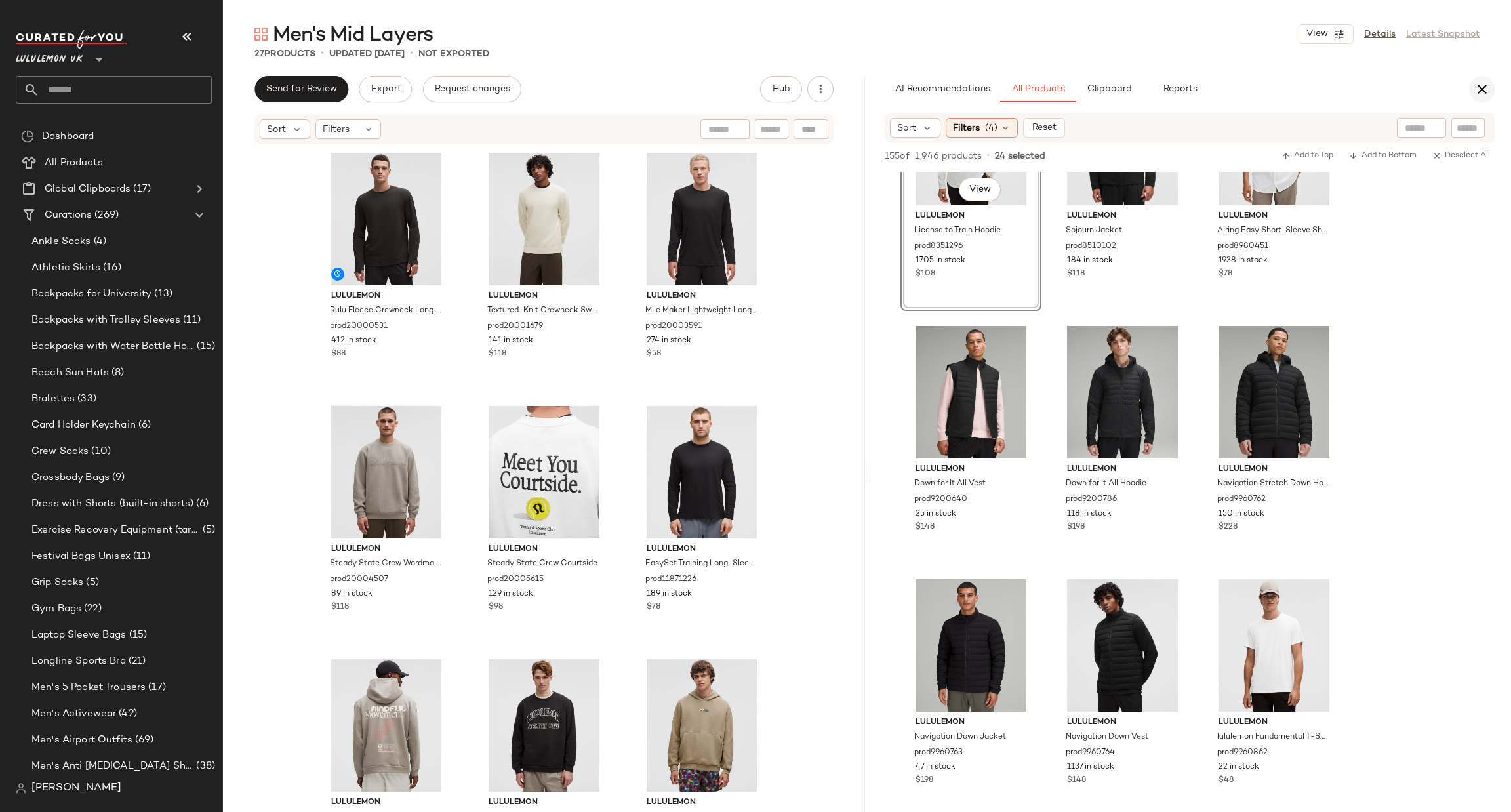
click at [1483, 84] on icon "button" at bounding box center [1482, 89] width 16 height 16
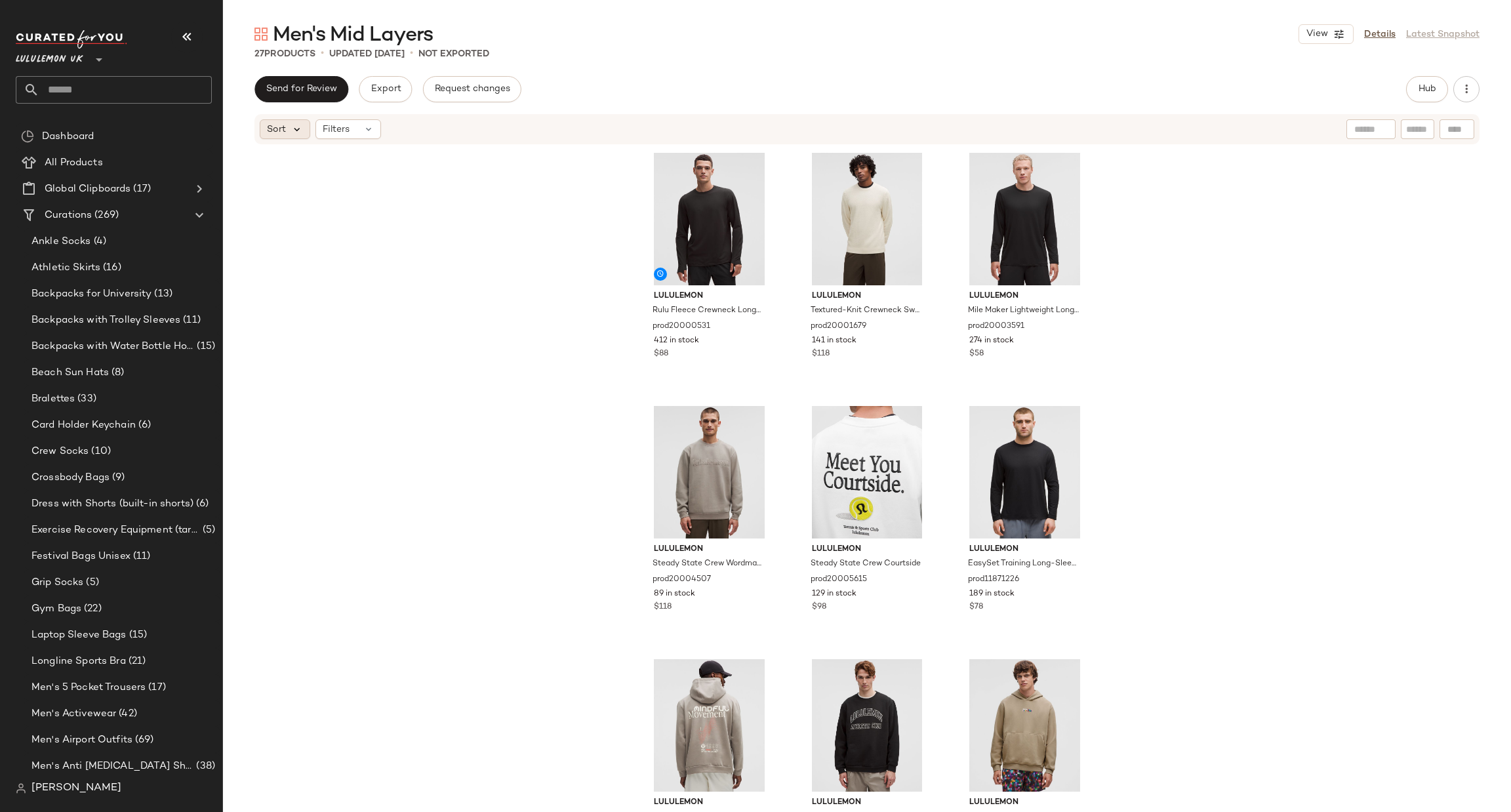
click at [298, 129] on icon at bounding box center [297, 128] width 12 height 12
click at [374, 187] on label "Highest Inventory" at bounding box center [339, 193] width 106 height 19
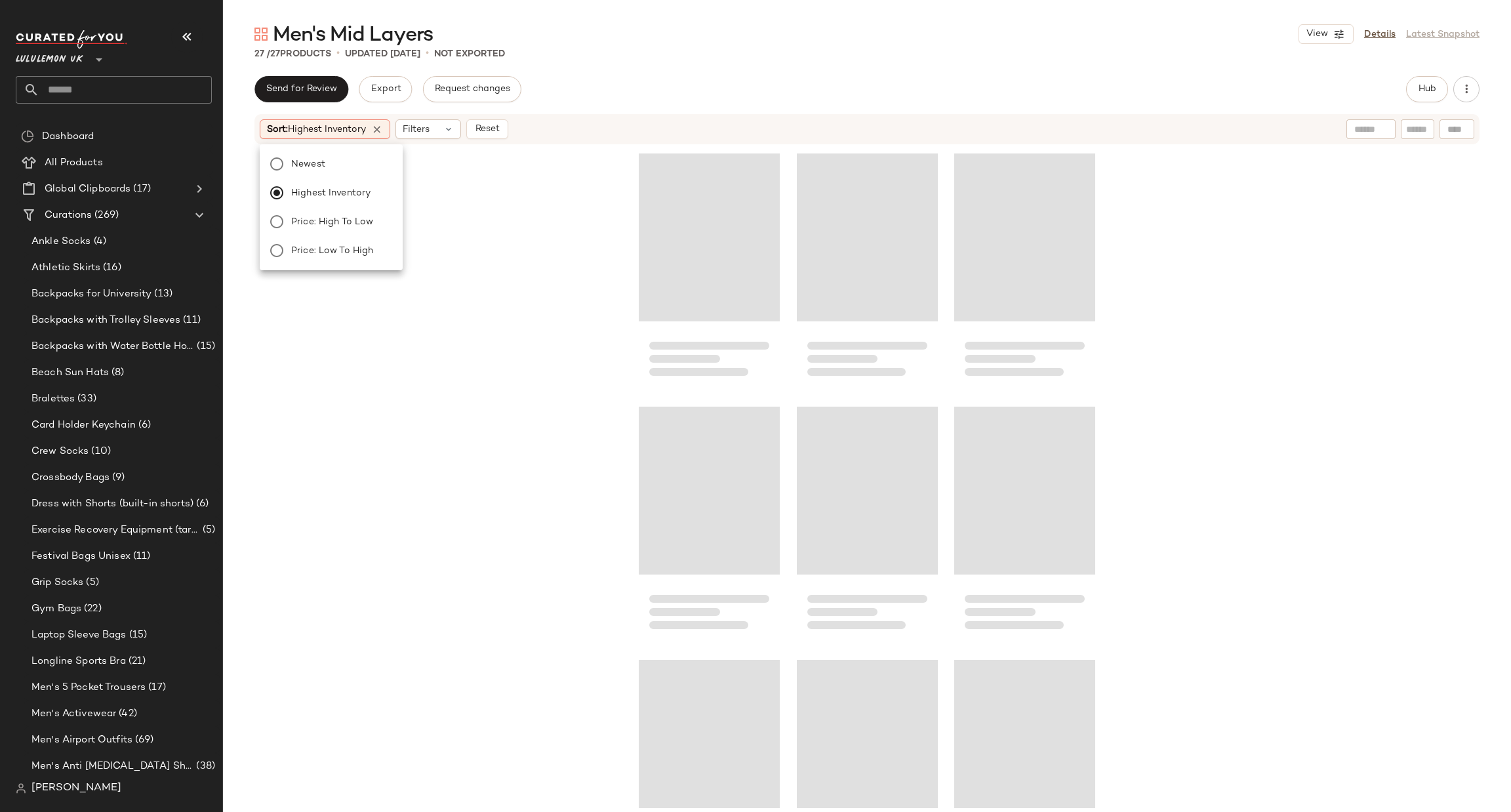
click at [509, 218] on div at bounding box center [868, 476] width 1289 height 662
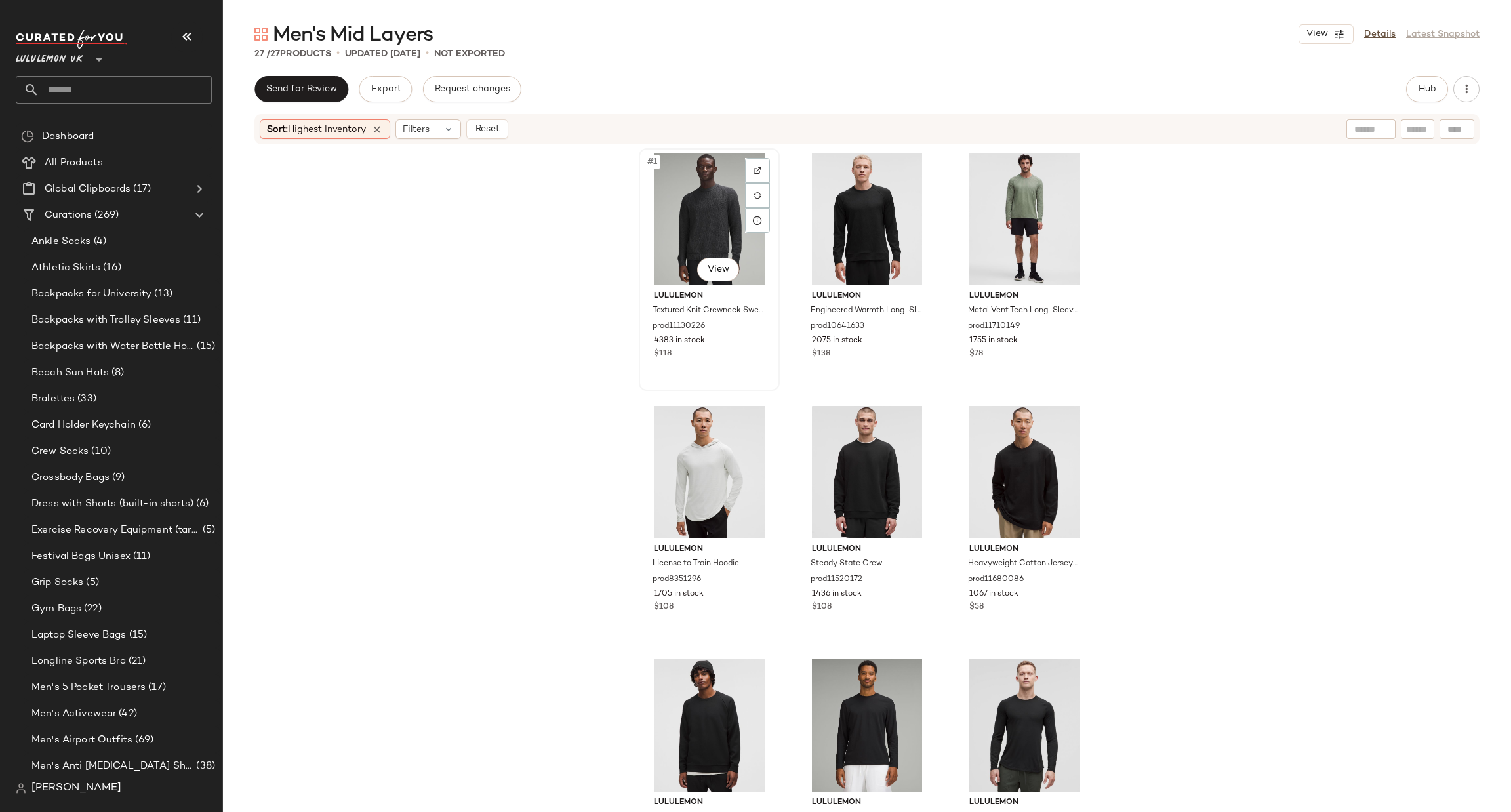
click at [657, 217] on div "#1 View" at bounding box center [709, 218] width 132 height 132
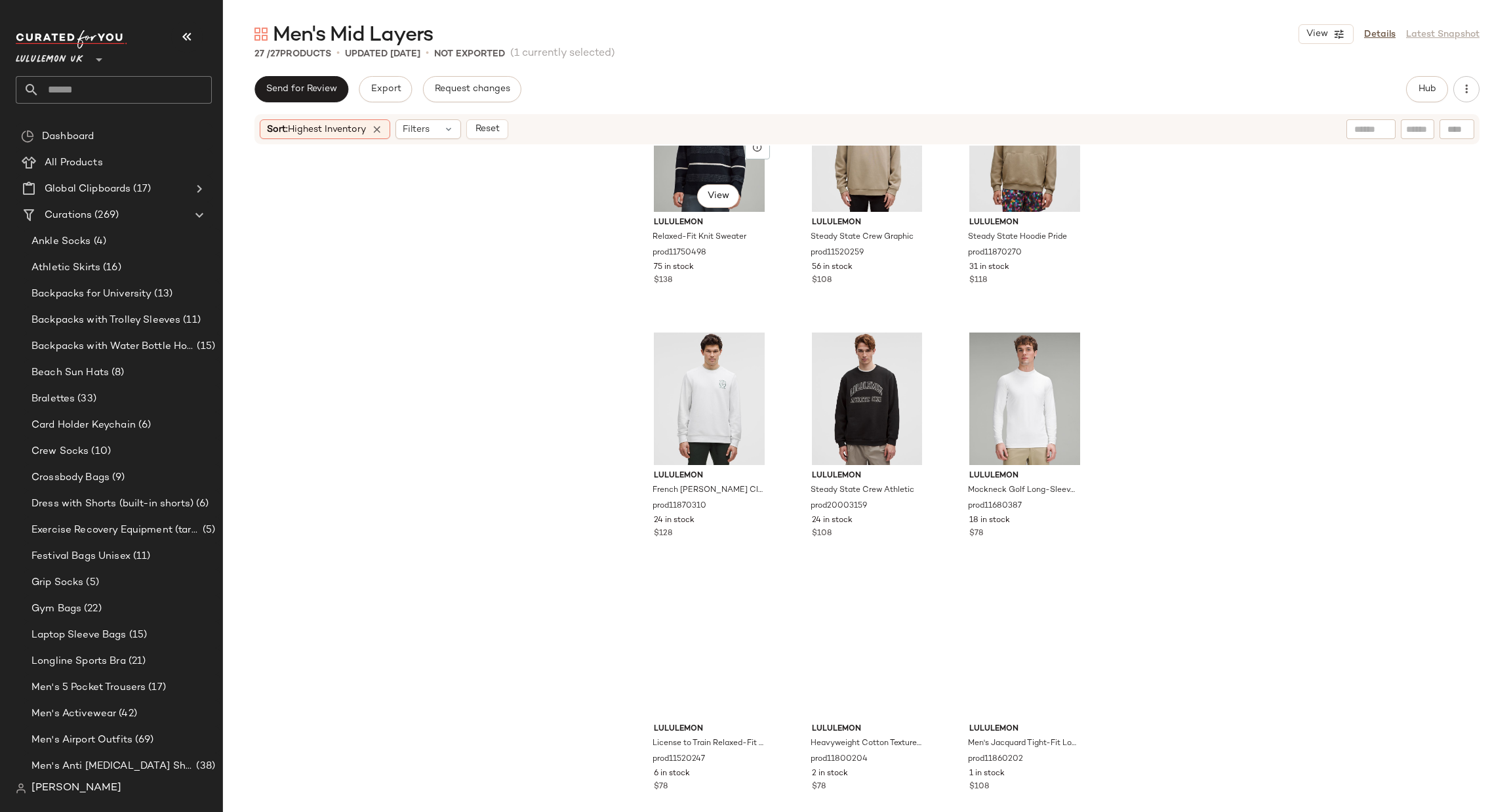
scroll to position [1617, 0]
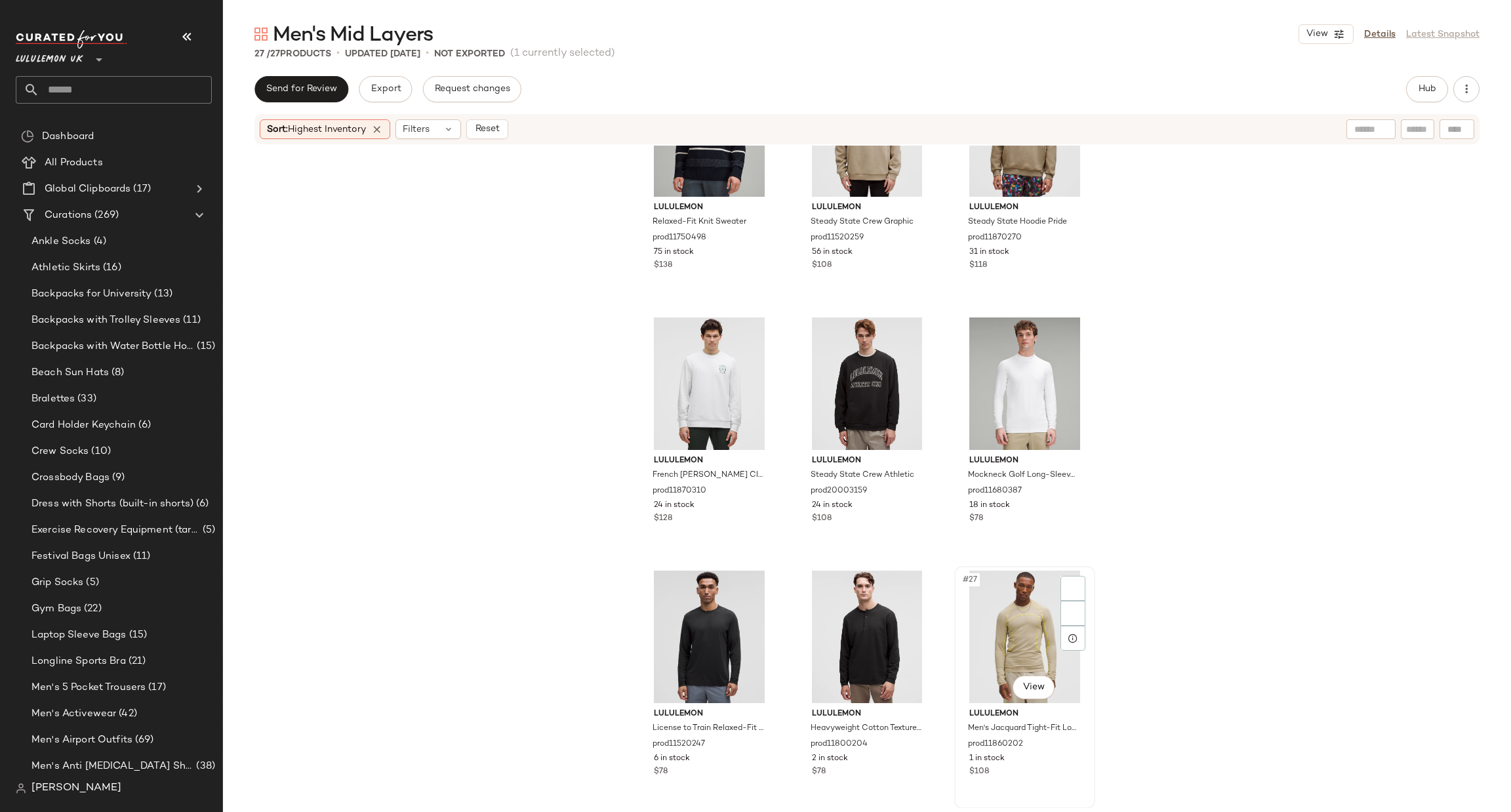
click at [1001, 592] on div "#27 View" at bounding box center [1024, 636] width 132 height 132
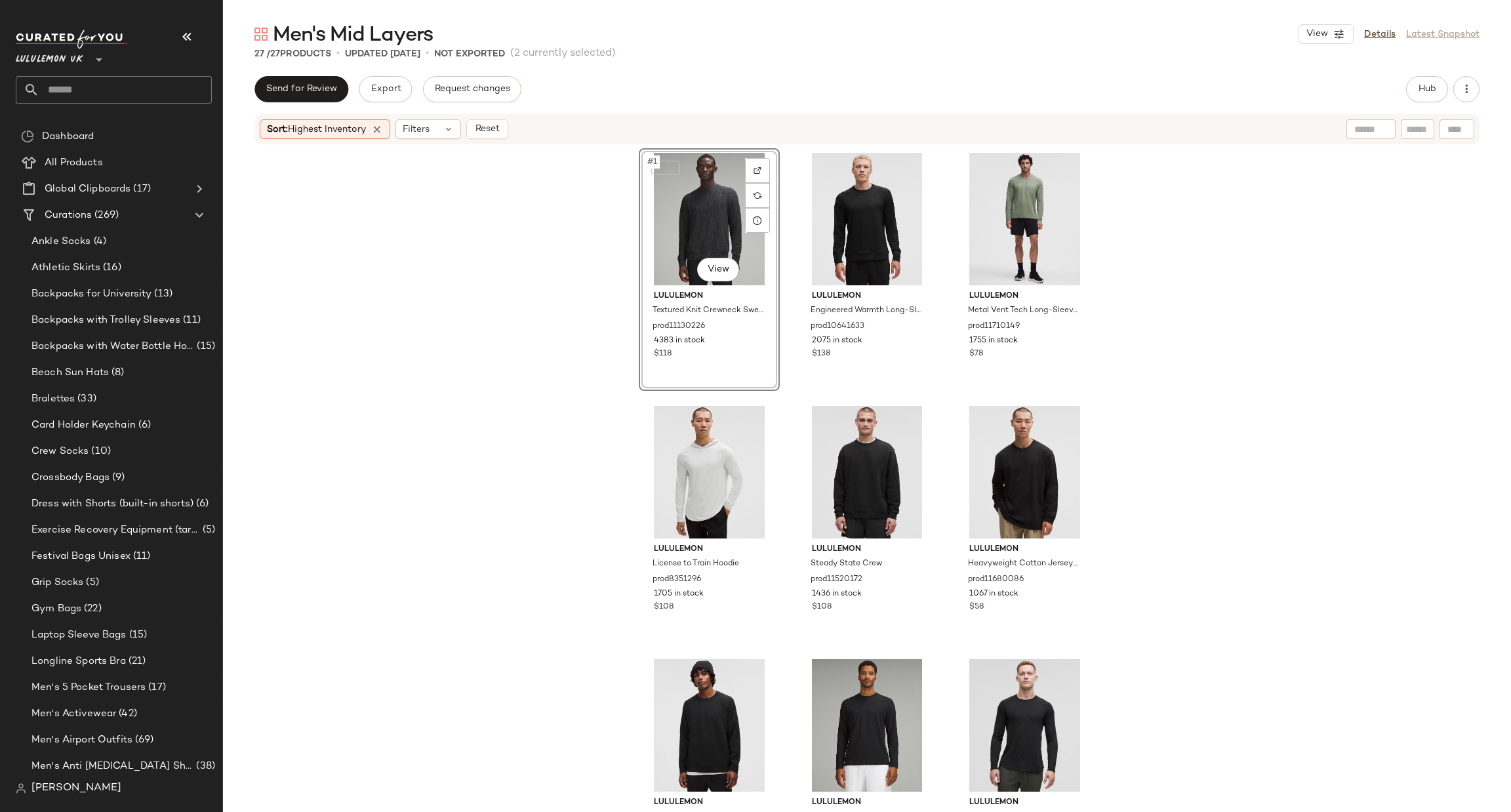
click at [680, 200] on div "SET #1 View" at bounding box center [709, 218] width 132 height 132
click at [540, 258] on div "#1 View lululemon Textured Knit Crewneck Sweater prod11130226 4383 in stock $11…" at bounding box center [868, 476] width 1289 height 662
click at [647, 216] on div "#1 View" at bounding box center [709, 218] width 132 height 132
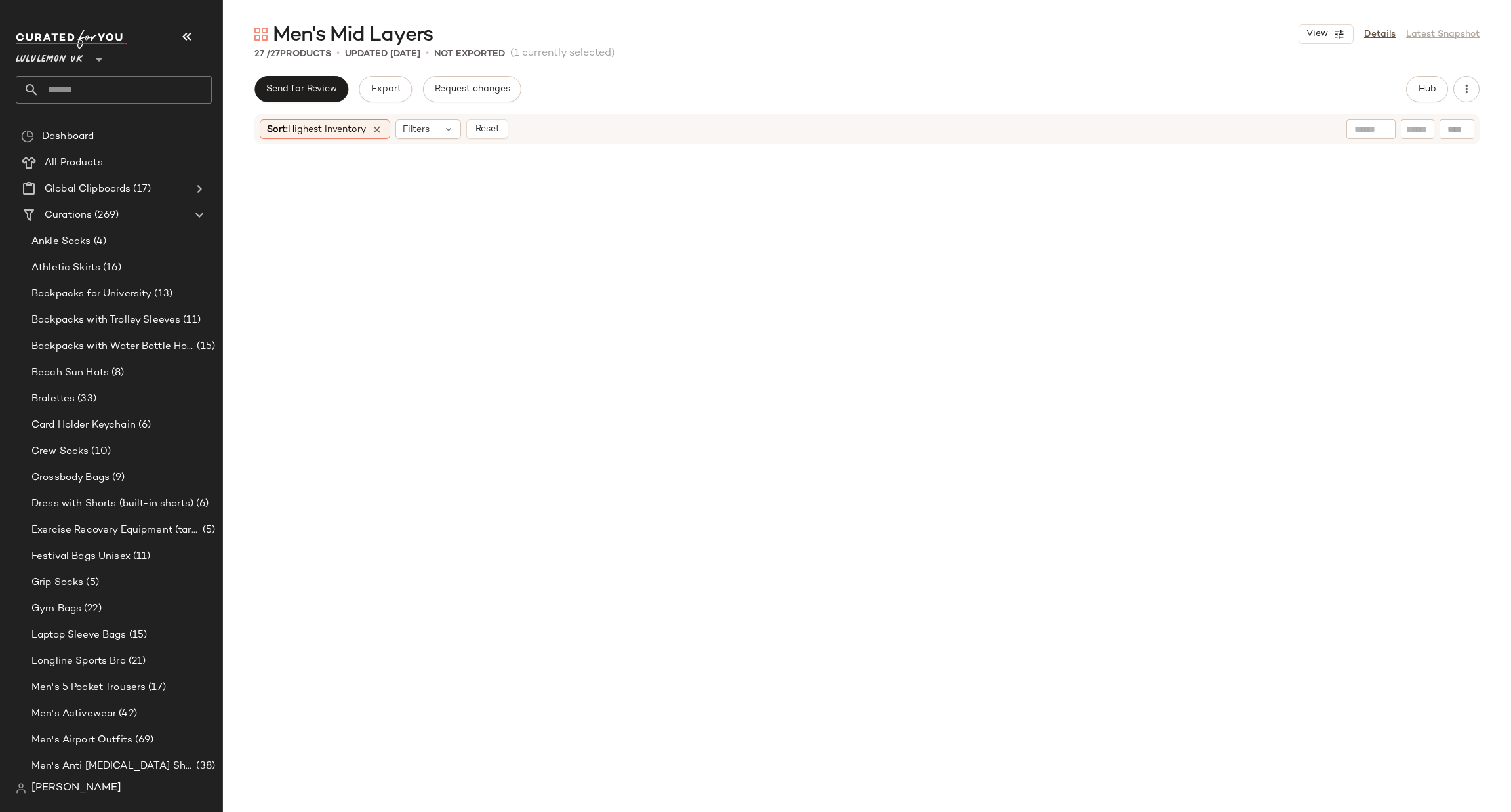
scroll to position [1617, 0]
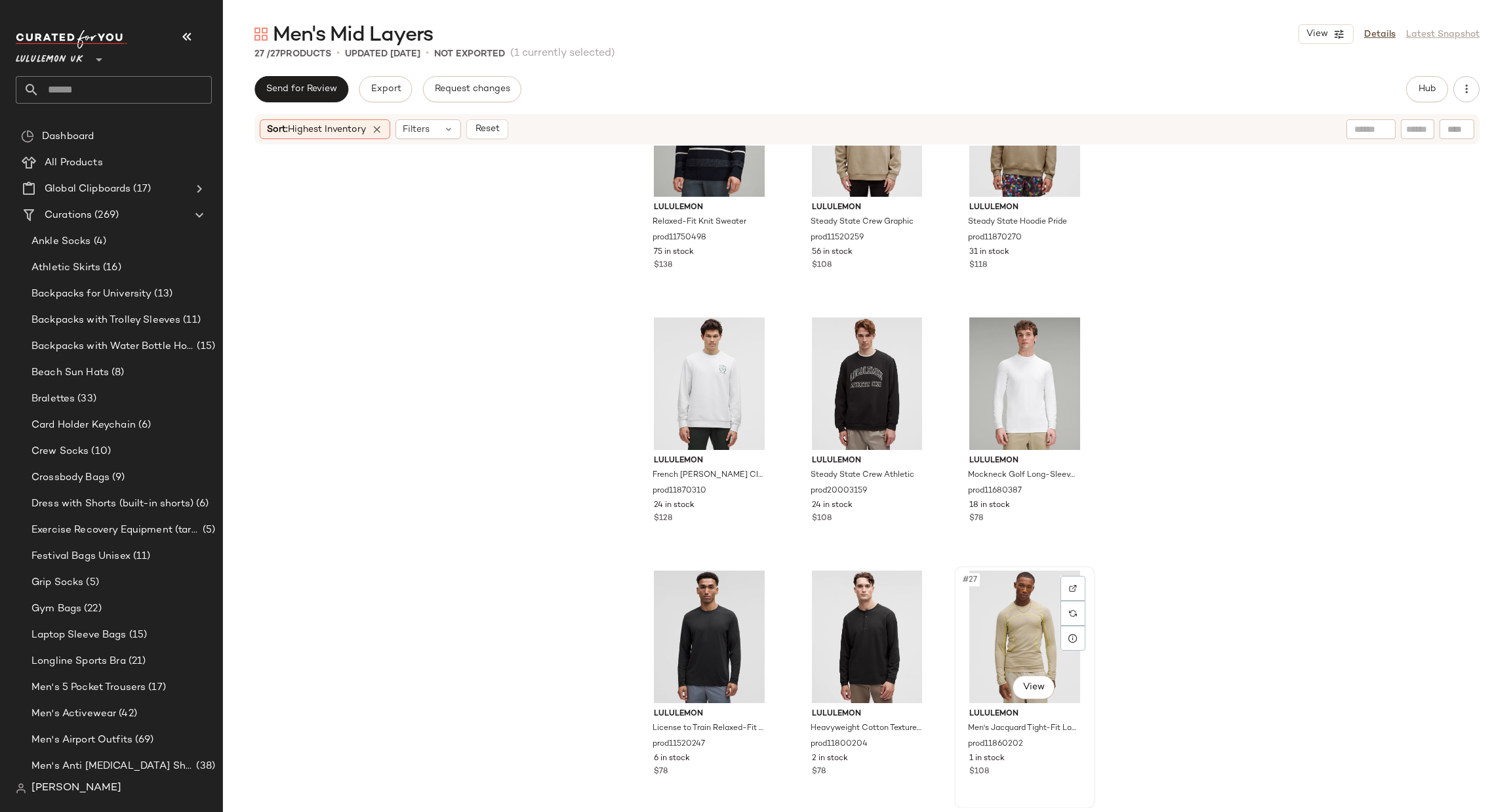
click at [1024, 609] on div "#27 View" at bounding box center [1024, 636] width 132 height 132
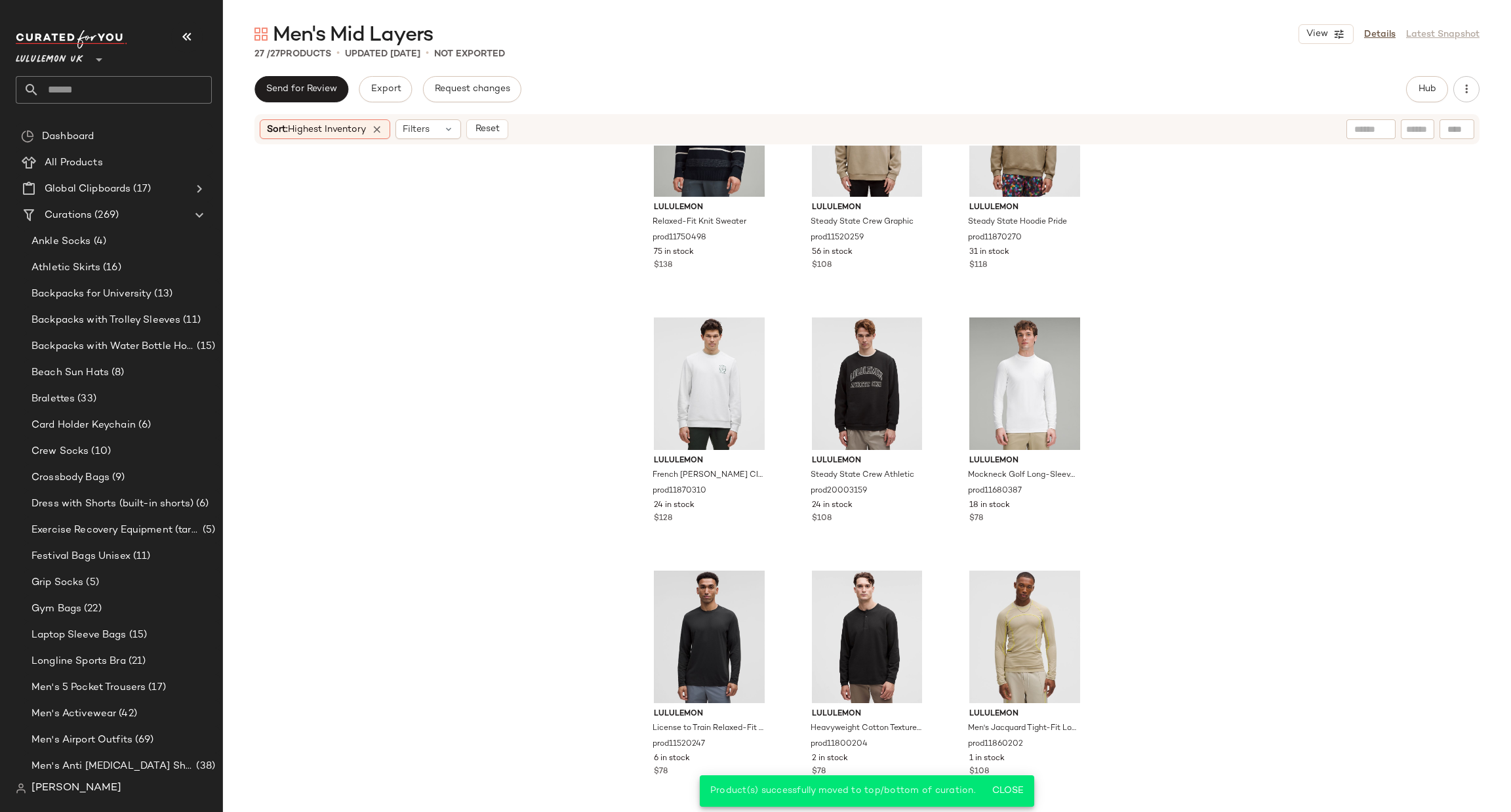
click at [383, 132] on icon at bounding box center [377, 128] width 12 height 12
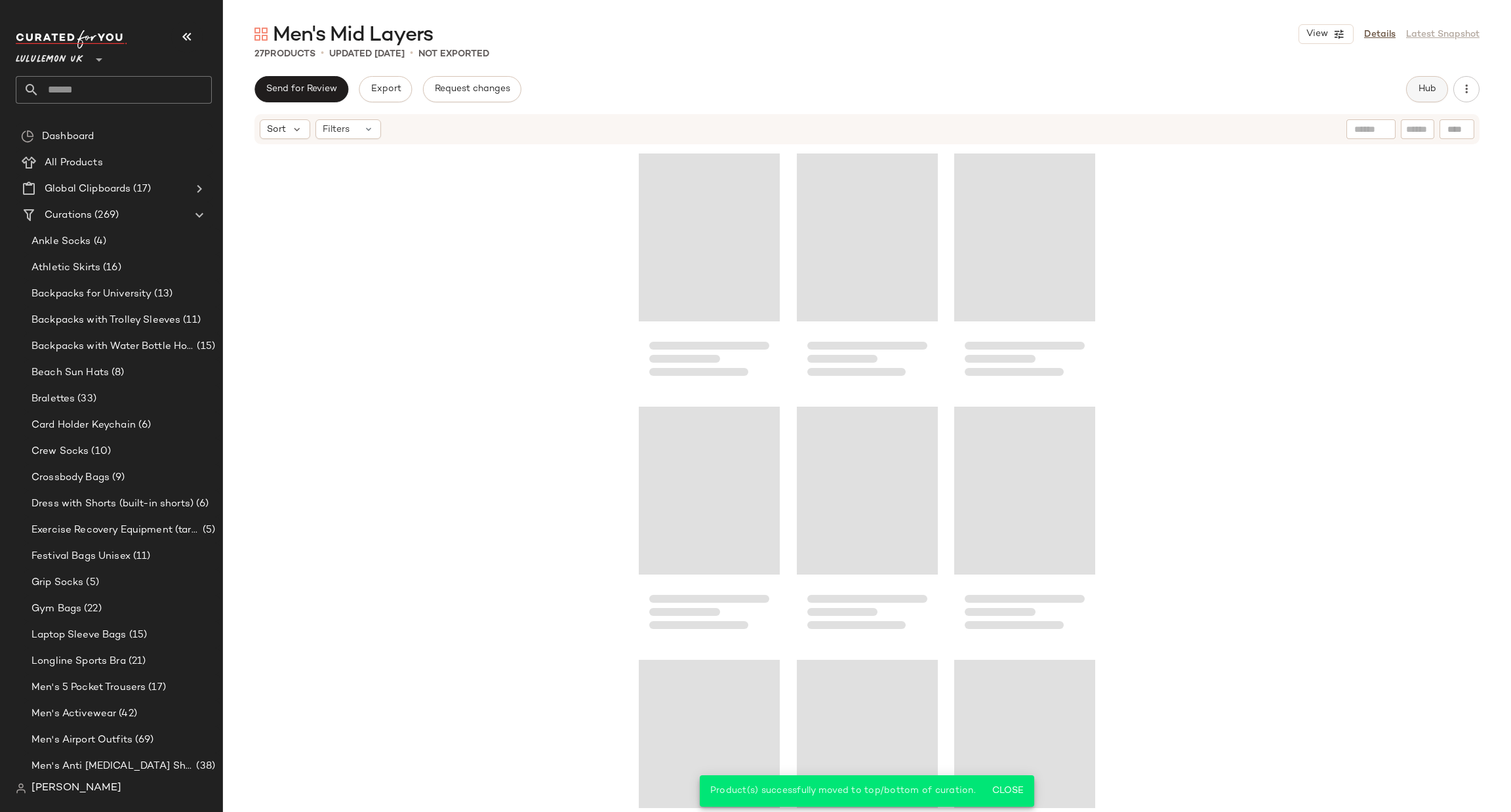
scroll to position [1617, 0]
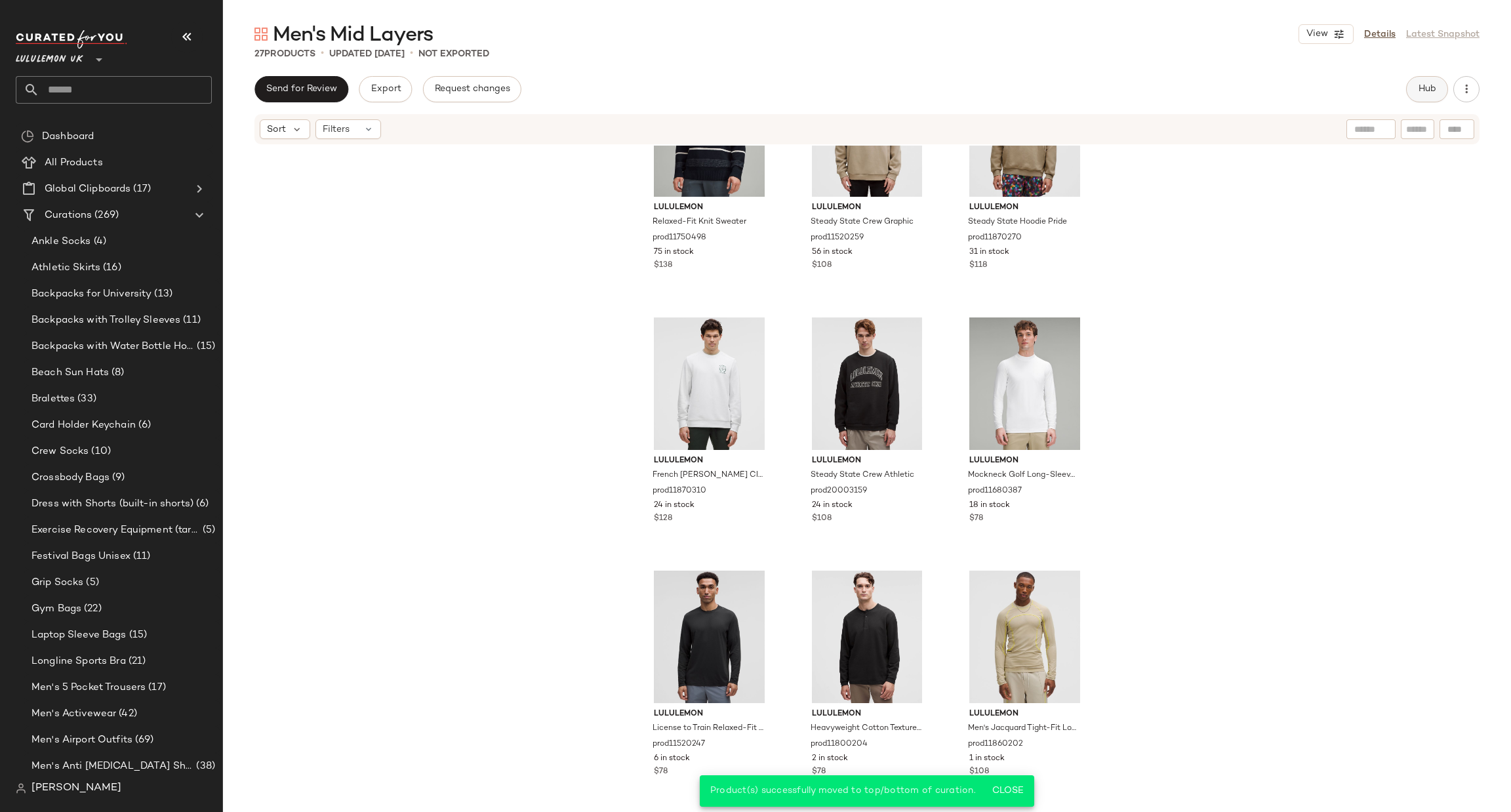
click at [1426, 92] on span "Hub" at bounding box center [1428, 89] width 19 height 10
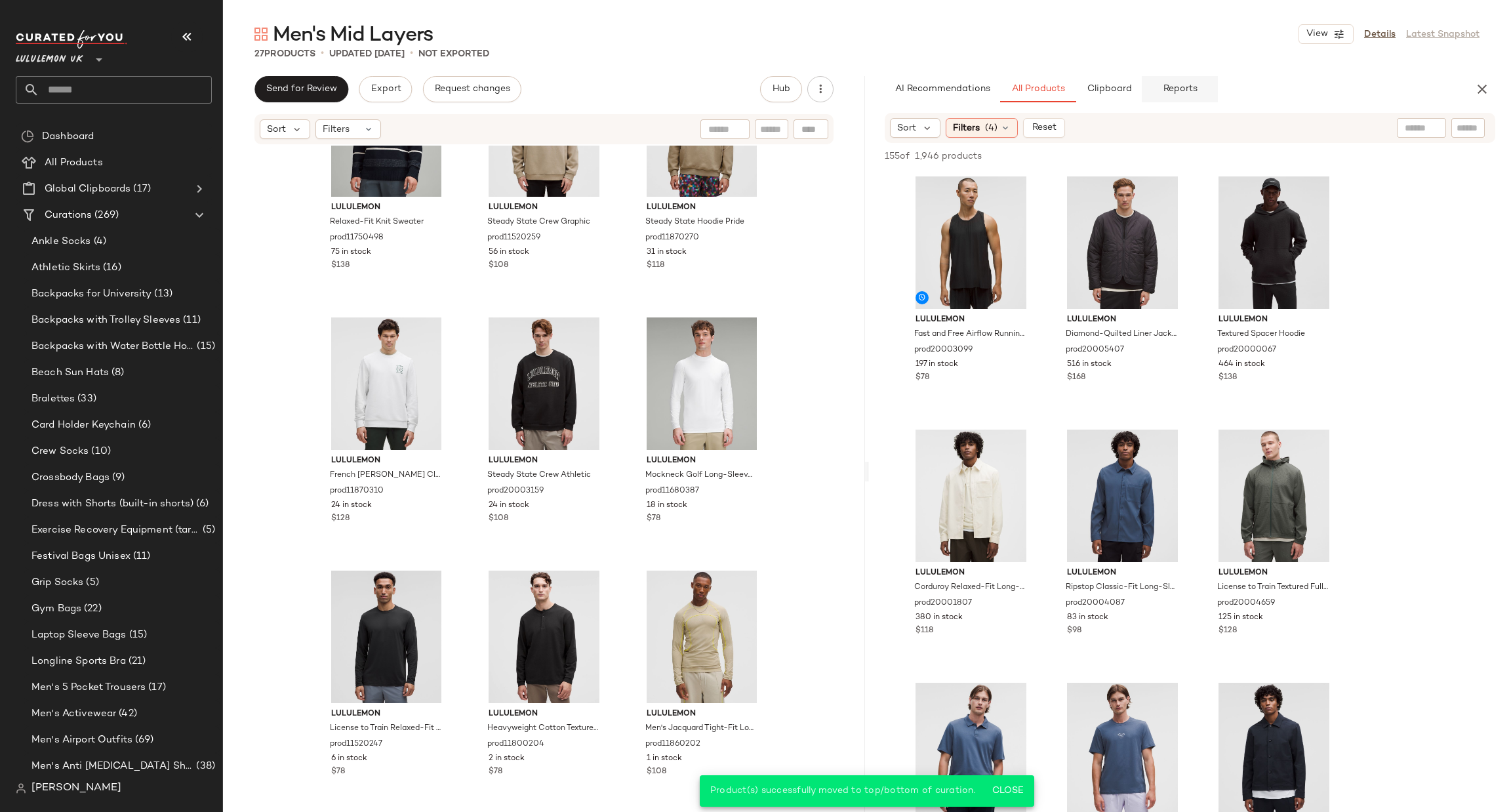
click at [1183, 98] on button "Reports" at bounding box center [1180, 89] width 76 height 26
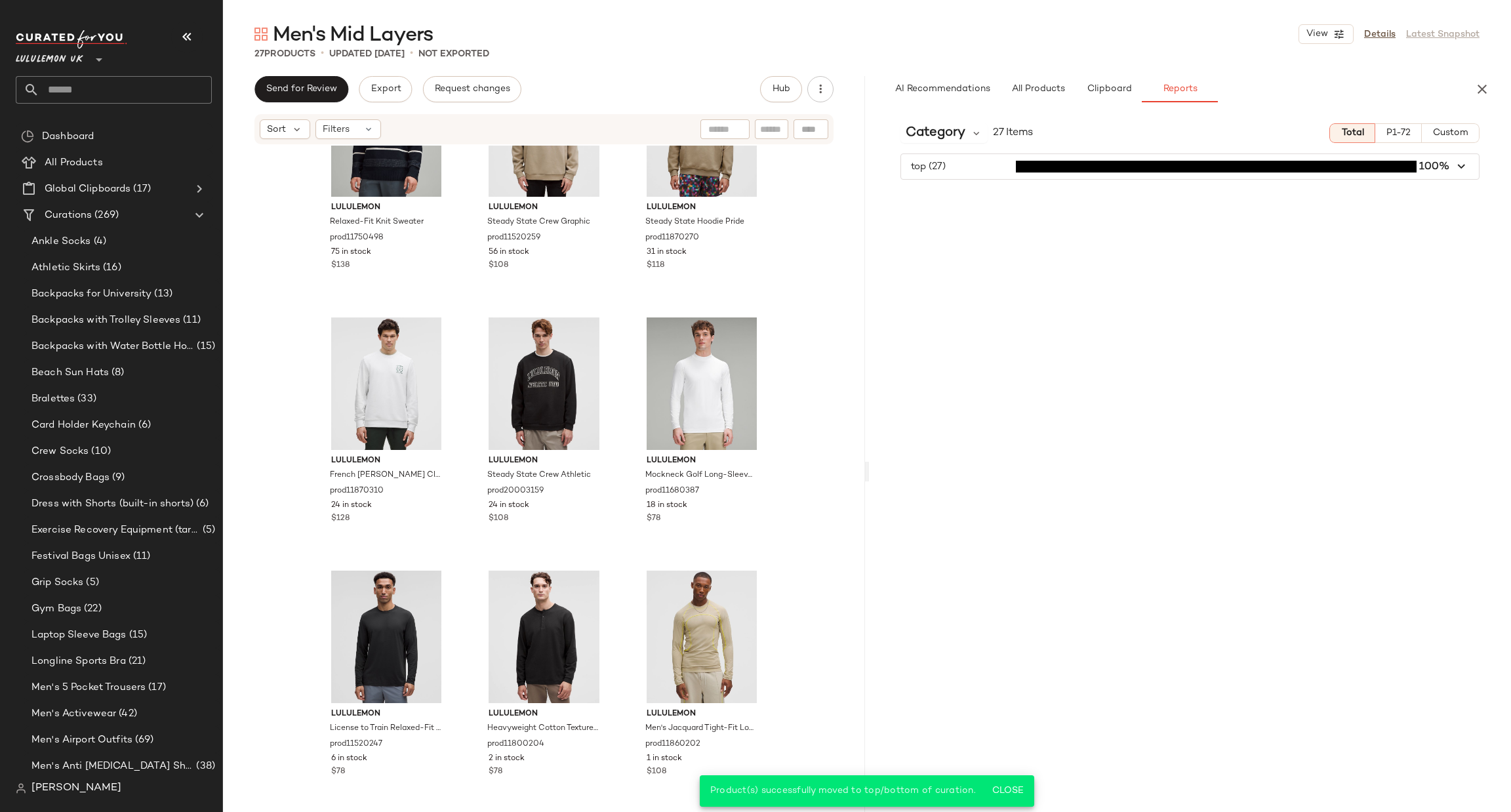
click at [1095, 169] on span "button" at bounding box center [1190, 166] width 578 height 25
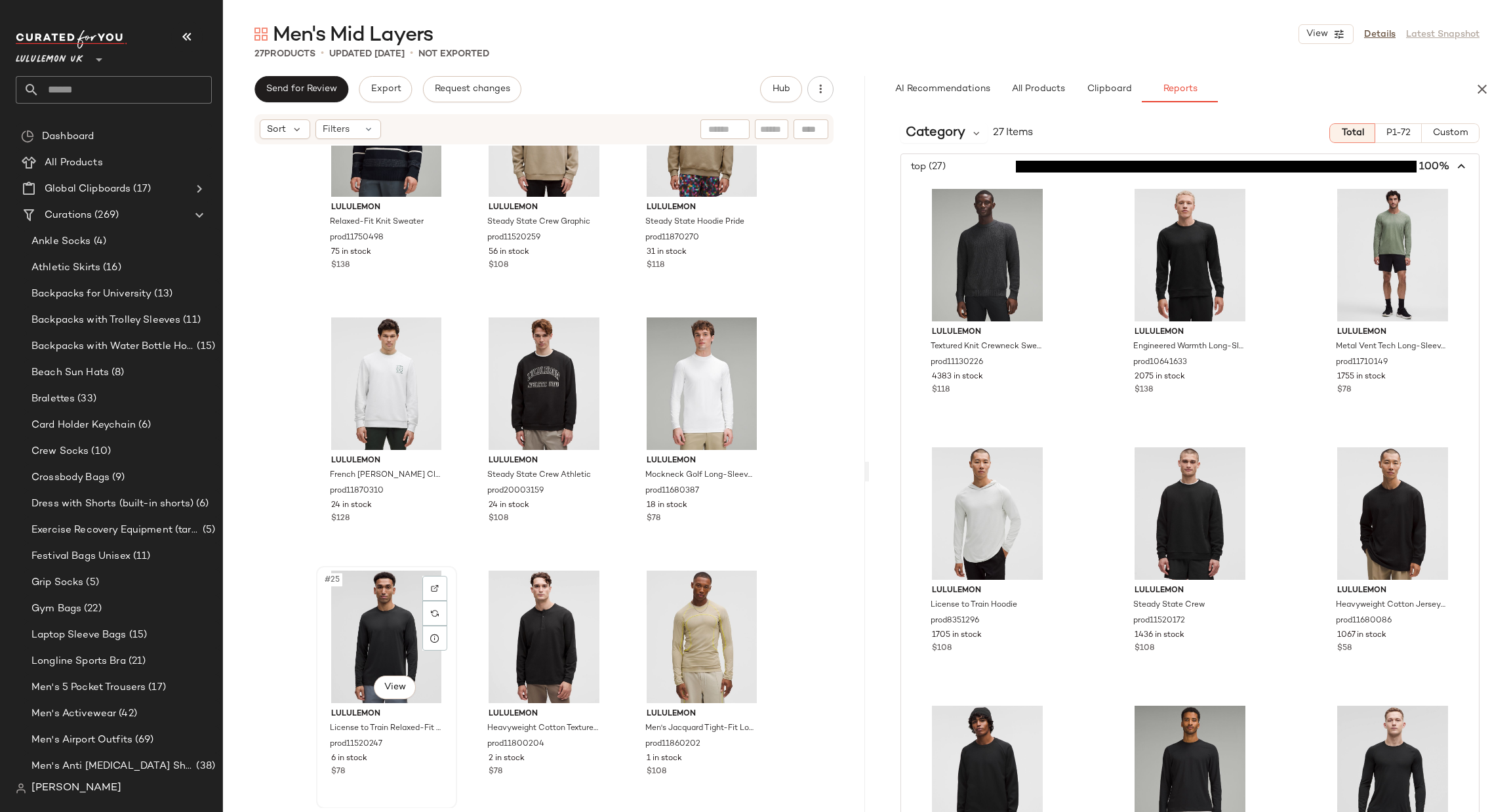
click at [400, 620] on div "#25 View" at bounding box center [386, 636] width 132 height 132
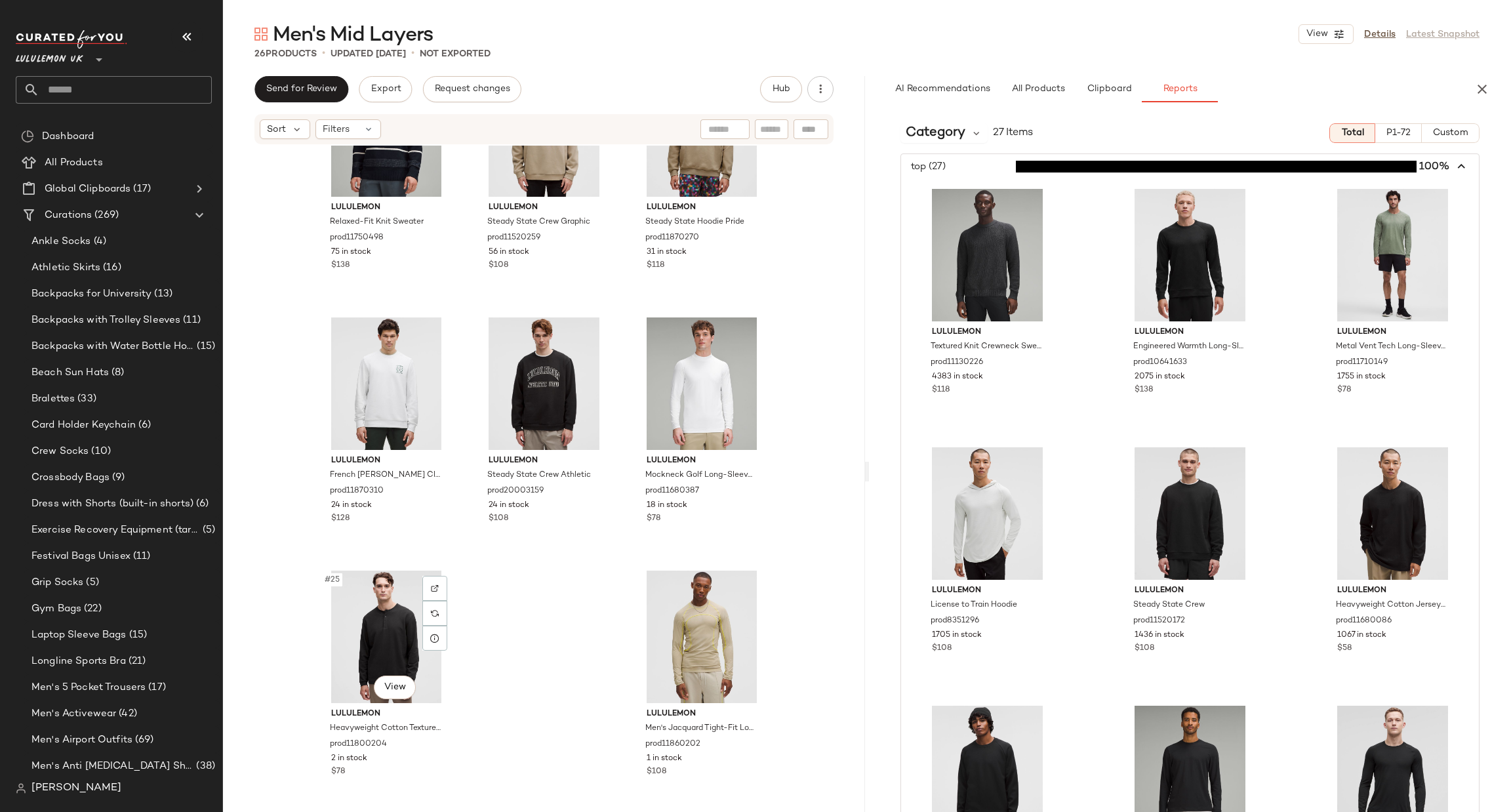
click at [396, 617] on div "#25 View" at bounding box center [386, 636] width 132 height 132
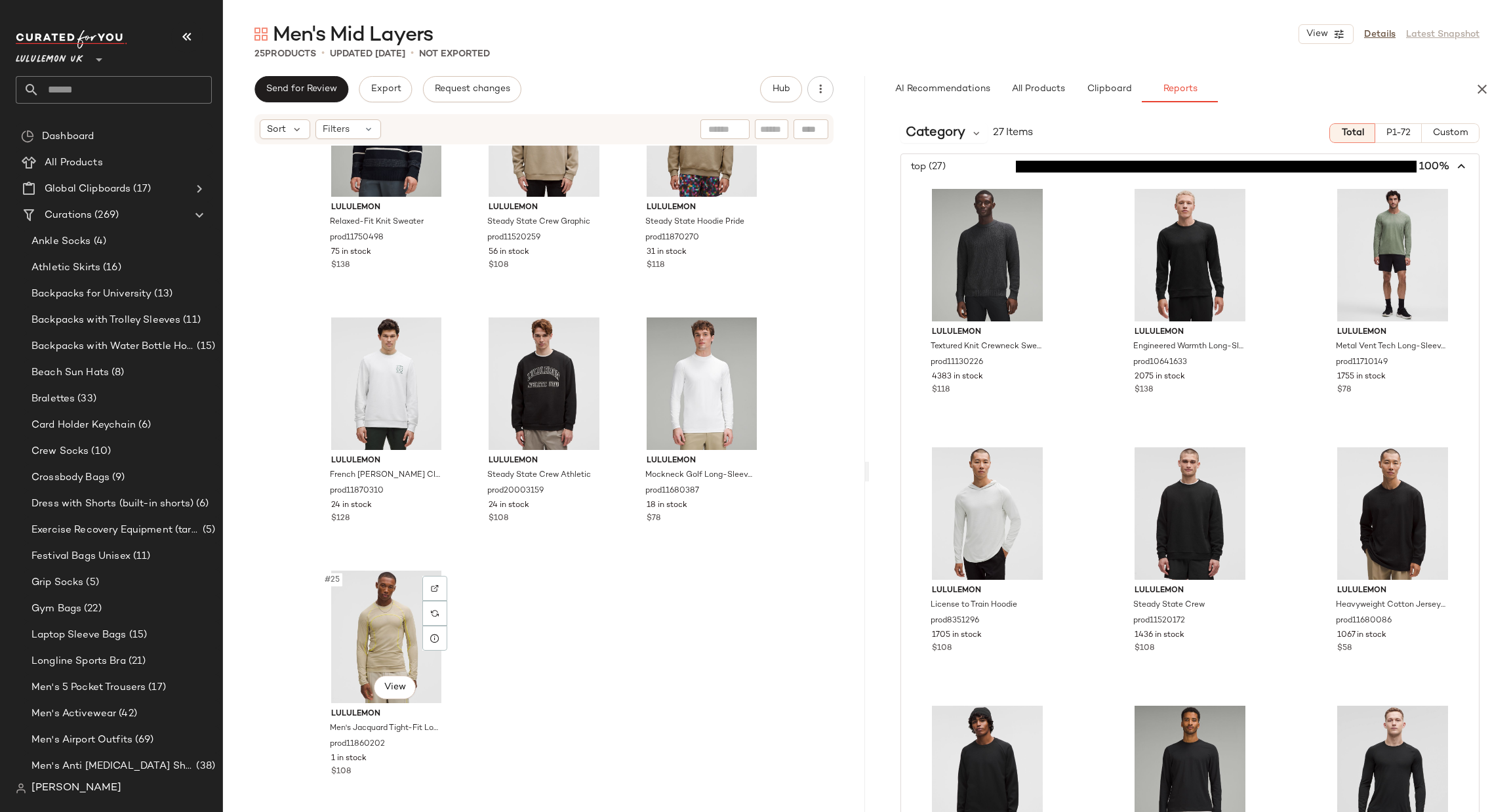
click at [396, 617] on div "#25 View" at bounding box center [386, 636] width 132 height 132
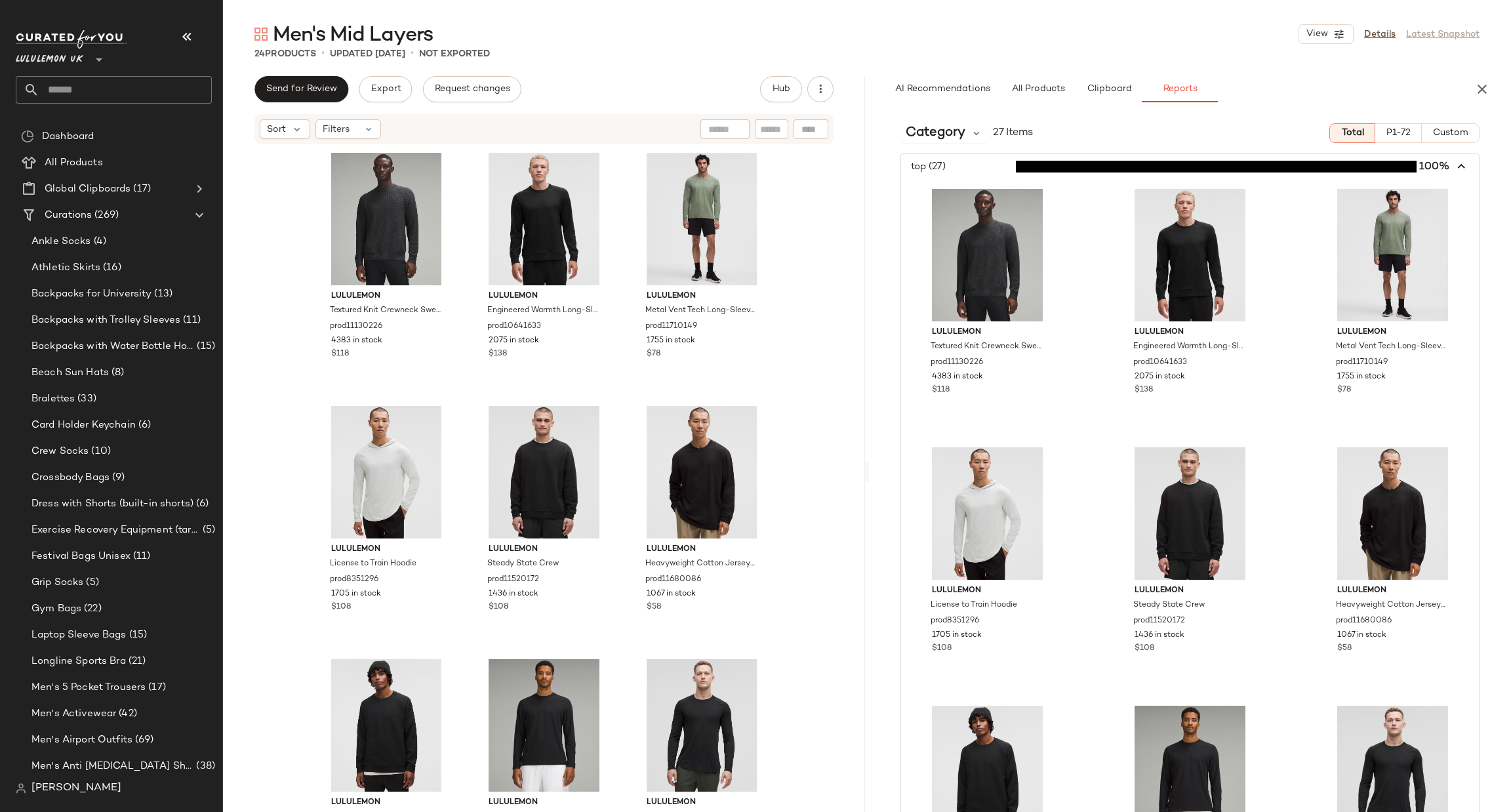
click at [841, 410] on div "lululemon Textured Knit Crewneck Sweater prod11130226 4383 in stock $118 lulule…" at bounding box center [544, 476] width 642 height 662
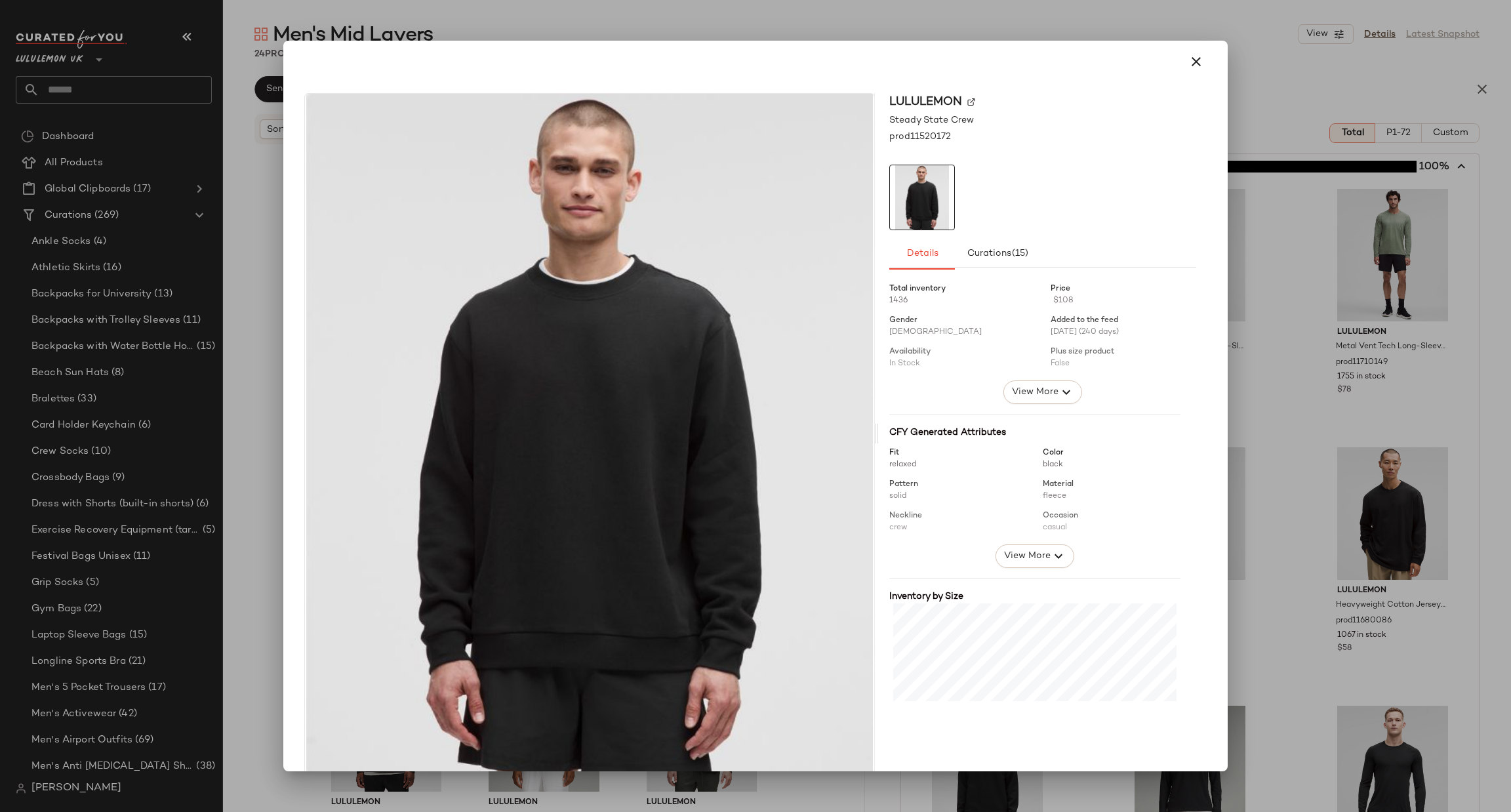
click at [1330, 292] on div at bounding box center [755, 406] width 1511 height 812
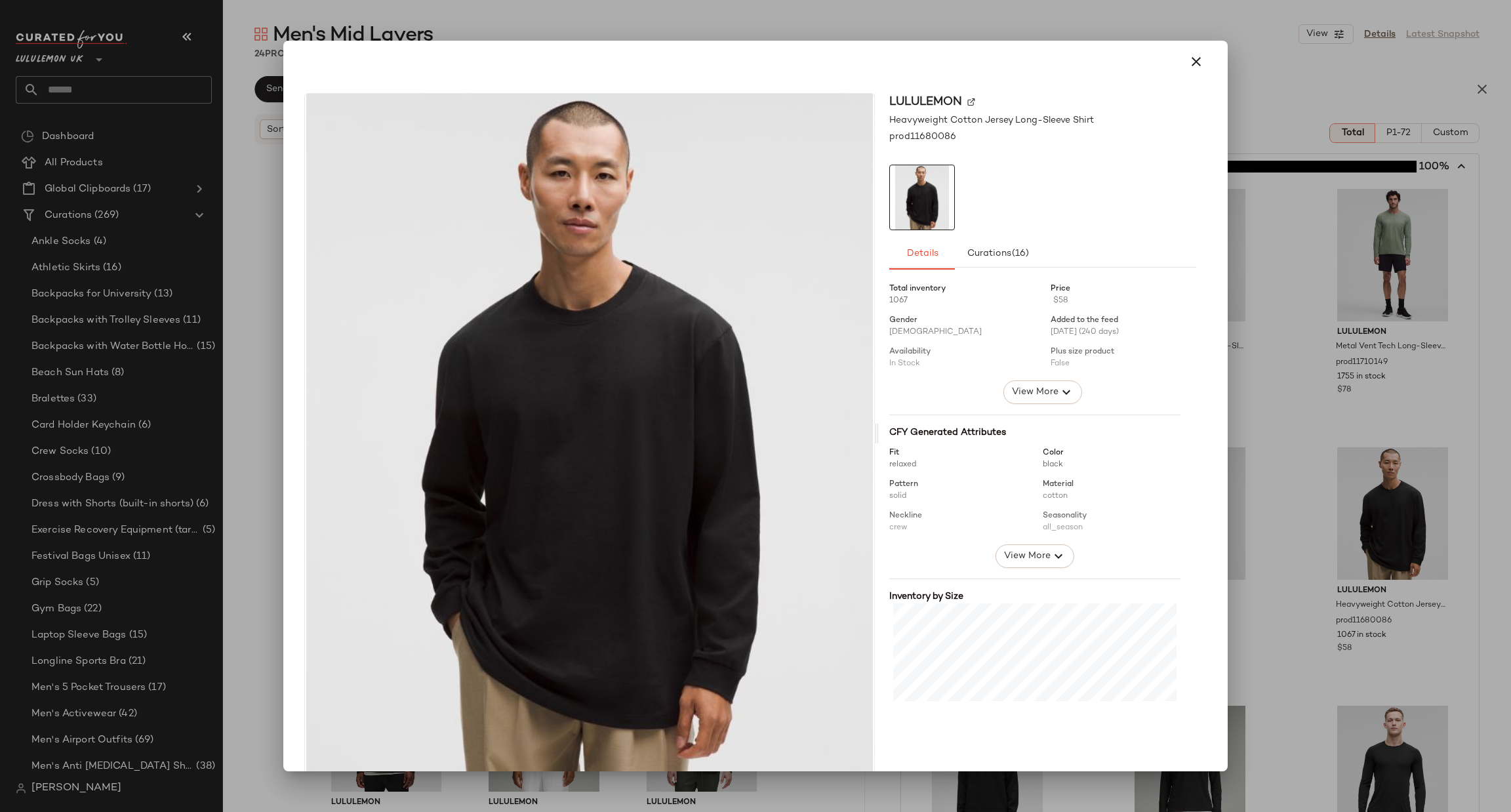
click at [1407, 330] on div at bounding box center [755, 406] width 1511 height 812
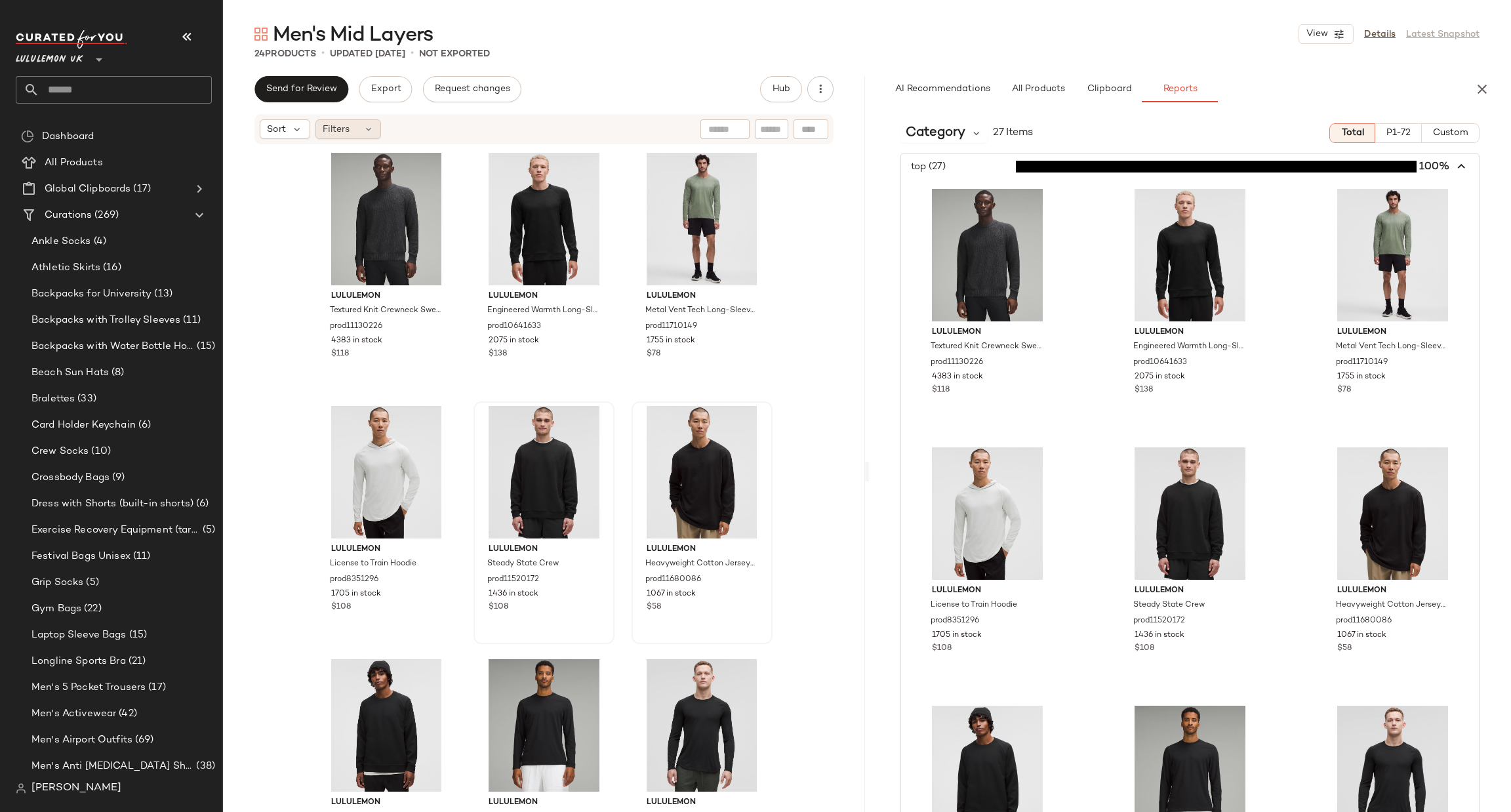
click at [356, 134] on div "Filters" at bounding box center [348, 128] width 66 height 20
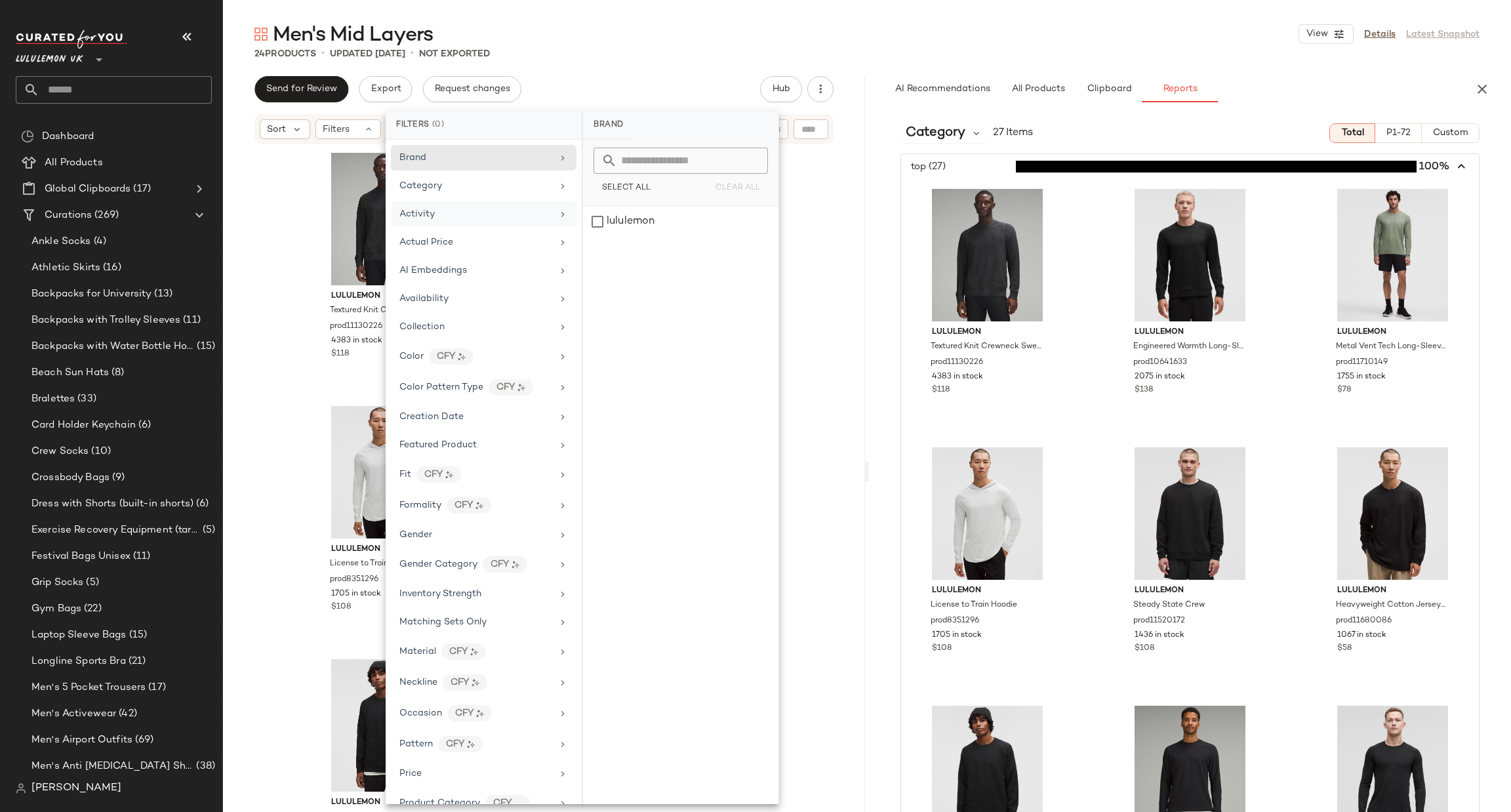
click at [420, 218] on span "Activity" at bounding box center [417, 214] width 36 height 9
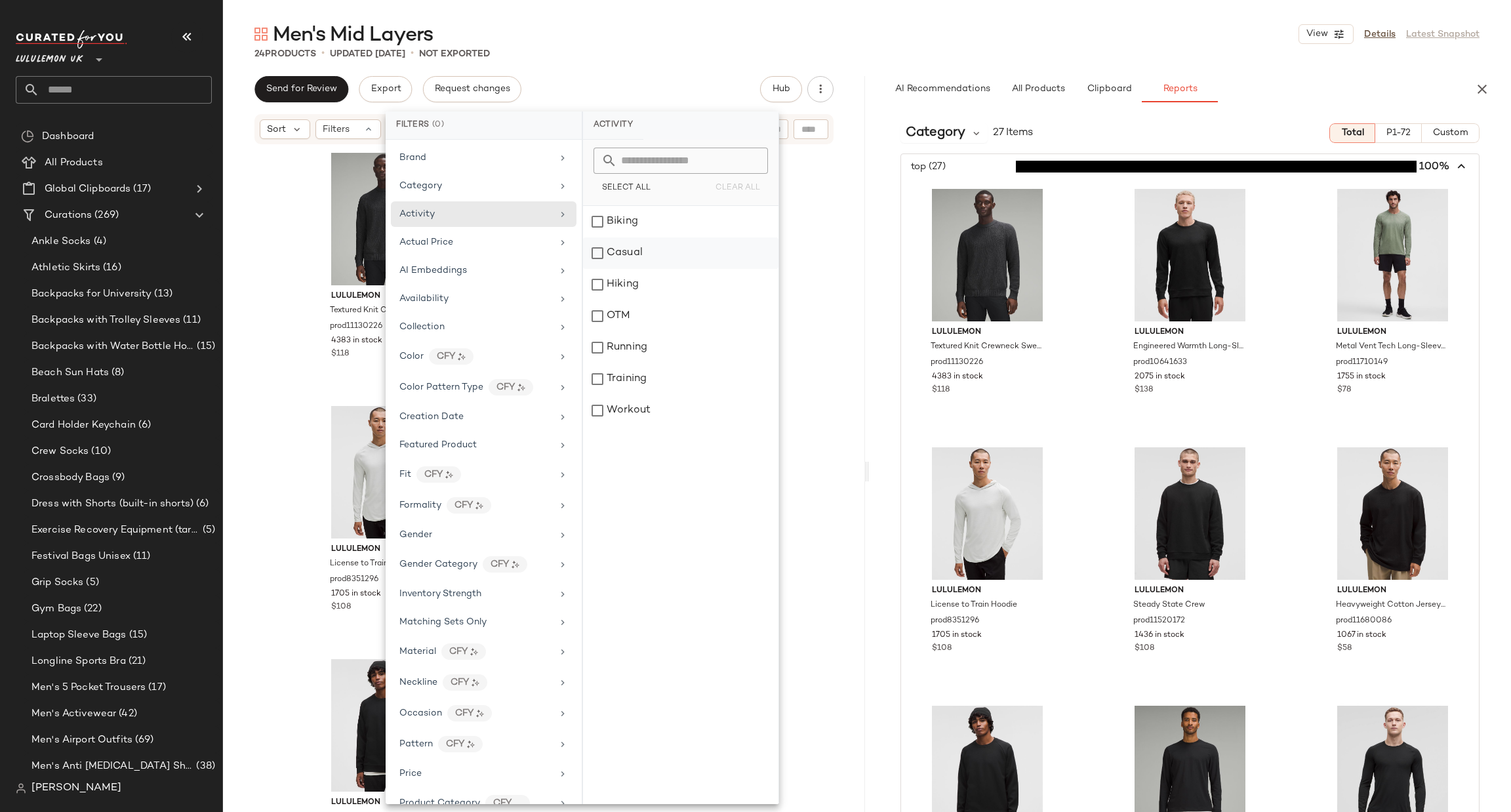
click at [657, 252] on div "Casual" at bounding box center [681, 253] width 195 height 32
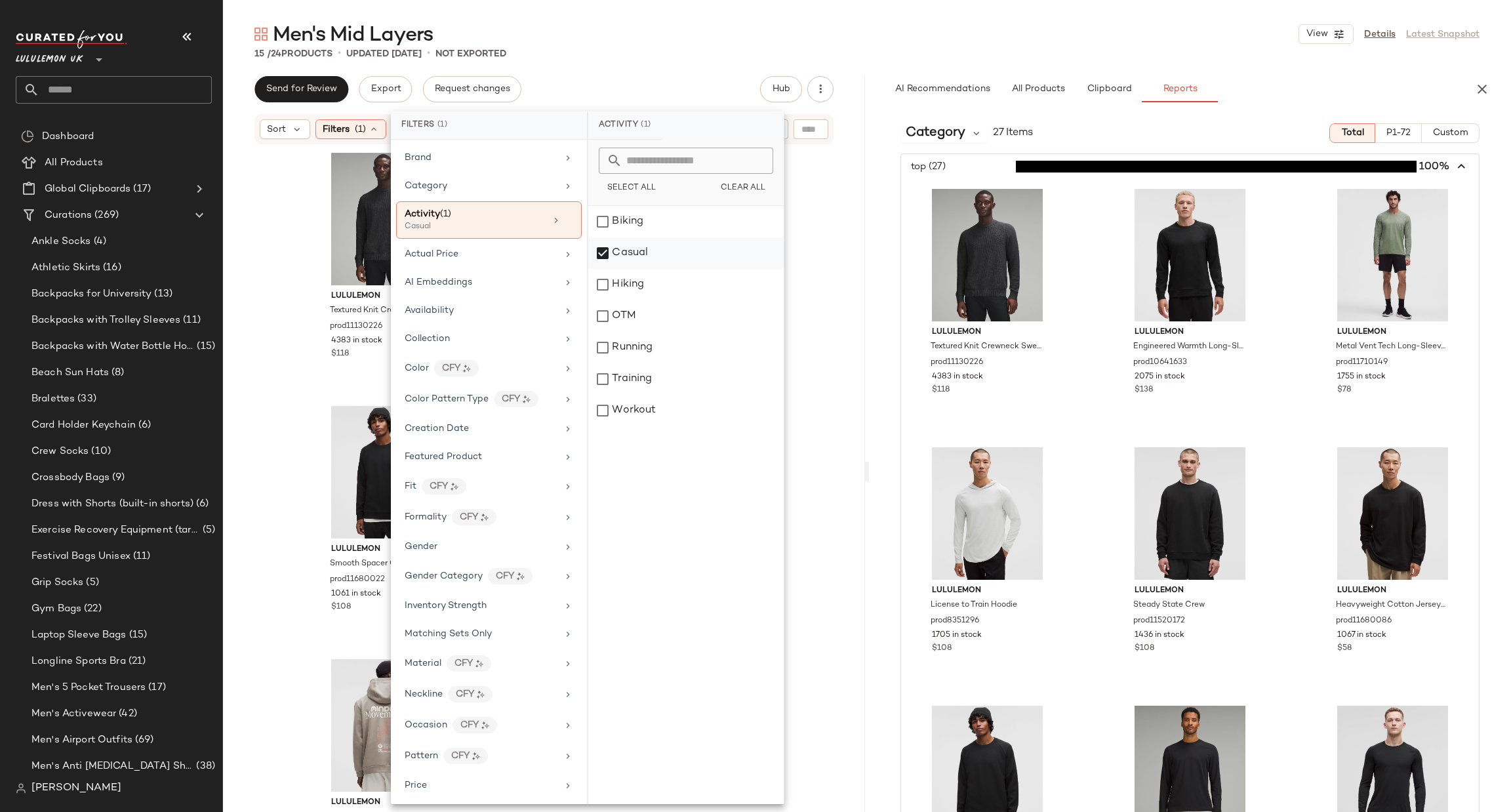
click at [657, 252] on div "Casual" at bounding box center [686, 253] width 195 height 32
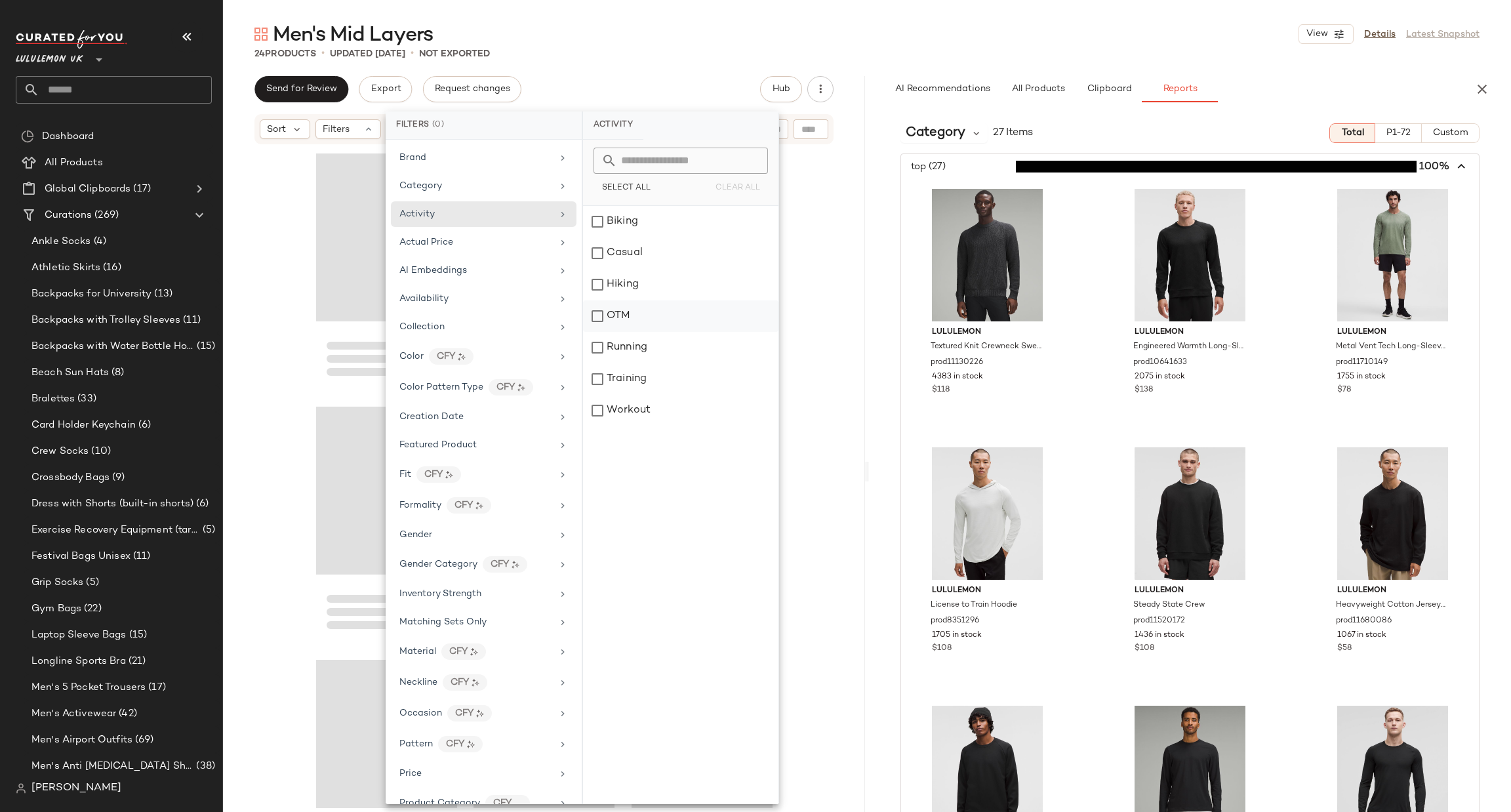
click at [660, 315] on div "OTM" at bounding box center [681, 316] width 195 height 32
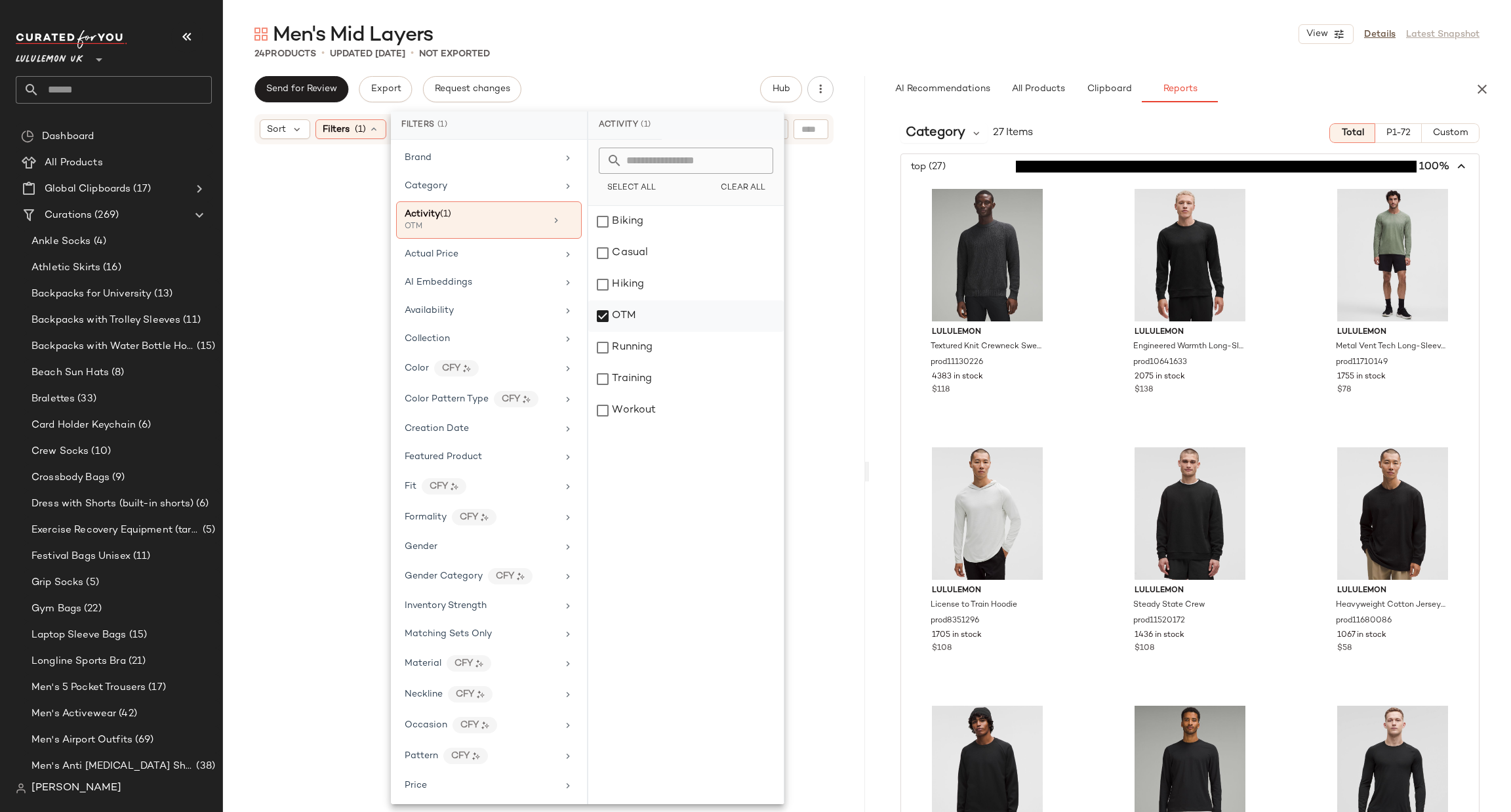
click at [660, 315] on div "OTM" at bounding box center [686, 316] width 195 height 32
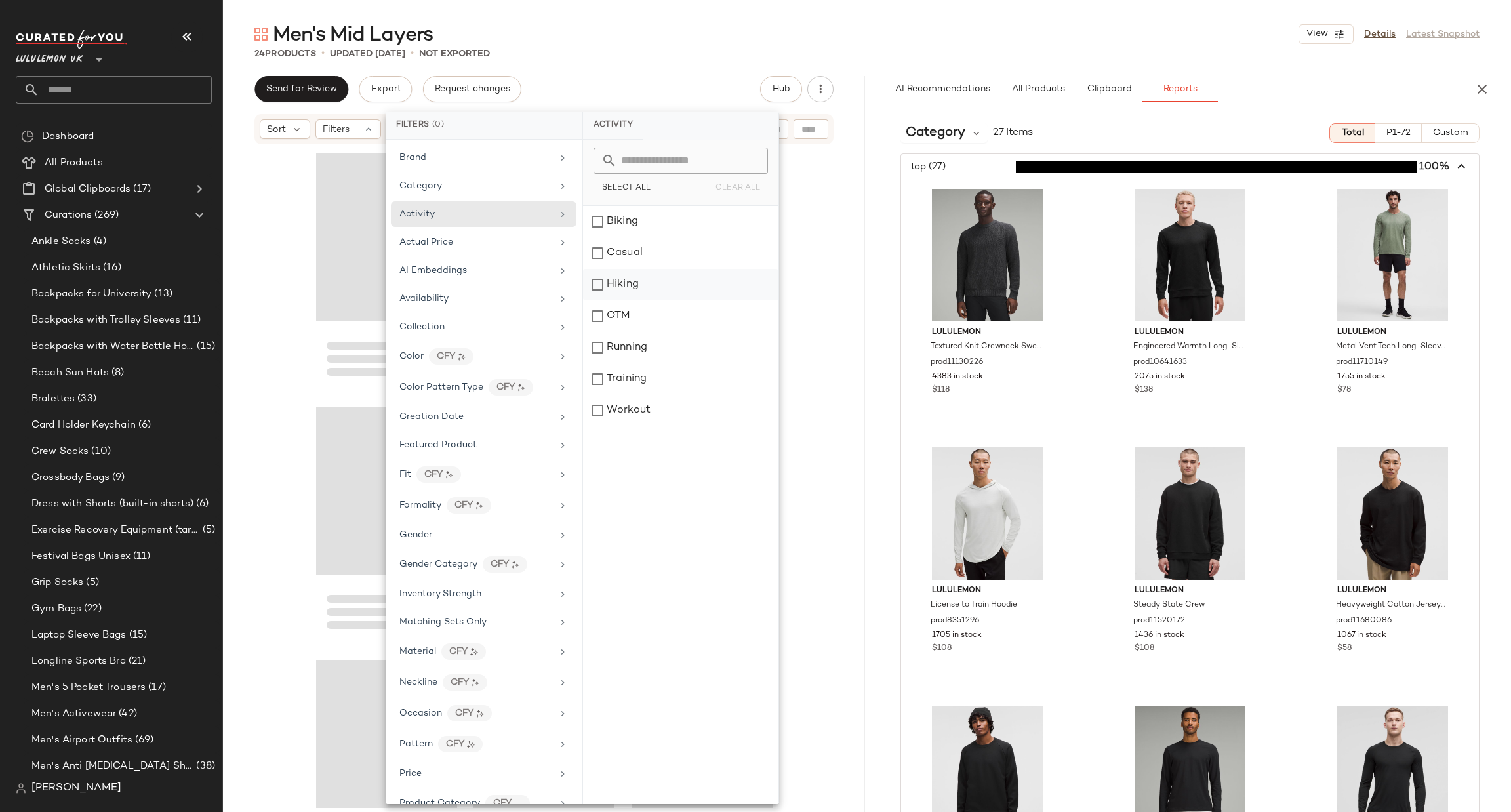
click at [844, 269] on div at bounding box center [544, 476] width 642 height 662
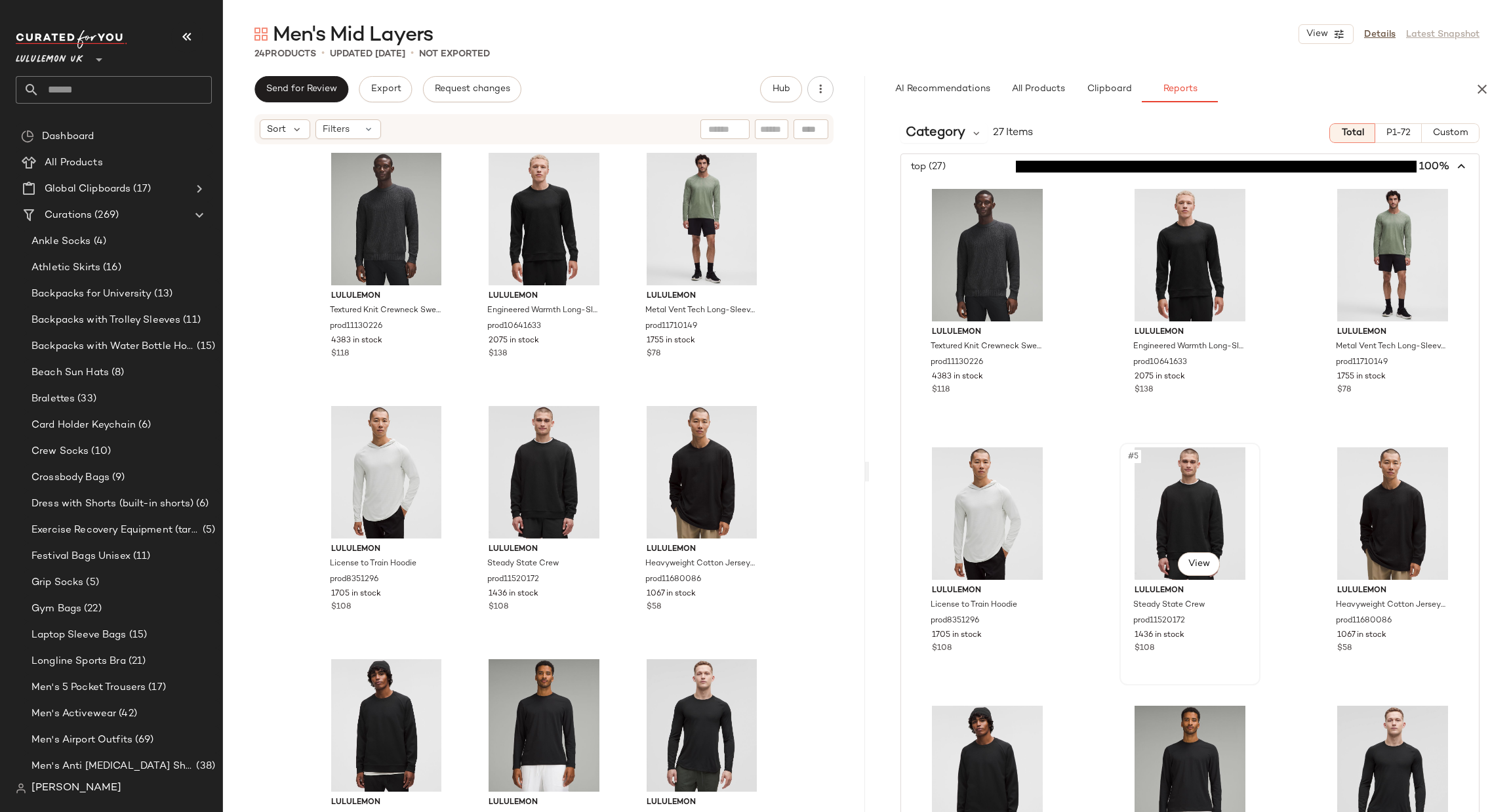
scroll to position [394, 0]
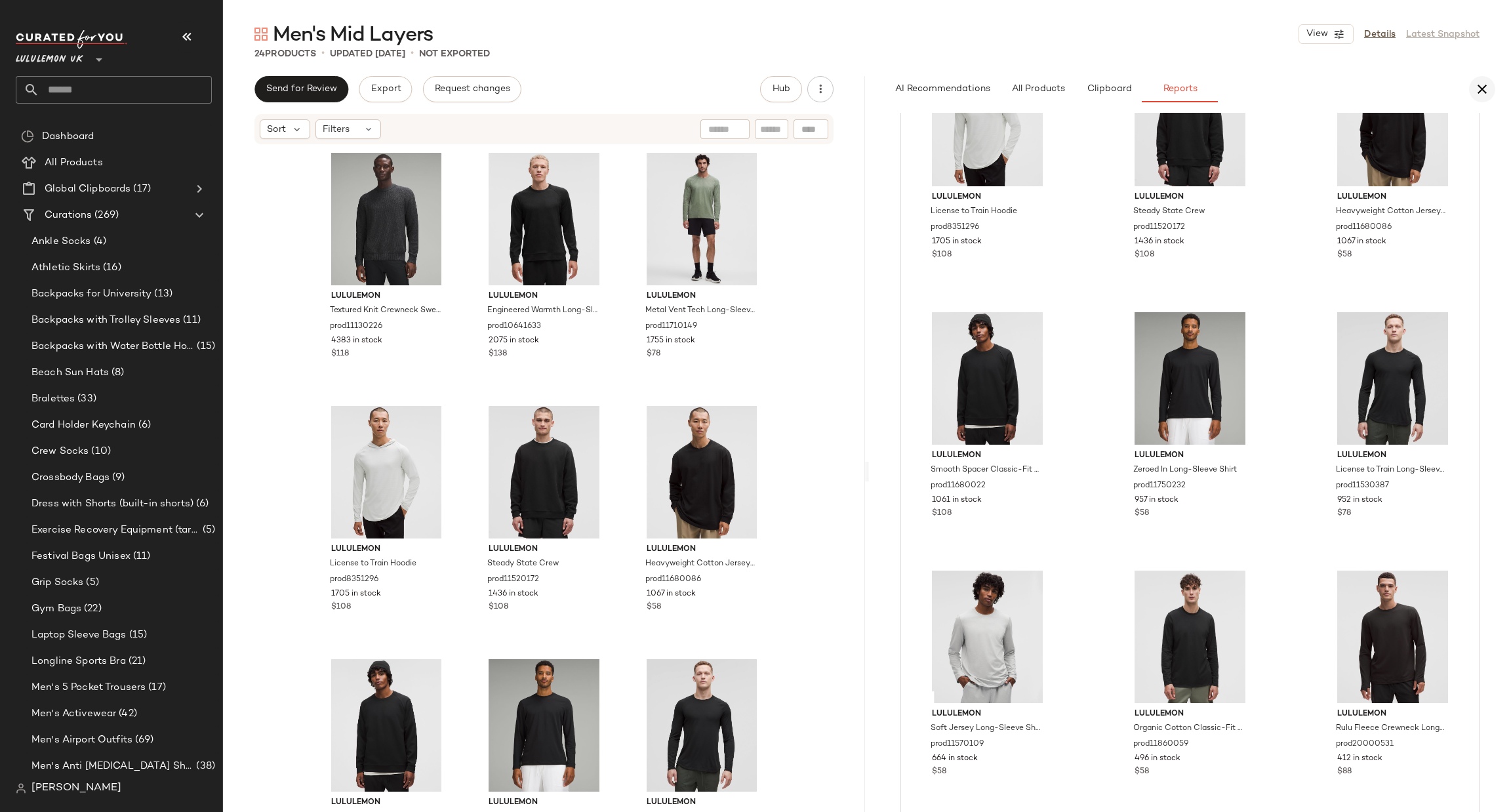
click at [1475, 86] on icon "button" at bounding box center [1482, 89] width 16 height 16
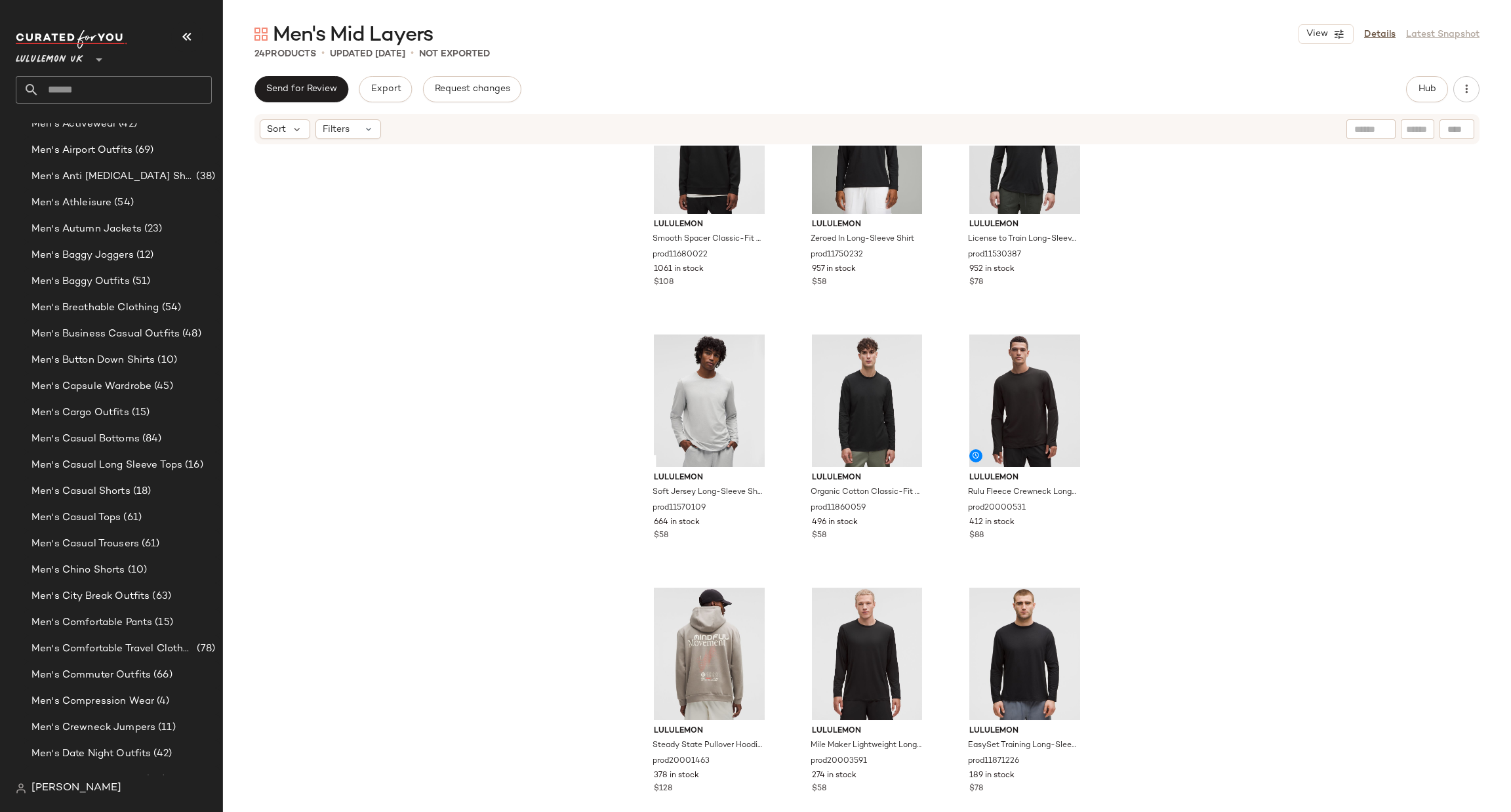
scroll to position [0, 0]
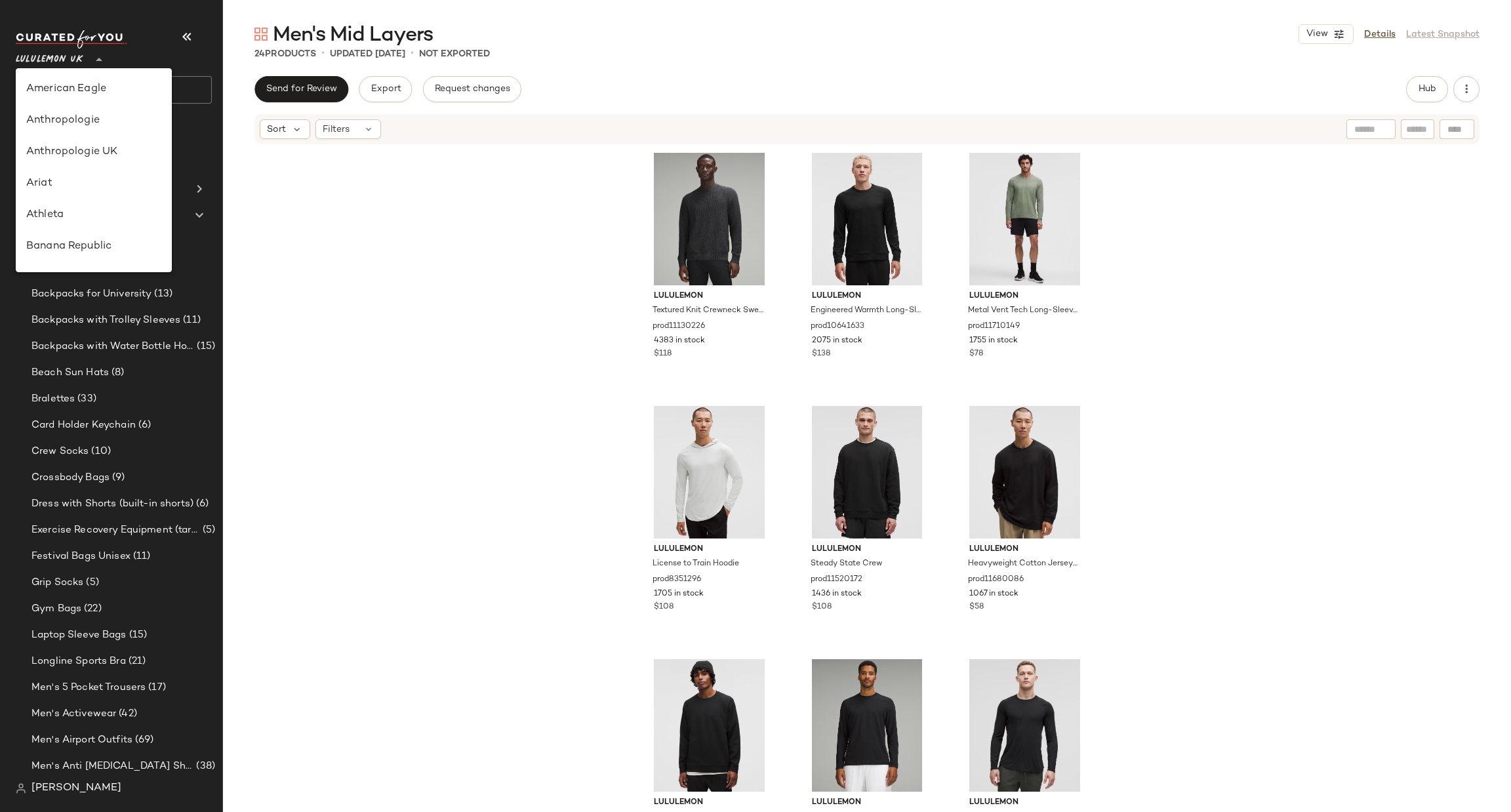
click at [95, 58] on icon at bounding box center [98, 59] width 16 height 16
type input "**"
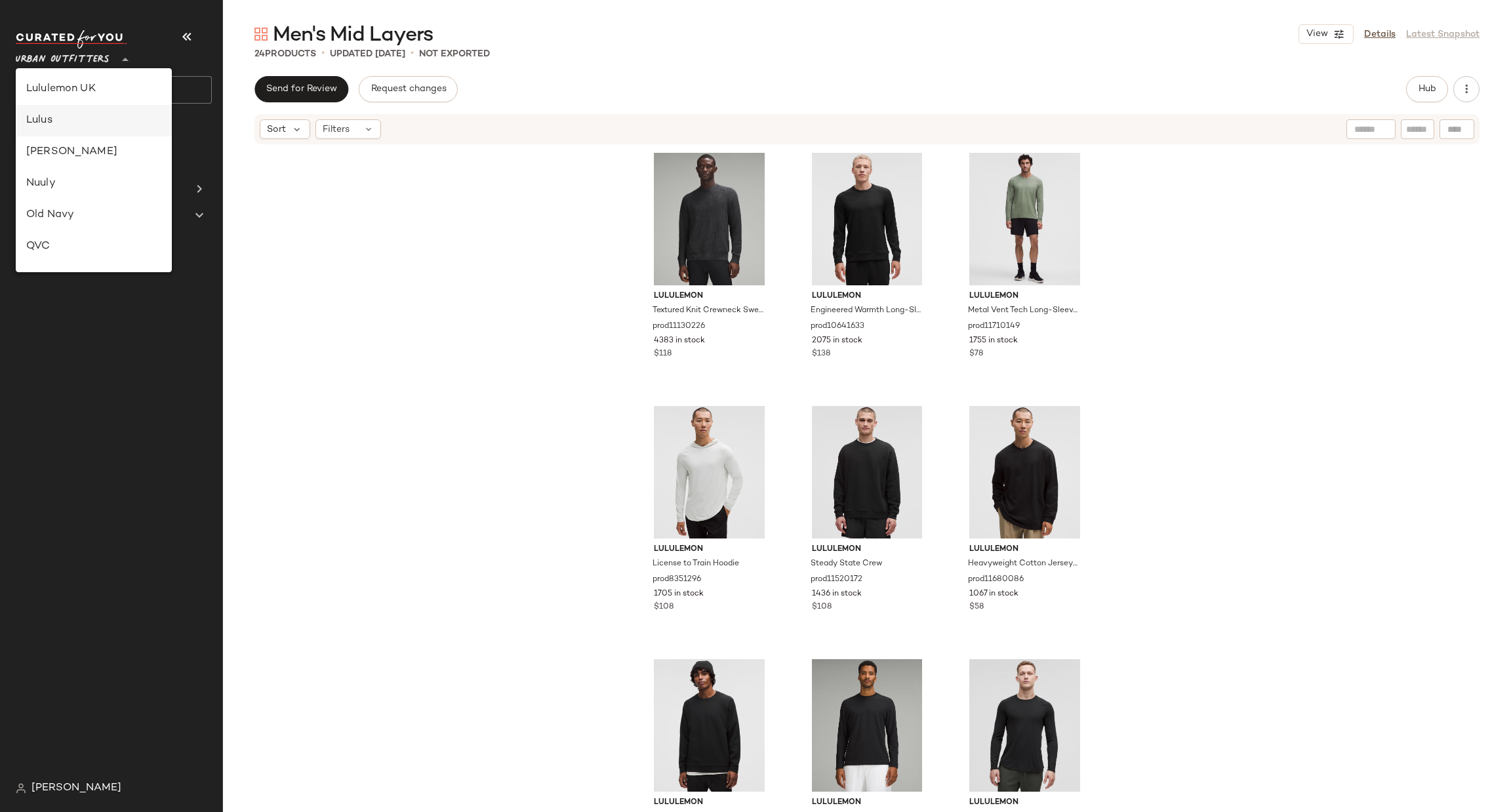
scroll to position [674, 0]
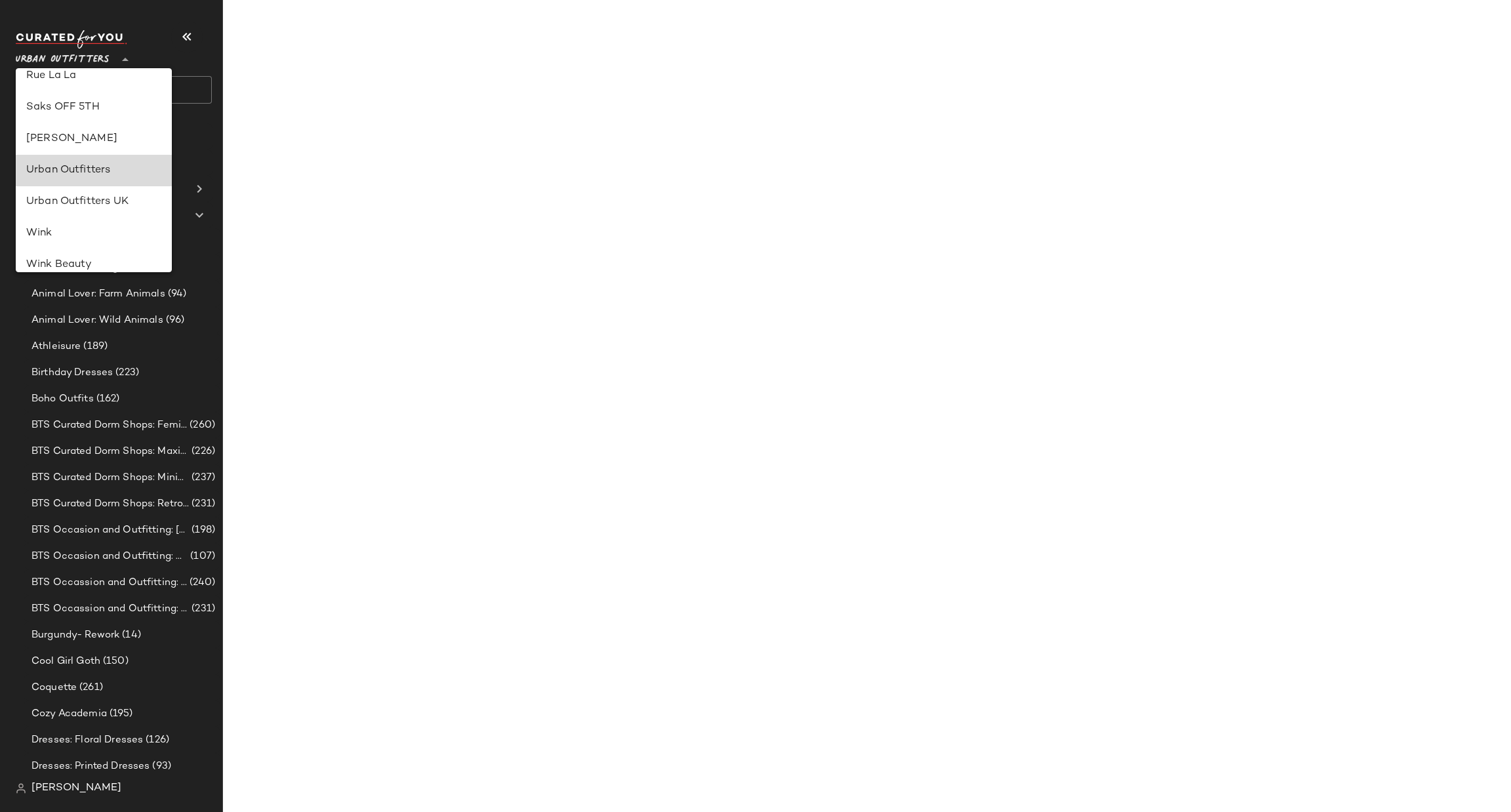
click at [119, 167] on div "Urban Outfitters" at bounding box center [94, 170] width 135 height 16
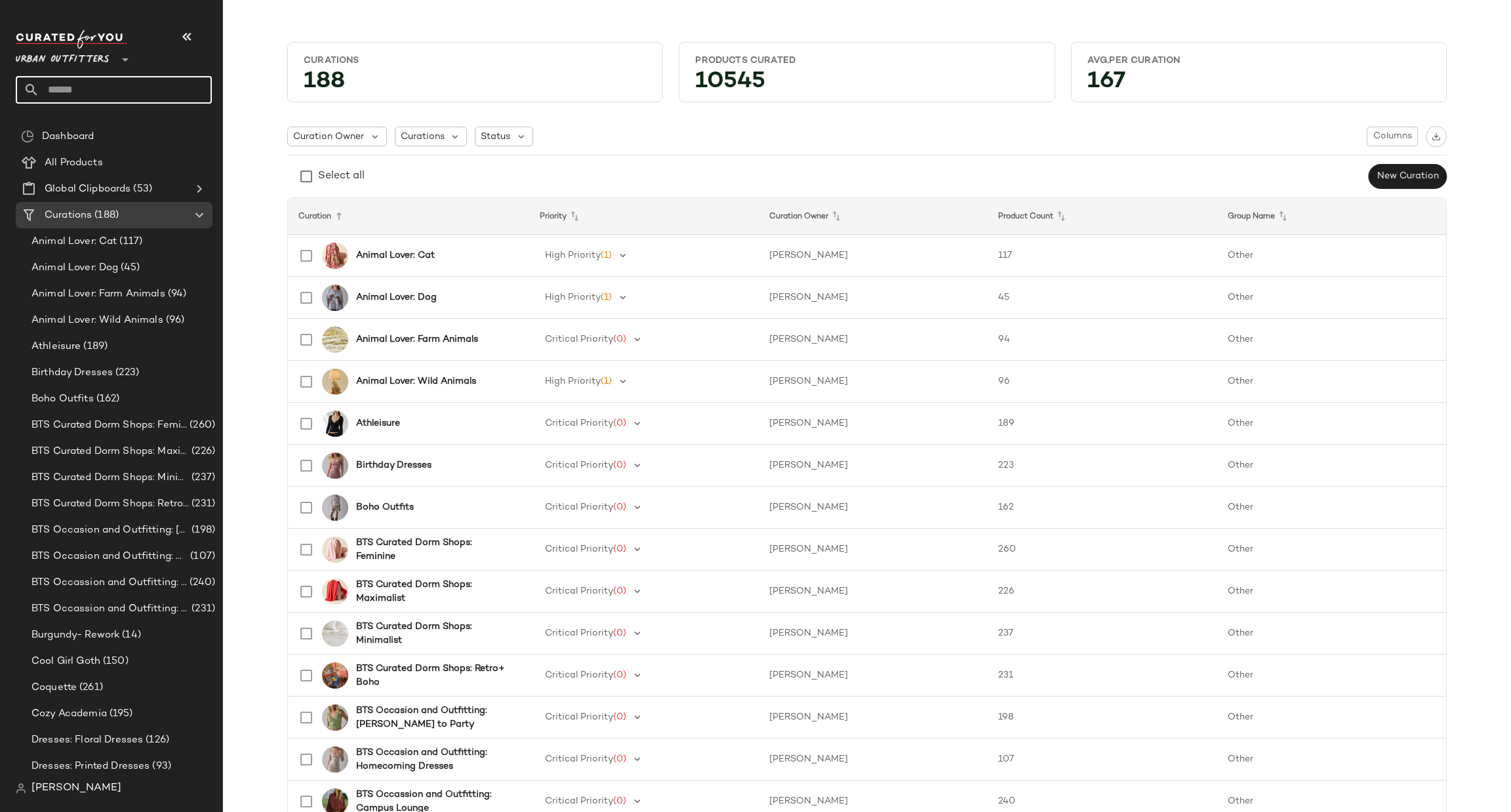
click at [77, 99] on input "text" at bounding box center [126, 89] width 173 height 27
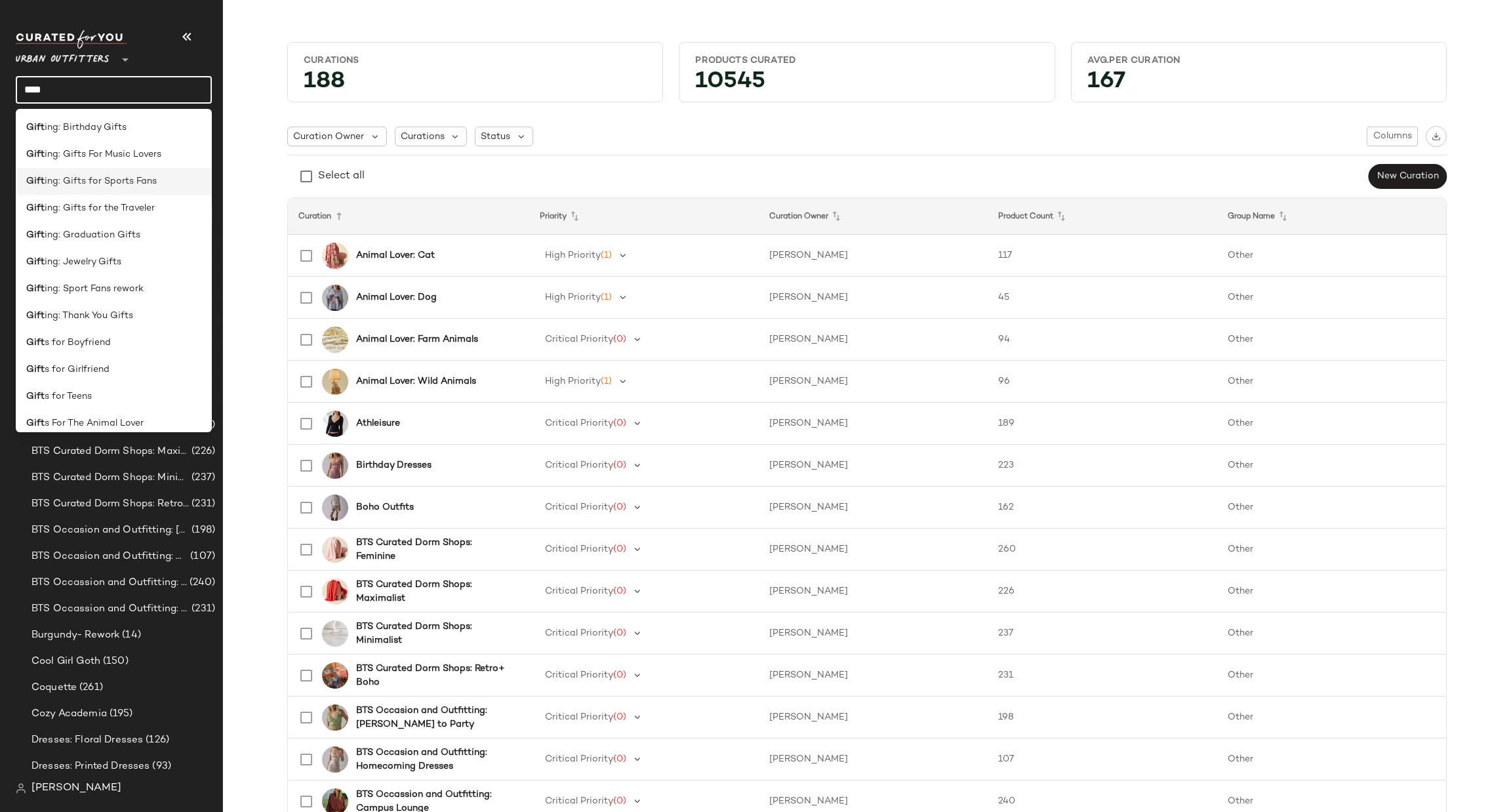
type input "****"
click at [116, 187] on span "ing: Gifts for Sports Fans" at bounding box center [101, 181] width 113 height 14
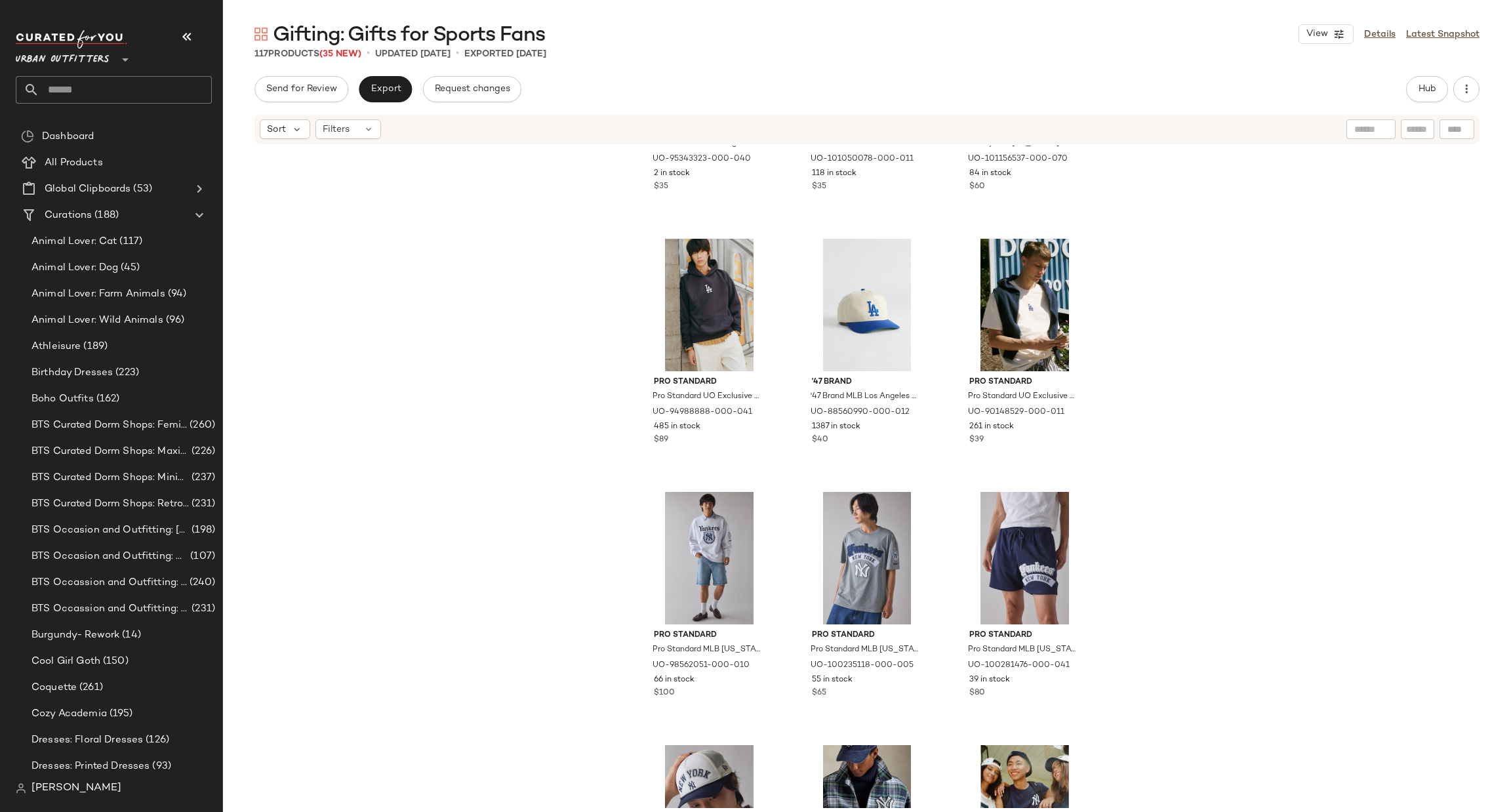
scroll to position [1387, 0]
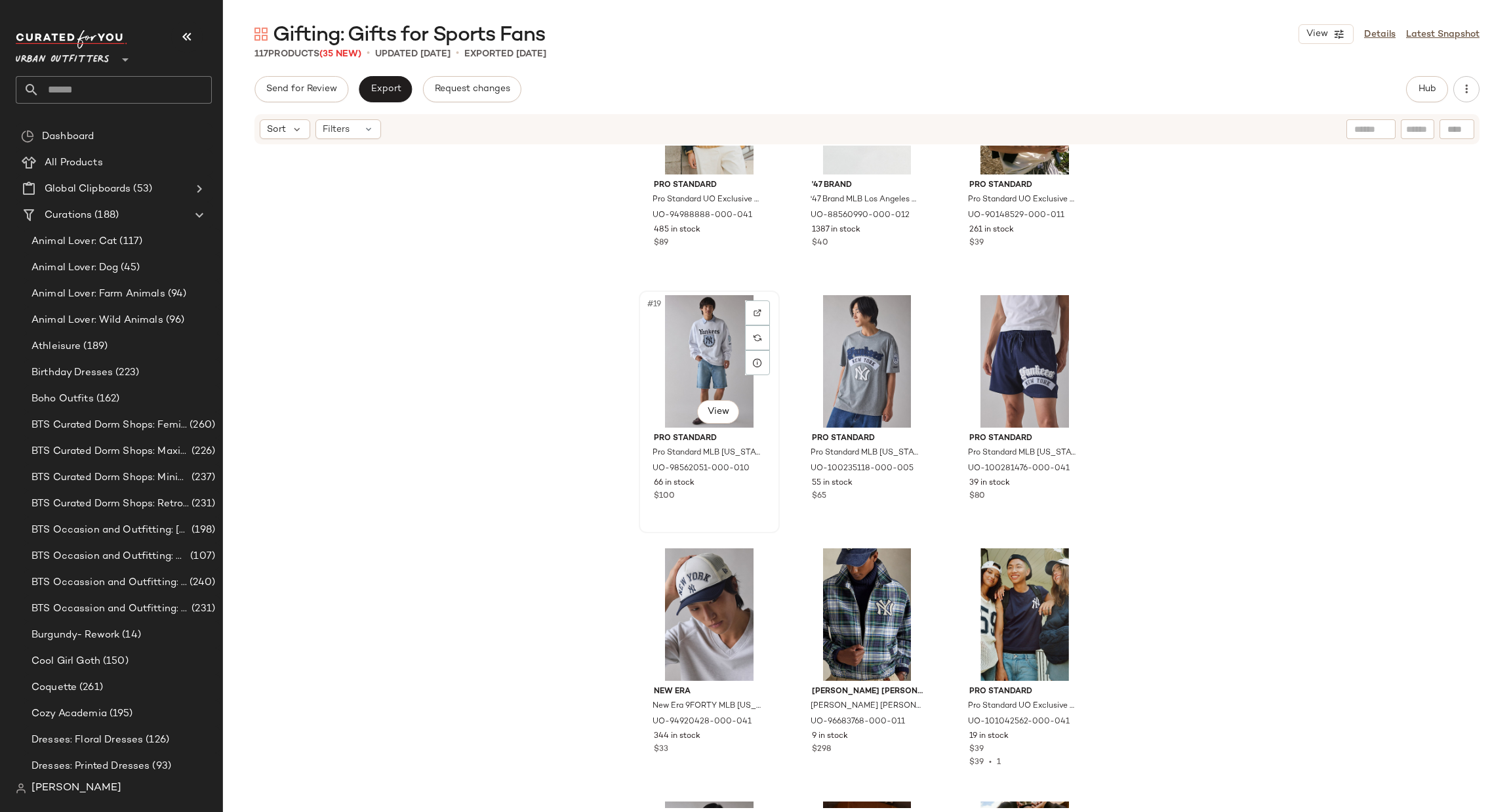
click at [703, 343] on div "#19 View" at bounding box center [709, 361] width 132 height 132
click at [1005, 359] on div "#21 View" at bounding box center [1024, 361] width 132 height 132
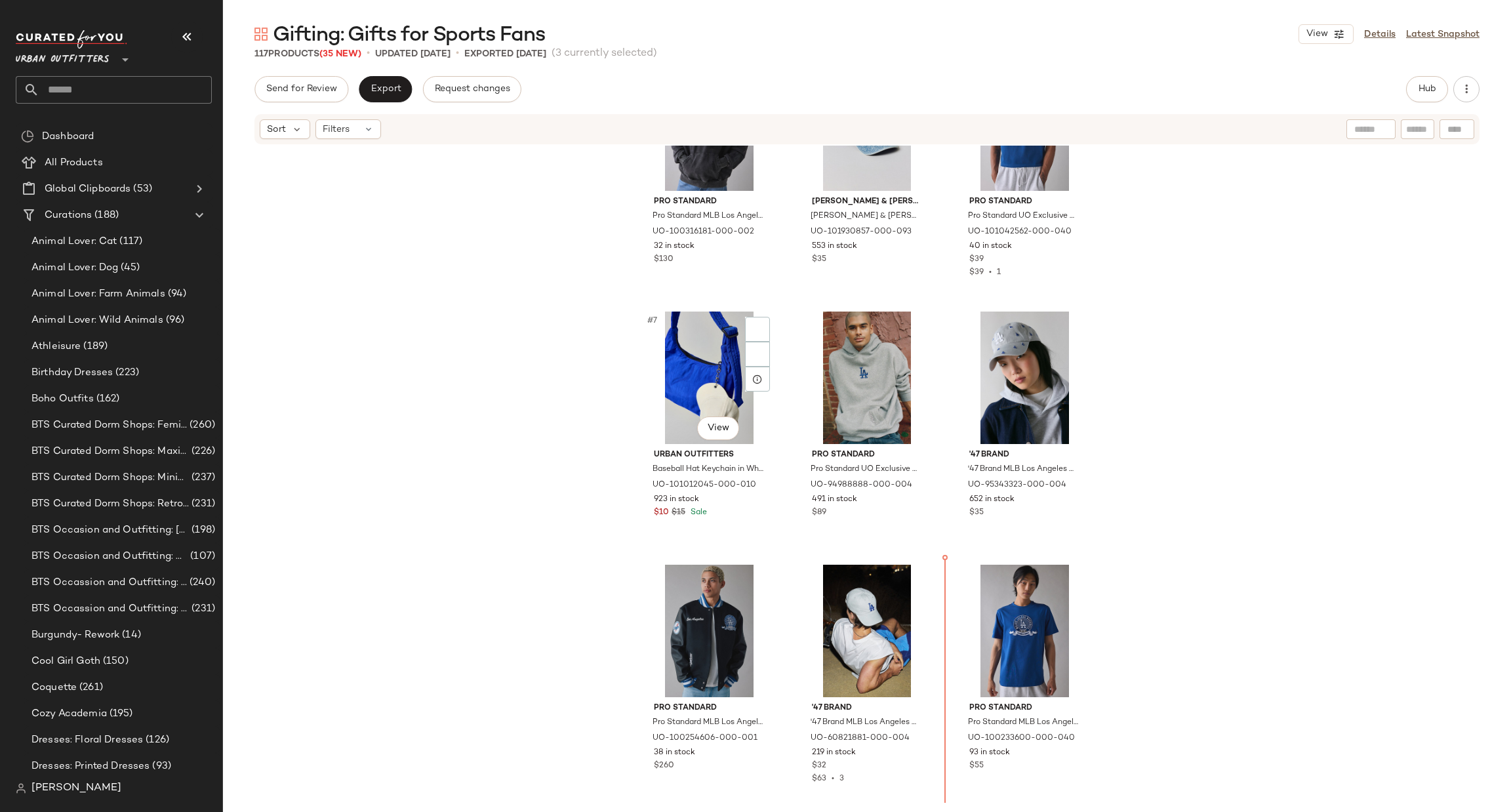
scroll to position [412, 0]
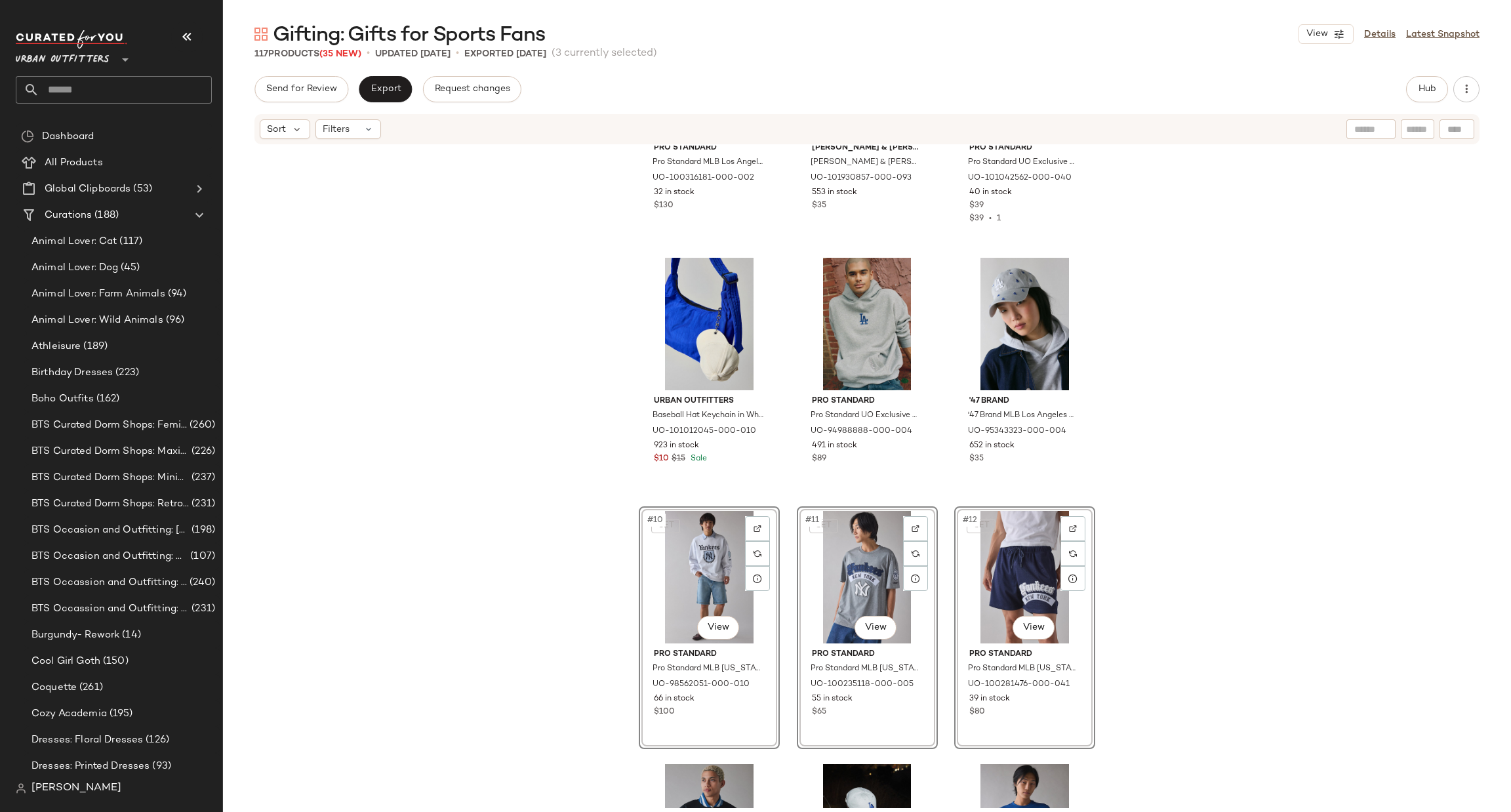
click at [1177, 509] on div "Pro Standard Pro Standard MLB Los Angeles Dodgers Hoodie Sweatshirt in Washed B…" at bounding box center [868, 476] width 1289 height 662
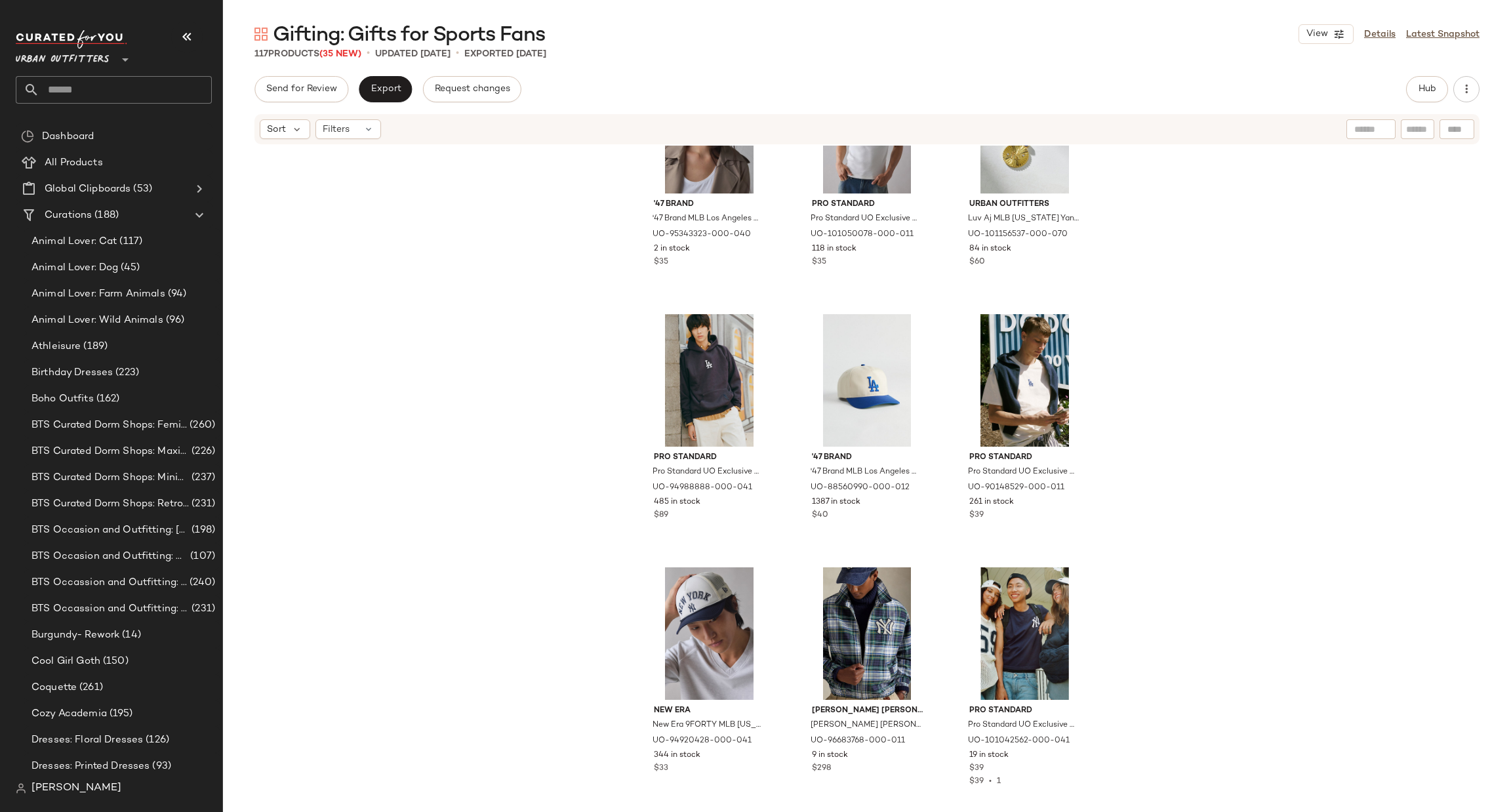
scroll to position [1388, 0]
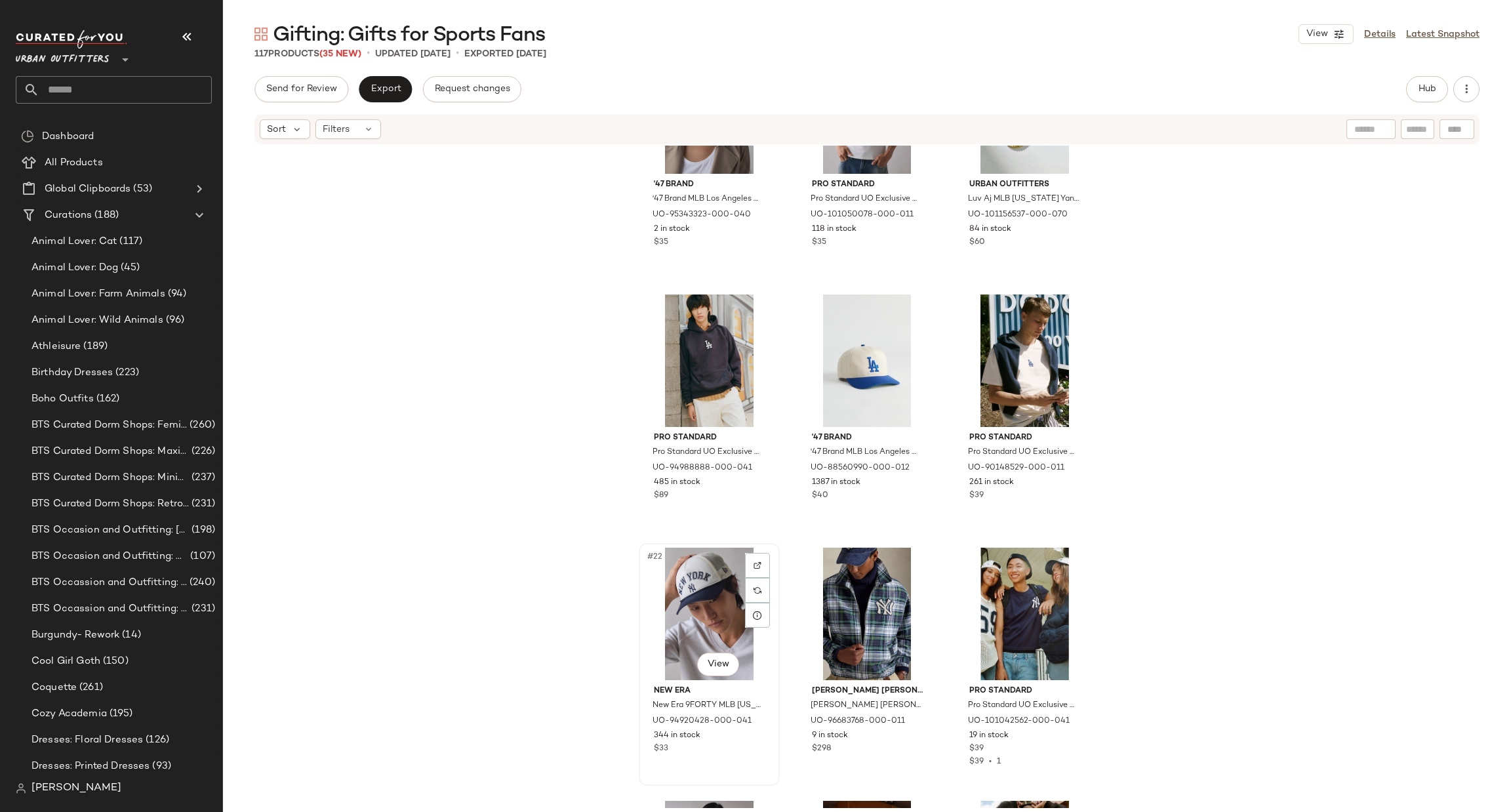
click at [680, 602] on div "#22 View" at bounding box center [709, 613] width 132 height 132
click at [1003, 592] on div "#24 View" at bounding box center [1024, 613] width 132 height 132
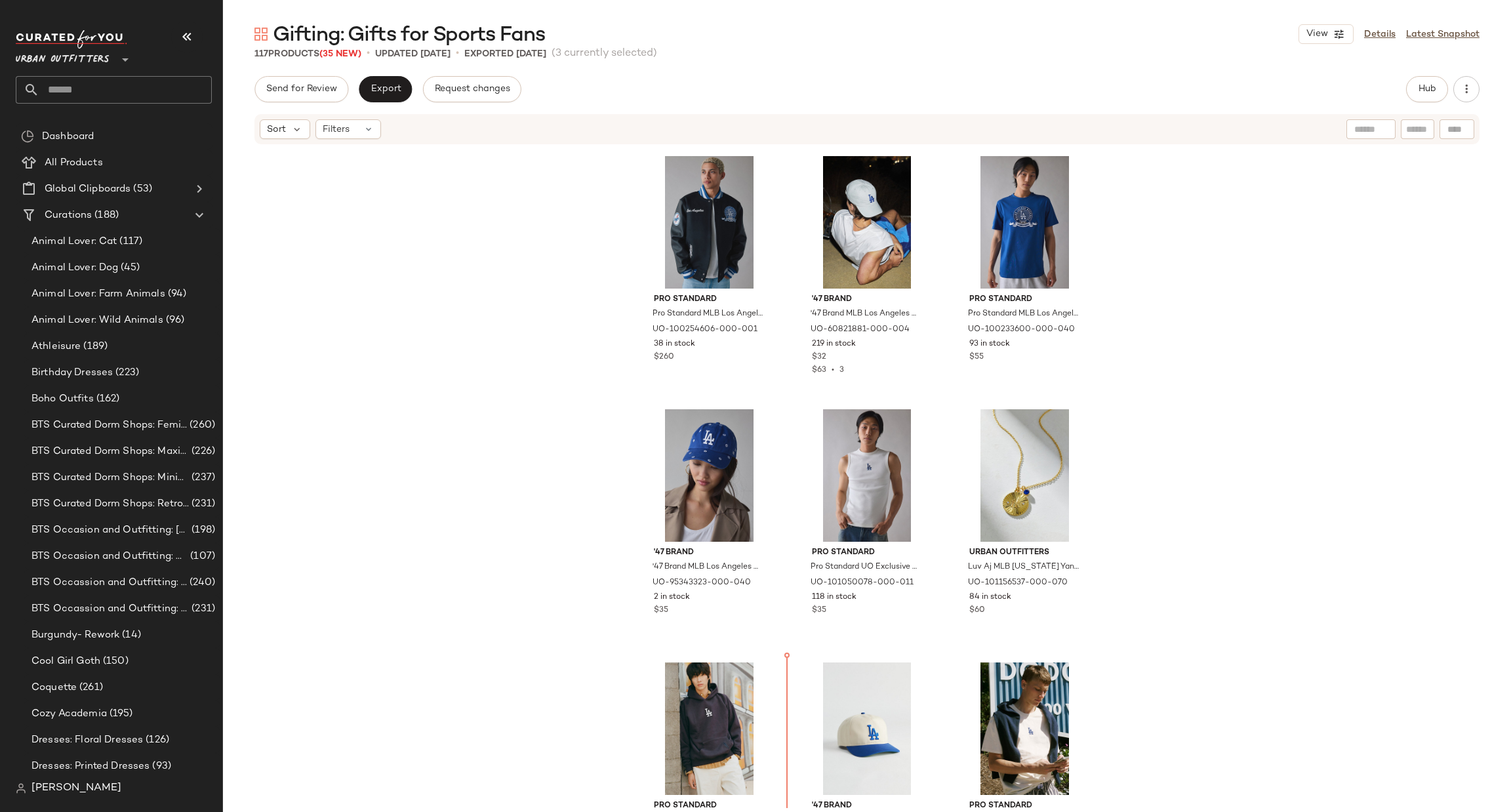
scroll to position [1065, 0]
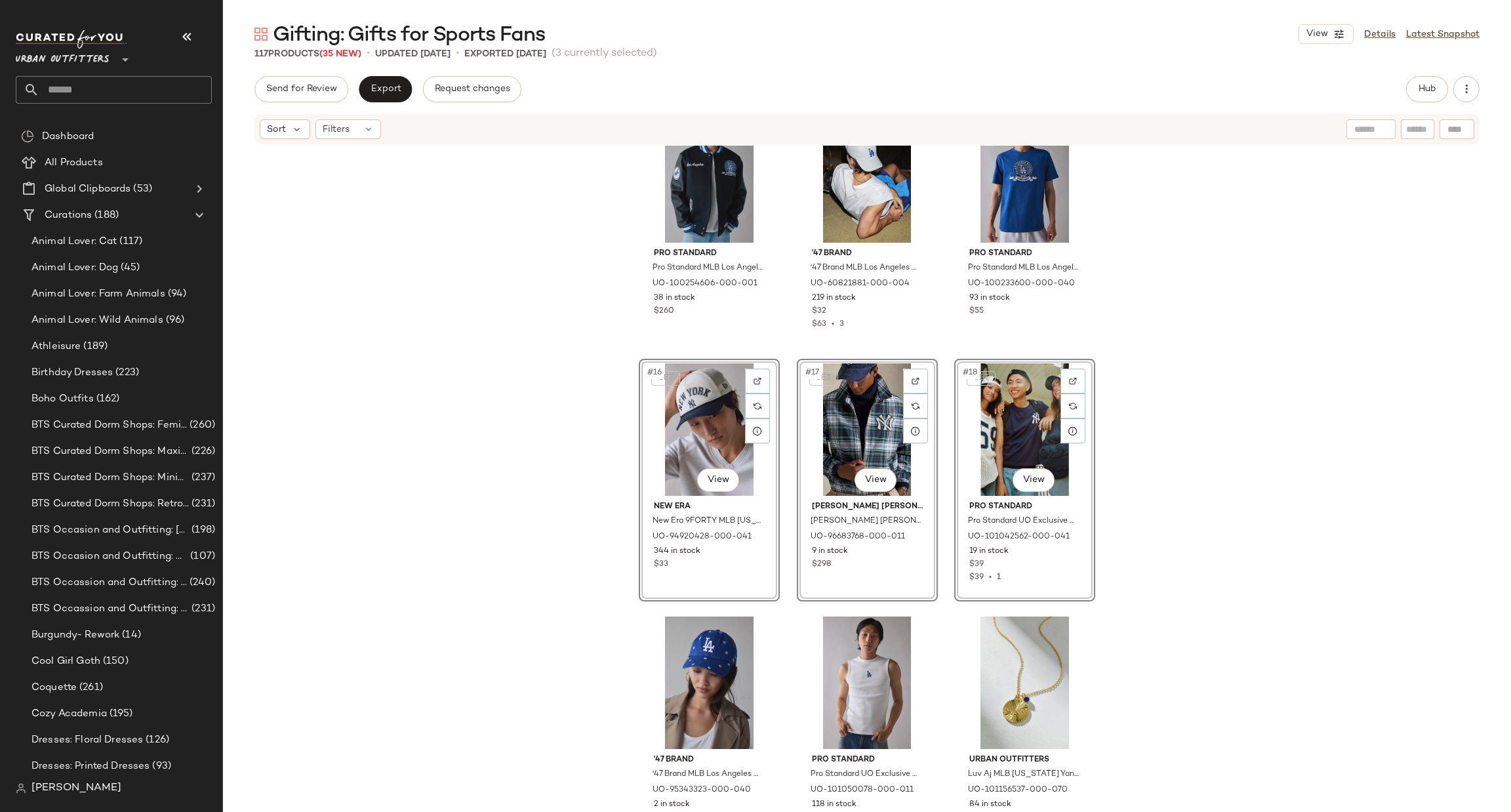
click at [536, 473] on div "Pro Standard Pro Standard MLB [US_STATE] Yankees Country Club Crest Graphic Cre…" at bounding box center [868, 476] width 1289 height 662
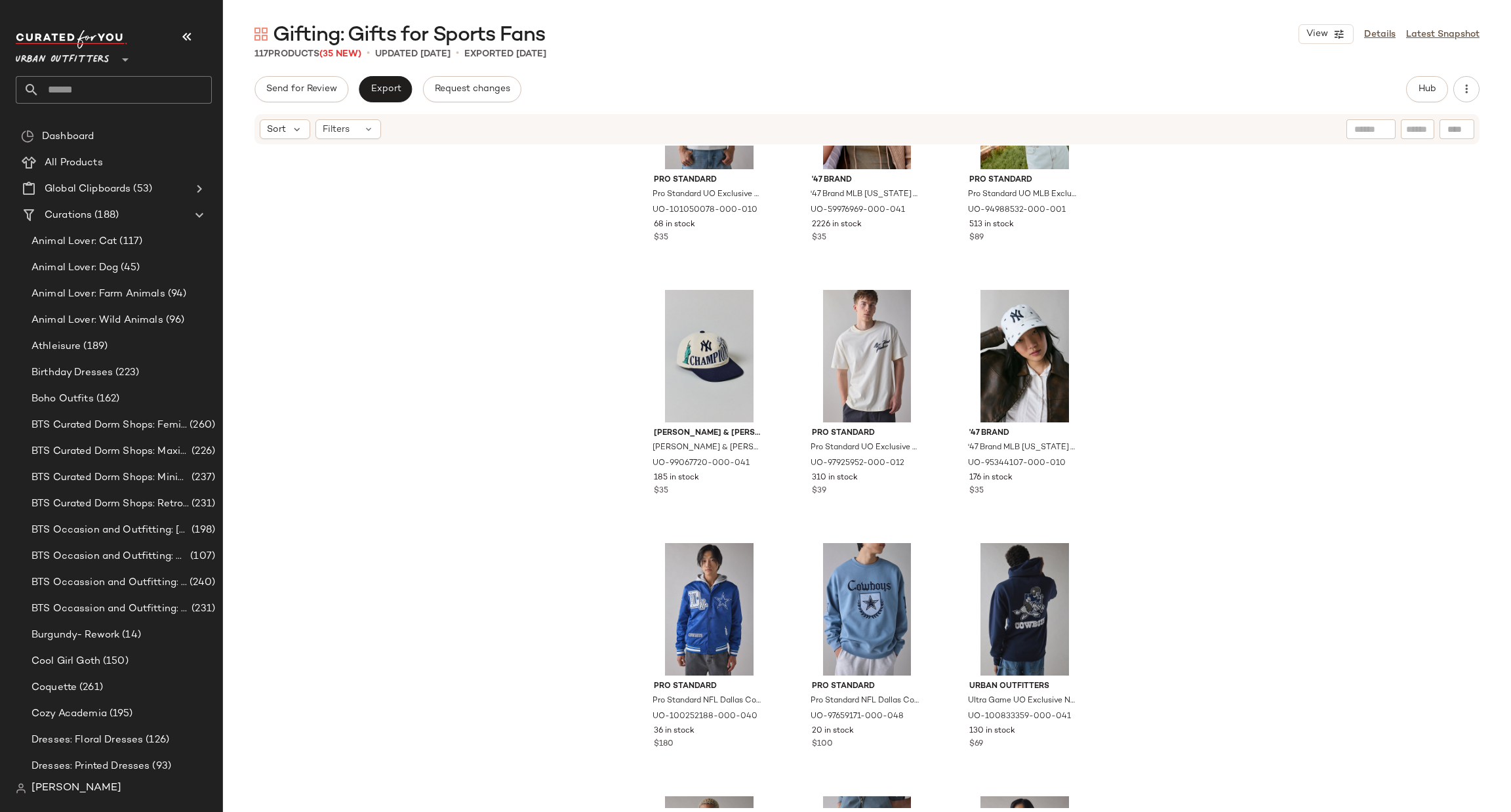
scroll to position [2246, 0]
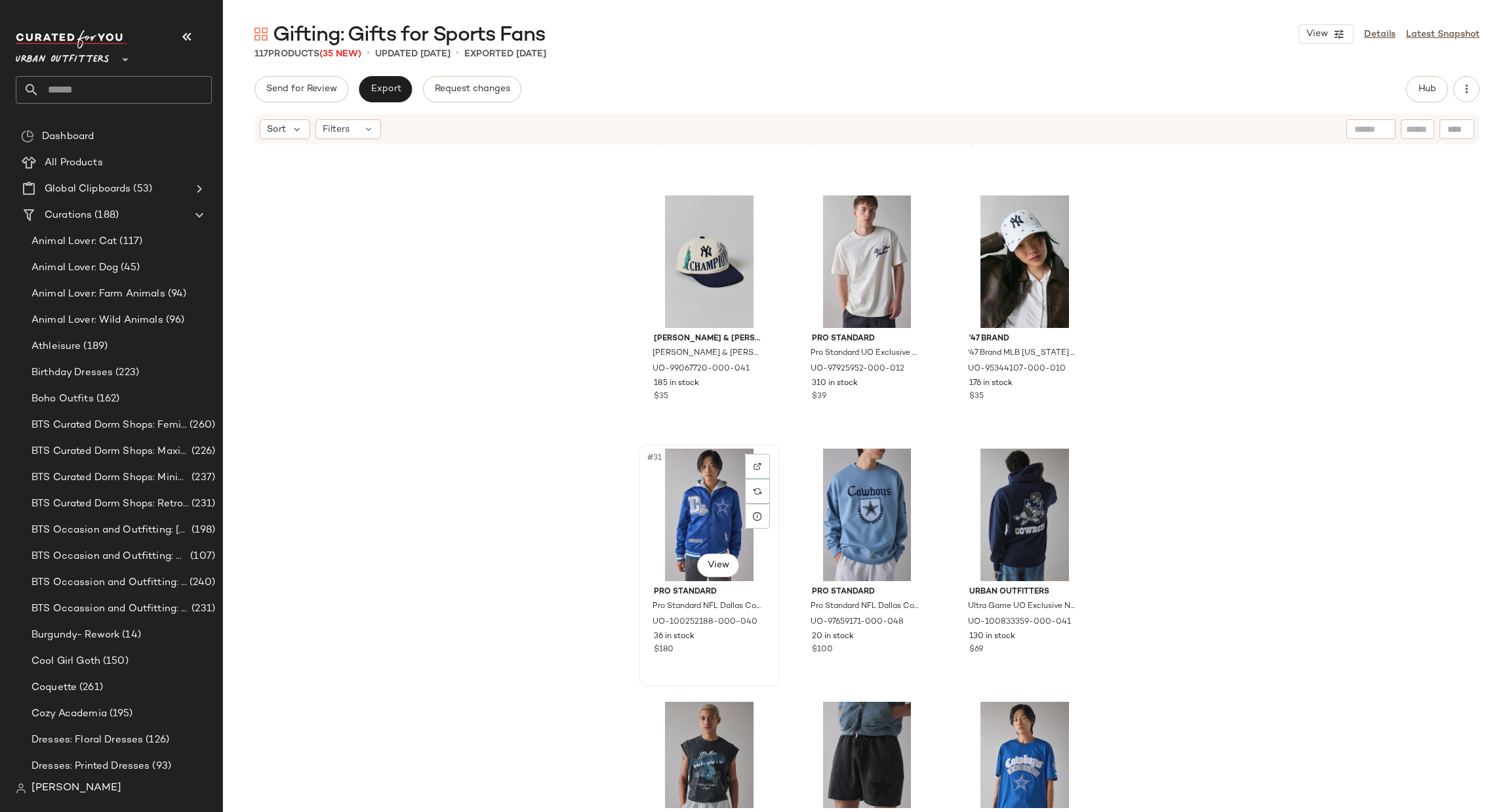
click at [712, 509] on div "#31 View" at bounding box center [709, 514] width 132 height 132
click at [1028, 495] on div "#33 View" at bounding box center [1024, 514] width 132 height 132
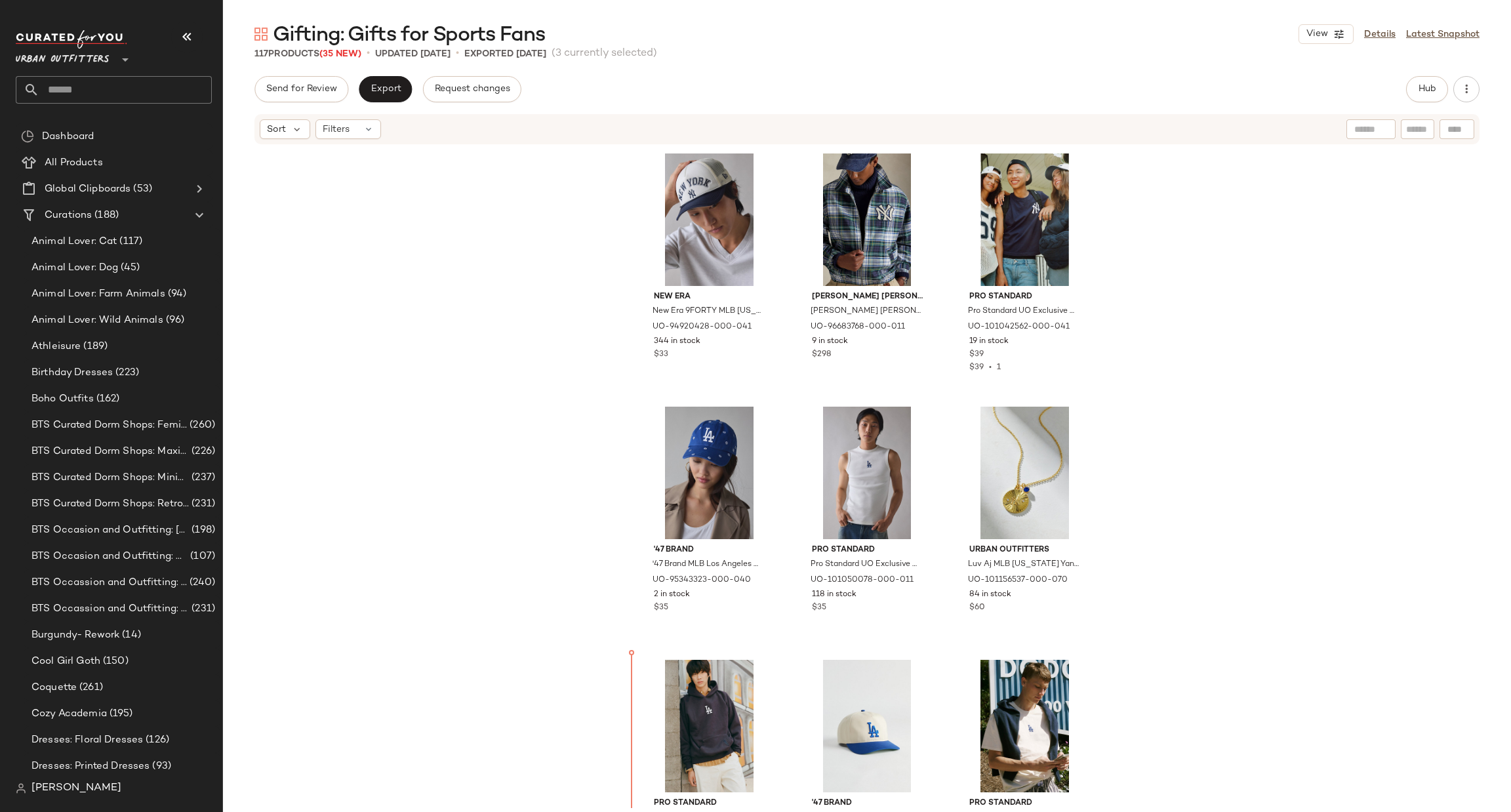
scroll to position [1301, 0]
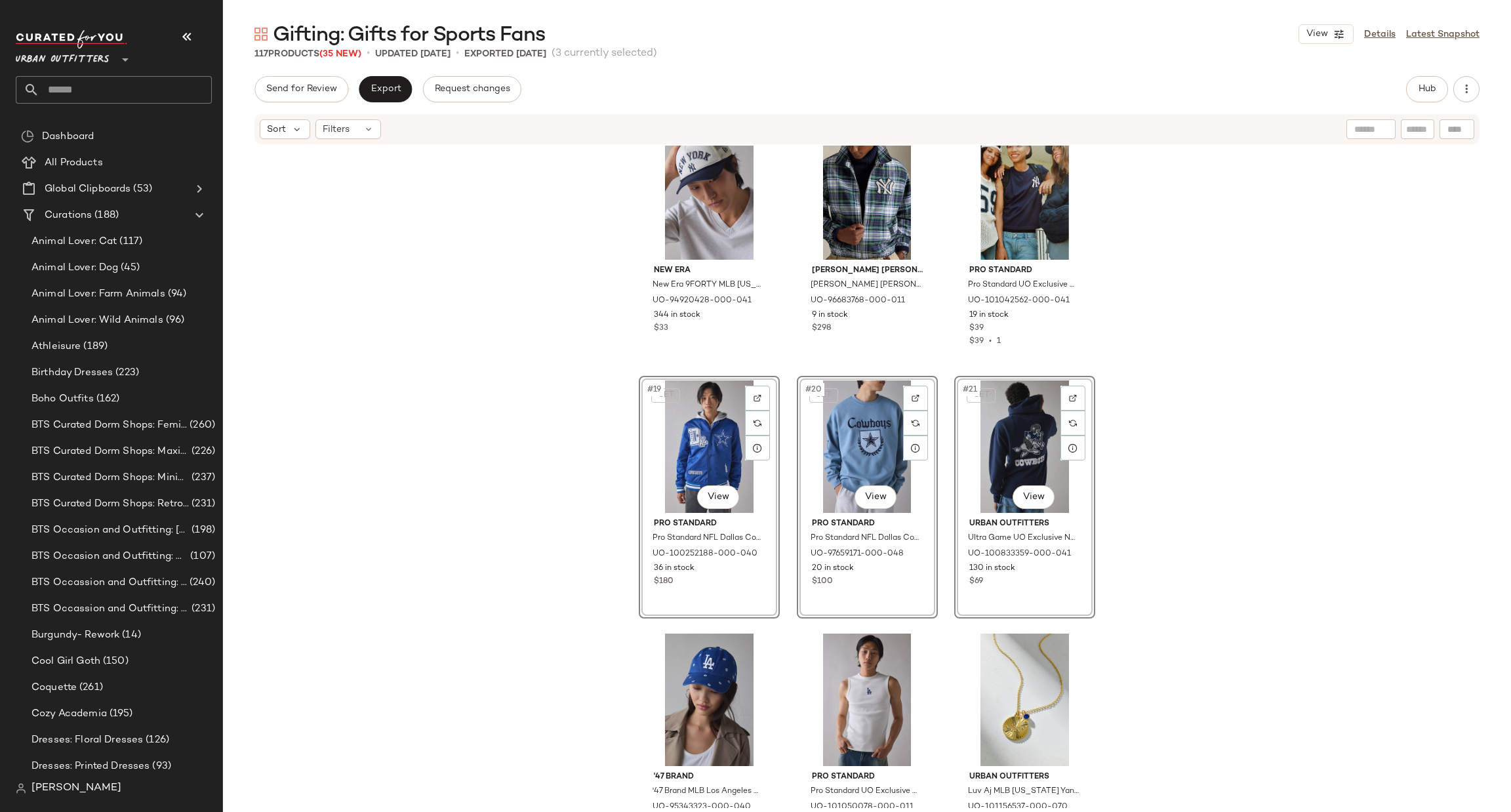
click at [582, 509] on div "New Era New Era 9FORTY MLB [US_STATE] Yankees Mesh Trucker Hat in Navy, Men's a…" at bounding box center [868, 476] width 1289 height 662
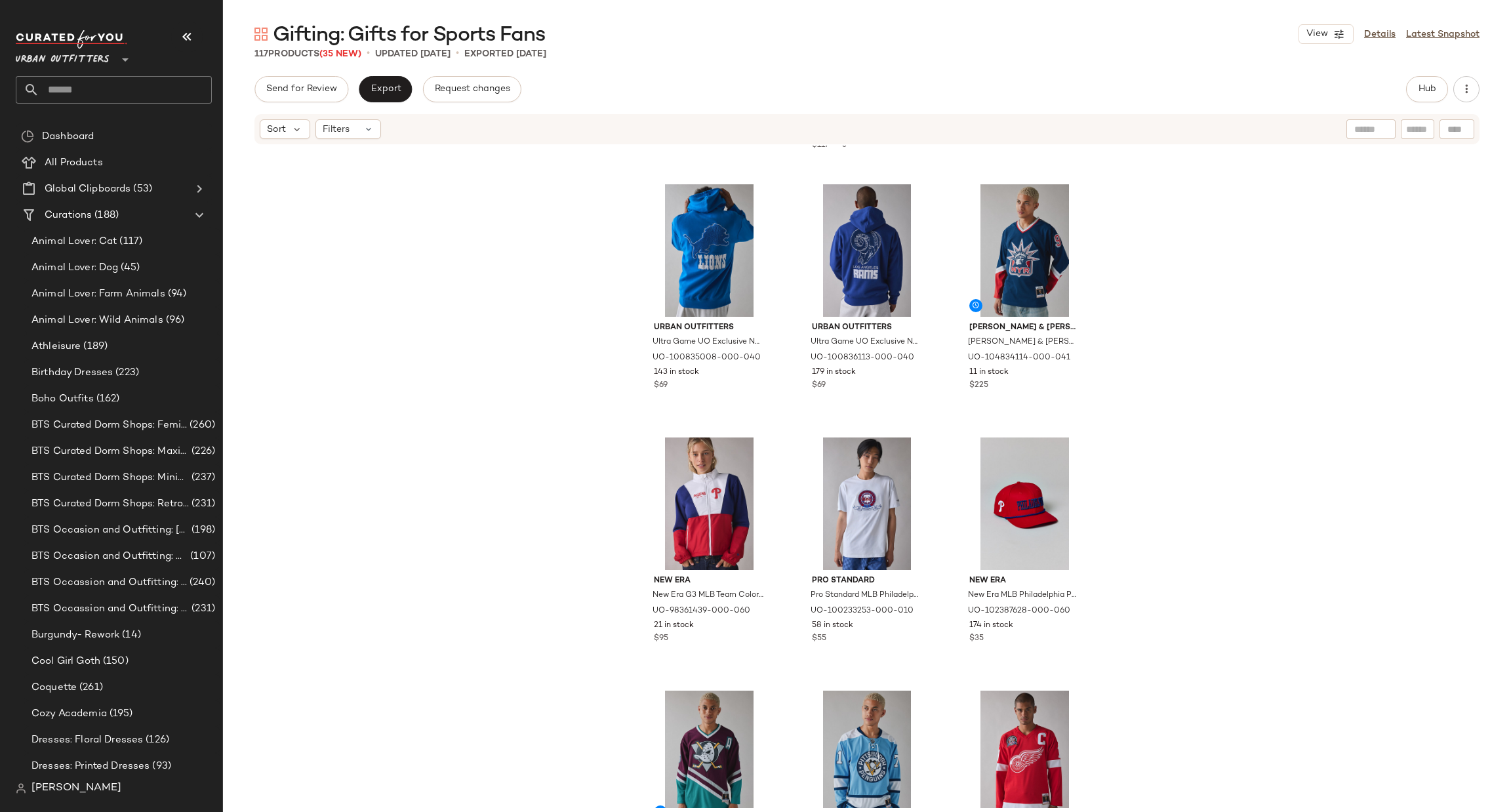
scroll to position [2876, 0]
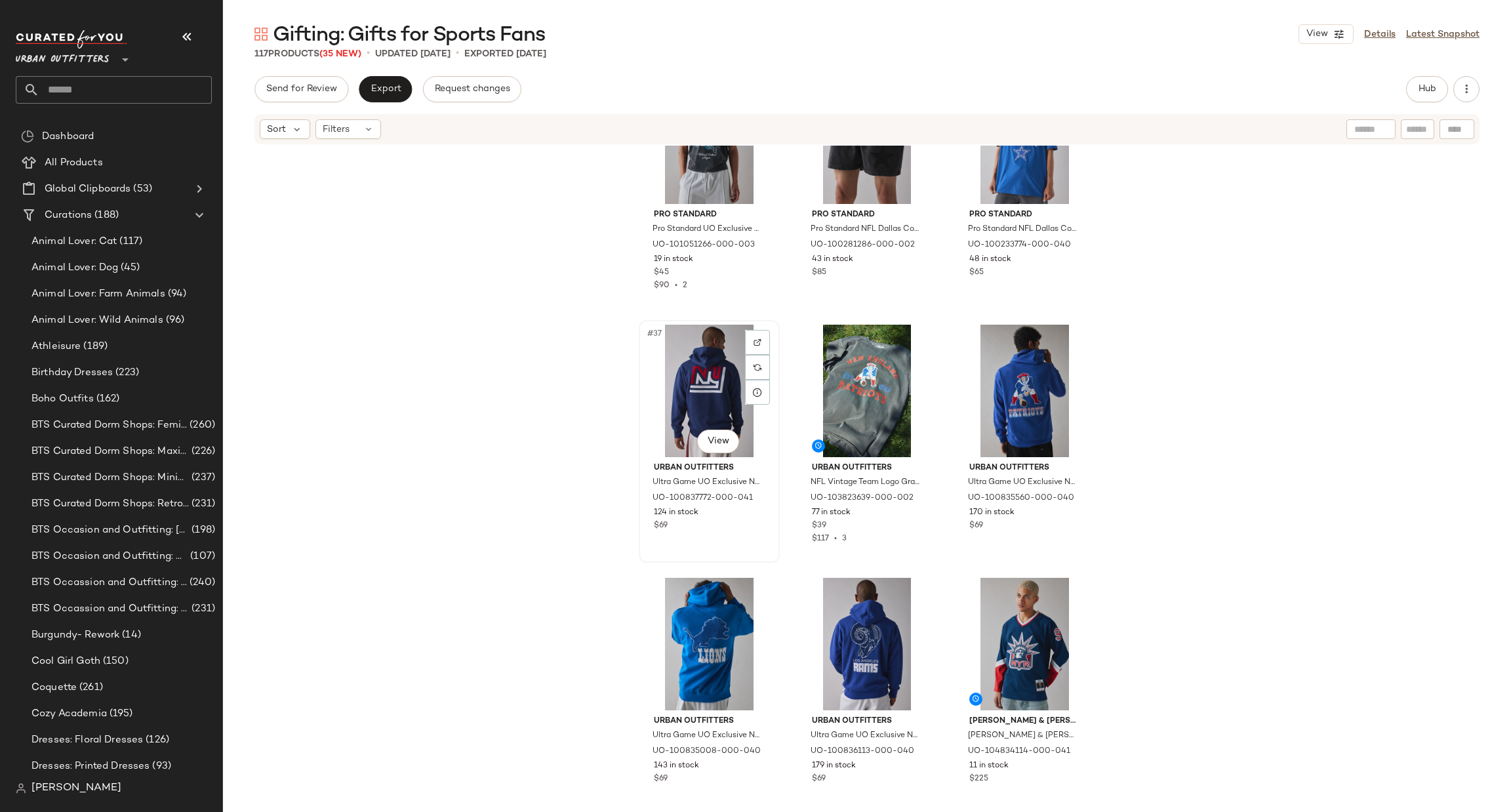
click at [675, 369] on div "#37 View" at bounding box center [709, 390] width 132 height 132
click at [1037, 381] on div "#39 View" at bounding box center [1024, 390] width 132 height 132
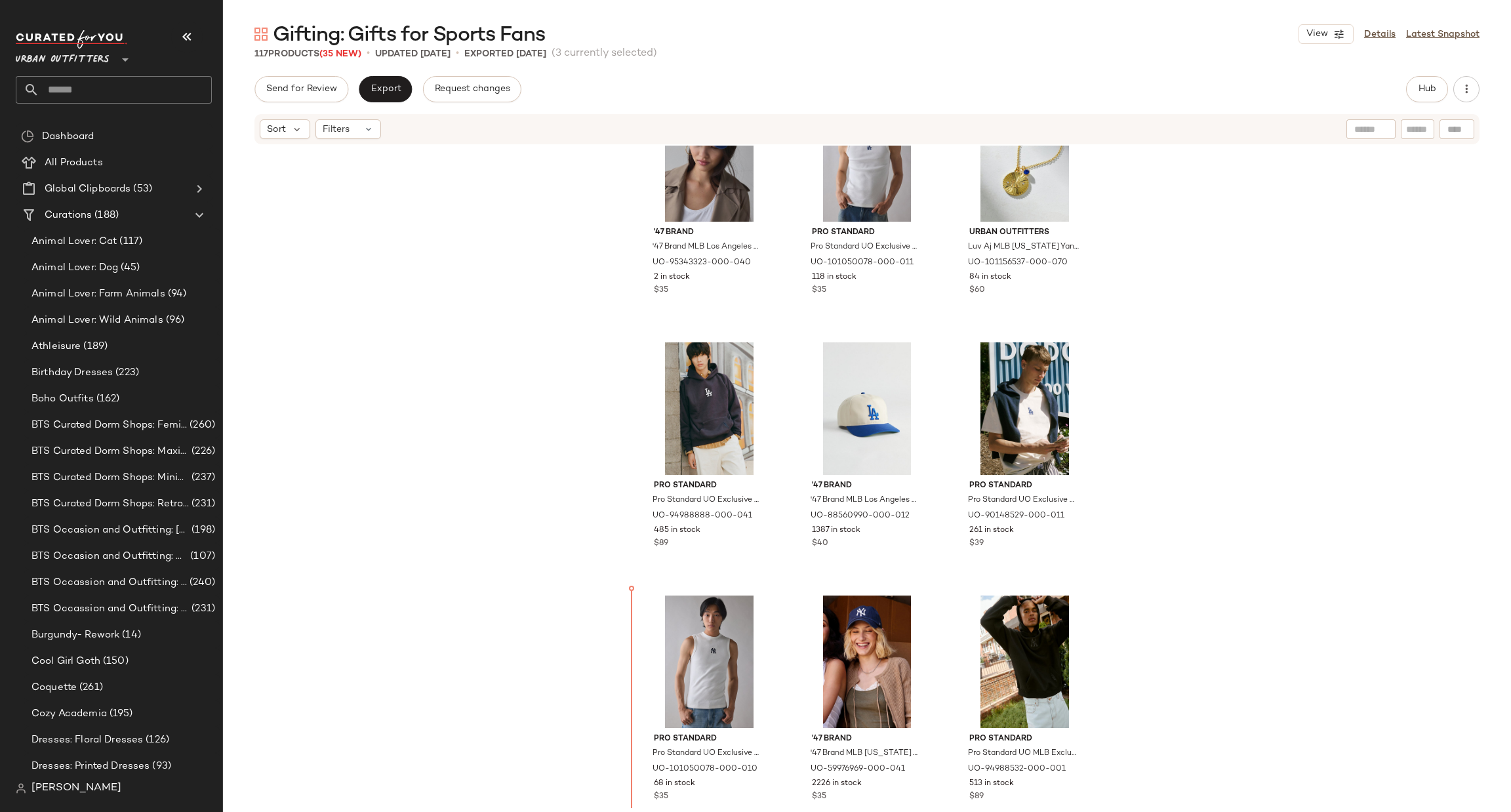
scroll to position [1883, 0]
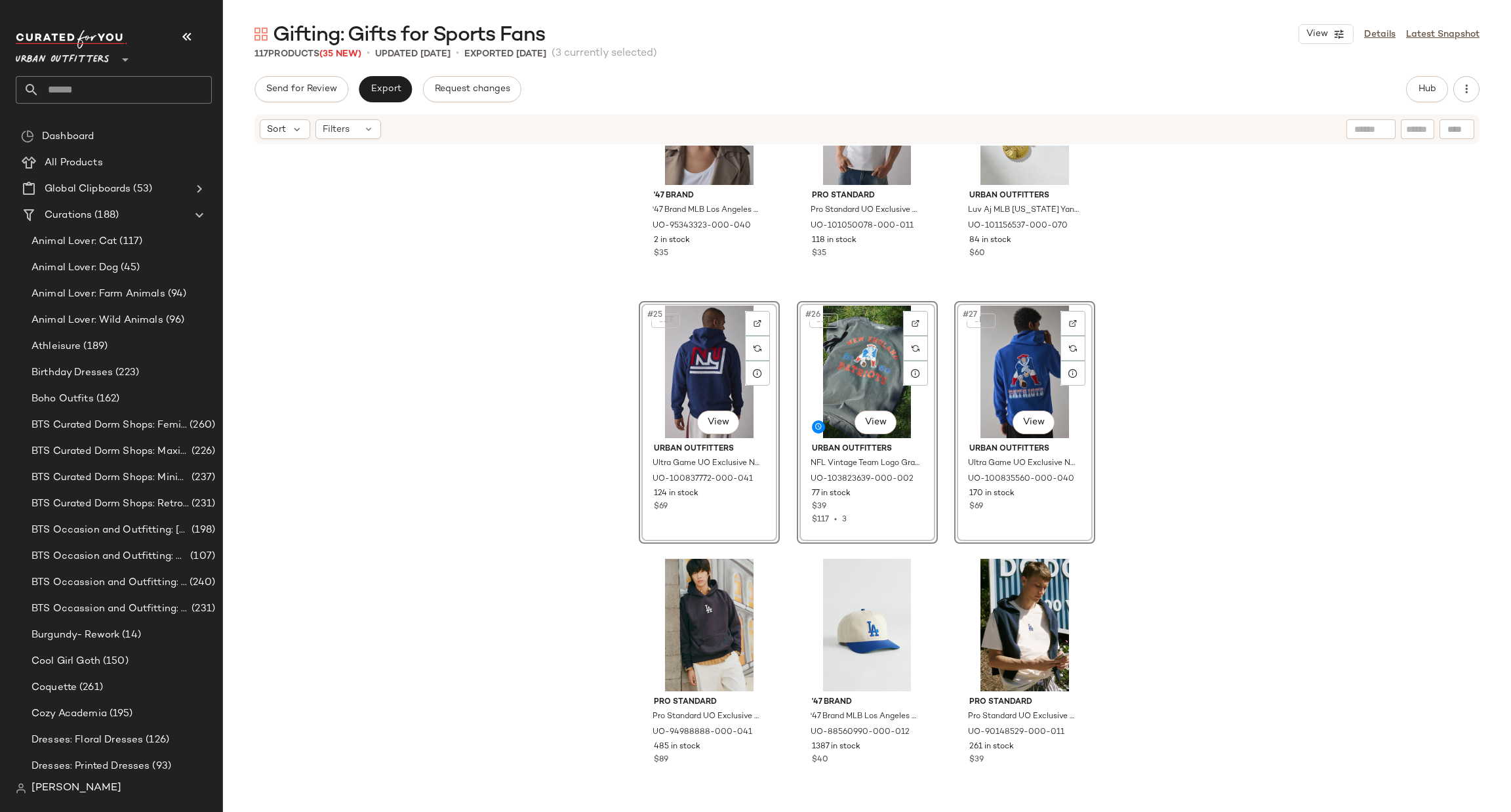
click at [599, 486] on div "'47 Brand '47 Brand MLB Los Angeles Dodgers Confetti Clean Up Hat in Blue, Wome…" at bounding box center [868, 476] width 1289 height 662
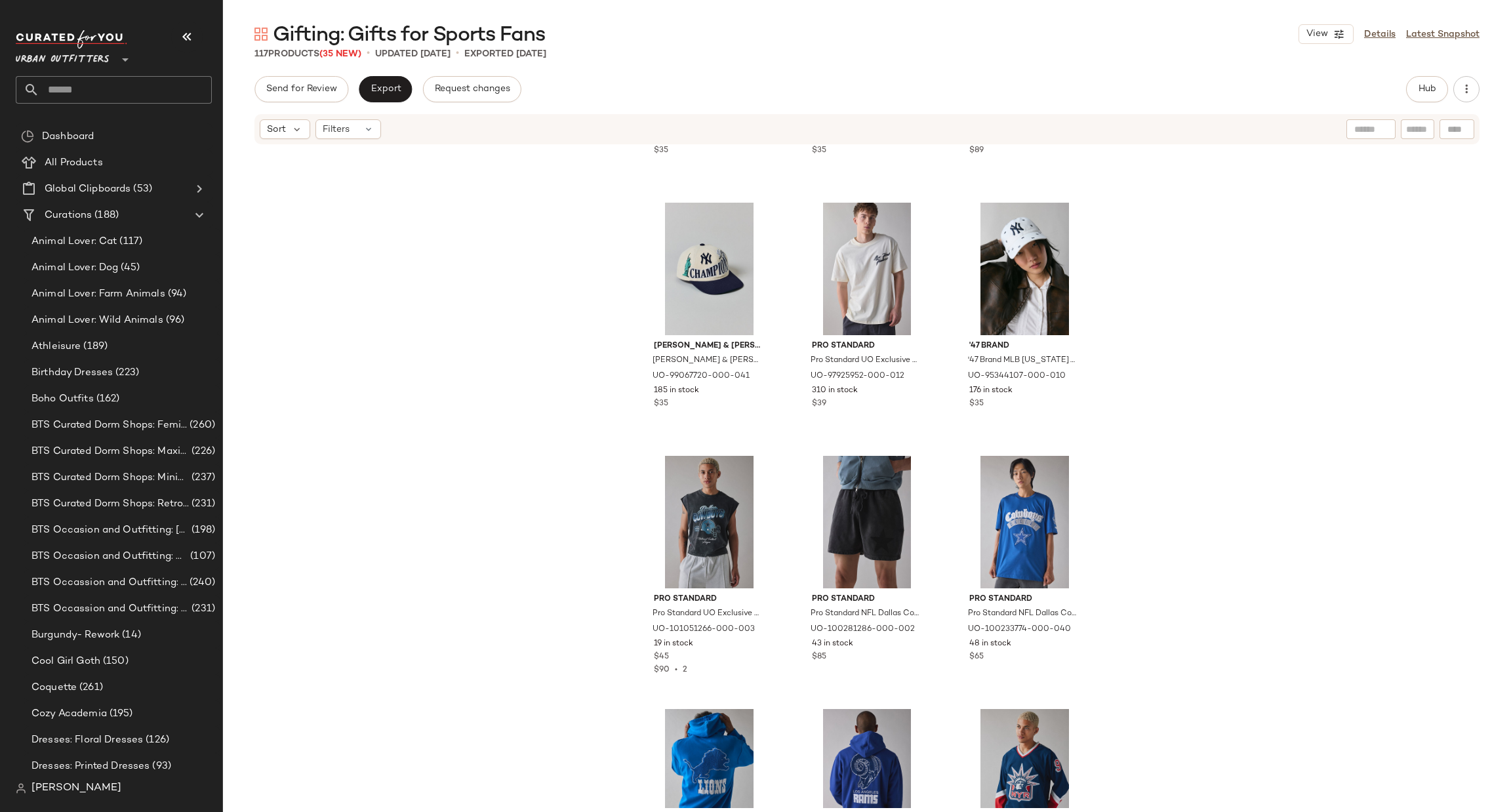
scroll to position [2866, 0]
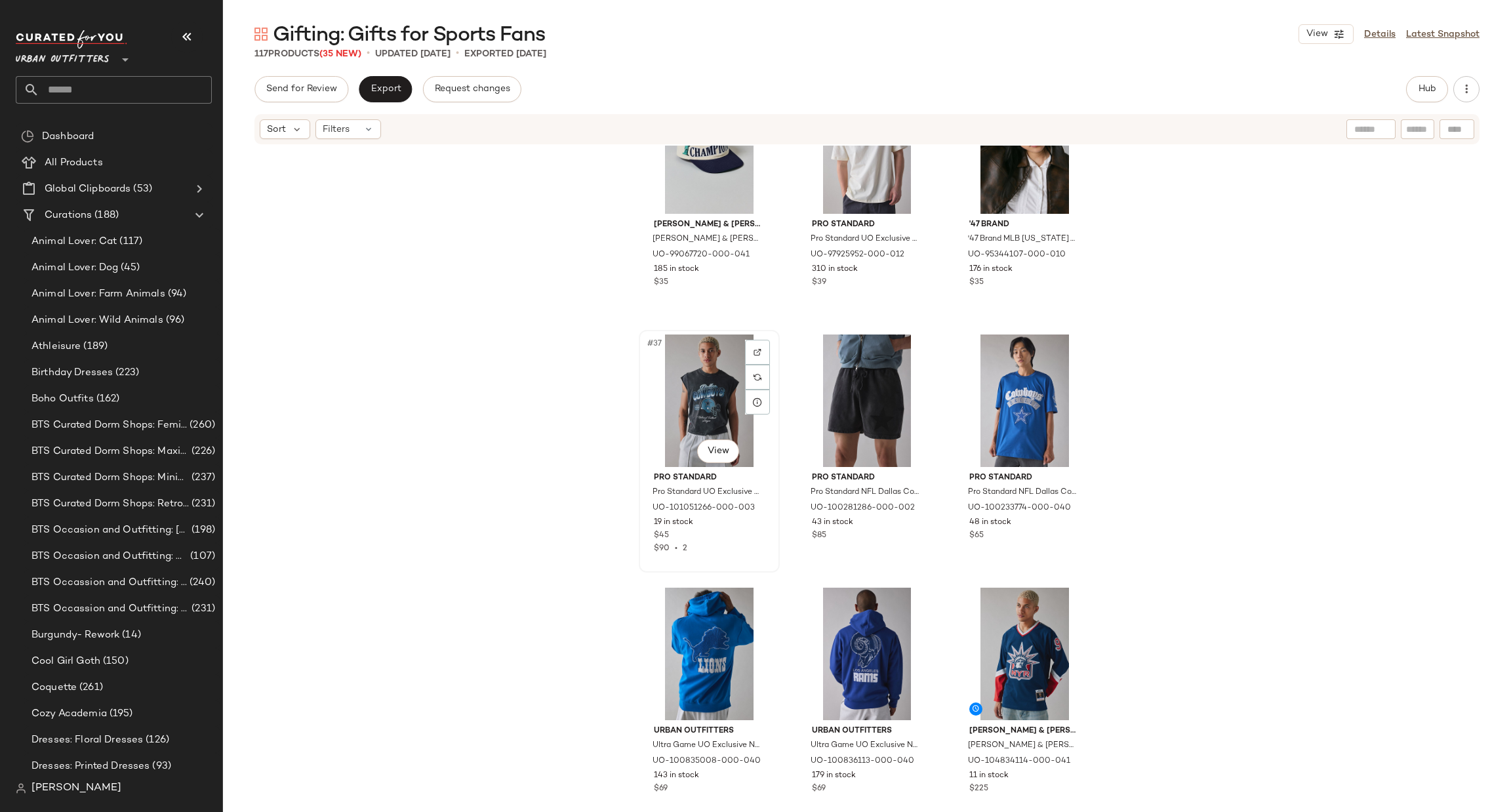
click at [705, 402] on div "#37 View" at bounding box center [709, 400] width 132 height 132
click at [990, 405] on div "#39 View" at bounding box center [1024, 400] width 132 height 132
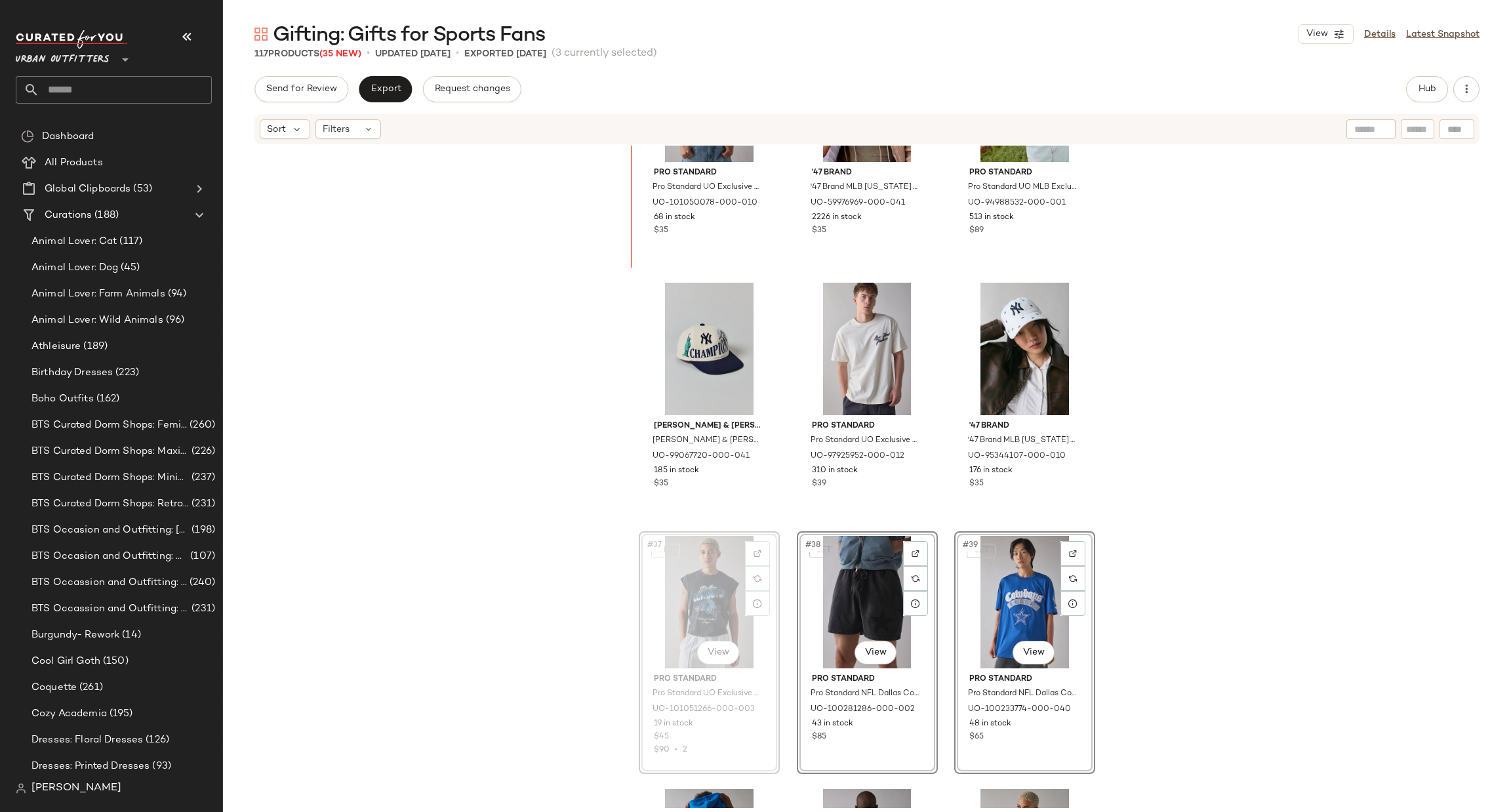
scroll to position [2665, 0]
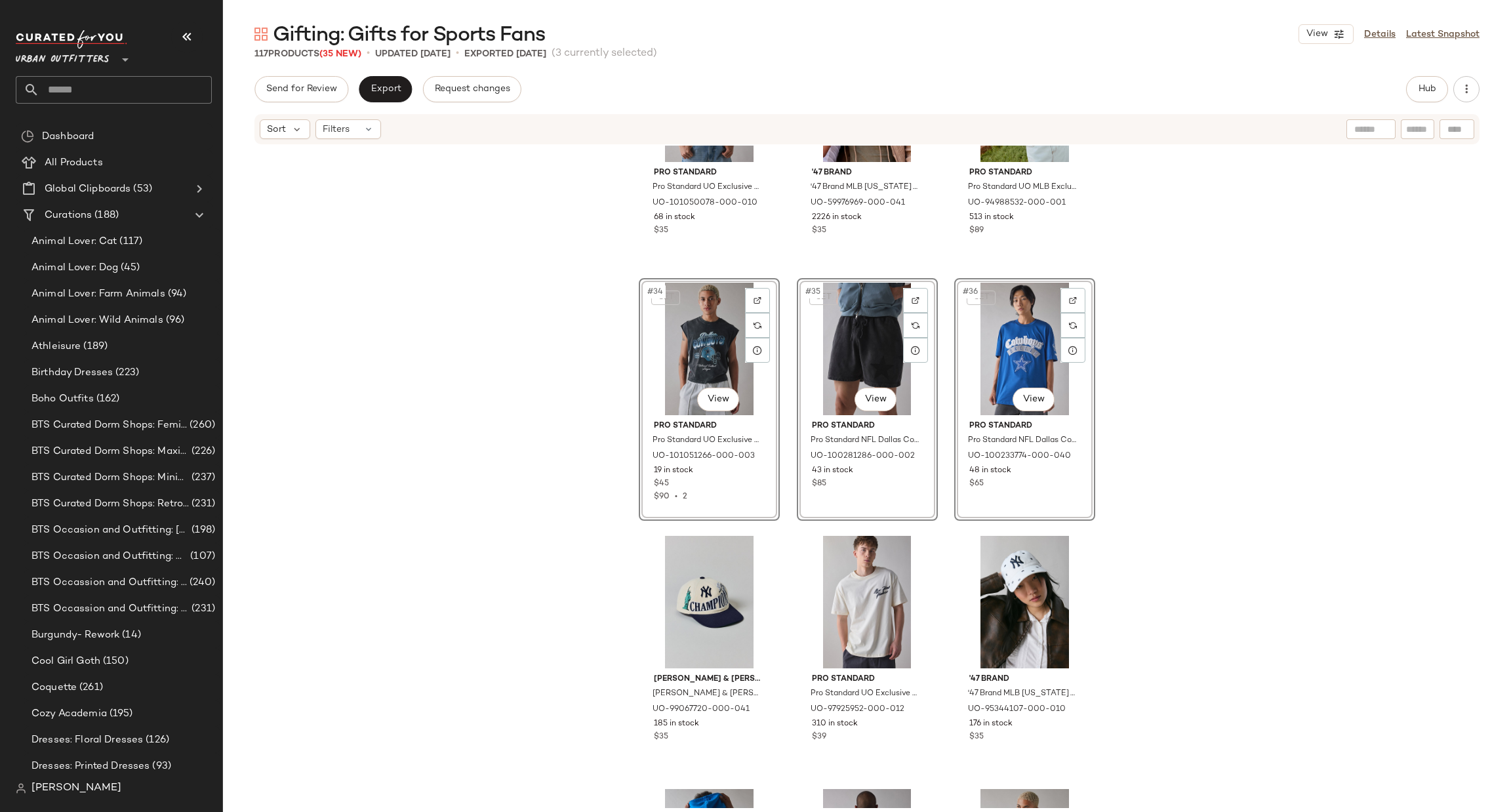
click at [1249, 436] on div "Pro Standard Pro Standard UO Exclusive MLB Team Logo Tank Top in White/[US_STAT…" at bounding box center [868, 476] width 1289 height 662
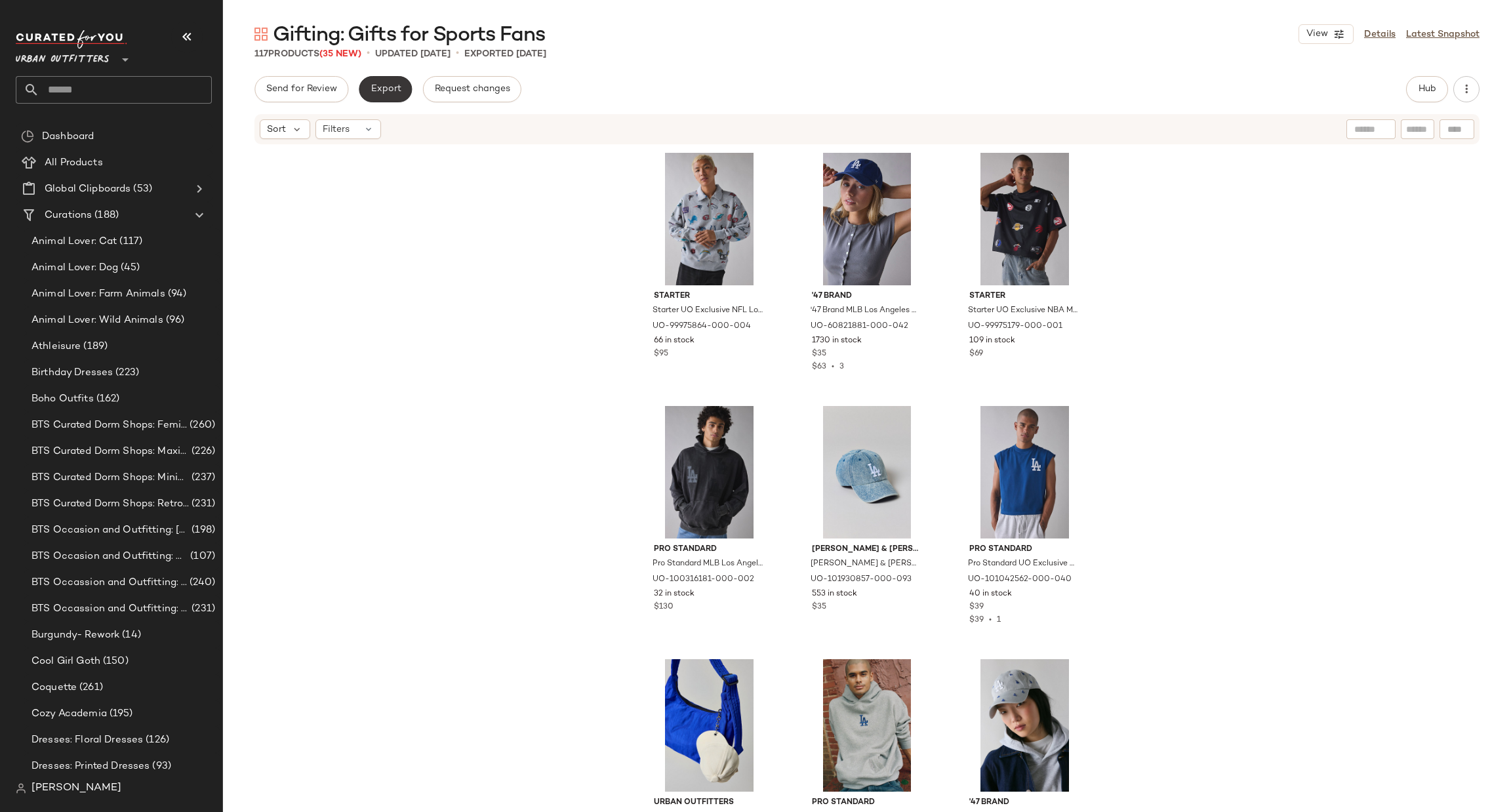
click at [372, 93] on span "Export" at bounding box center [385, 89] width 31 height 10
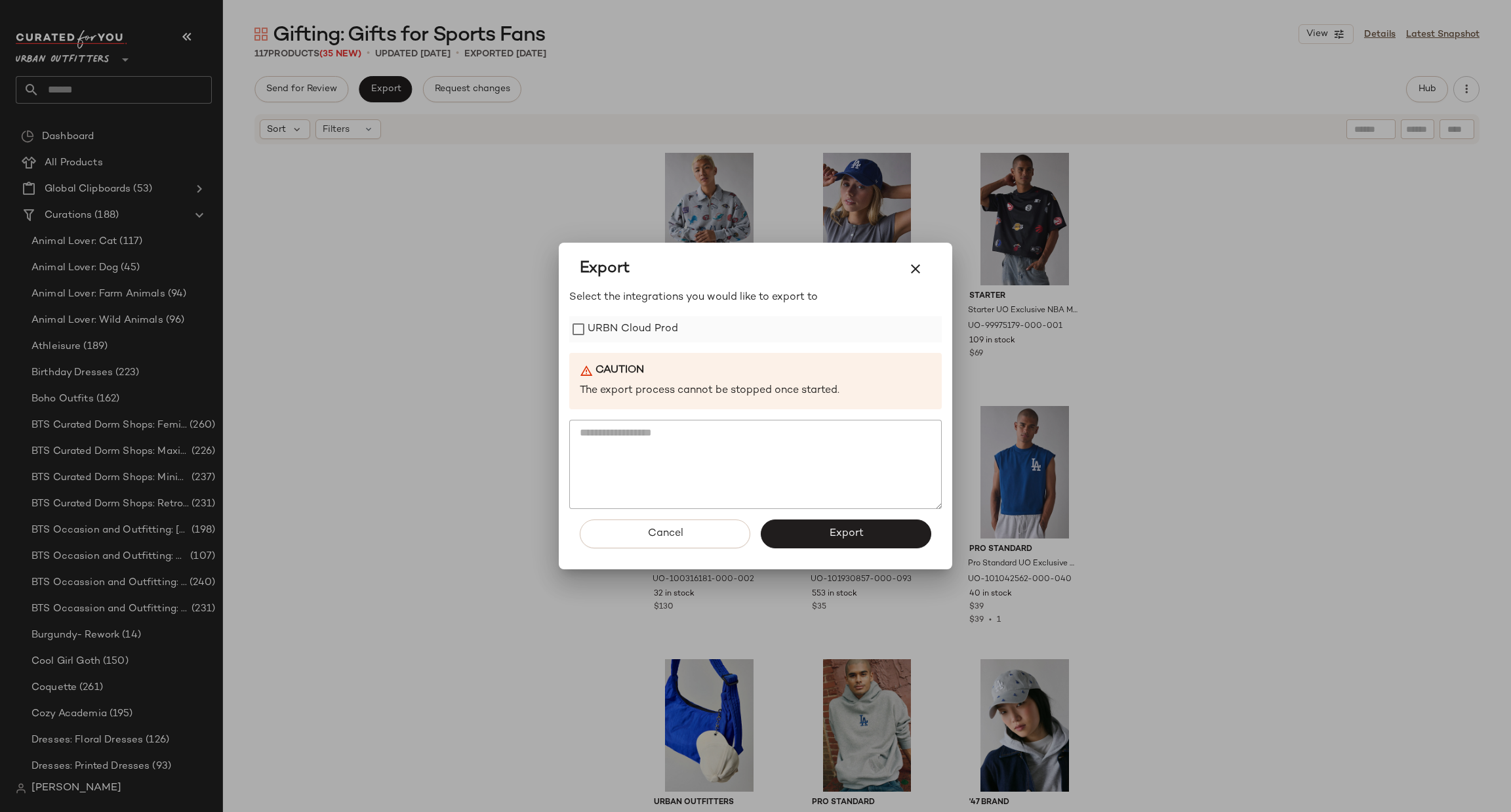
click at [656, 321] on label "URBN Cloud Prod" at bounding box center [633, 329] width 91 height 26
click at [822, 519] on button "Export" at bounding box center [846, 534] width 171 height 29
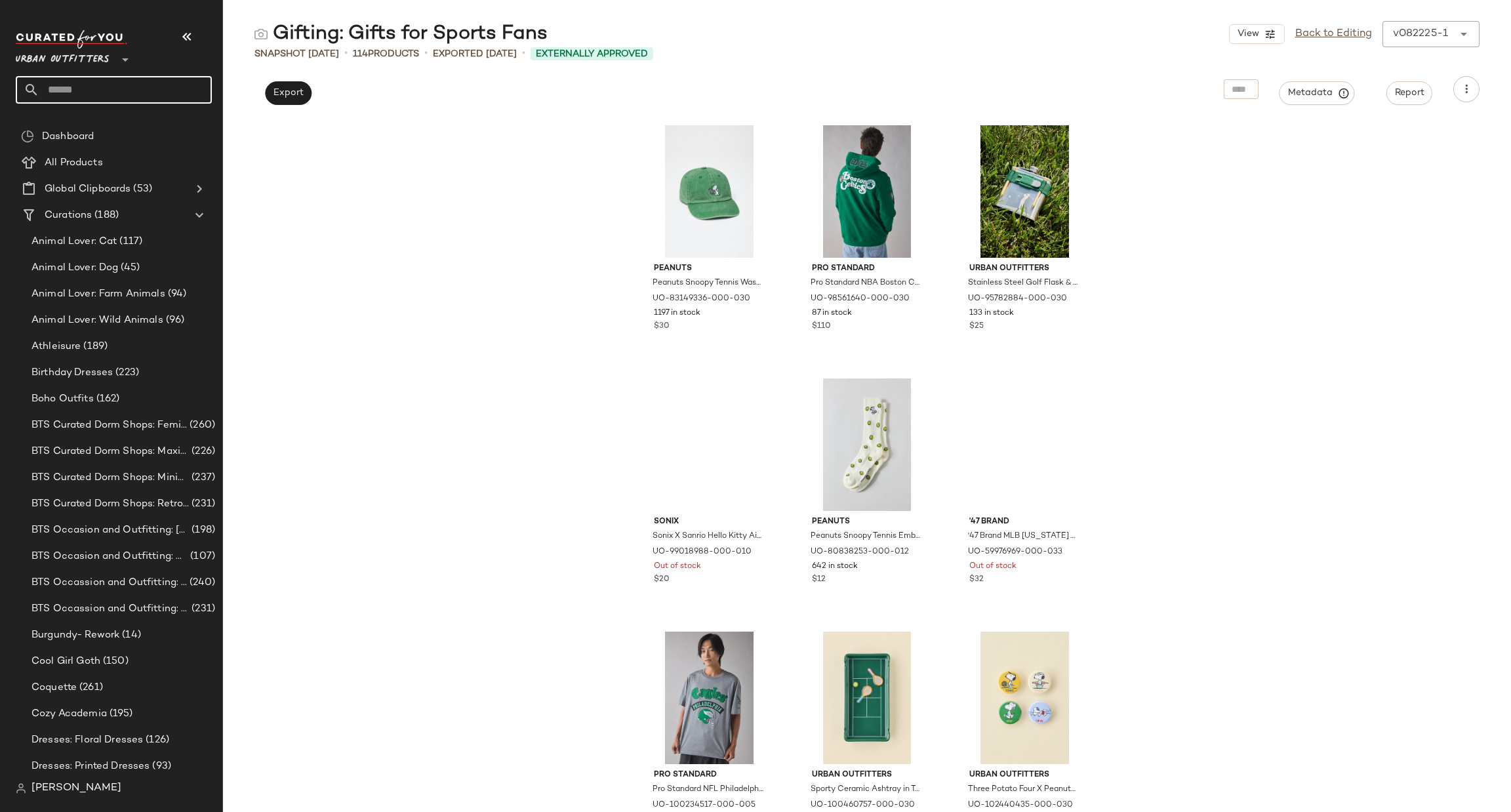
click at [165, 92] on input "text" at bounding box center [126, 89] width 173 height 27
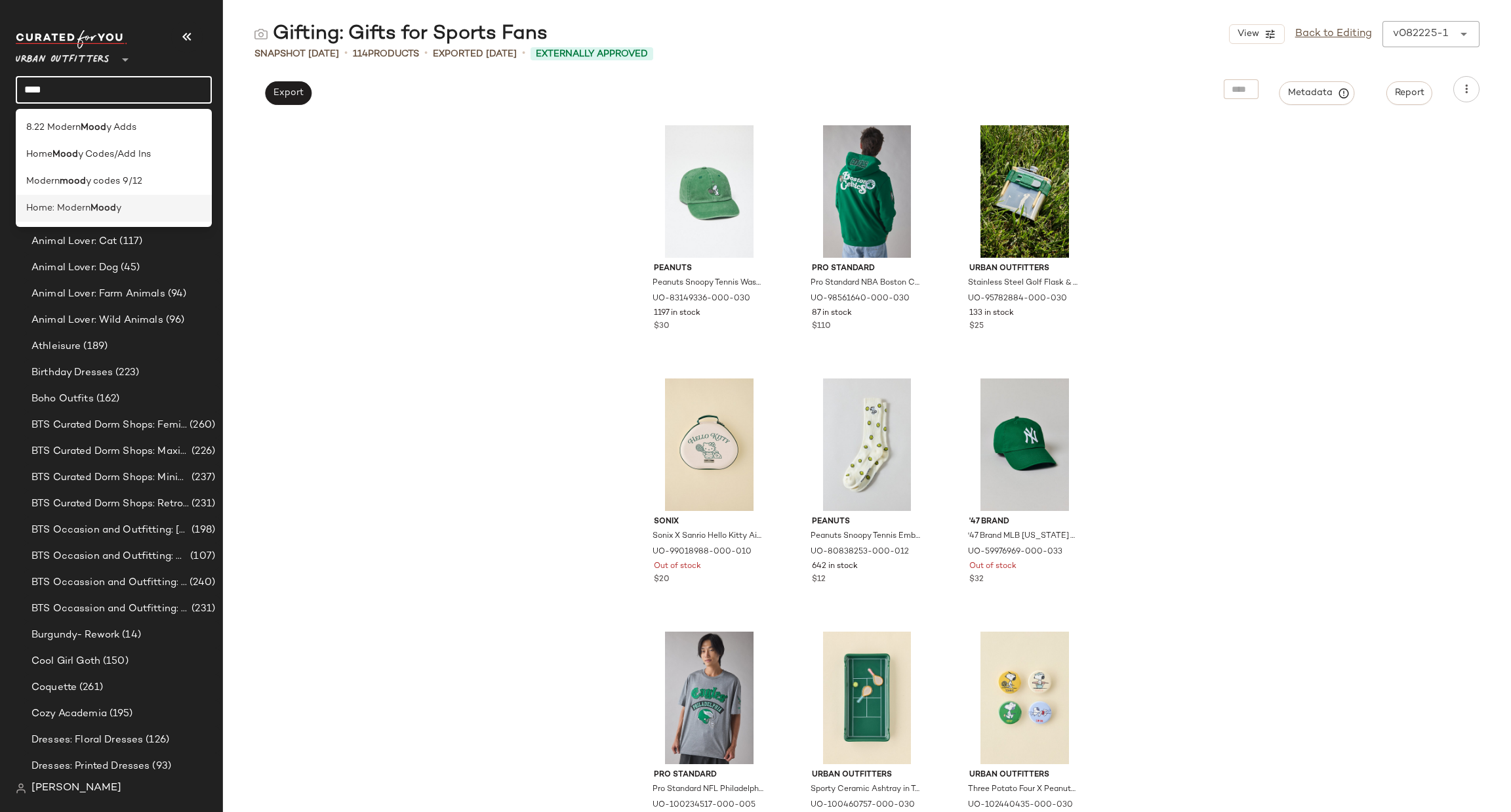
type input "****"
click at [170, 212] on div "Home: Modern Mood y" at bounding box center [113, 208] width 175 height 14
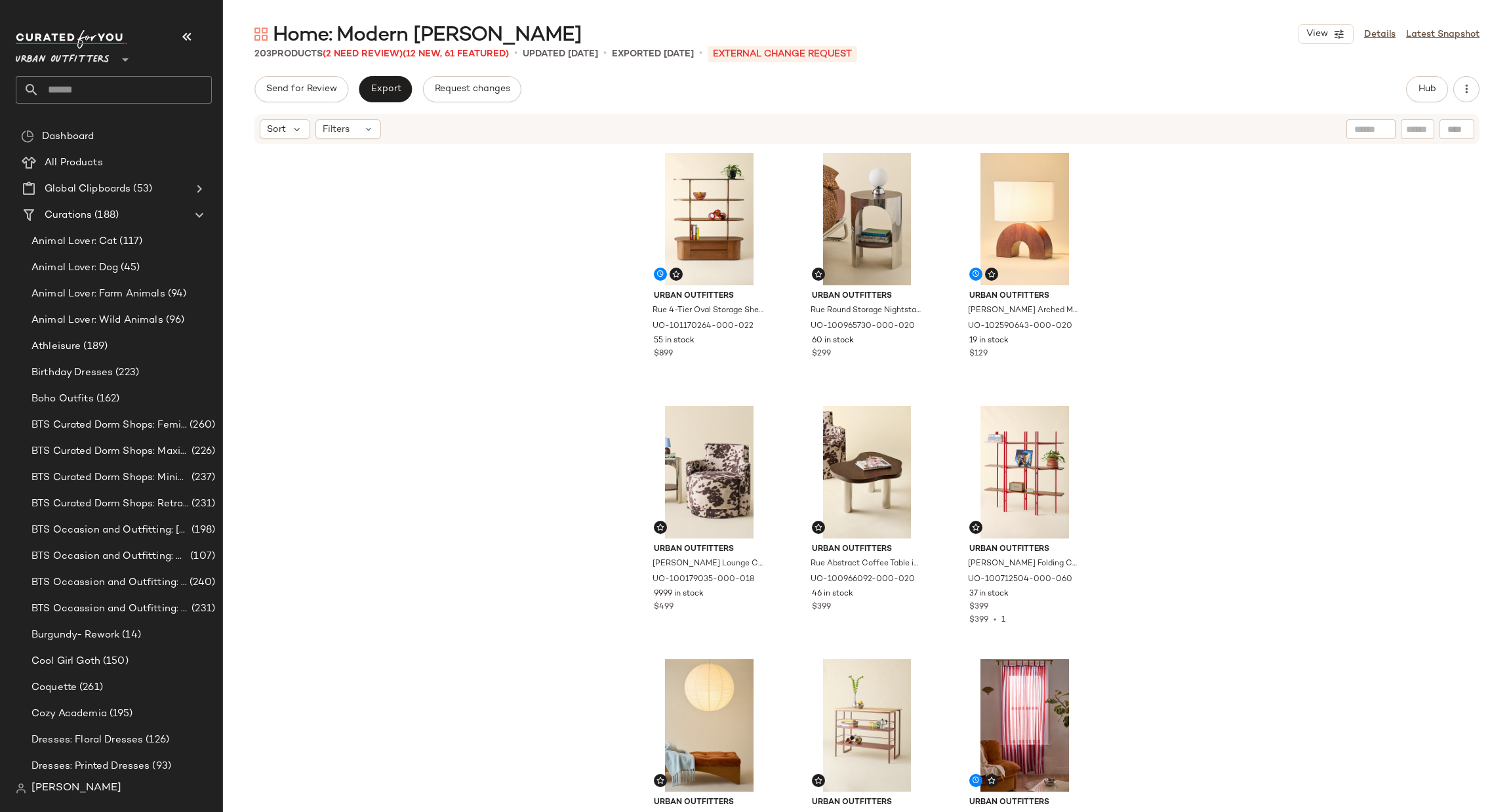
click at [392, 60] on div "203 Products (2 Need Review) (12 New, 61 Featured)" at bounding box center [381, 53] width 254 height 14
click at [399, 55] on span "(2 Need Review)" at bounding box center [362, 53] width 80 height 9
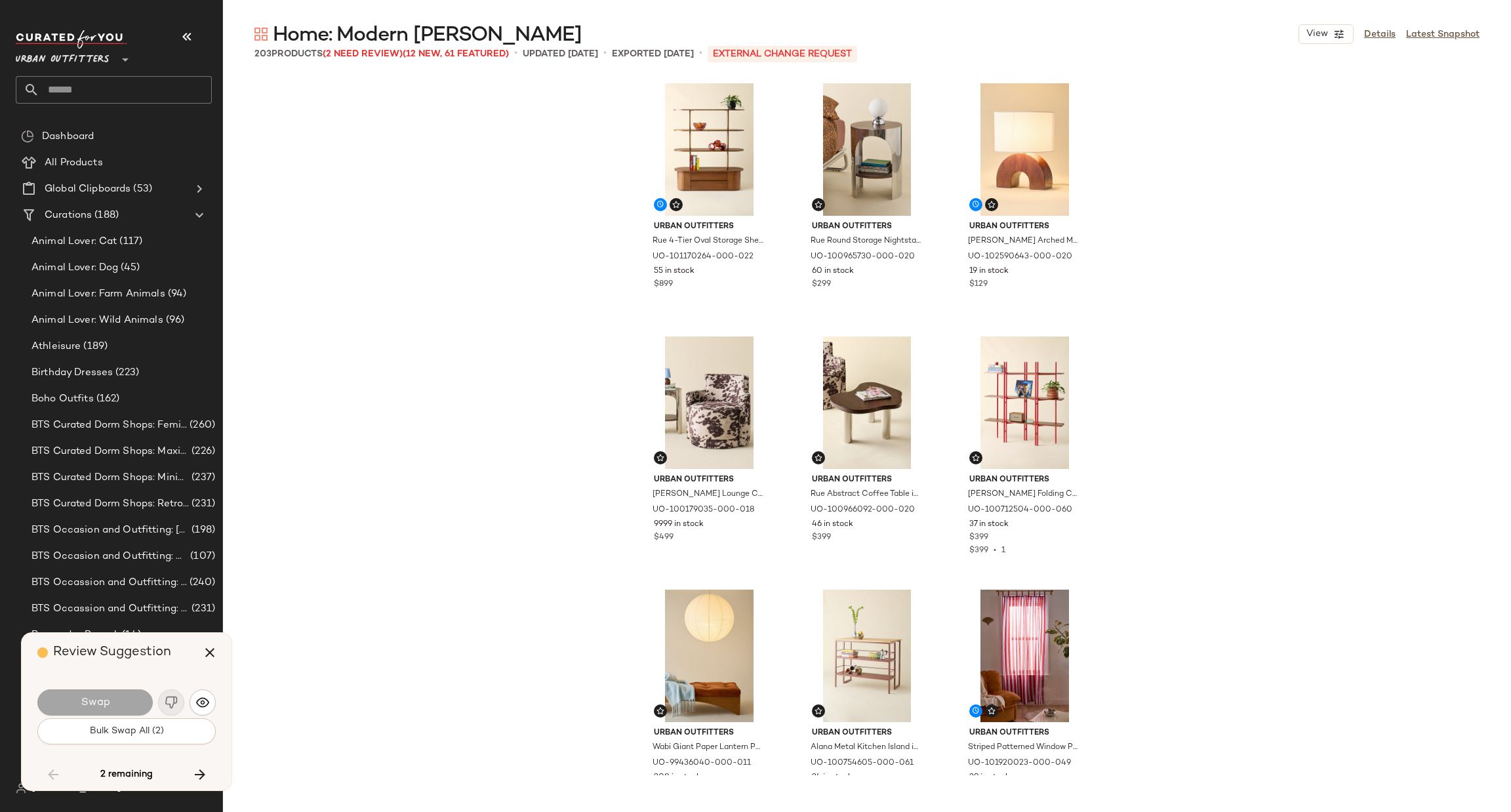
scroll to position [9112, 0]
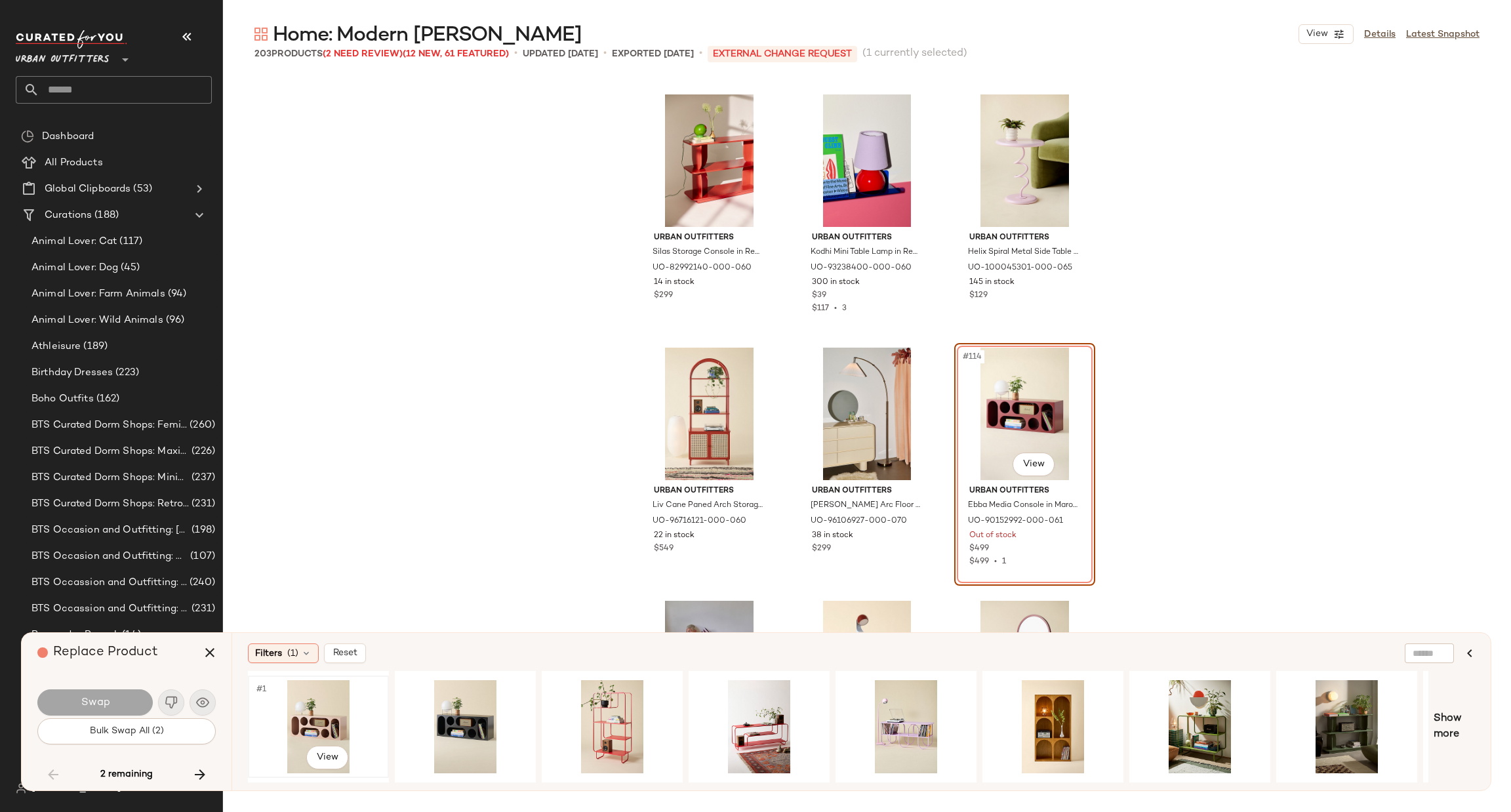
click at [326, 732] on div "#1 View" at bounding box center [318, 726] width 132 height 93
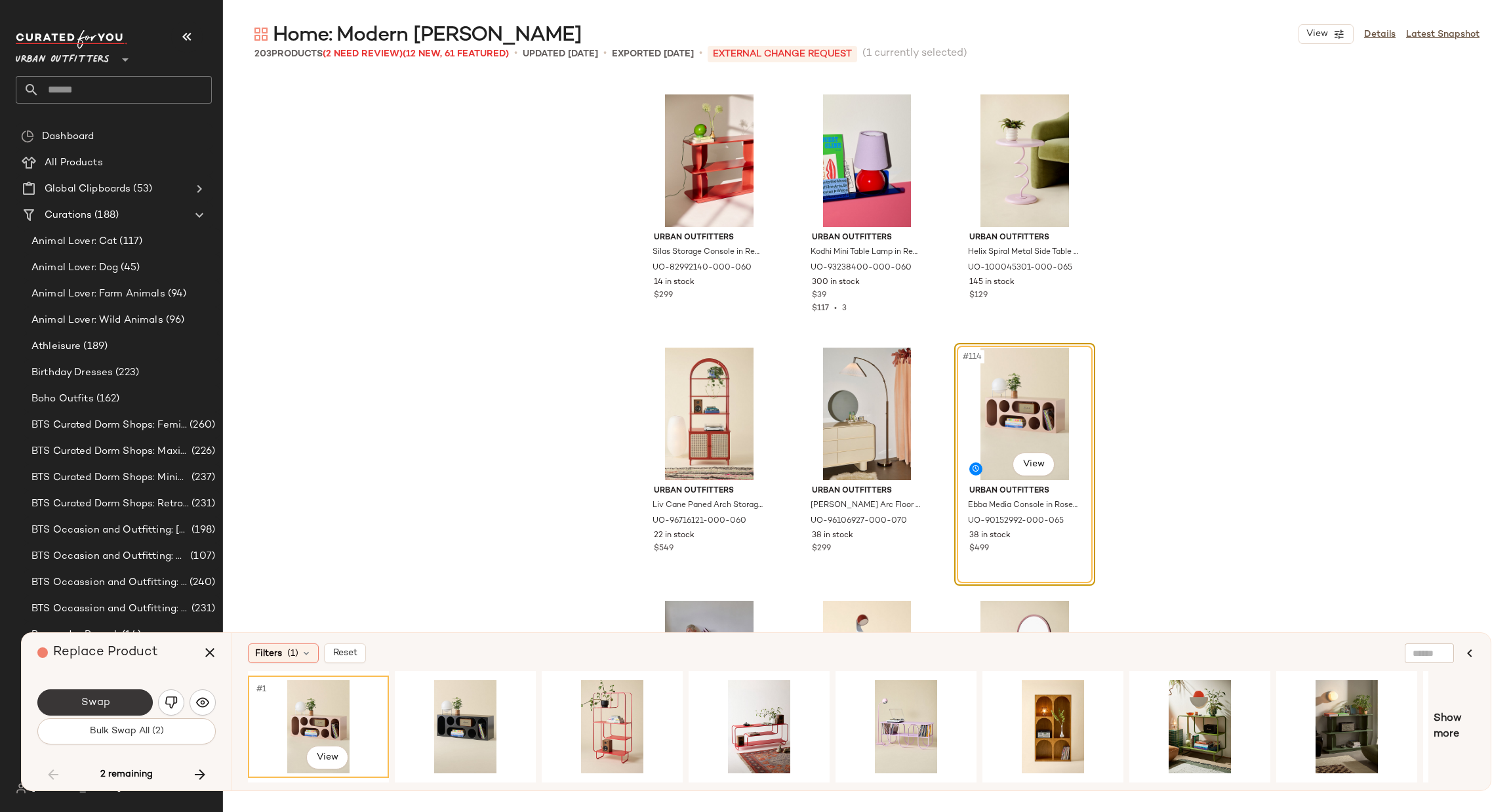
click at [110, 698] on button "Swap" at bounding box center [95, 702] width 115 height 26
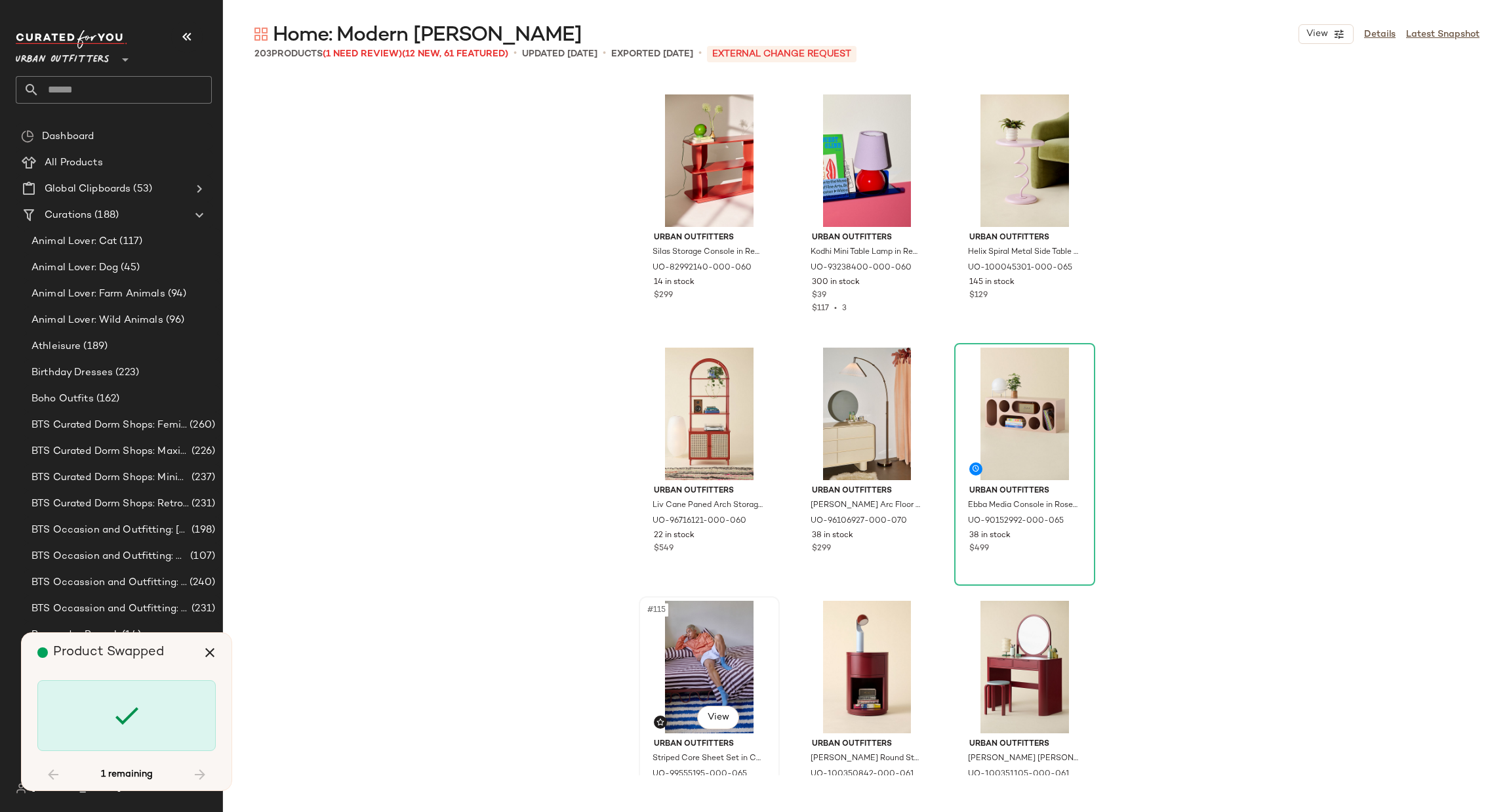
scroll to position [11896, 0]
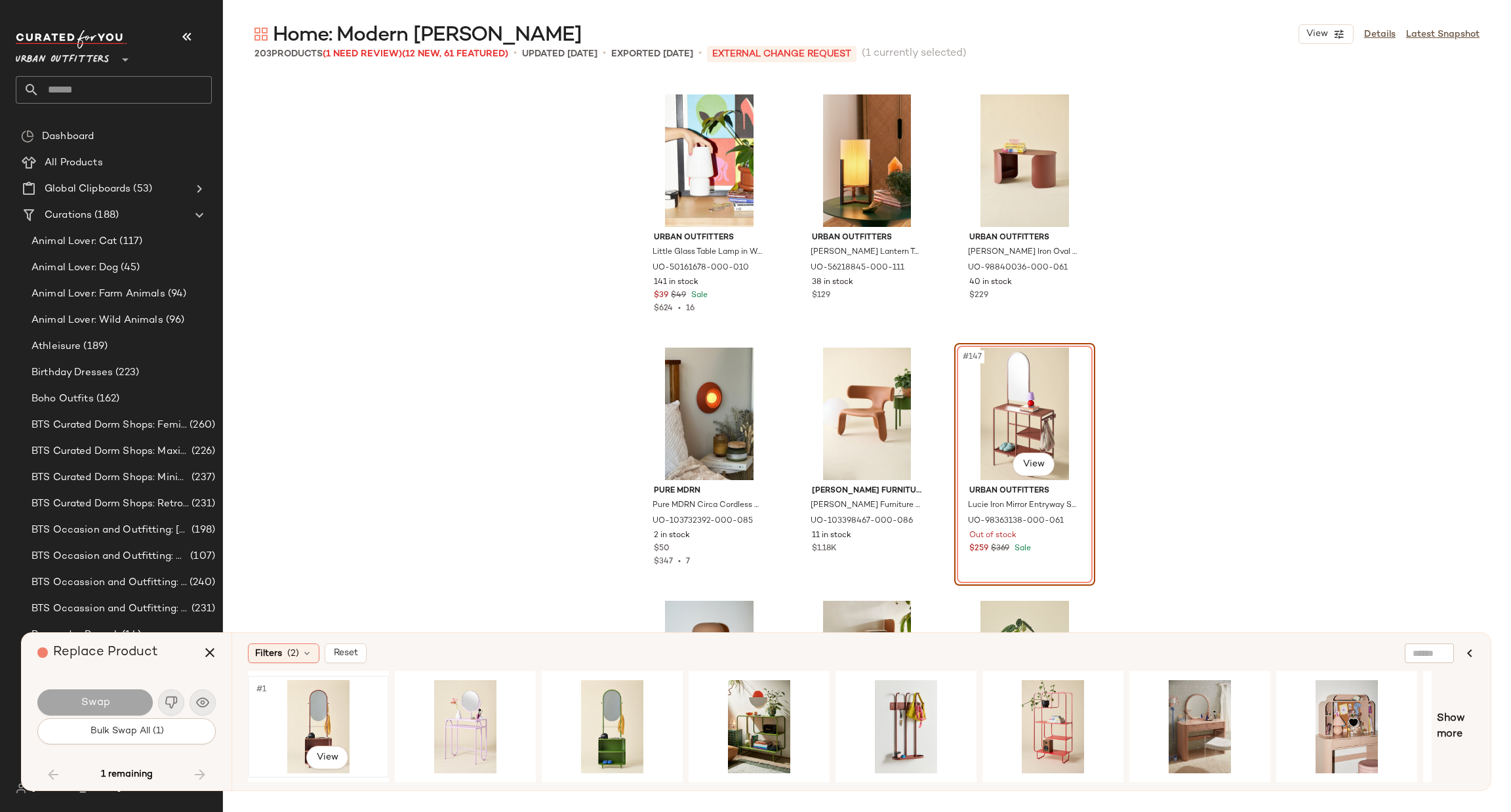
click at [287, 708] on div "#1 View" at bounding box center [318, 726] width 132 height 93
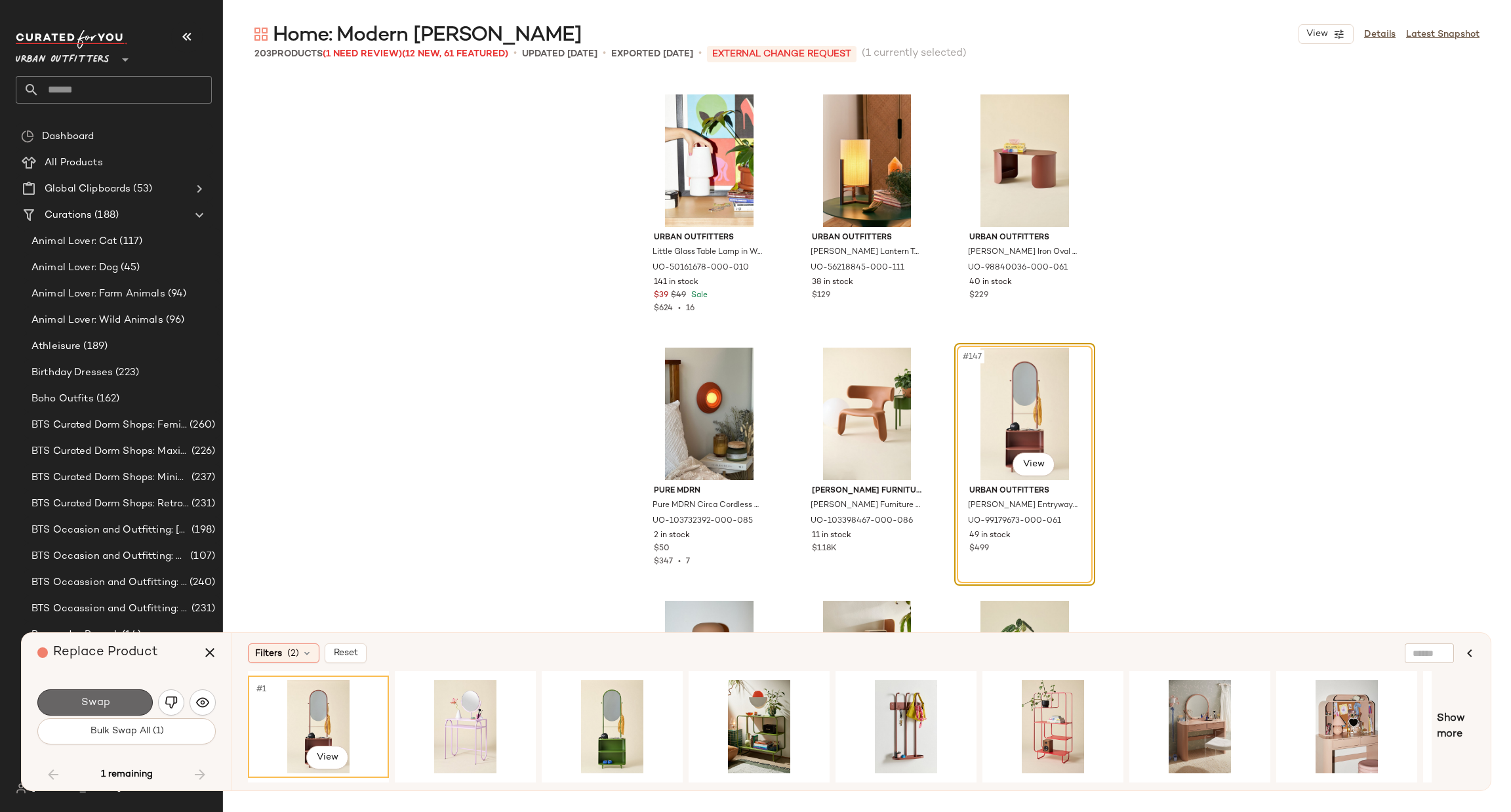
click at [113, 689] on button "Swap" at bounding box center [95, 702] width 115 height 26
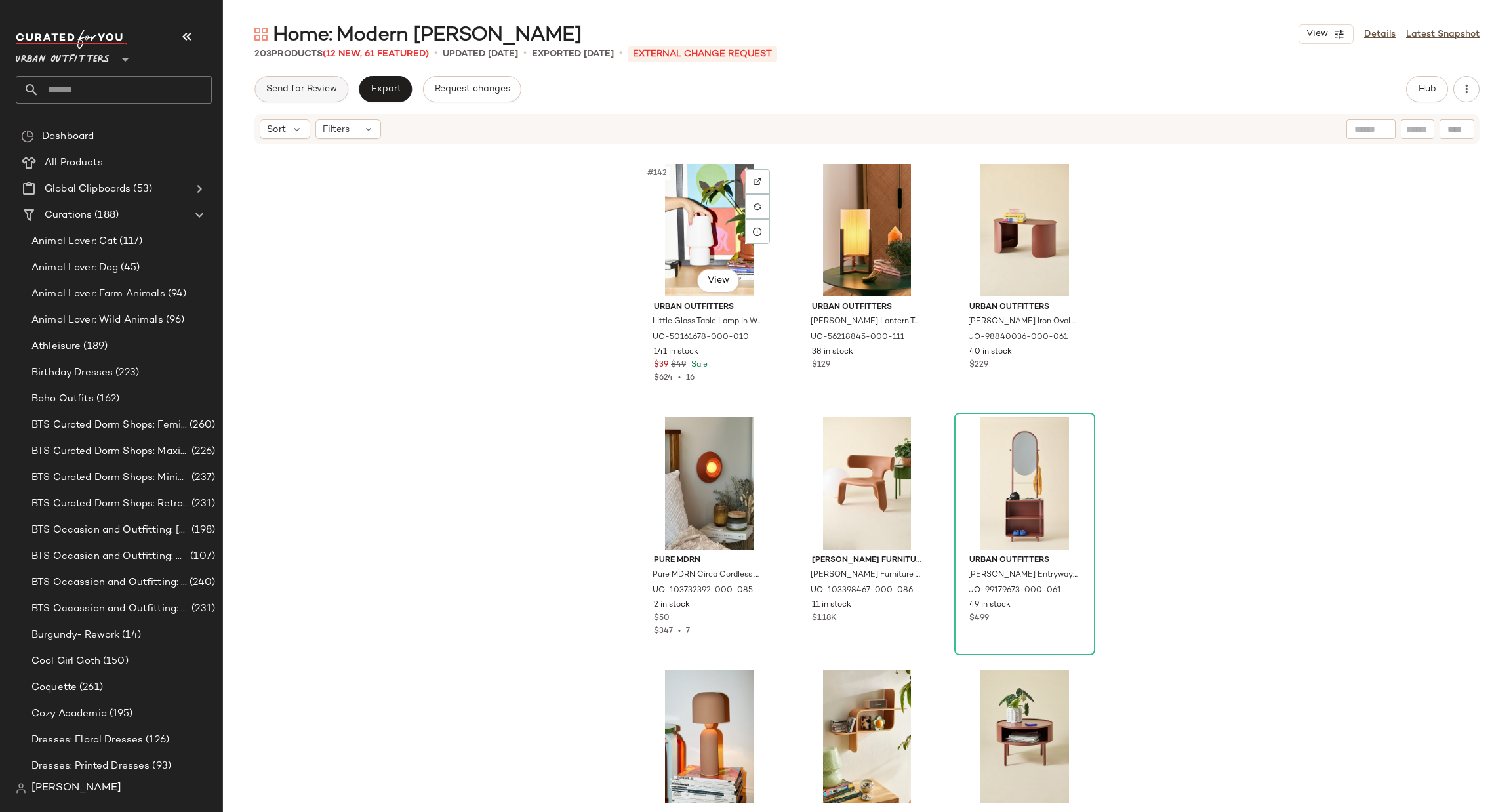
scroll to position [11109, 0]
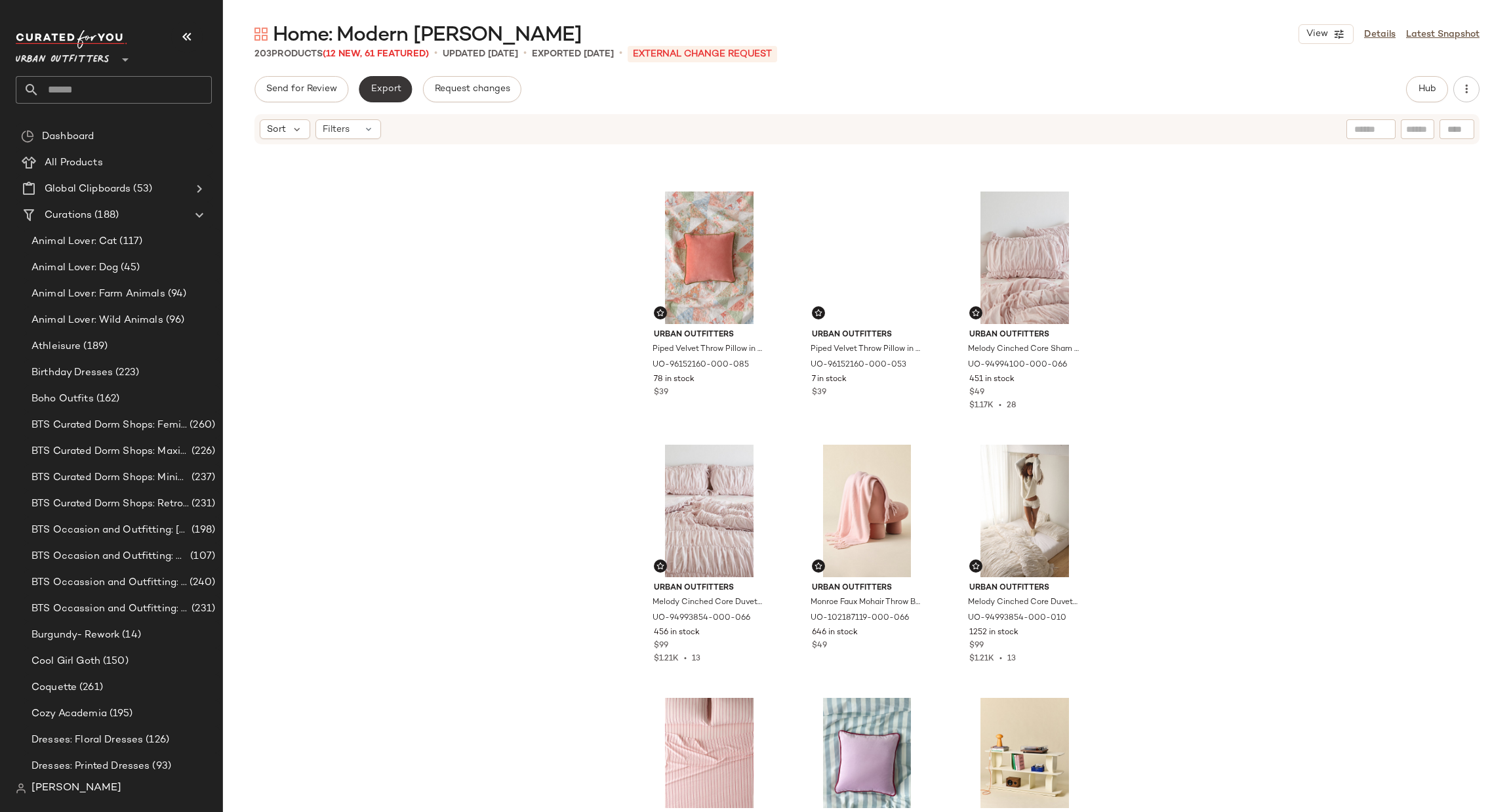
click at [375, 86] on span "Export" at bounding box center [385, 89] width 31 height 10
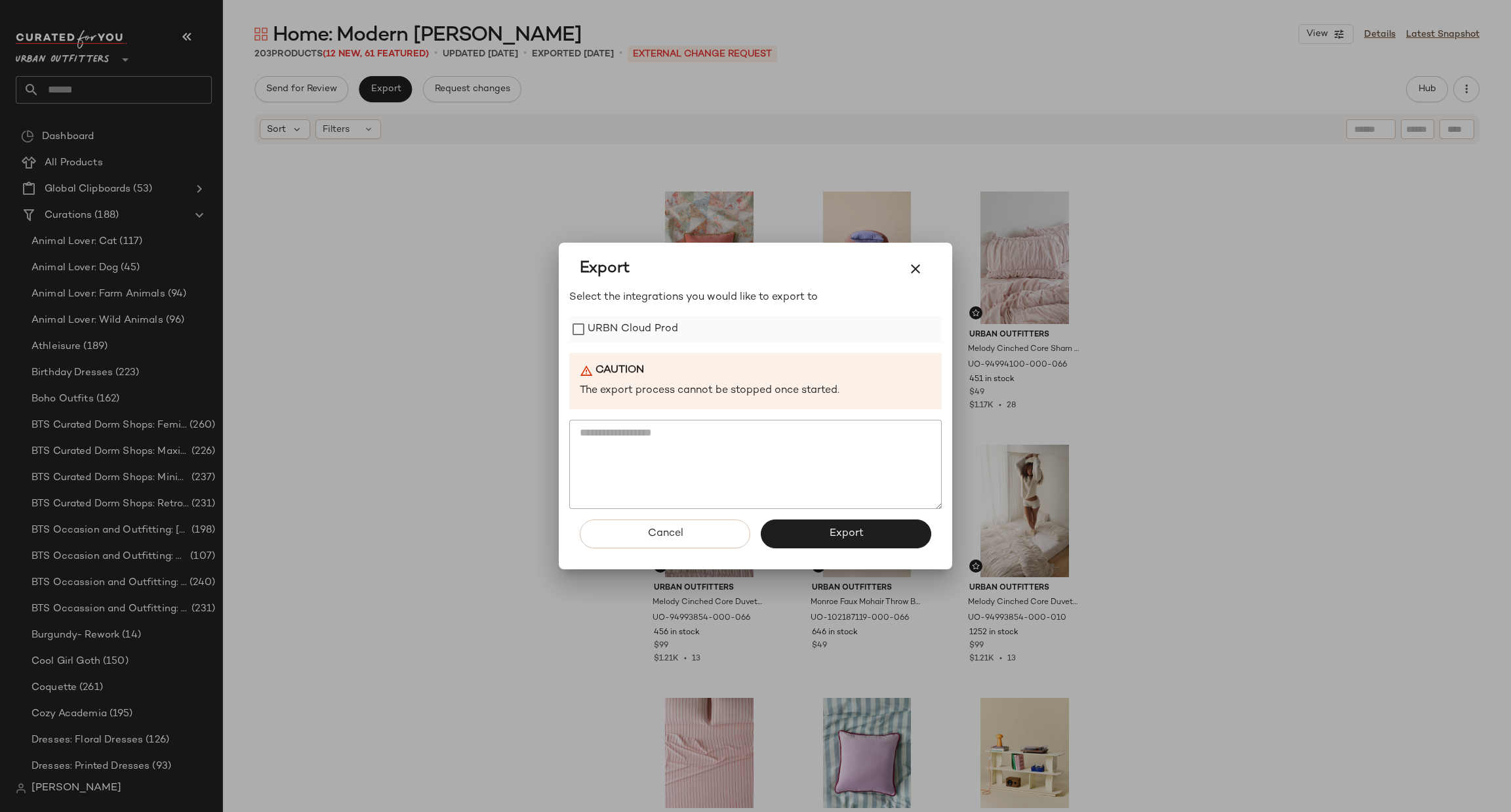
click at [593, 326] on label "URBN Cloud Prod" at bounding box center [633, 329] width 91 height 26
click at [844, 550] on div "Cancel Export" at bounding box center [755, 539] width 372 height 60
click at [843, 541] on button "Export" at bounding box center [846, 534] width 171 height 29
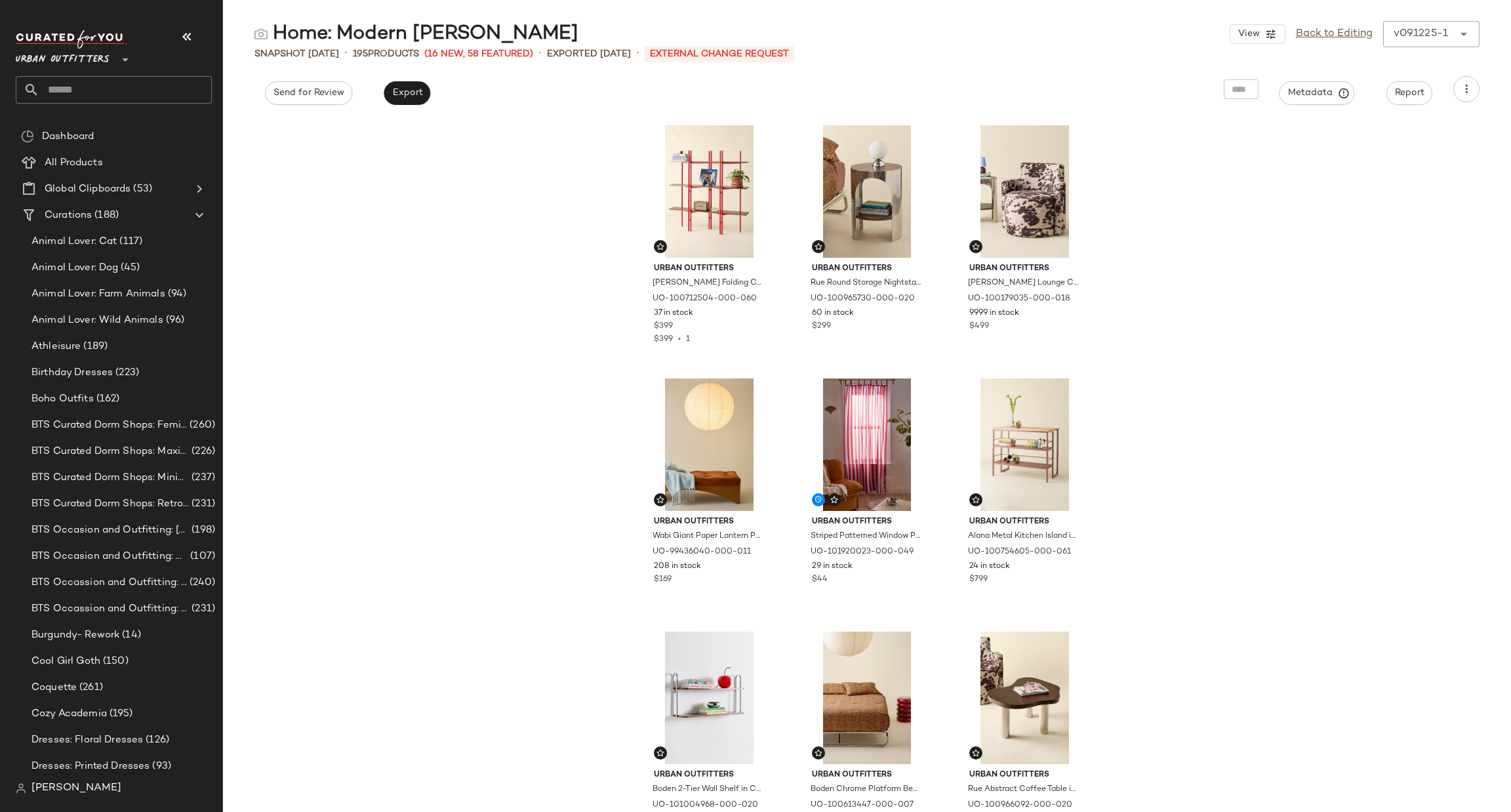
click at [116, 51] on div at bounding box center [124, 52] width 19 height 33
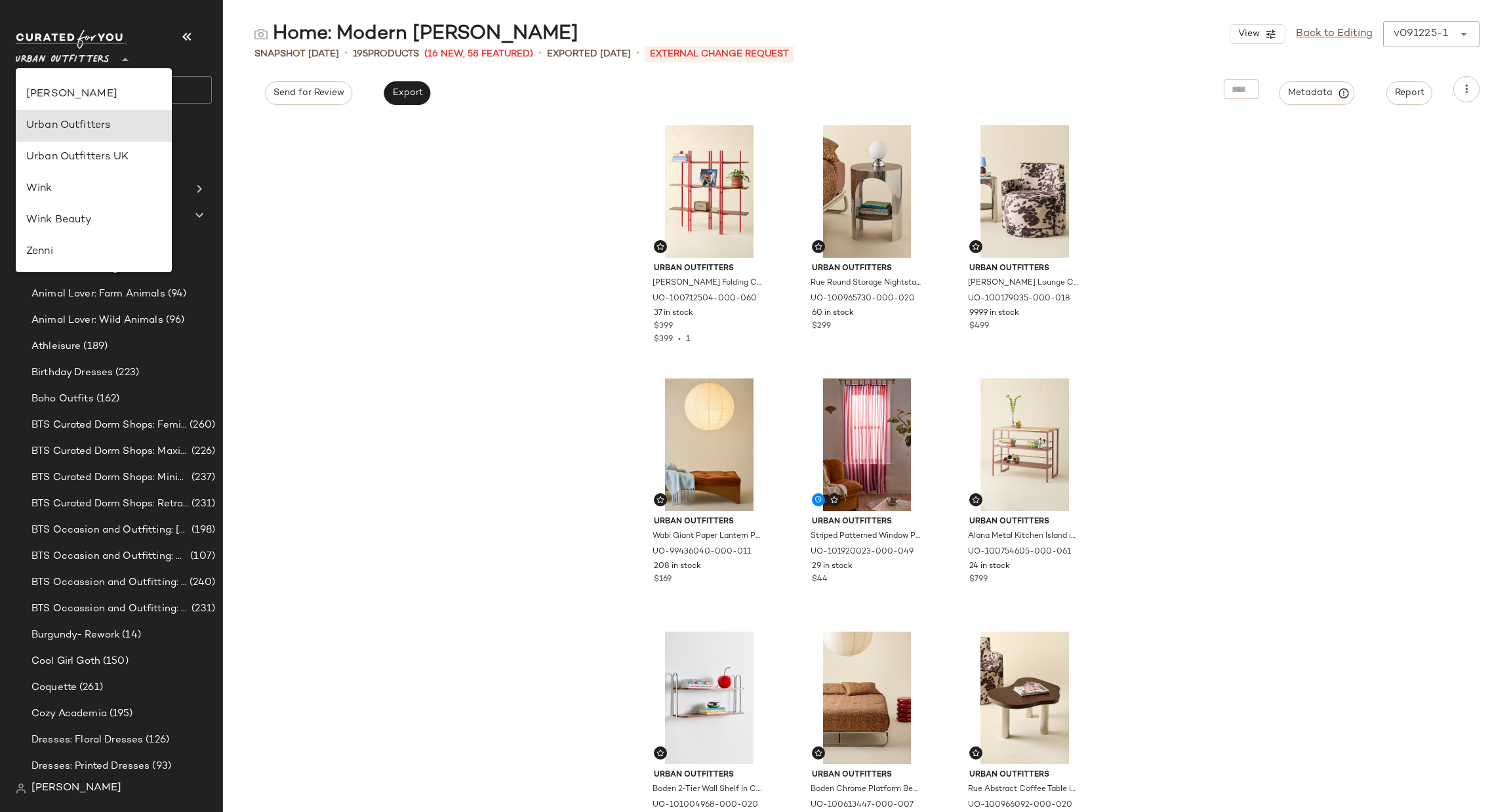
type input "**"
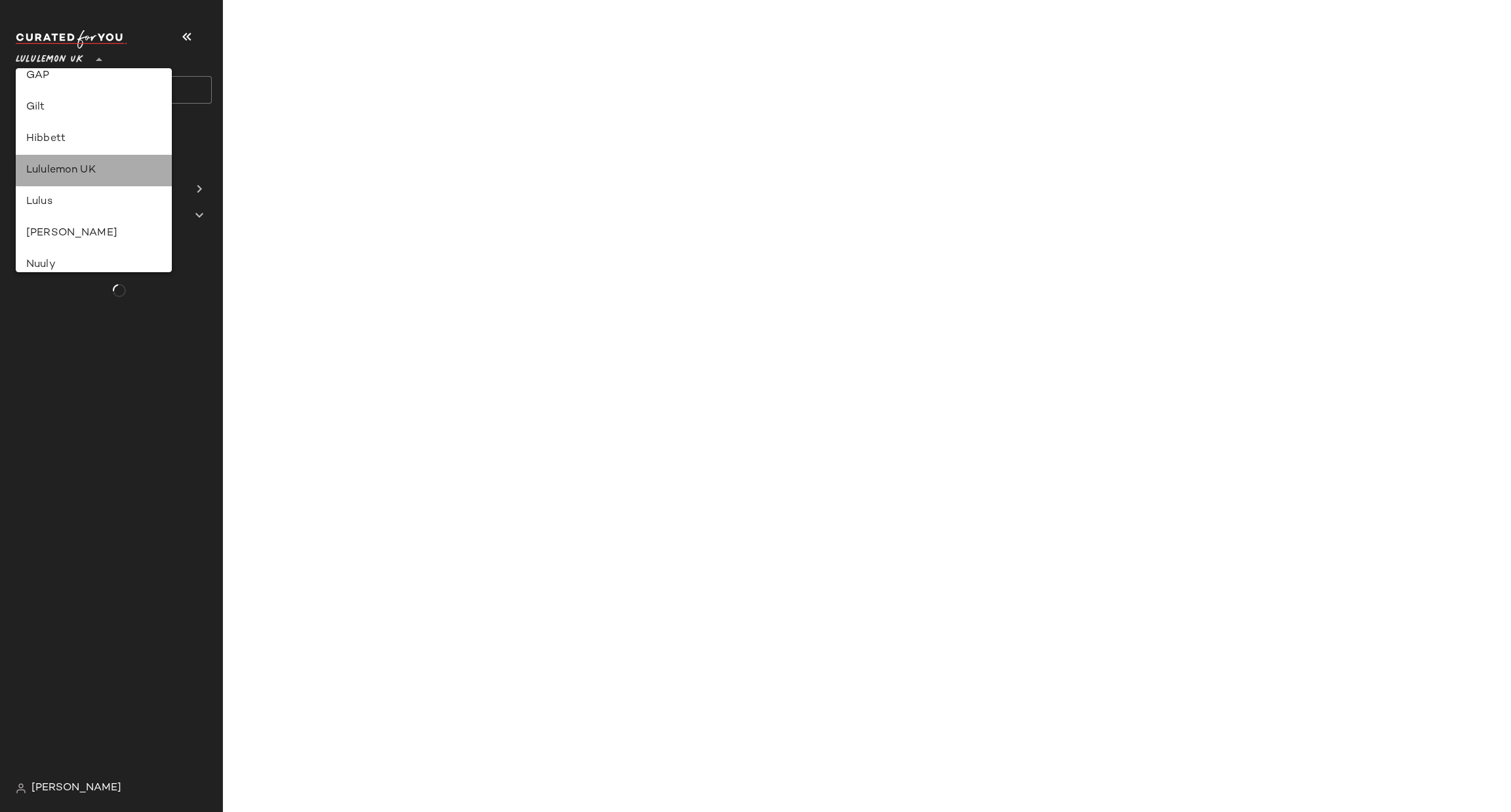
click at [134, 173] on div "Lululemon UK" at bounding box center [94, 170] width 135 height 16
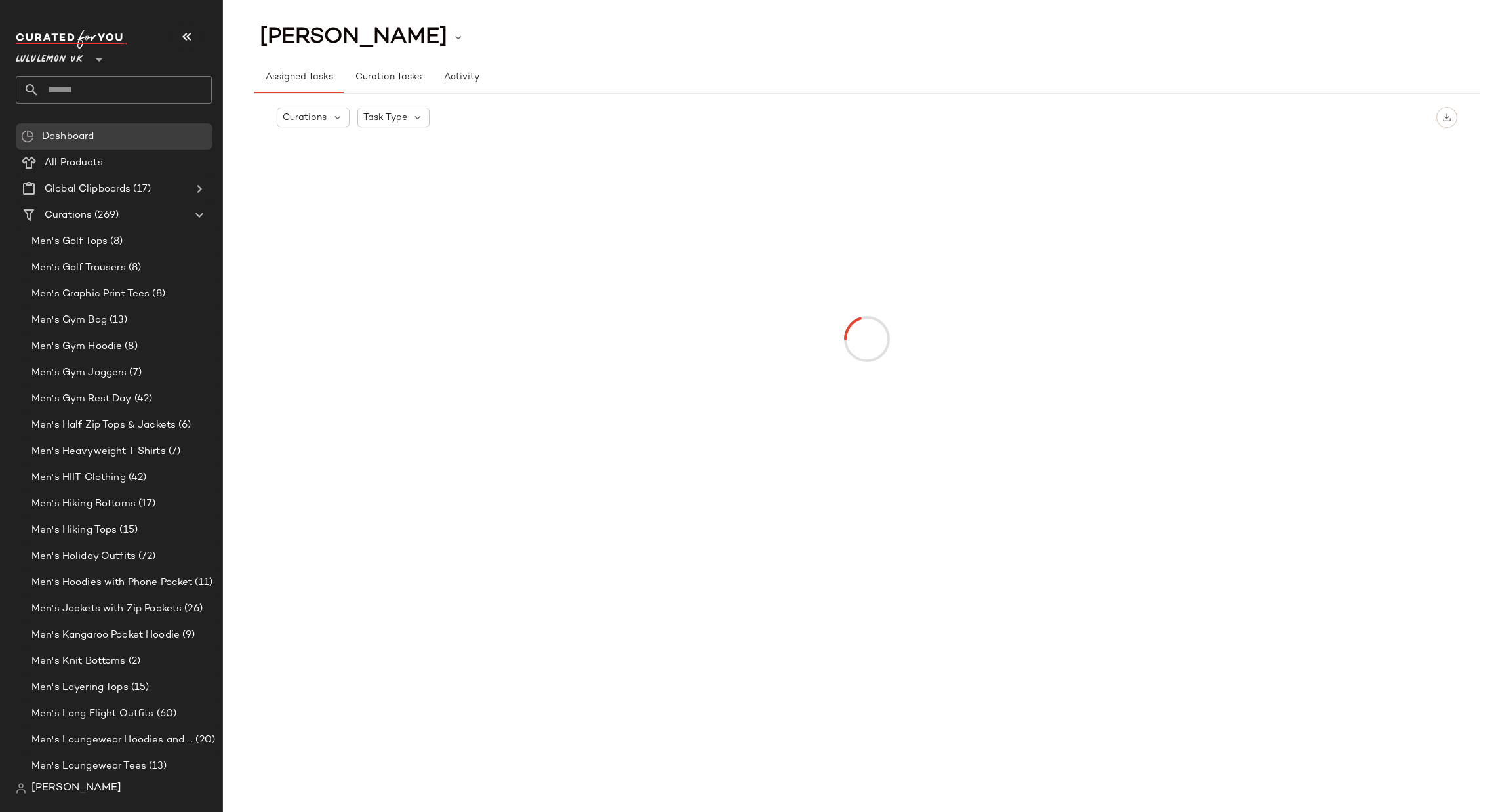
click at [168, 91] on input "text" at bounding box center [126, 89] width 173 height 27
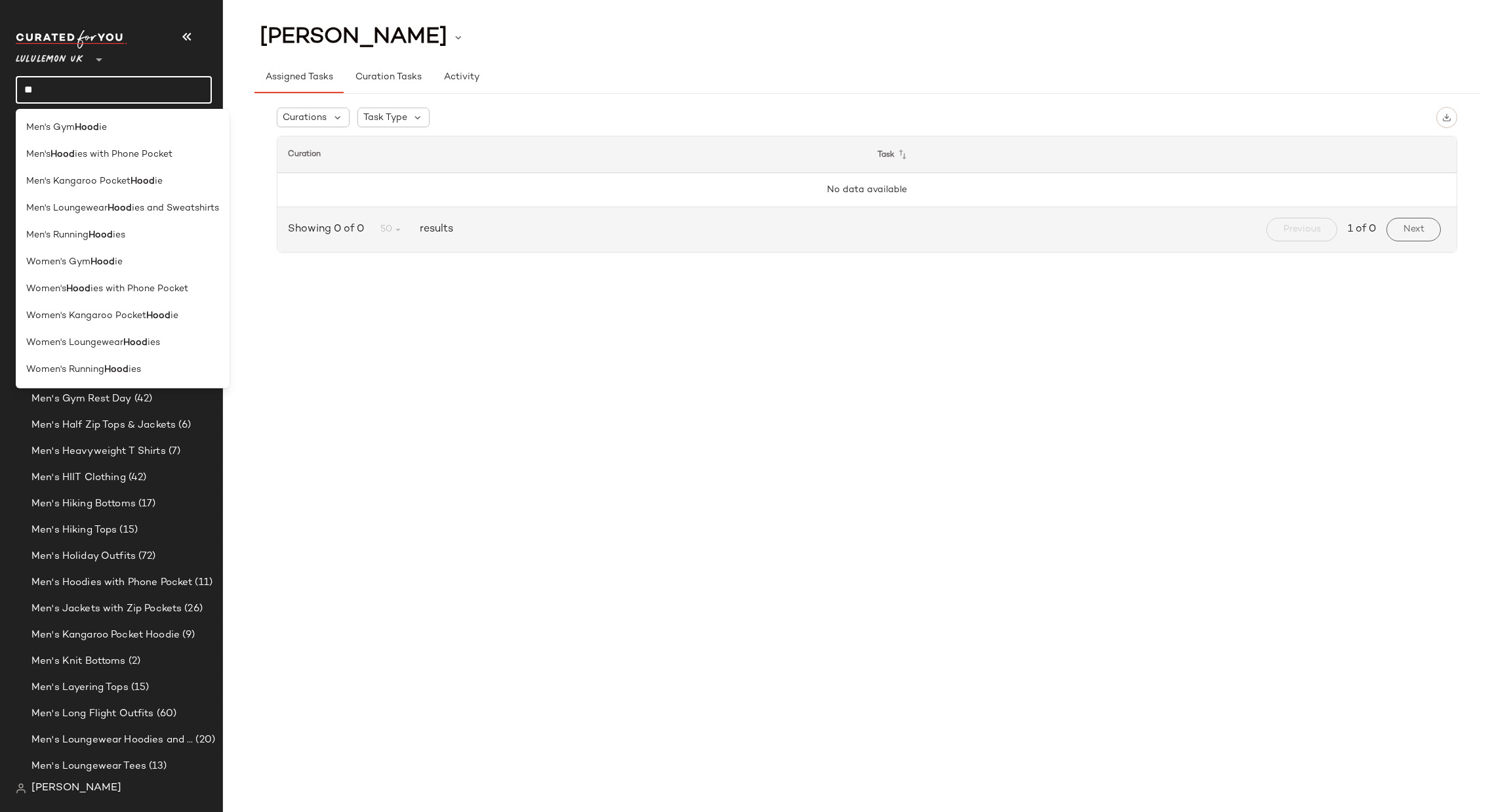
type input "*"
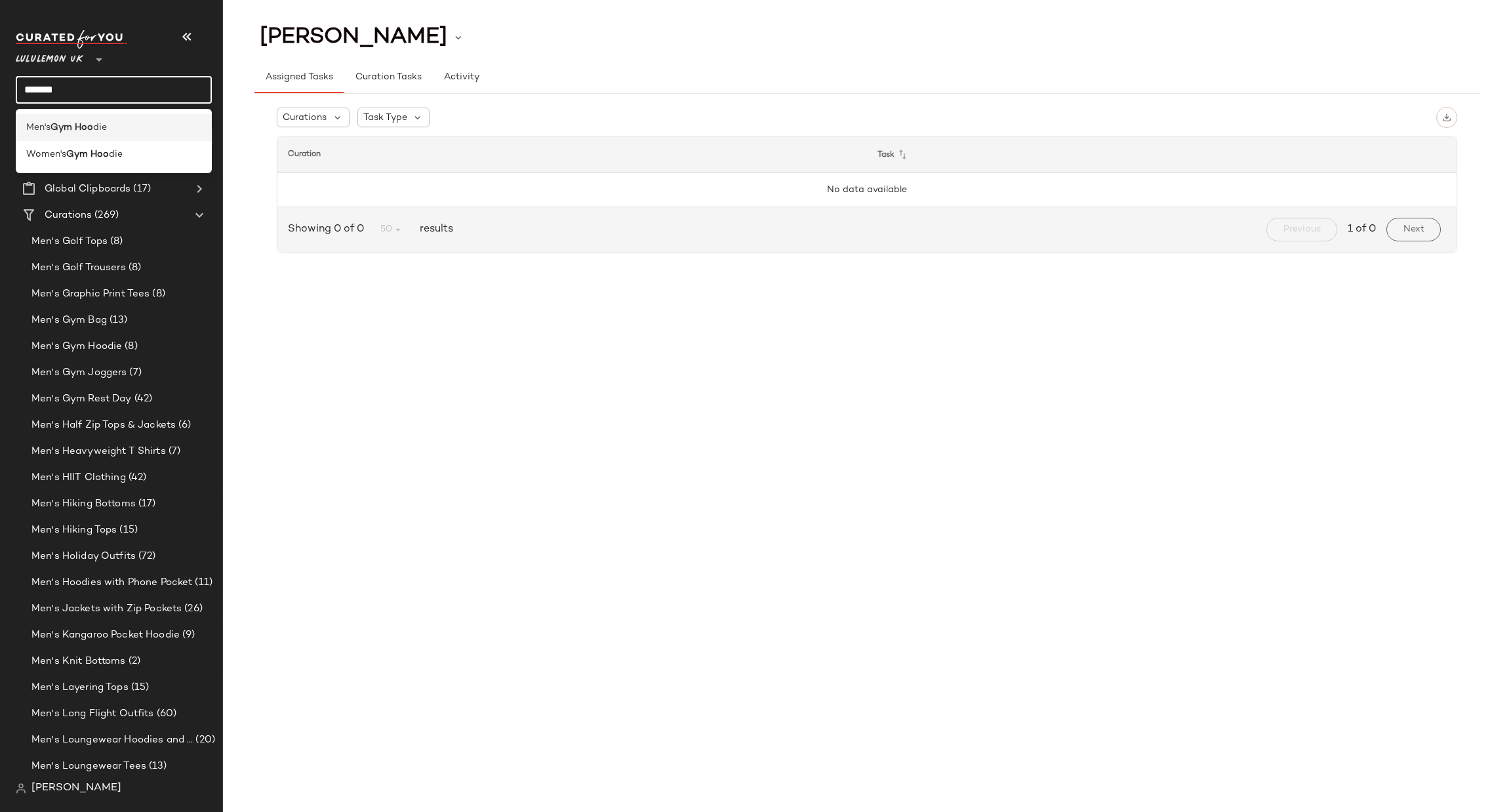
type input "*******"
click at [81, 116] on div "Men's Gym Hoo die" at bounding box center [113, 128] width 196 height 27
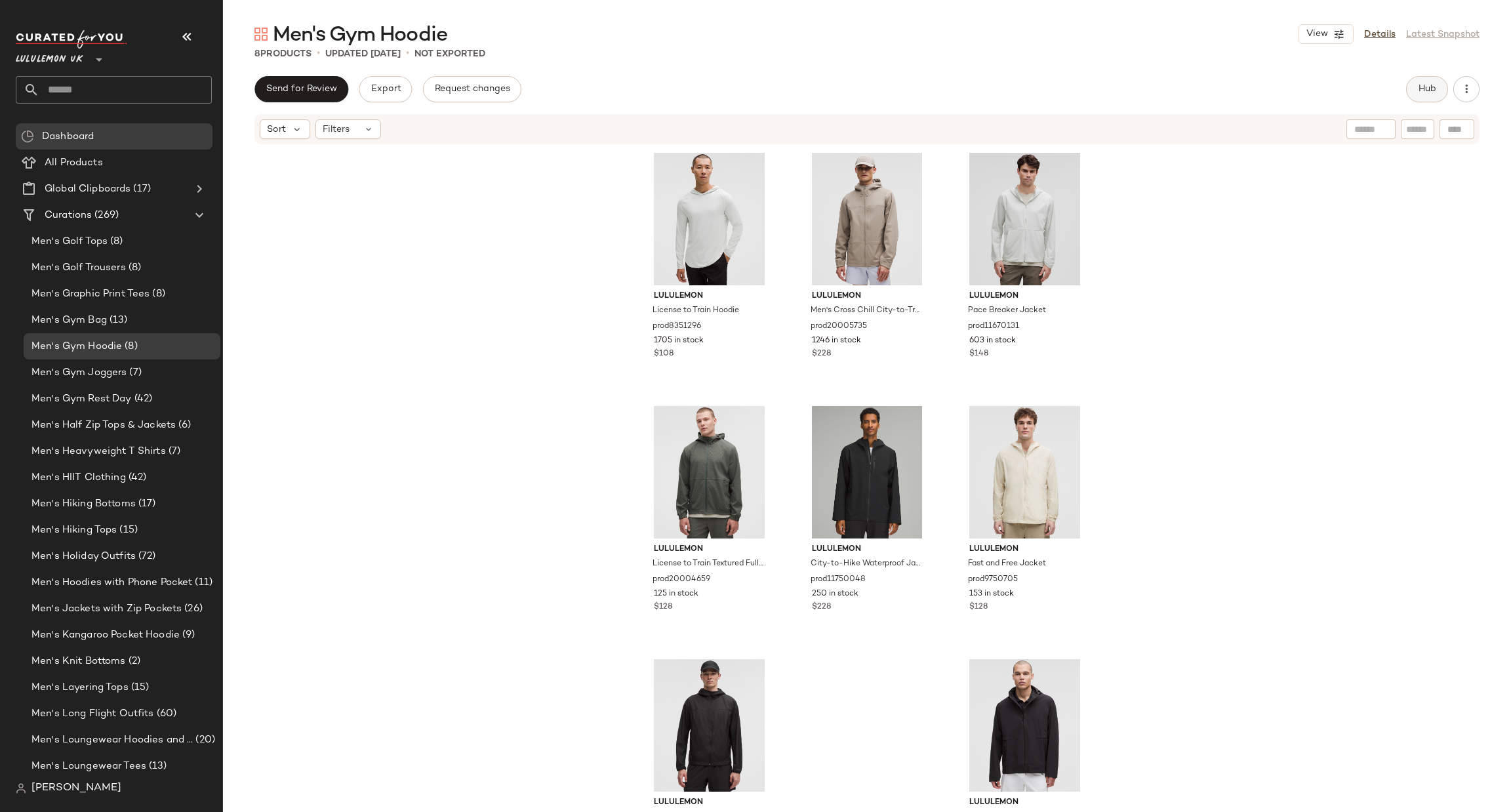
click at [1439, 87] on button "Hub" at bounding box center [1427, 89] width 42 height 26
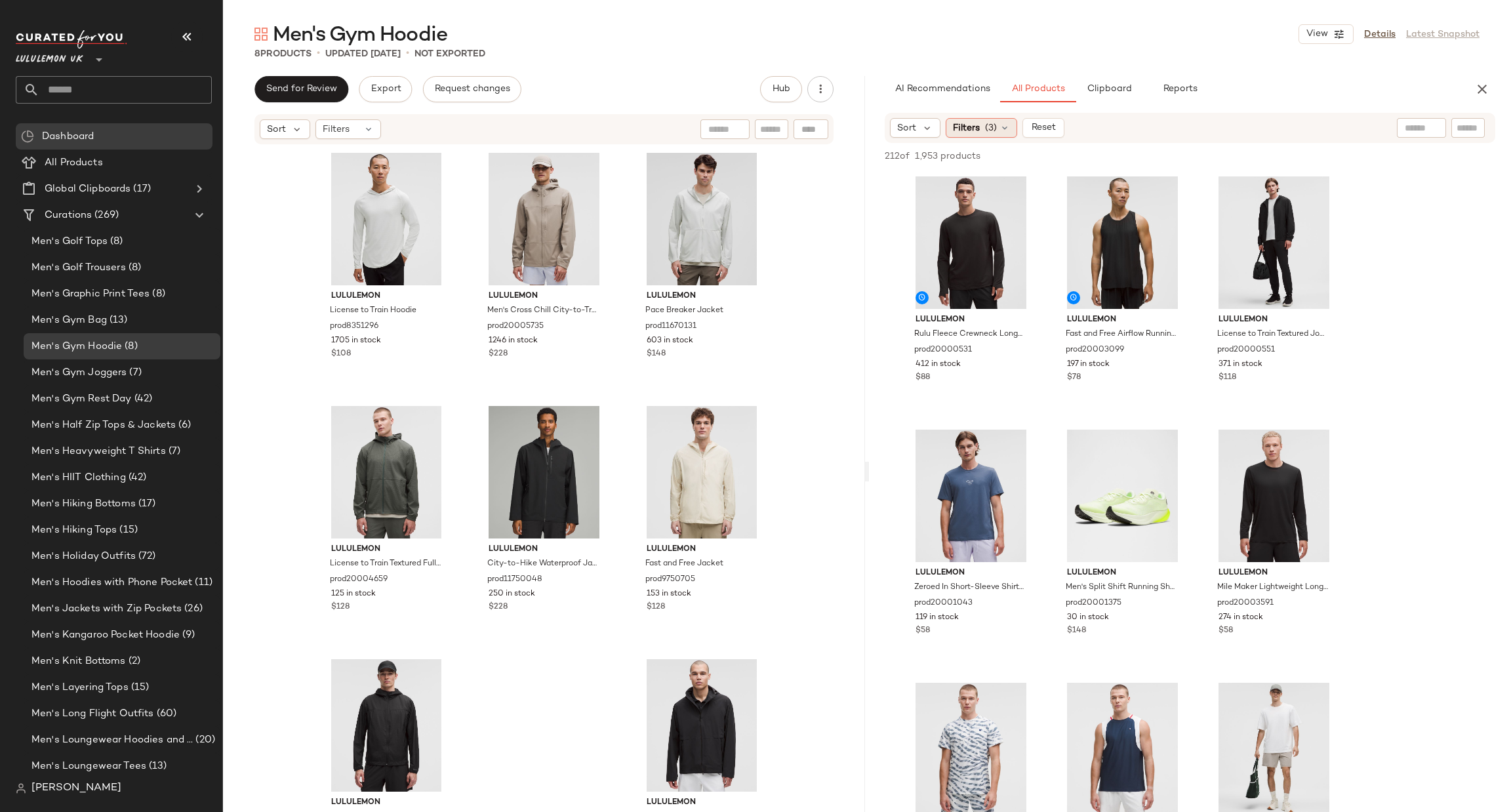
click at [994, 128] on span "(3)" at bounding box center [990, 128] width 12 height 14
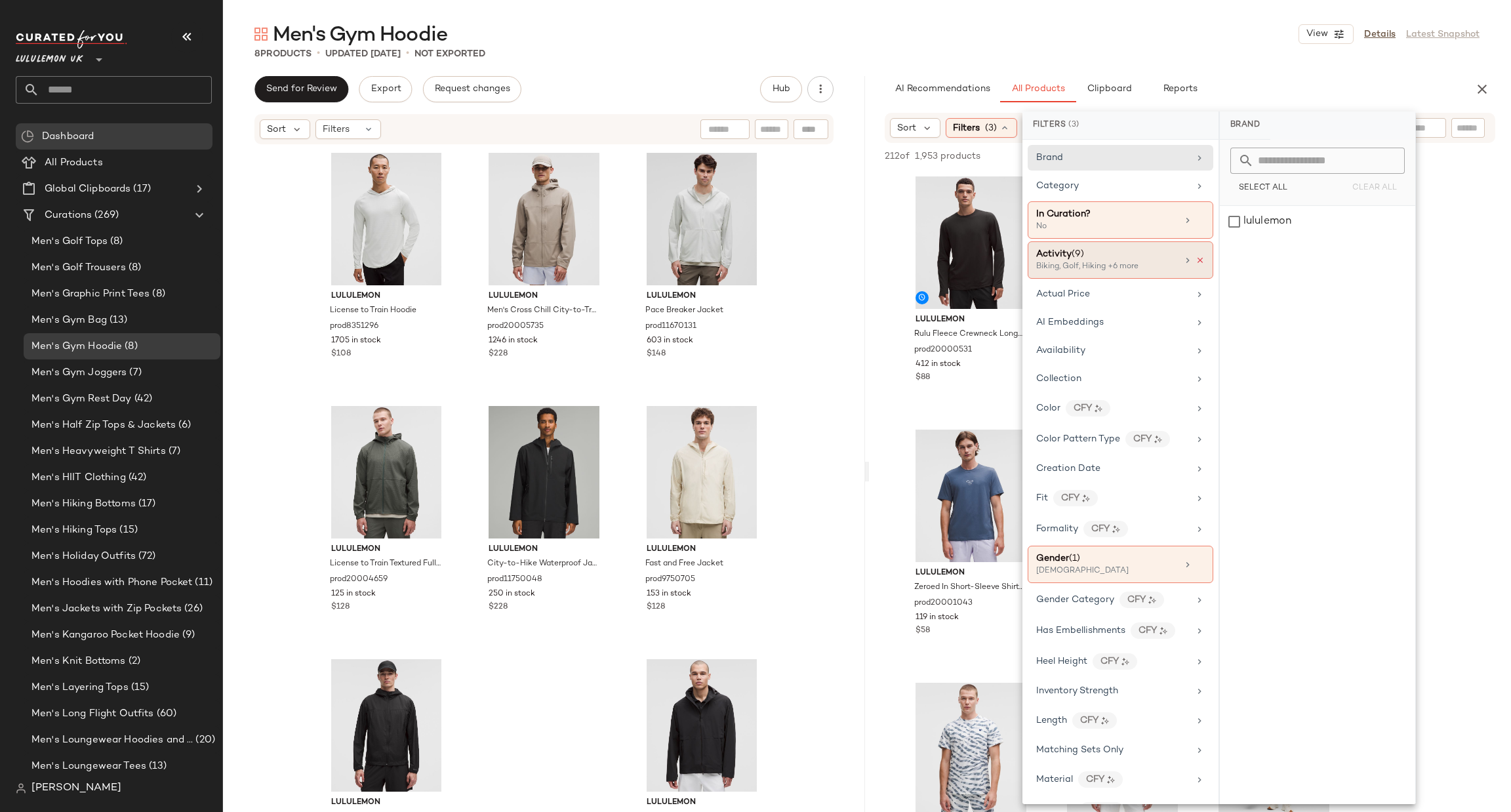
click at [1196, 259] on icon at bounding box center [1201, 261] width 9 height 9
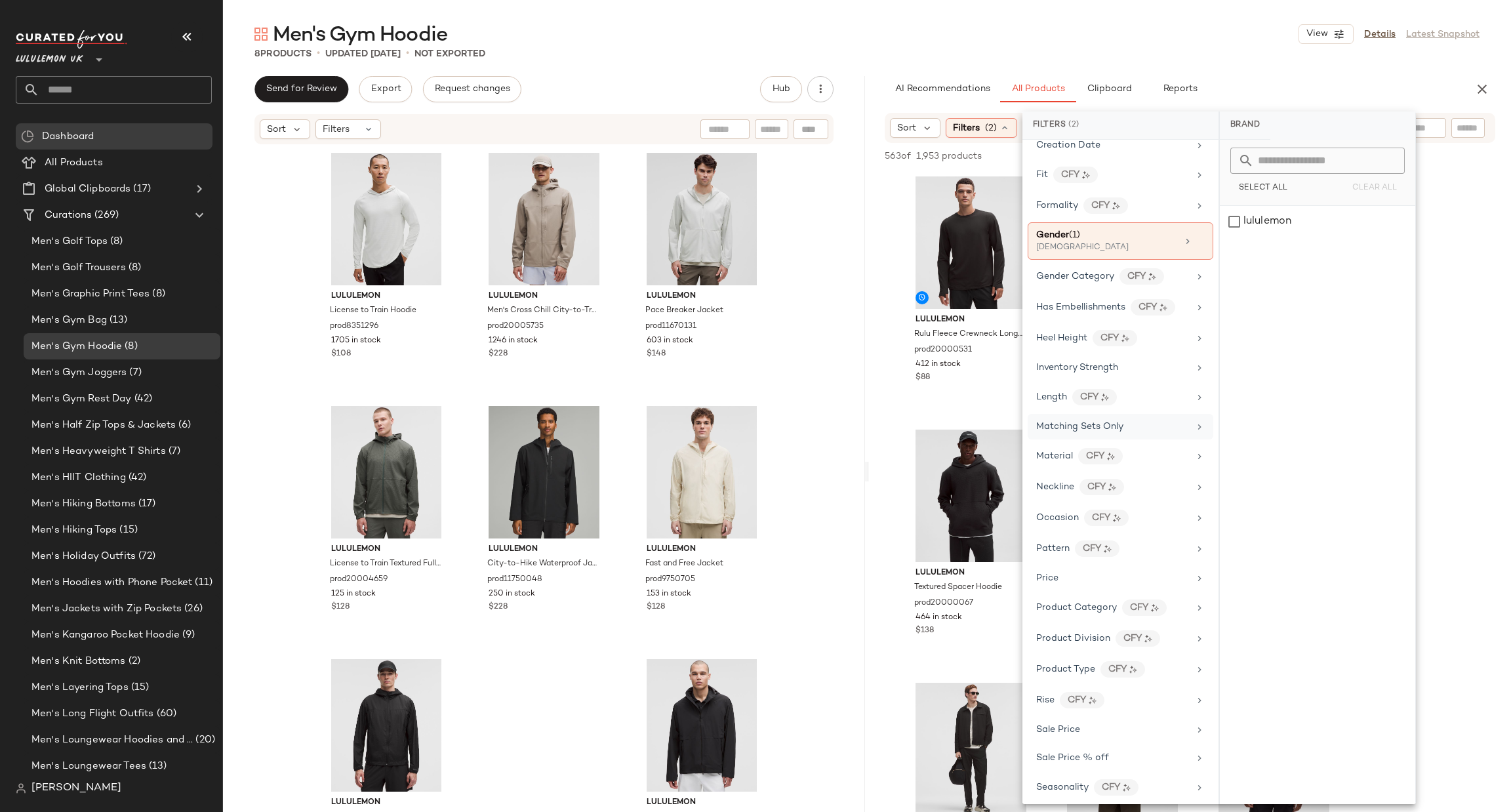
scroll to position [414, 0]
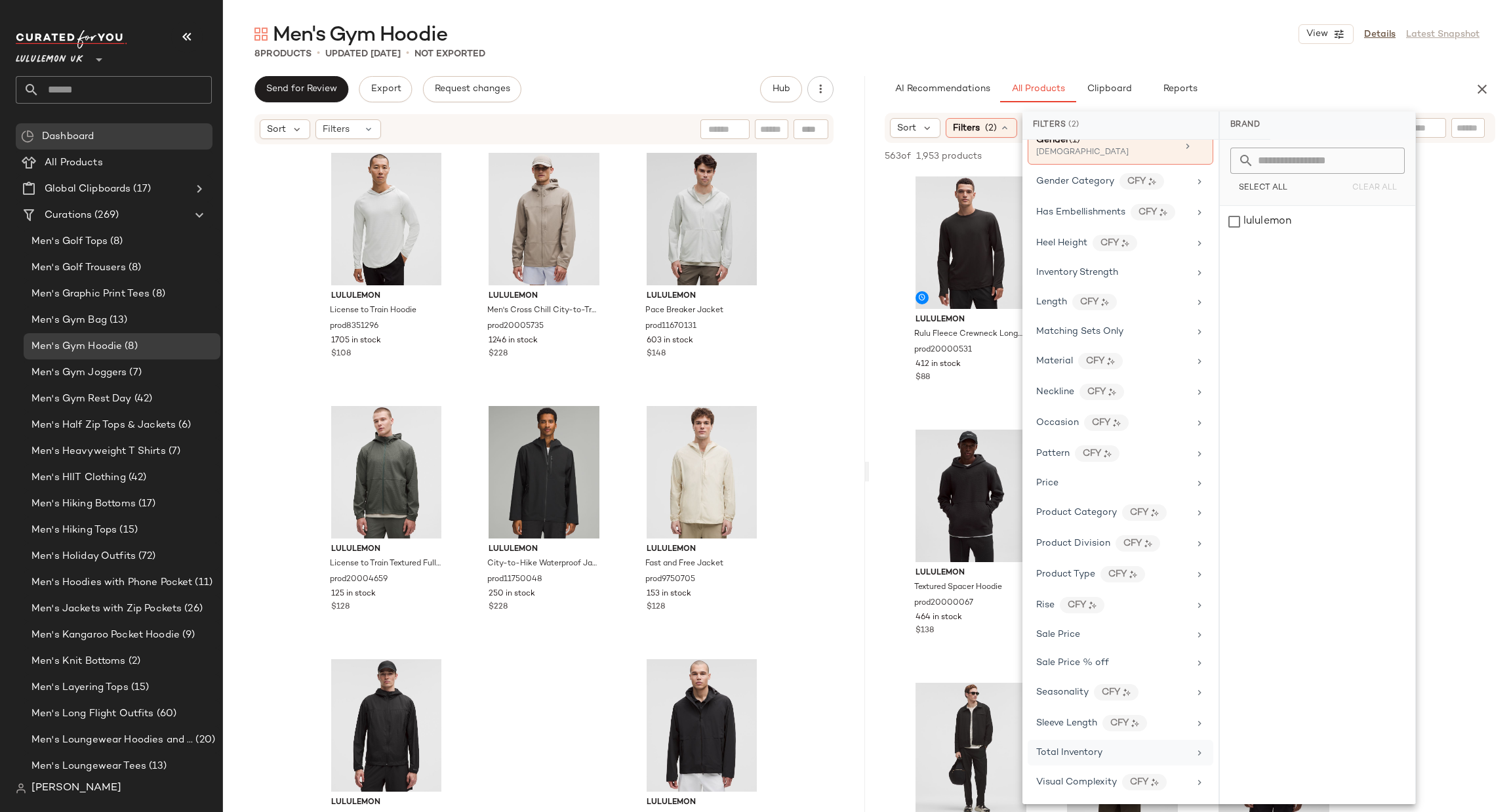
click at [1136, 745] on div "Total Inventory" at bounding box center [1112, 752] width 153 height 14
click at [1352, 174] on button "At least 1" at bounding box center [1318, 183] width 174 height 19
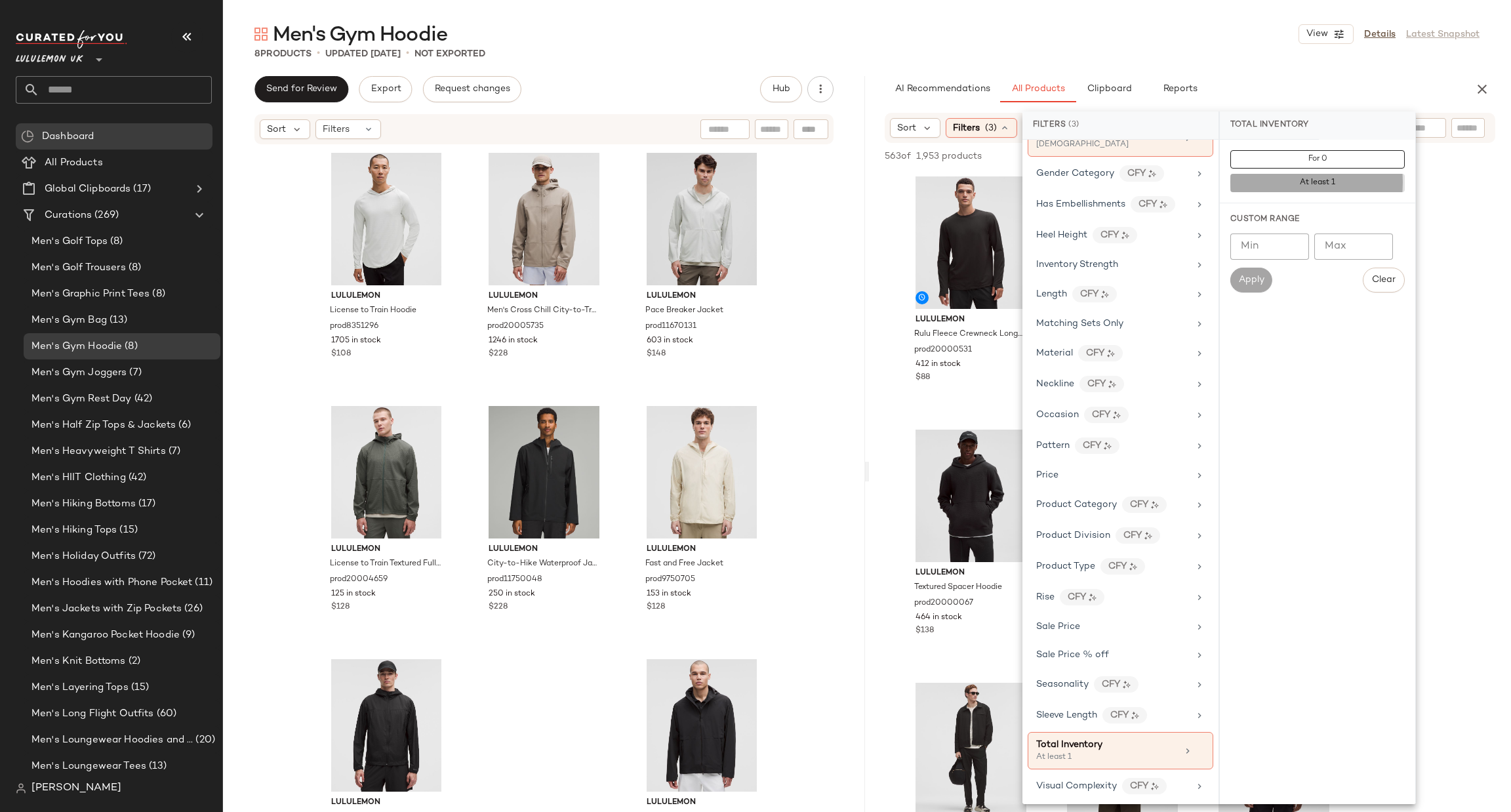
scroll to position [597, 0]
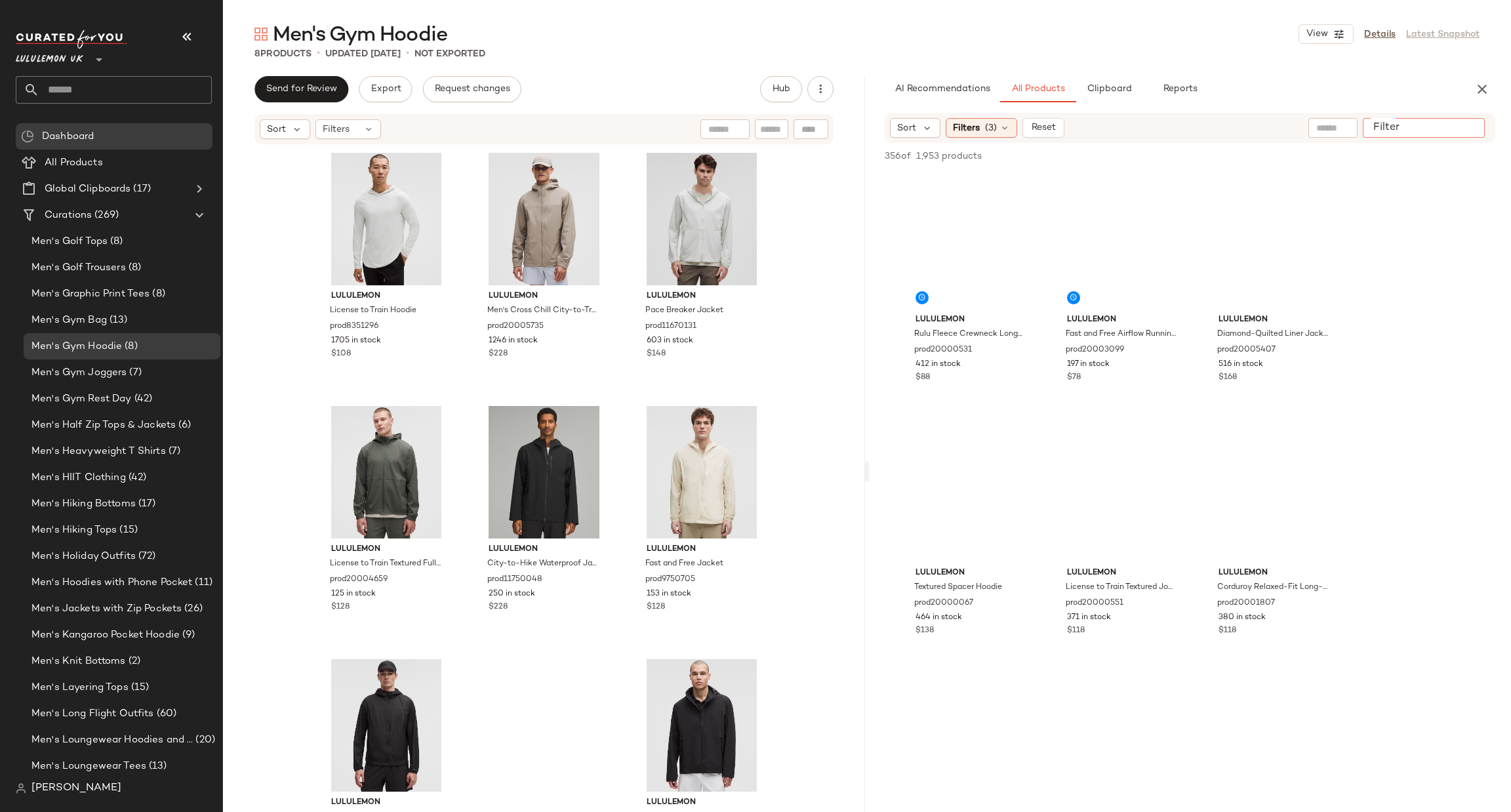
click at [1477, 124] on input "Filter" at bounding box center [1424, 128] width 112 height 14
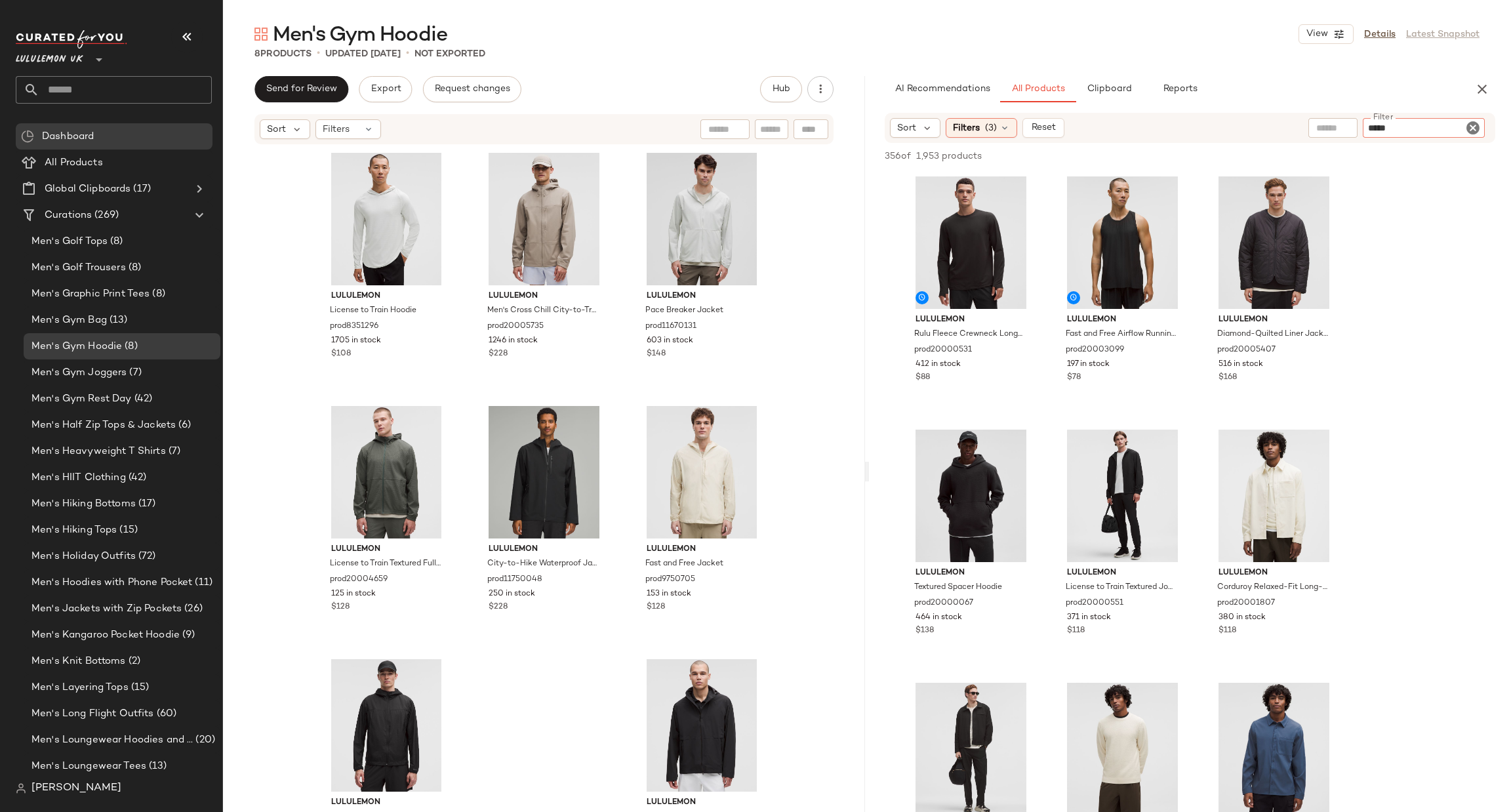
type input "******"
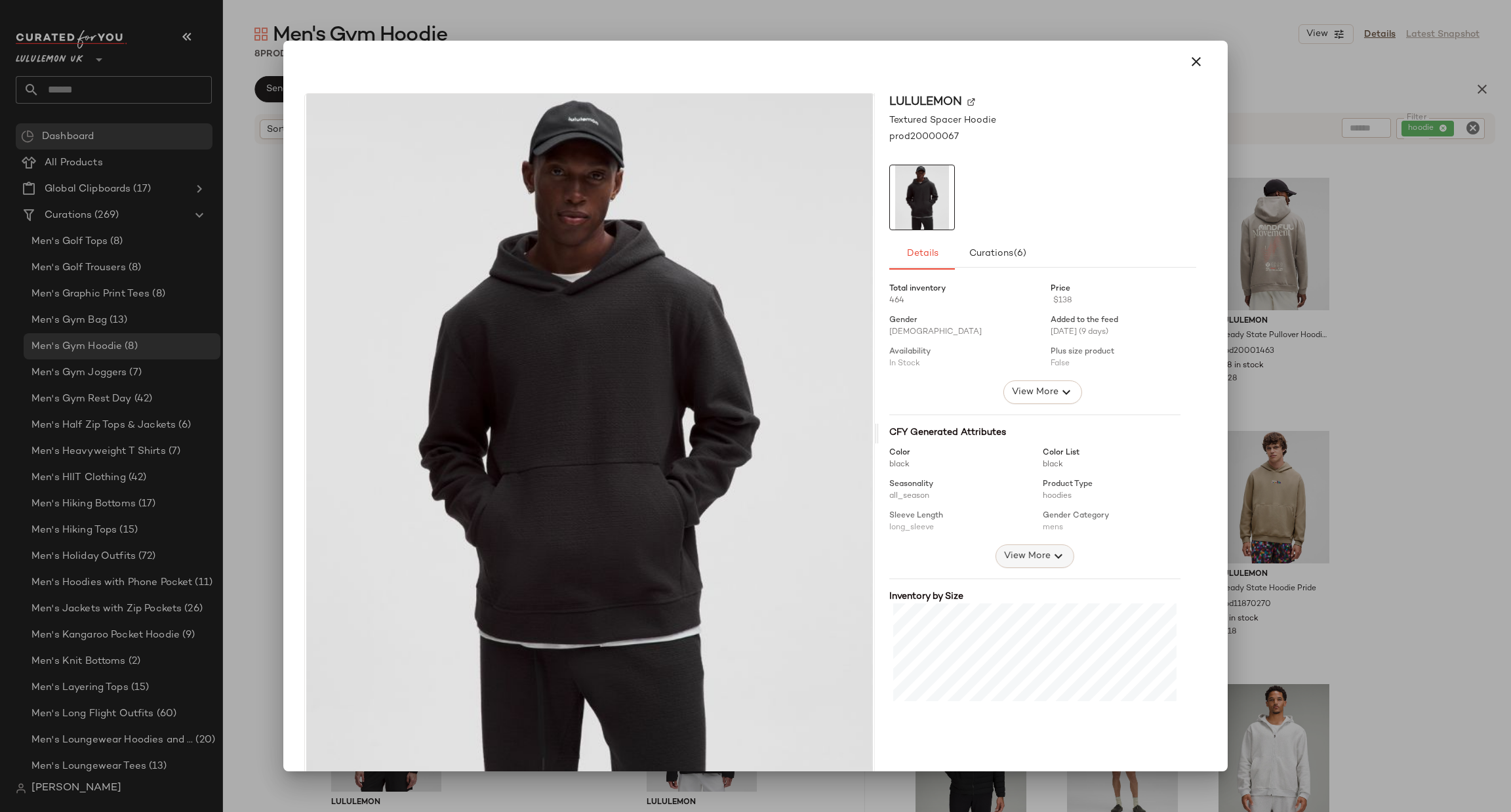
click at [1004, 557] on span "View More" at bounding box center [1027, 556] width 47 height 16
click at [1339, 402] on div at bounding box center [755, 406] width 1511 height 812
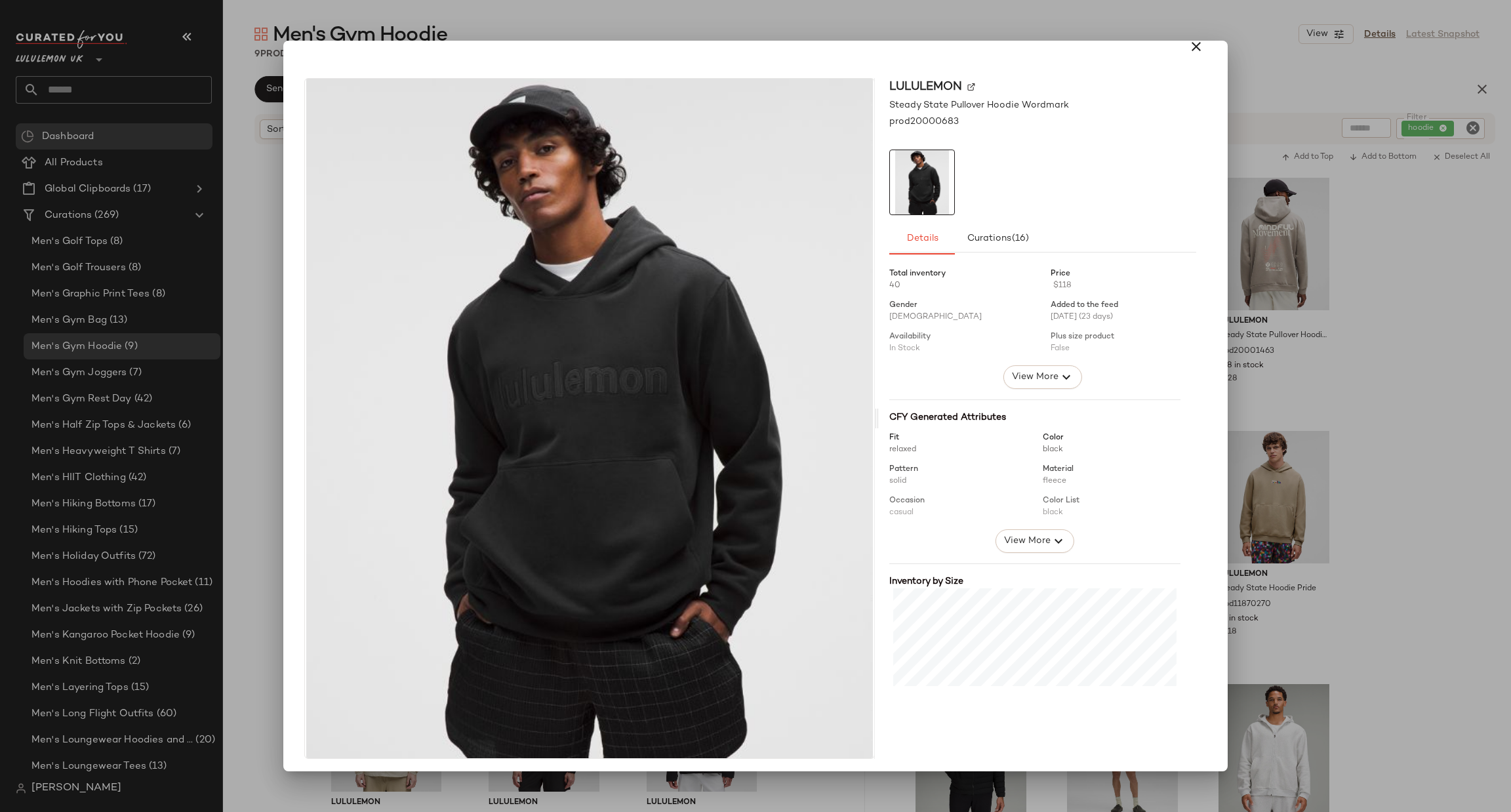
scroll to position [18, 0]
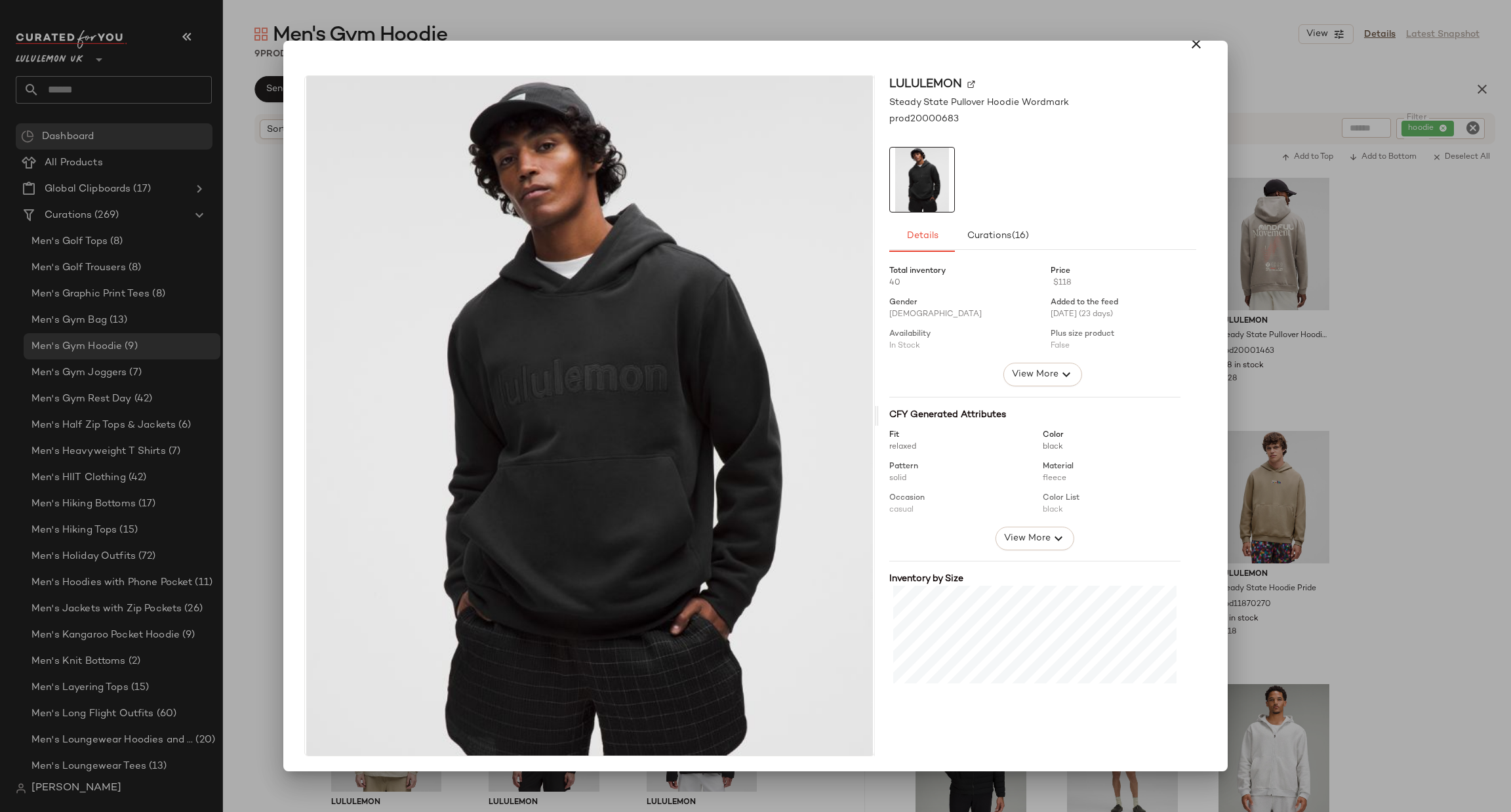
click at [1499, 346] on div at bounding box center [755, 406] width 1511 height 812
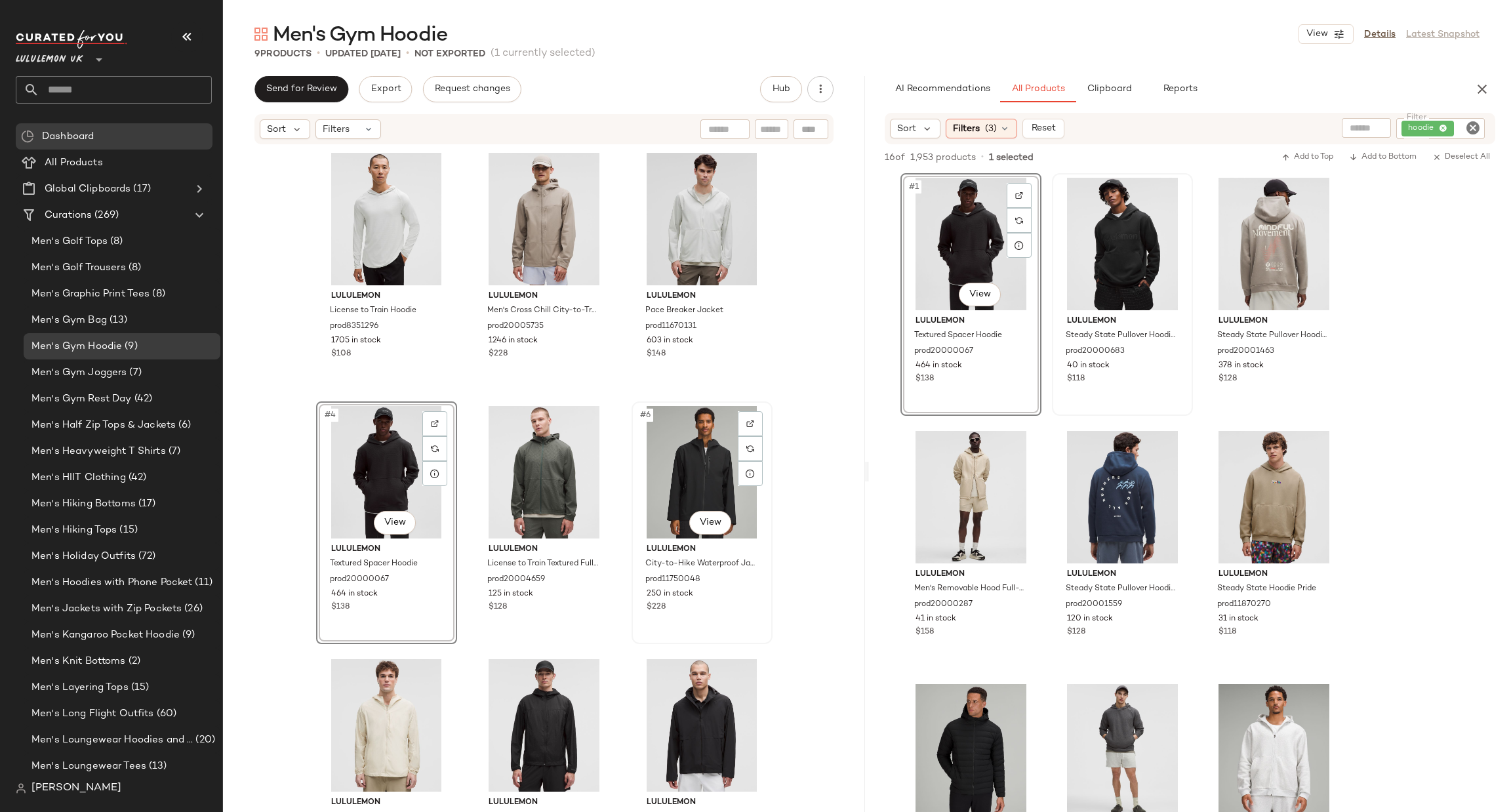
scroll to position [88, 0]
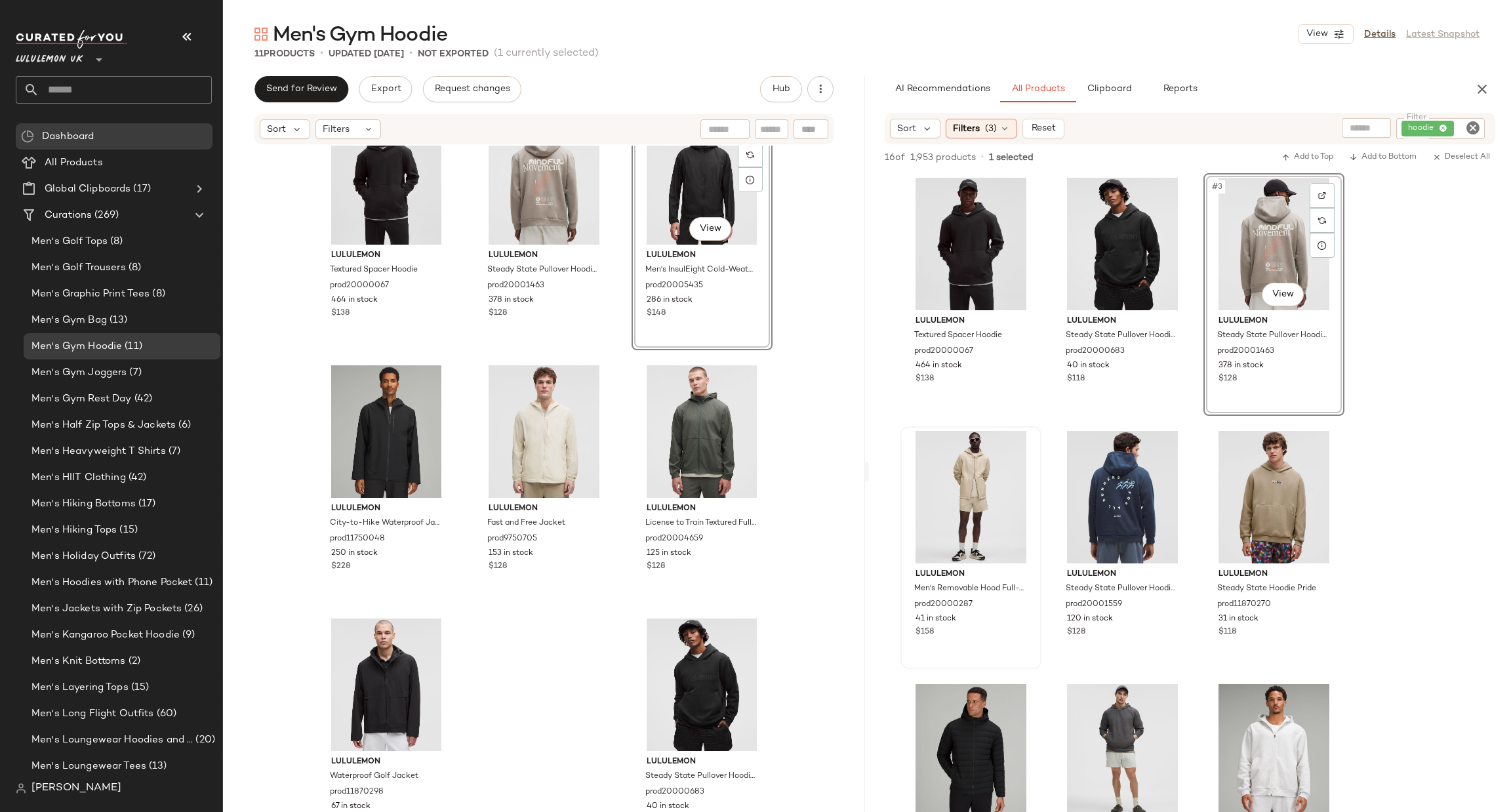
scroll to position [295, 0]
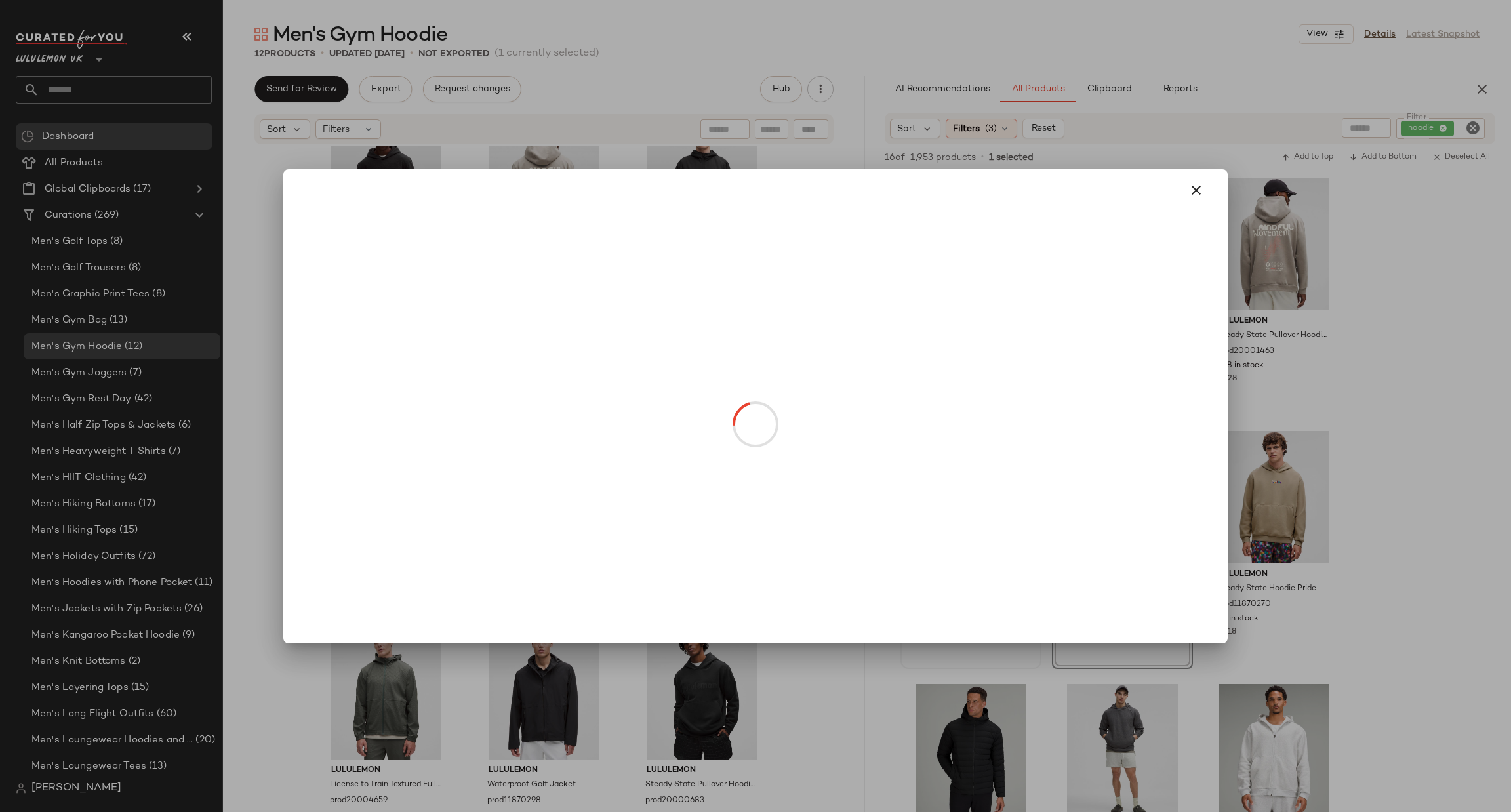
drag, startPoint x: 982, startPoint y: 541, endPoint x: 1103, endPoint y: 504, distance: 126.5
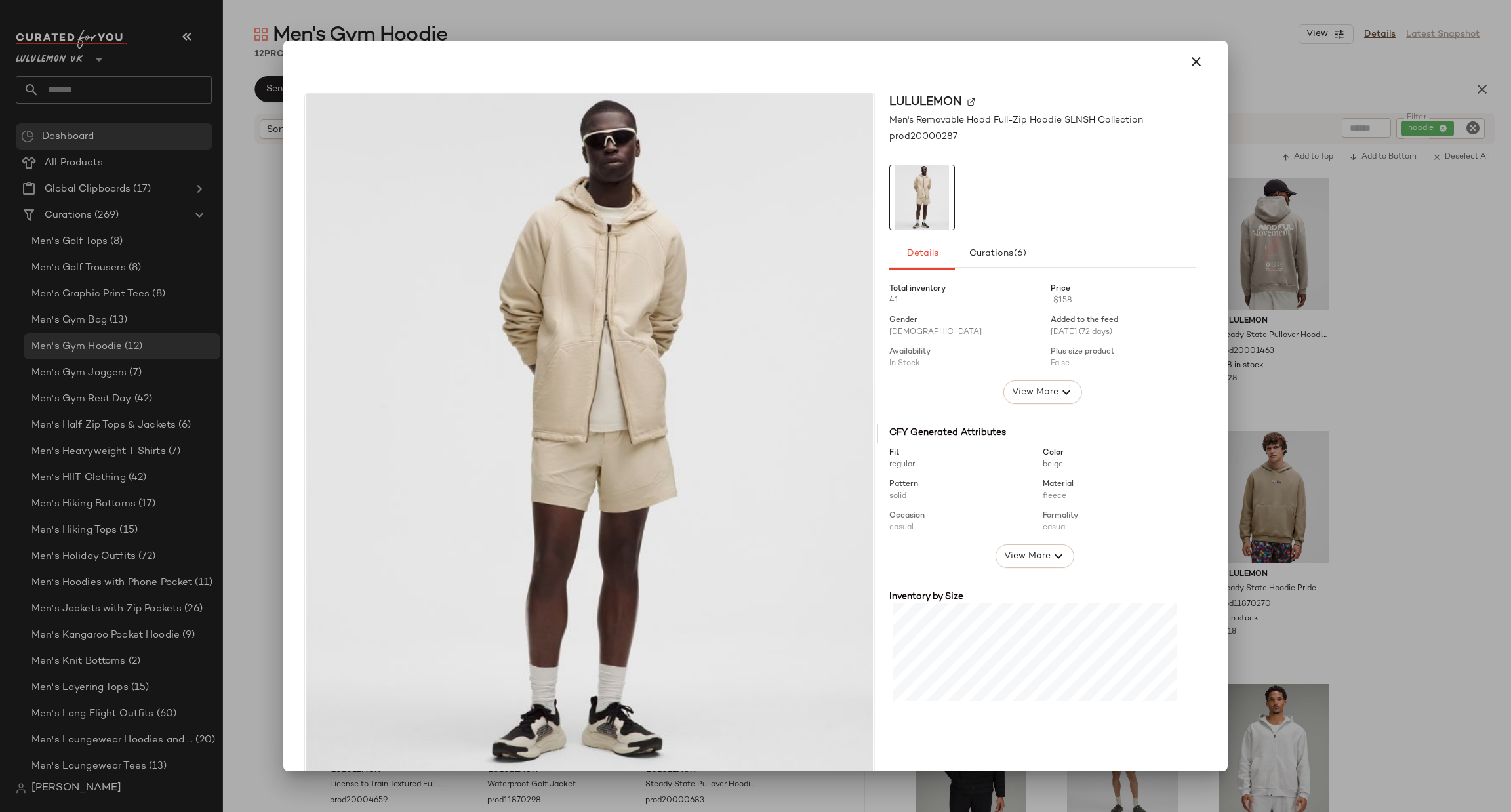
click at [1316, 335] on div at bounding box center [755, 406] width 1511 height 812
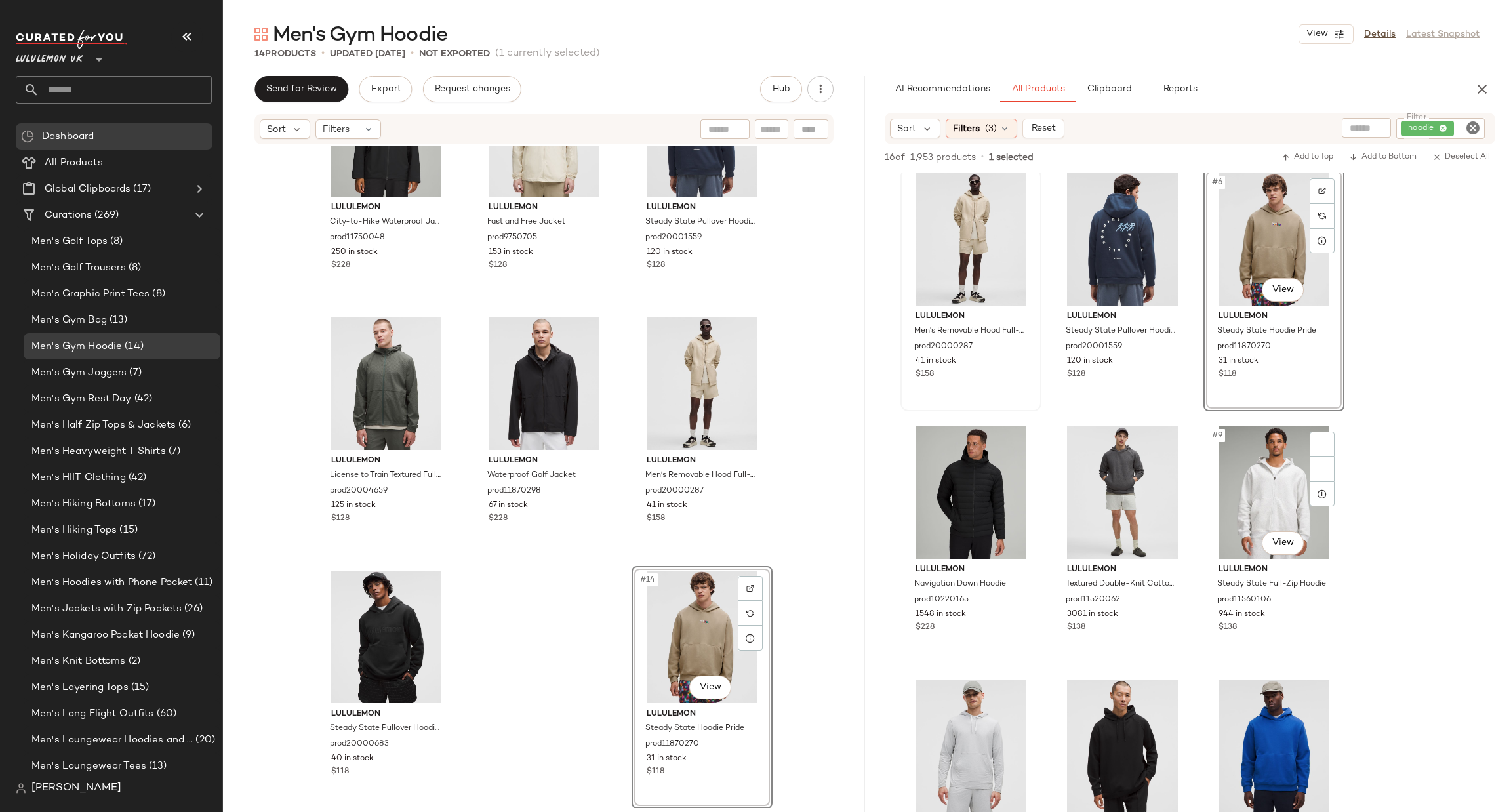
scroll to position [394, 0]
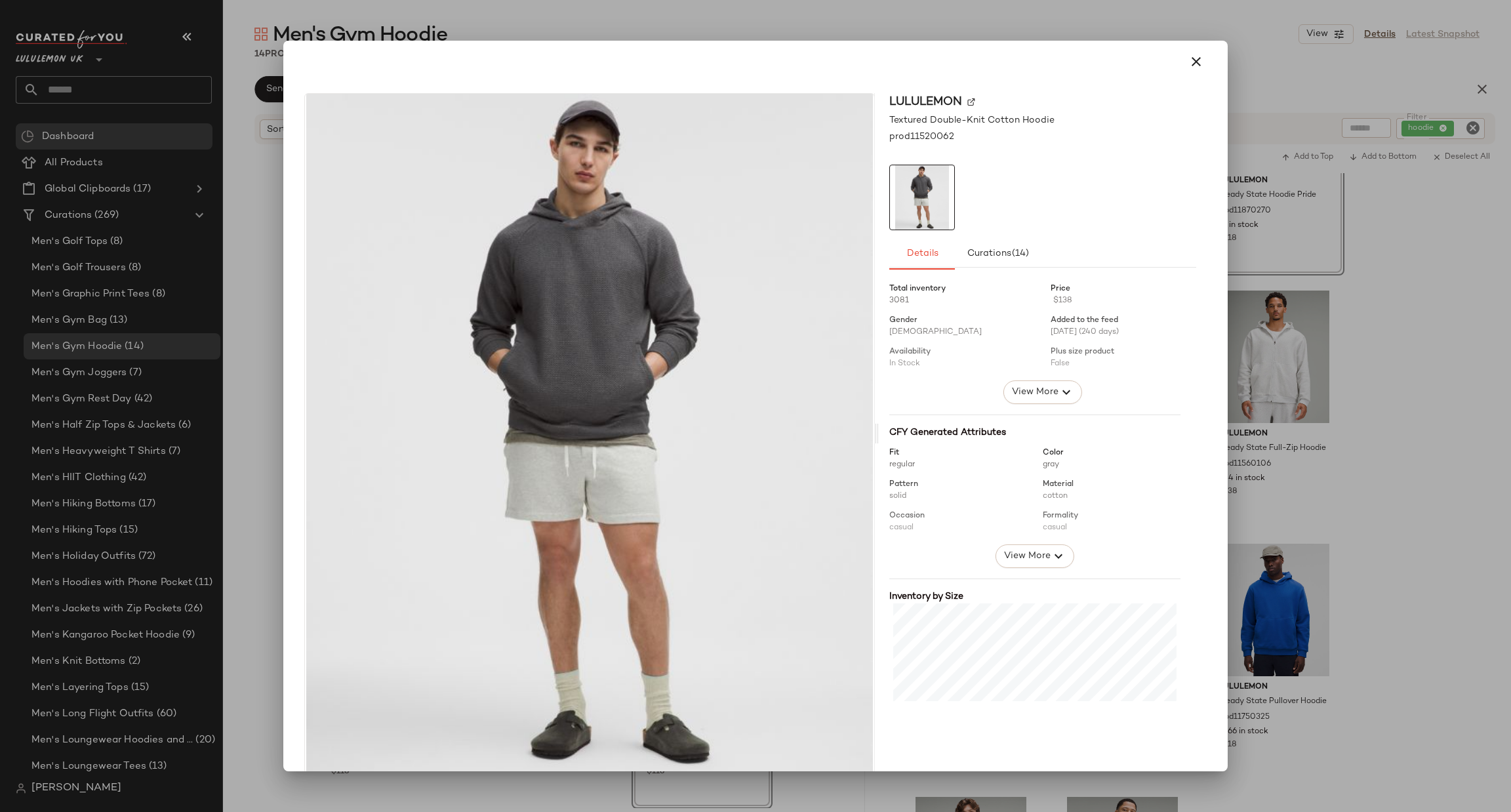
click at [1340, 362] on div at bounding box center [755, 406] width 1511 height 812
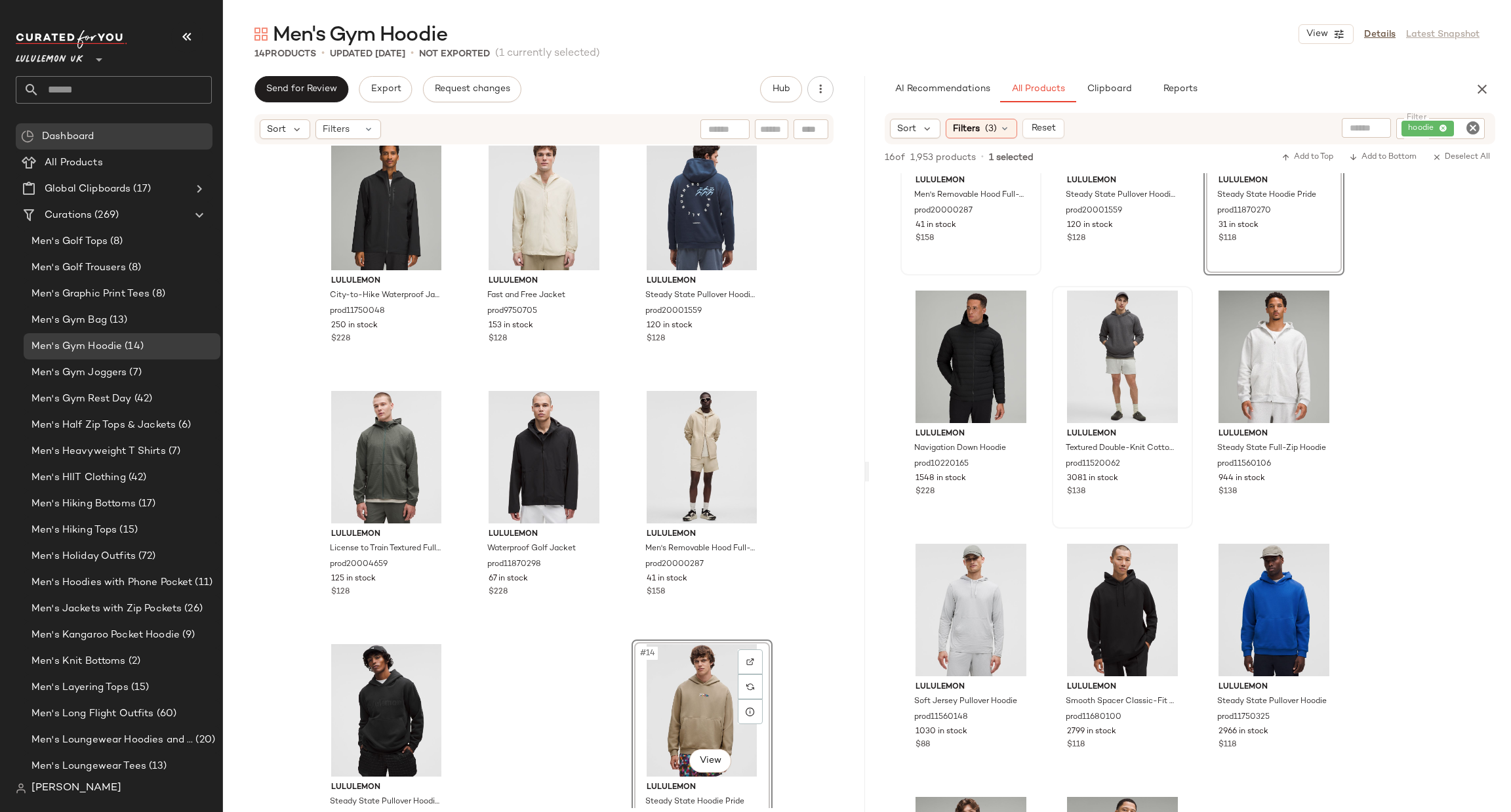
scroll to position [6, 0]
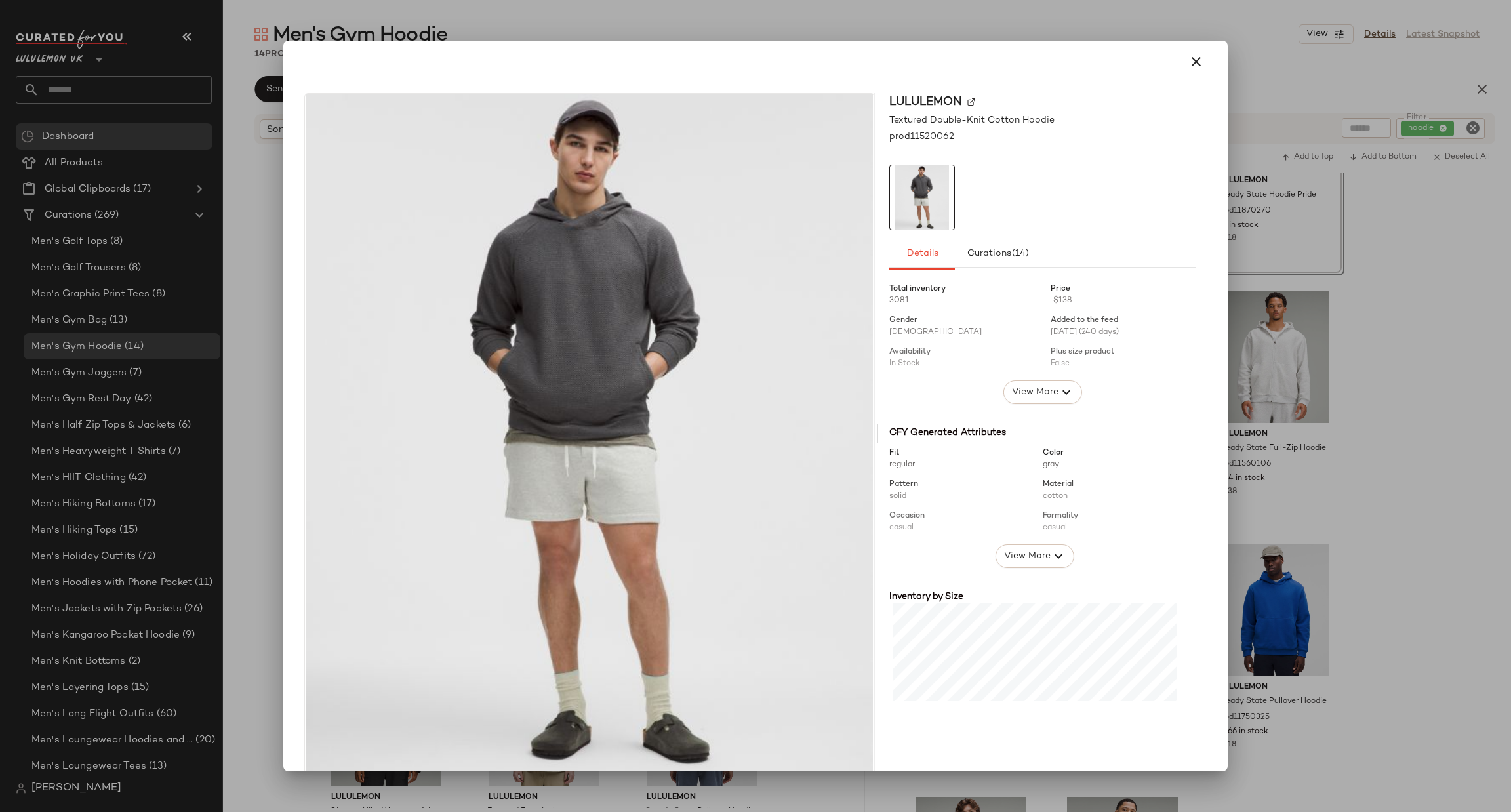
click at [1363, 308] on div at bounding box center [755, 406] width 1511 height 812
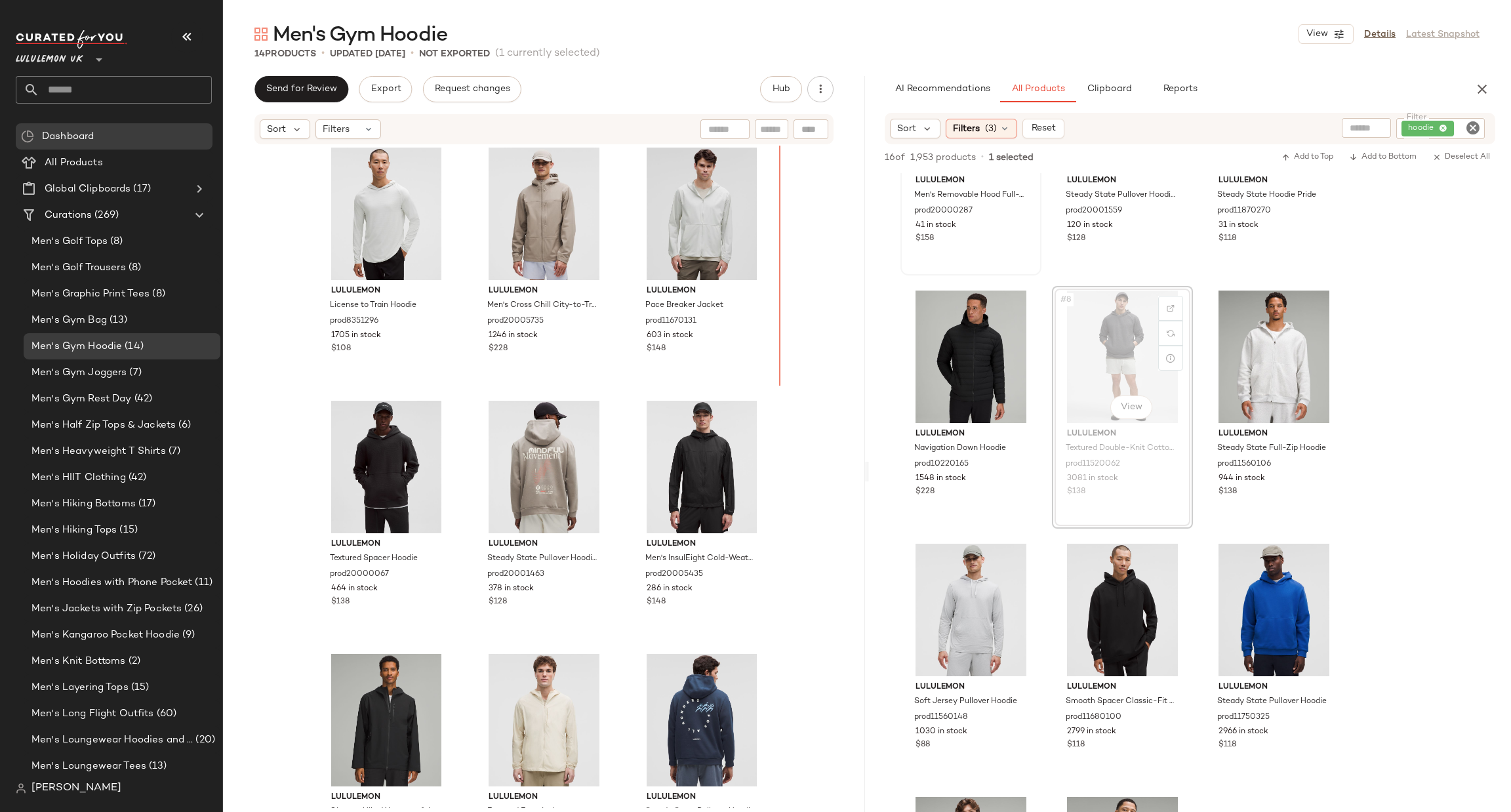
scroll to position [0, 0]
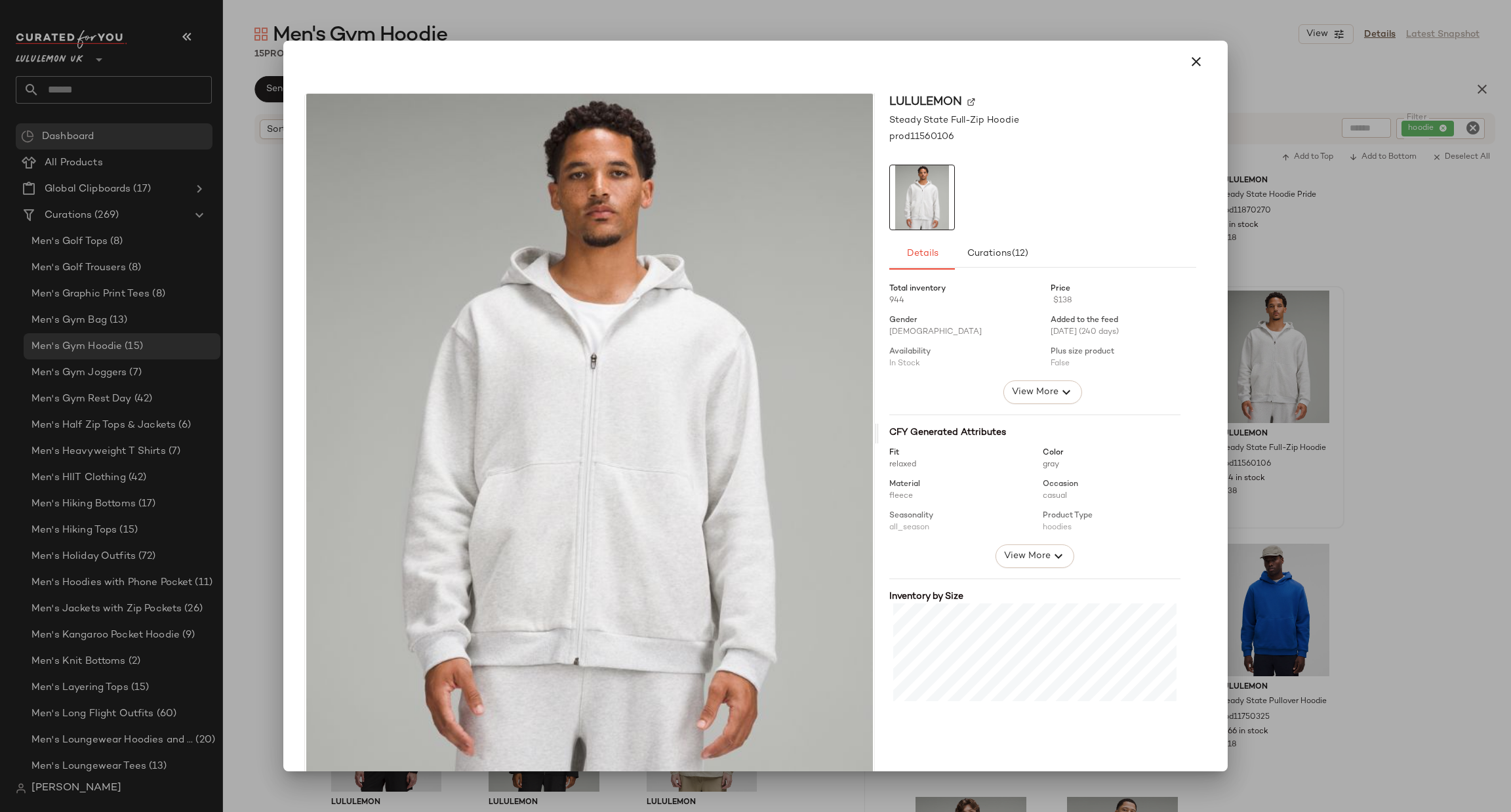
click at [1394, 383] on div at bounding box center [755, 406] width 1511 height 812
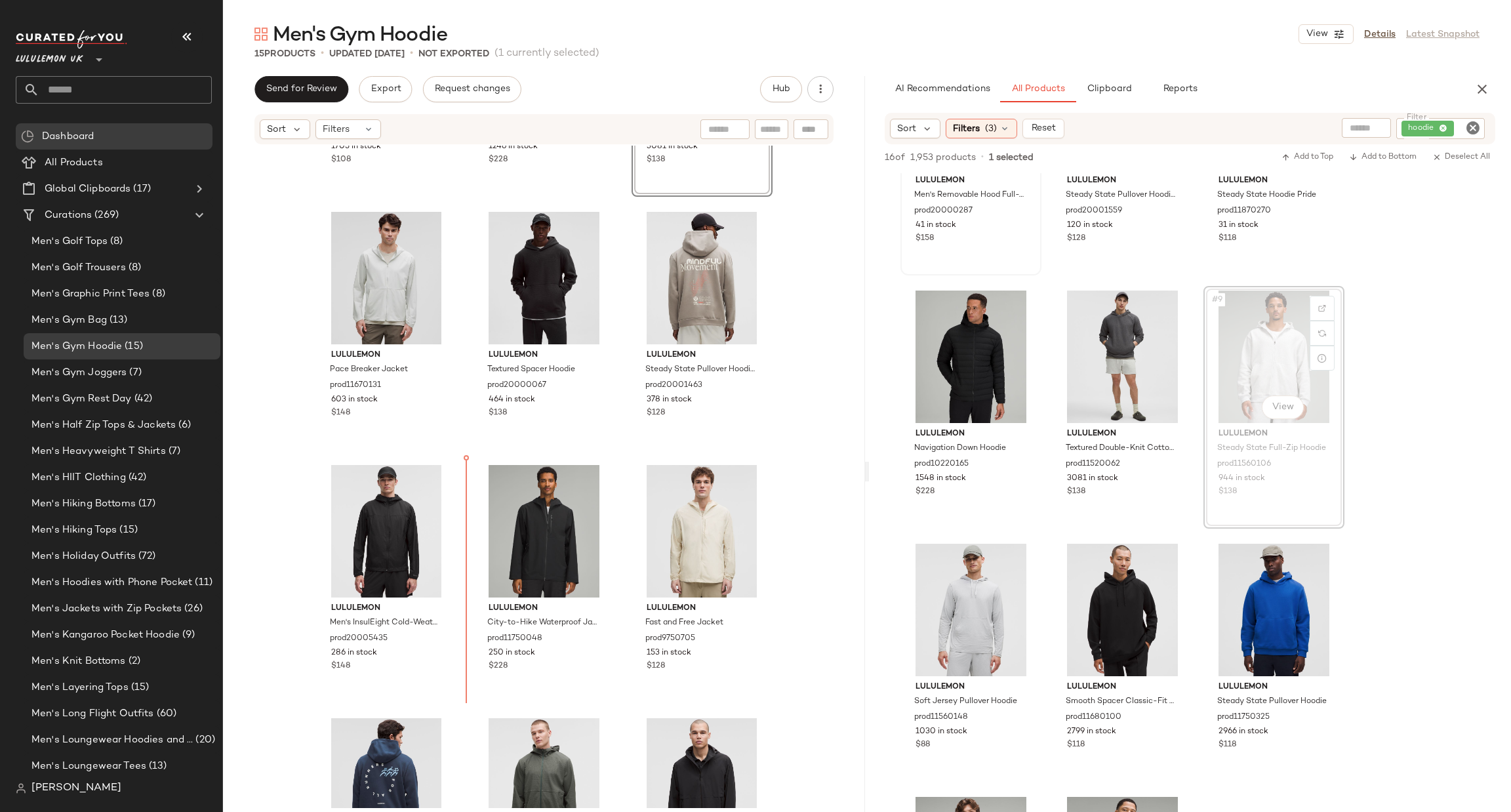
scroll to position [204, 0]
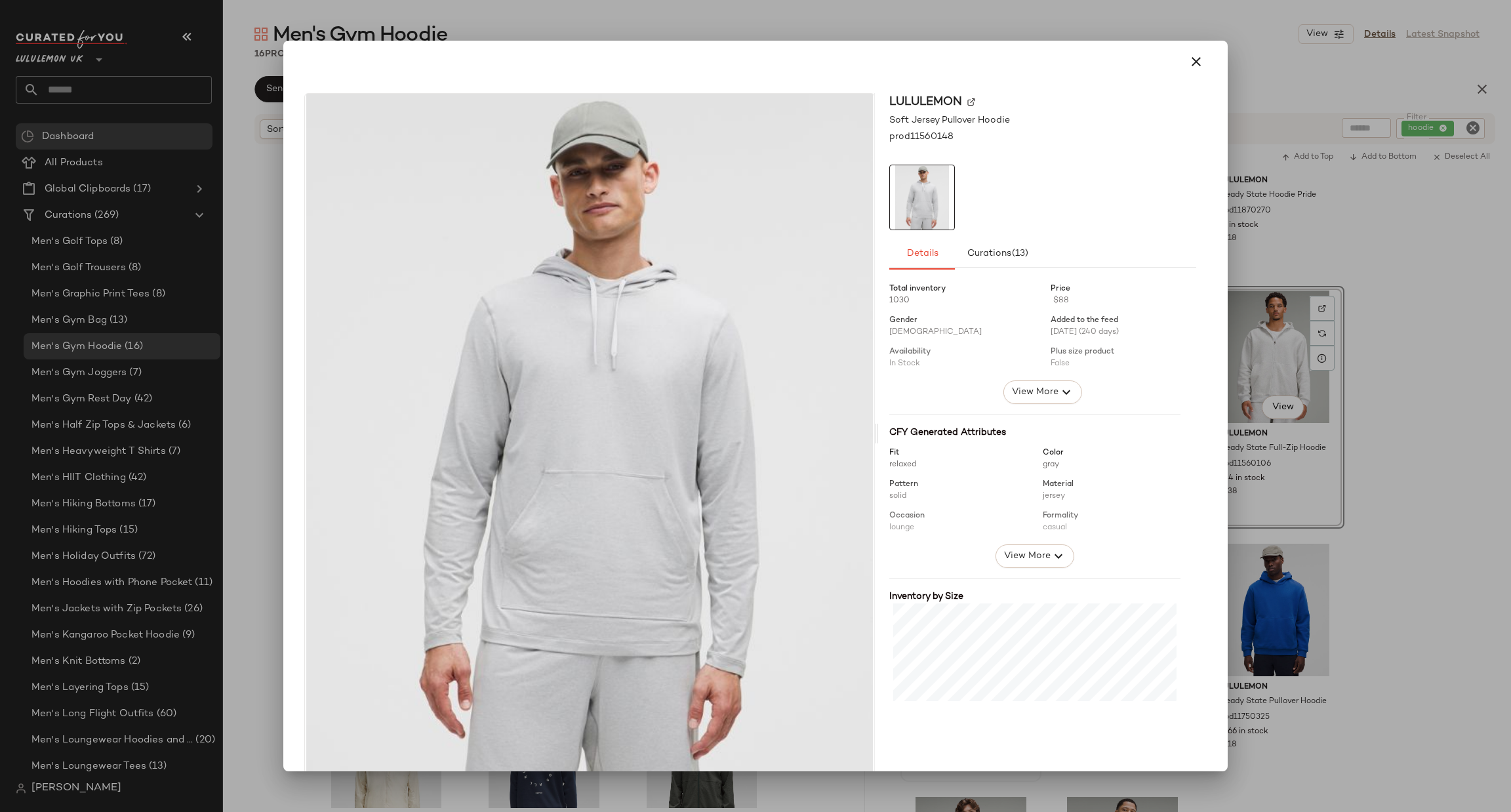
click at [1351, 519] on div at bounding box center [755, 406] width 1511 height 812
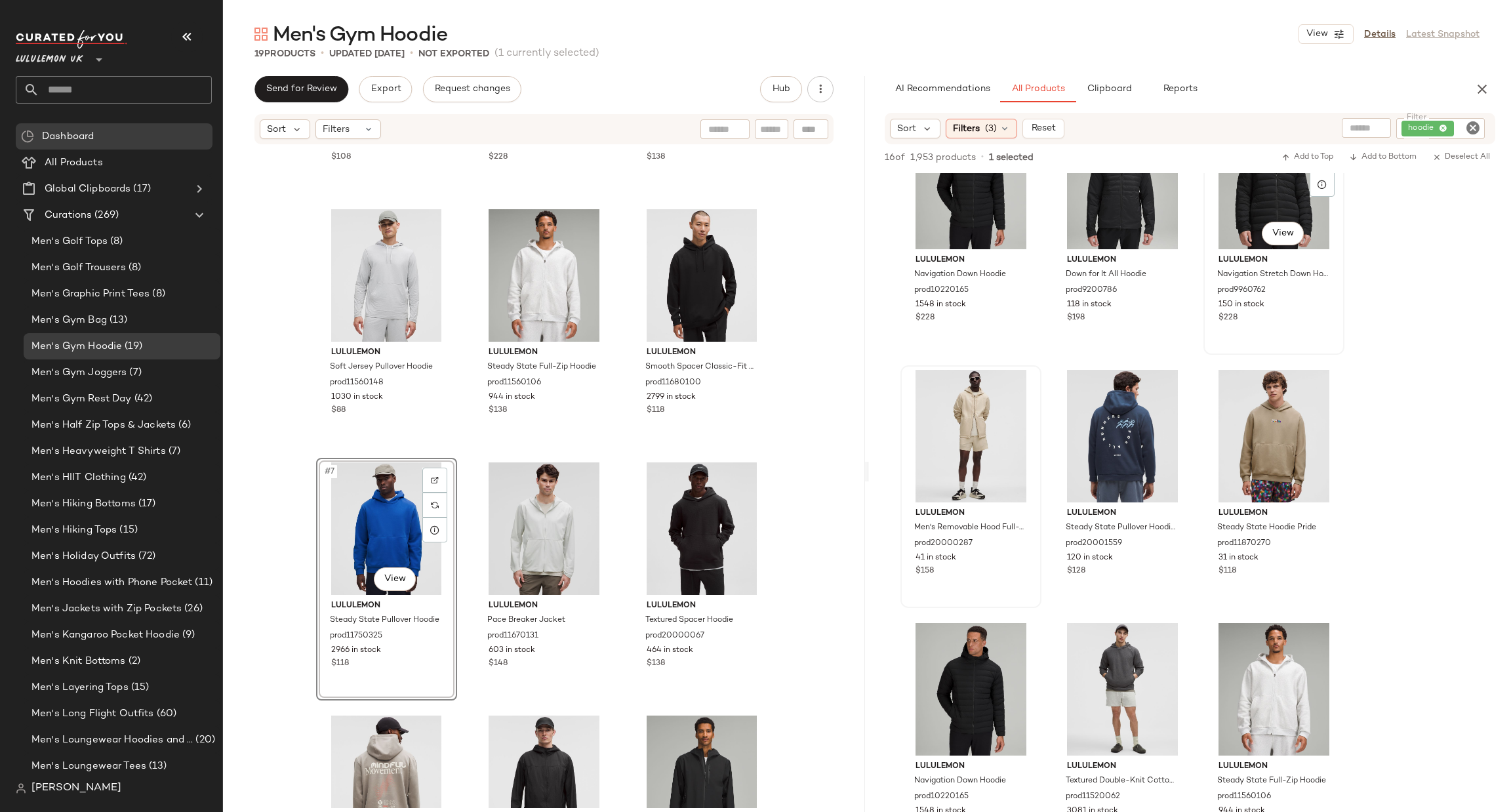
scroll to position [0, 0]
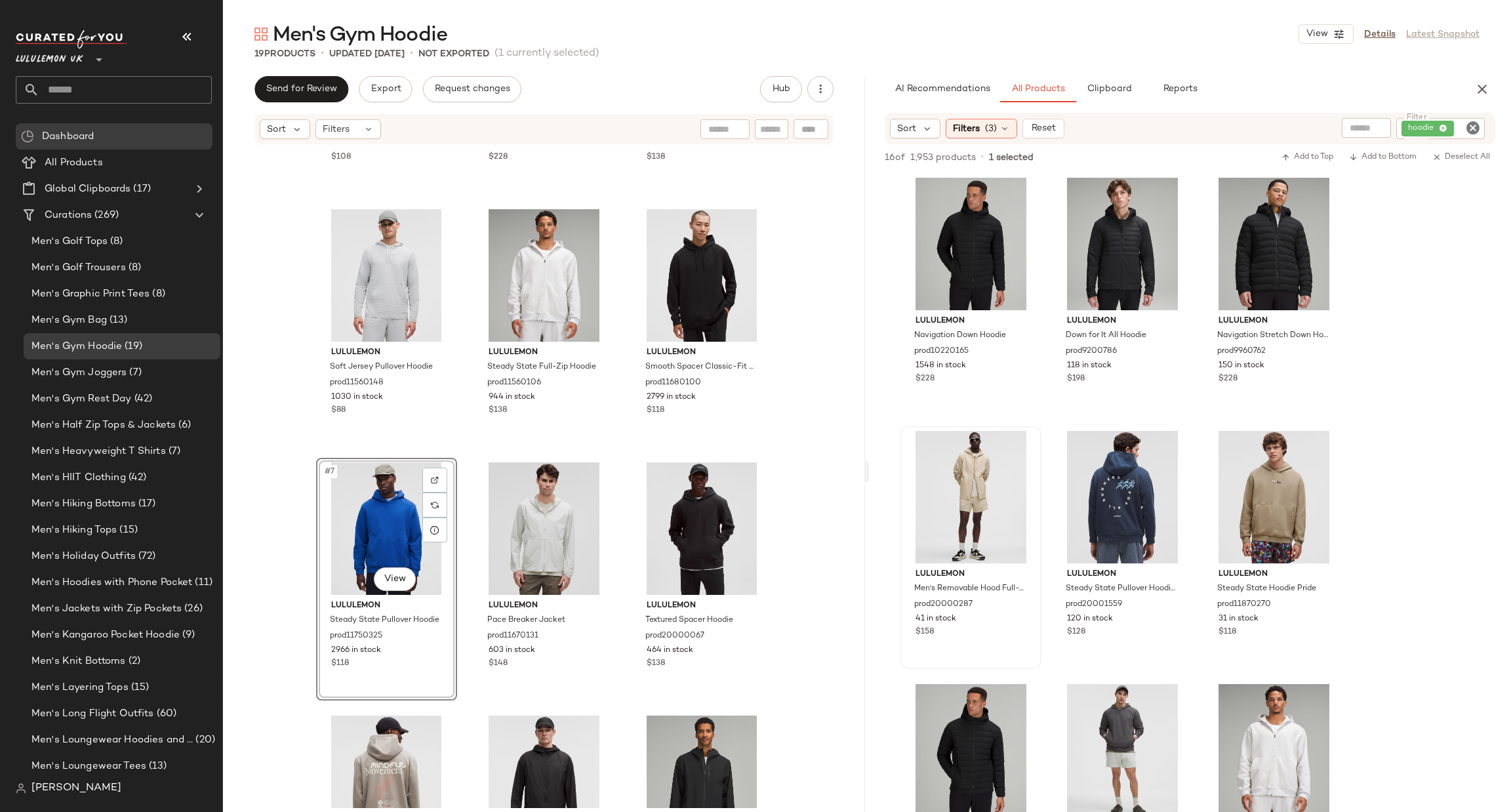
click at [1474, 126] on icon "Clear Filter" at bounding box center [1473, 128] width 16 height 16
click at [1339, 129] on input "text" at bounding box center [1334, 128] width 34 height 14
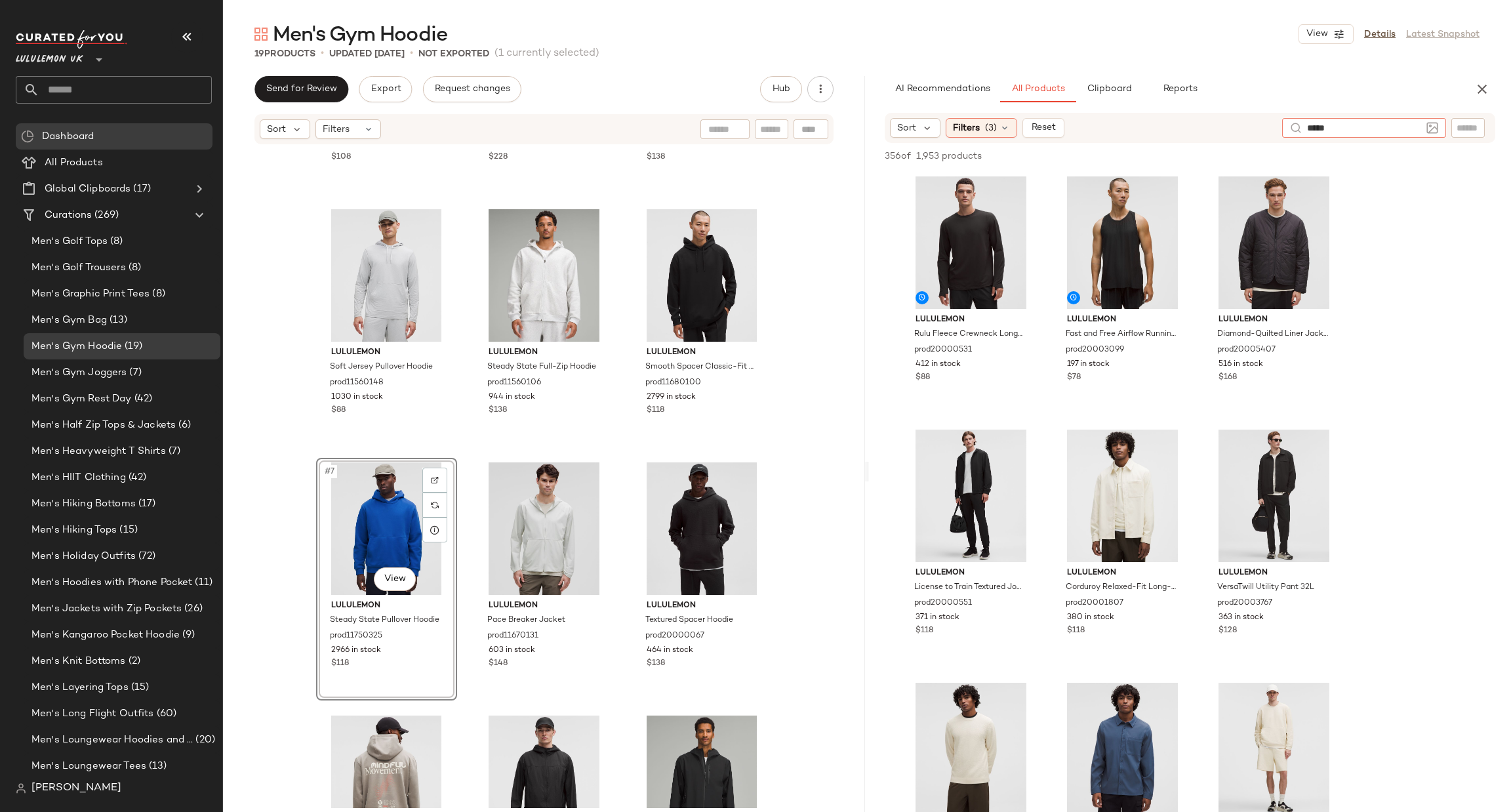
type input "******"
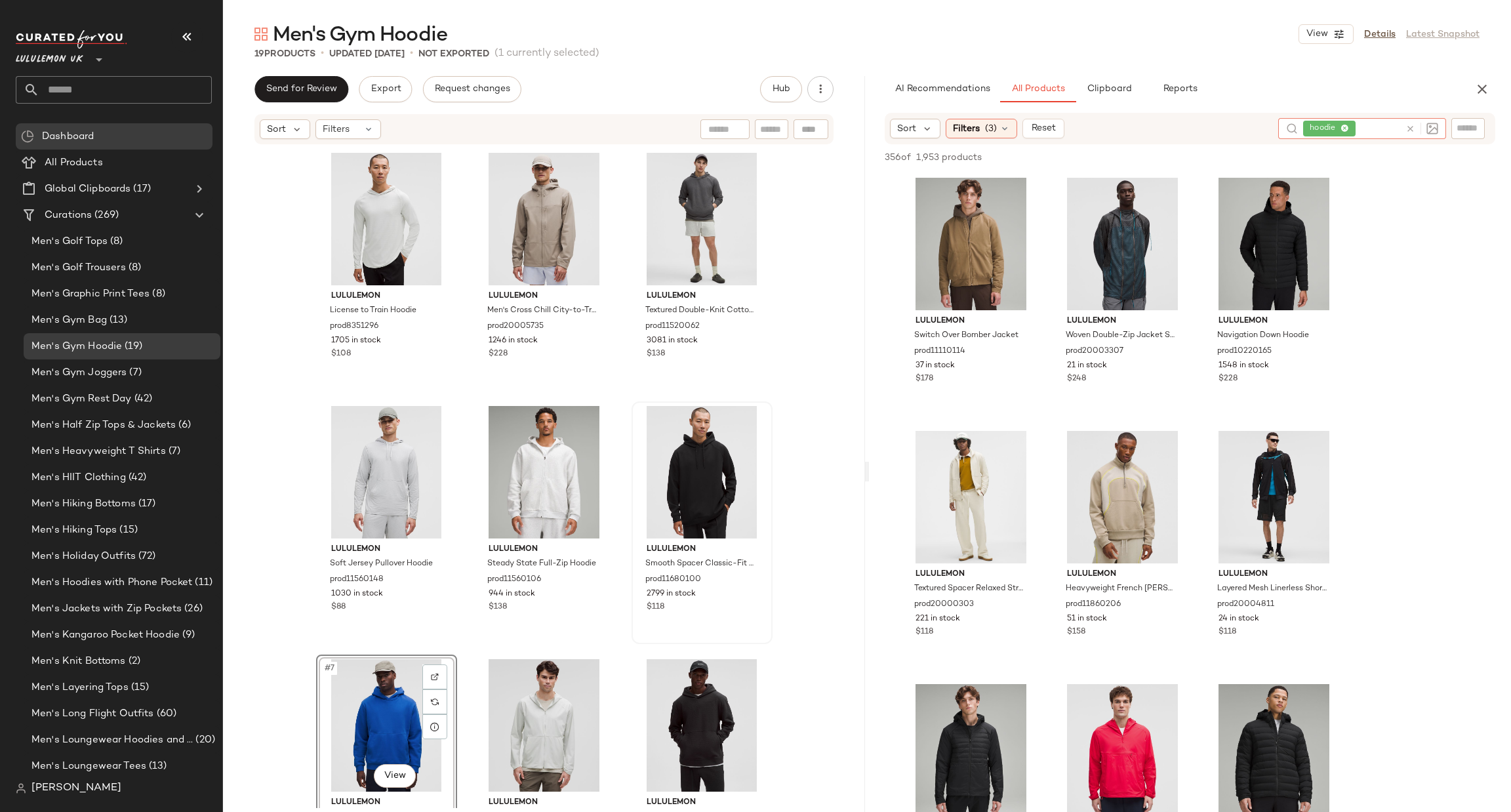
click at [791, 342] on div "lululemon License to Train Hoodie prod8351296 1705 in stock $108 lululemon Men'…" at bounding box center [544, 476] width 642 height 662
click at [542, 281] on div "#2 View" at bounding box center [544, 218] width 132 height 132
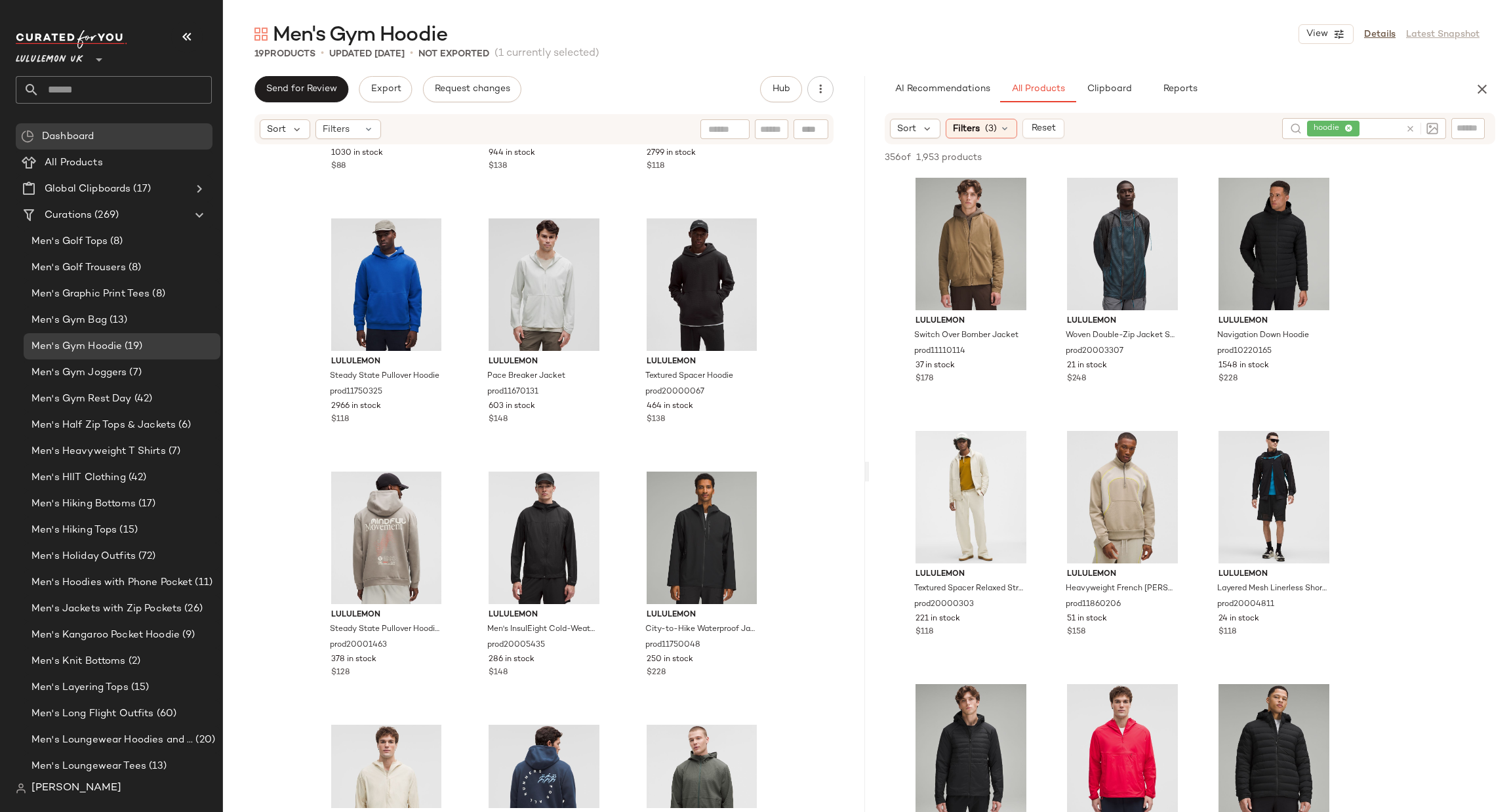
scroll to position [600, 0]
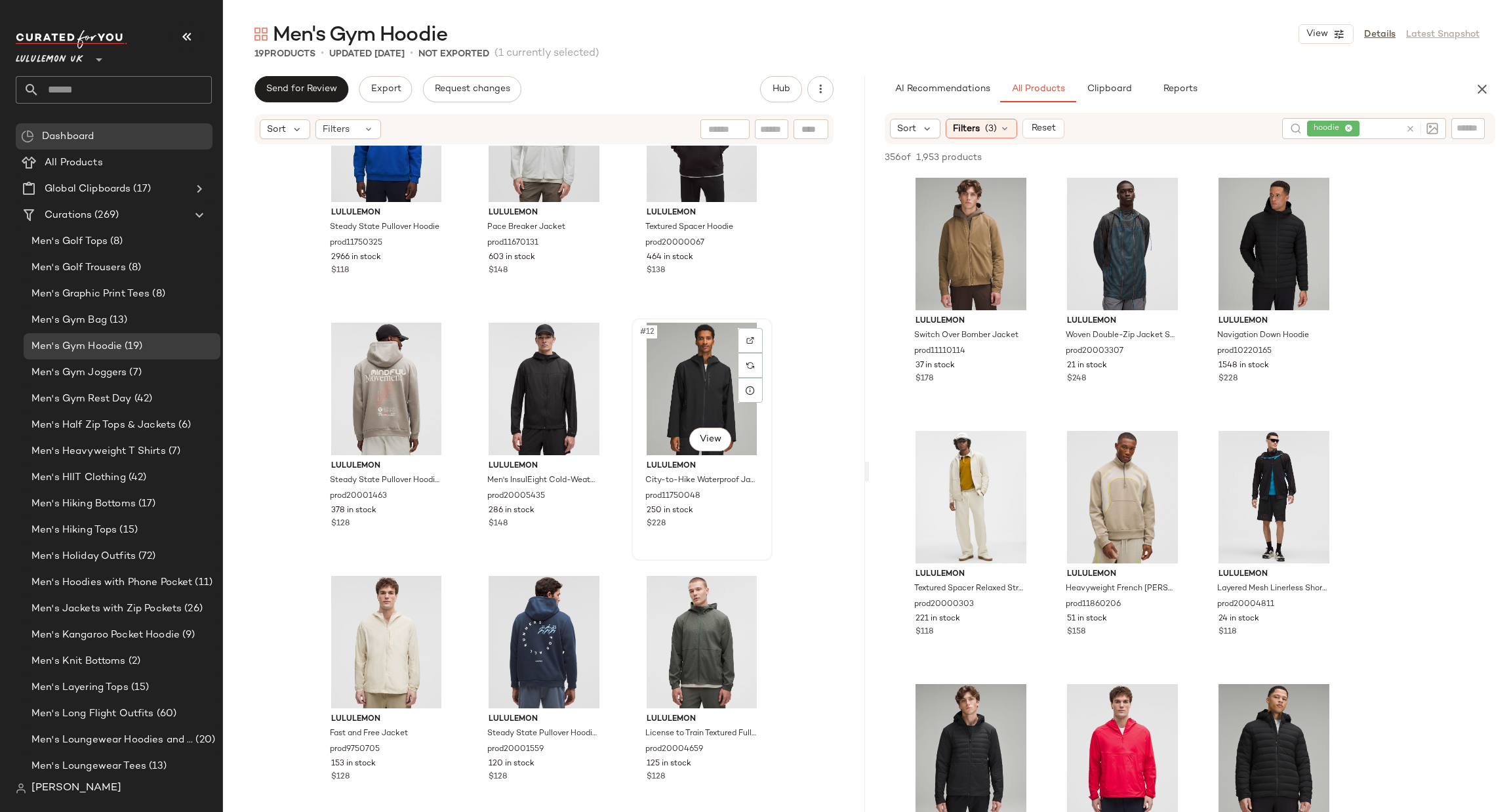
click at [692, 372] on div "#12 View" at bounding box center [702, 388] width 132 height 132
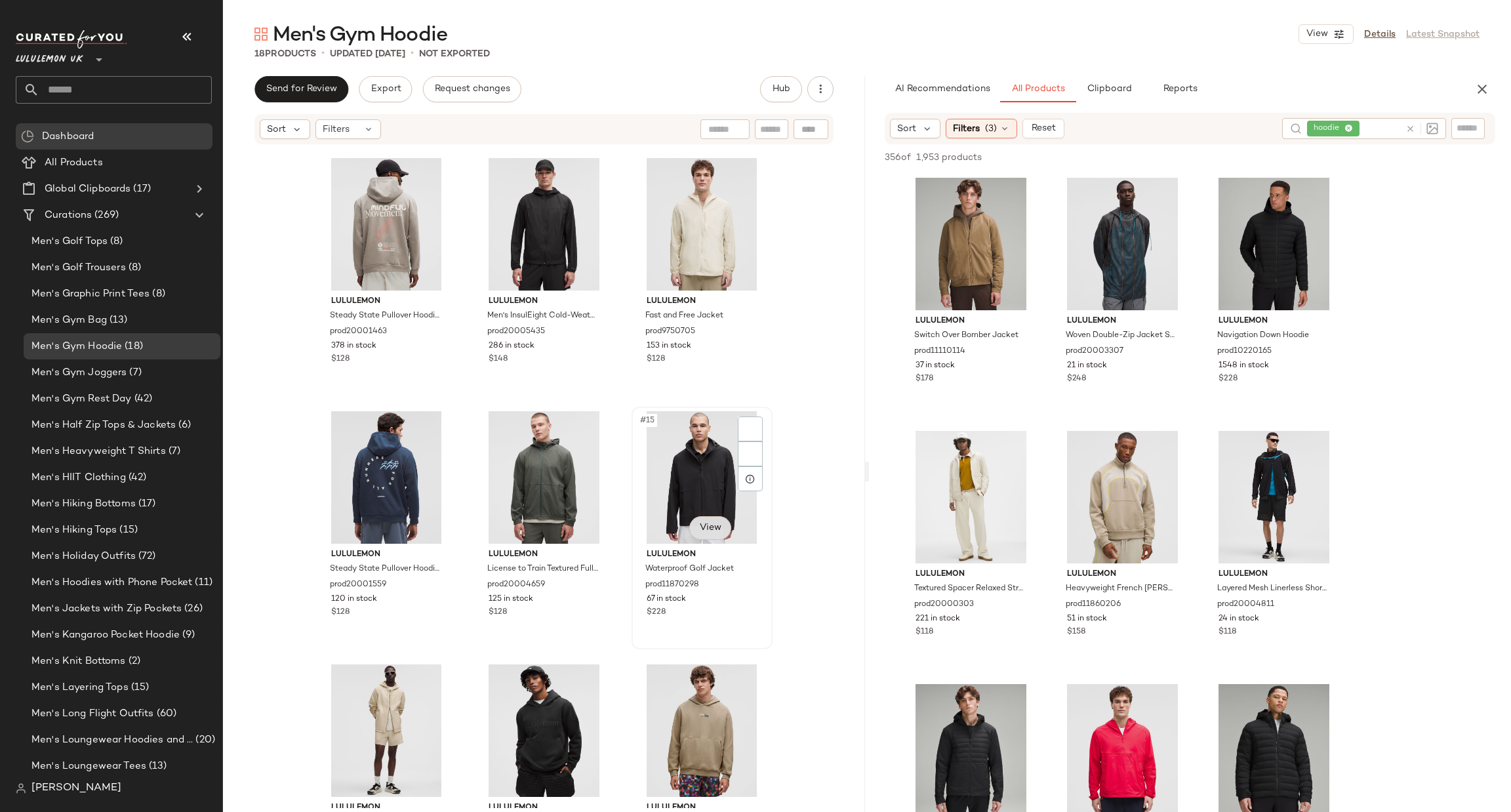
scroll to position [797, 0]
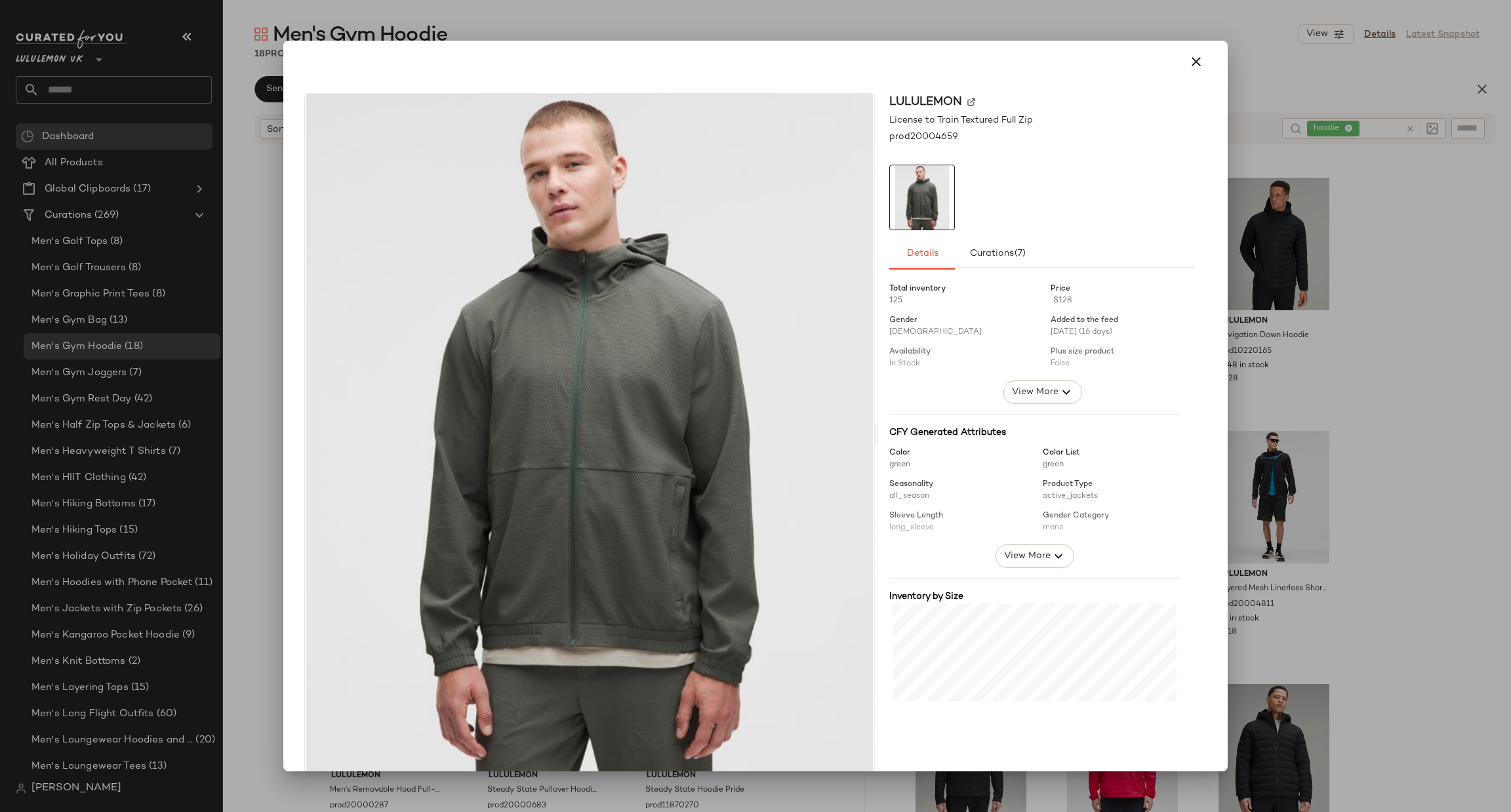
click at [1391, 331] on div at bounding box center [755, 406] width 1511 height 812
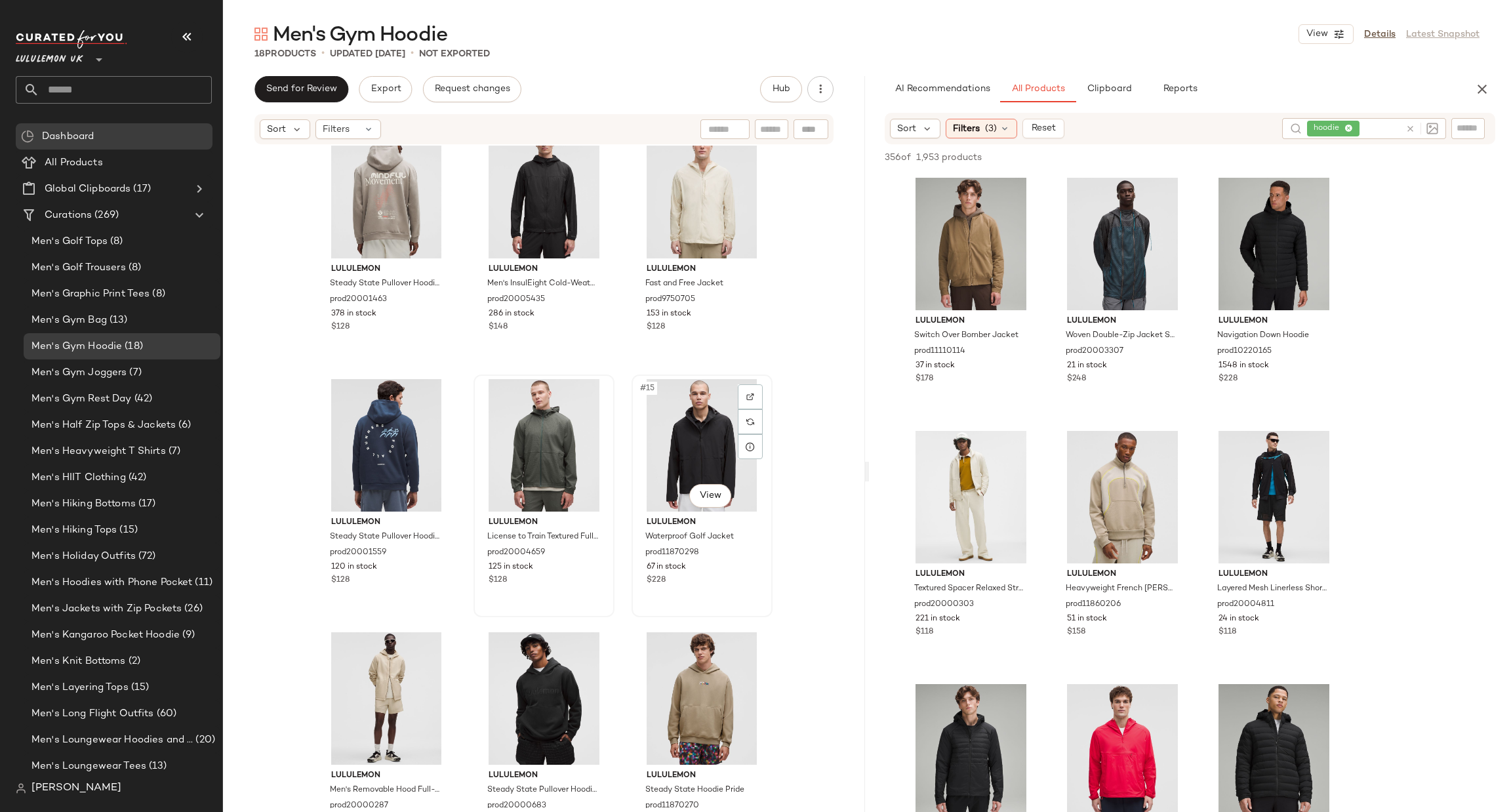
click at [703, 462] on div "#15 View" at bounding box center [702, 444] width 132 height 132
click at [710, 496] on body "Lululemon UK ** Dashboard All Products Global Clipboards (17) Curations (269) M…" at bounding box center [755, 406] width 1511 height 812
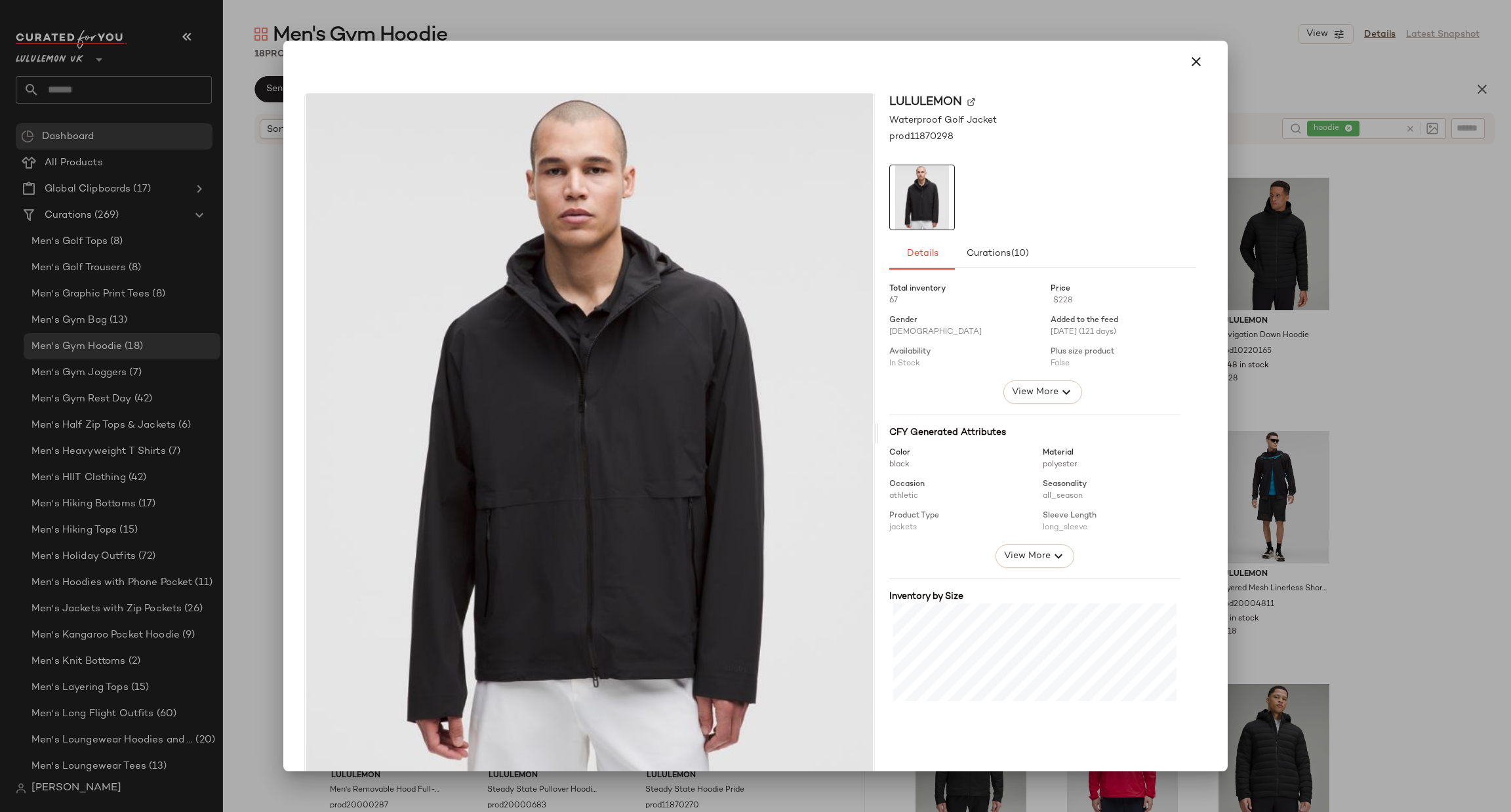
click at [1381, 376] on div at bounding box center [755, 406] width 1511 height 812
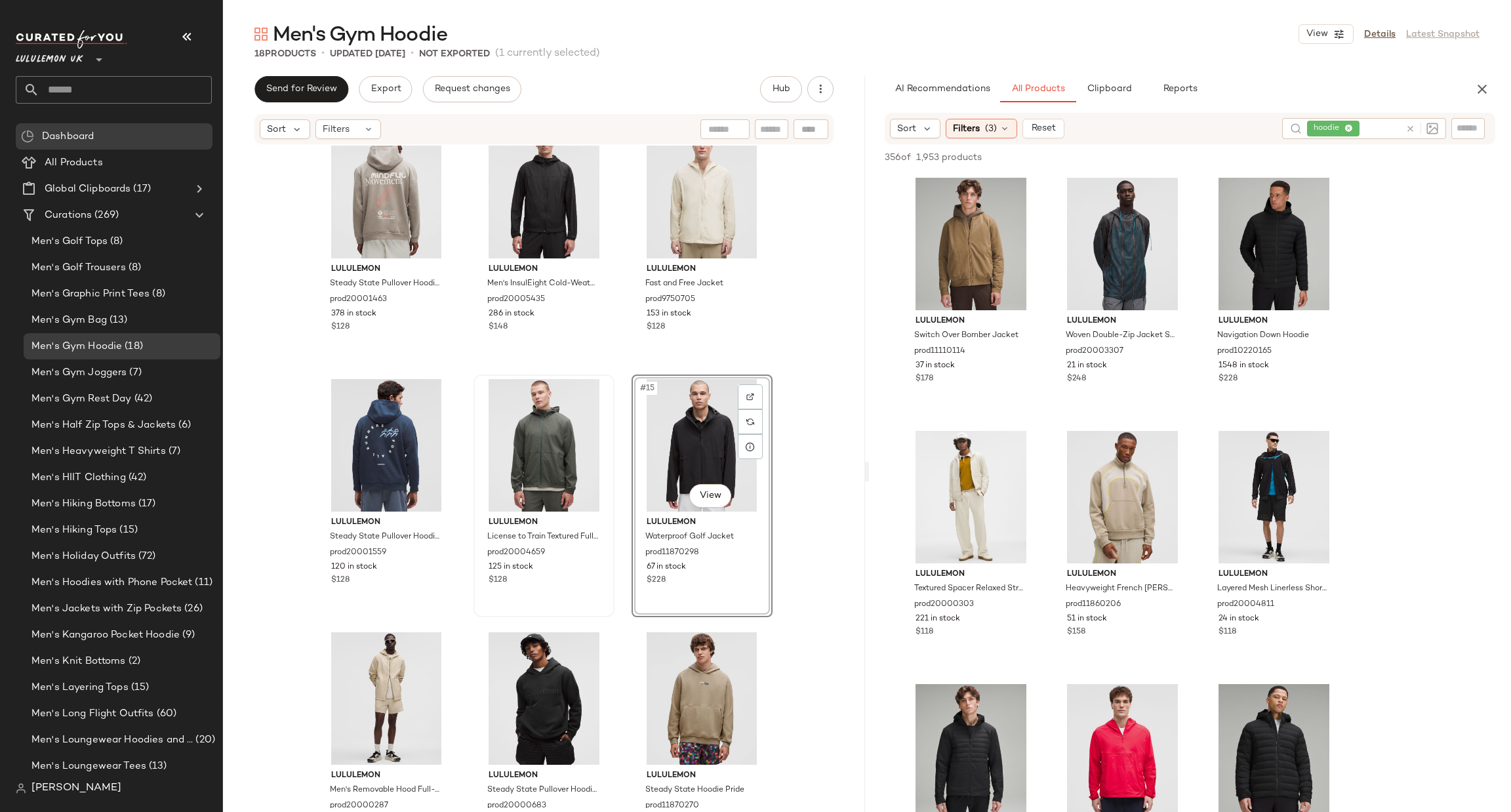
click at [678, 416] on div "#15 View" at bounding box center [702, 444] width 132 height 132
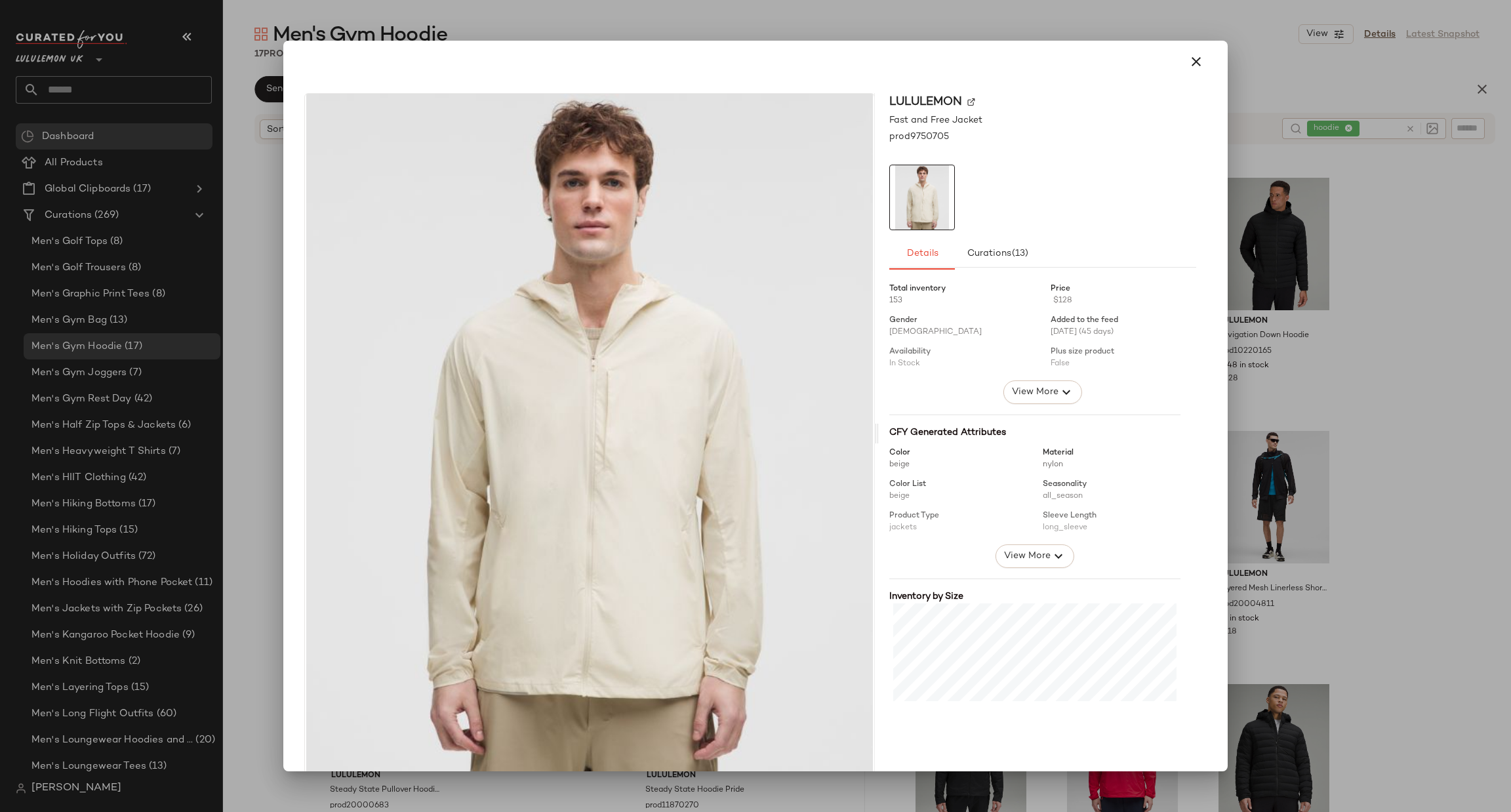
click at [1307, 295] on div at bounding box center [755, 406] width 1511 height 812
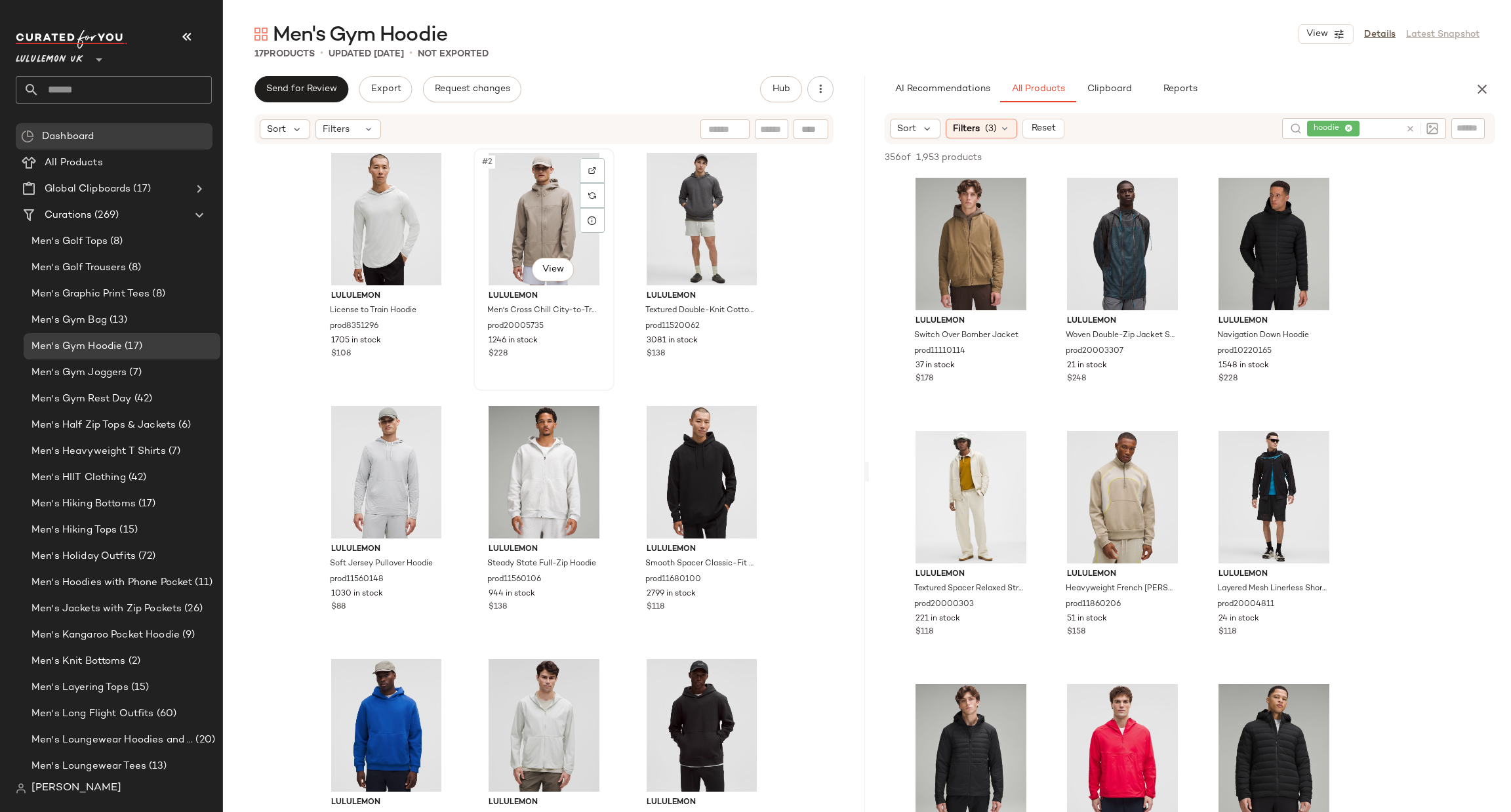
click at [545, 228] on div "#2 View" at bounding box center [544, 218] width 132 height 132
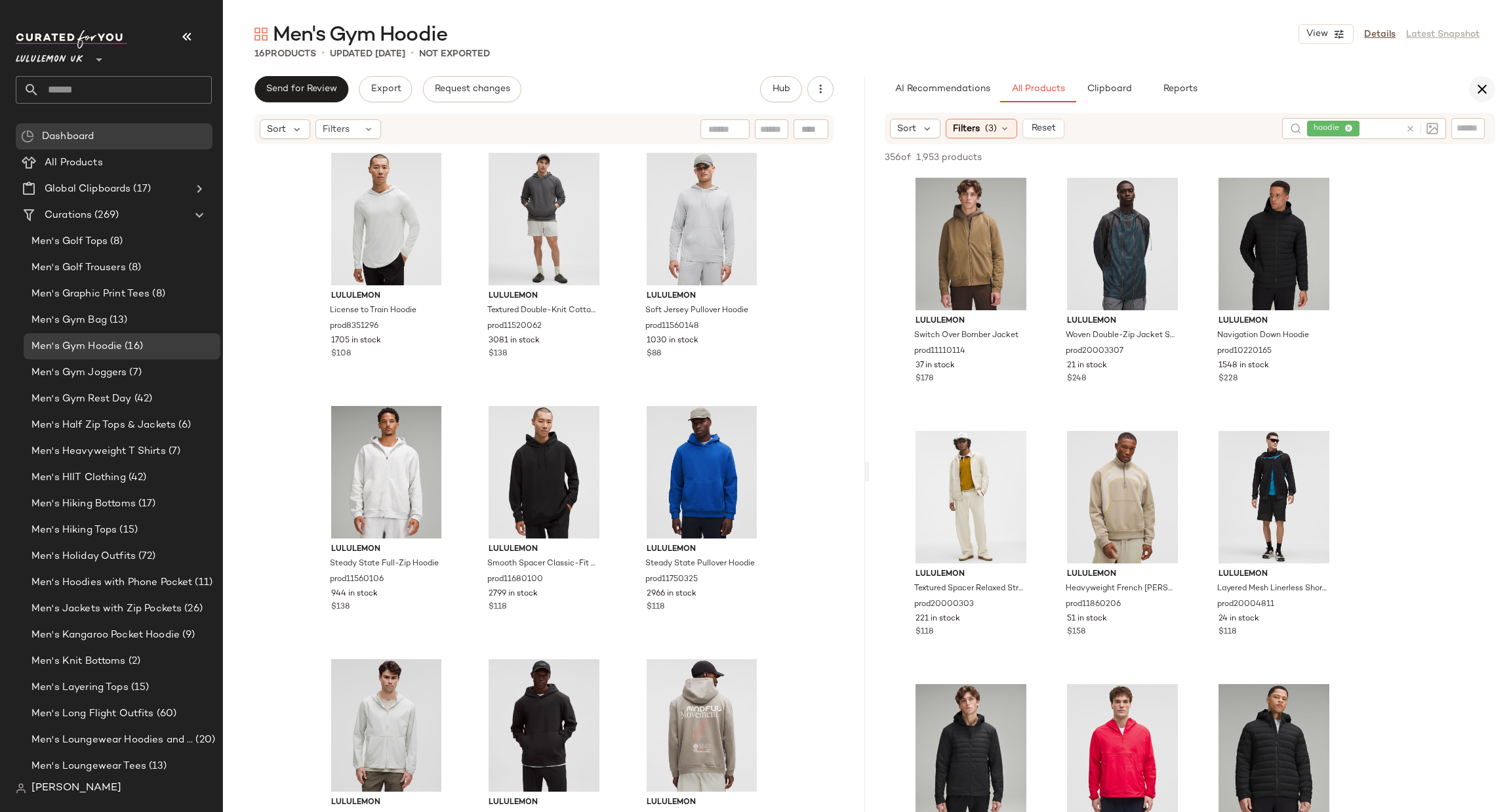
click at [1483, 100] on button "button" at bounding box center [1483, 89] width 26 height 26
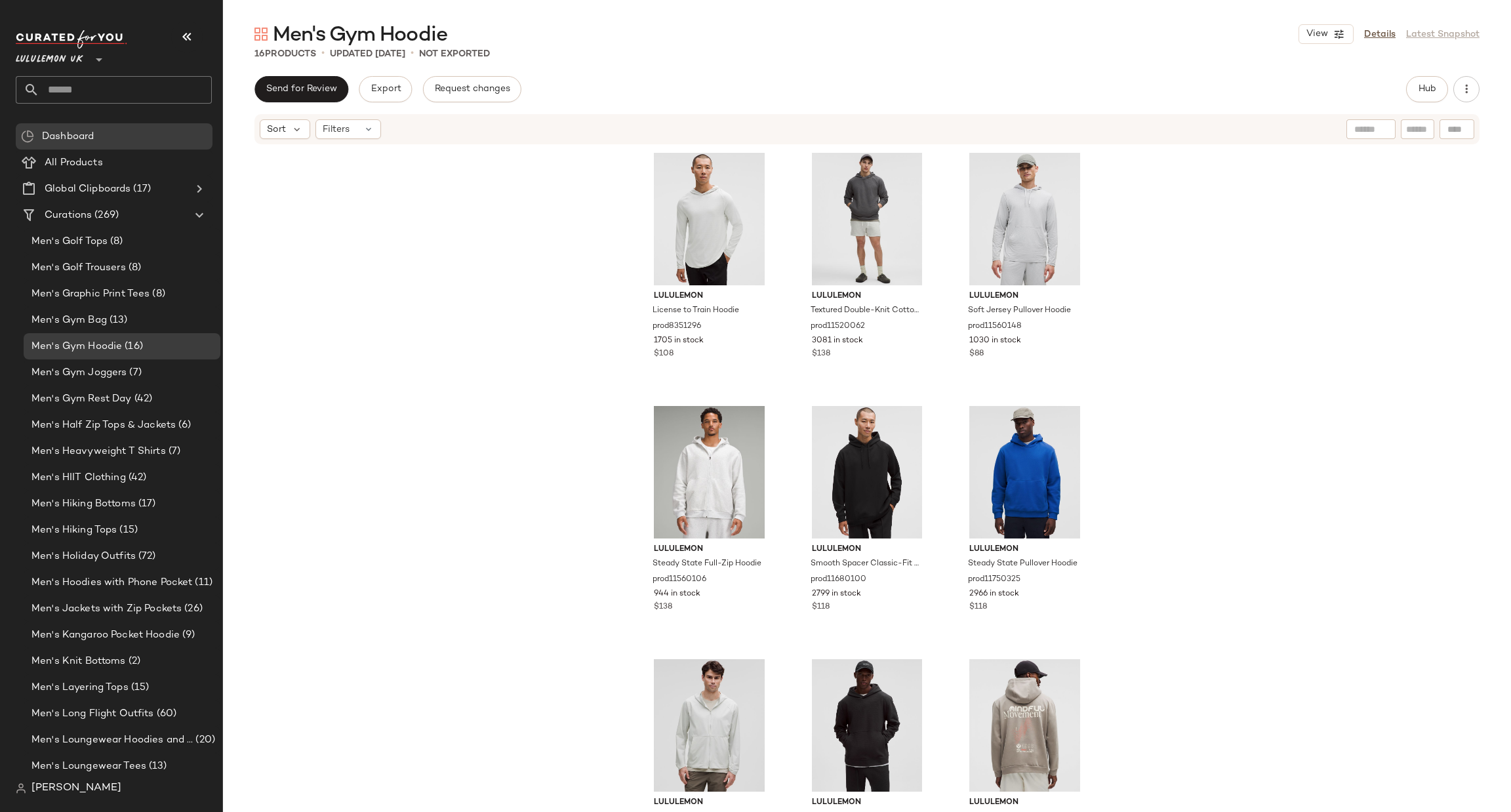
click at [132, 91] on input "text" at bounding box center [126, 89] width 173 height 27
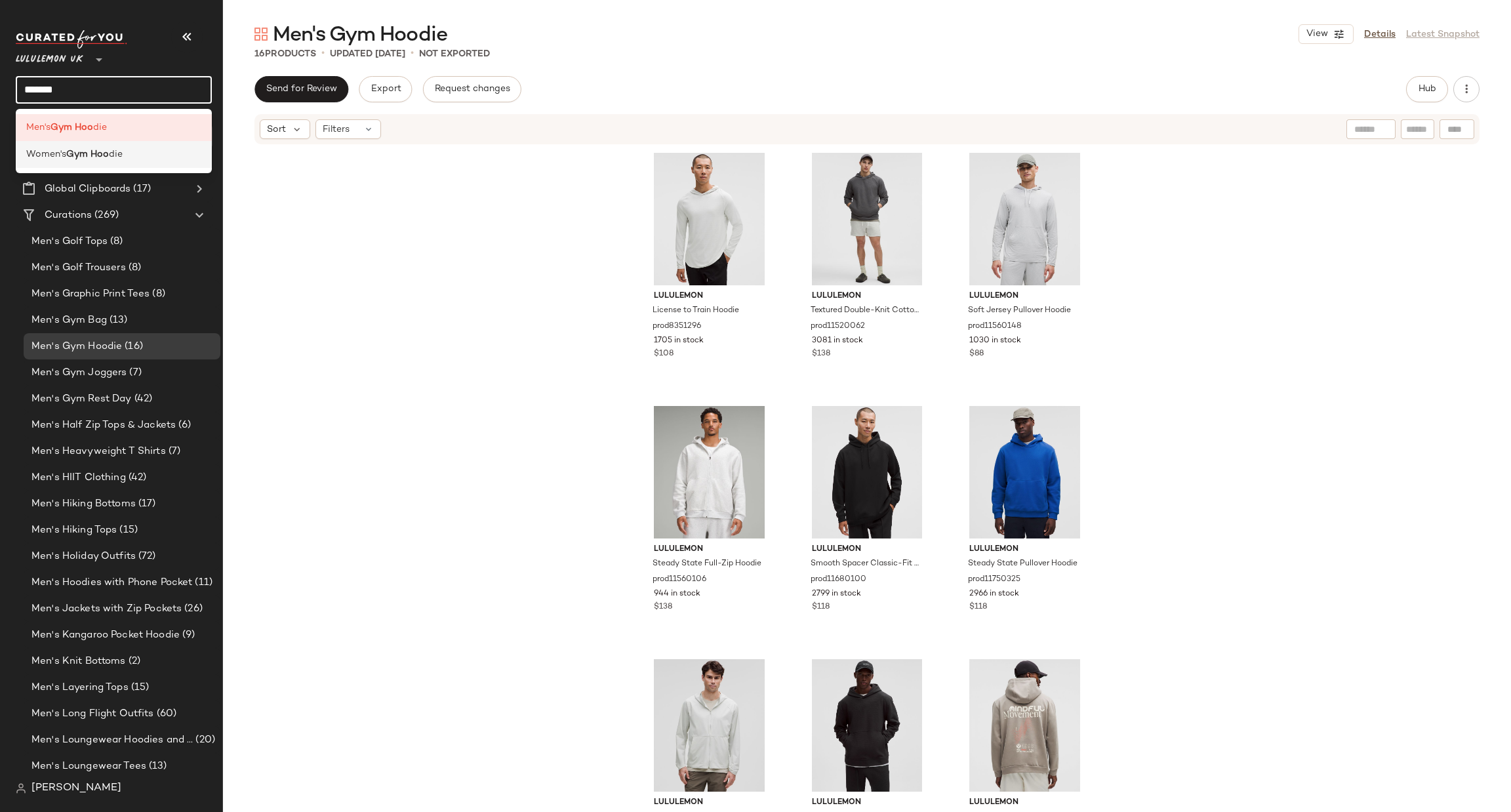
type input "*******"
click at [148, 147] on div "Women's Gym Hoo die" at bounding box center [113, 154] width 175 height 14
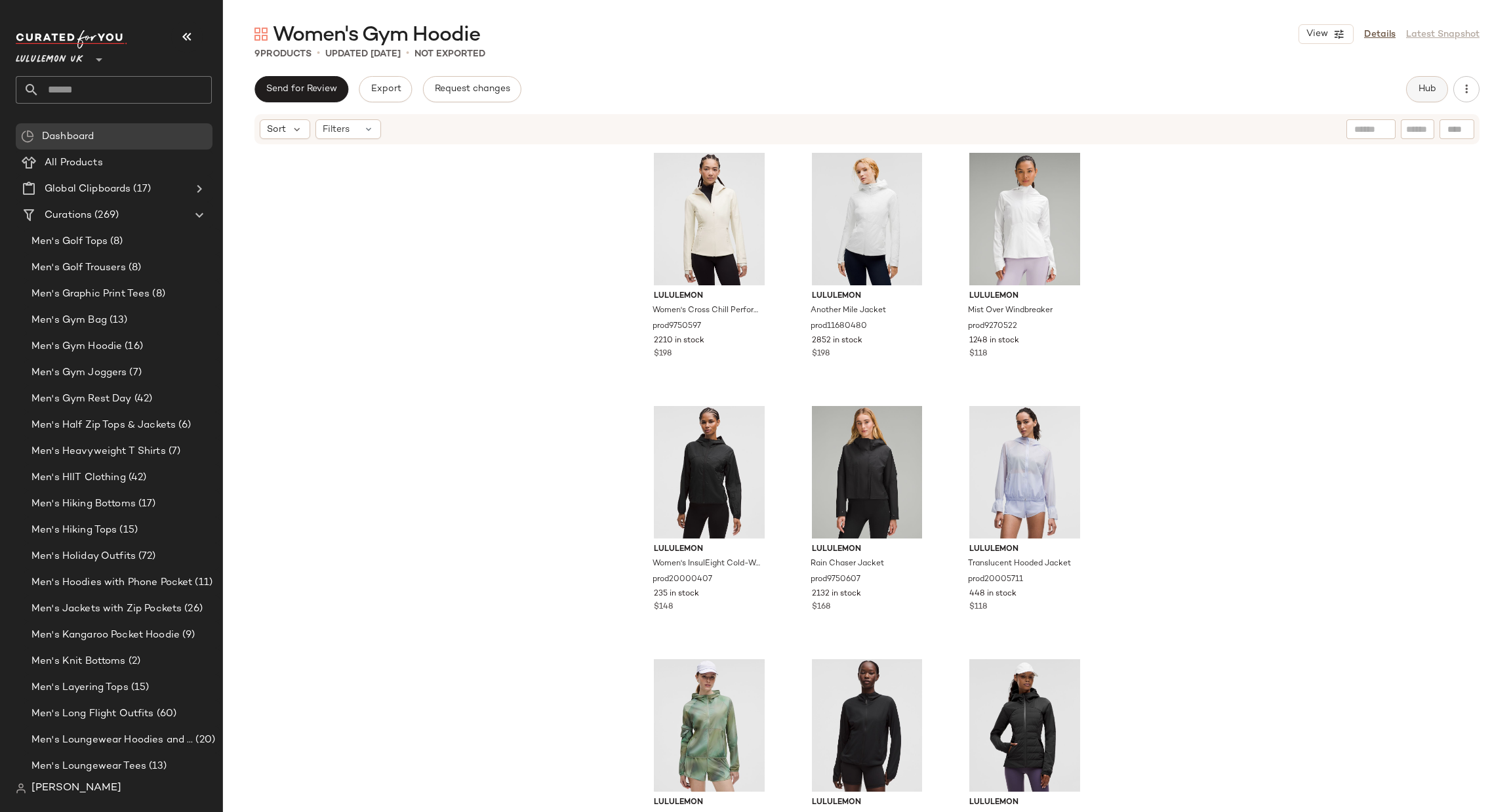
click at [1415, 80] on button "Hub" at bounding box center [1427, 89] width 42 height 26
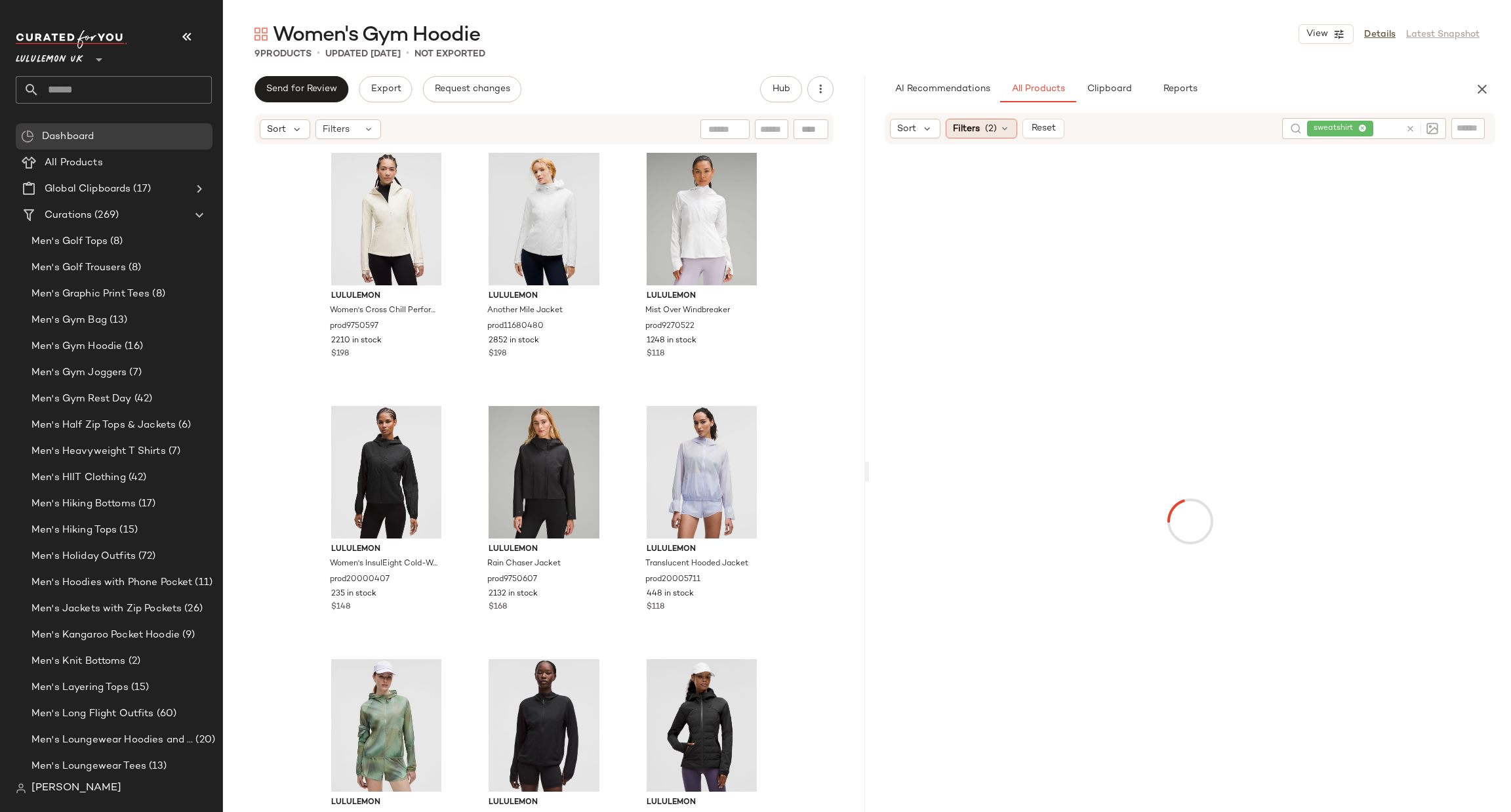
click at [979, 129] on div "Filters (2)" at bounding box center [982, 128] width 71 height 20
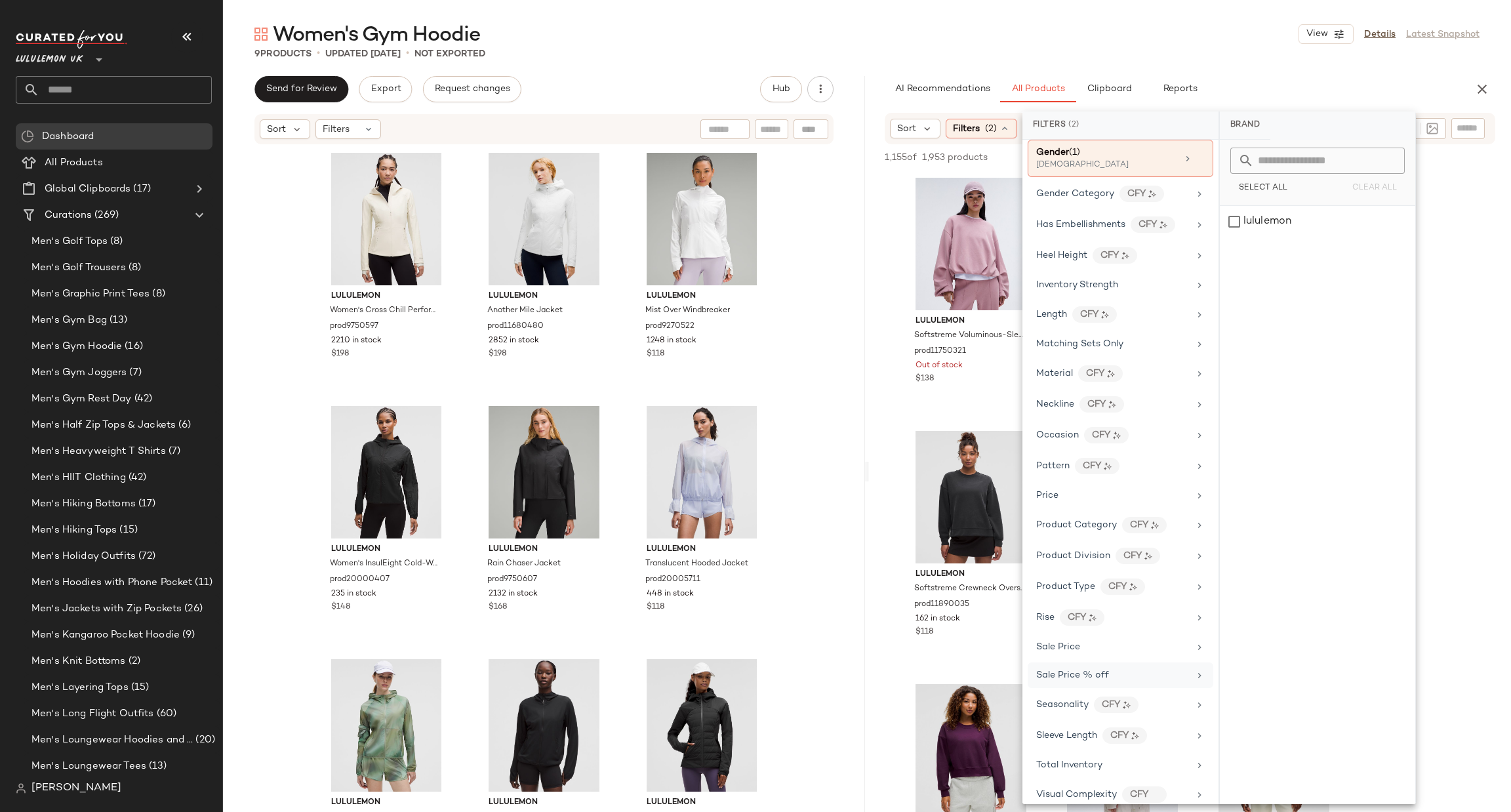
scroll to position [414, 0]
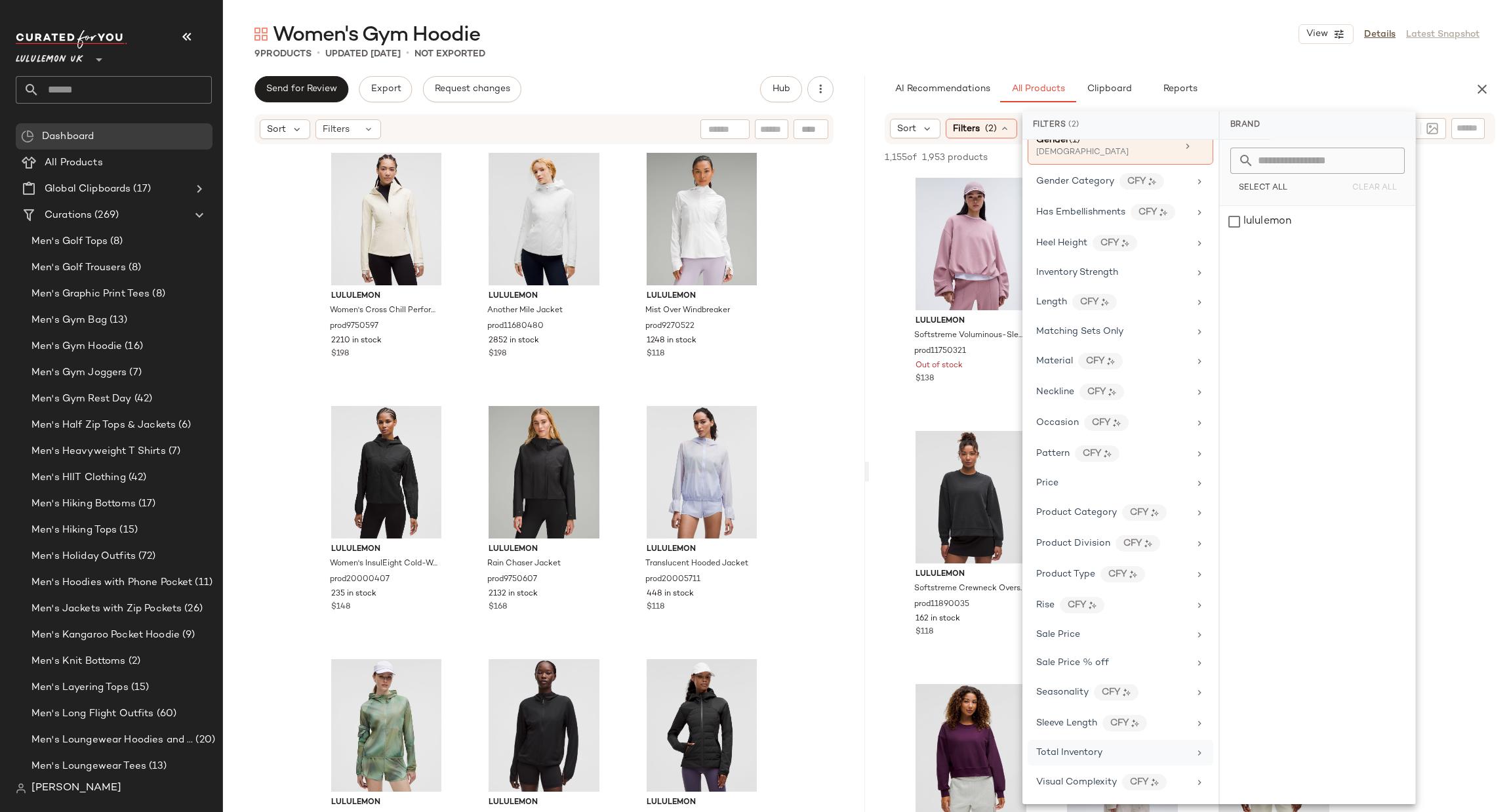
click at [1143, 742] on div "Total Inventory" at bounding box center [1121, 752] width 186 height 25
click at [1331, 178] on span "At least 1" at bounding box center [1317, 183] width 36 height 9
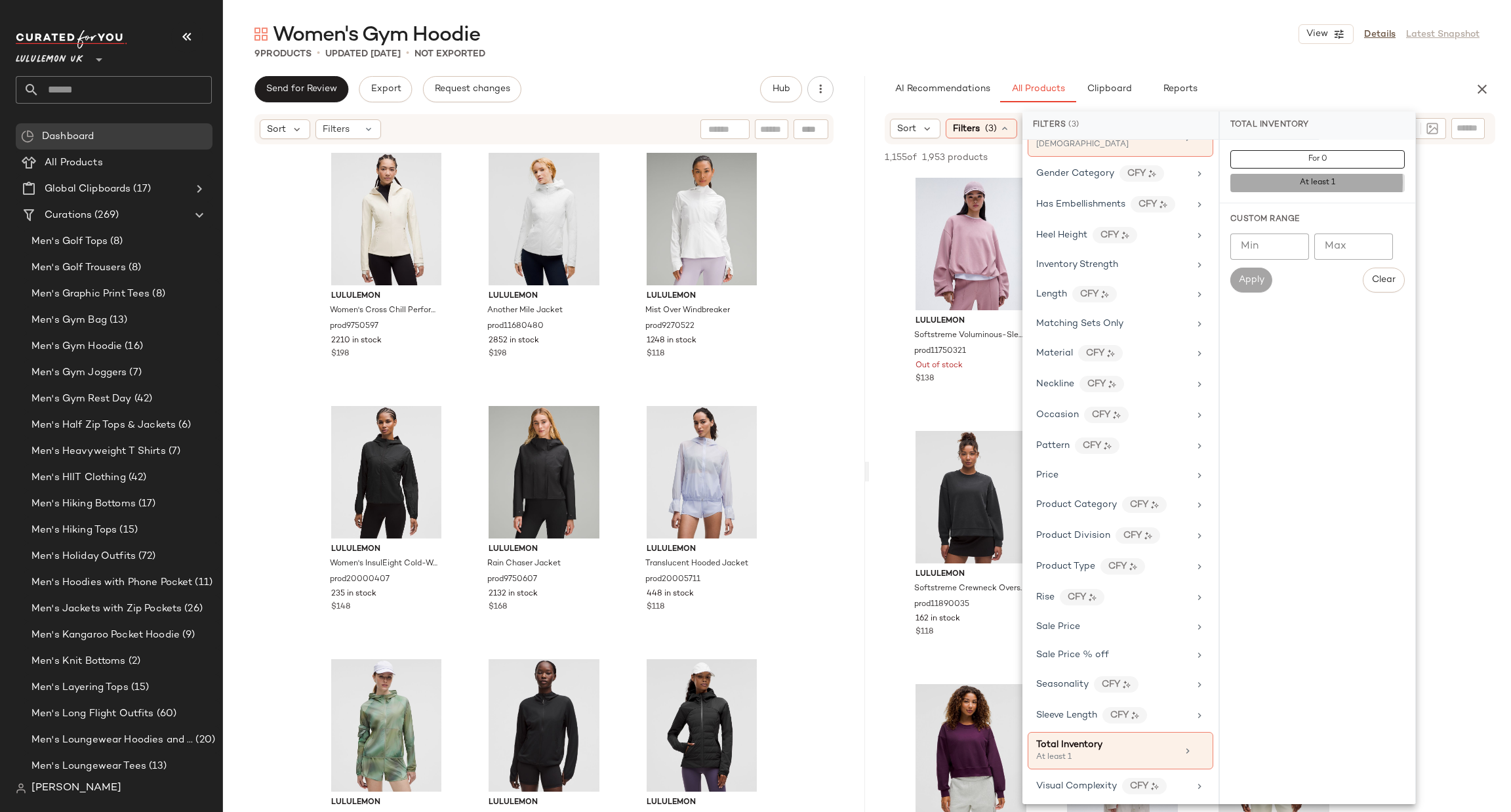
scroll to position [597, 0]
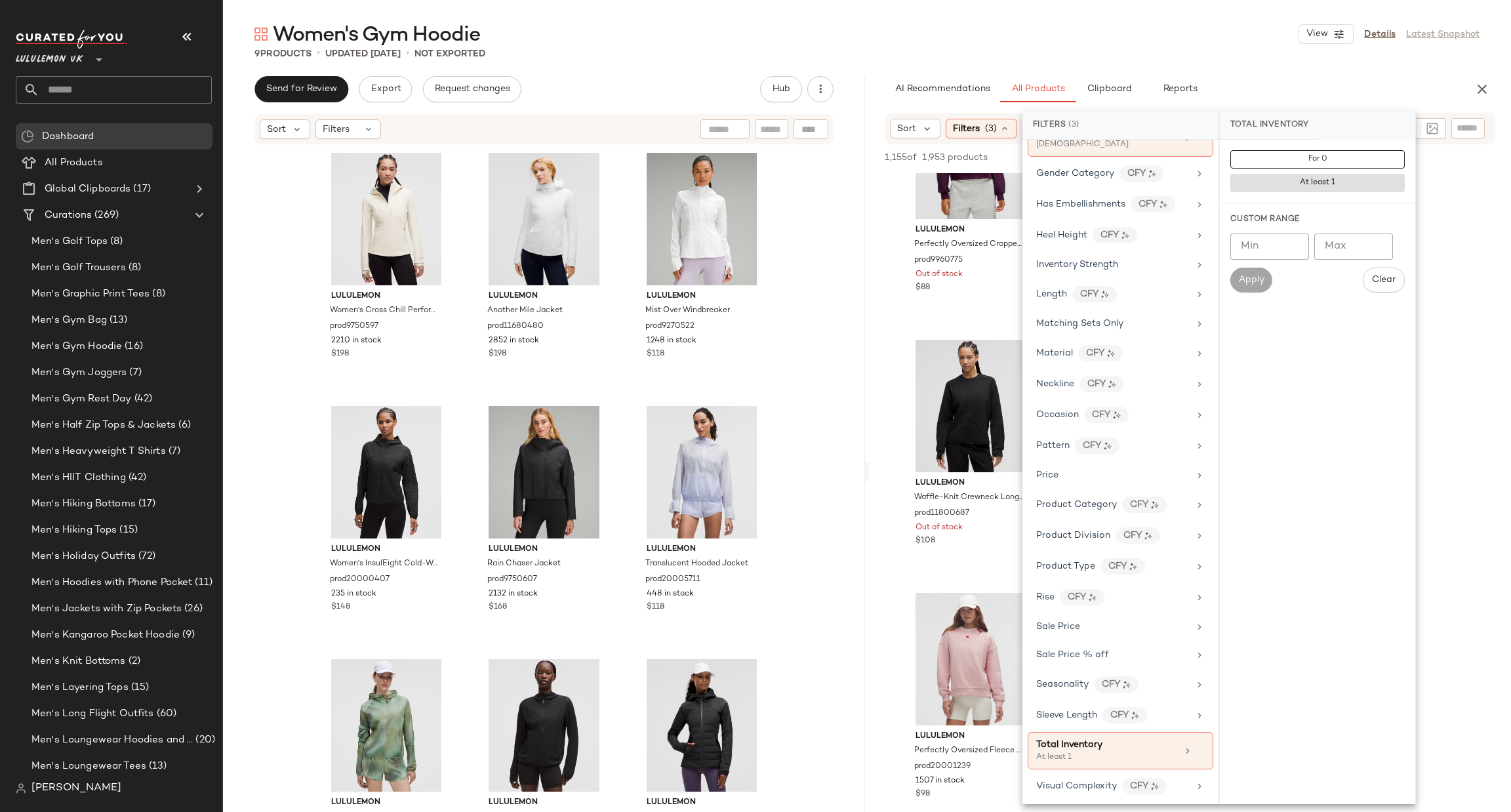
click at [1469, 162] on div at bounding box center [1404, 157] width 184 height 16
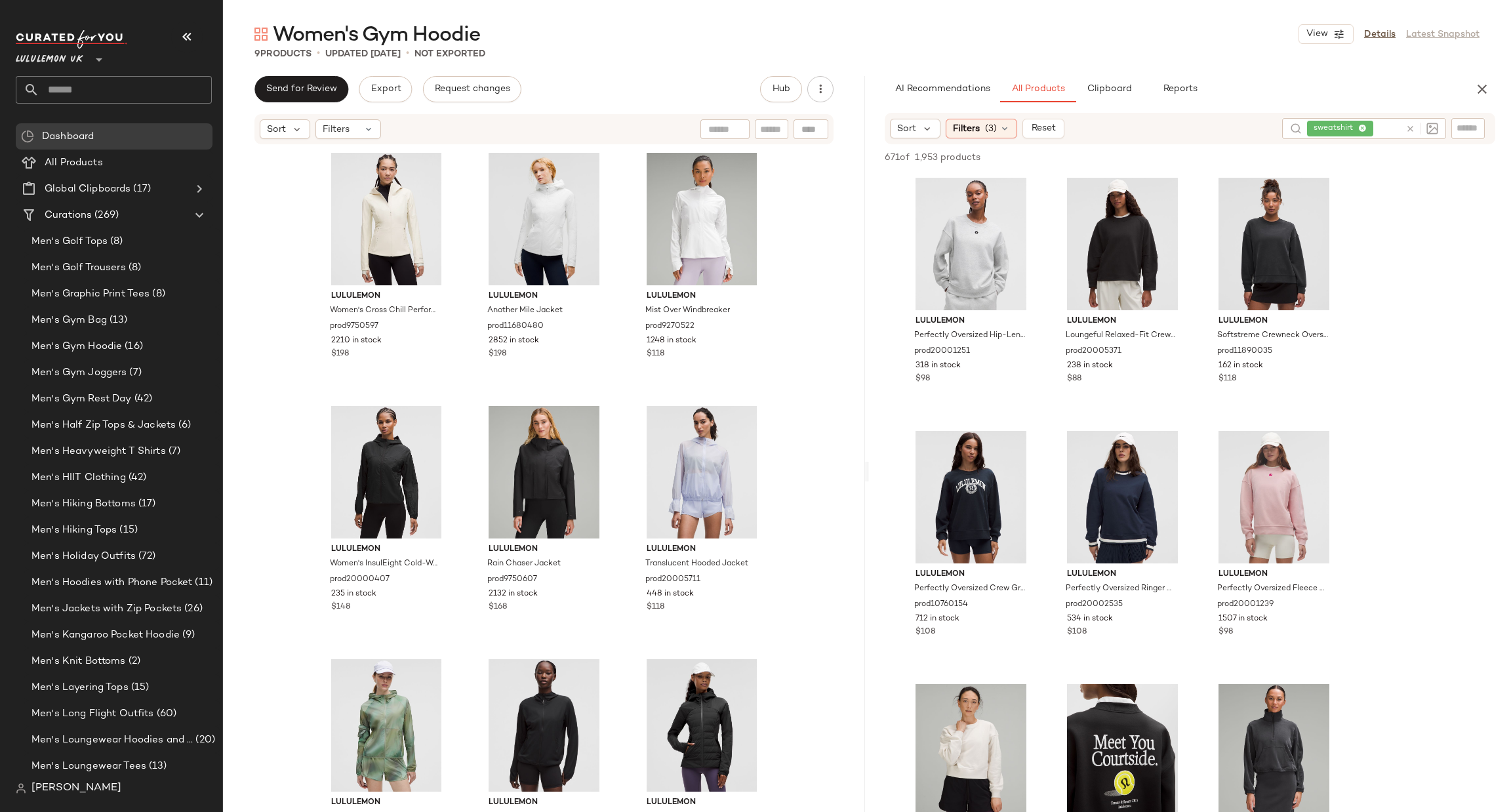
click at [1391, 131] on input "text" at bounding box center [1388, 128] width 24 height 14
click at [1424, 121] on div at bounding box center [1419, 128] width 38 height 21
click at [1411, 127] on icon at bounding box center [1411, 128] width 9 height 9
click at [1478, 121] on input "Filter" at bounding box center [1424, 128] width 112 height 14
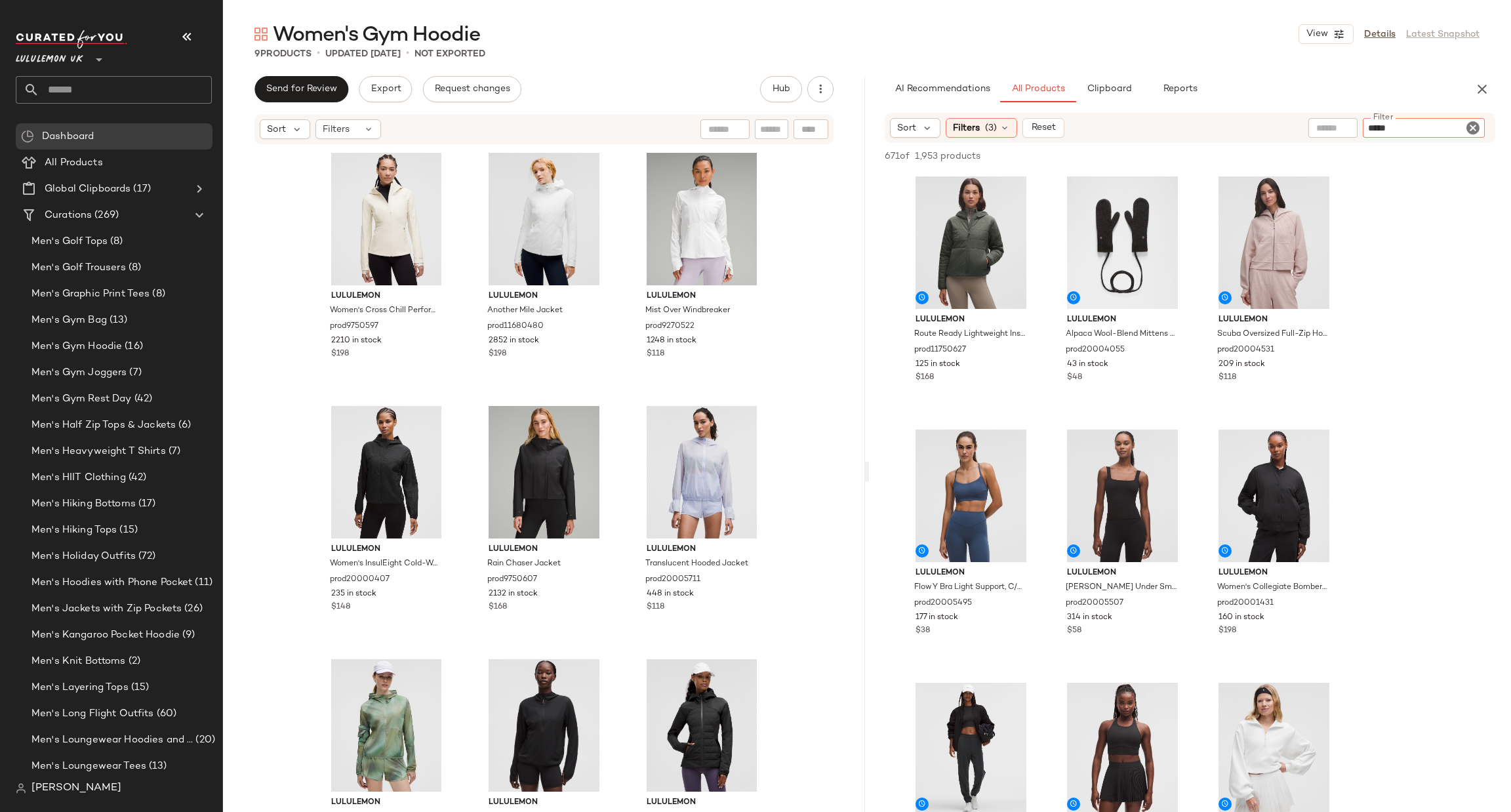
type input "******"
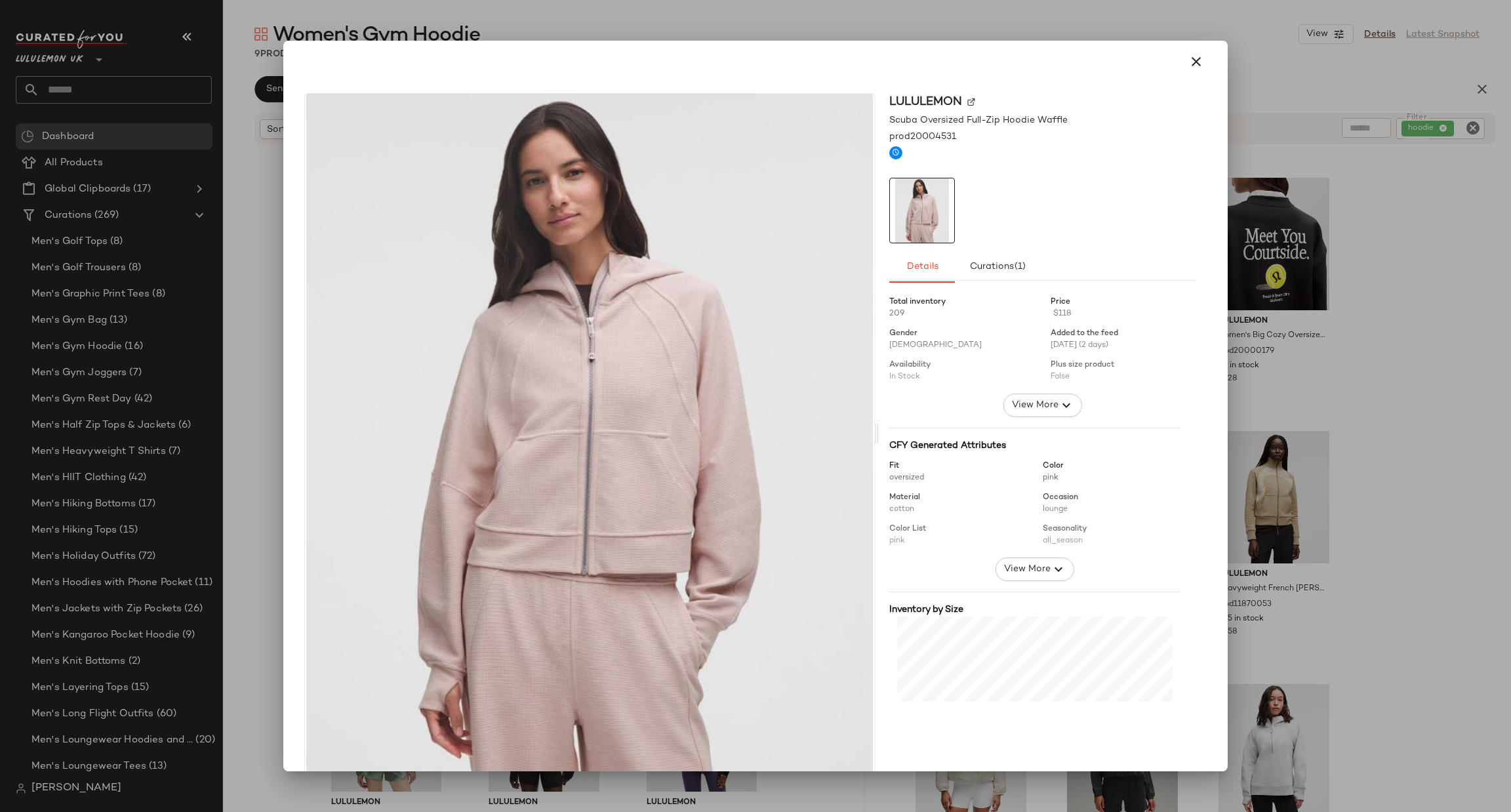
click at [1350, 263] on div at bounding box center [755, 406] width 1511 height 812
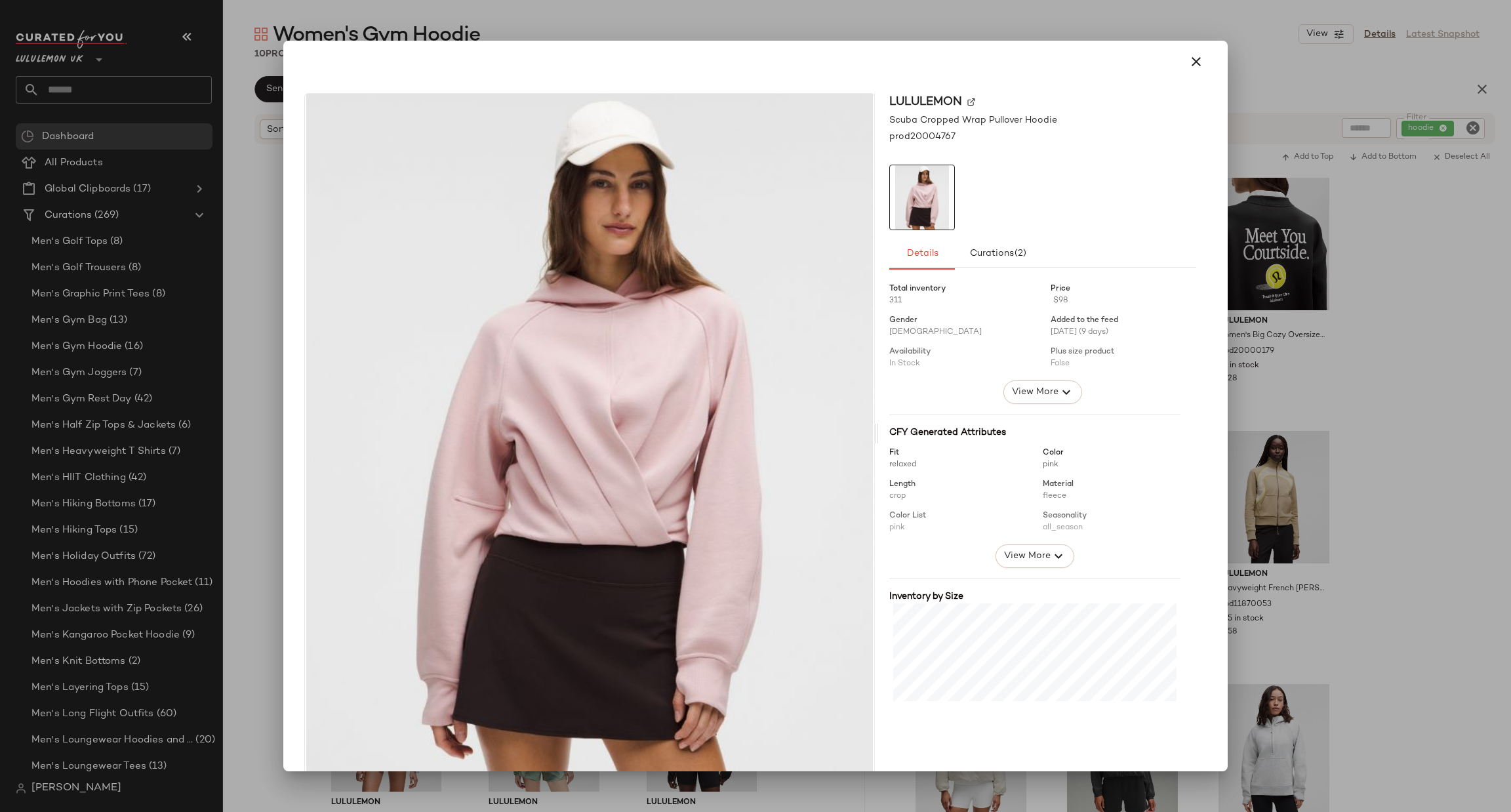
click at [1434, 242] on div at bounding box center [755, 406] width 1511 height 812
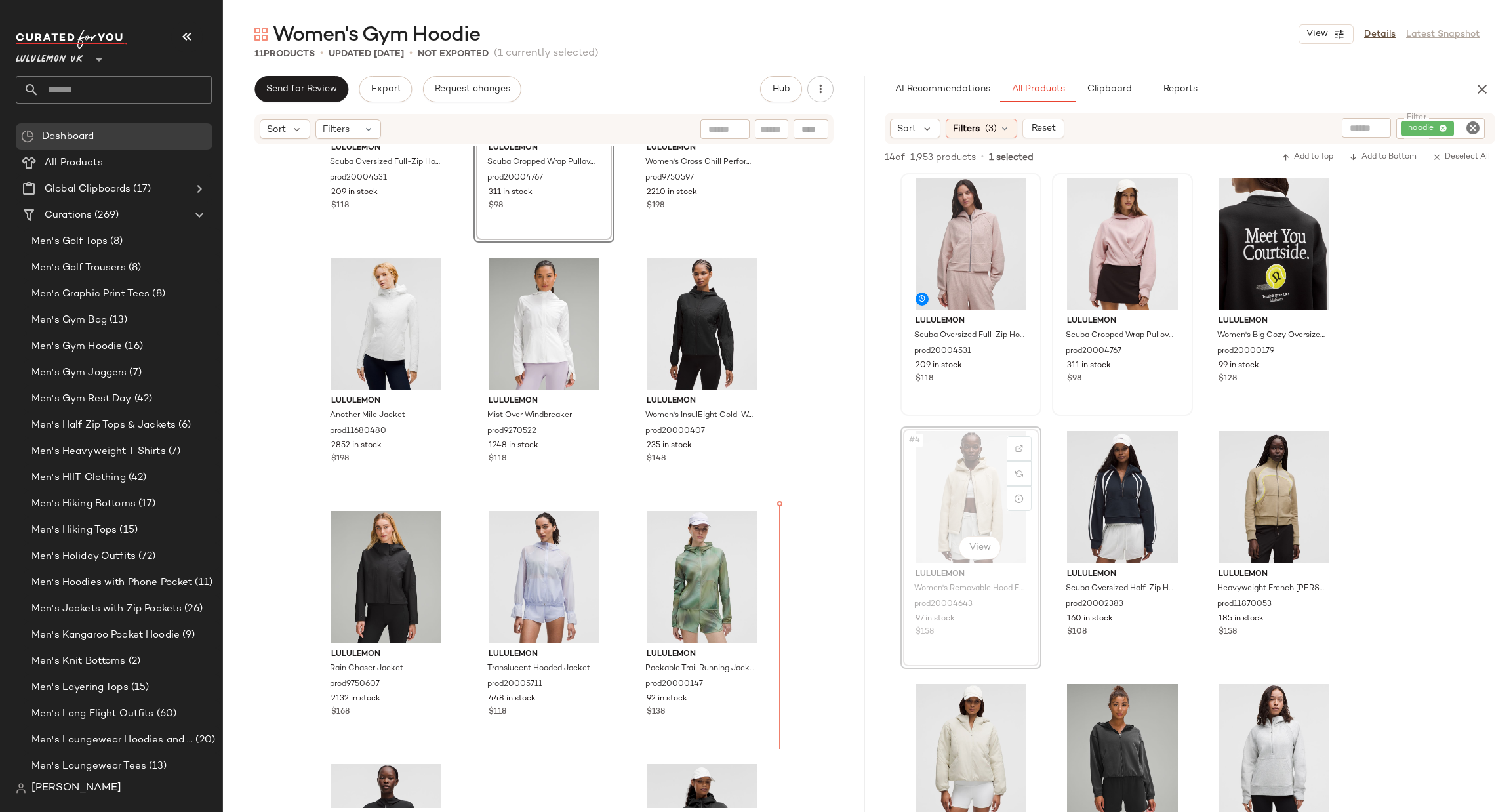
scroll to position [156, 0]
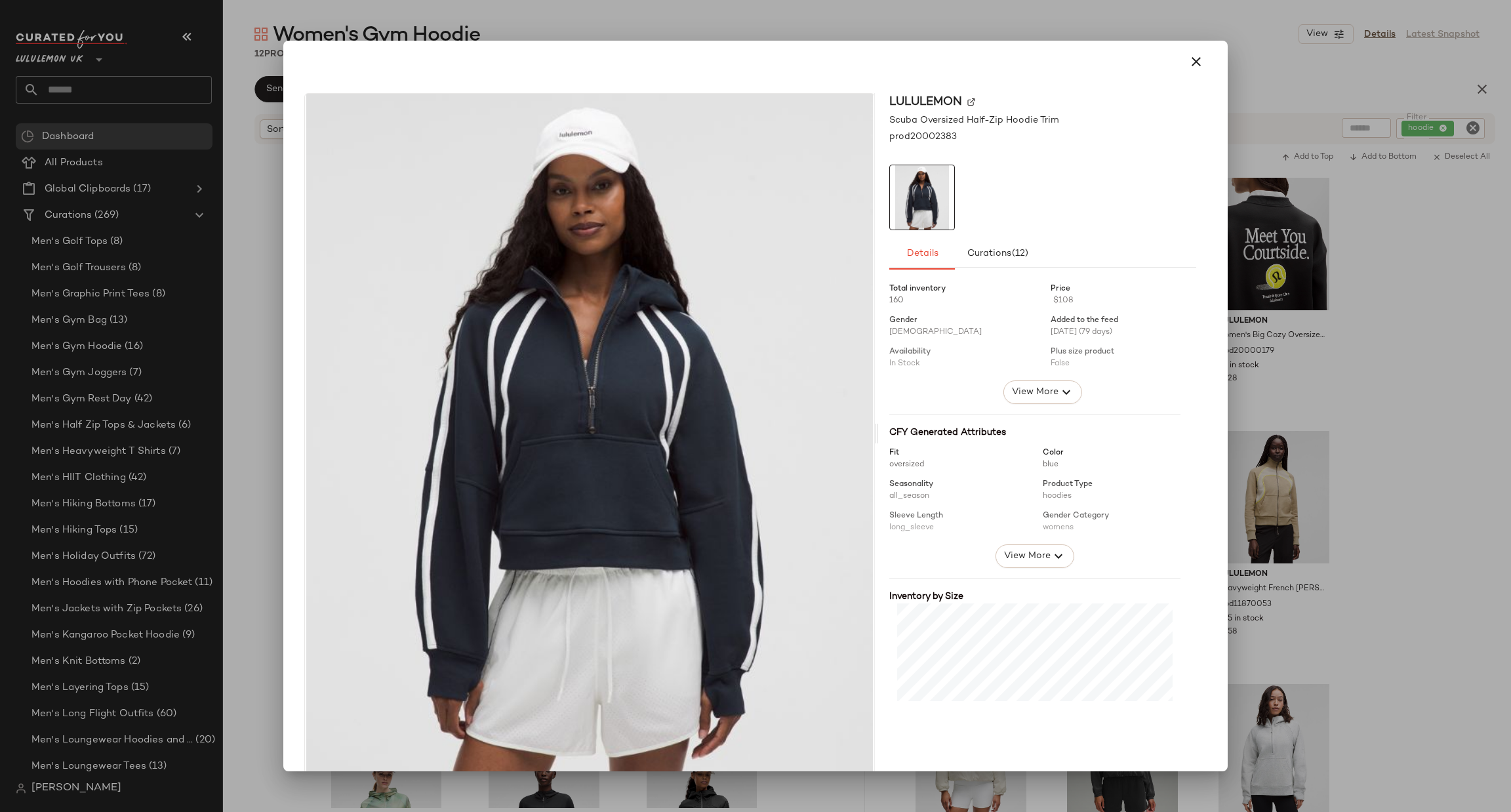
click at [1262, 450] on div at bounding box center [755, 406] width 1511 height 812
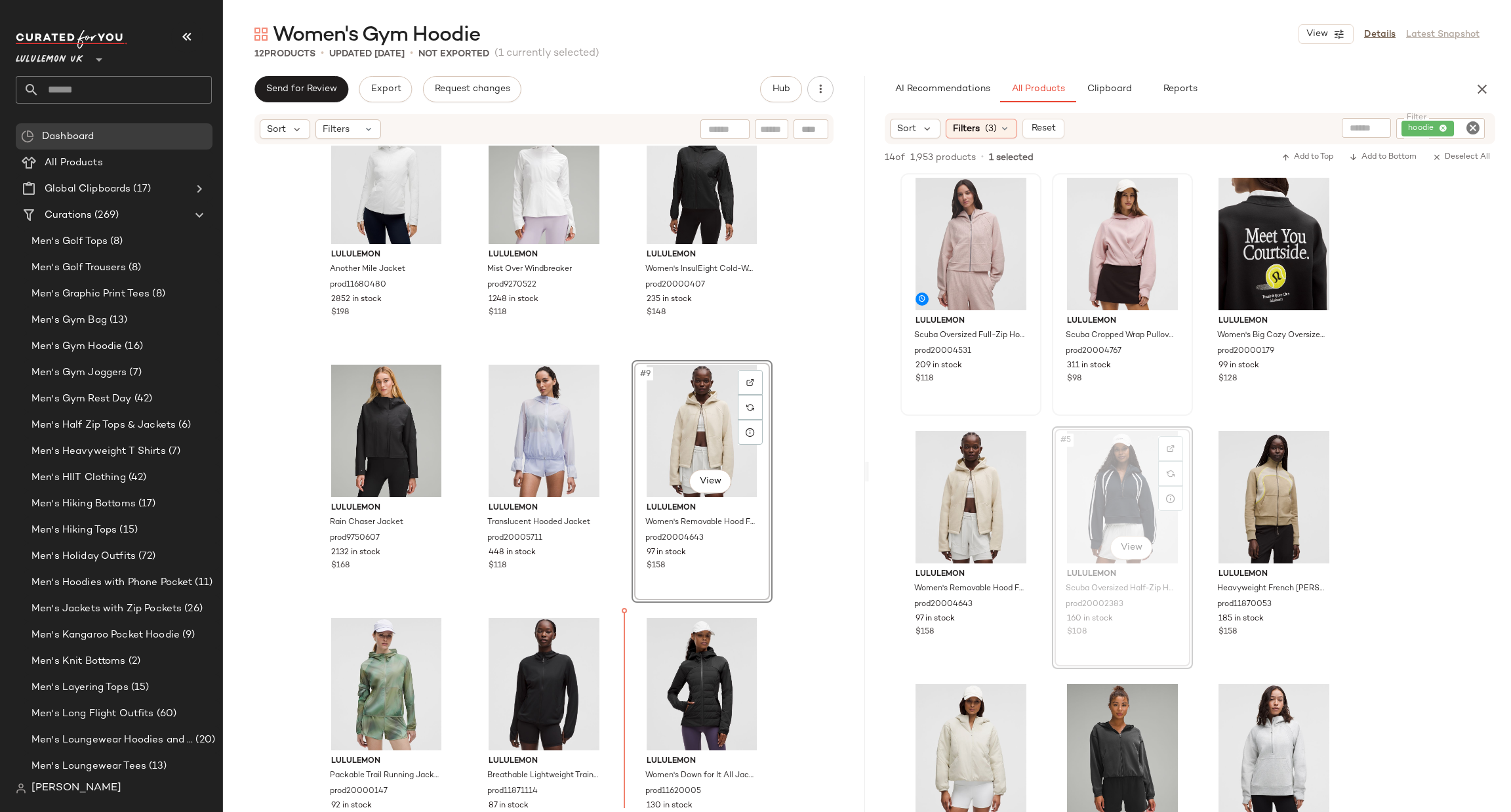
scroll to position [313, 0]
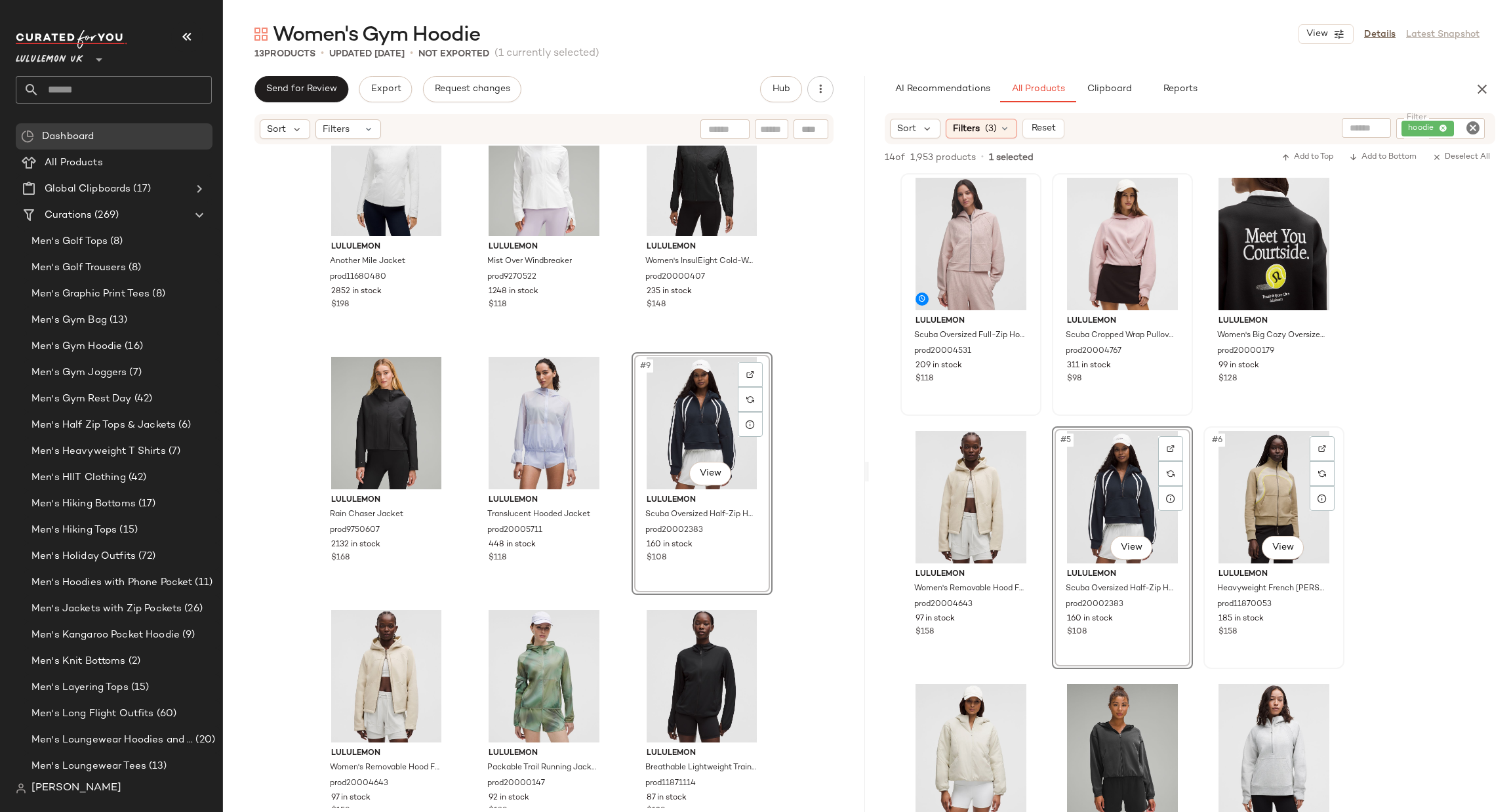
click at [1282, 561] on div "#6 View" at bounding box center [1274, 496] width 132 height 132
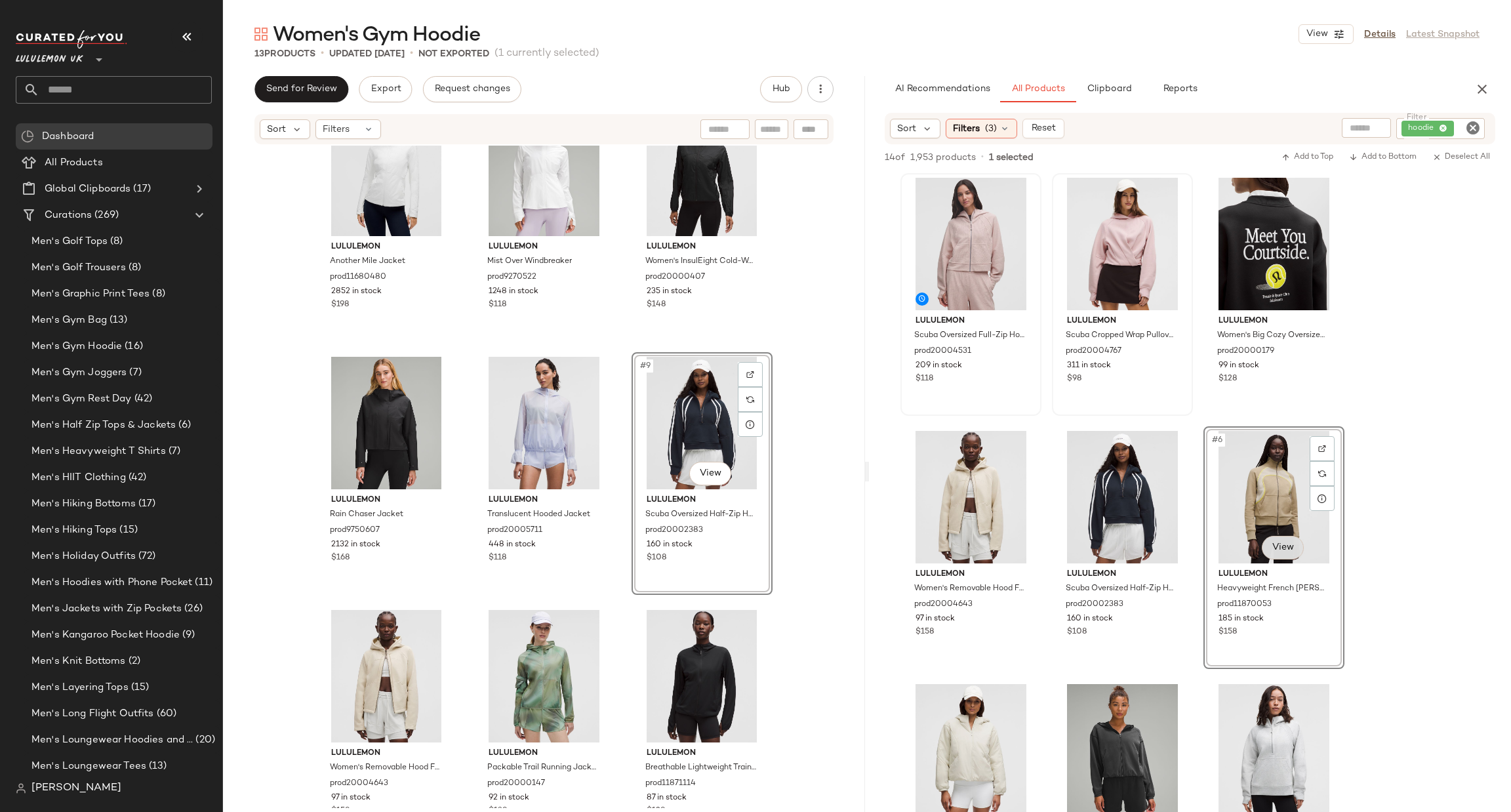
click at [1289, 547] on body "Lululemon UK ** Dashboard All Products Global Clipboards (17) Curations (269) M…" at bounding box center [755, 406] width 1511 height 812
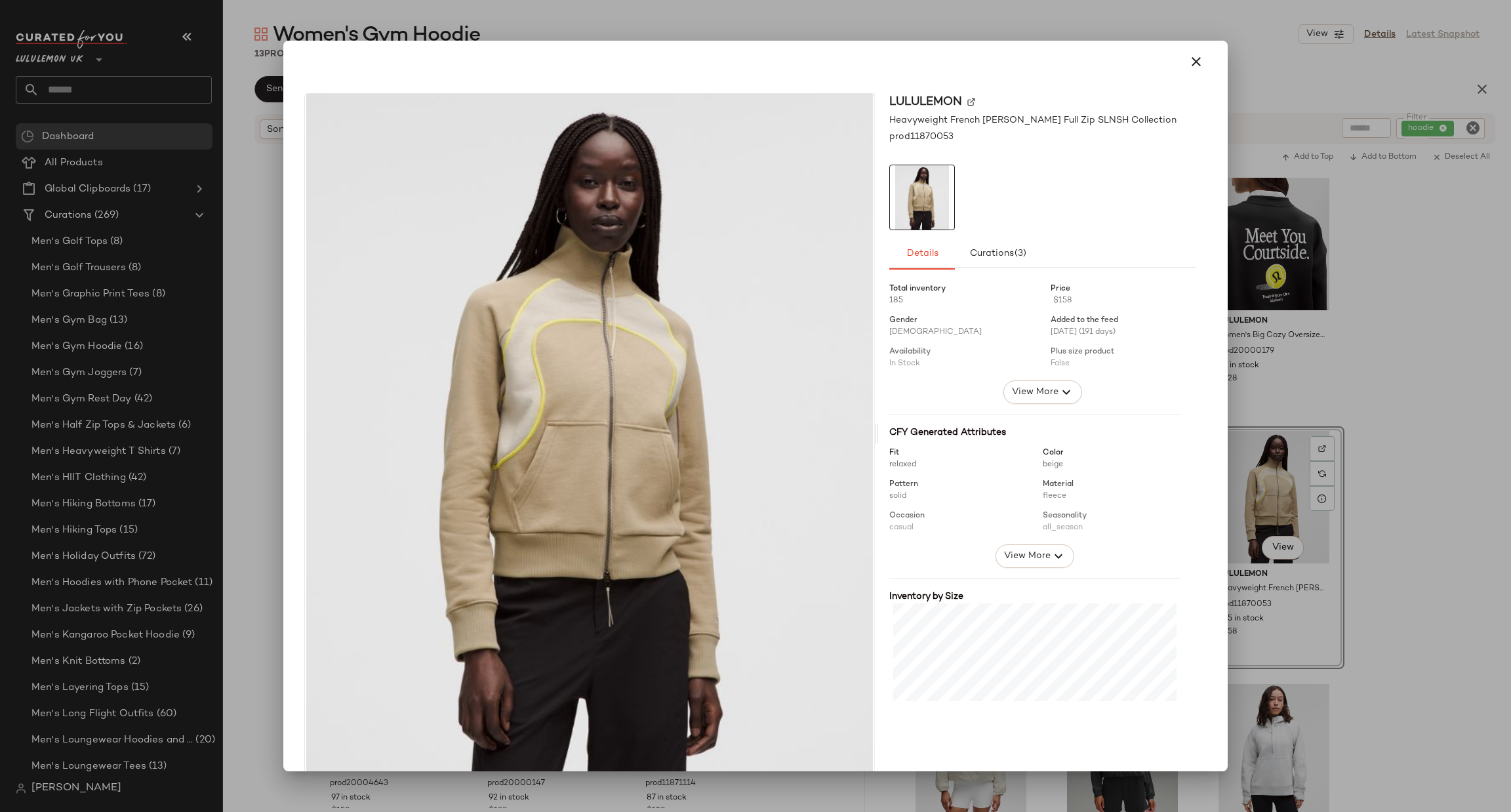
click at [1414, 474] on div at bounding box center [755, 406] width 1511 height 812
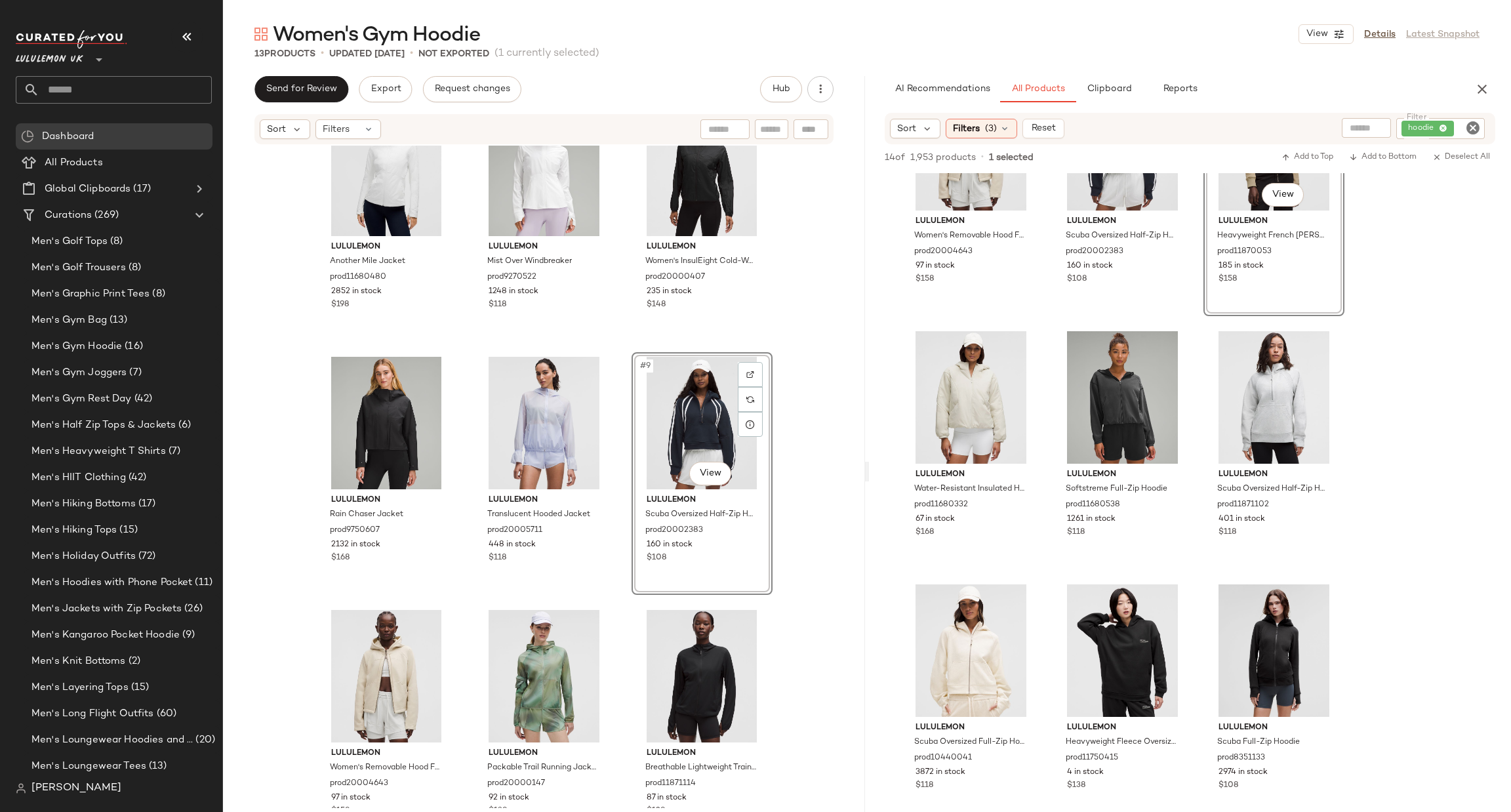
scroll to position [394, 0]
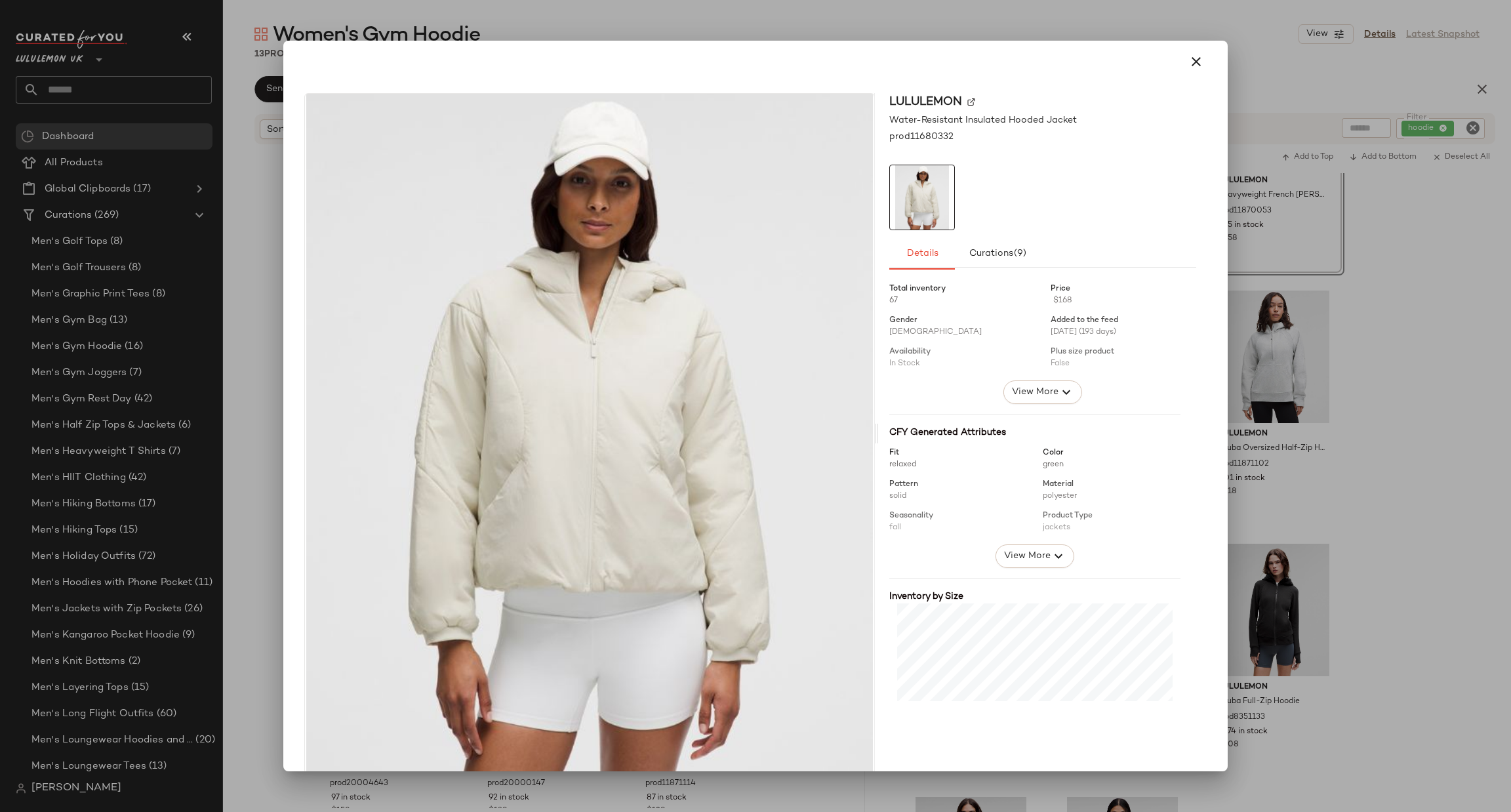
click at [1370, 336] on div at bounding box center [755, 406] width 1511 height 812
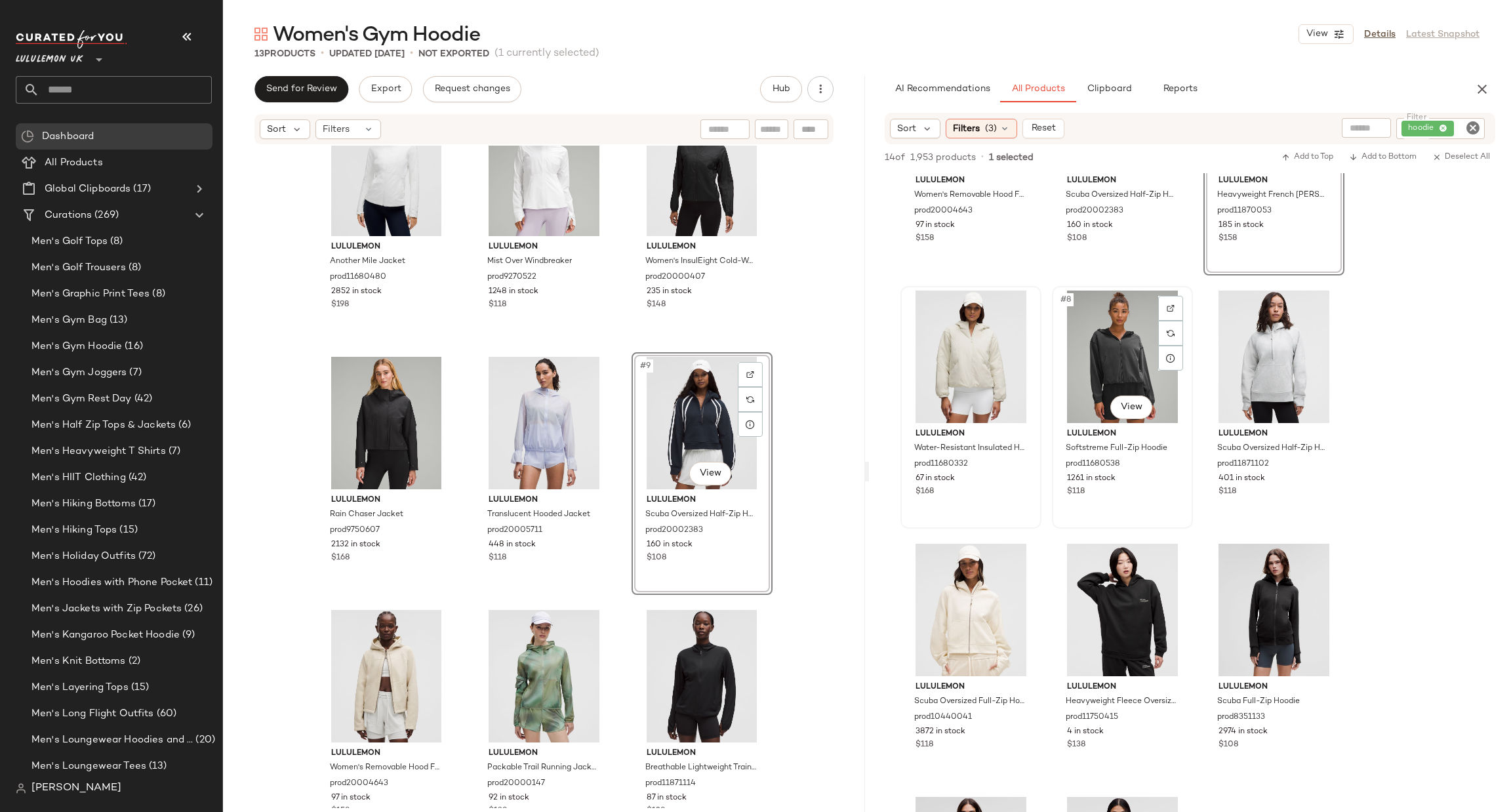
click at [1147, 385] on div "#8 View" at bounding box center [1123, 356] width 132 height 132
click at [1129, 409] on body "Lululemon UK ** Dashboard All Products Global Clipboards (17) Curations (269) M…" at bounding box center [755, 406] width 1511 height 812
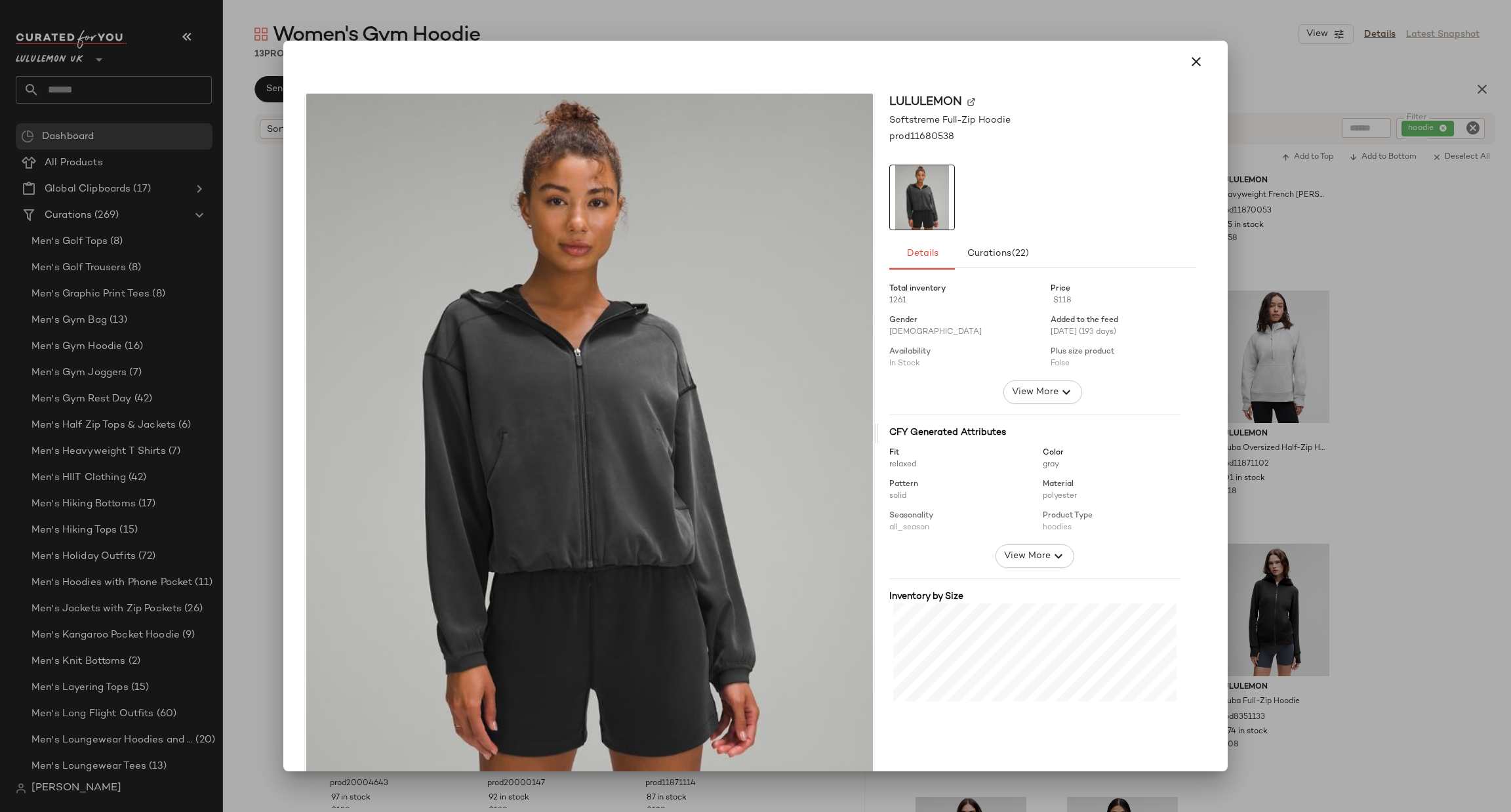
click at [1374, 359] on div at bounding box center [755, 406] width 1511 height 812
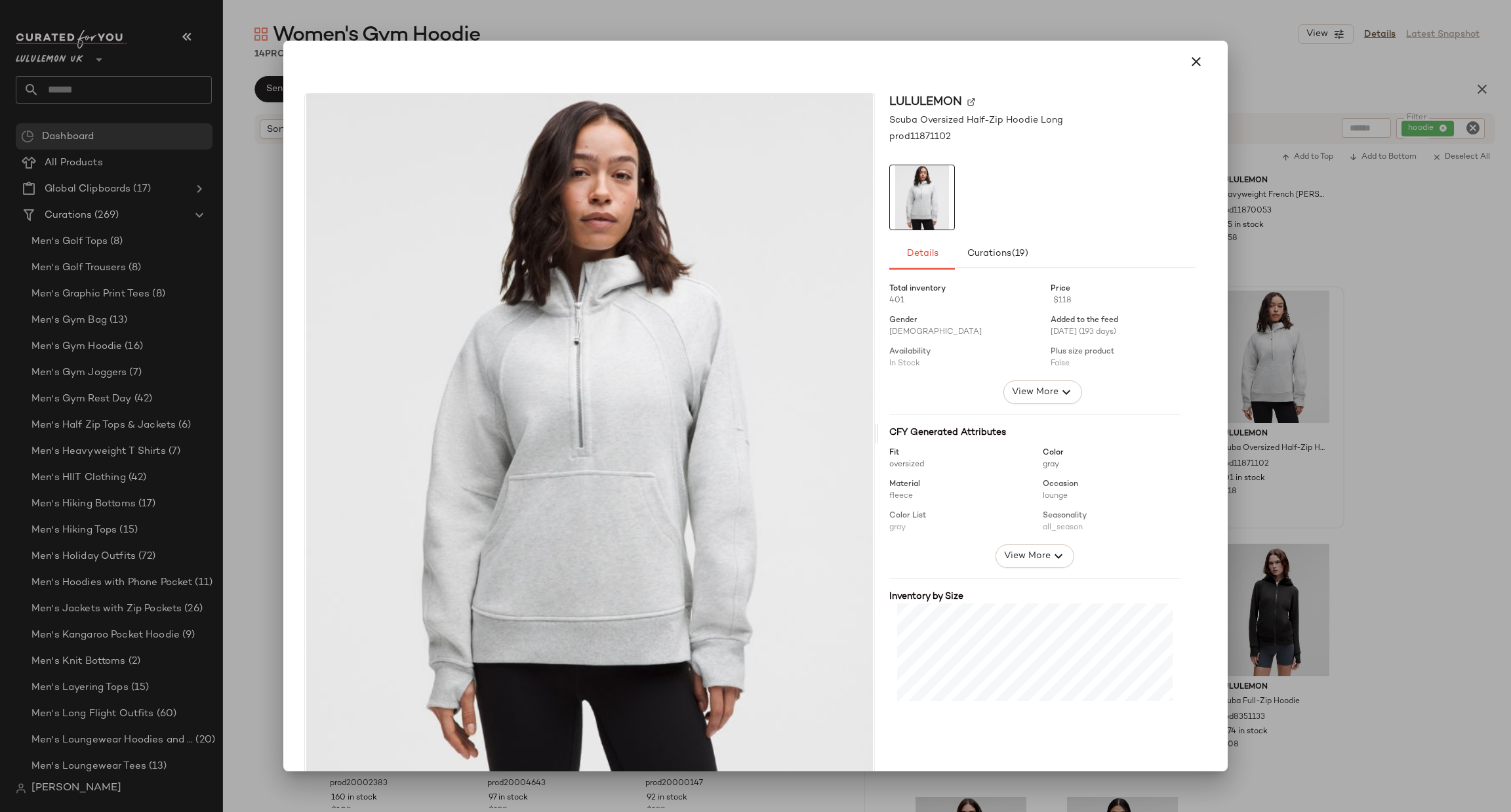
click at [1399, 383] on div at bounding box center [755, 406] width 1511 height 812
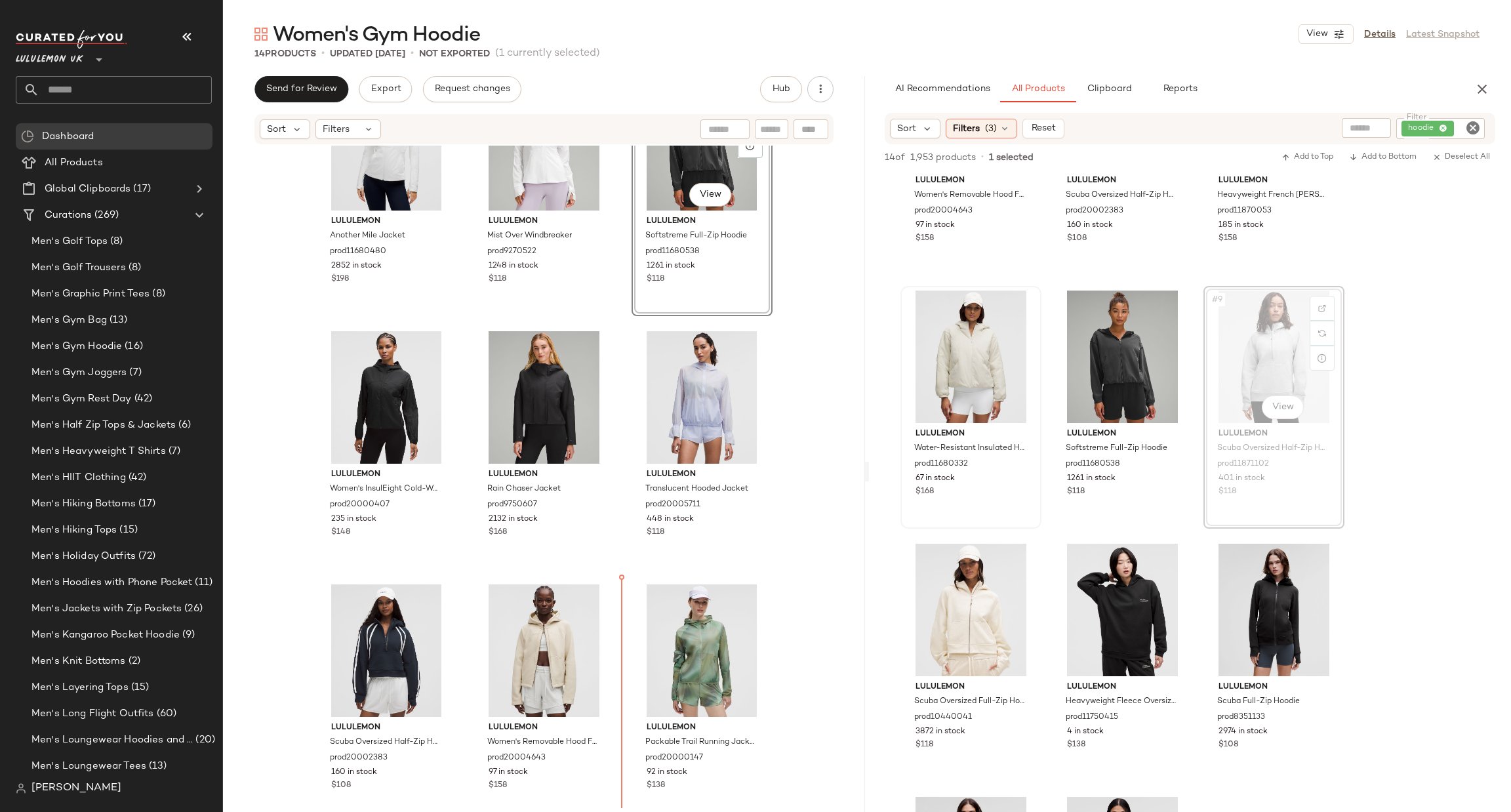
scroll to position [348, 0]
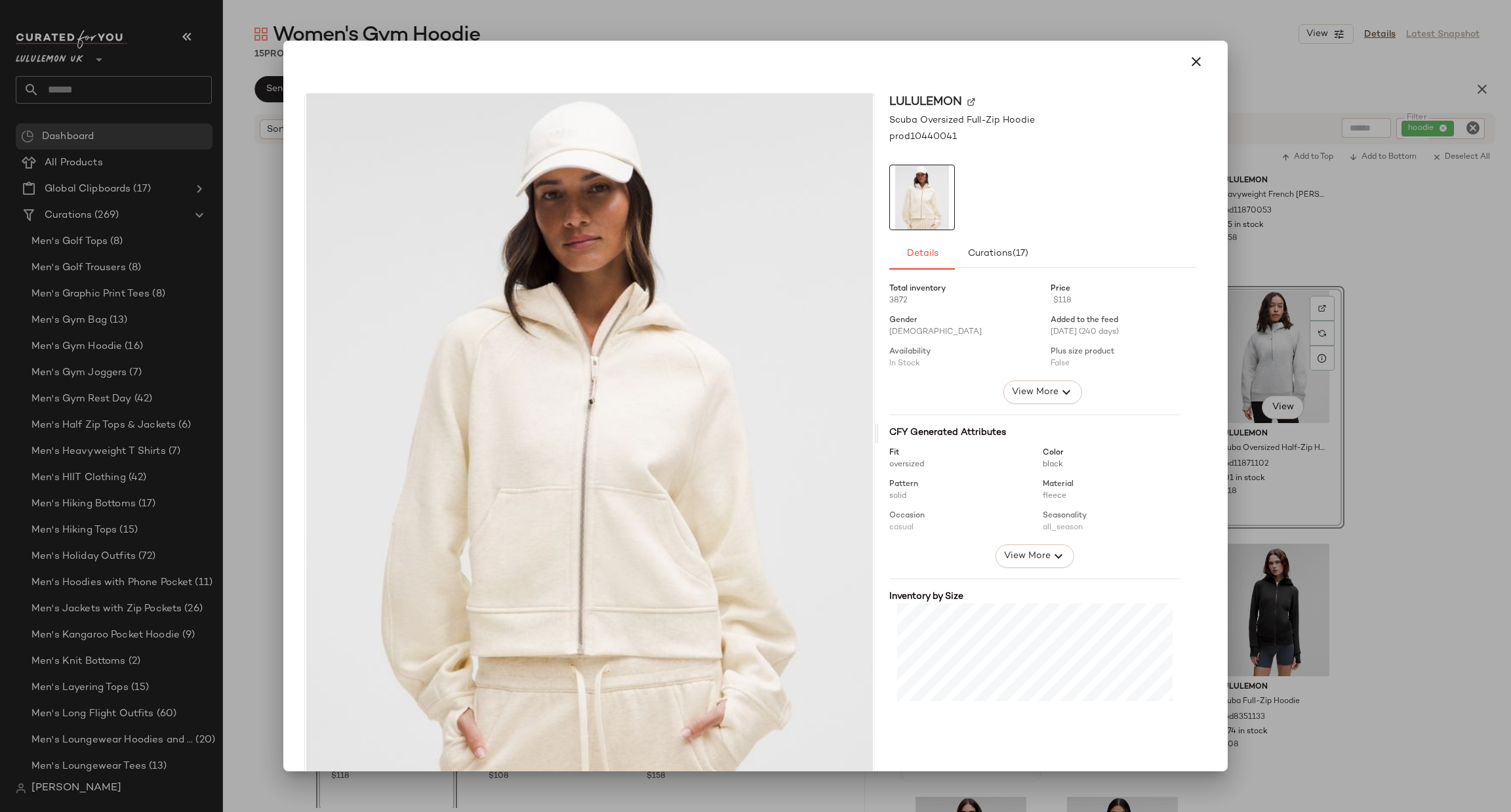
click at [1276, 570] on div at bounding box center [755, 406] width 1511 height 812
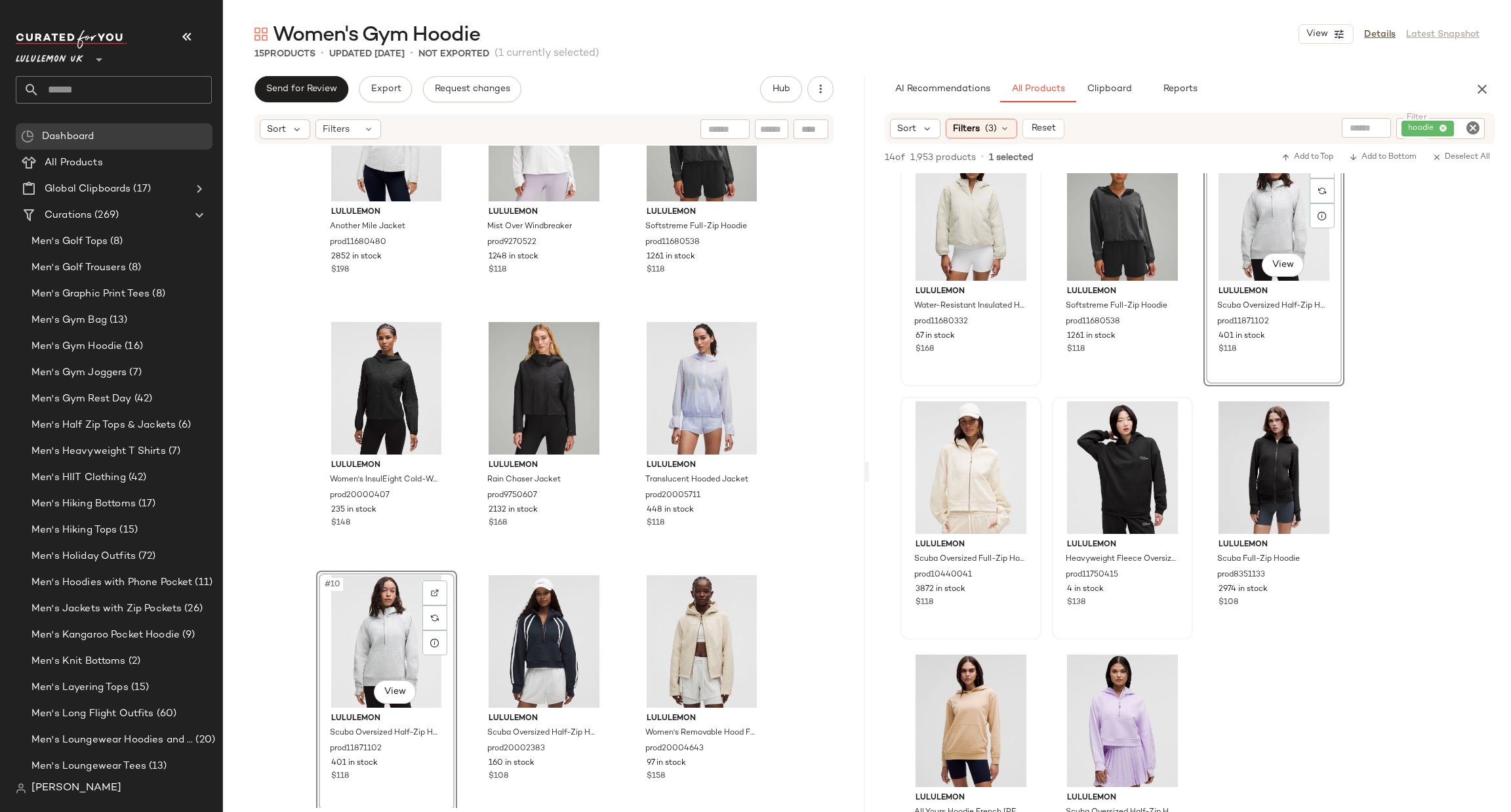
scroll to position [590, 0]
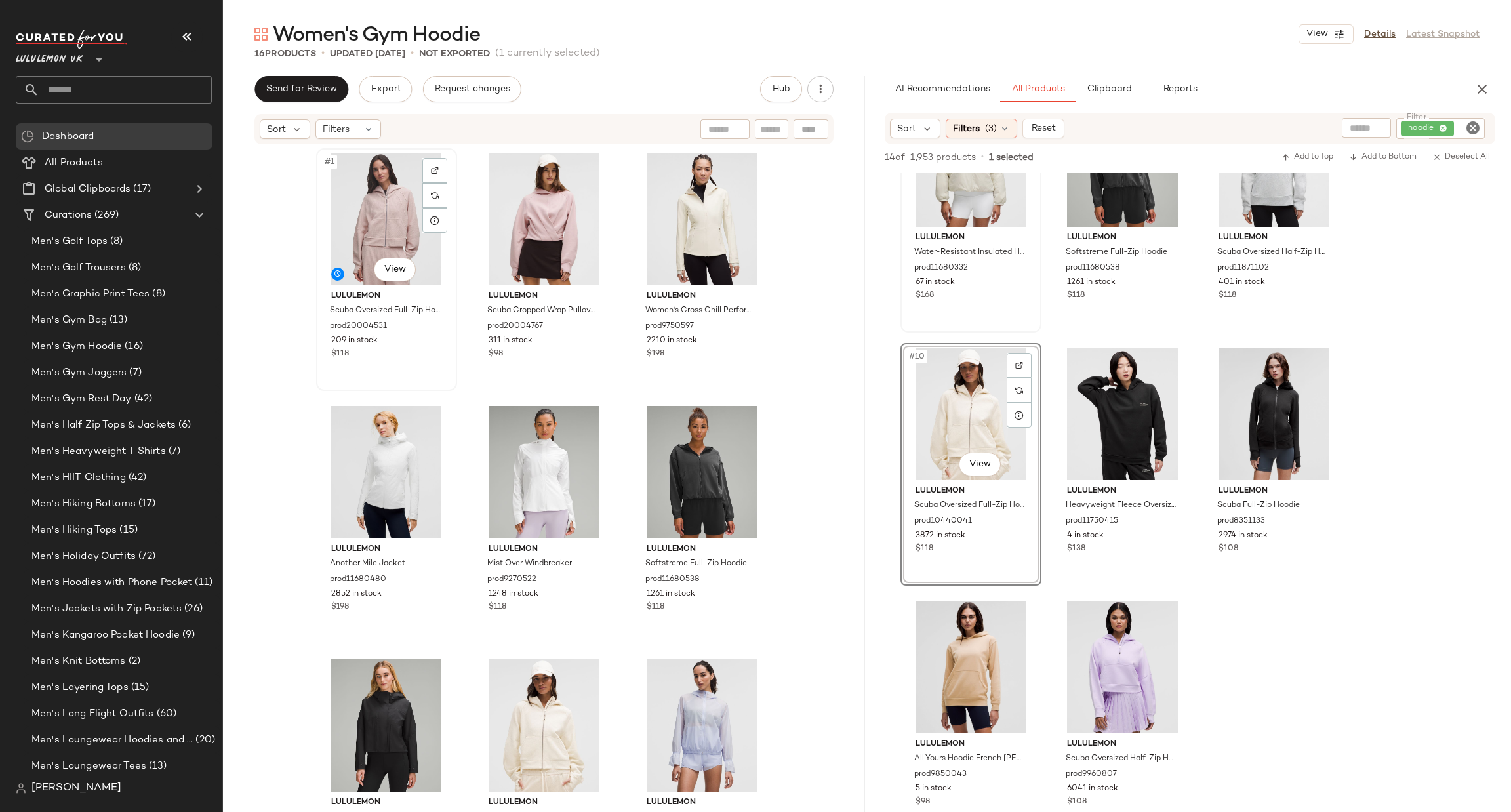
click at [399, 233] on div "#1 View" at bounding box center [386, 218] width 132 height 132
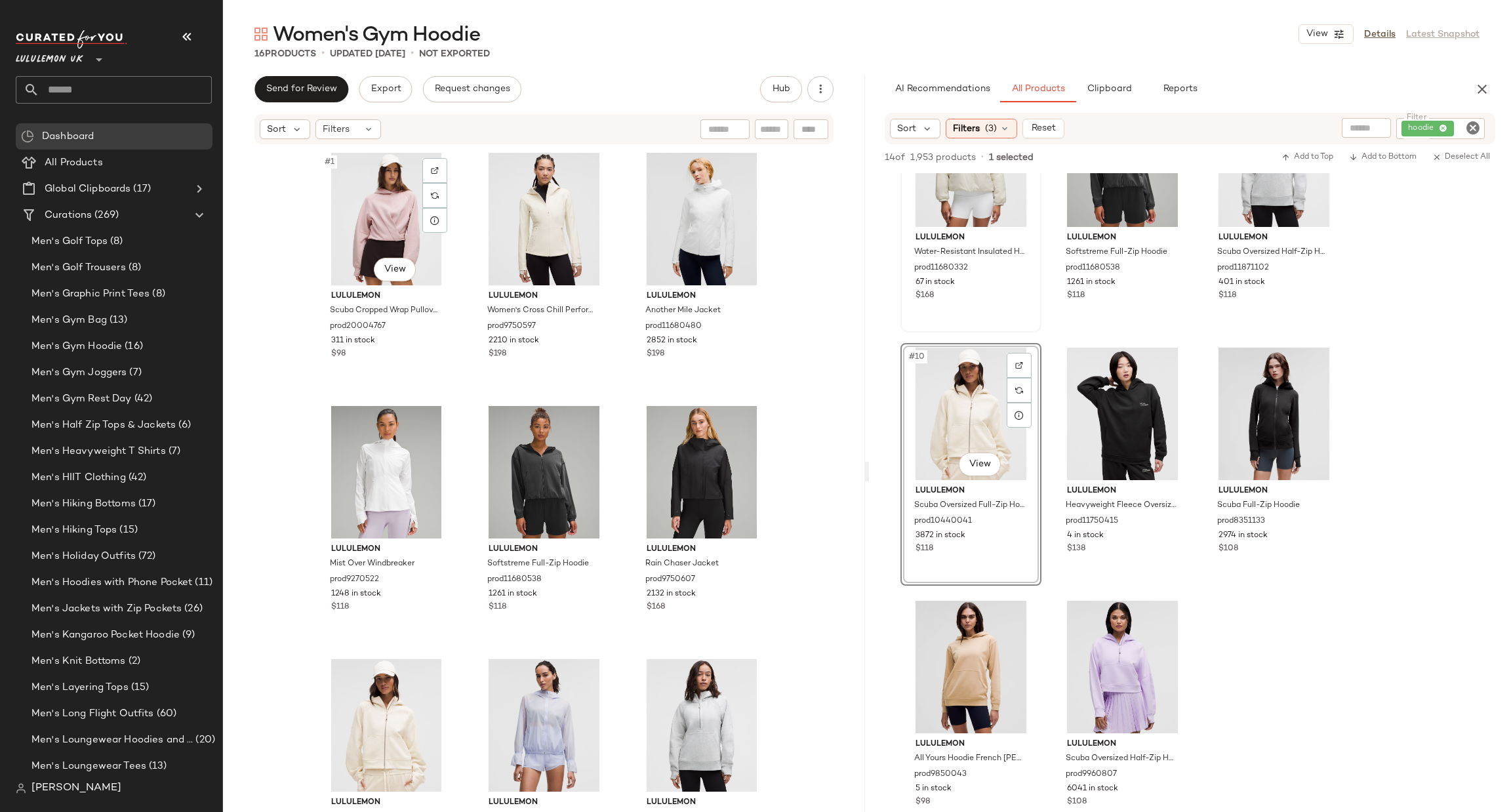
click at [399, 233] on div "#1 View" at bounding box center [386, 218] width 132 height 132
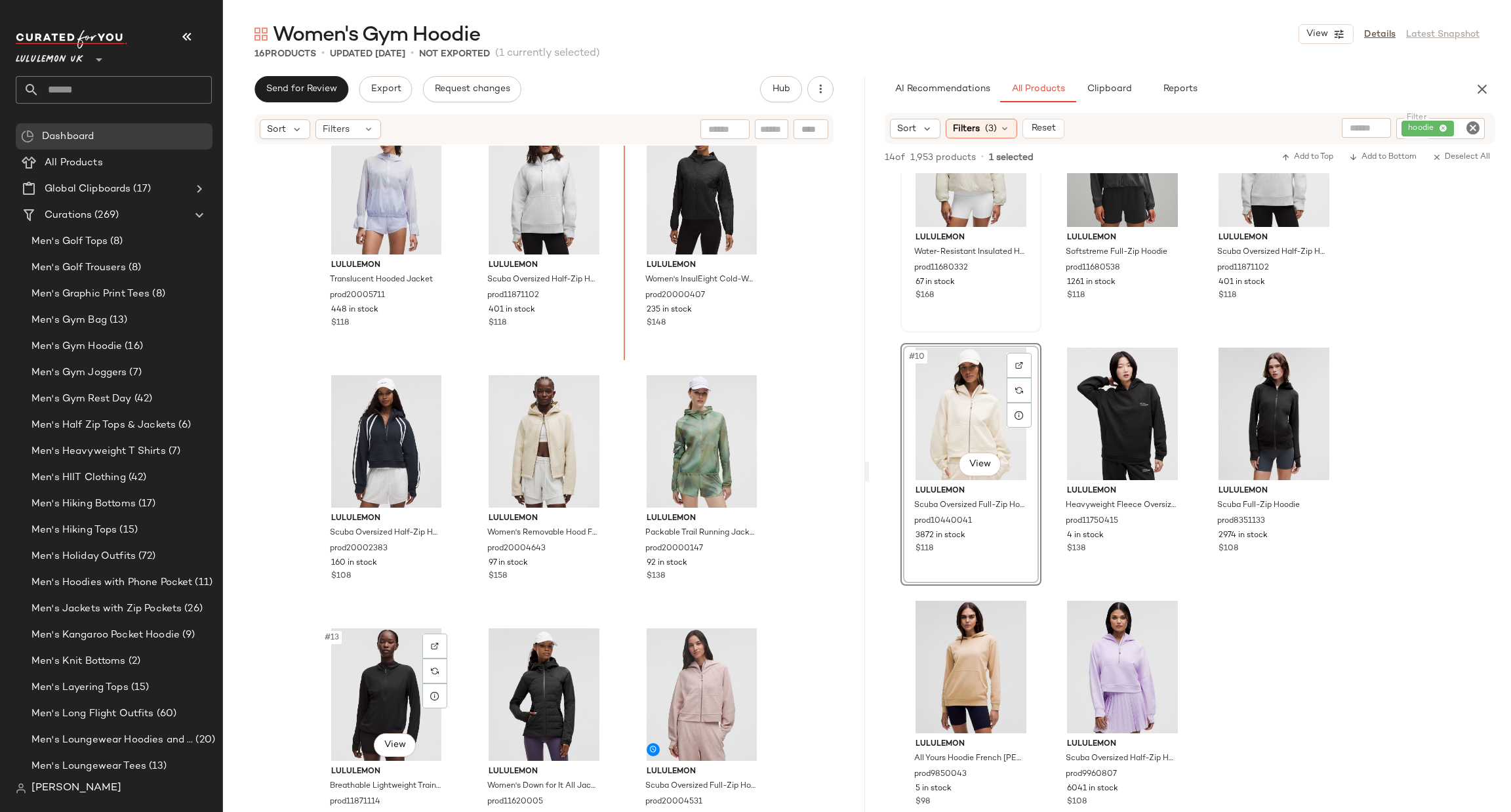
scroll to position [527, 0]
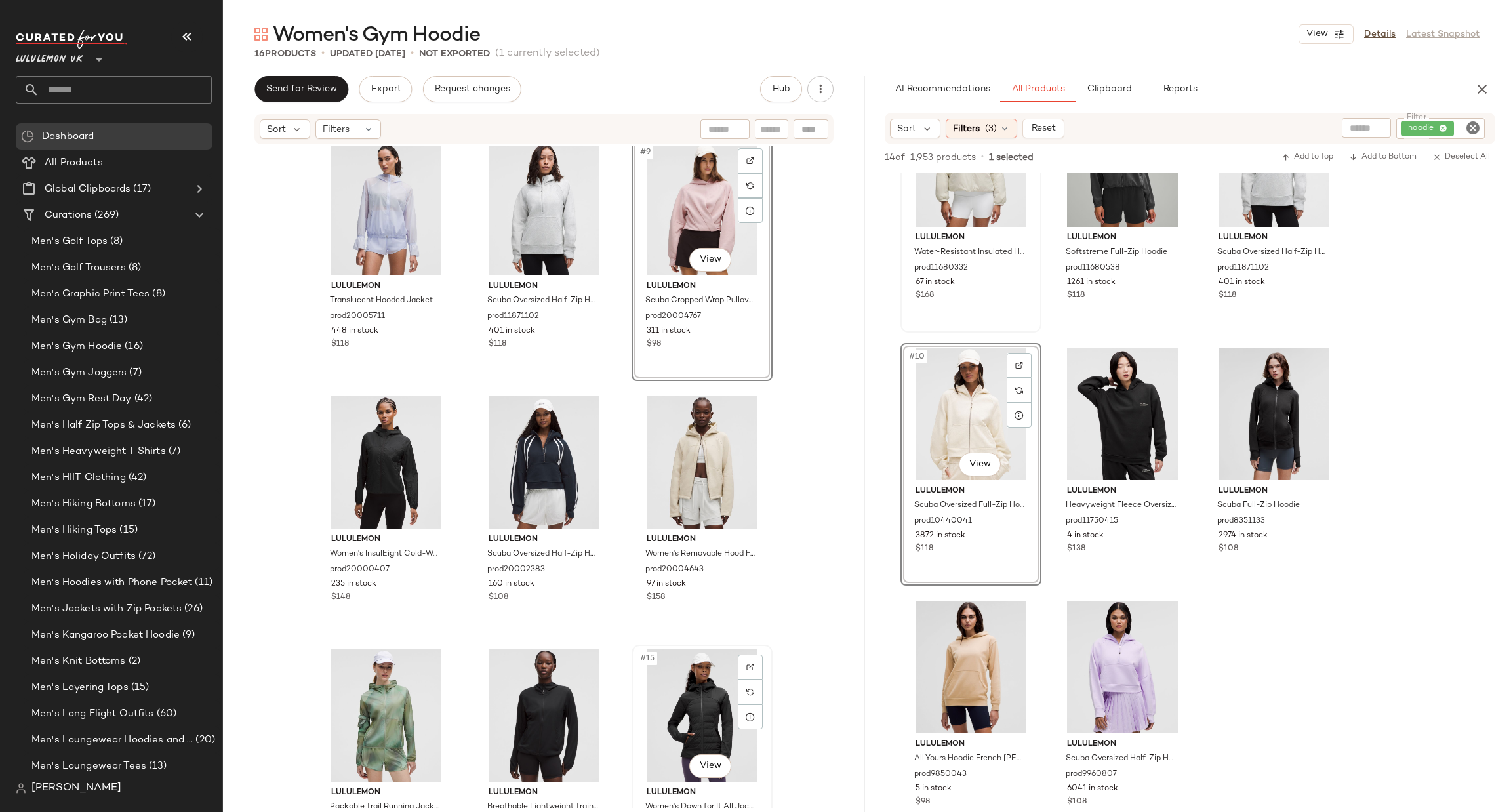
scroll to position [724, 0]
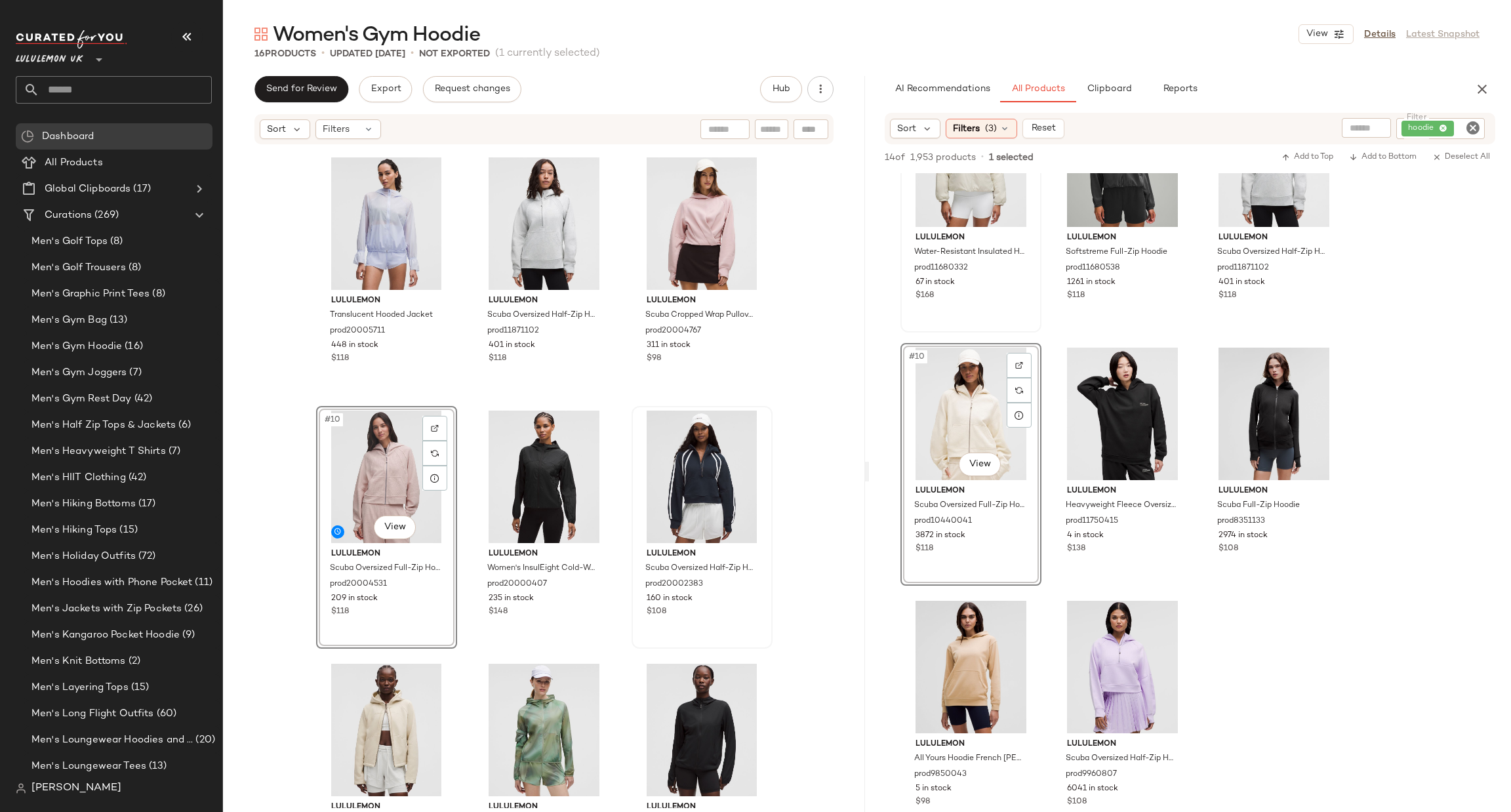
scroll to position [330, 0]
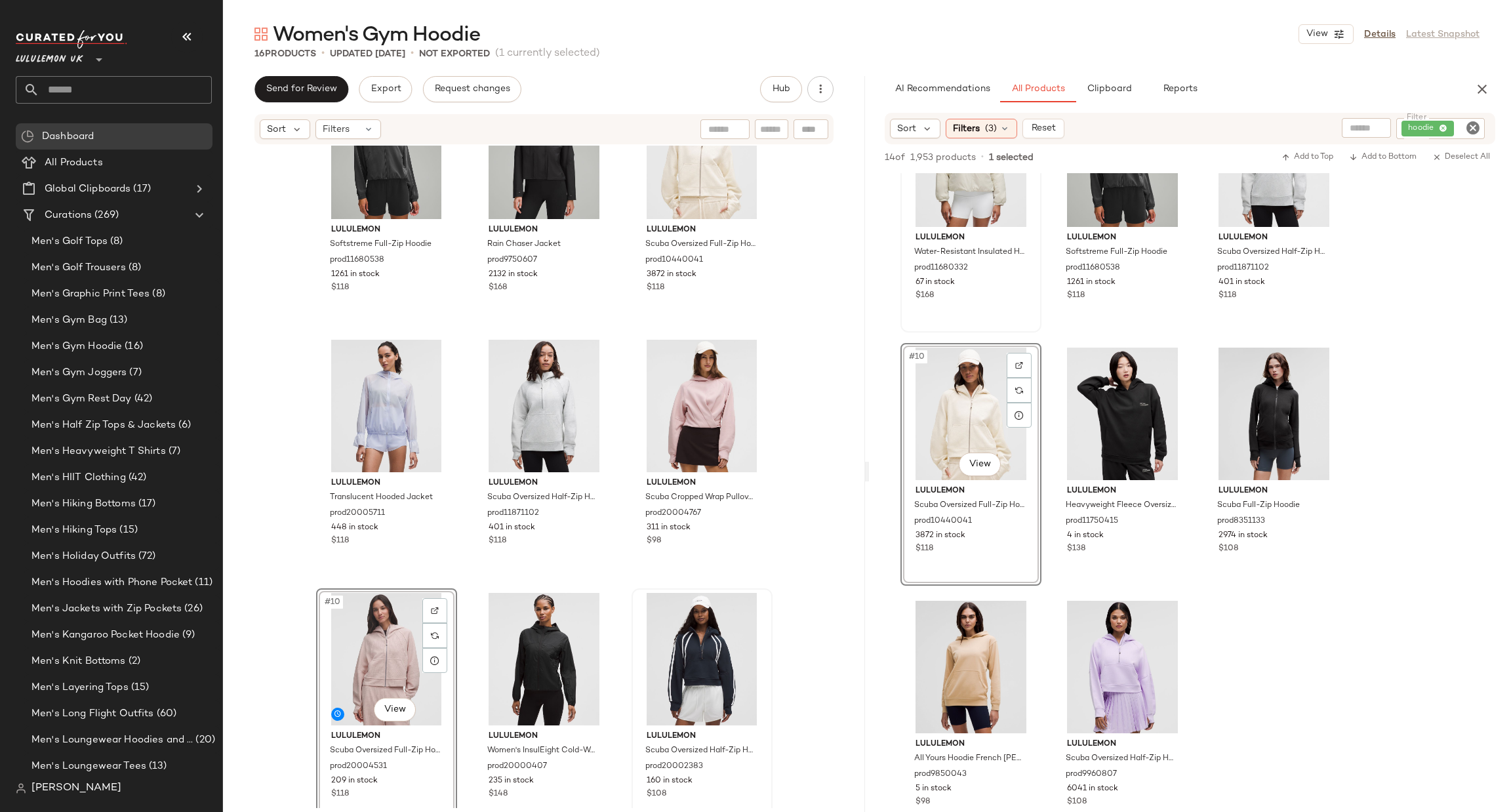
click at [792, 351] on div "lululemon Softstreme Full-Zip Hoodie prod11680538 1261 in stock $118 lululemon …" at bounding box center [544, 476] width 642 height 662
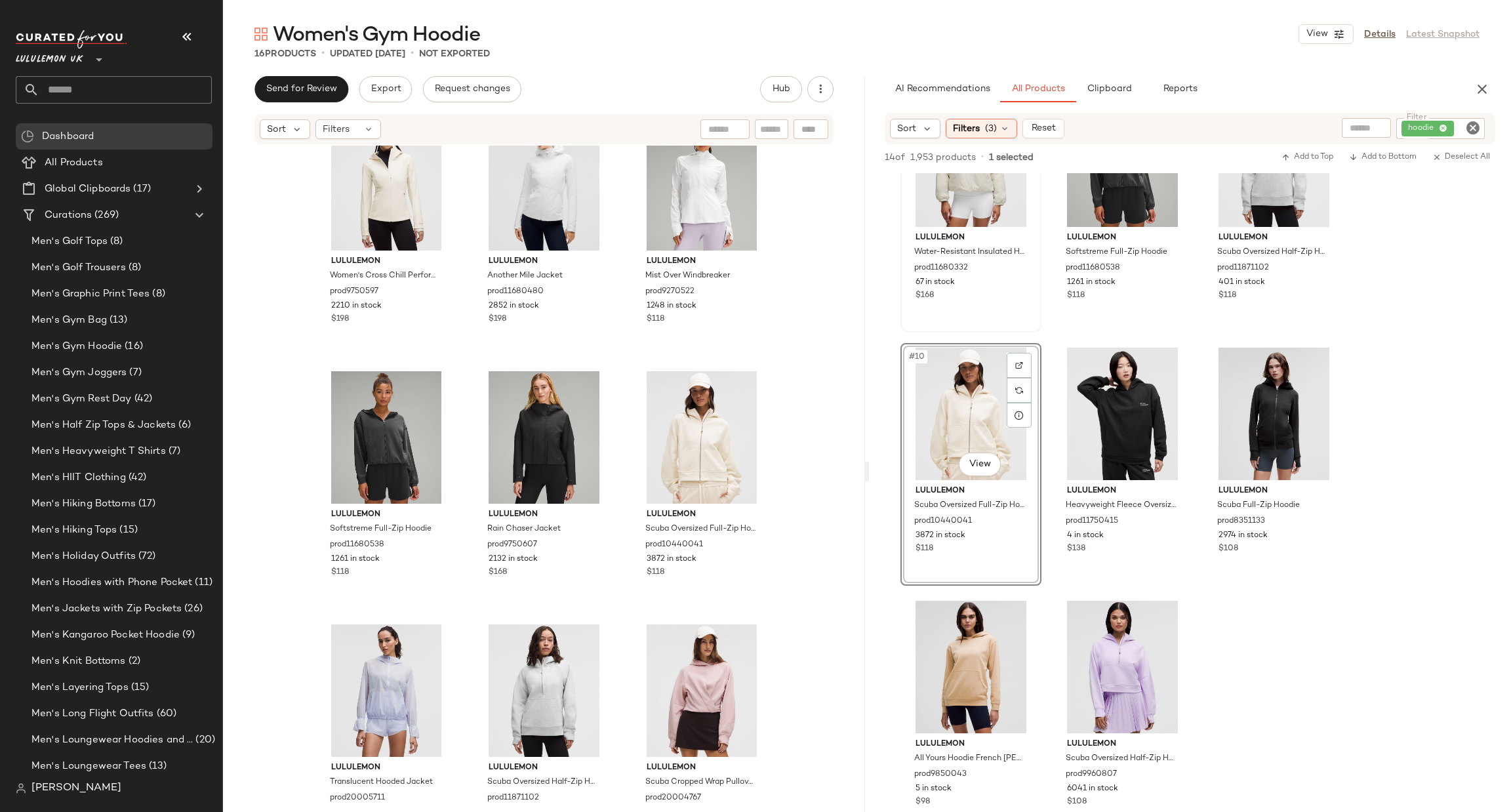
scroll to position [0, 0]
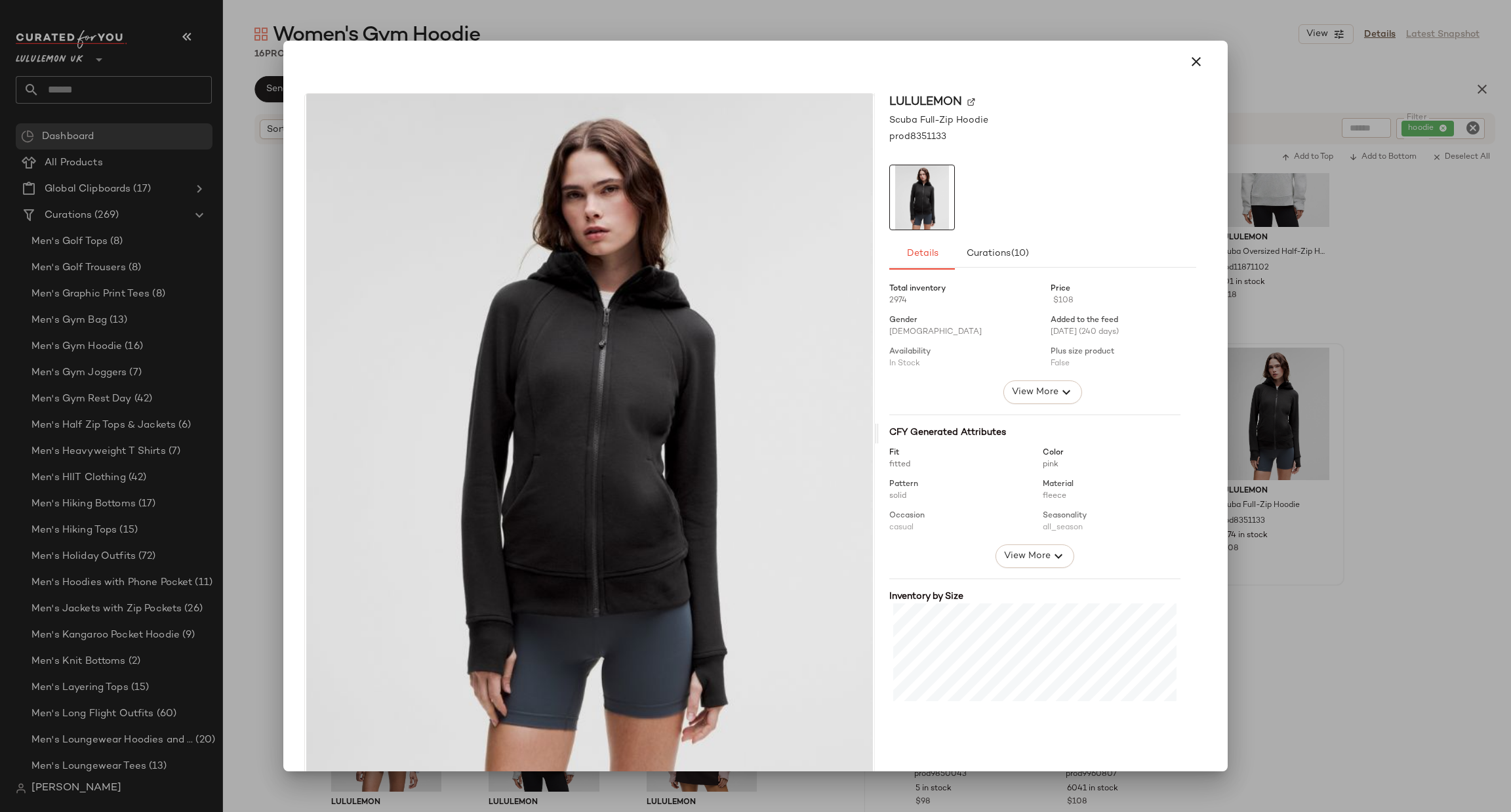
click at [1372, 418] on div at bounding box center [755, 406] width 1511 height 812
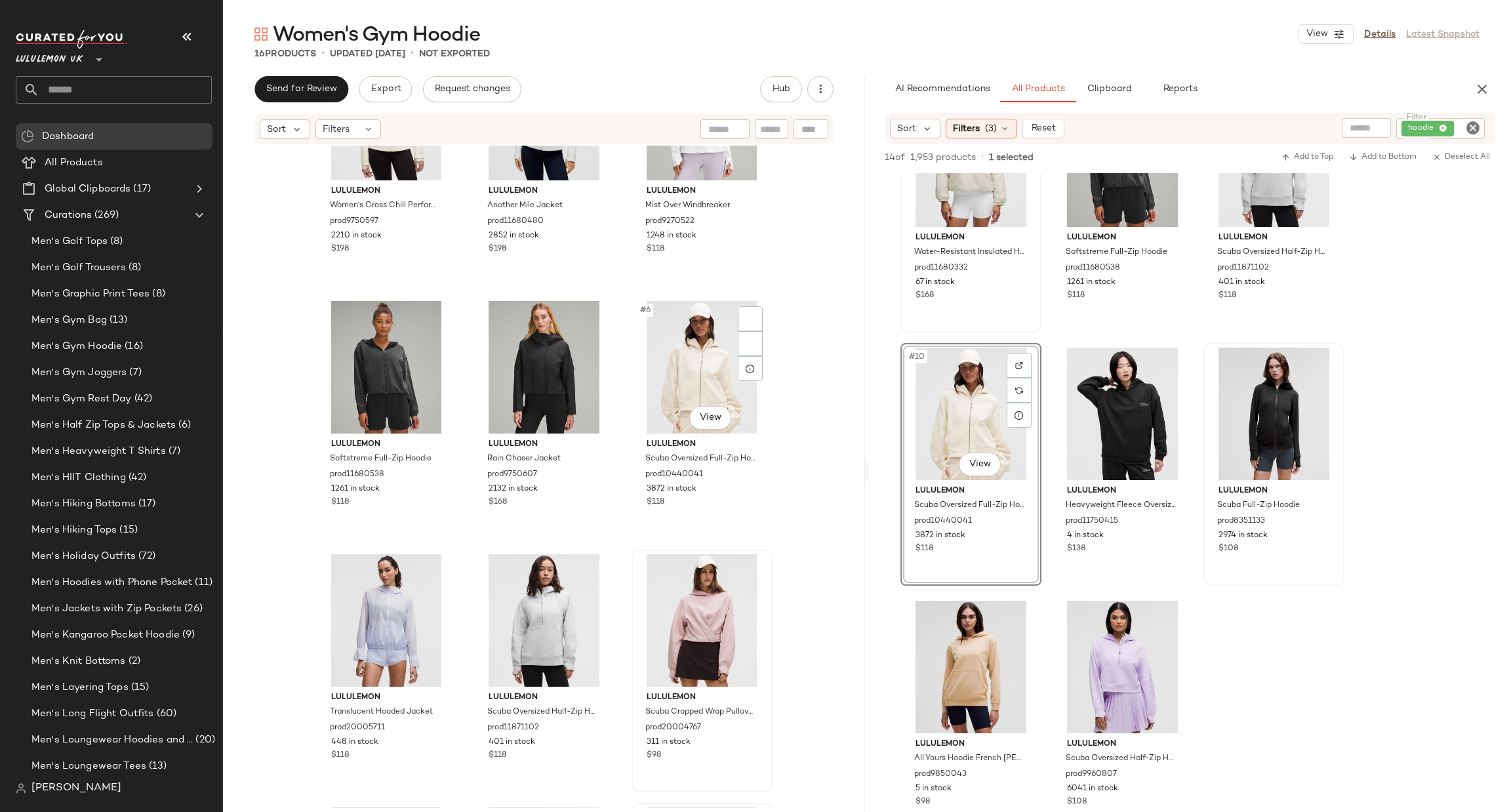
scroll to position [61, 0]
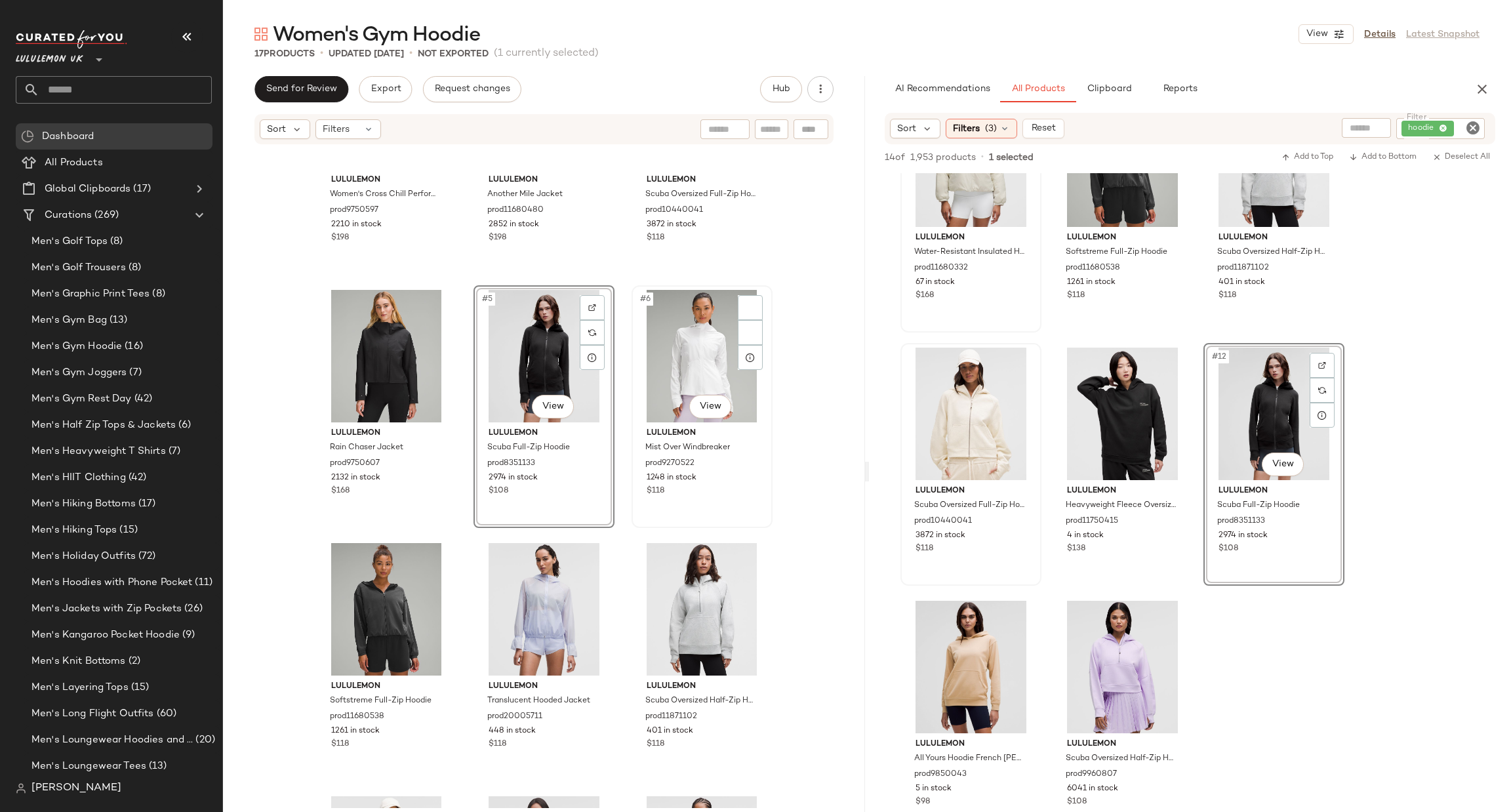
scroll to position [8, 0]
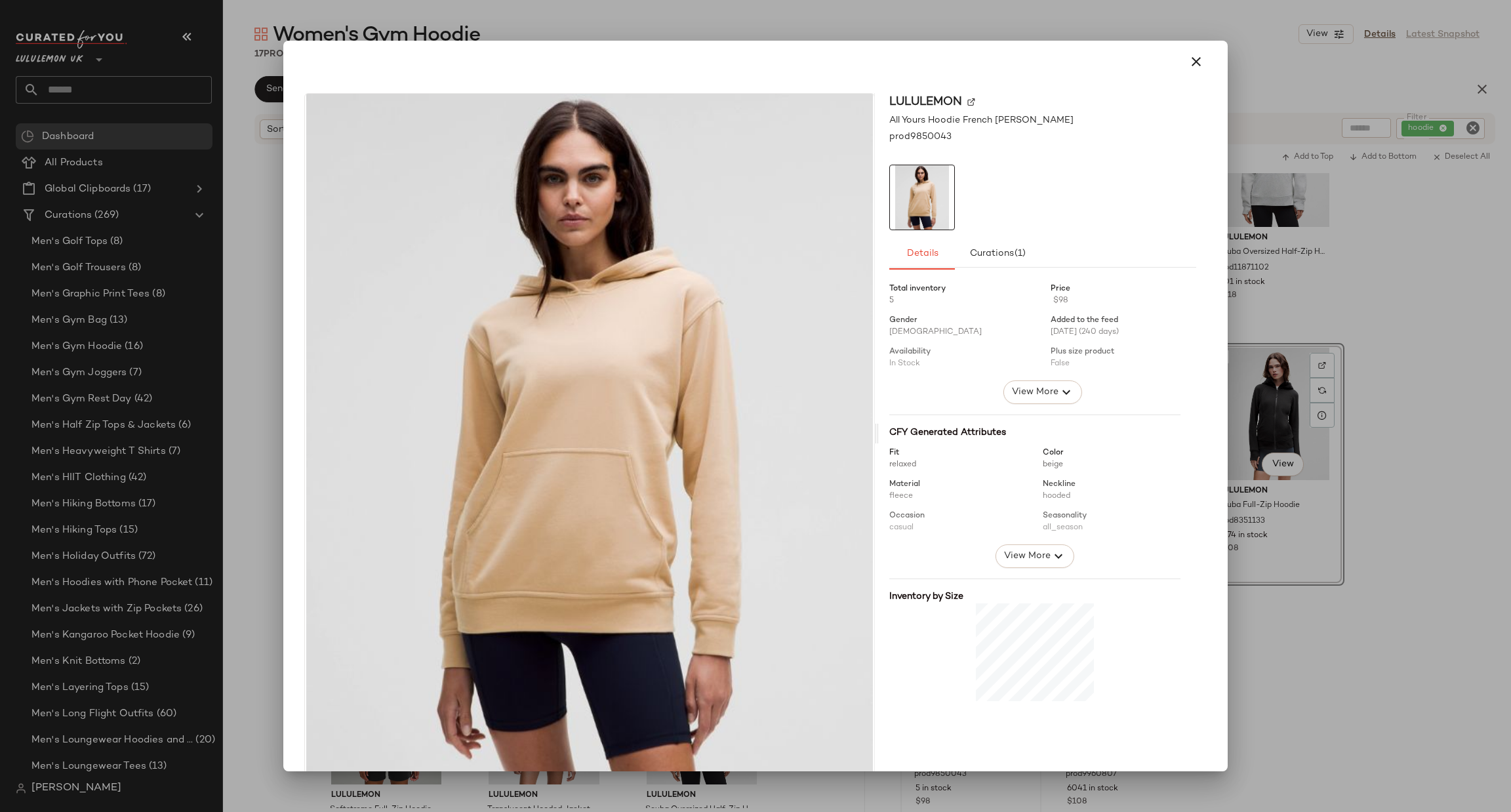
click at [1231, 654] on div at bounding box center [755, 406] width 1511 height 812
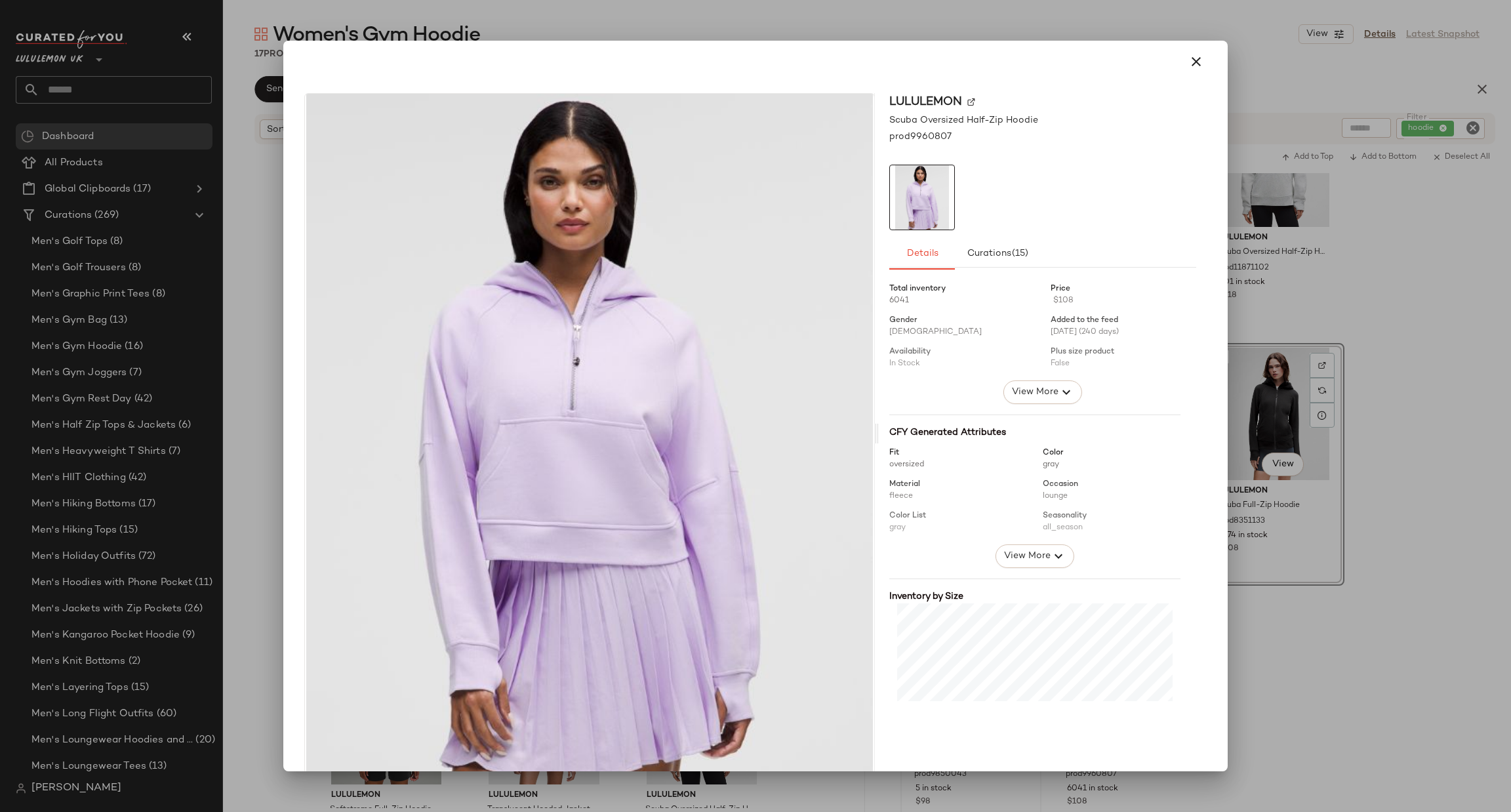
click at [1310, 619] on div at bounding box center [755, 406] width 1511 height 812
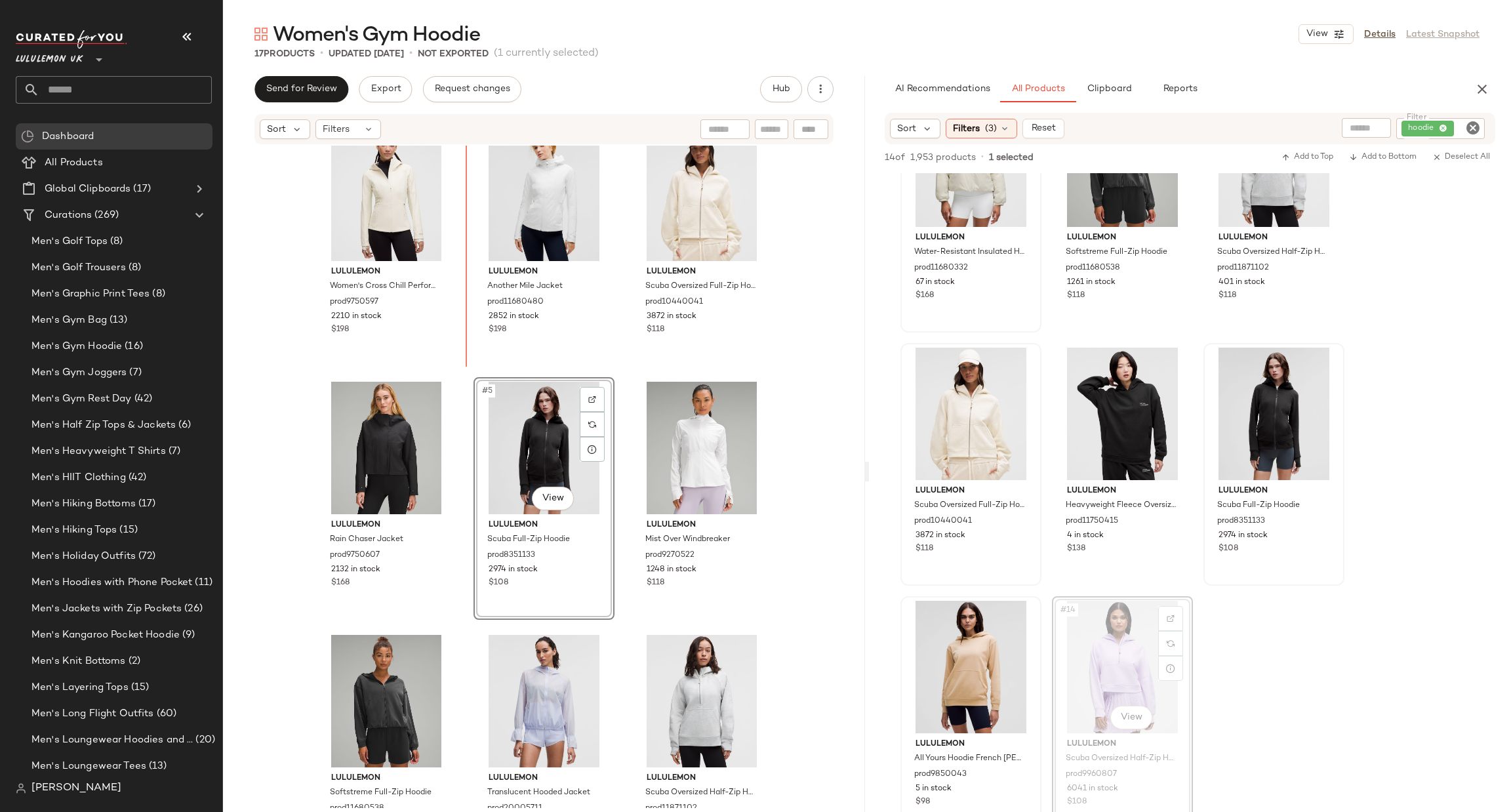
scroll to position [0, 0]
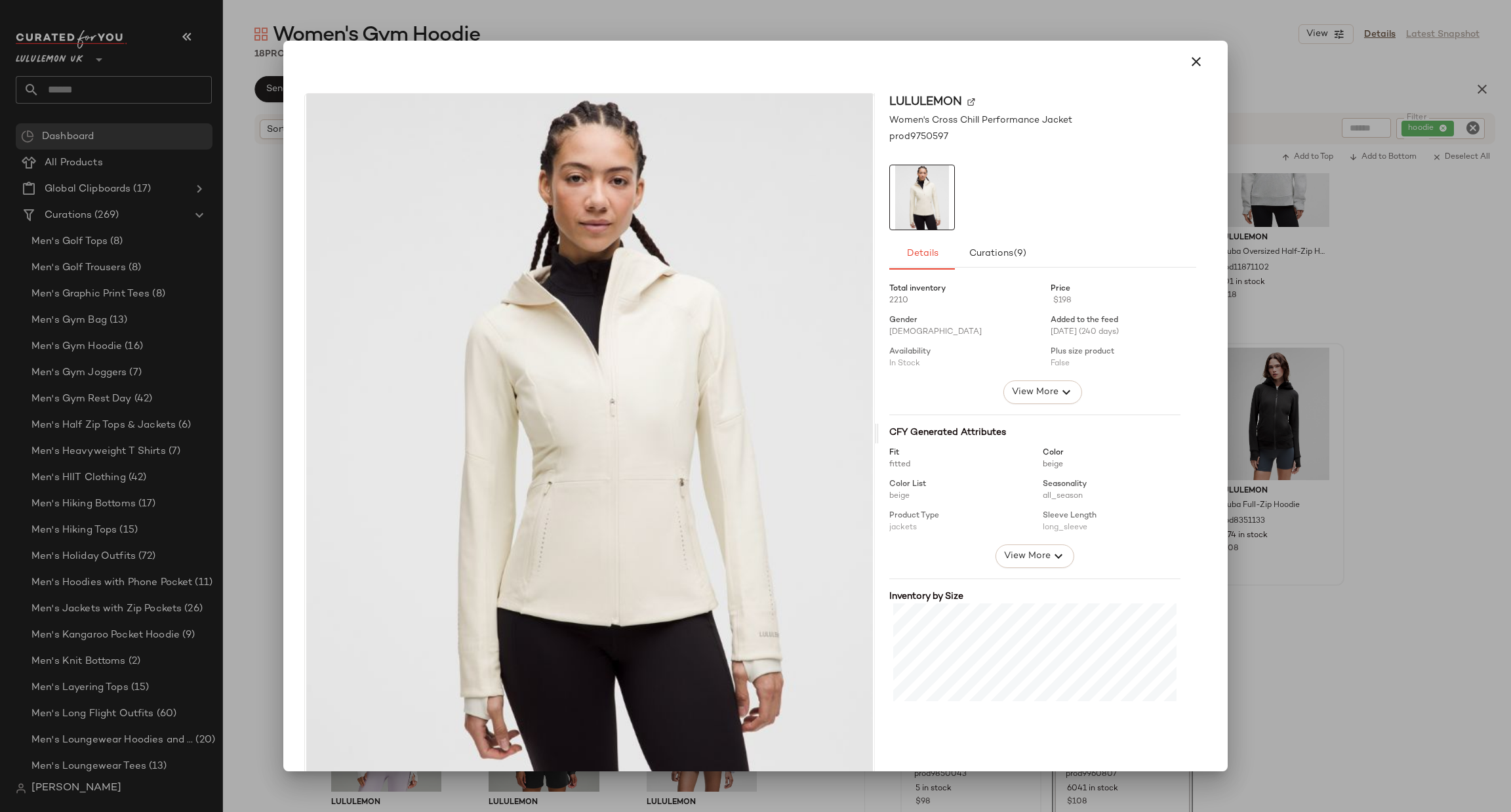
click at [1381, 217] on div at bounding box center [755, 406] width 1511 height 812
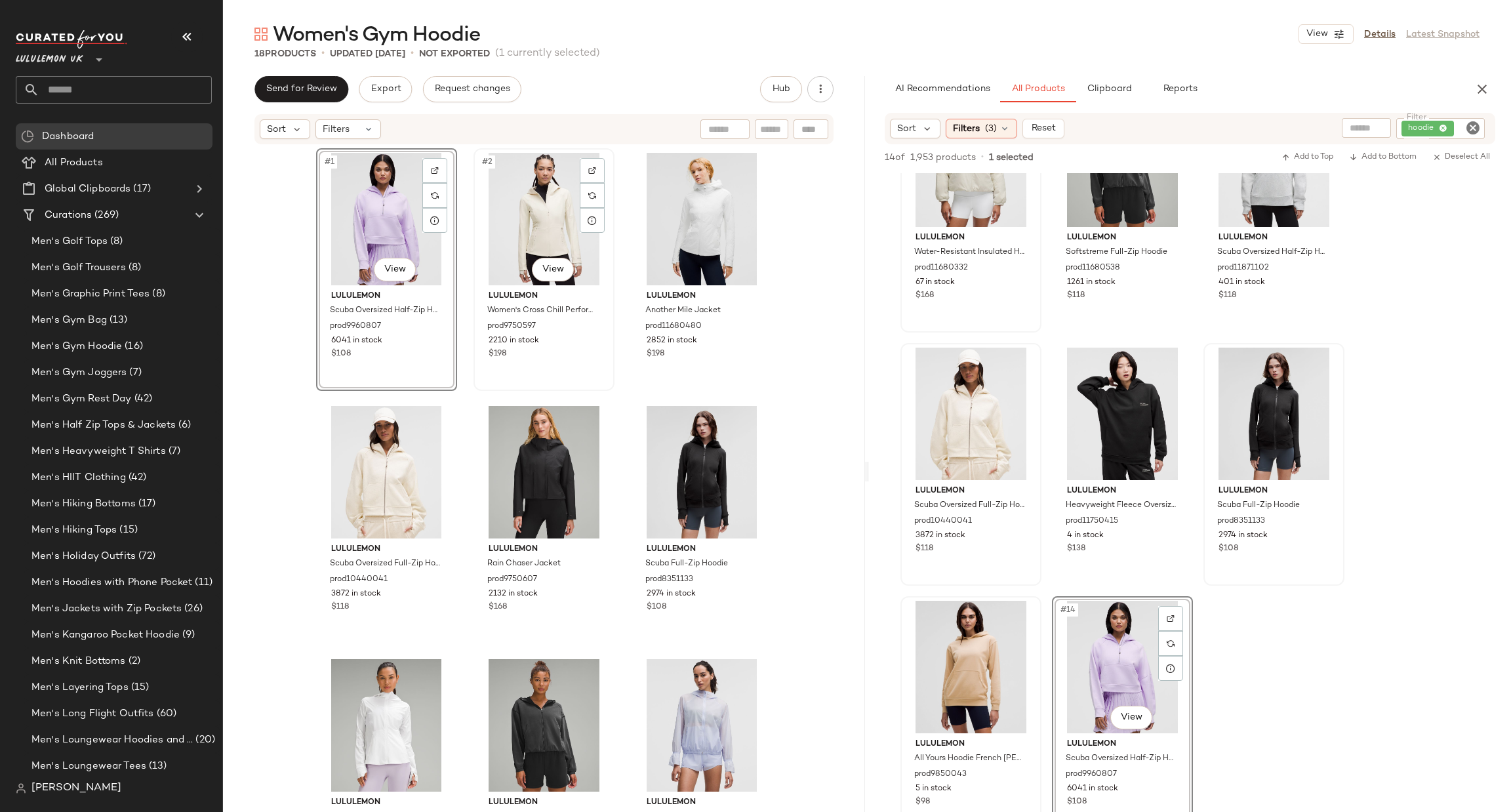
click at [537, 234] on div "#2 View" at bounding box center [544, 218] width 132 height 132
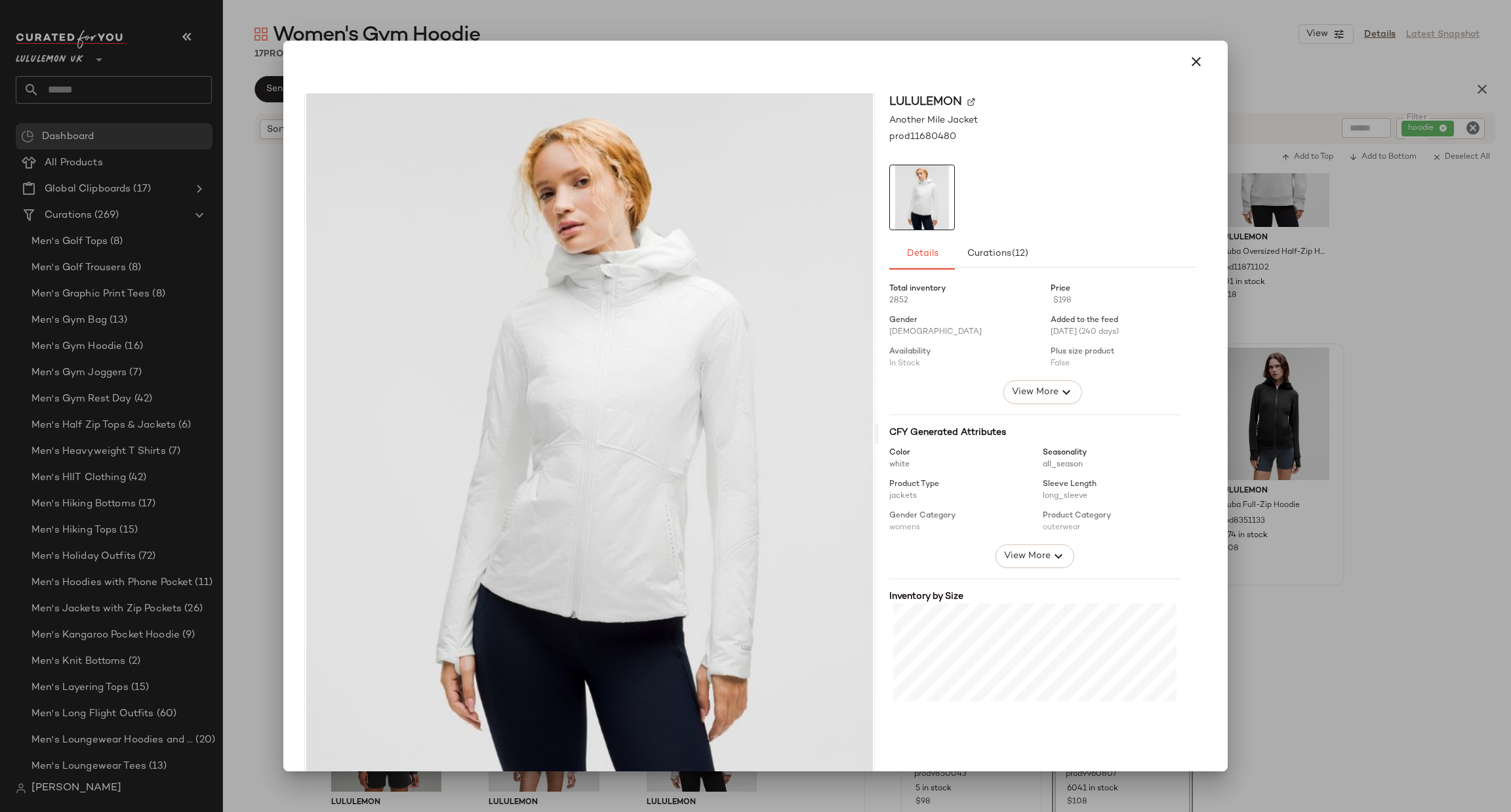
click at [1302, 232] on div at bounding box center [755, 406] width 1511 height 812
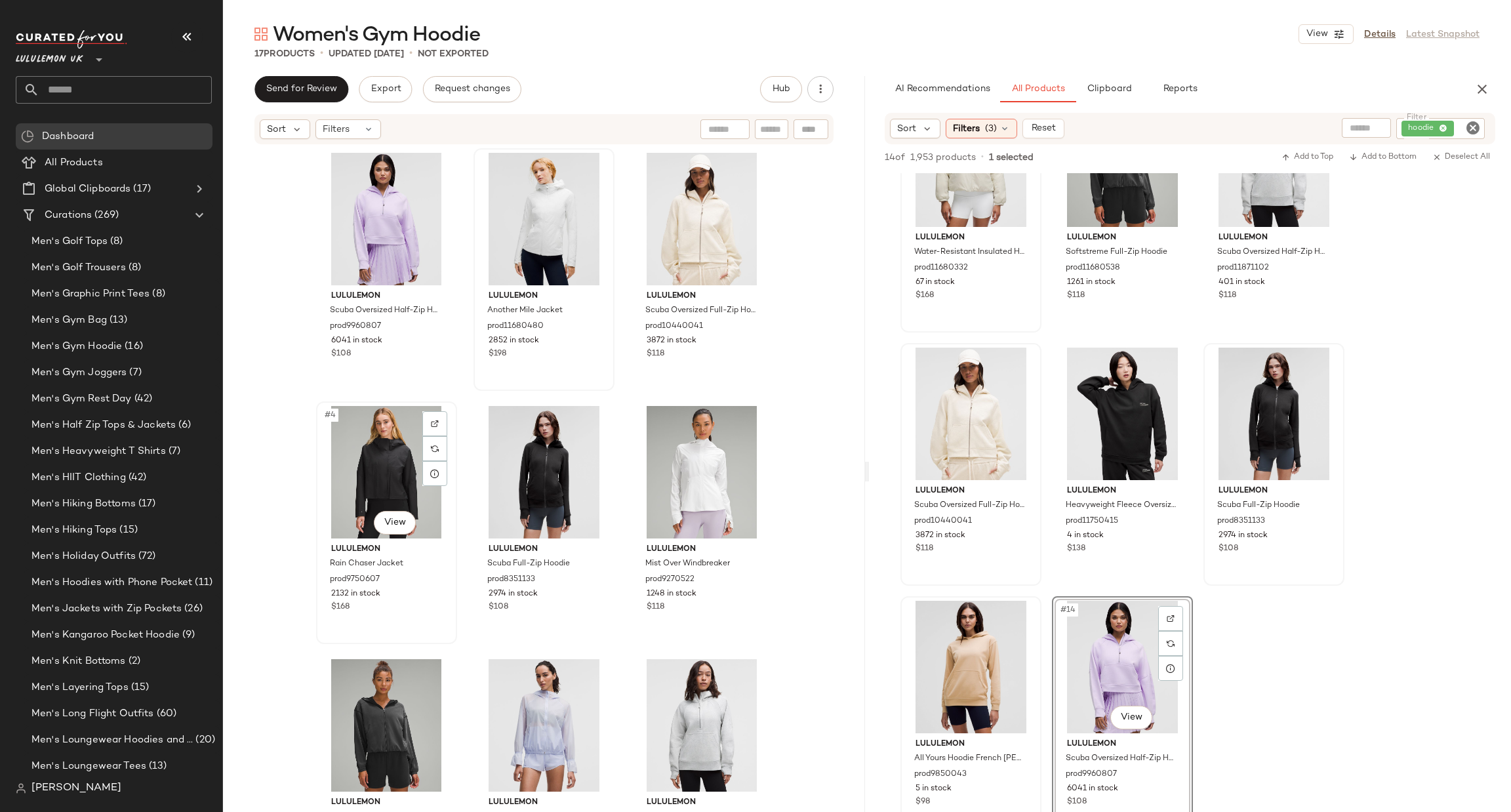
click at [399, 457] on div "#4 View" at bounding box center [386, 472] width 132 height 132
click at [396, 516] on body "Lululemon UK ** Dashboard All Products Global Clipboards (17) Curations (269) M…" at bounding box center [755, 406] width 1511 height 812
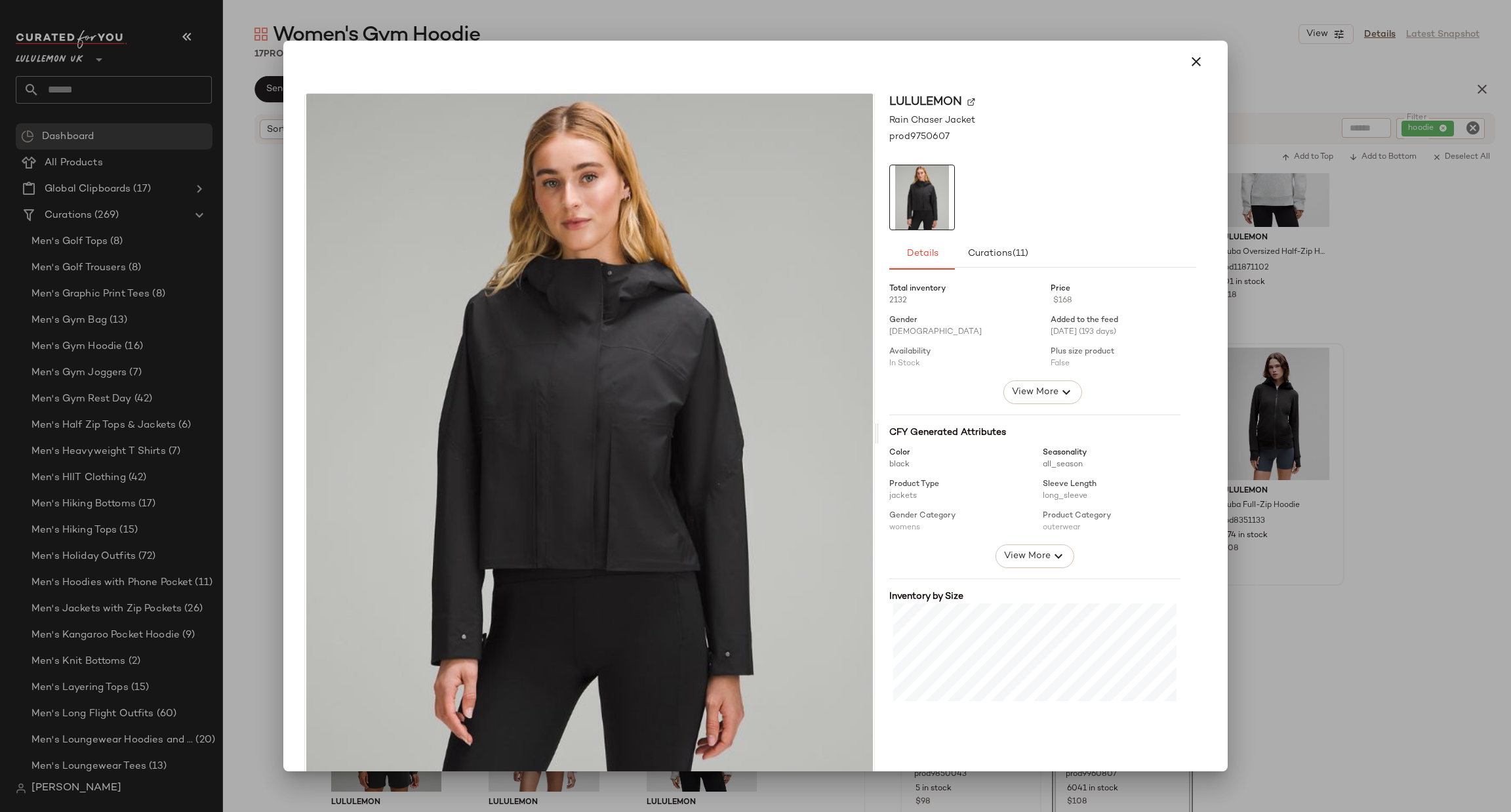
drag, startPoint x: 1470, startPoint y: 248, endPoint x: 1443, endPoint y: 251, distance: 27.2
click at [1465, 248] on div at bounding box center [755, 406] width 1511 height 812
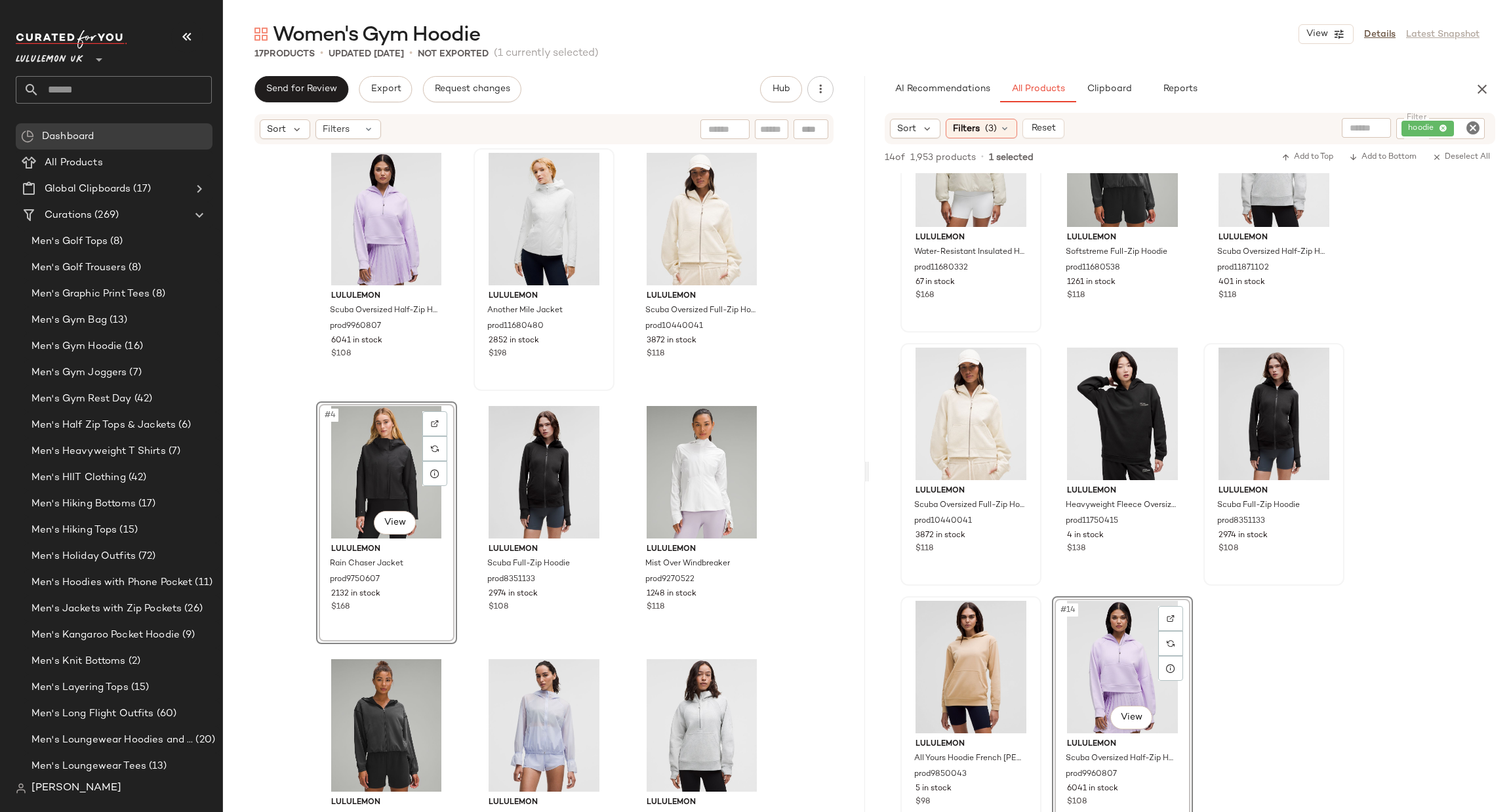
click at [363, 464] on div "#4 View" at bounding box center [386, 472] width 132 height 132
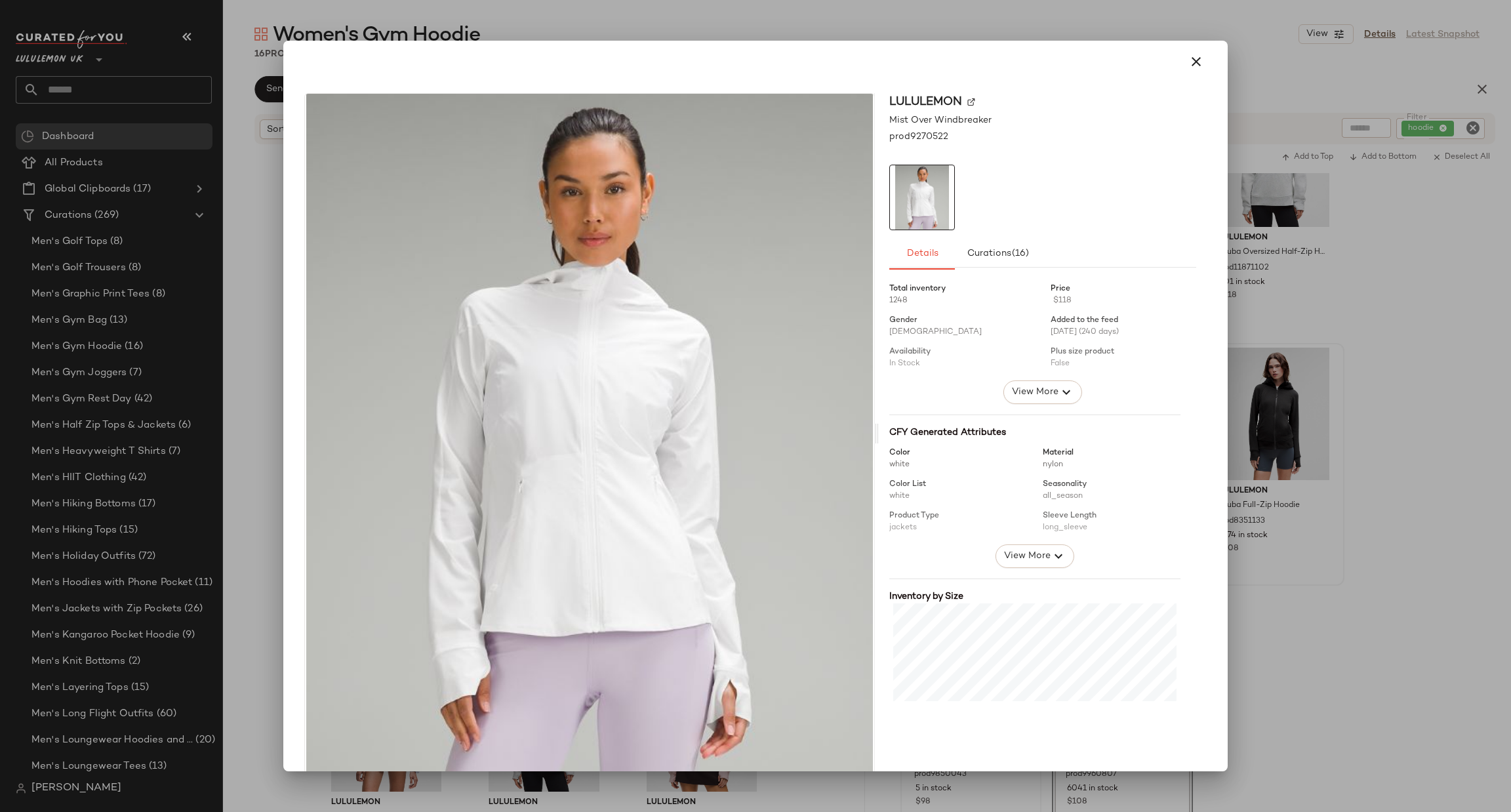
click at [1396, 202] on div at bounding box center [755, 406] width 1511 height 812
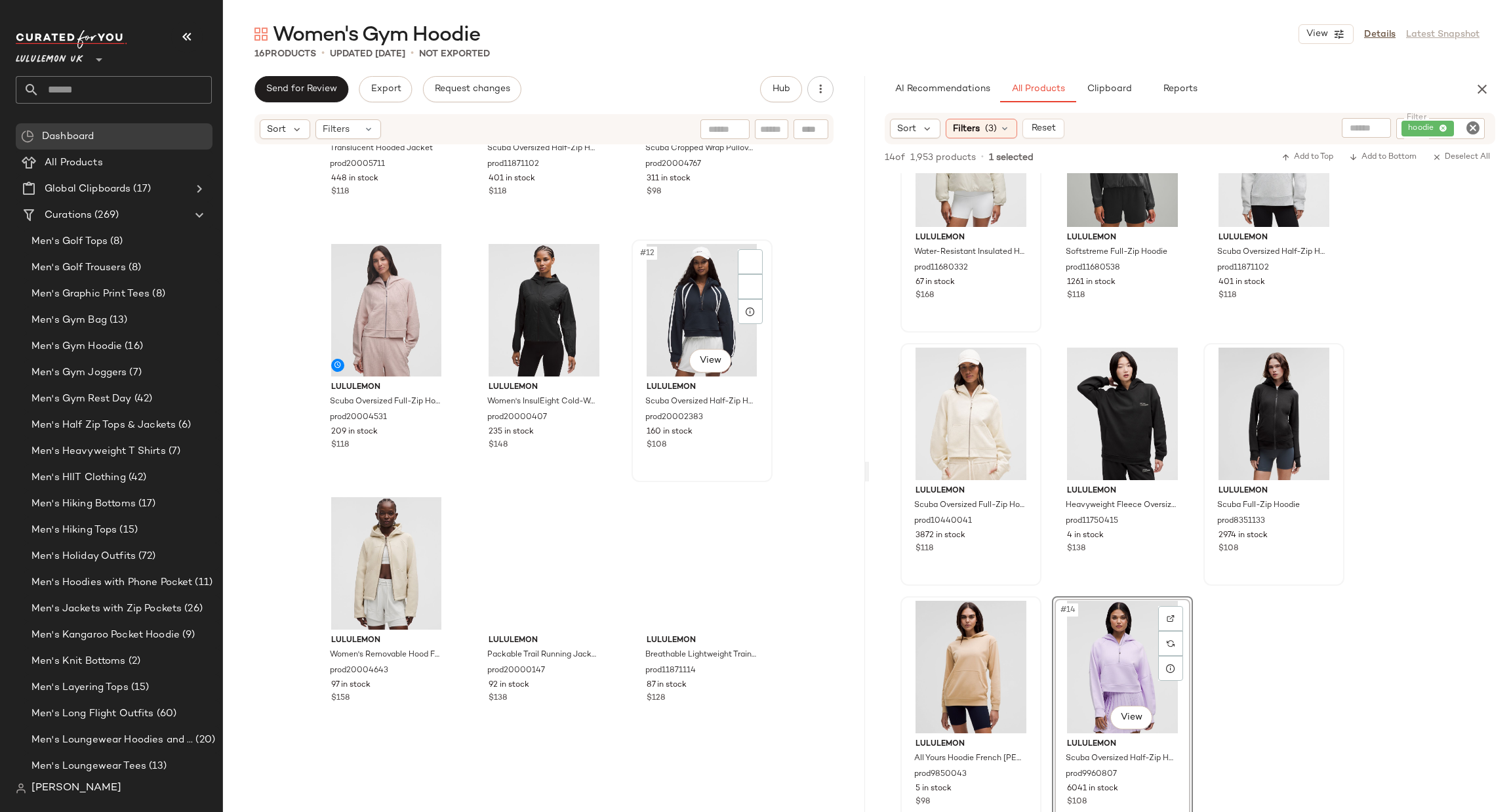
scroll to position [797, 0]
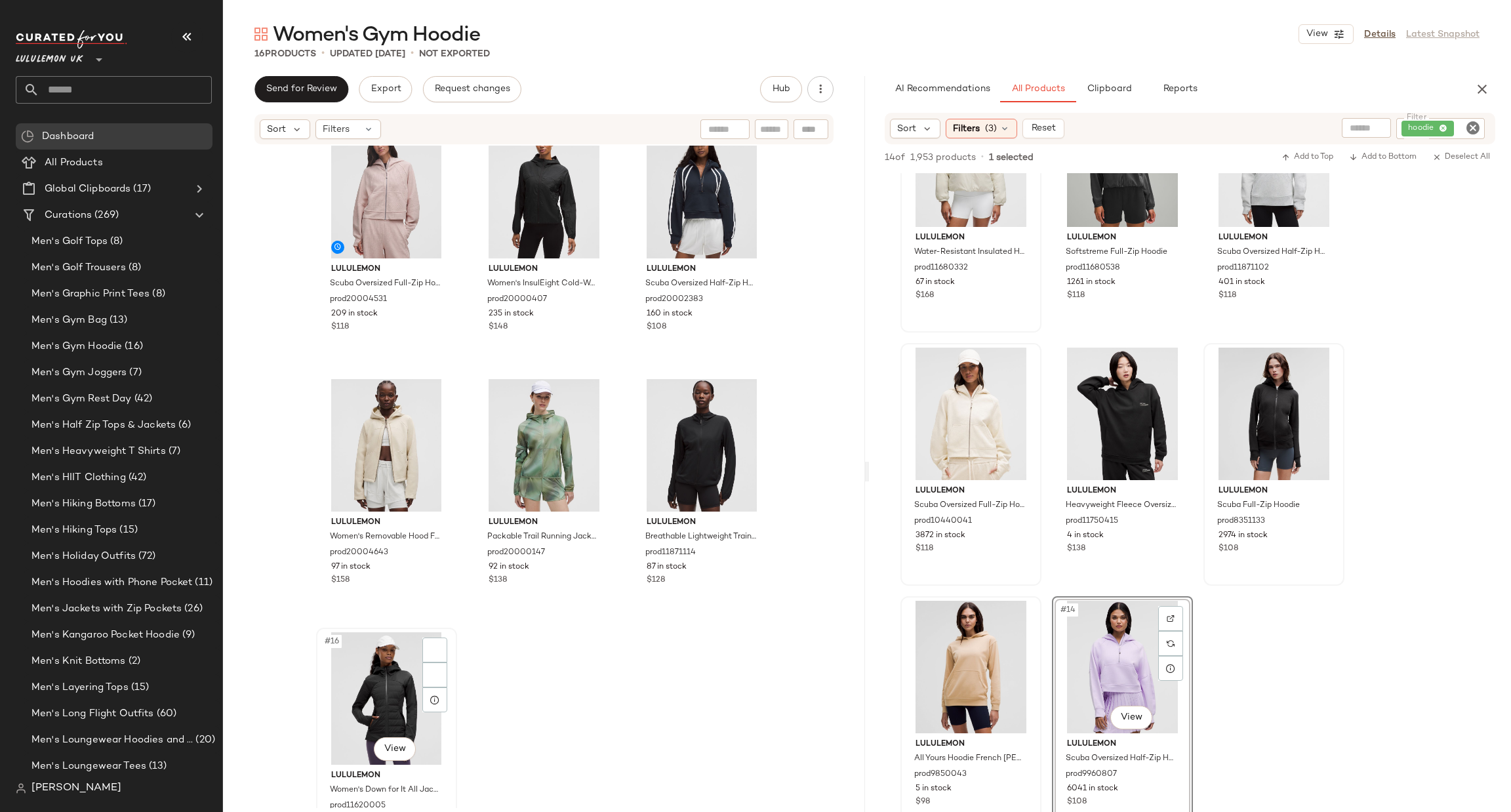
click at [341, 688] on div "#16 View" at bounding box center [386, 698] width 132 height 132
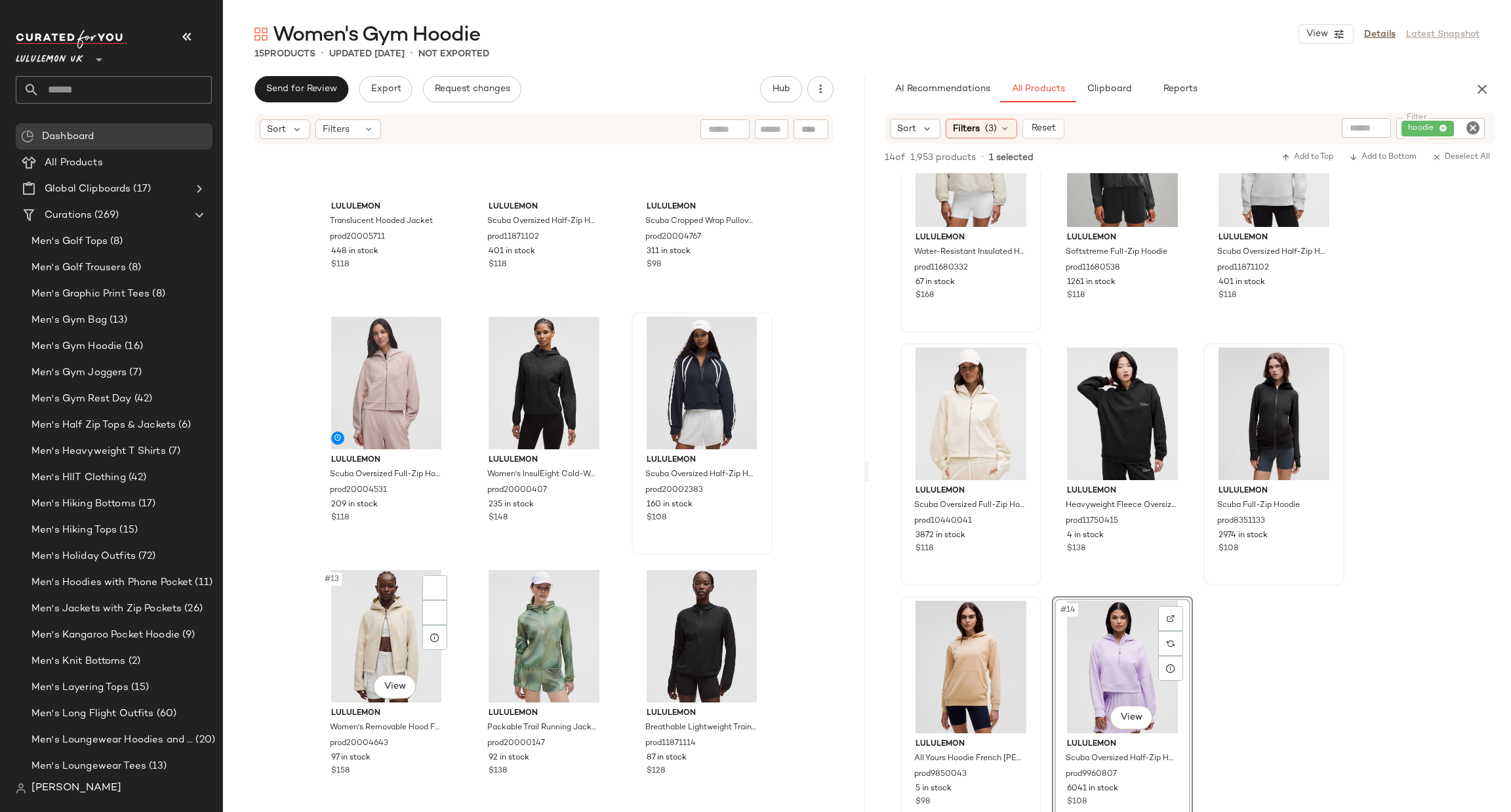
scroll to position [606, 0]
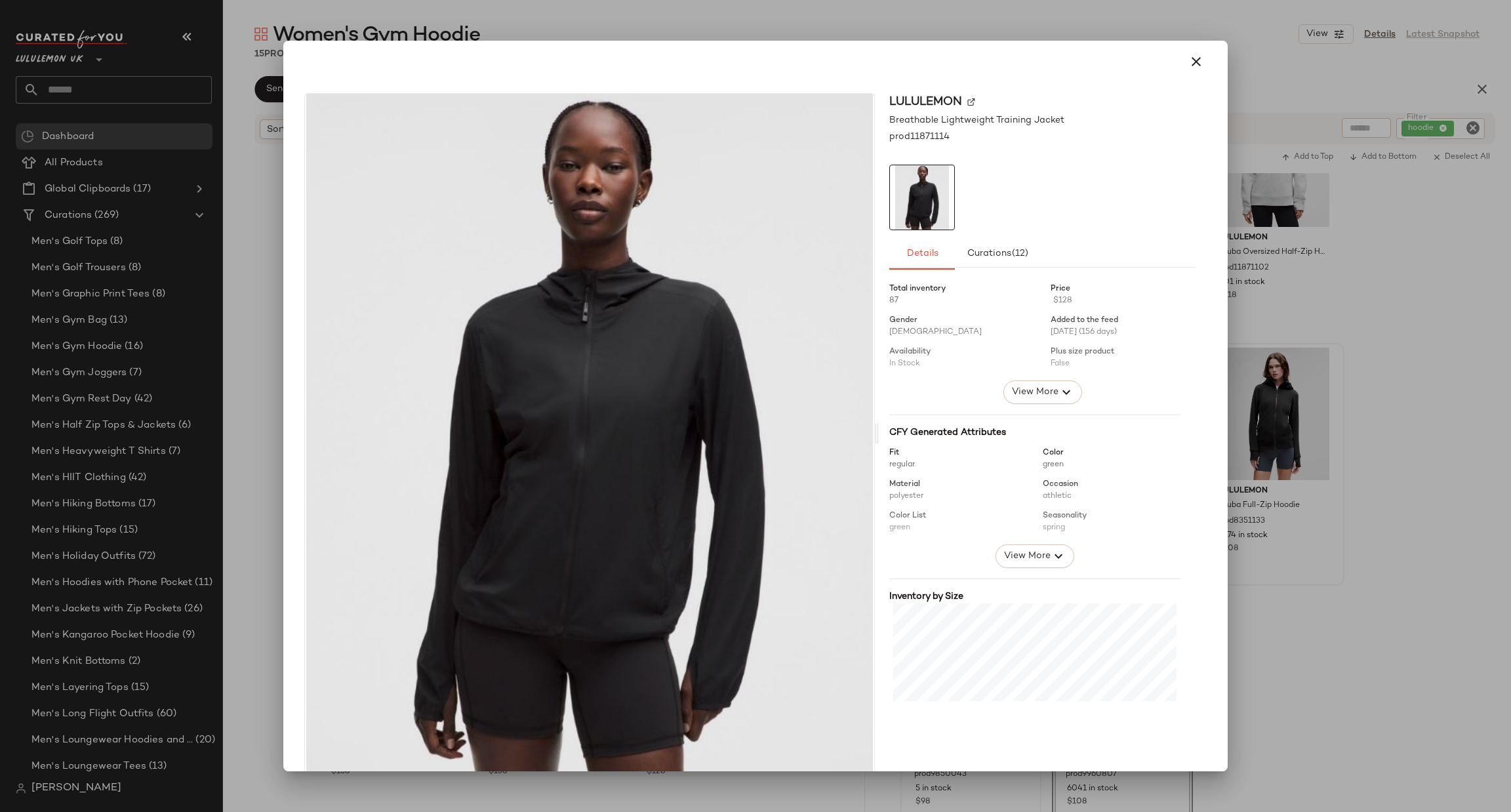
click at [1482, 236] on div at bounding box center [755, 406] width 1511 height 812
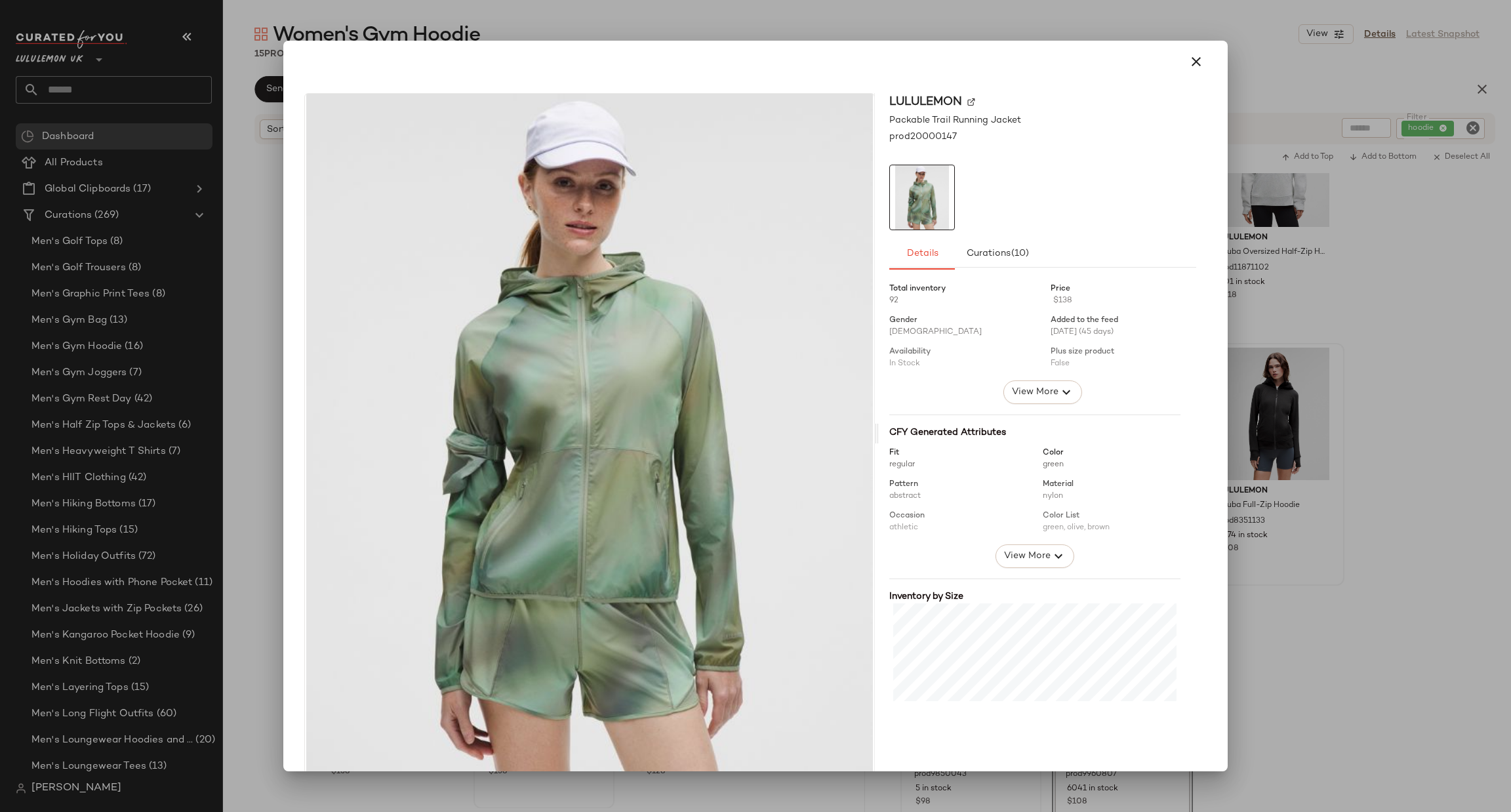
click at [1363, 323] on div at bounding box center [755, 406] width 1511 height 812
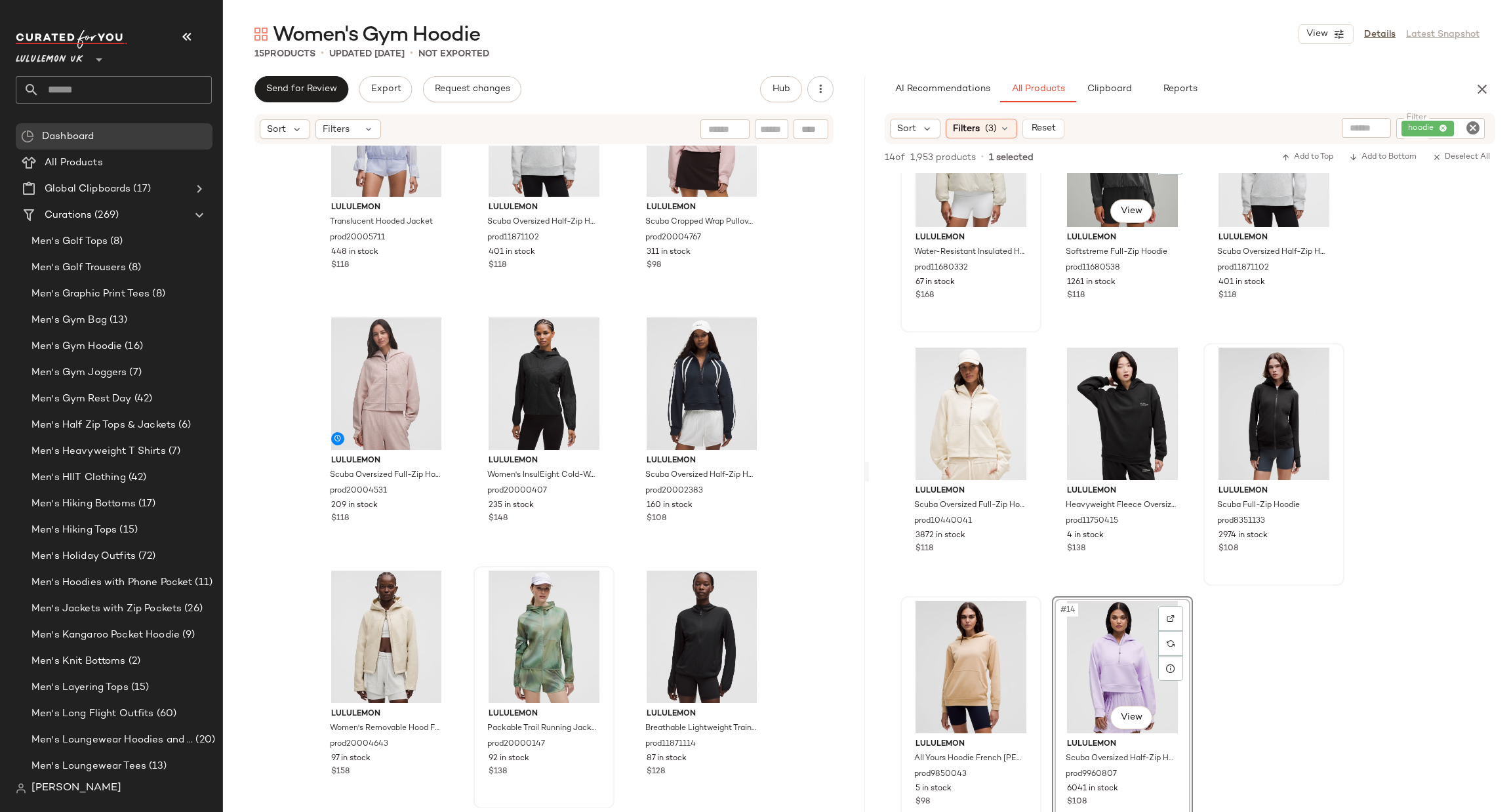
scroll to position [0, 0]
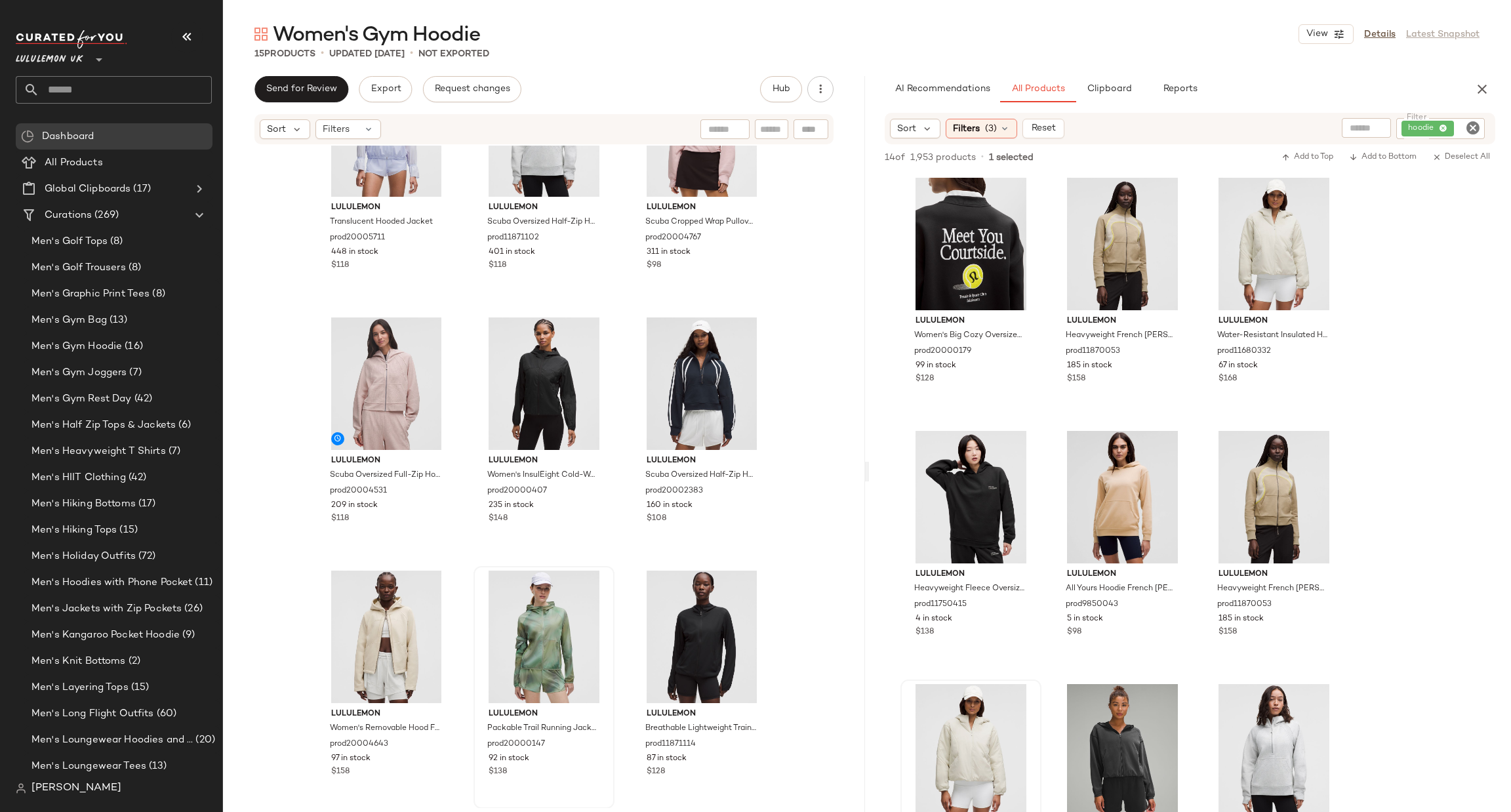
click at [1470, 134] on icon "Clear Filter" at bounding box center [1473, 128] width 16 height 16
click at [1347, 131] on input "text" at bounding box center [1334, 128] width 34 height 14
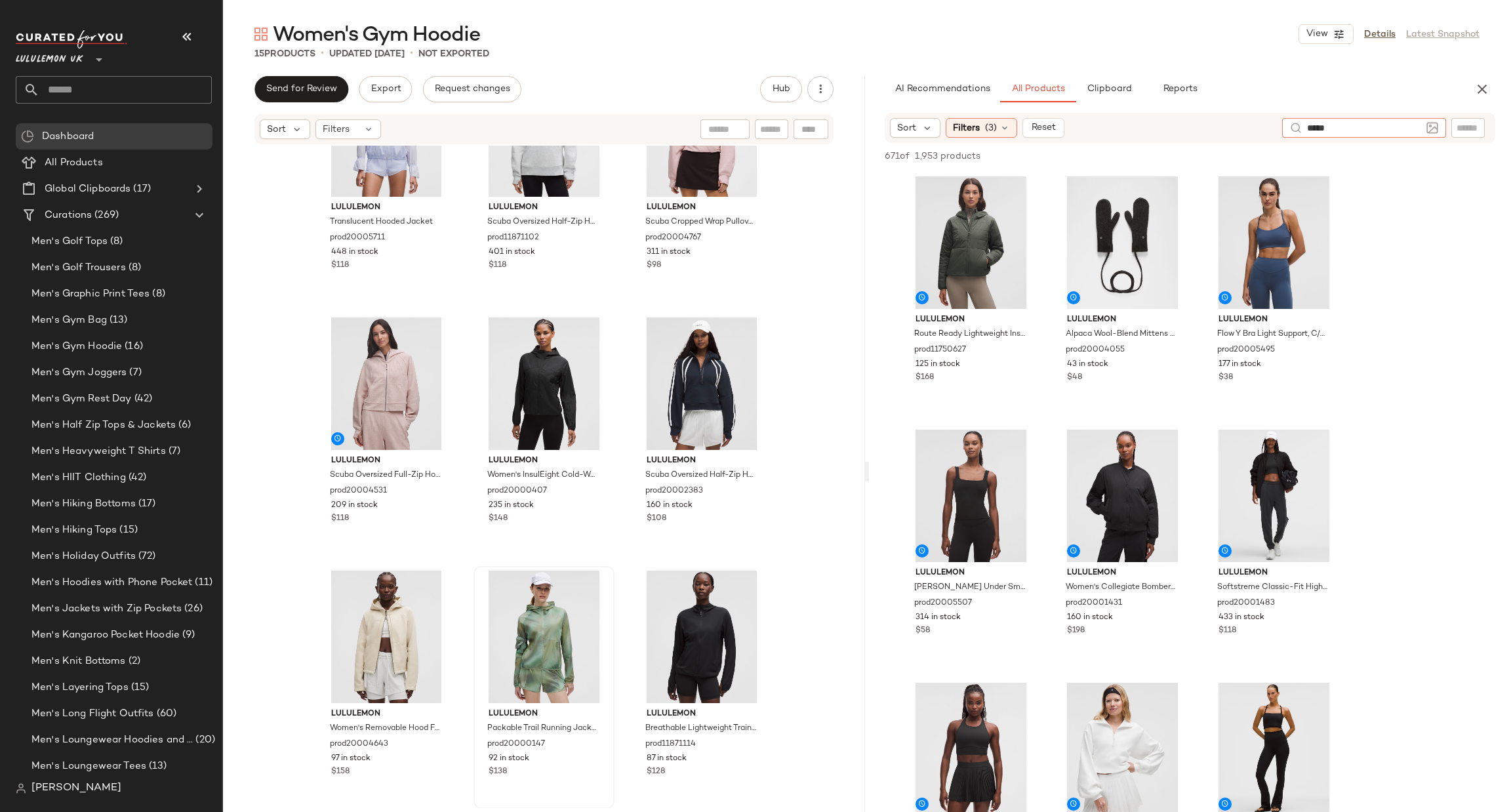
type input "******"
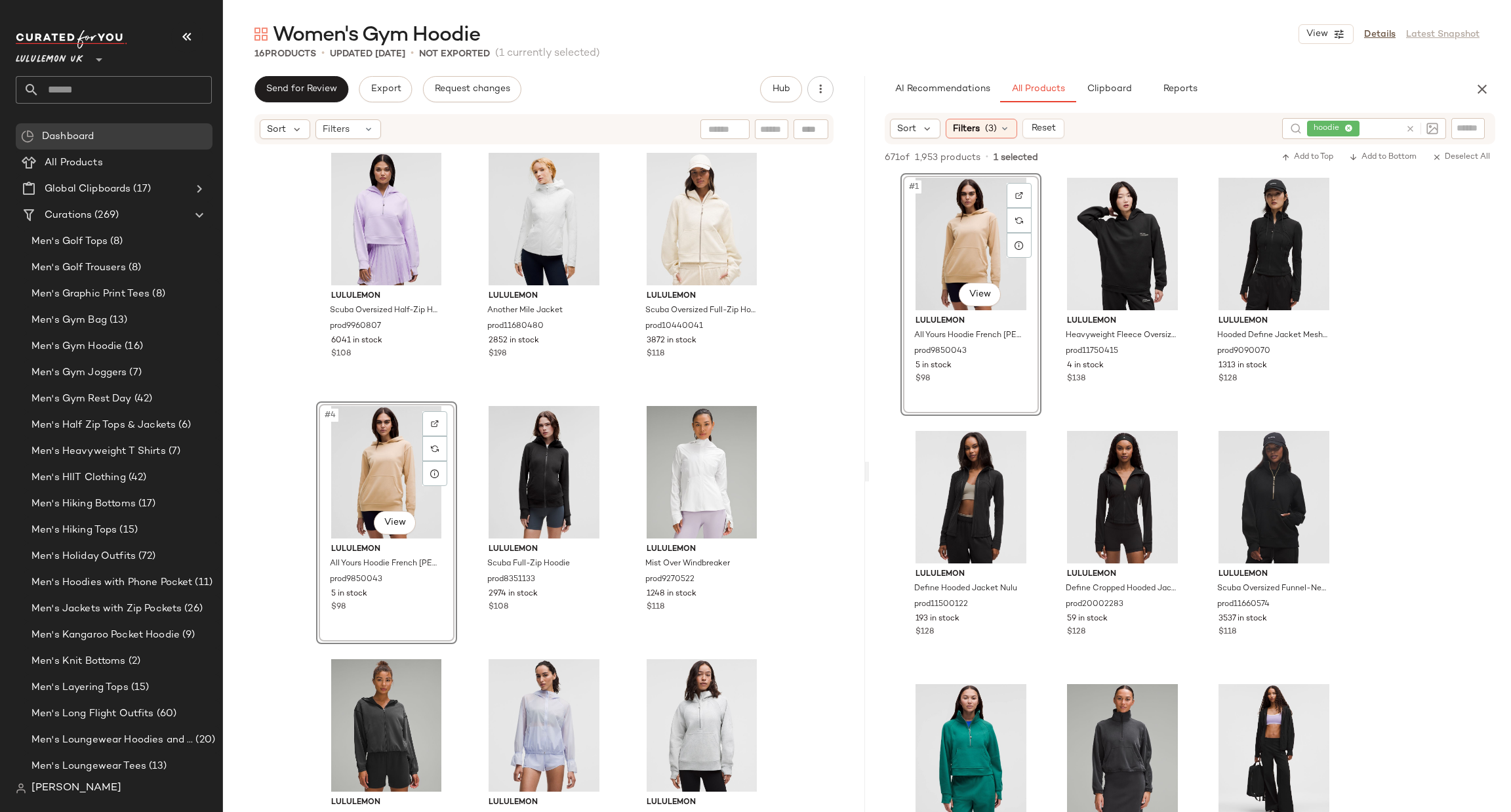
click at [381, 461] on div "#4 View" at bounding box center [386, 472] width 132 height 132
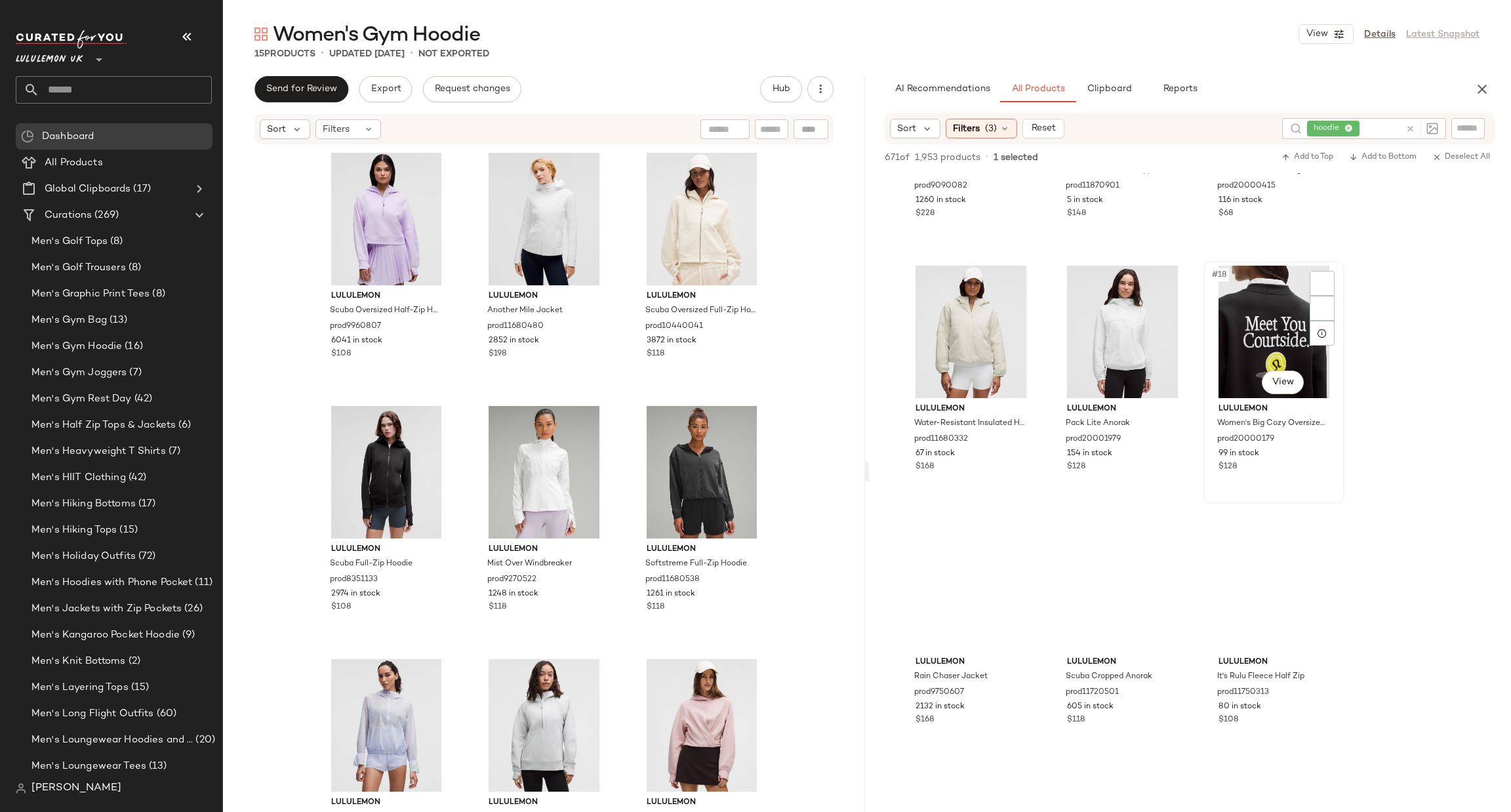
scroll to position [1180, 0]
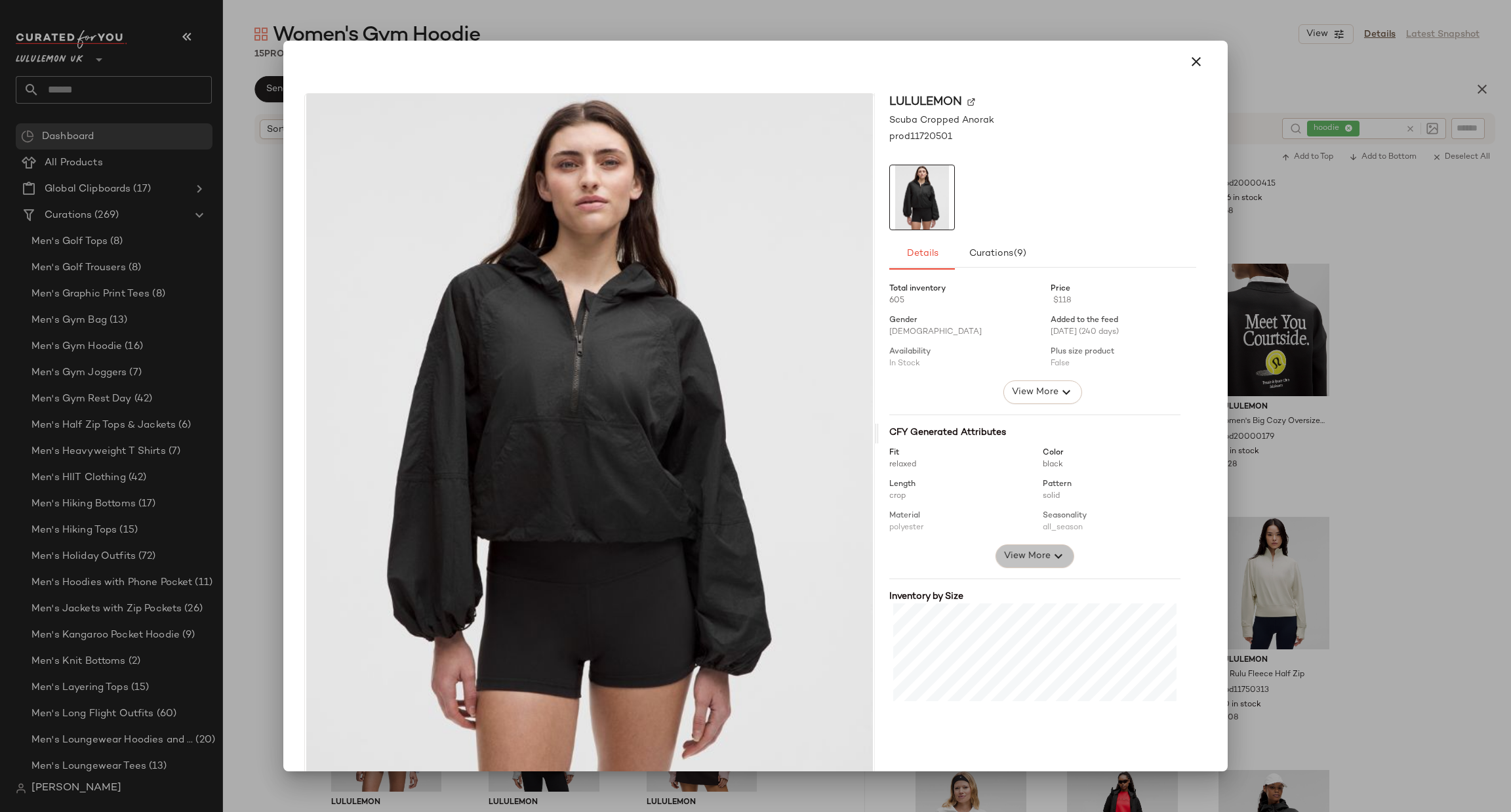
click at [1004, 557] on span "View More" at bounding box center [1027, 556] width 47 height 16
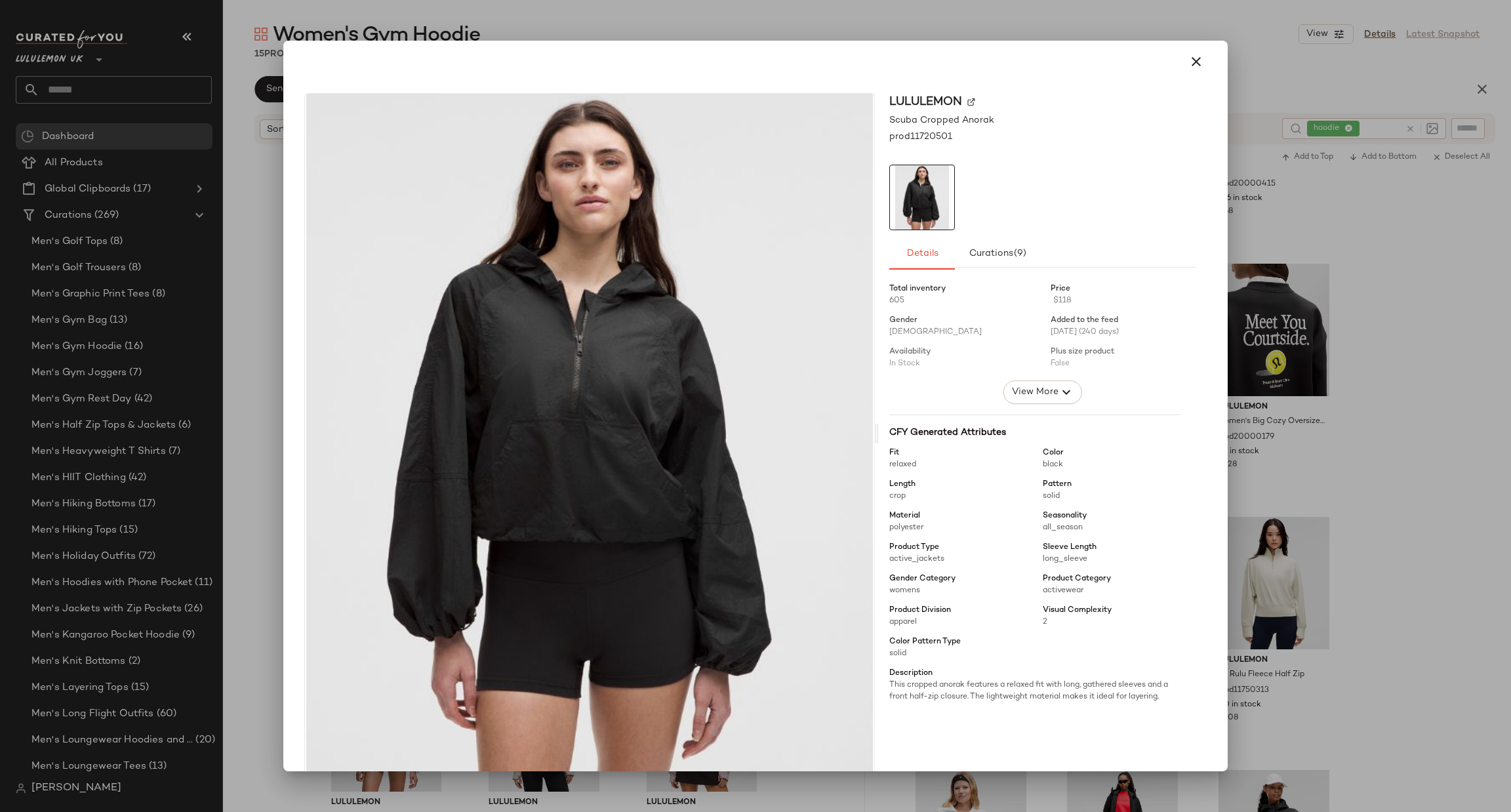
click at [1415, 437] on div at bounding box center [755, 406] width 1511 height 812
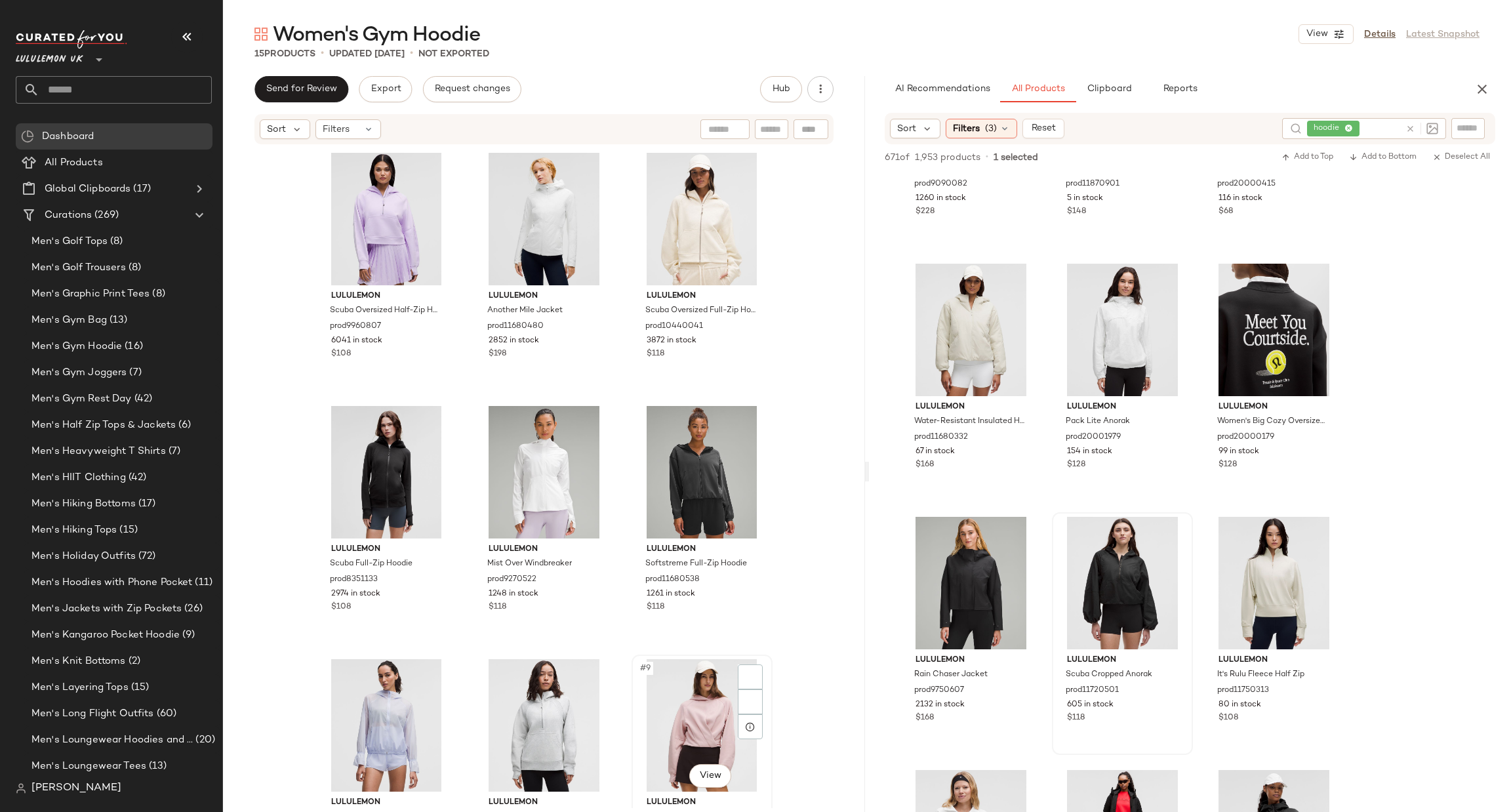
scroll to position [197, 0]
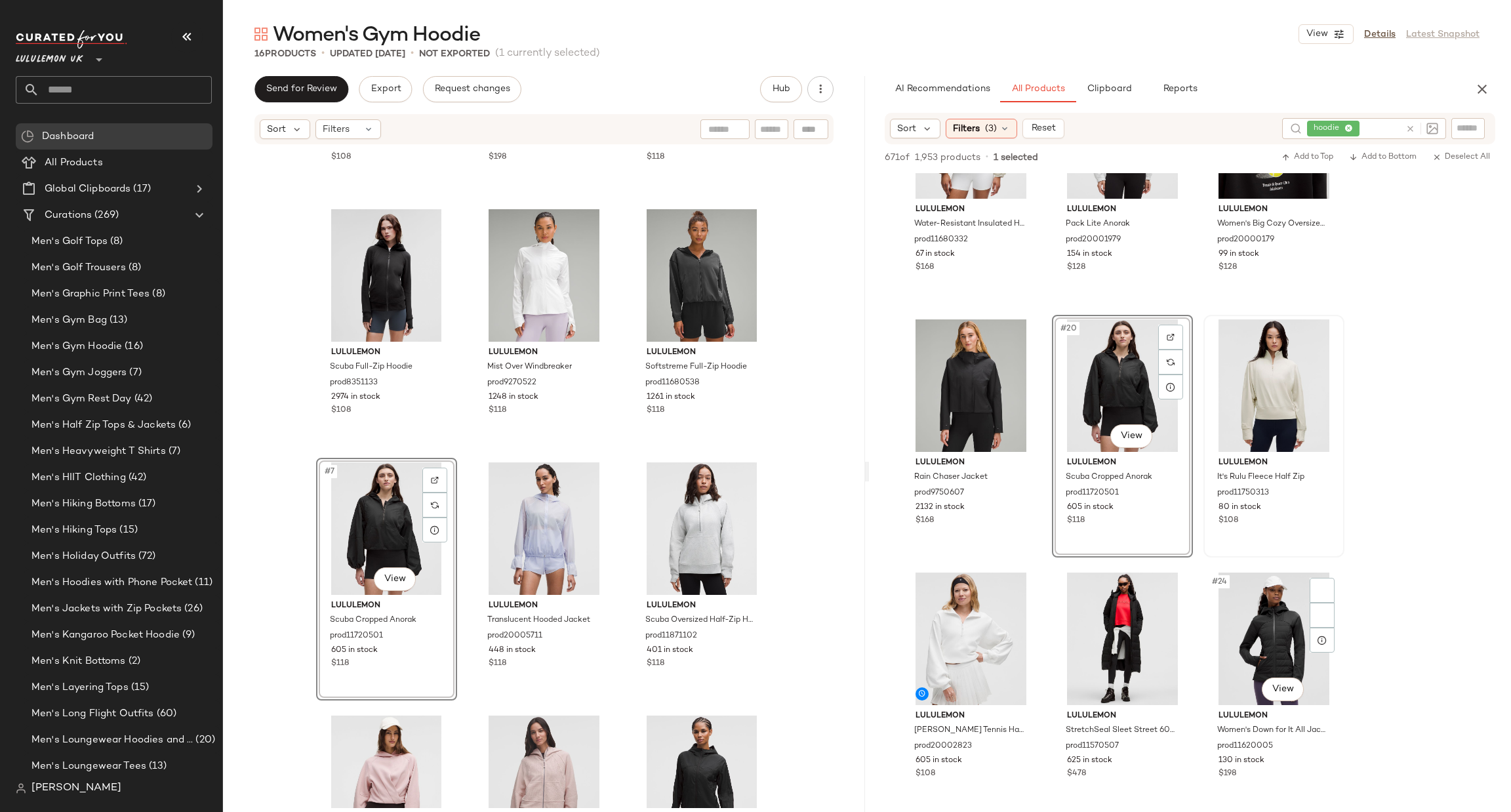
scroll to position [1574, 0]
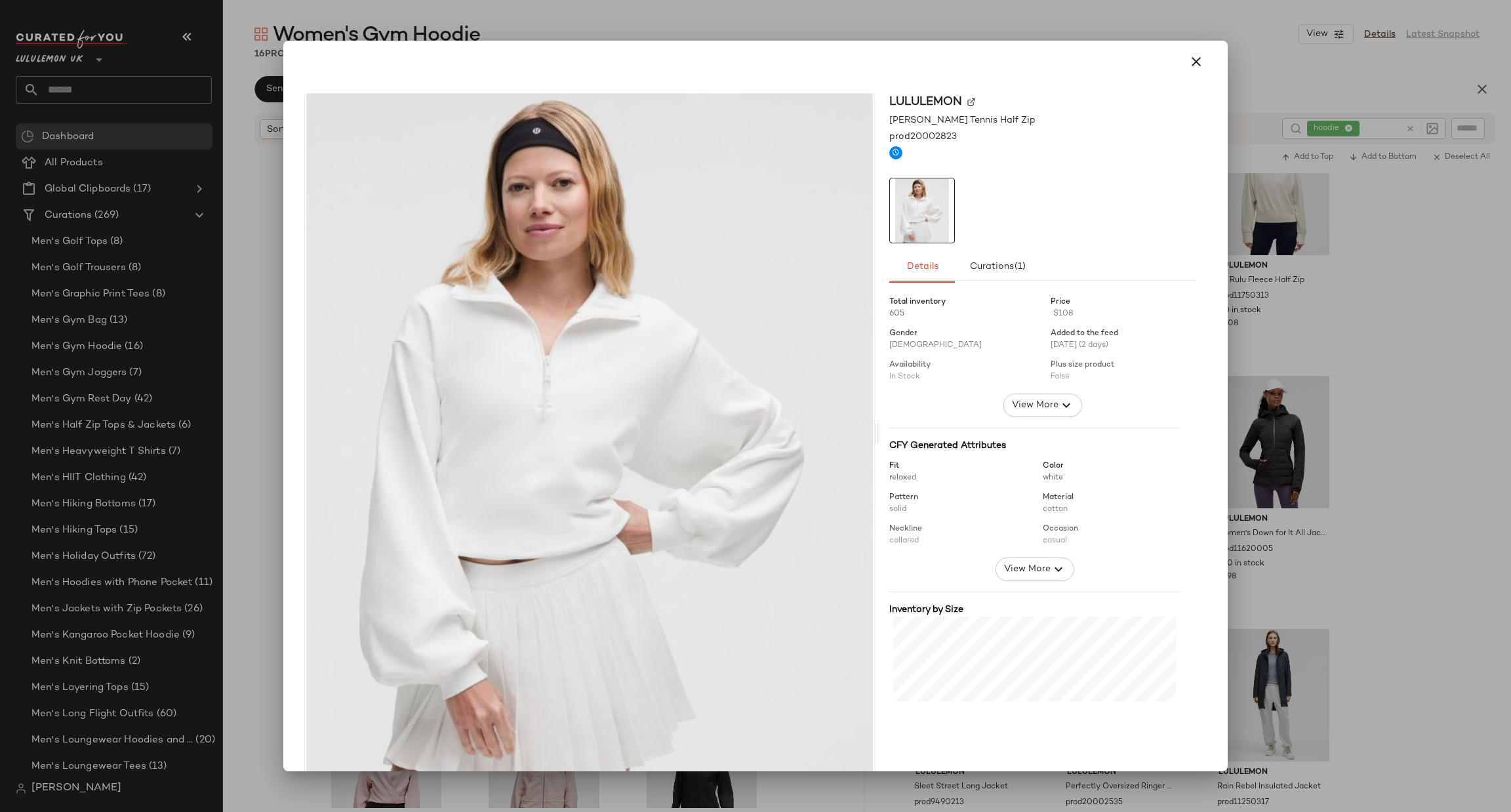
click at [1370, 406] on div at bounding box center [755, 406] width 1511 height 812
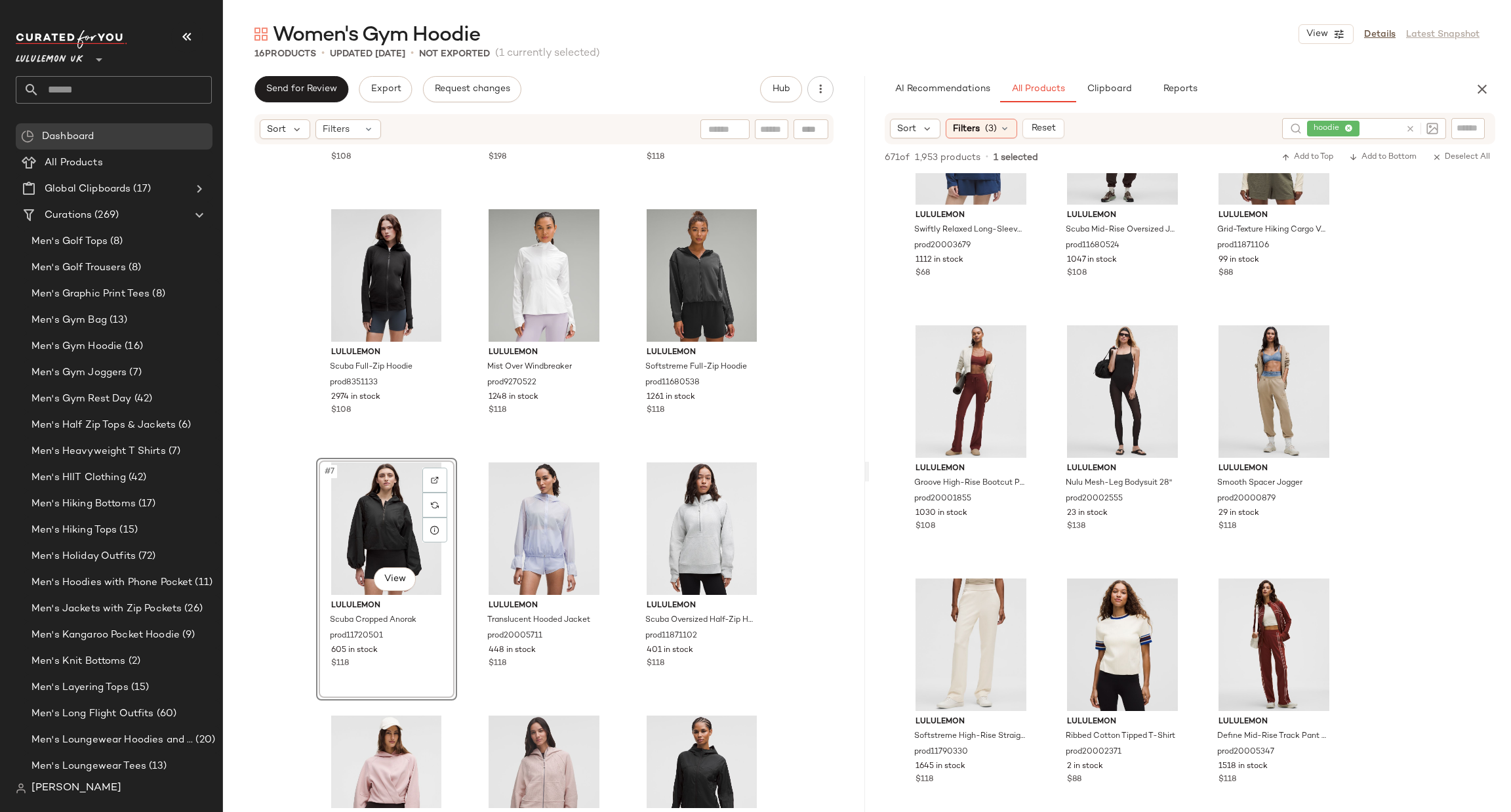
scroll to position [8066, 0]
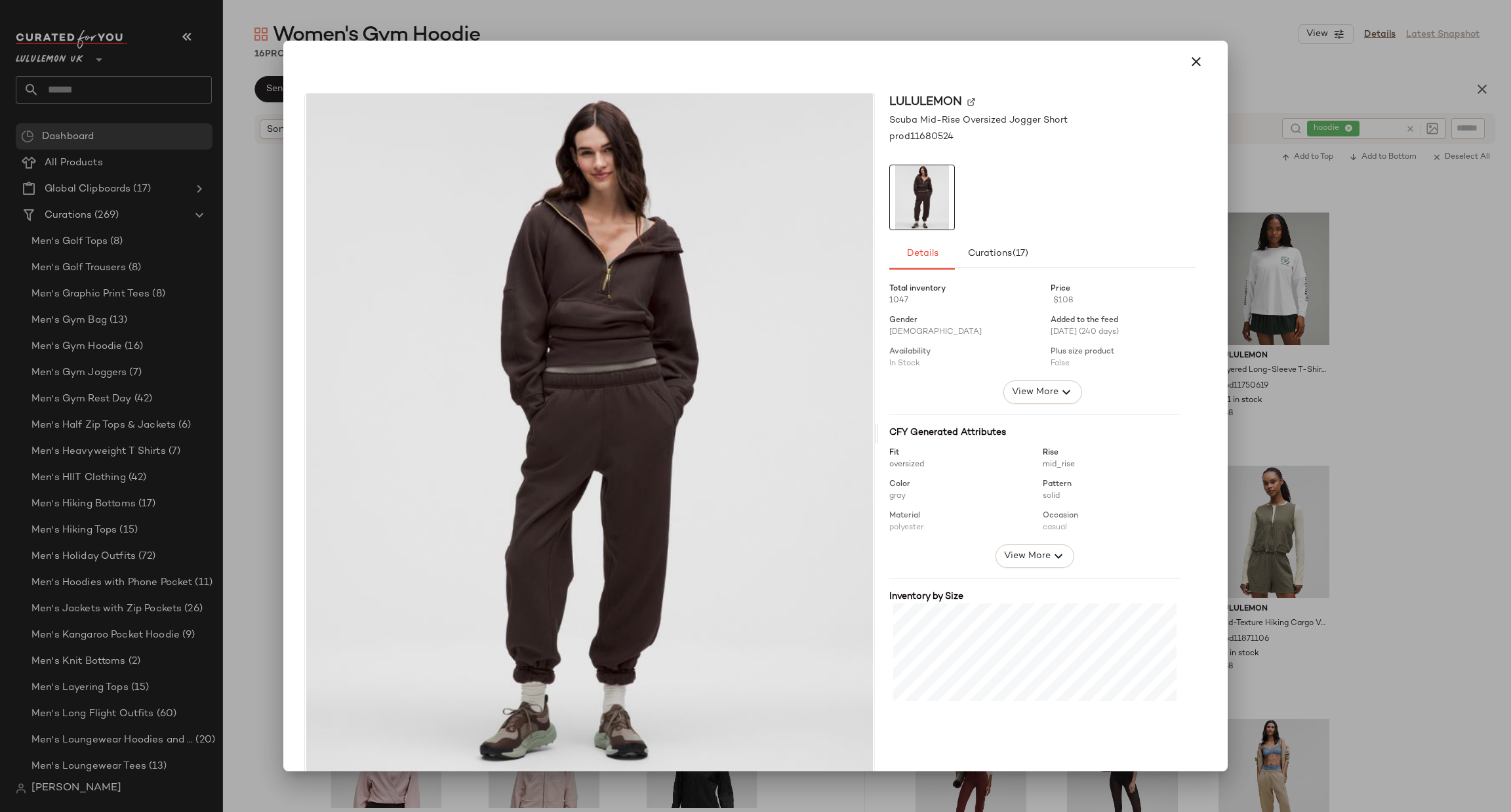
click at [1334, 505] on div at bounding box center [755, 406] width 1511 height 812
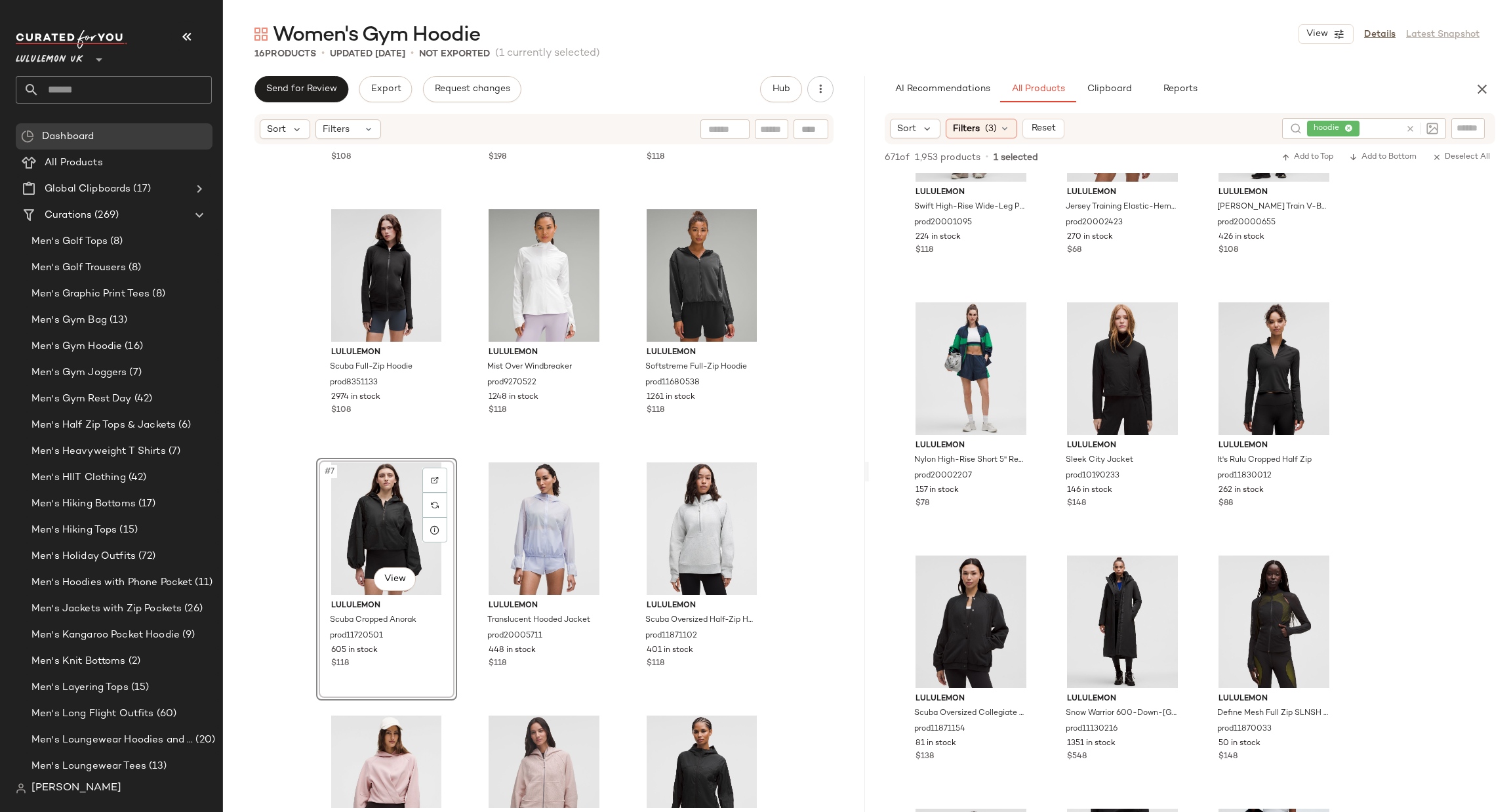
scroll to position [6689, 0]
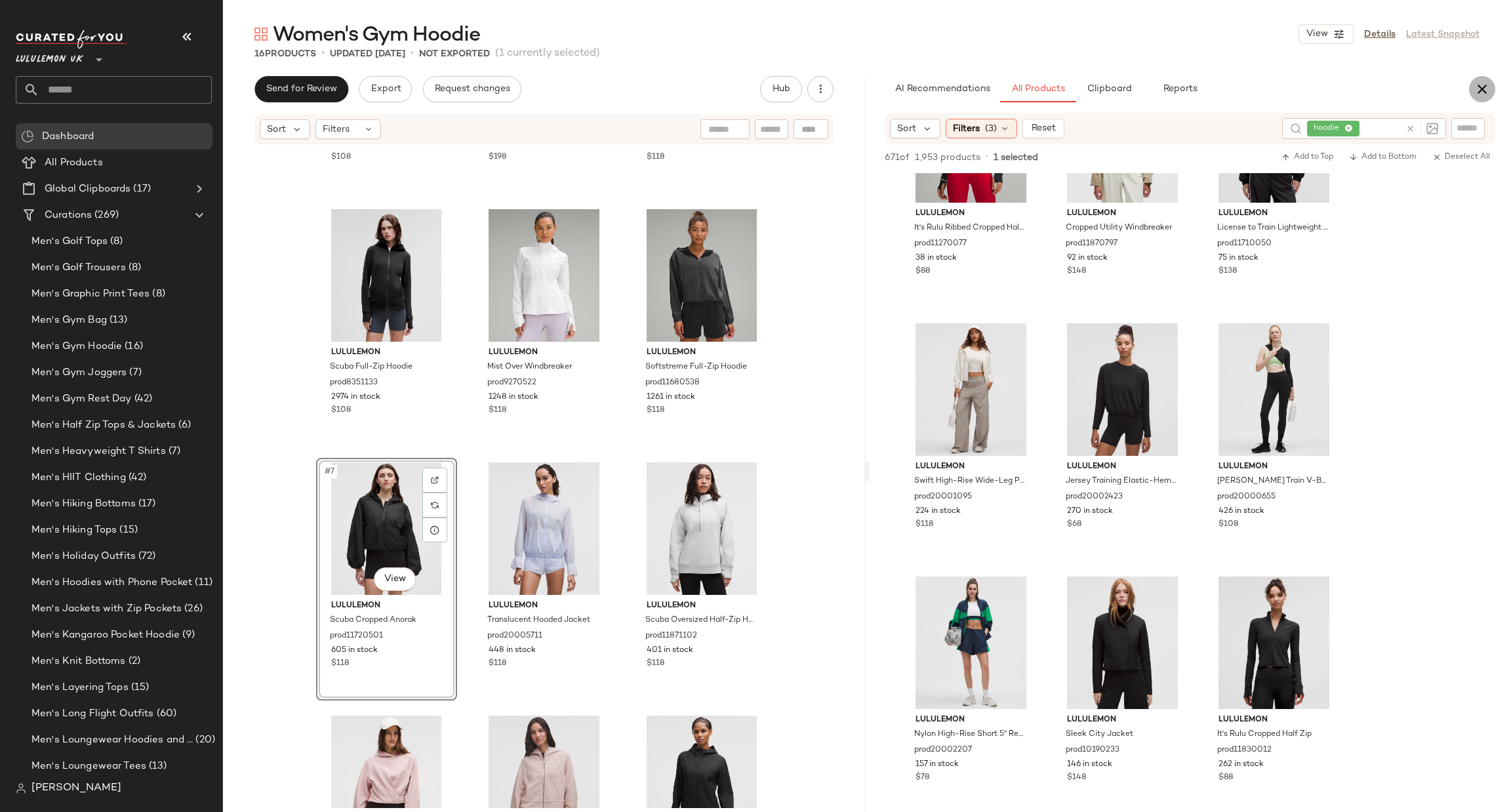
click at [1474, 92] on icon "button" at bounding box center [1482, 89] width 16 height 16
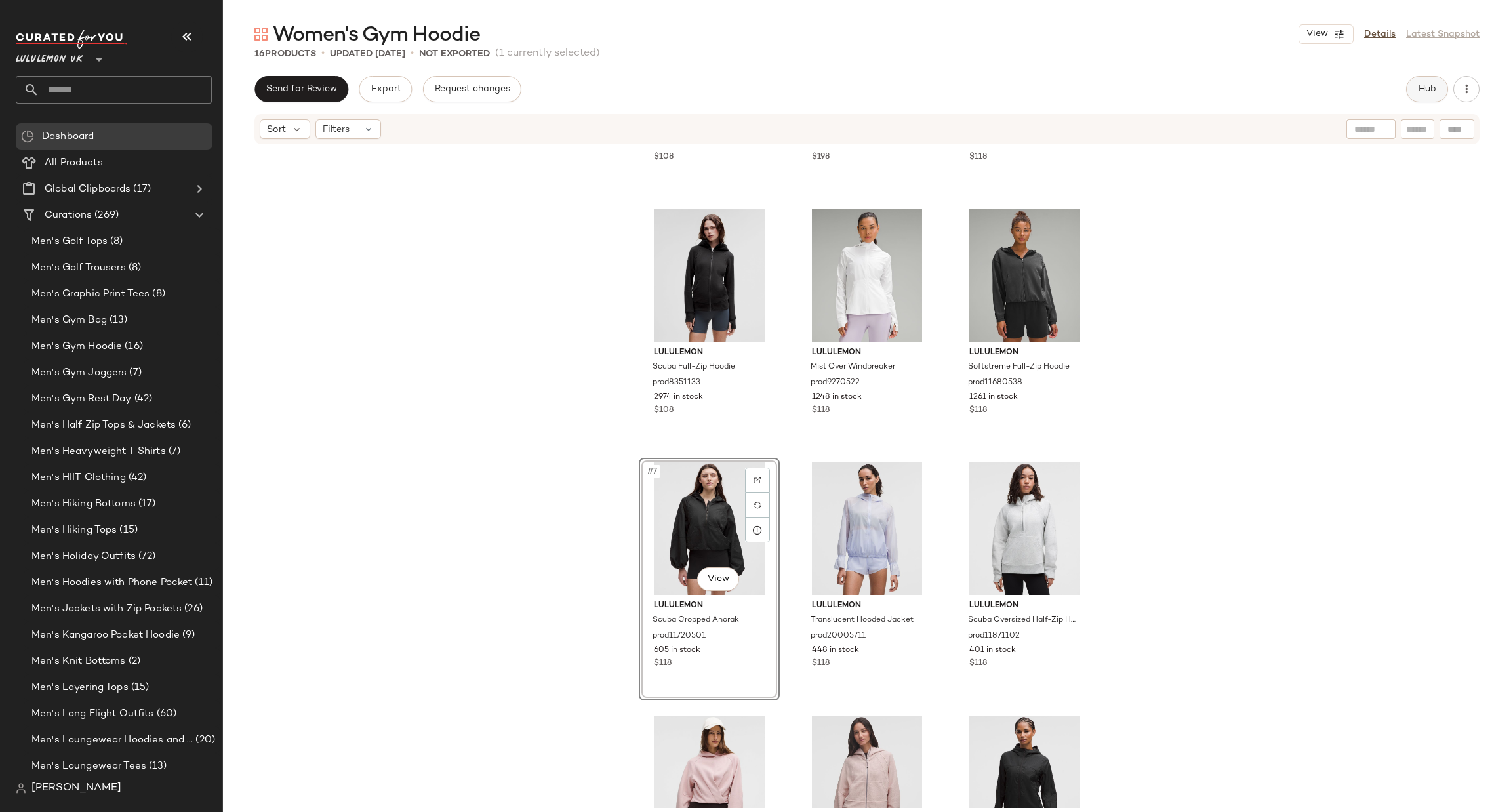
click at [1426, 92] on span "Hub" at bounding box center [1428, 89] width 19 height 10
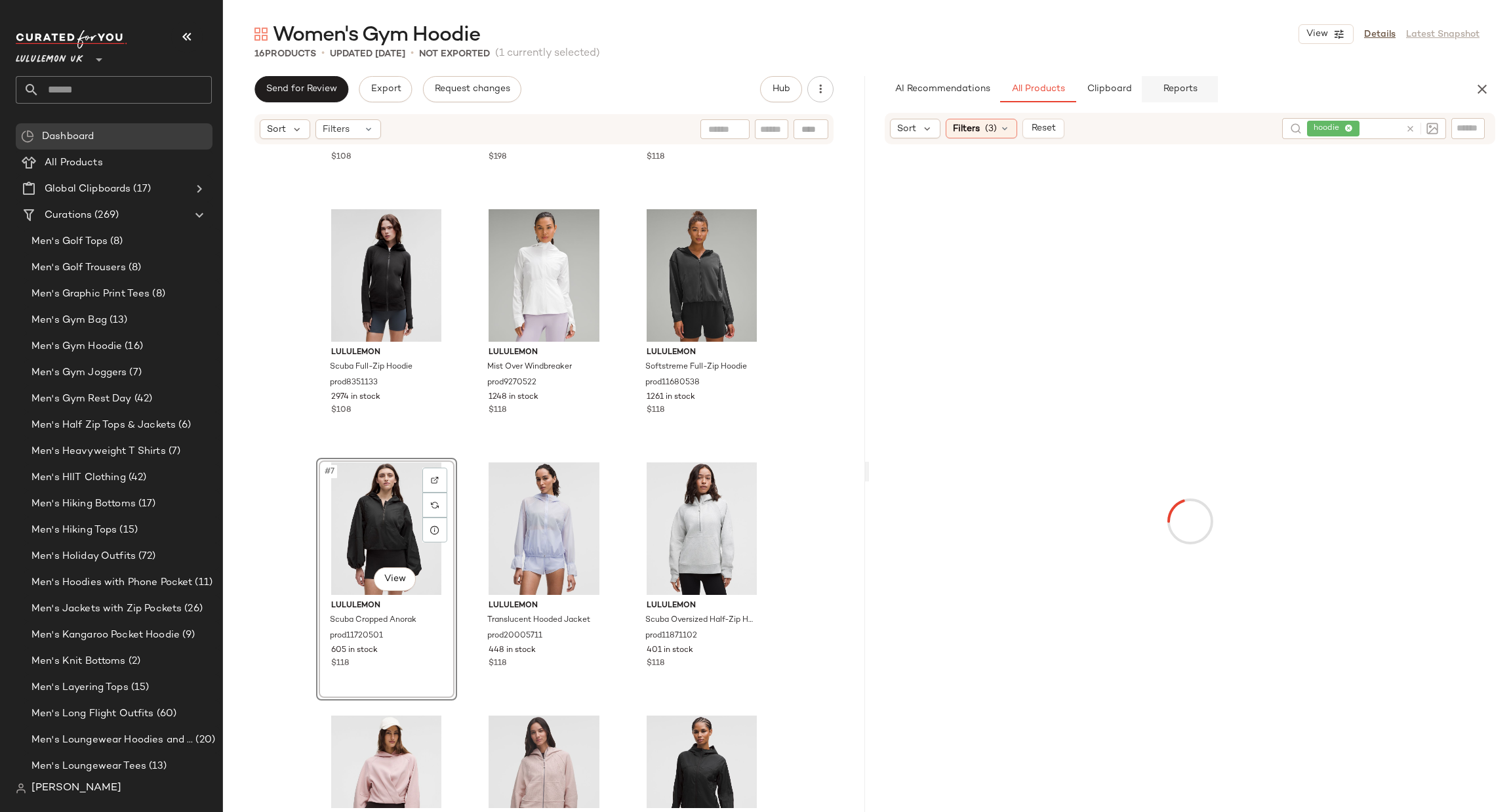
click at [1199, 96] on button "Reports" at bounding box center [1180, 89] width 76 height 26
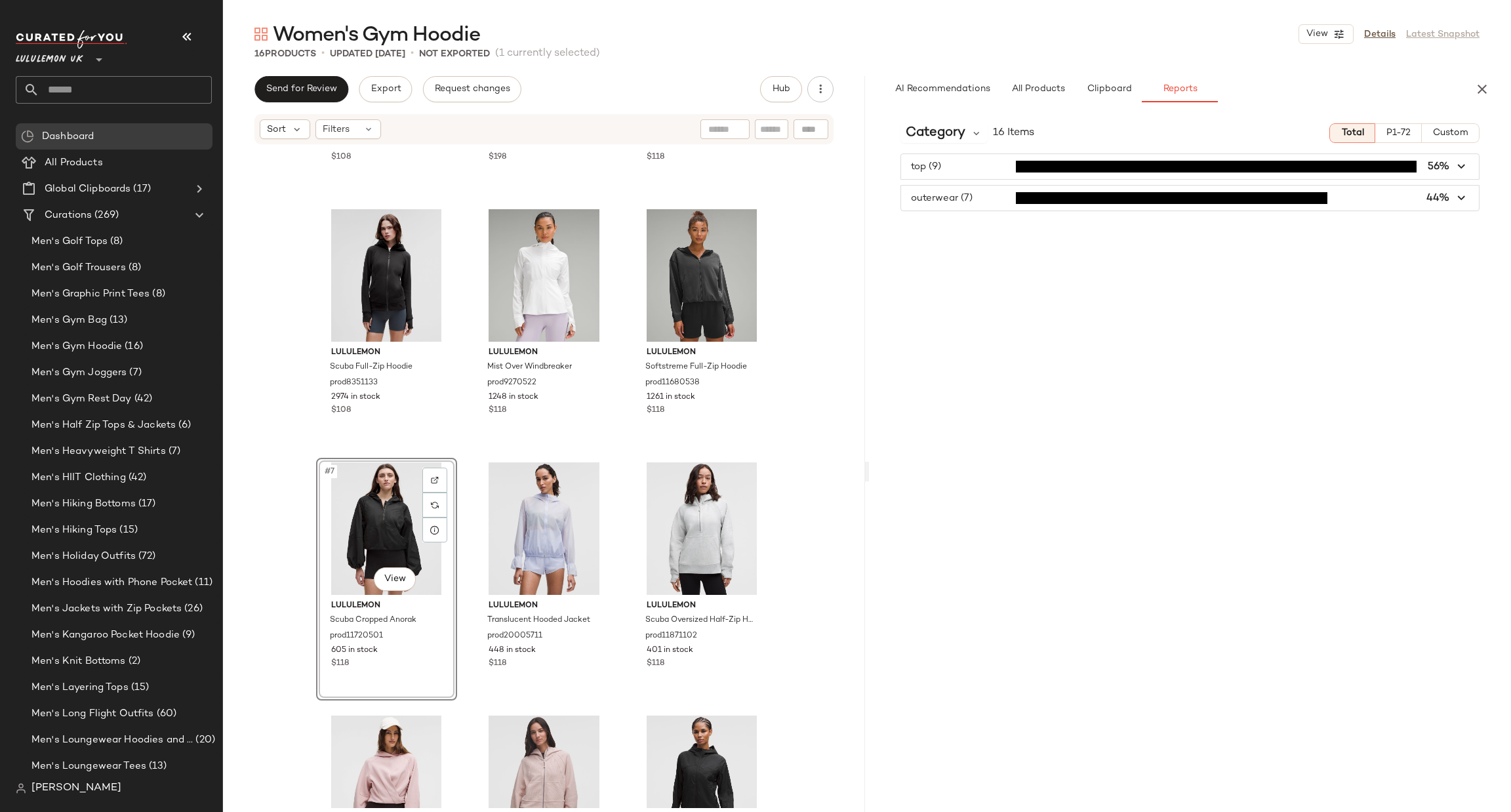
click at [1172, 193] on span "button" at bounding box center [1190, 198] width 578 height 25
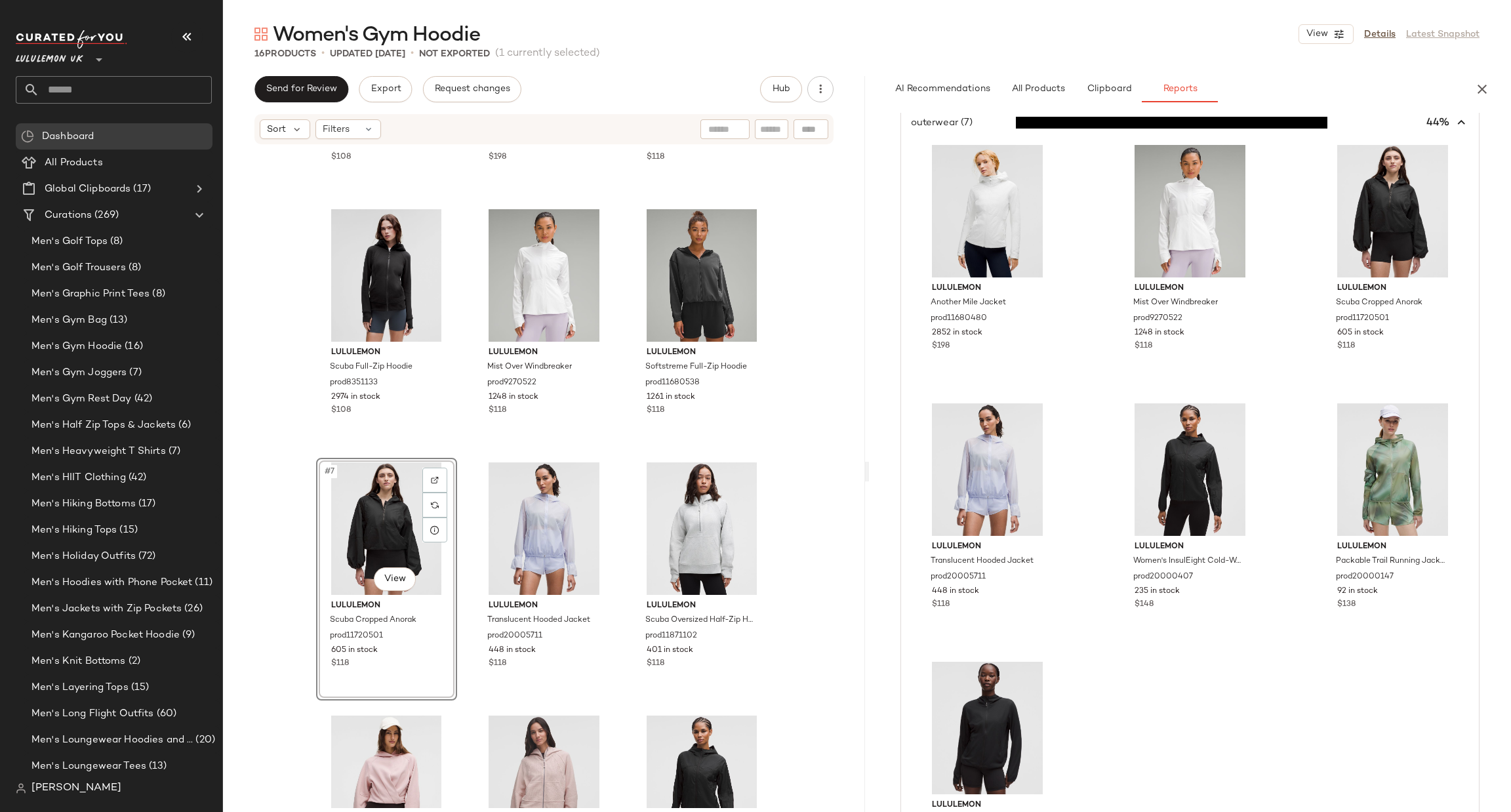
scroll to position [119, 0]
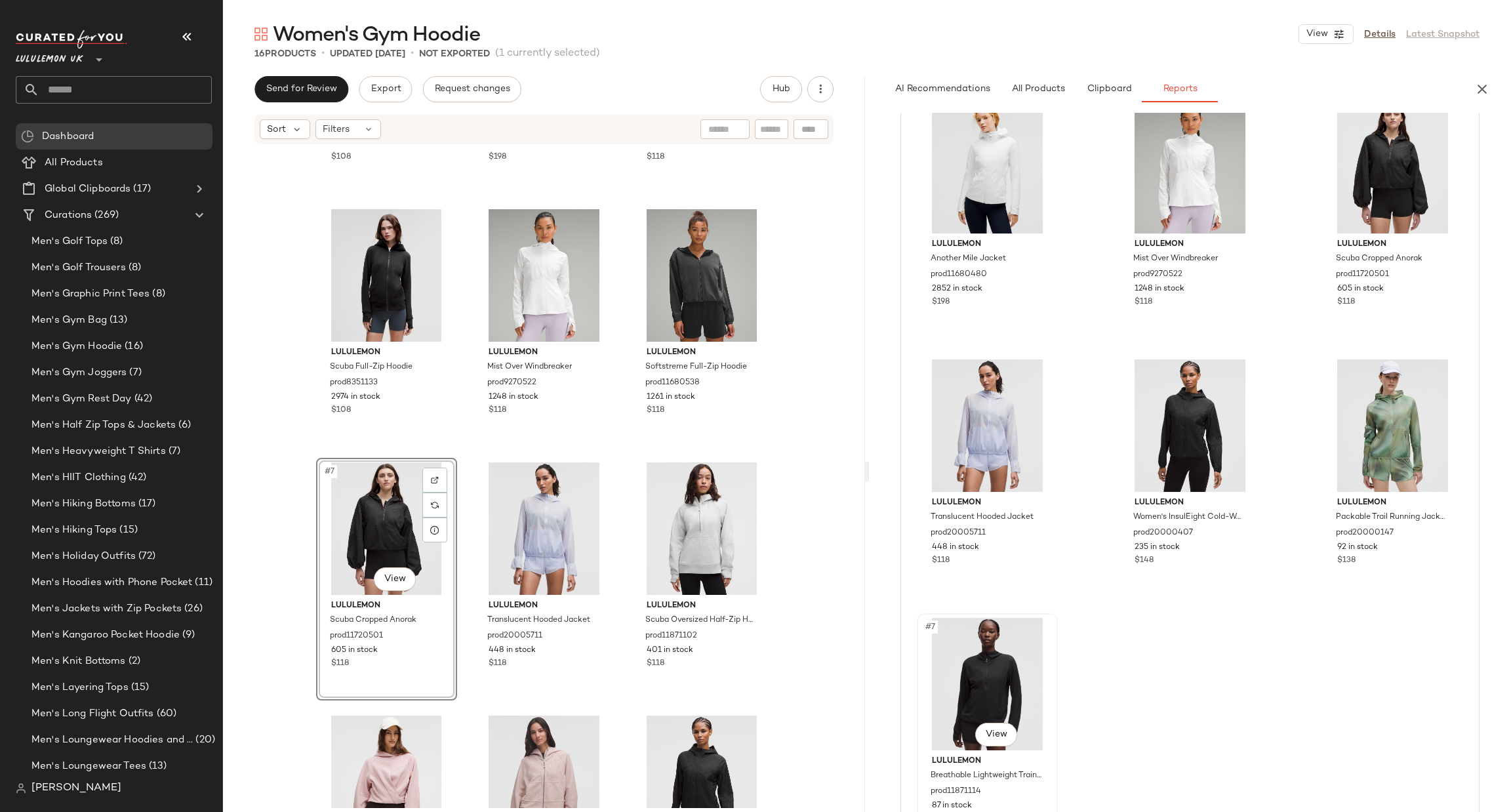
click at [978, 673] on div "#7 View" at bounding box center [988, 684] width 132 height 132
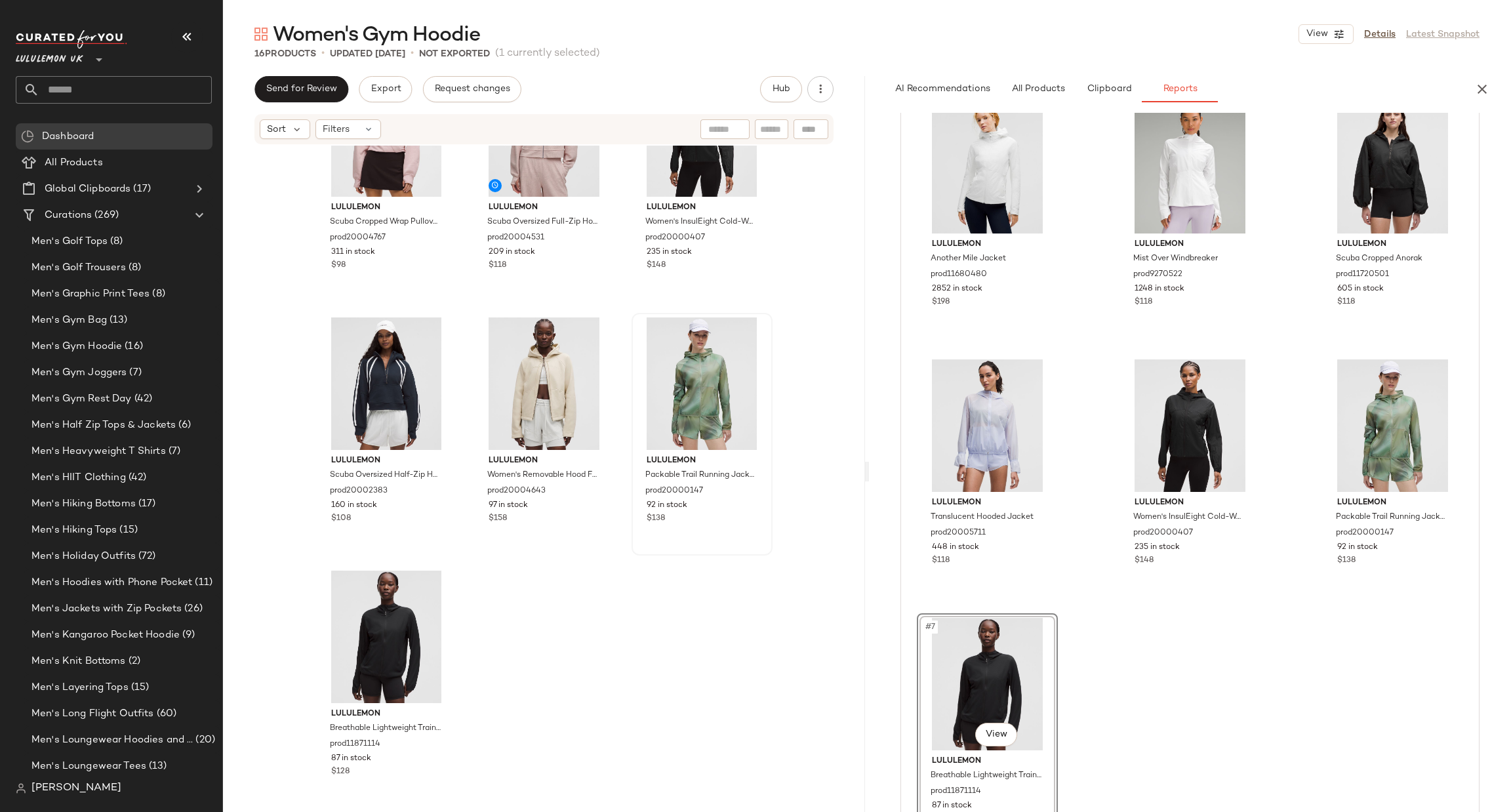
click at [768, 621] on div "lululemon Scuba Cropped Wrap Pullover Hoodie prod20004767 311 in stock $98 lulu…" at bounding box center [544, 476] width 642 height 662
click at [1485, 77] on button "button" at bounding box center [1483, 89] width 26 height 26
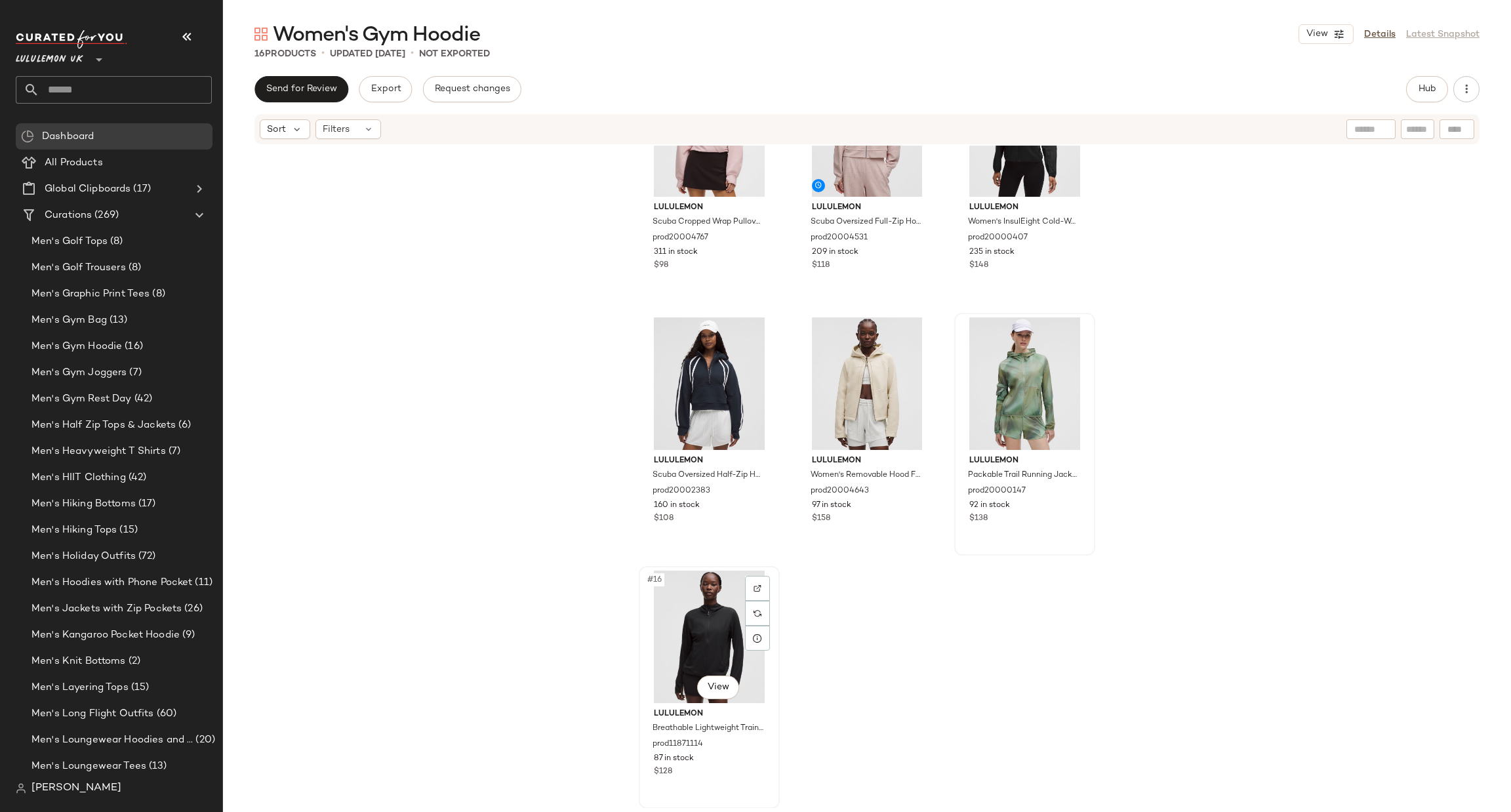
click at [689, 634] on div "#16 View" at bounding box center [709, 636] width 132 height 132
click at [1005, 389] on div "#15 View" at bounding box center [1024, 383] width 132 height 132
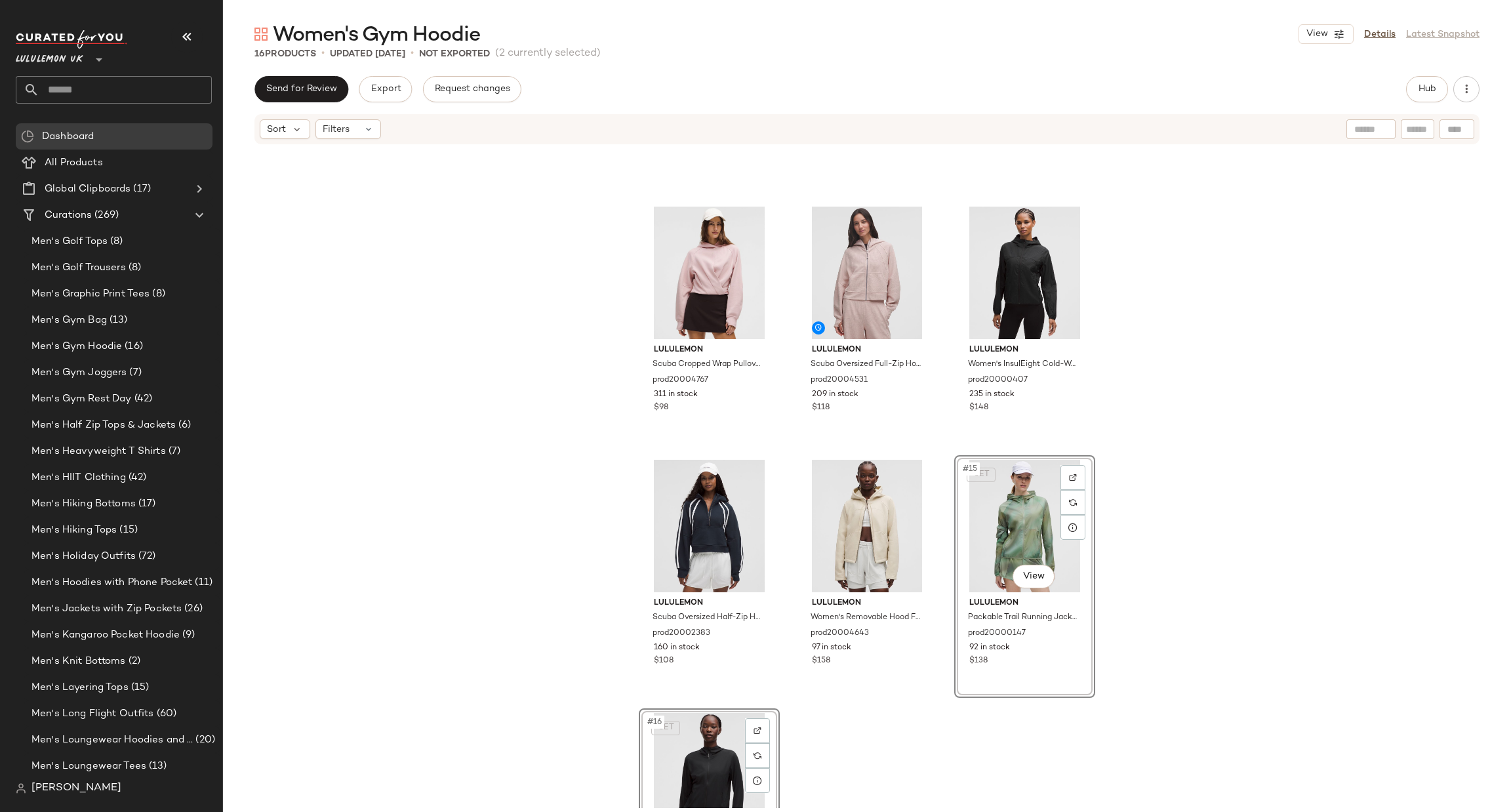
scroll to position [465, 0]
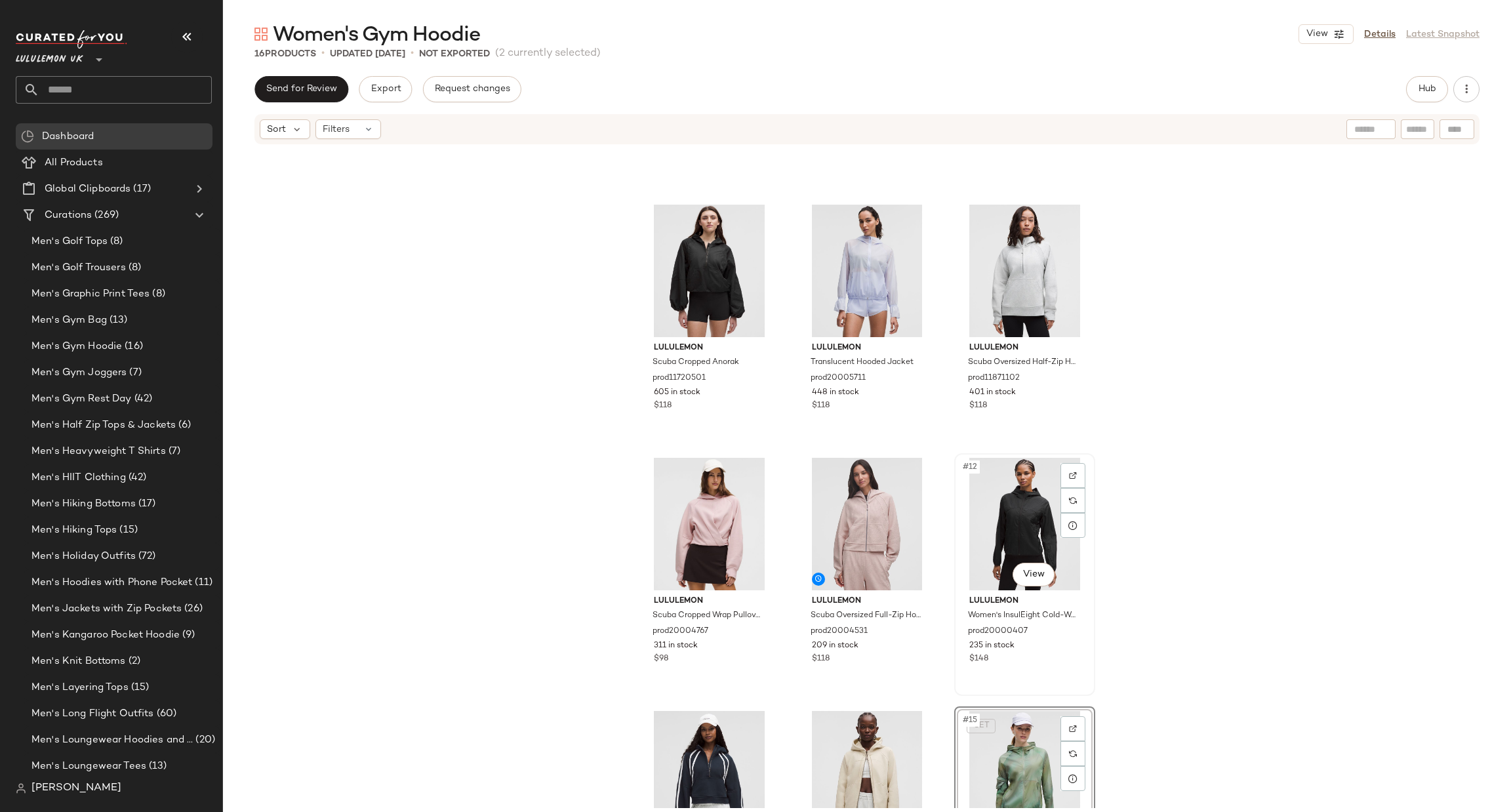
click at [994, 514] on div "#12 View" at bounding box center [1024, 523] width 132 height 132
click at [881, 248] on div "#8 View" at bounding box center [868, 270] width 132 height 132
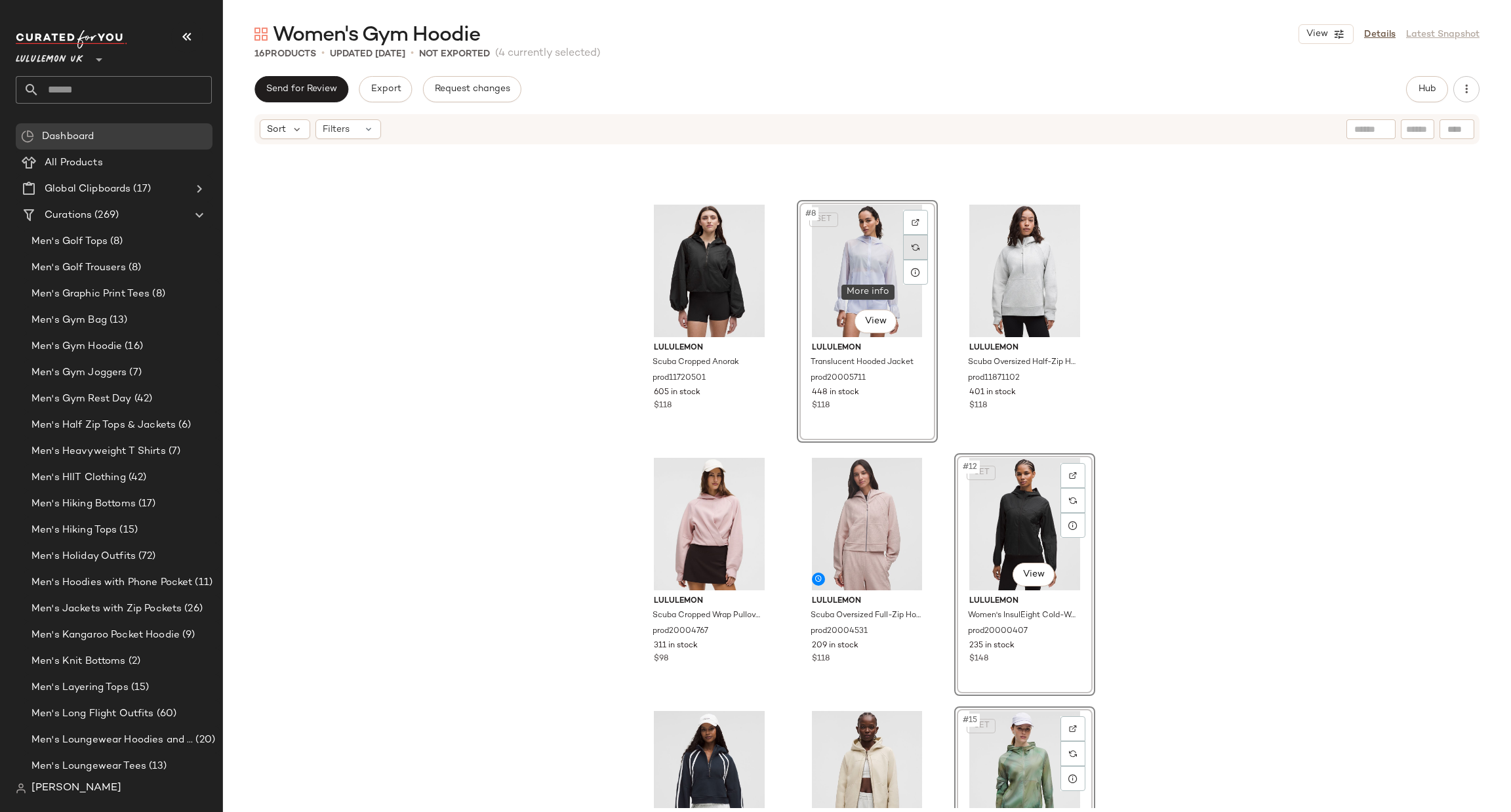
scroll to position [268, 0]
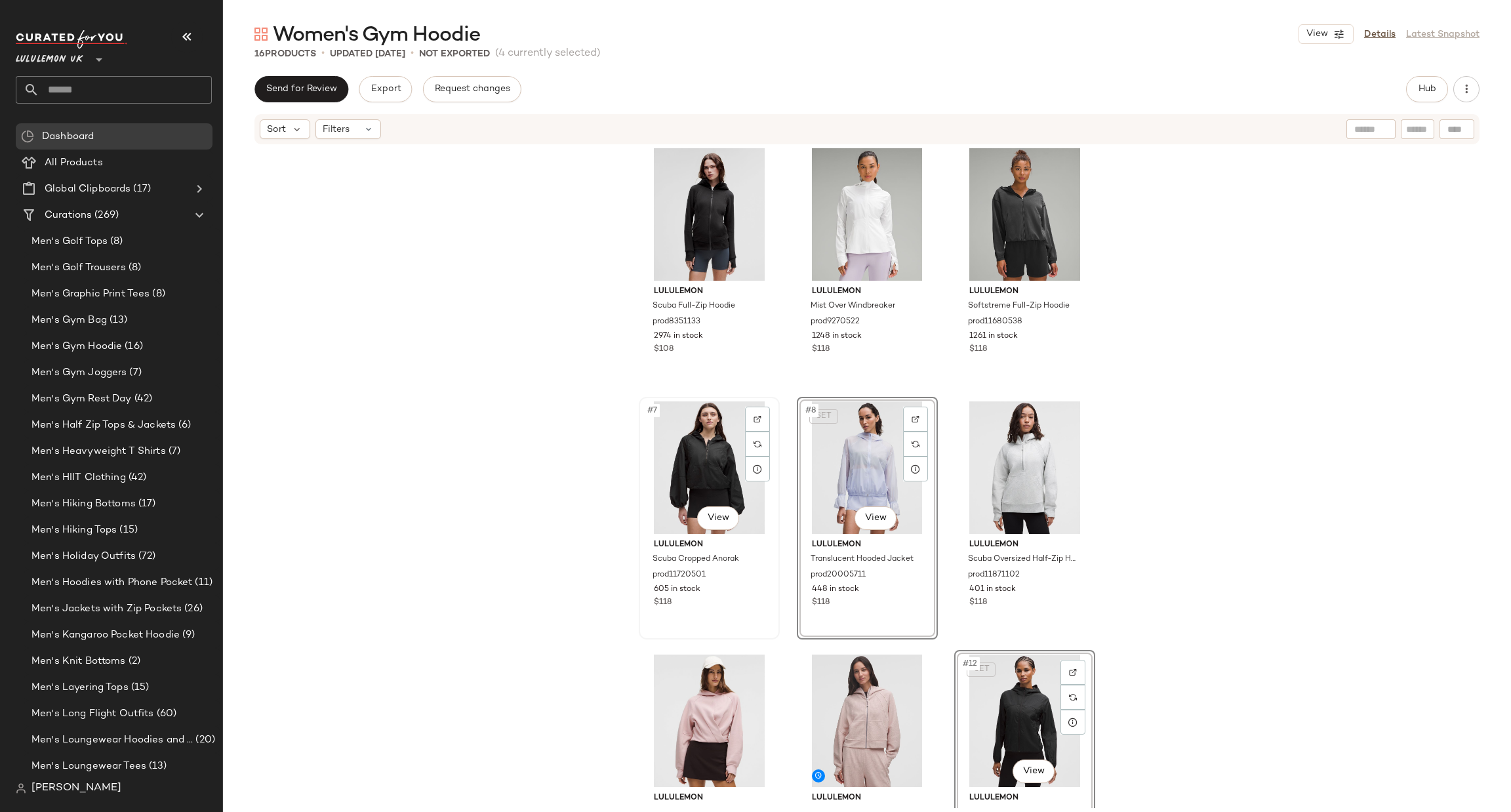
click at [668, 462] on div "#7 View" at bounding box center [709, 467] width 132 height 132
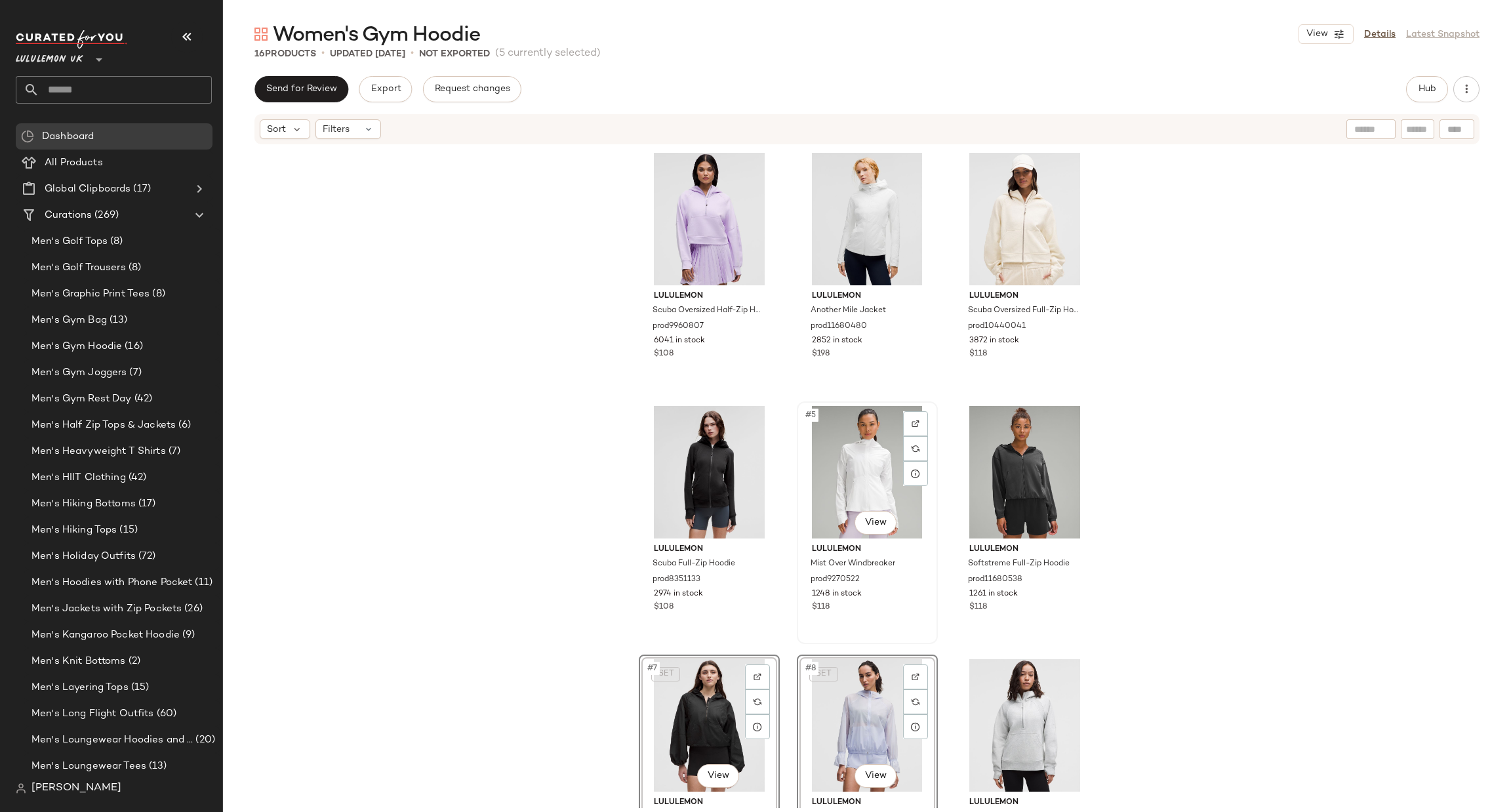
click at [822, 439] on div "#5 View" at bounding box center [868, 472] width 132 height 132
click at [869, 213] on div "#2 View" at bounding box center [868, 218] width 132 height 132
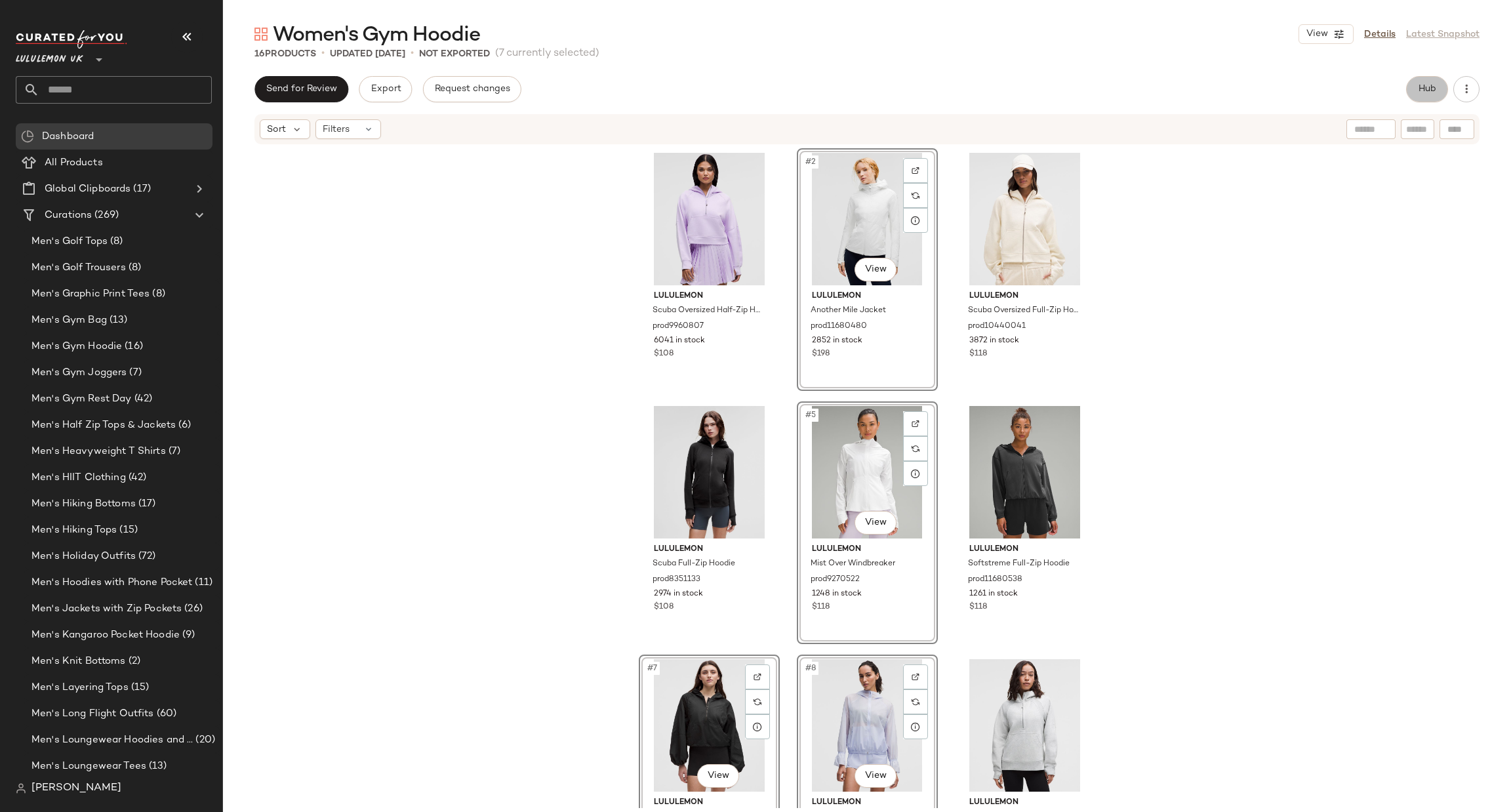
click at [1415, 98] on button "Hub" at bounding box center [1427, 89] width 42 height 26
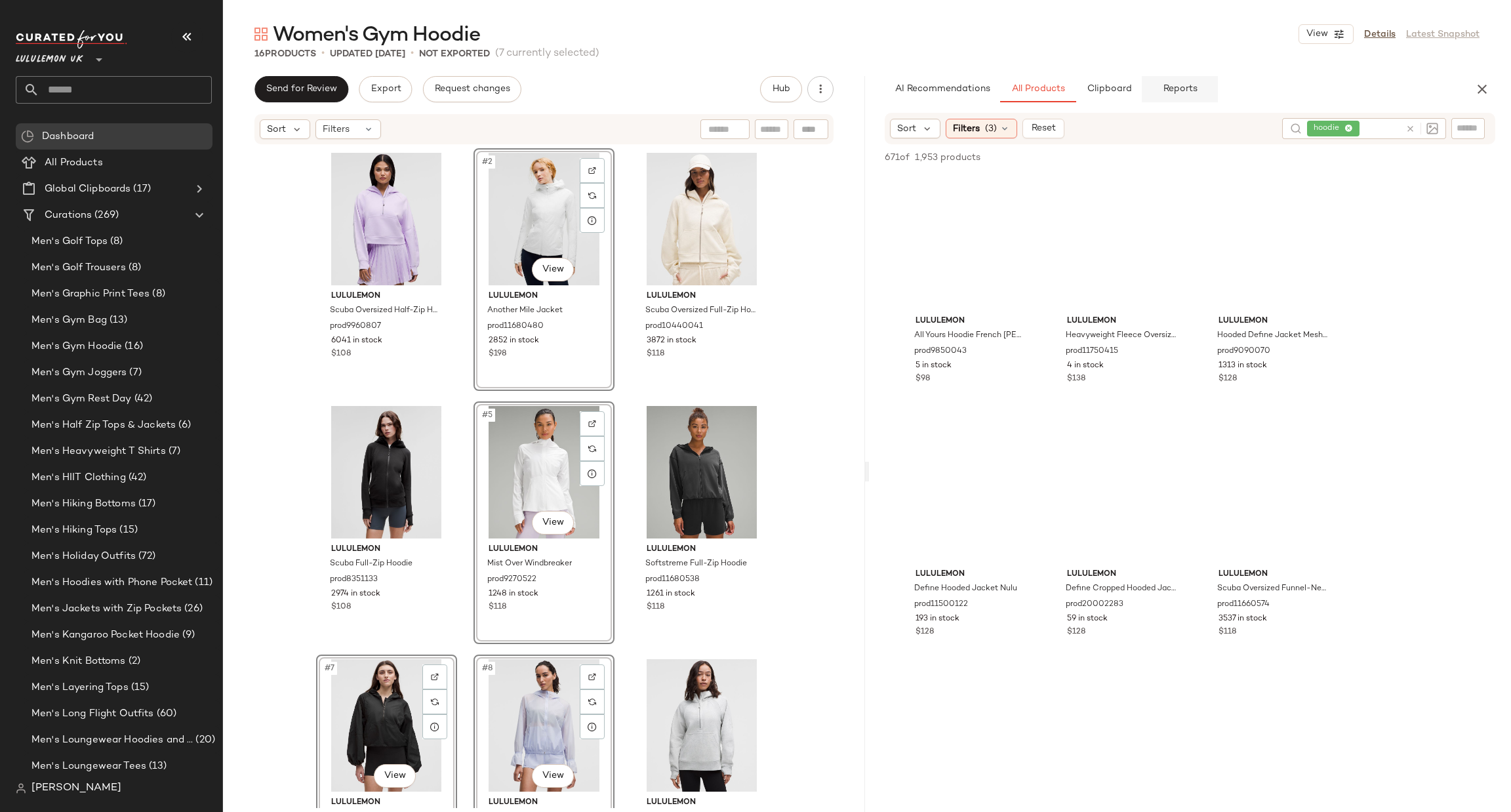
click at [1166, 86] on span "Reports" at bounding box center [1179, 89] width 35 height 10
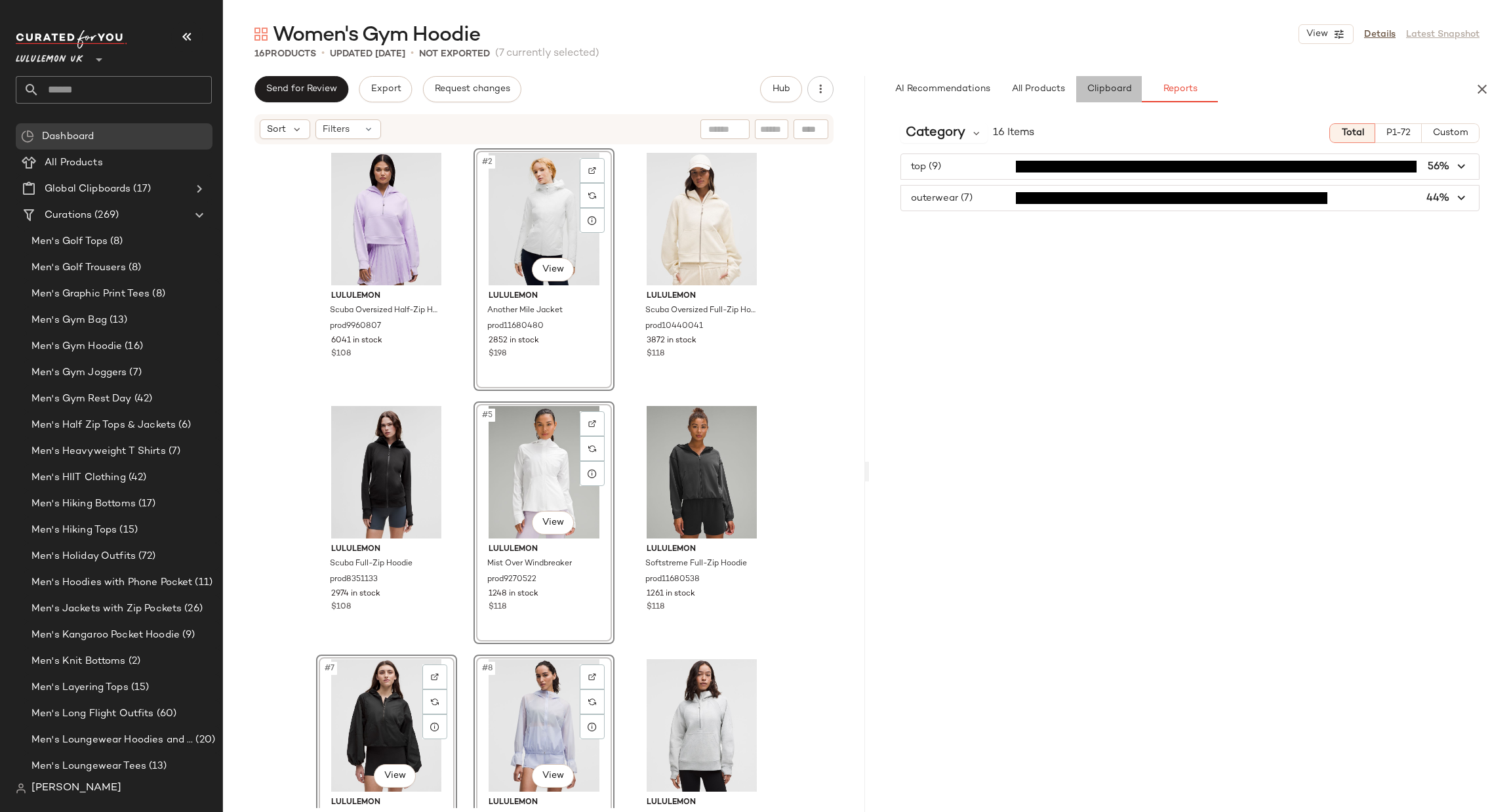
click at [1099, 96] on button "Clipboard" at bounding box center [1110, 89] width 66 height 26
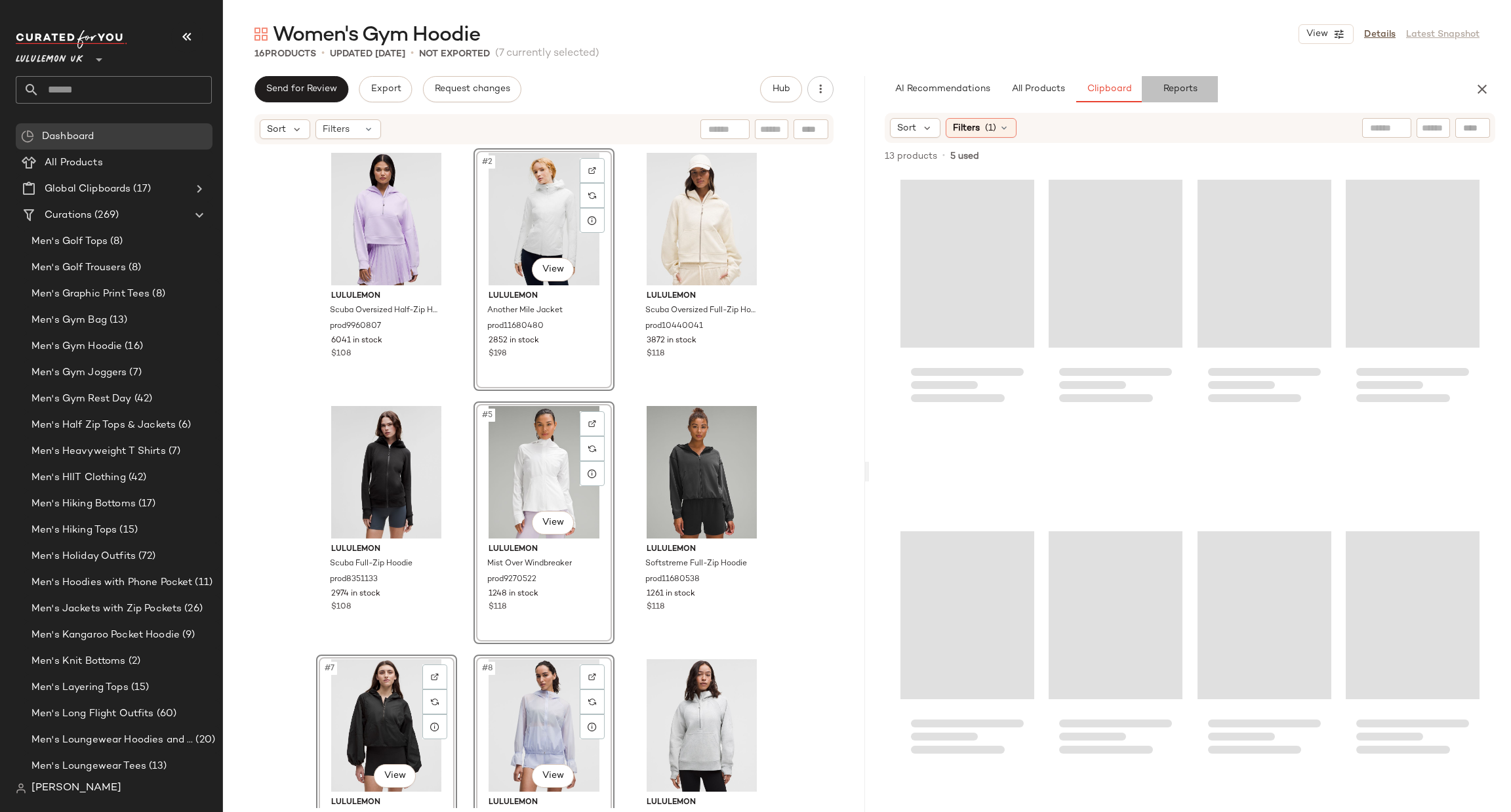
click at [1174, 84] on span "Reports" at bounding box center [1179, 89] width 35 height 10
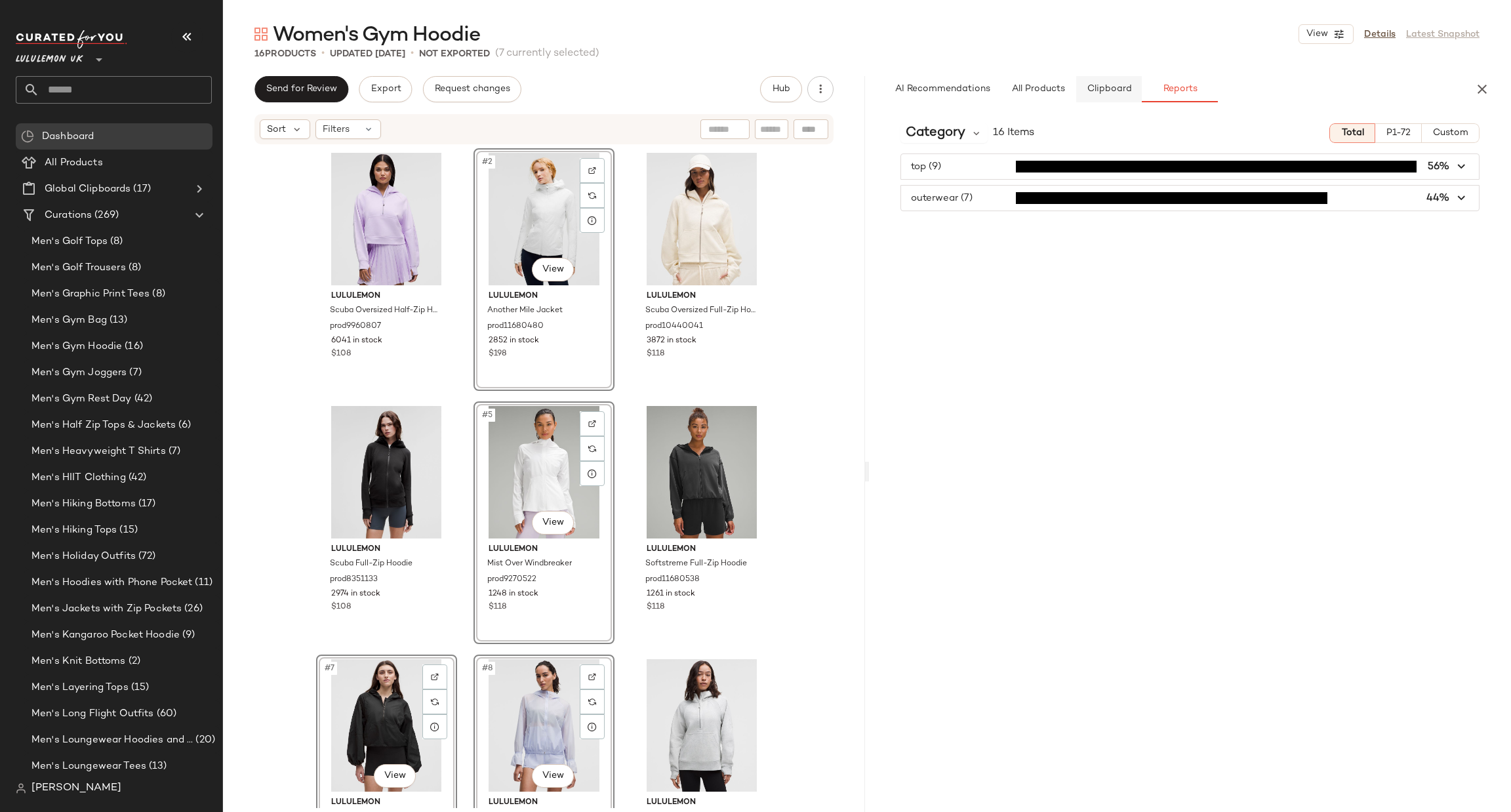
click at [1108, 88] on span "Clipboard" at bounding box center [1109, 89] width 45 height 10
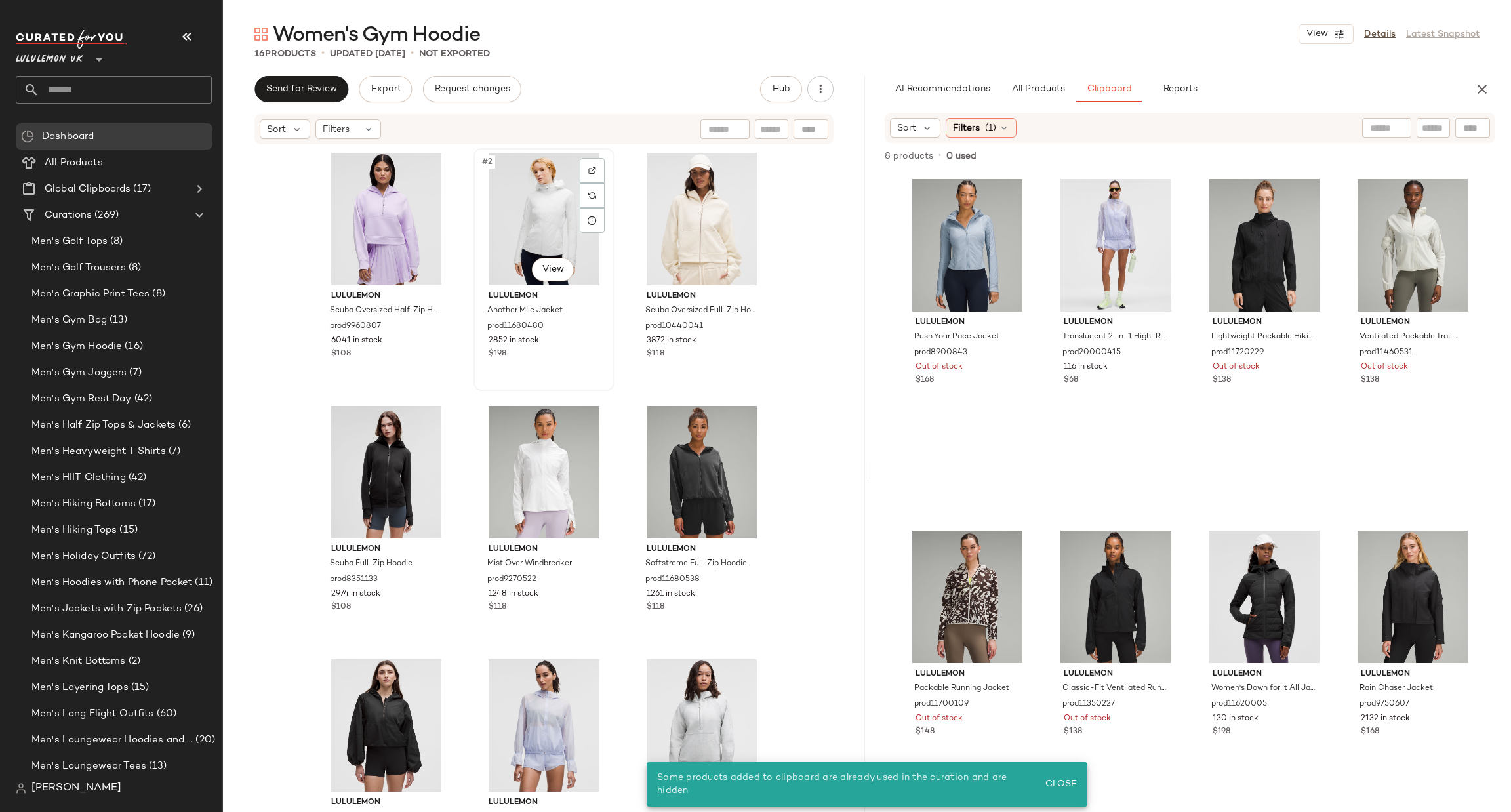
click at [547, 196] on div "#2 View" at bounding box center [544, 218] width 132 height 132
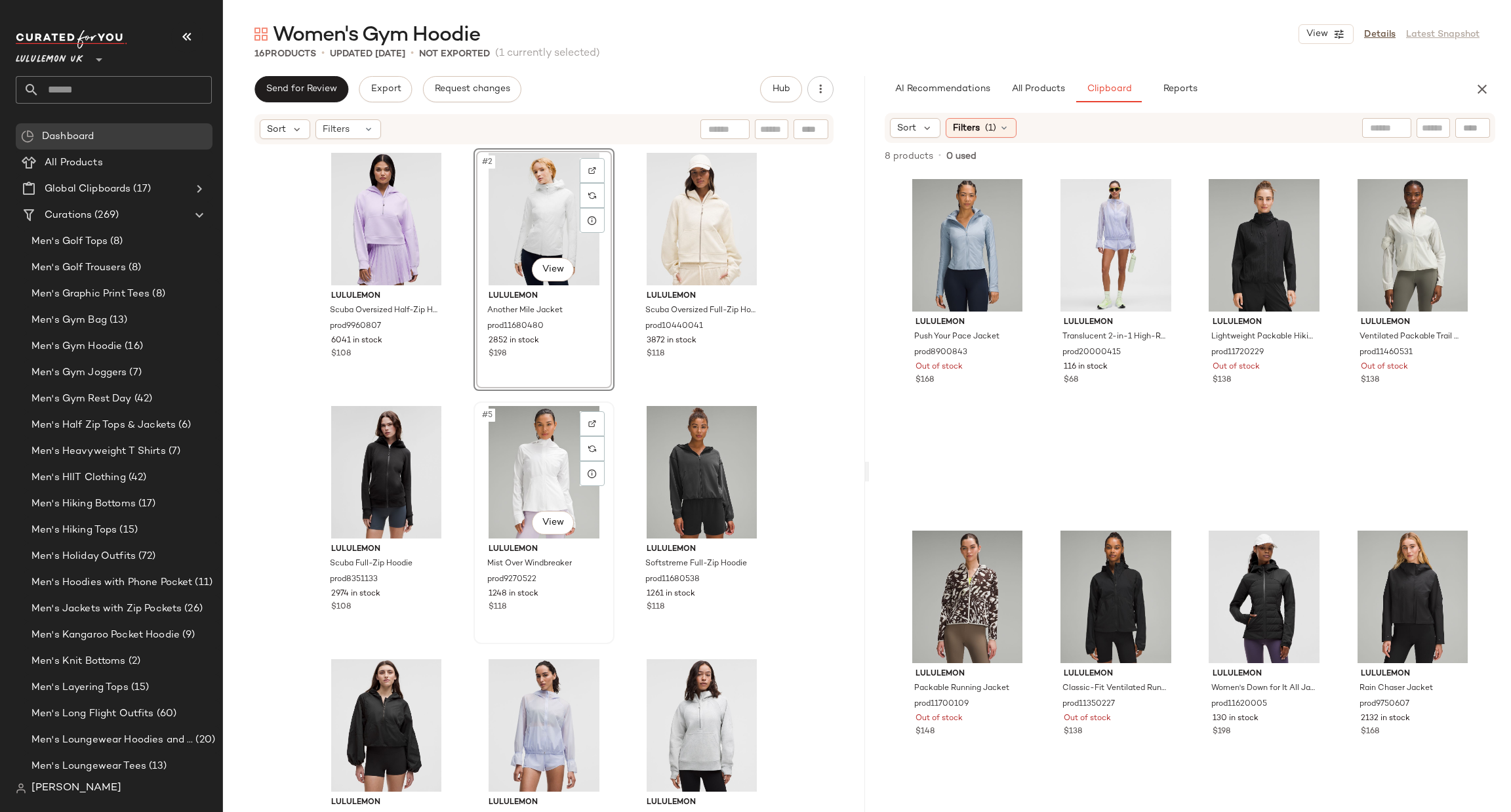
click at [528, 477] on div "#5 View" at bounding box center [544, 472] width 132 height 132
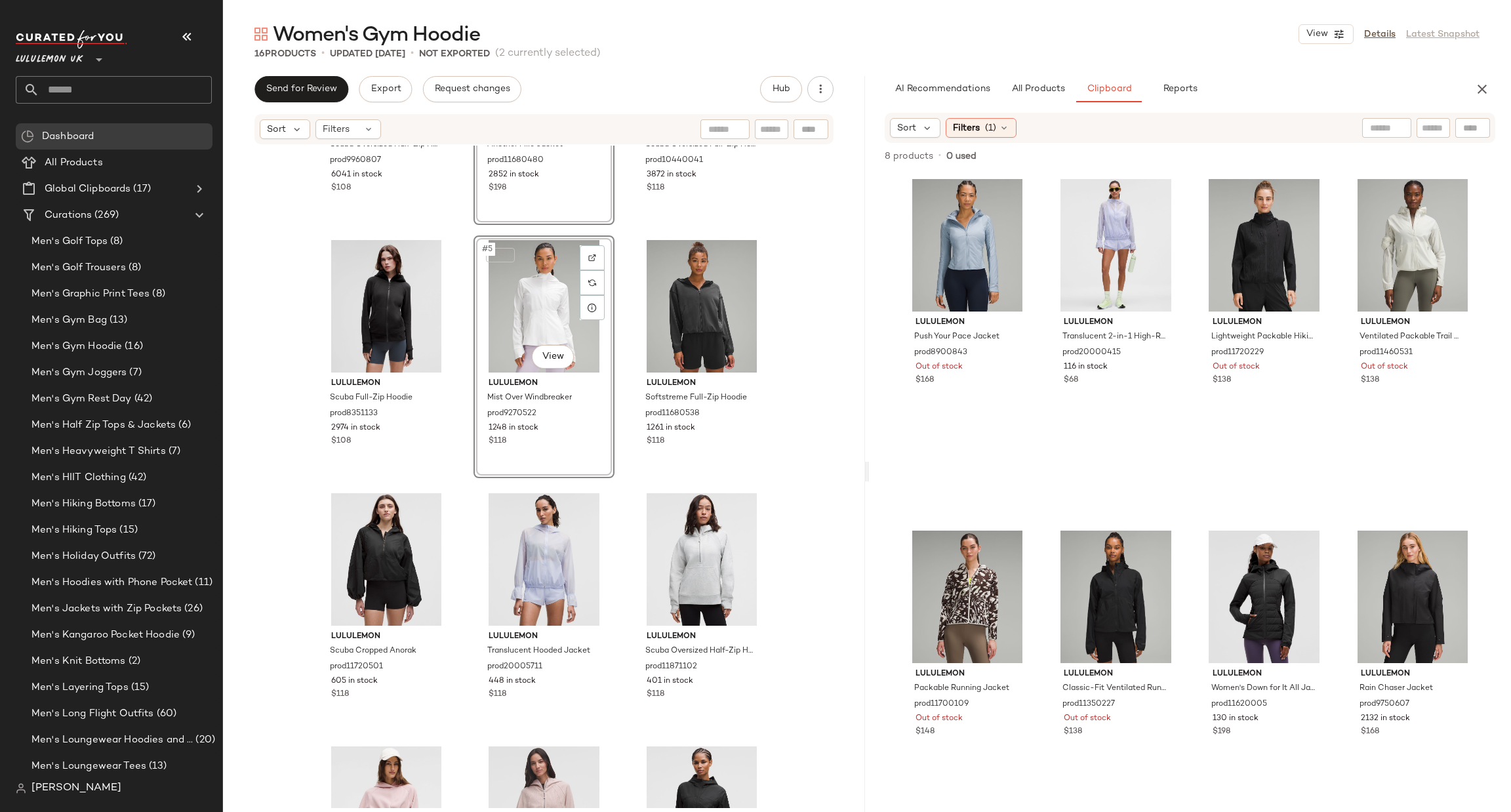
scroll to position [197, 0]
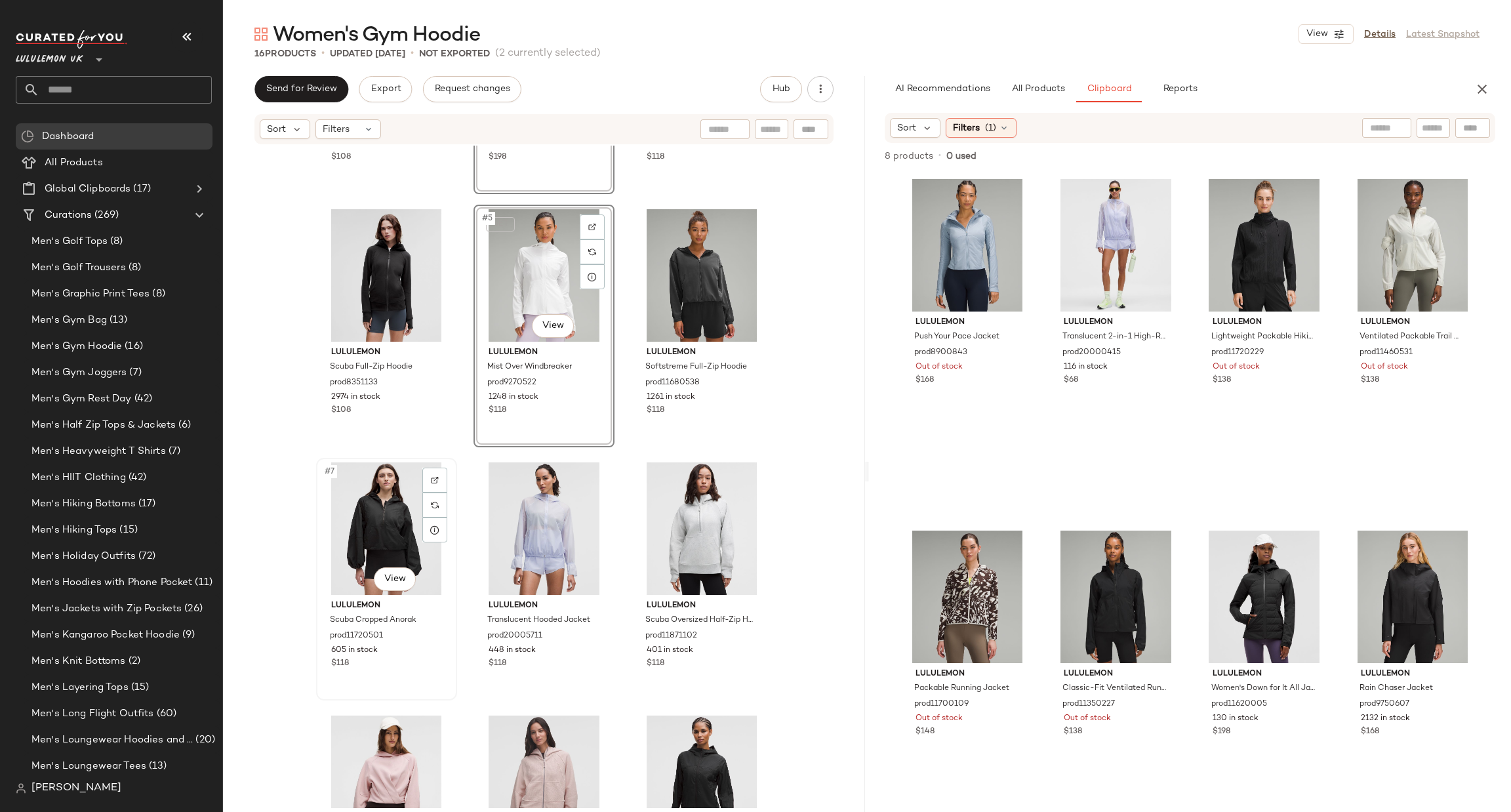
click at [335, 516] on div "#7 View" at bounding box center [386, 528] width 132 height 132
click at [521, 496] on div "#8 View" at bounding box center [544, 528] width 132 height 132
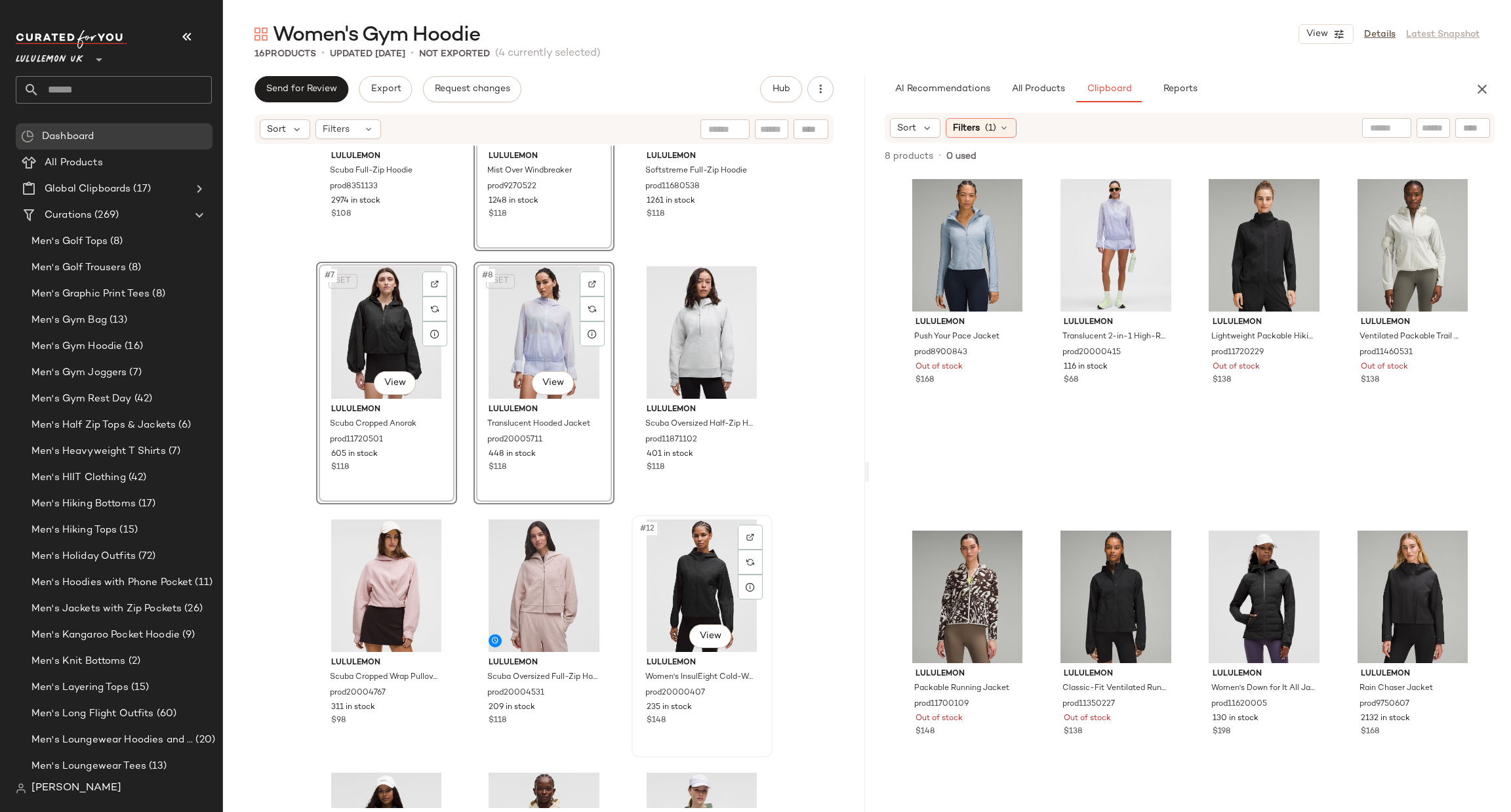
click at [662, 563] on div "#12 View" at bounding box center [702, 585] width 132 height 132
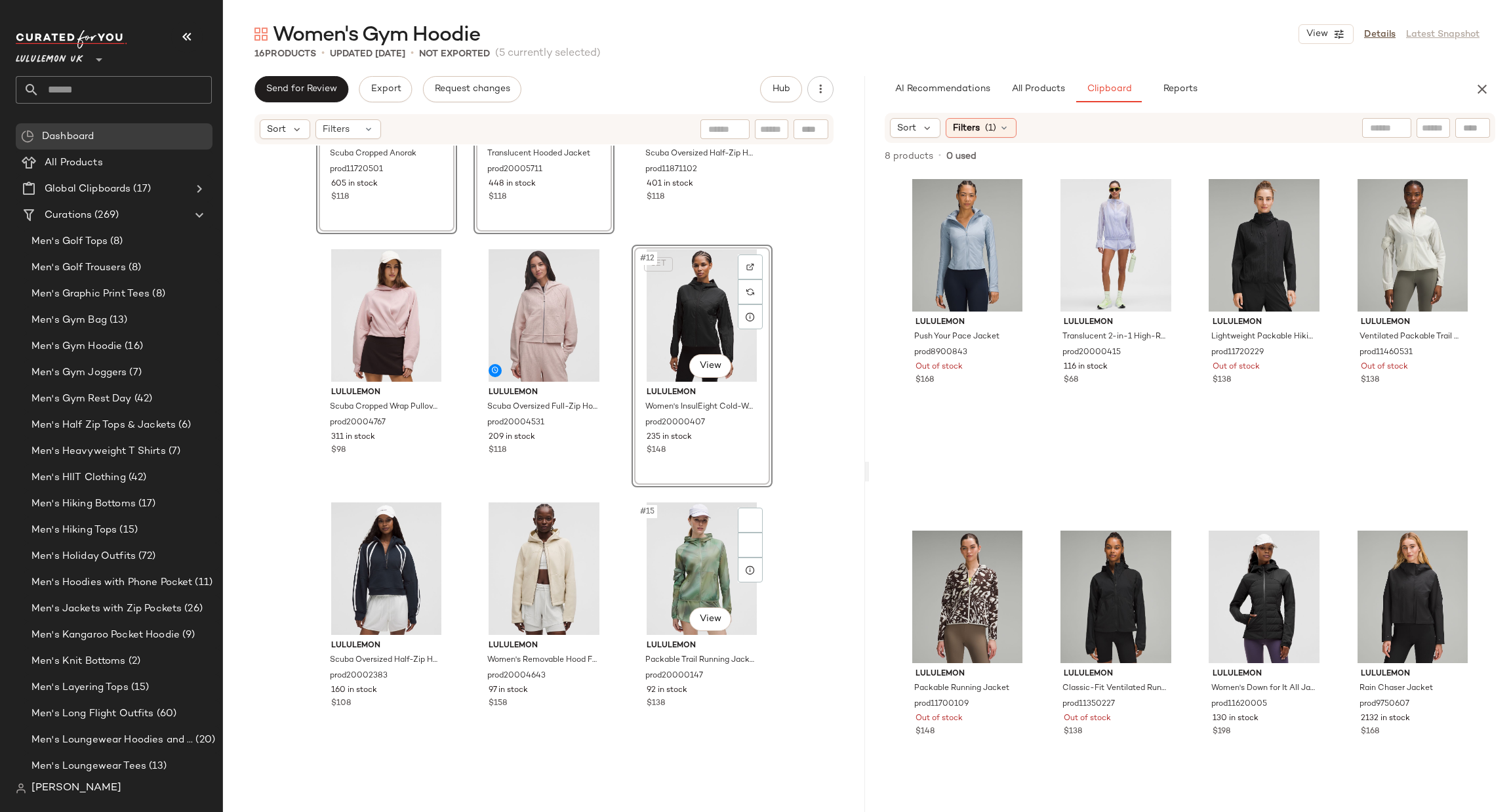
scroll to position [797, 0]
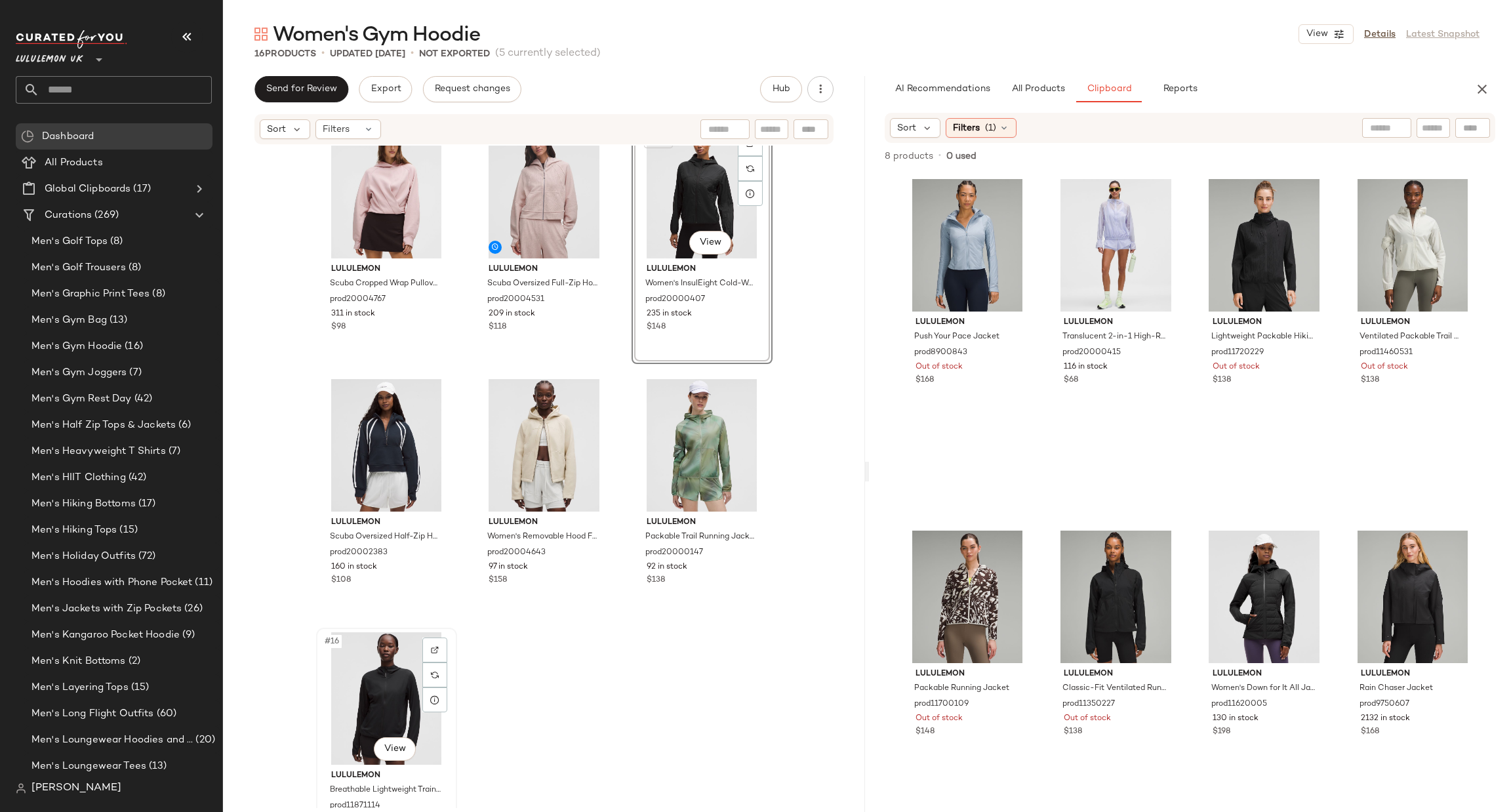
click at [394, 661] on div "#16 View" at bounding box center [386, 698] width 132 height 132
click at [702, 401] on div "#15 View" at bounding box center [702, 444] width 132 height 132
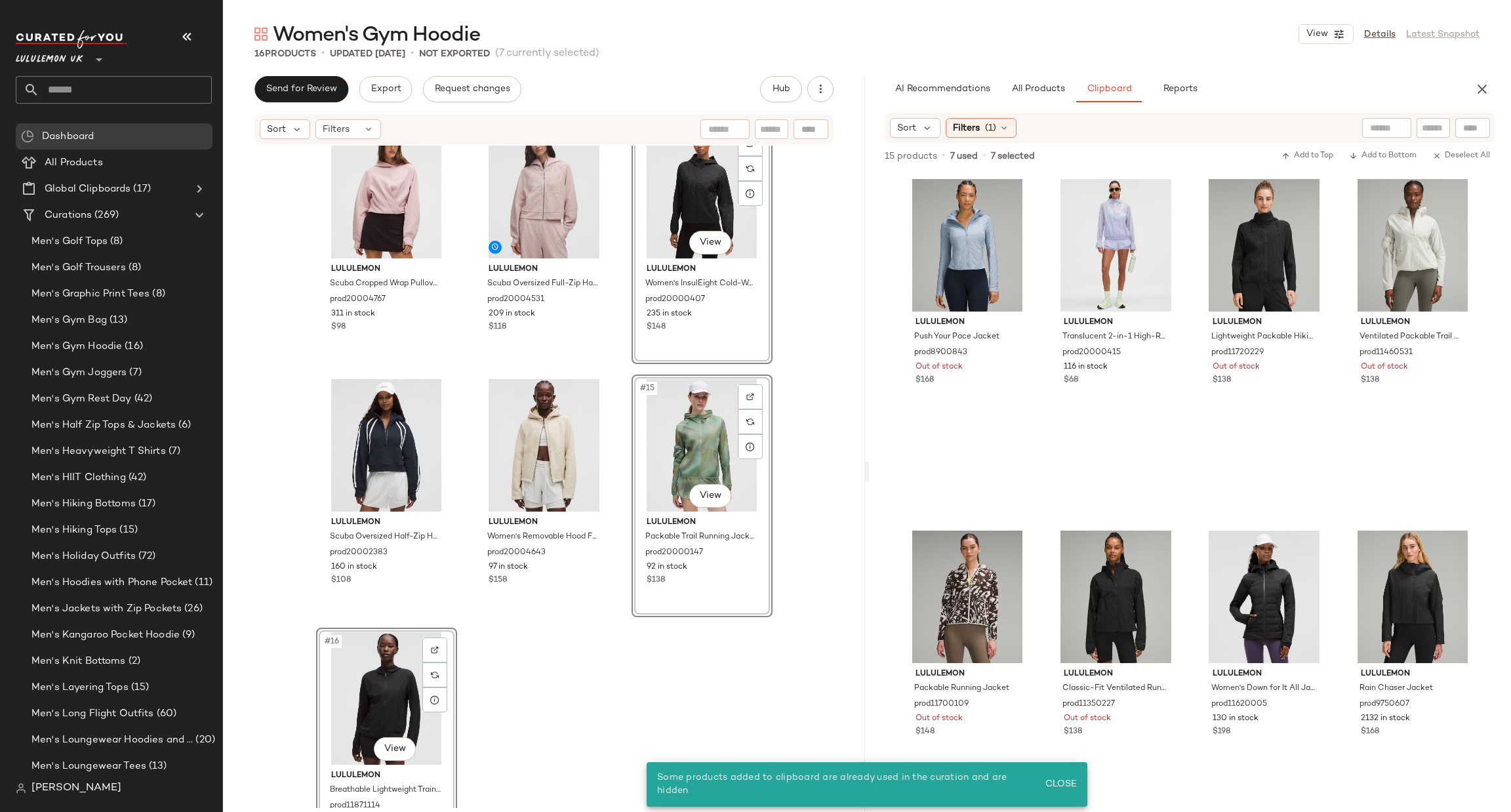
click at [606, 764] on div "lululemon Scuba Cropped Wrap Pullover Hoodie prod20004767 311 in stock $98 lulu…" at bounding box center [544, 476] width 642 height 662
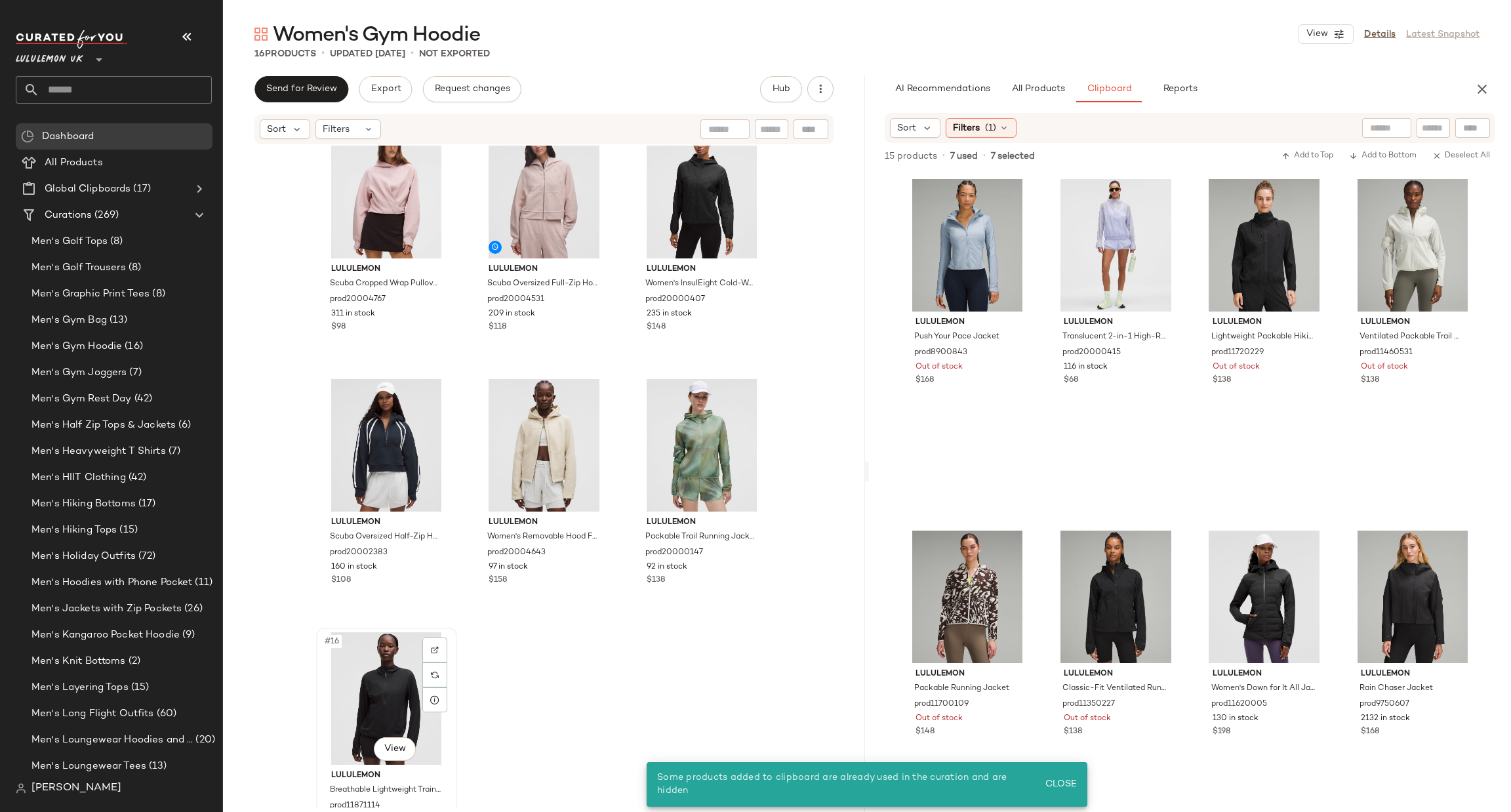
click at [372, 667] on div "#16 View" at bounding box center [386, 698] width 132 height 132
click at [682, 434] on div "#15 View" at bounding box center [702, 444] width 132 height 132
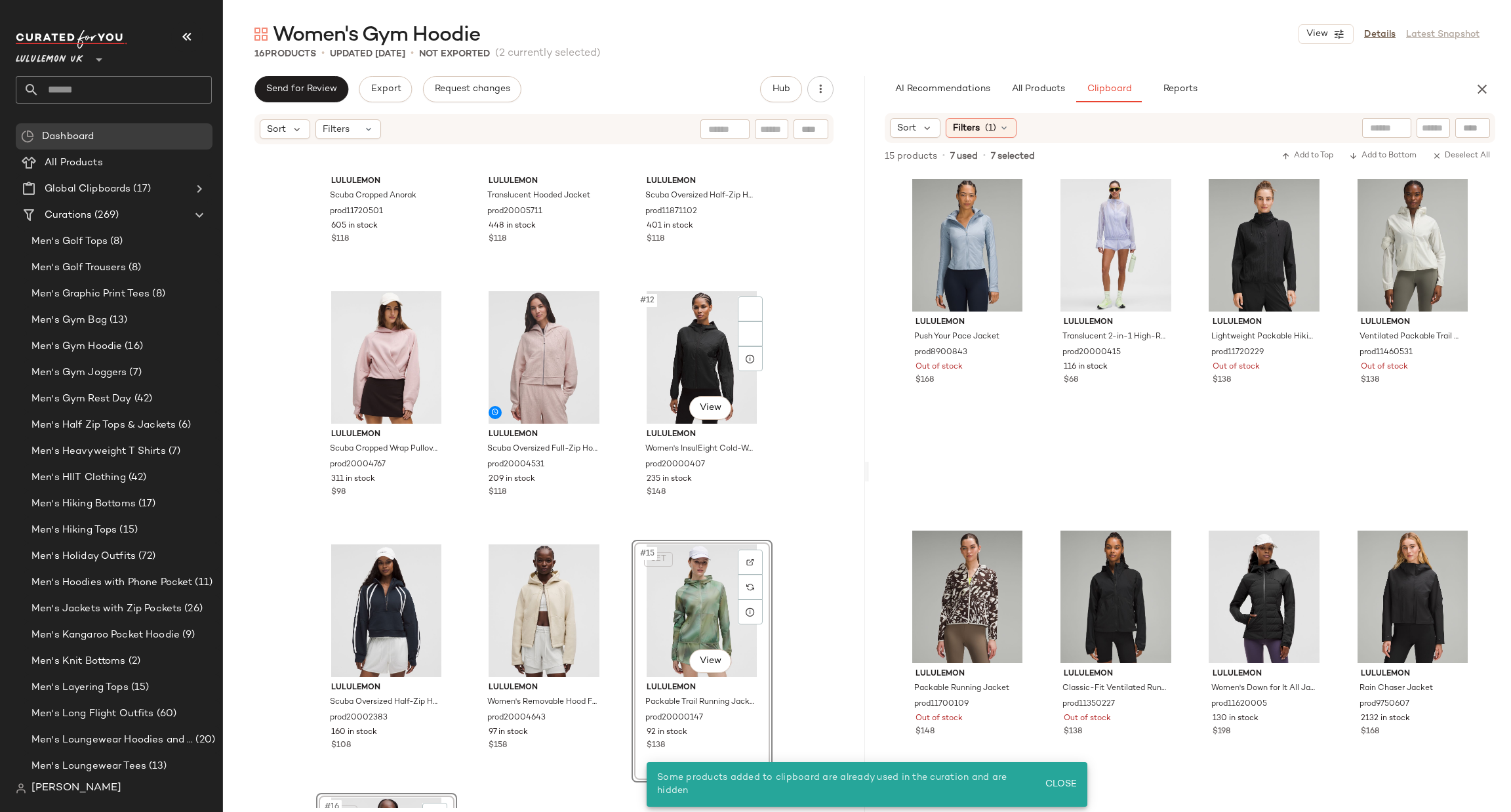
scroll to position [600, 0]
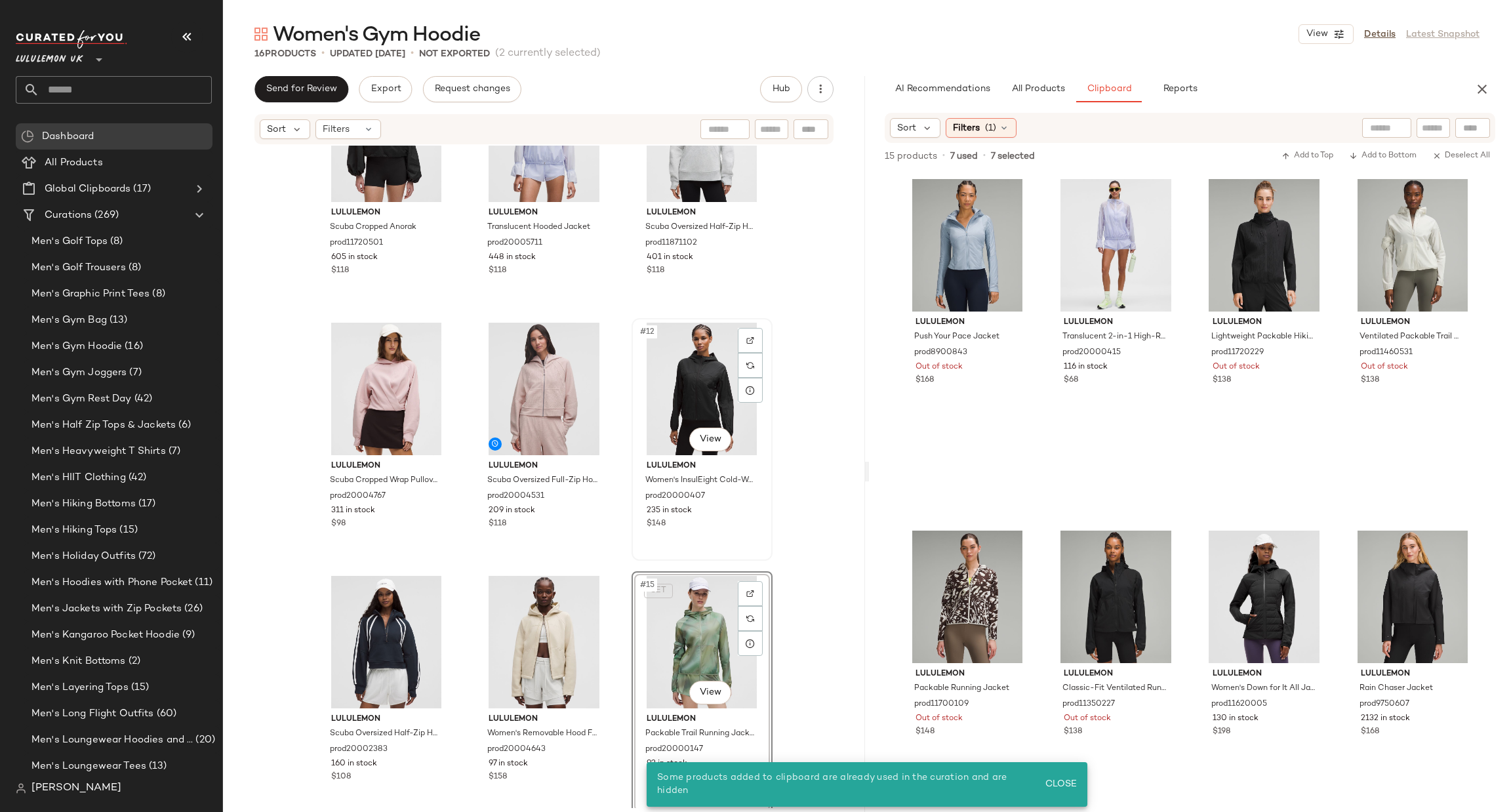
click at [676, 373] on div "#12 View" at bounding box center [702, 388] width 132 height 132
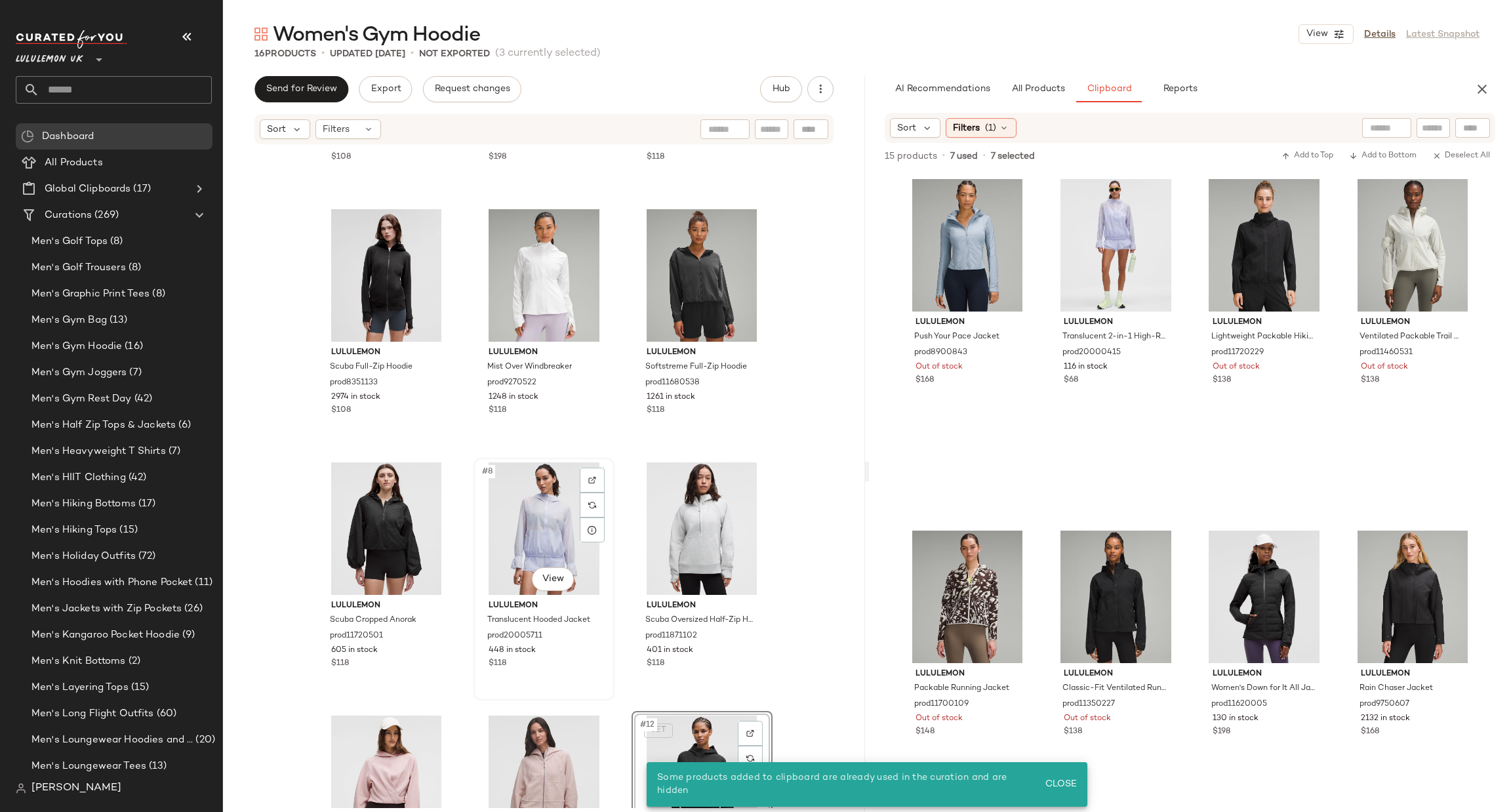
click at [549, 514] on div "#8 View" at bounding box center [544, 528] width 132 height 132
click at [354, 524] on div "#7 View" at bounding box center [386, 528] width 132 height 132
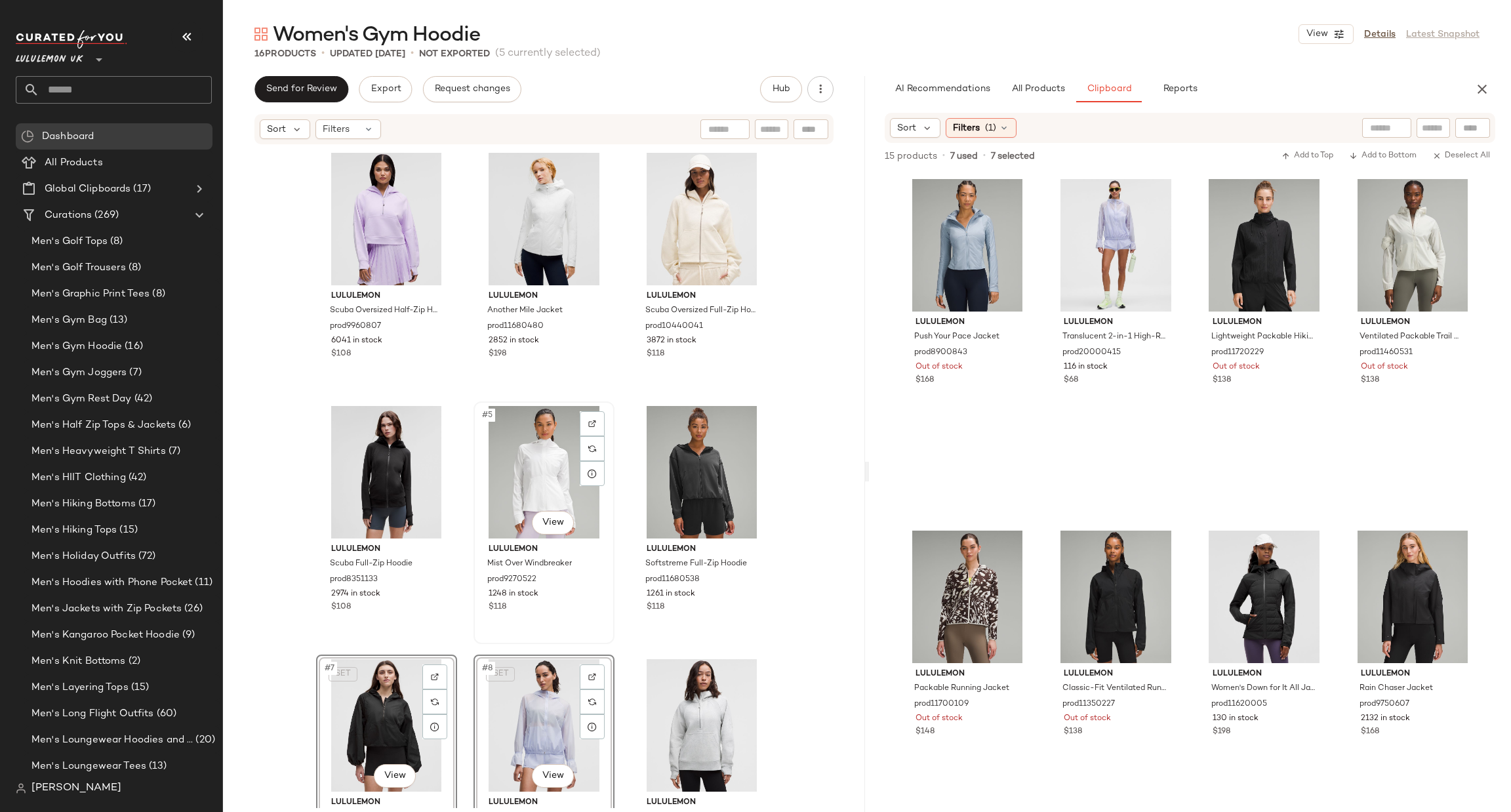
click at [532, 450] on div "#5 View" at bounding box center [544, 472] width 132 height 132
click at [558, 230] on div "#2 View" at bounding box center [544, 218] width 132 height 132
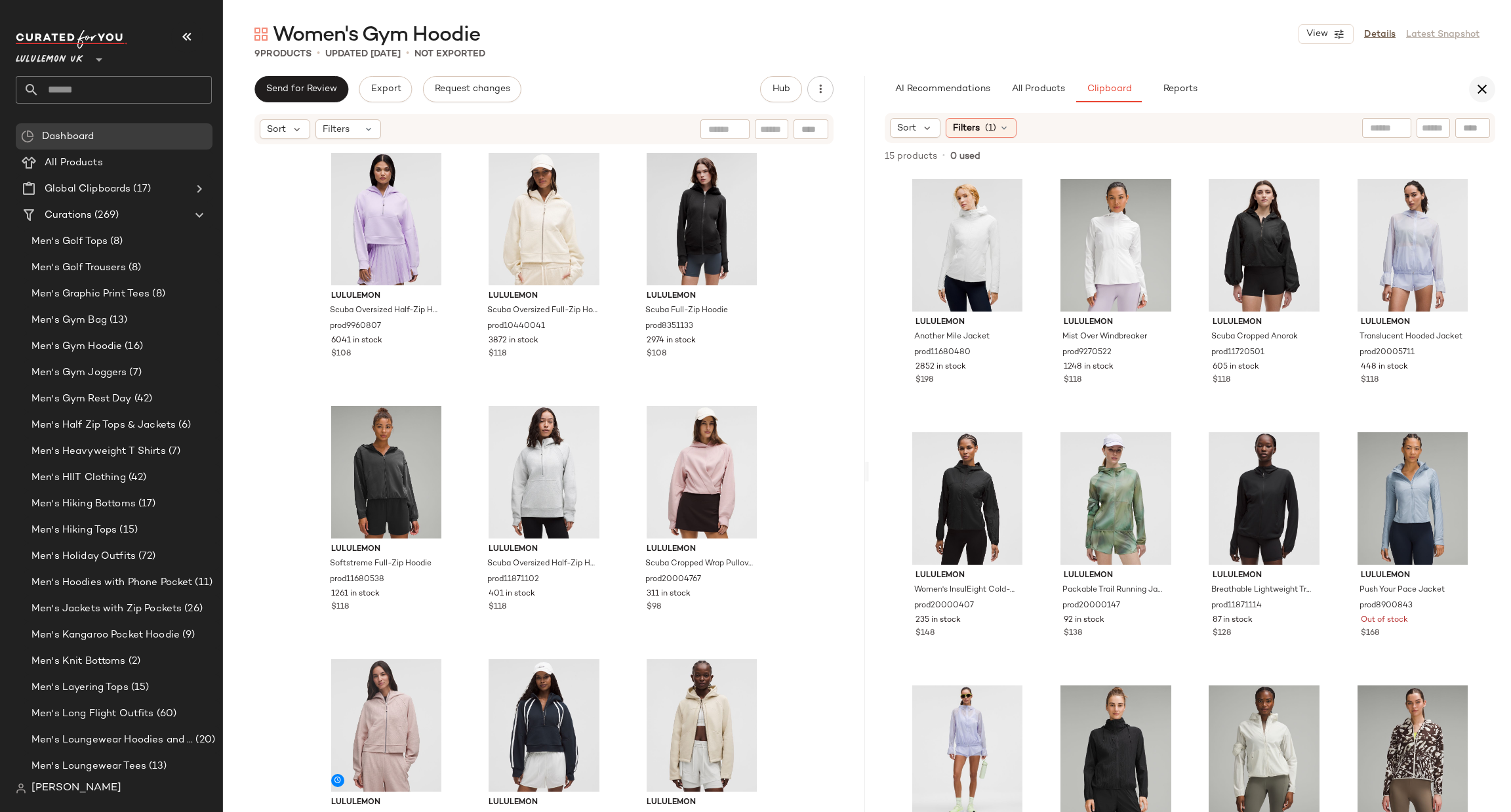
click at [1483, 95] on icon "button" at bounding box center [1482, 89] width 16 height 16
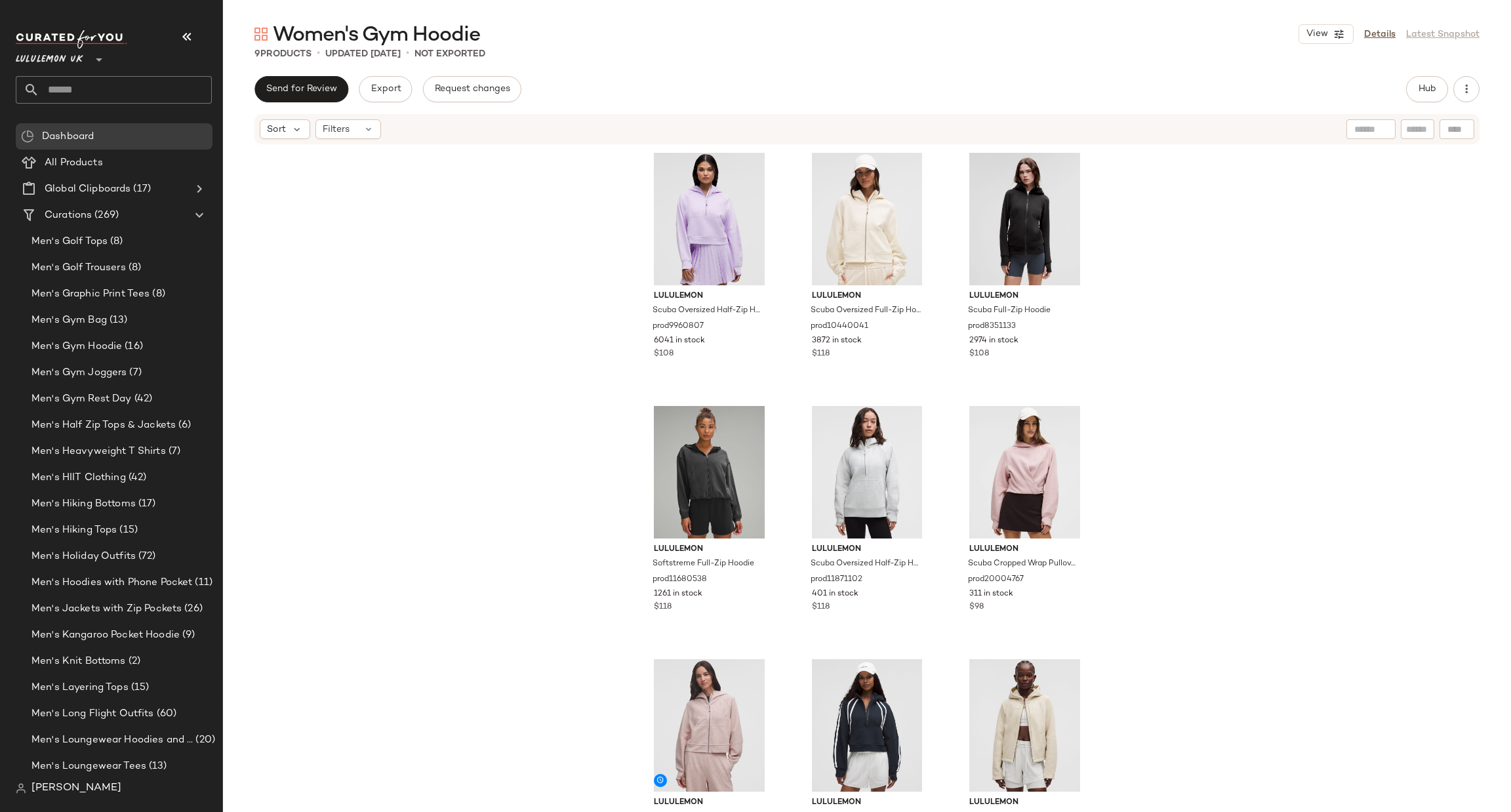
click at [159, 104] on div "Lululemon UK **" at bounding box center [119, 67] width 206 height 82
click at [157, 92] on input "text" at bounding box center [126, 89] width 173 height 27
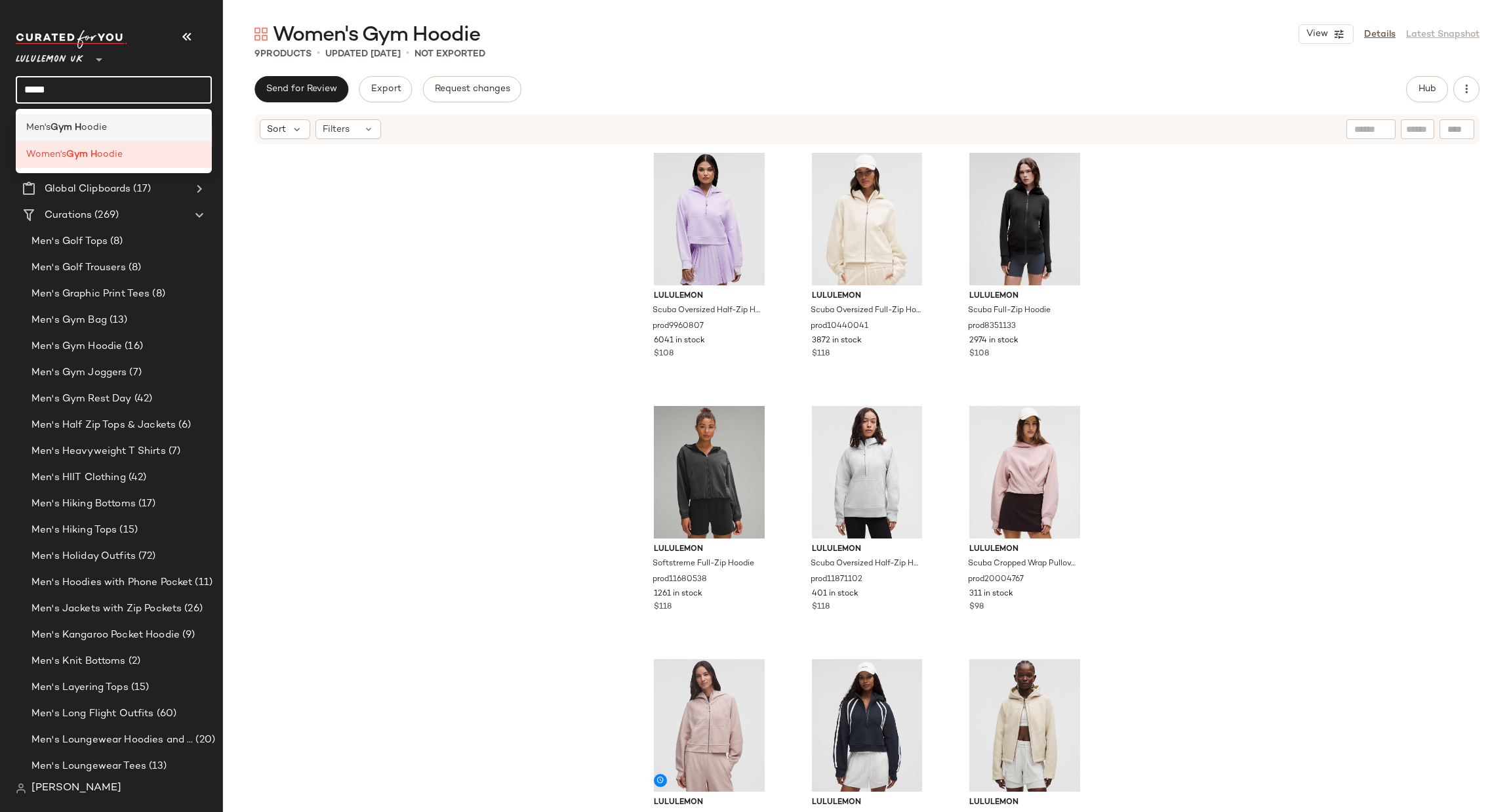
type input "*****"
click at [143, 127] on div "Men's Gym H oodie" at bounding box center [113, 128] width 175 height 14
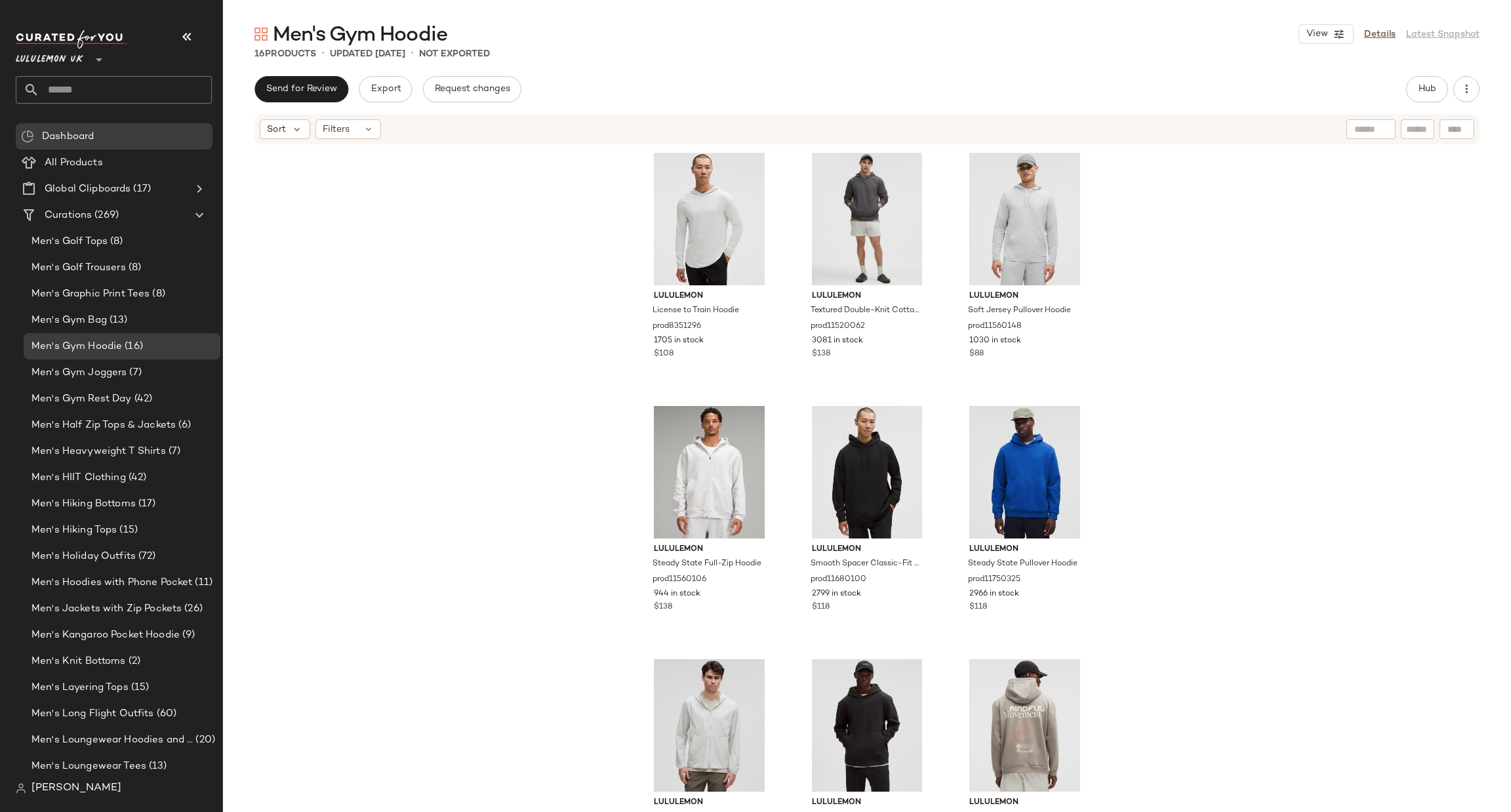
scroll to position [197, 0]
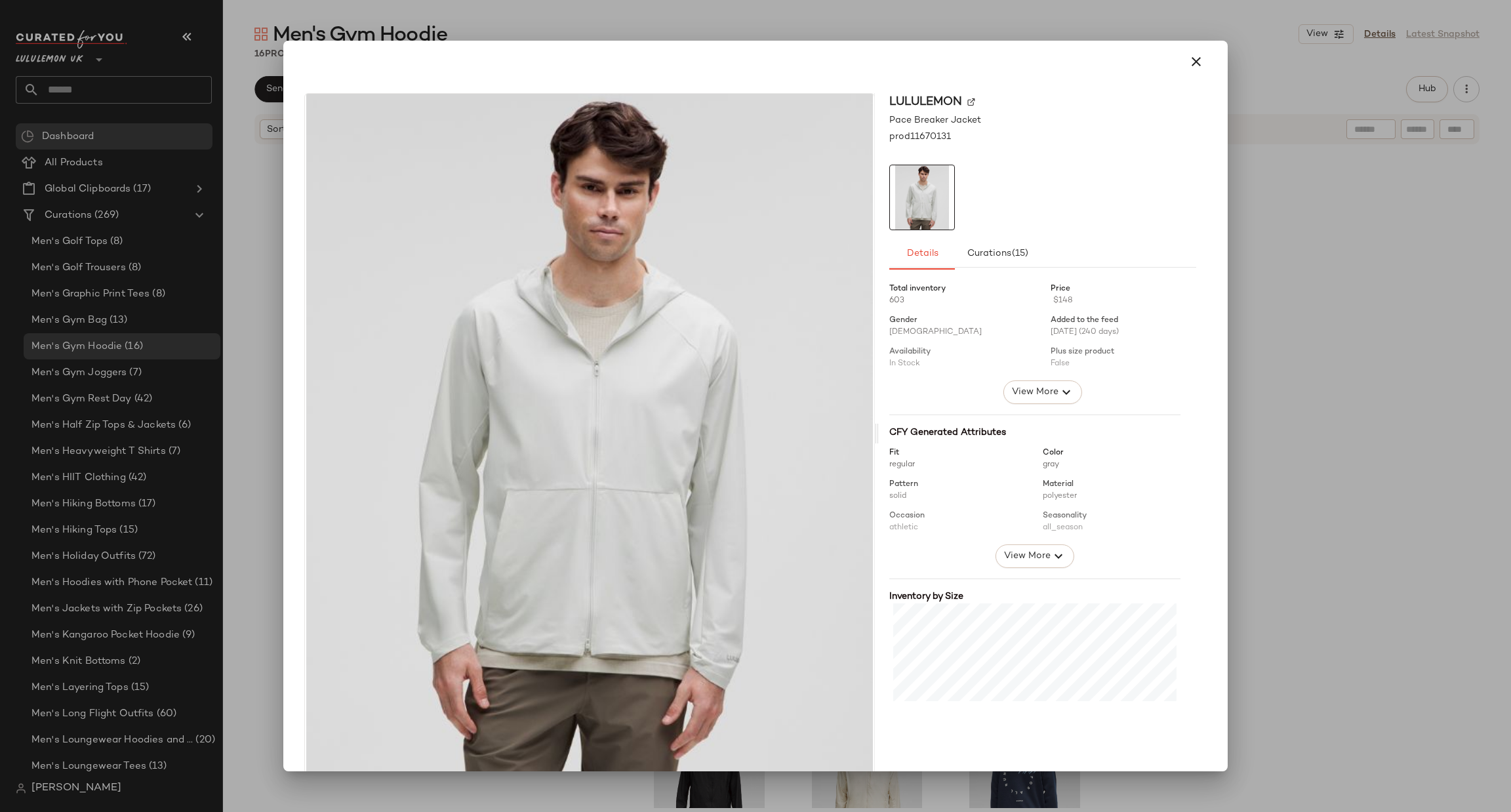
click at [1325, 308] on div at bounding box center [755, 406] width 1511 height 812
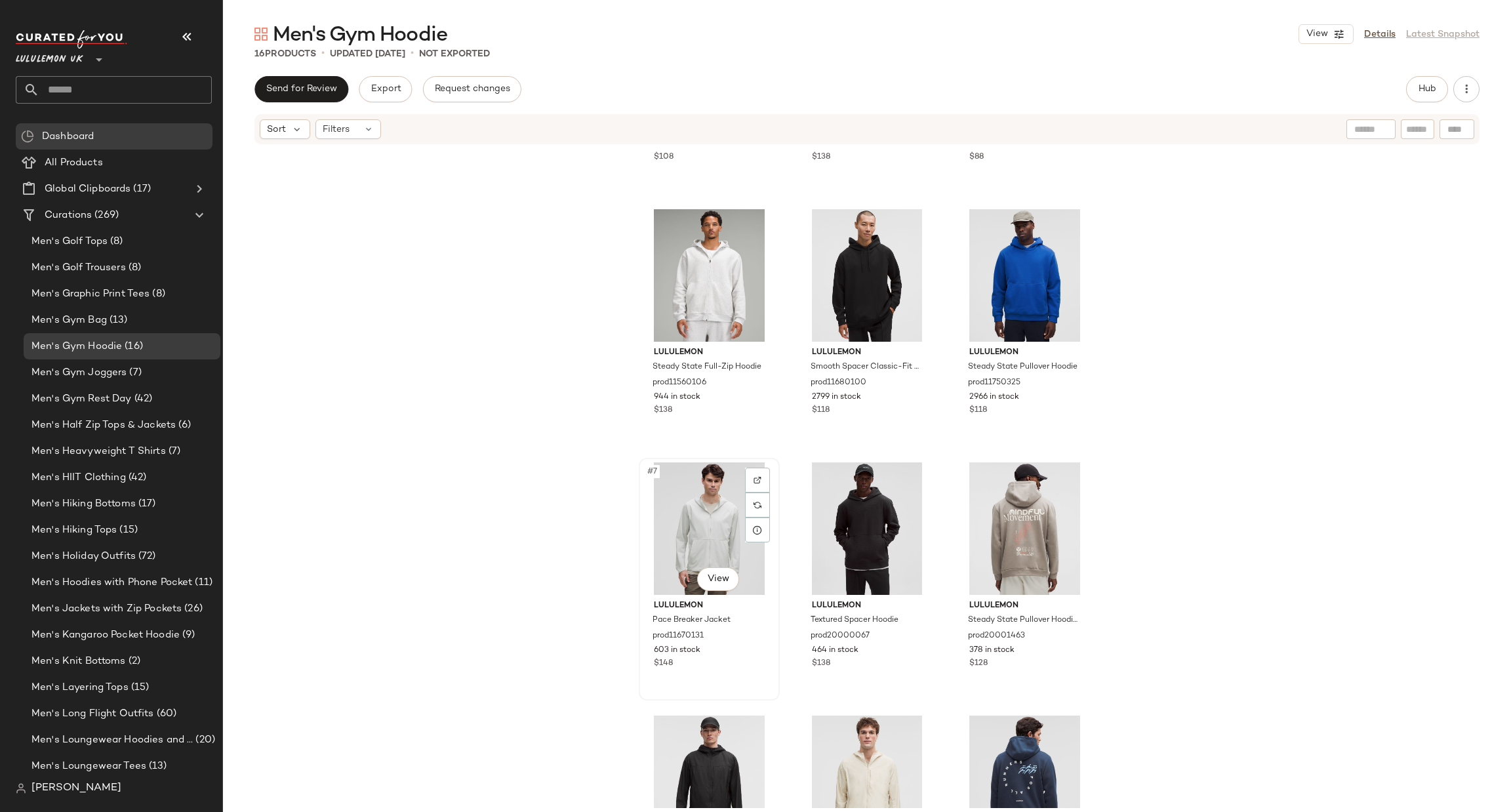
click at [690, 545] on div "#7 View" at bounding box center [709, 528] width 132 height 132
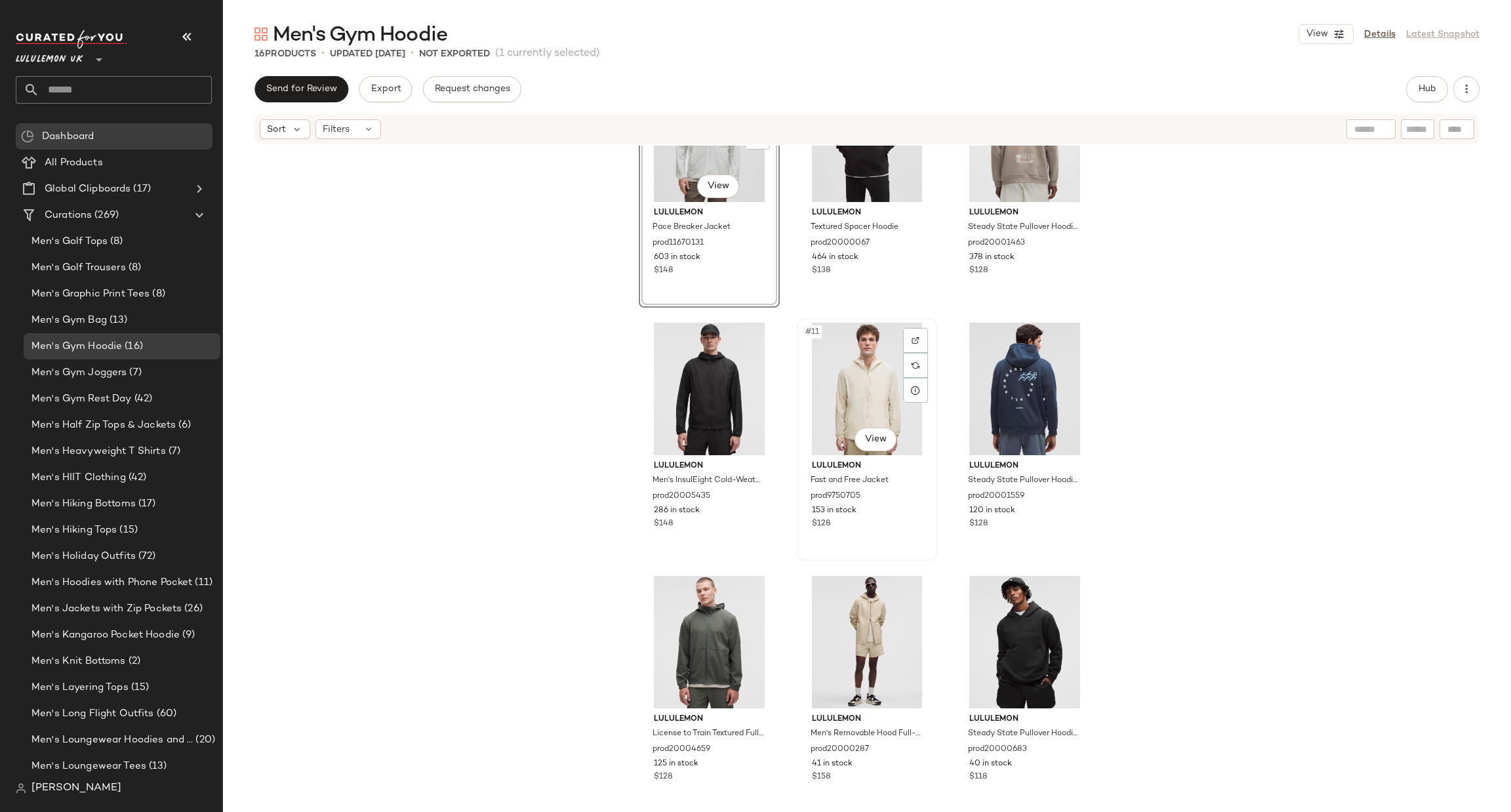
click at [858, 399] on div "#11 View" at bounding box center [868, 388] width 132 height 132
click at [723, 379] on div "#10 View" at bounding box center [709, 388] width 132 height 132
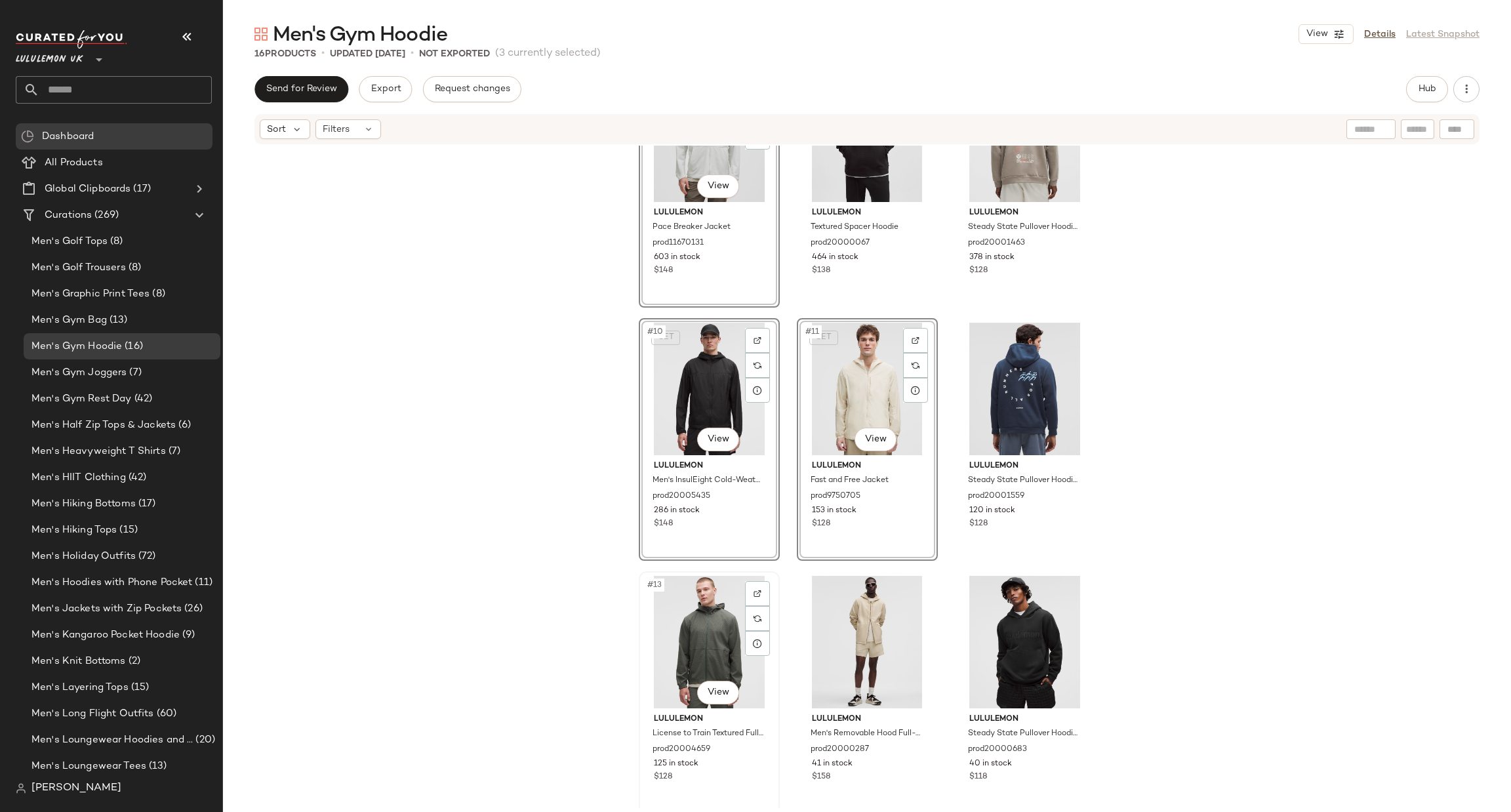
click at [715, 604] on div "#13 View" at bounding box center [709, 641] width 132 height 132
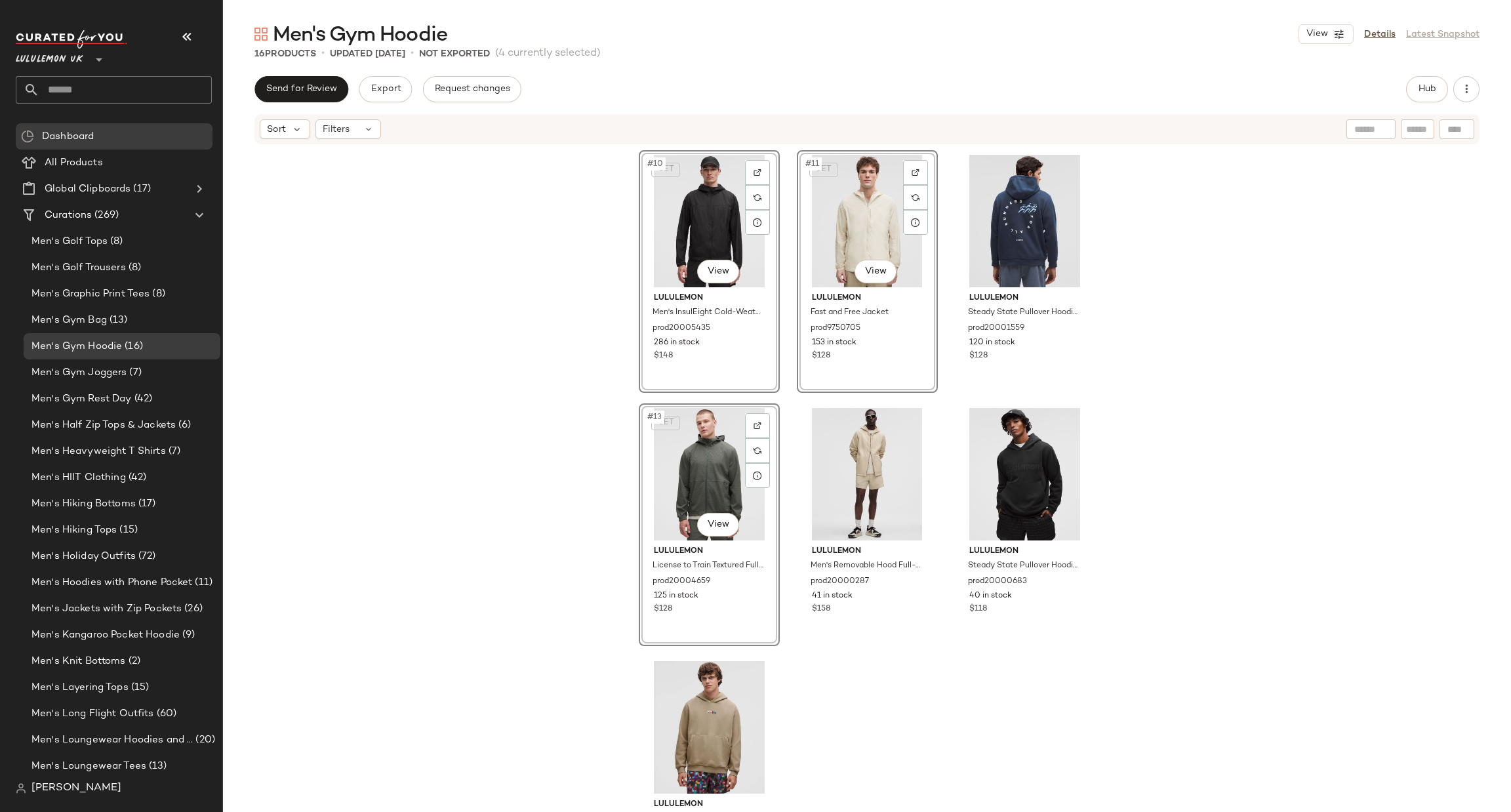
scroll to position [858, 0]
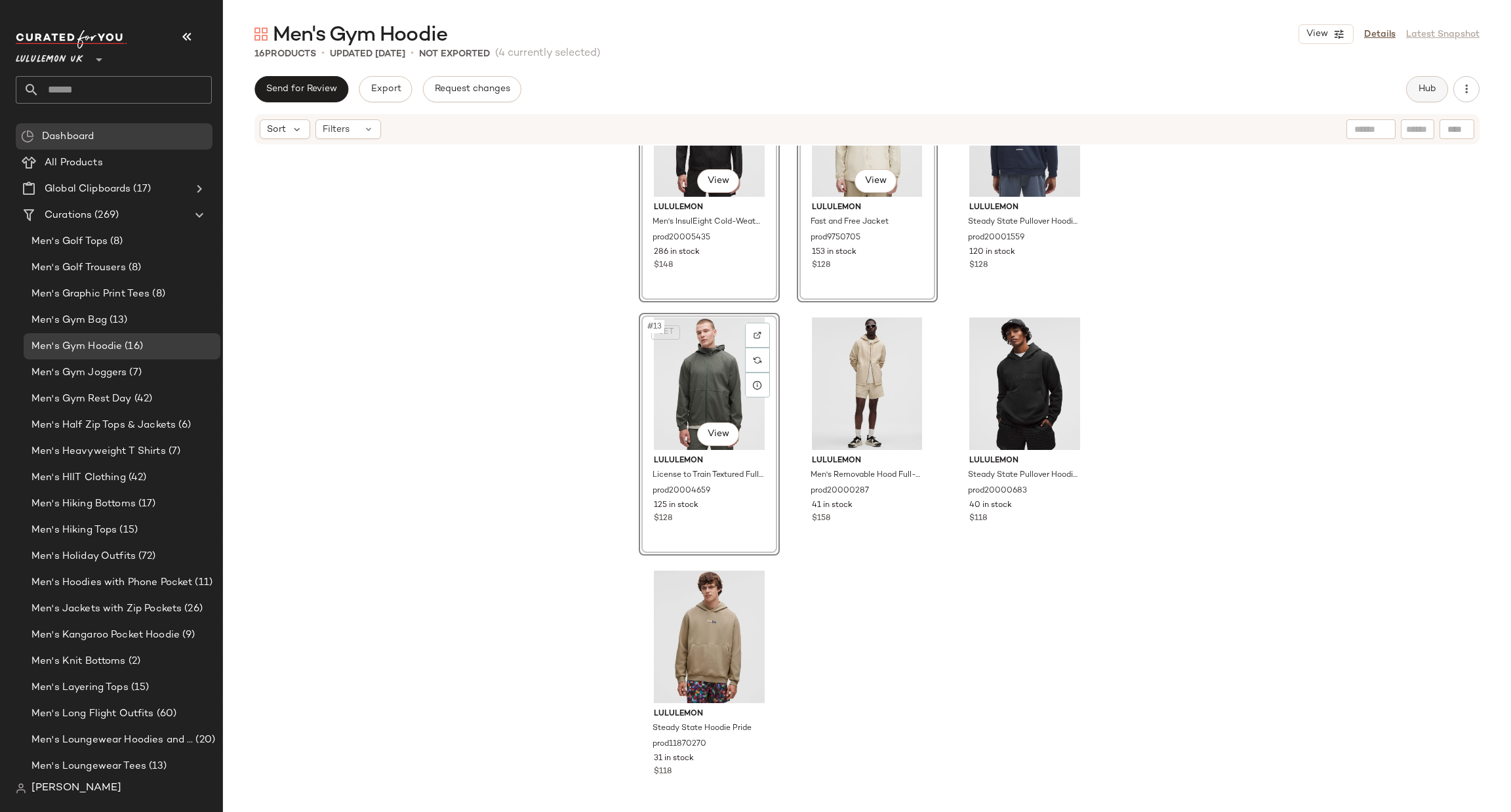
click at [1430, 82] on button "Hub" at bounding box center [1427, 89] width 42 height 26
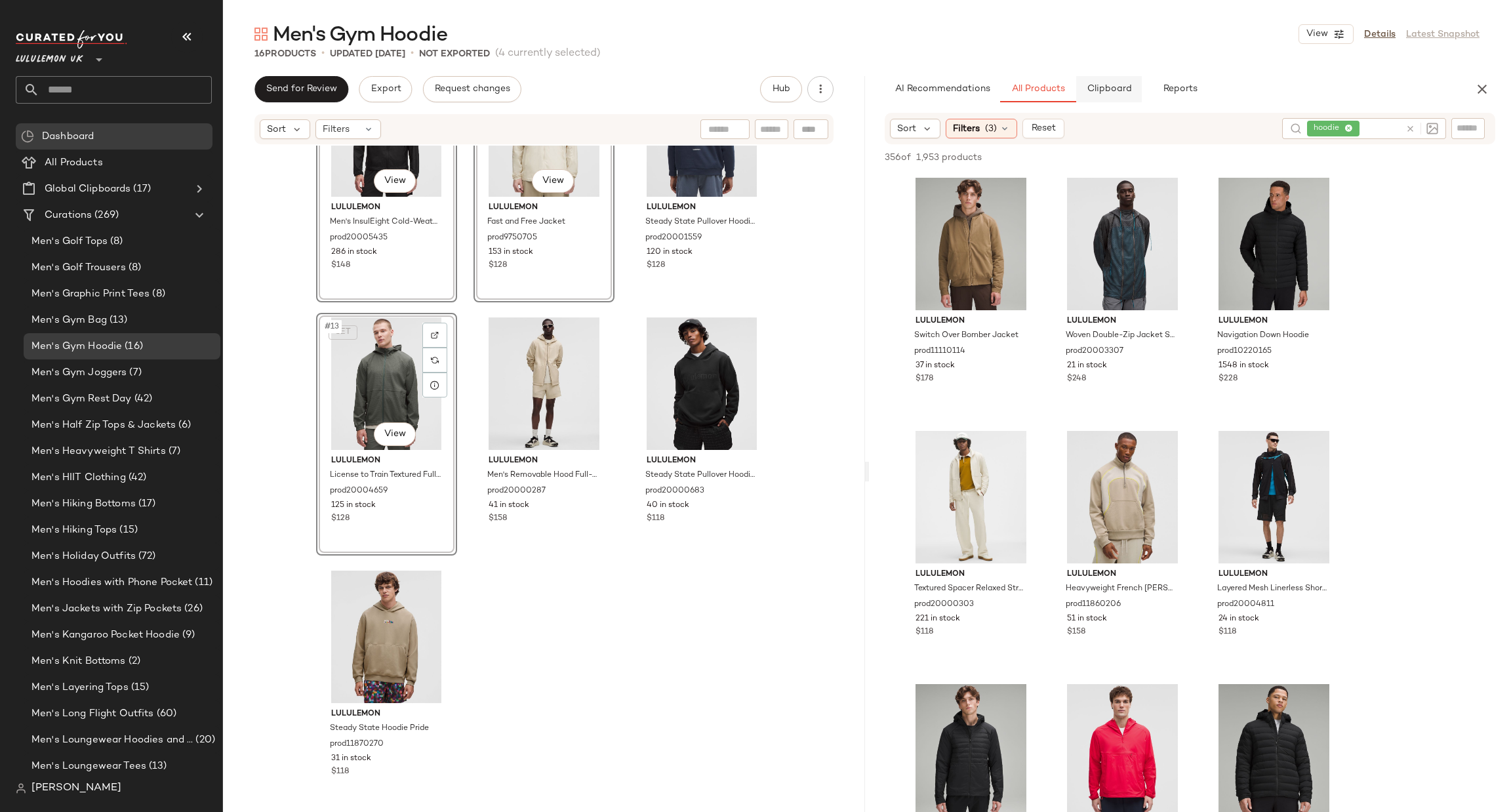
click at [1105, 96] on button "Clipboard" at bounding box center [1110, 89] width 66 height 26
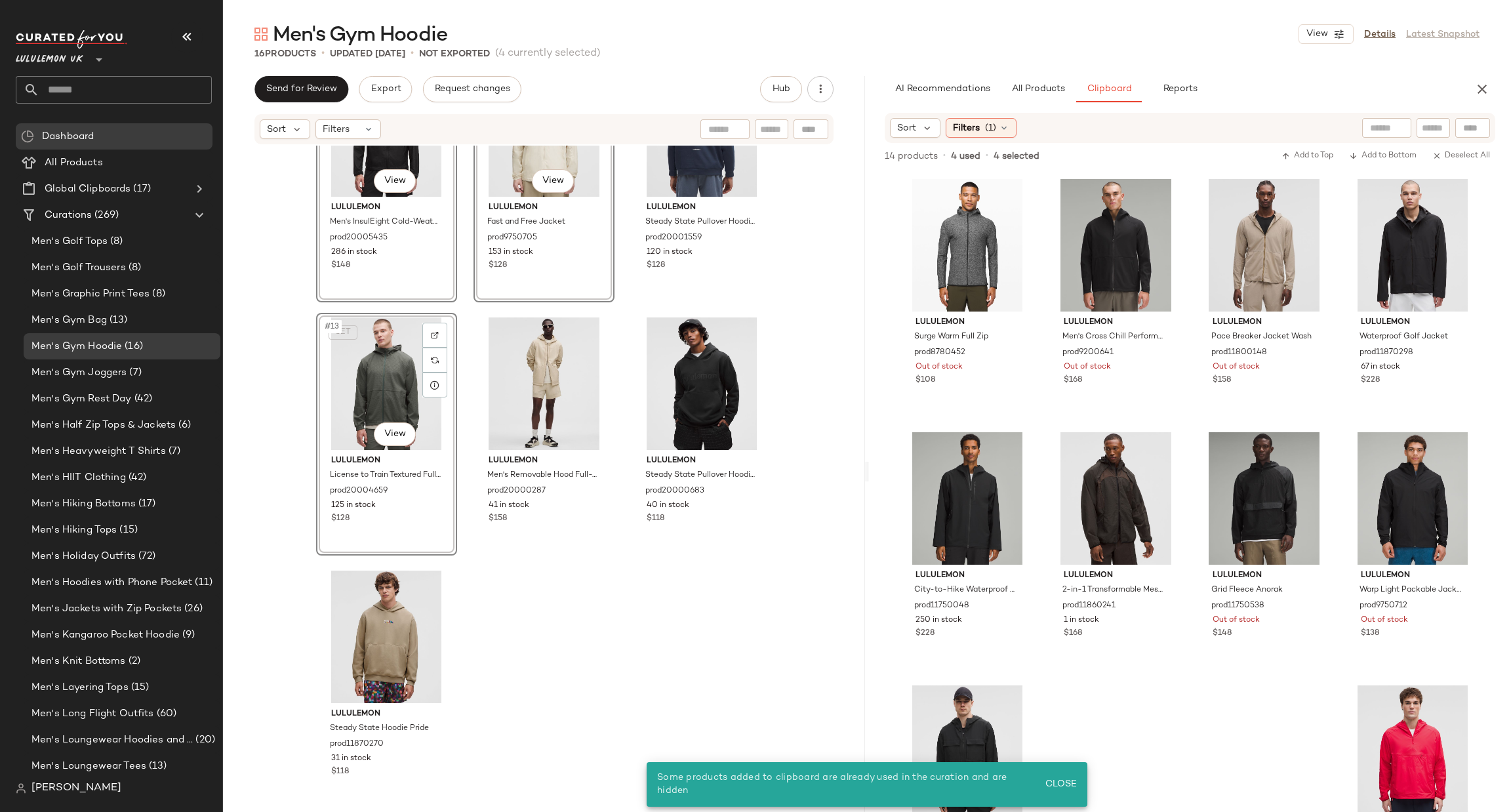
click at [626, 601] on div "SET #7 View lululemon Pace Breaker Jacket prod11670131 603 in stock $148 lulule…" at bounding box center [544, 476] width 642 height 662
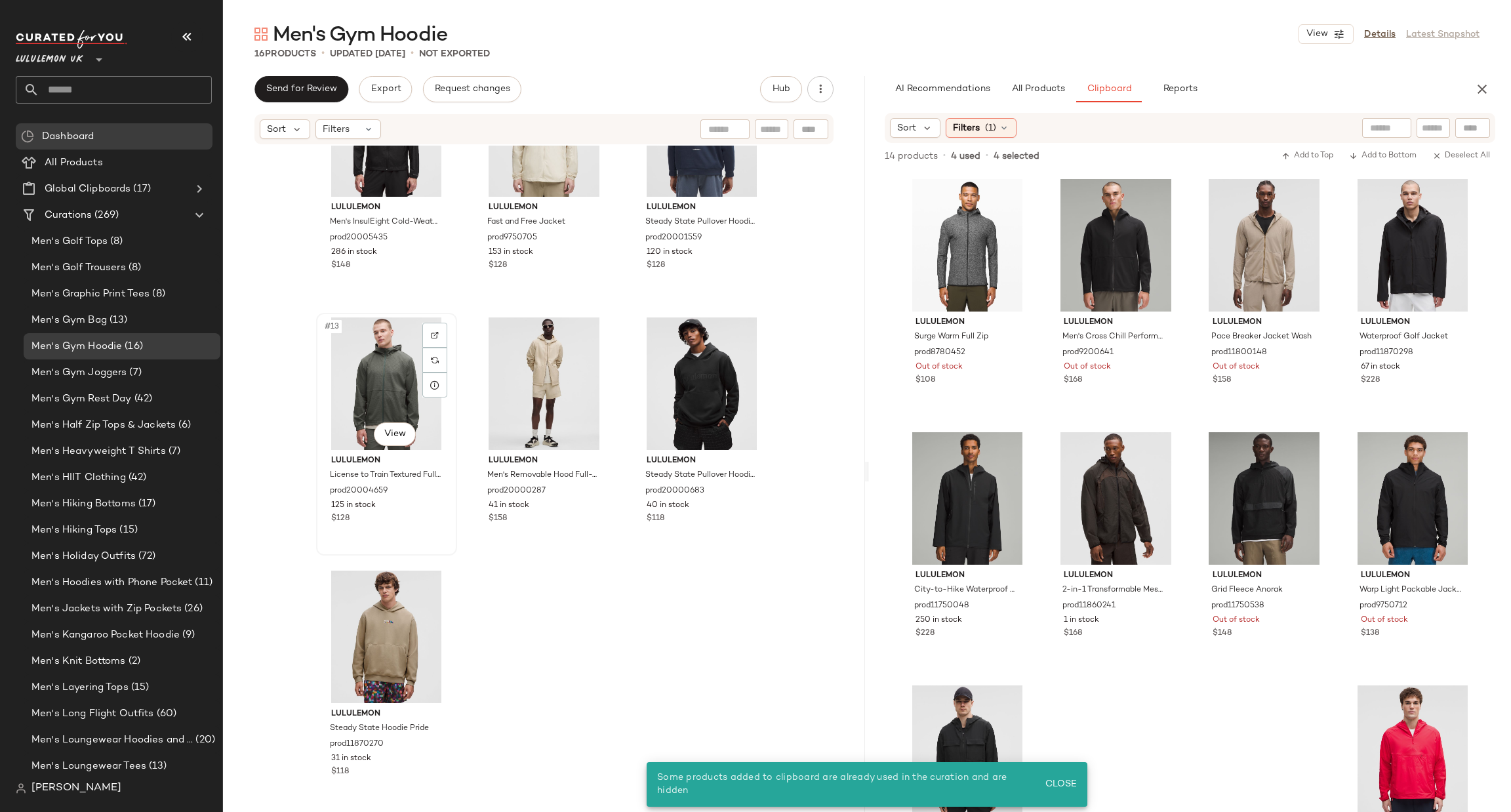
click at [370, 371] on div "#13 View" at bounding box center [386, 383] width 132 height 132
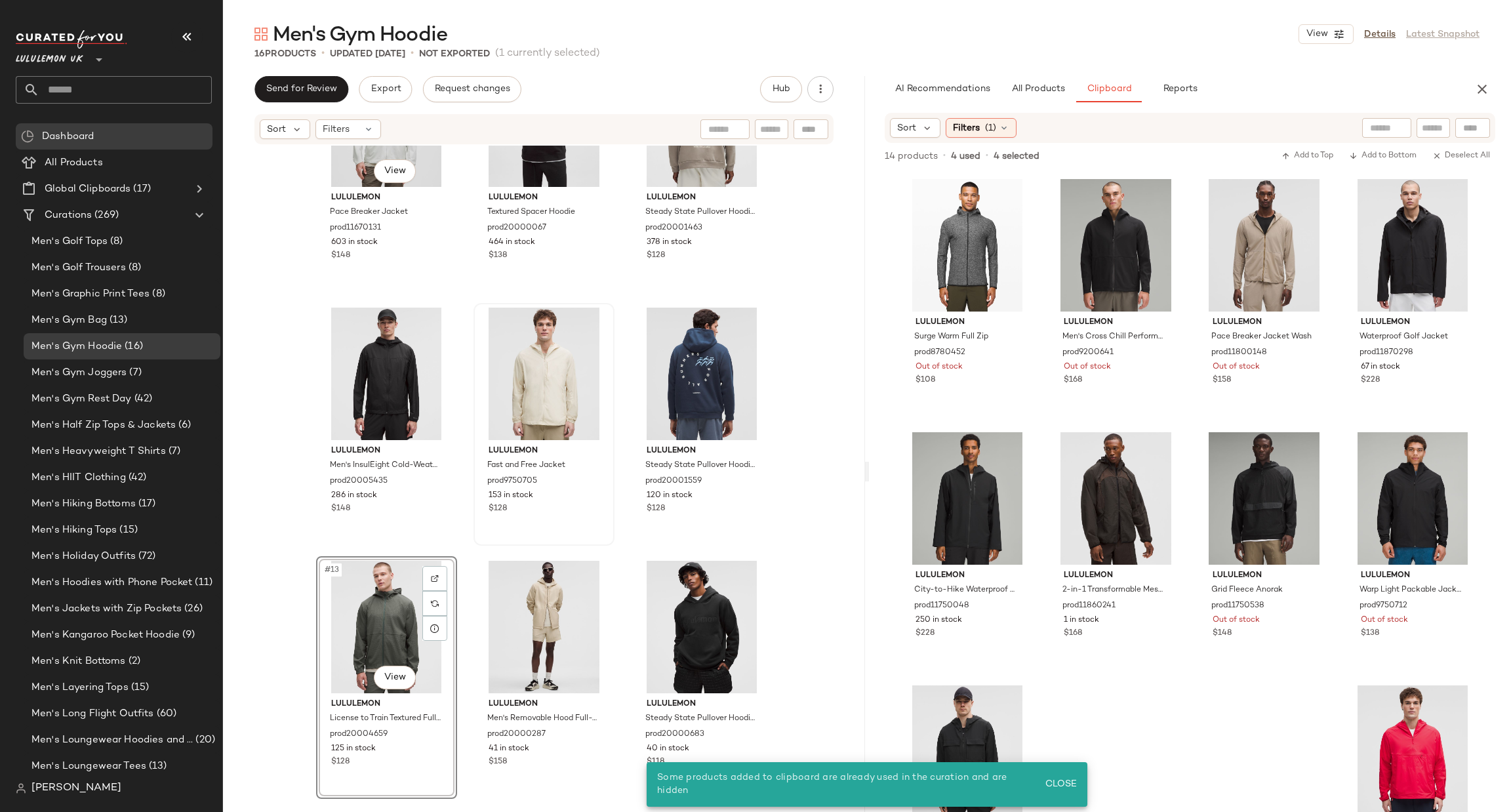
scroll to position [465, 0]
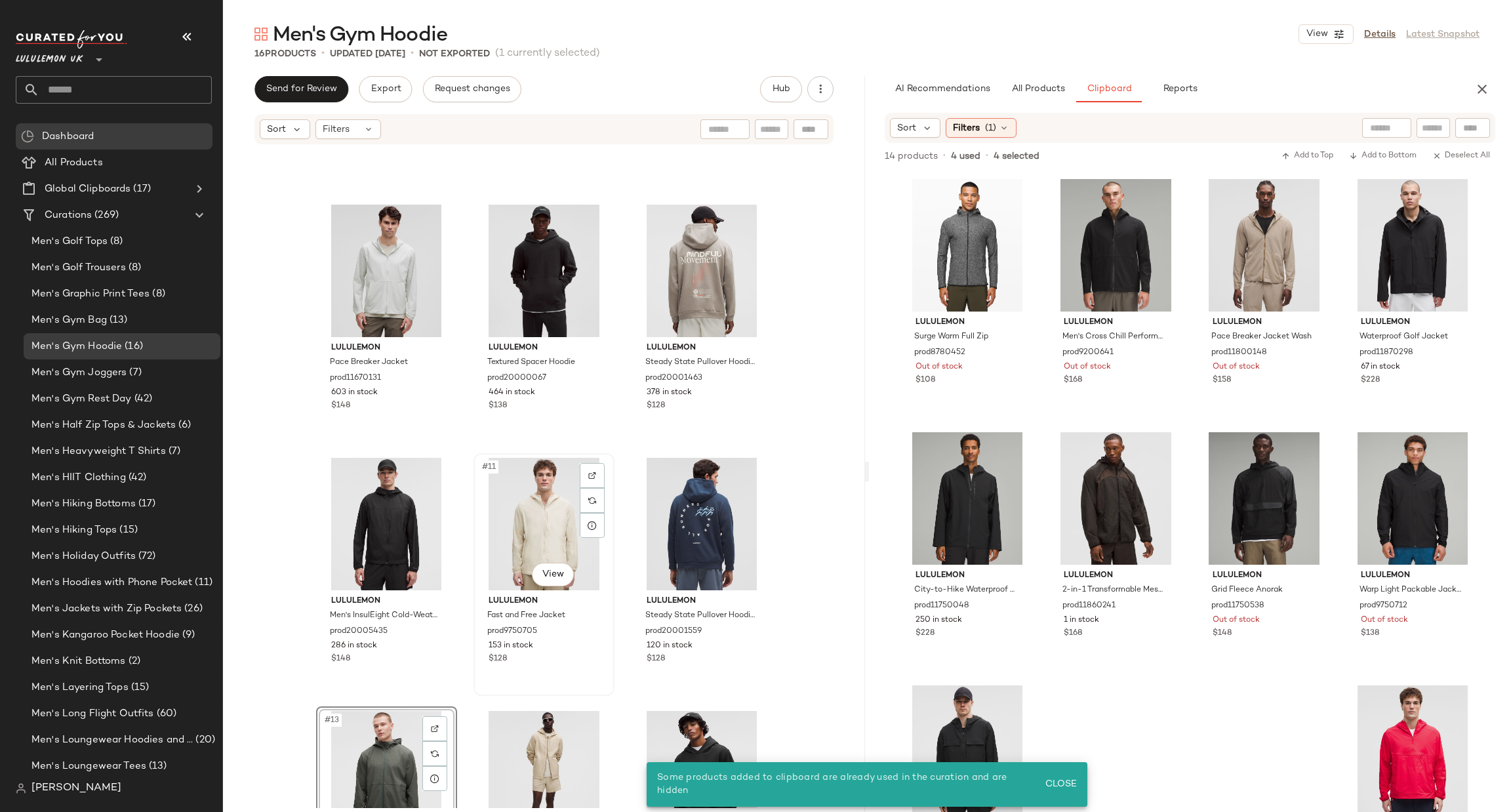
click at [551, 508] on div "#11 View" at bounding box center [544, 523] width 132 height 132
click at [370, 529] on div "#10 View" at bounding box center [386, 523] width 132 height 132
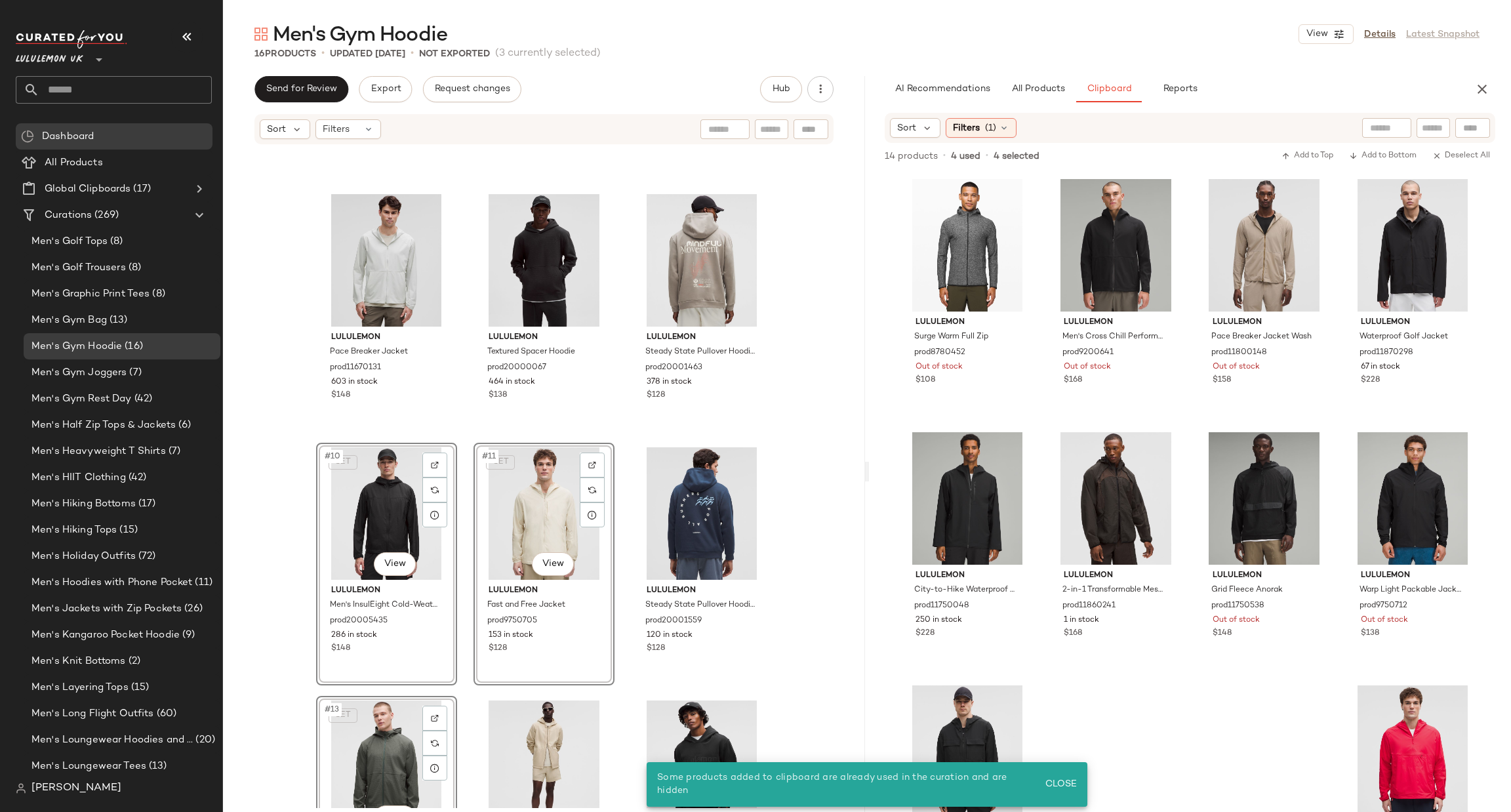
scroll to position [61, 0]
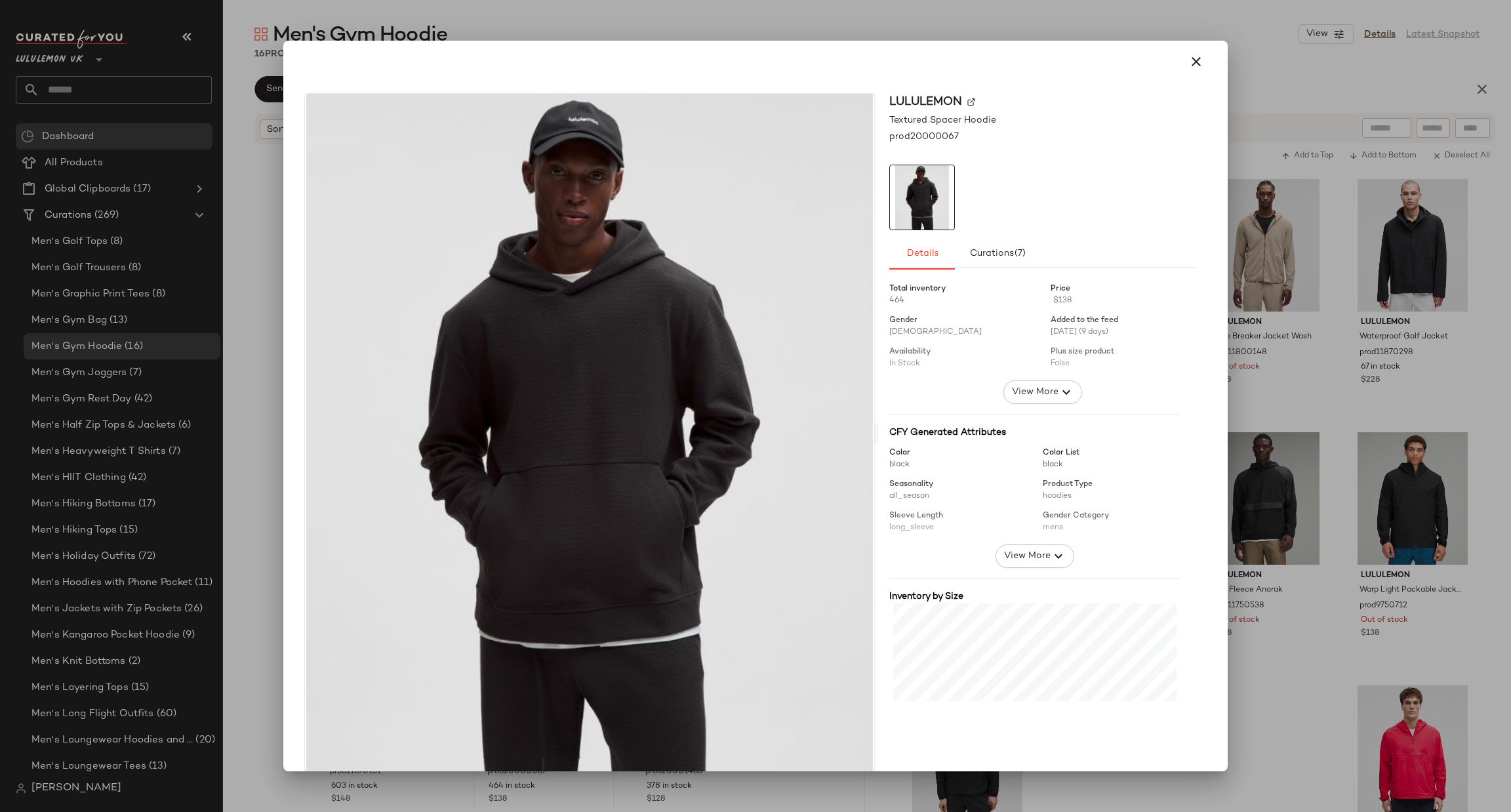
click at [1281, 86] on div at bounding box center [755, 406] width 1511 height 812
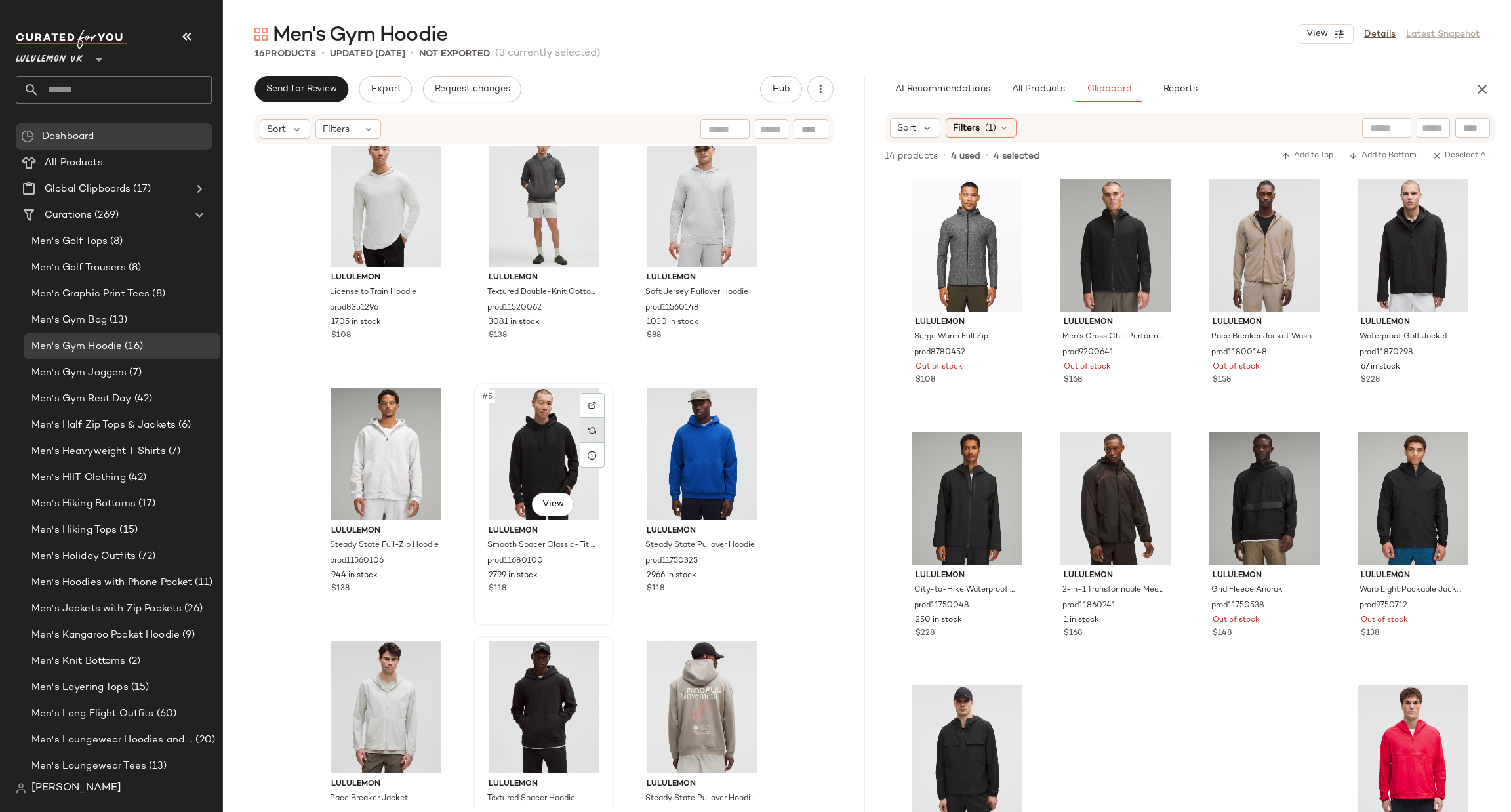
scroll to position [0, 0]
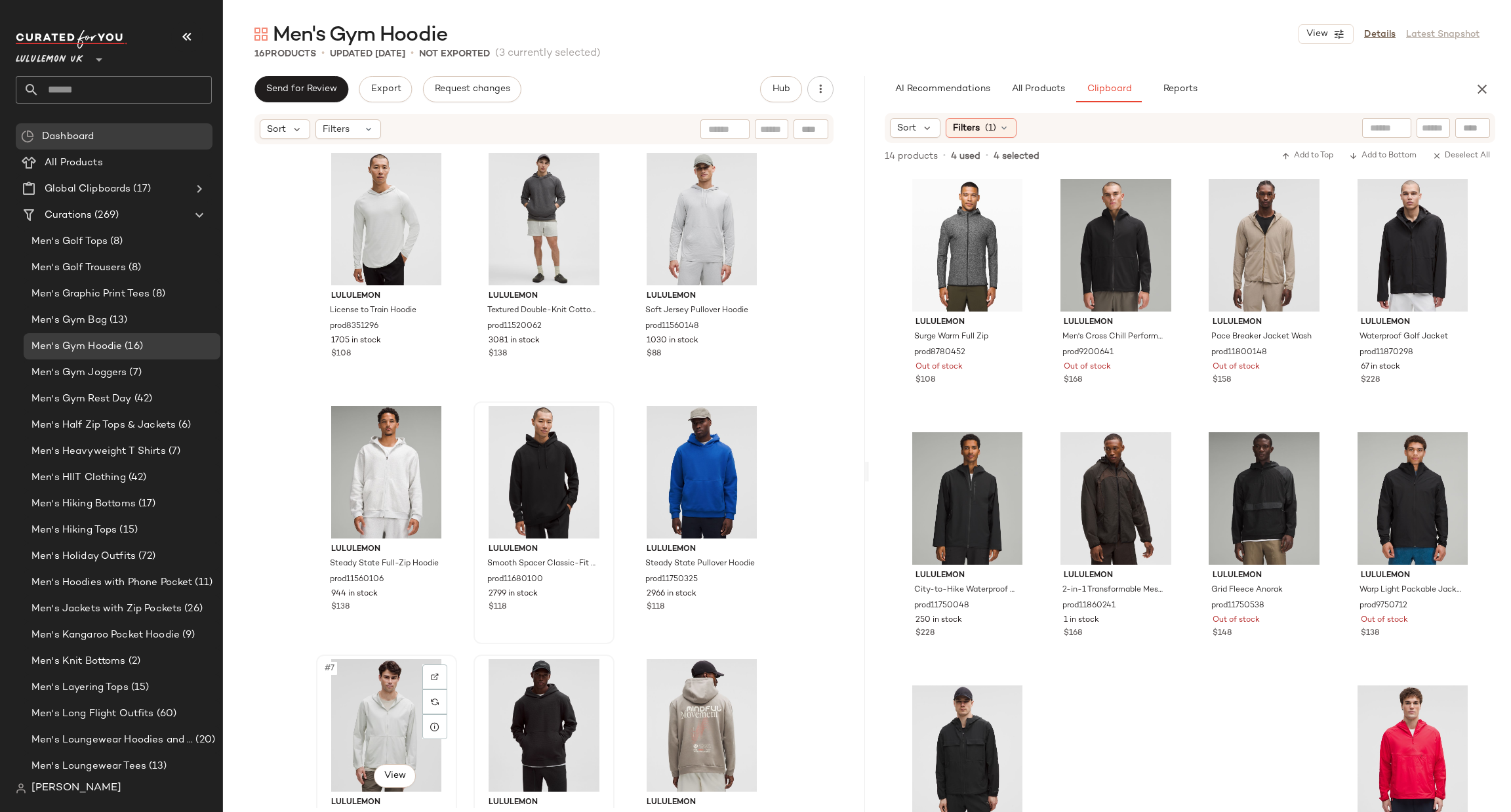
click at [372, 682] on div "#7 View" at bounding box center [386, 725] width 132 height 132
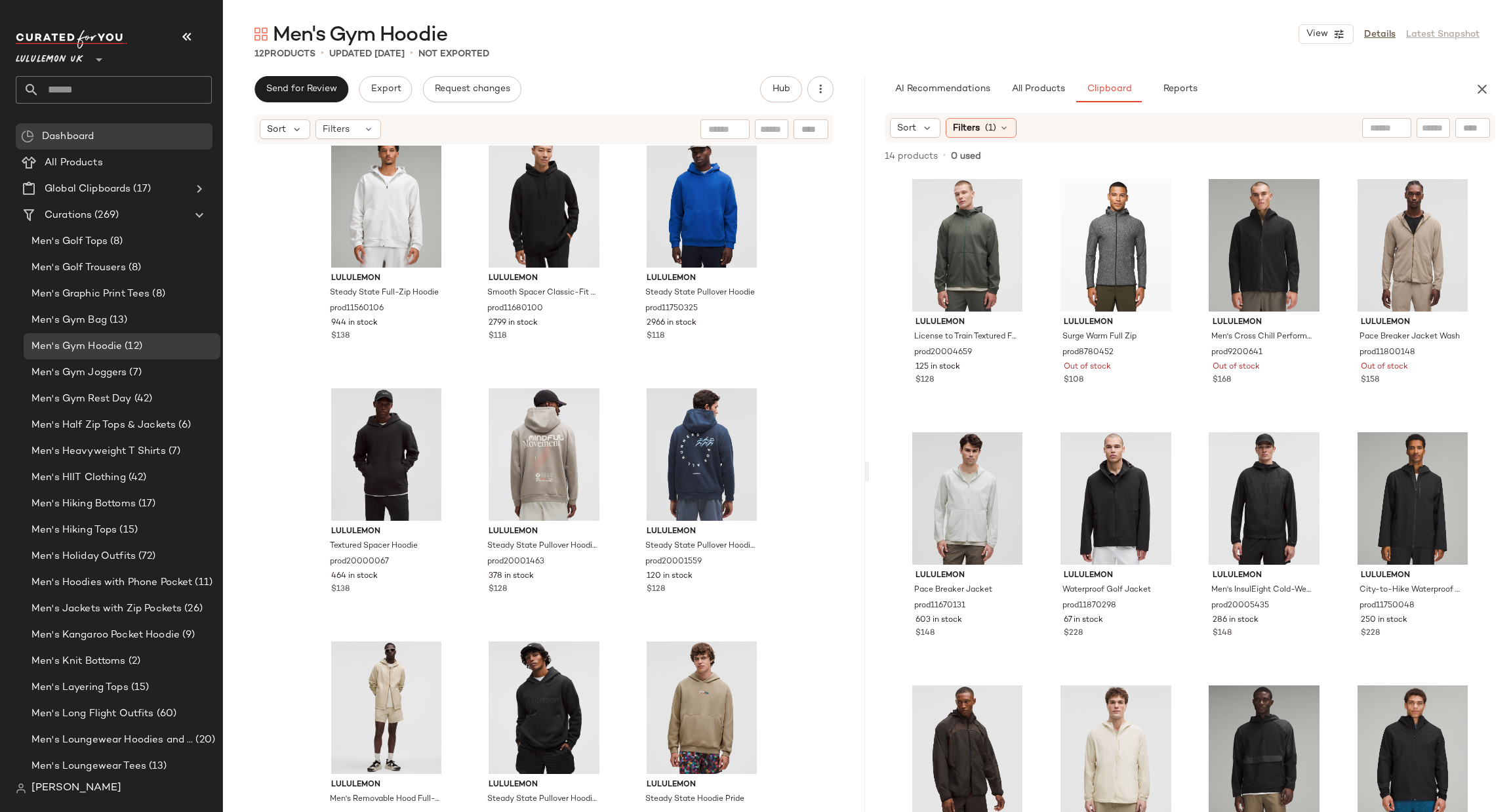
scroll to position [353, 0]
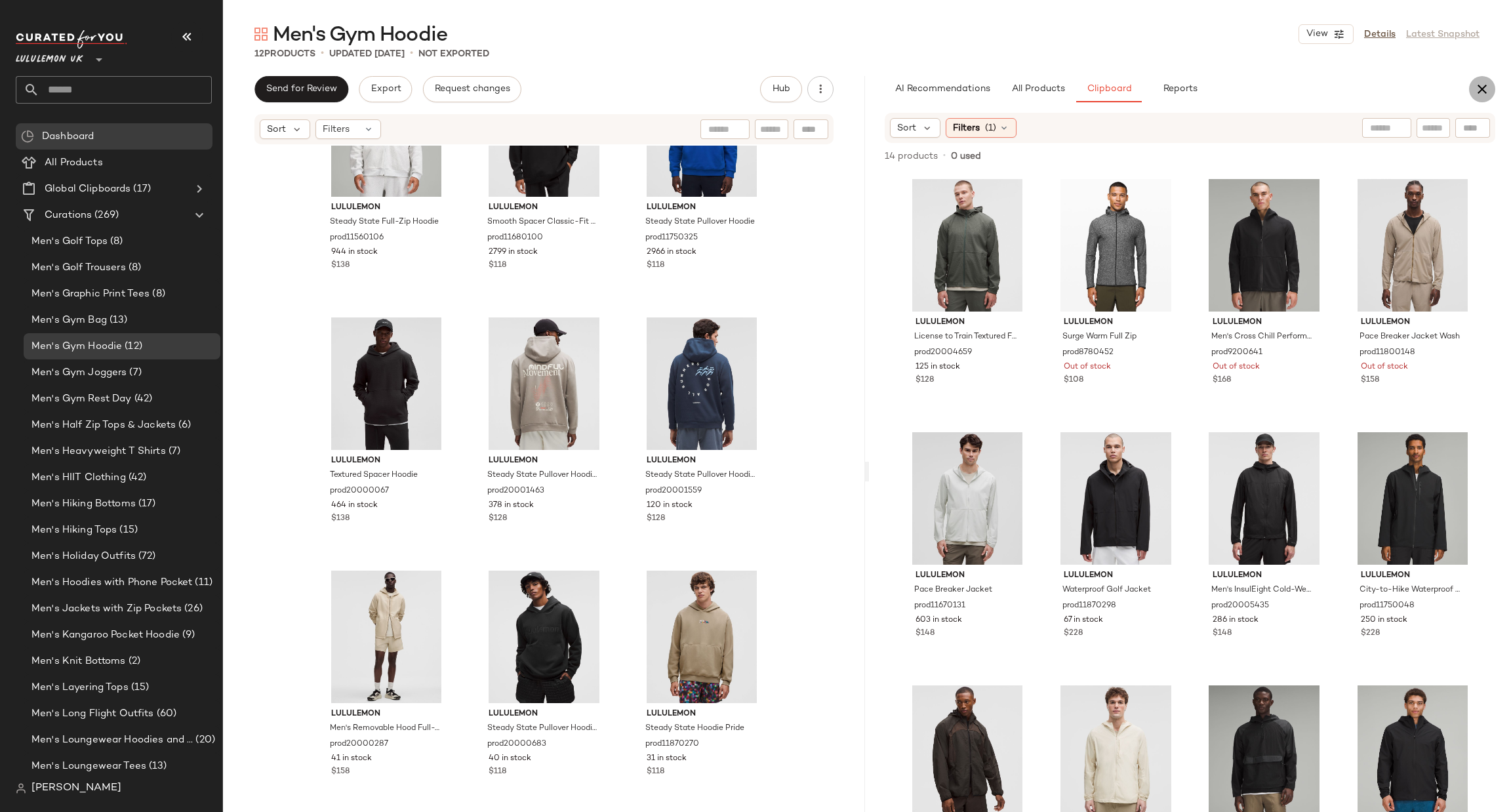
click at [1475, 82] on icon "button" at bounding box center [1482, 89] width 16 height 16
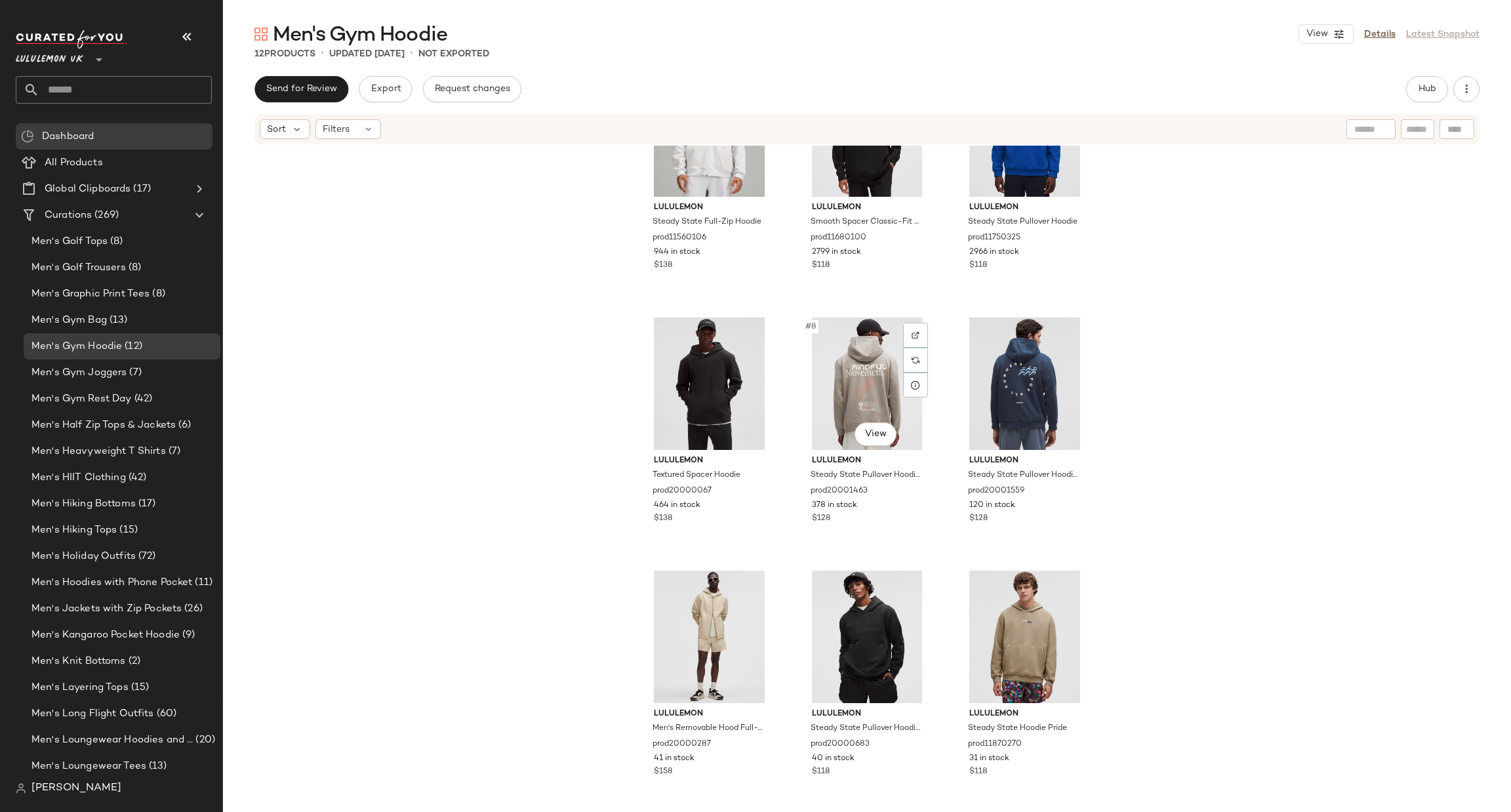
scroll to position [0, 0]
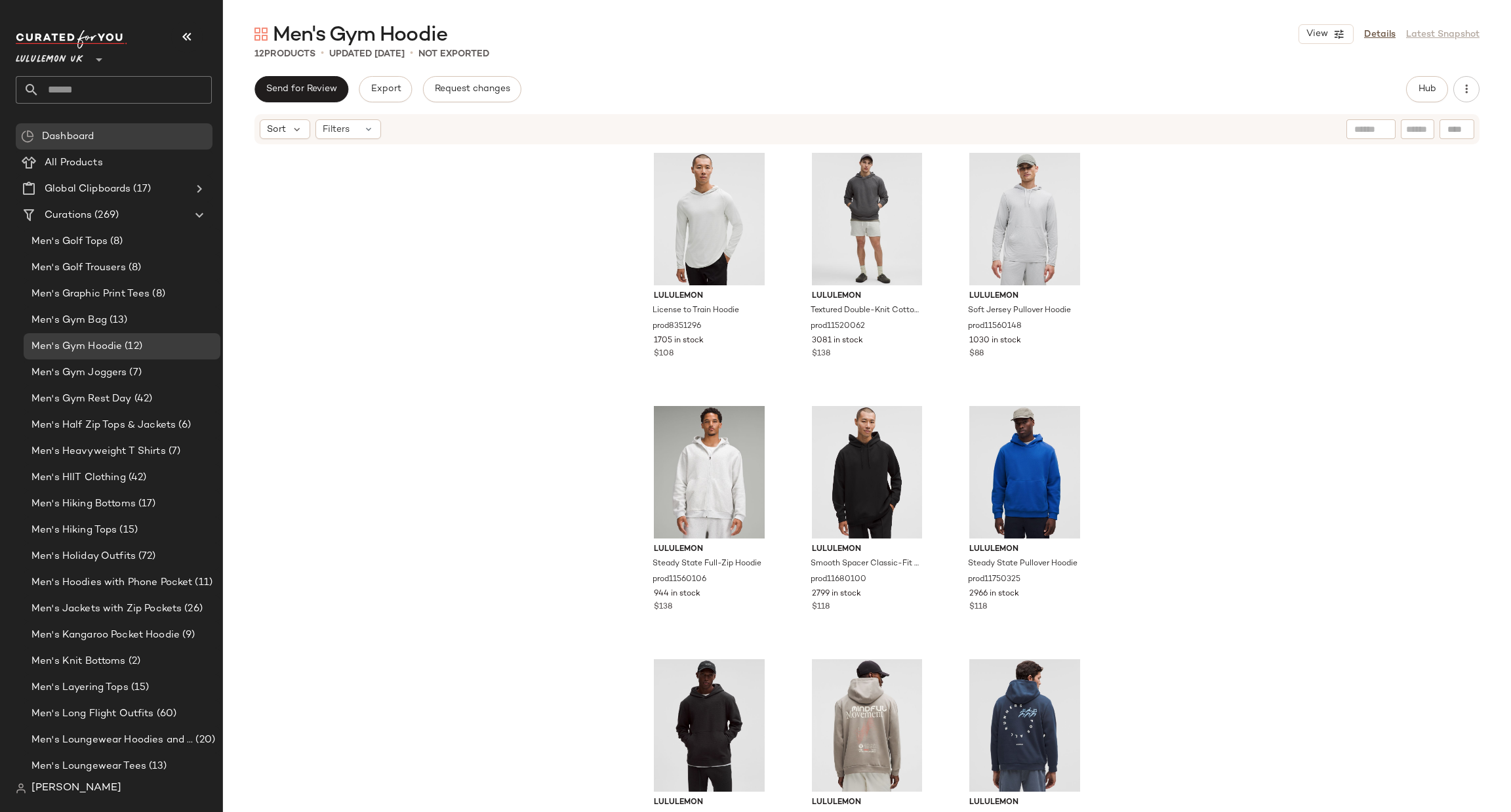
click at [1426, 68] on div "Men's Gym Hoodie View Details Latest Snapshot 12 Products • updated Sep 19th • …" at bounding box center [868, 415] width 1289 height 790
click at [1428, 76] on button "Hub" at bounding box center [1427, 89] width 42 height 26
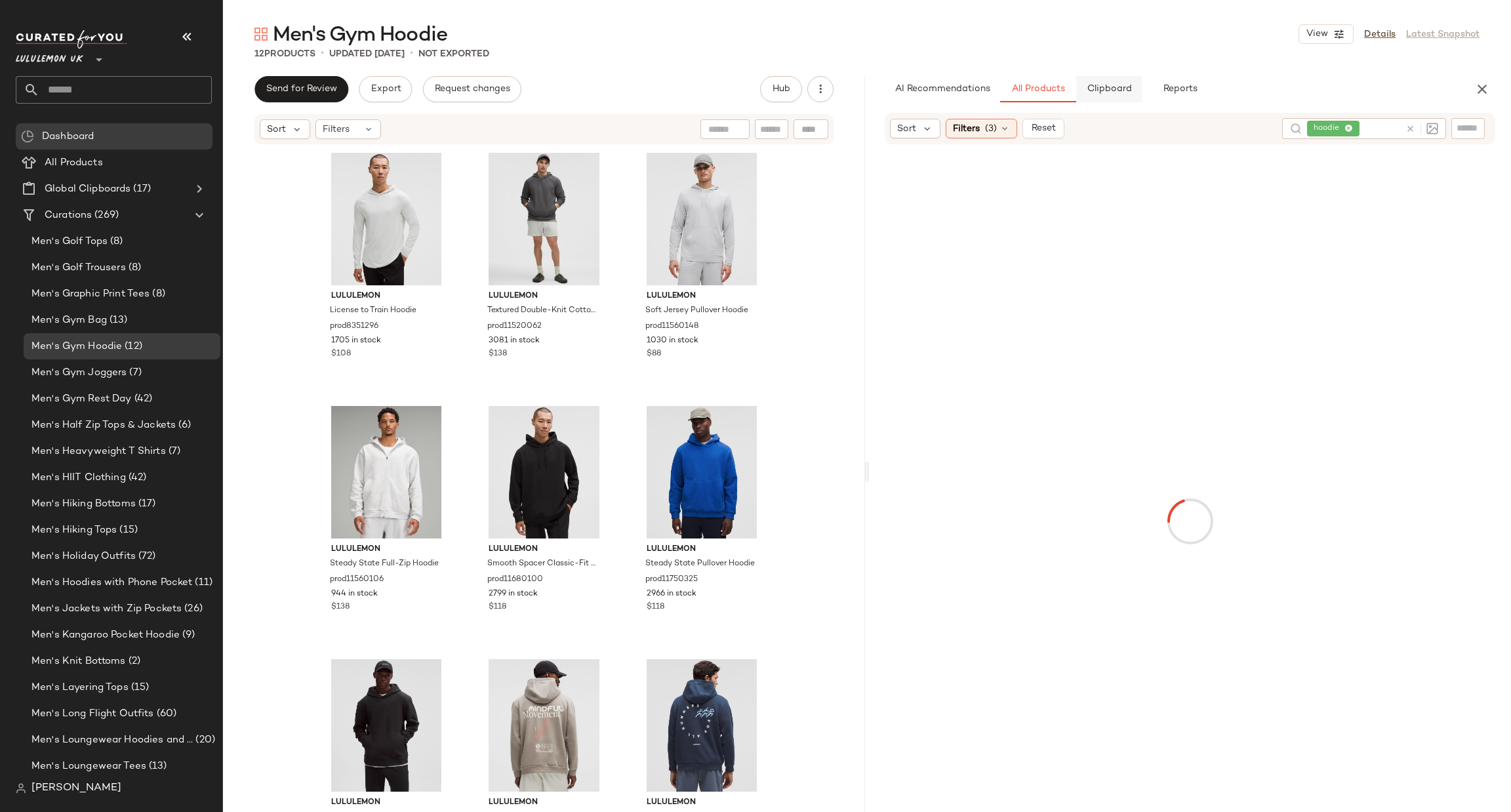
click at [1113, 93] on span "Clipboard" at bounding box center [1109, 89] width 45 height 10
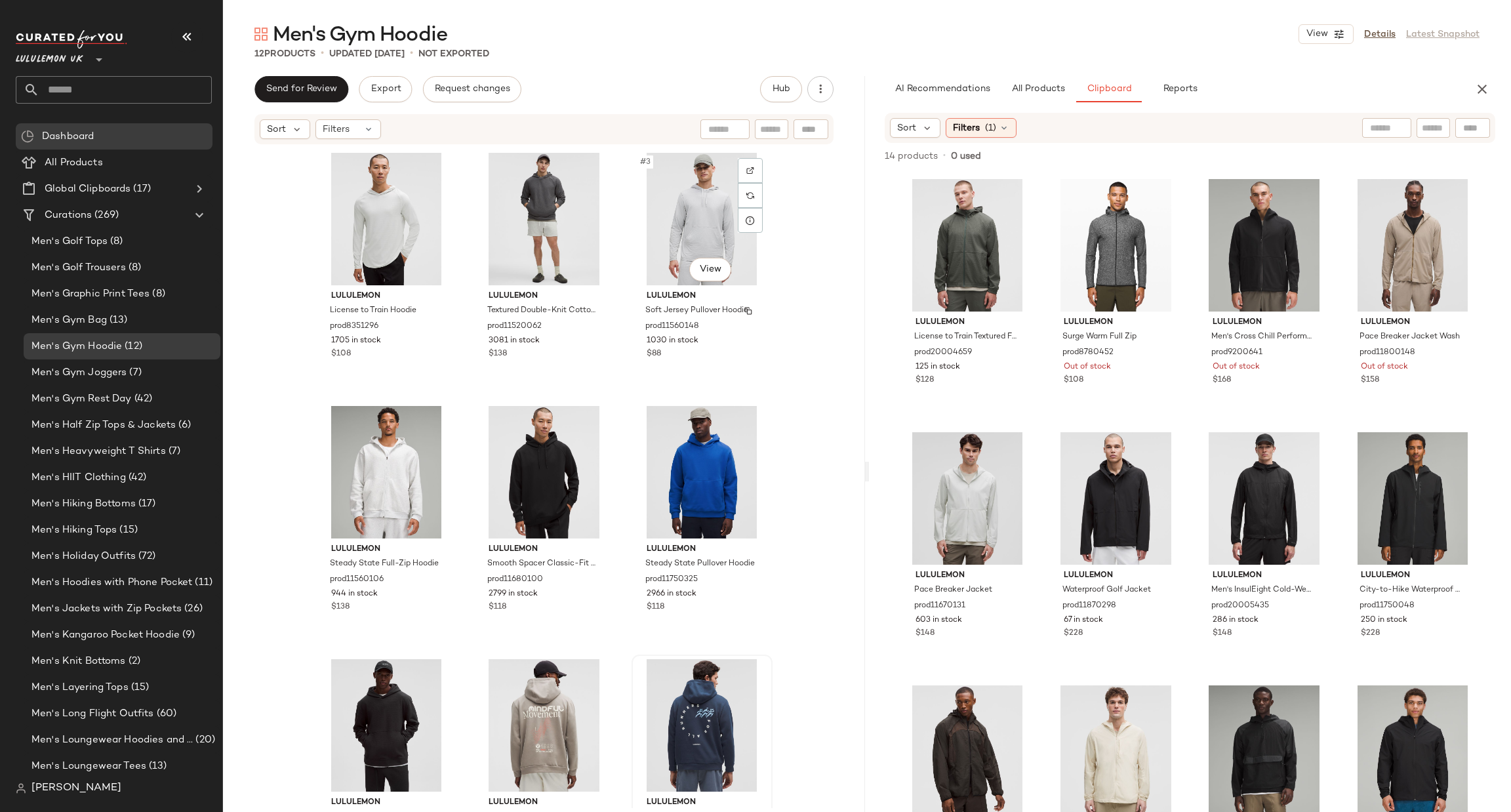
scroll to position [342, 0]
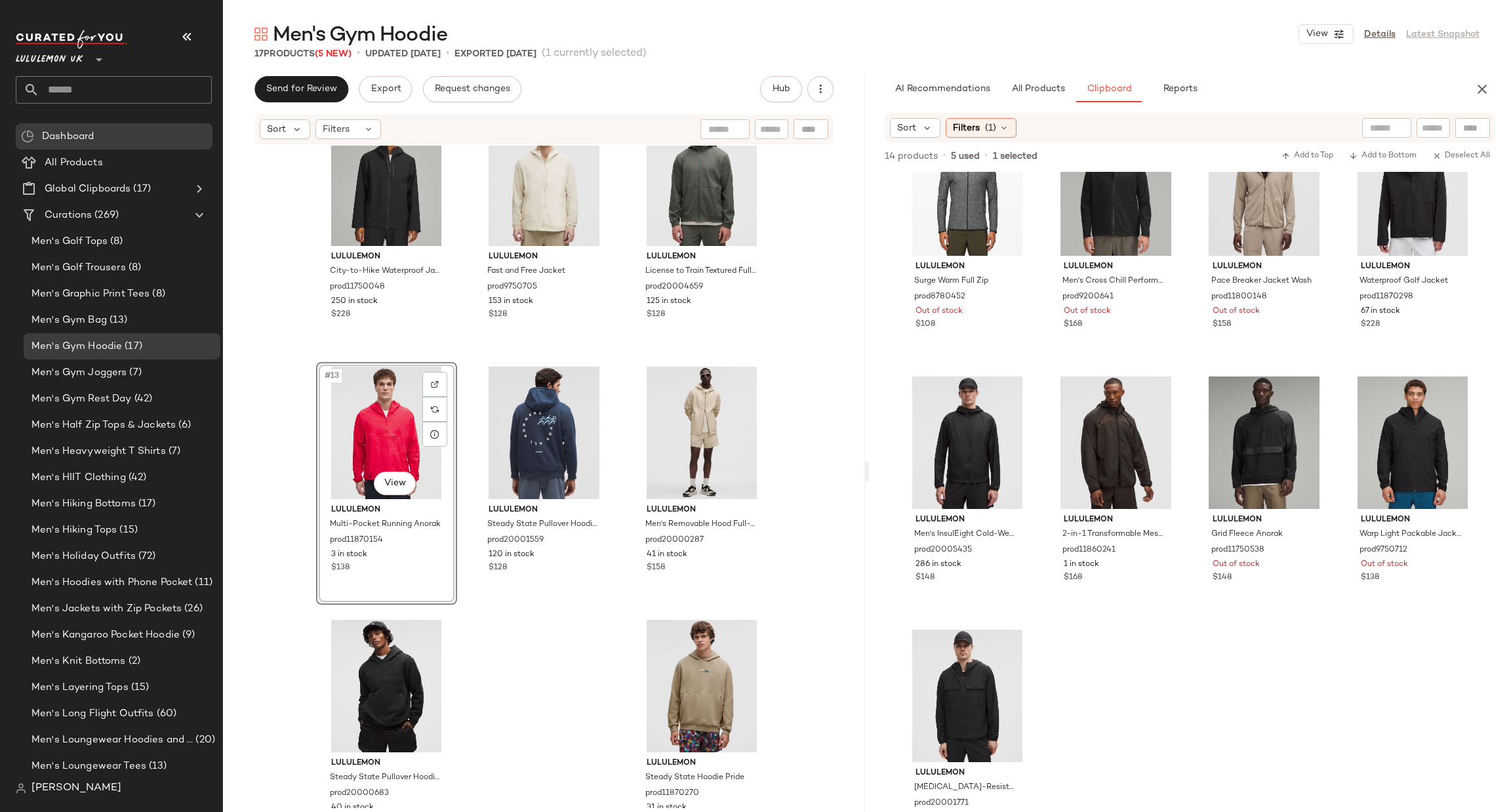
scroll to position [858, 0]
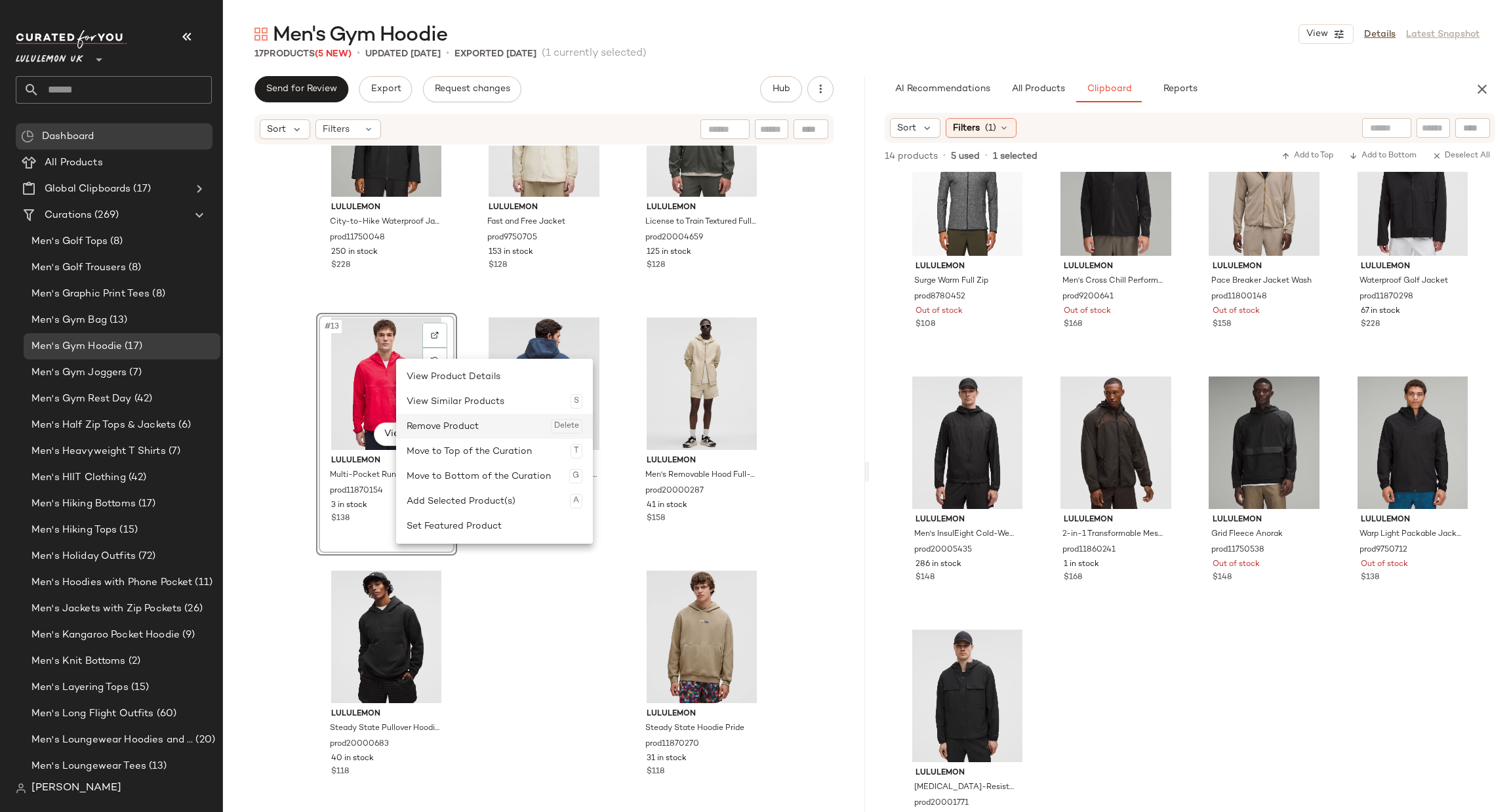
click at [485, 425] on div "Remove Product Delete" at bounding box center [494, 426] width 175 height 25
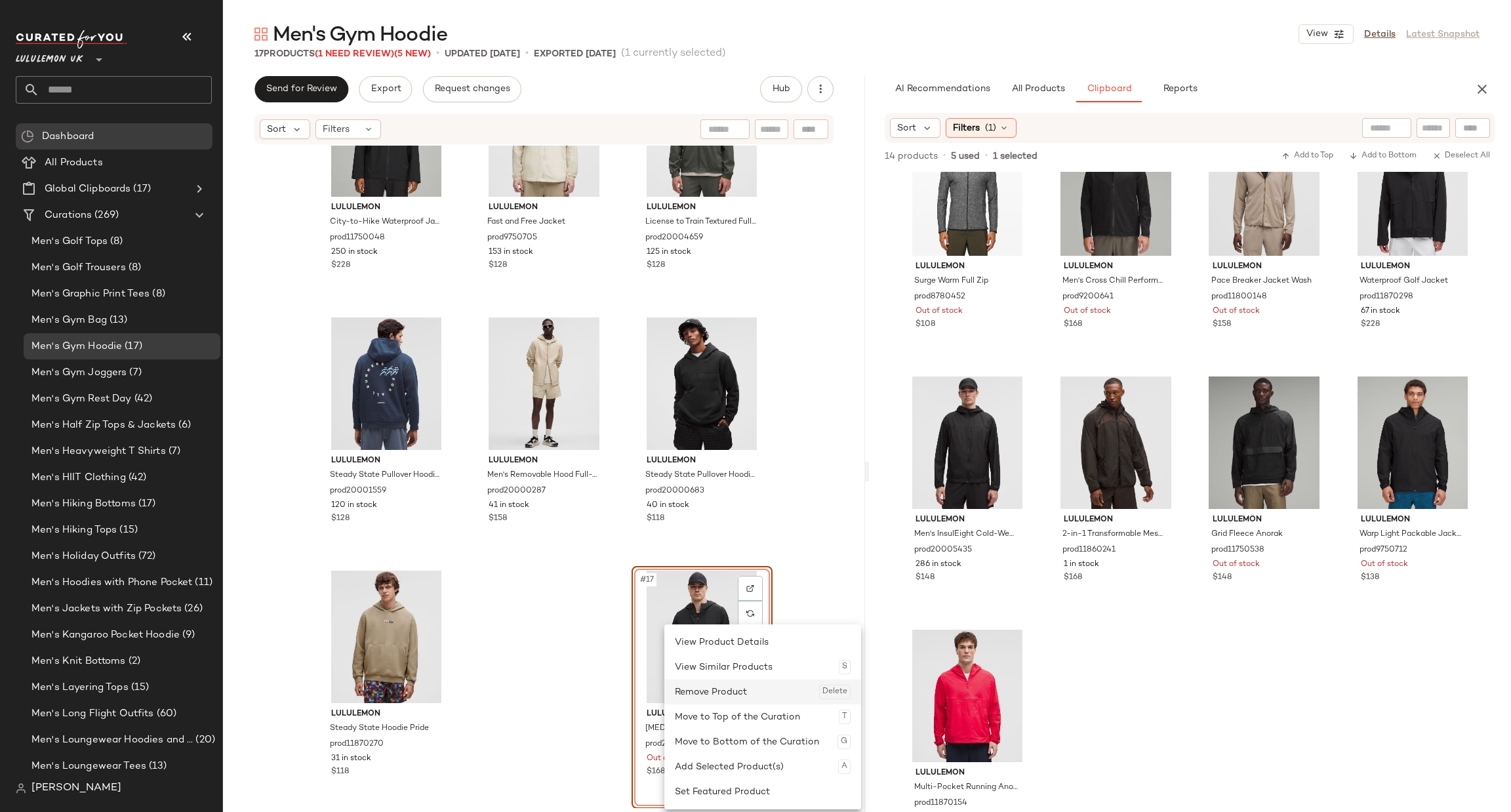
click at [753, 688] on div "Remove Product Delete" at bounding box center [763, 692] width 175 height 25
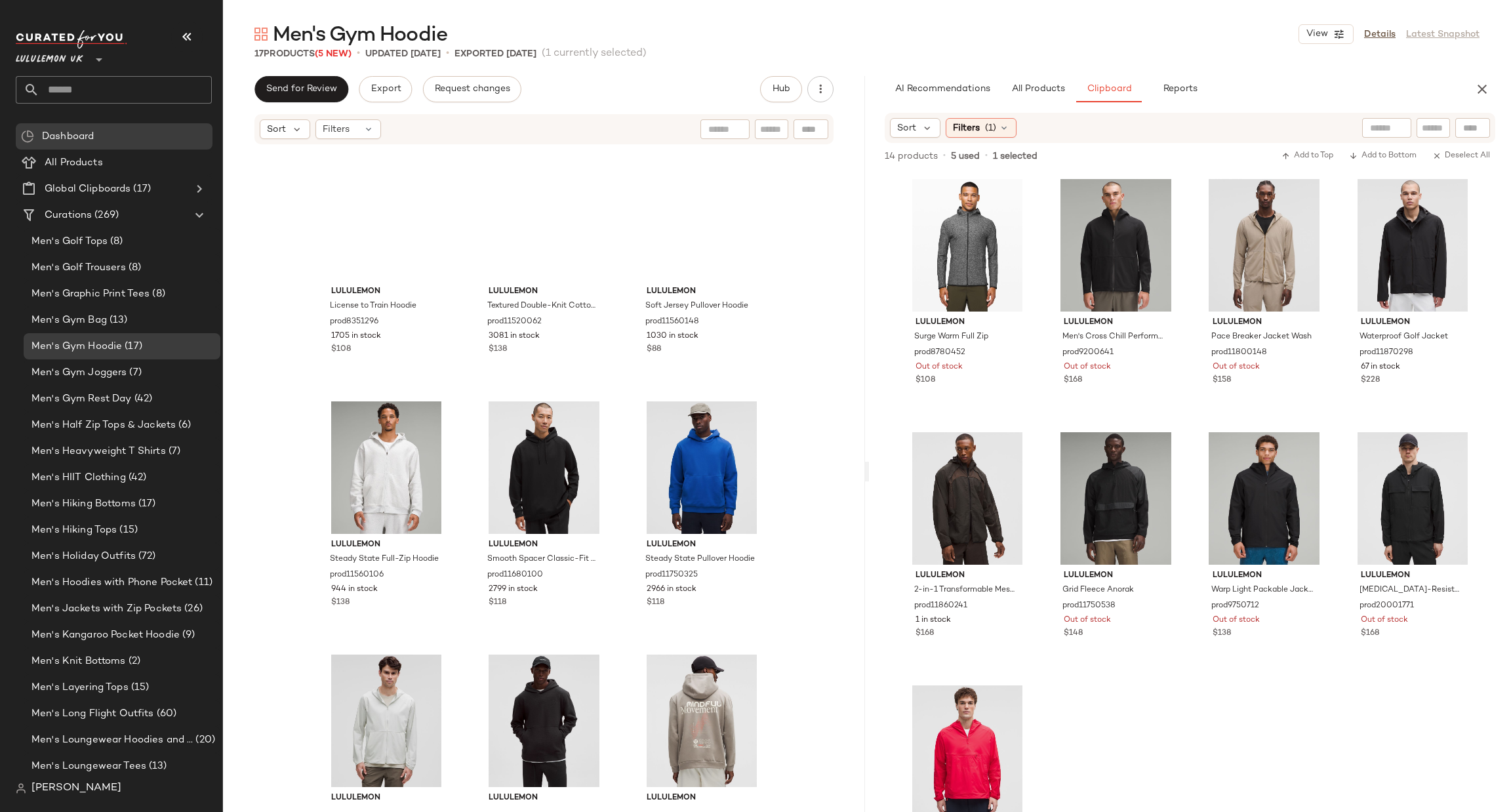
scroll to position [0, 0]
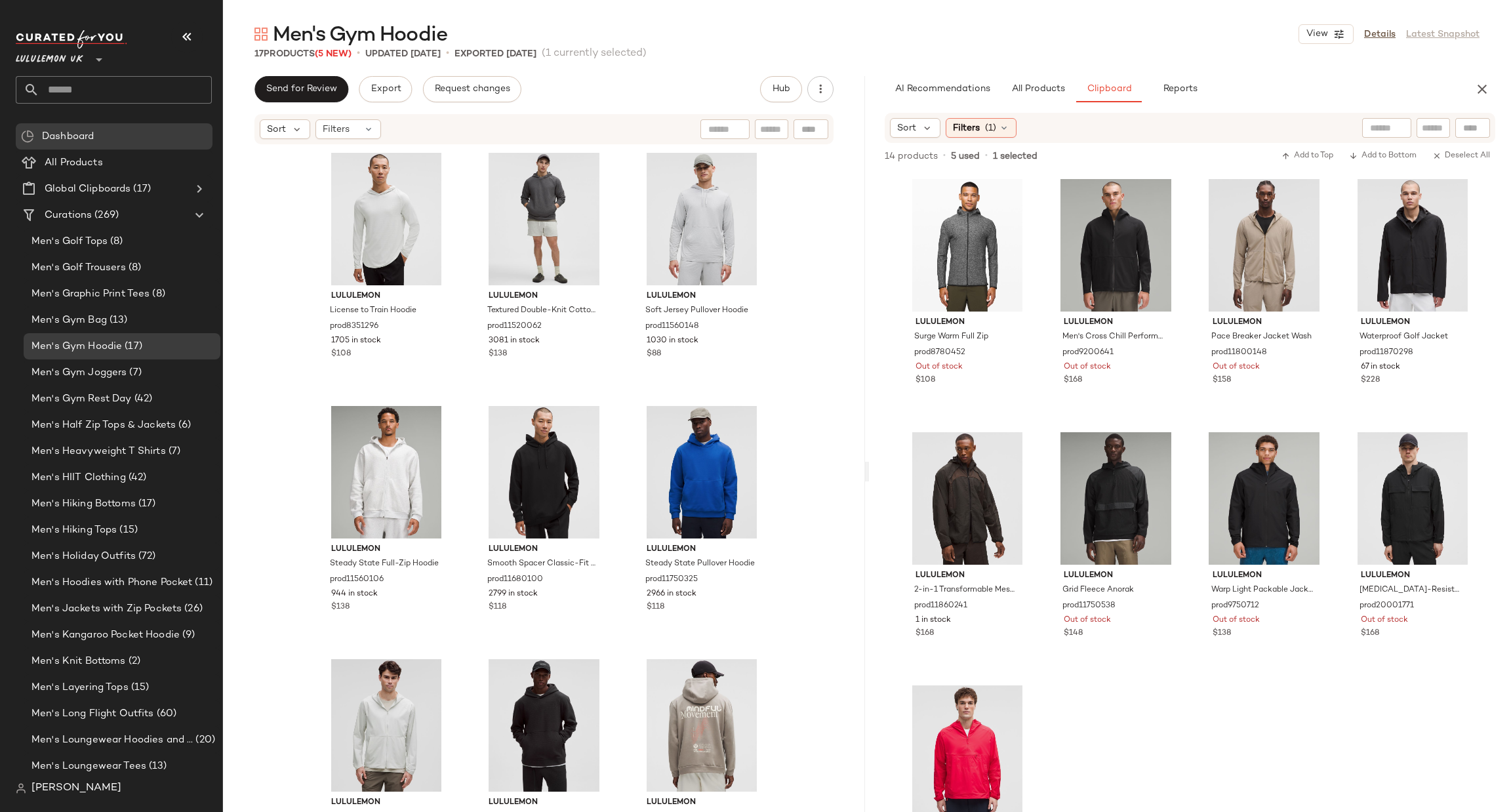
click at [1473, 77] on div "AI Recommendations All Products Clipboard Reports" at bounding box center [1190, 89] width 642 height 26
click at [1493, 86] on button "button" at bounding box center [1483, 89] width 26 height 26
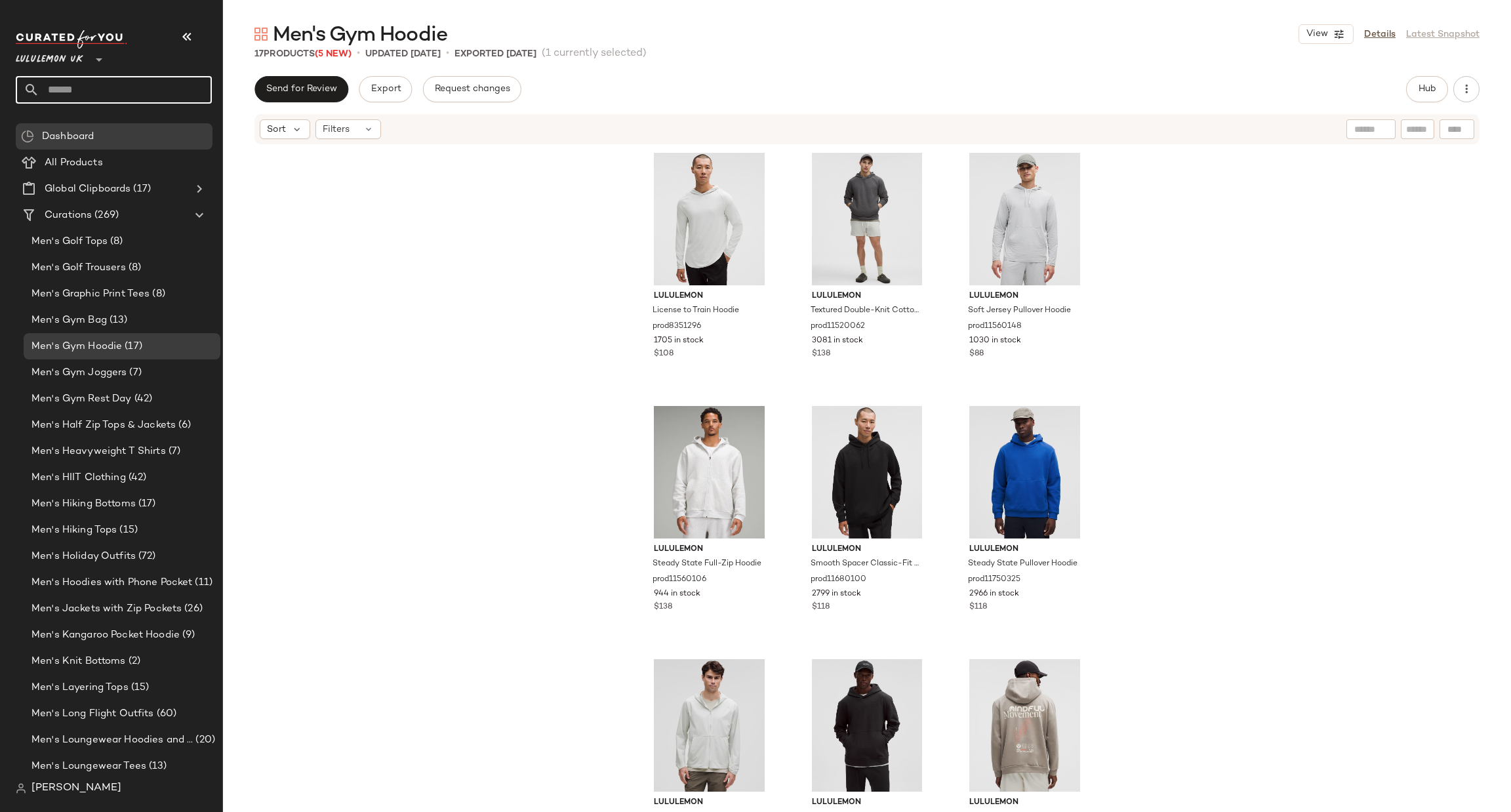
click at [119, 91] on input "text" at bounding box center [126, 89] width 173 height 27
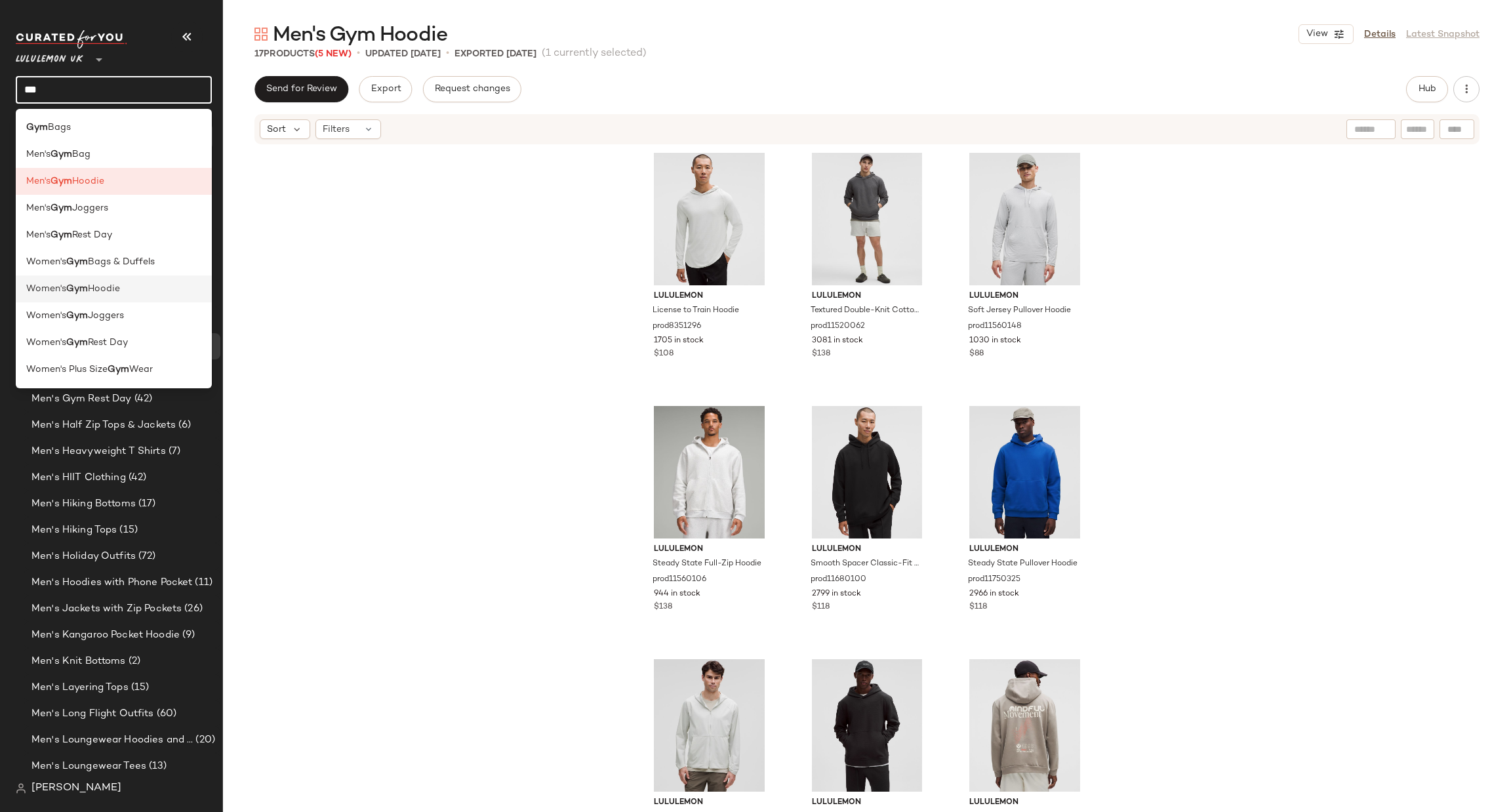
type input "***"
click at [141, 278] on div "Women's Gym Hoodie" at bounding box center [113, 289] width 196 height 27
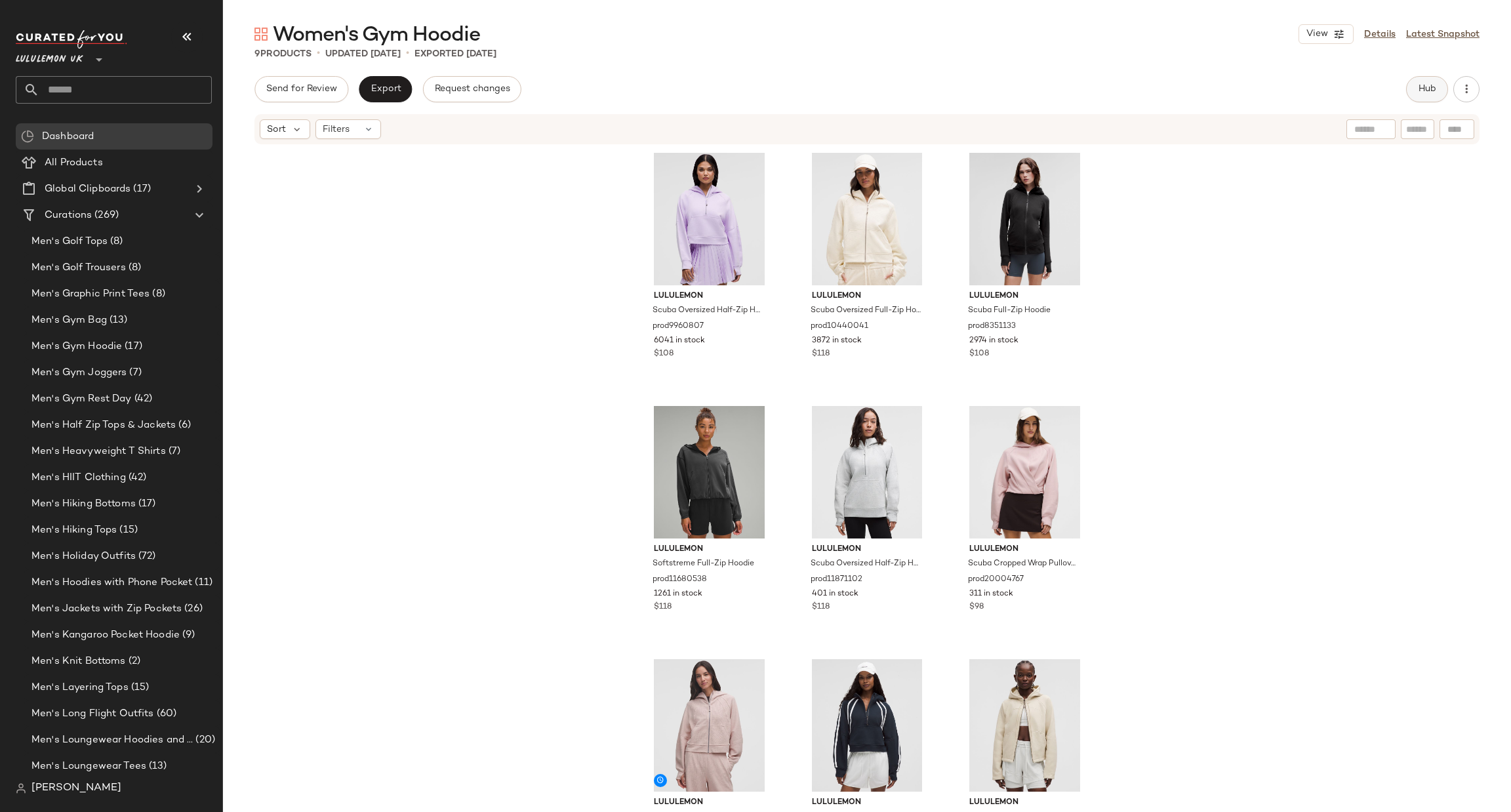
click at [1428, 99] on button "Hub" at bounding box center [1427, 89] width 42 height 26
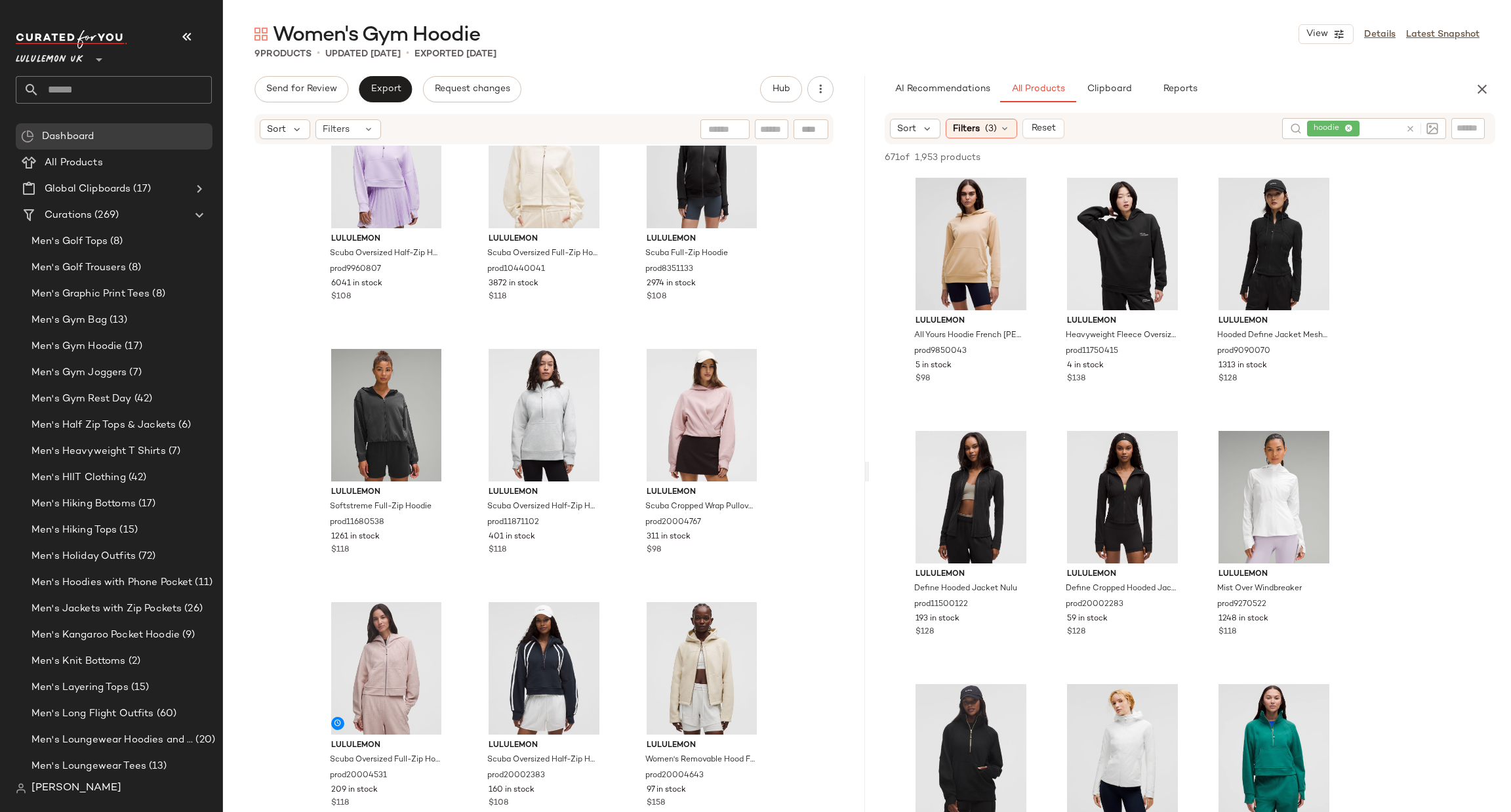
scroll to position [88, 0]
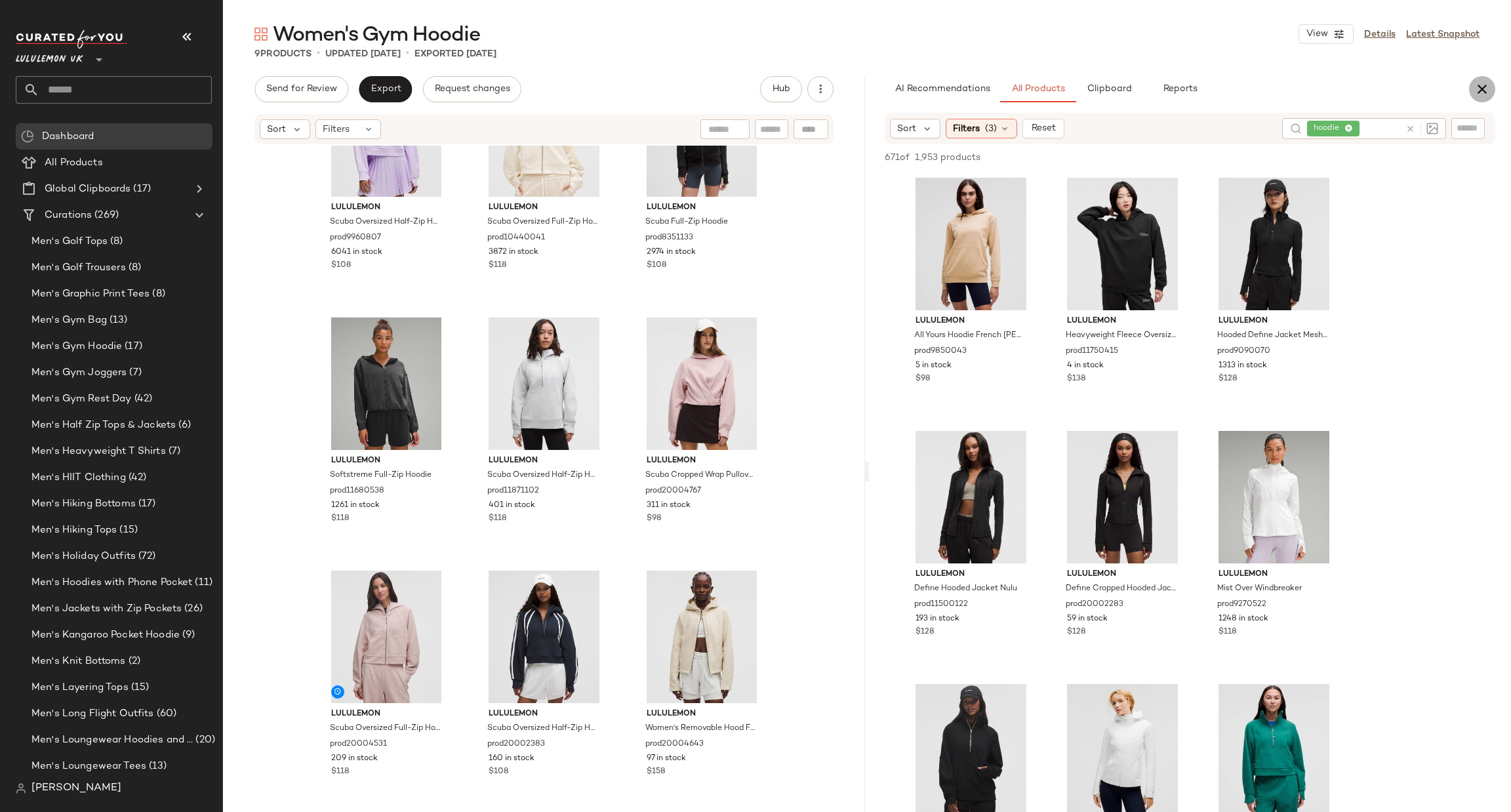
click at [1477, 82] on icon "button" at bounding box center [1482, 89] width 16 height 16
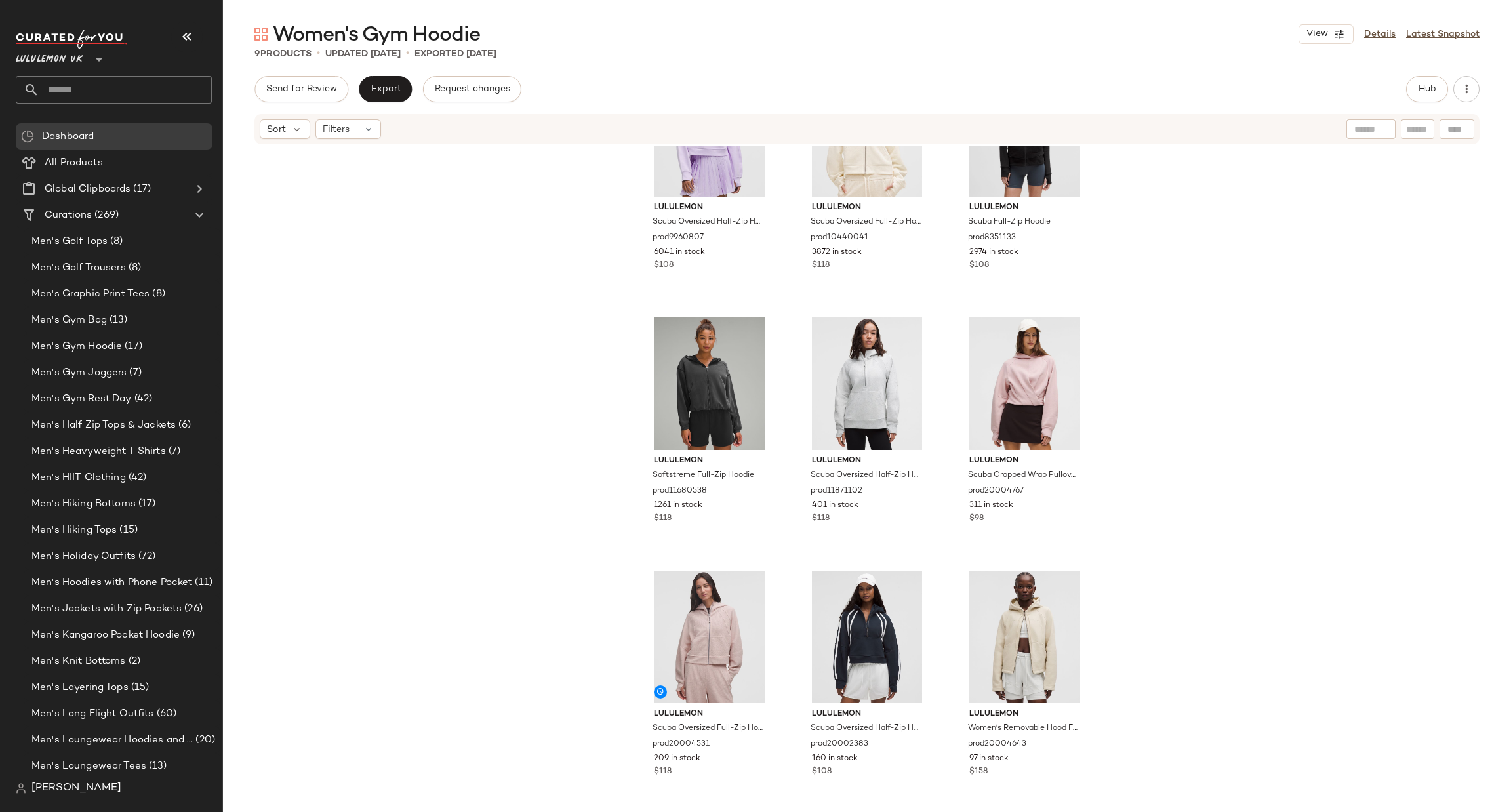
click at [119, 98] on input "text" at bounding box center [126, 89] width 173 height 27
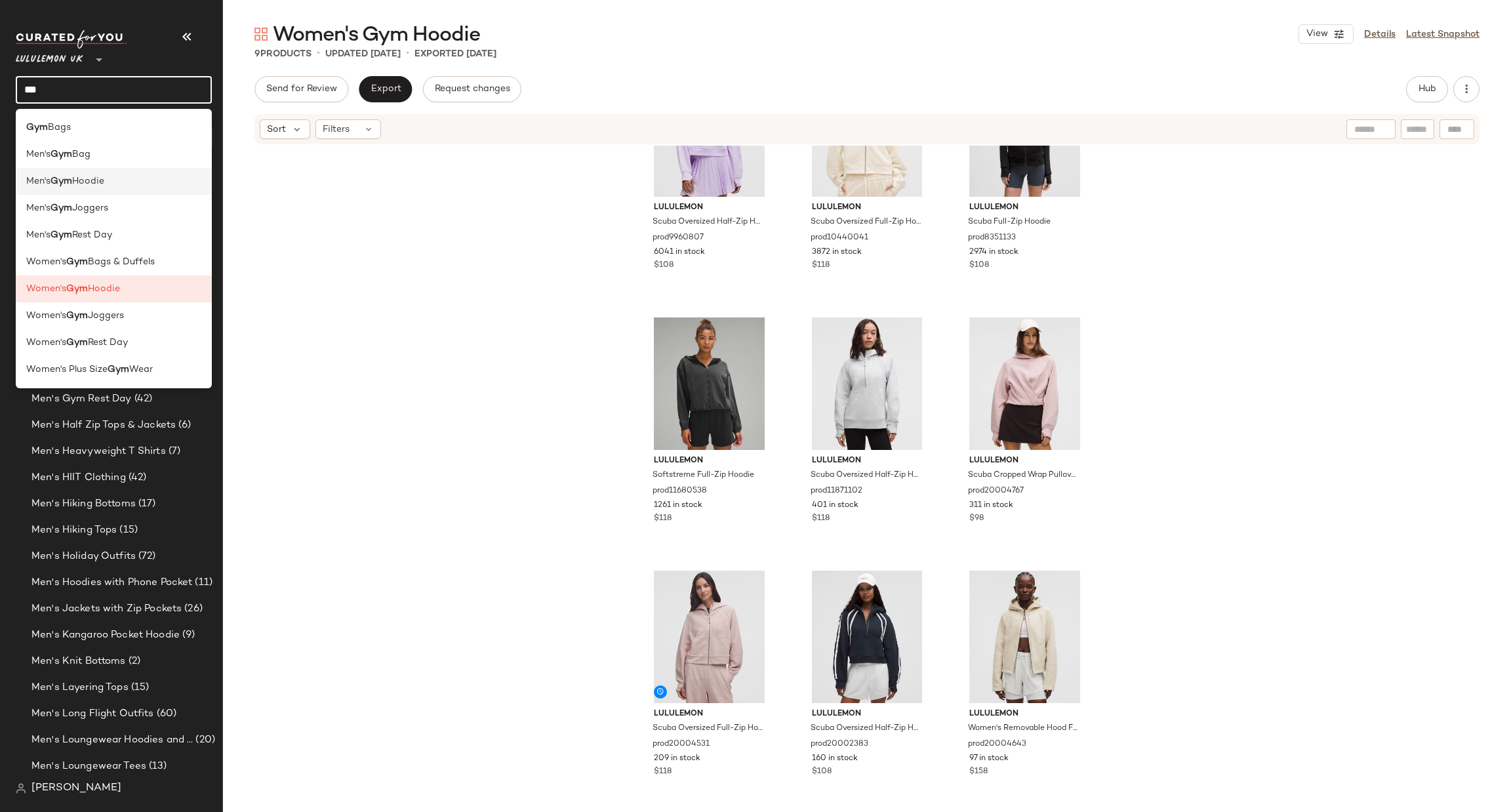
type input "***"
click at [128, 183] on div "Men's Gym Hoodie" at bounding box center [113, 181] width 175 height 14
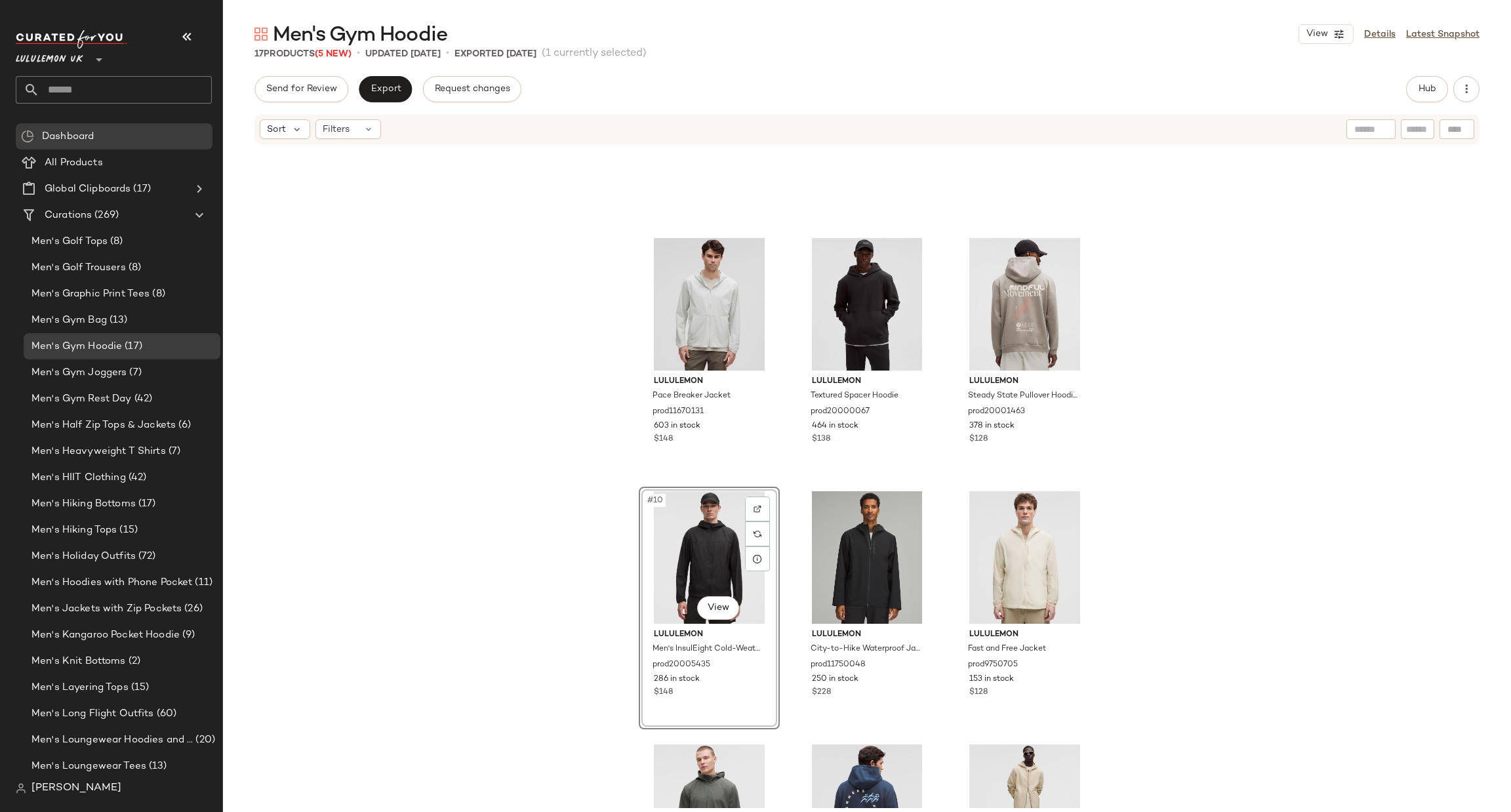
scroll to position [600, 0]
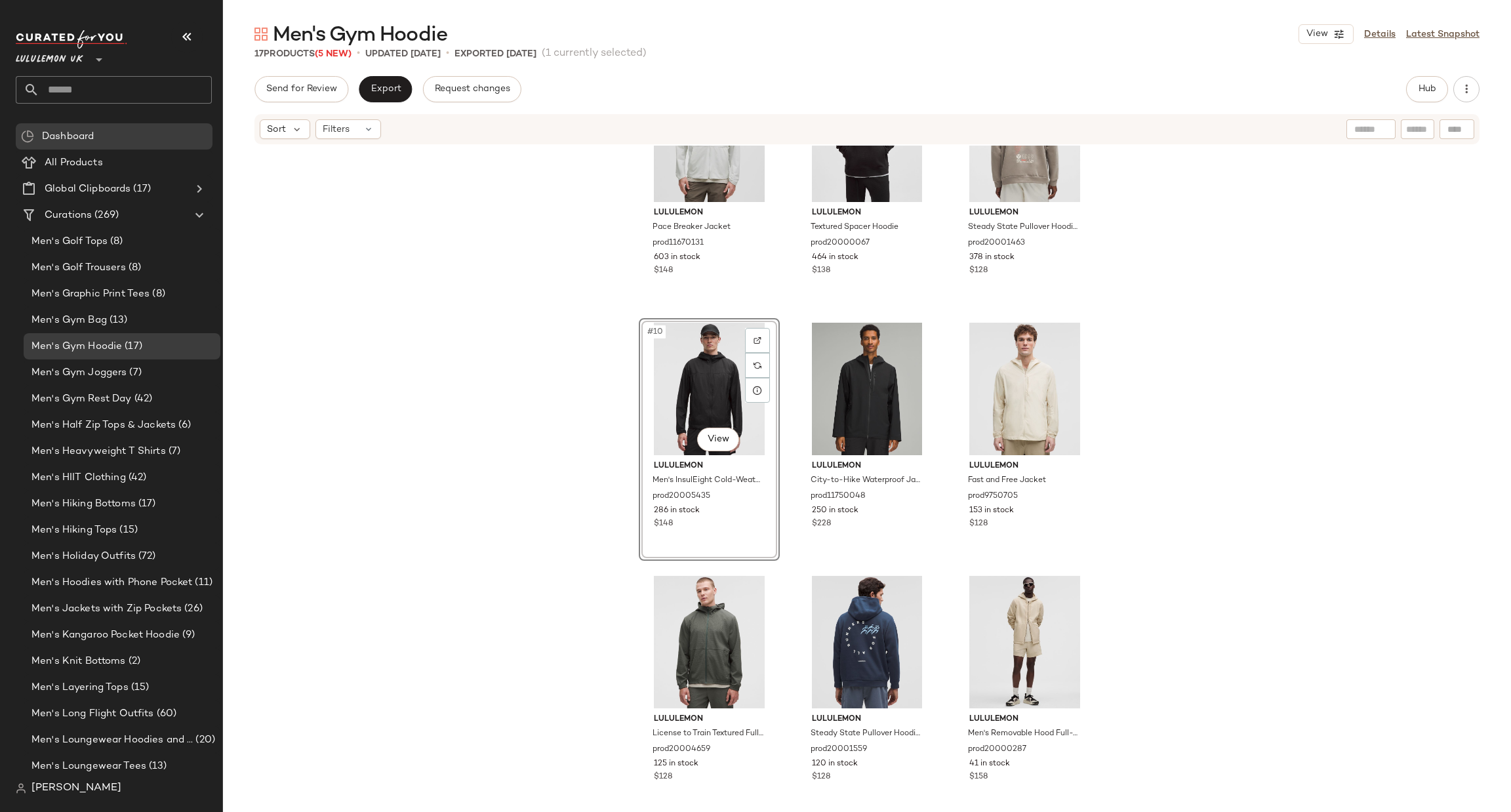
click at [668, 385] on div "#10 View" at bounding box center [709, 388] width 132 height 132
click at [843, 383] on div "#11 View" at bounding box center [868, 388] width 132 height 132
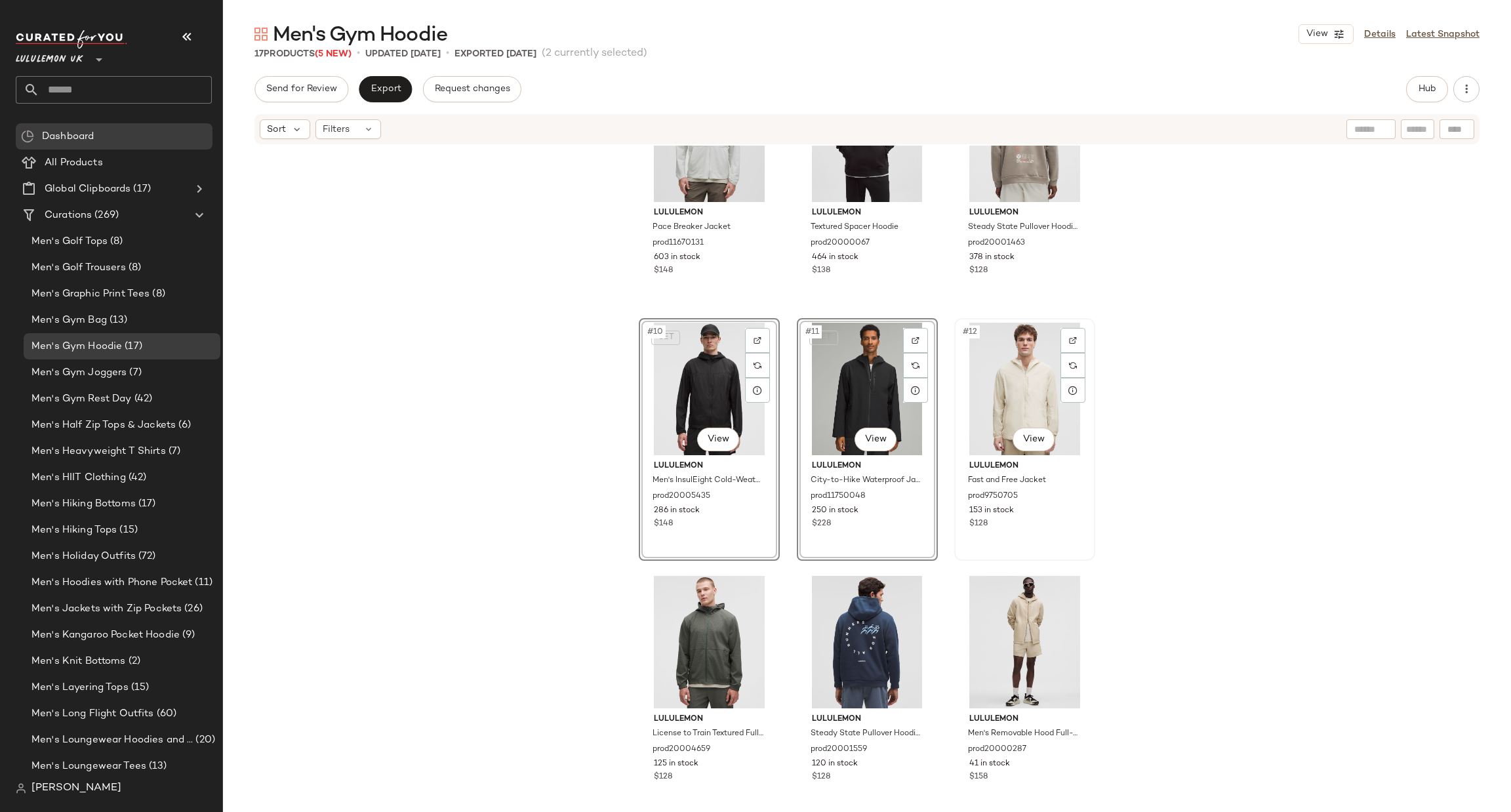
click at [1015, 393] on div "#12 View" at bounding box center [1024, 388] width 132 height 132
click at [702, 621] on div "#13 View" at bounding box center [709, 641] width 132 height 132
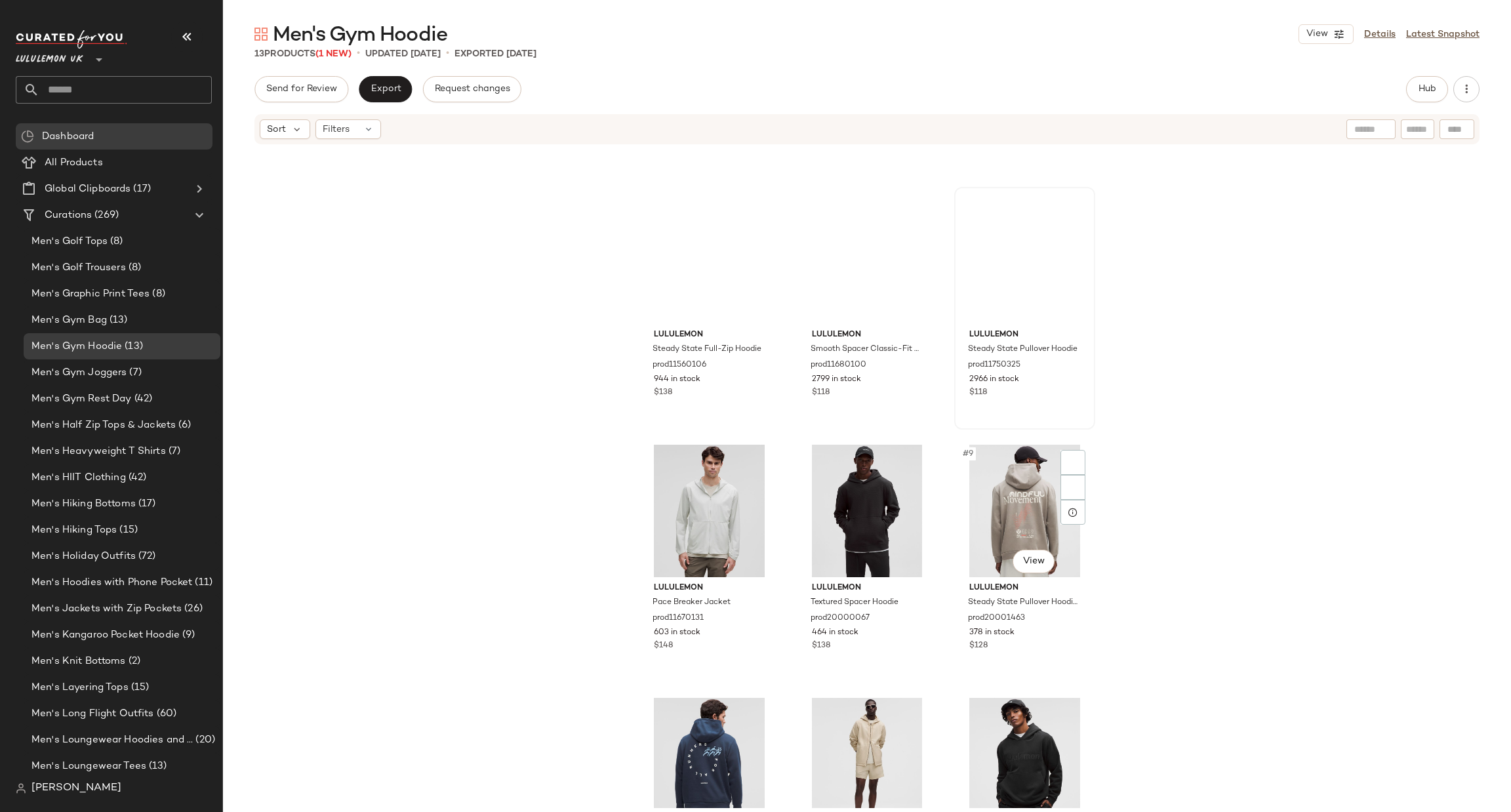
scroll to position [197, 0]
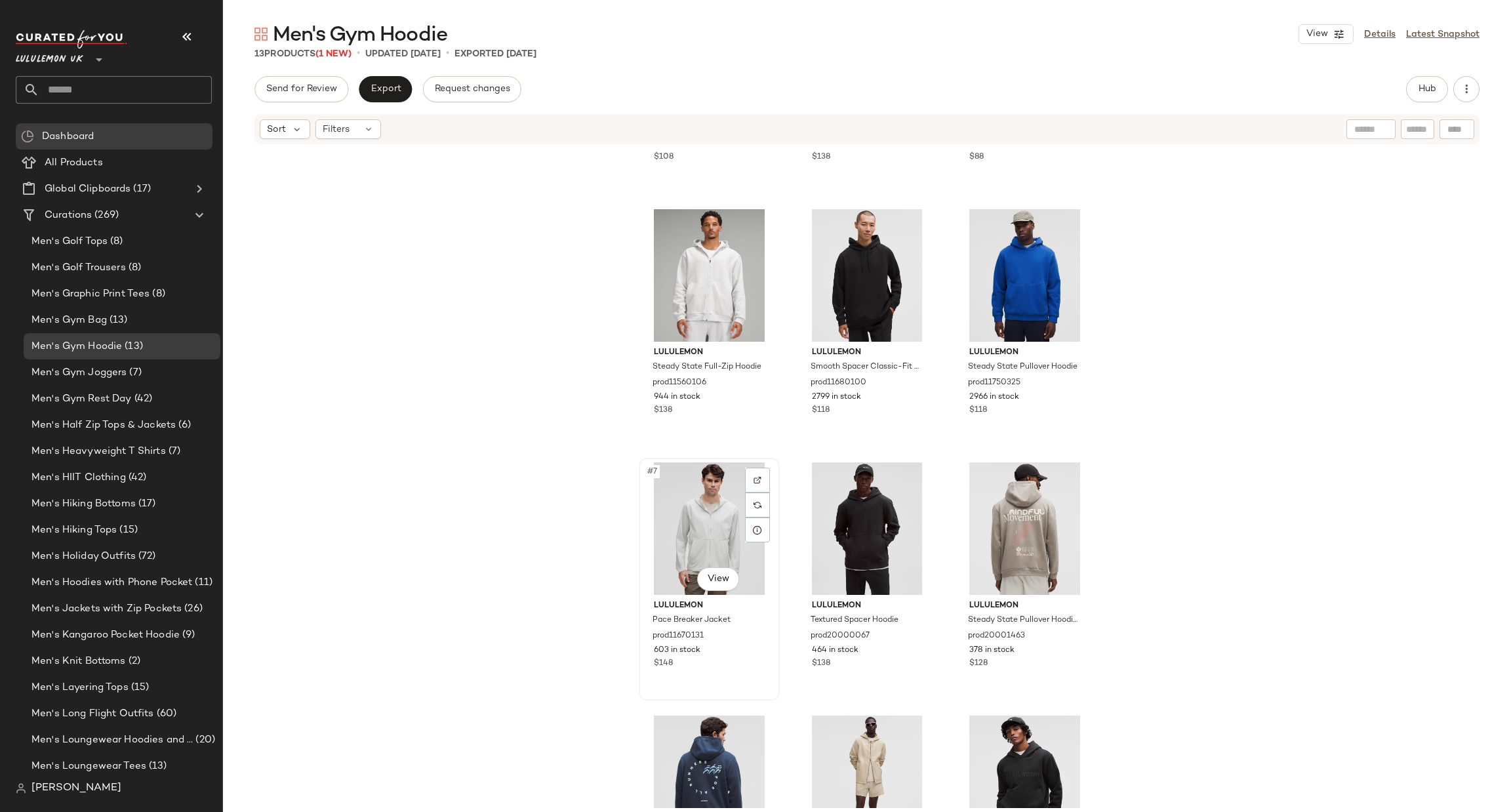
click at [713, 511] on div "#7 View" at bounding box center [709, 528] width 132 height 132
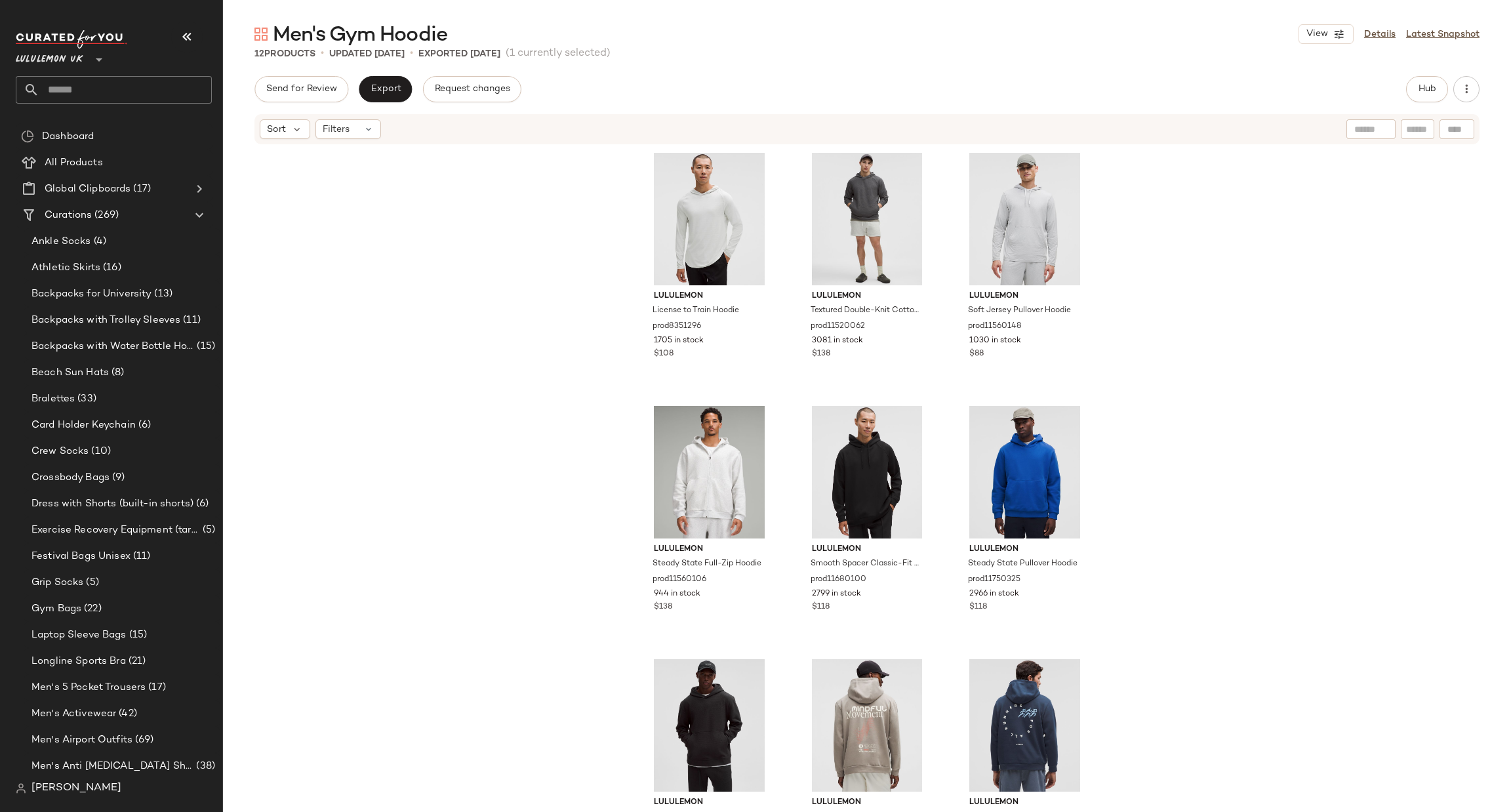
click at [57, 93] on input "text" at bounding box center [126, 89] width 173 height 27
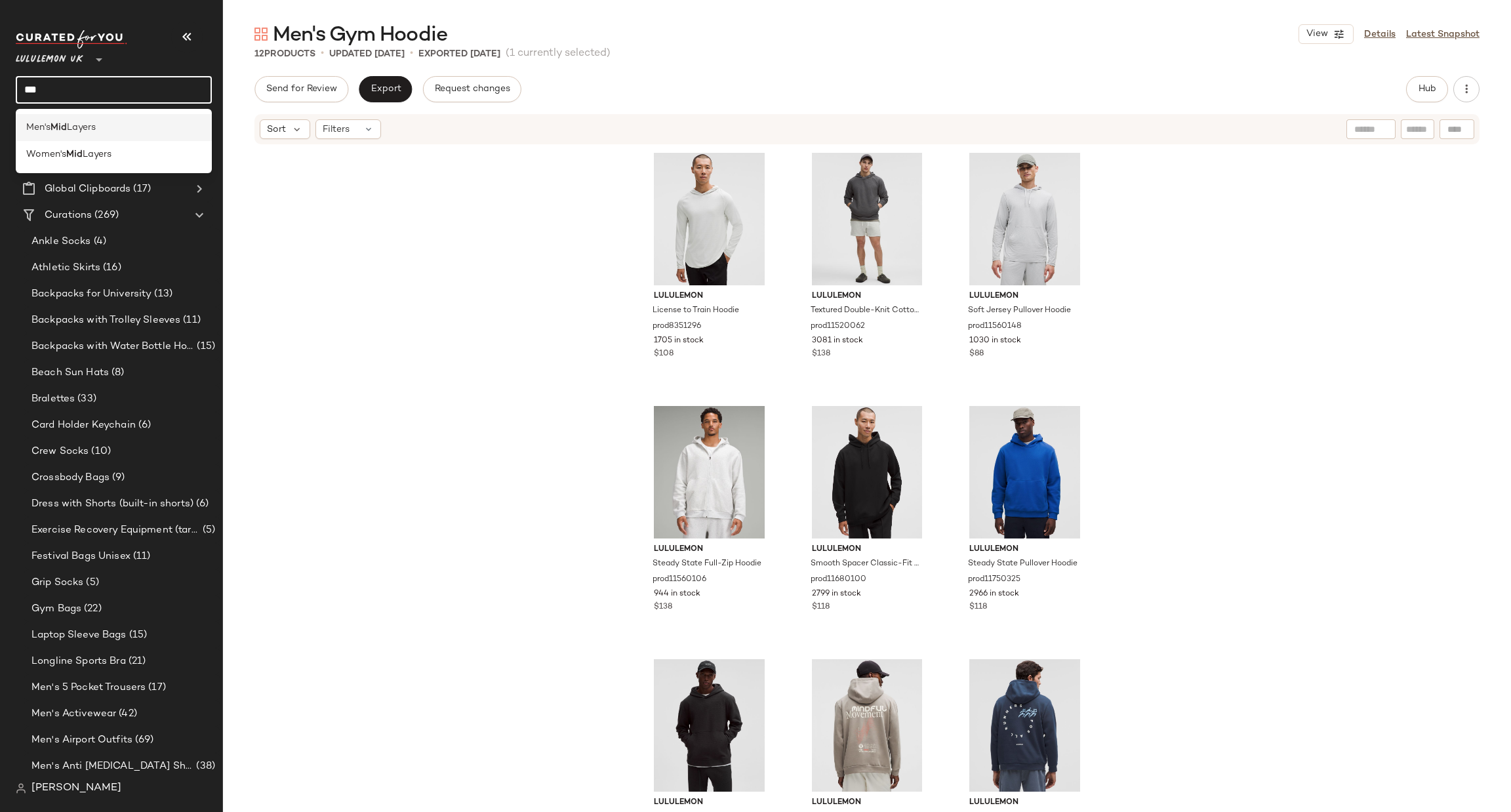
type input "***"
click at [108, 126] on div "Men's Mid Layers" at bounding box center [113, 128] width 175 height 14
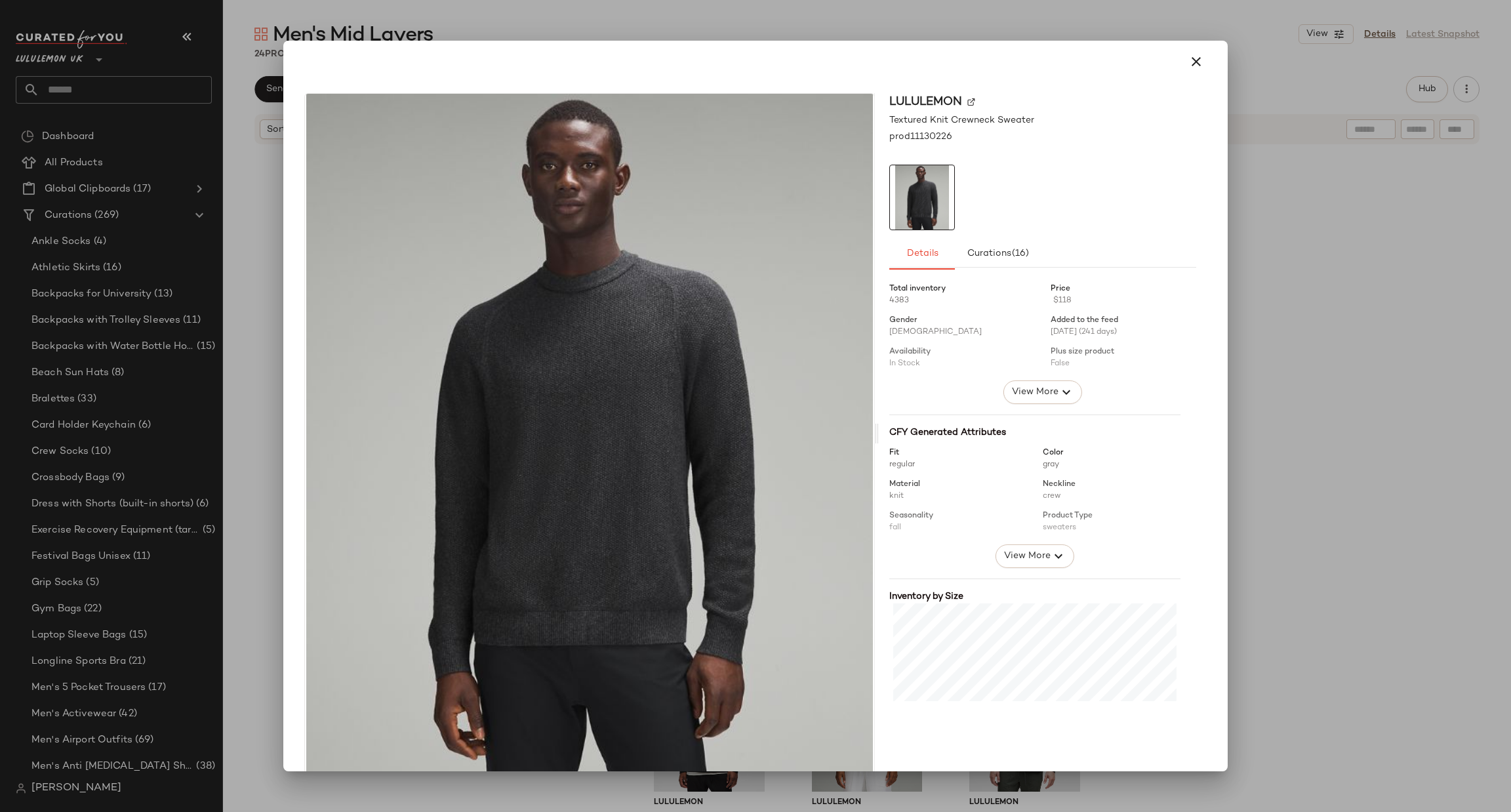
click at [1338, 300] on div at bounding box center [755, 406] width 1511 height 812
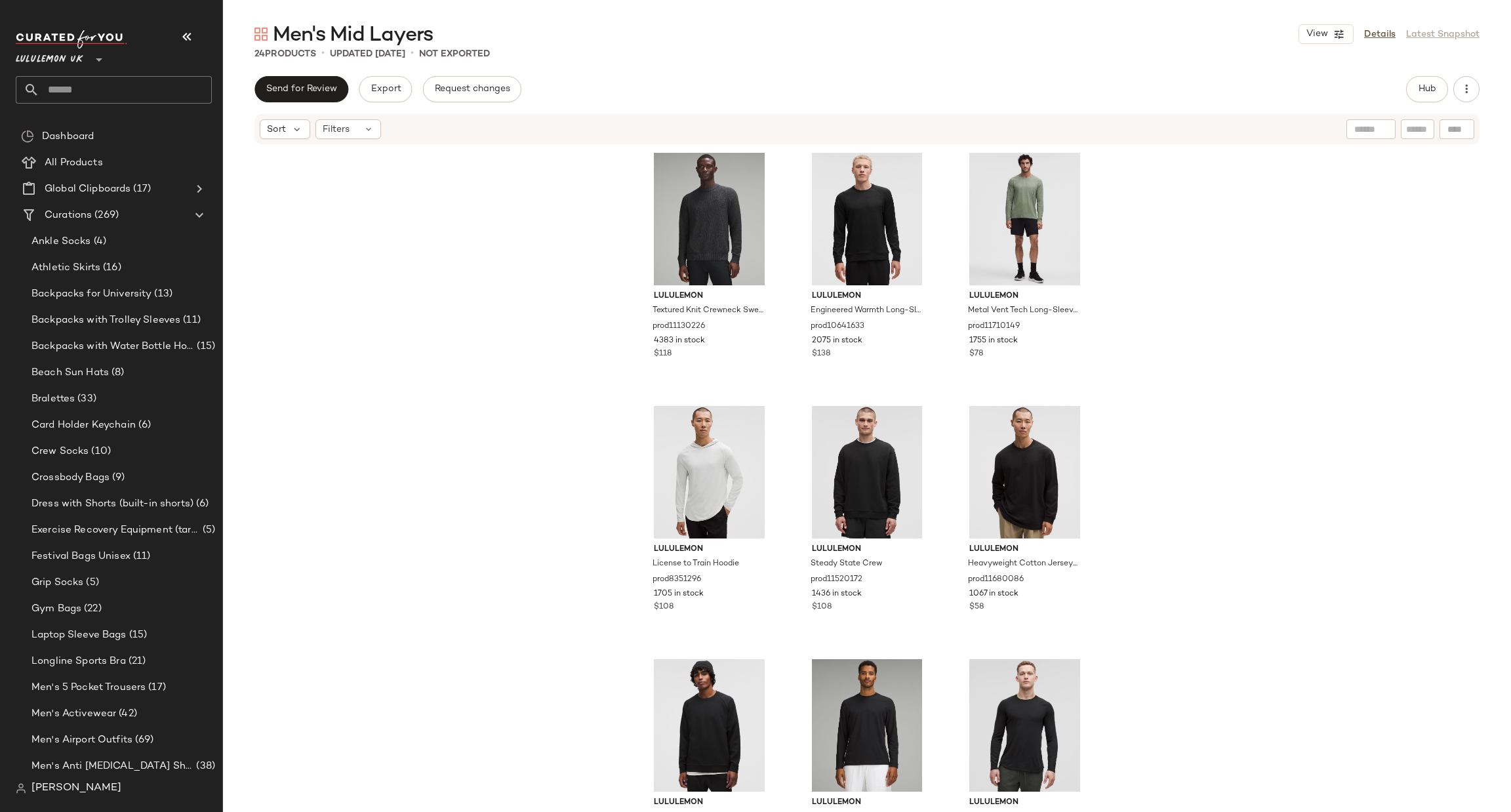
click at [95, 82] on input "text" at bounding box center [126, 89] width 173 height 27
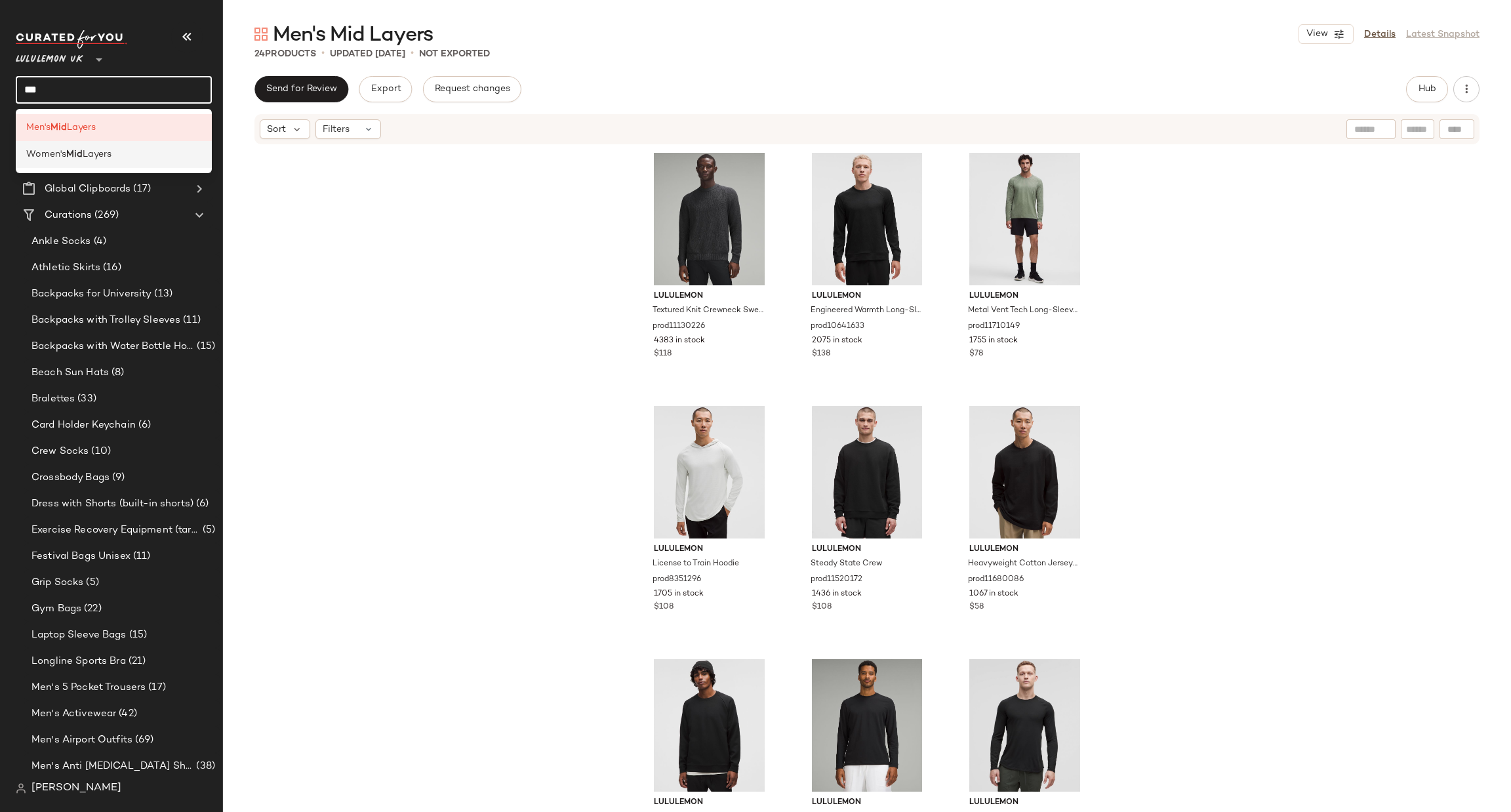
type input "***"
click at [119, 146] on div "Women's Mid Layers" at bounding box center [113, 154] width 196 height 27
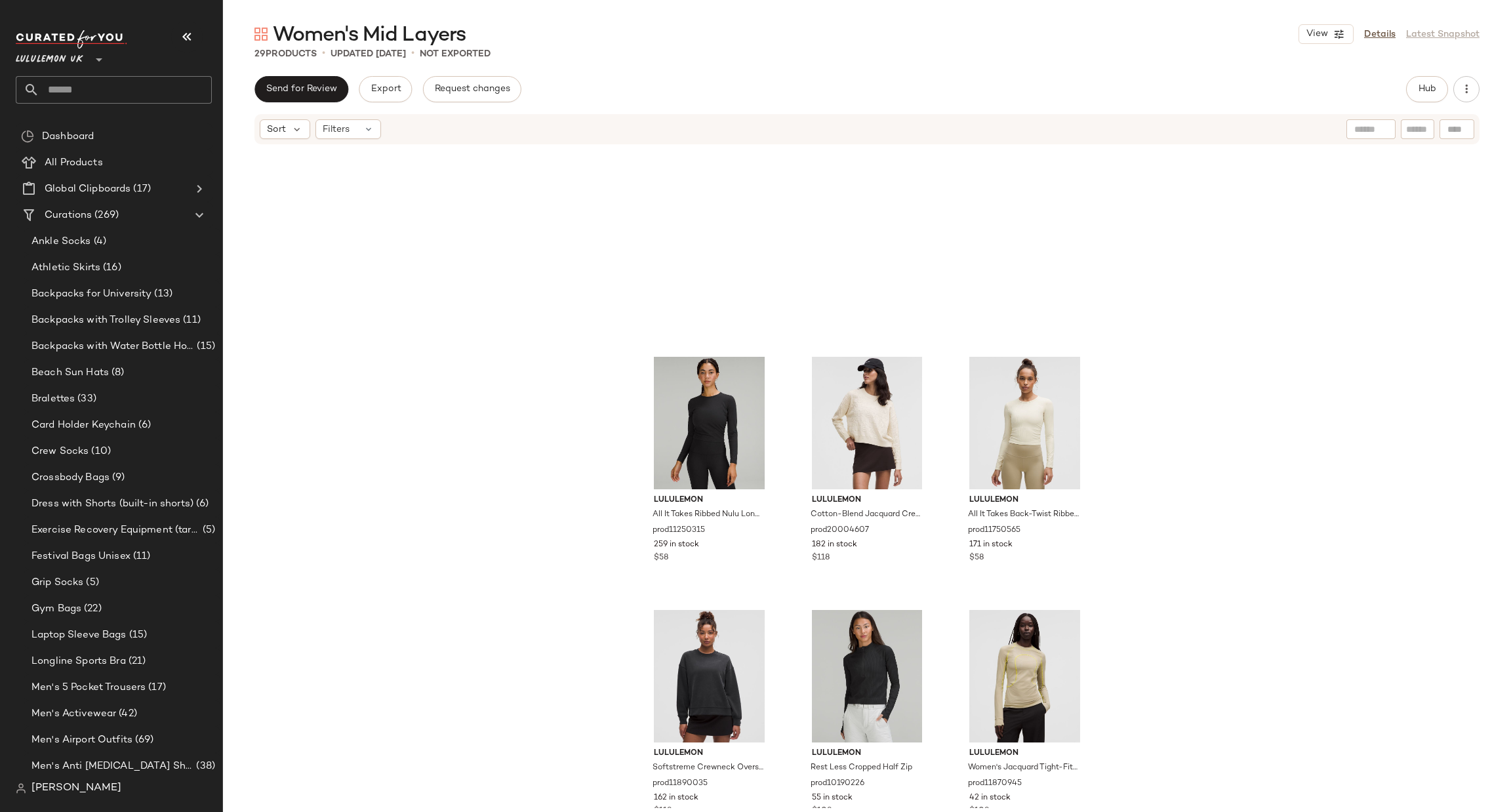
scroll to position [1871, 0]
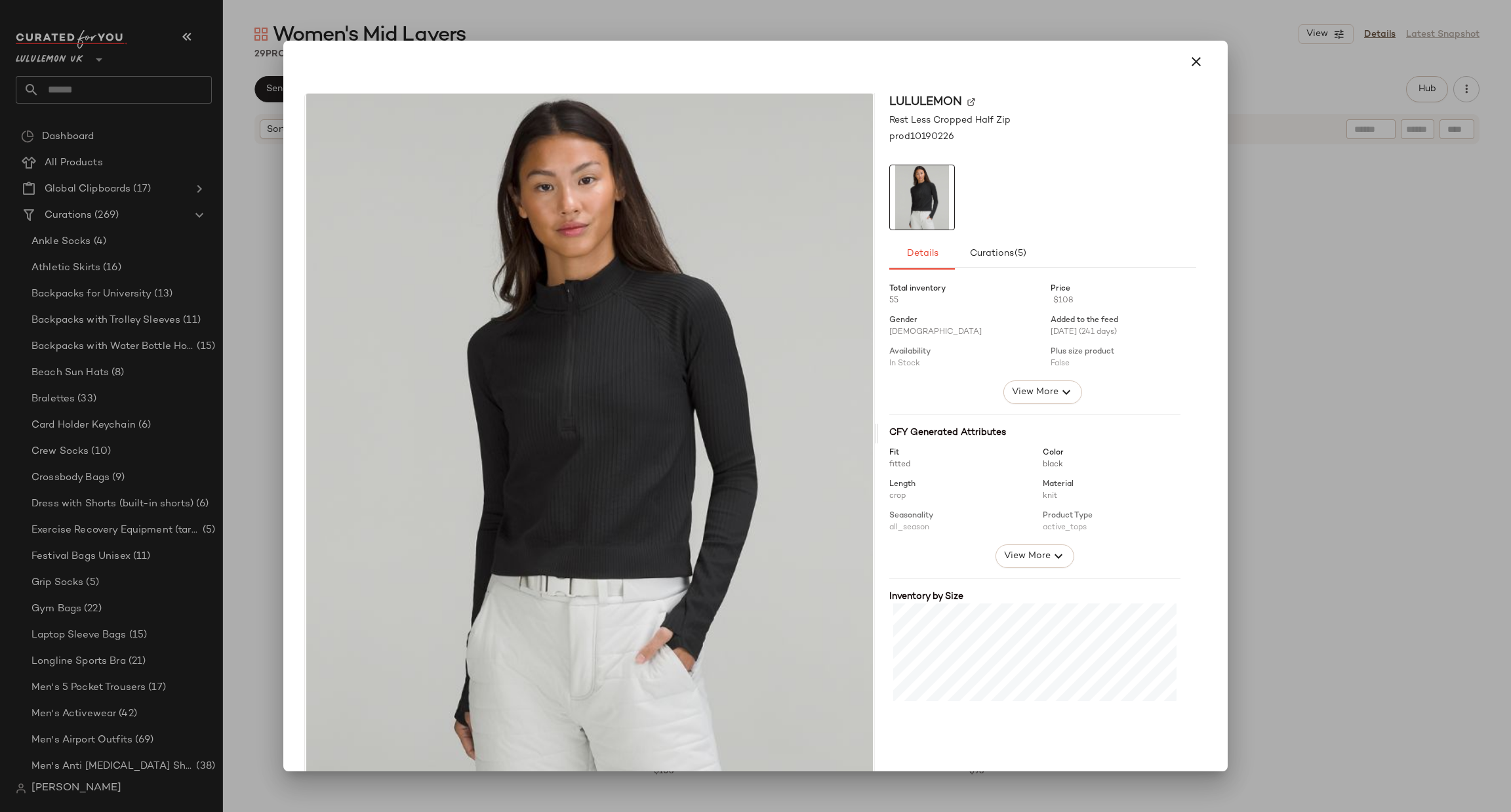
click at [1249, 381] on div at bounding box center [755, 406] width 1511 height 812
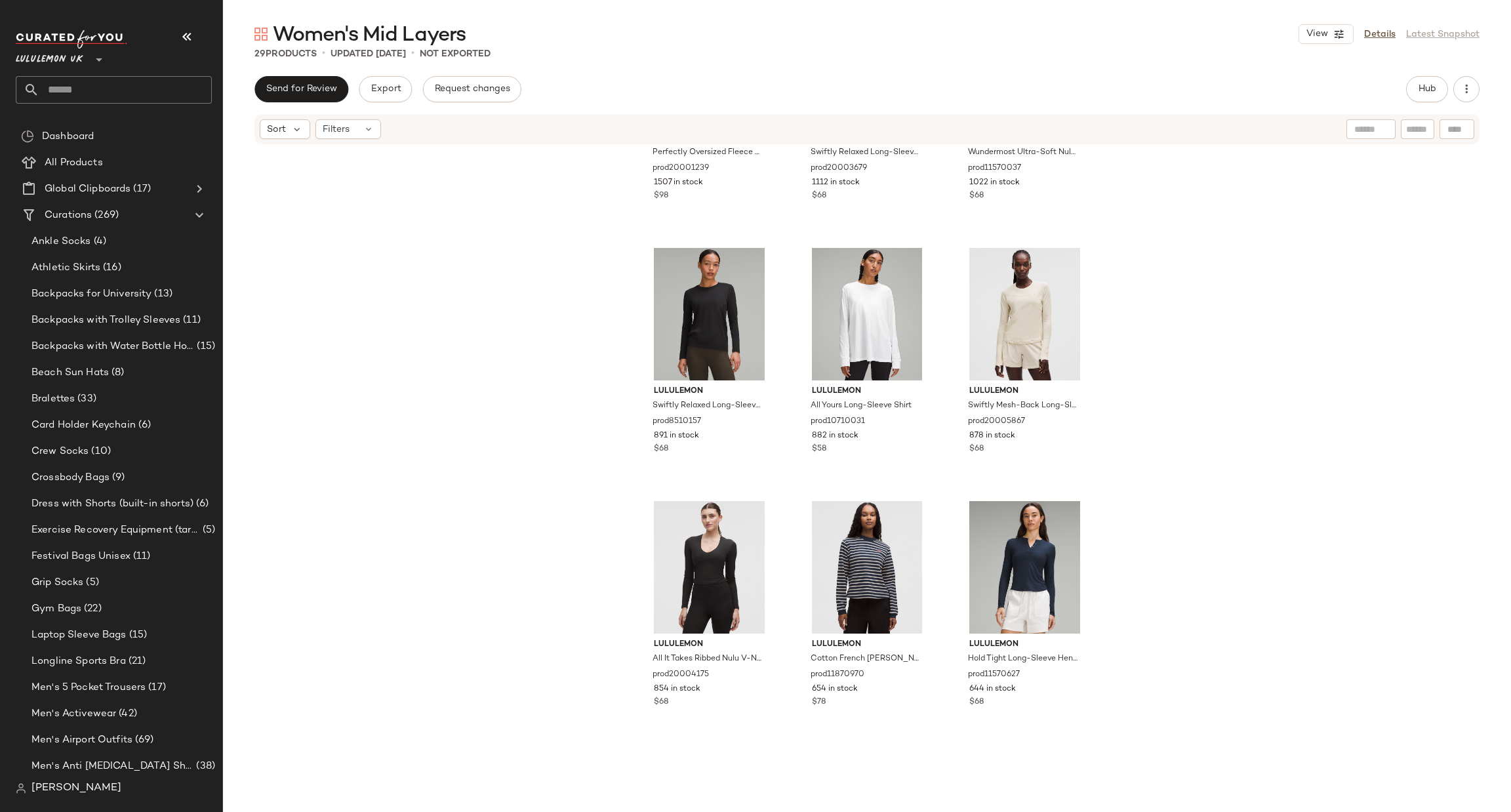
scroll to position [8, 0]
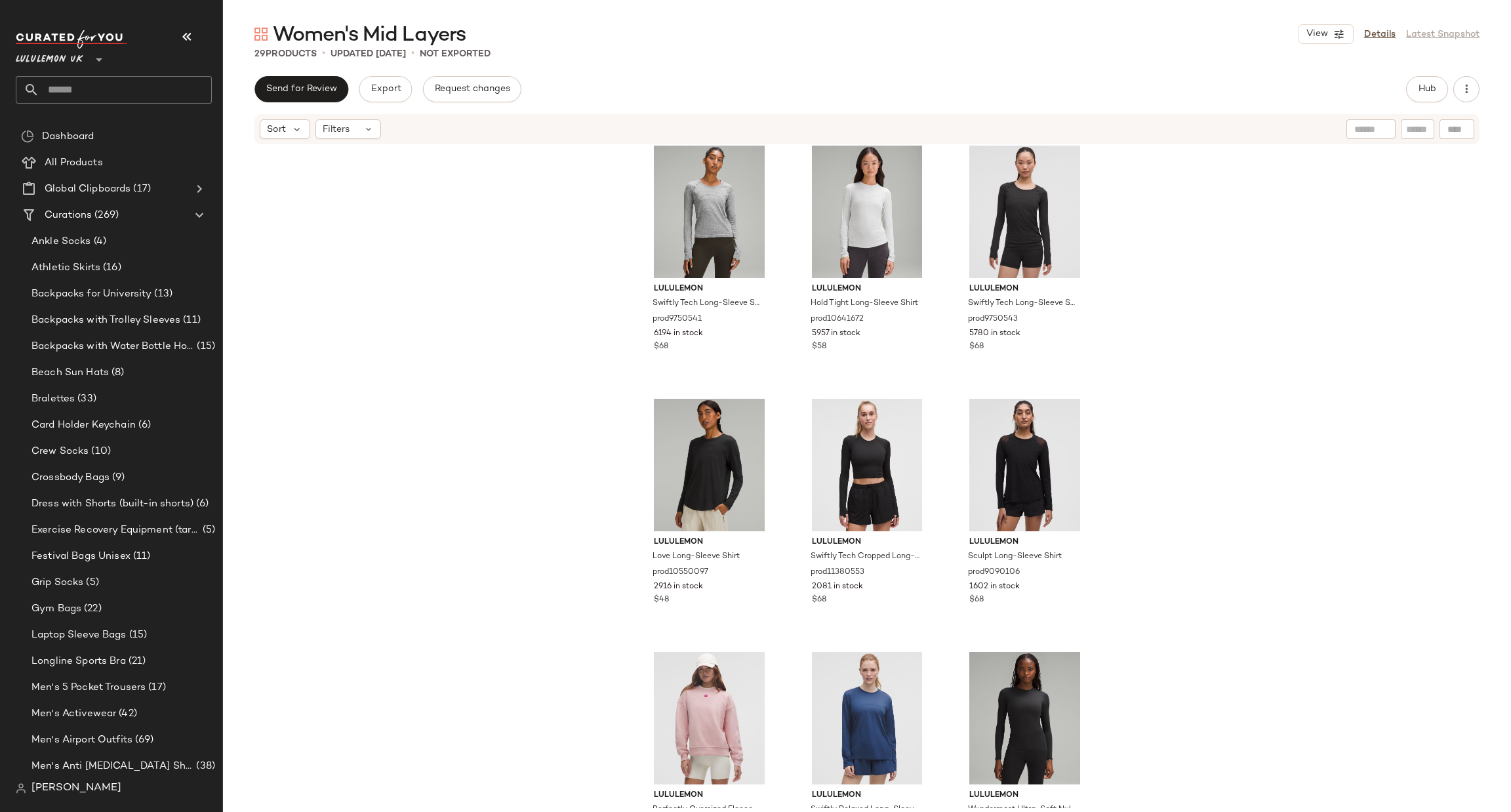
click at [100, 82] on input "text" at bounding box center [126, 89] width 173 height 27
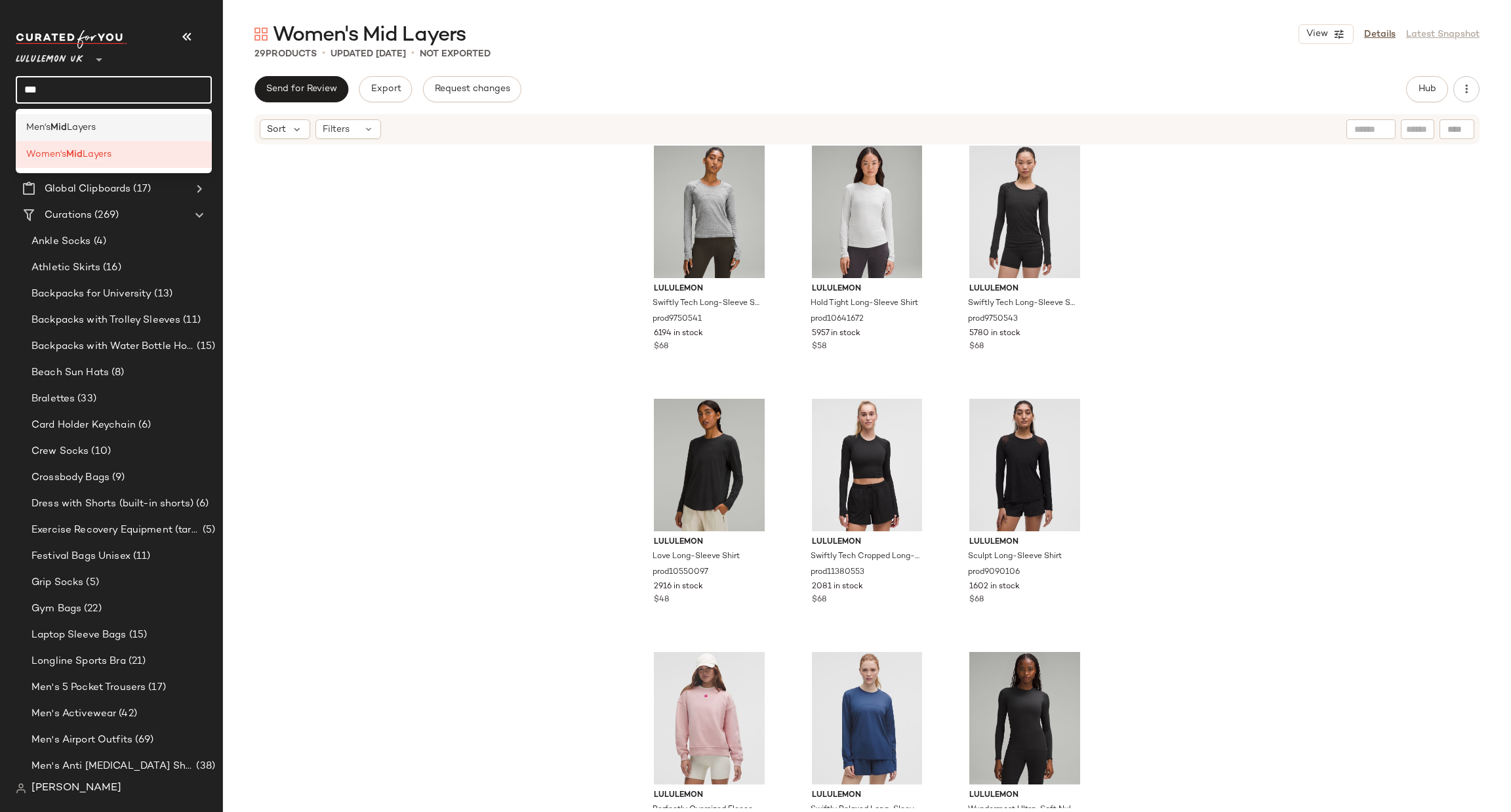
type input "***"
click at [129, 123] on div "Men's Mid Layers" at bounding box center [113, 128] width 175 height 14
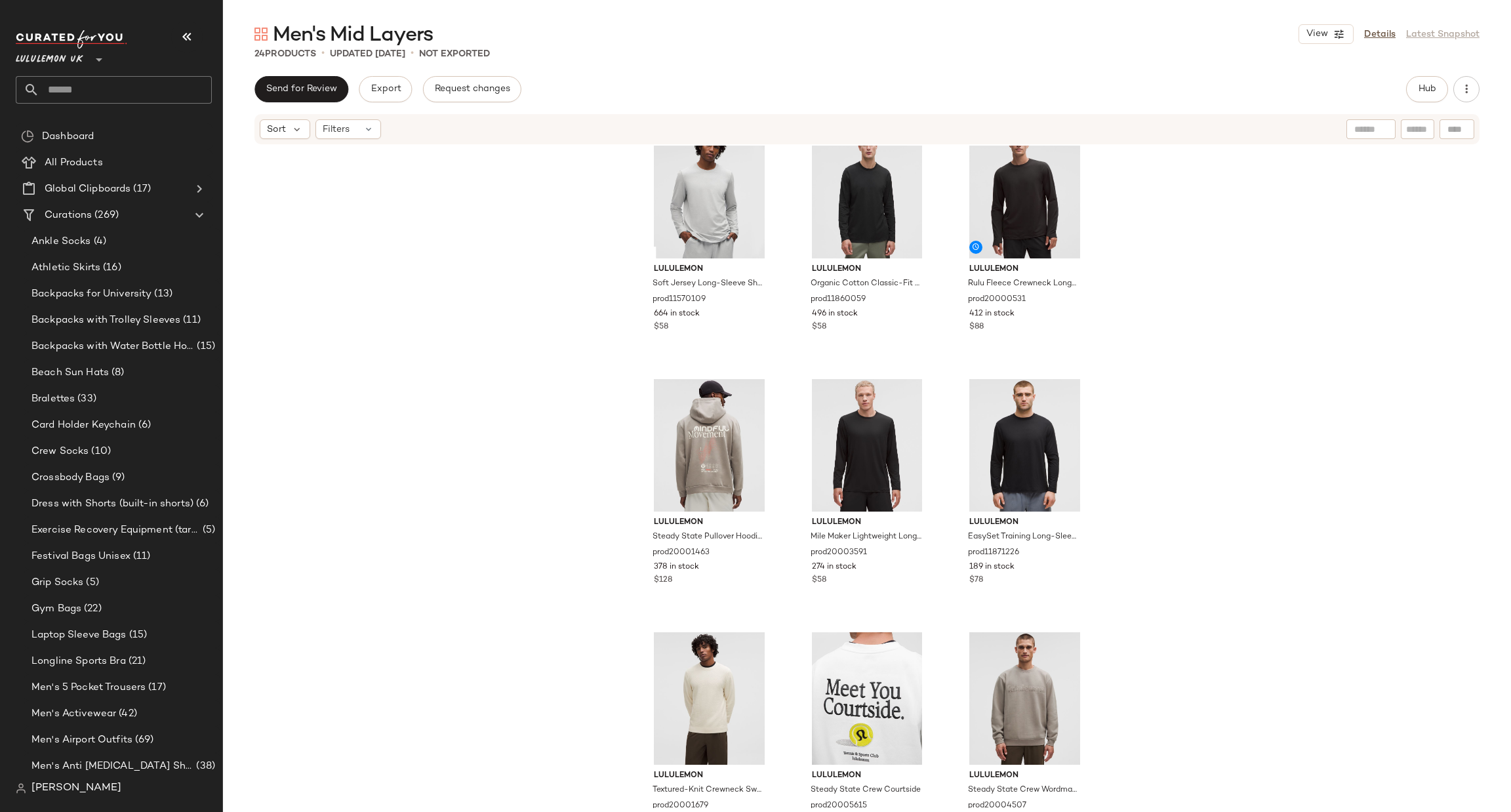
scroll to position [1365, 0]
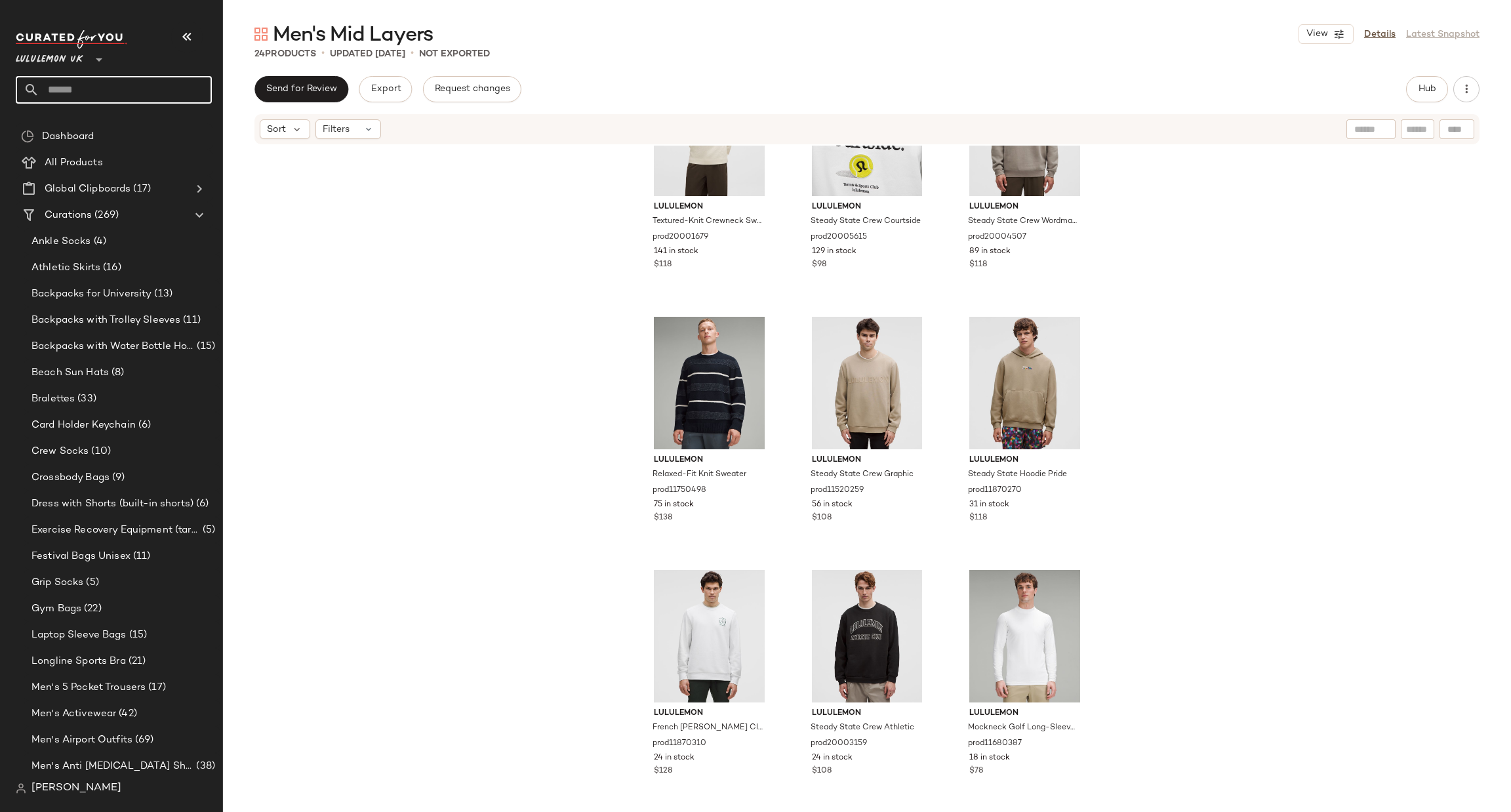
click at [132, 88] on input "text" at bounding box center [126, 89] width 173 height 27
click at [88, 60] on div at bounding box center [98, 52] width 19 height 33
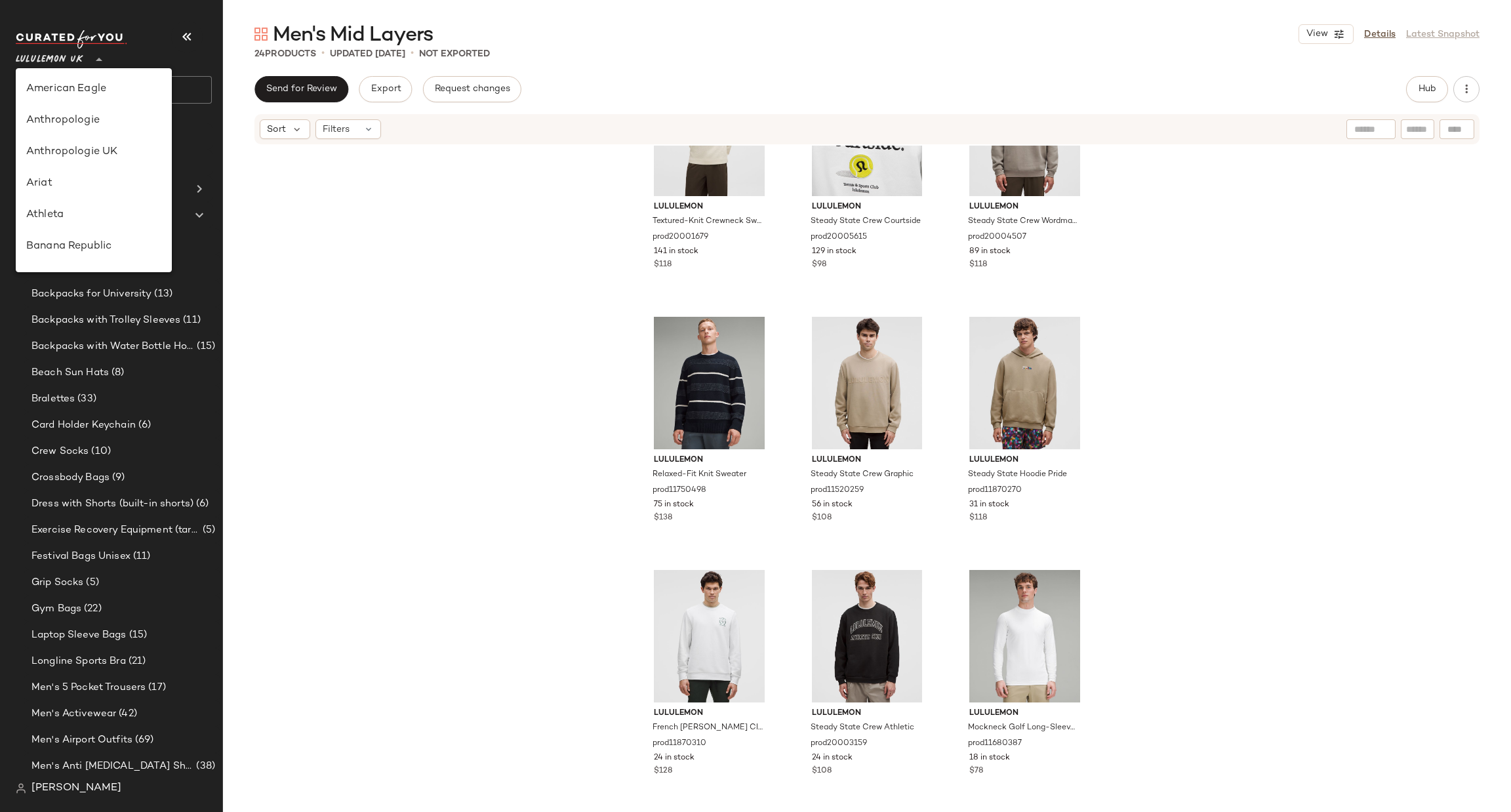
scroll to position [409, 0]
type input "**"
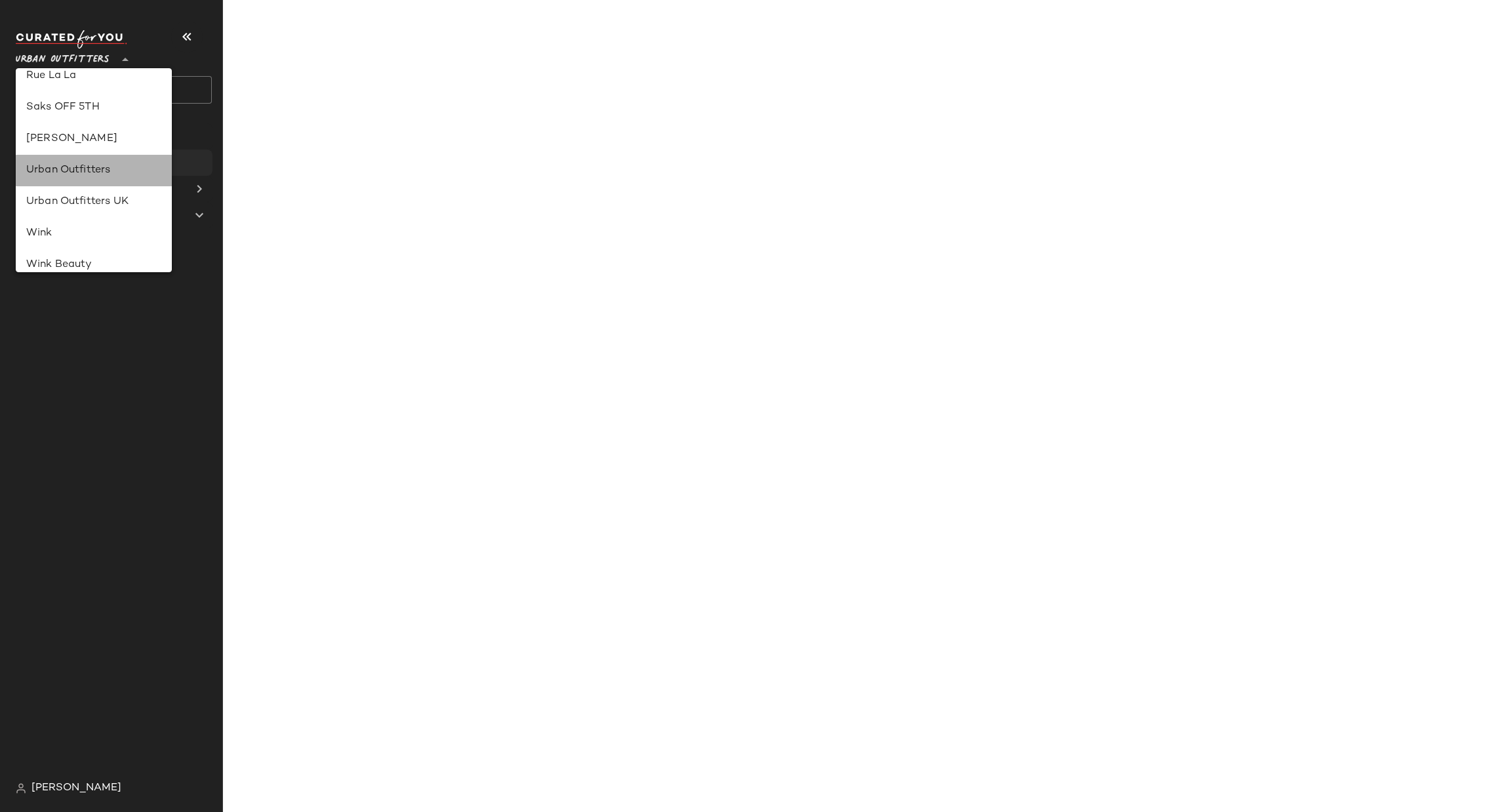
click at [143, 165] on div "Urban Outfitters" at bounding box center [94, 170] width 135 height 16
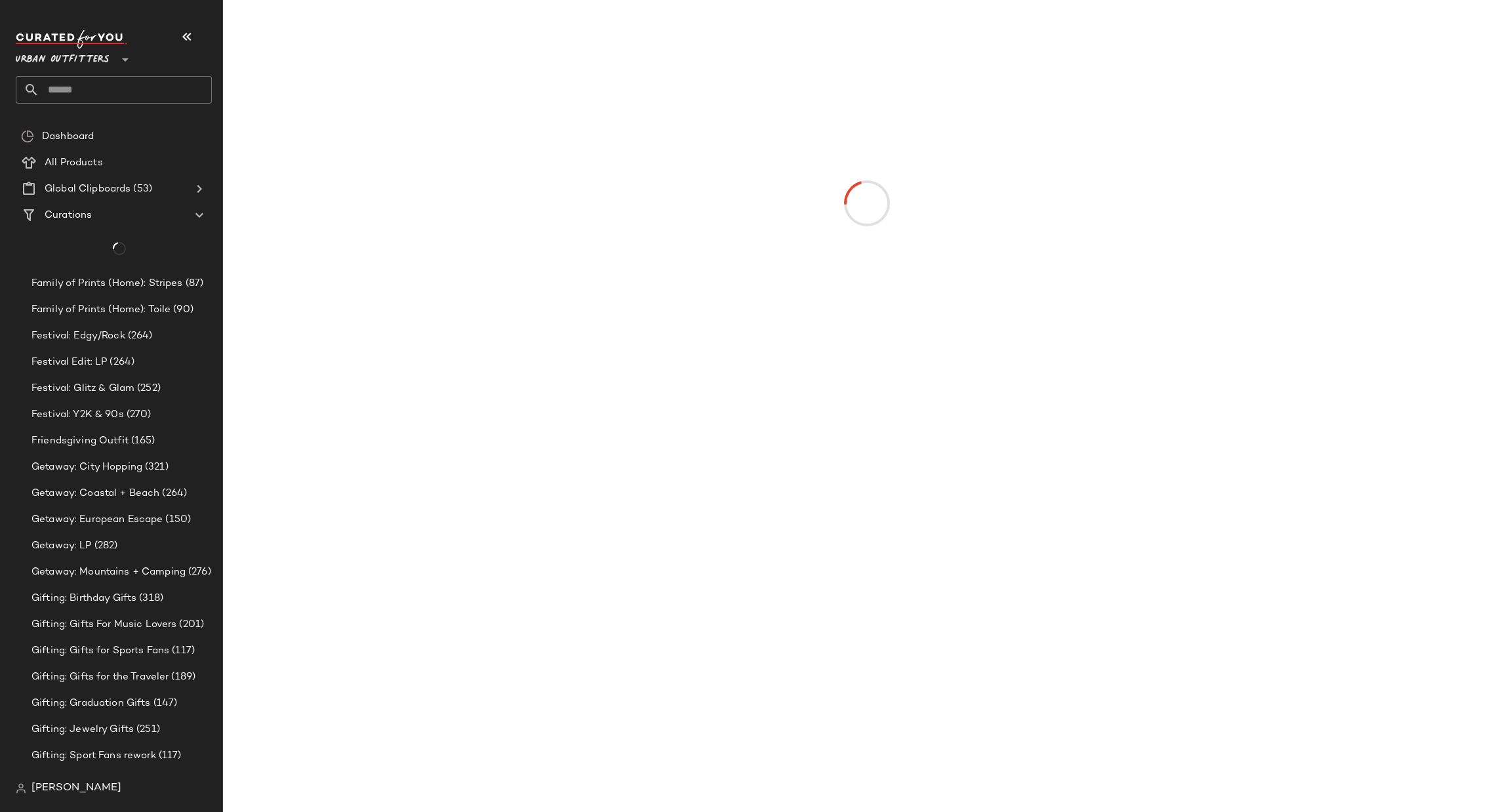
click at [143, 101] on input "text" at bounding box center [126, 89] width 173 height 27
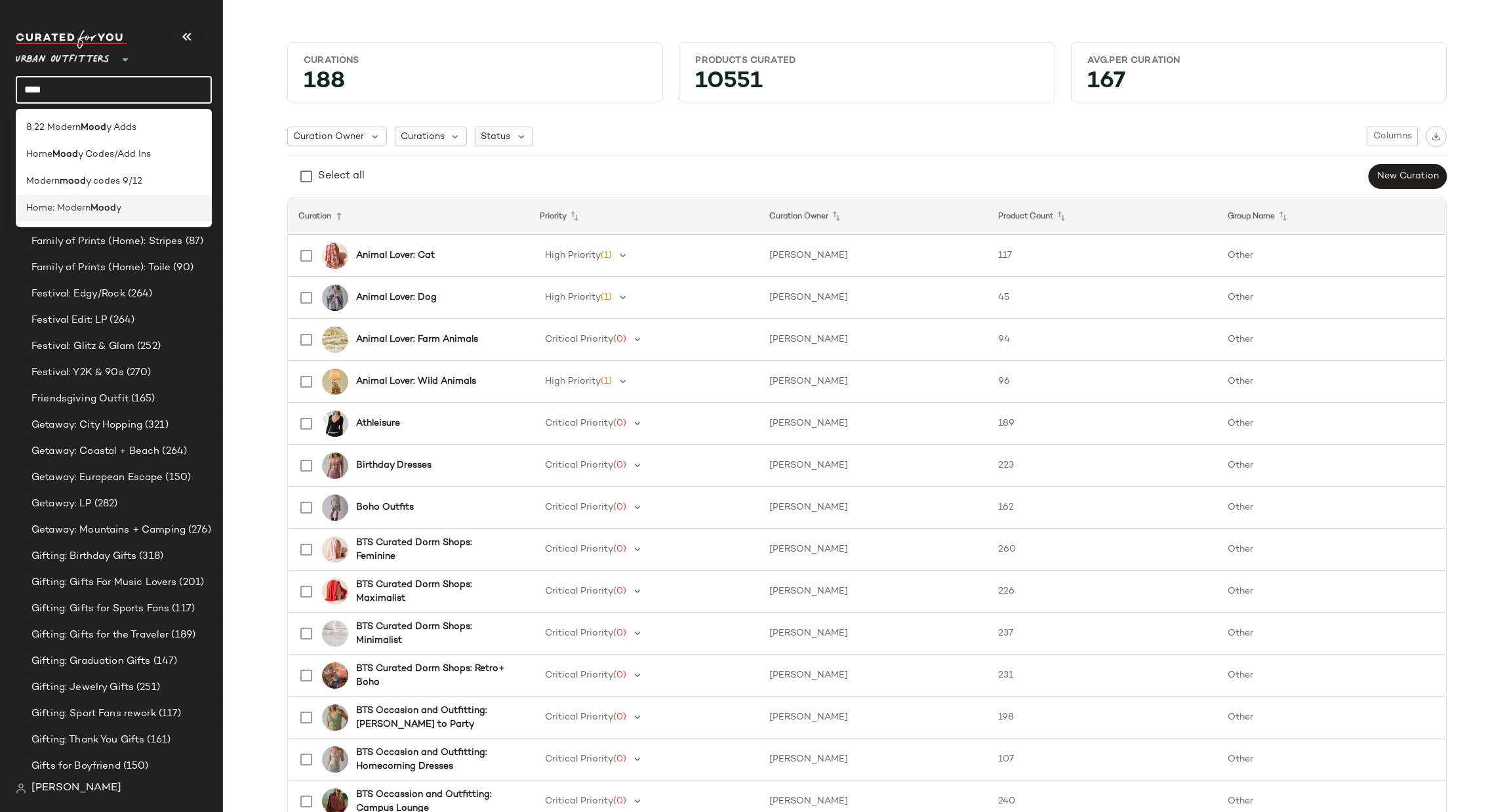
type input "****"
click at [159, 208] on div "Home: Modern Mood y" at bounding box center [113, 208] width 175 height 14
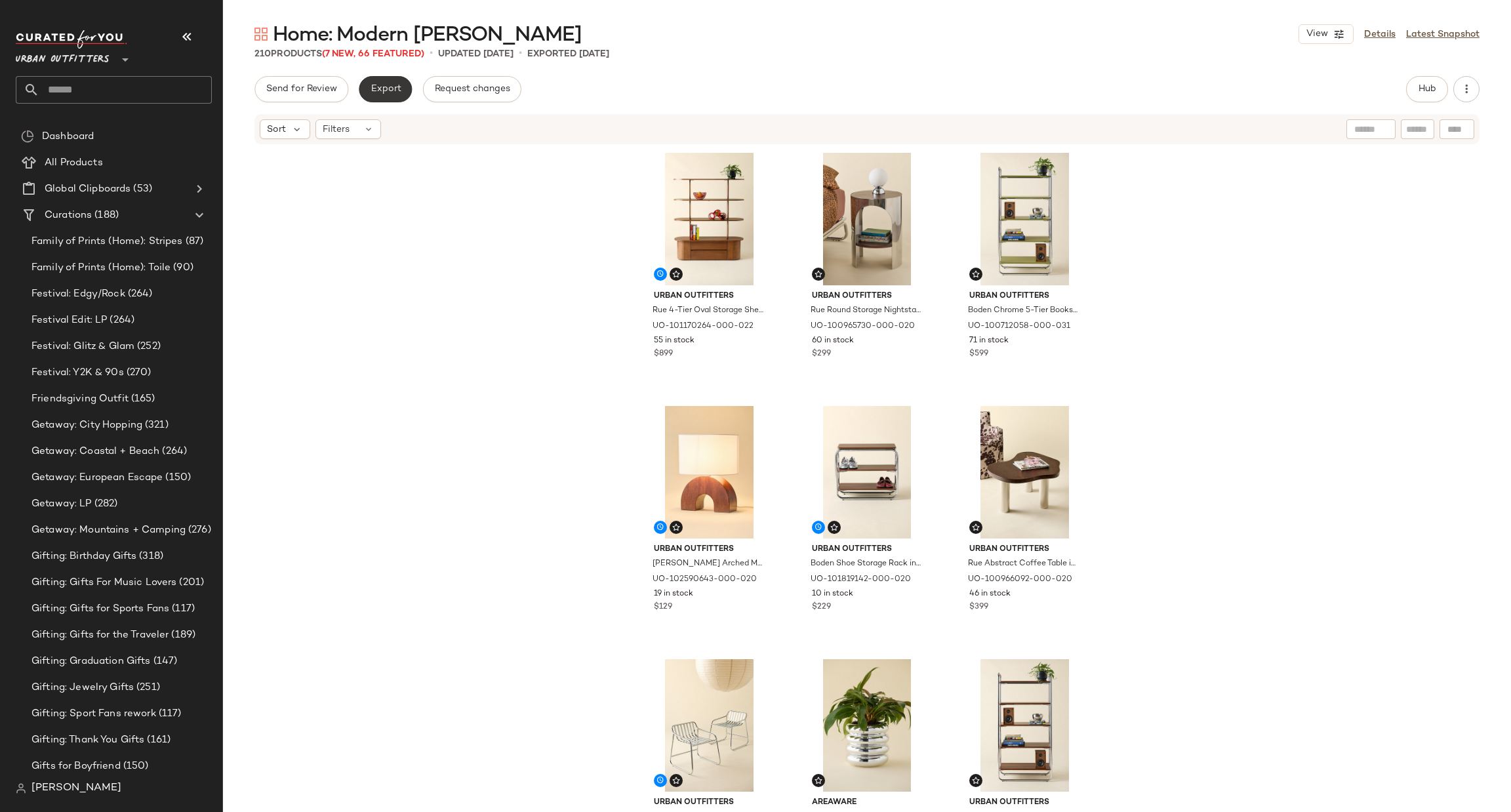
click at [391, 98] on button "Export" at bounding box center [385, 89] width 53 height 26
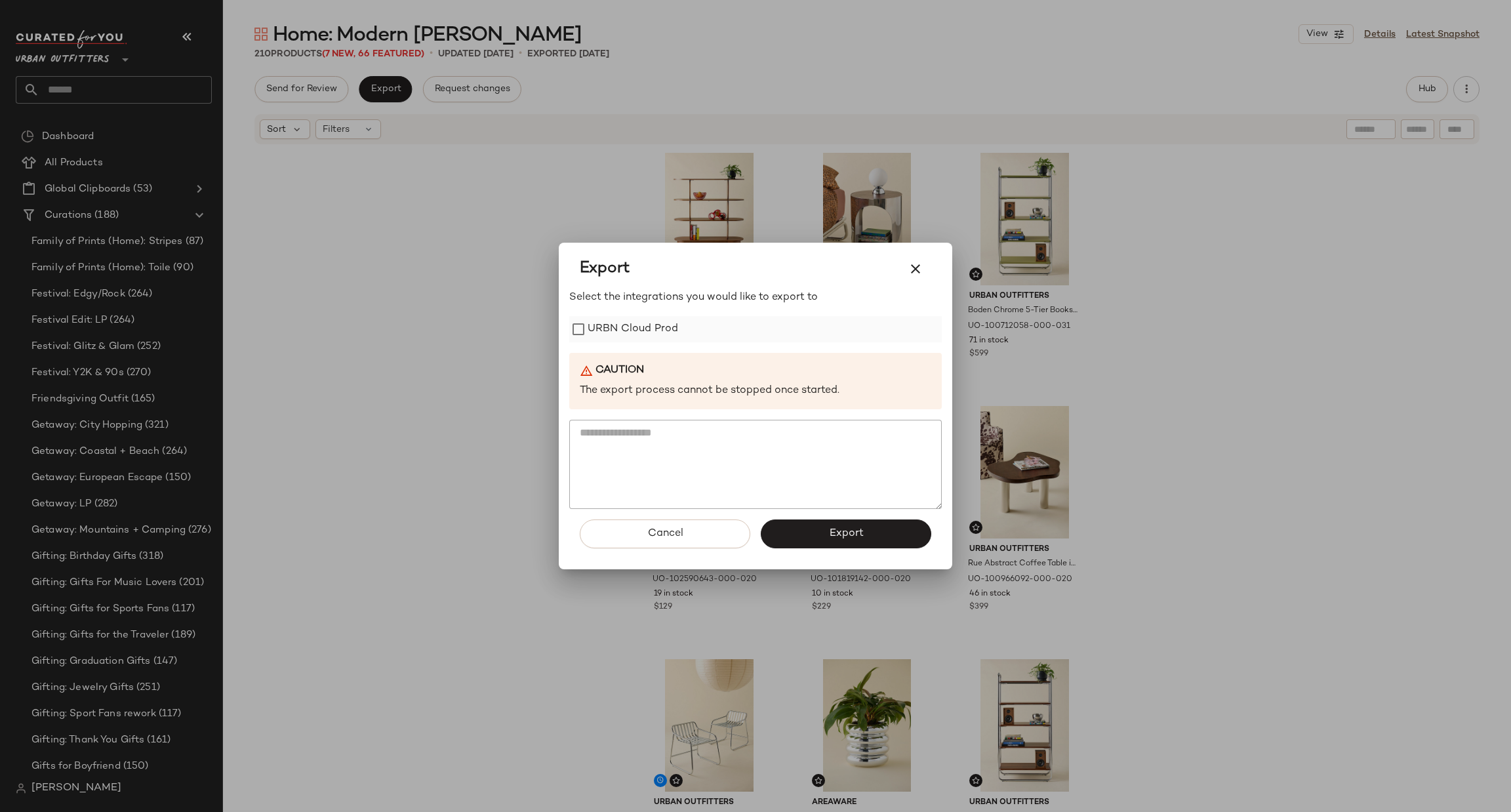
click at [646, 331] on label "URBN Cloud Prod" at bounding box center [633, 329] width 91 height 26
click at [865, 532] on button "Export" at bounding box center [846, 534] width 171 height 29
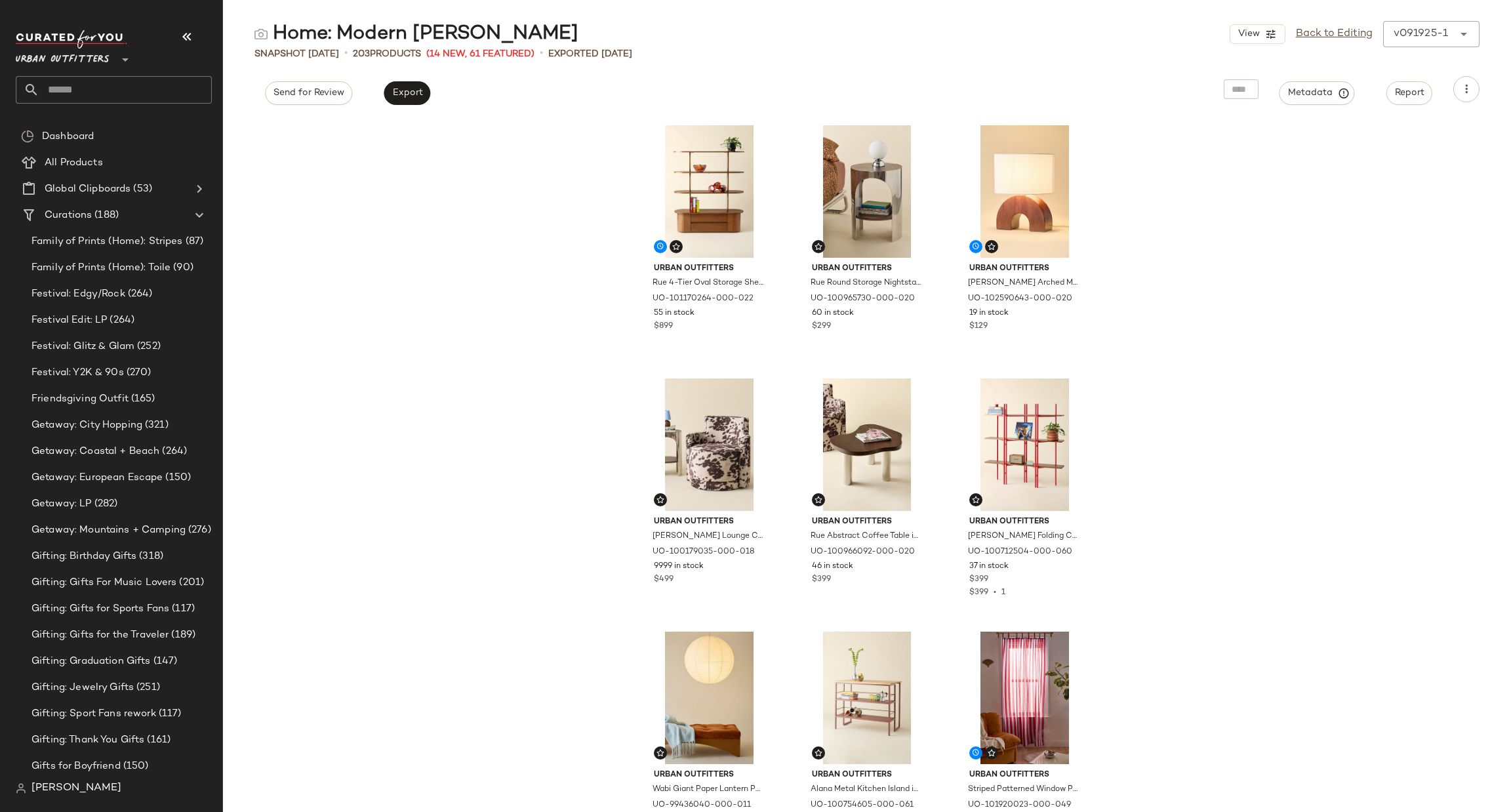
click at [34, 64] on span "Urban Outfitters" at bounding box center [63, 56] width 94 height 23
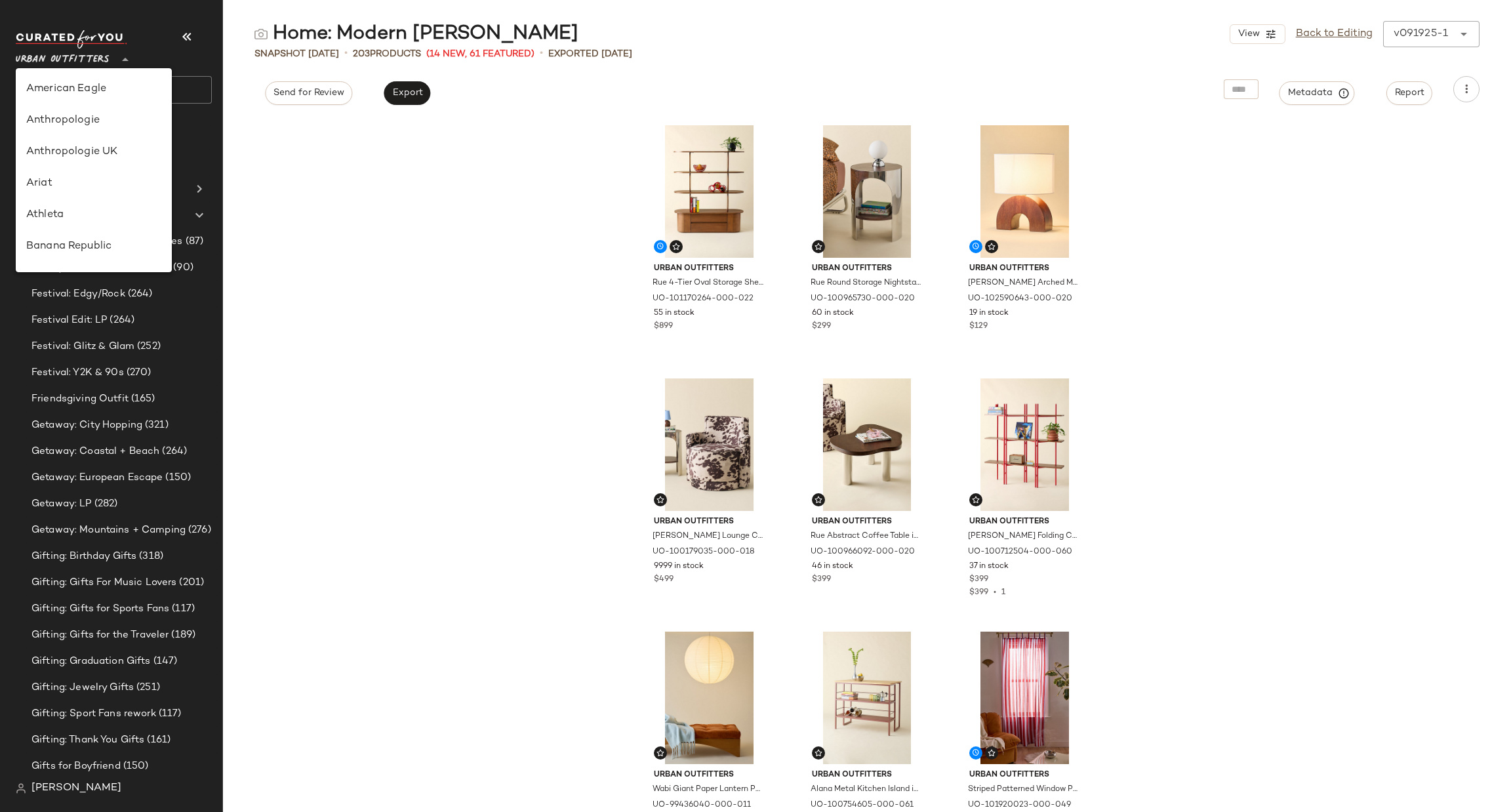
scroll to position [719, 0]
click at [112, 152] on div "Urban Outfitters UK" at bounding box center [94, 157] width 135 height 16
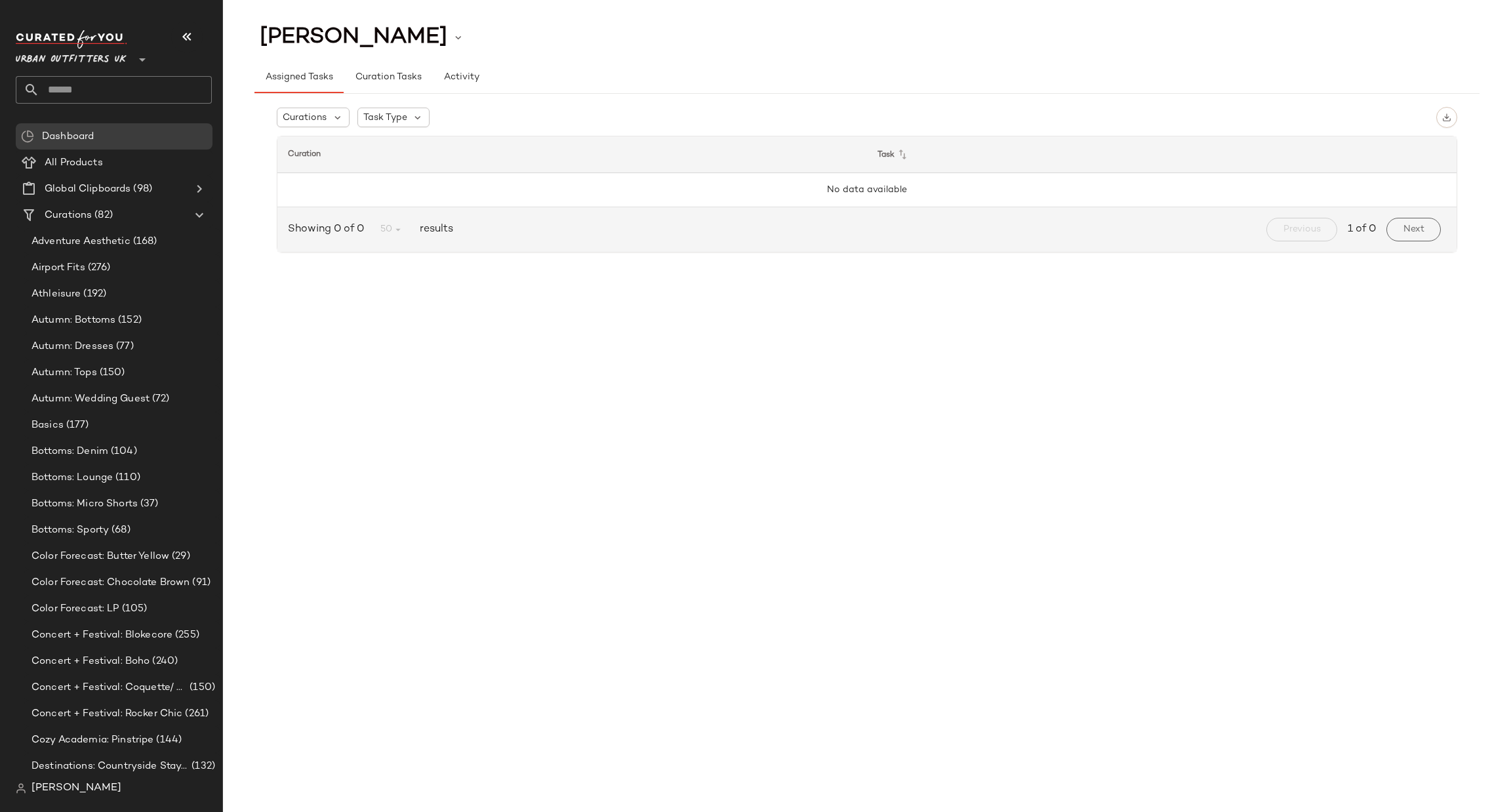
click at [93, 62] on span "Urban Outfitters UK" at bounding box center [71, 56] width 111 height 23
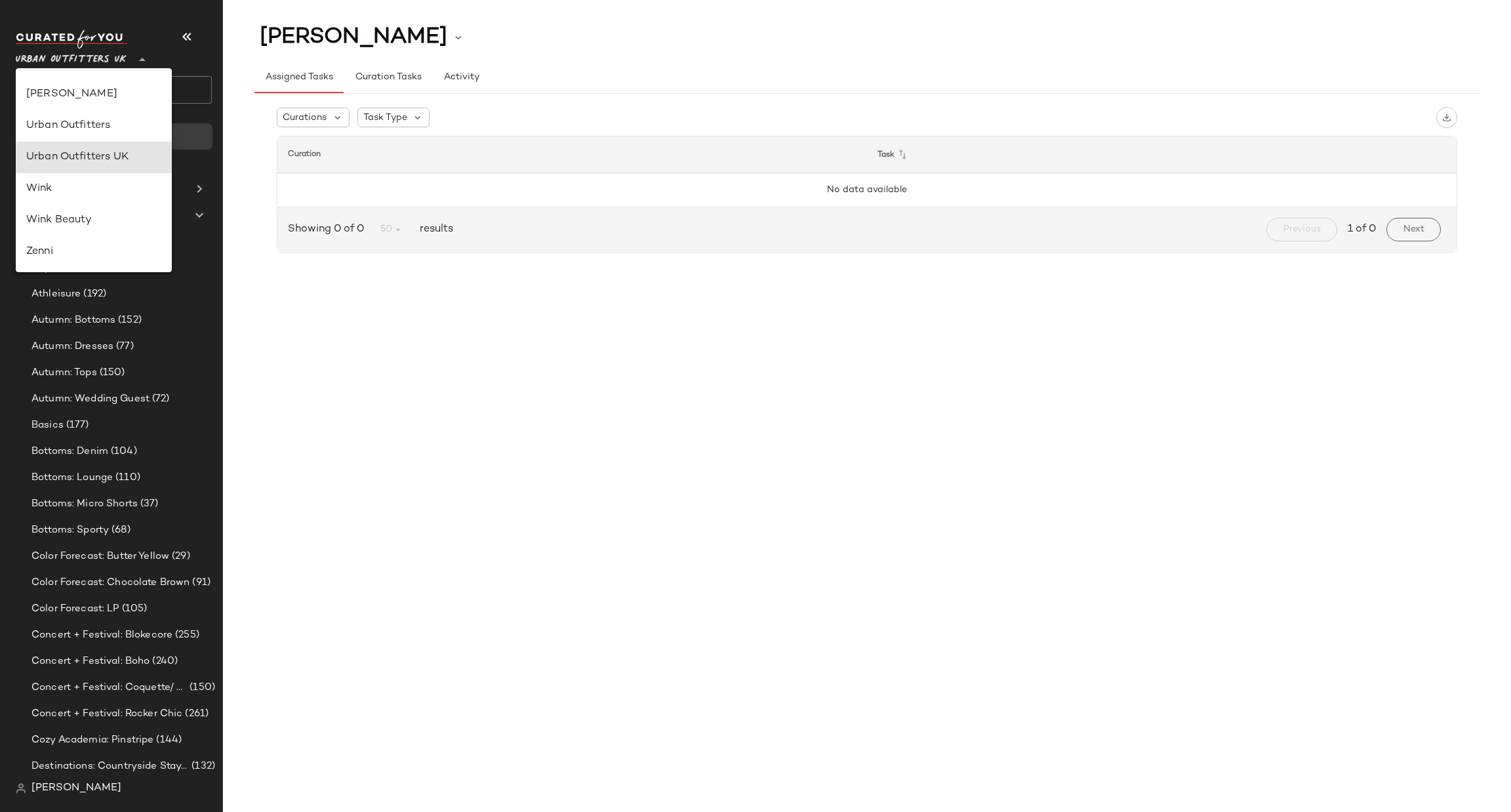
type input "**"
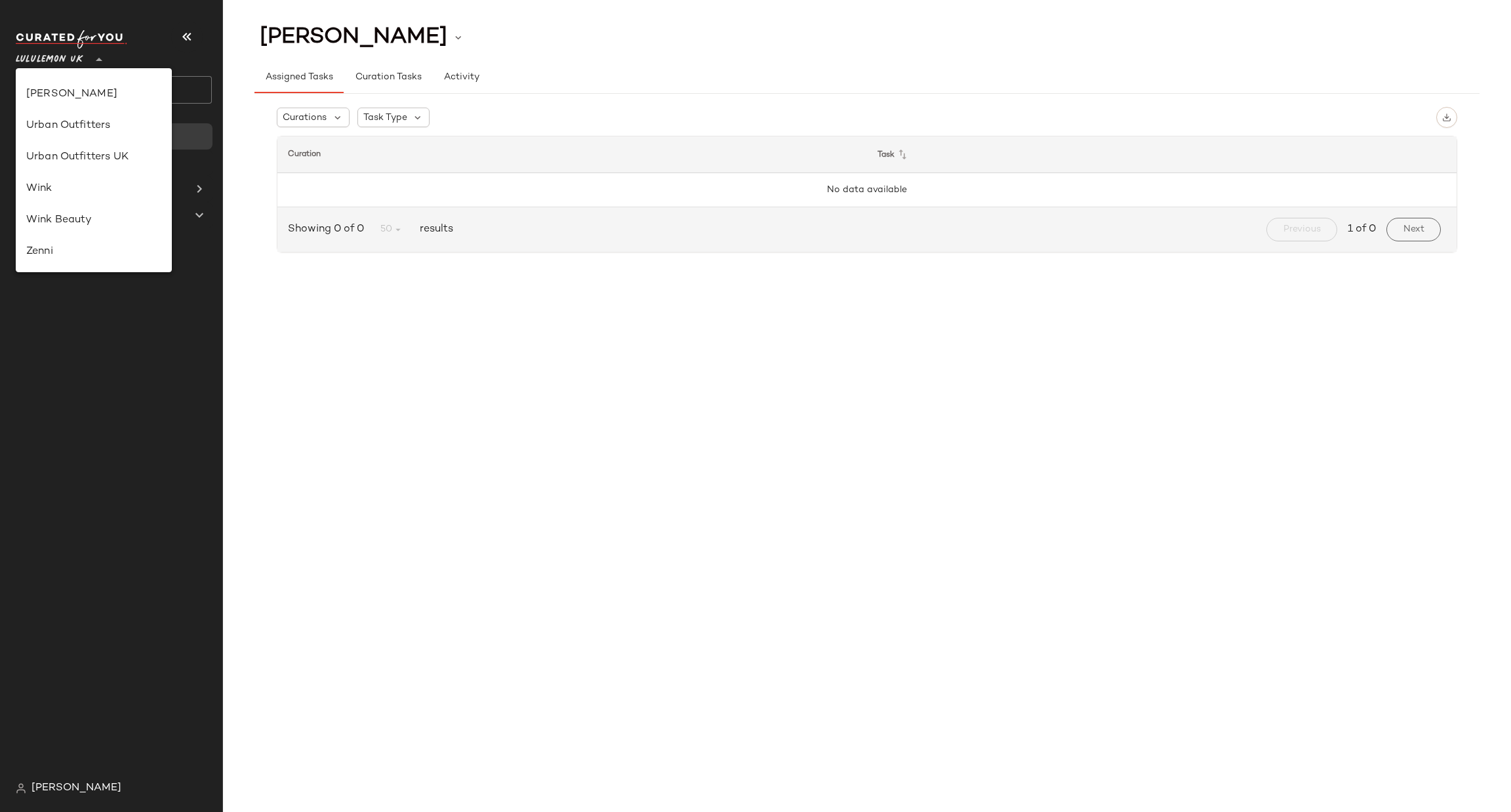
scroll to position [328, 0]
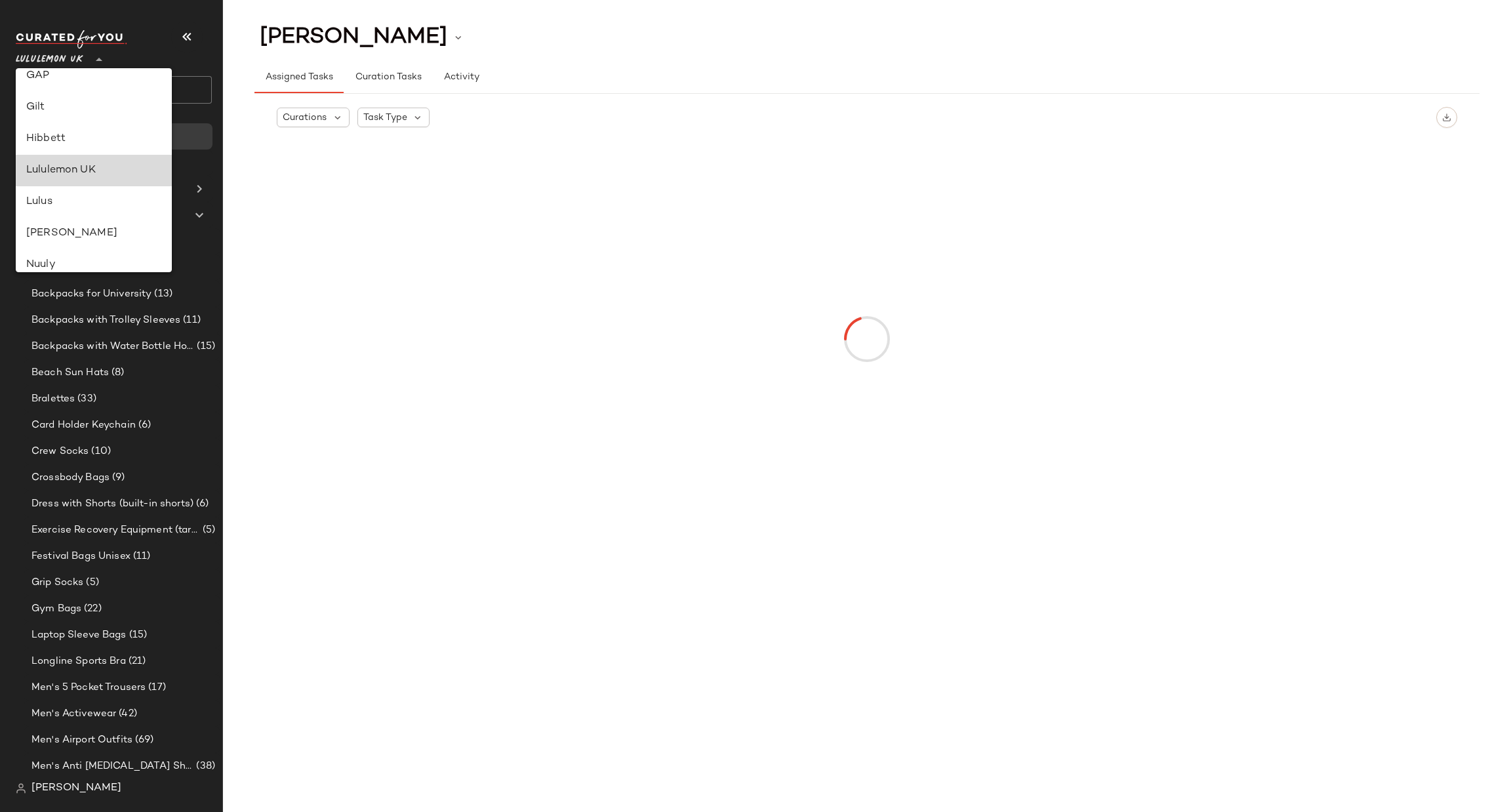
click at [129, 167] on div "Lululemon UK" at bounding box center [94, 170] width 135 height 16
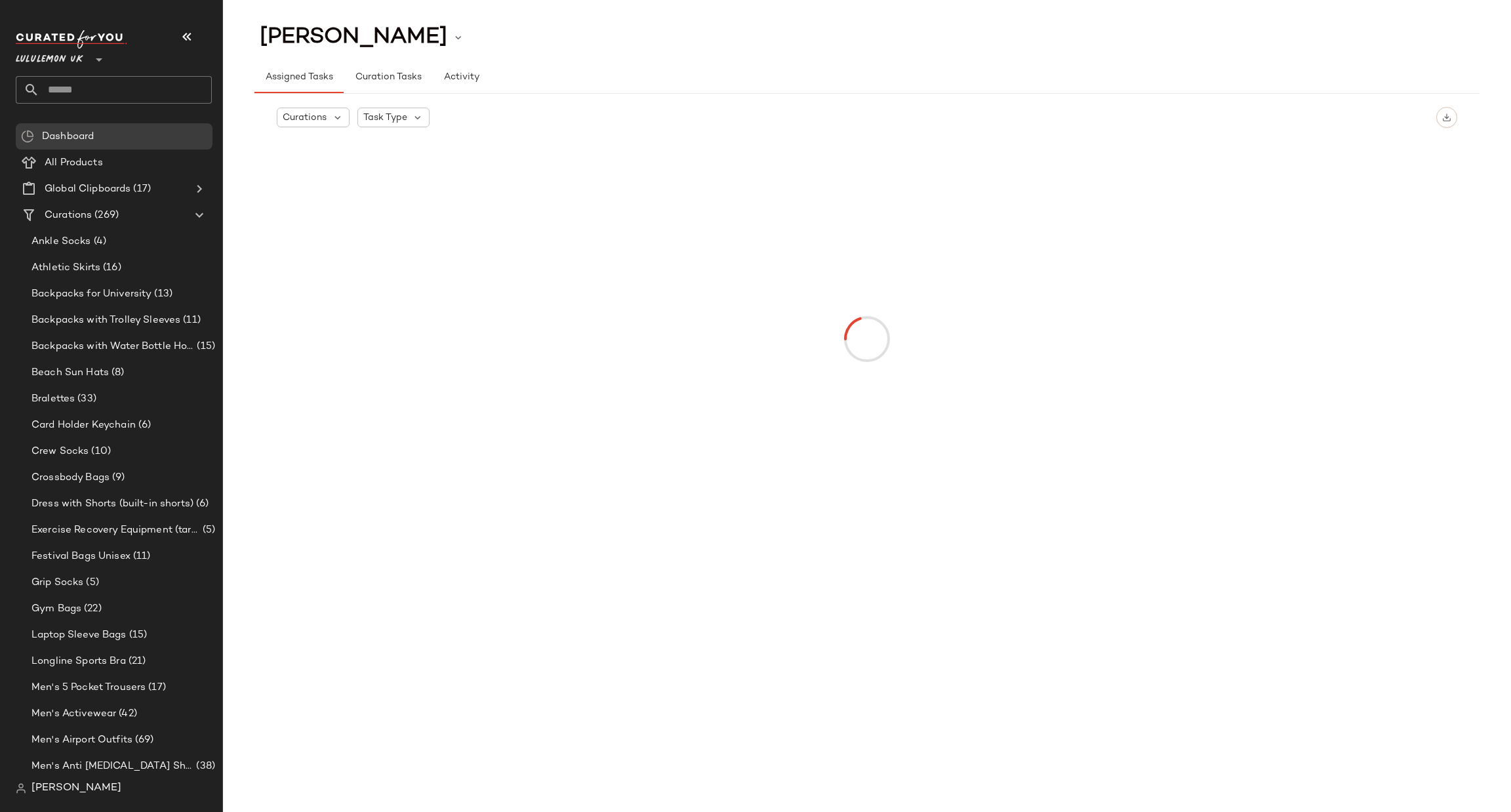
click at [119, 91] on input "text" at bounding box center [126, 89] width 173 height 27
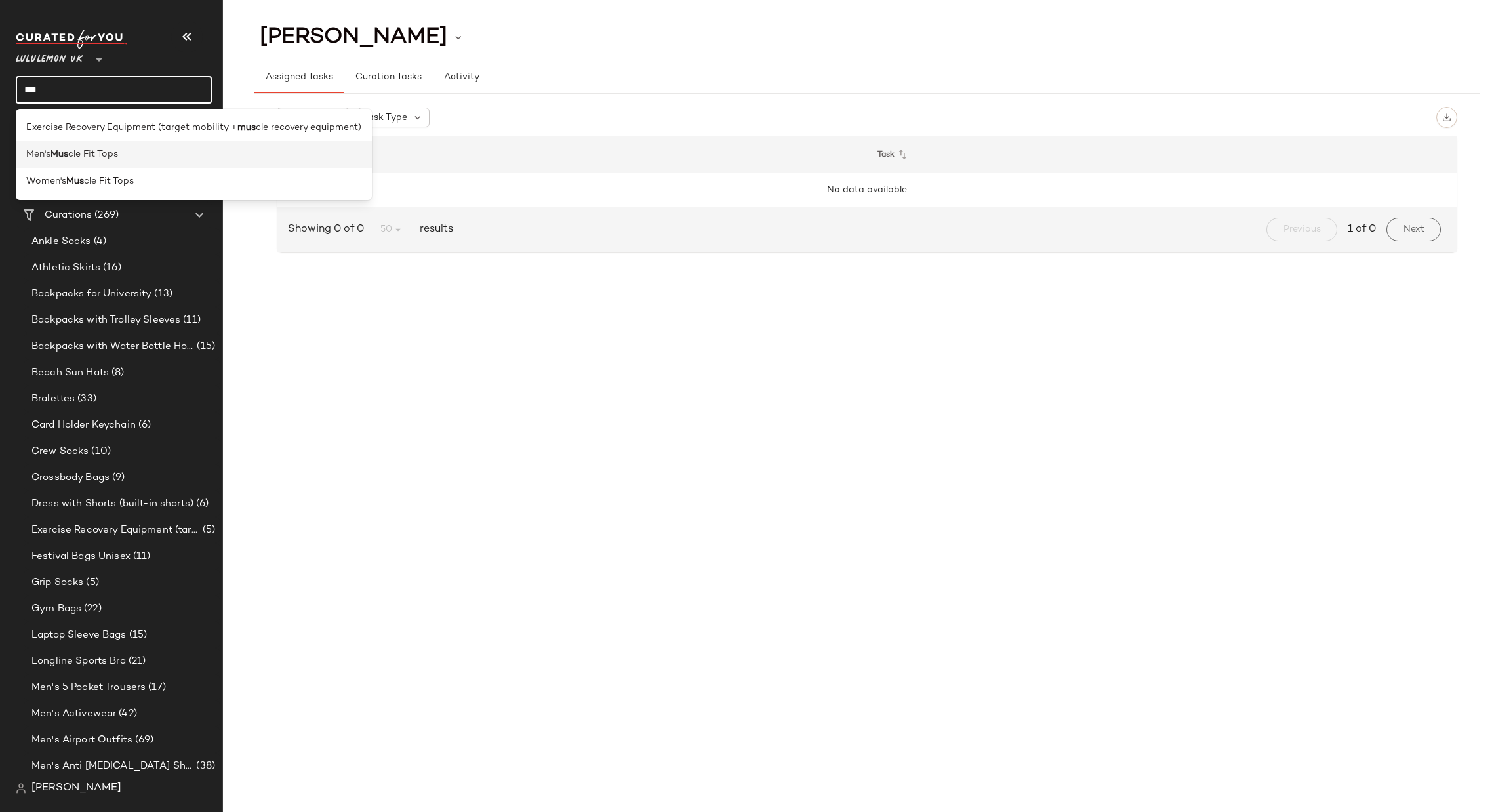
type input "***"
click at [143, 149] on div "Men's Mus cle Fit Tops" at bounding box center [193, 154] width 335 height 14
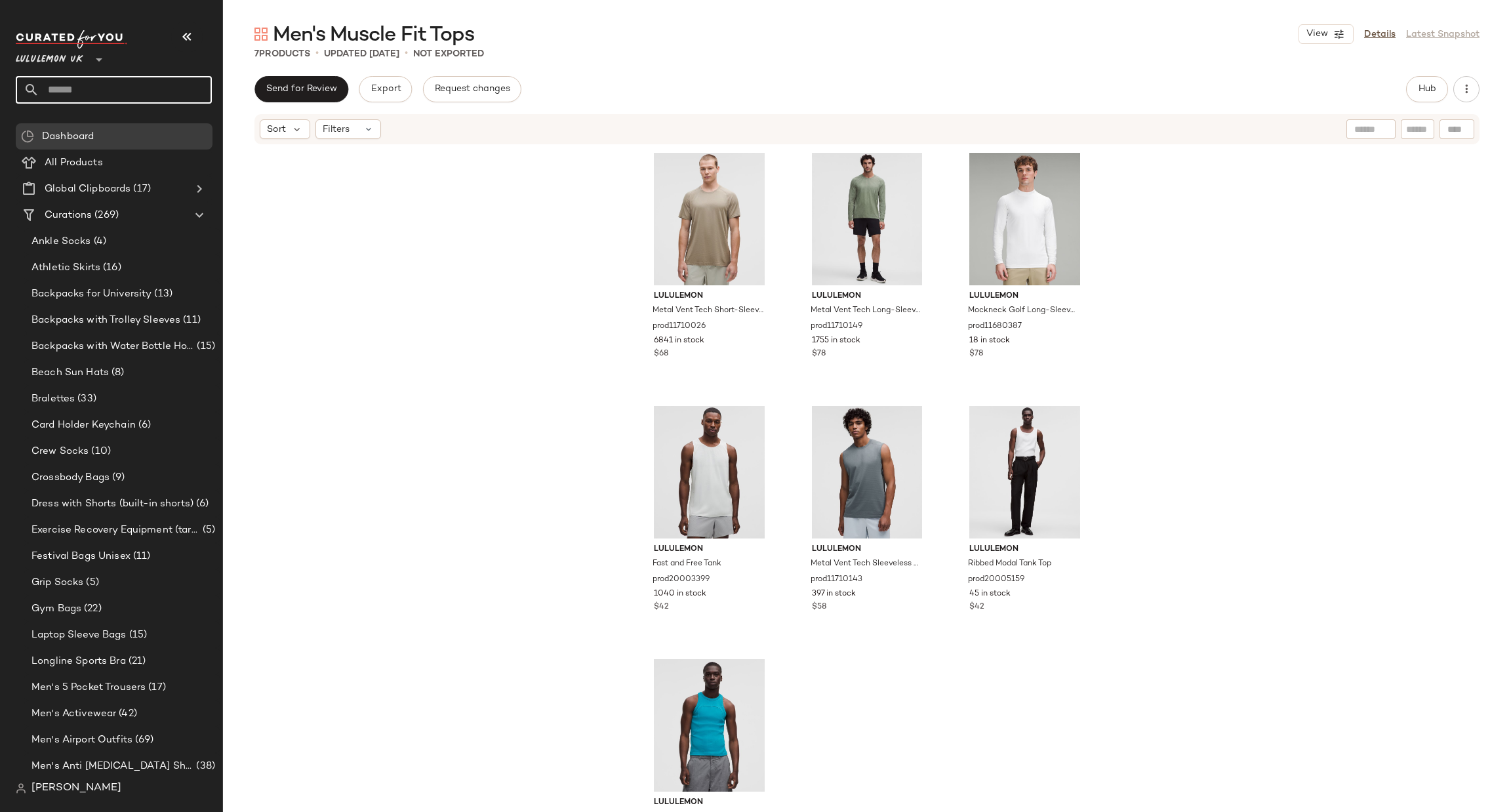
click at [120, 83] on input "text" at bounding box center [126, 89] width 173 height 27
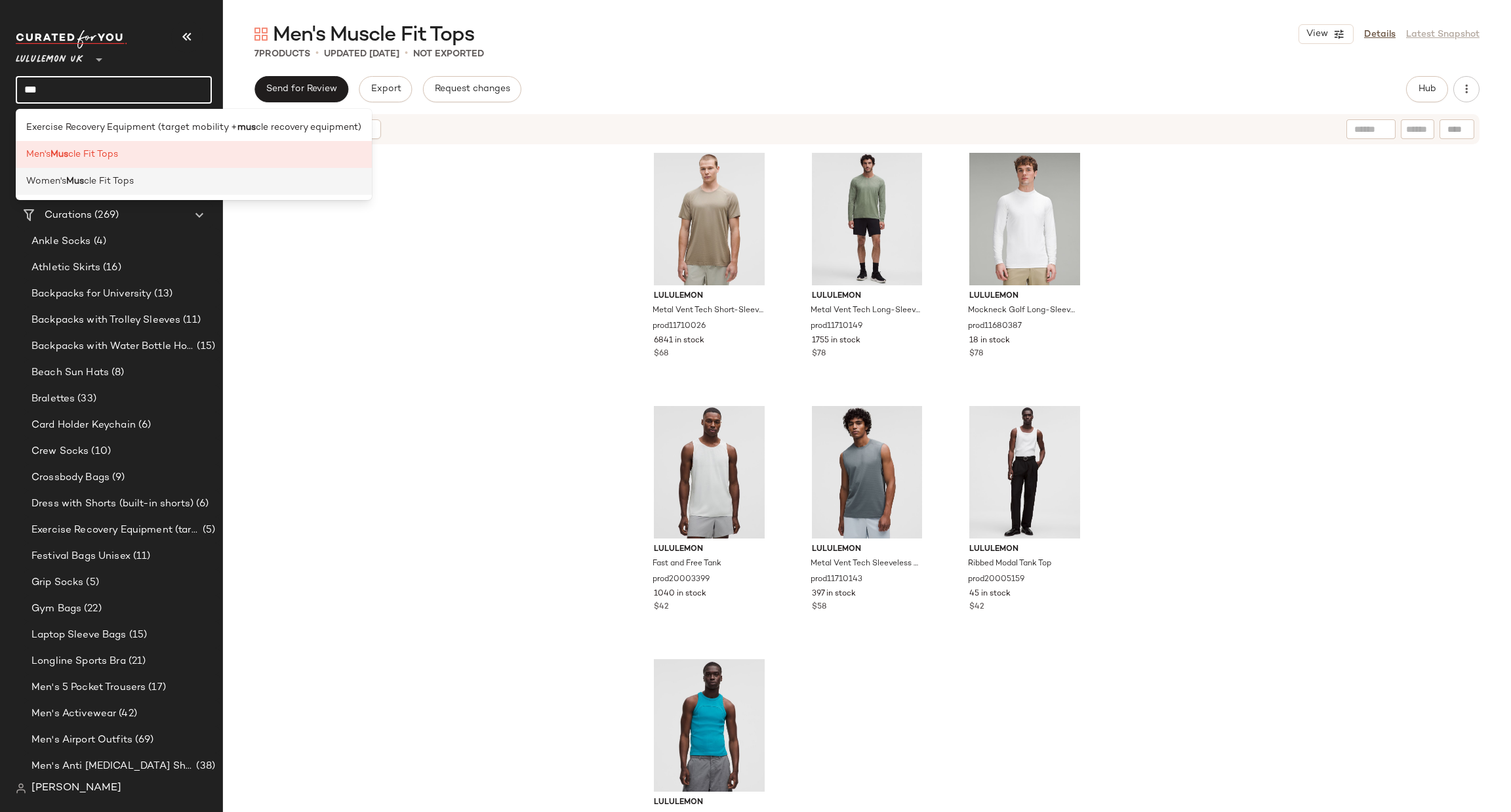
type input "***"
click at [171, 175] on div "Women's Mus cle Fit Tops" at bounding box center [193, 181] width 335 height 14
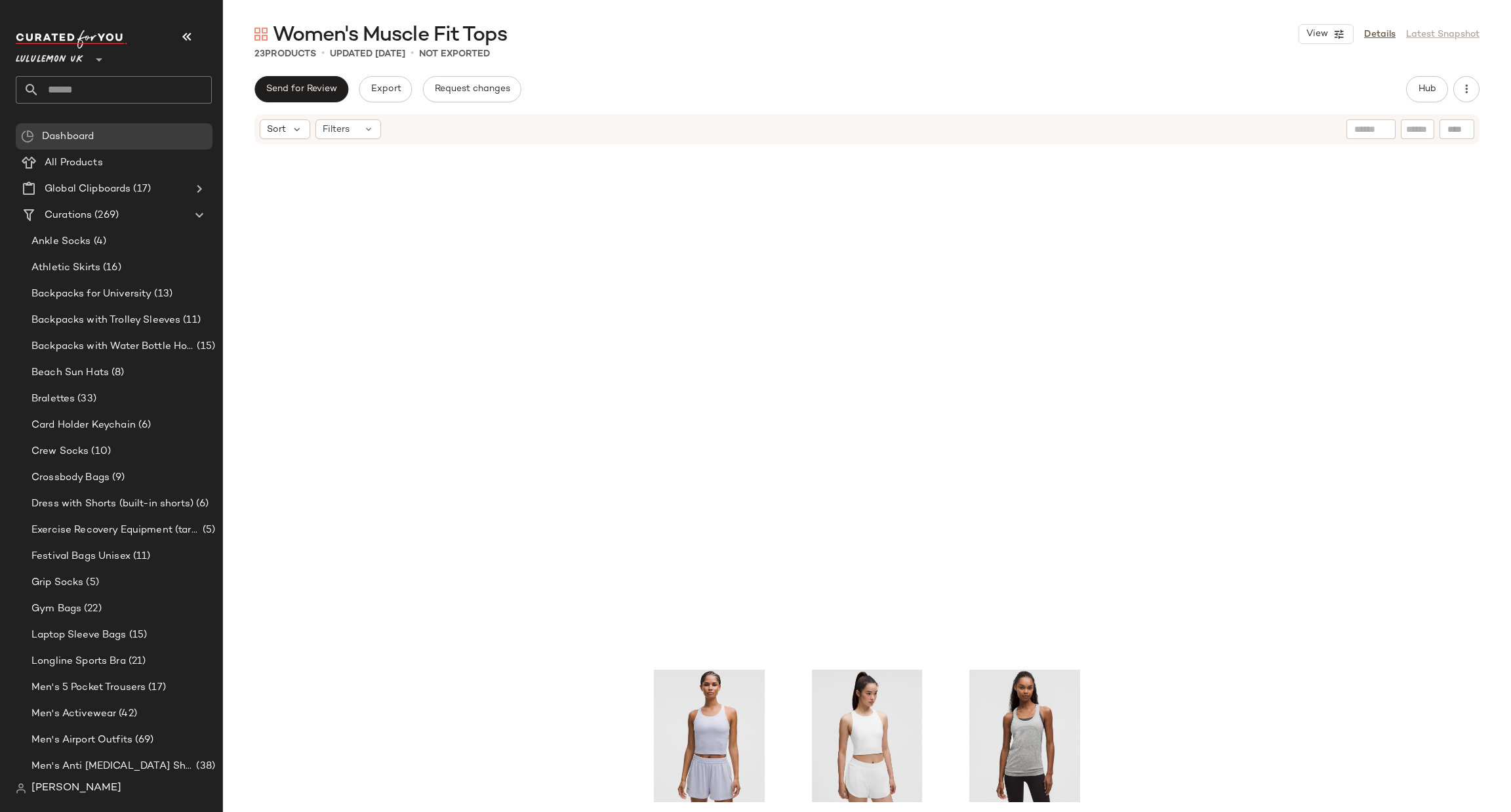
scroll to position [600, 0]
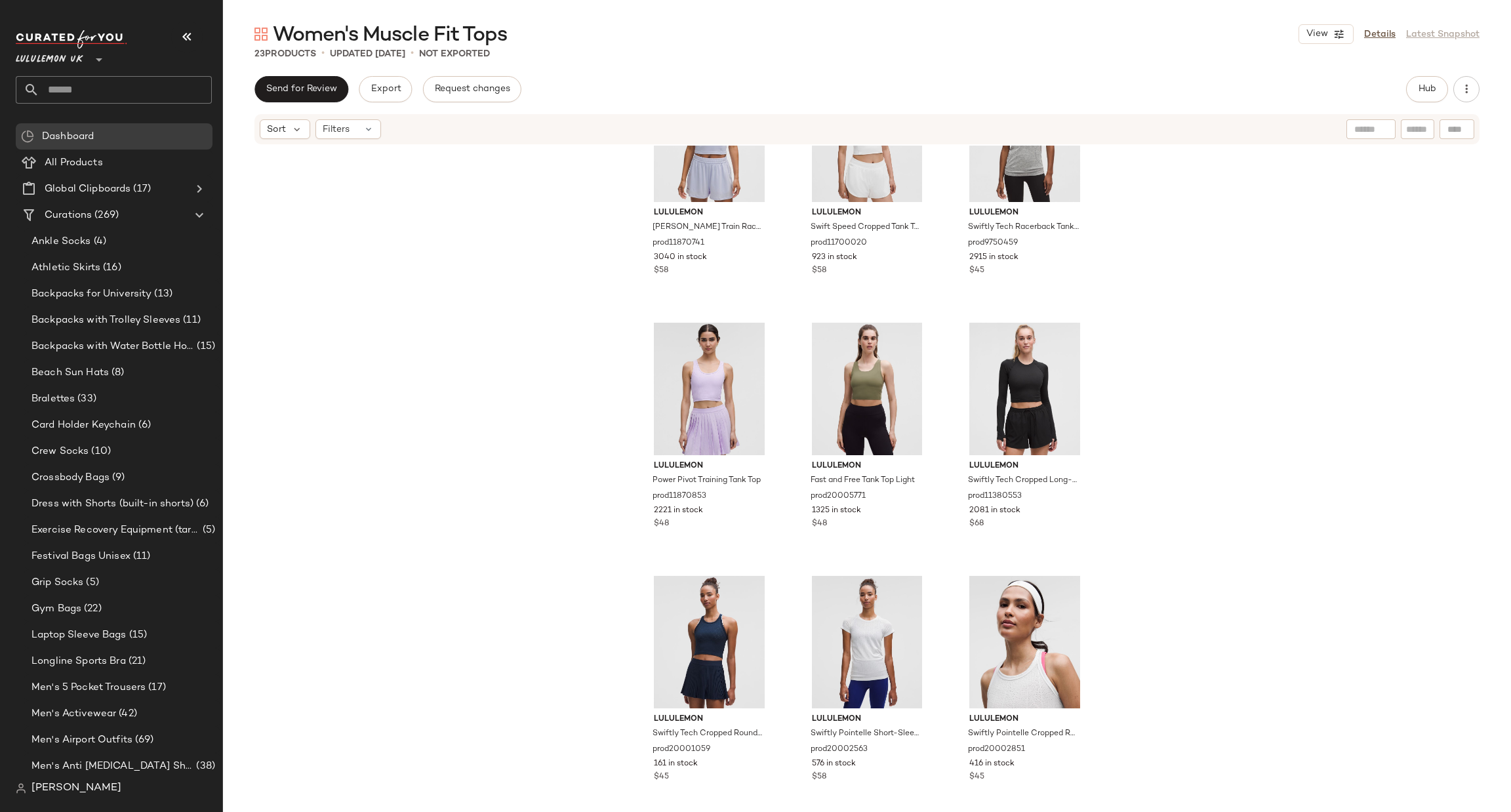
click at [108, 99] on input "text" at bounding box center [126, 89] width 173 height 27
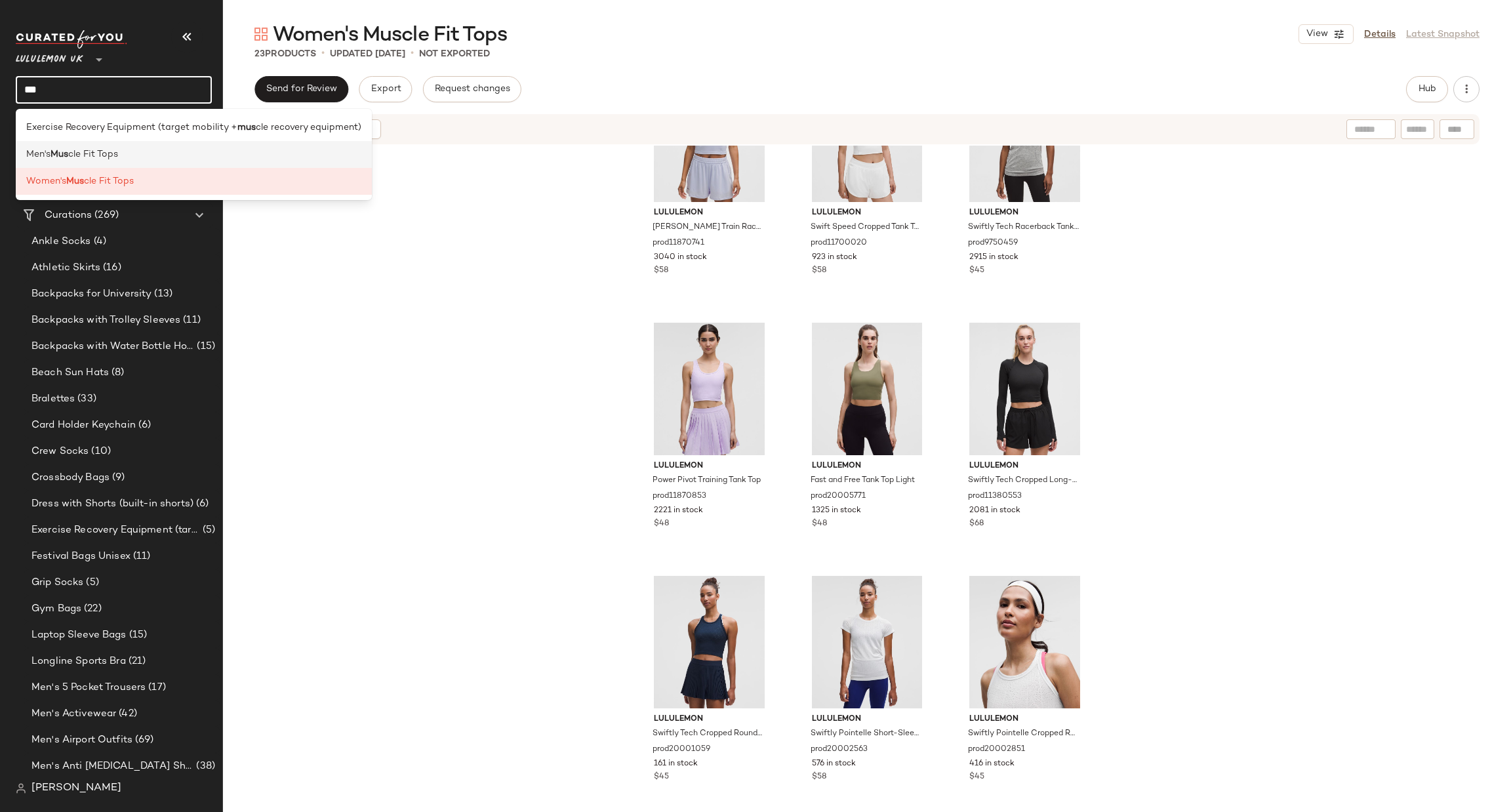
type input "***"
click at [165, 153] on div "Men's Mus cle Fit Tops" at bounding box center [193, 154] width 335 height 14
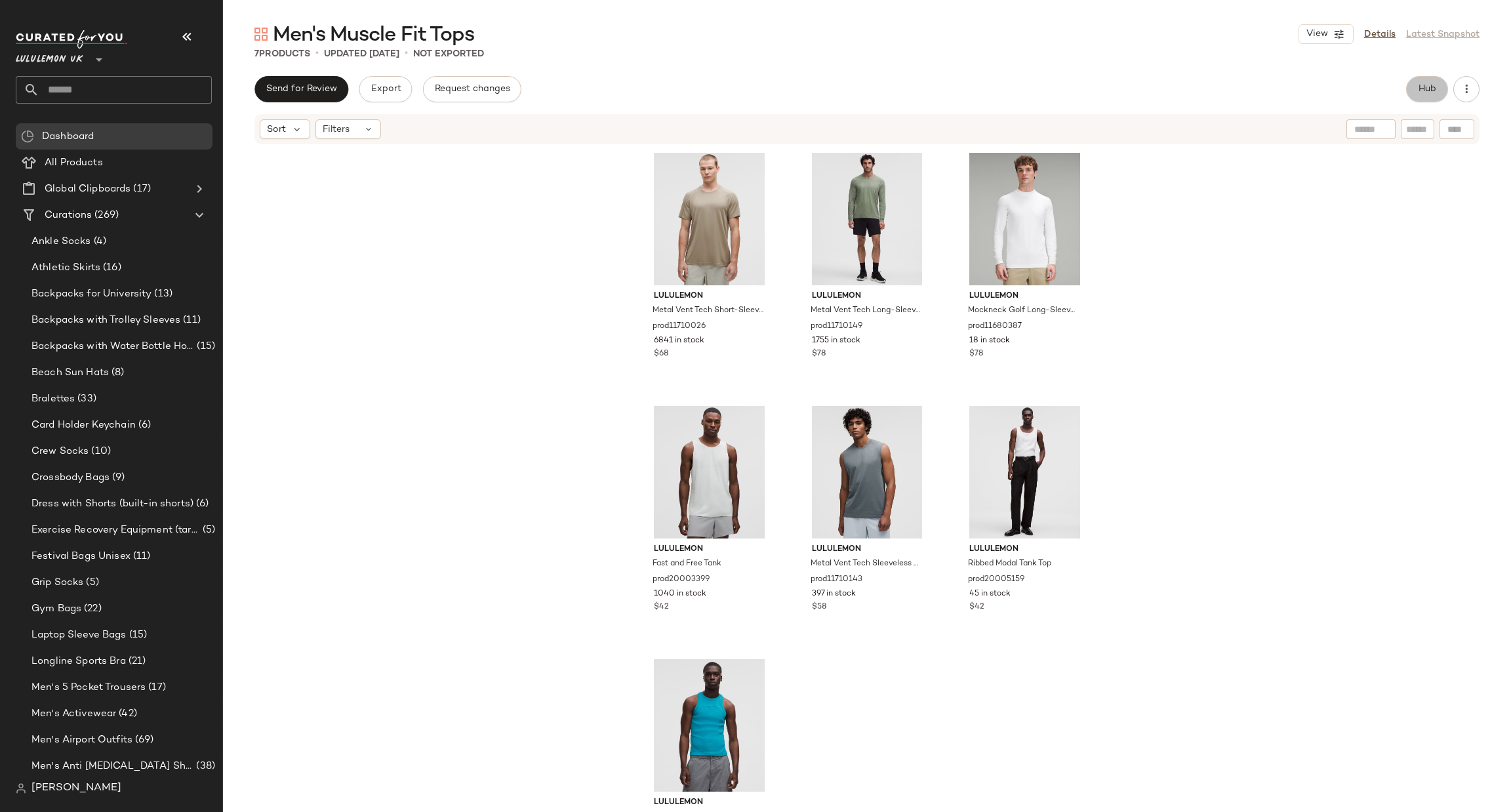
click at [1413, 92] on button "Hub" at bounding box center [1427, 89] width 42 height 26
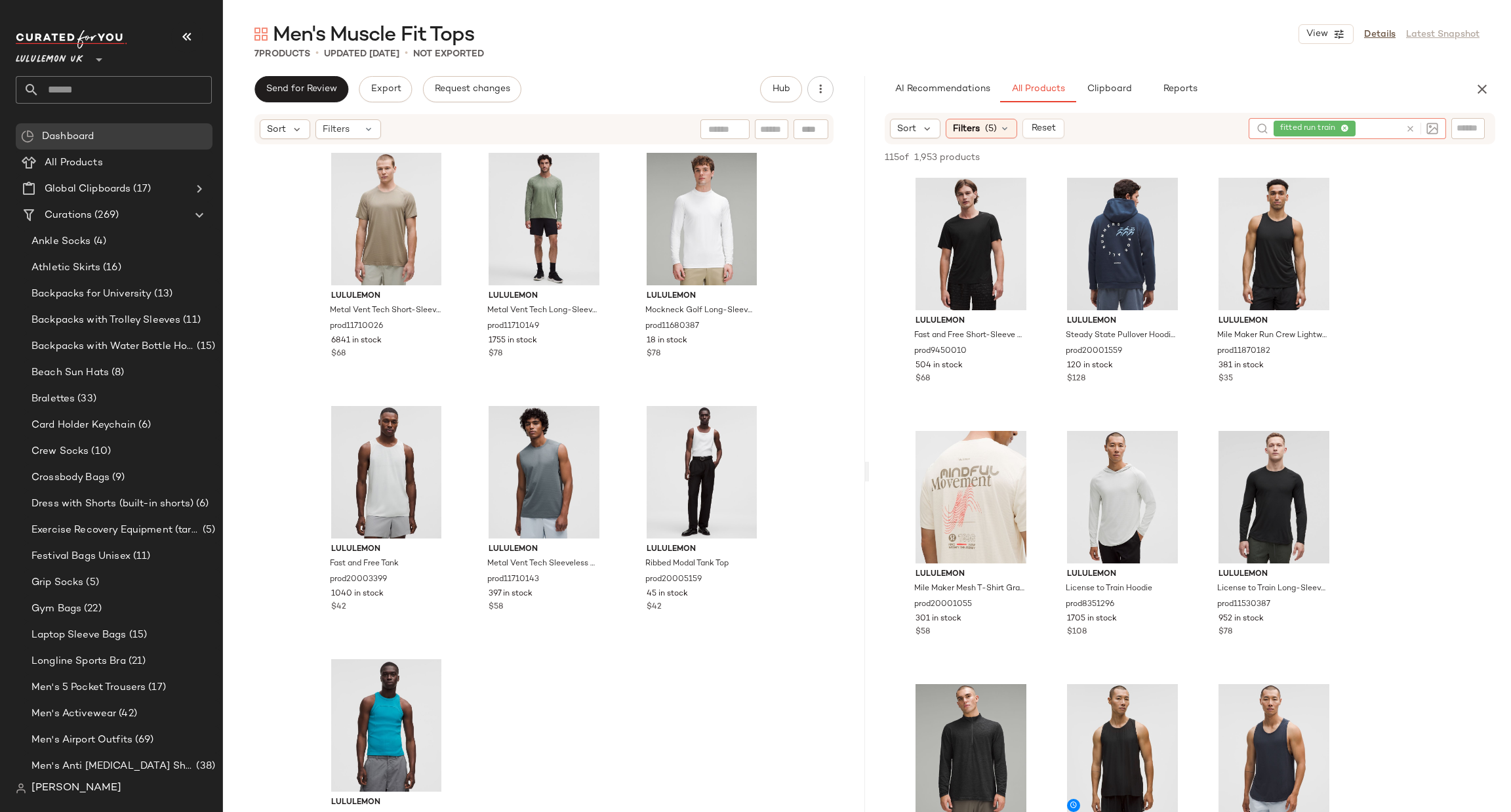
click at [1411, 131] on icon at bounding box center [1411, 128] width 9 height 9
click at [963, 139] on div "Sort Filters (5) Reset" at bounding box center [1189, 128] width 611 height 30
click at [975, 119] on div "Filters (5)" at bounding box center [982, 128] width 71 height 20
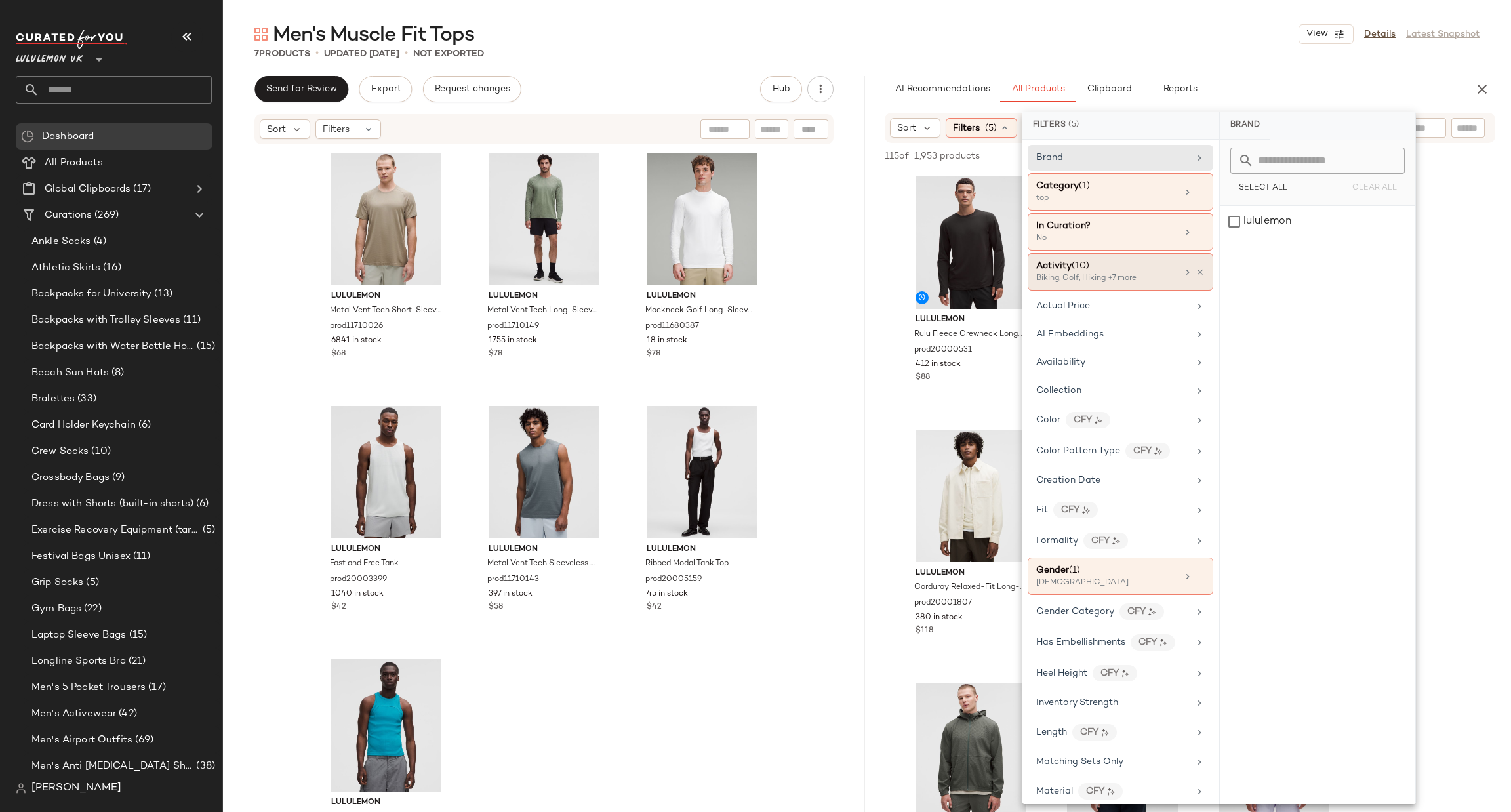
click at [1151, 262] on div "Activity (10)" at bounding box center [1107, 265] width 141 height 14
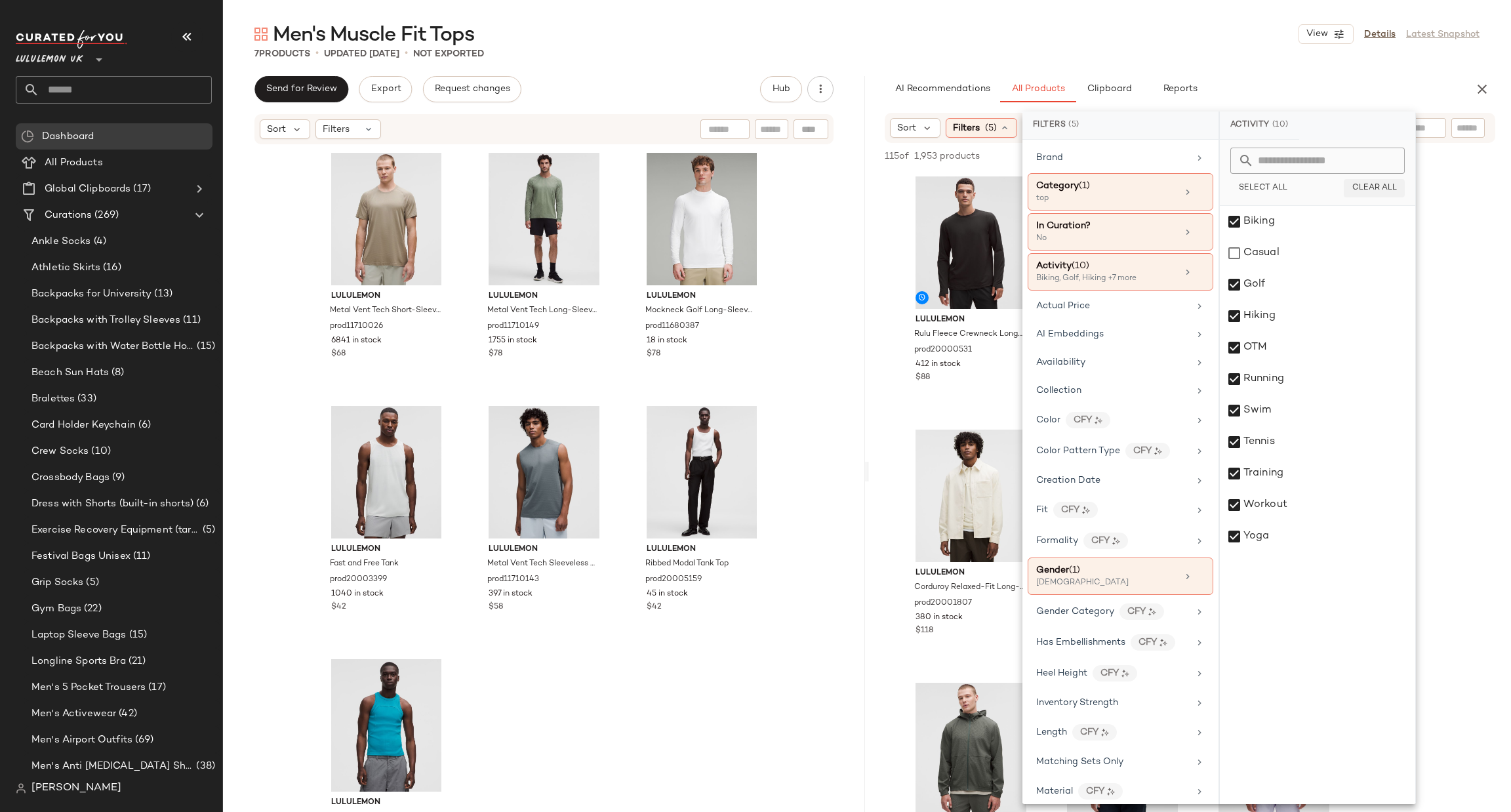
click at [1363, 186] on span "Clear All" at bounding box center [1374, 188] width 45 height 9
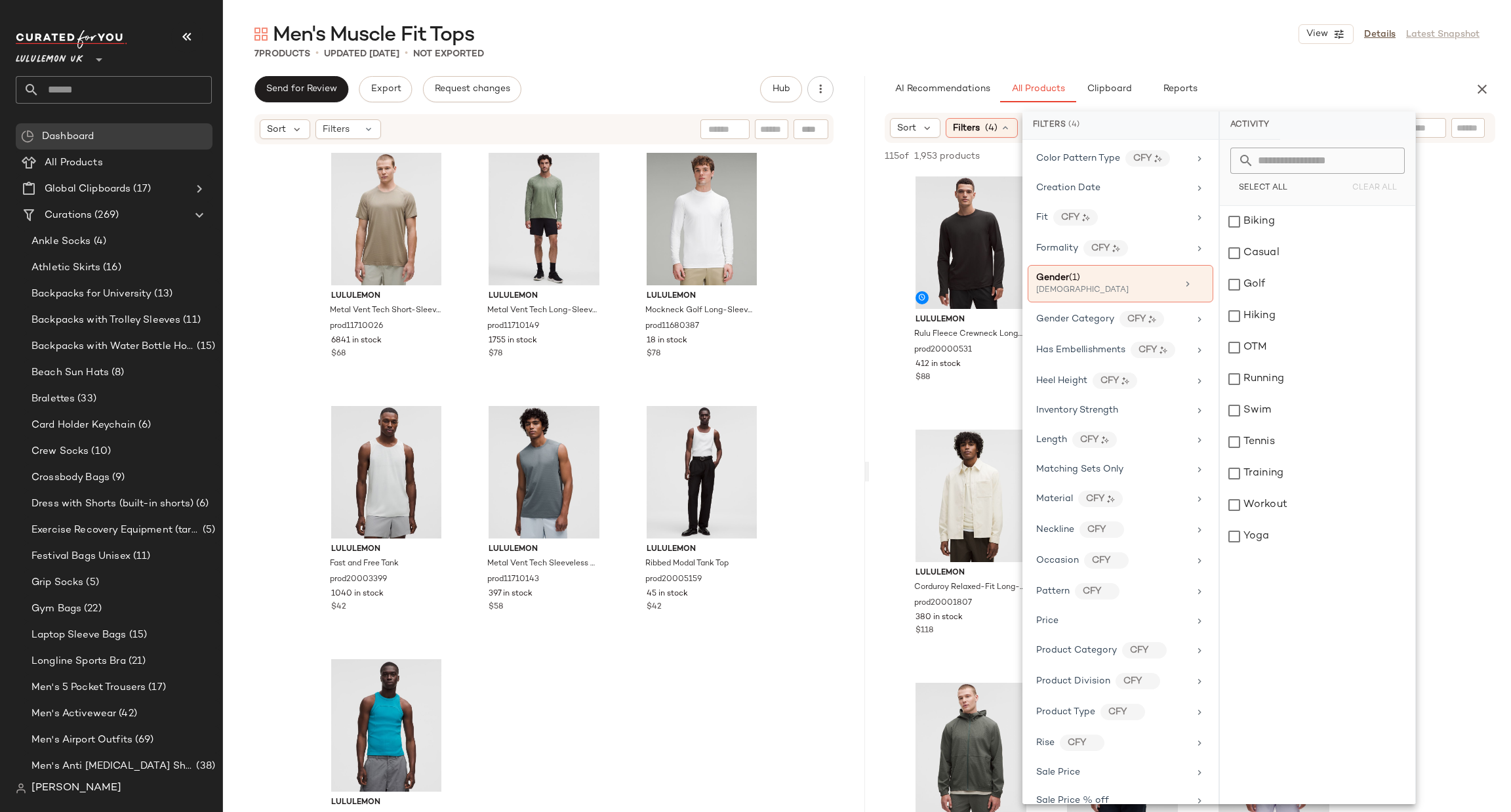
scroll to position [438, 0]
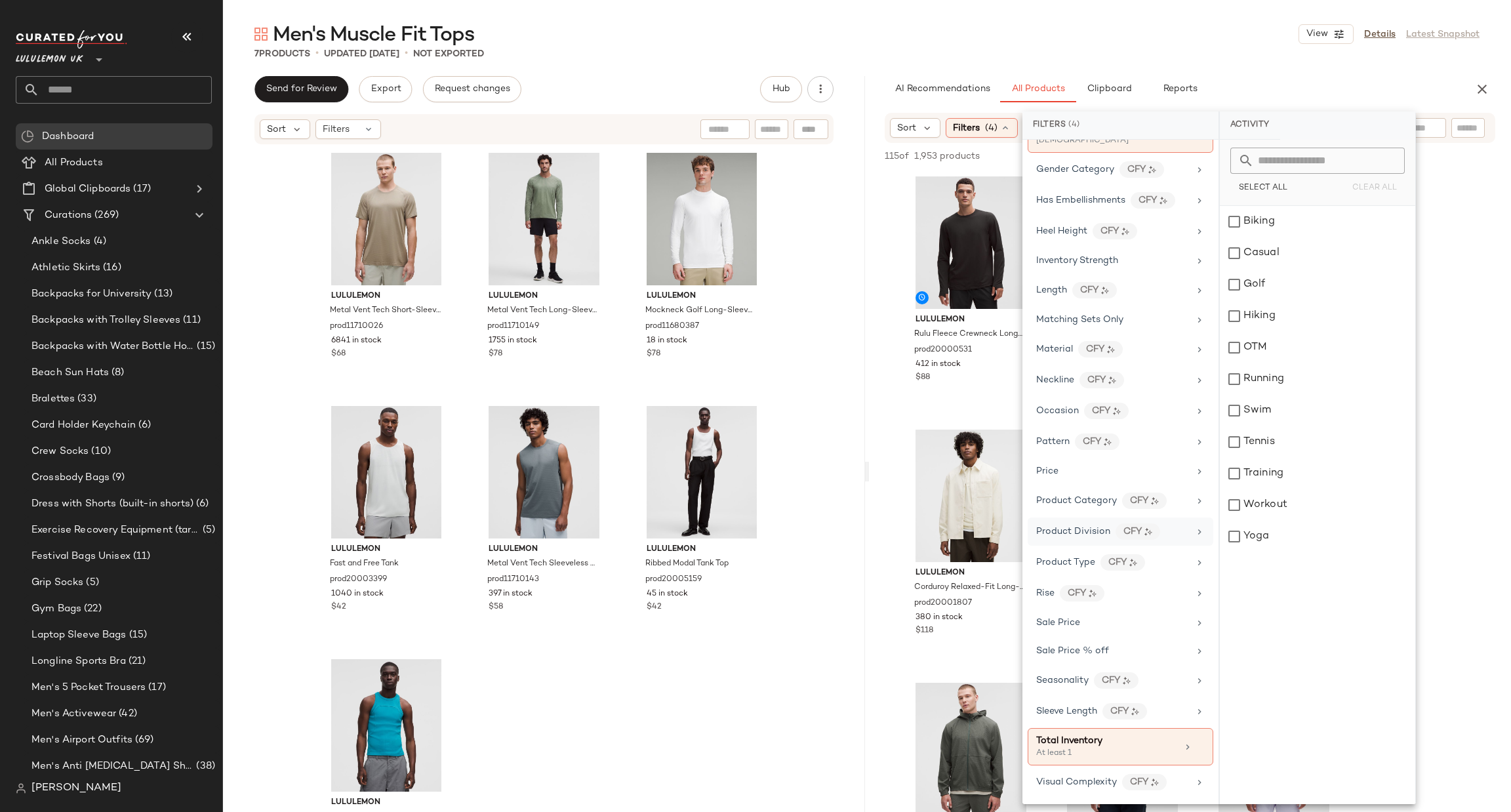
click at [1085, 529] on span "Product Division" at bounding box center [1073, 532] width 74 height 9
click at [1081, 512] on div "Product Category CFY" at bounding box center [1121, 501] width 186 height 28
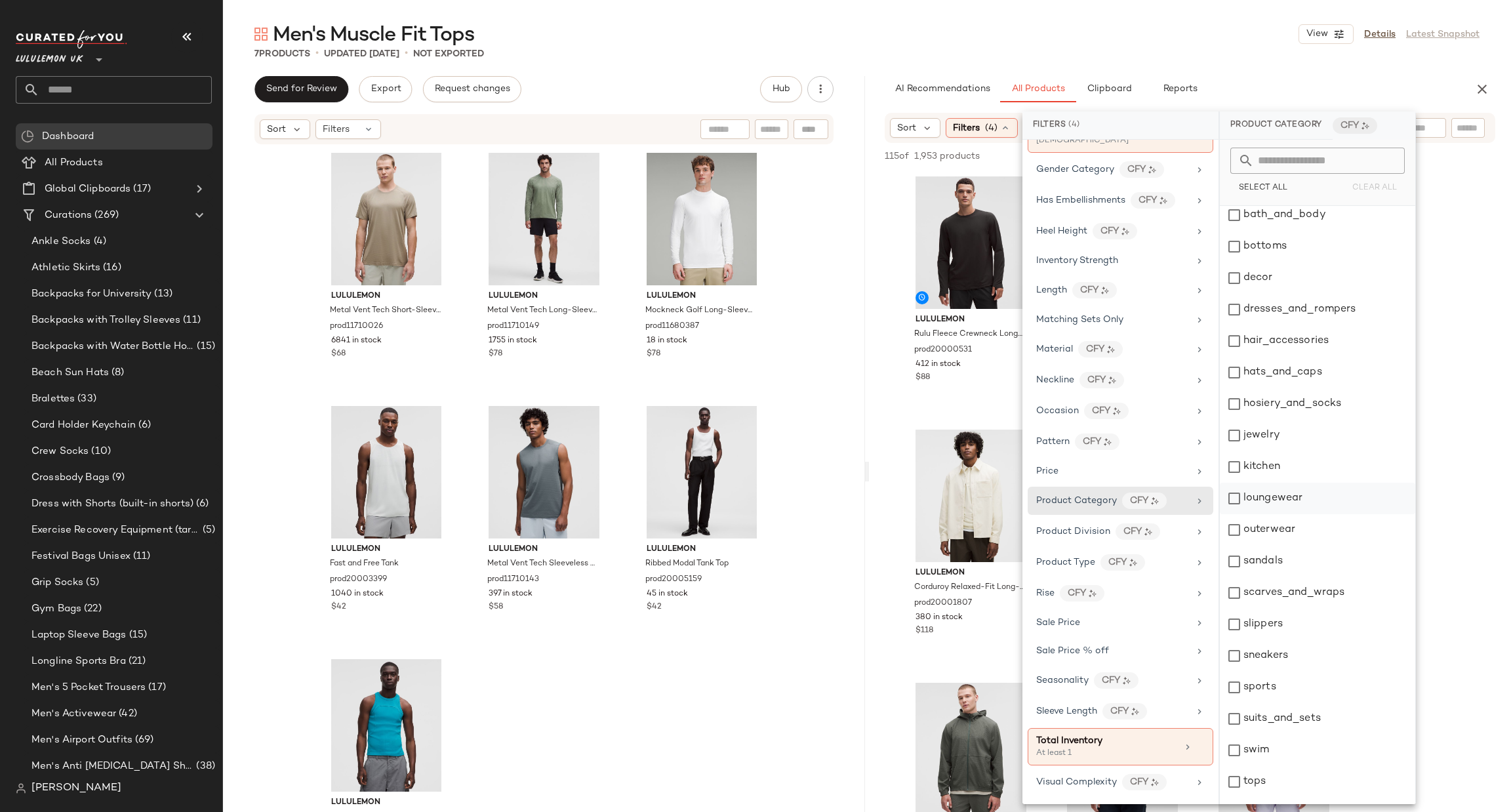
scroll to position [188, 0]
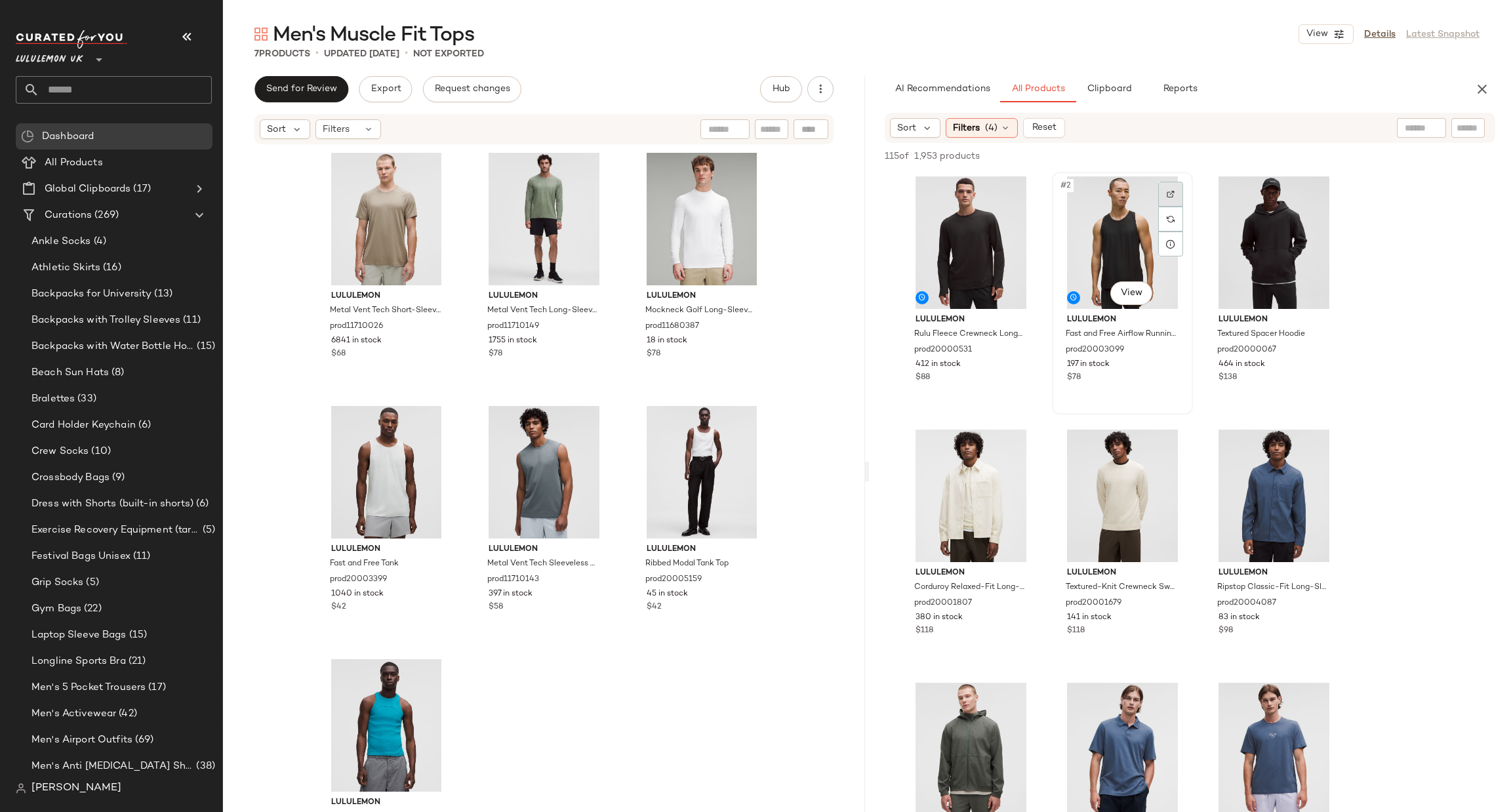
click at [1182, 185] on div at bounding box center [1171, 194] width 25 height 25
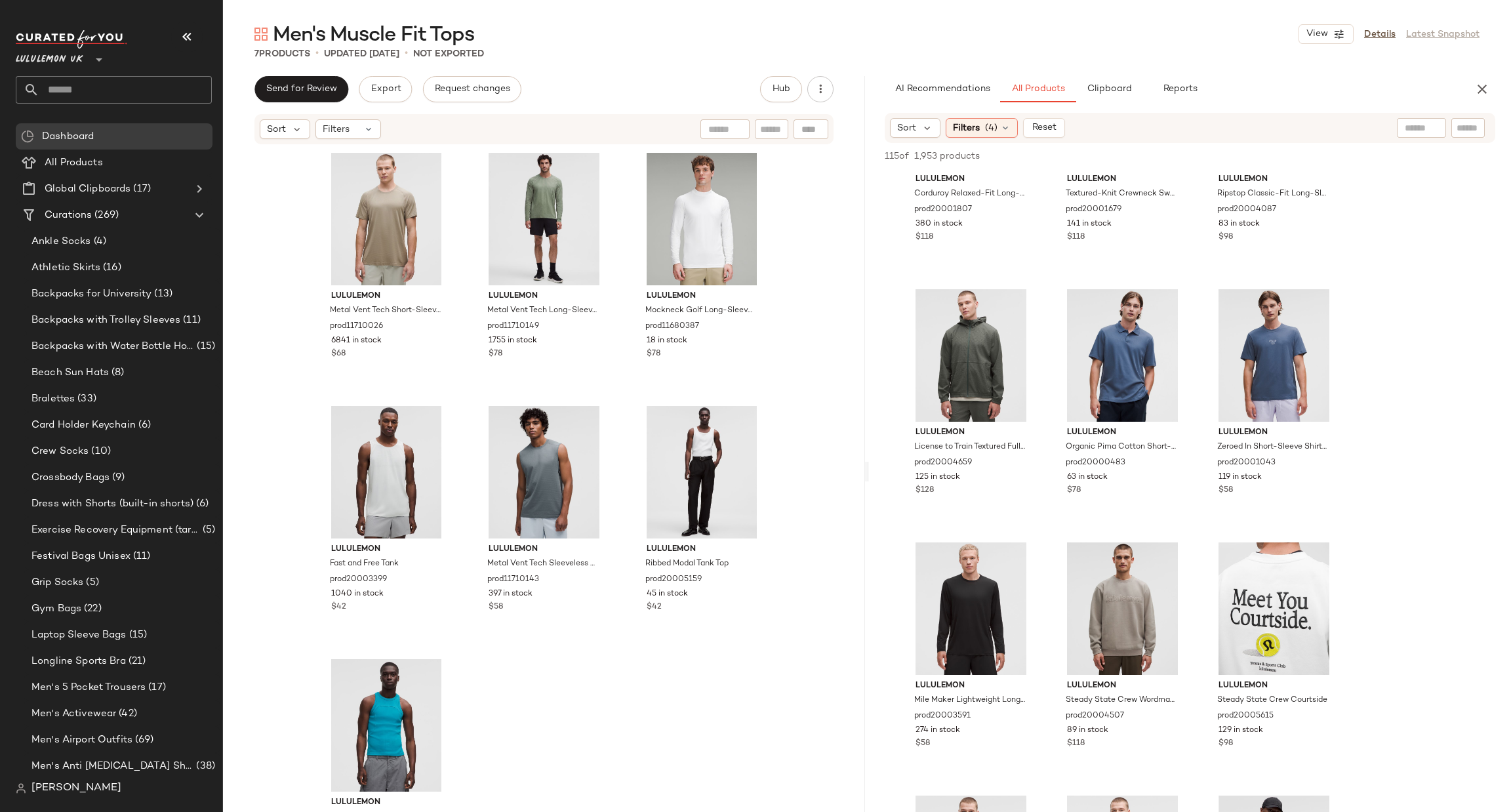
scroll to position [983, 0]
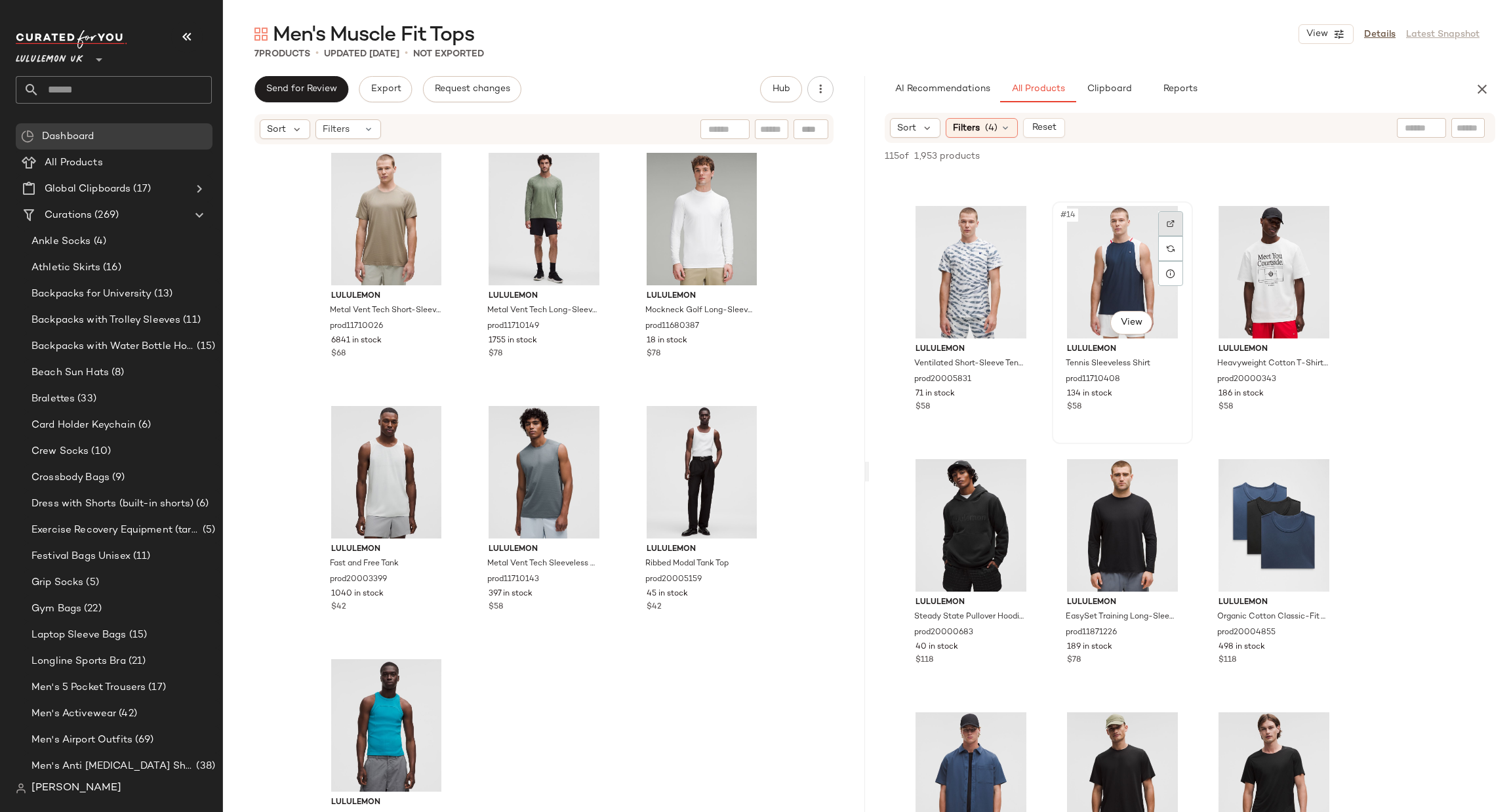
click at [1175, 220] on div at bounding box center [1171, 223] width 25 height 25
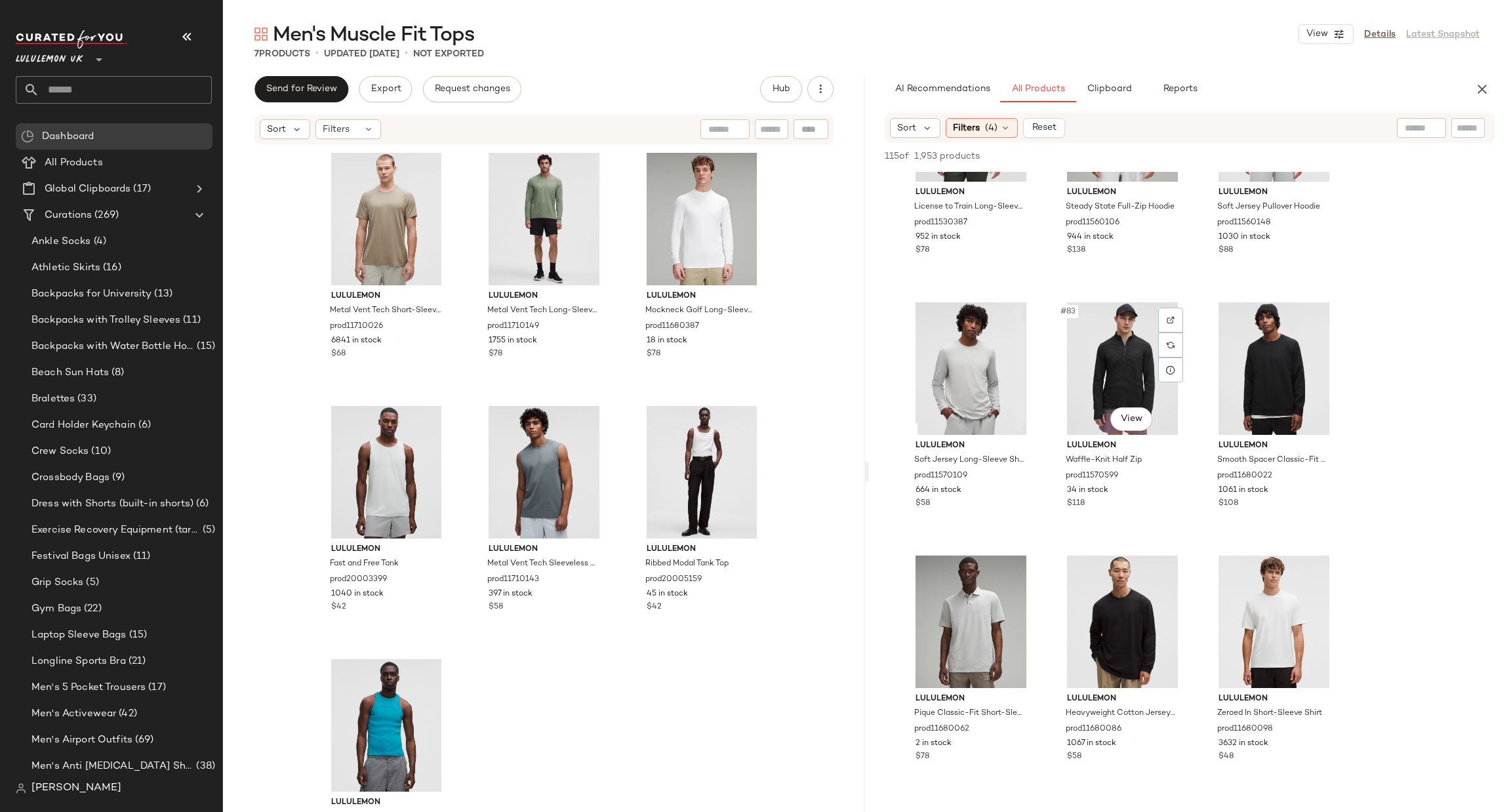
scroll to position [7278, 0]
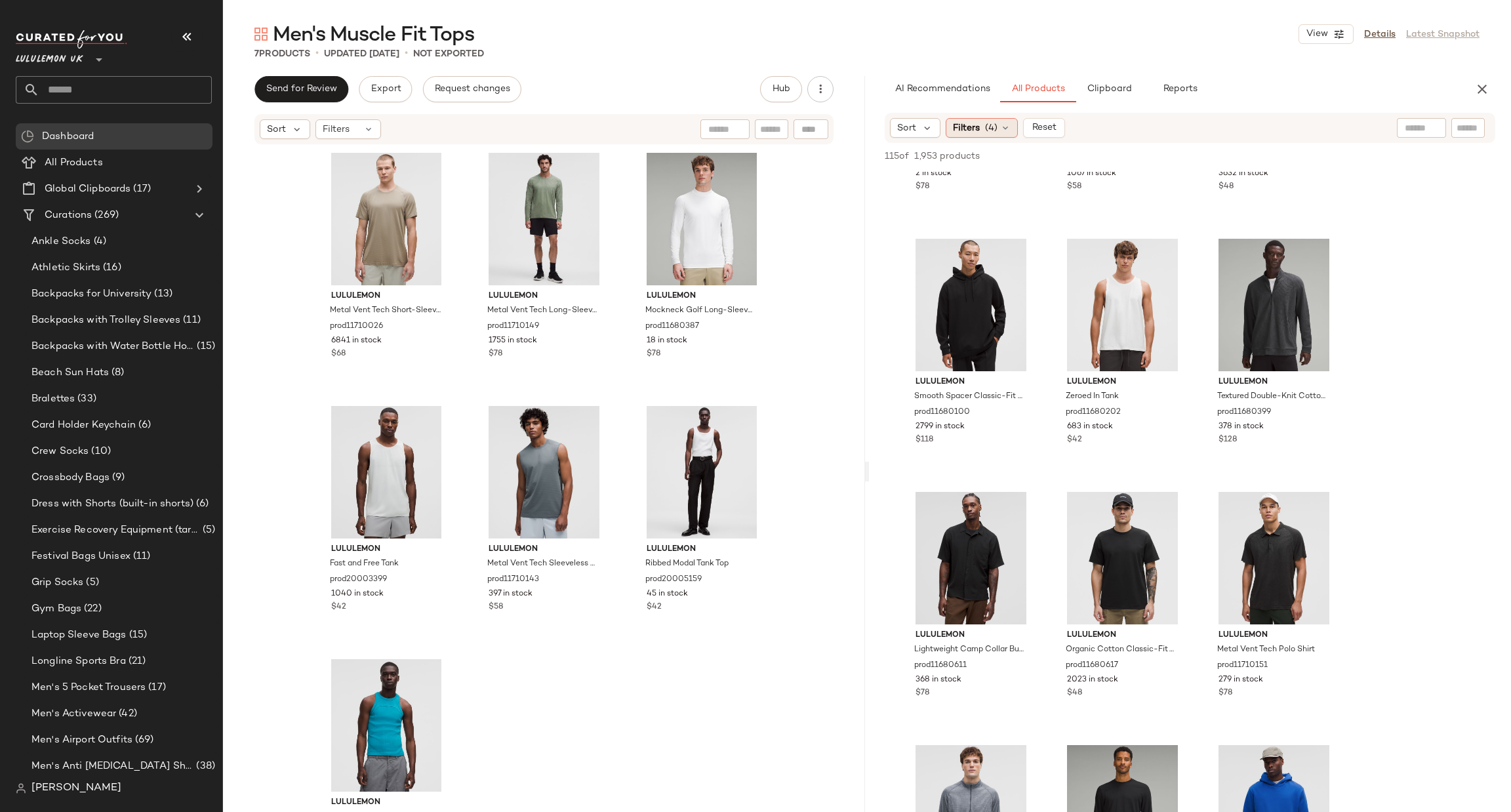
click at [970, 128] on span "Filters" at bounding box center [966, 128] width 27 height 14
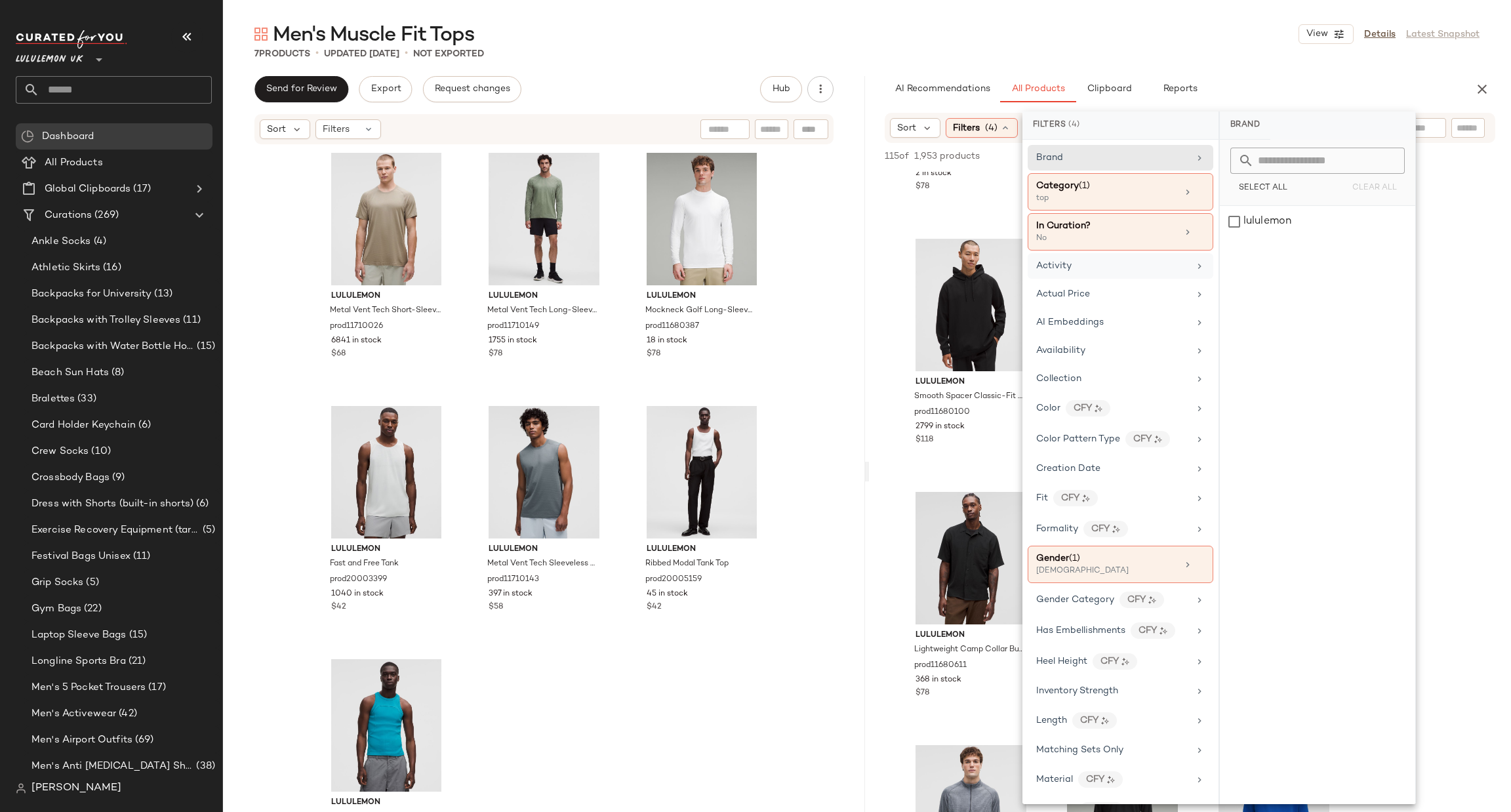
click at [1128, 272] on div "Activity" at bounding box center [1112, 265] width 153 height 14
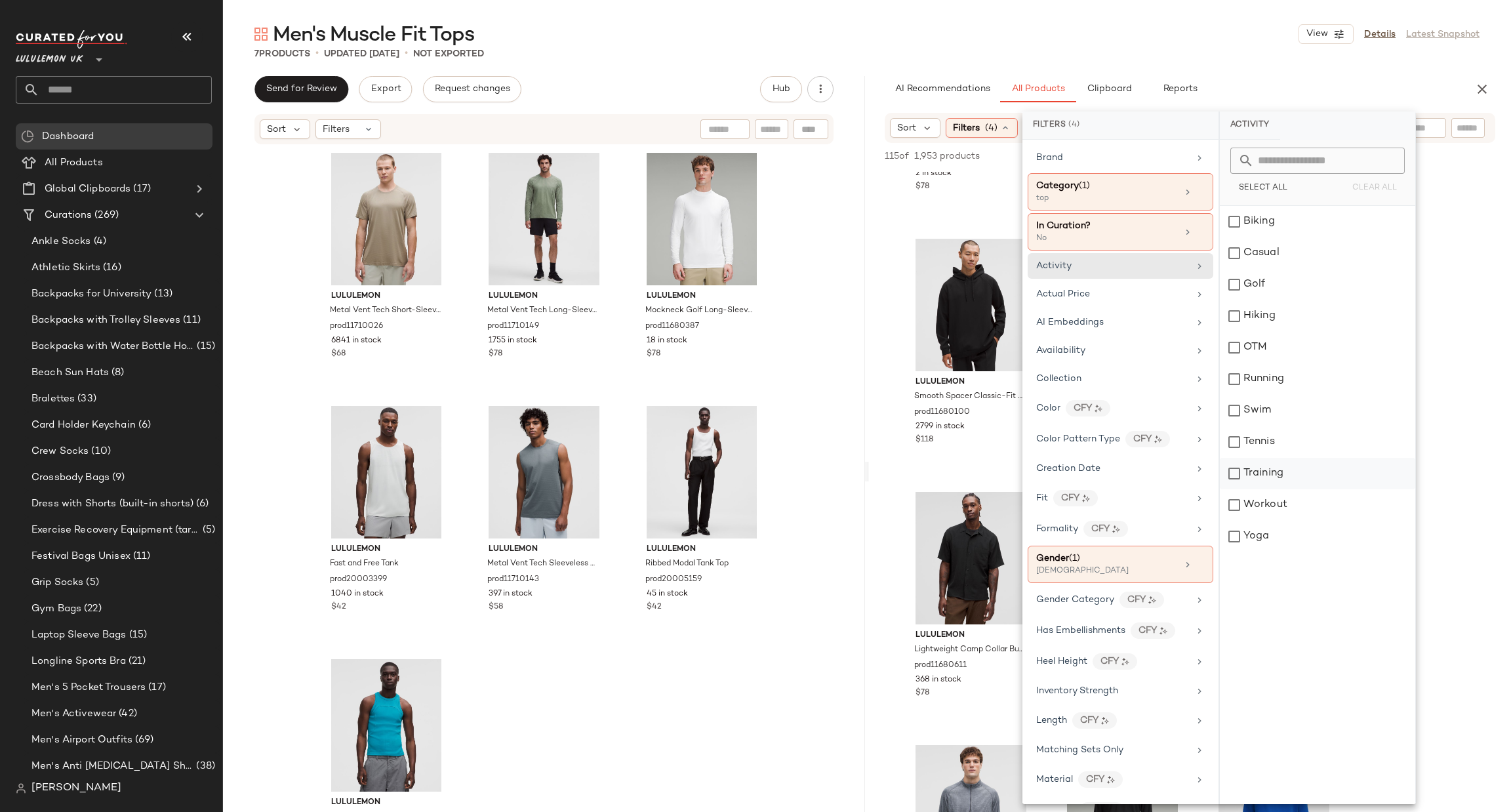
click at [1290, 466] on div "Training" at bounding box center [1318, 474] width 195 height 32
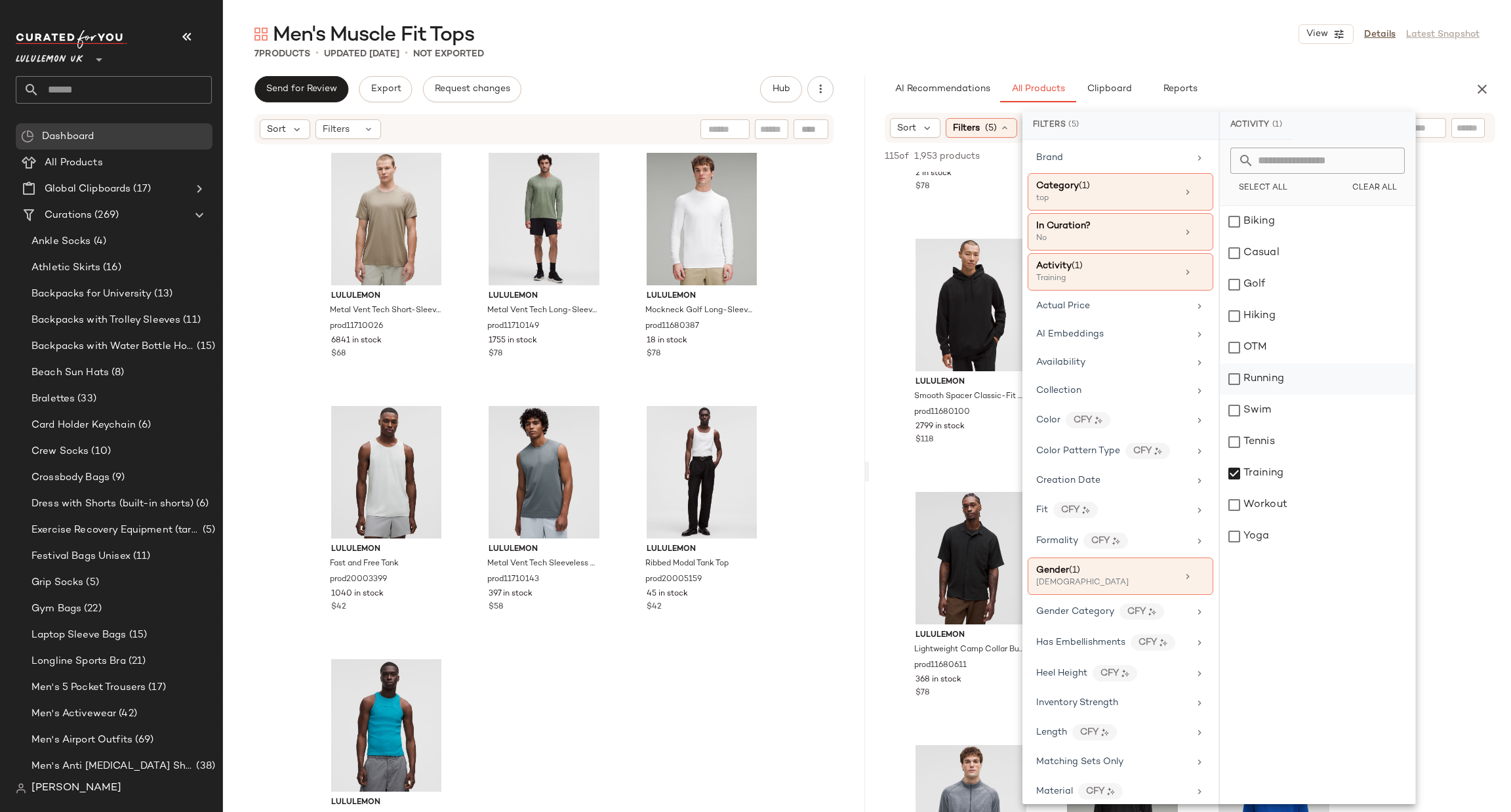
click at [1304, 379] on div "Running" at bounding box center [1318, 379] width 195 height 32
click at [1305, 504] on div "Workout" at bounding box center [1318, 505] width 195 height 32
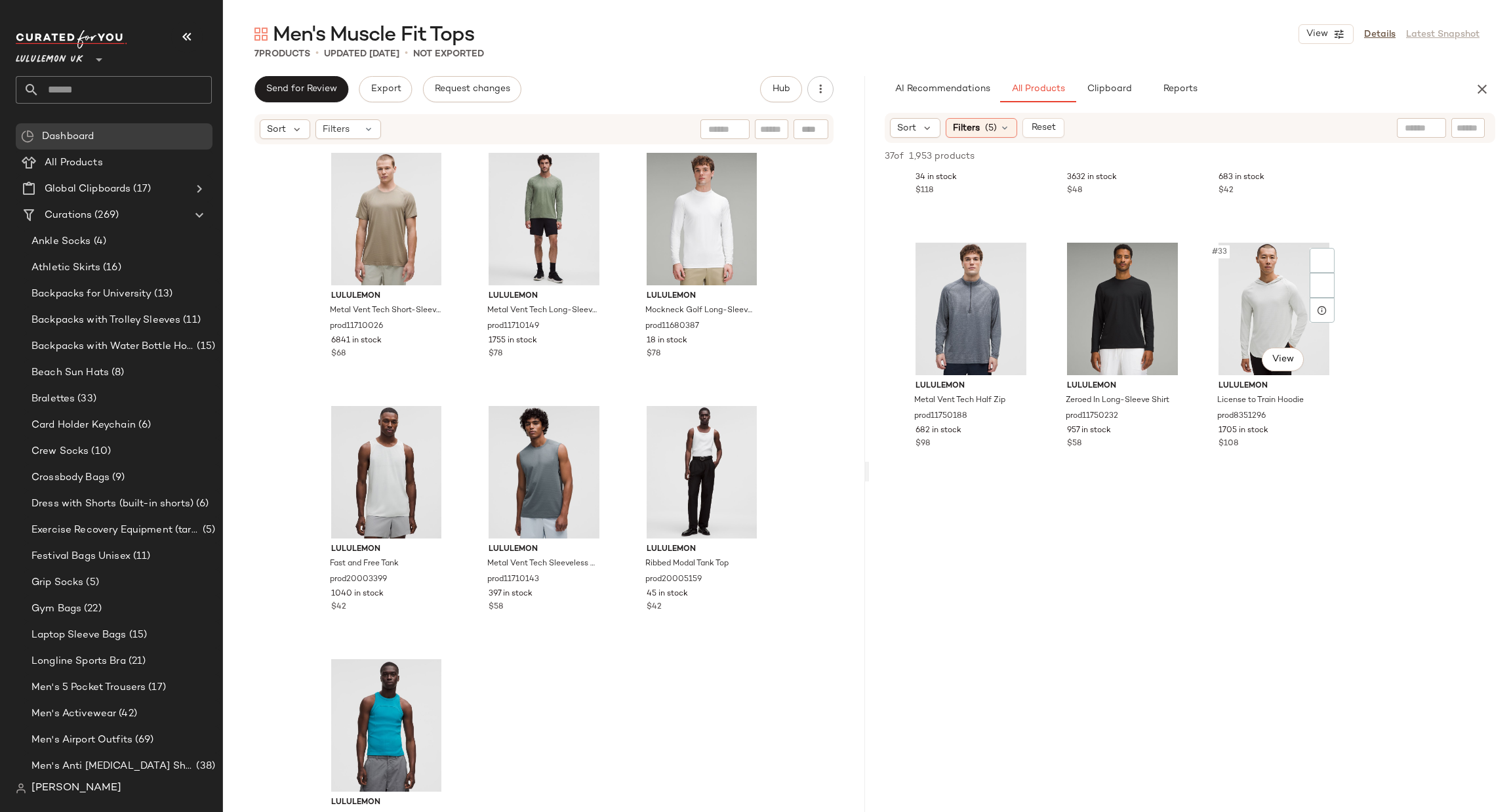
scroll to position [2360, 0]
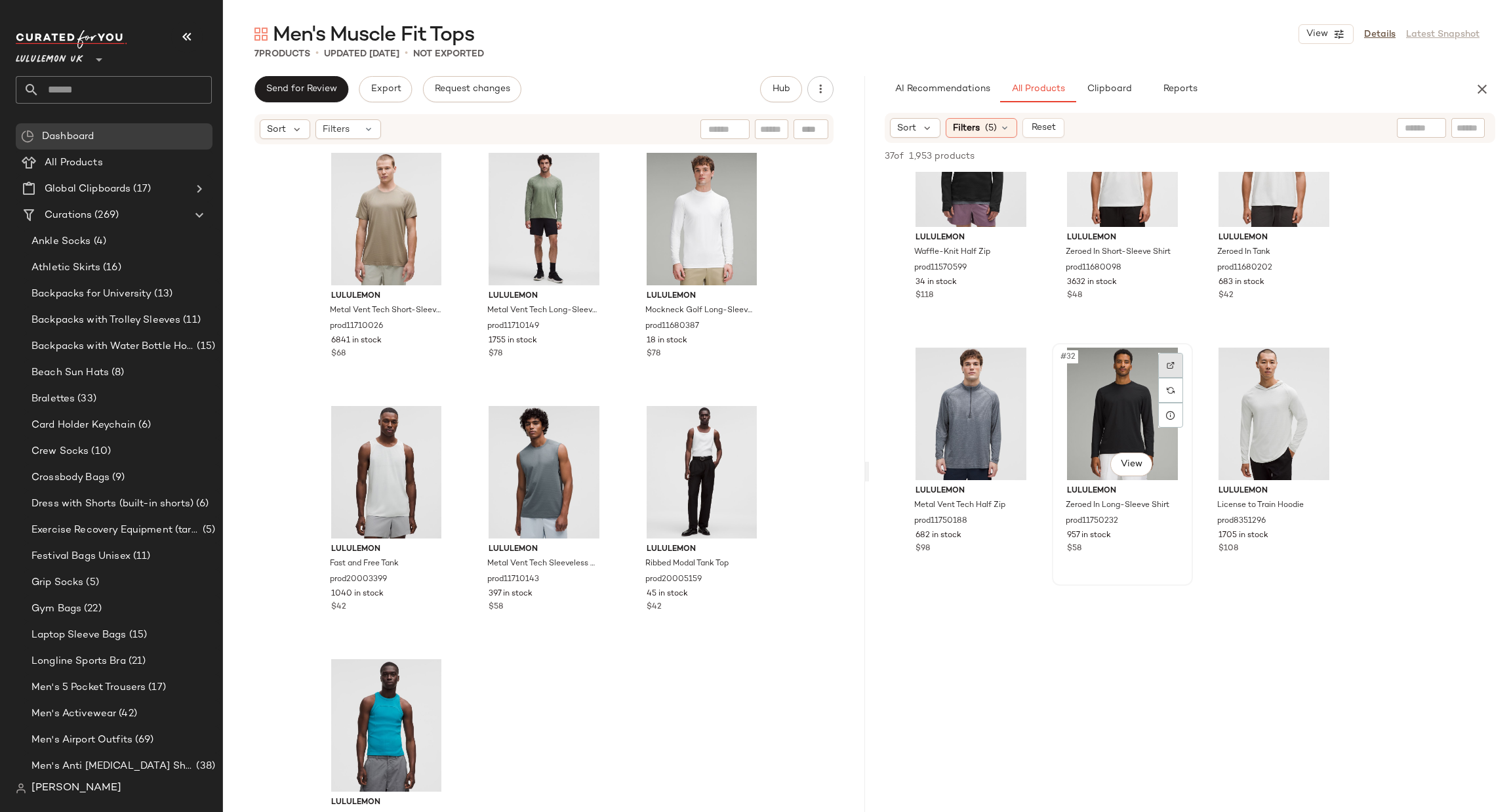
click at [1171, 363] on img at bounding box center [1171, 365] width 8 height 8
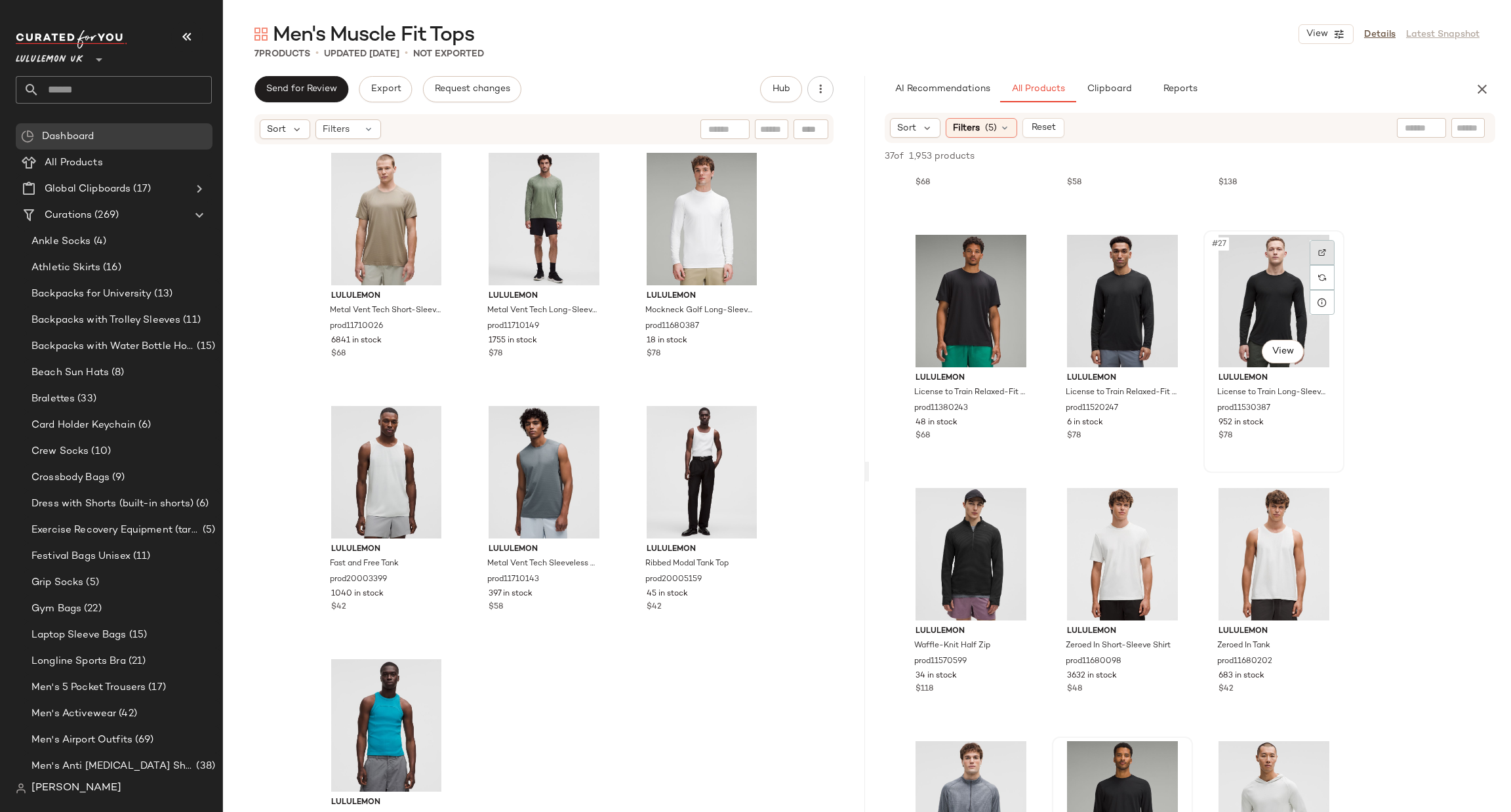
click at [1319, 242] on div at bounding box center [1322, 252] width 25 height 25
click at [750, 429] on div at bounding box center [750, 424] width 25 height 25
click at [593, 420] on div at bounding box center [592, 424] width 25 height 25
click at [741, 169] on div at bounding box center [750, 171] width 25 height 25
click at [1179, 246] on div at bounding box center [1171, 252] width 25 height 25
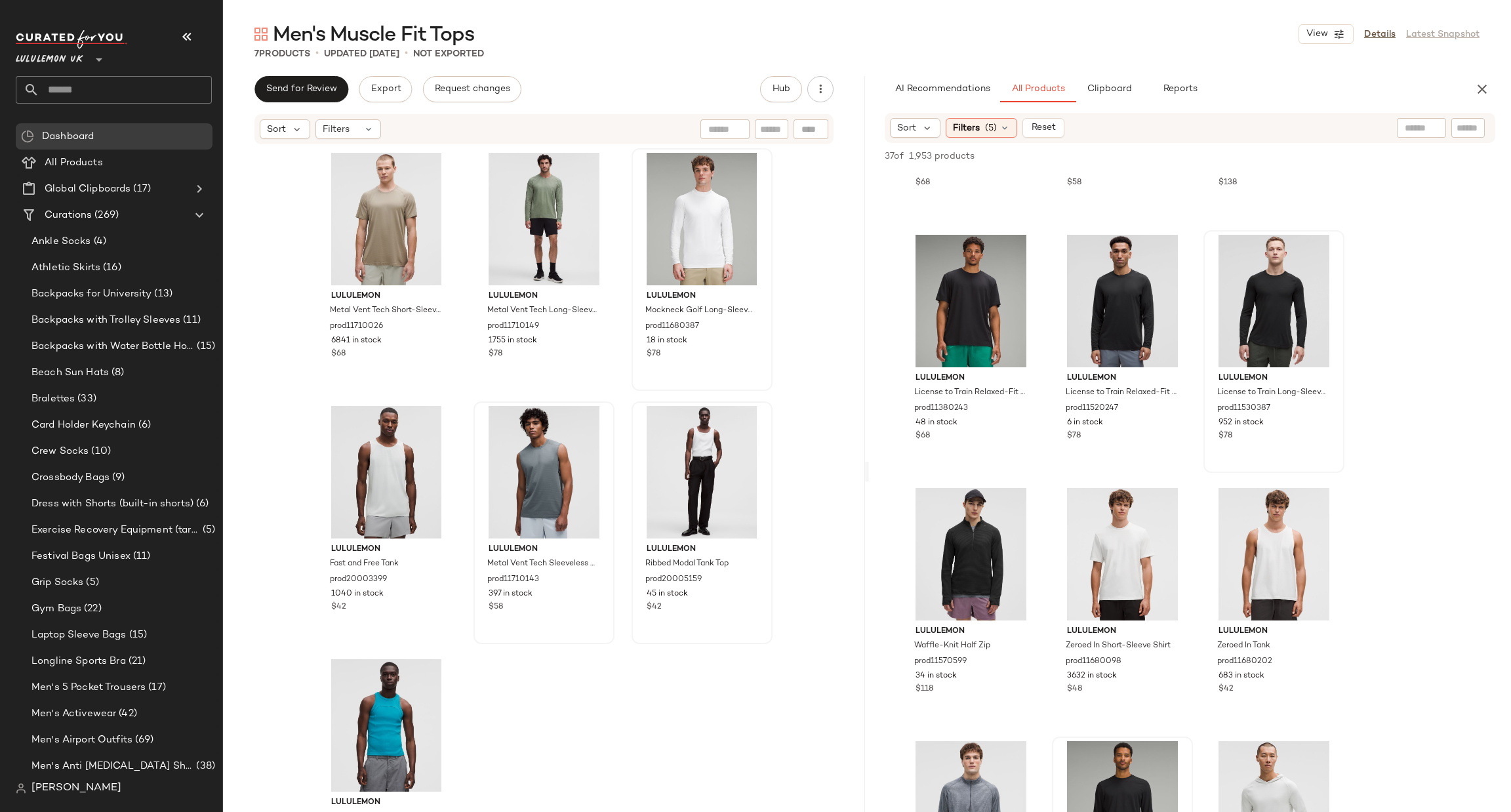
click at [172, 76] on input "text" at bounding box center [126, 89] width 173 height 27
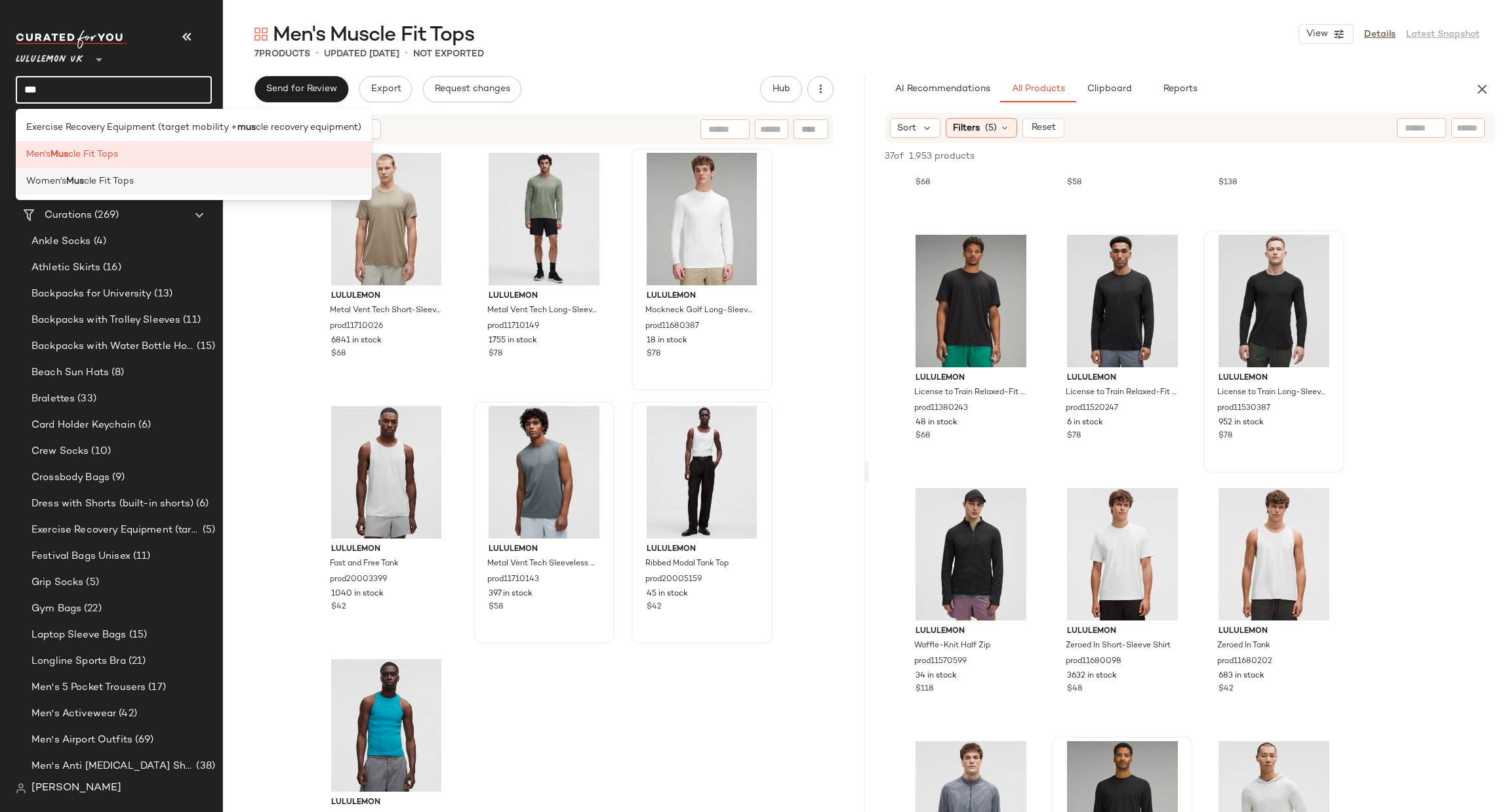
type input "***"
click at [123, 193] on div "Women's Mus cle Fit Tops" at bounding box center [194, 181] width 356 height 27
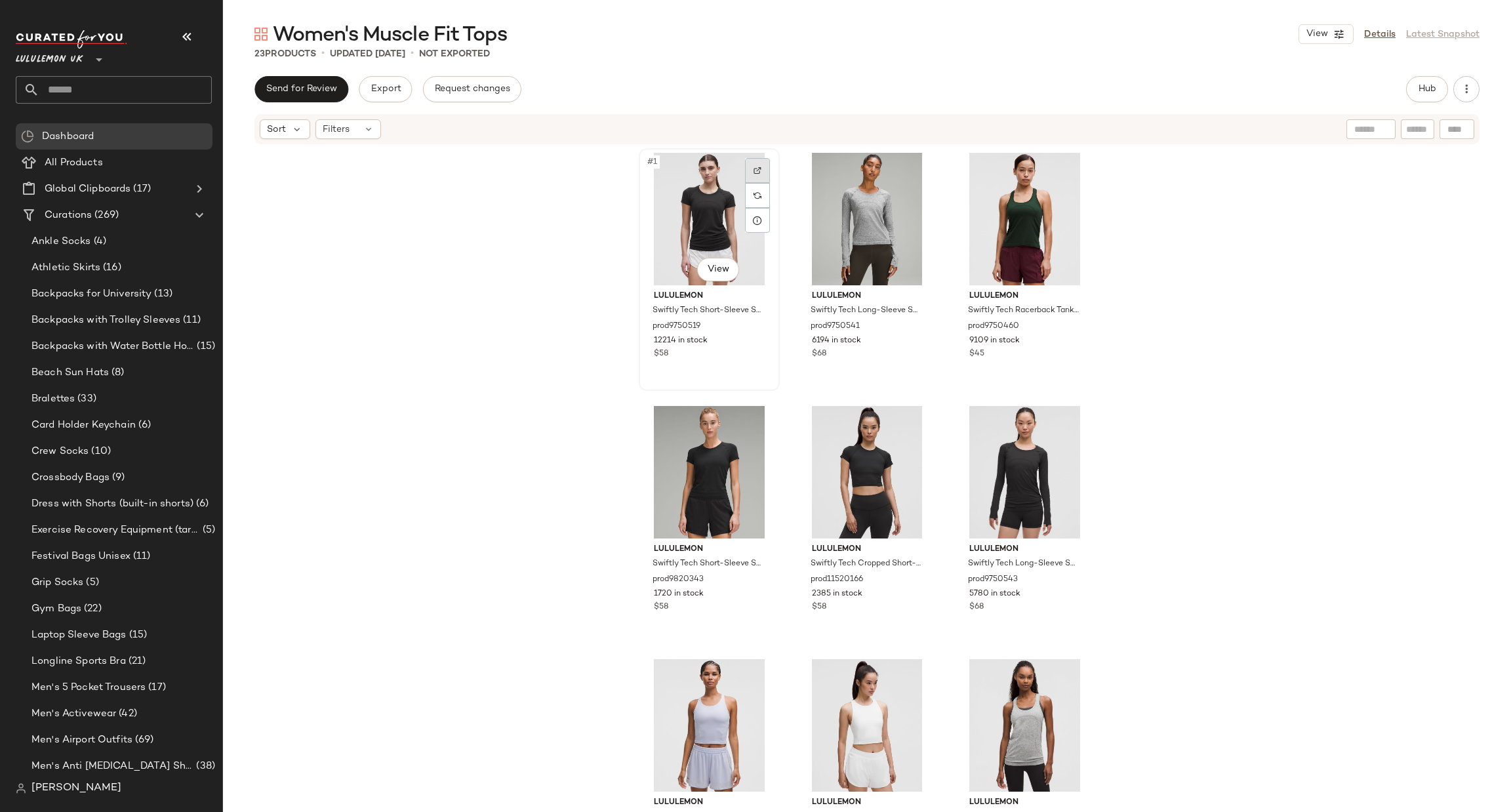
click at [754, 169] on img at bounding box center [758, 171] width 8 height 8
click at [918, 413] on div at bounding box center [915, 424] width 25 height 25
click at [746, 422] on div at bounding box center [757, 424] width 25 height 25
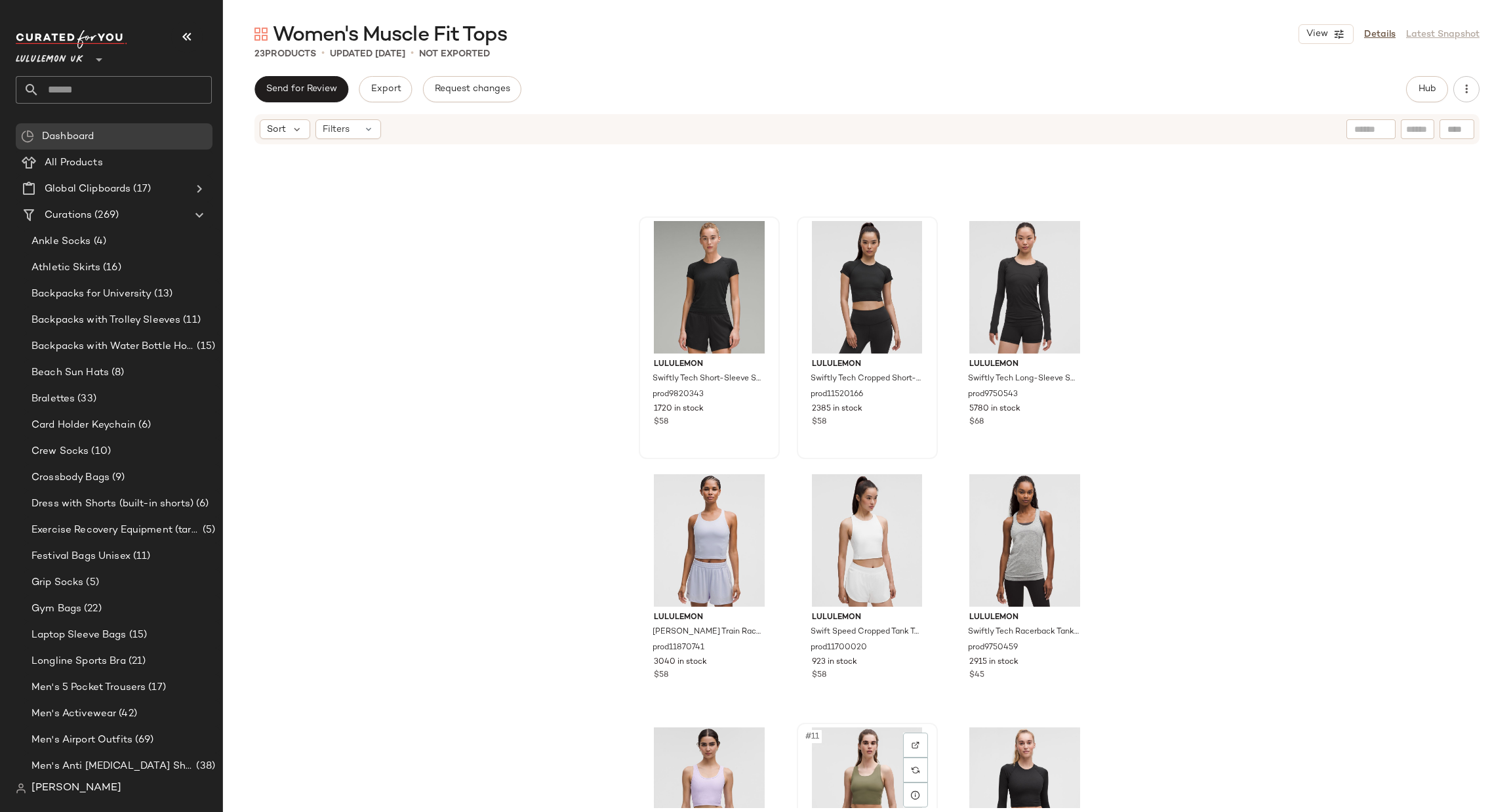
scroll to position [403, 0]
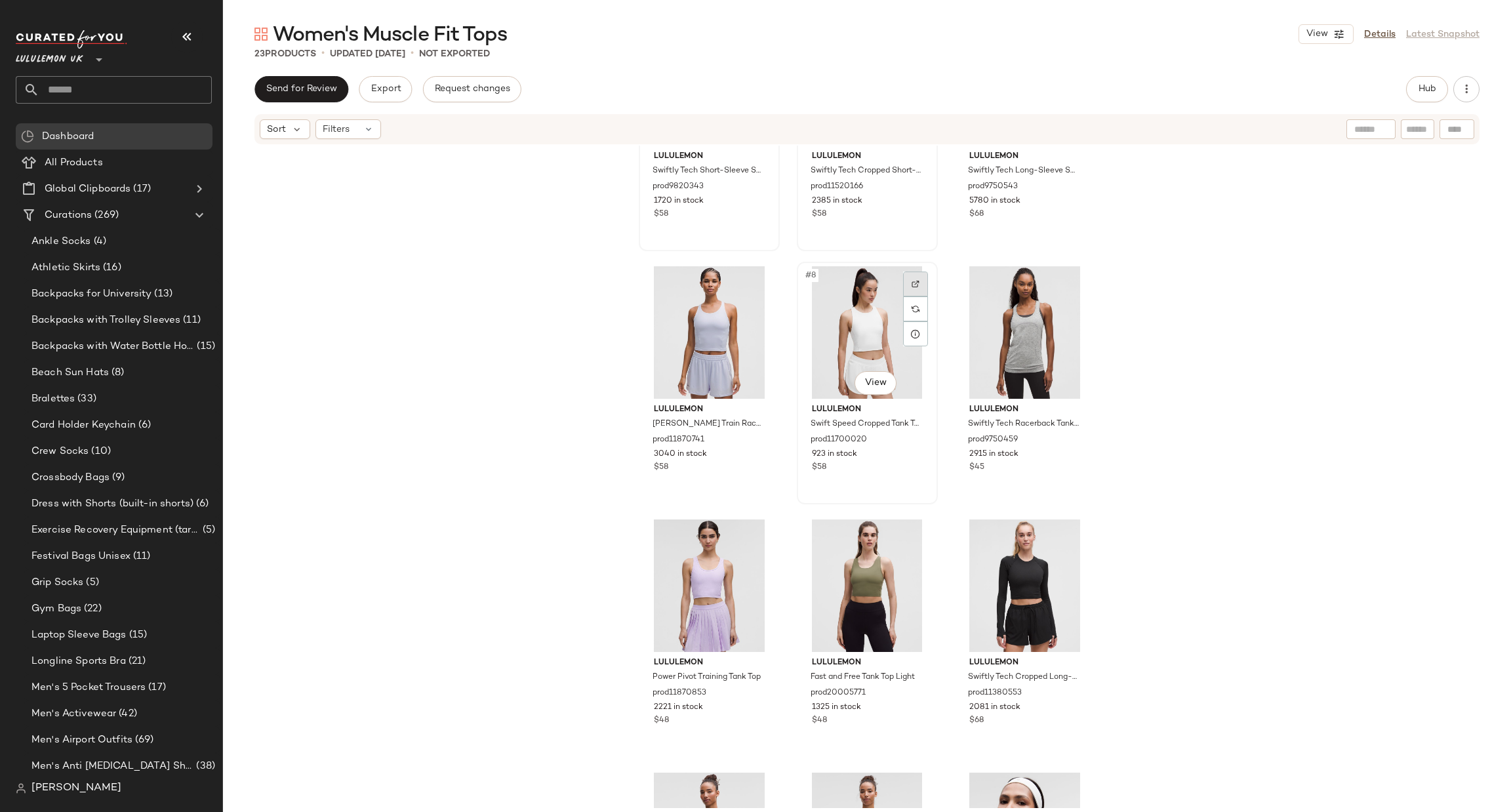
click at [907, 272] on div at bounding box center [915, 284] width 25 height 25
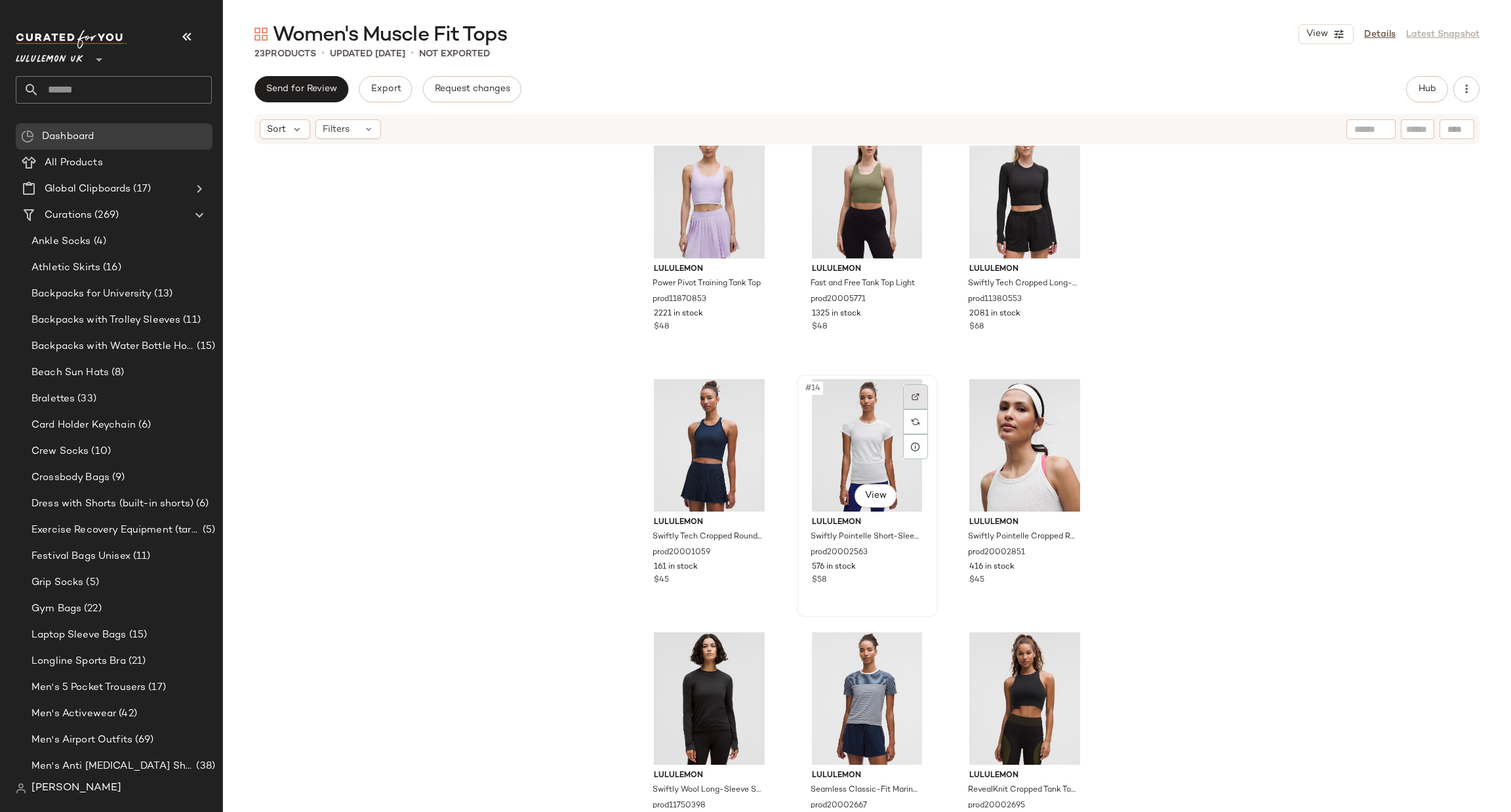
click at [912, 384] on div at bounding box center [915, 397] width 25 height 25
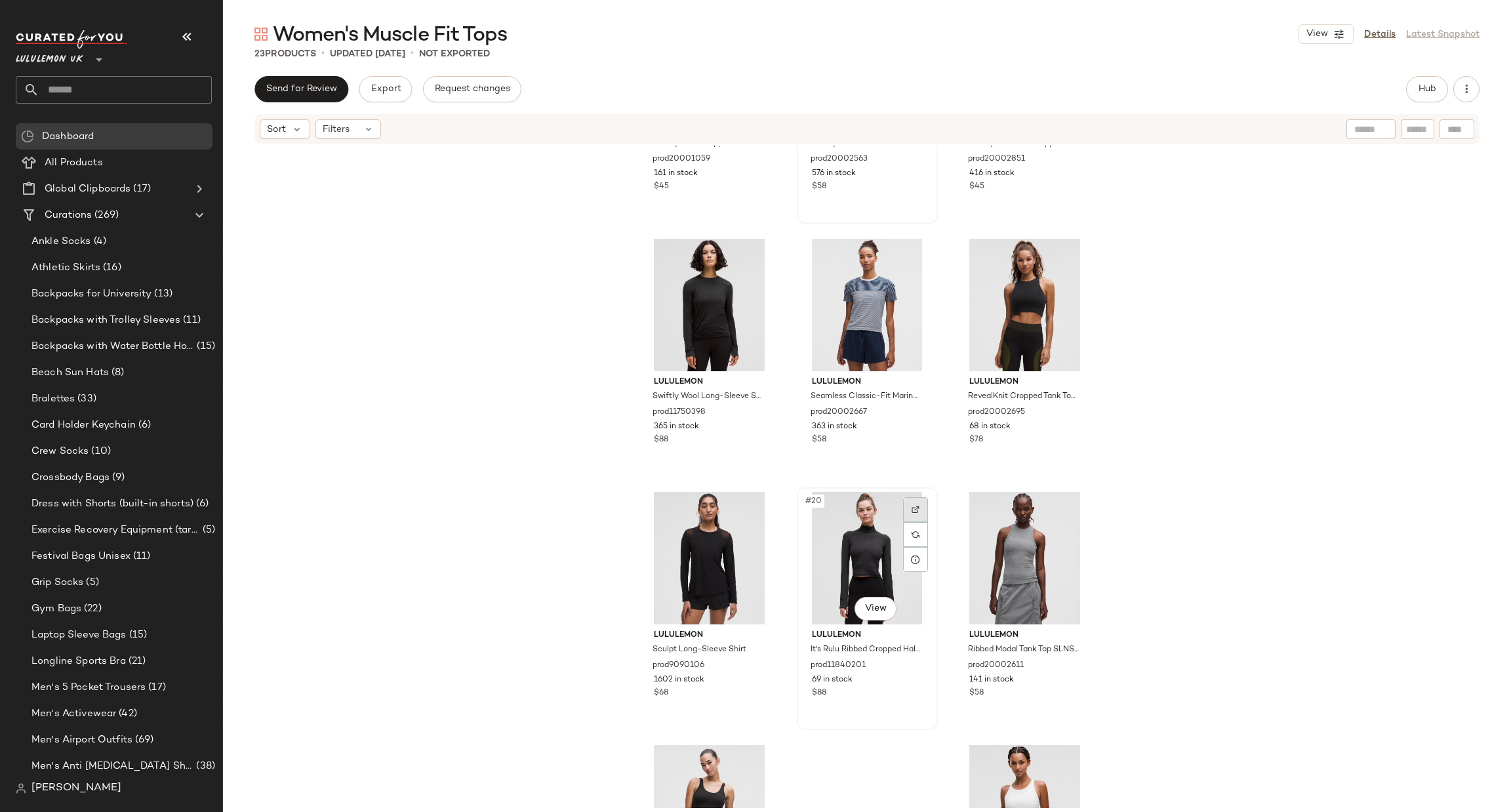
click at [910, 497] on div at bounding box center [915, 509] width 25 height 25
click at [176, 101] on input "text" at bounding box center [126, 89] width 173 height 27
type input "*******"
click at [80, 53] on span "Lululemon UK" at bounding box center [50, 56] width 68 height 23
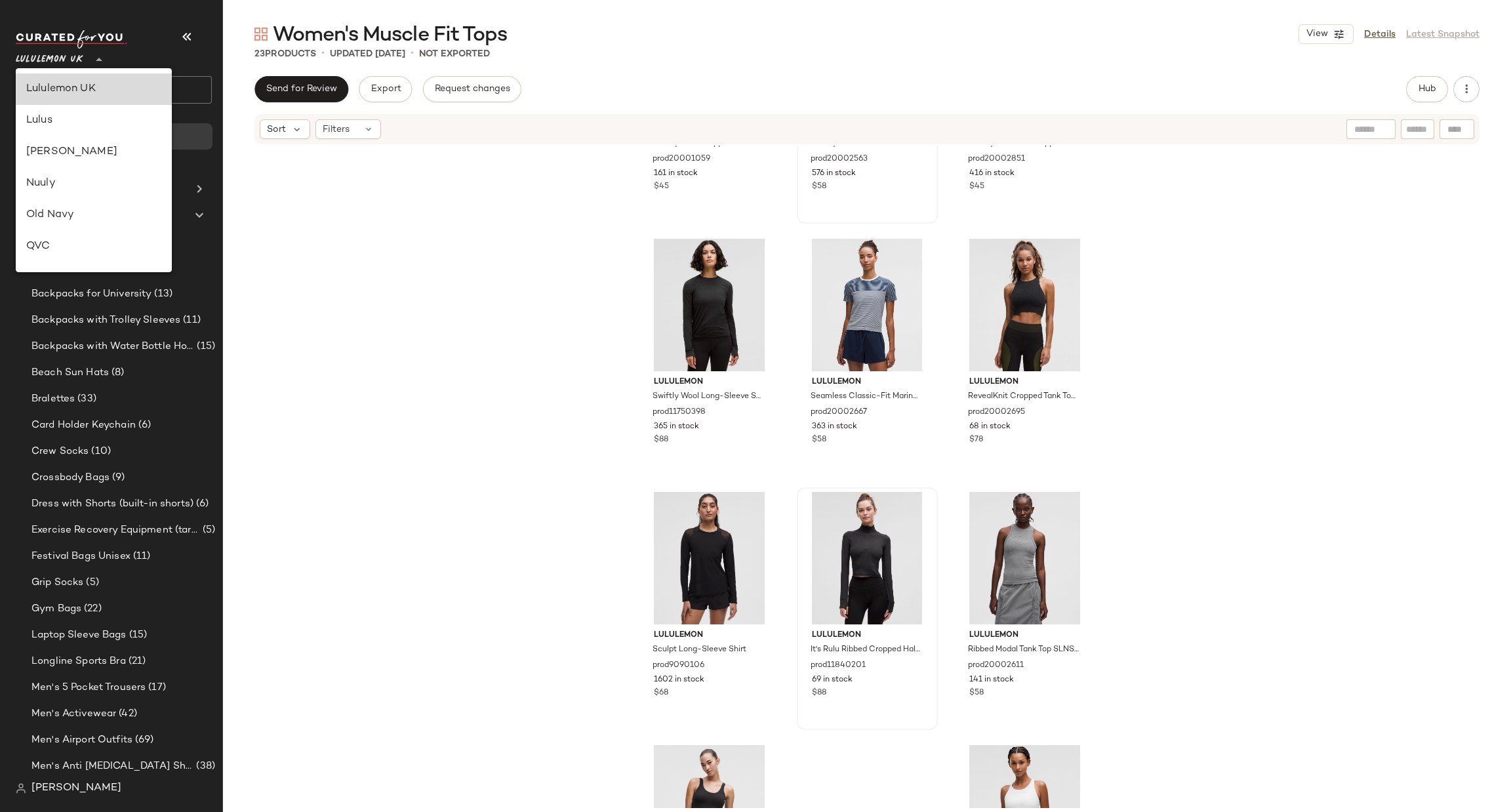
type input "**"
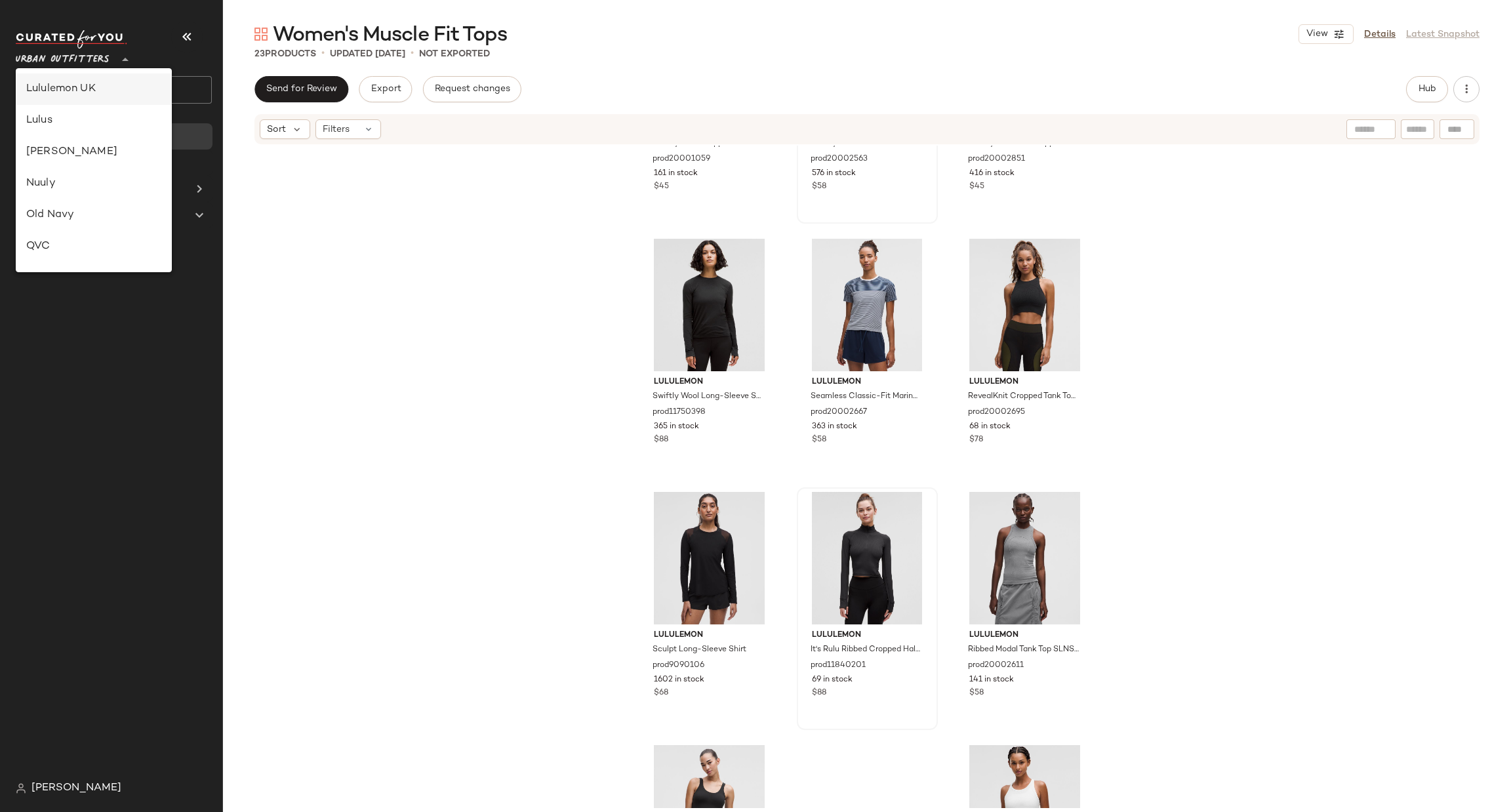
scroll to position [674, 0]
click at [124, 173] on div "Urban Outfitters" at bounding box center [94, 170] width 135 height 16
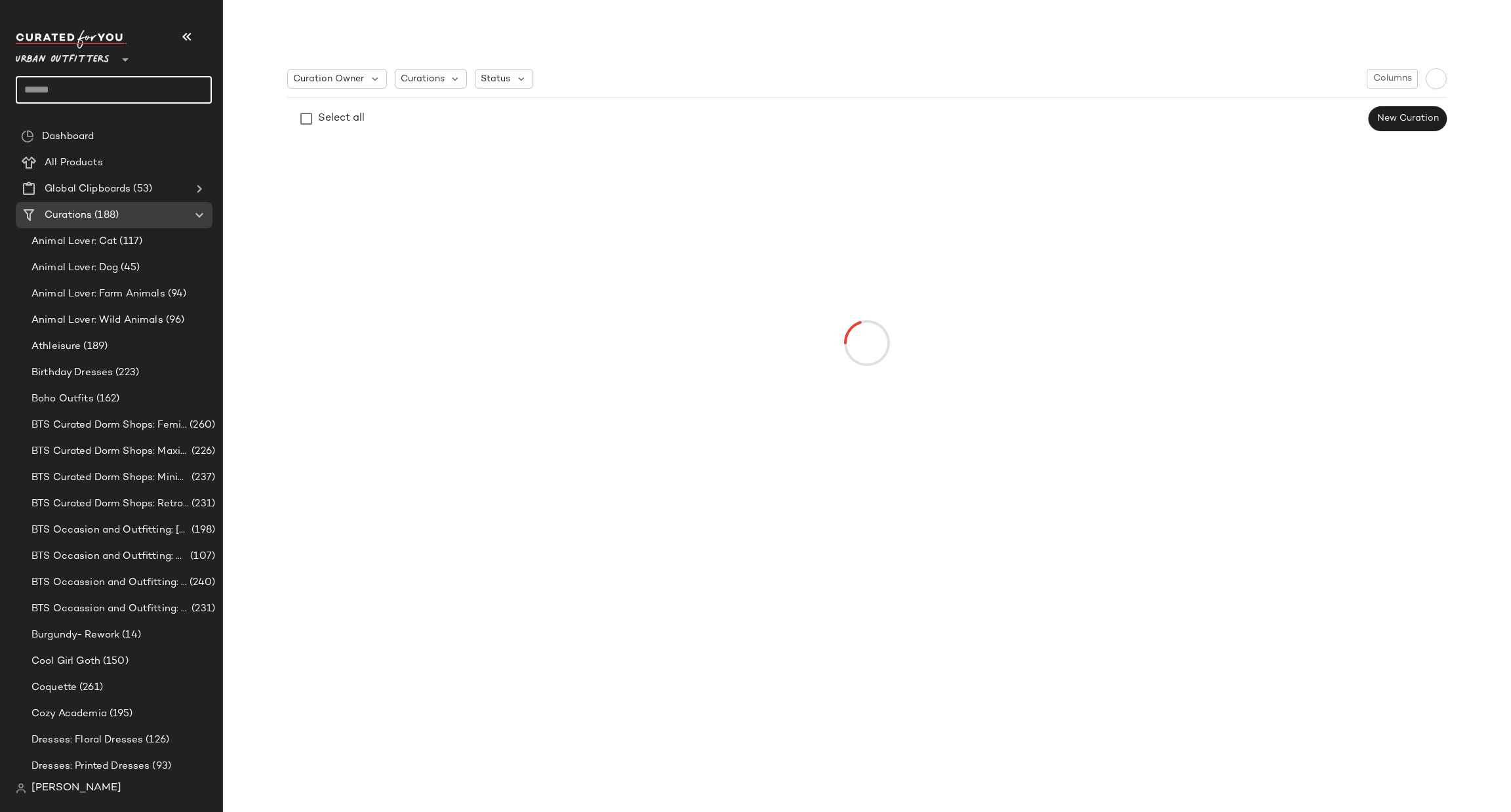
click at [153, 86] on input "text" at bounding box center [113, 89] width 196 height 27
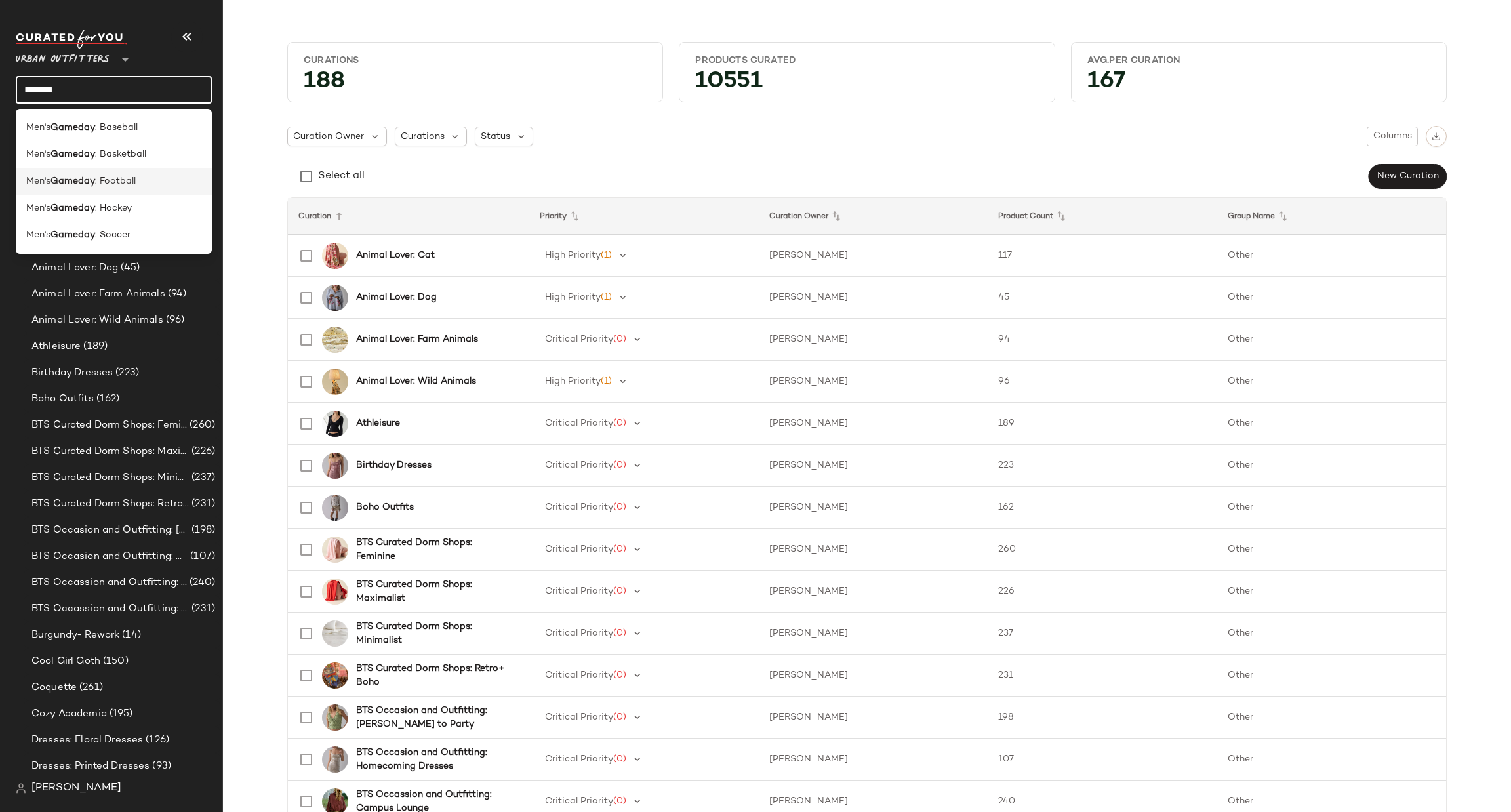
type input "*******"
click at [153, 174] on div "Men's Gameday : Football" at bounding box center [113, 181] width 175 height 14
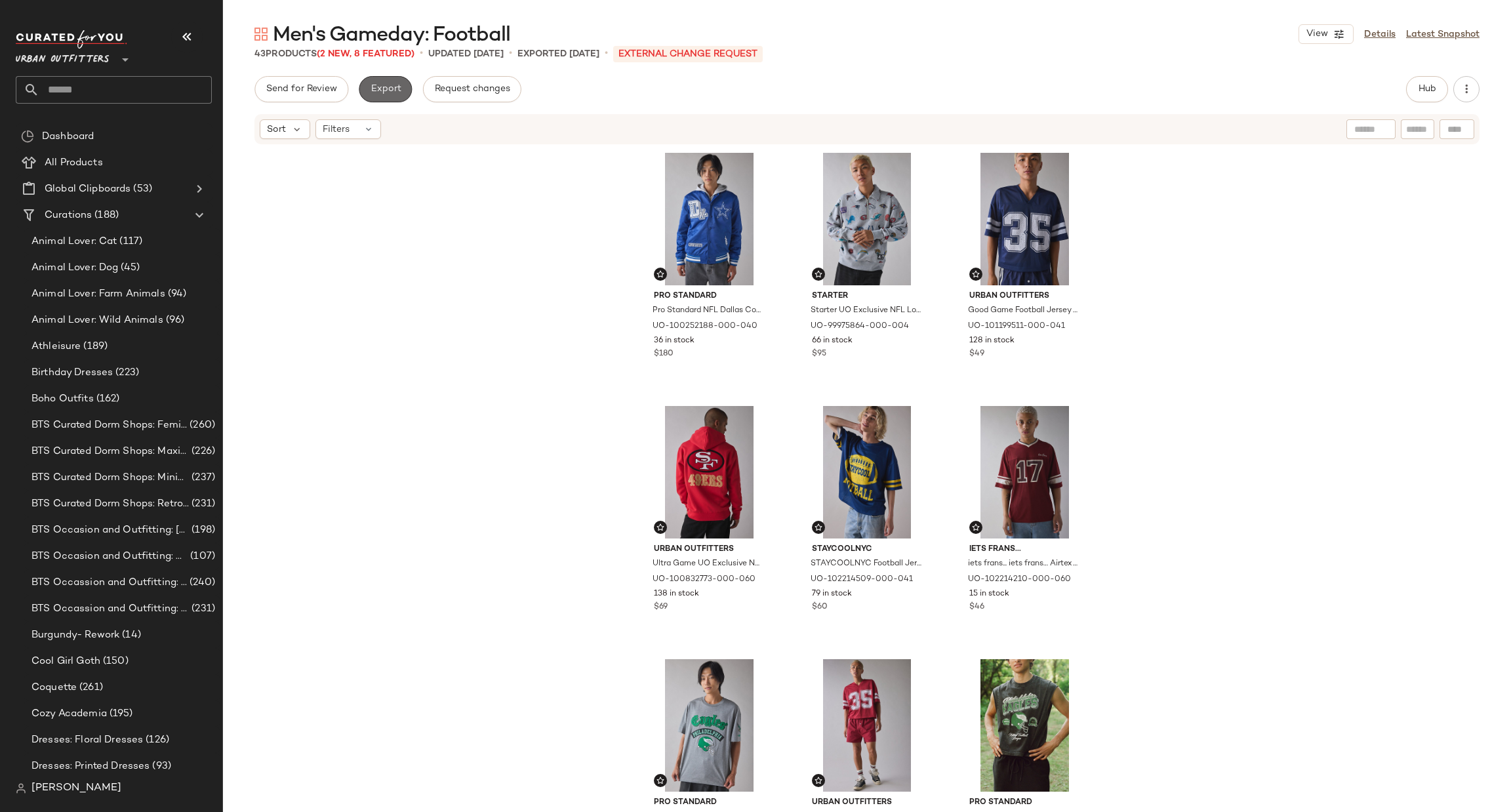
click at [402, 91] on button "Export" at bounding box center [385, 89] width 53 height 26
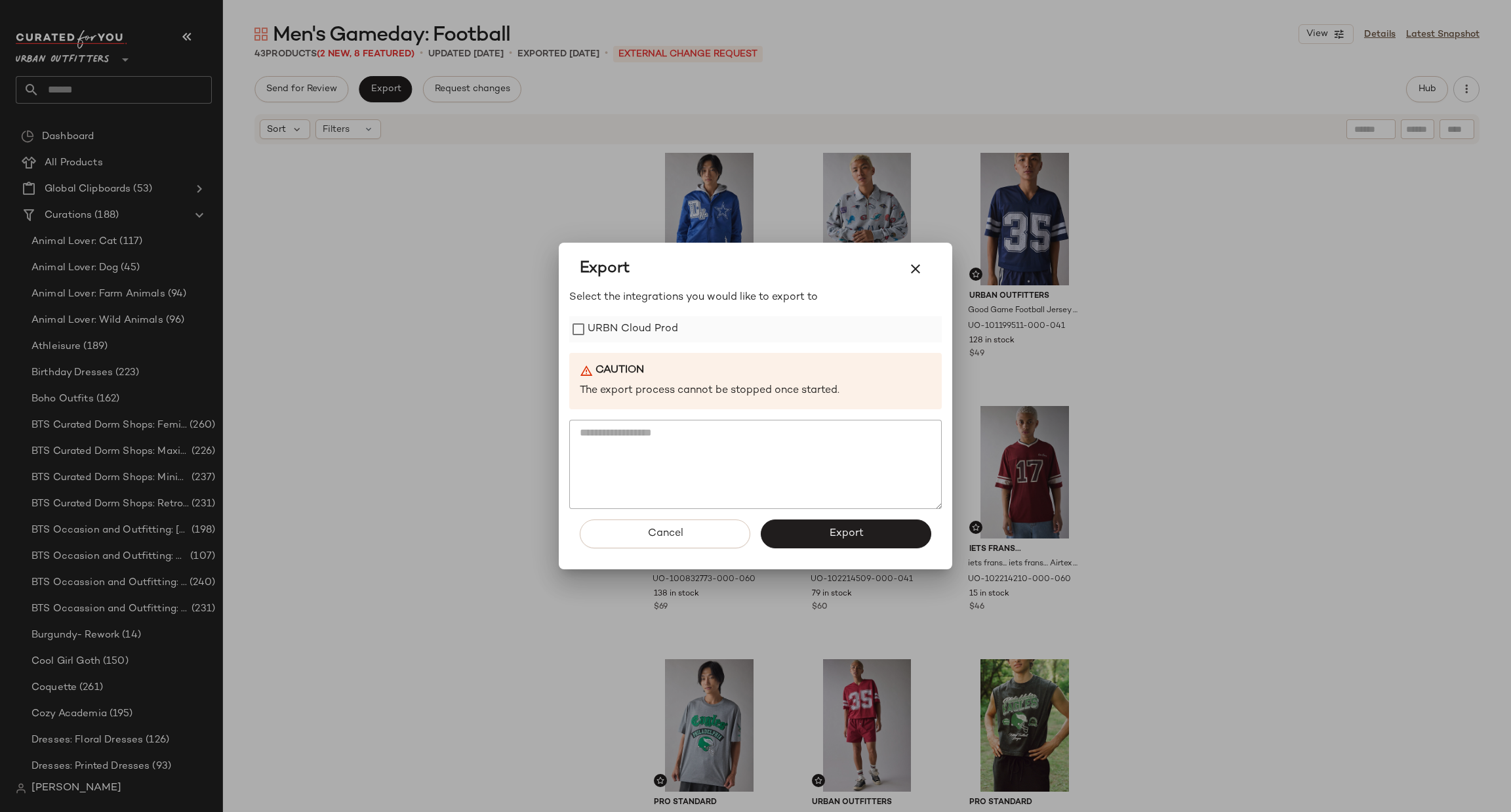
click at [641, 334] on label "URBN Cloud Prod" at bounding box center [633, 329] width 91 height 26
click at [822, 535] on button "Export" at bounding box center [846, 534] width 171 height 29
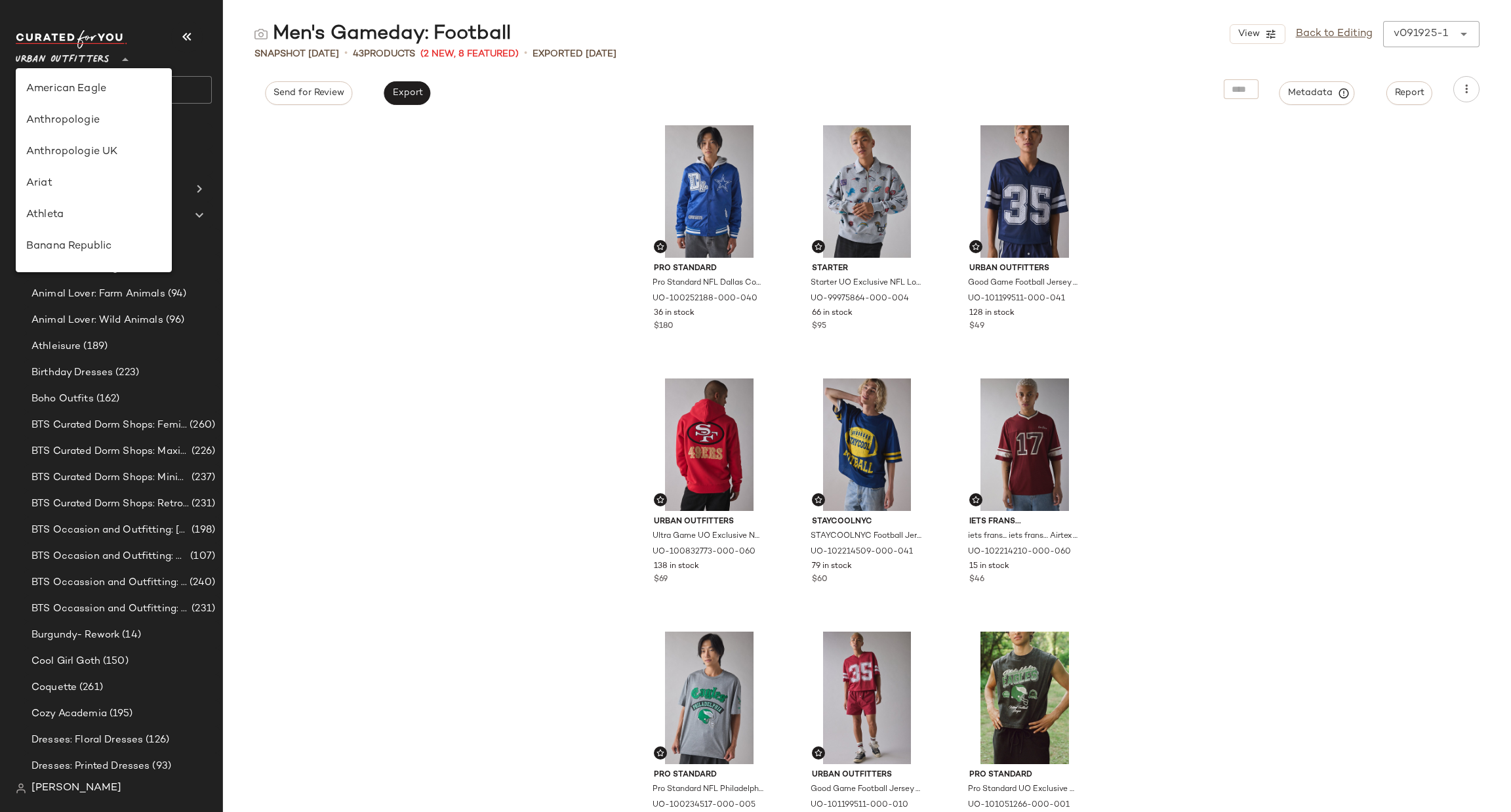
click at [108, 49] on span "Urban Outfitters" at bounding box center [63, 56] width 94 height 23
click at [132, 159] on div "Urban Outfitters UK" at bounding box center [94, 157] width 135 height 16
type input "**"
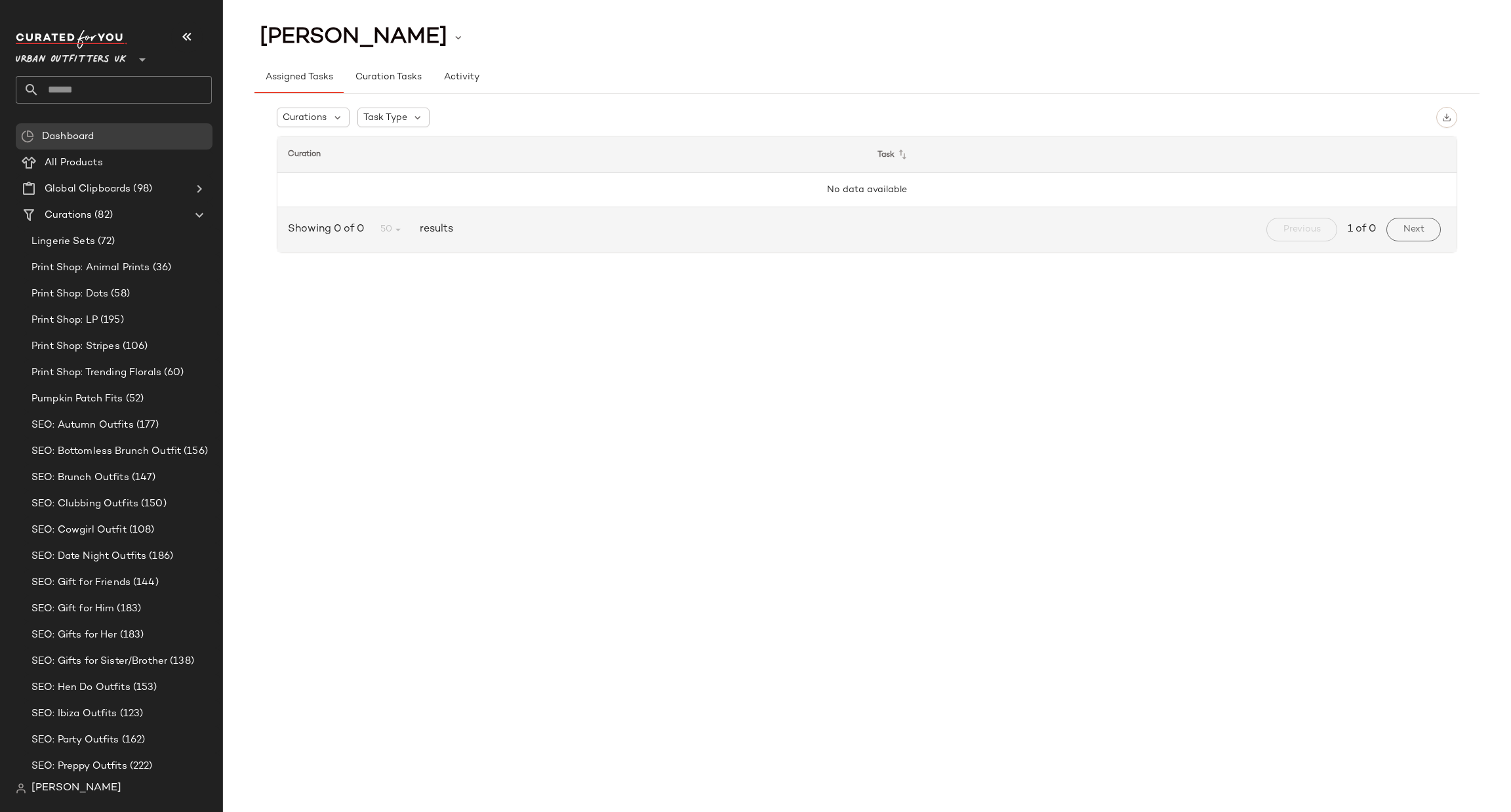
click at [166, 90] on input "text" at bounding box center [126, 89] width 173 height 27
type input "***"
click at [148, 127] on div "SEO: Rav e Outfits" at bounding box center [113, 128] width 175 height 14
